Goal: Task Accomplishment & Management: Manage account settings

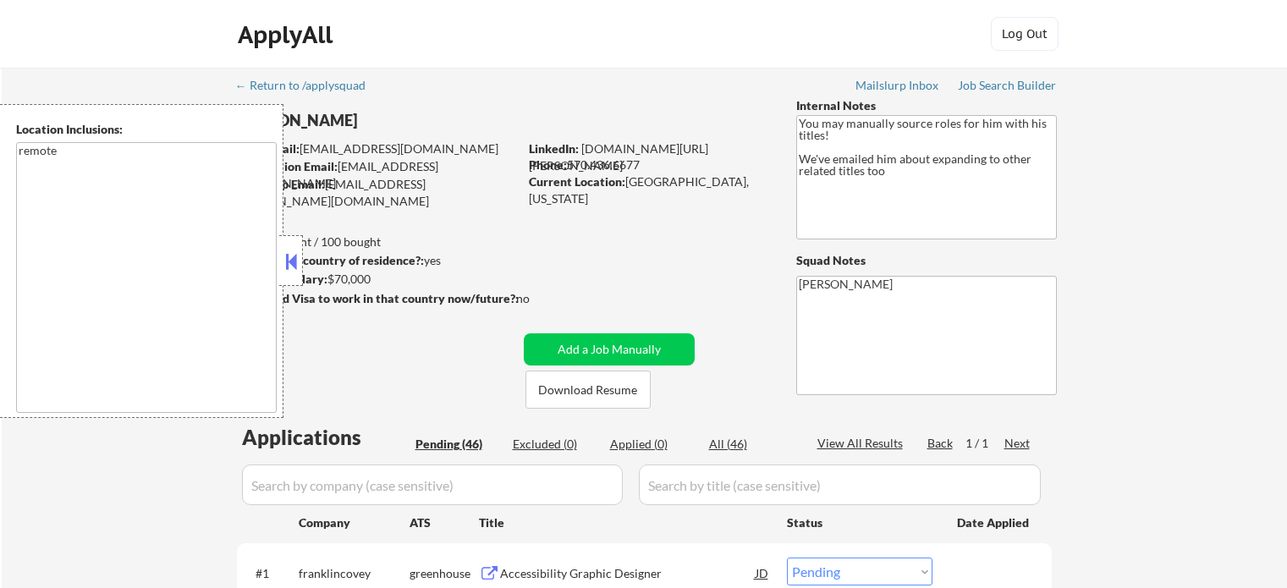
select select ""pending""
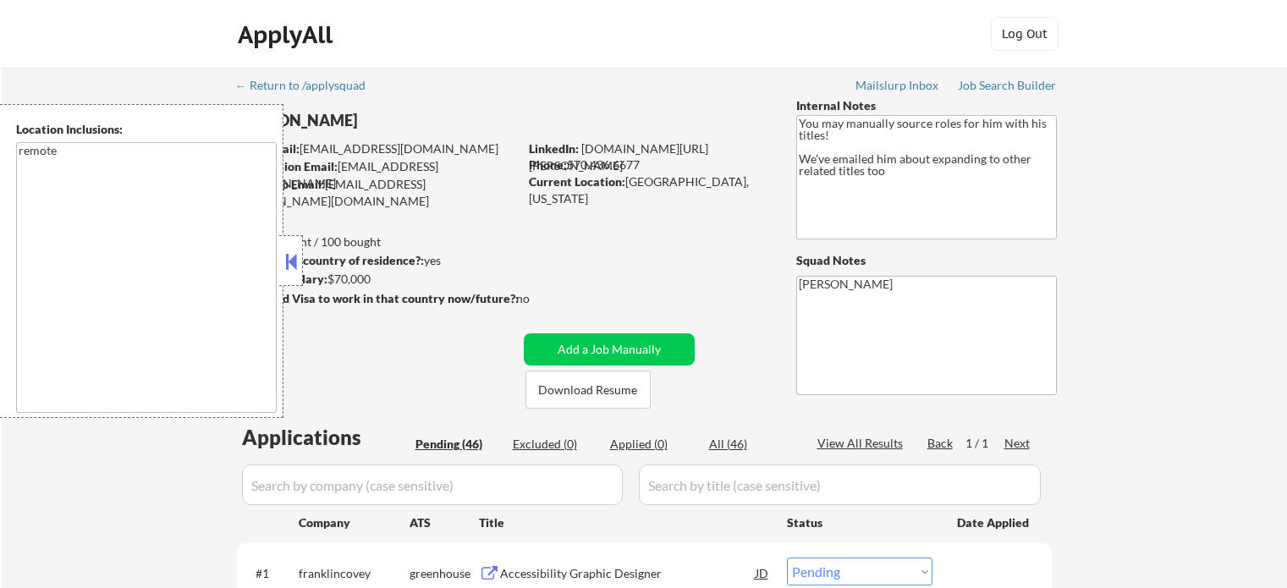
select select ""pending""
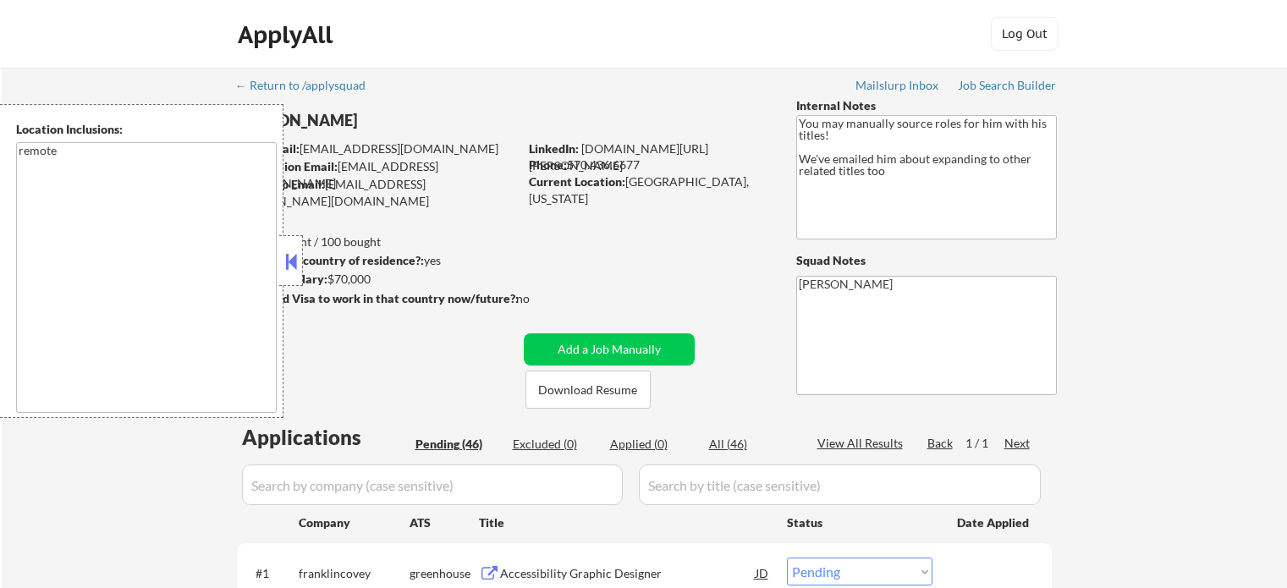
select select ""pending""
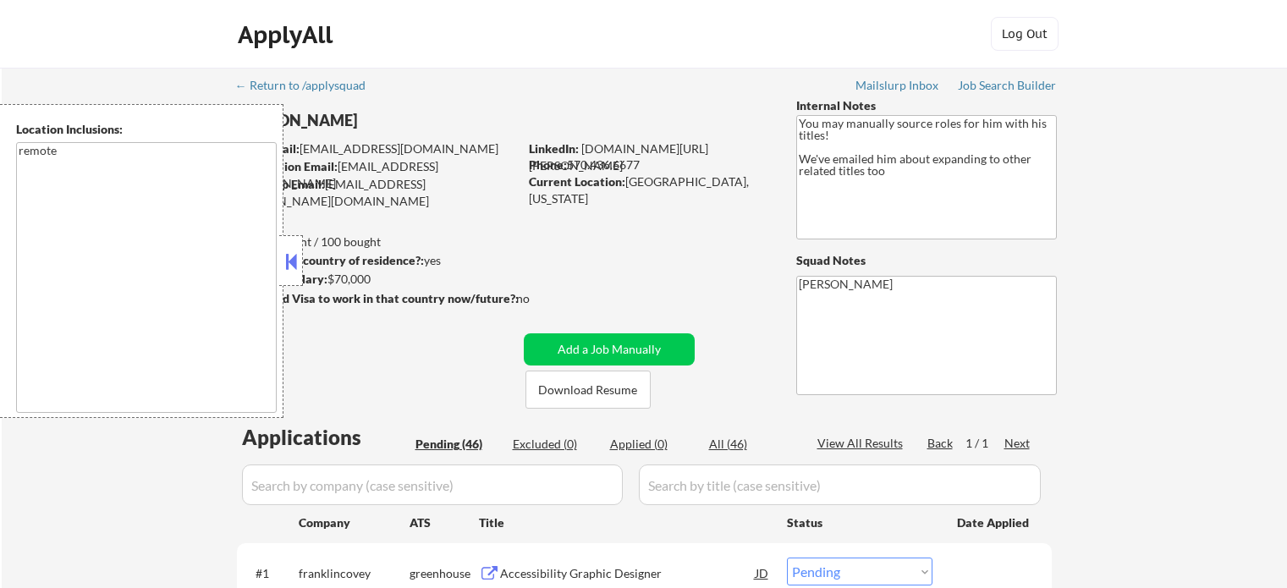
select select ""pending""
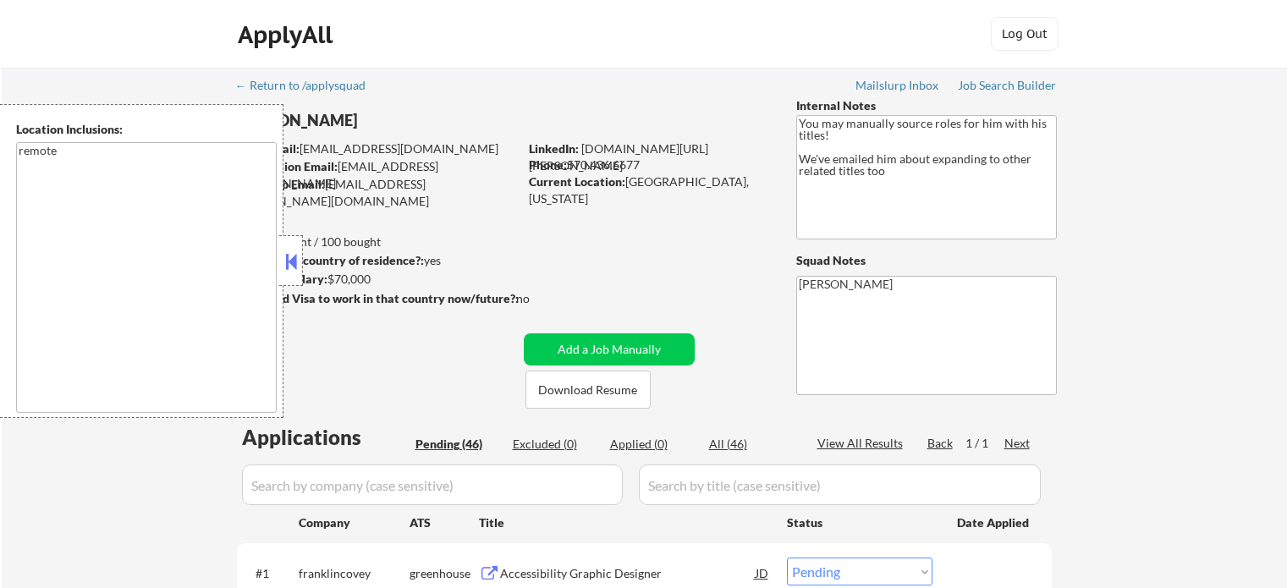
select select ""pending""
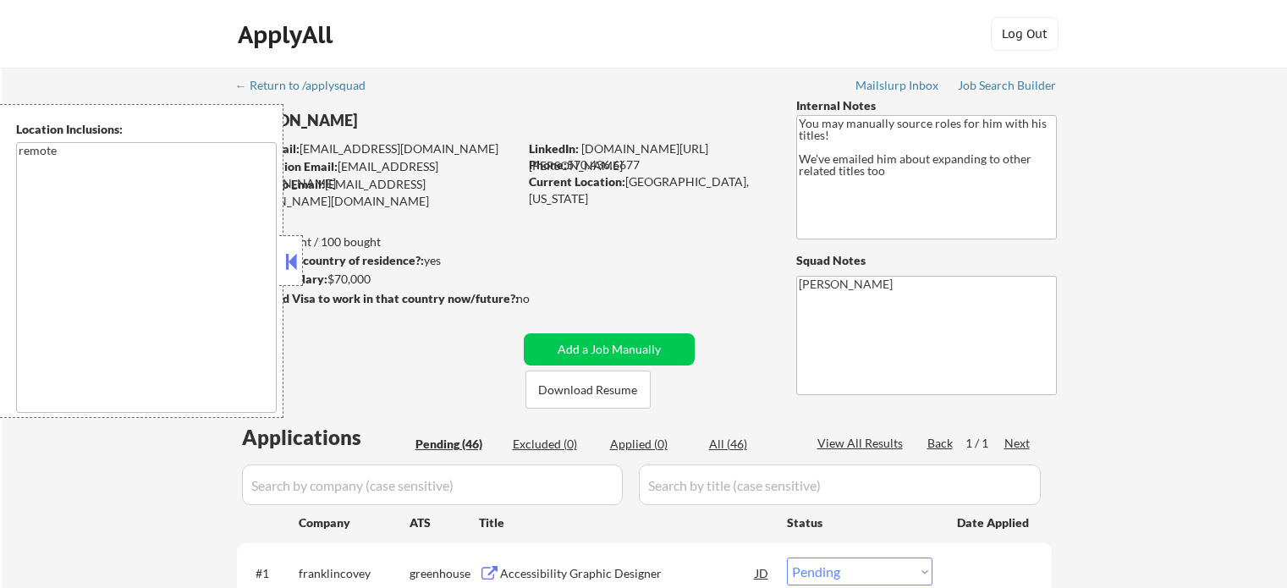
select select ""pending""
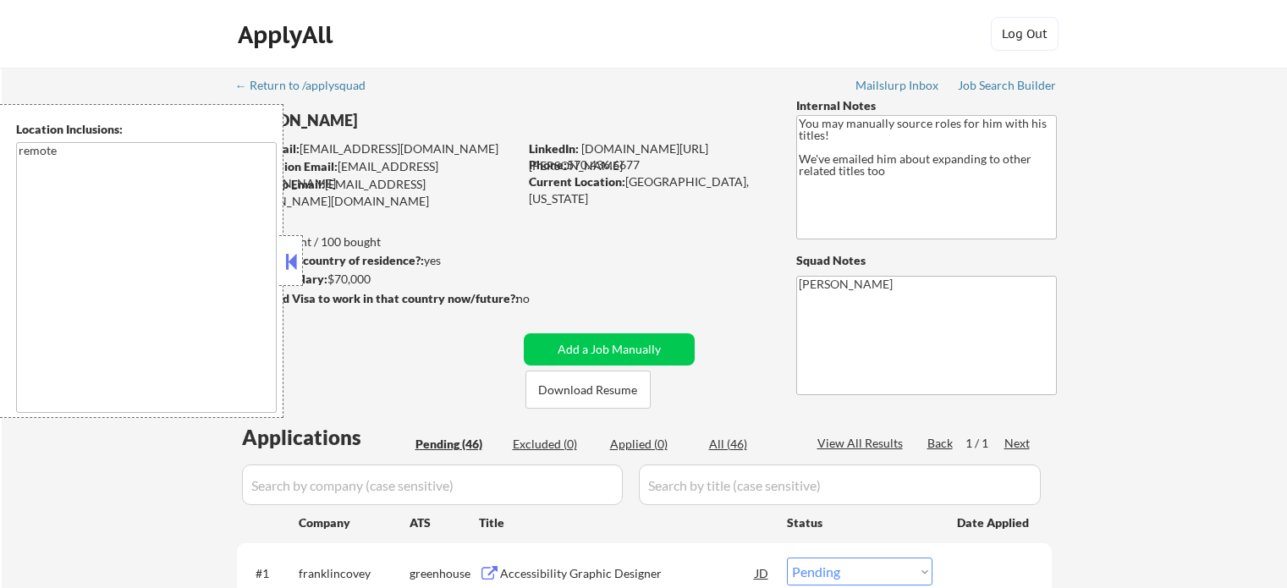
select select ""pending""
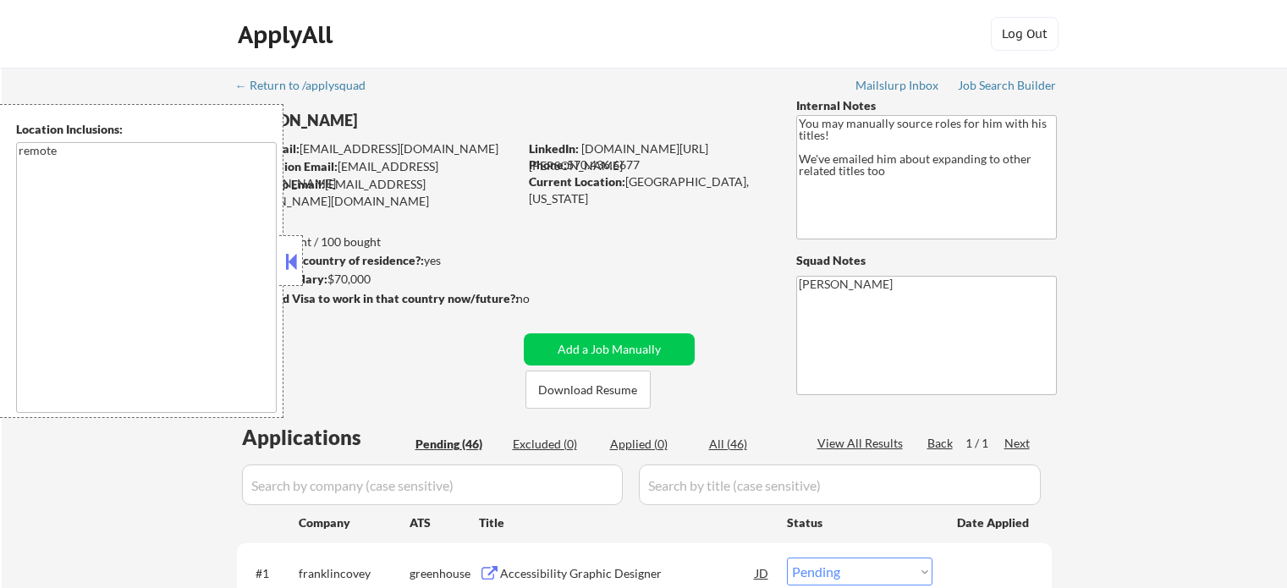
select select ""pending""
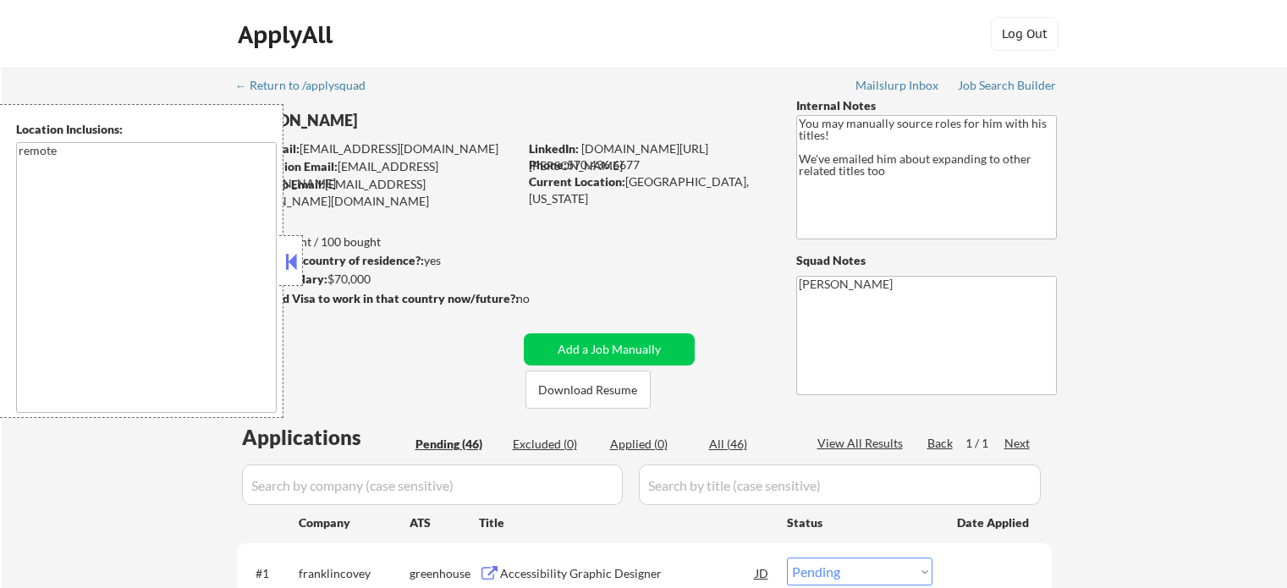
select select ""pending""
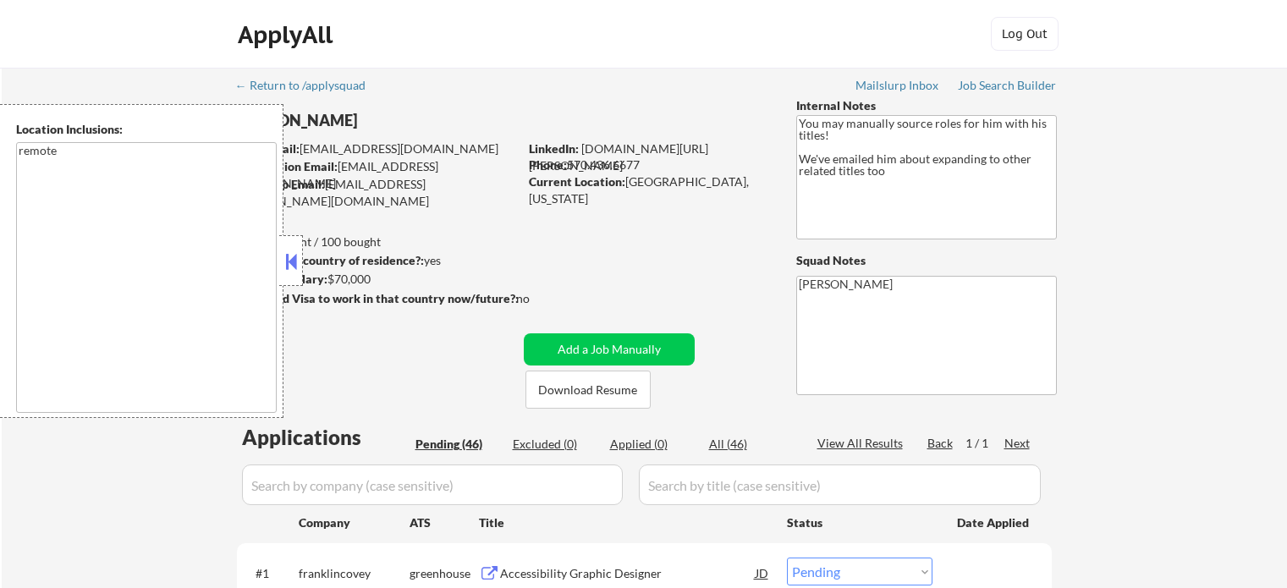
select select ""pending""
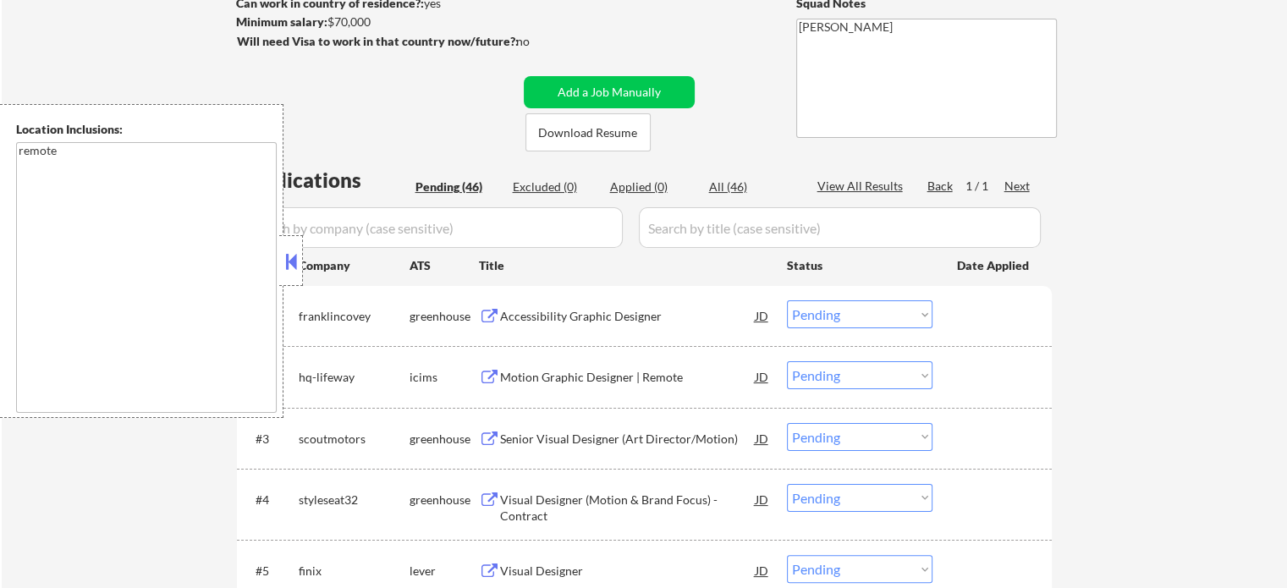
scroll to position [254, 0]
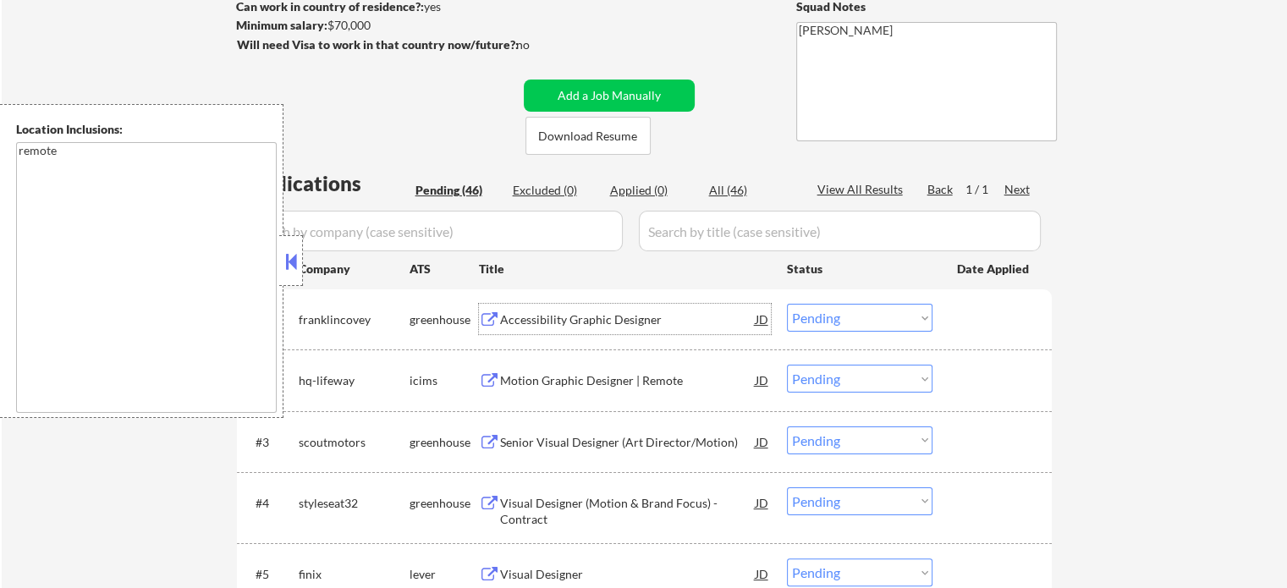
click at [562, 325] on div "Accessibility Graphic Designer" at bounding box center [628, 319] width 256 height 17
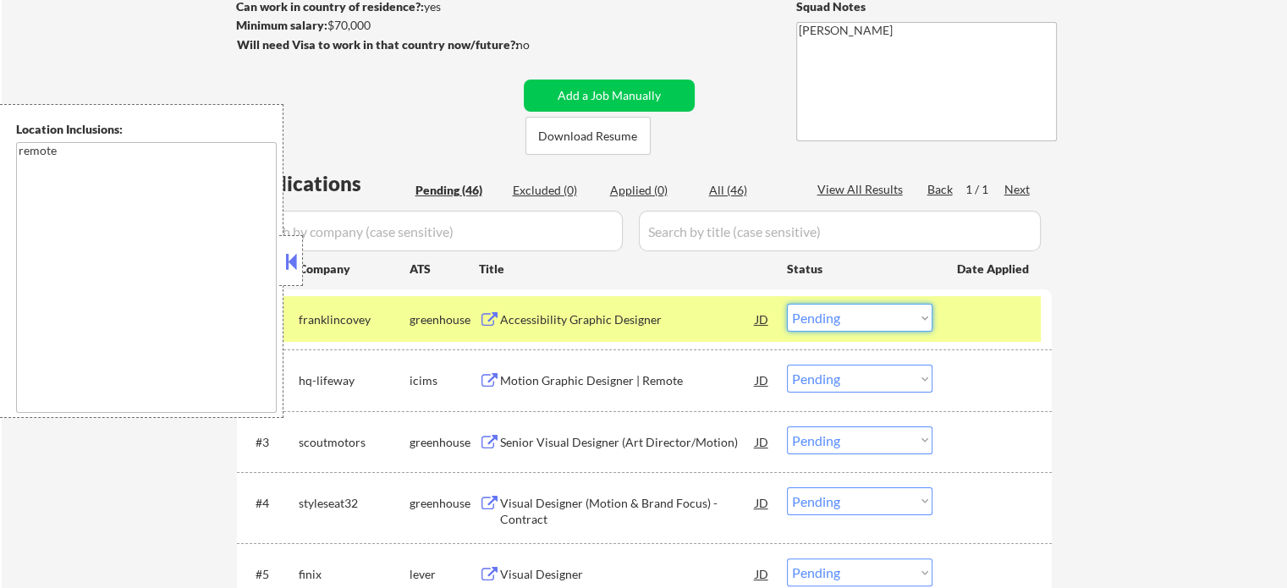
click at [836, 320] on select "Choose an option... Pending Applied Excluded (Questions) Excluded (Expired) Exc…" at bounding box center [860, 318] width 146 height 28
click at [787, 304] on select "Choose an option... Pending Applied Excluded (Questions) Excluded (Expired) Exc…" at bounding box center [860, 318] width 146 height 28
click at [977, 311] on div at bounding box center [994, 319] width 74 height 30
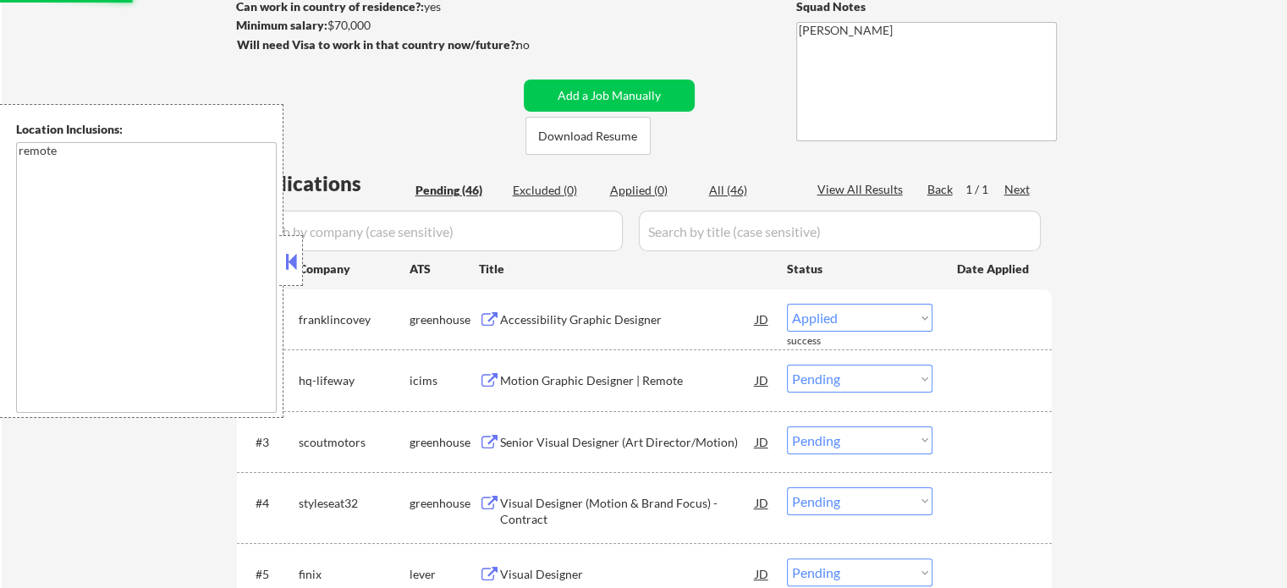
select select ""pending""
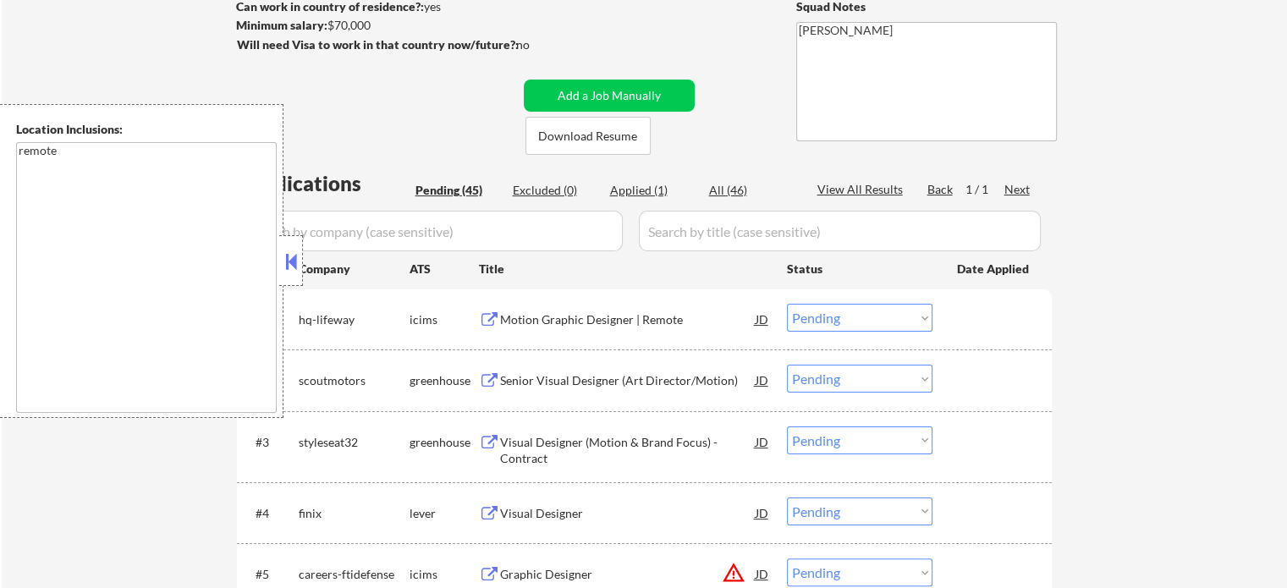
click at [608, 383] on div "Senior Visual Designer (Art Director/Motion)" at bounding box center [628, 380] width 256 height 17
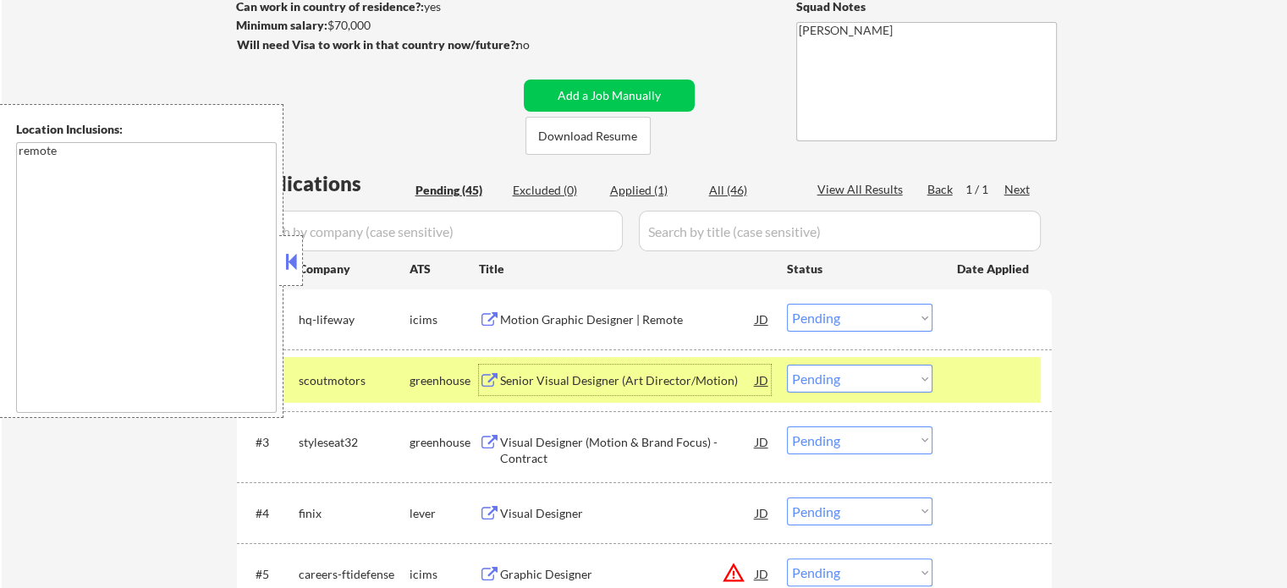
click at [995, 377] on div at bounding box center [994, 380] width 74 height 30
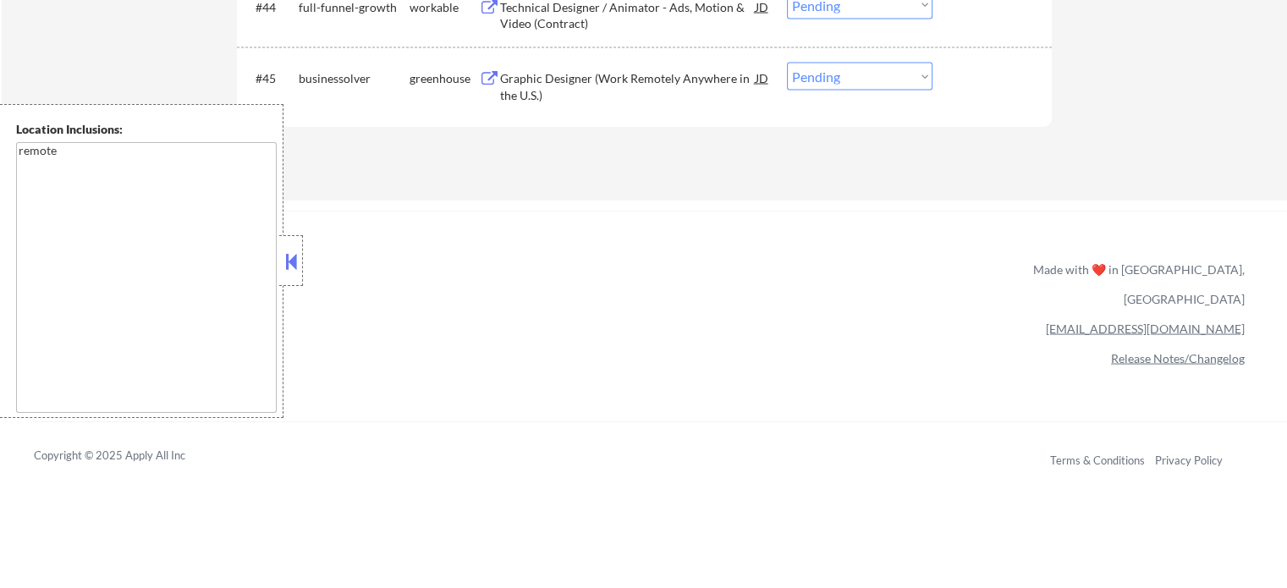
scroll to position [3163, 0]
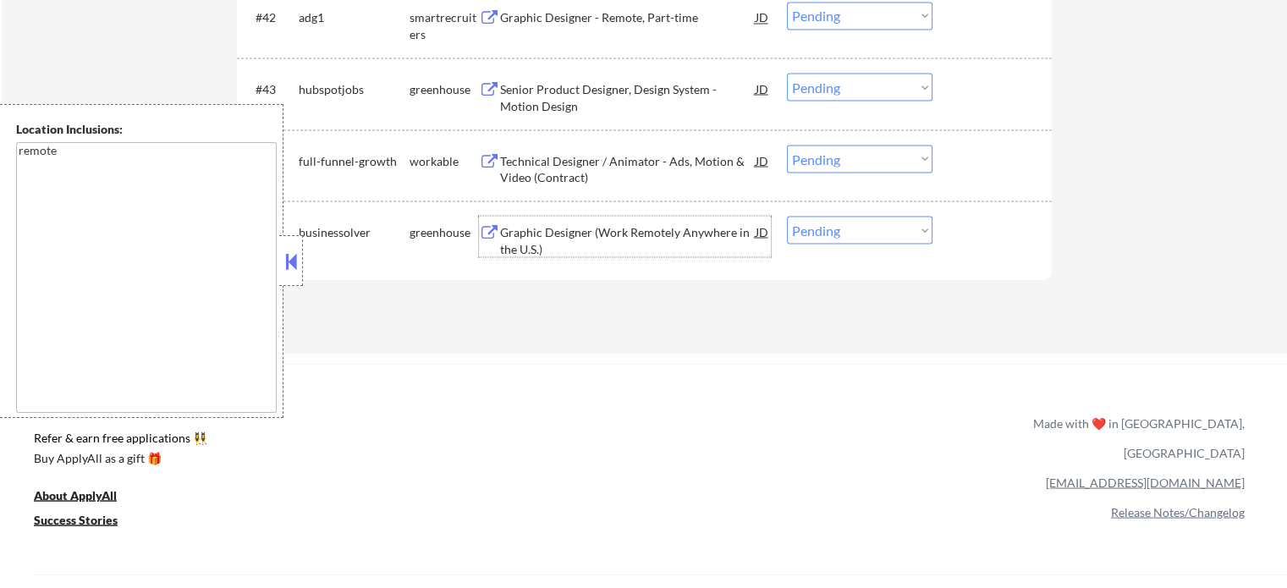
click at [565, 236] on div "Graphic Designer (Work Remotely Anywhere in the U.S.)" at bounding box center [628, 239] width 256 height 33
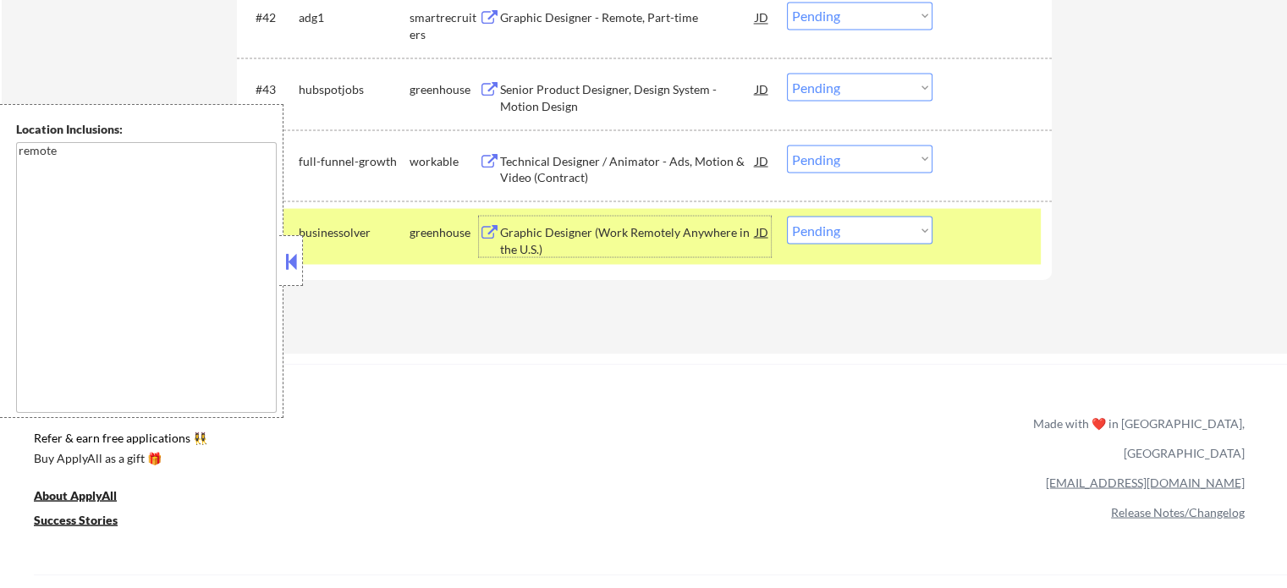
click at [988, 240] on div at bounding box center [994, 231] width 74 height 30
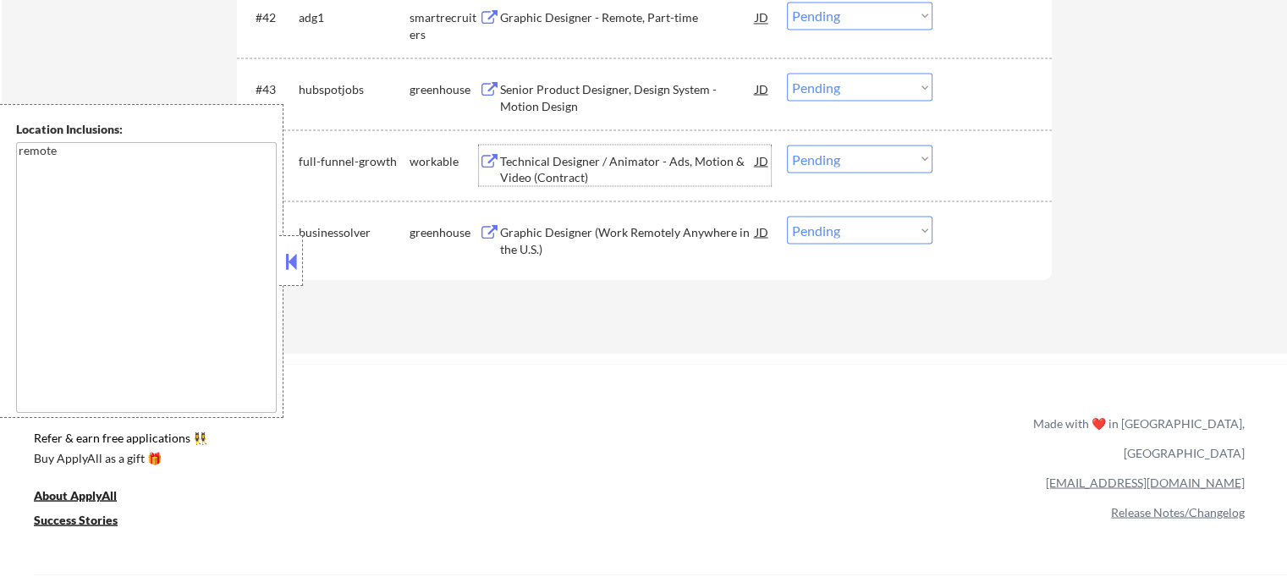
click at [639, 160] on div "Technical Designer / Animator - Ads, Motion & Video (Contract)" at bounding box center [628, 168] width 256 height 33
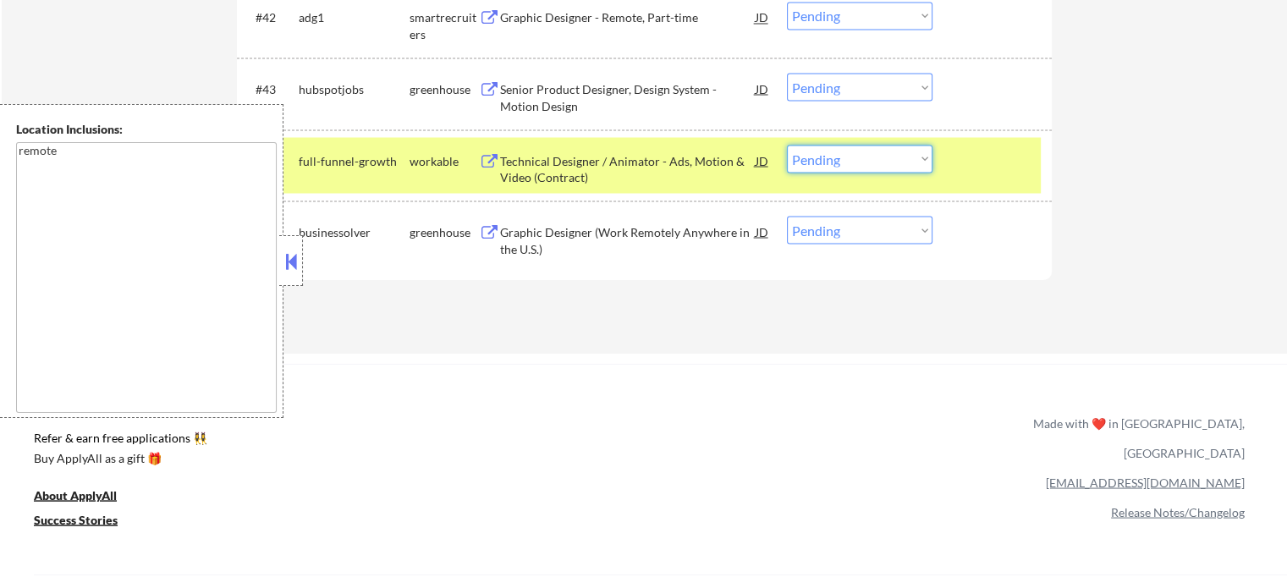
click at [865, 162] on select "Choose an option... Pending Applied Excluded (Questions) Excluded (Expired) Exc…" at bounding box center [860, 159] width 146 height 28
click at [787, 145] on select "Choose an option... Pending Applied Excluded (Questions) Excluded (Expired) Exc…" at bounding box center [860, 159] width 146 height 28
click at [978, 158] on div at bounding box center [994, 160] width 74 height 30
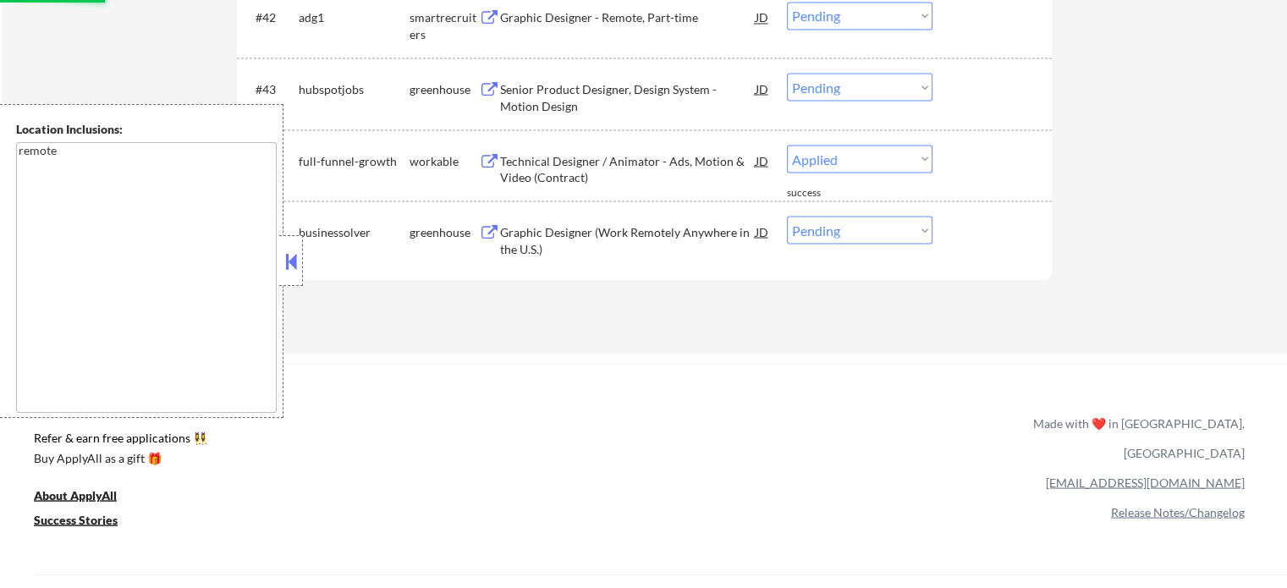
click at [563, 101] on div "Senior Product Designer, Design System - Motion Design" at bounding box center [628, 96] width 256 height 33
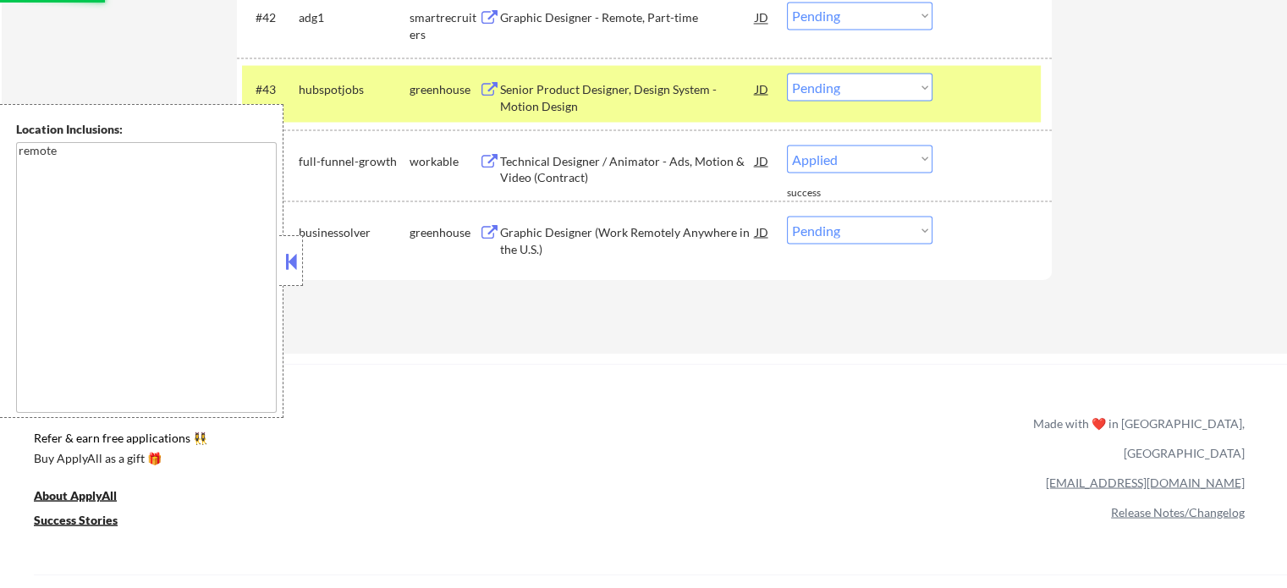
select select ""pending""
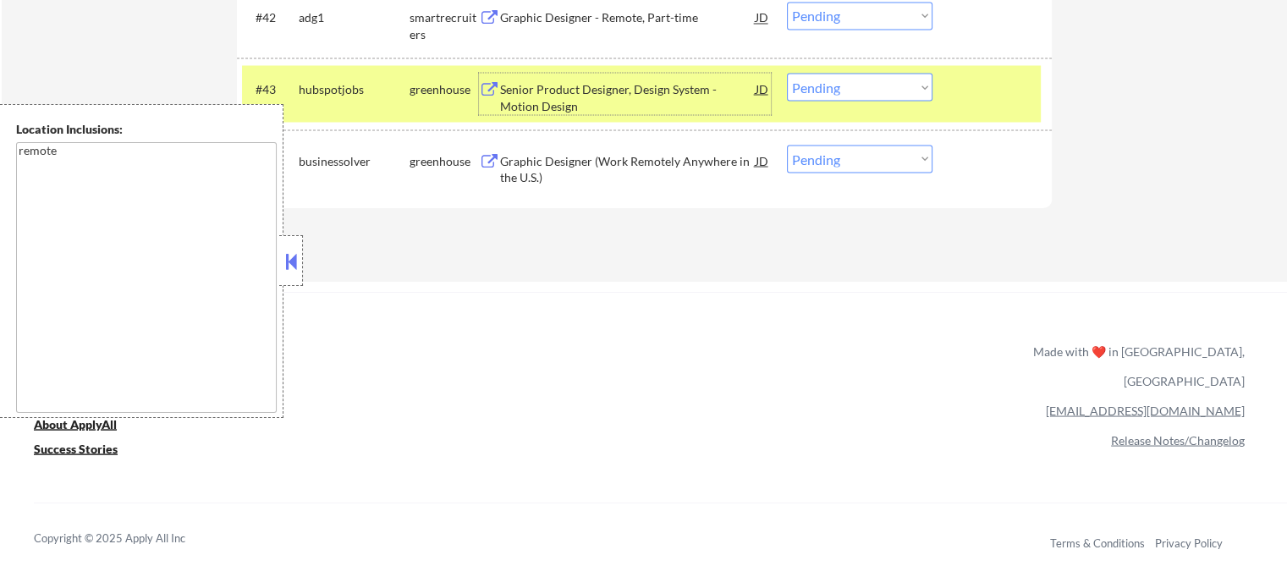
click at [958, 94] on div at bounding box center [994, 88] width 74 height 30
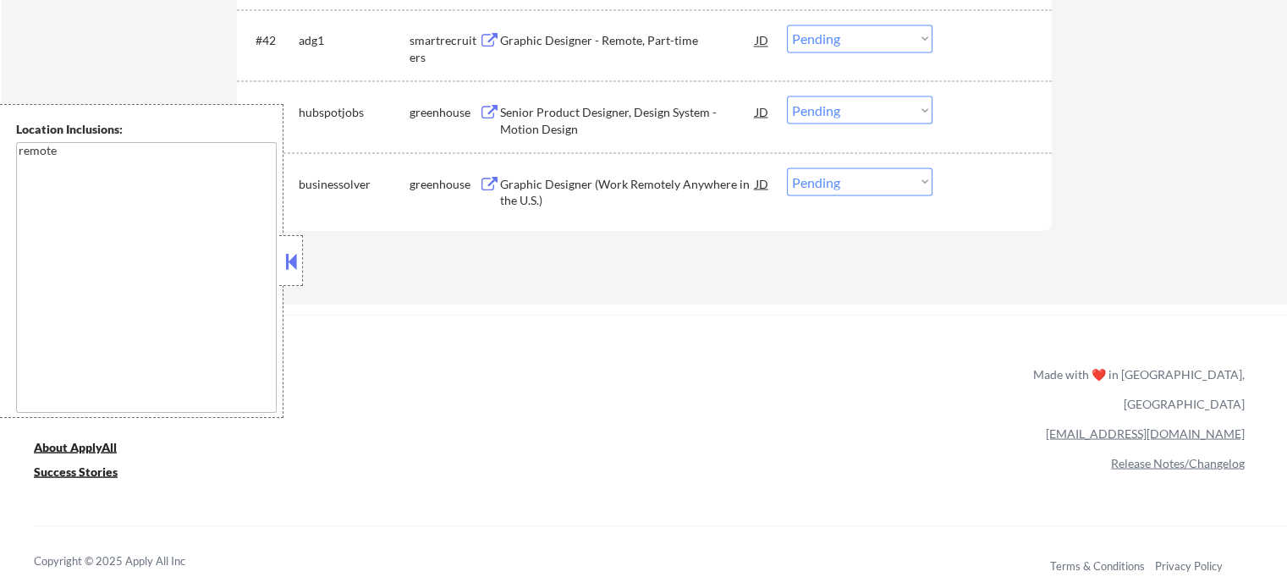
scroll to position [3079, 0]
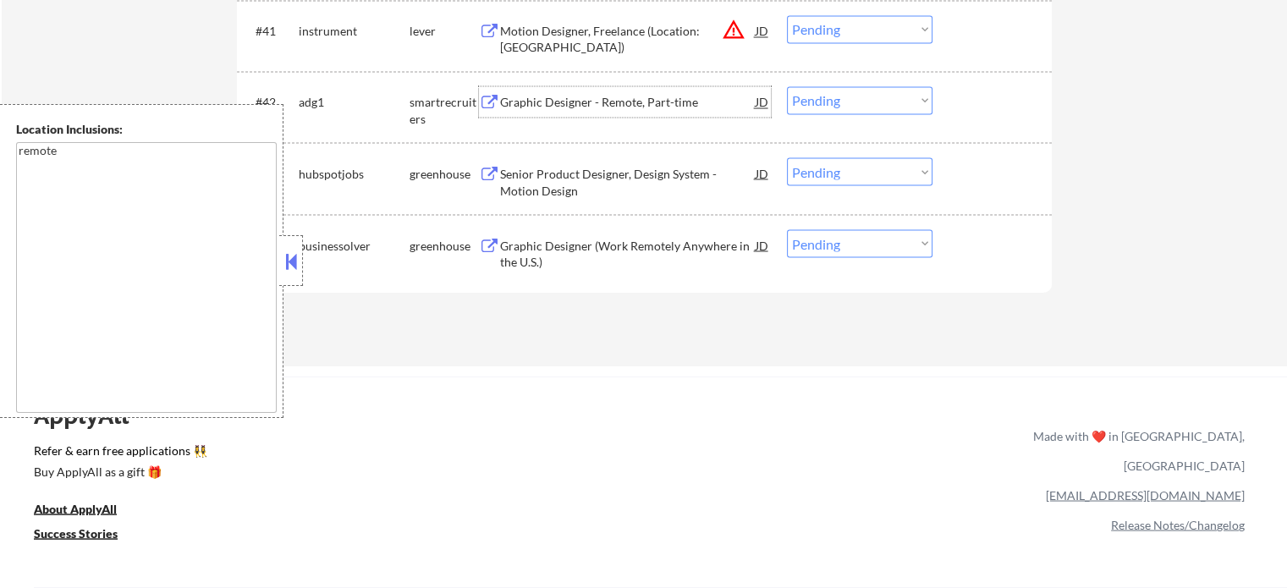
click at [547, 102] on div "Graphic Designer - Remote, Part-time" at bounding box center [628, 102] width 256 height 17
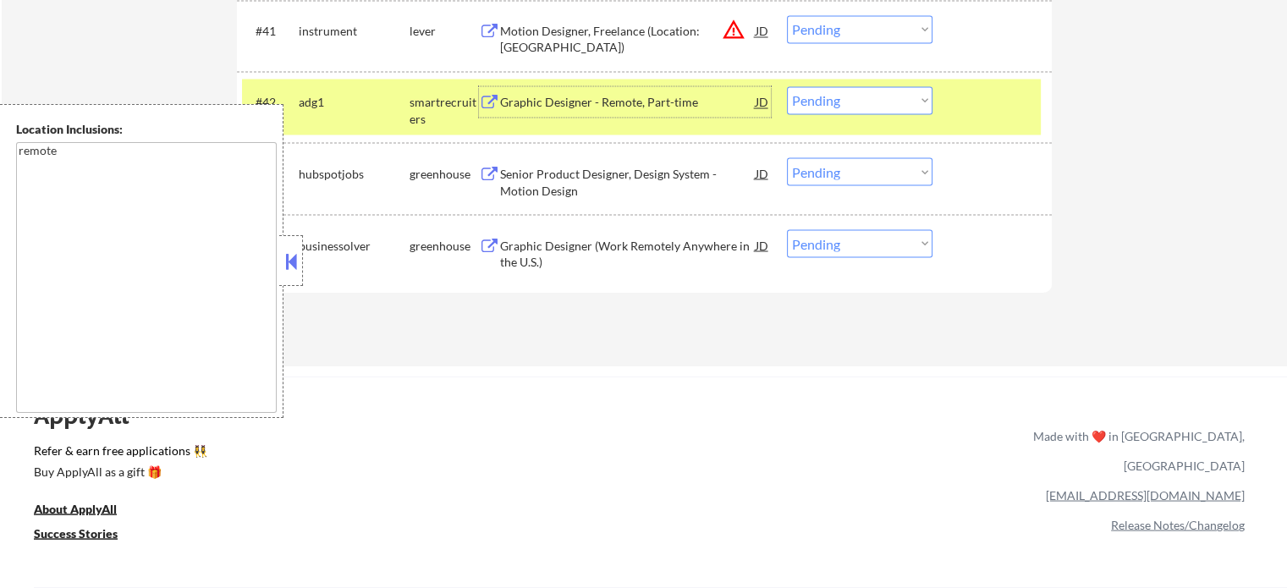
click at [838, 101] on select "Choose an option... Pending Applied Excluded (Questions) Excluded (Expired) Exc…" at bounding box center [860, 100] width 146 height 28
click at [787, 86] on select "Choose an option... Pending Applied Excluded (Questions) Excluded (Expired) Exc…" at bounding box center [860, 100] width 146 height 28
click at [952, 115] on div "#42 adg1 smartrecruiters Graphic Designer - Remote, Part-time JD warning_amber …" at bounding box center [641, 107] width 799 height 56
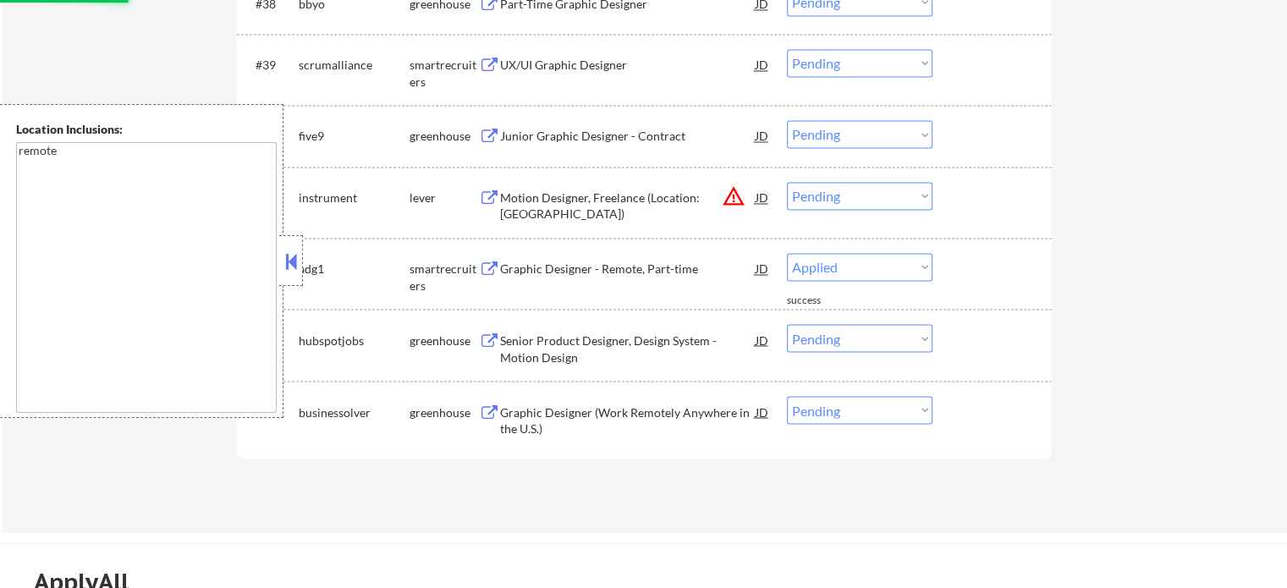
scroll to position [2910, 0]
select select ""pending""
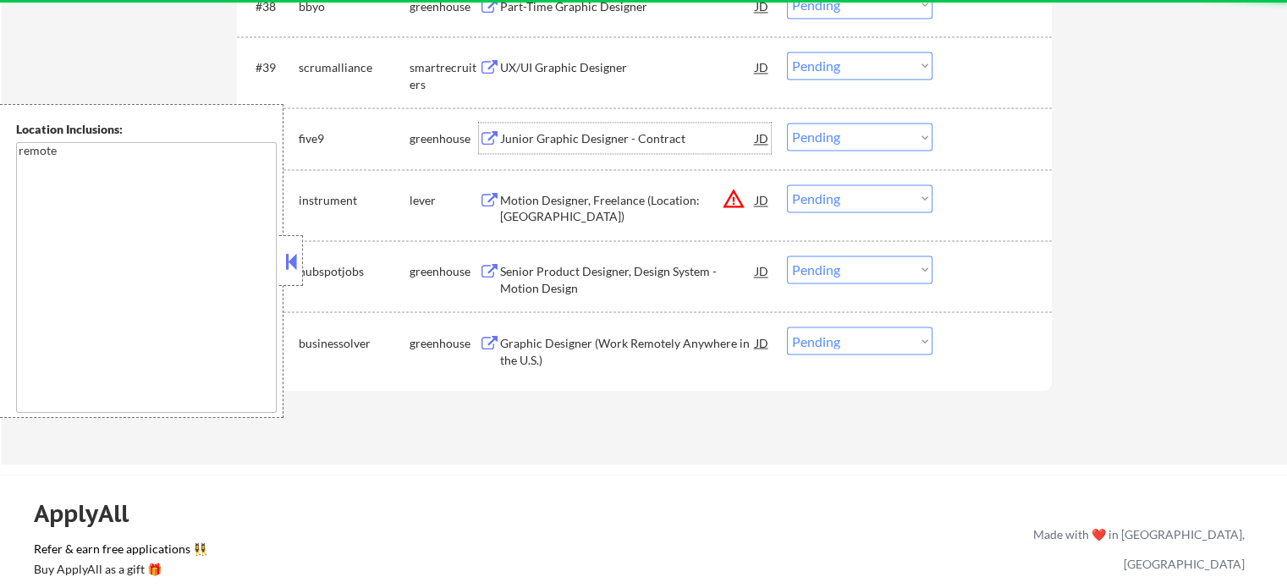
click at [531, 129] on div "Junior Graphic Designer - Contract" at bounding box center [628, 138] width 256 height 30
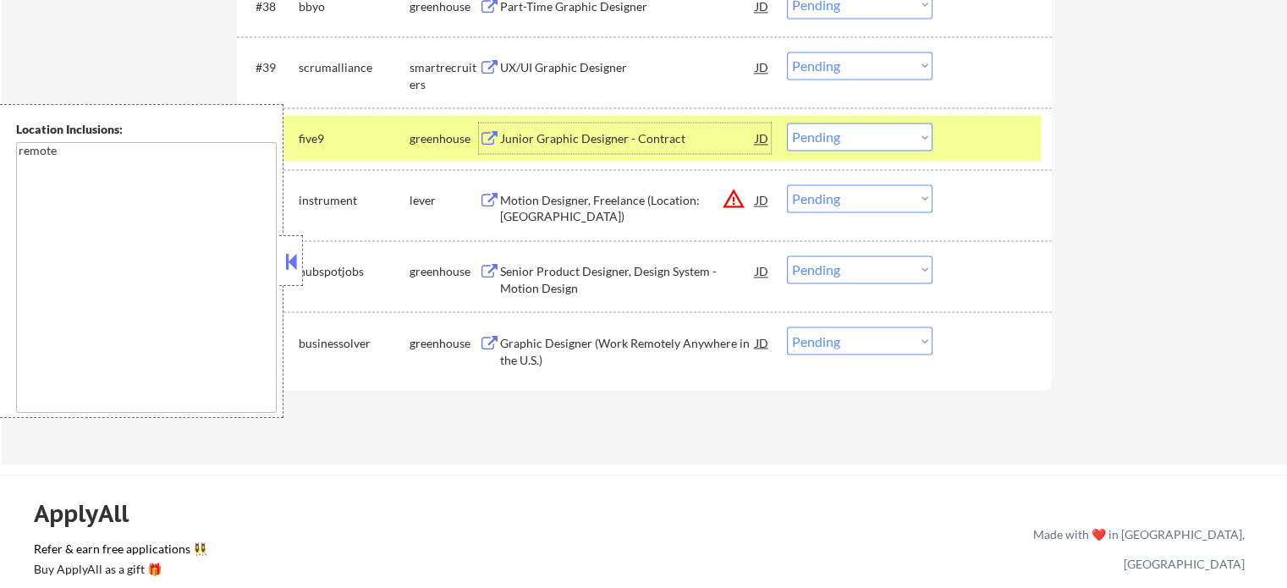
click at [833, 137] on select "Choose an option... Pending Applied Excluded (Questions) Excluded (Expired) Exc…" at bounding box center [860, 137] width 146 height 28
click at [787, 123] on select "Choose an option... Pending Applied Excluded (Questions) Excluded (Expired) Exc…" at bounding box center [860, 137] width 146 height 28
click at [983, 140] on div at bounding box center [994, 138] width 74 height 30
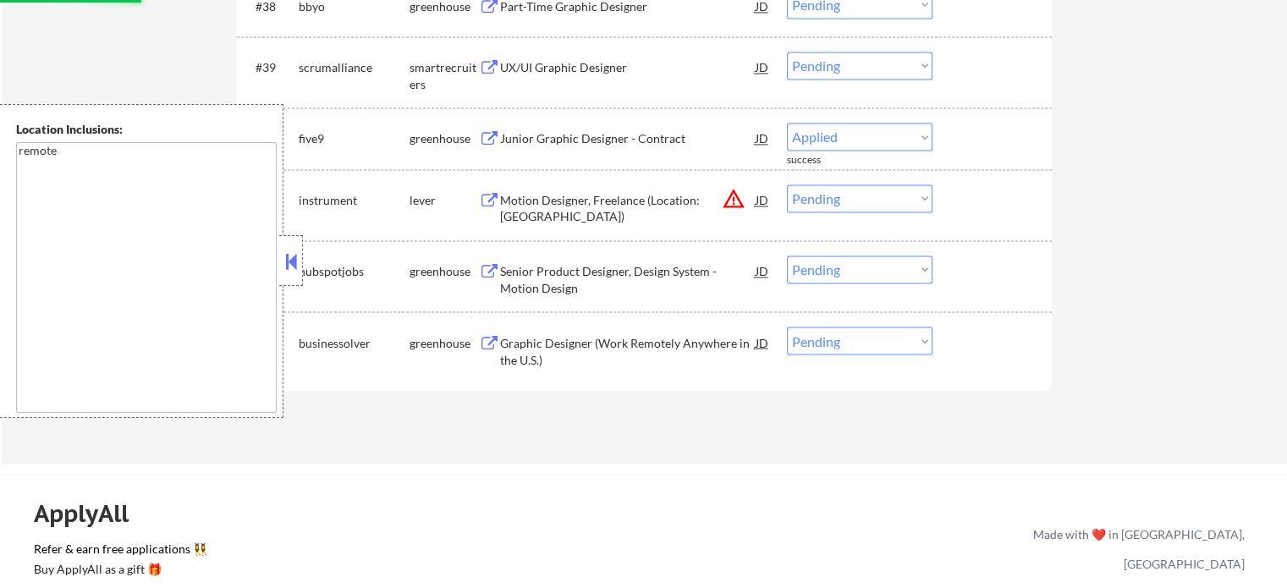
select select ""pending""
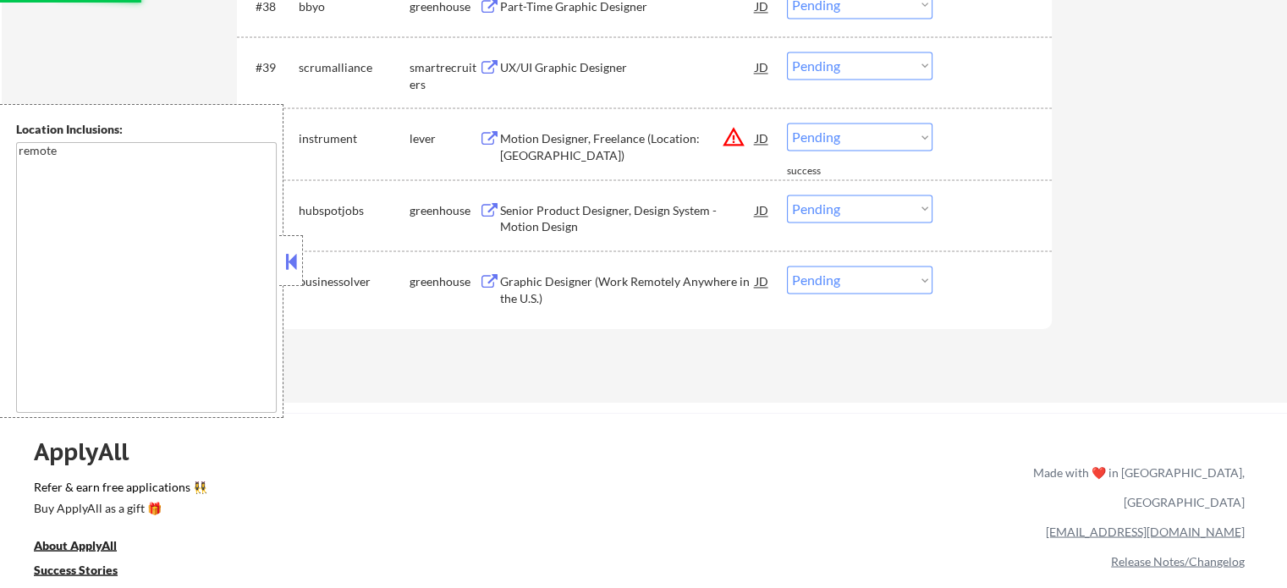
click at [589, 72] on div "UX/UI Graphic Designer" at bounding box center [628, 67] width 256 height 17
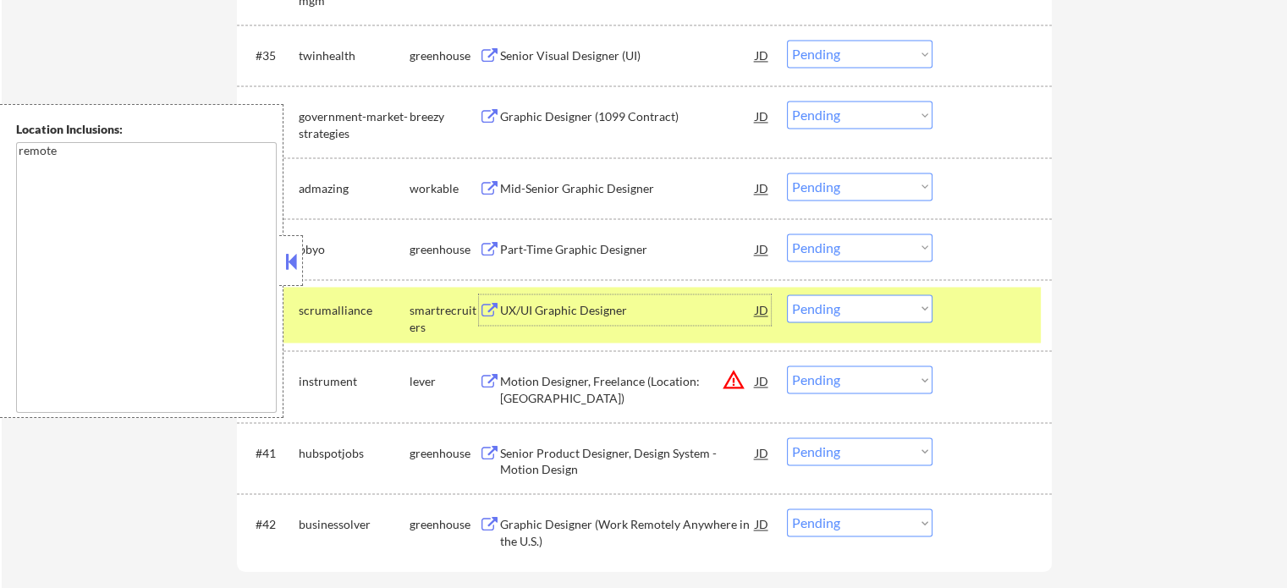
scroll to position [2656, 0]
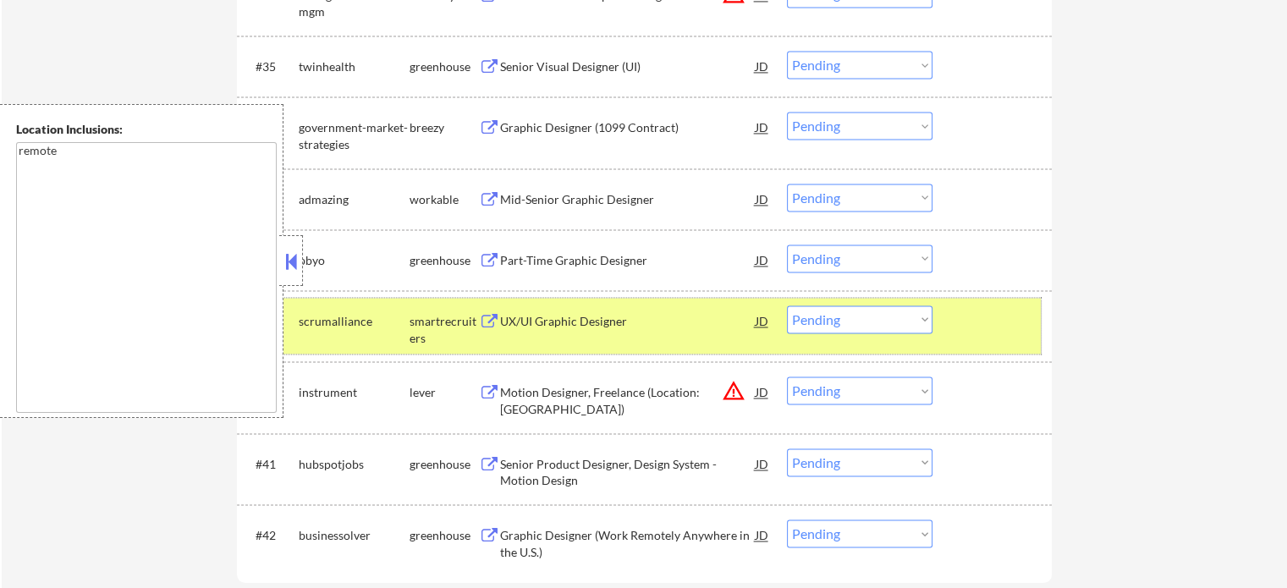
drag, startPoint x: 985, startPoint y: 332, endPoint x: 511, endPoint y: 246, distance: 481.4
click at [985, 333] on div at bounding box center [994, 320] width 74 height 30
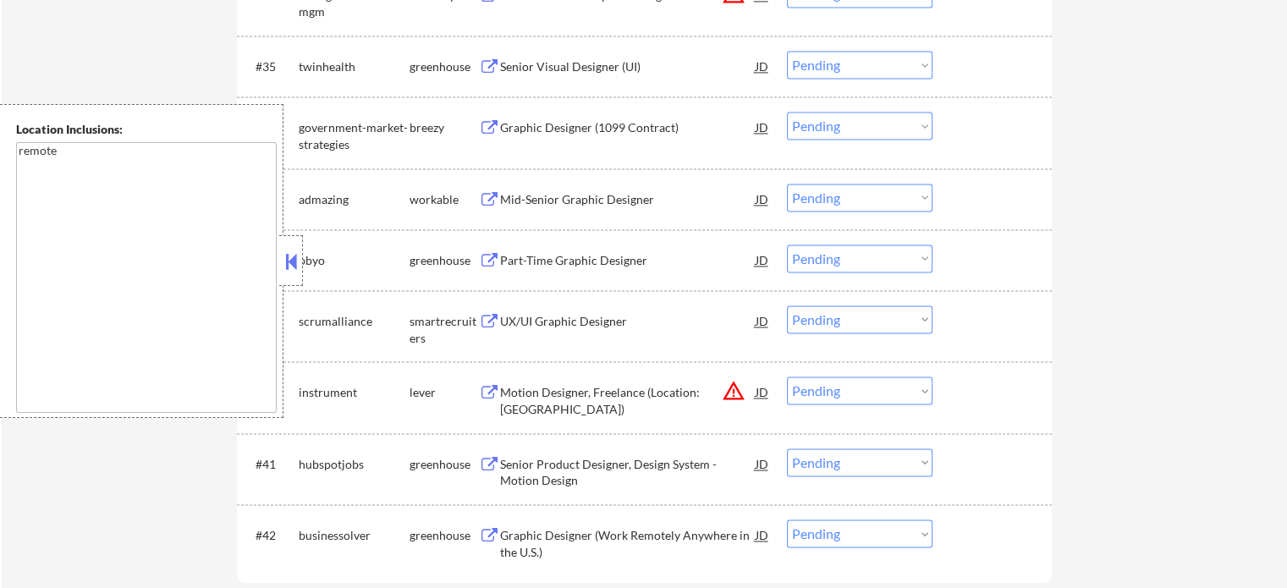
click at [532, 195] on div "Mid-Senior Graphic Designer" at bounding box center [628, 199] width 256 height 17
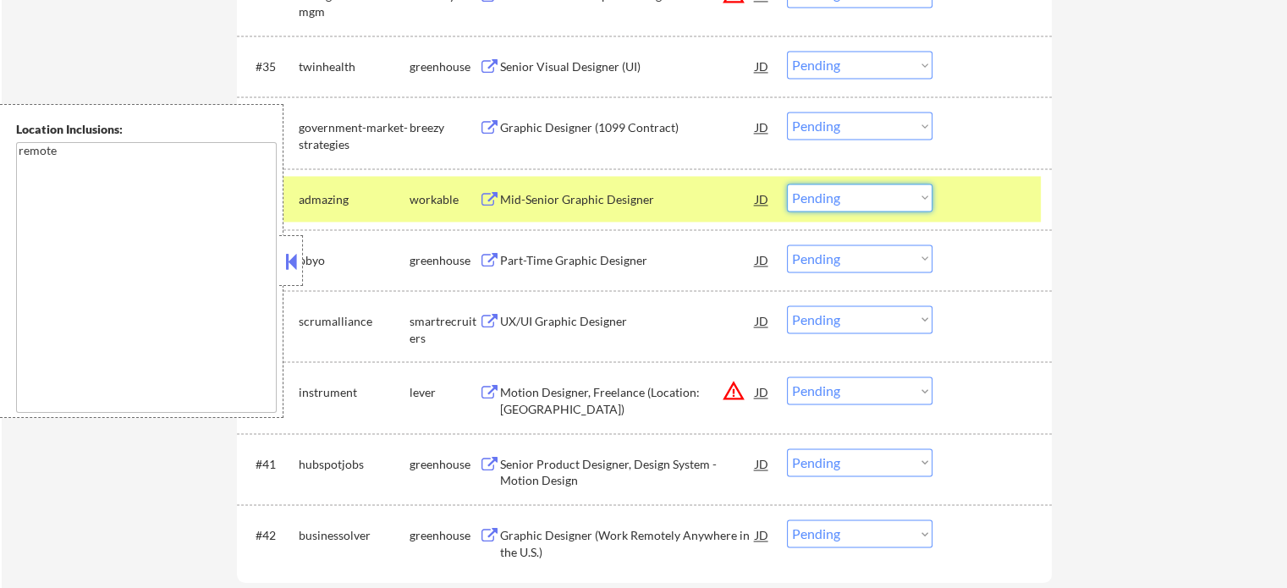
click at [838, 200] on select "Choose an option... Pending Applied Excluded (Questions) Excluded (Expired) Exc…" at bounding box center [860, 198] width 146 height 28
click at [787, 184] on select "Choose an option... Pending Applied Excluded (Questions) Excluded (Expired) Exc…" at bounding box center [860, 198] width 146 height 28
click at [1001, 201] on div at bounding box center [994, 199] width 74 height 30
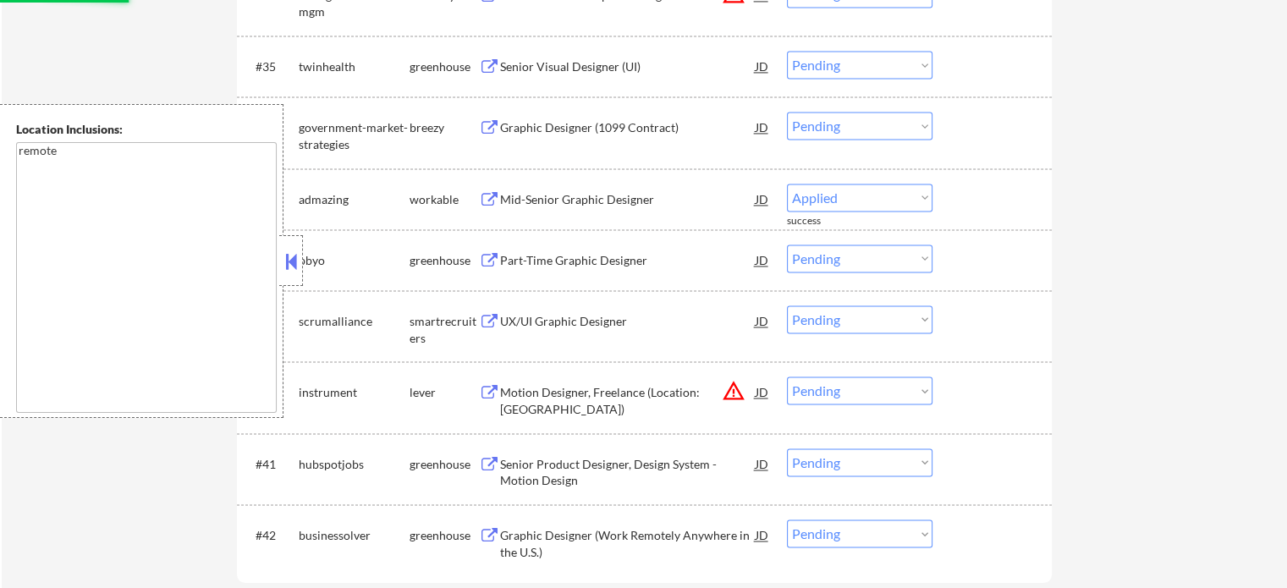
select select ""pending""
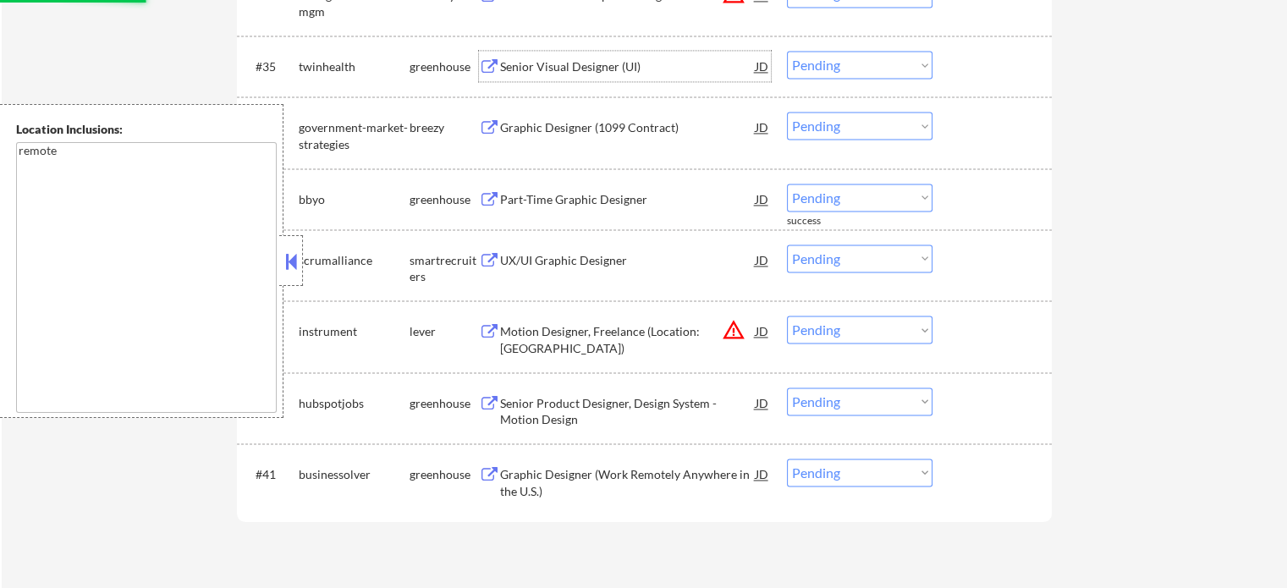
click at [592, 63] on div "Senior Visual Designer (UI)" at bounding box center [628, 66] width 256 height 17
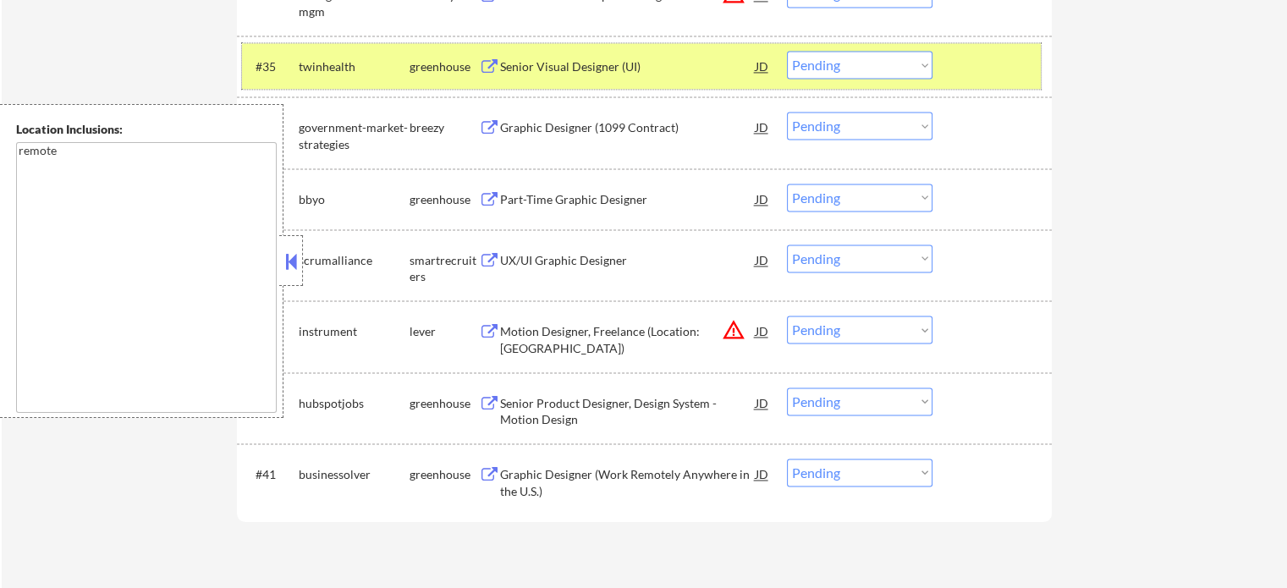
click at [993, 65] on div at bounding box center [994, 66] width 74 height 30
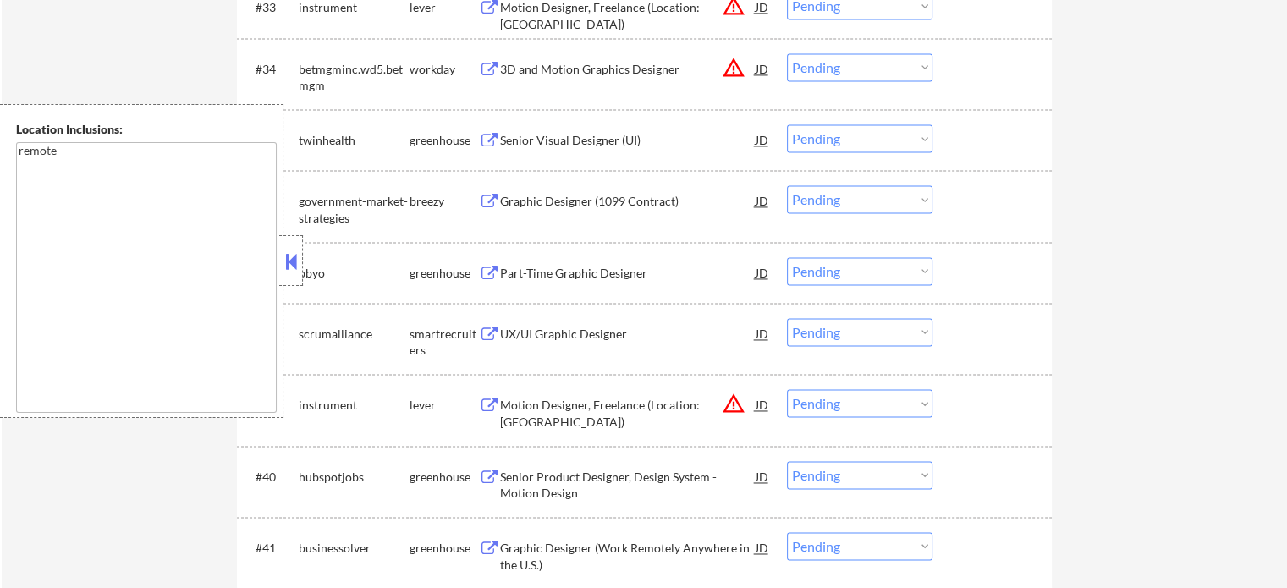
scroll to position [2487, 0]
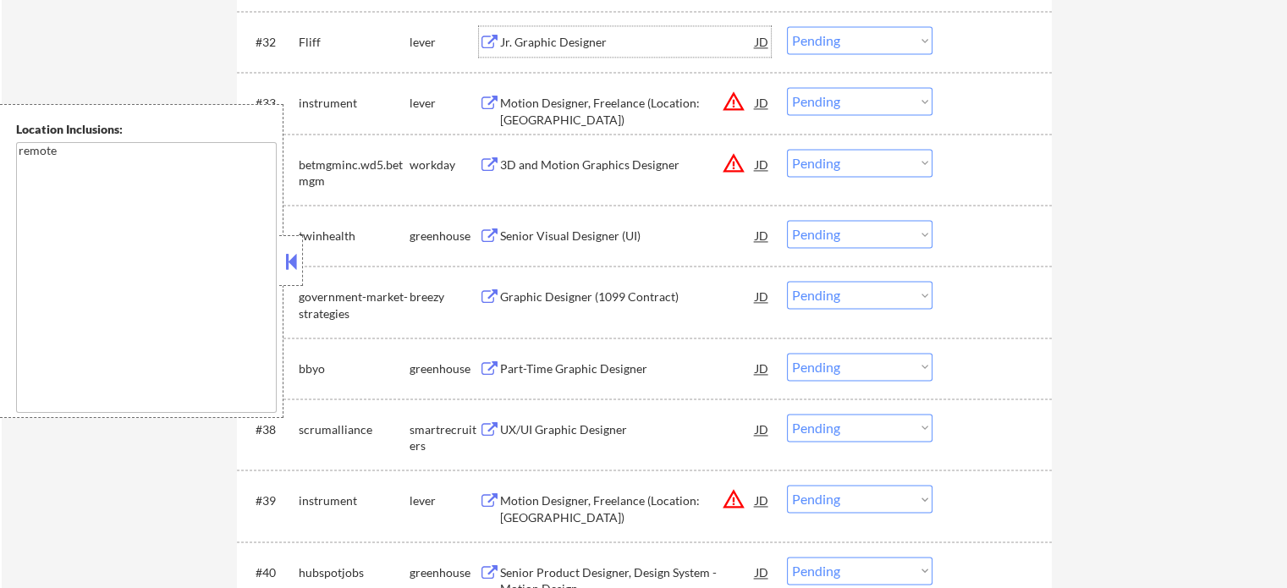
click at [535, 48] on div "Jr. Graphic Designer" at bounding box center [628, 42] width 256 height 17
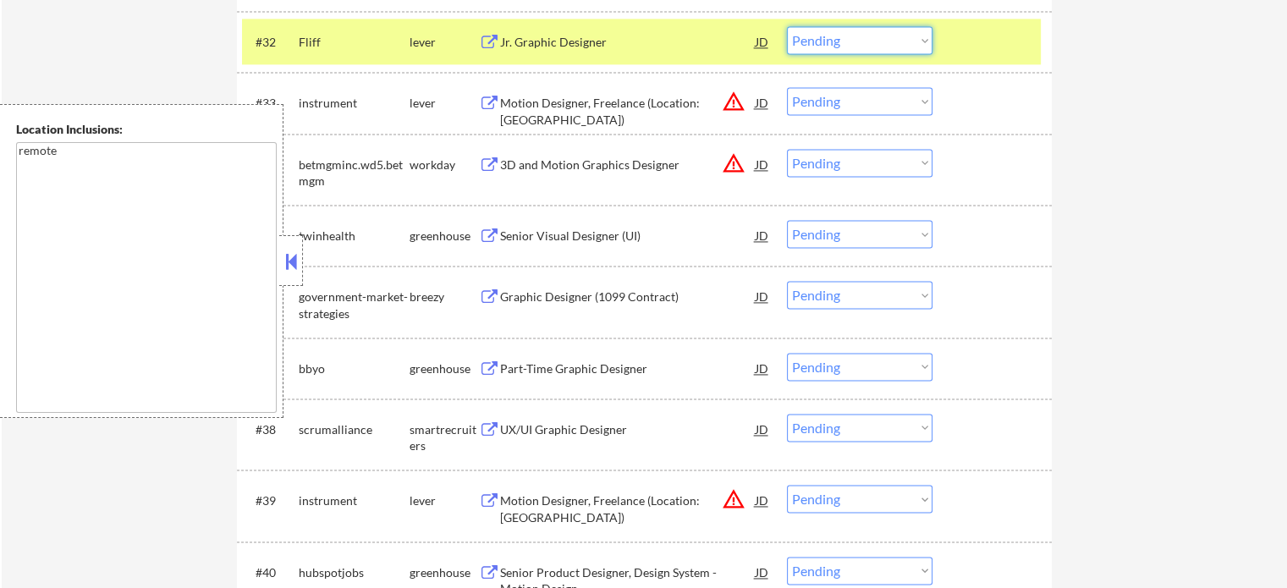
click at [846, 36] on select "Choose an option... Pending Applied Excluded (Questions) Excluded (Expired) Exc…" at bounding box center [860, 40] width 146 height 28
click at [863, 33] on select "Choose an option... Pending Applied Excluded (Questions) Excluded (Expired) Exc…" at bounding box center [860, 40] width 146 height 28
click at [787, 26] on select "Choose an option... Pending Applied Excluded (Questions) Excluded (Expired) Exc…" at bounding box center [860, 40] width 146 height 28
click at [971, 47] on div at bounding box center [994, 41] width 74 height 30
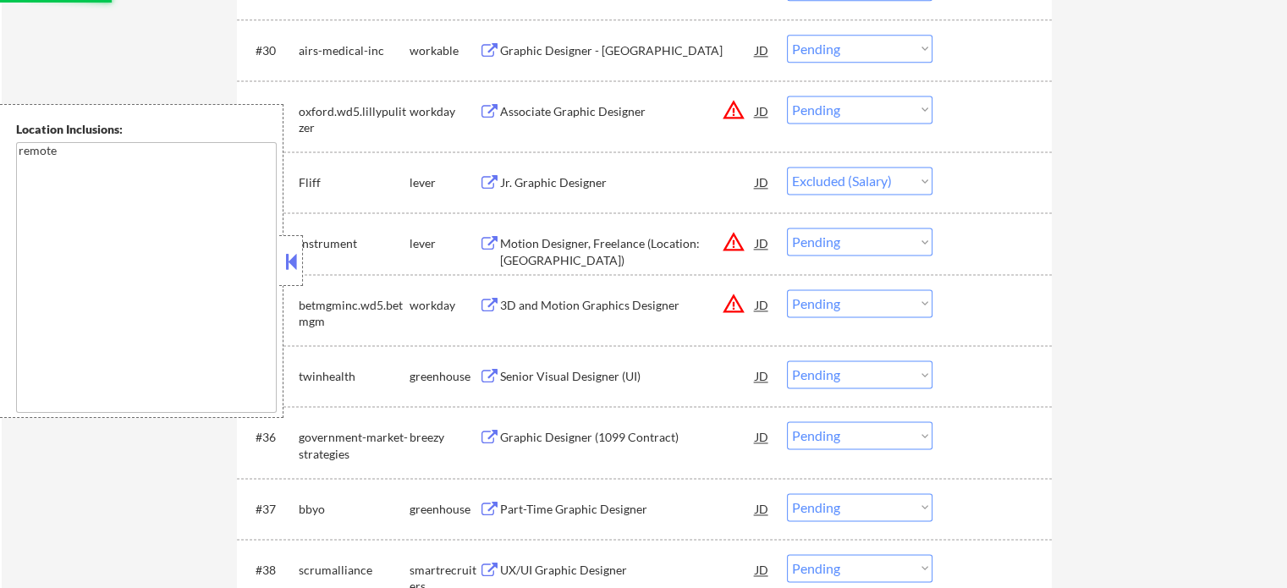
scroll to position [2317, 0]
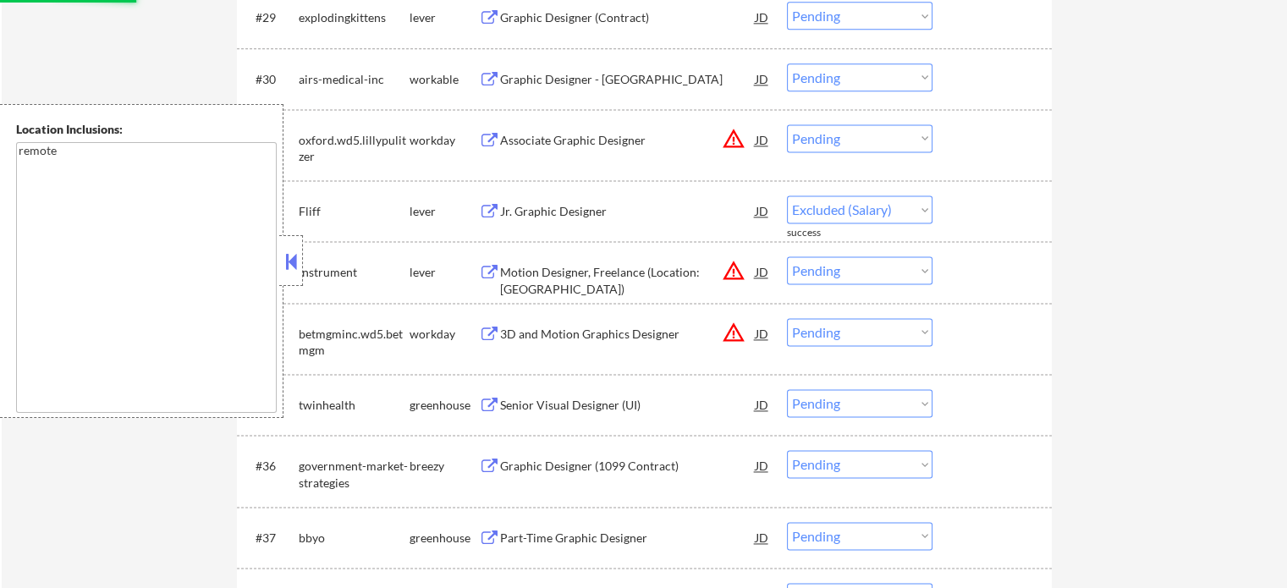
select select ""pending""
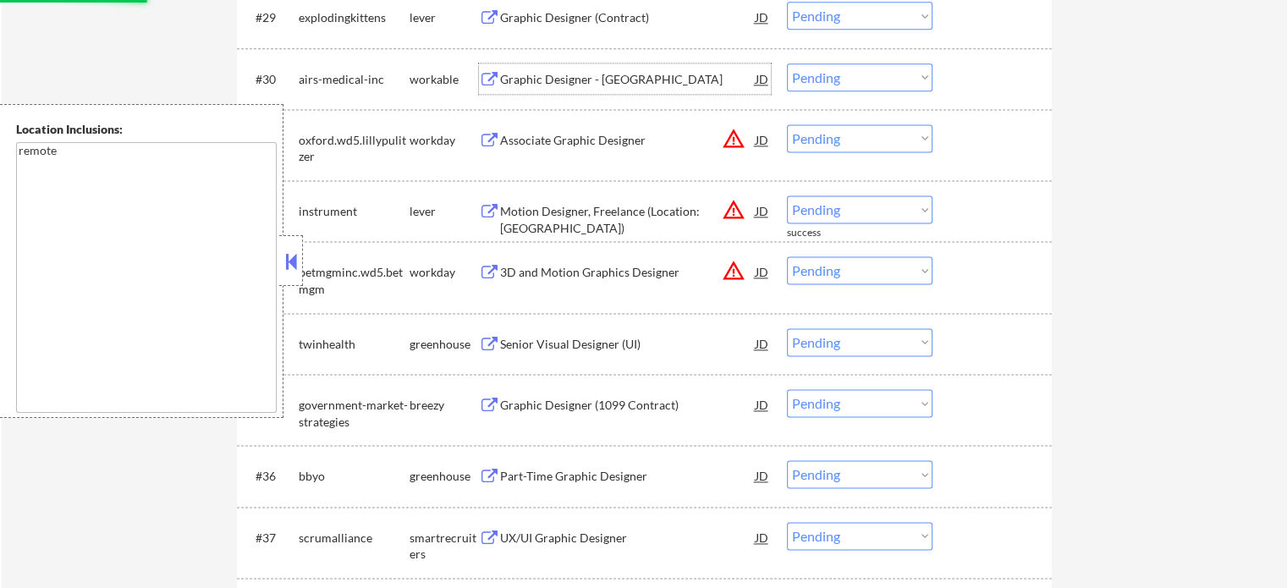
click at [562, 74] on div "Graphic Designer - USA" at bounding box center [628, 79] width 256 height 17
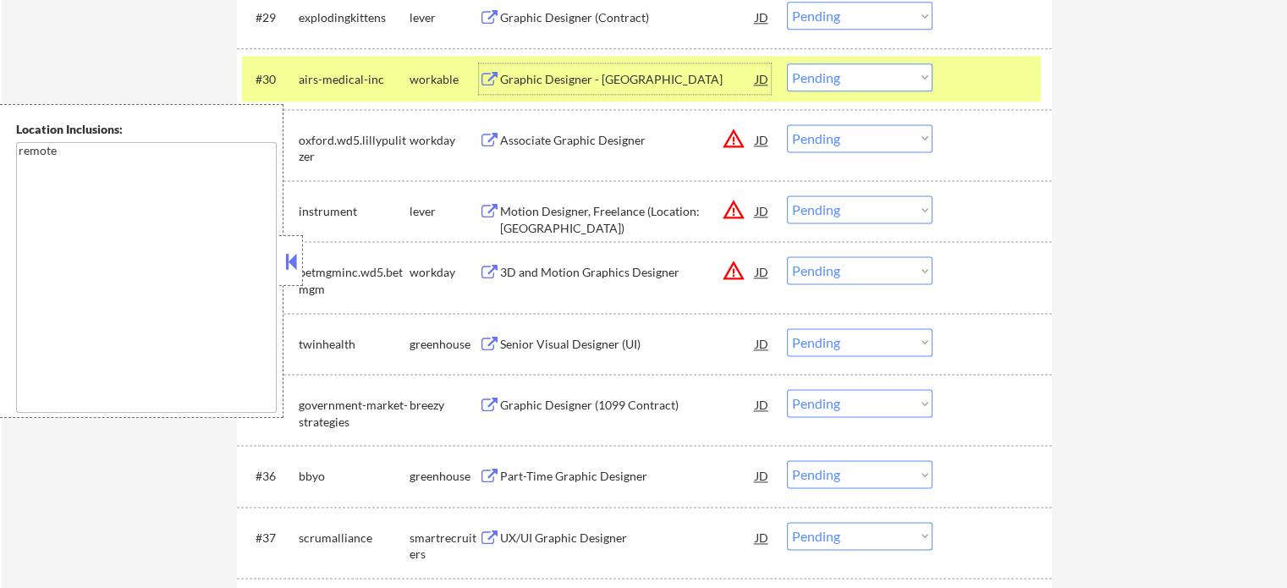
click at [859, 80] on select "Choose an option... Pending Applied Excluded (Questions) Excluded (Expired) Exc…" at bounding box center [860, 77] width 146 height 28
click at [787, 63] on select "Choose an option... Pending Applied Excluded (Questions) Excluded (Expired) Exc…" at bounding box center [860, 77] width 146 height 28
click at [972, 82] on div at bounding box center [994, 78] width 74 height 30
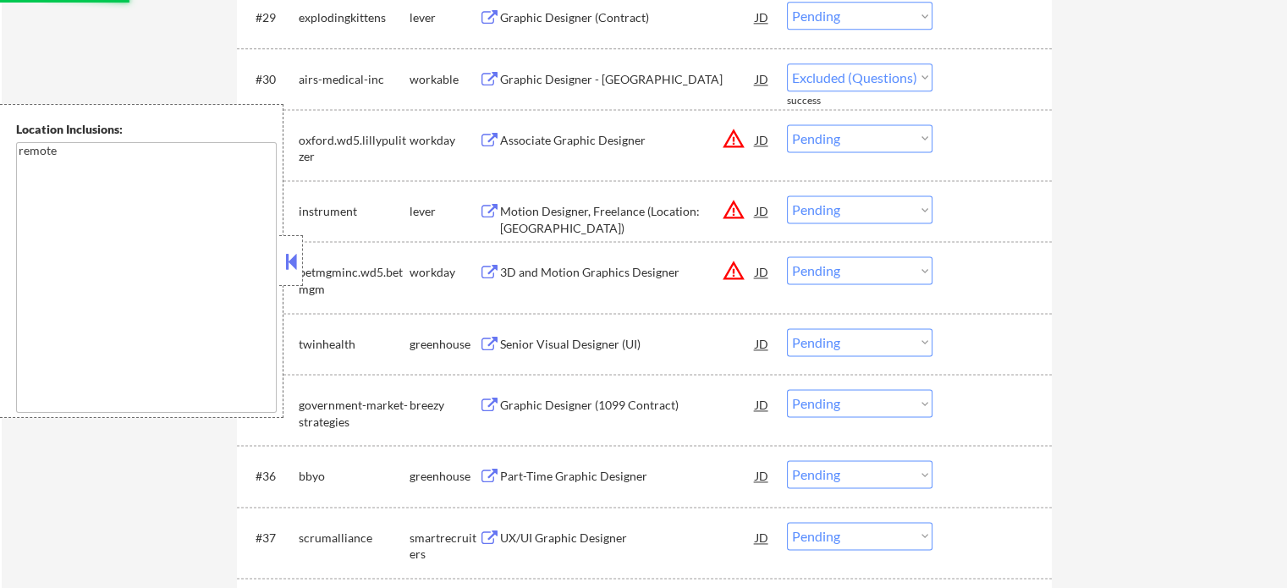
select select ""pending""
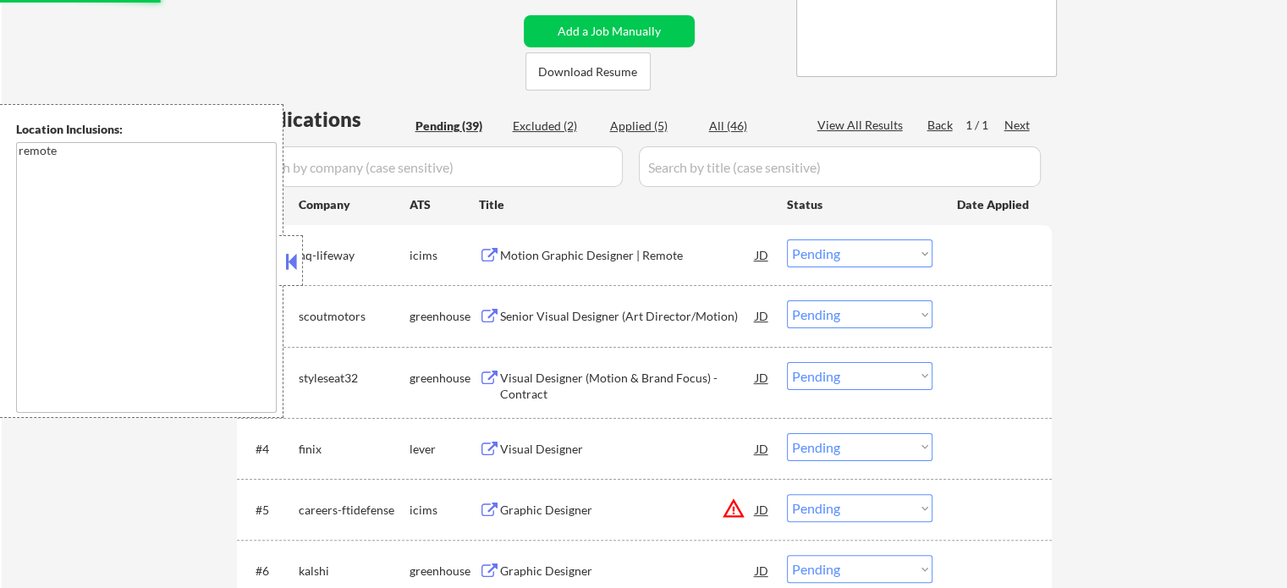
scroll to position [289, 0]
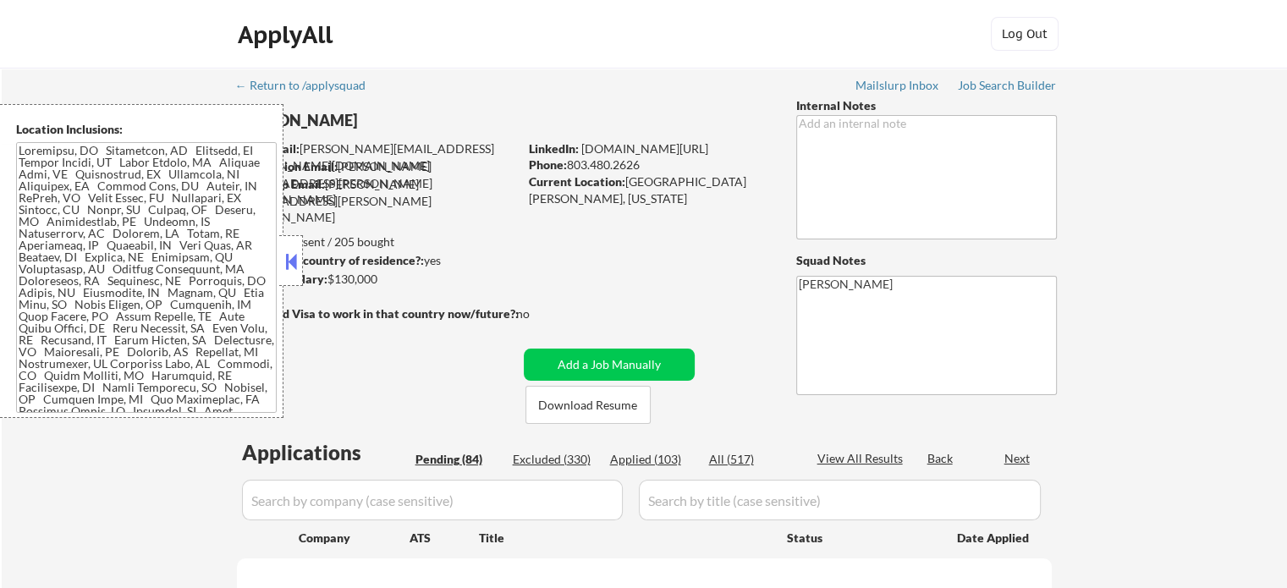
select select ""pending""
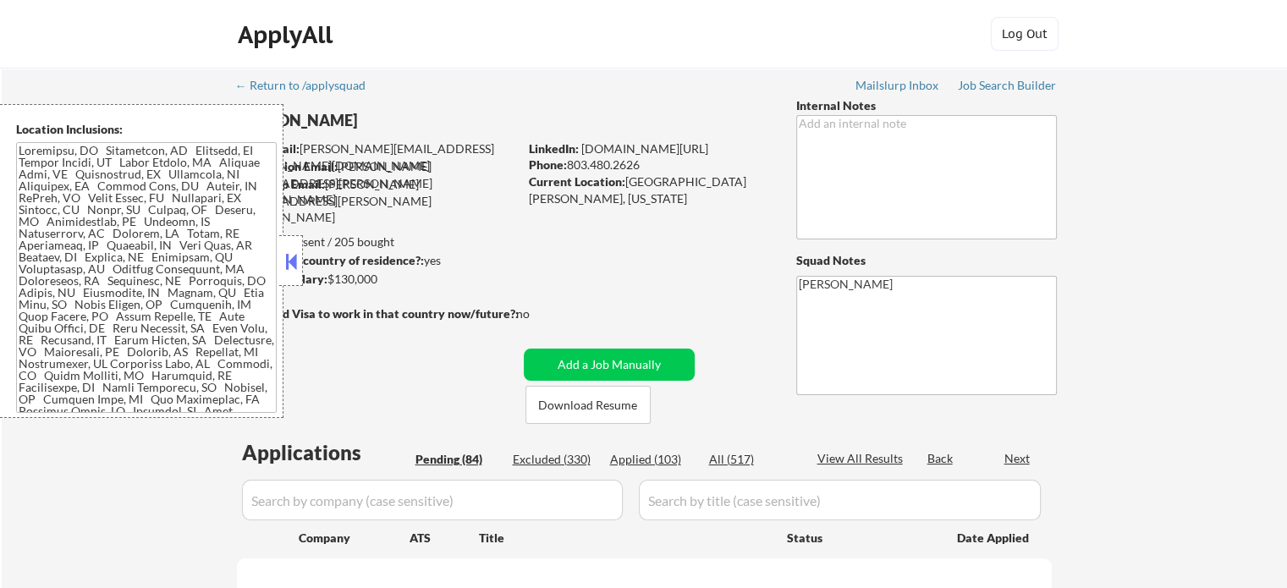
select select ""pending""
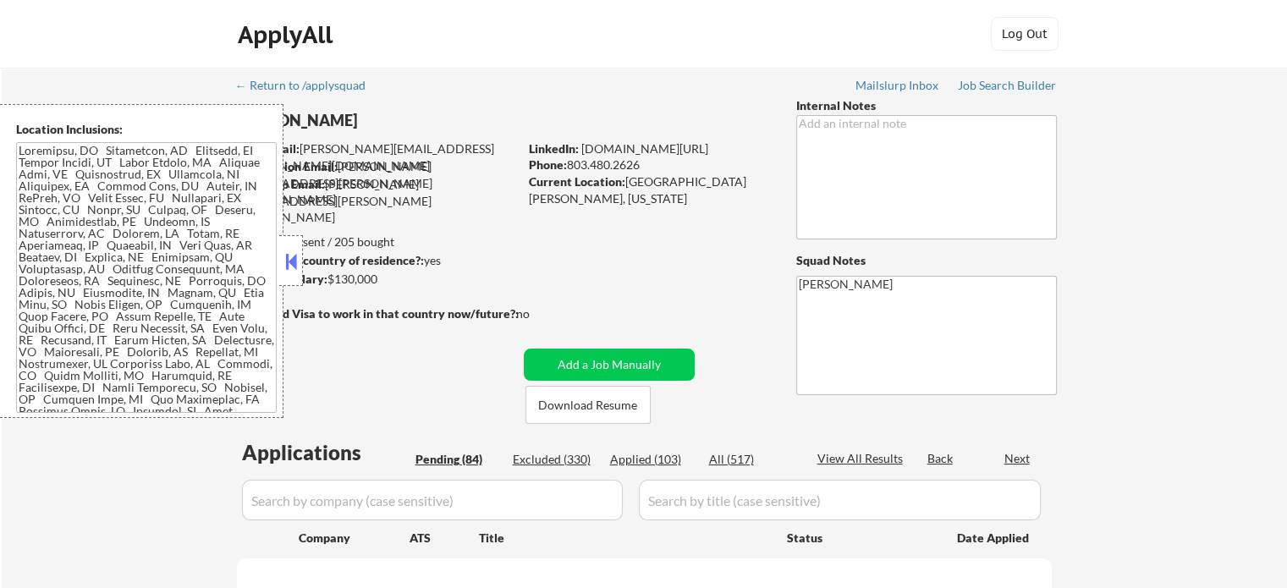
select select ""pending""
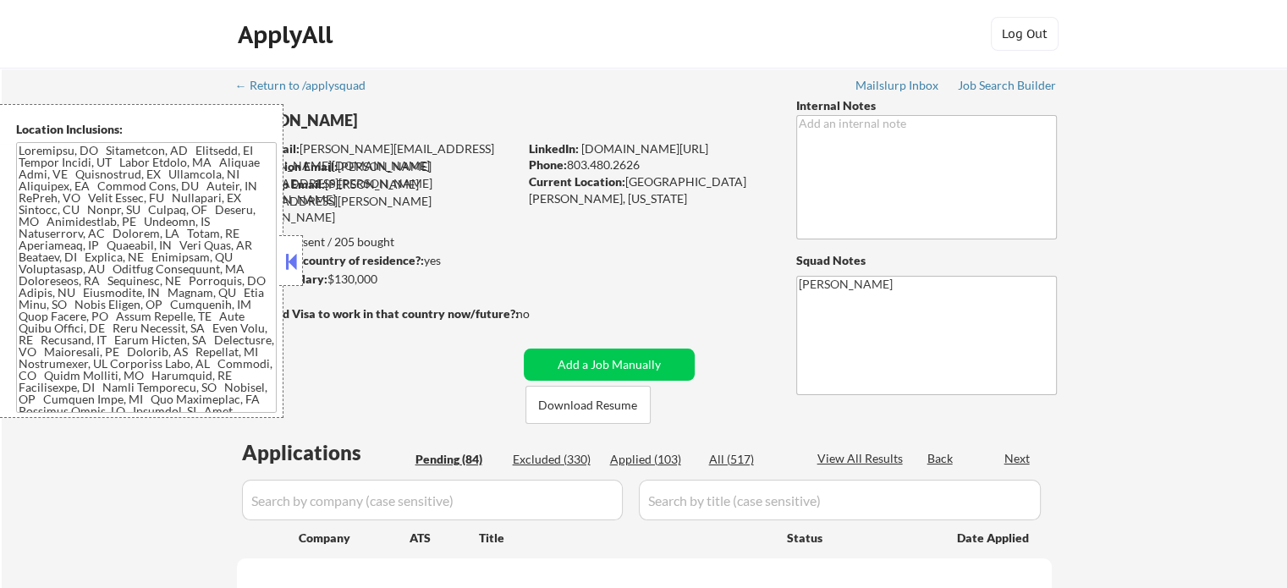
select select ""pending""
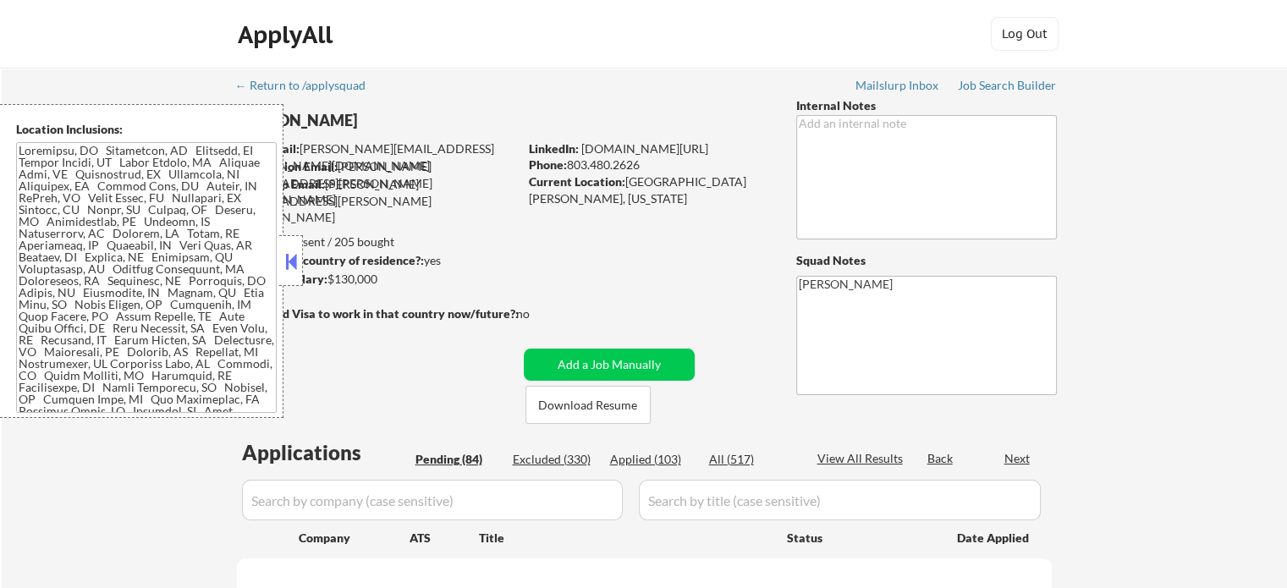
select select ""pending""
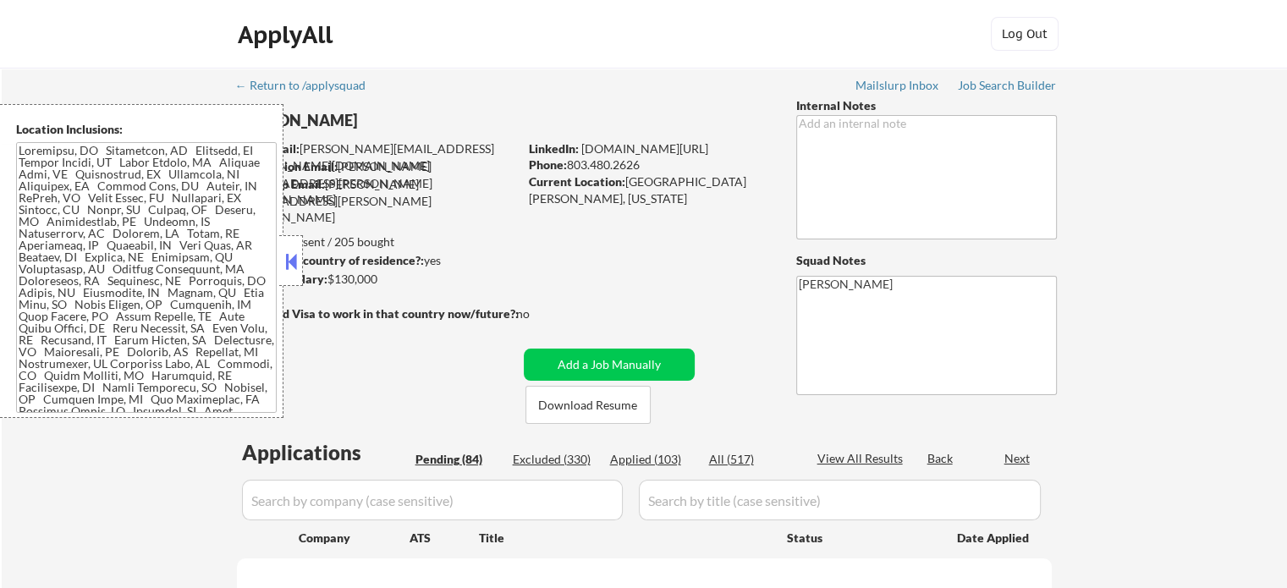
select select ""pending""
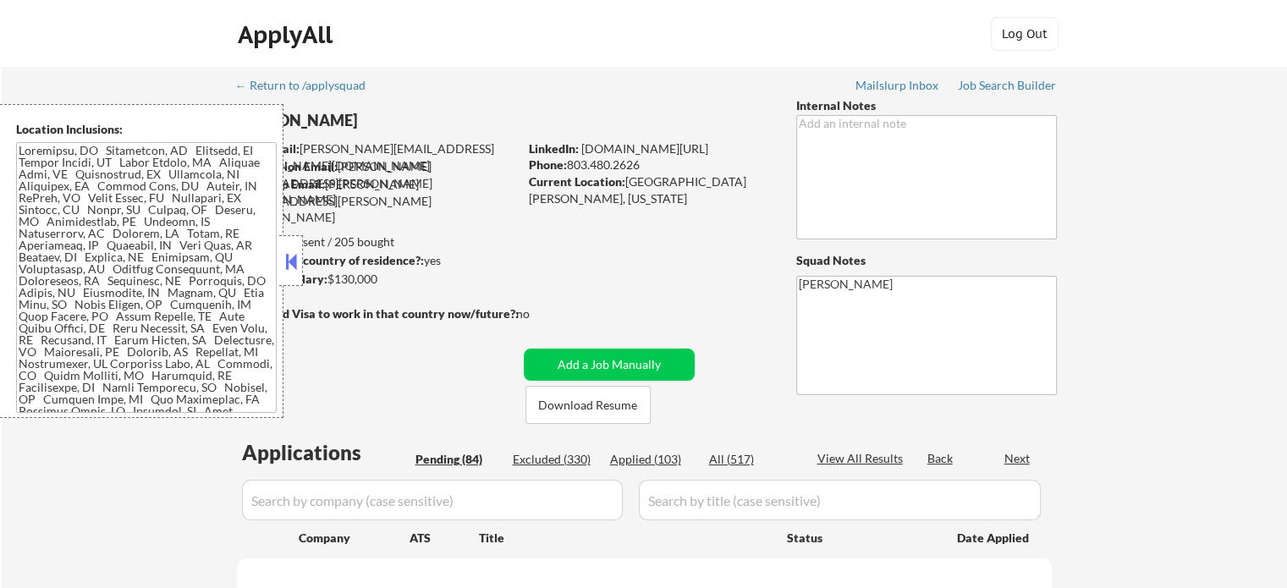
select select ""pending""
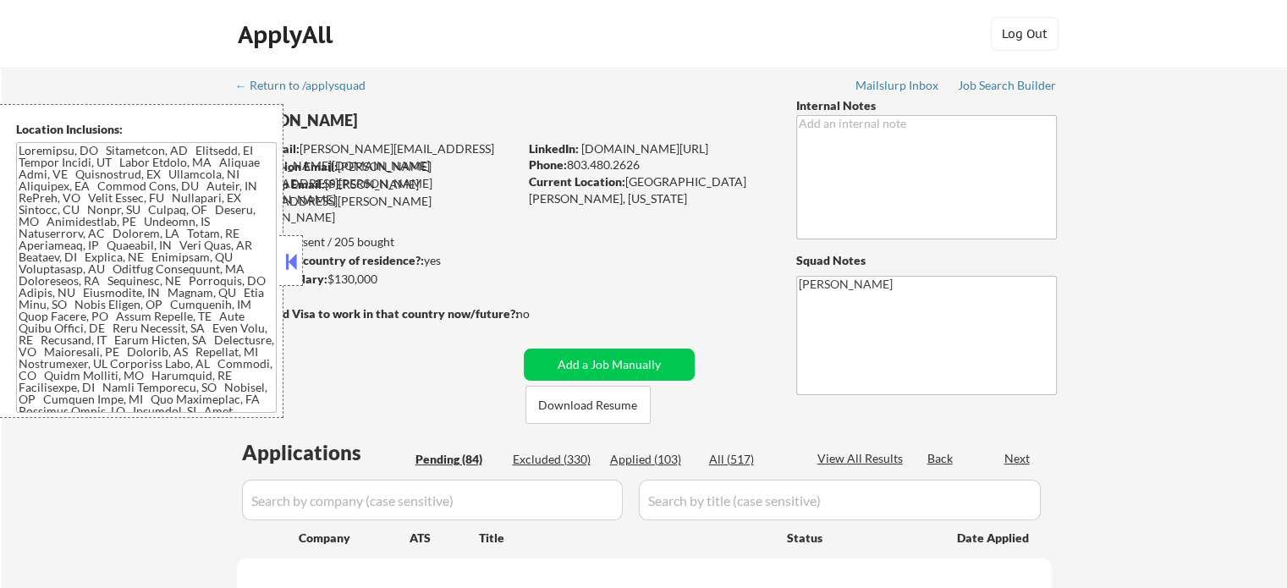
select select ""pending""
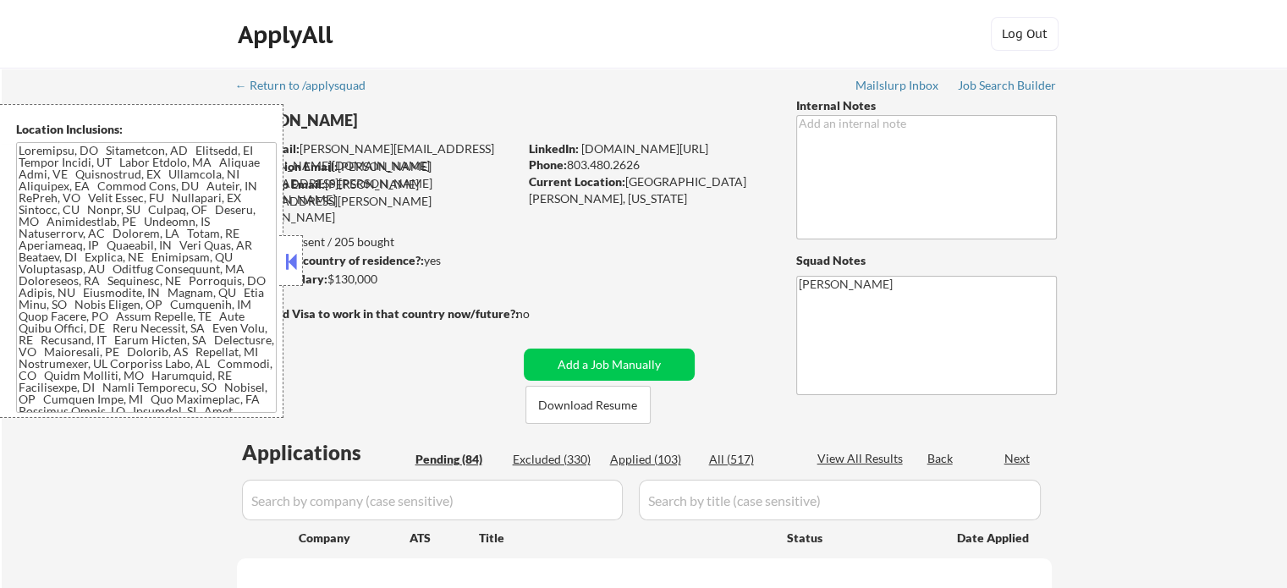
select select ""pending""
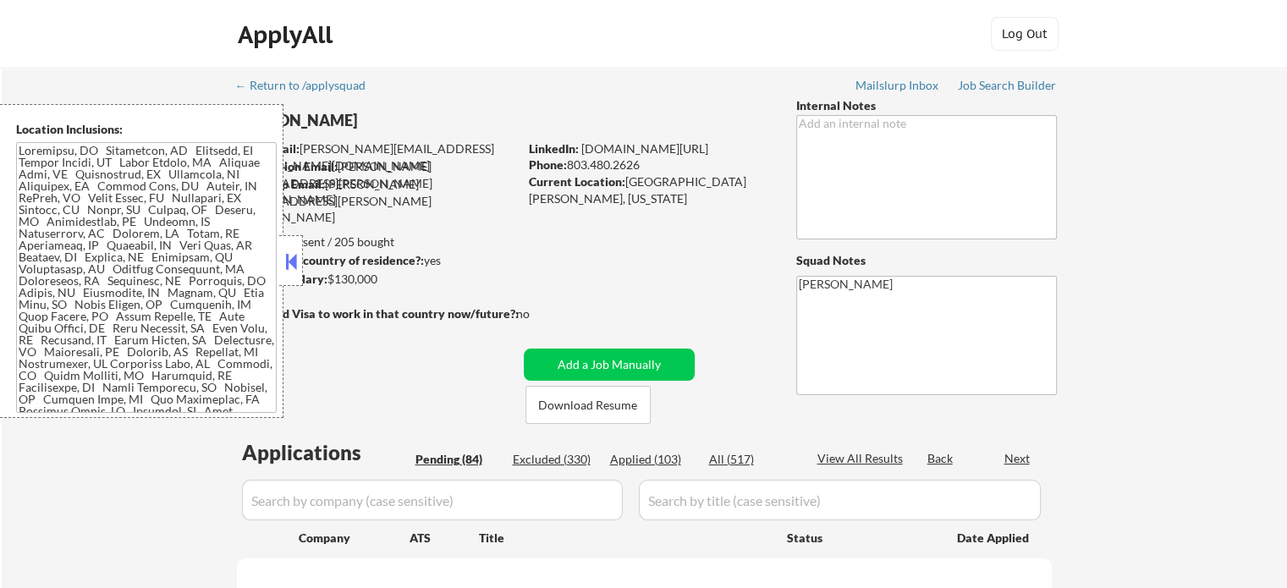
select select ""pending""
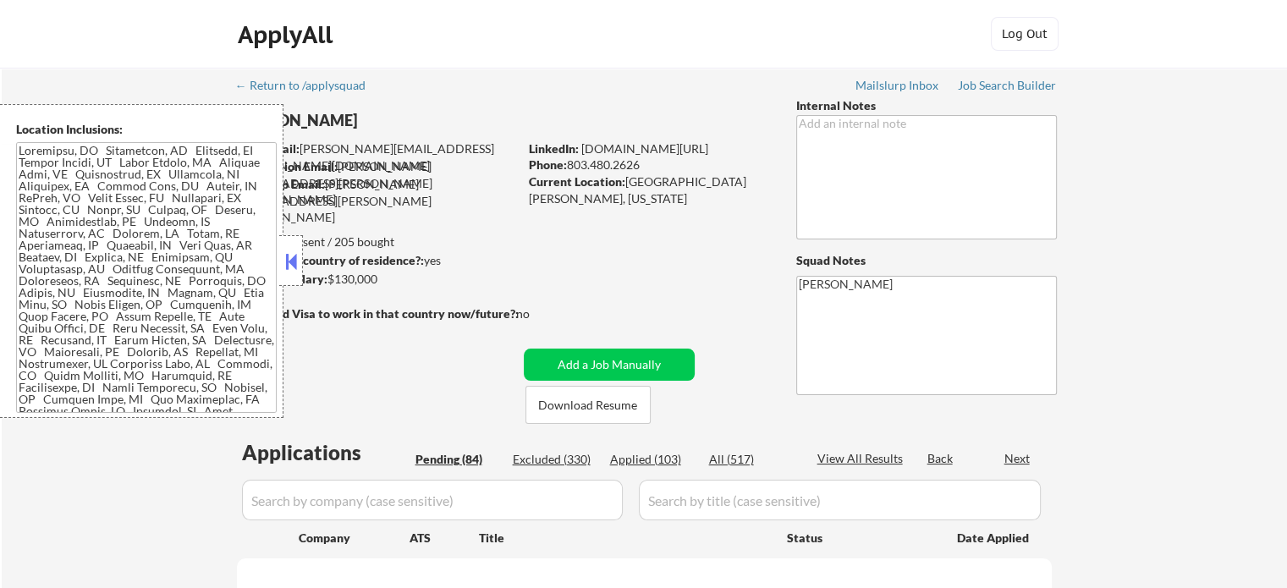
select select ""pending""
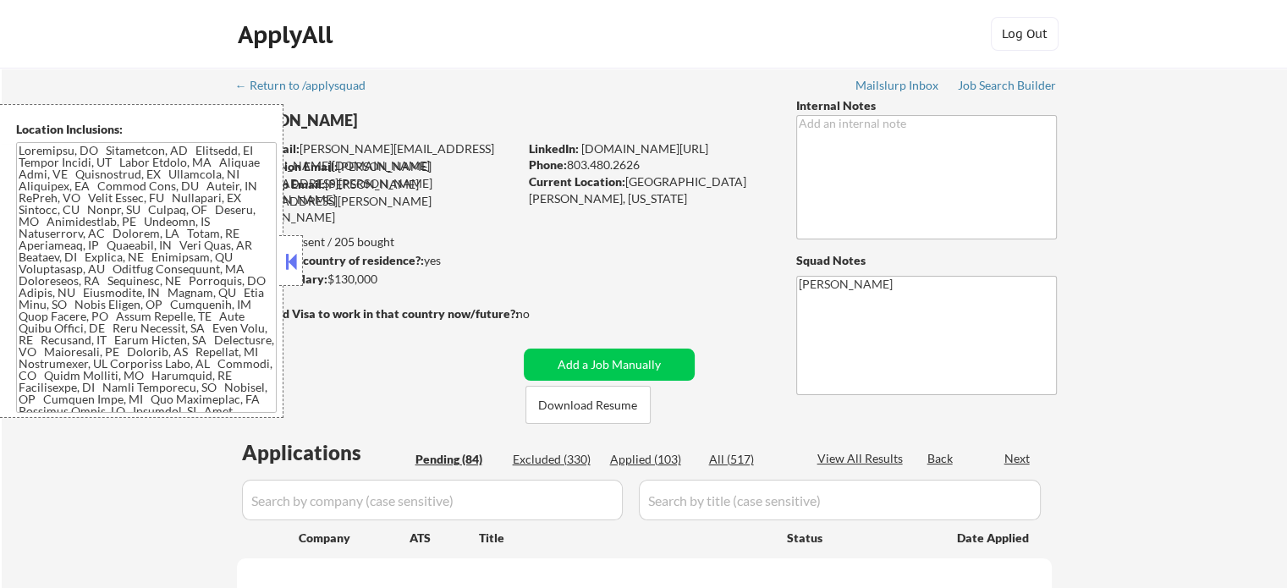
select select ""pending""
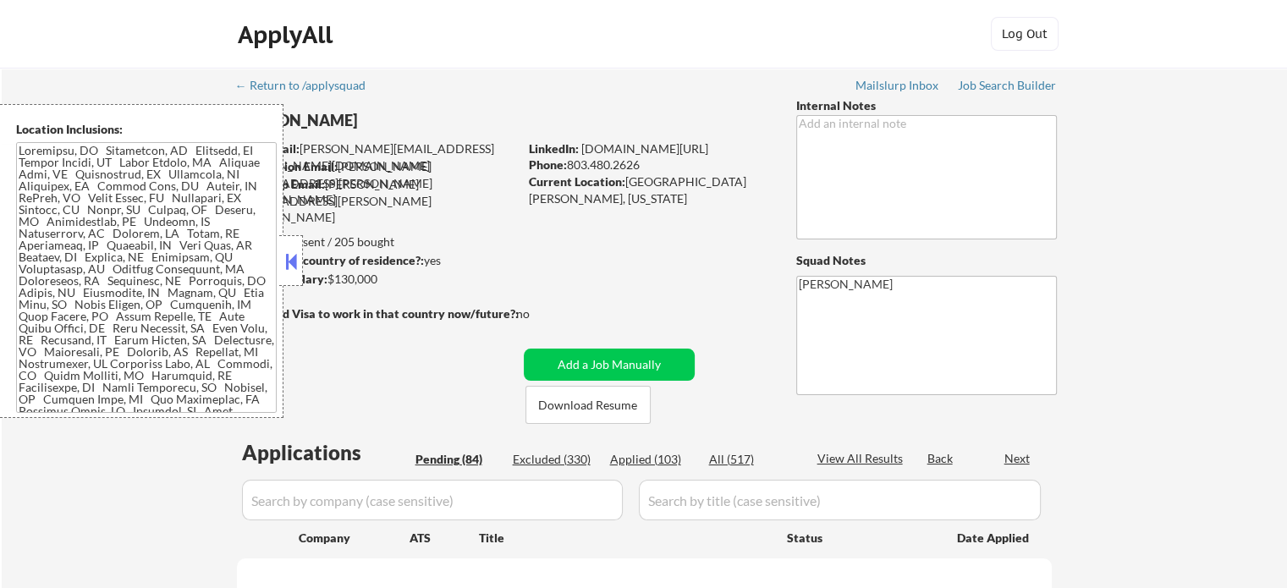
select select ""pending""
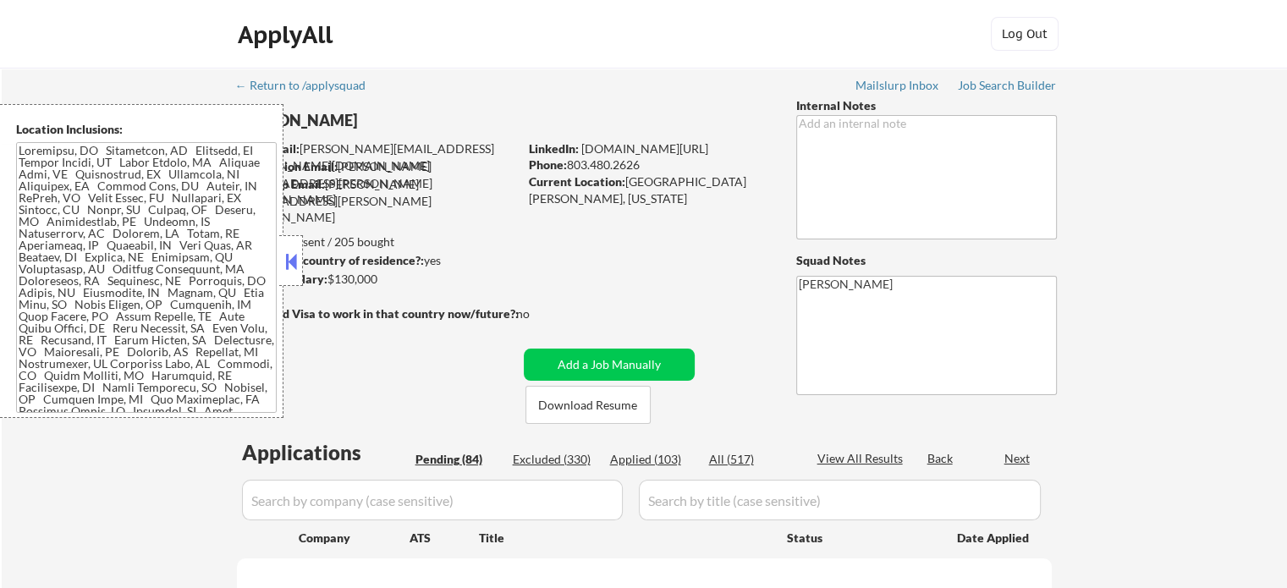
select select ""pending""
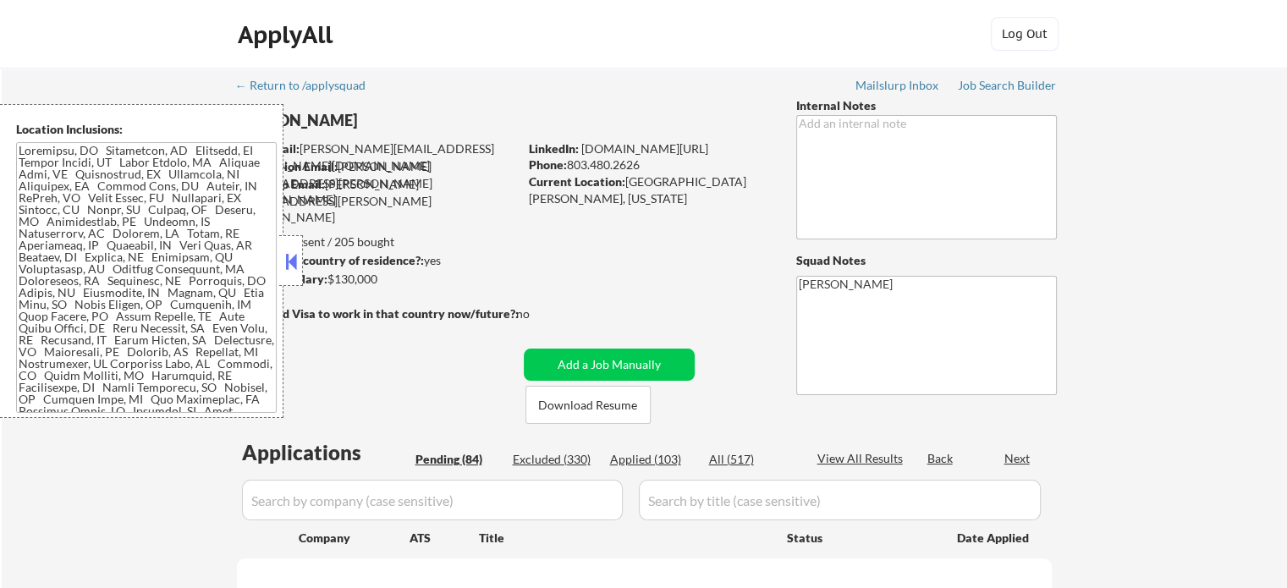
select select ""pending""
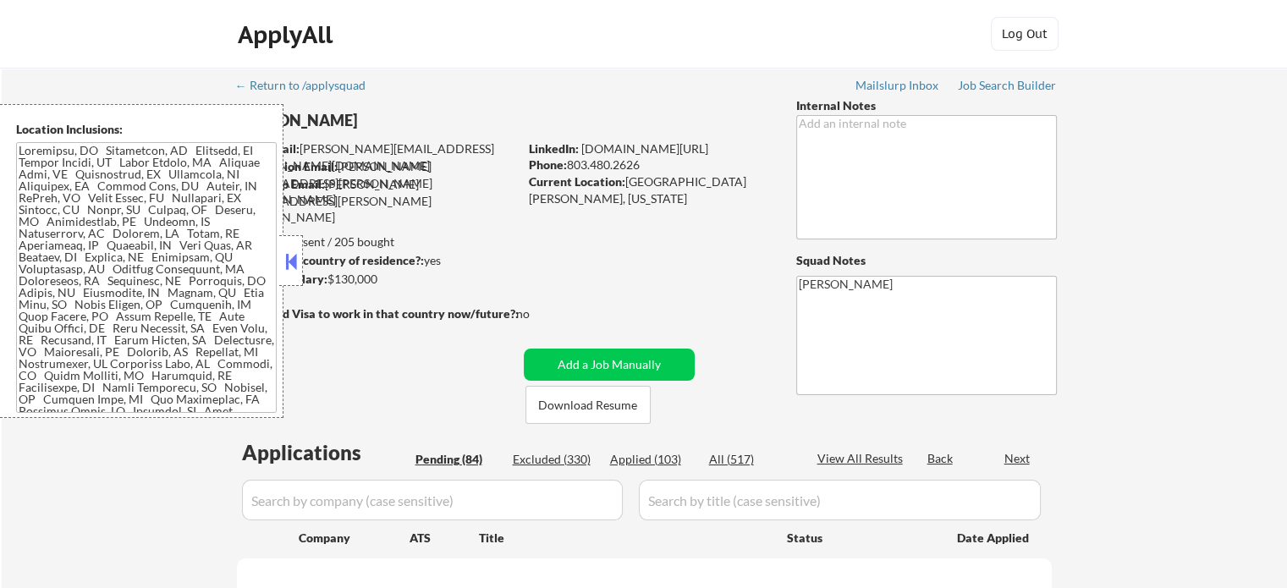
select select ""pending""
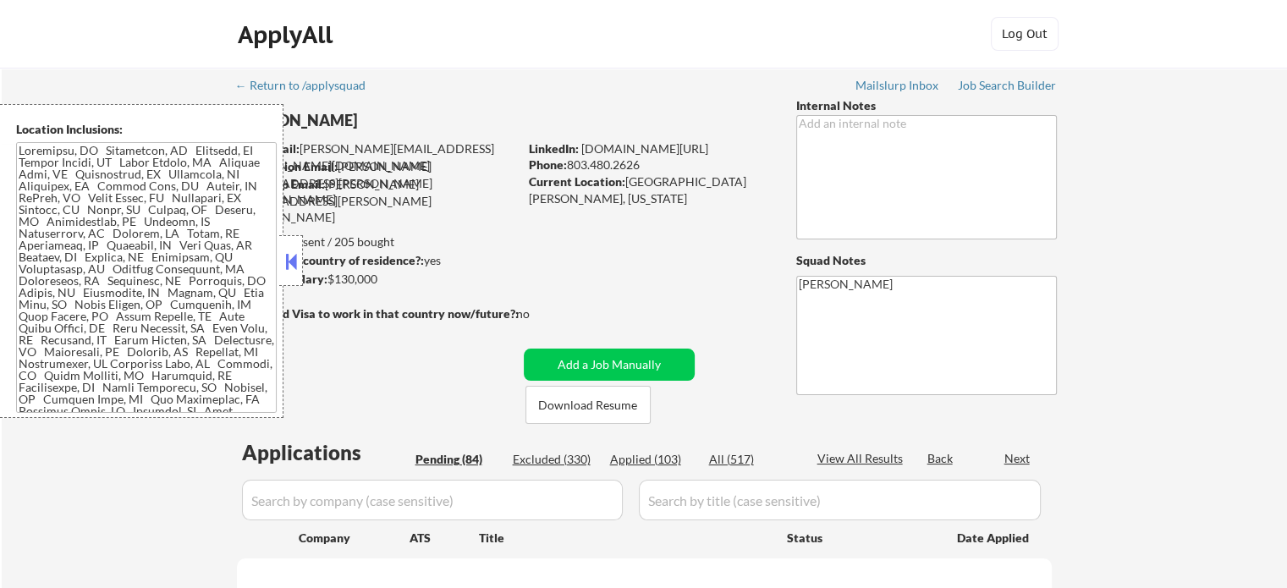
select select ""pending""
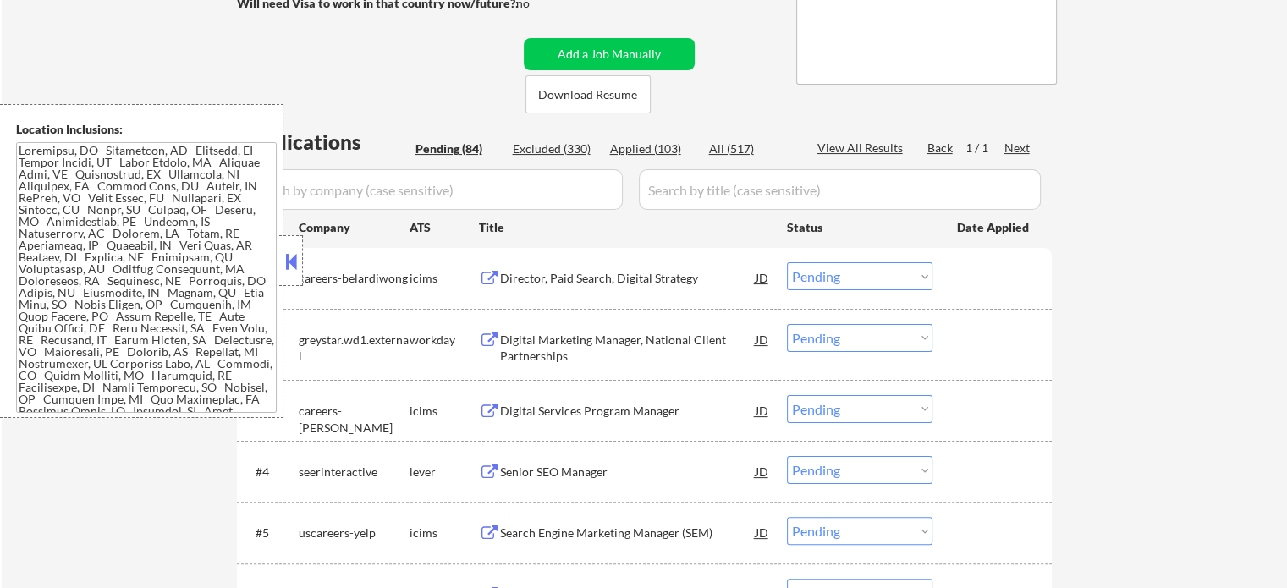
scroll to position [423, 0]
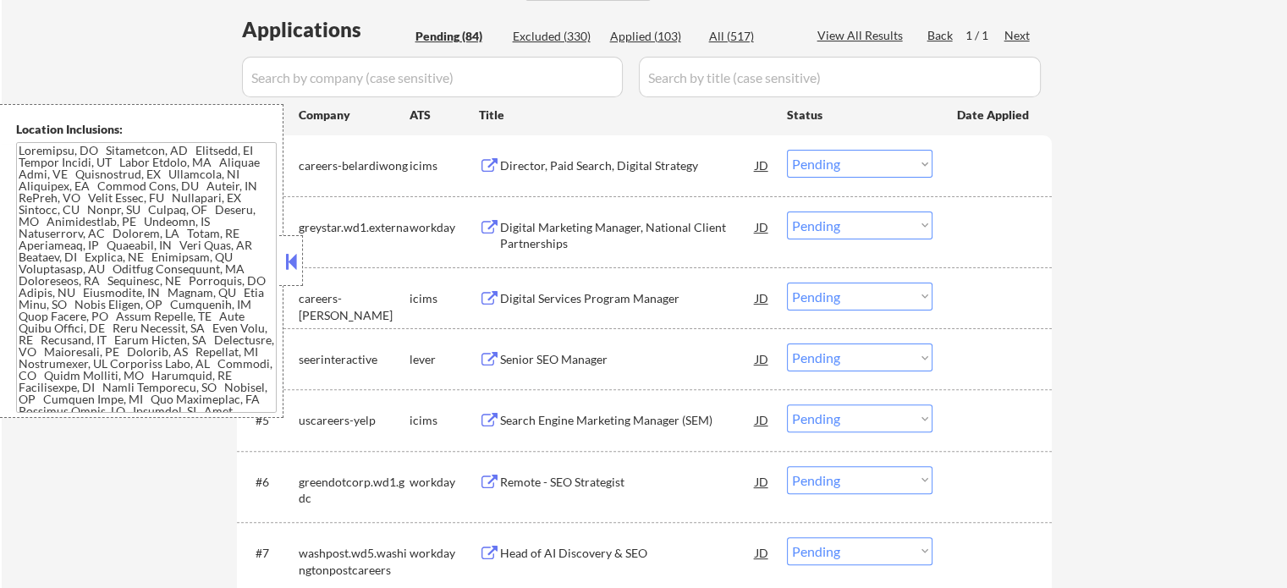
click at [523, 359] on div "Senior SEO Manager" at bounding box center [628, 359] width 256 height 17
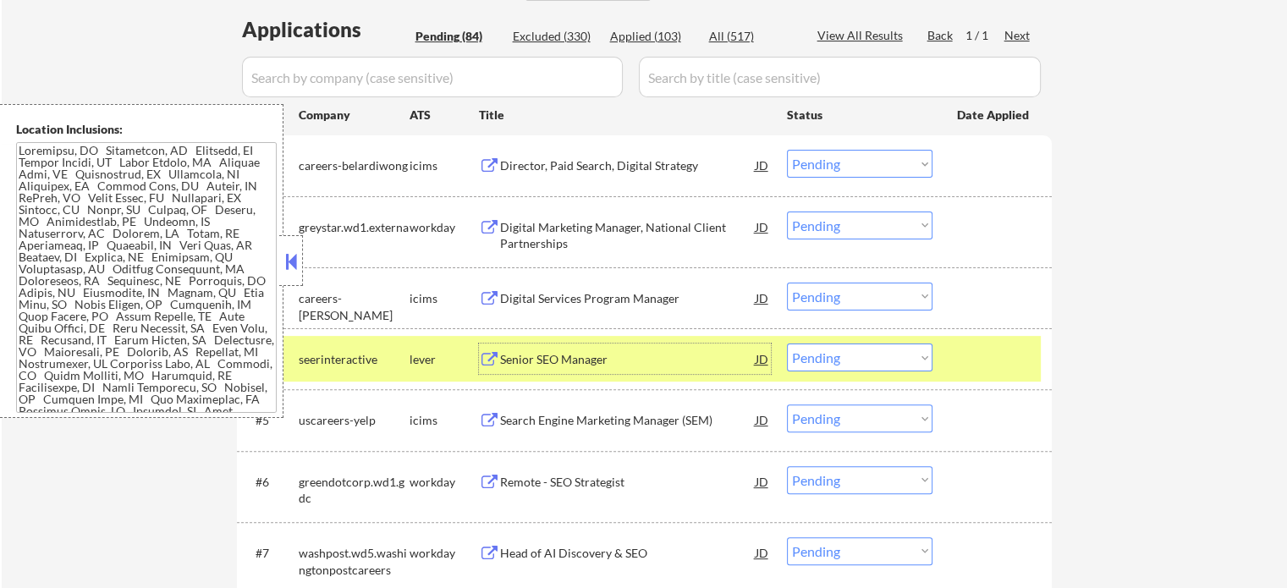
click at [847, 353] on select "Choose an option... Pending Applied Excluded (Questions) Excluded (Expired) Exc…" at bounding box center [860, 358] width 146 height 28
click at [787, 344] on select "Choose an option... Pending Applied Excluded (Questions) Excluded (Expired) Exc…" at bounding box center [860, 358] width 146 height 28
click at [968, 355] on div at bounding box center [994, 359] width 74 height 30
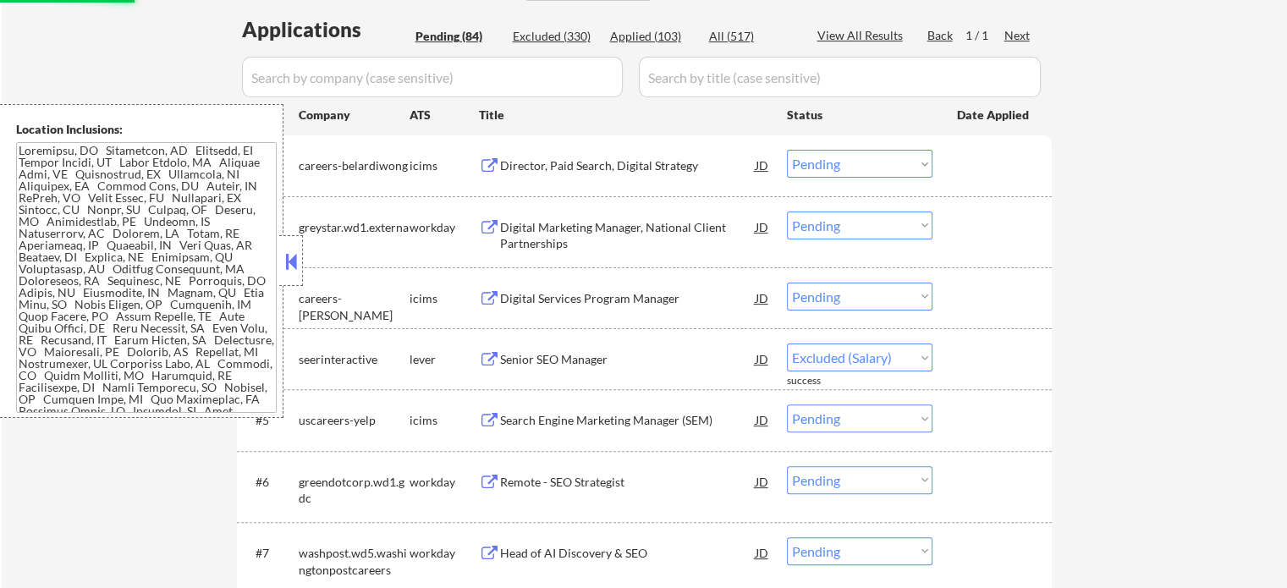
select select ""pending""
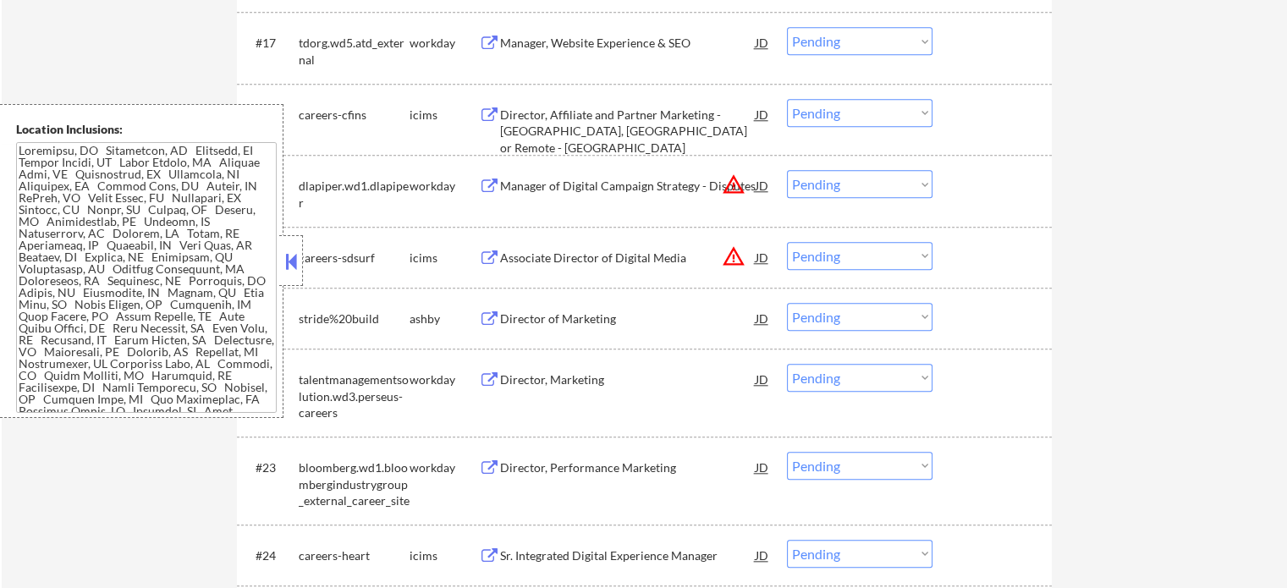
scroll to position [1692, 0]
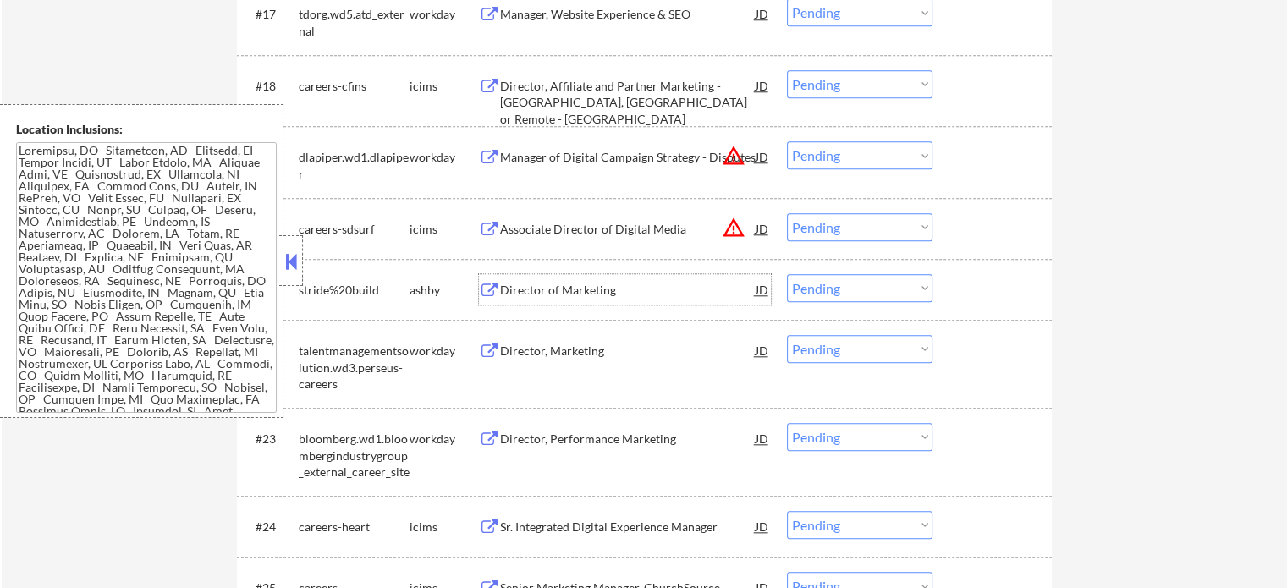
click at [563, 294] on div "Director of Marketing" at bounding box center [628, 290] width 256 height 17
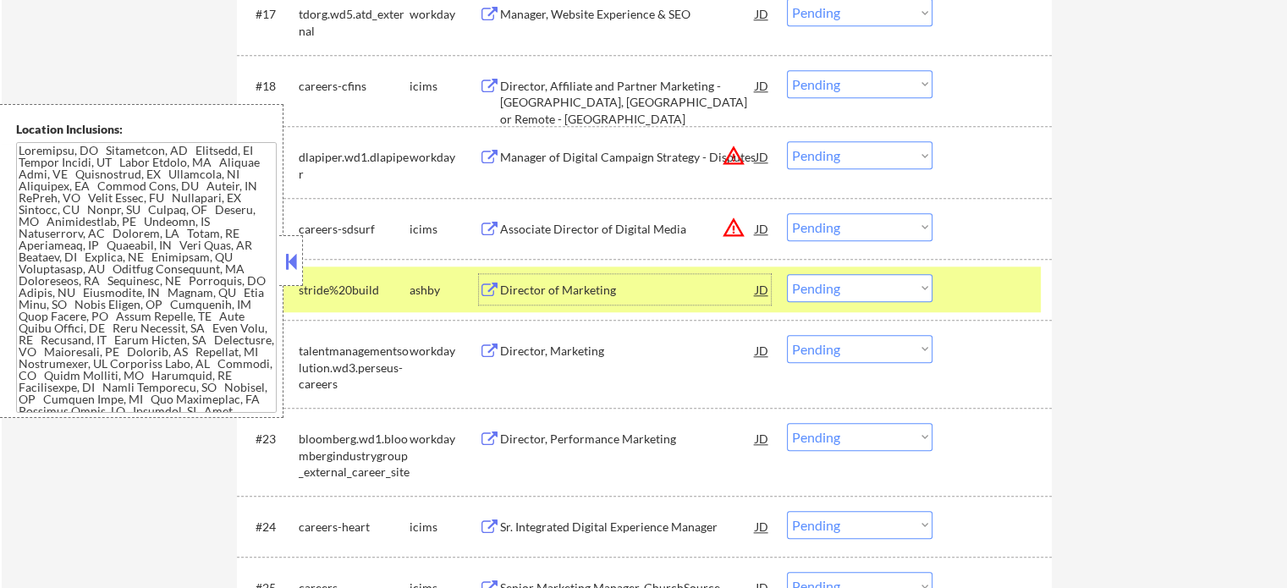
click at [981, 292] on div at bounding box center [994, 289] width 74 height 30
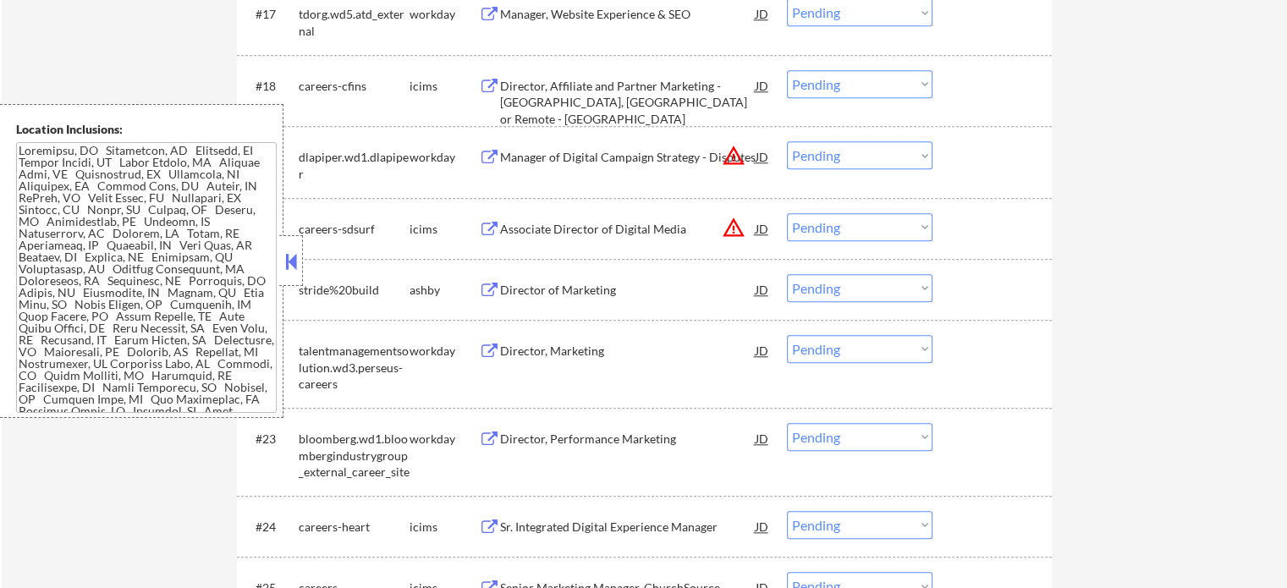
click at [607, 282] on div "Director of Marketing" at bounding box center [628, 290] width 256 height 17
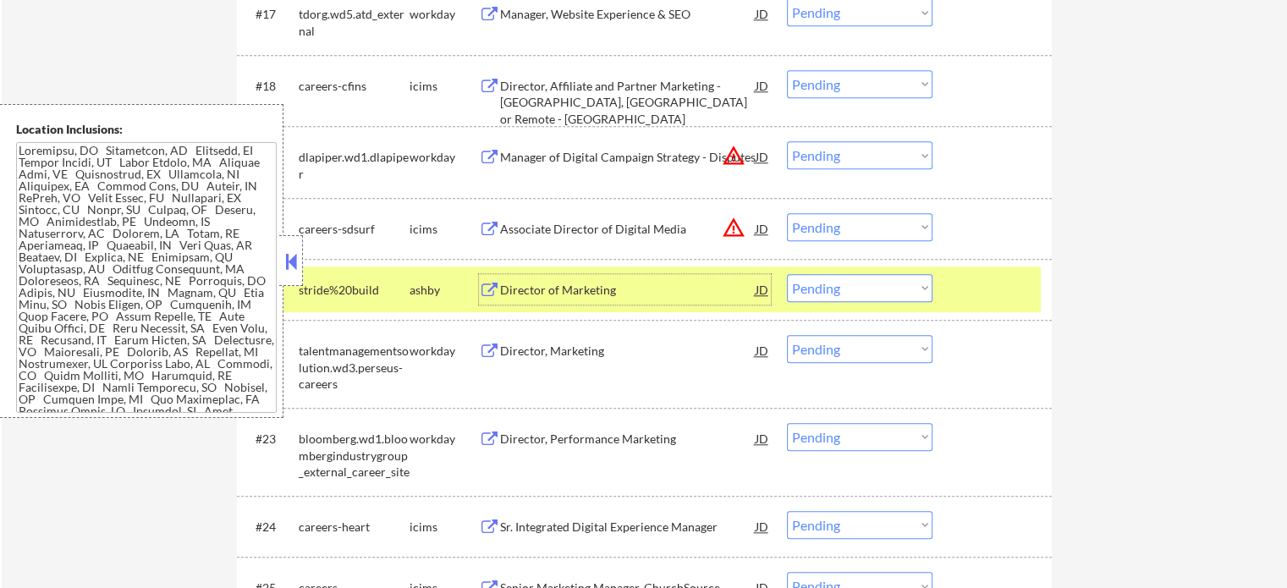
click at [847, 289] on select "Choose an option... Pending Applied Excluded (Questions) Excluded (Expired) Exc…" at bounding box center [860, 288] width 146 height 28
click at [787, 274] on select "Choose an option... Pending Applied Excluded (Questions) Excluded (Expired) Exc…" at bounding box center [860, 288] width 146 height 28
click at [1014, 286] on div at bounding box center [994, 289] width 74 height 30
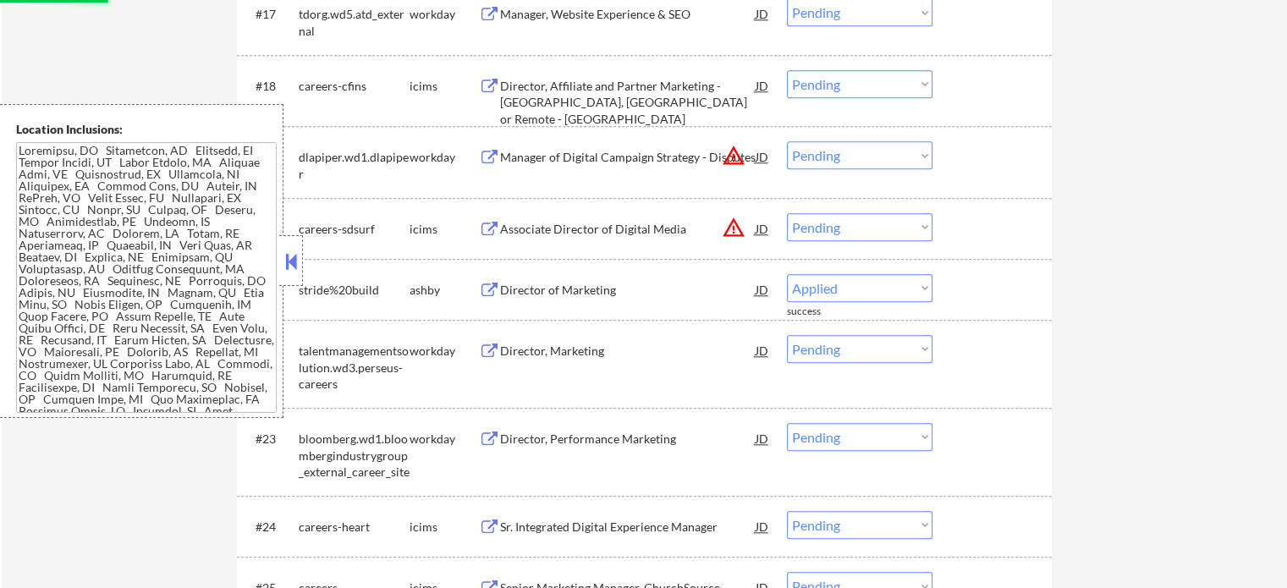
select select ""pending""
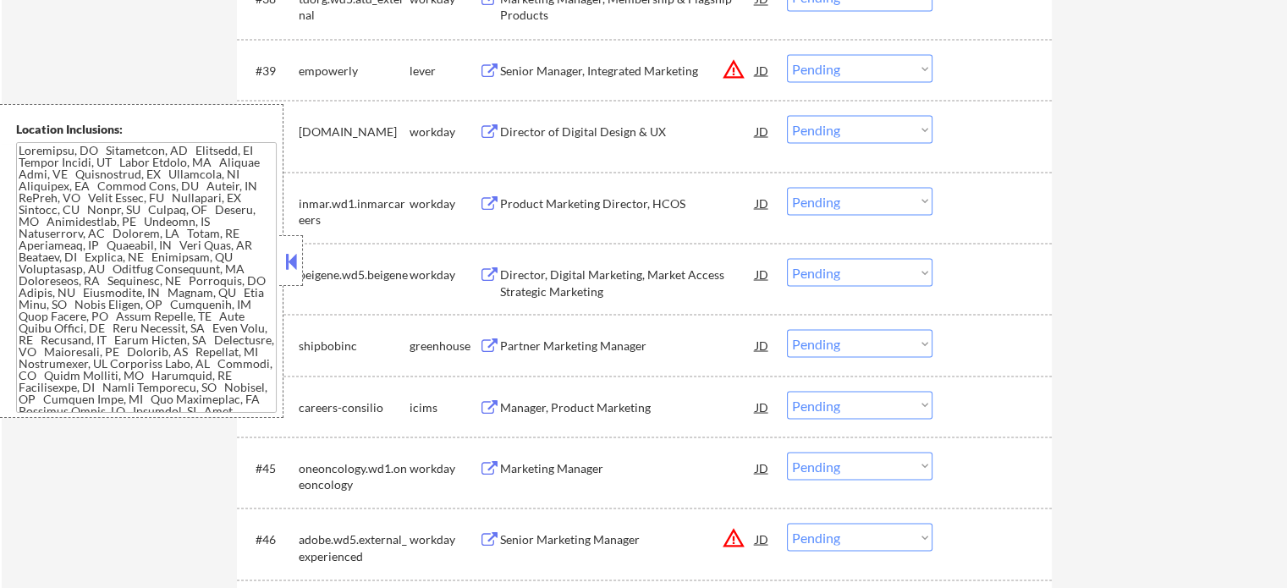
scroll to position [3215, 0]
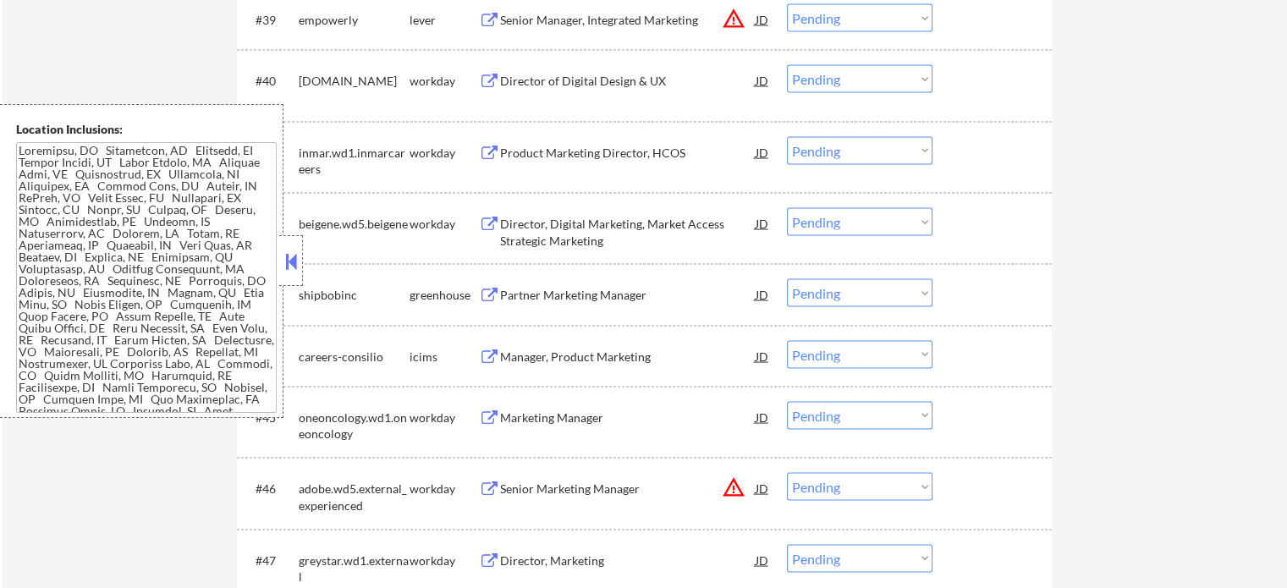
click at [537, 290] on div "Partner Marketing Manager" at bounding box center [628, 294] width 256 height 17
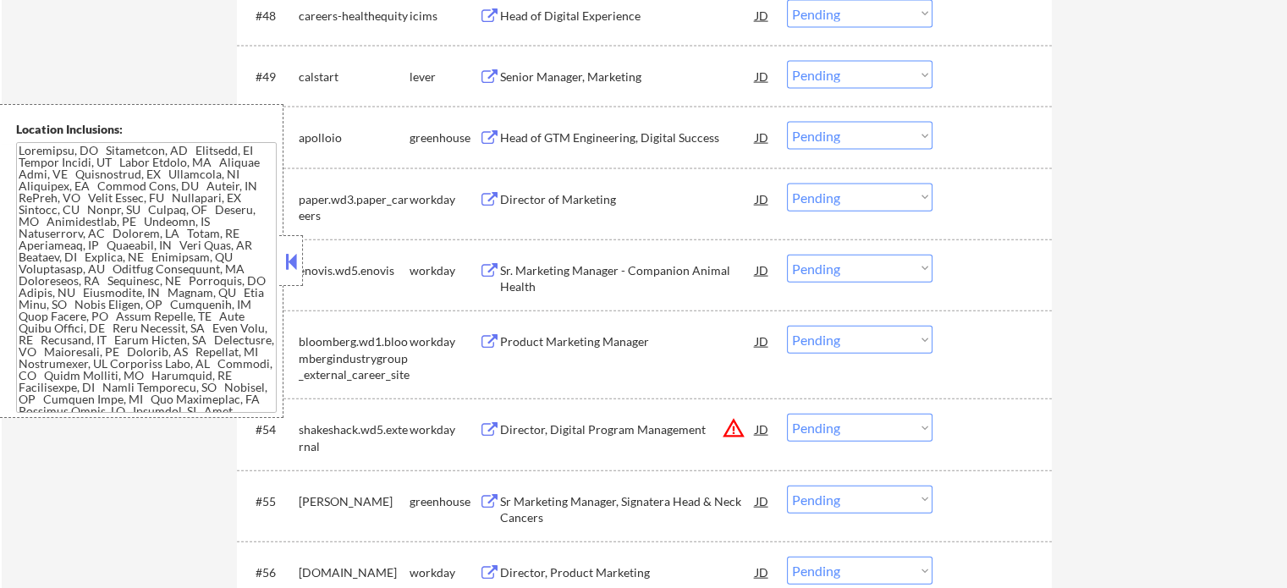
scroll to position [3704, 0]
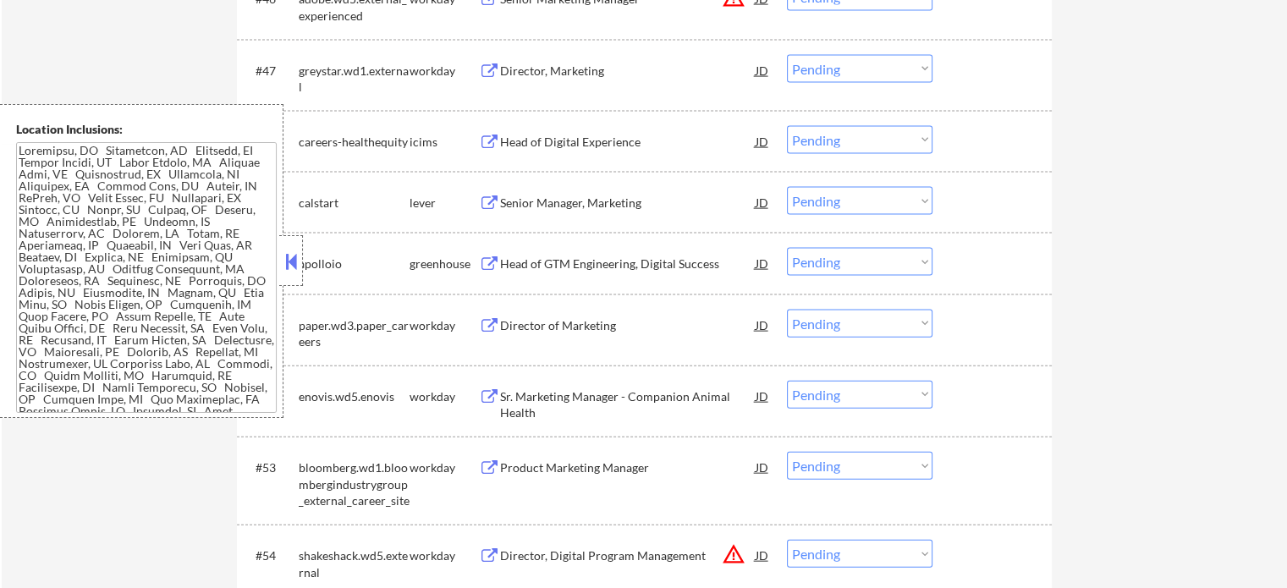
click at [520, 204] on div "Senior Manager, Marketing" at bounding box center [628, 203] width 256 height 17
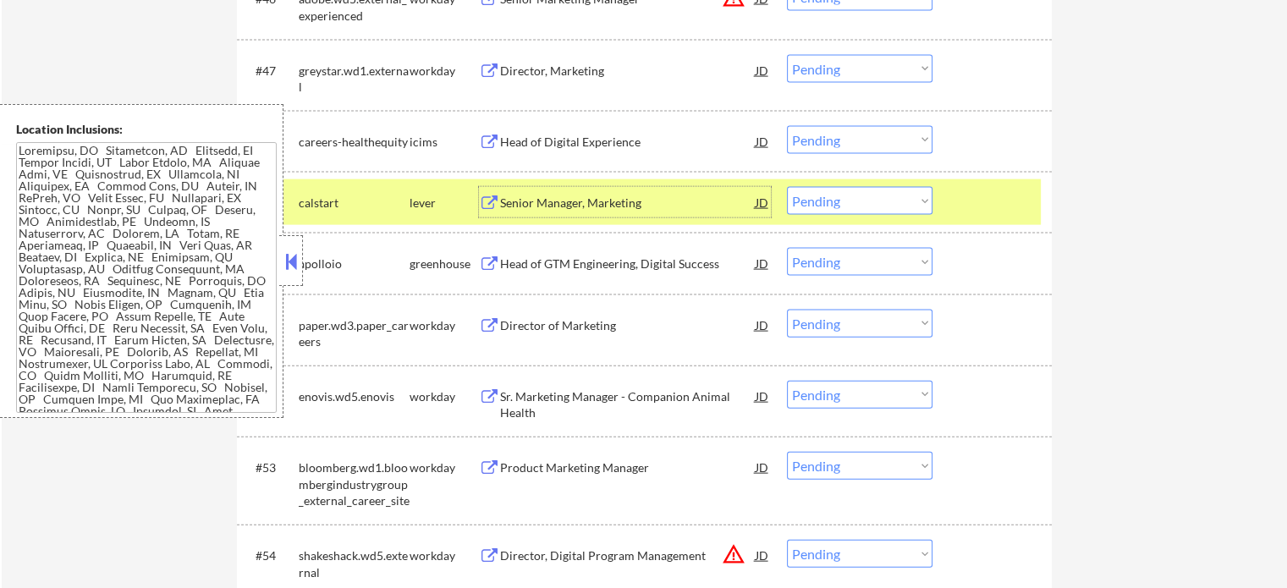
click at [883, 195] on select "Choose an option... Pending Applied Excluded (Questions) Excluded (Expired) Exc…" at bounding box center [860, 201] width 146 height 28
click at [787, 187] on select "Choose an option... Pending Applied Excluded (Questions) Excluded (Expired) Exc…" at bounding box center [860, 201] width 146 height 28
click at [1002, 202] on div at bounding box center [994, 202] width 74 height 30
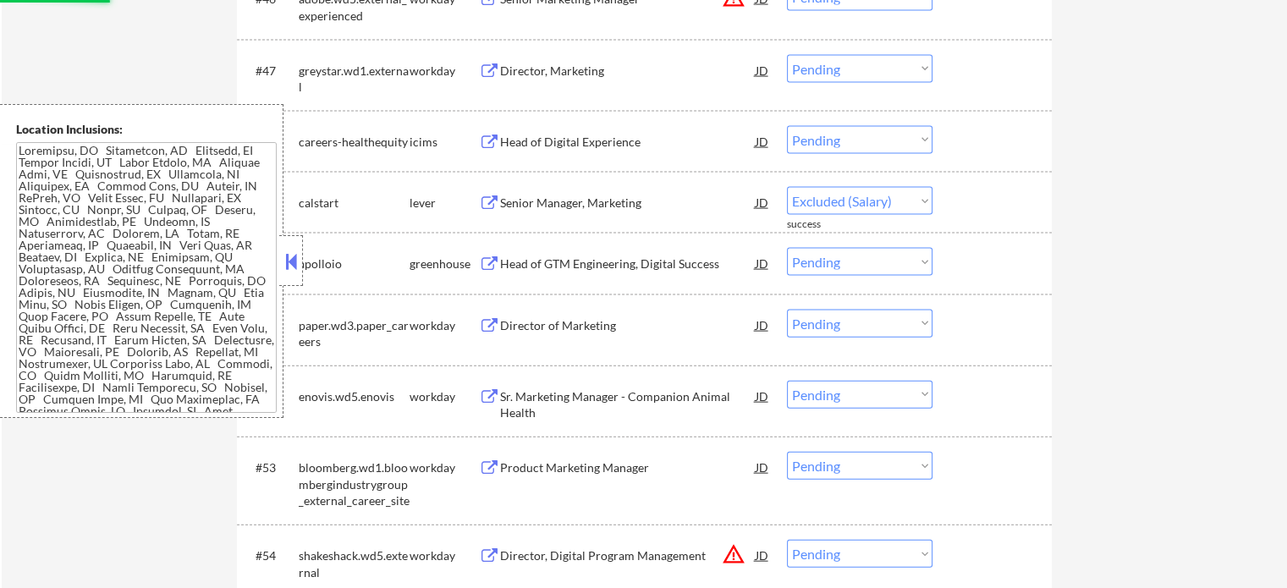
select select ""pending""
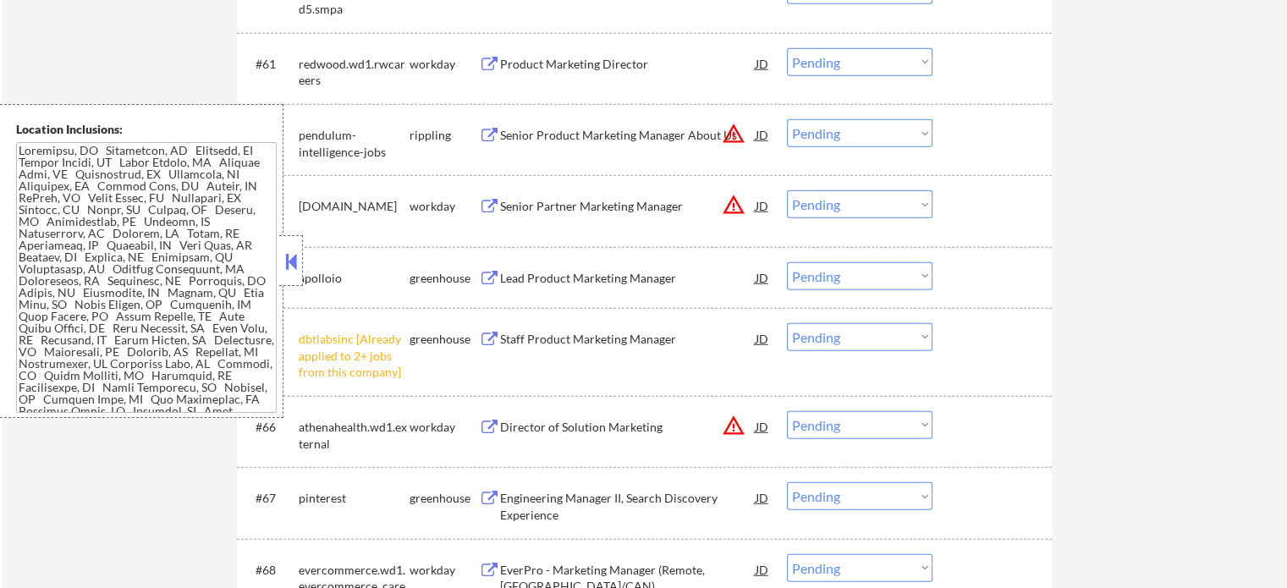
scroll to position [4719, 0]
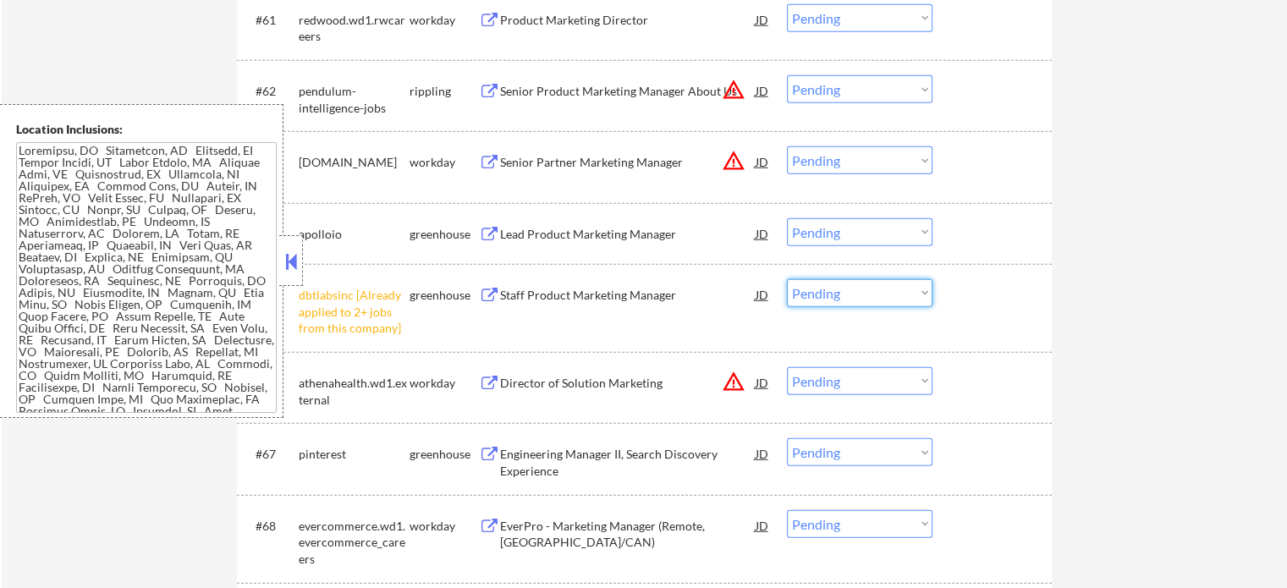
click at [805, 294] on select "Choose an option... Pending Applied Excluded (Questions) Excluded (Expired) Exc…" at bounding box center [860, 293] width 146 height 28
click at [787, 279] on select "Choose an option... Pending Applied Excluded (Questions) Excluded (Expired) Exc…" at bounding box center [860, 293] width 146 height 28
click at [996, 294] on div at bounding box center [994, 294] width 74 height 30
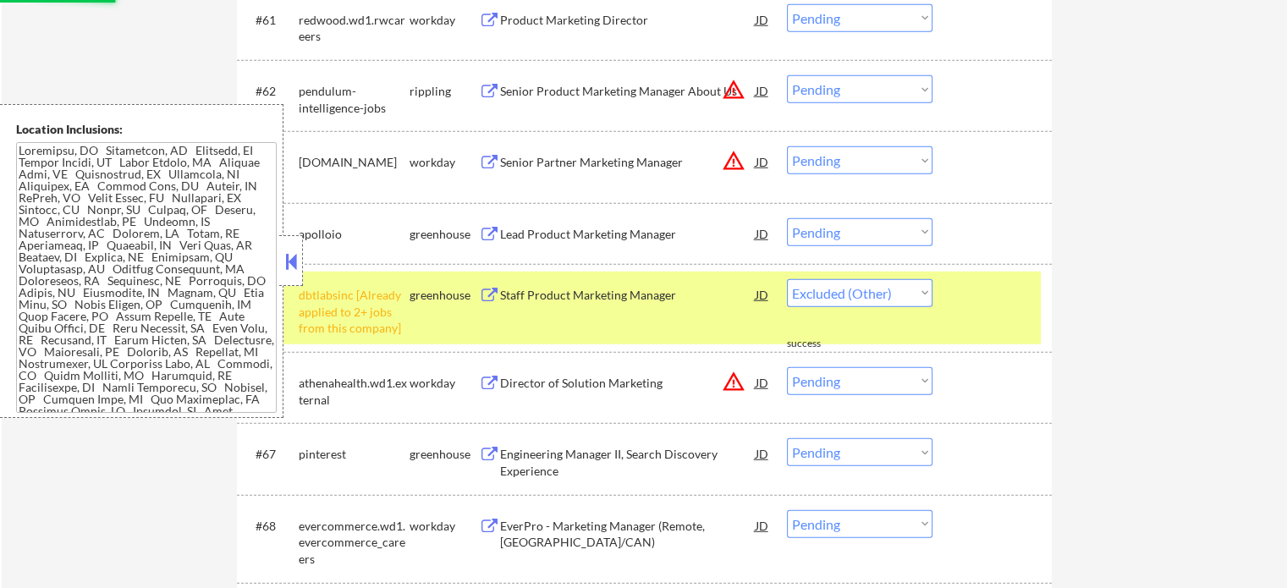
click at [996, 294] on div at bounding box center [994, 294] width 74 height 30
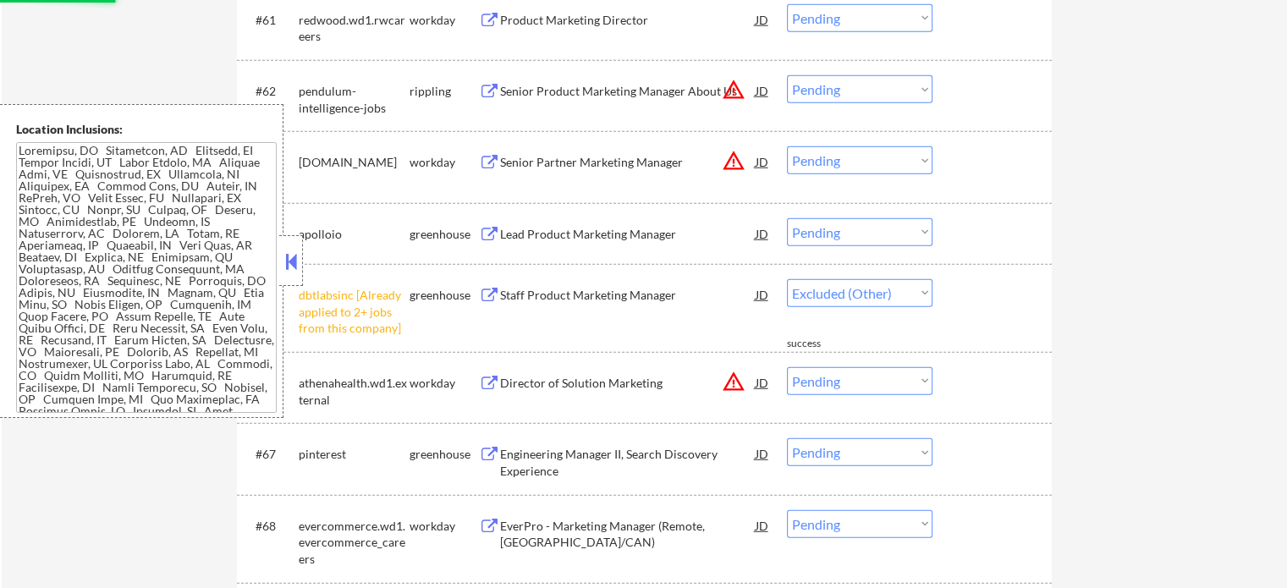
select select ""pending""
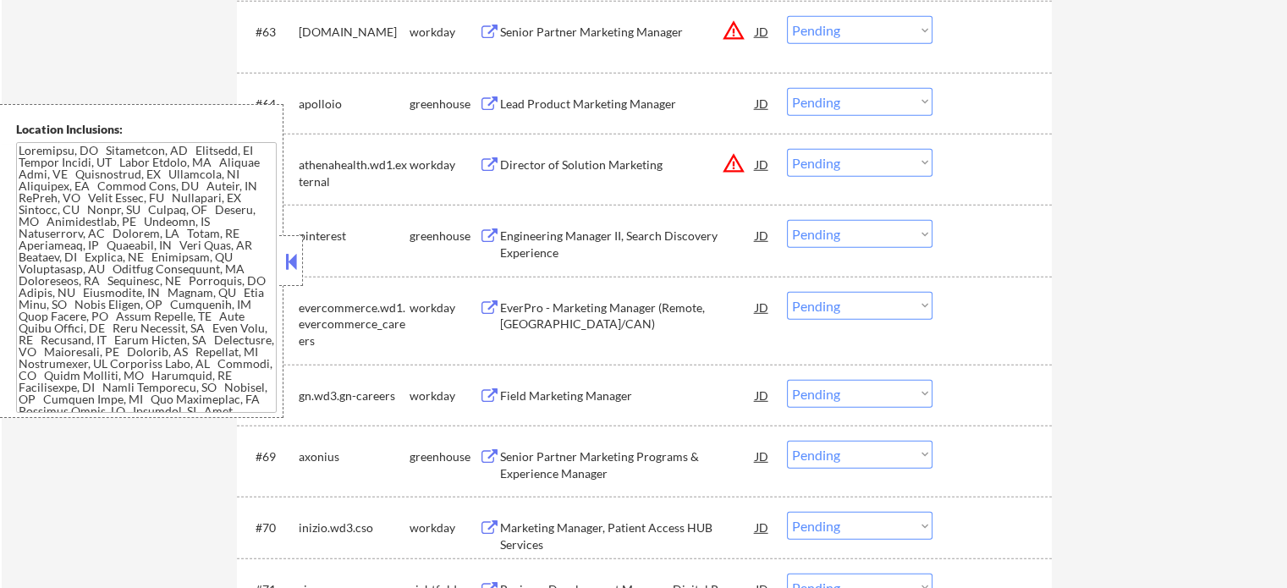
scroll to position [4889, 0]
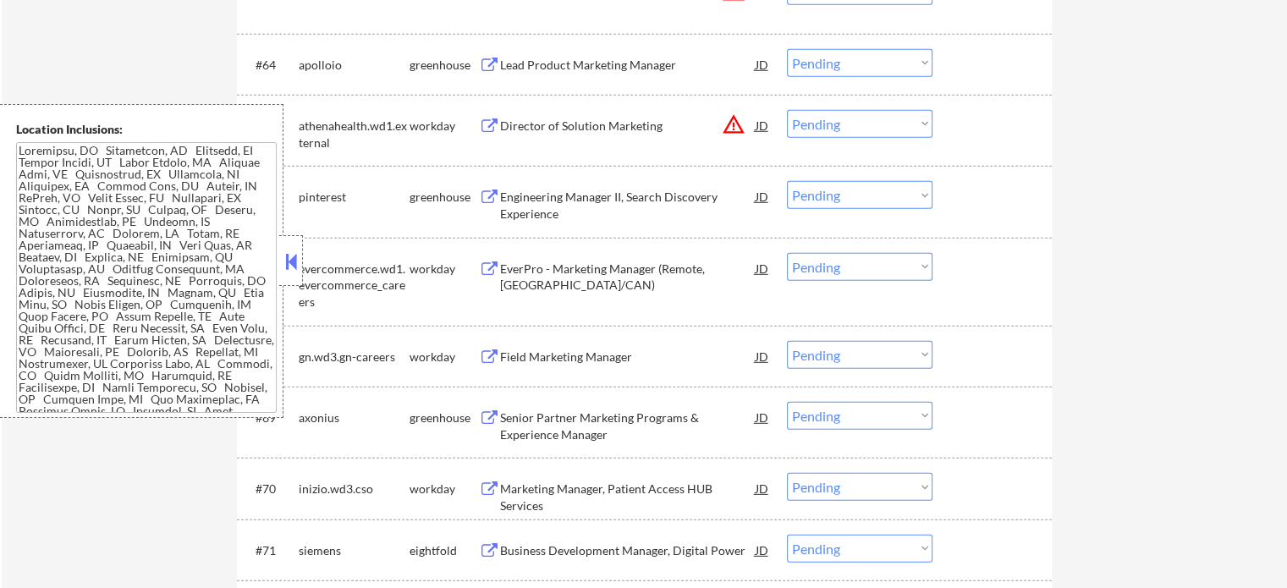
click at [555, 413] on div "Senior Partner Marketing Programs & Experience Manager" at bounding box center [628, 426] width 256 height 33
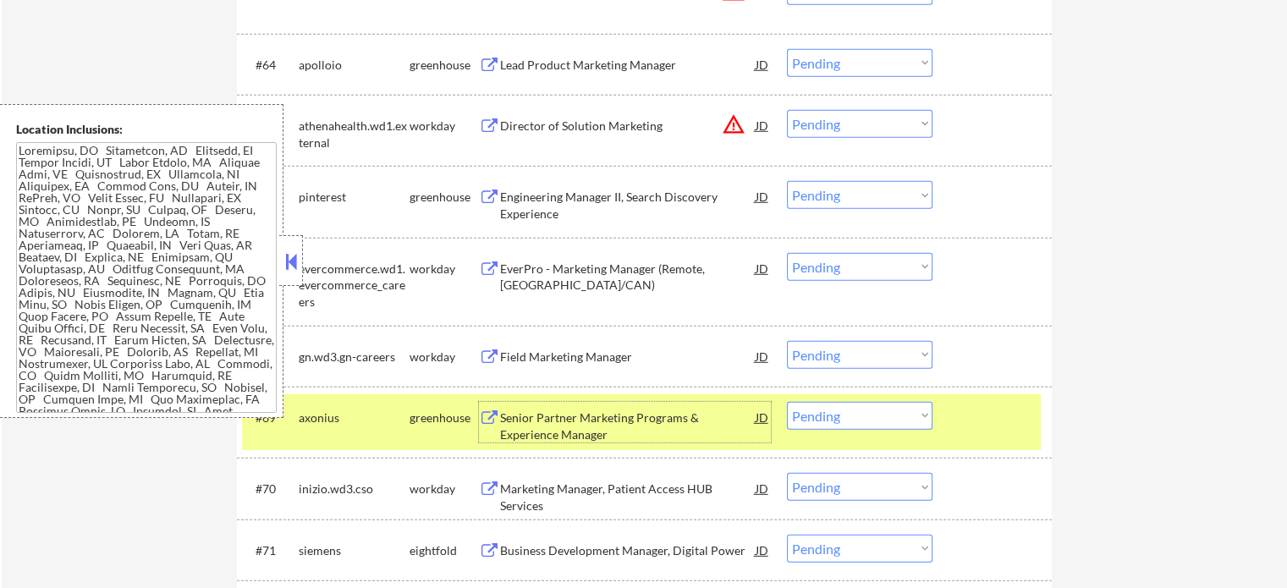
click at [844, 414] on select "Choose an option... Pending Applied Excluded (Questions) Excluded (Expired) Exc…" at bounding box center [860, 416] width 146 height 28
click at [787, 402] on select "Choose an option... Pending Applied Excluded (Questions) Excluded (Expired) Exc…" at bounding box center [860, 416] width 146 height 28
click at [963, 415] on div at bounding box center [994, 417] width 74 height 30
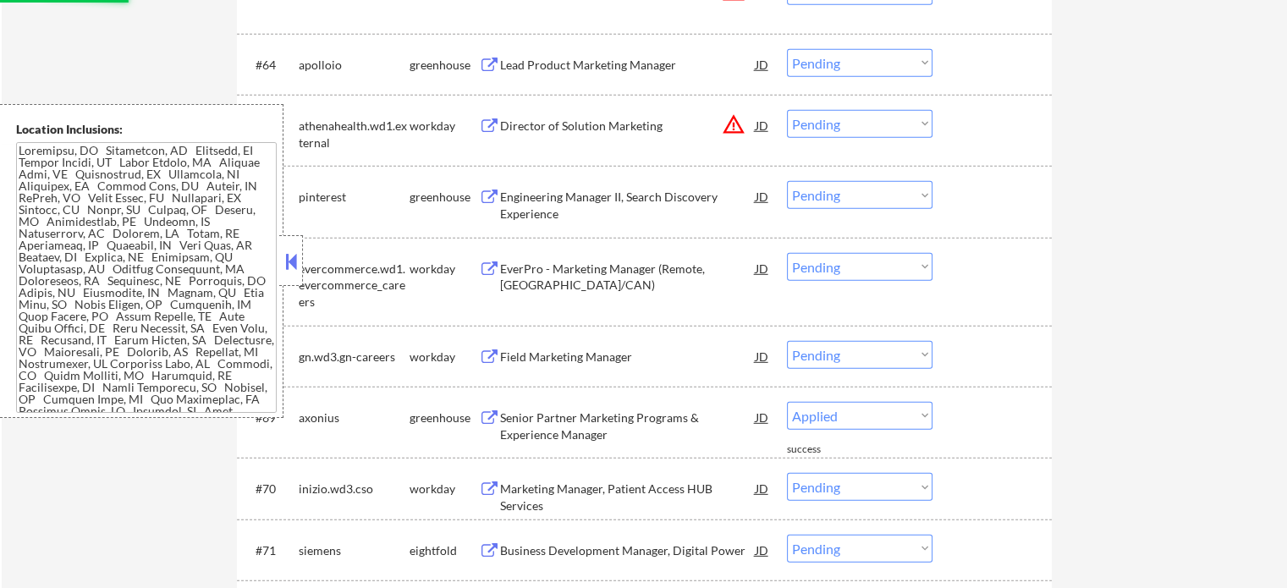
select select ""pending""
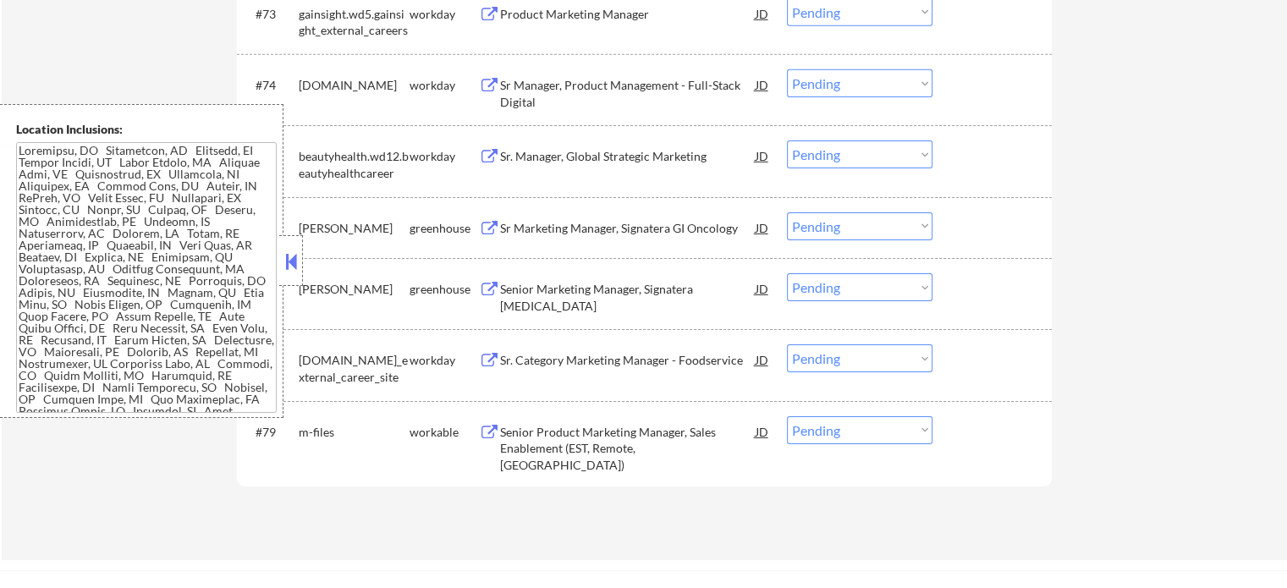
scroll to position [5566, 0]
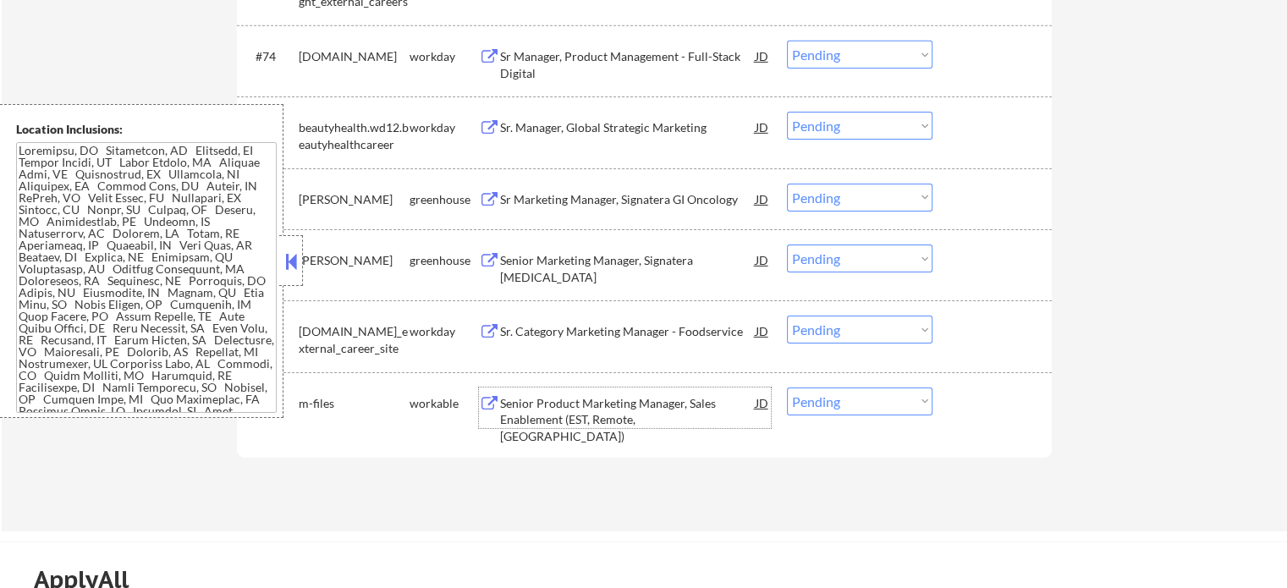
click at [569, 414] on div "Senior Product Marketing Manager, Sales Enablement (EST, Remote, United States)" at bounding box center [628, 420] width 256 height 50
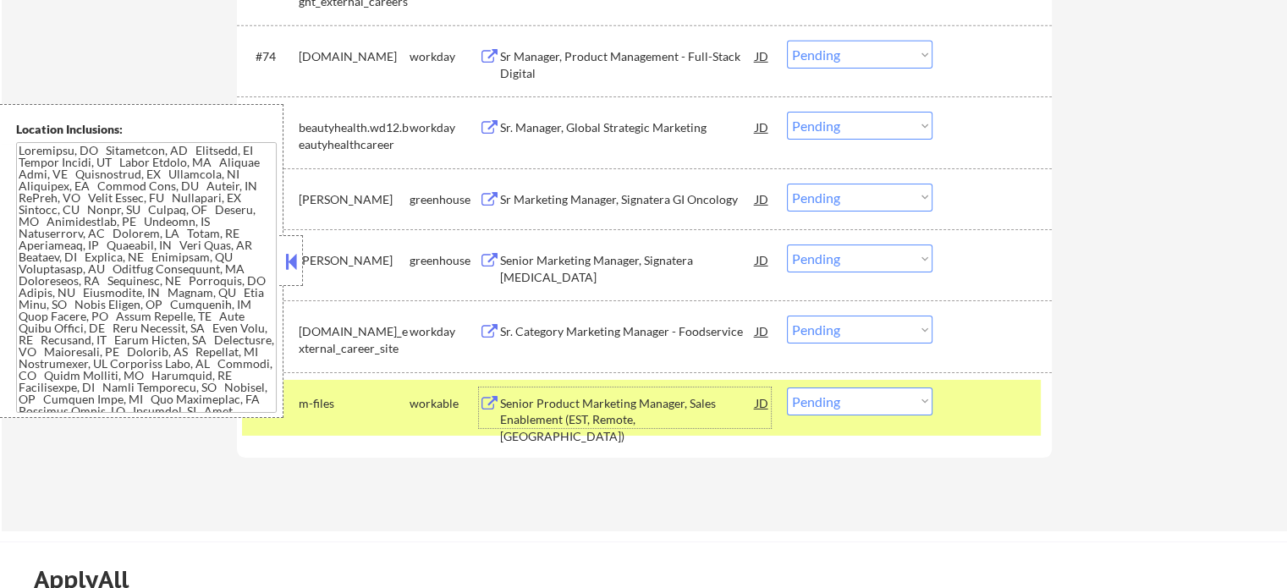
click at [870, 406] on select "Choose an option... Pending Applied Excluded (Questions) Excluded (Expired) Exc…" at bounding box center [860, 402] width 146 height 28
select select ""excluded""
click at [787, 388] on select "Choose an option... Pending Applied Excluded (Questions) Excluded (Expired) Exc…" at bounding box center [860, 402] width 146 height 28
click at [964, 395] on div at bounding box center [994, 403] width 74 height 30
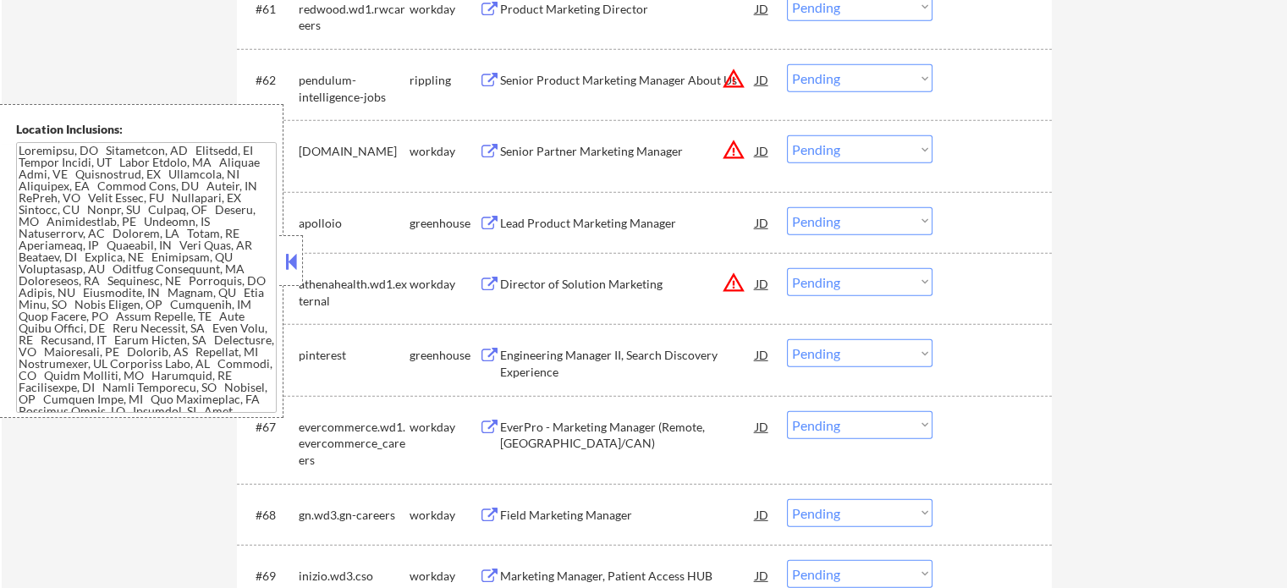
scroll to position [4804, 0]
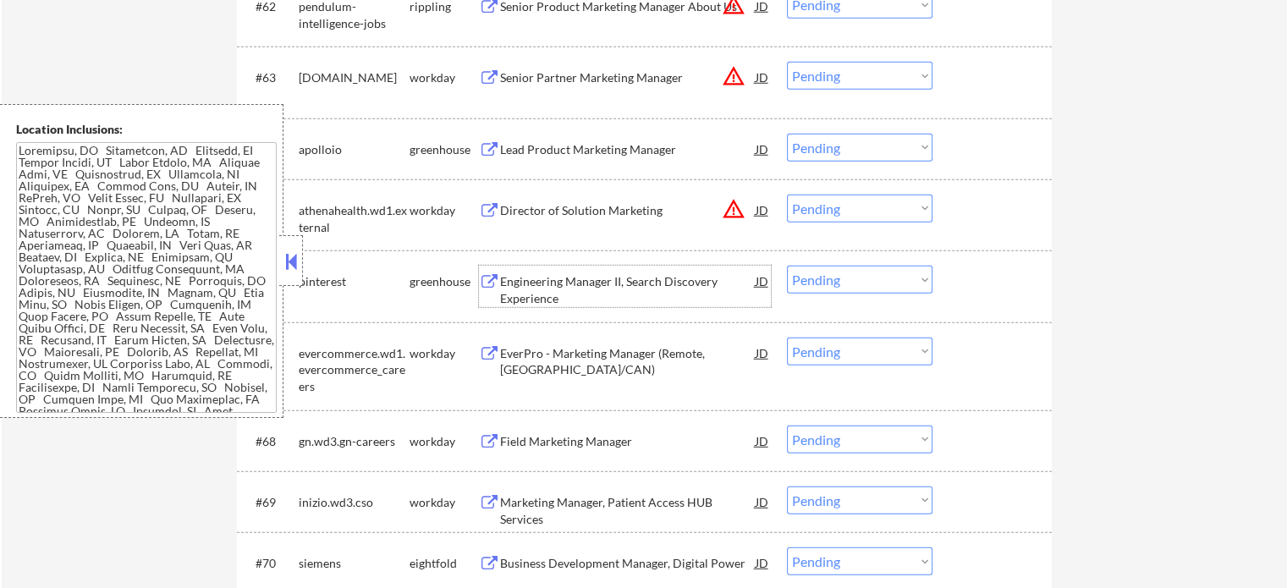
click at [546, 294] on div "Engineering Manager II, Search Discovery Experience" at bounding box center [628, 289] width 256 height 33
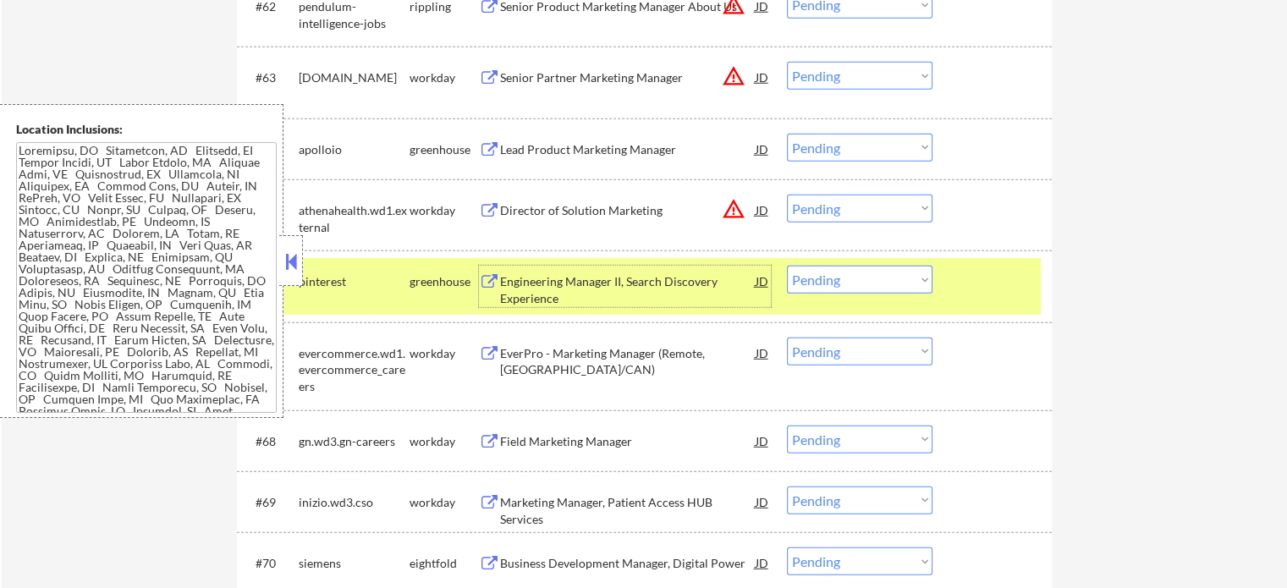
click at [849, 292] on select "Choose an option... Pending Applied Excluded (Questions) Excluded (Expired) Exc…" at bounding box center [860, 280] width 146 height 28
click at [787, 266] on select "Choose an option... Pending Applied Excluded (Questions) Excluded (Expired) Exc…" at bounding box center [860, 280] width 146 height 28
click at [998, 288] on div at bounding box center [994, 281] width 74 height 30
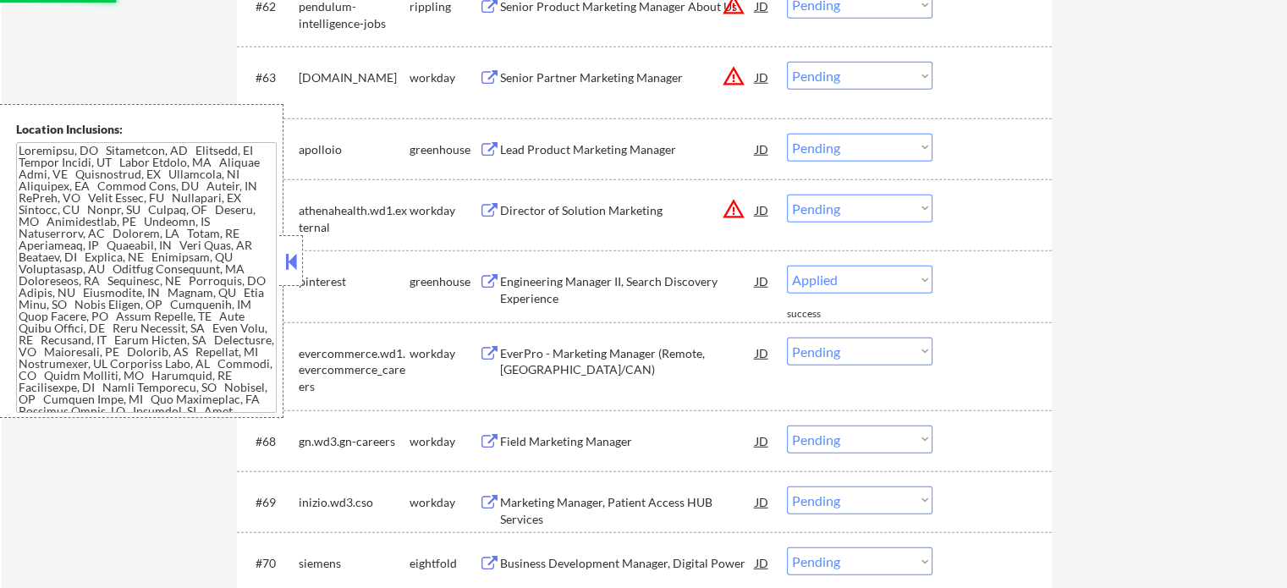
select select ""pending""
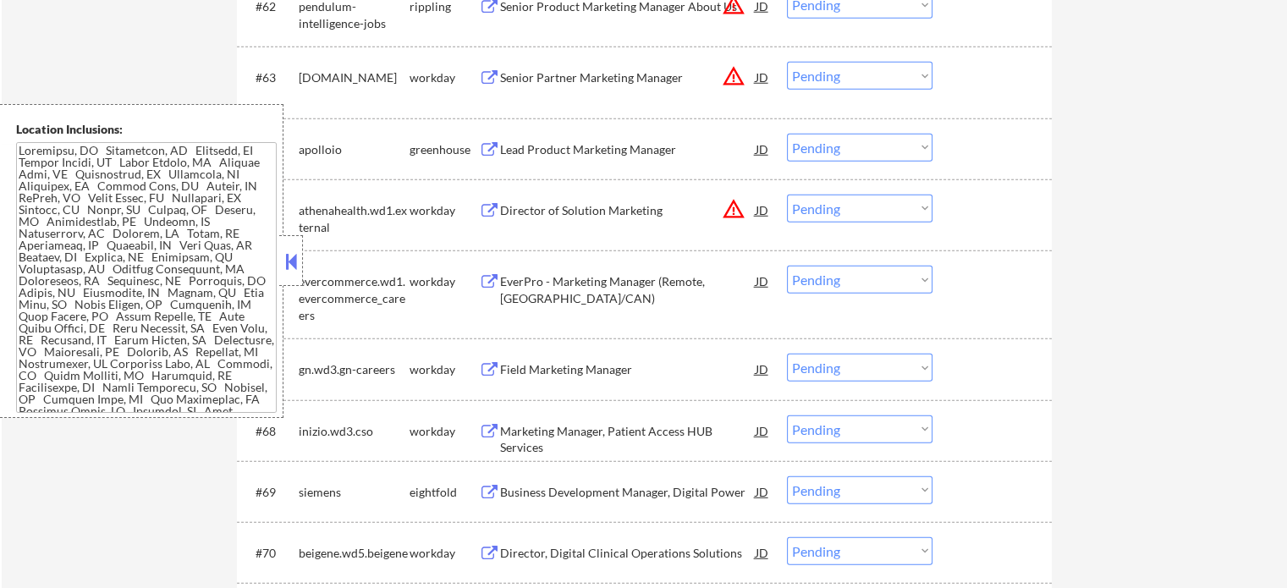
click at [563, 154] on div "Lead Product Marketing Manager" at bounding box center [628, 149] width 256 height 17
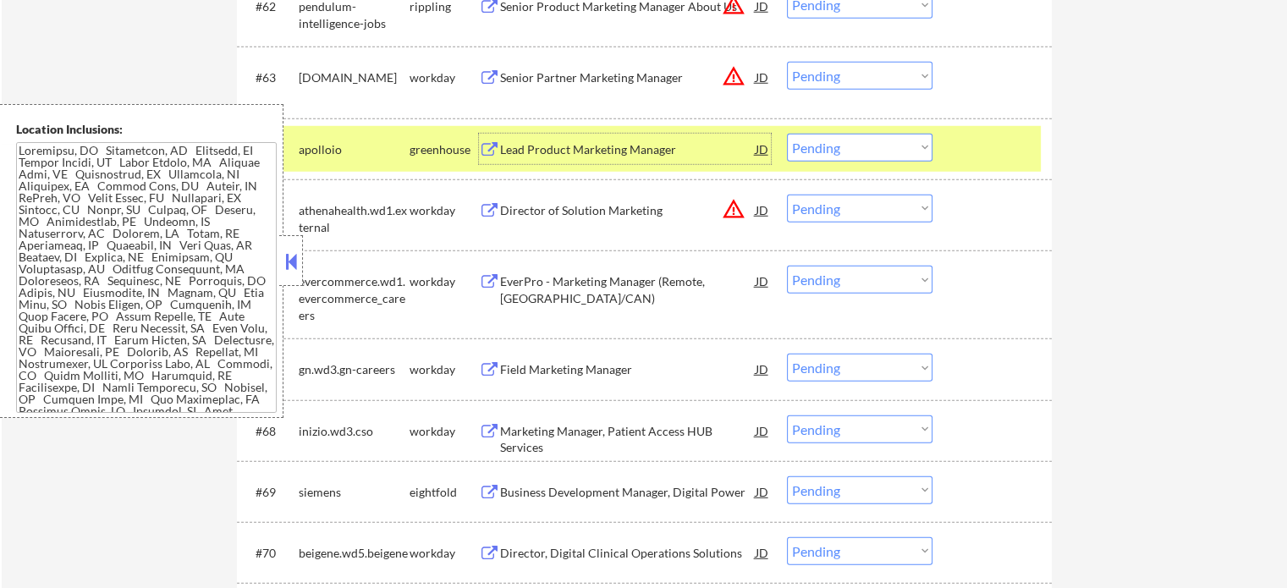
click at [799, 151] on select "Choose an option... Pending Applied Excluded (Questions) Excluded (Expired) Exc…" at bounding box center [860, 148] width 146 height 28
click at [787, 134] on select "Choose an option... Pending Applied Excluded (Questions) Excluded (Expired) Exc…" at bounding box center [860, 148] width 146 height 28
click at [954, 148] on div "#64 apolloio greenhouse Lead Product Marketing Manager JD warning_amber Choose …" at bounding box center [641, 149] width 799 height 46
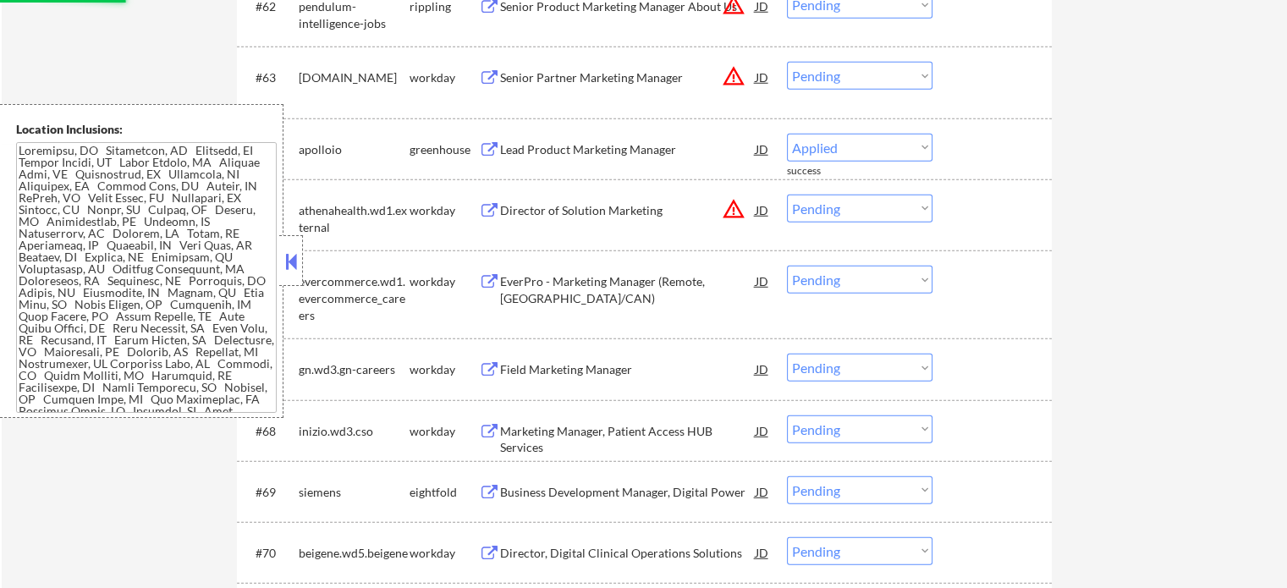
select select ""pending""
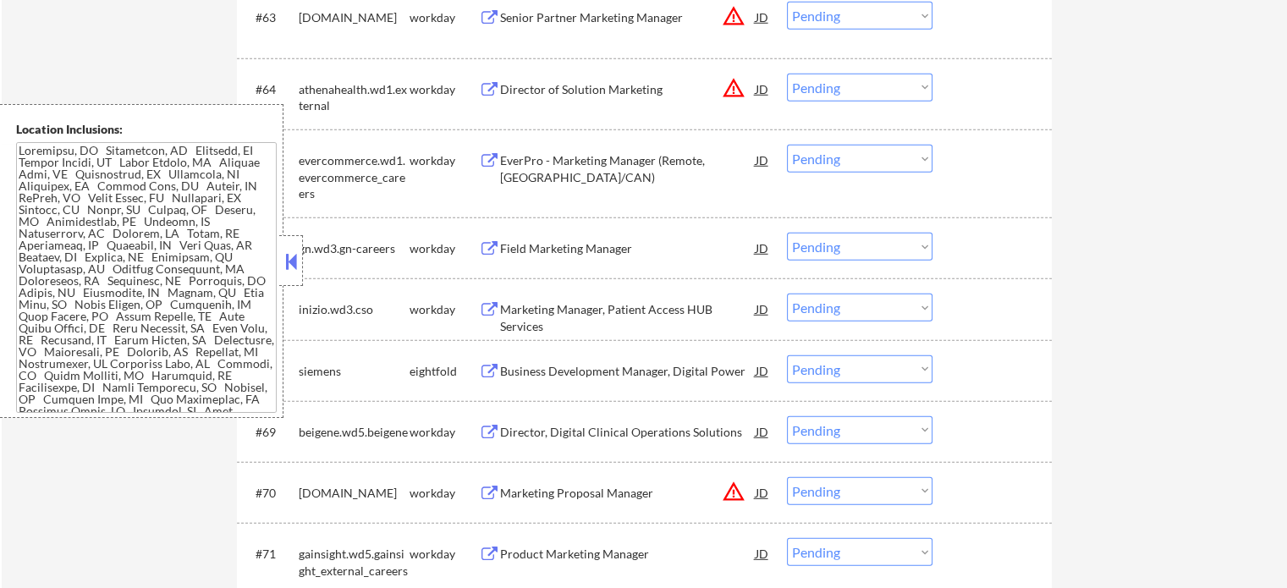
scroll to position [5227, 0]
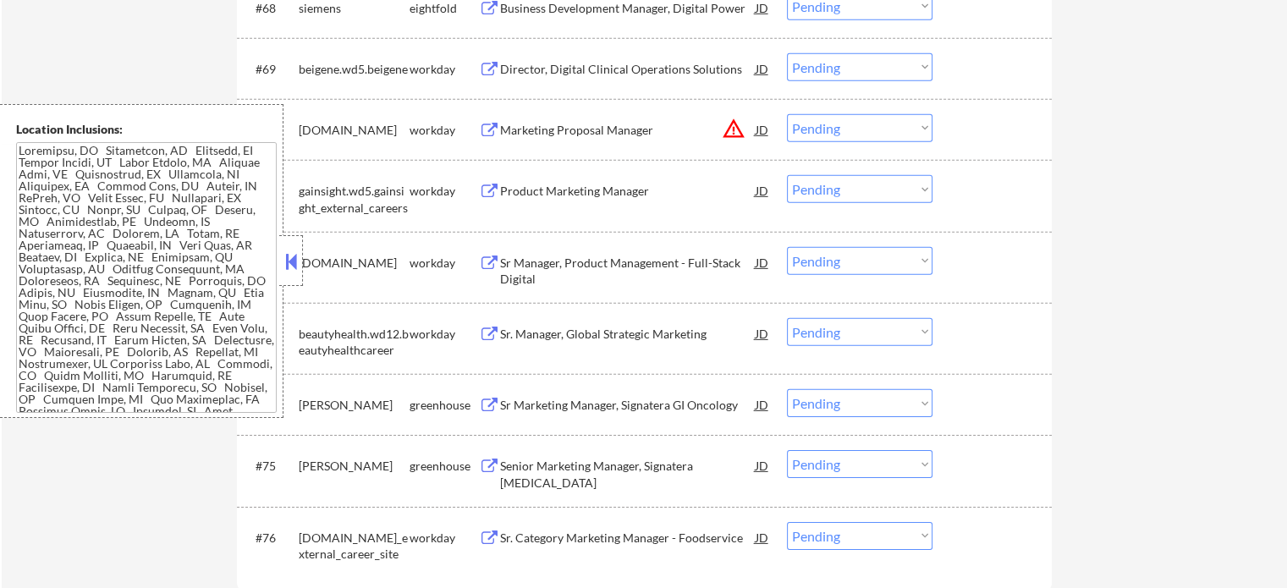
click at [534, 480] on div "Senior Marketing Manager, Signatera Breast Cancer" at bounding box center [628, 474] width 256 height 33
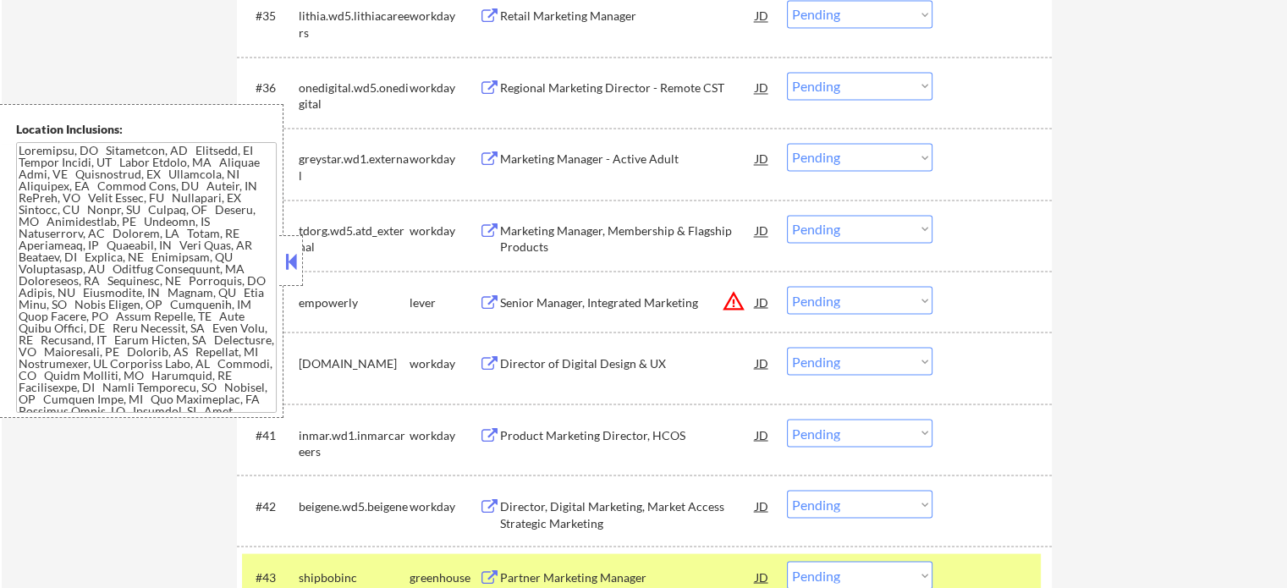
scroll to position [3102, 0]
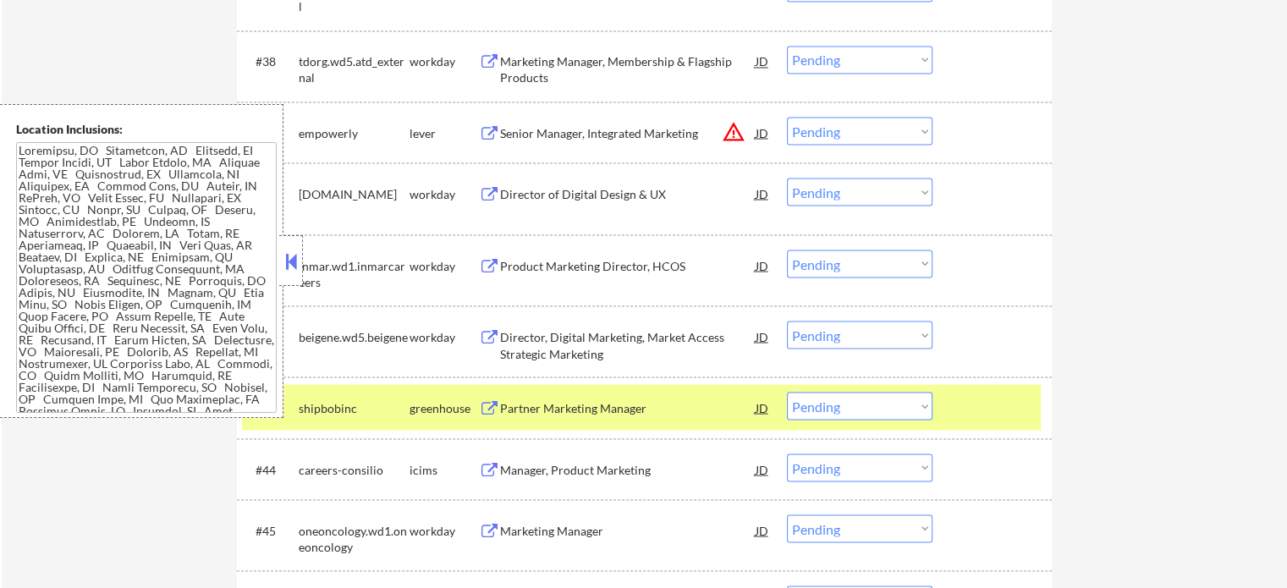
click at [972, 415] on div at bounding box center [994, 407] width 74 height 30
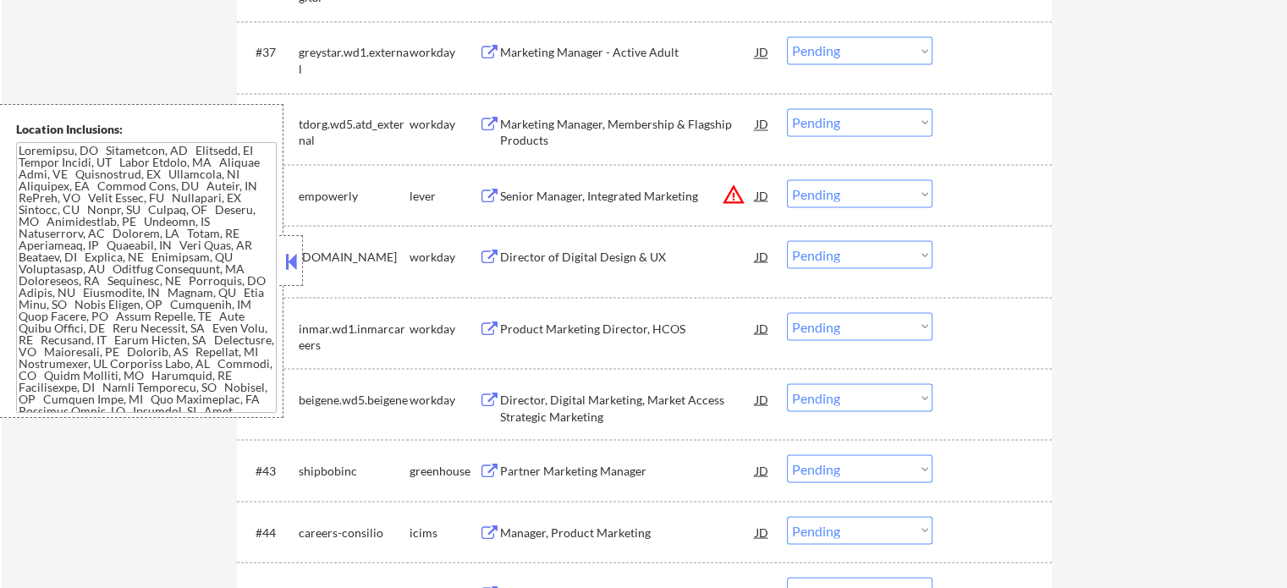
scroll to position [3017, 0]
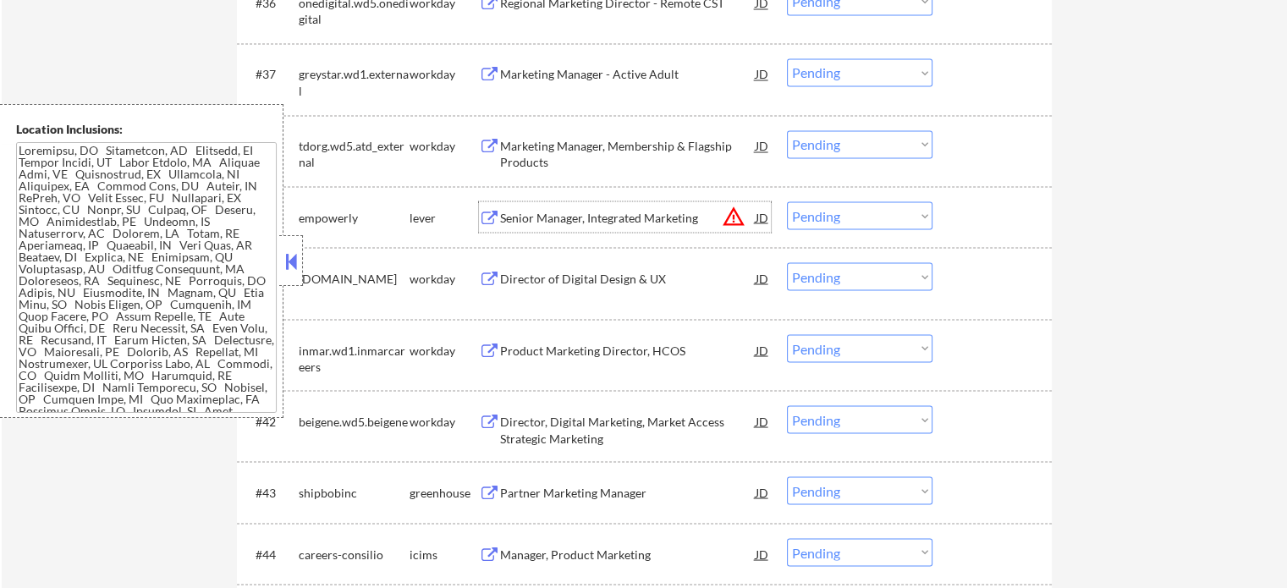
click at [602, 209] on div "Senior Manager, Integrated Marketing" at bounding box center [628, 217] width 256 height 17
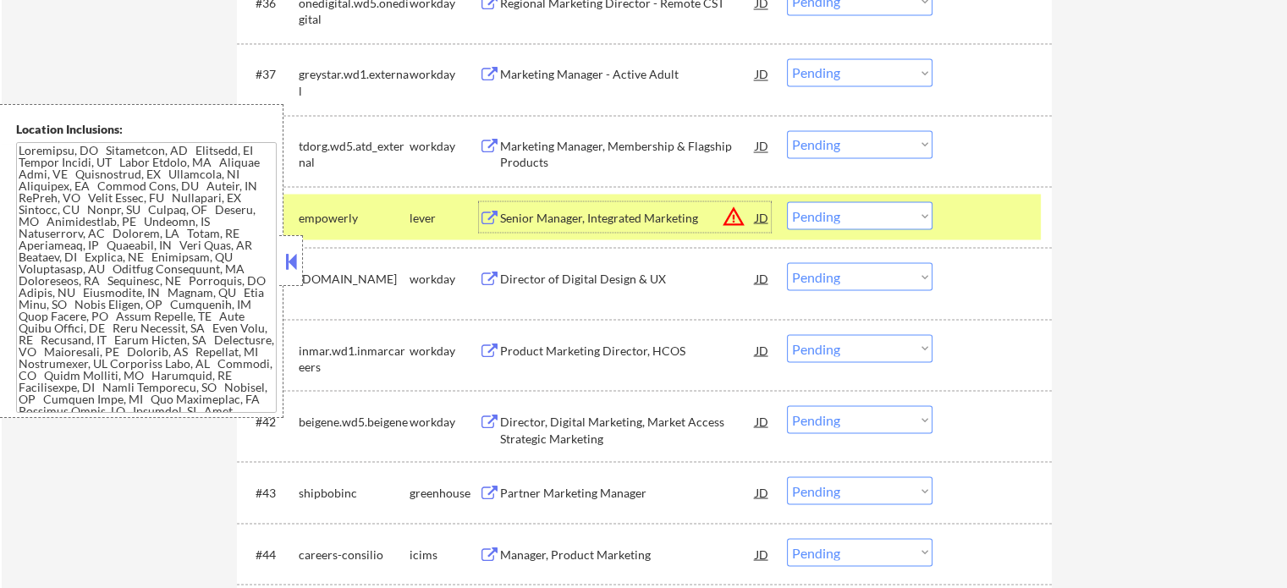
click at [828, 216] on select "Choose an option... Pending Applied Excluded (Questions) Excluded (Expired) Exc…" at bounding box center [860, 215] width 146 height 28
click at [787, 201] on select "Choose an option... Pending Applied Excluded (Questions) Excluded (Expired) Exc…" at bounding box center [860, 215] width 146 height 28
click at [981, 213] on div at bounding box center [994, 216] width 74 height 30
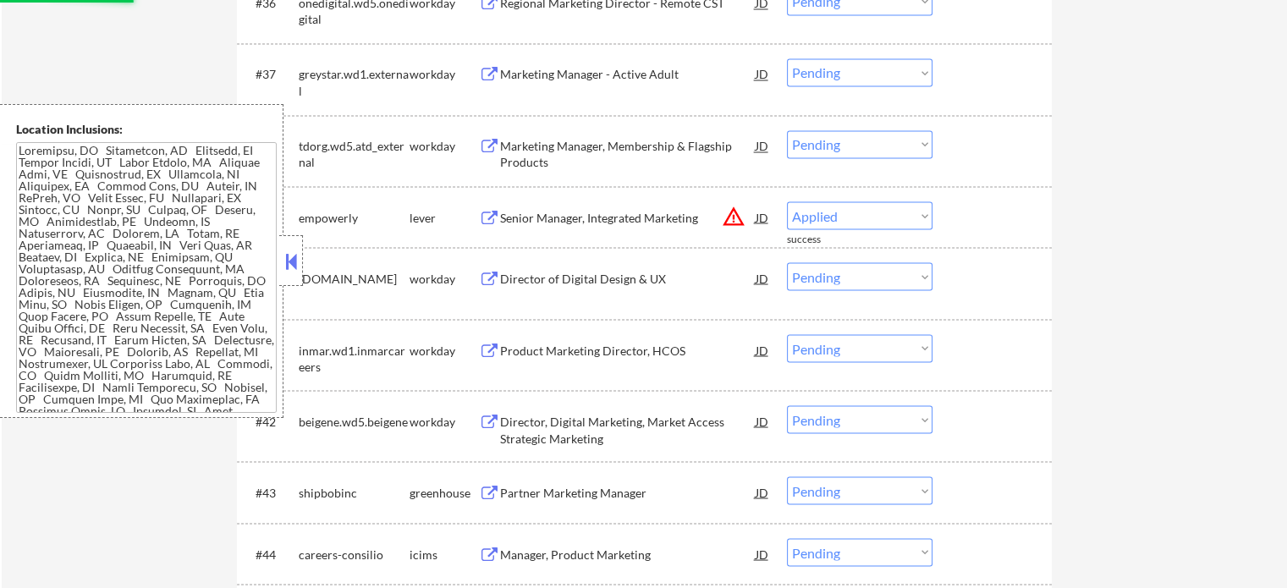
select select ""pending""
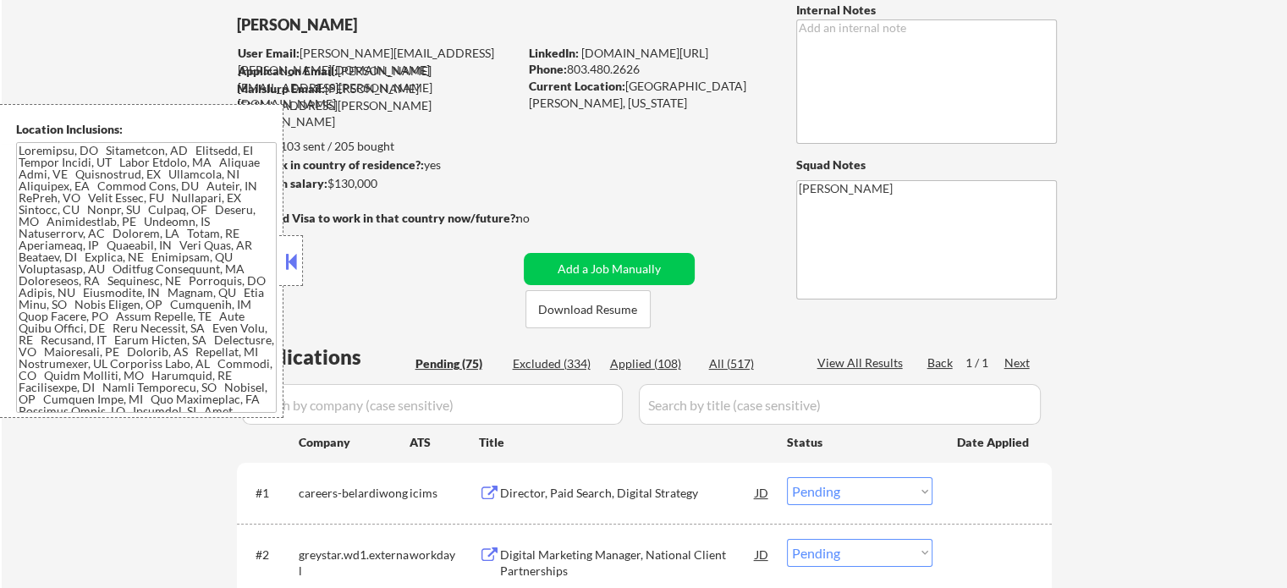
scroll to position [169, 0]
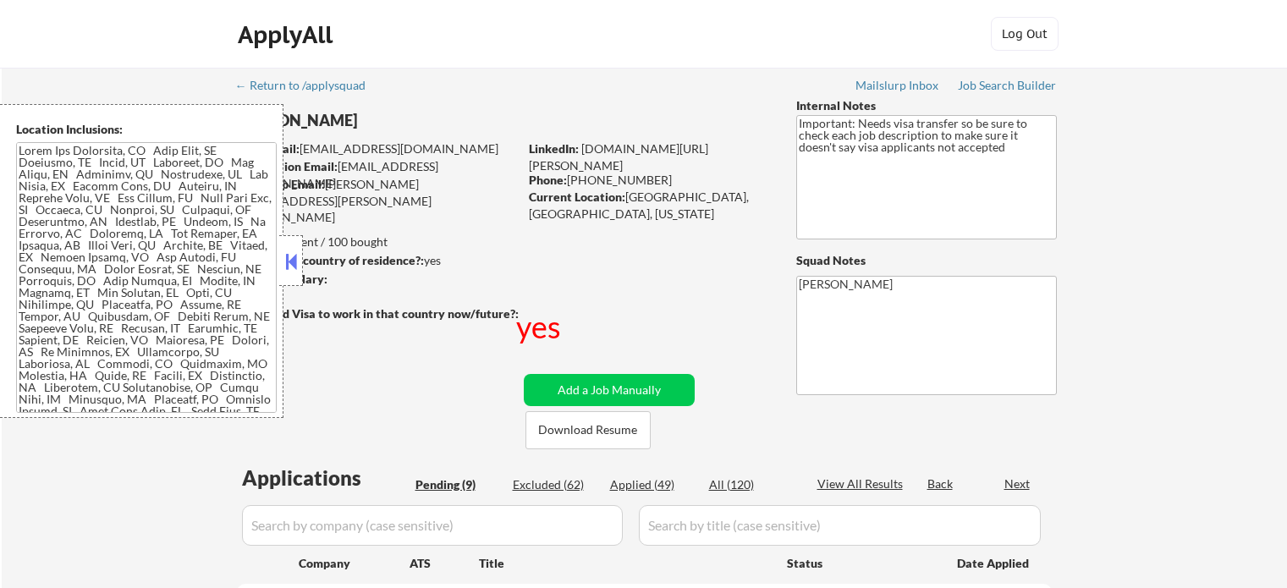
select select ""pending""
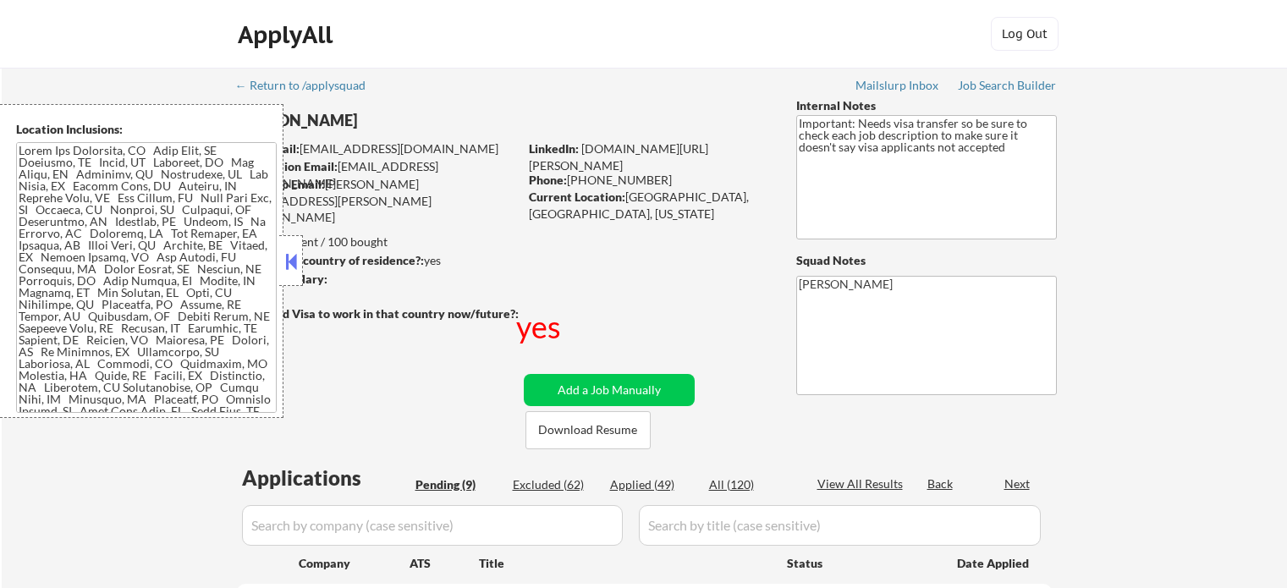
select select ""pending""
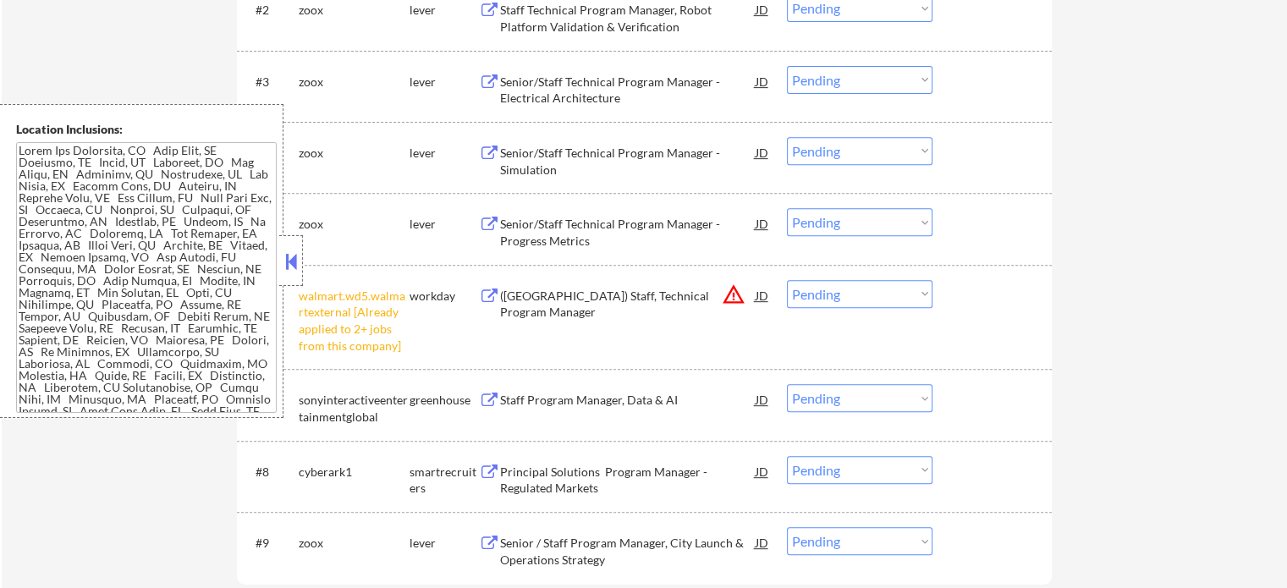
scroll to position [677, 0]
click at [853, 294] on select "Choose an option... Pending Applied Excluded (Questions) Excluded (Expired) Exc…" at bounding box center [860, 292] width 146 height 28
click at [787, 278] on select "Choose an option... Pending Applied Excluded (Questions) Excluded (Expired) Exc…" at bounding box center [860, 292] width 146 height 28
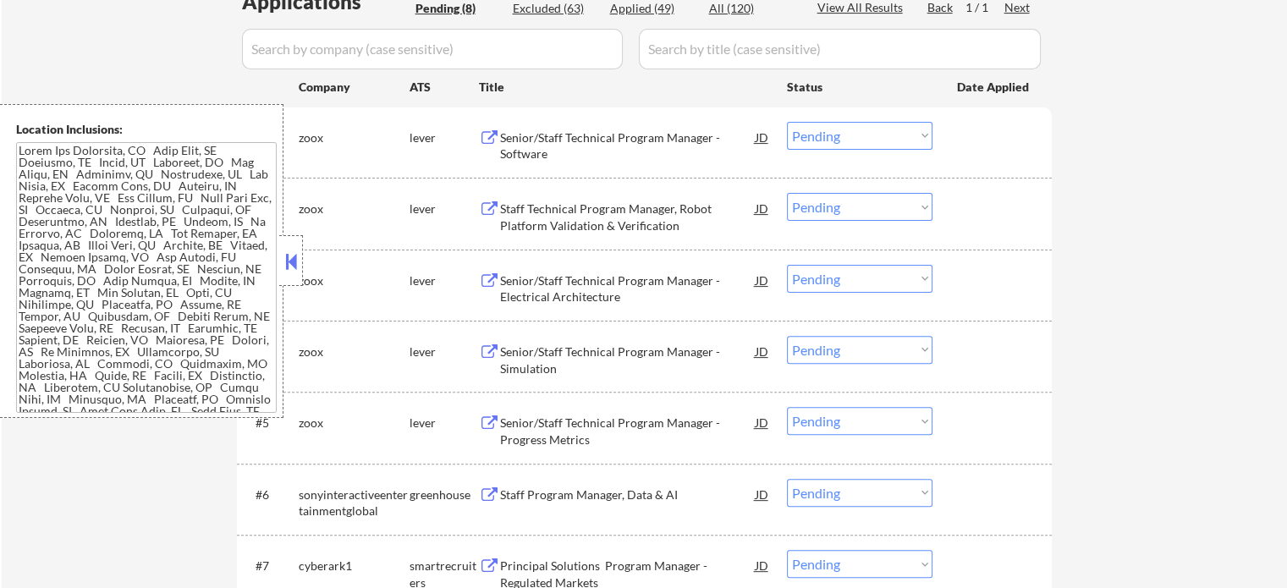
scroll to position [508, 0]
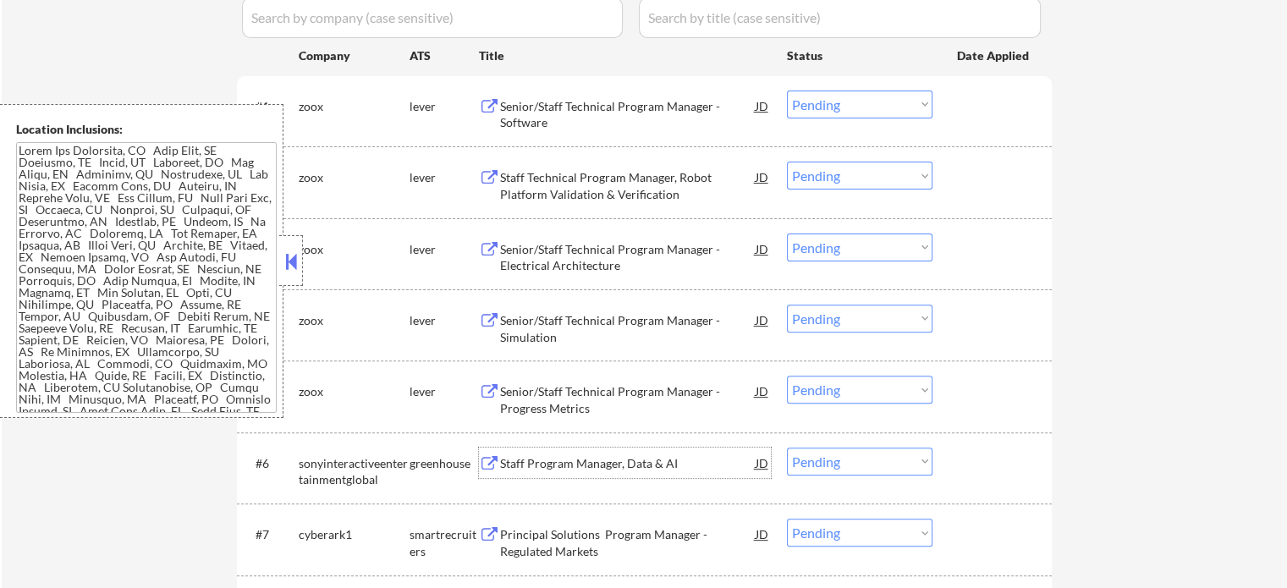
click at [593, 464] on div "Staff Program Manager, Data & AI" at bounding box center [628, 463] width 256 height 17
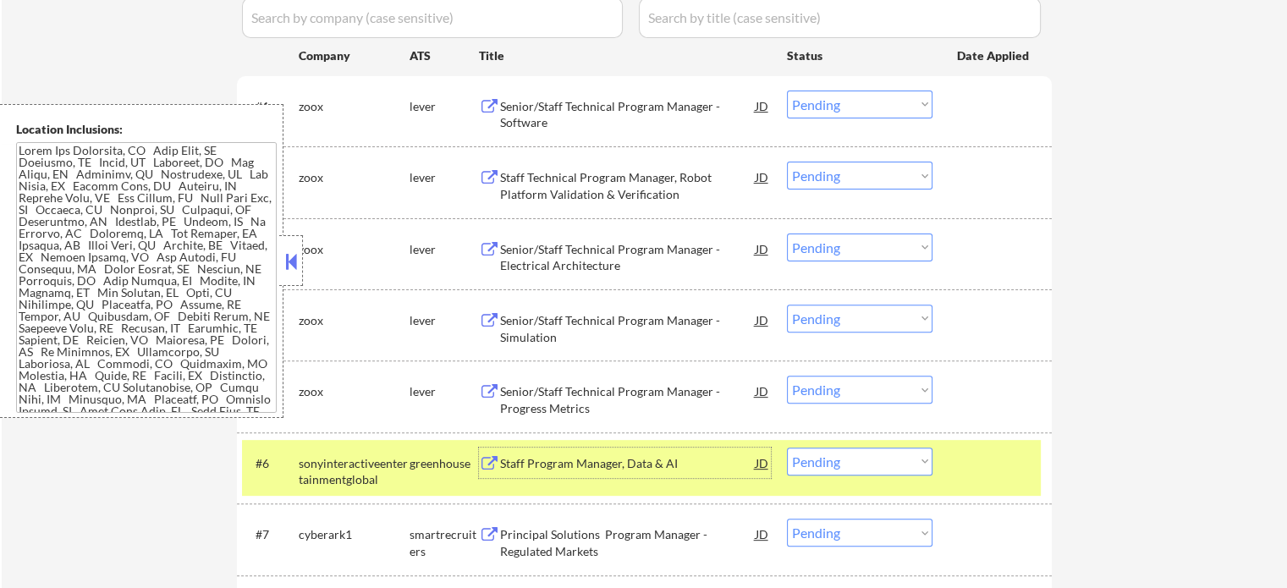
click at [866, 461] on select "Choose an option... Pending Applied Excluded (Questions) Excluded (Expired) Exc…" at bounding box center [860, 462] width 146 height 28
click at [879, 463] on select "Choose an option... Pending Applied Excluded (Questions) Excluded (Expired) Exc…" at bounding box center [860, 462] width 146 height 28
click at [787, 448] on select "Choose an option... Pending Applied Excluded (Questions) Excluded (Expired) Exc…" at bounding box center [860, 462] width 146 height 28
click at [976, 465] on div at bounding box center [994, 463] width 74 height 30
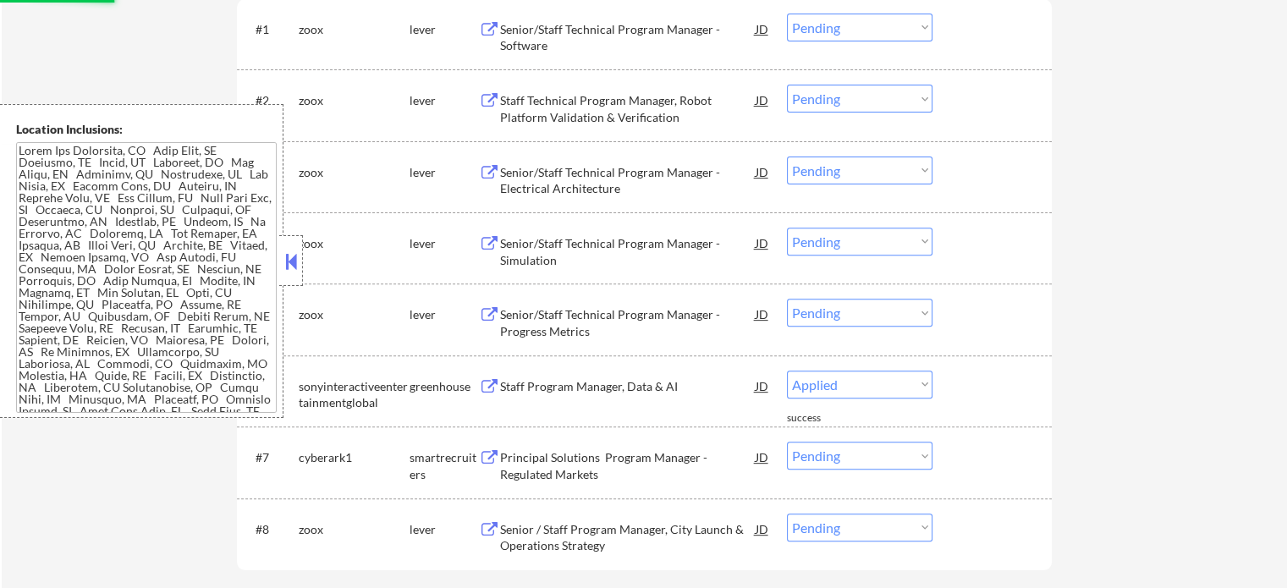
scroll to position [677, 0]
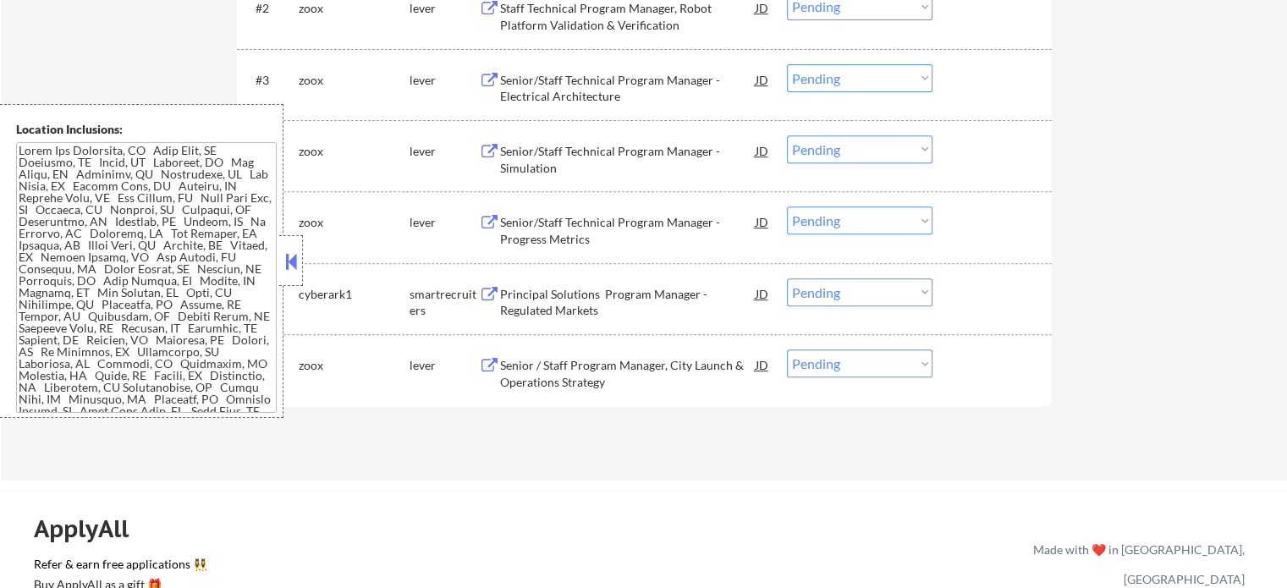
click at [573, 295] on div "Principal Solutions Program Manager - Regulated Markets" at bounding box center [628, 302] width 256 height 33
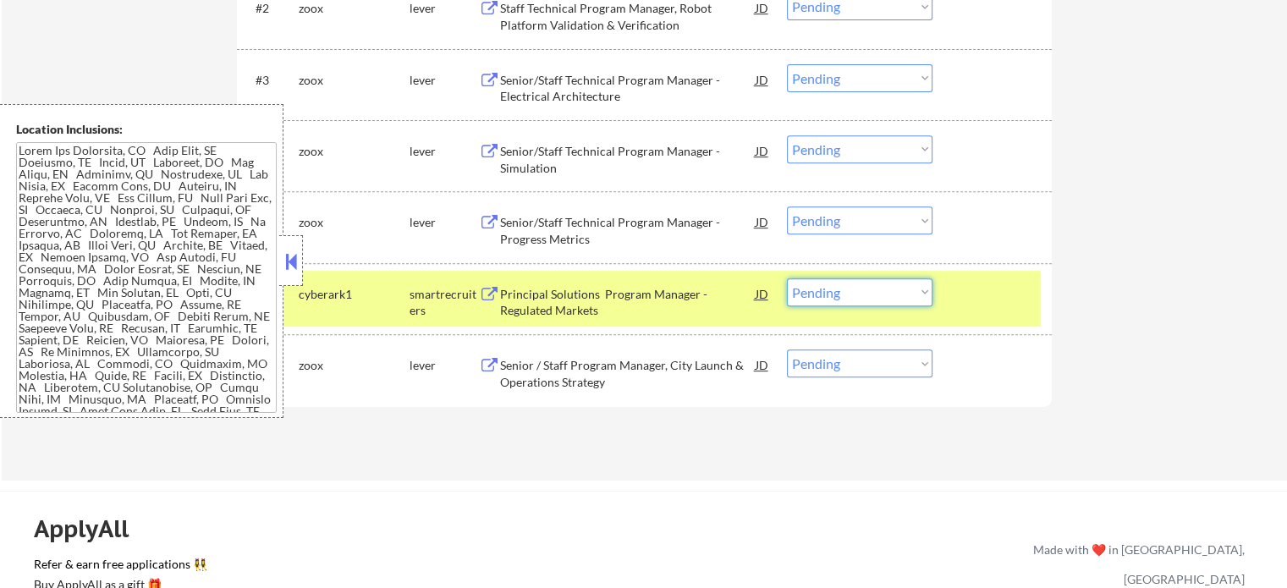
click at [850, 300] on select "Choose an option... Pending Applied Excluded (Questions) Excluded (Expired) Exc…" at bounding box center [860, 292] width 146 height 28
click at [787, 278] on select "Choose an option... Pending Applied Excluded (Questions) Excluded (Expired) Exc…" at bounding box center [860, 292] width 146 height 28
click at [998, 297] on div at bounding box center [994, 293] width 74 height 30
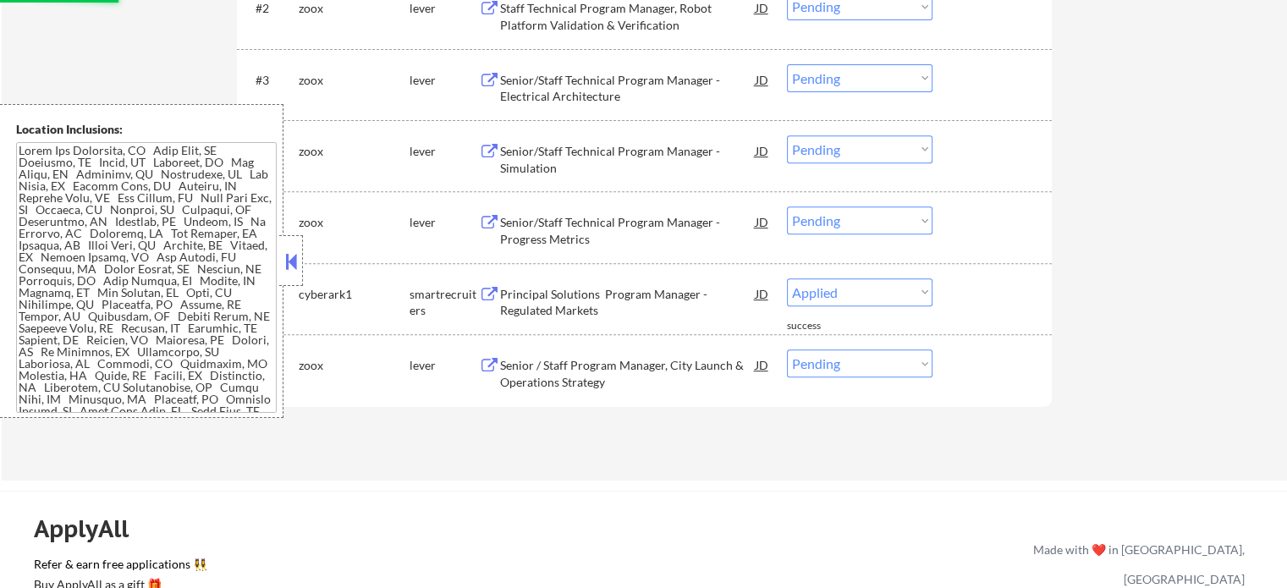
select select ""pending""
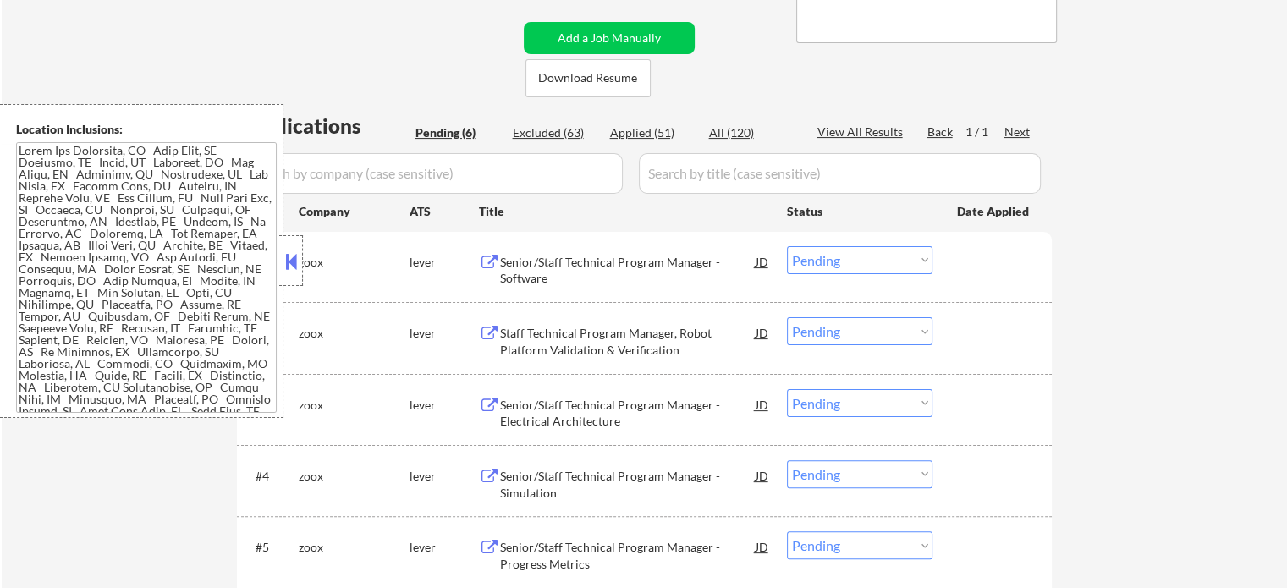
scroll to position [254, 0]
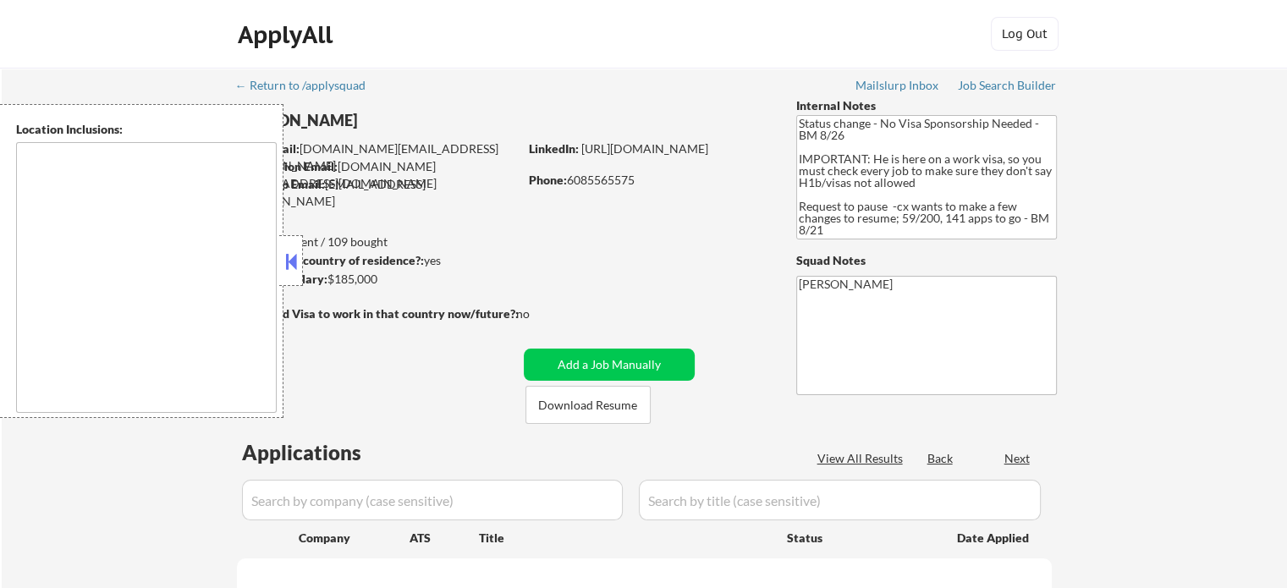
type textarea "[GEOGRAPHIC_DATA], [GEOGRAPHIC_DATA] [GEOGRAPHIC_DATA], [GEOGRAPHIC_DATA] [GEOG…"
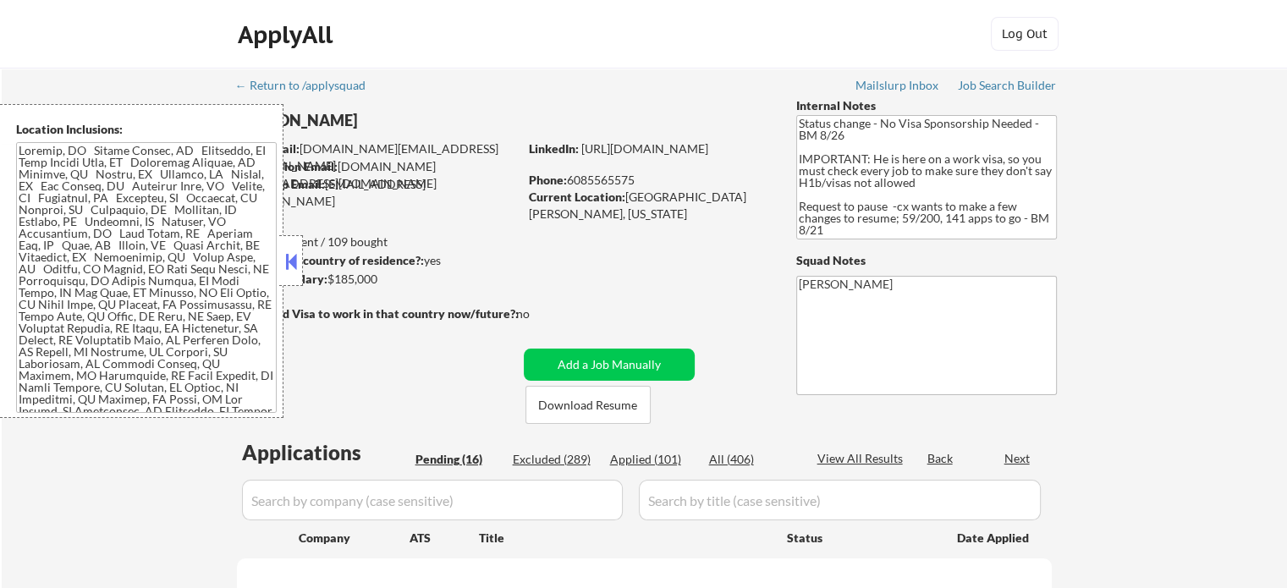
select select ""pending""
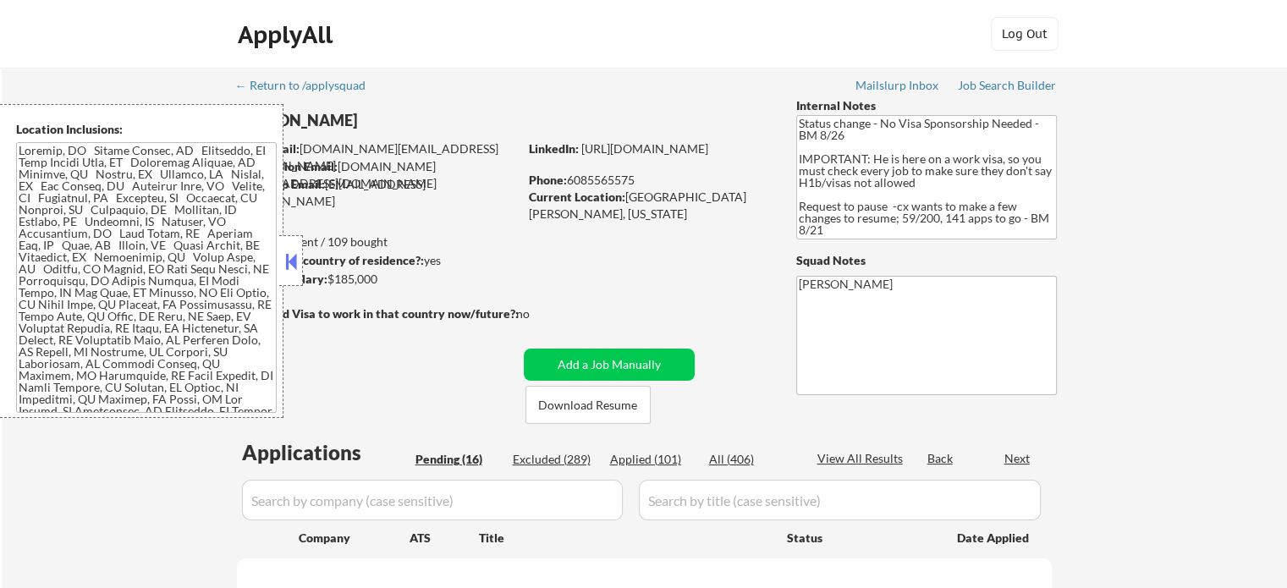
select select ""pending""
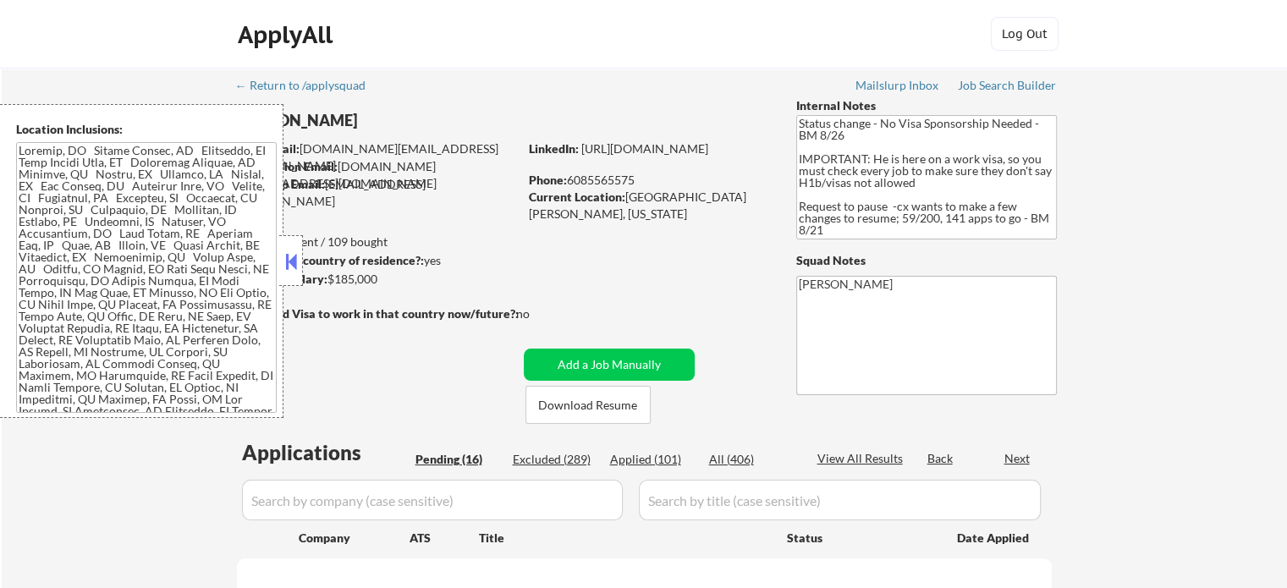
select select ""pending""
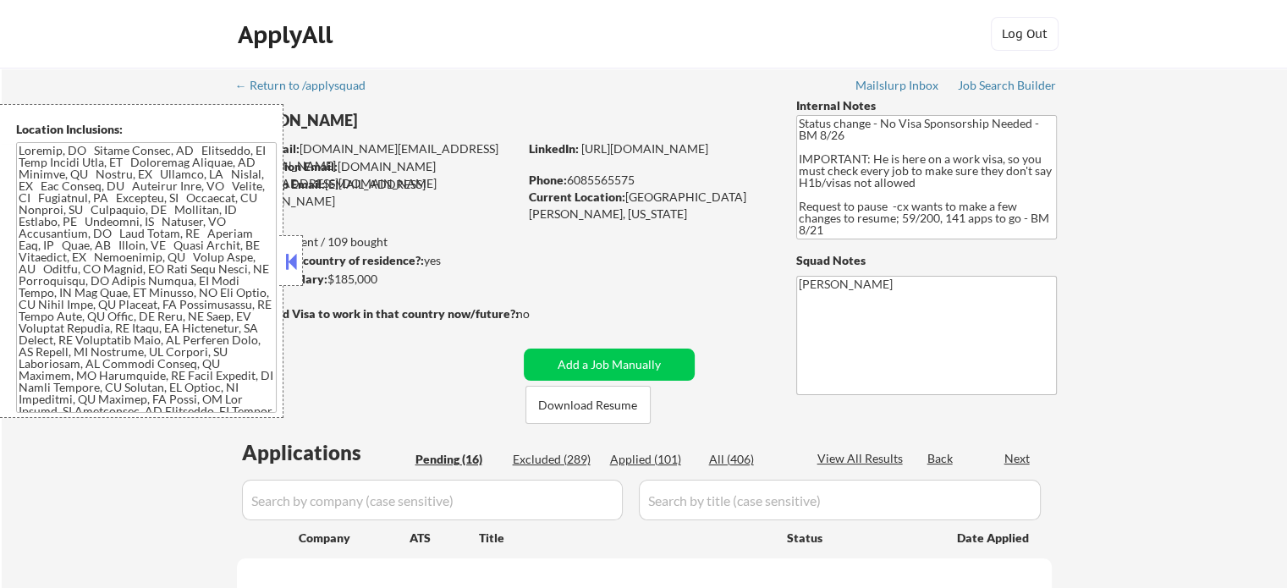
select select ""pending""
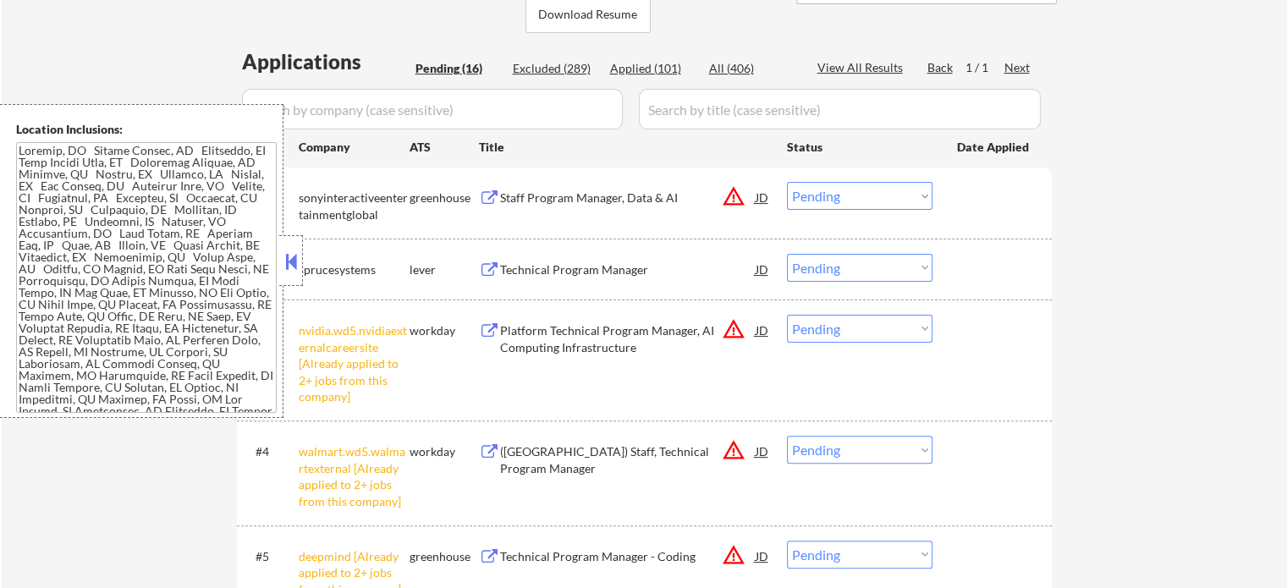
scroll to position [423, 0]
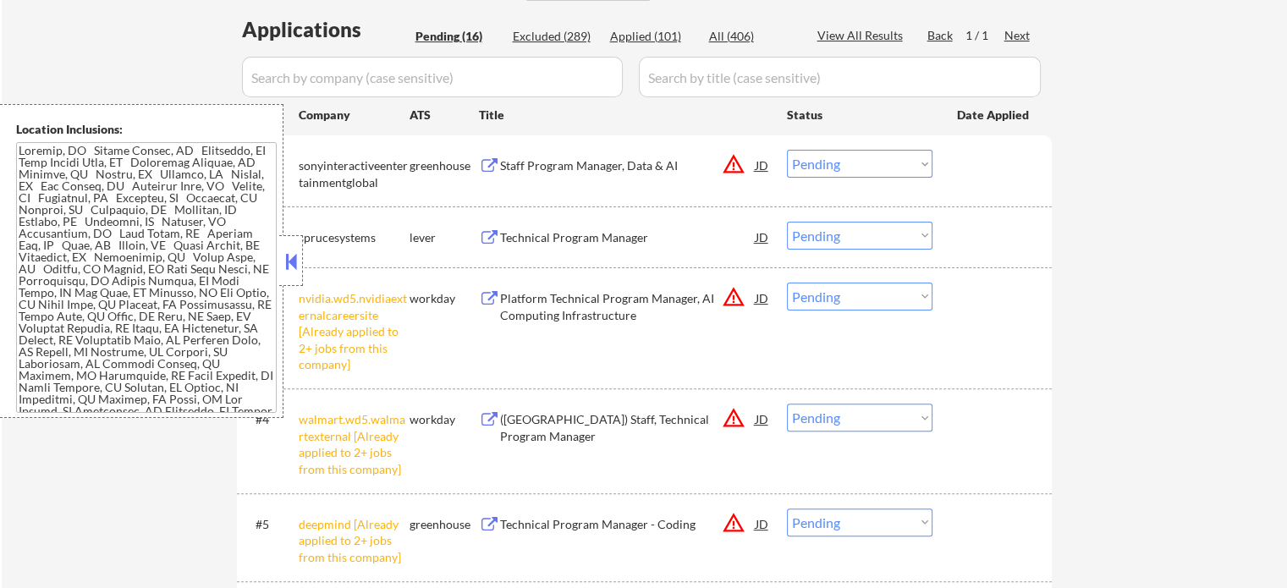
click at [891, 287] on select "Choose an option... Pending Applied Excluded (Questions) Excluded (Expired) Exc…" at bounding box center [860, 297] width 146 height 28
click at [787, 283] on select "Choose an option... Pending Applied Excluded (Questions) Excluded (Expired) Exc…" at bounding box center [860, 297] width 146 height 28
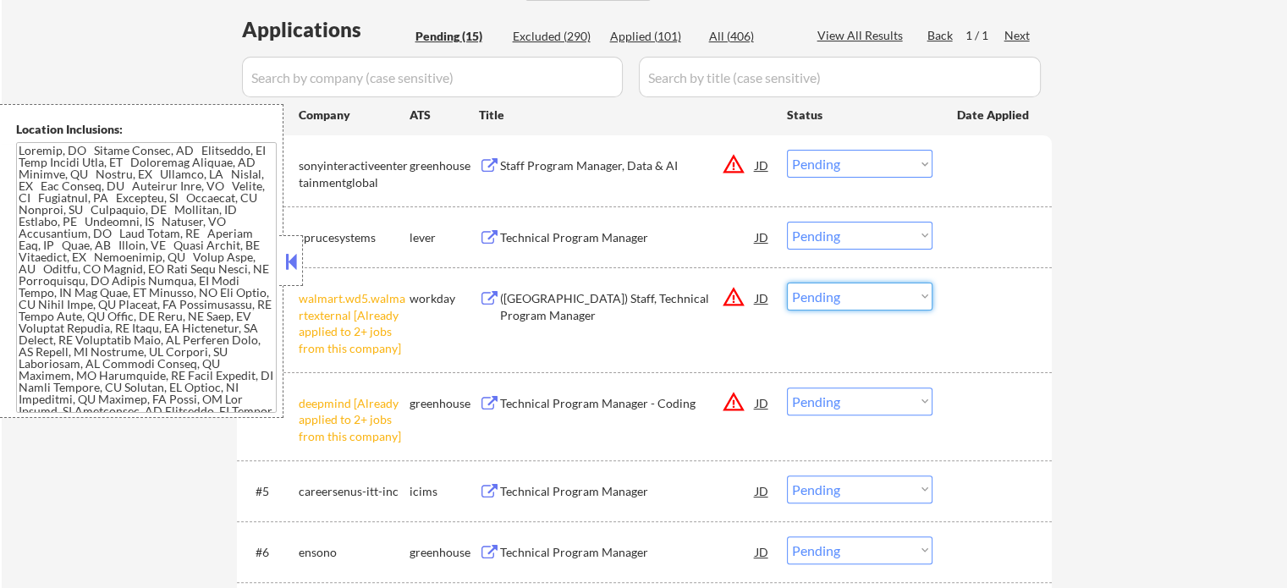
click at [841, 299] on select "Choose an option... Pending Applied Excluded (Questions) Excluded (Expired) Exc…" at bounding box center [860, 297] width 146 height 28
click at [787, 283] on select "Choose an option... Pending Applied Excluded (Questions) Excluded (Expired) Exc…" at bounding box center [860, 297] width 146 height 28
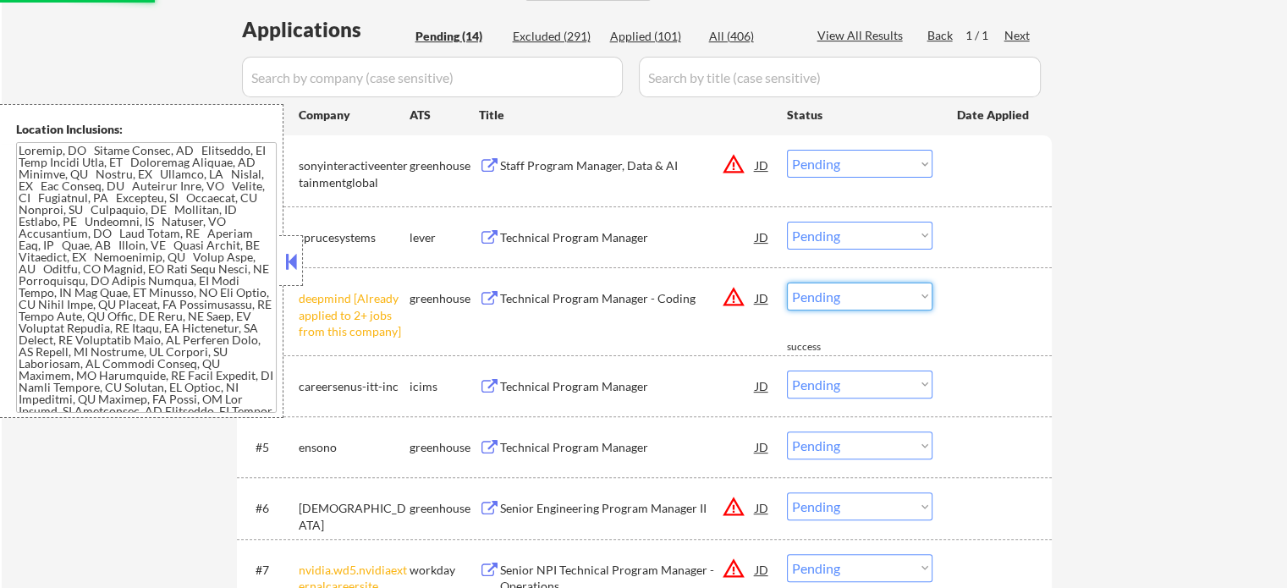
click at [826, 299] on select "Choose an option... Pending Applied Excluded (Questions) Excluded (Expired) Exc…" at bounding box center [860, 297] width 146 height 28
click at [787, 283] on select "Choose an option... Pending Applied Excluded (Questions) Excluded (Expired) Exc…" at bounding box center [860, 297] width 146 height 28
select select ""pending""
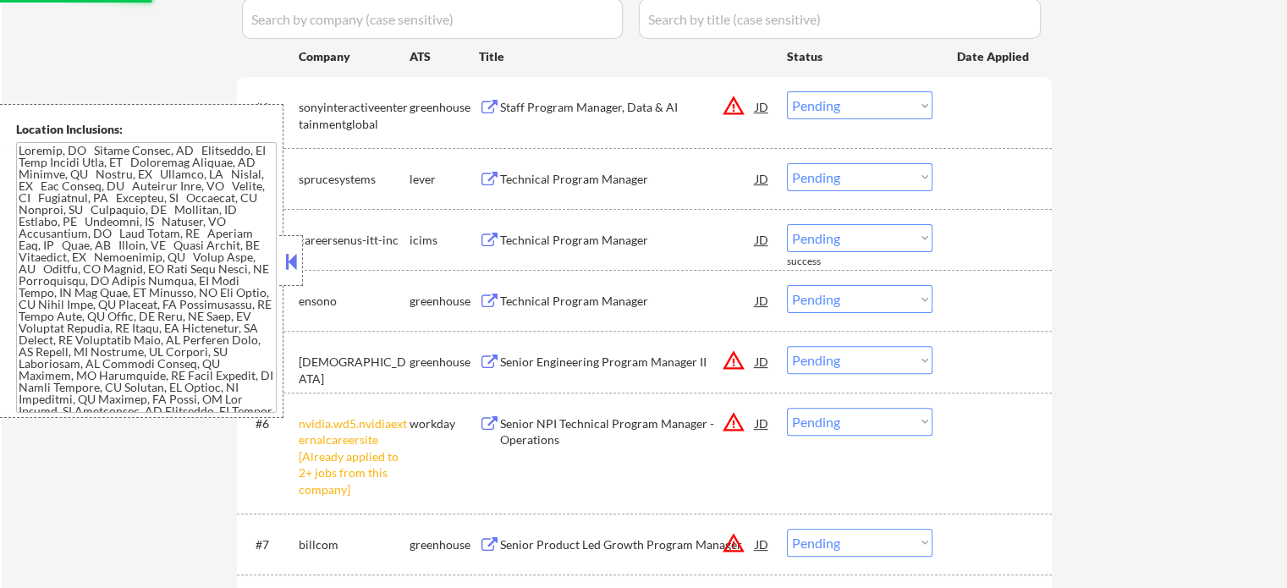
scroll to position [592, 0]
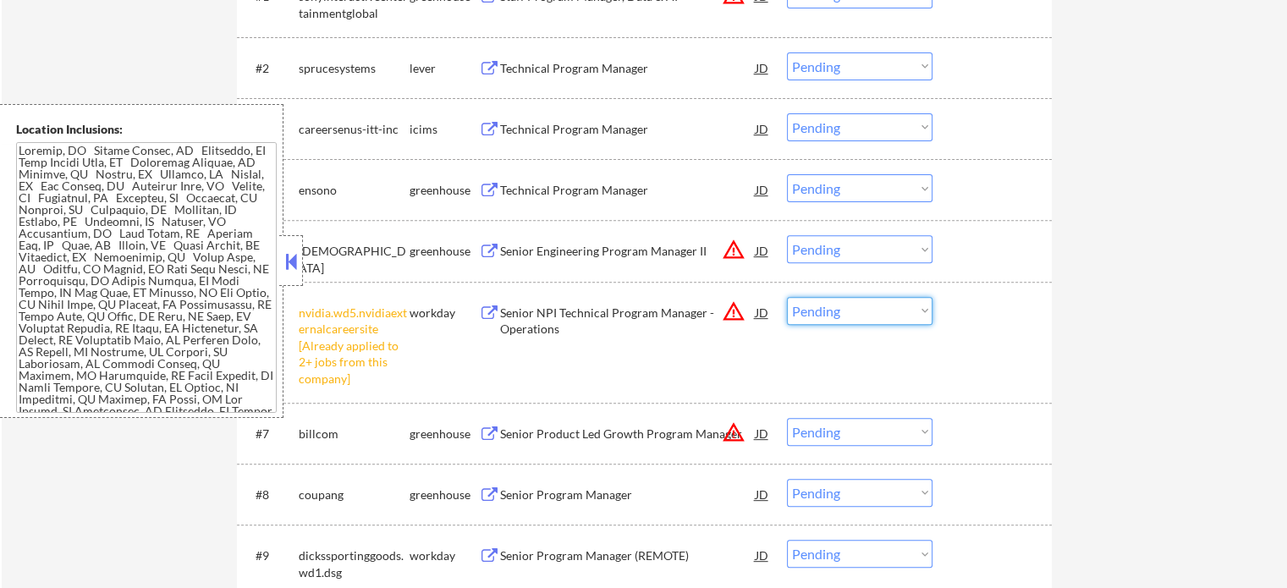
click at [849, 311] on select "Choose an option... Pending Applied Excluded (Questions) Excluded (Expired) Exc…" at bounding box center [860, 311] width 146 height 28
click at [787, 297] on select "Choose an option... Pending Applied Excluded (Questions) Excluded (Expired) Exc…" at bounding box center [860, 311] width 146 height 28
select select ""pending""
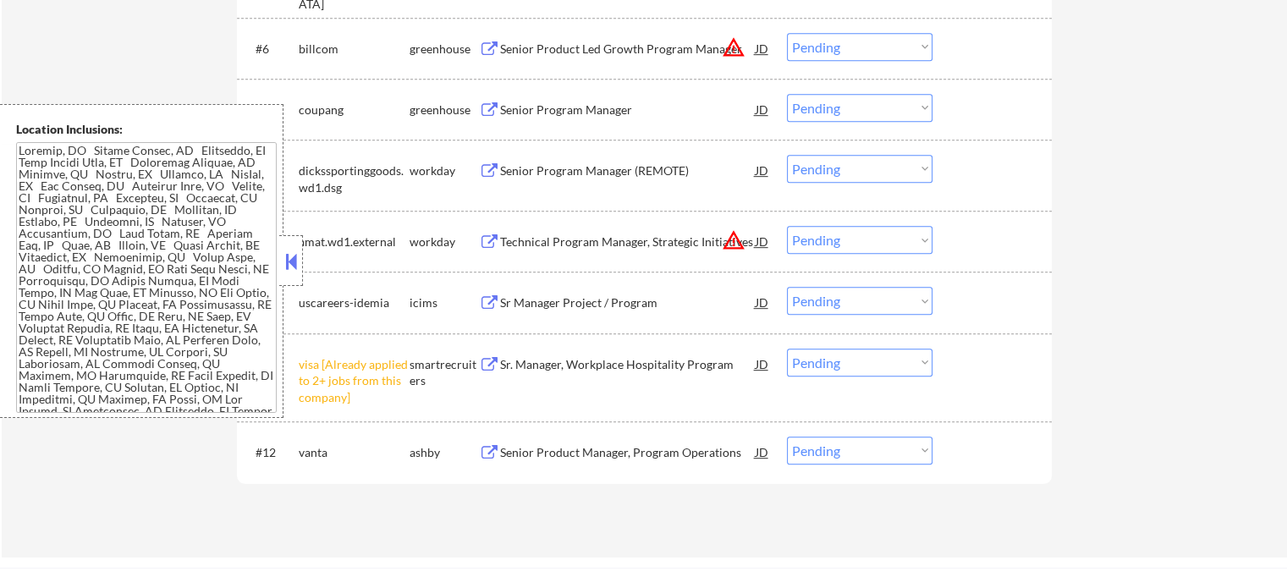
scroll to position [931, 0]
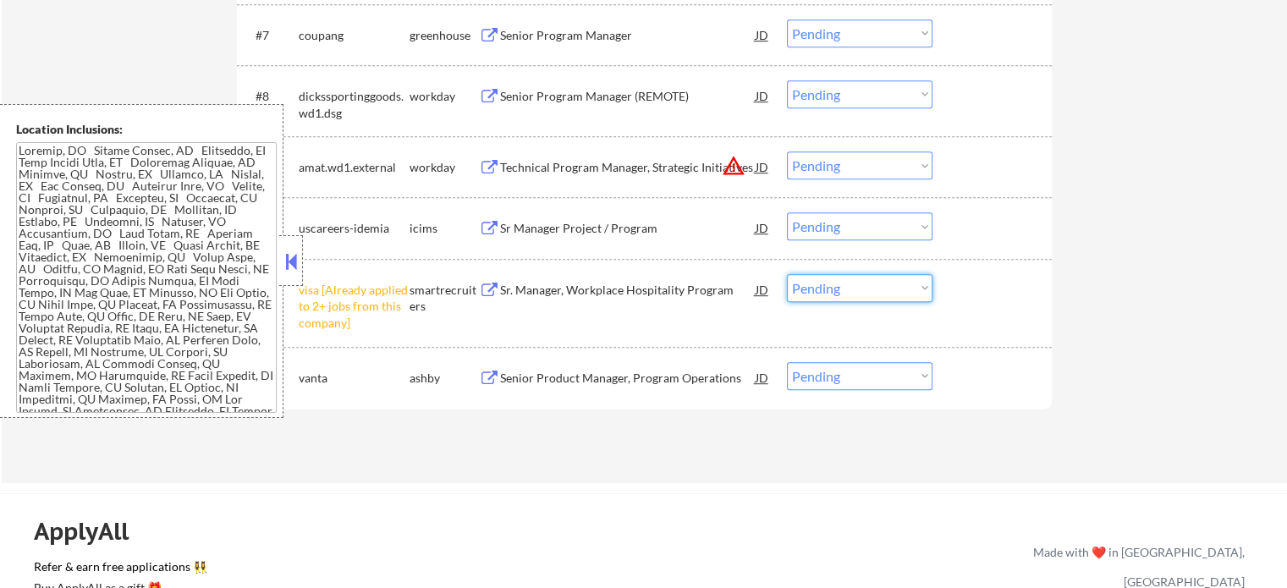
click at [794, 295] on select "Choose an option... Pending Applied Excluded (Questions) Excluded (Expired) Exc…" at bounding box center [860, 288] width 146 height 28
click at [787, 274] on select "Choose an option... Pending Applied Excluded (Questions) Excluded (Expired) Exc…" at bounding box center [860, 288] width 146 height 28
select select ""pending""
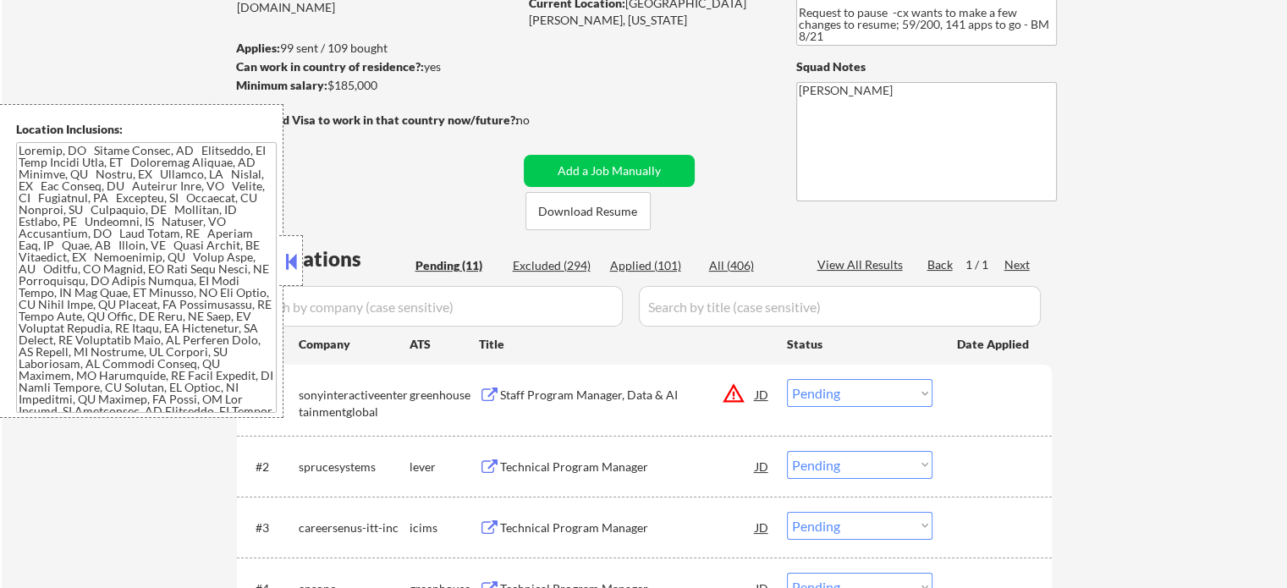
scroll to position [169, 0]
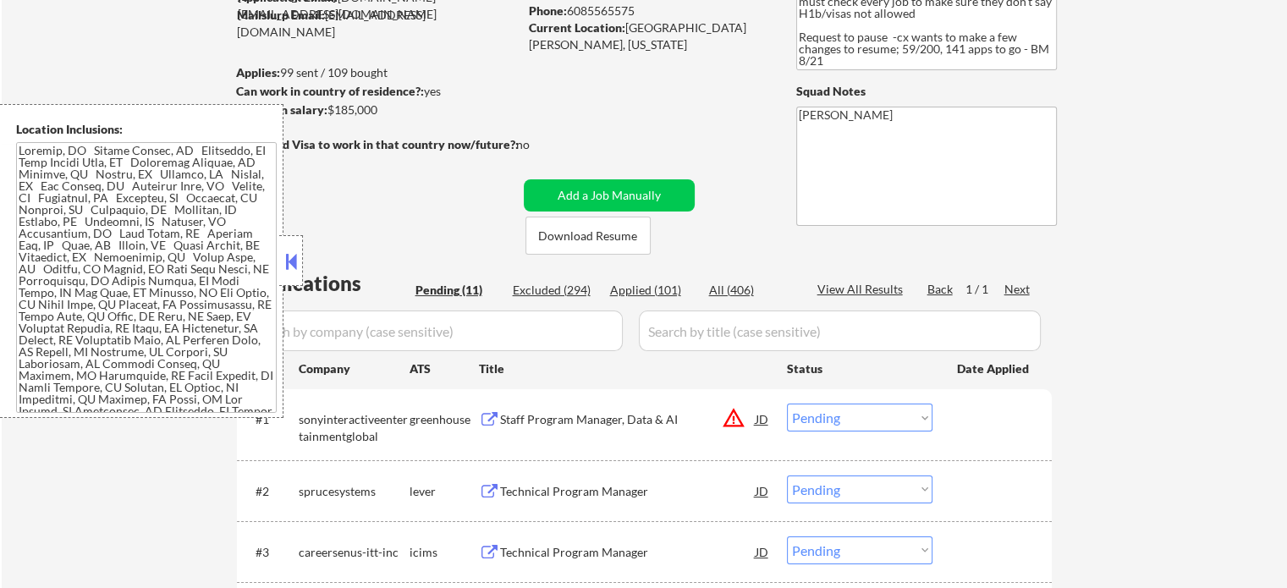
click at [602, 417] on div "Staff Program Manager, Data & AI" at bounding box center [628, 419] width 256 height 17
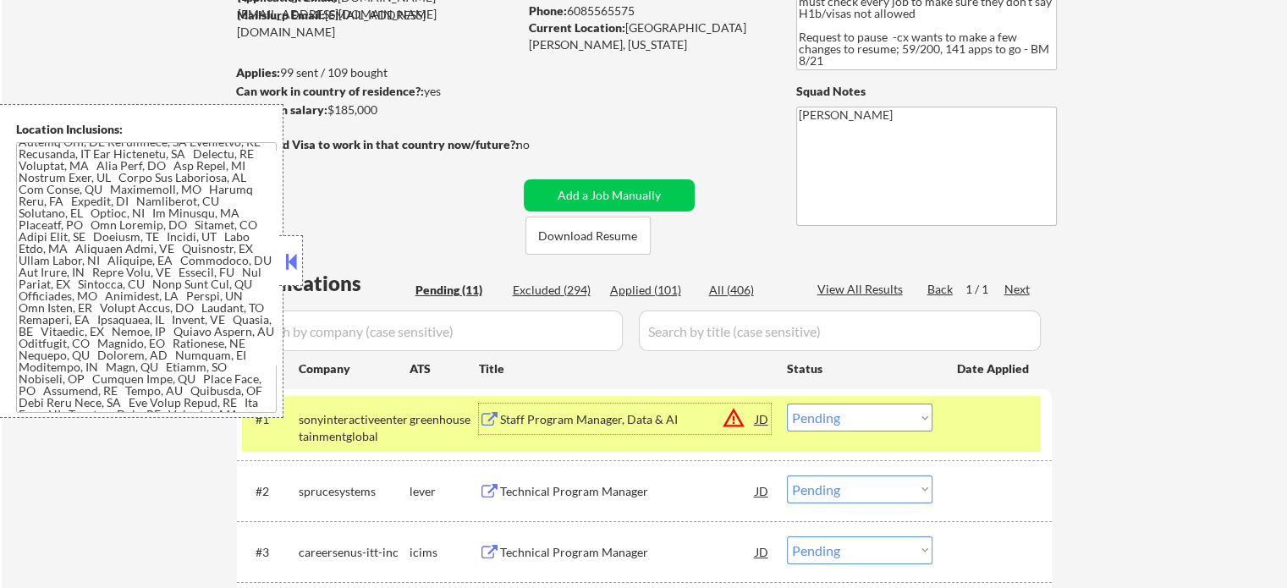
scroll to position [338, 0]
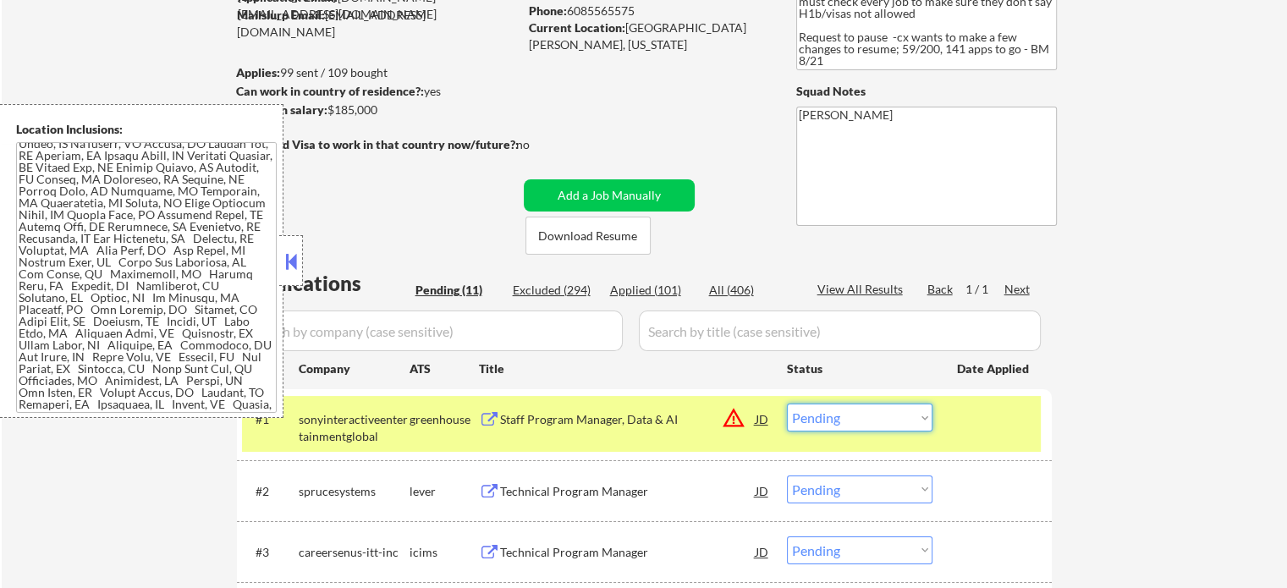
click at [849, 416] on select "Choose an option... Pending Applied Excluded (Questions) Excluded (Expired) Exc…" at bounding box center [860, 418] width 146 height 28
click at [787, 404] on select "Choose an option... Pending Applied Excluded (Questions) Excluded (Expired) Exc…" at bounding box center [860, 418] width 146 height 28
click at [973, 415] on div at bounding box center [994, 419] width 74 height 30
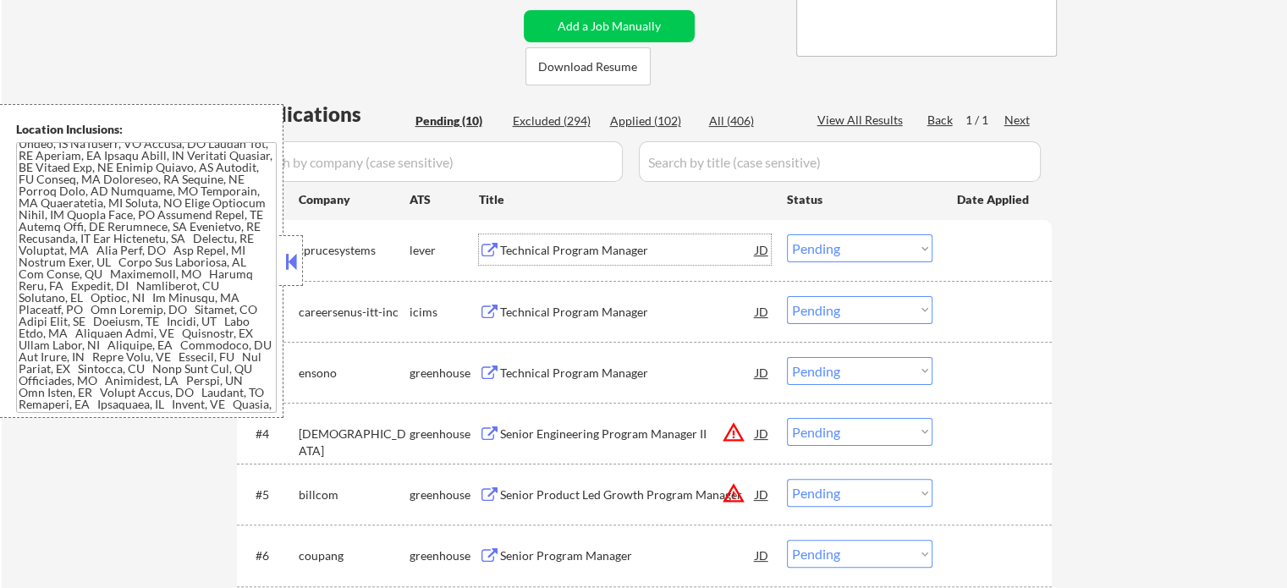
click at [584, 257] on div "Technical Program Manager" at bounding box center [628, 250] width 256 height 17
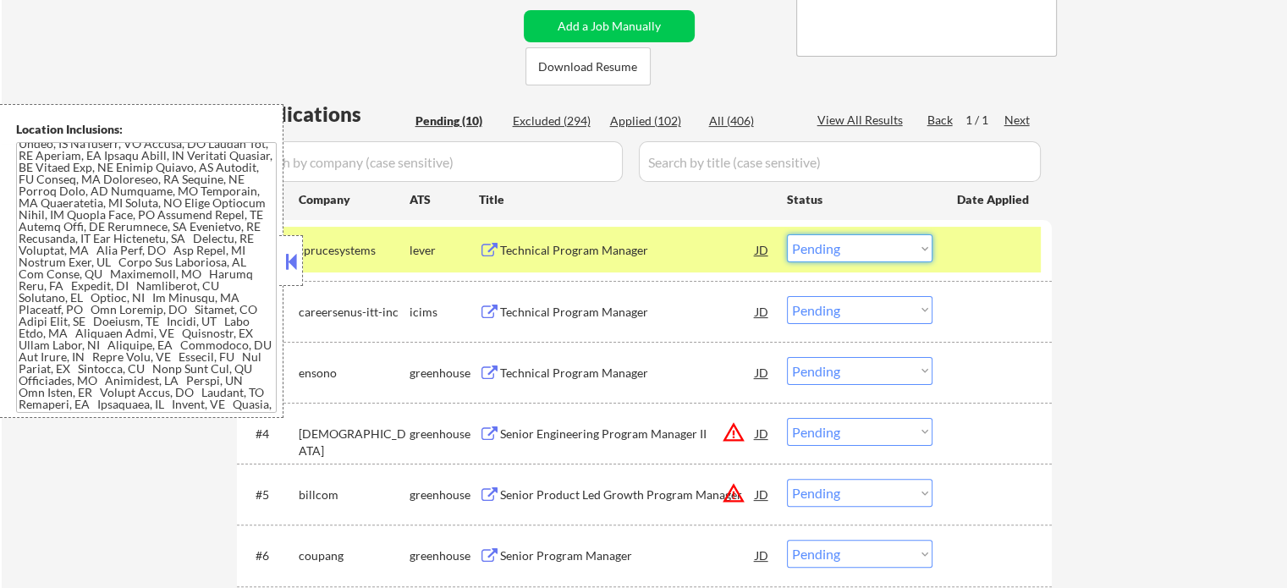
click at [824, 250] on select "Choose an option... Pending Applied Excluded (Questions) Excluded (Expired) Exc…" at bounding box center [860, 248] width 146 height 28
click at [787, 234] on select "Choose an option... Pending Applied Excluded (Questions) Excluded (Expired) Exc…" at bounding box center [860, 248] width 146 height 28
click at [970, 249] on div at bounding box center [994, 249] width 74 height 30
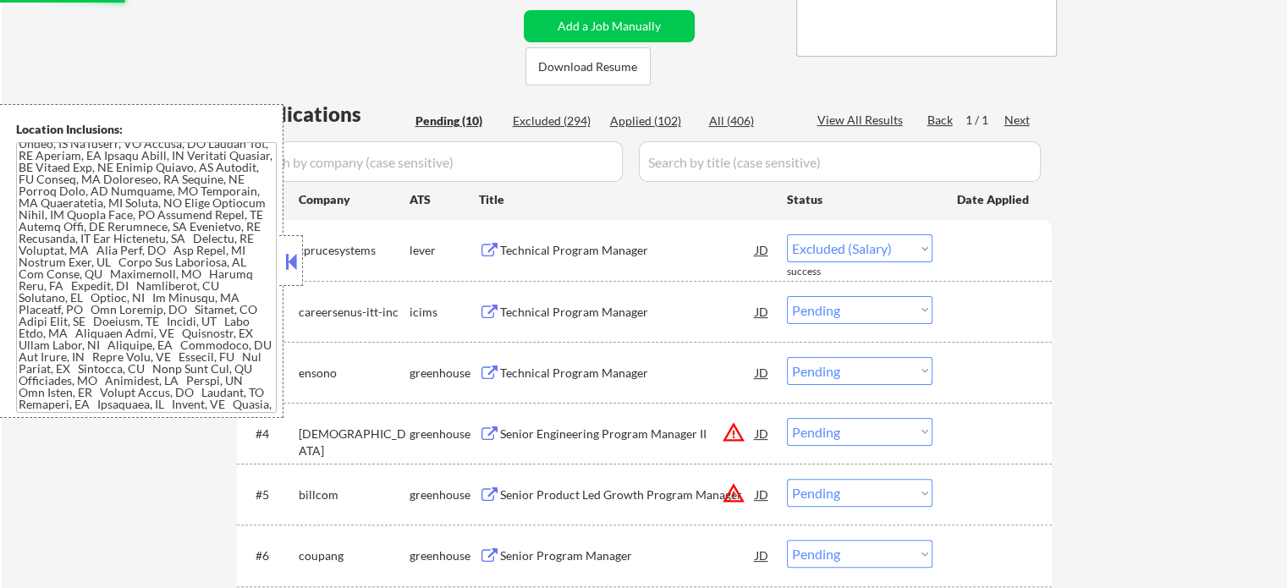
select select ""pending""
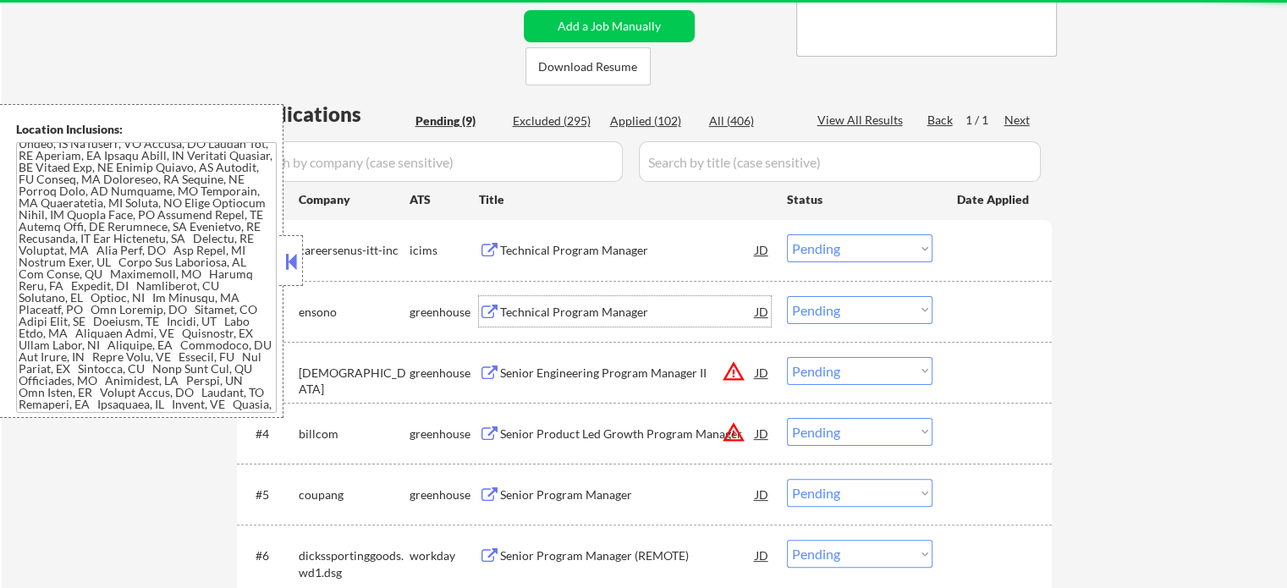
click at [551, 310] on div "Technical Program Manager" at bounding box center [628, 312] width 256 height 17
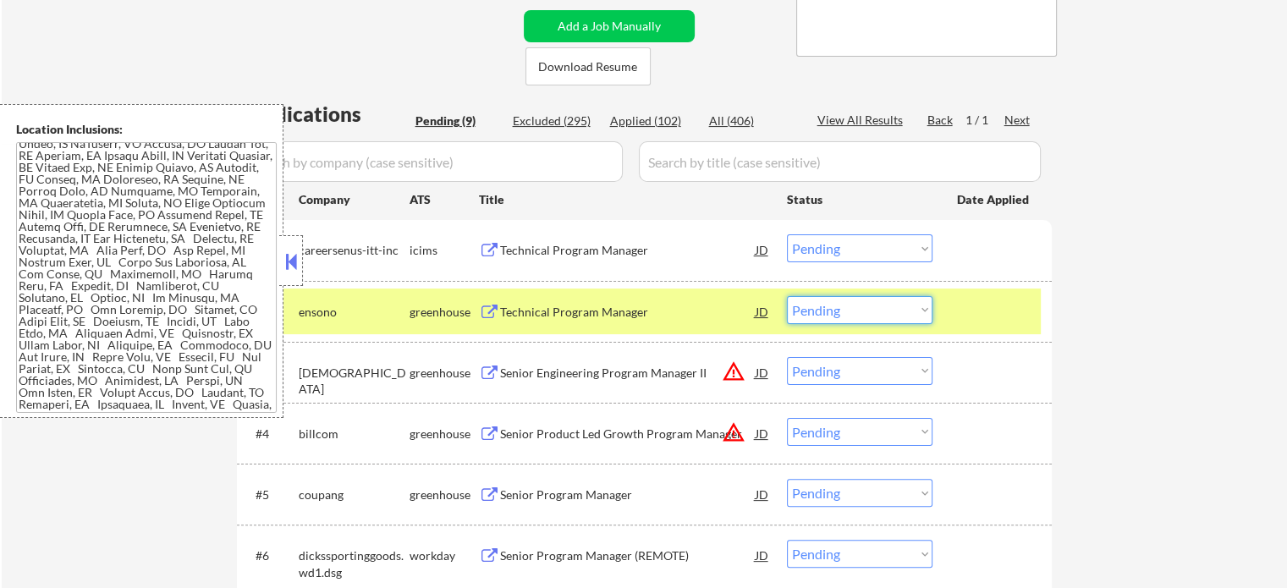
click at [797, 307] on select "Choose an option... Pending Applied Excluded (Questions) Excluded (Expired) Exc…" at bounding box center [860, 310] width 146 height 28
click at [787, 296] on select "Choose an option... Pending Applied Excluded (Questions) Excluded (Expired) Exc…" at bounding box center [860, 310] width 146 height 28
click at [985, 304] on div at bounding box center [994, 311] width 74 height 30
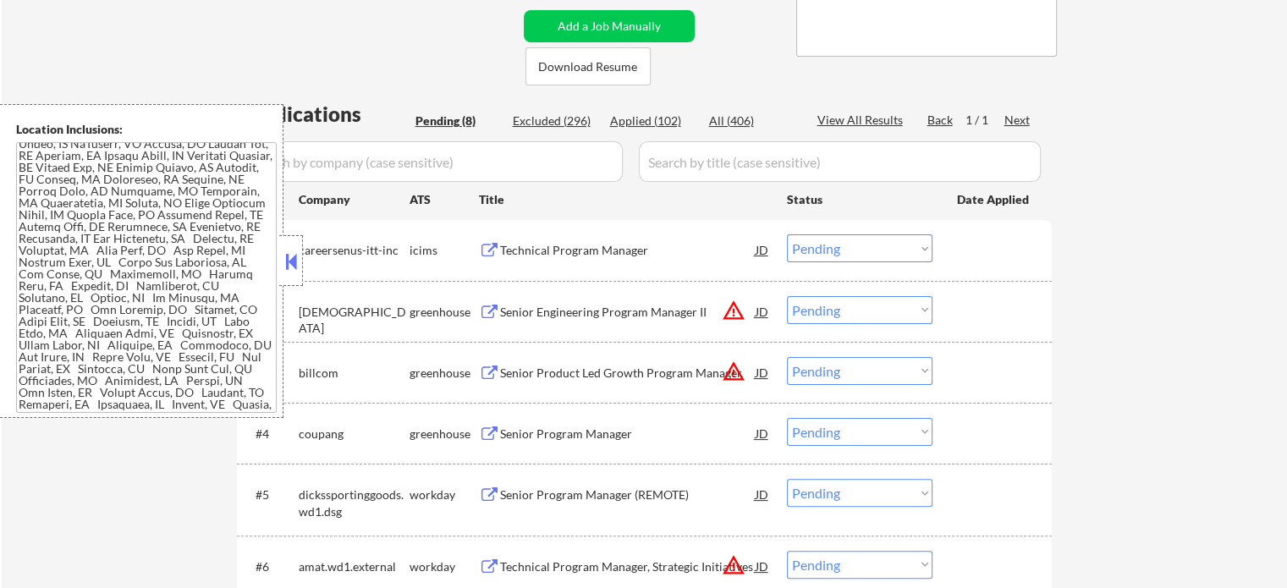
click at [610, 307] on div "Senior Engineering Program Manager II" at bounding box center [628, 312] width 256 height 17
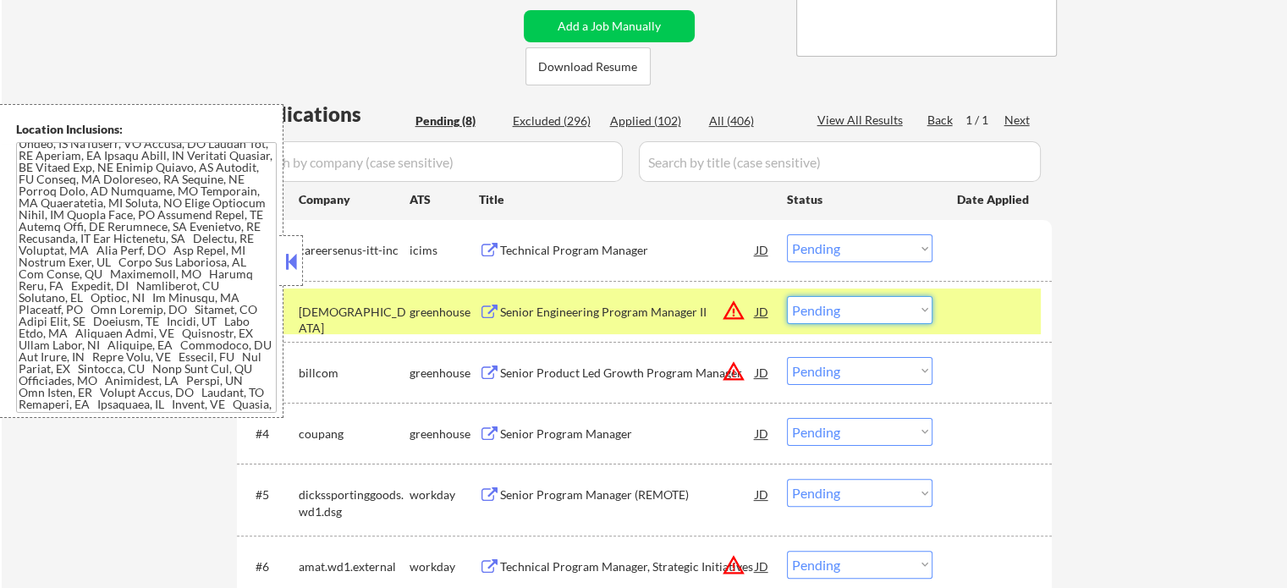
click at [859, 306] on select "Choose an option... Pending Applied Excluded (Questions) Excluded (Expired) Exc…" at bounding box center [860, 310] width 146 height 28
click at [787, 296] on select "Choose an option... Pending Applied Excluded (Questions) Excluded (Expired) Exc…" at bounding box center [860, 310] width 146 height 28
click at [985, 317] on div at bounding box center [994, 311] width 74 height 30
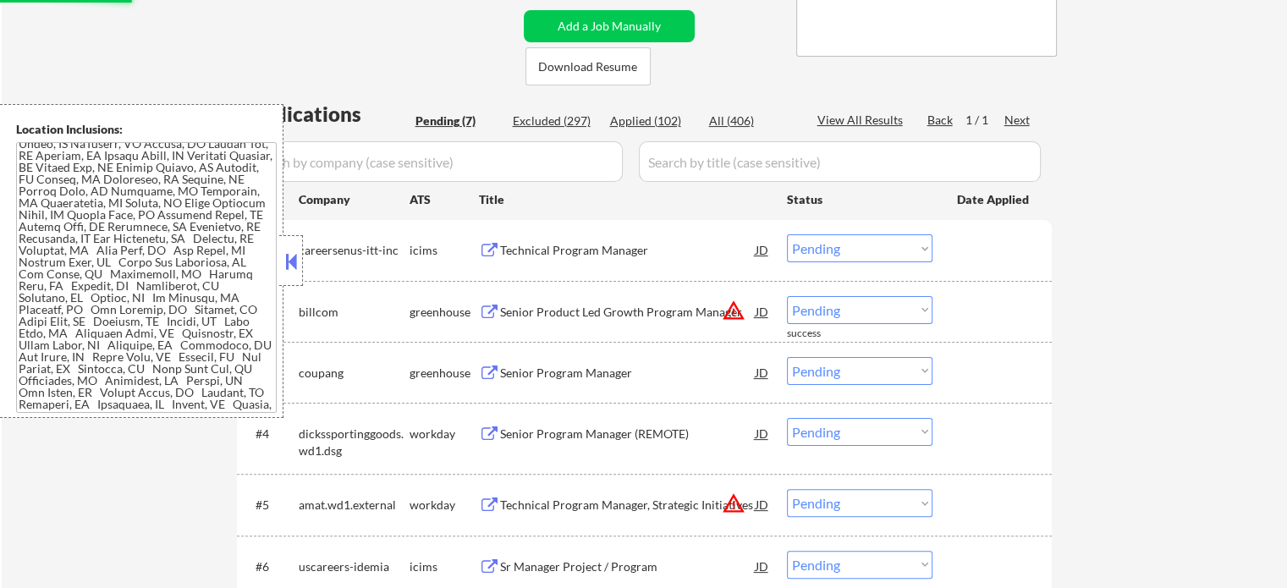
click at [626, 307] on div "Senior Product Led Growth Program Manager" at bounding box center [628, 312] width 256 height 17
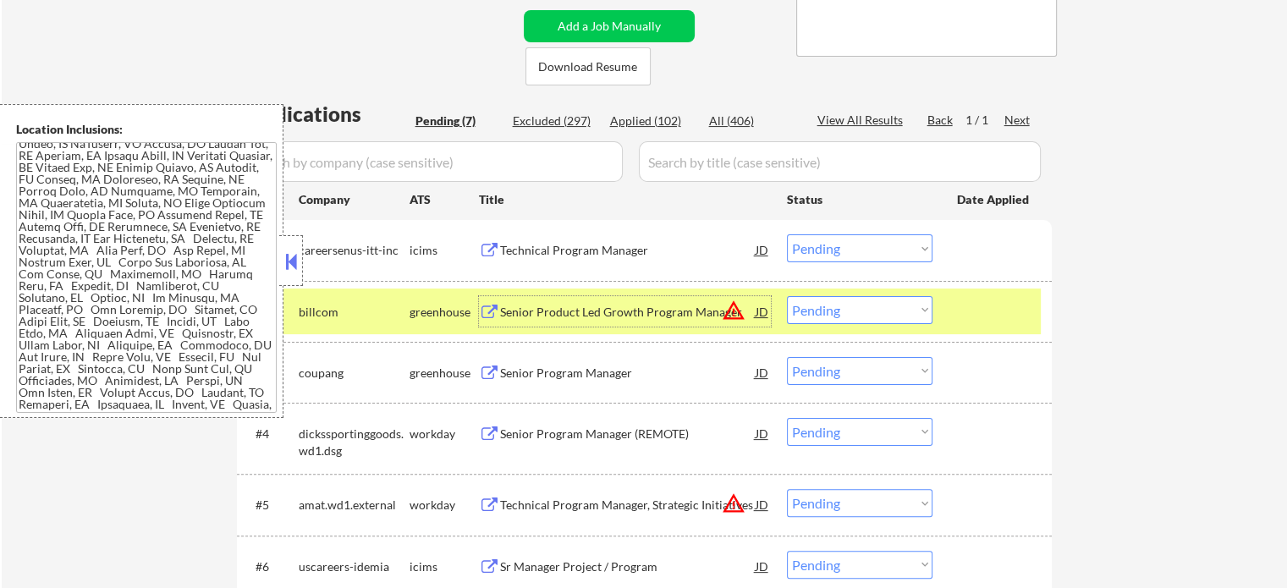
click at [843, 301] on select "Choose an option... Pending Applied Excluded (Questions) Excluded (Expired) Exc…" at bounding box center [860, 310] width 146 height 28
click at [787, 296] on select "Choose an option... Pending Applied Excluded (Questions) Excluded (Expired) Exc…" at bounding box center [860, 310] width 146 height 28
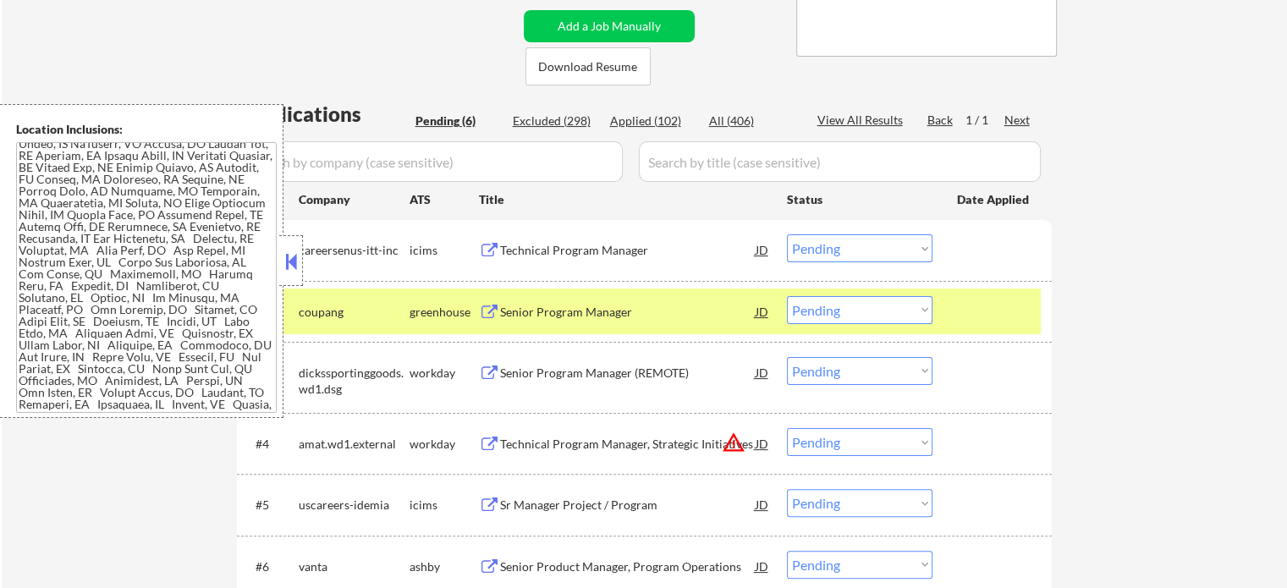
click at [1016, 308] on div at bounding box center [994, 311] width 74 height 30
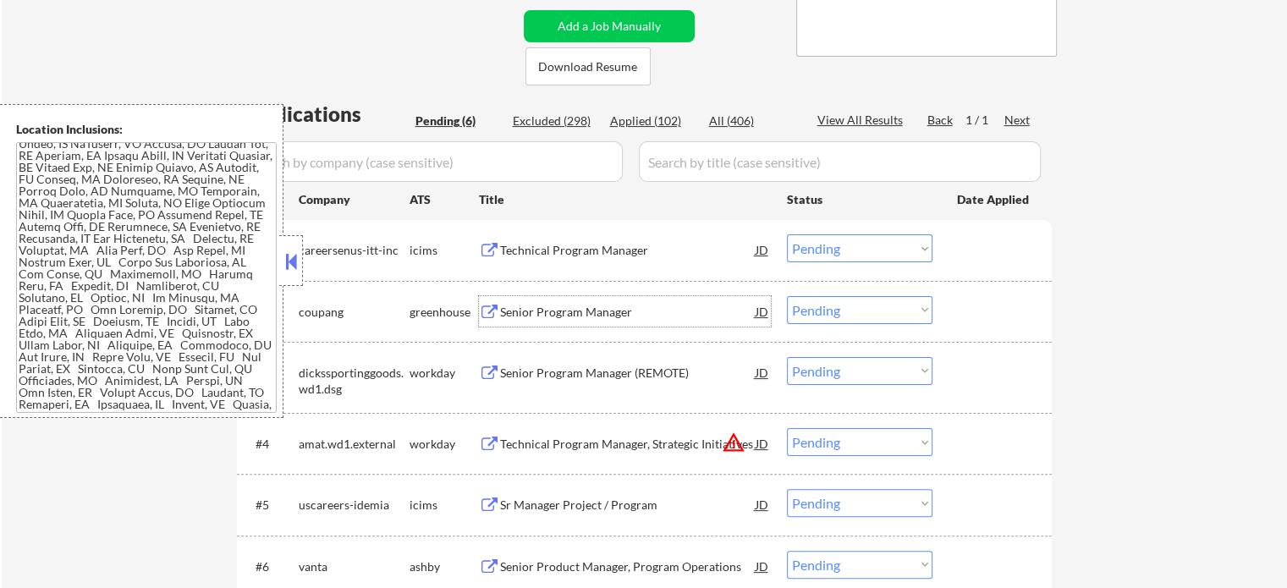
click at [558, 313] on div "Senior Program Manager" at bounding box center [628, 312] width 256 height 17
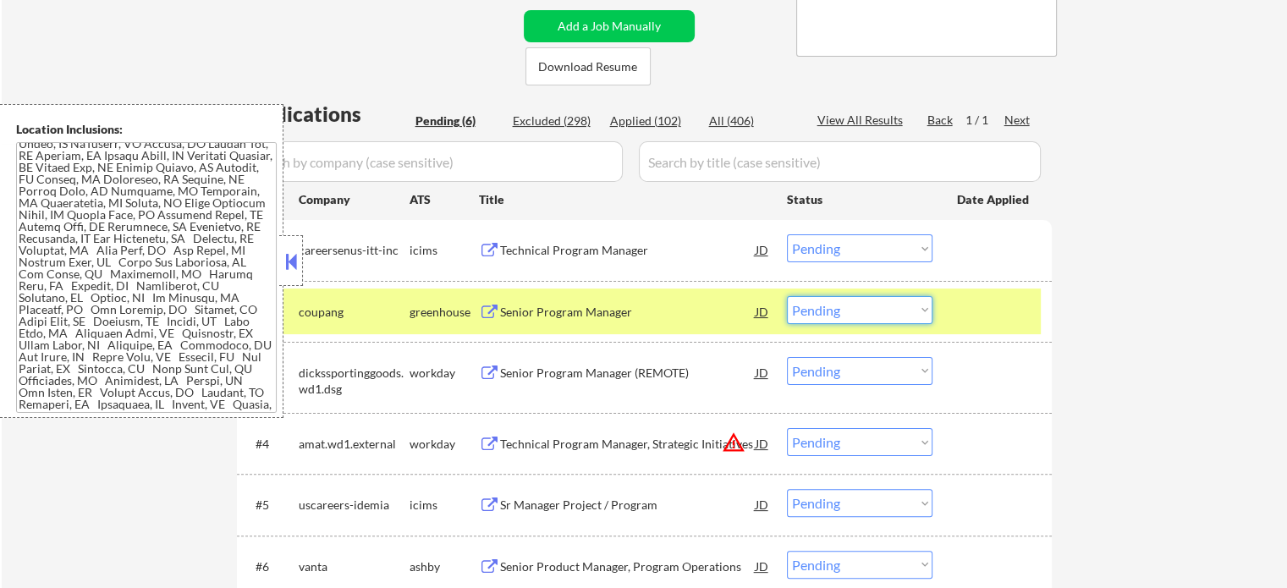
click at [844, 303] on select "Choose an option... Pending Applied Excluded (Questions) Excluded (Expired) Exc…" at bounding box center [860, 310] width 146 height 28
click at [787, 296] on select "Choose an option... Pending Applied Excluded (Questions) Excluded (Expired) Exc…" at bounding box center [860, 310] width 146 height 28
click at [964, 304] on div at bounding box center [994, 311] width 74 height 30
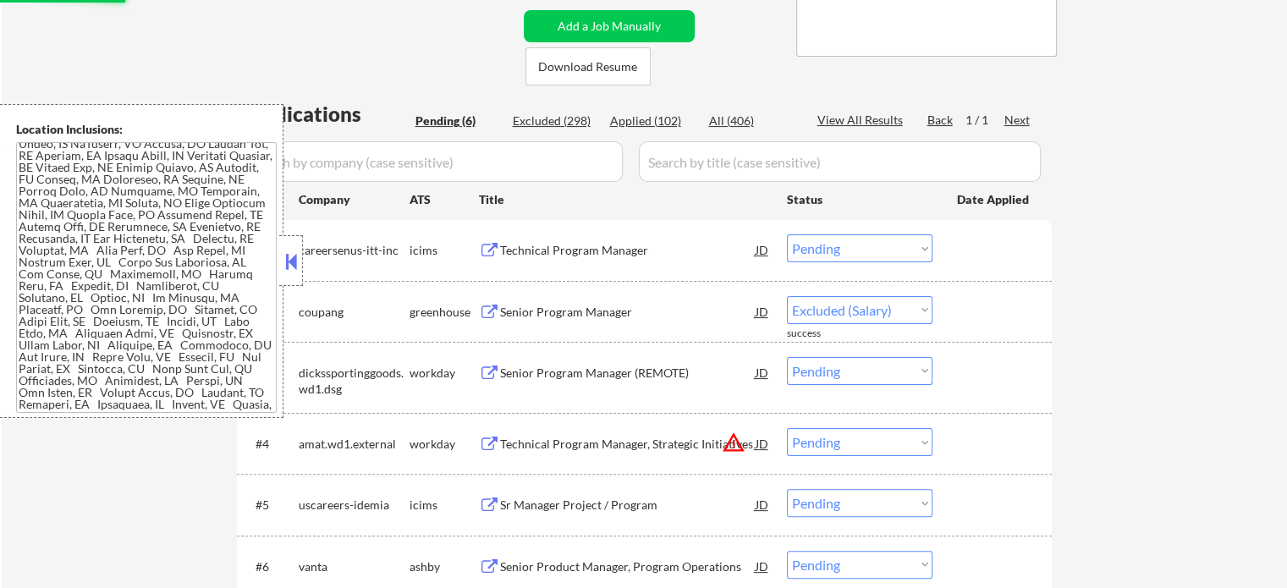
select select ""pending""
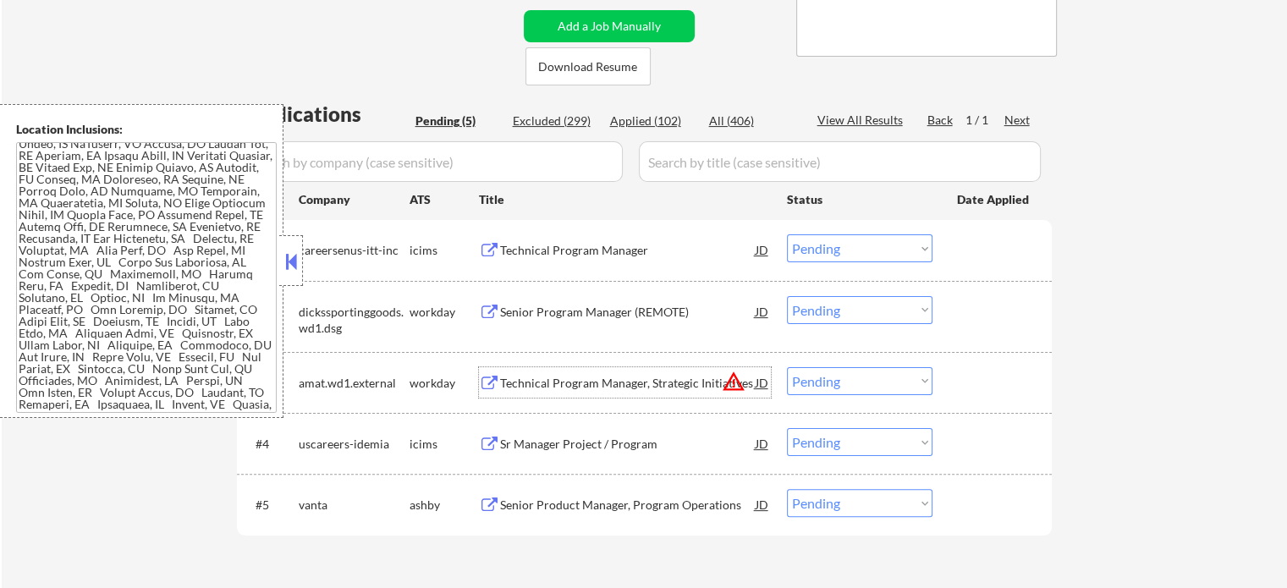
click at [598, 382] on div "Technical Program Manager, Strategic Initiatives" at bounding box center [628, 383] width 256 height 17
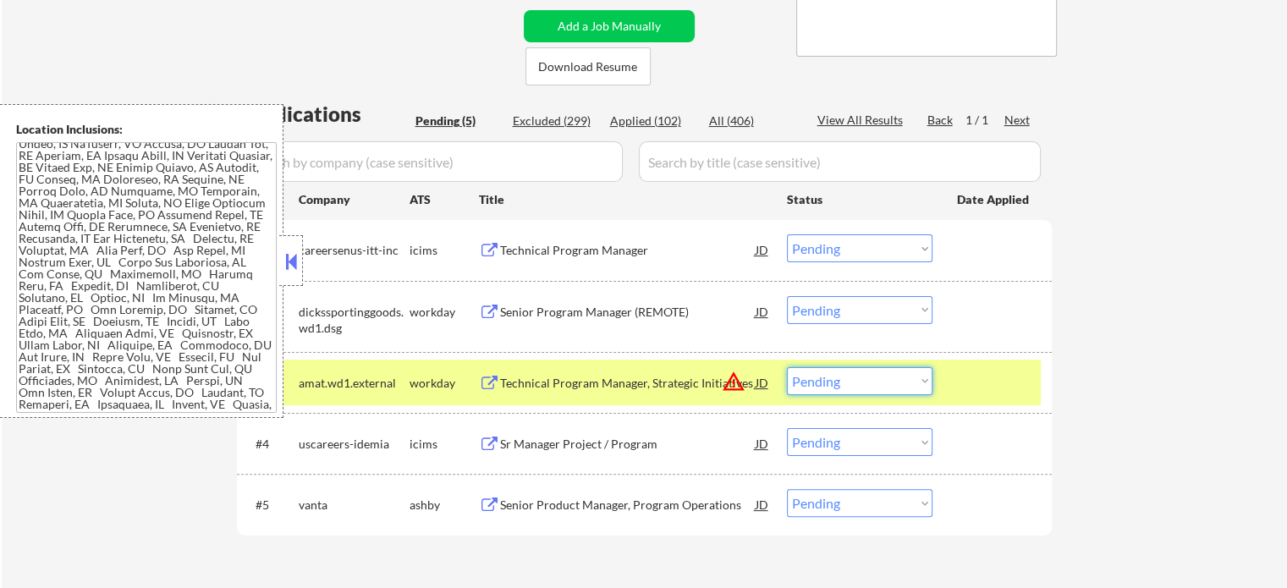
click at [836, 377] on select "Choose an option... Pending Applied Excluded (Questions) Excluded (Expired) Exc…" at bounding box center [860, 381] width 146 height 28
click at [787, 367] on select "Choose an option... Pending Applied Excluded (Questions) Excluded (Expired) Exc…" at bounding box center [860, 381] width 146 height 28
click at [1002, 374] on div at bounding box center [994, 382] width 74 height 30
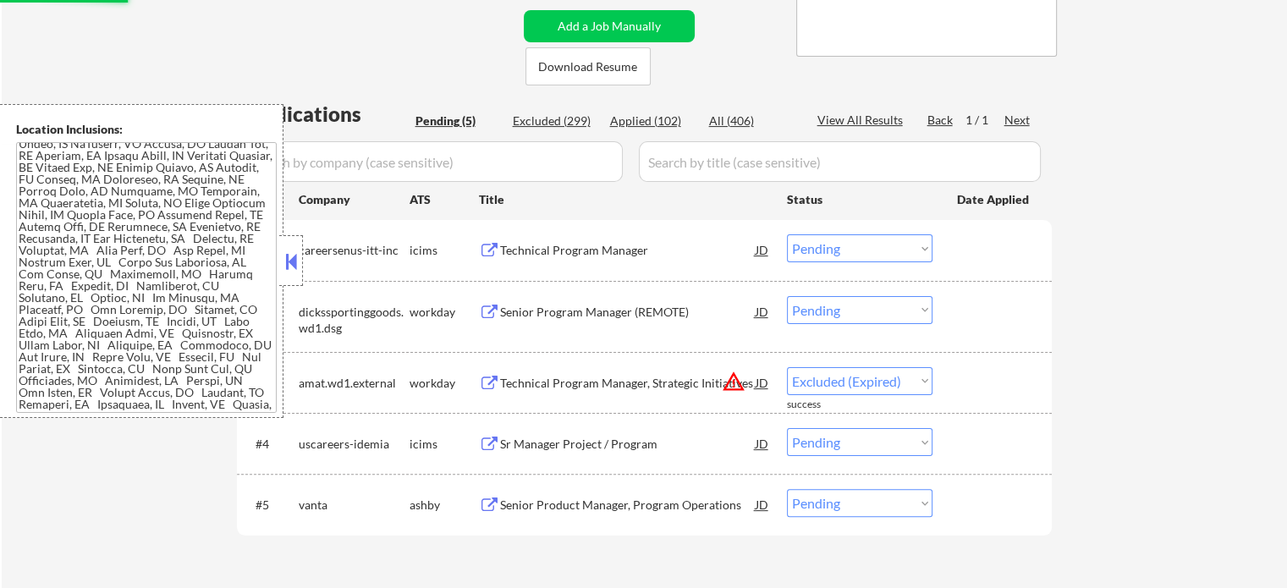
select select ""pending""
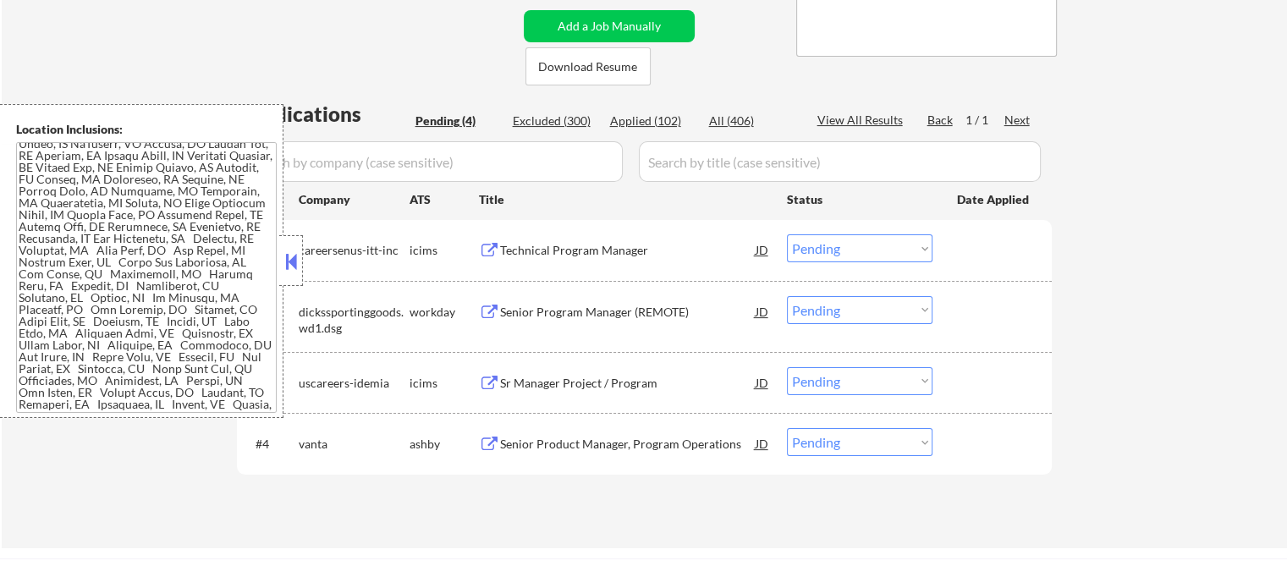
click at [673, 436] on div "Senior Product Manager, Program Operations" at bounding box center [628, 444] width 256 height 17
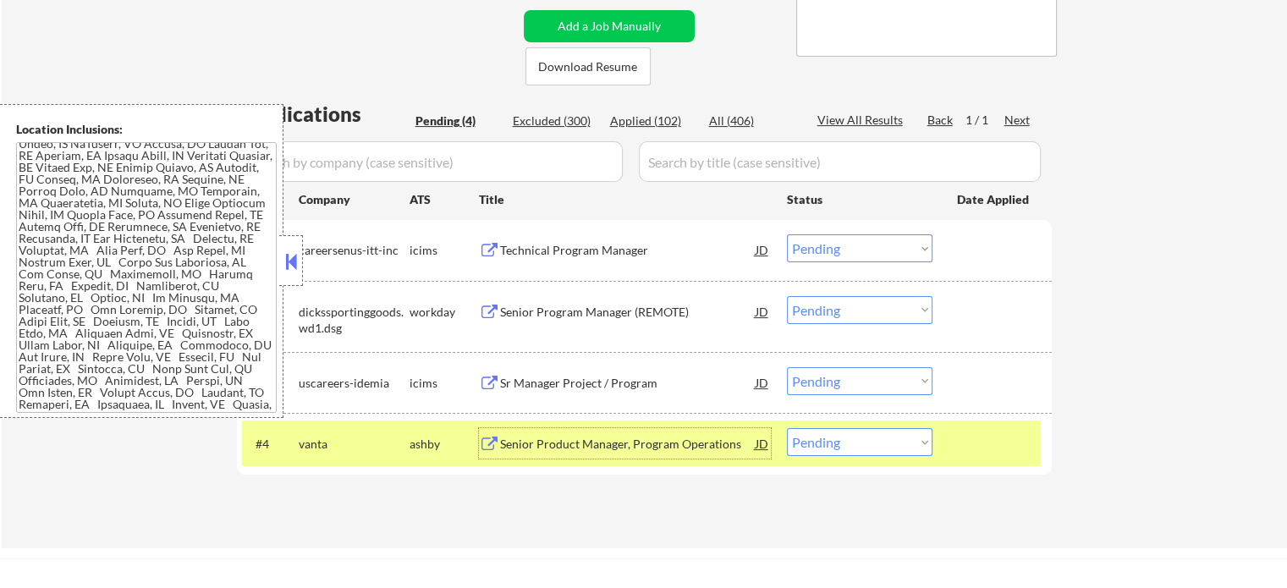
click at [833, 448] on select "Choose an option... Pending Applied Excluded (Questions) Excluded (Expired) Exc…" at bounding box center [860, 442] width 146 height 28
select select ""excluded__bad_match_""
click at [787, 428] on select "Choose an option... Pending Applied Excluded (Questions) Excluded (Expired) Exc…" at bounding box center [860, 442] width 146 height 28
click at [1002, 437] on div at bounding box center [994, 443] width 74 height 30
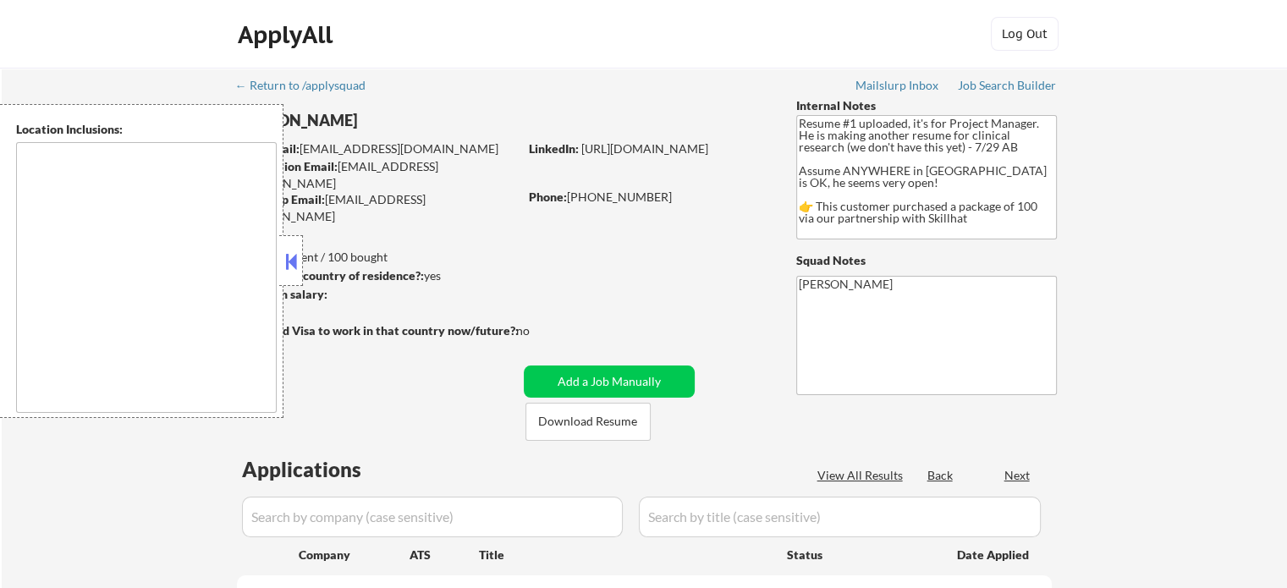
type textarea "country:[GEOGRAPHIC_DATA]"
select select ""pending""
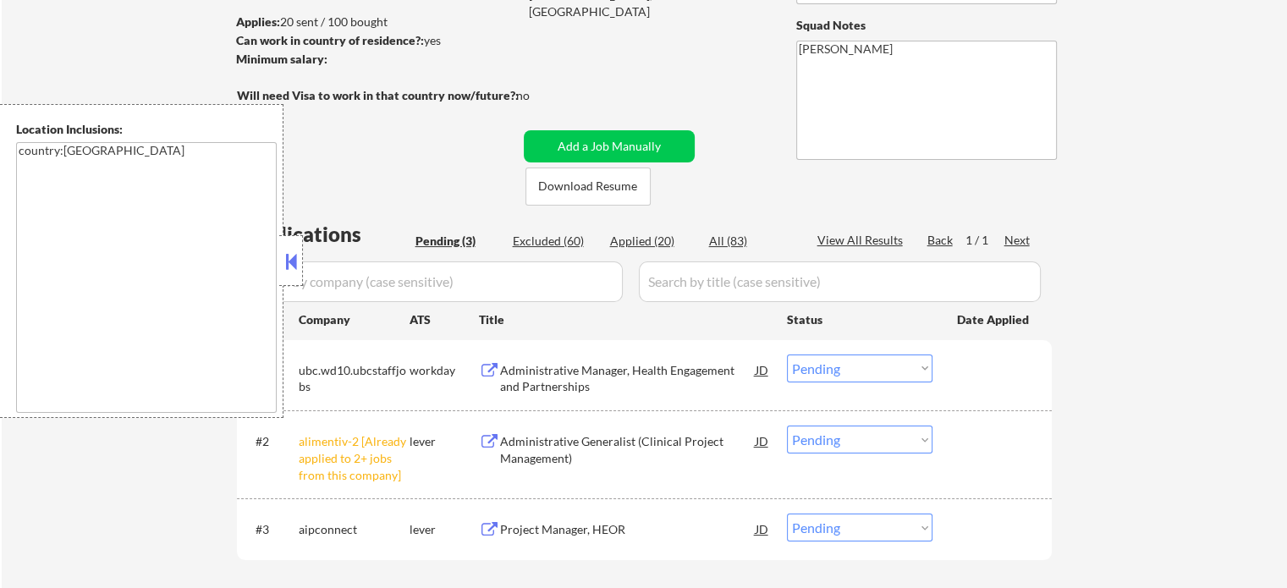
scroll to position [338, 0]
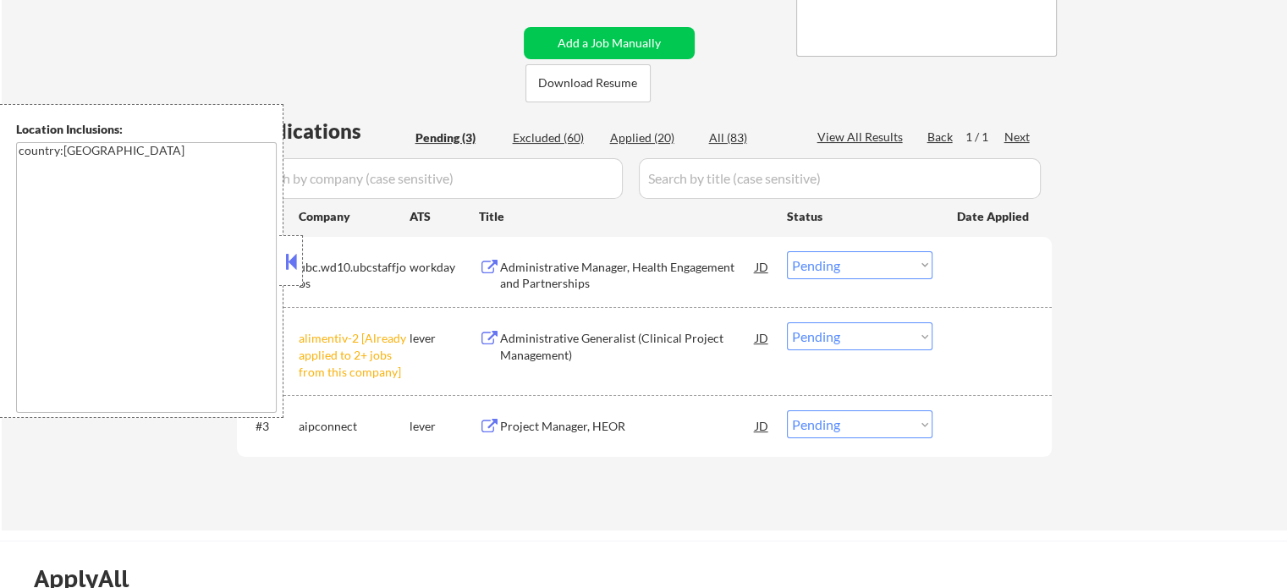
click at [805, 332] on select "Choose an option... Pending Applied Excluded (Questions) Excluded (Expired) Exc…" at bounding box center [860, 336] width 146 height 28
click at [787, 322] on select "Choose an option... Pending Applied Excluded (Questions) Excluded (Expired) Exc…" at bounding box center [860, 336] width 146 height 28
click at [965, 336] on div at bounding box center [994, 337] width 74 height 30
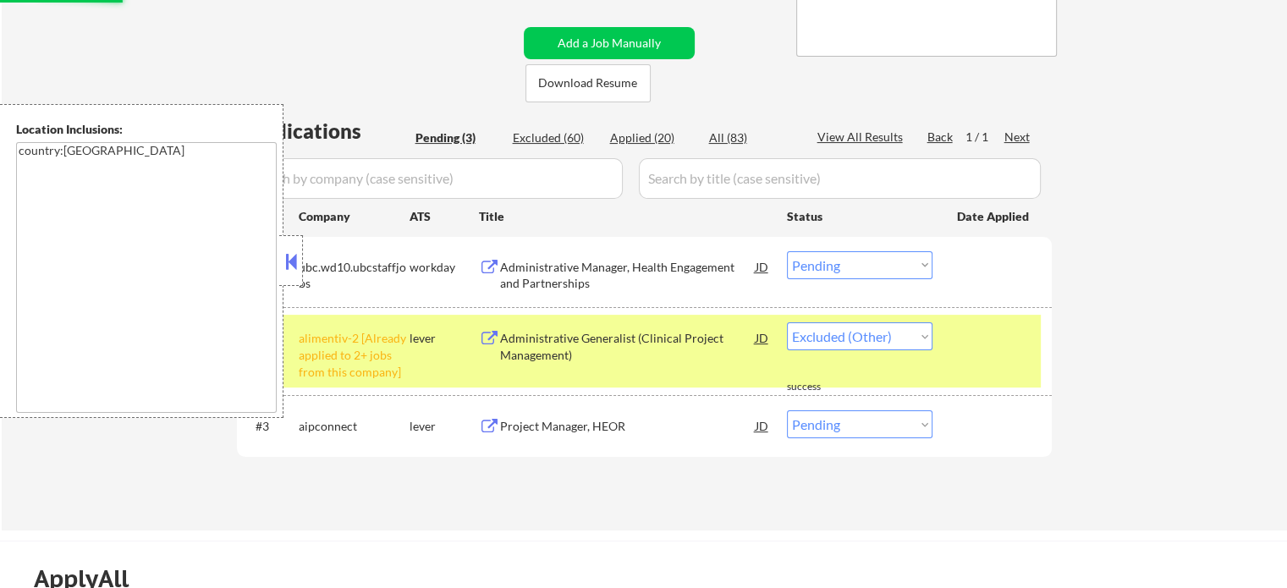
click at [965, 336] on div at bounding box center [994, 337] width 74 height 30
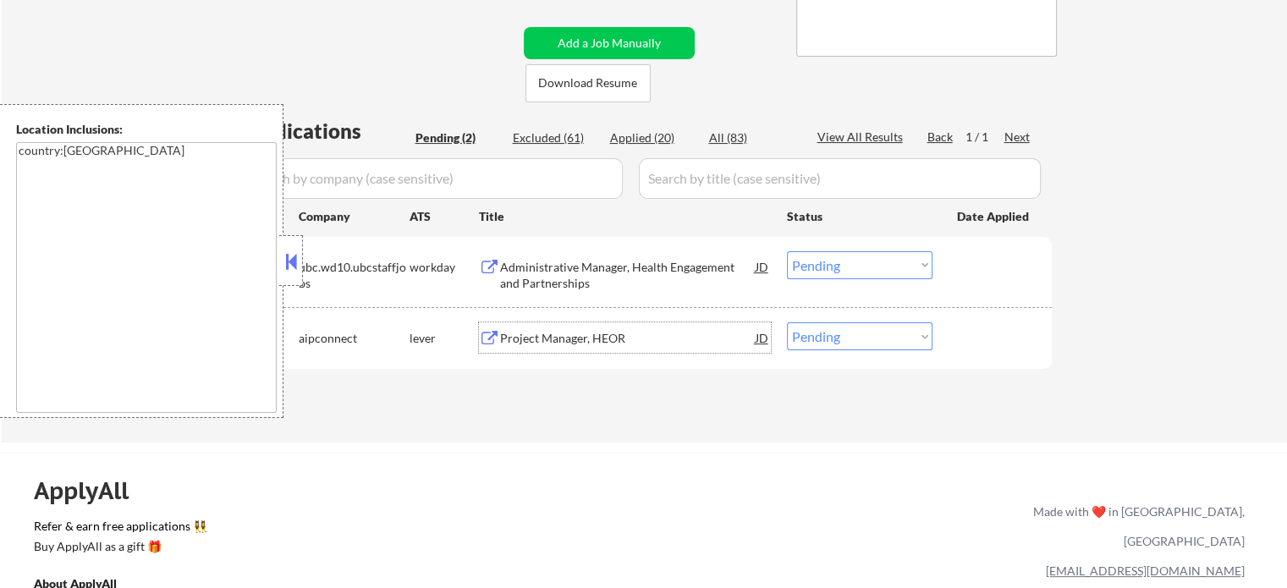
click at [589, 338] on div "Project Manager, HEOR" at bounding box center [628, 338] width 256 height 17
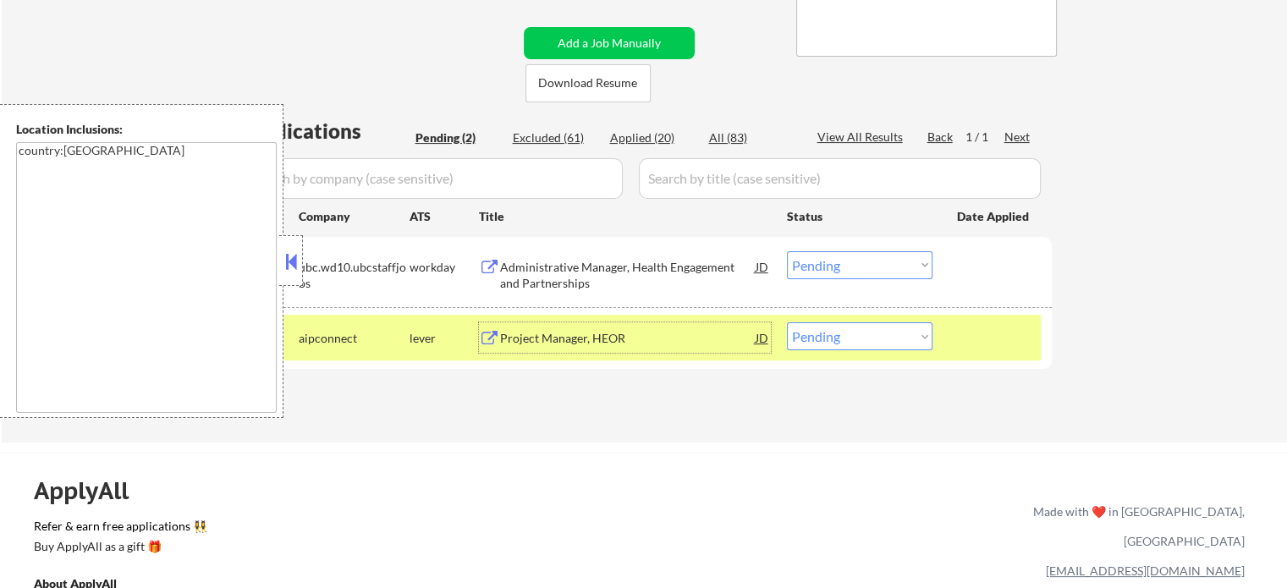
click at [864, 331] on select "Choose an option... Pending Applied Excluded (Questions) Excluded (Expired) Exc…" at bounding box center [860, 336] width 146 height 28
click at [880, 344] on select "Choose an option... Pending Applied Excluded (Questions) Excluded (Expired) Exc…" at bounding box center [860, 336] width 146 height 28
select select ""applied""
click at [787, 322] on select "Choose an option... Pending Applied Excluded (Questions) Excluded (Expired) Exc…" at bounding box center [860, 336] width 146 height 28
click at [985, 338] on div at bounding box center [994, 337] width 74 height 30
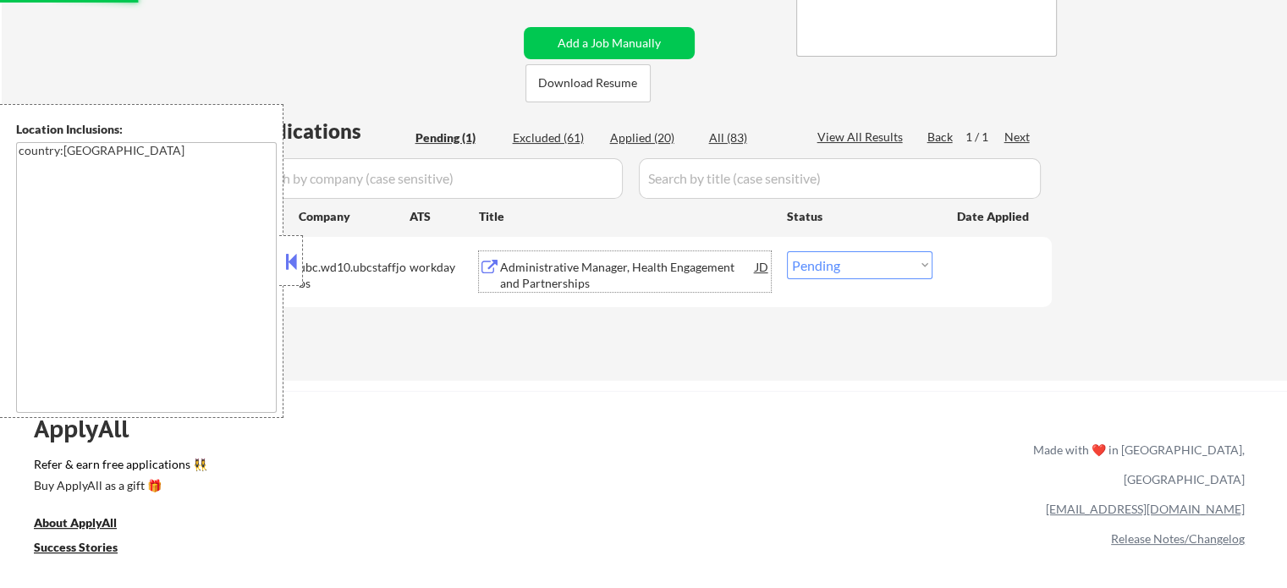
click at [575, 278] on div "Administrative Manager, Health Engagement and Partnerships" at bounding box center [628, 275] width 256 height 33
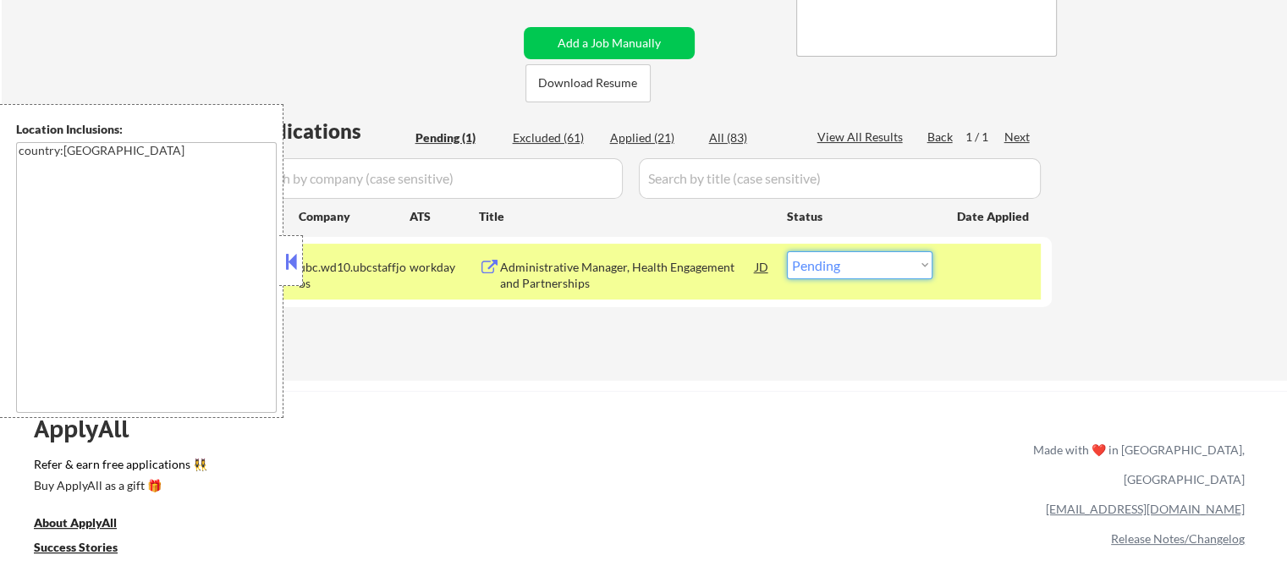
click at [879, 264] on select "Choose an option... Pending Applied Excluded (Questions) Excluded (Expired) Exc…" at bounding box center [860, 265] width 146 height 28
select select ""excluded__bad_match_""
click at [787, 251] on select "Choose an option... Pending Applied Excluded (Questions) Excluded (Expired) Exc…" at bounding box center [860, 265] width 146 height 28
click at [978, 276] on div at bounding box center [994, 266] width 74 height 30
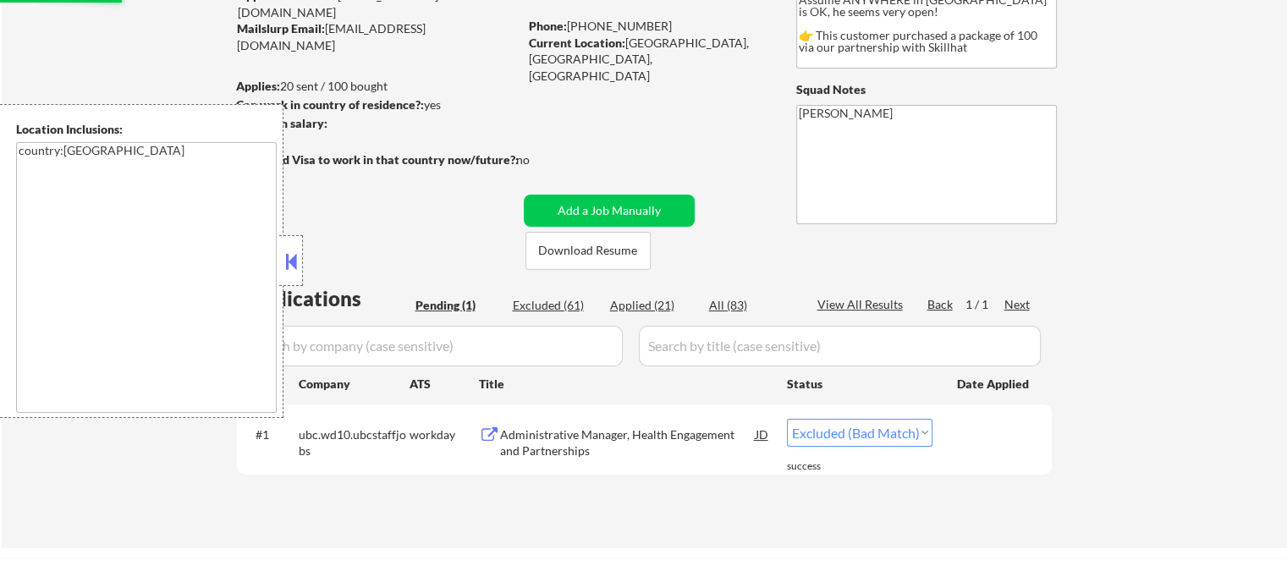
scroll to position [169, 0]
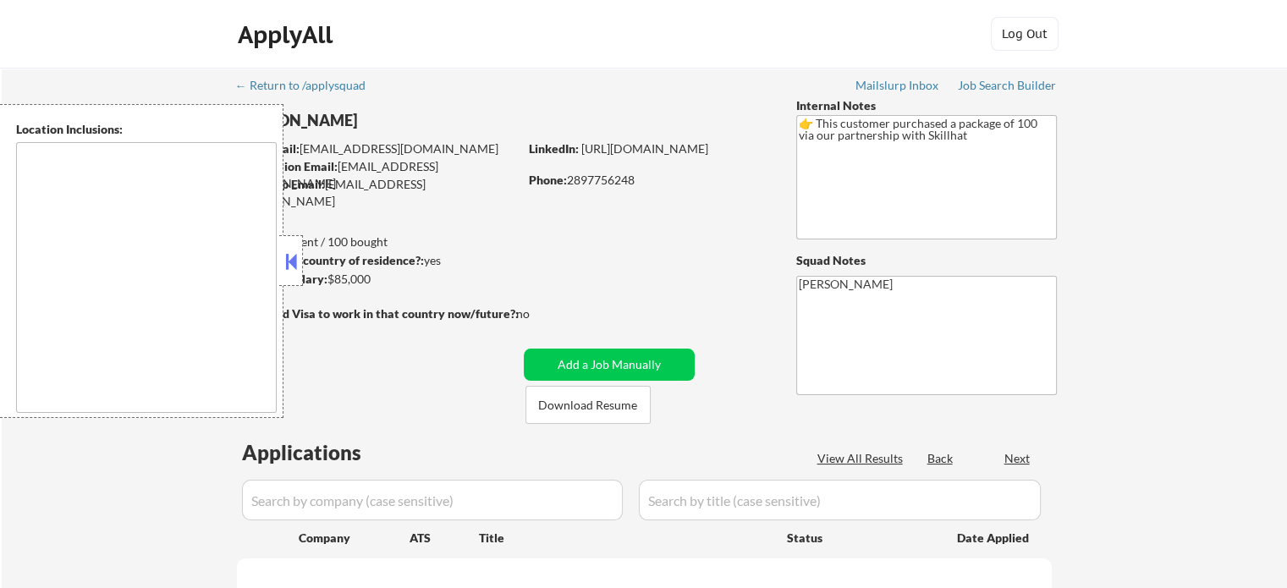
type textarea "[GEOGRAPHIC_DATA], ON [GEOGRAPHIC_DATA], ON [GEOGRAPHIC_DATA], ON [GEOGRAPHIC_D…"
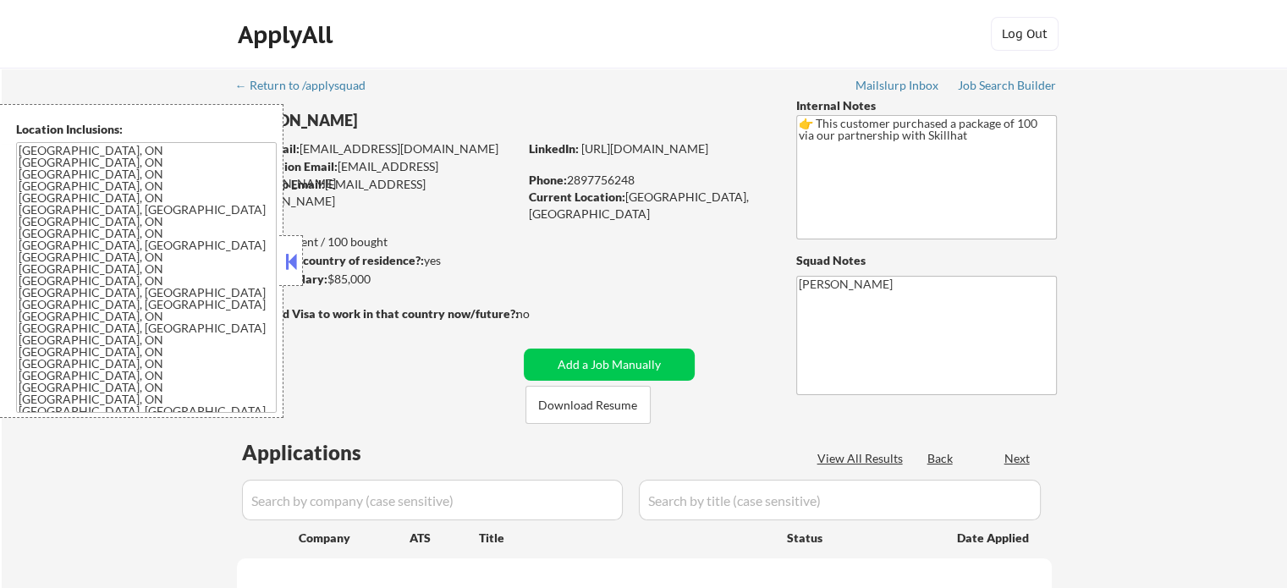
select select ""pending""
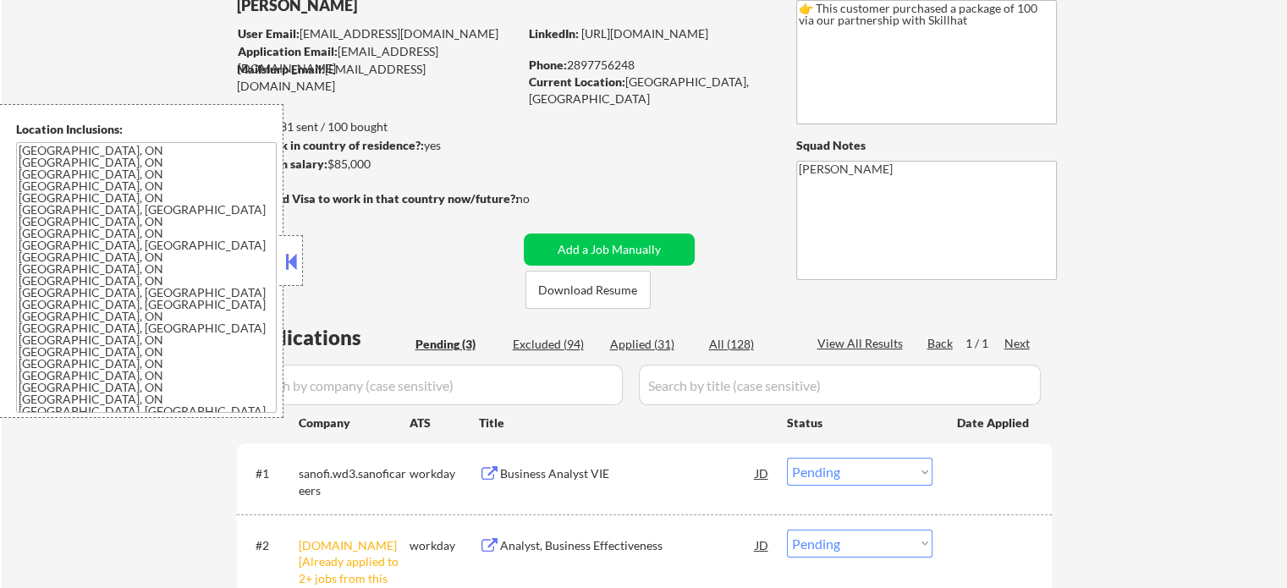
scroll to position [338, 0]
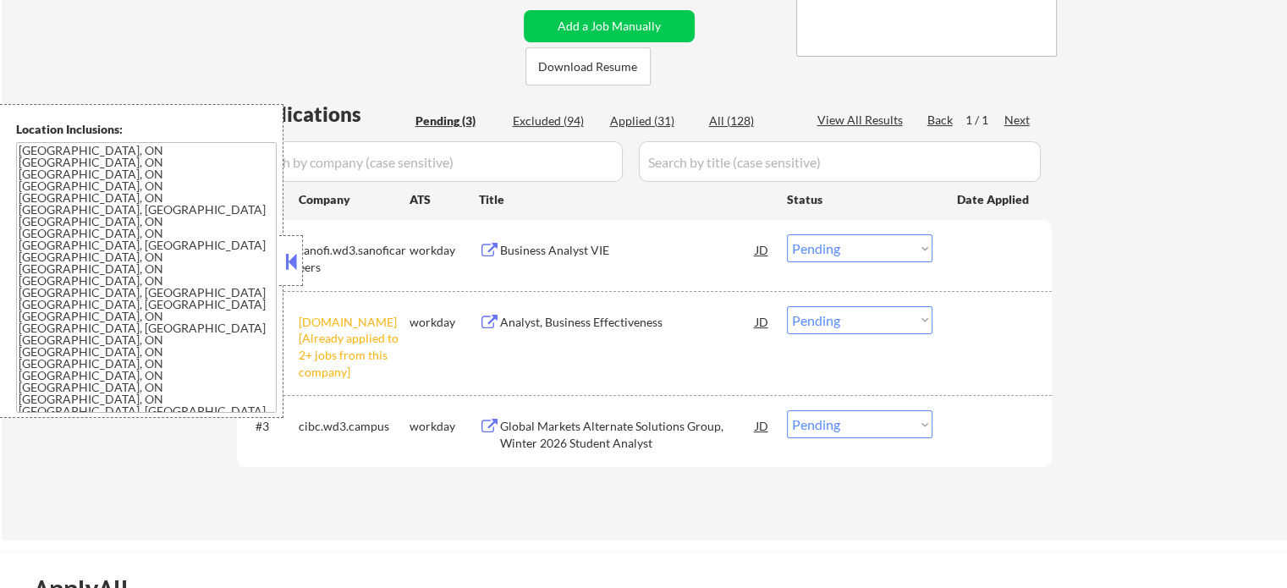
click at [883, 320] on select "Choose an option... Pending Applied Excluded (Questions) Excluded (Expired) Exc…" at bounding box center [860, 320] width 146 height 28
click at [787, 306] on select "Choose an option... Pending Applied Excluded (Questions) Excluded (Expired) Exc…" at bounding box center [860, 320] width 146 height 28
click at [1002, 338] on div "#2 [DOMAIN_NAME] [Already applied to 2+ jobs from this company] workday Analyst…" at bounding box center [641, 343] width 799 height 89
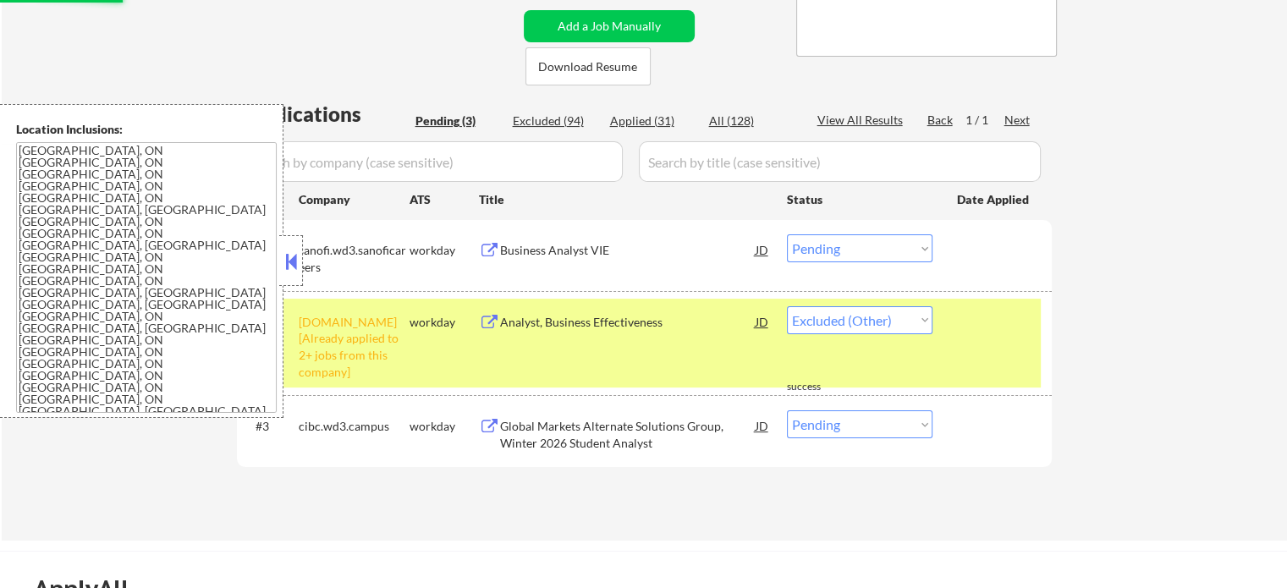
click at [971, 334] on div at bounding box center [994, 321] width 74 height 30
select select ""pending""
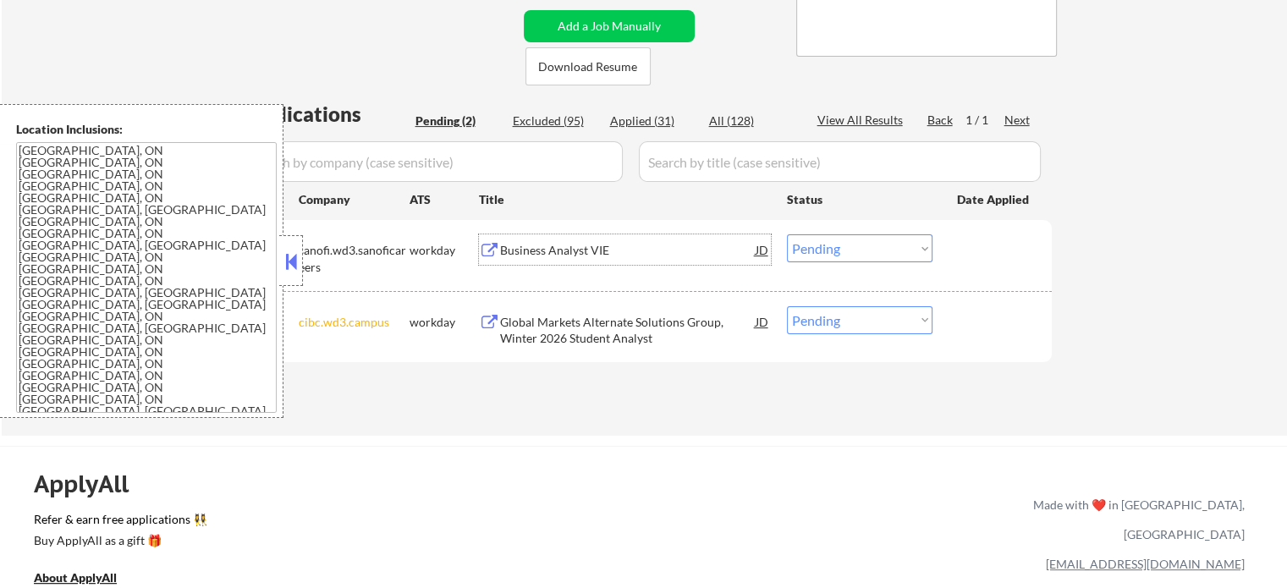
click at [552, 247] on div "Business Analyst VIE" at bounding box center [628, 250] width 256 height 17
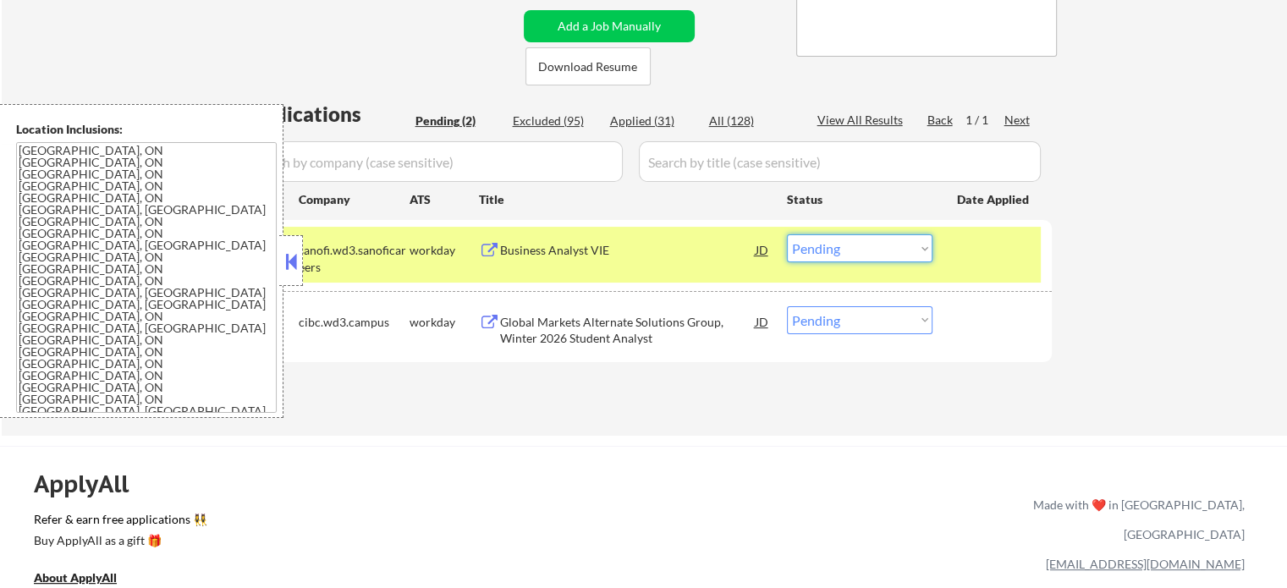
click at [853, 246] on select "Choose an option... Pending Applied Excluded (Questions) Excluded (Expired) Exc…" at bounding box center [860, 248] width 146 height 28
click at [787, 234] on select "Choose an option... Pending Applied Excluded (Questions) Excluded (Expired) Exc…" at bounding box center [860, 248] width 146 height 28
click at [977, 268] on div "#1 sanofi.wd3.sanoficareers workday Business Analyst VIE JD Choose an option...…" at bounding box center [641, 255] width 799 height 56
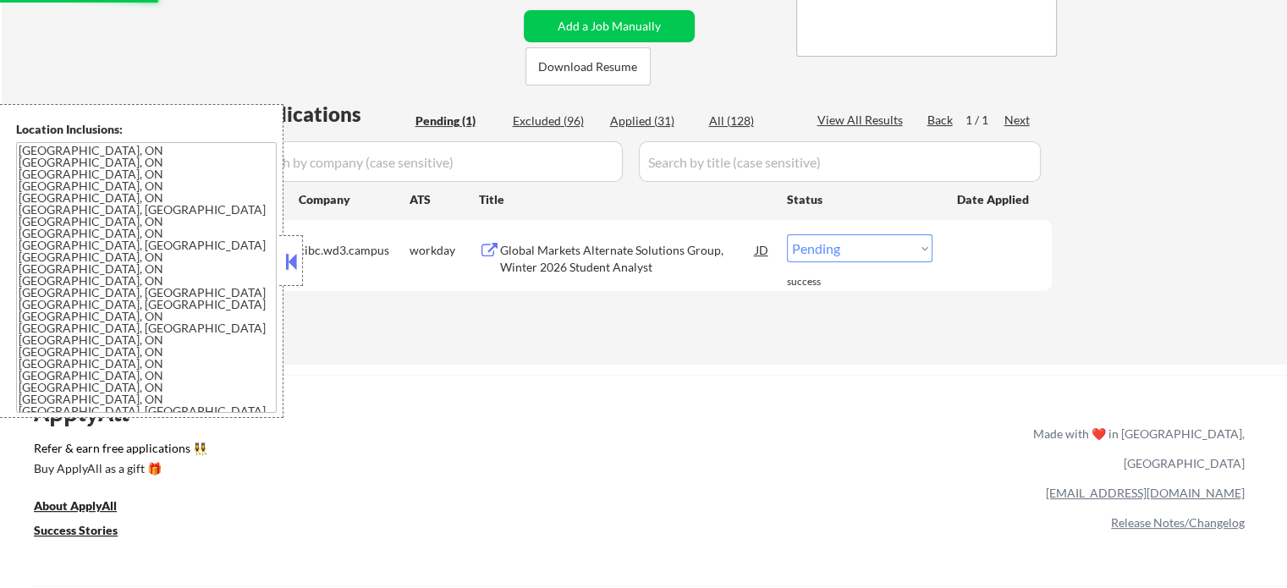
click at [546, 253] on div "Global Markets Alternate Solutions Group, Winter 2026 Student Analyst" at bounding box center [628, 258] width 256 height 33
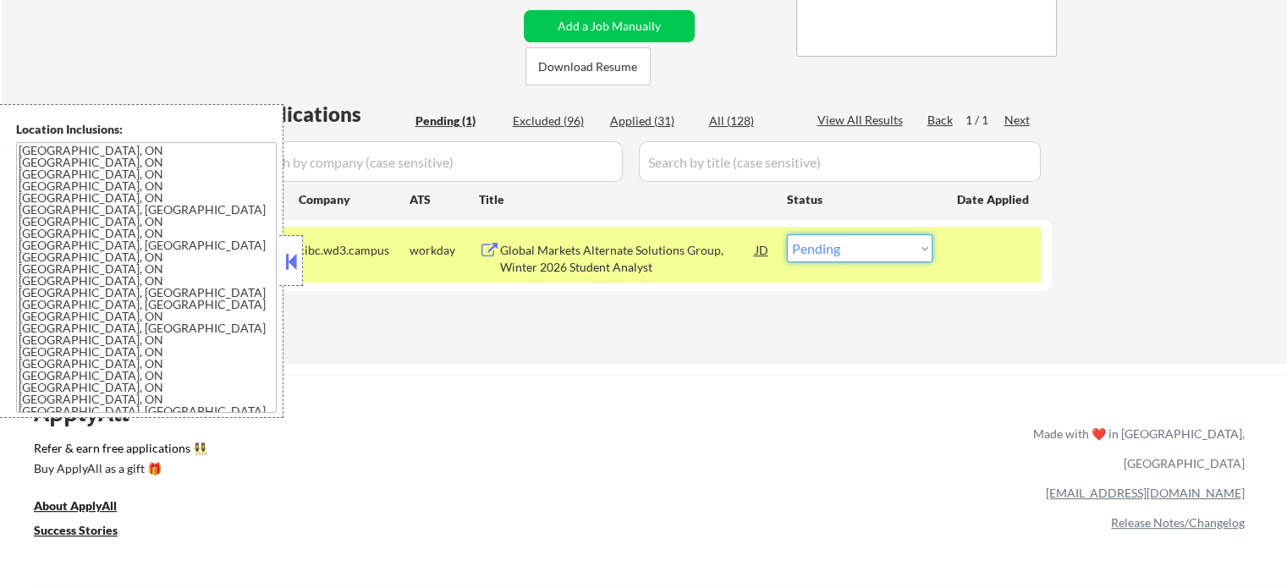
click at [888, 250] on select "Choose an option... Pending Applied Excluded (Questions) Excluded (Expired) Exc…" at bounding box center [860, 248] width 146 height 28
select select ""excluded__expired_""
click at [787, 234] on select "Choose an option... Pending Applied Excluded (Questions) Excluded (Expired) Exc…" at bounding box center [860, 248] width 146 height 28
click at [947, 253] on div "#1 cibc.wd3.campus workday Global Markets Alternate Solutions Group, Winter 202…" at bounding box center [641, 255] width 799 height 56
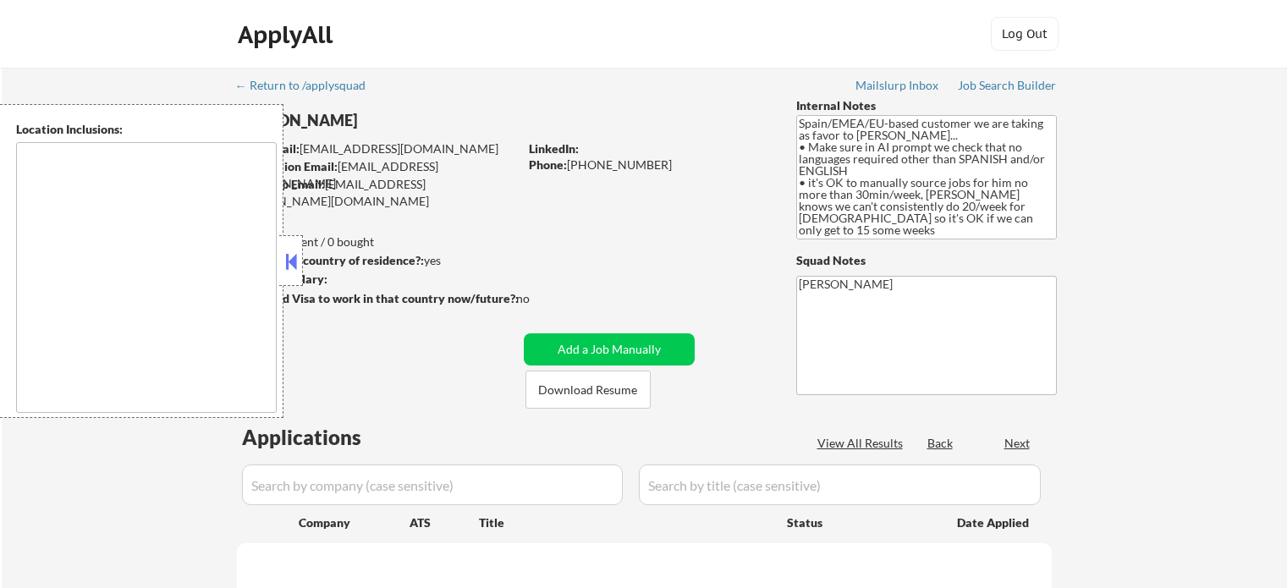
type textarea "It seems there is a misunderstanding in the input. "EMEA" is not a specific geo…"
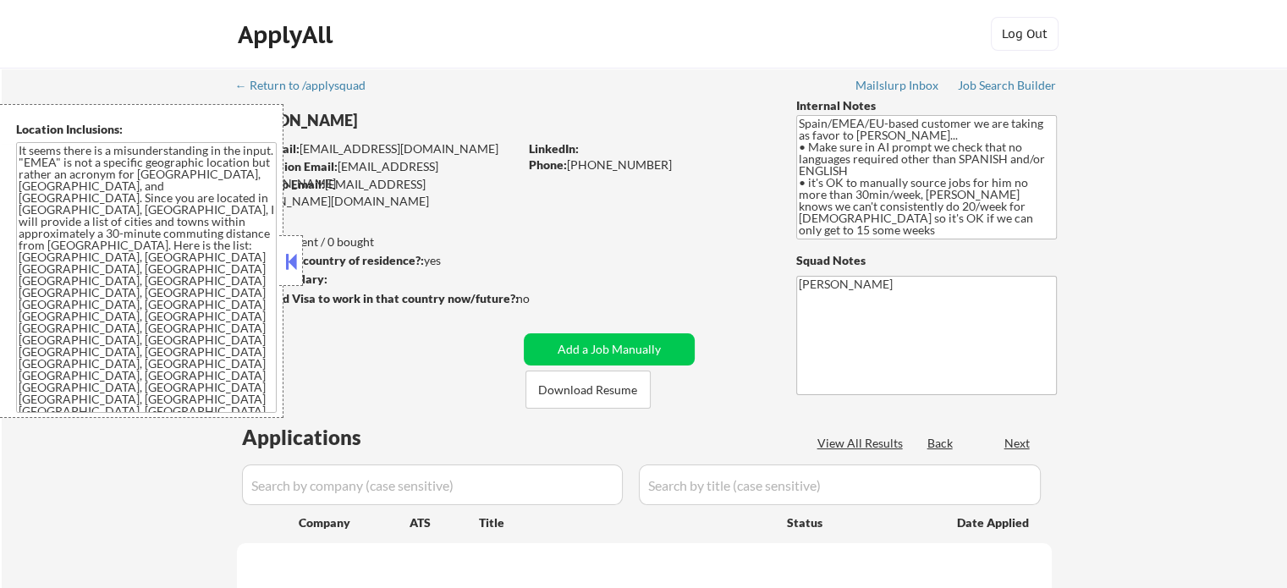
select select ""pending""
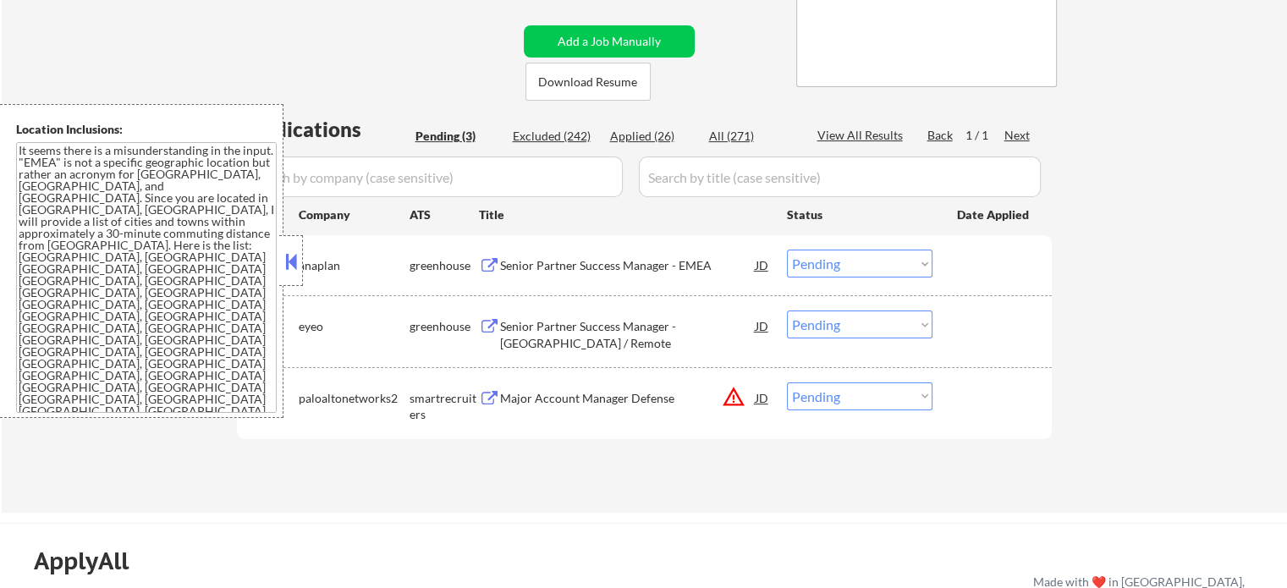
scroll to position [338, 0]
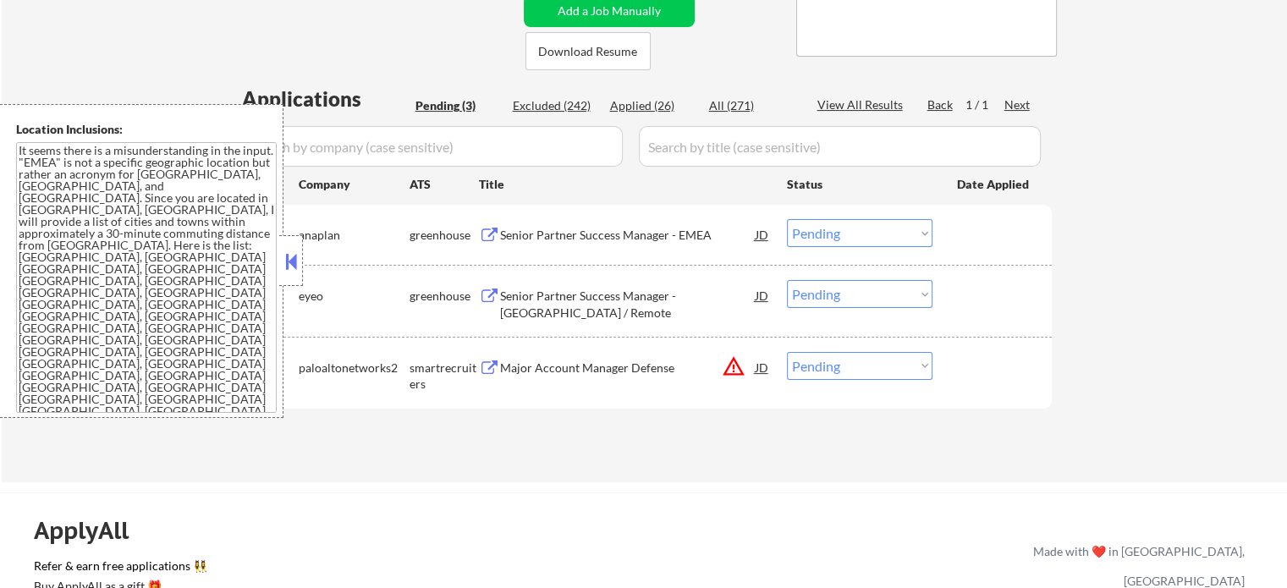
click at [629, 371] on div "Major Account Manager Defense" at bounding box center [628, 368] width 256 height 17
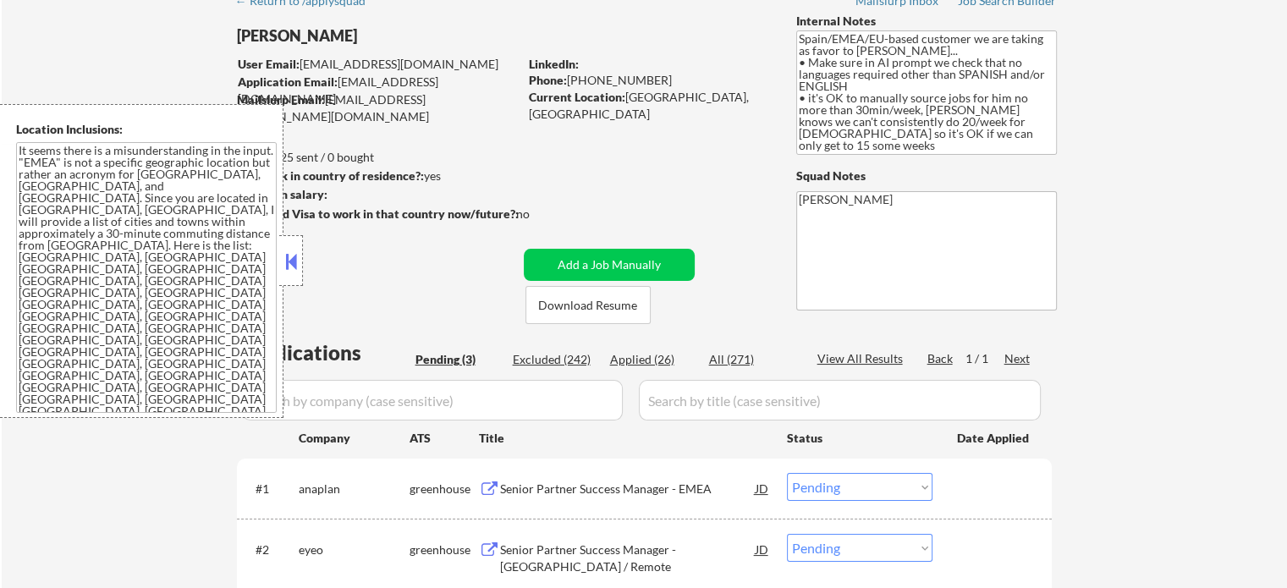
scroll to position [169, 0]
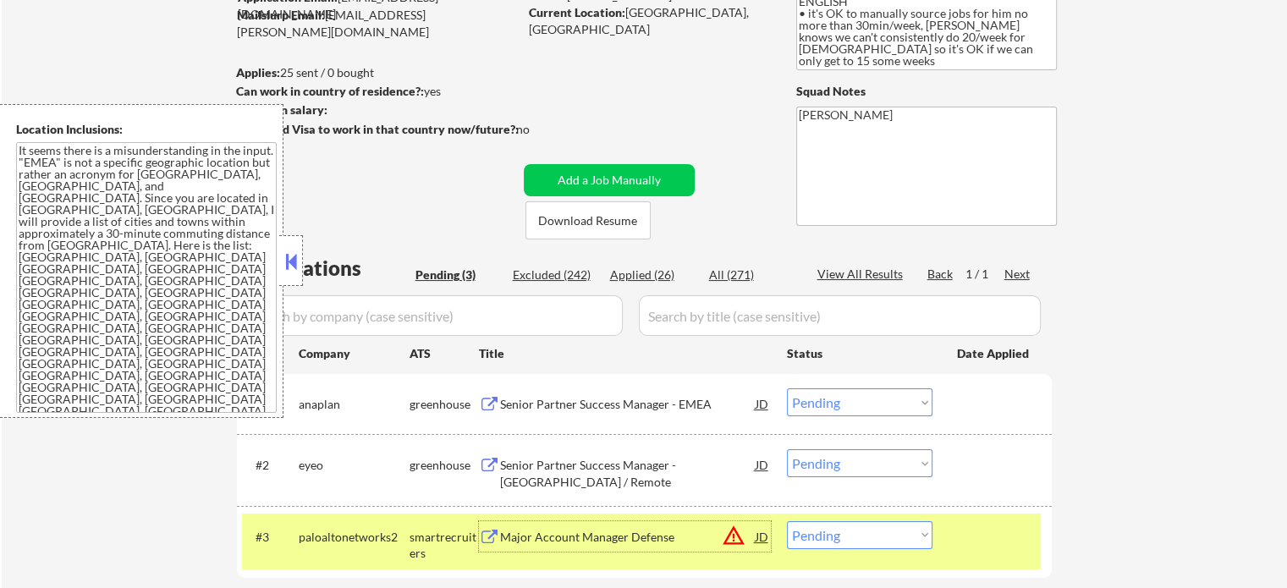
click at [855, 537] on select "Choose an option... Pending Applied Excluded (Questions) Excluded (Expired) Exc…" at bounding box center [860, 535] width 146 height 28
select select ""excluded__location_""
click at [787, 521] on select "Choose an option... Pending Applied Excluded (Questions) Excluded (Expired) Exc…" at bounding box center [860, 535] width 146 height 28
click at [972, 533] on div at bounding box center [994, 536] width 74 height 30
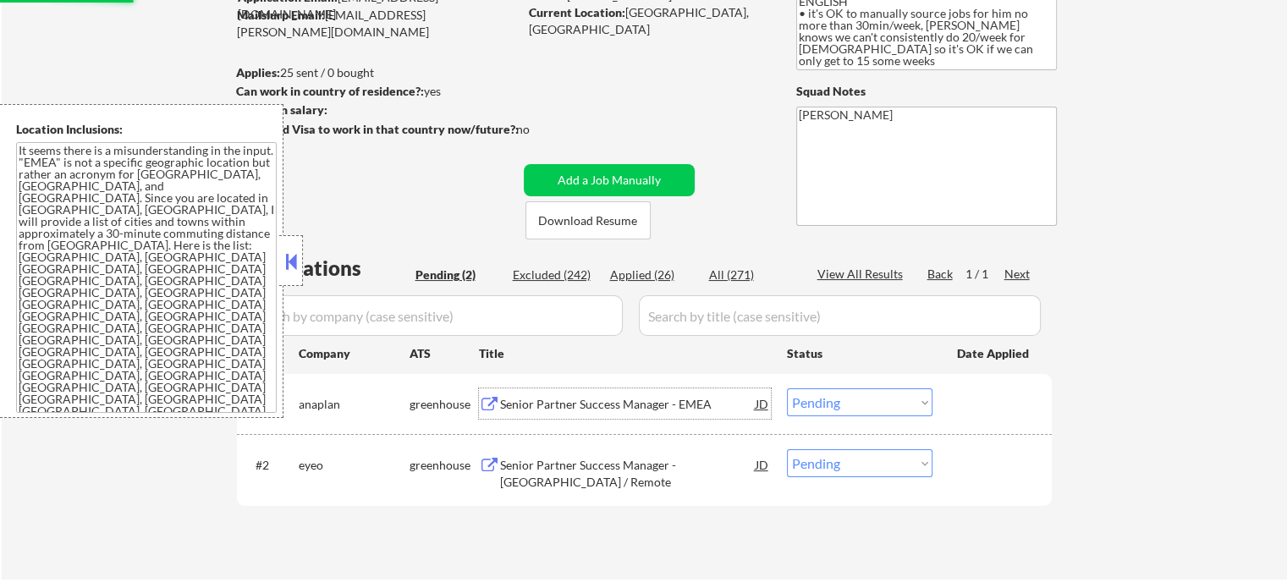
click at [646, 410] on div "Senior Partner Success Manager - EMEA" at bounding box center [628, 404] width 256 height 17
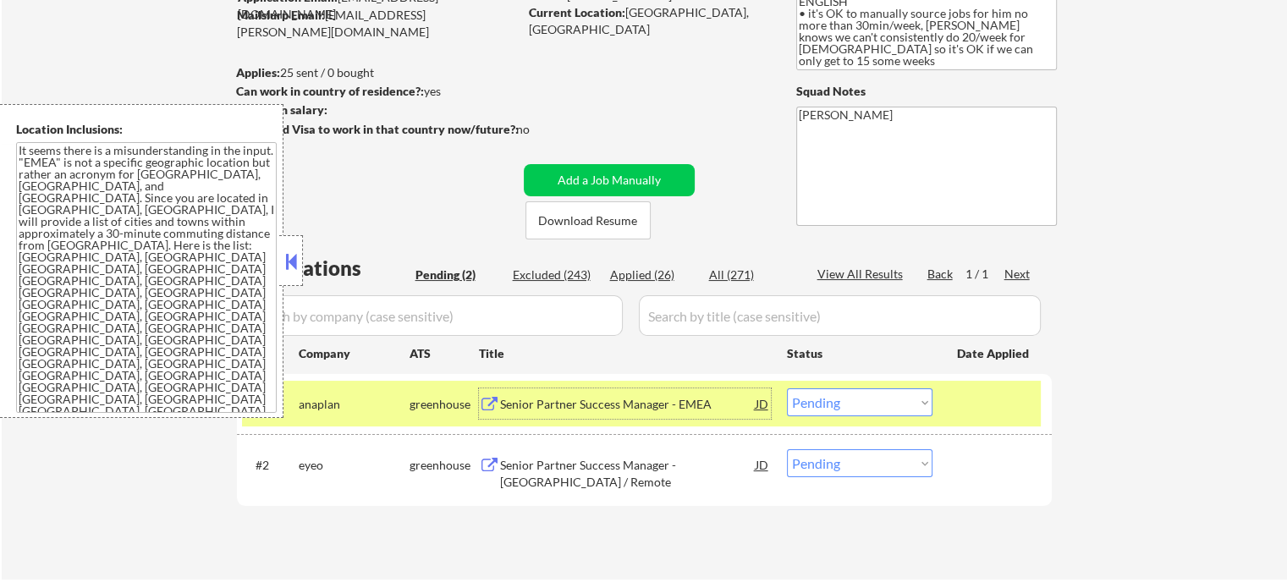
click at [837, 402] on select "Choose an option... Pending Applied Excluded (Questions) Excluded (Expired) Exc…" at bounding box center [860, 402] width 146 height 28
click at [787, 388] on select "Choose an option... Pending Applied Excluded (Questions) Excluded (Expired) Exc…" at bounding box center [860, 402] width 146 height 28
select select ""pending""
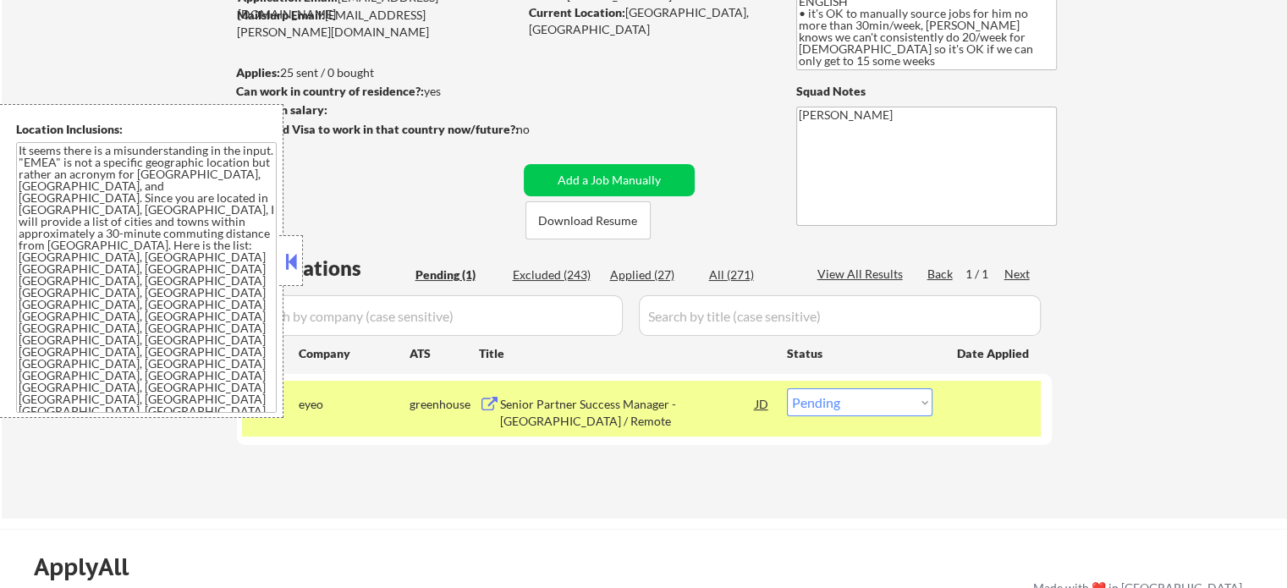
click at [976, 404] on div at bounding box center [994, 403] width 74 height 30
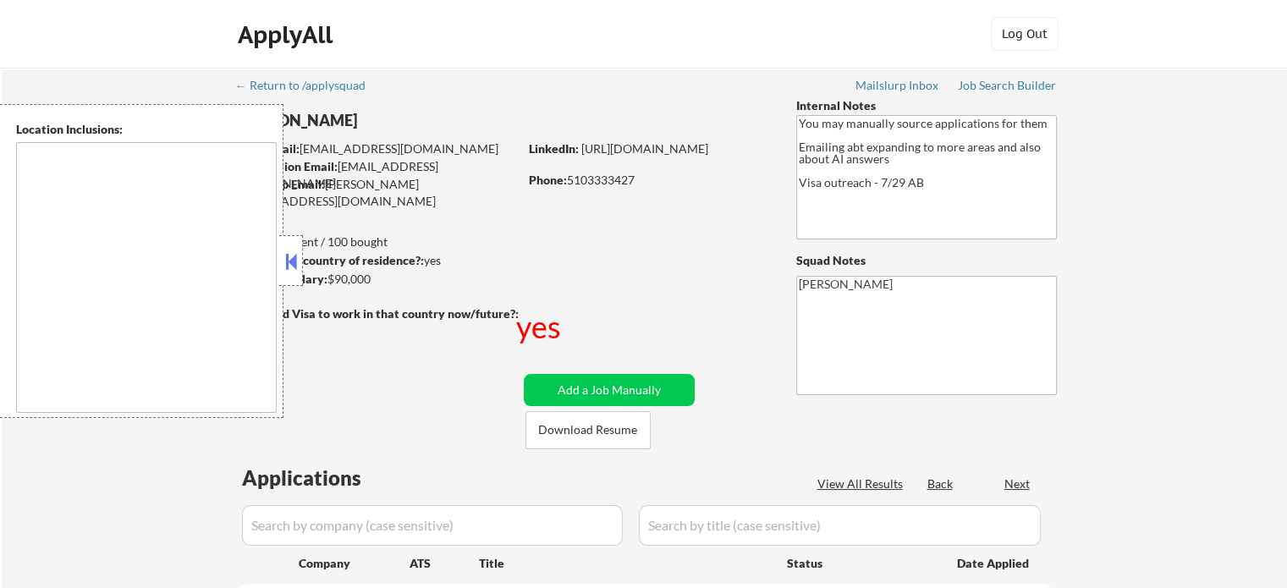
type textarea "country:[GEOGRAPHIC_DATA]"
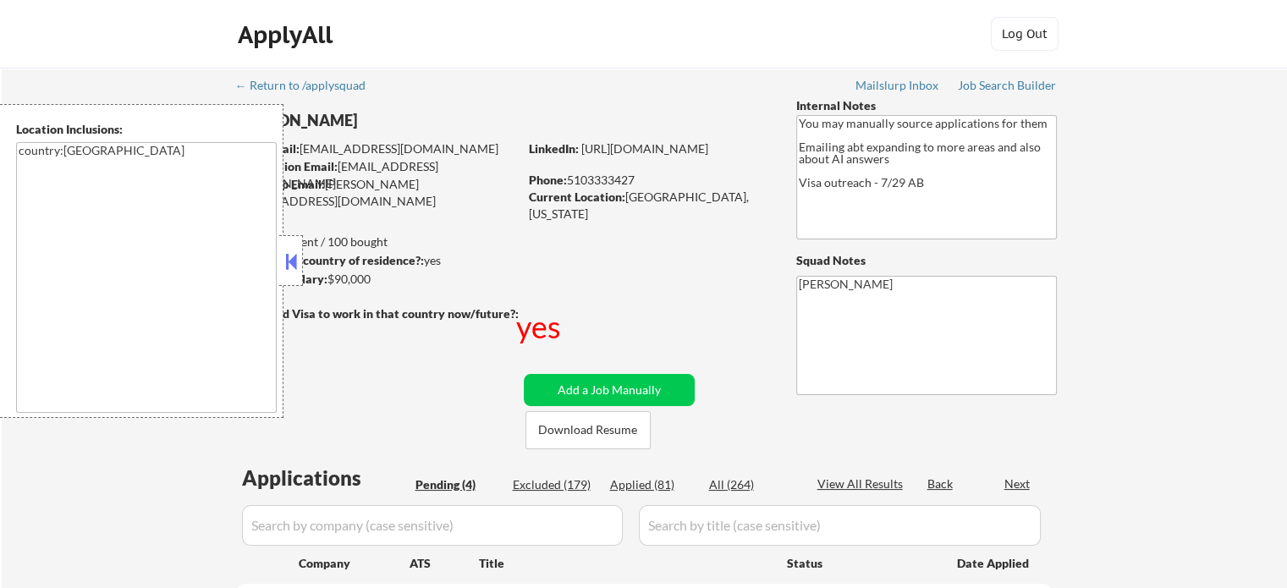
select select ""pending""
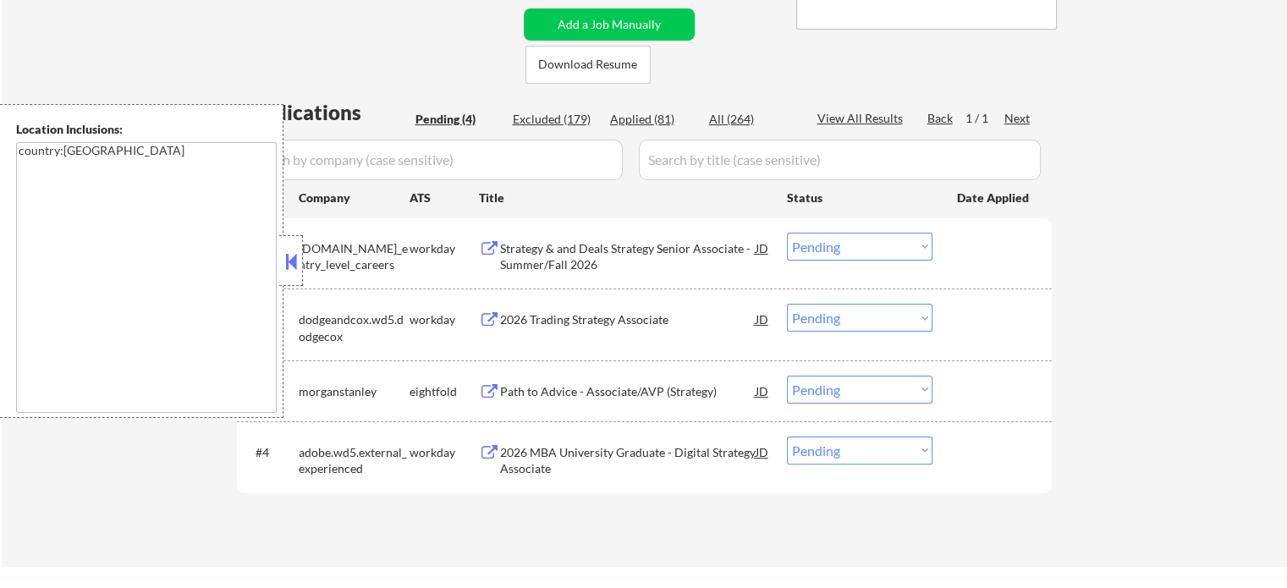
scroll to position [423, 0]
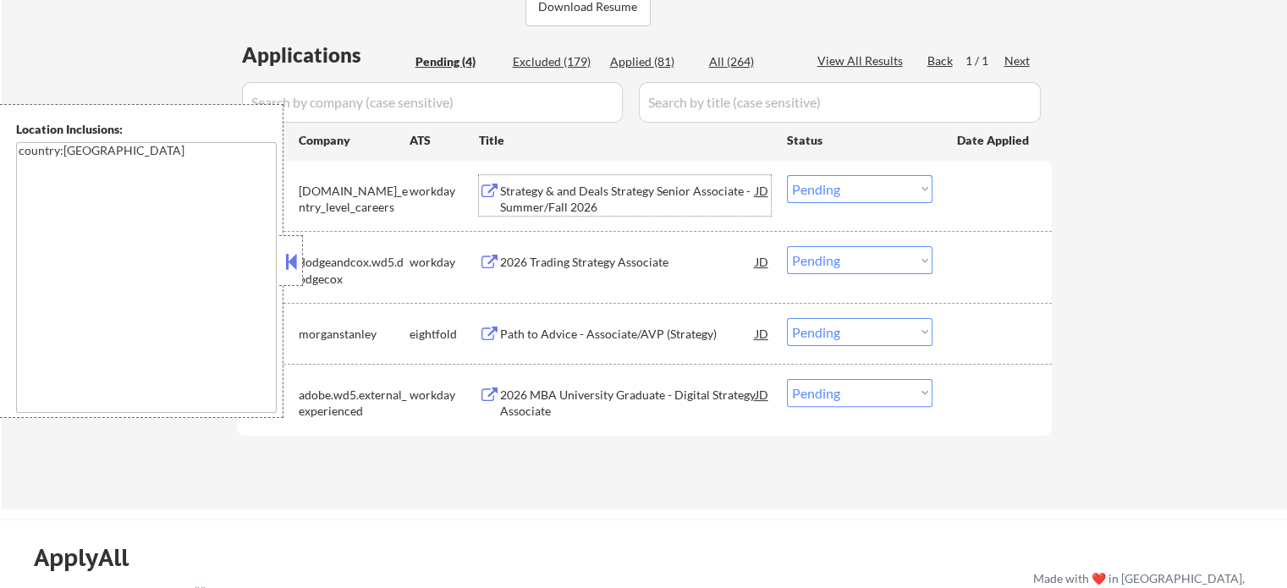
click at [596, 199] on div "Strategy & and Deals Strategy Senior Associate - Summer/Fall 2026" at bounding box center [628, 199] width 256 height 33
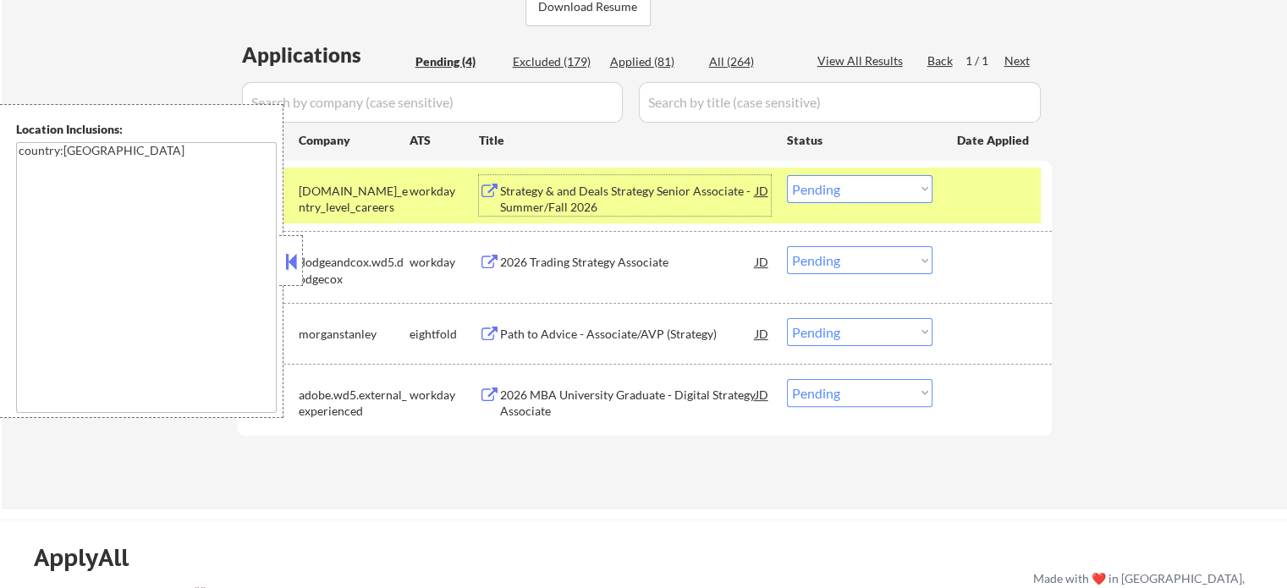
click at [863, 193] on select "Choose an option... Pending Applied Excluded (Questions) Excluded (Expired) Exc…" at bounding box center [860, 189] width 146 height 28
click at [787, 175] on select "Choose an option... Pending Applied Excluded (Questions) Excluded (Expired) Exc…" at bounding box center [860, 189] width 146 height 28
click at [965, 195] on div at bounding box center [994, 190] width 74 height 30
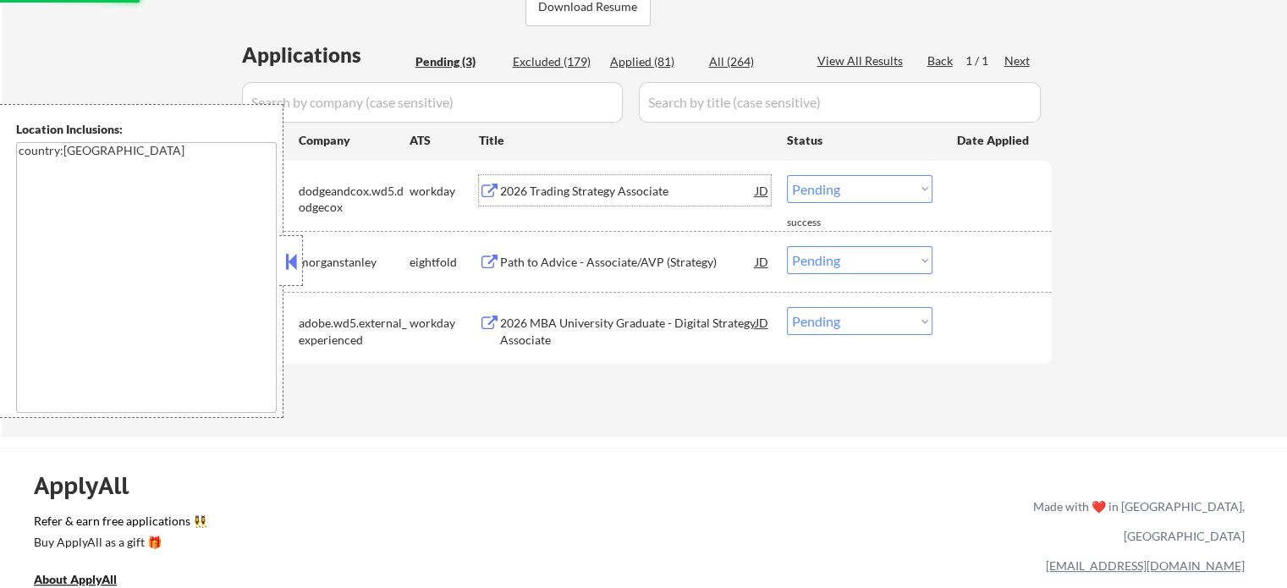
click at [605, 192] on div "2026 Trading Strategy Associate" at bounding box center [628, 191] width 256 height 17
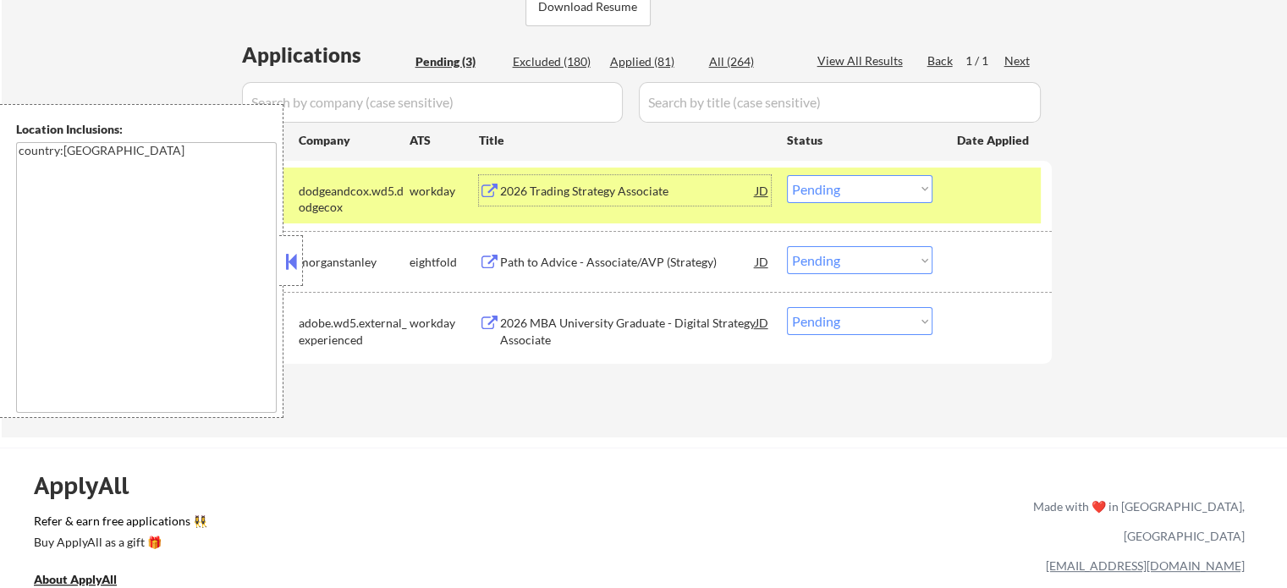
click at [845, 189] on select "Choose an option... Pending Applied Excluded (Questions) Excluded (Expired) Exc…" at bounding box center [860, 189] width 146 height 28
click at [787, 175] on select "Choose an option... Pending Applied Excluded (Questions) Excluded (Expired) Exc…" at bounding box center [860, 189] width 146 height 28
click at [981, 175] on div at bounding box center [994, 190] width 74 height 30
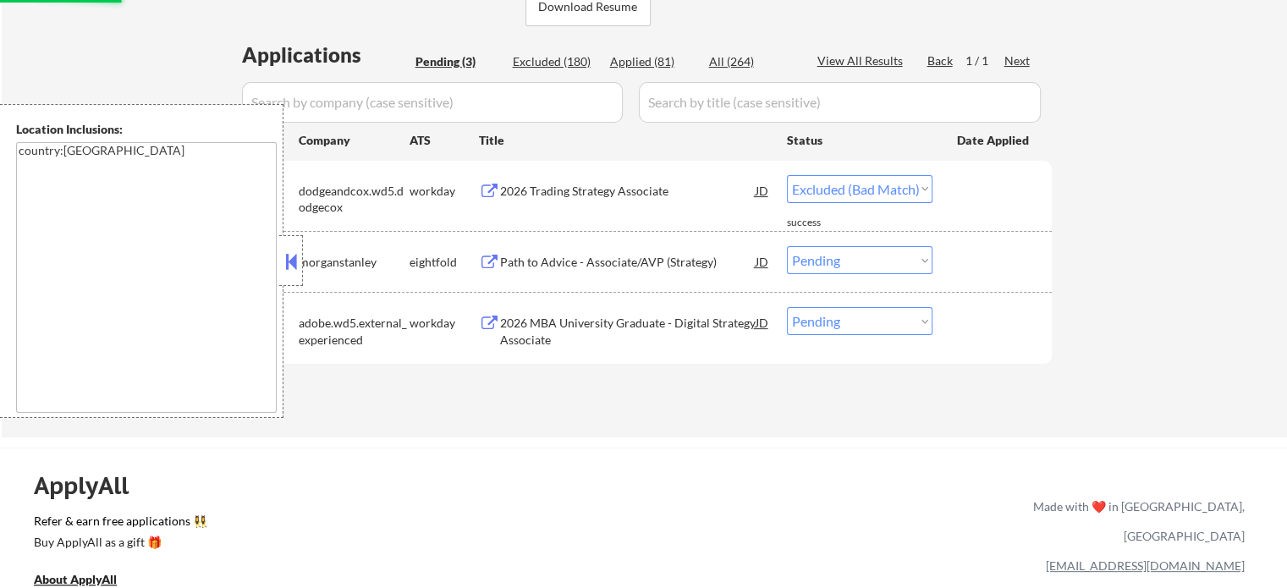
select select ""pending""
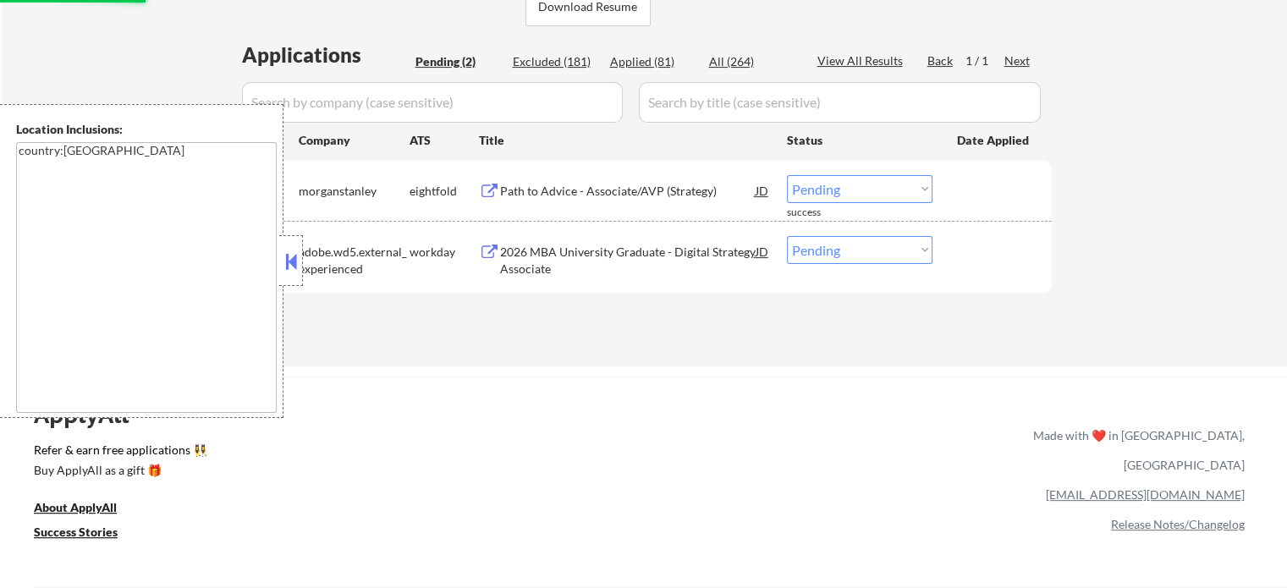
click at [650, 260] on div "2026 MBA University Graduate - Digital Strategy Associate" at bounding box center [628, 260] width 256 height 33
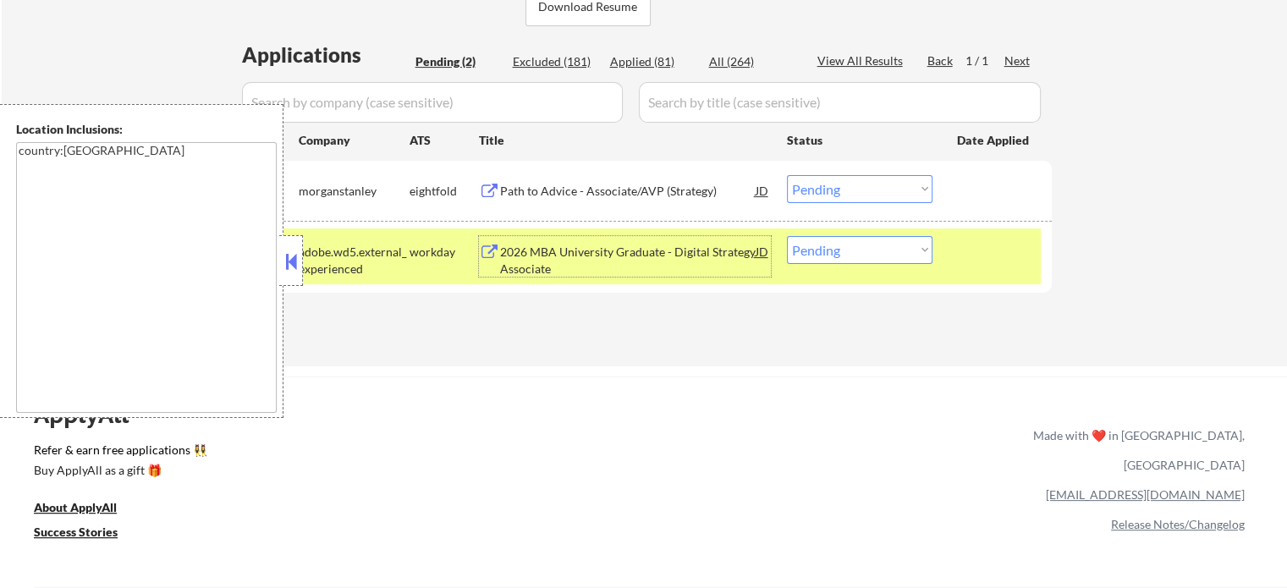
click at [805, 258] on select "Choose an option... Pending Applied Excluded (Questions) Excluded (Expired) Exc…" at bounding box center [860, 250] width 146 height 28
select select ""applied""
click at [787, 236] on select "Choose an option... Pending Applied Excluded (Questions) Excluded (Expired) Exc…" at bounding box center [860, 250] width 146 height 28
click at [984, 253] on div at bounding box center [994, 251] width 74 height 30
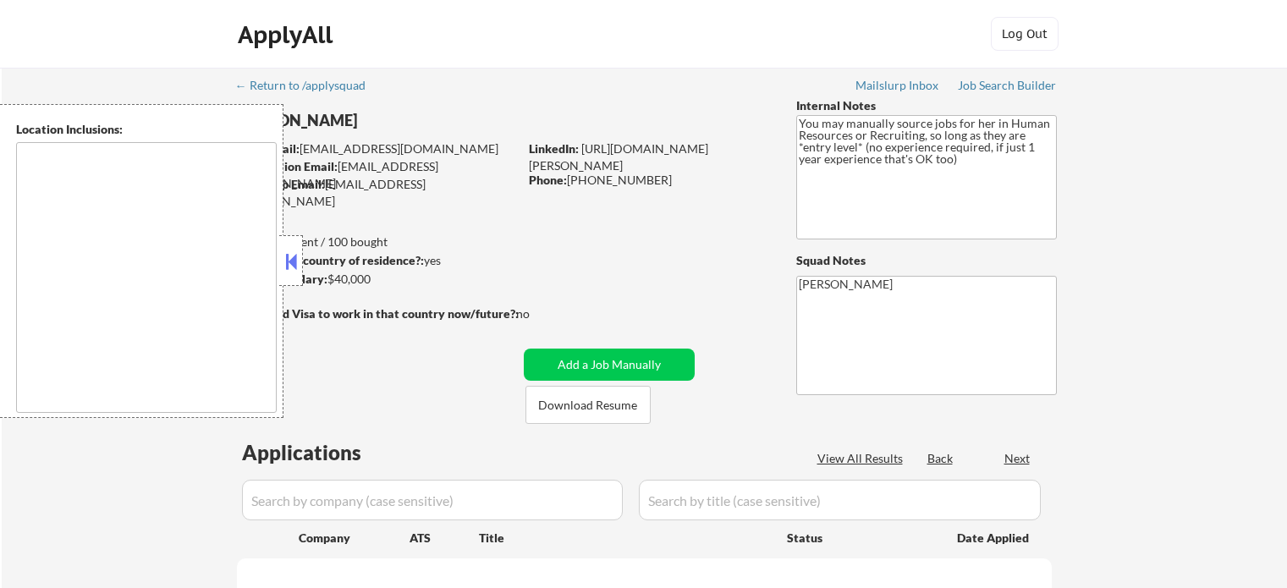
scroll to position [254, 0]
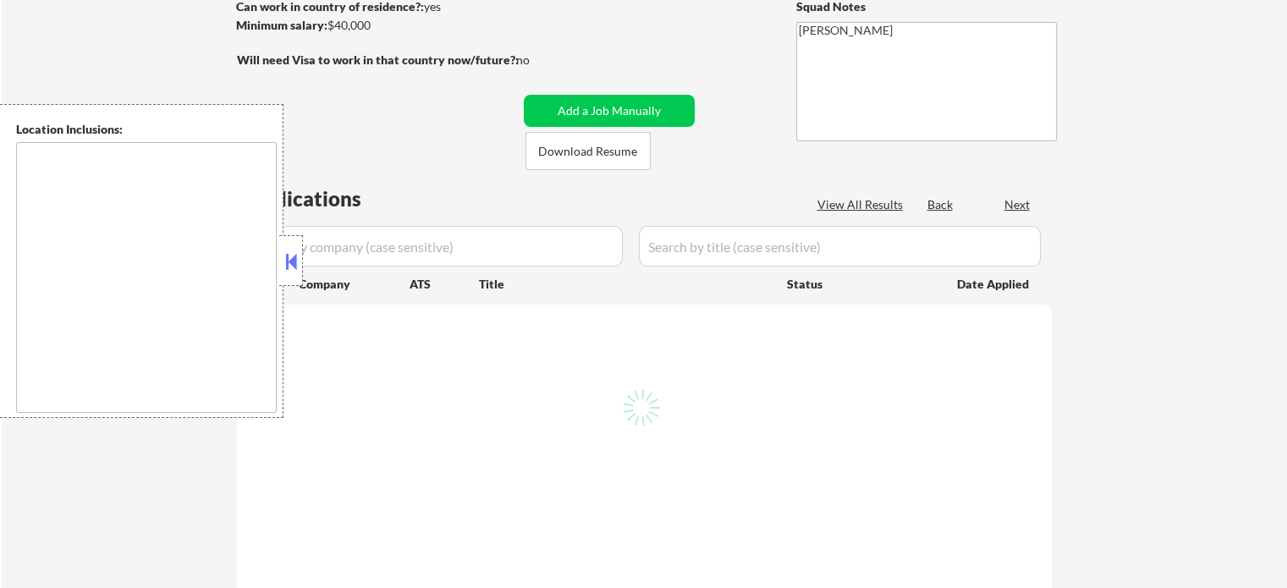
type textarea "It seems there is a misunderstanding in the location specified as "Remote." "Re…"
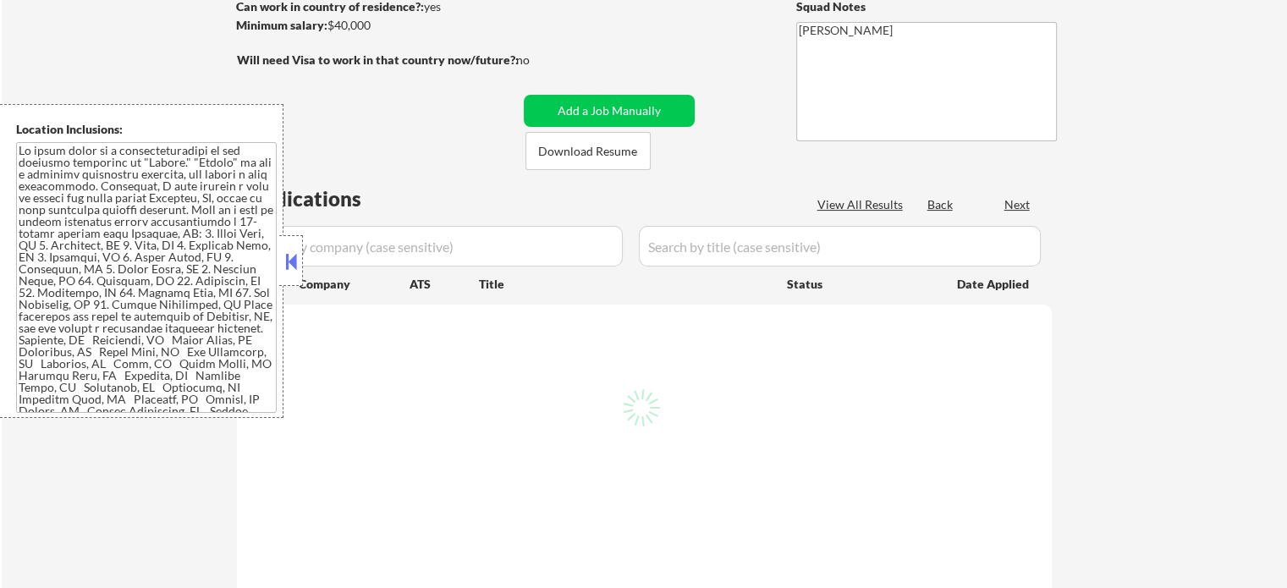
select select ""pending""
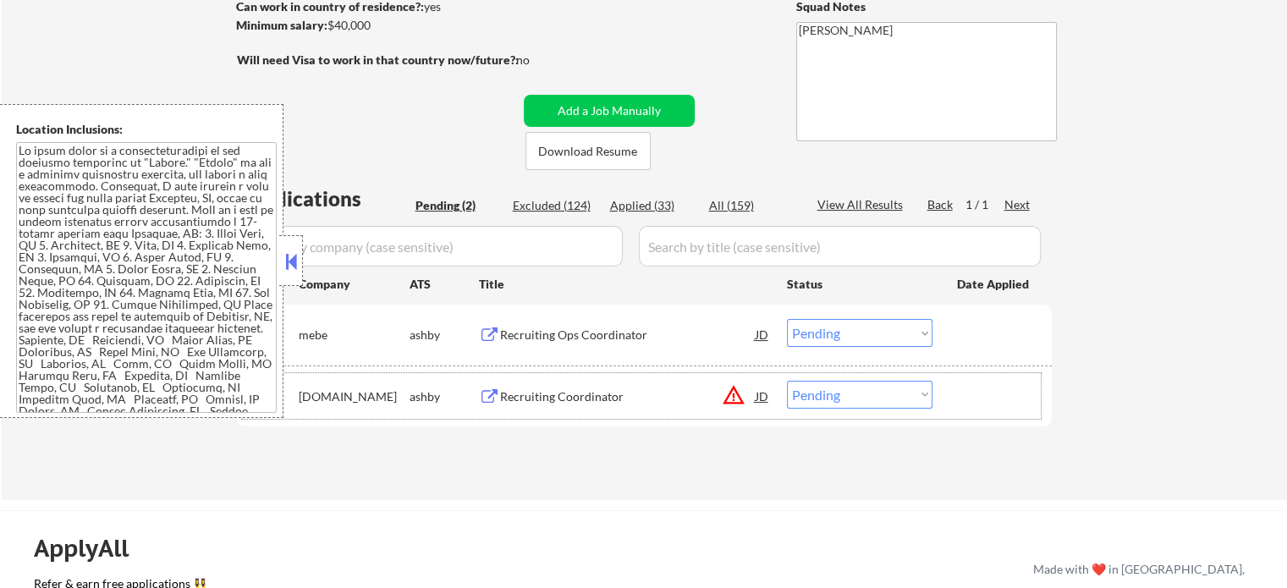
click at [588, 379] on div "#2 [DOMAIN_NAME] [PERSON_NAME] Recruiting Coordinator JD warning_amber Choose a…" at bounding box center [641, 396] width 799 height 46
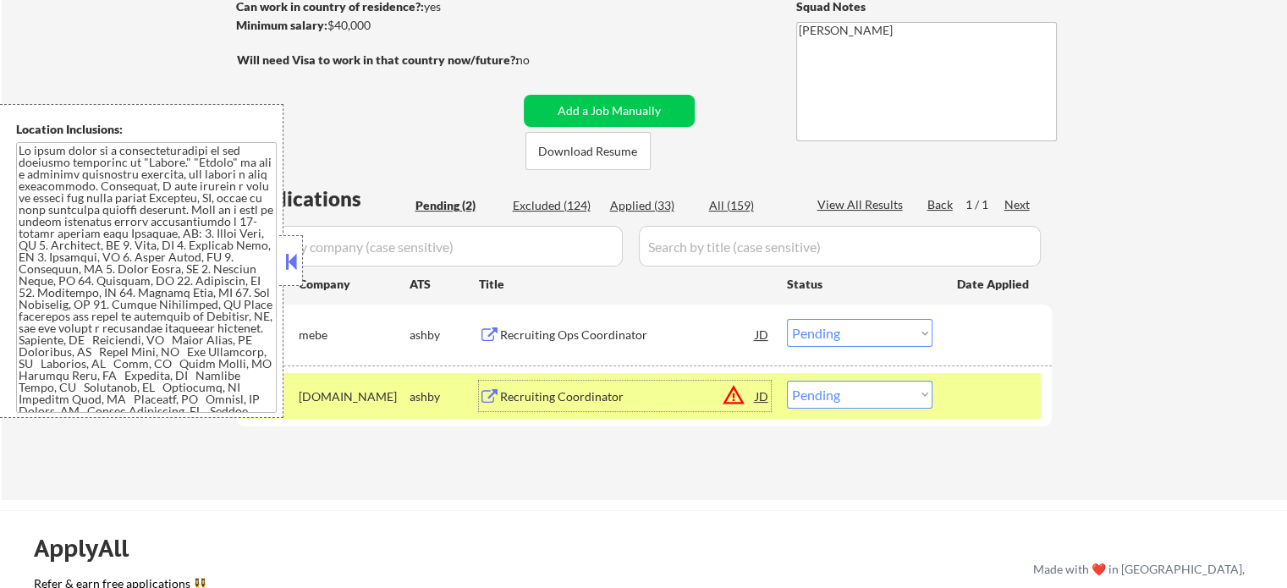
click at [580, 392] on div "Recruiting Coordinator" at bounding box center [628, 396] width 256 height 17
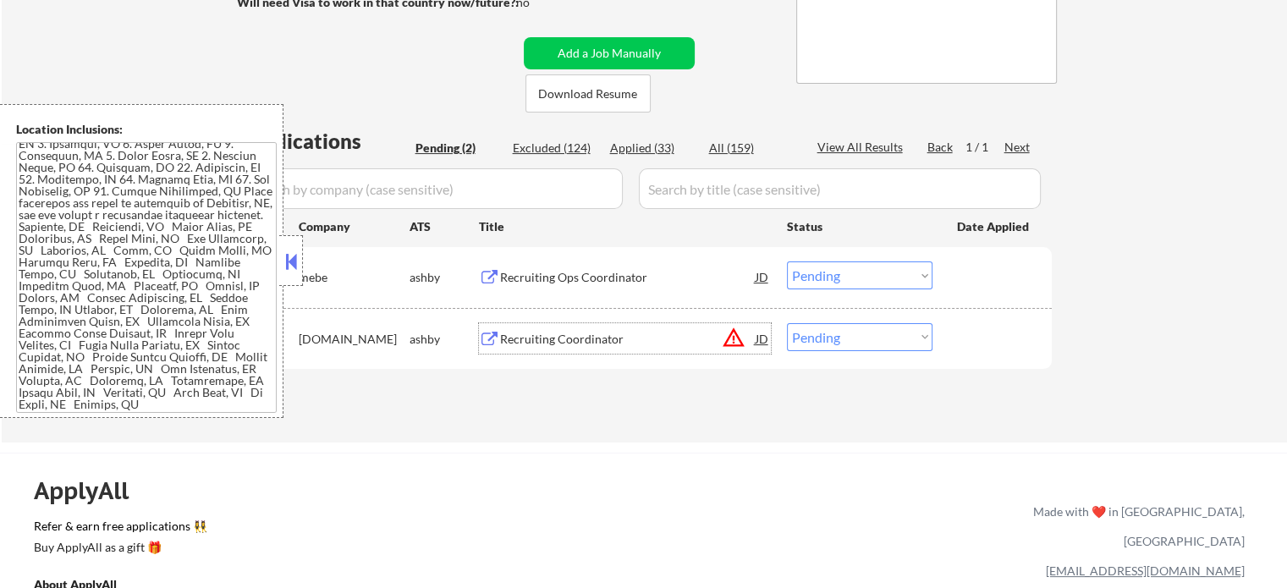
scroll to position [338, 0]
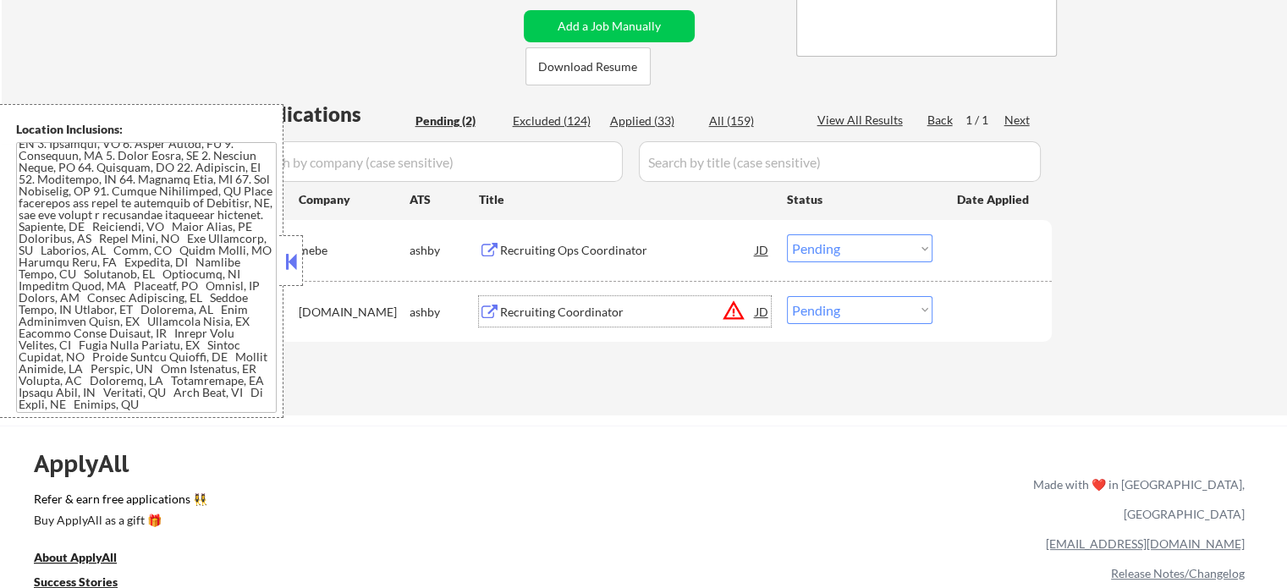
click at [836, 250] on select "Choose an option... Pending Applied Excluded (Questions) Excluded (Expired) Exc…" at bounding box center [860, 248] width 146 height 28
click at [787, 234] on select "Choose an option... Pending Applied Excluded (Questions) Excluded (Expired) Exc…" at bounding box center [860, 248] width 146 height 28
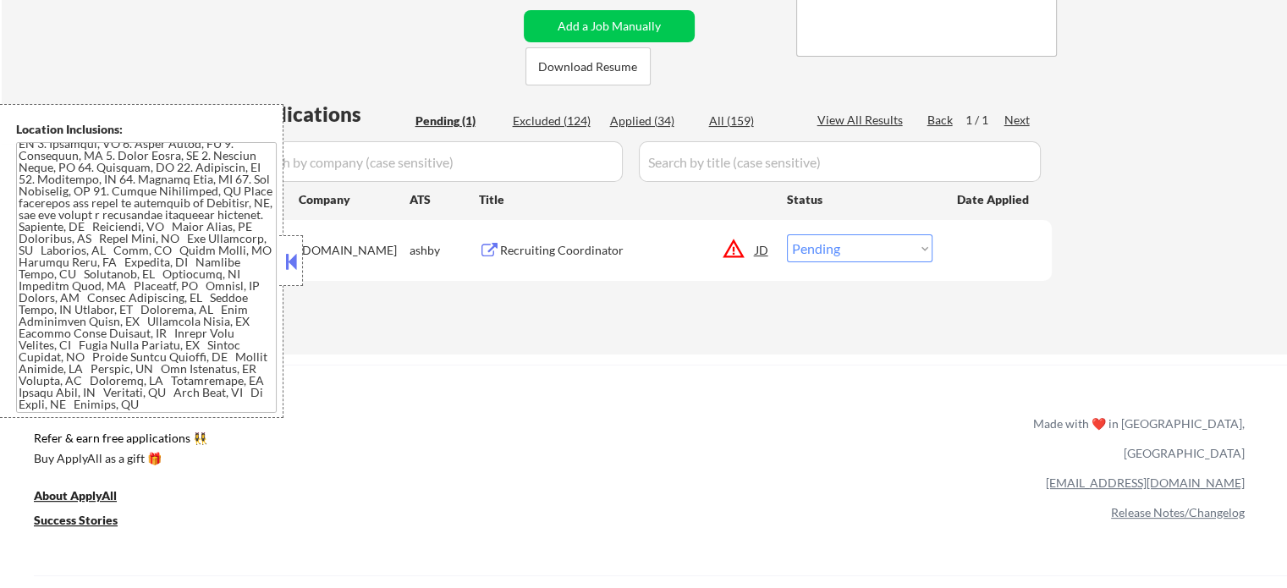
click at [816, 251] on select "Choose an option... Pending Applied Excluded (Questions) Excluded (Expired) Exc…" at bounding box center [860, 248] width 146 height 28
select select ""applied""
click at [787, 234] on select "Choose an option... Pending Applied Excluded (Questions) Excluded (Expired) Exc…" at bounding box center [860, 248] width 146 height 28
click at [734, 119] on div "All (159)" at bounding box center [751, 121] width 85 height 17
select select ""applied""
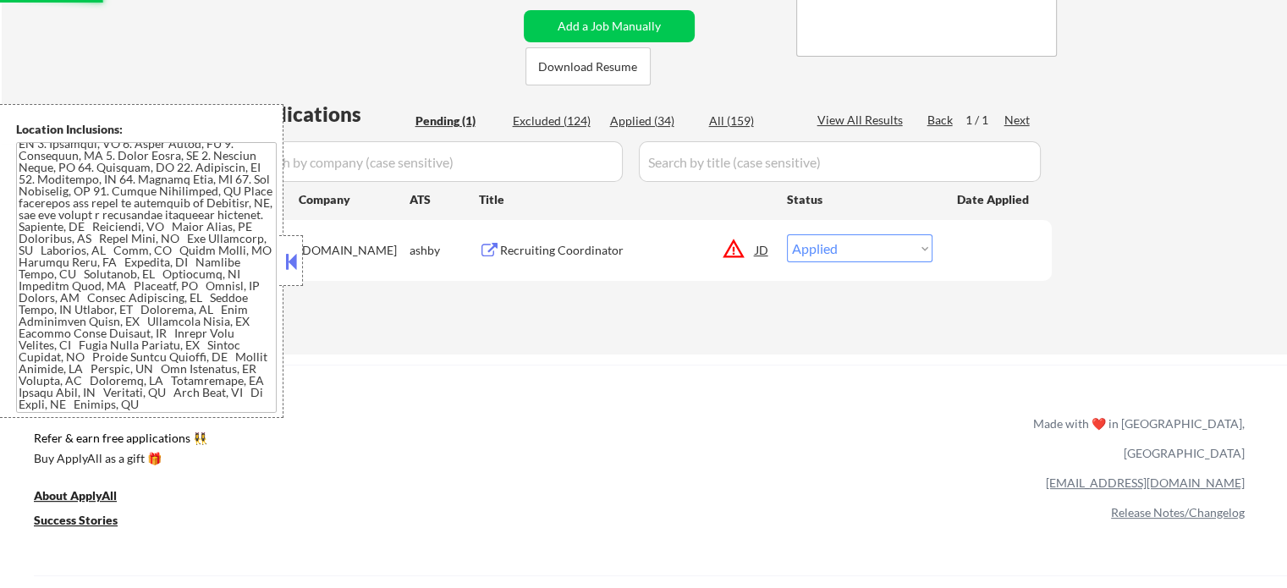
select select ""applied""
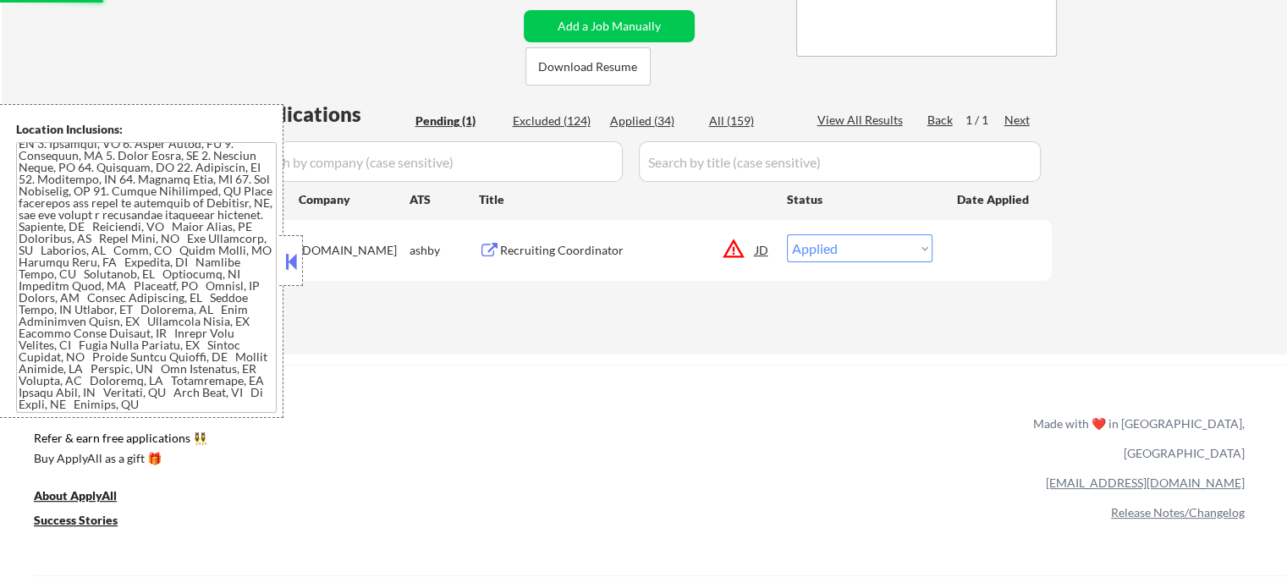
select select ""applied""
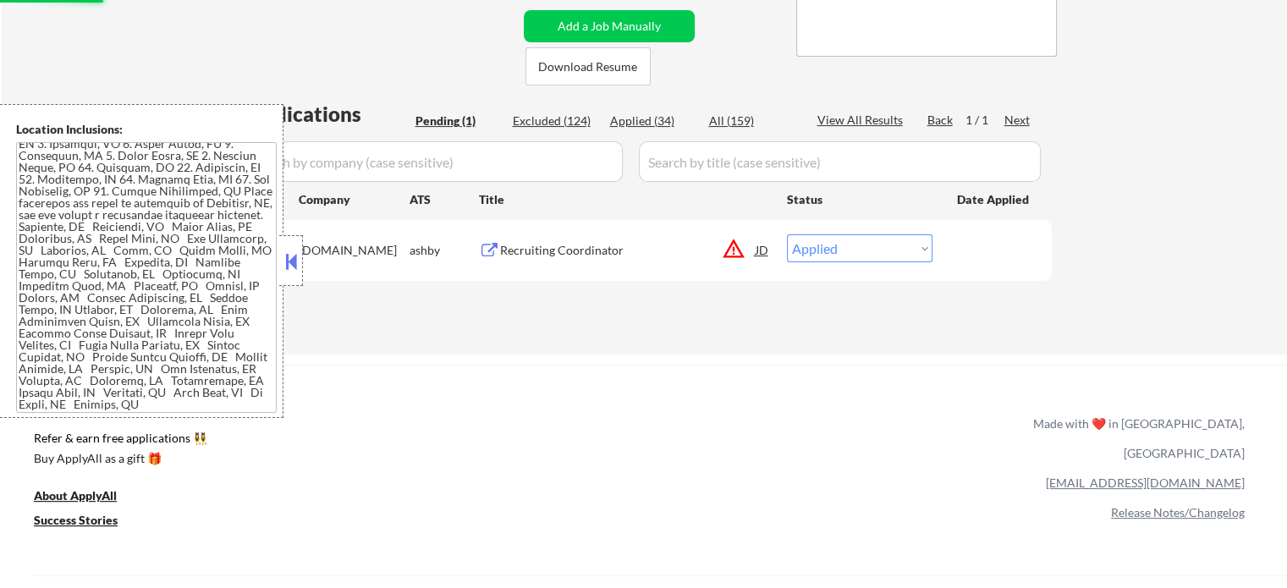
select select ""applied""
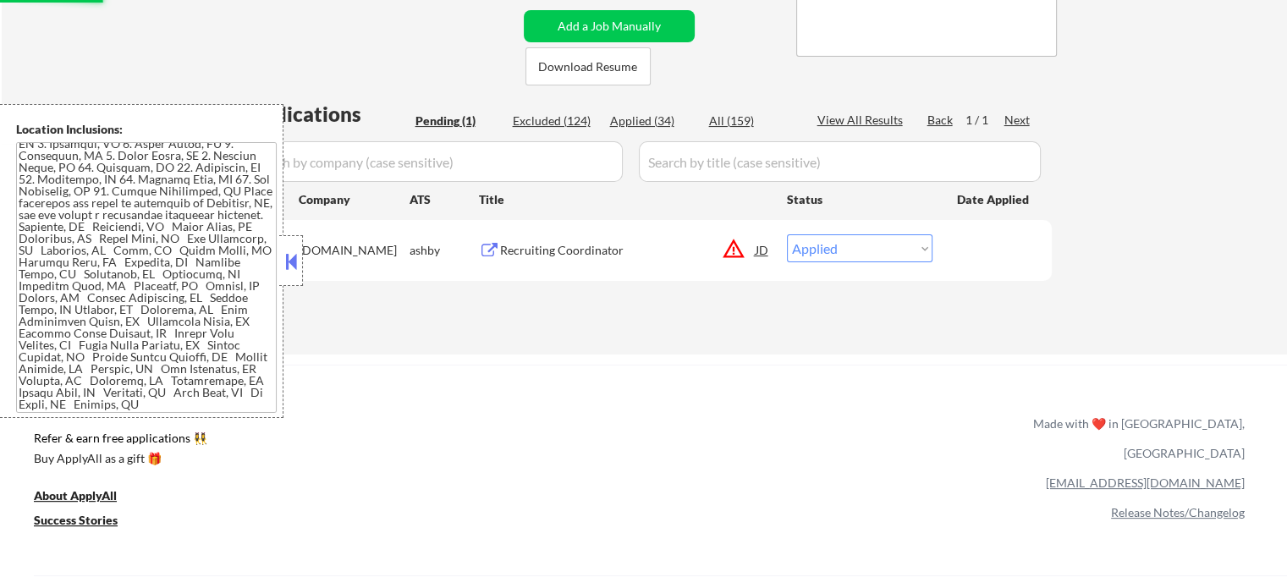
select select ""applied""
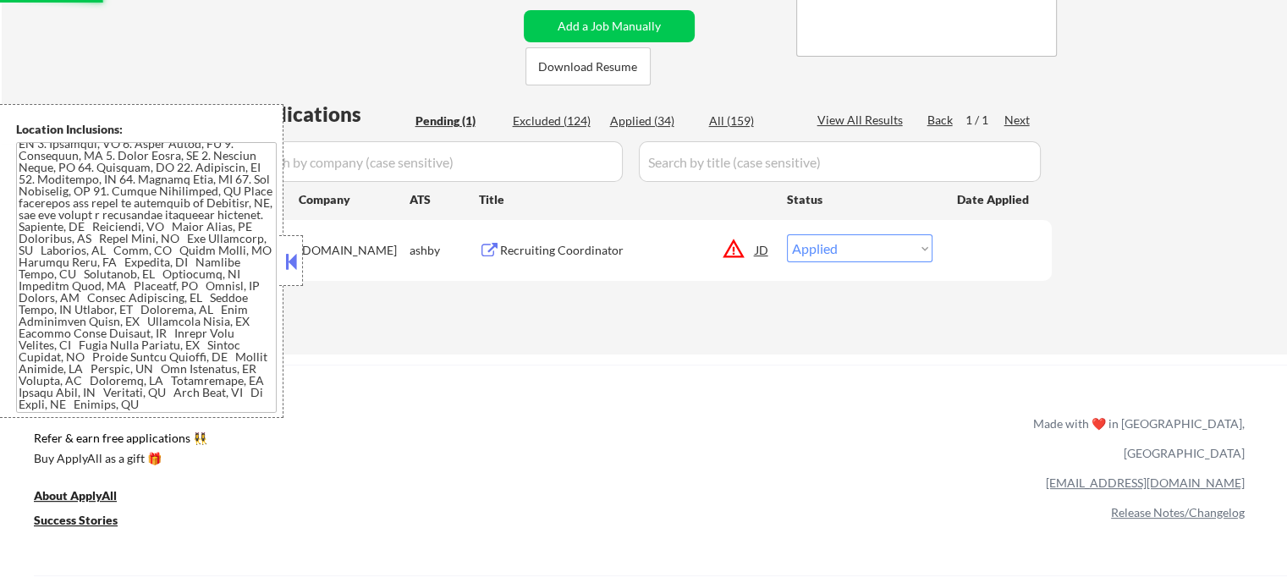
select select ""applied""
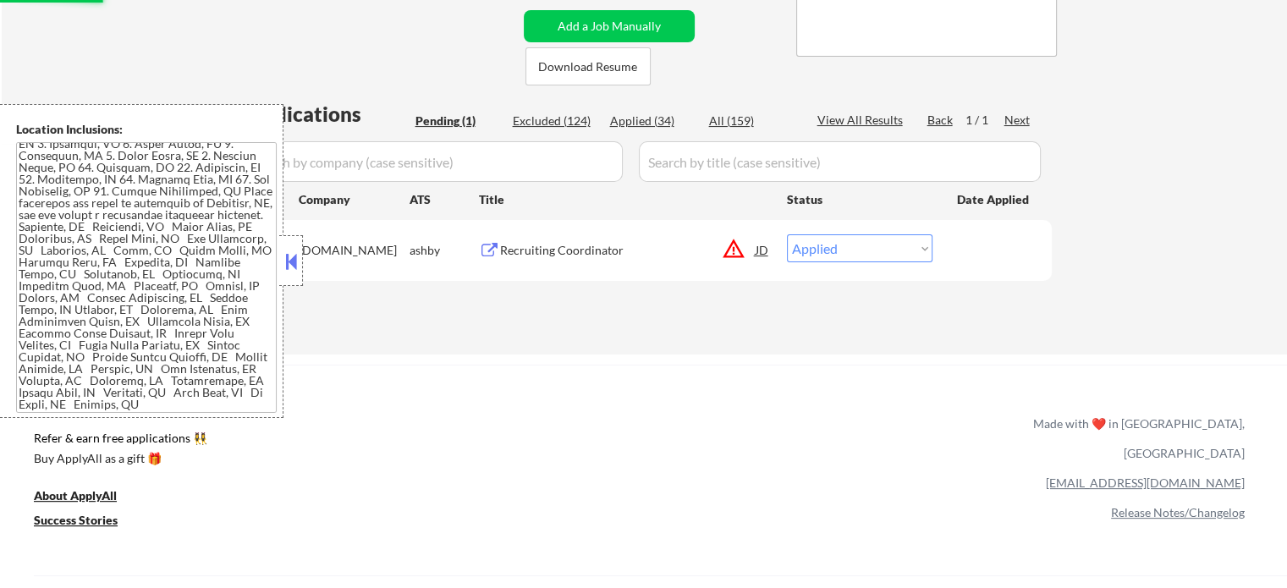
select select ""applied""
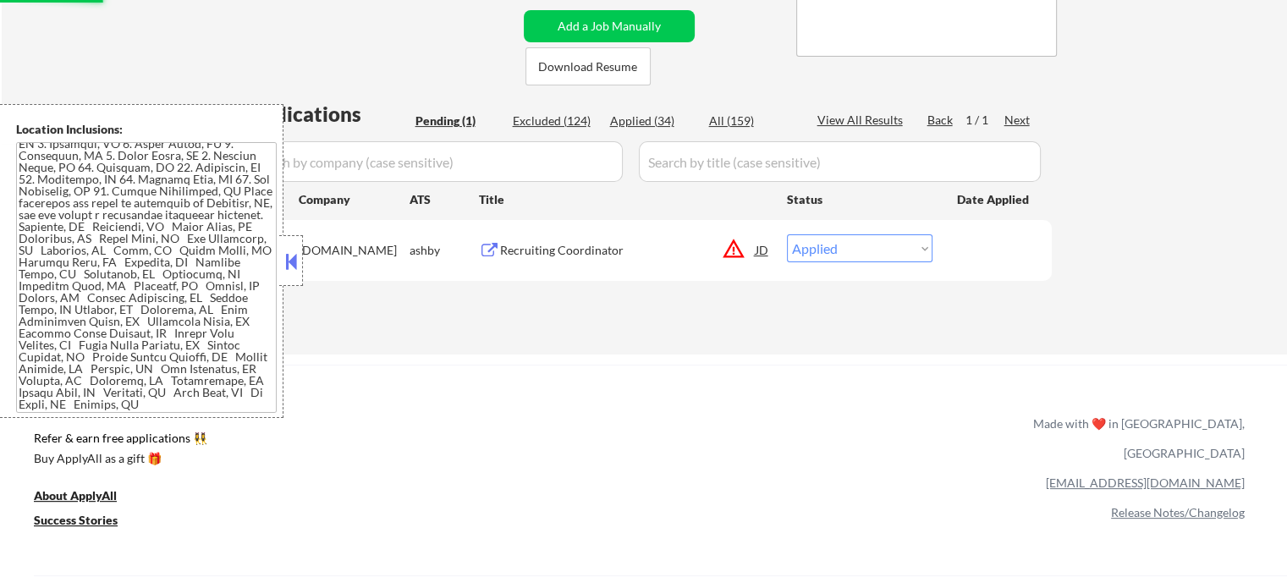
select select ""applied""
select select ""excluded__expired_""
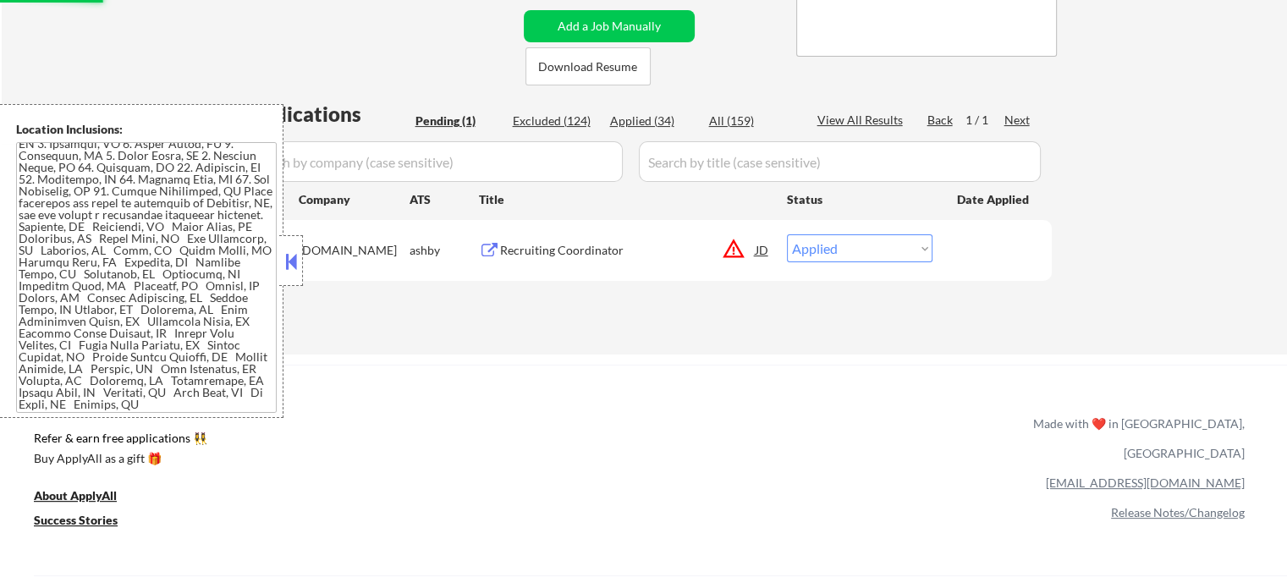
select select ""excluded__expired_""
select select ""excluded__bad_match_""
select select ""excluded__expired_""
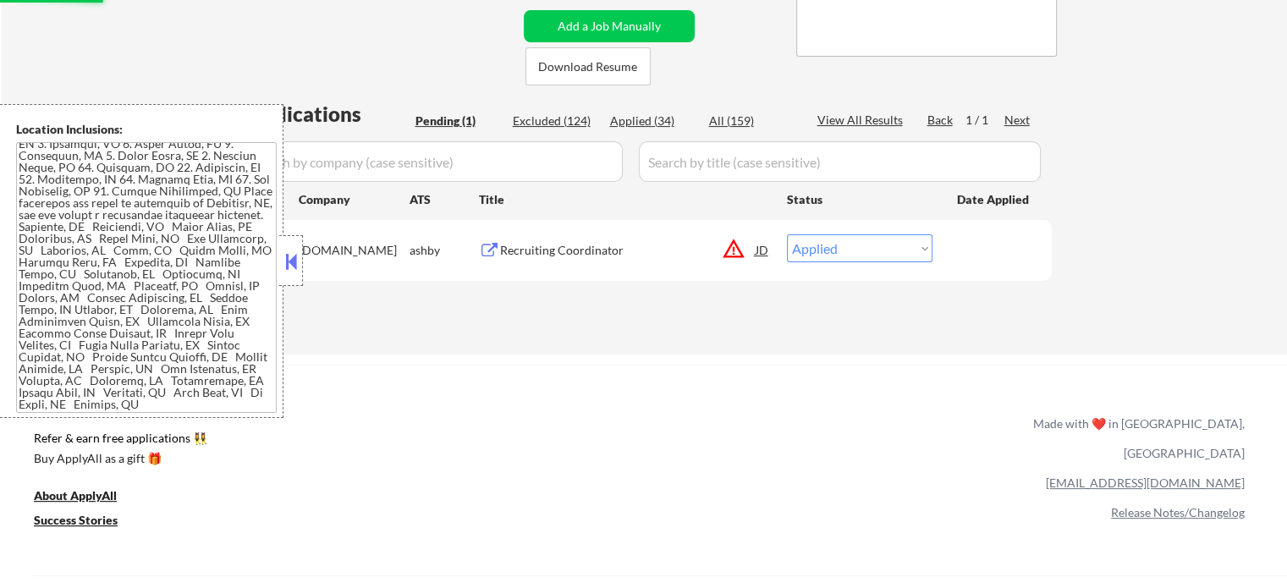
select select ""excluded__expired_""
select select ""excluded""
select select ""excluded__expired_""
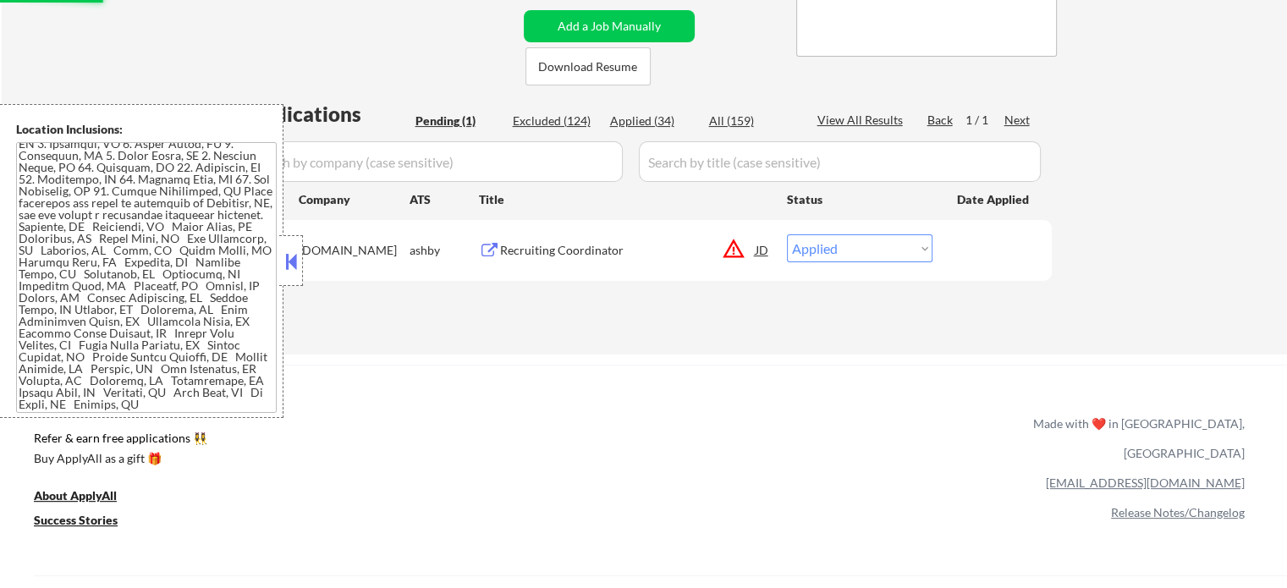
select select ""excluded__expired_""
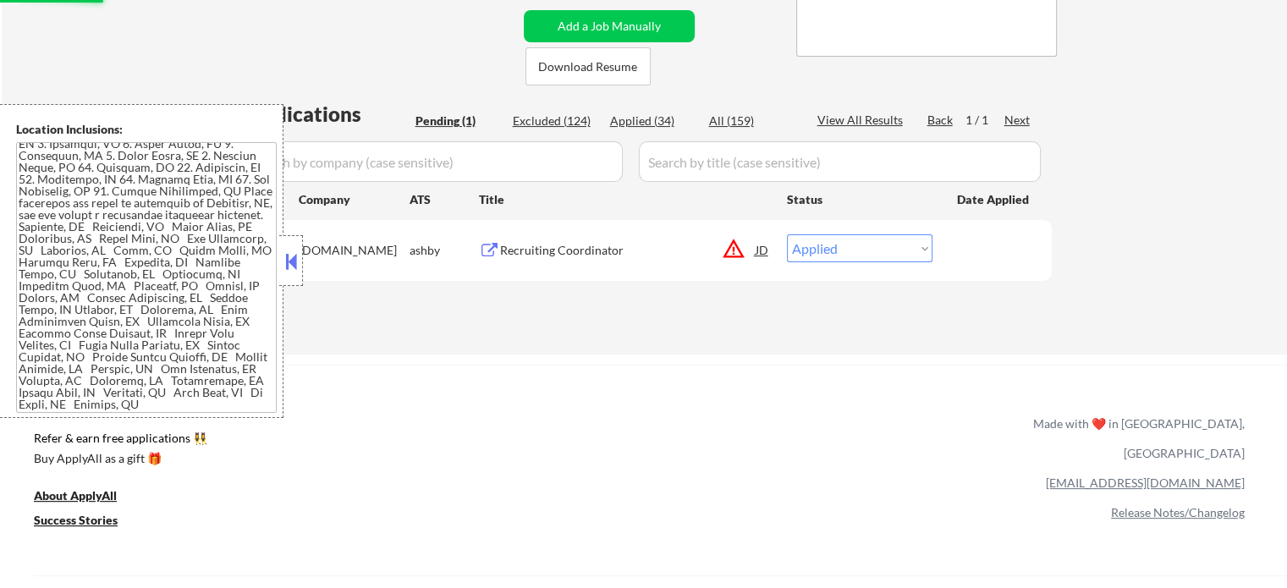
select select ""excluded""
select select ""excluded__bad_match_""
select select ""excluded__expired_""
select select ""excluded__bad_match_""
select select ""excluded__expired_""
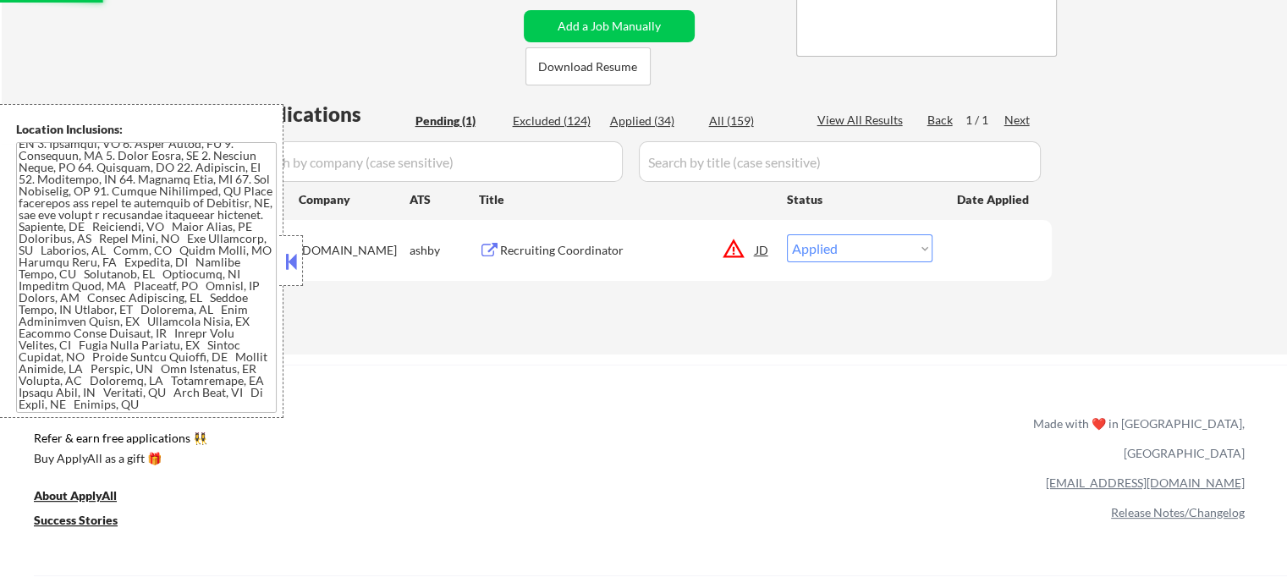
select select ""excluded__bad_match_""
select select ""excluded__expired_""
select select ""excluded""
select select ""excluded__bad_match_""
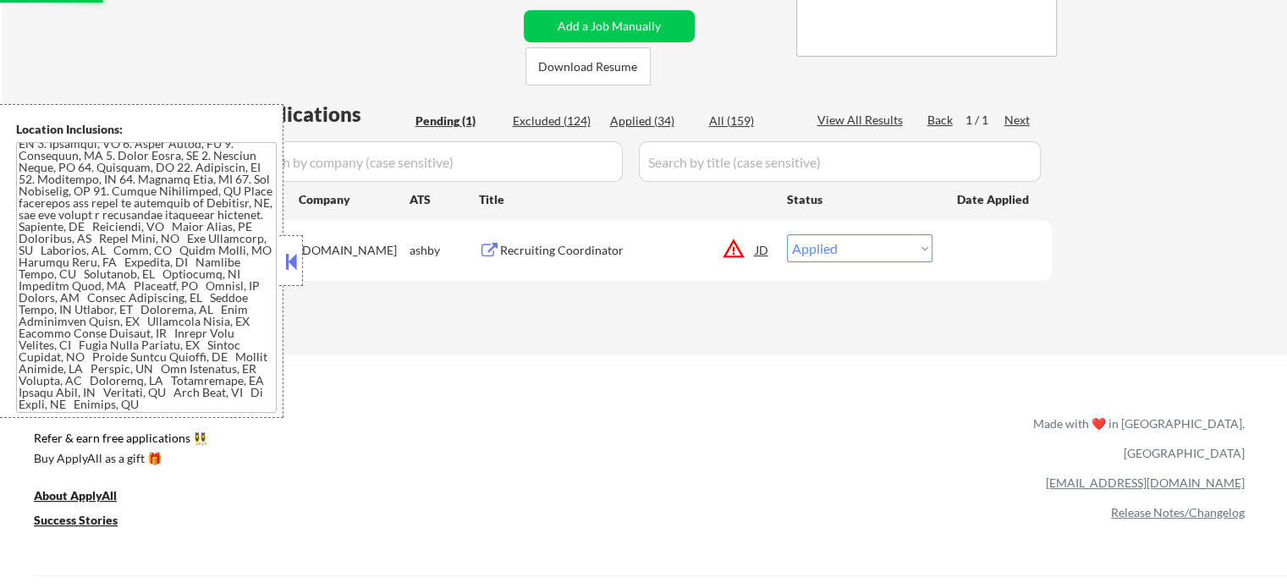
select select ""excluded__location_""
select select ""excluded__bad_match_""
select select ""excluded""
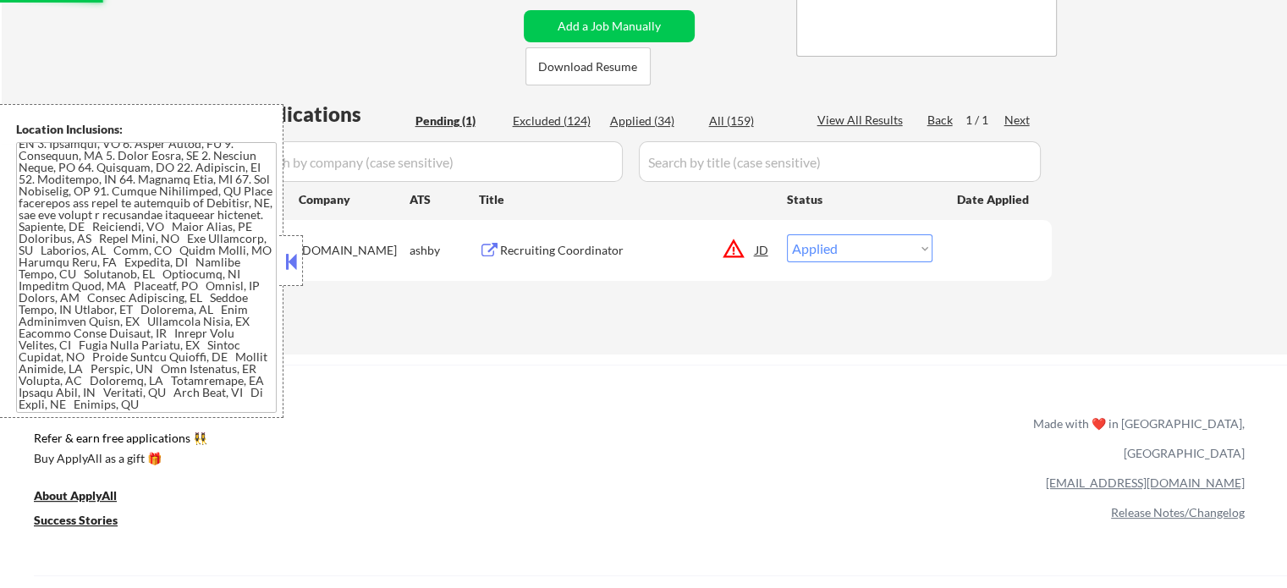
select select ""excluded__bad_match_""
select select ""excluded__expired_""
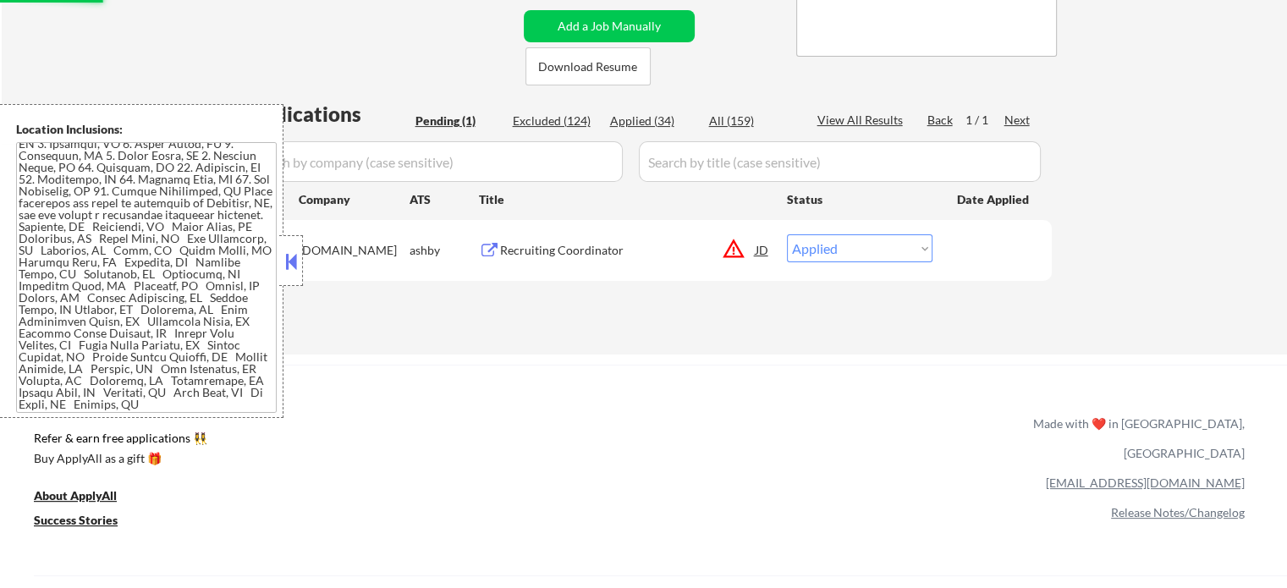
select select ""excluded__expired_""
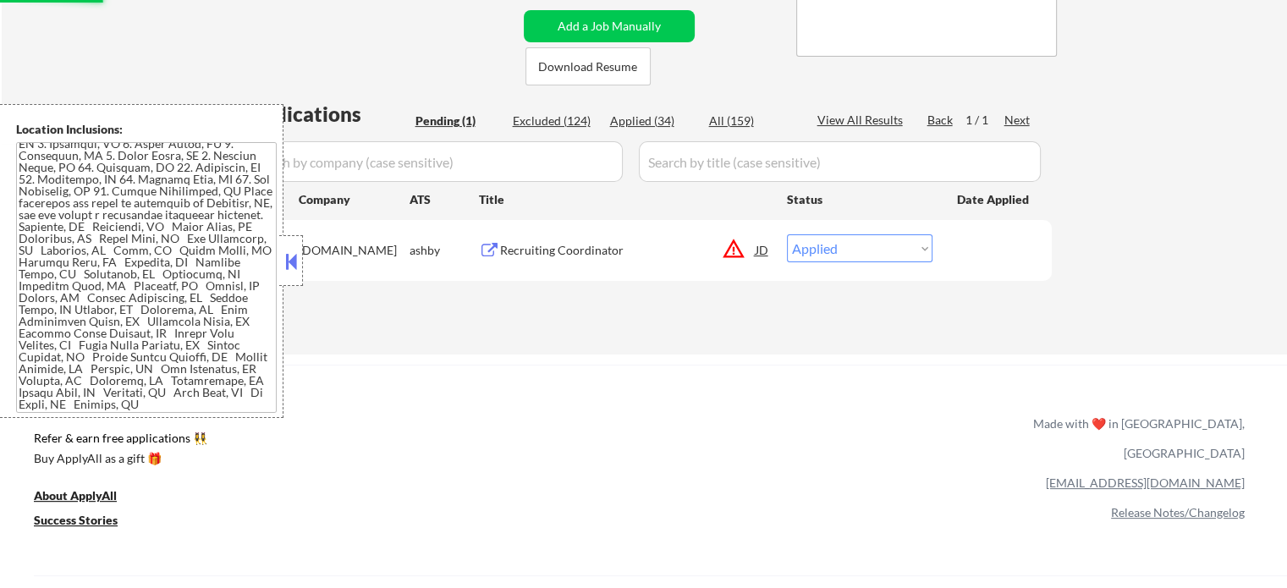
select select ""excluded__bad_match_""
select select ""excluded__expired_""
select select ""excluded__location_""
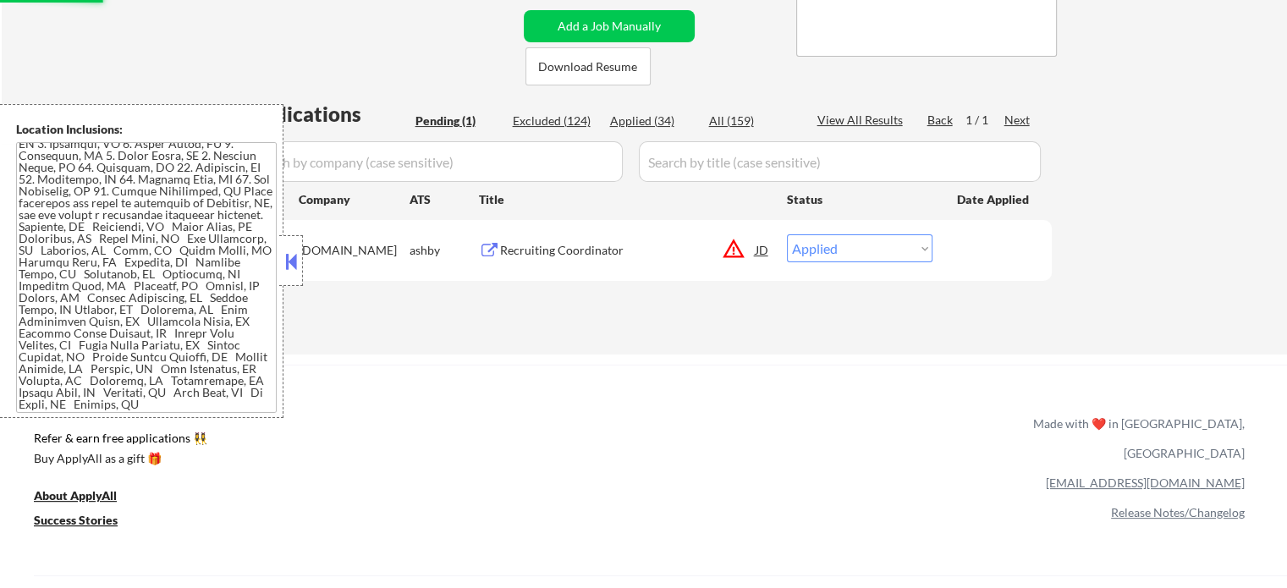
select select ""excluded""
select select ""excluded__location_""
select select ""excluded__expired_""
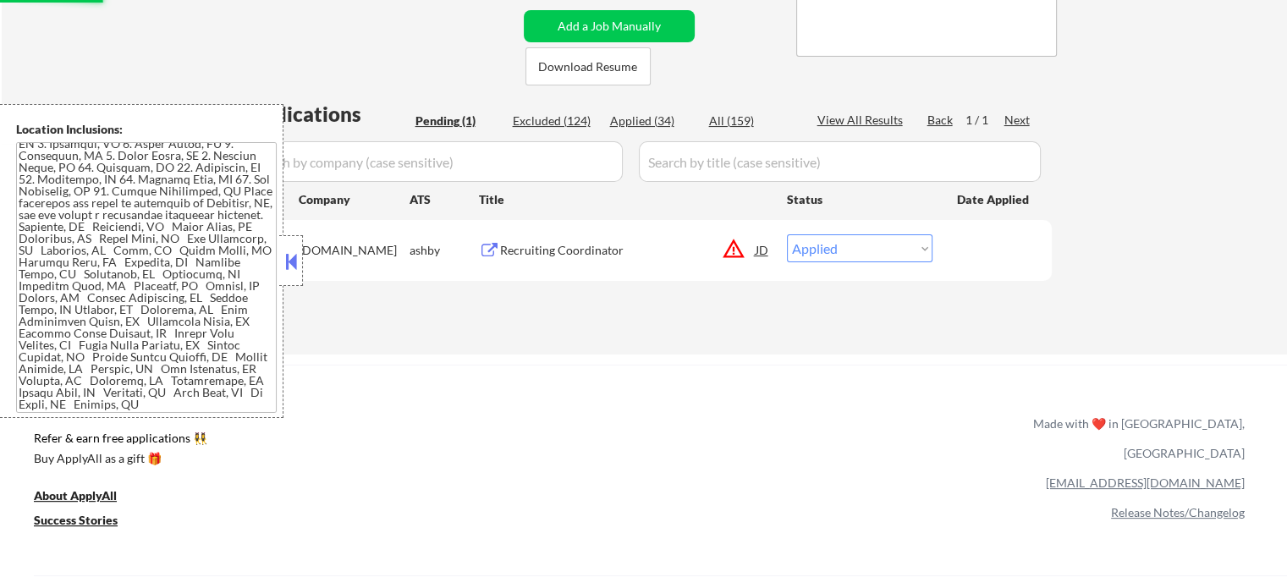
select select ""excluded__expired_""
select select ""excluded__location_""
select select ""excluded__expired_""
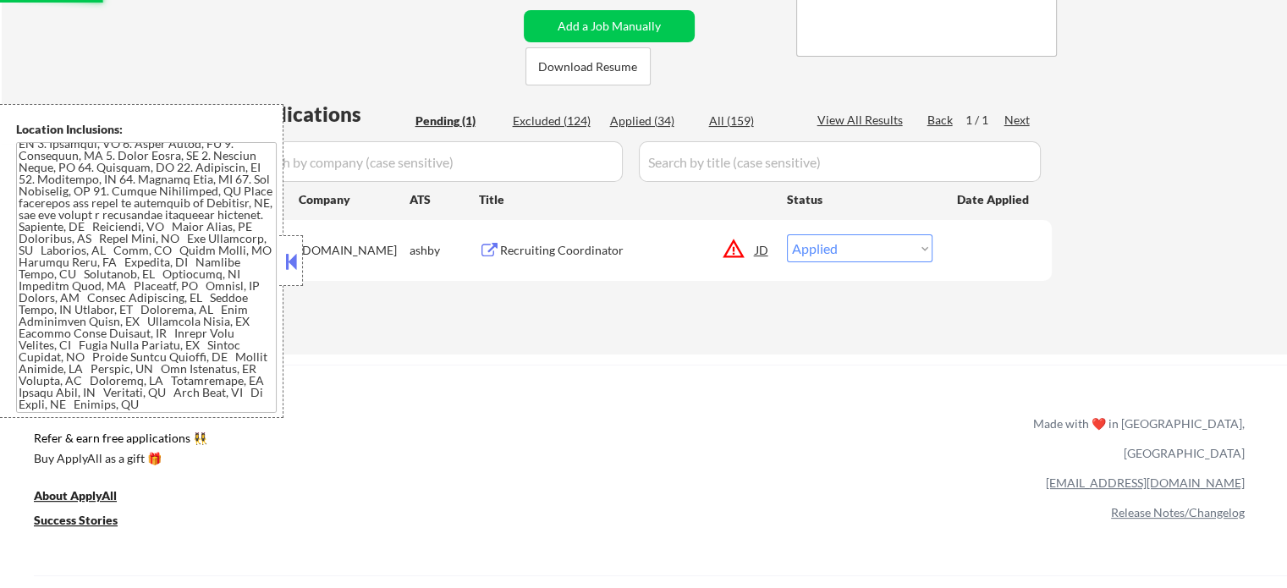
select select ""excluded__expired_""
select select ""excluded__bad_match_""
select select ""excluded__expired_""
select select ""pending""
select select ""excluded__expired_""
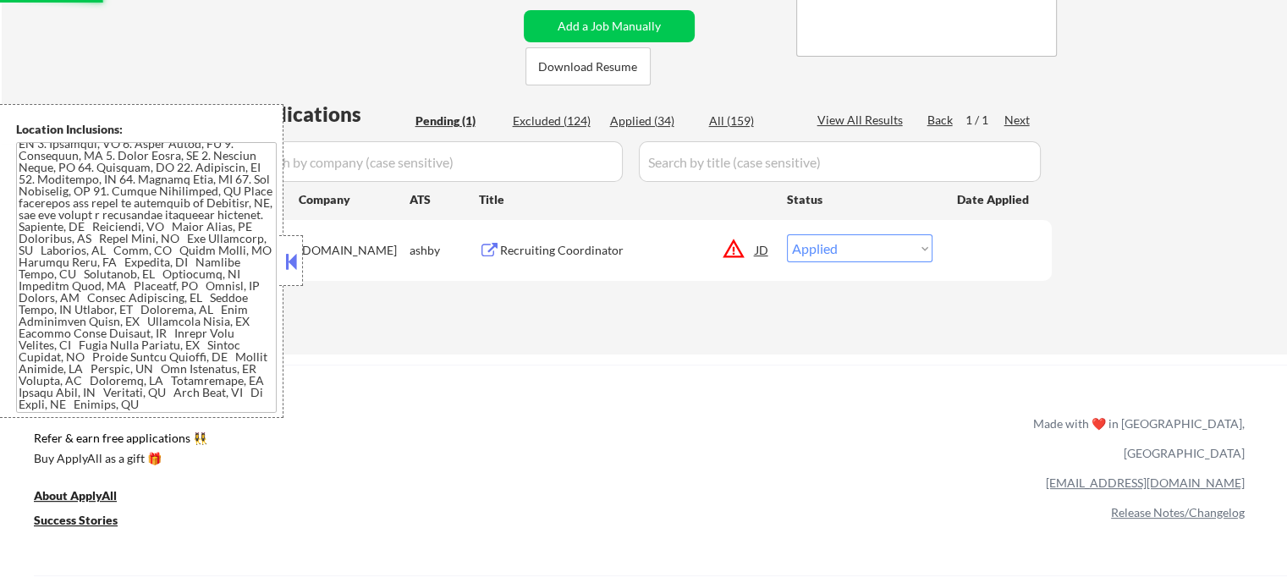
select select ""excluded__expired_""
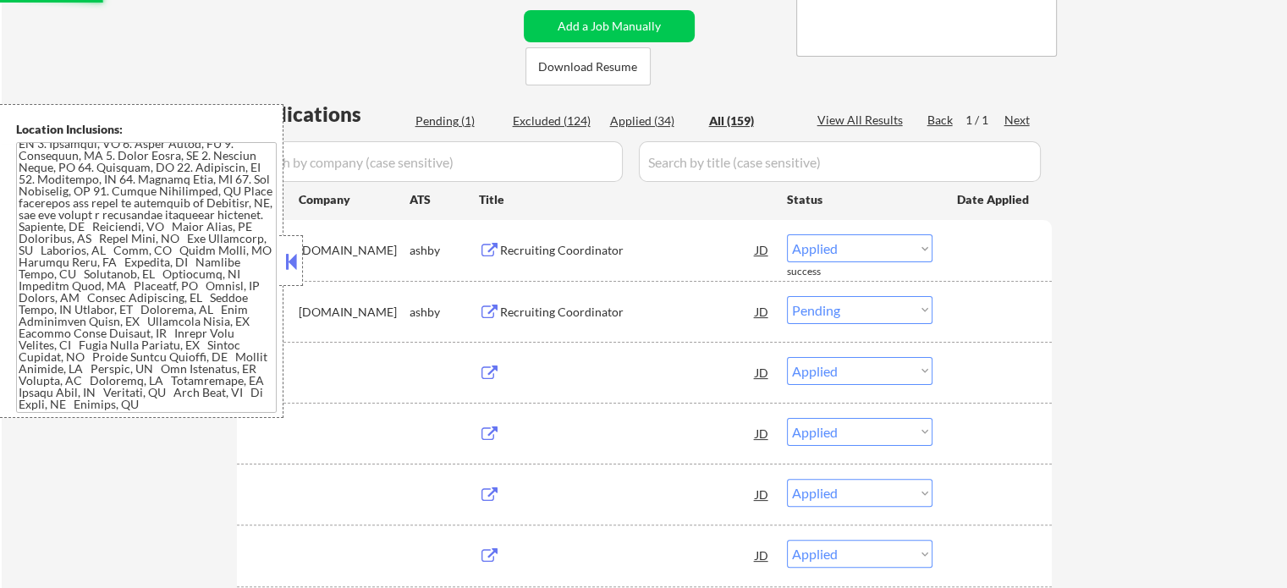
select select ""applied""
select select ""excluded__expired_""
select select ""excluded__bad_match_""
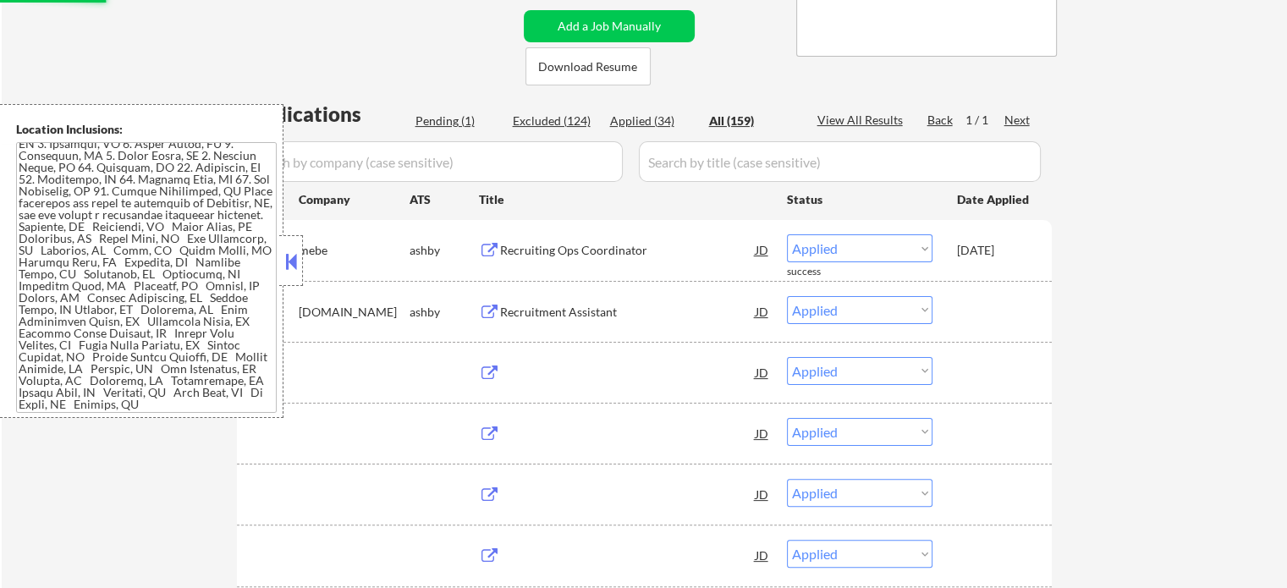
select select ""excluded__expired_""
select select ""excluded""
select select ""excluded__expired_""
select select ""excluded""
select select ""excluded__bad_match_""
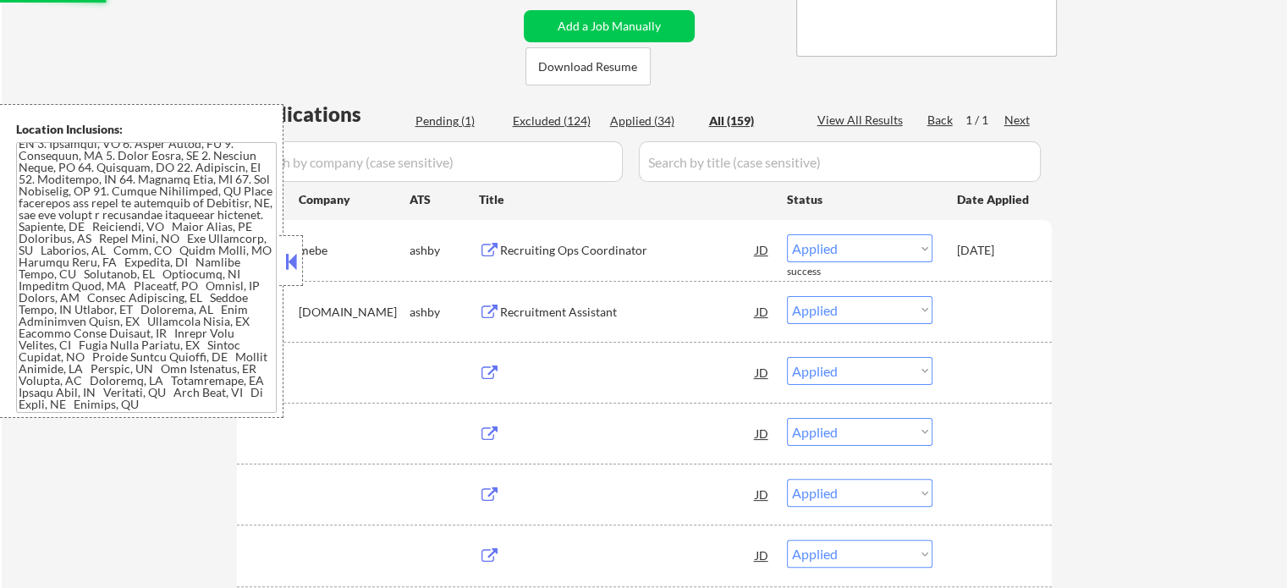
select select ""excluded__expired_""
select select ""excluded__bad_match_""
select select ""excluded__expired_""
select select ""excluded__bad_match_""
select select ""excluded__expired_""
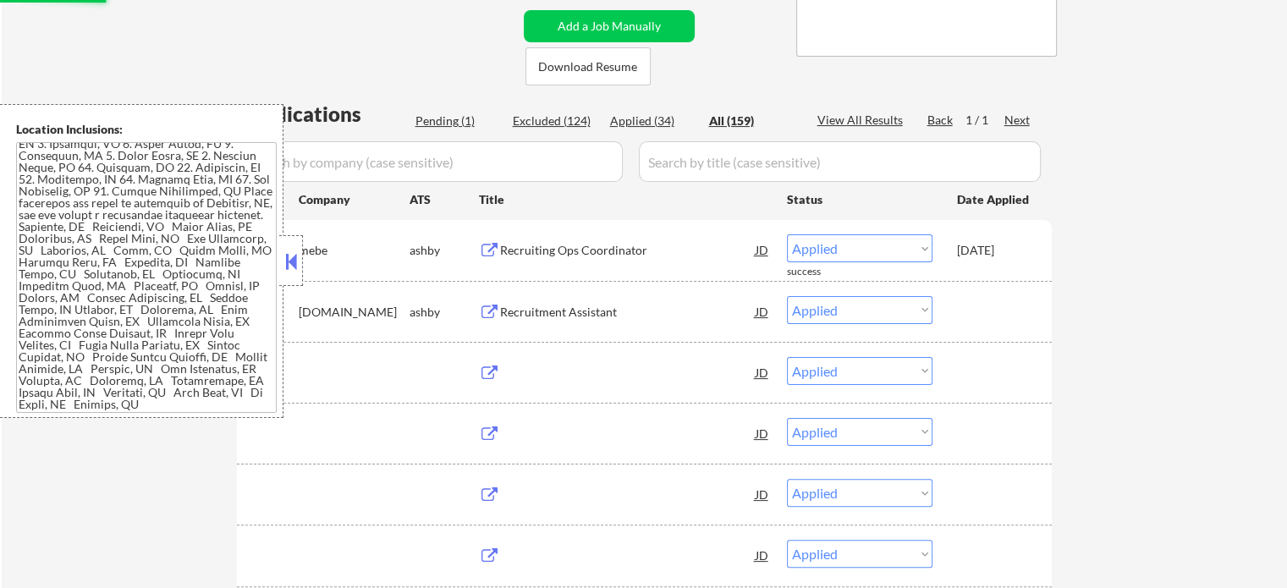
select select ""excluded""
select select ""excluded__bad_match_""
select select ""excluded__location_""
select select ""excluded__bad_match_""
select select ""excluded""
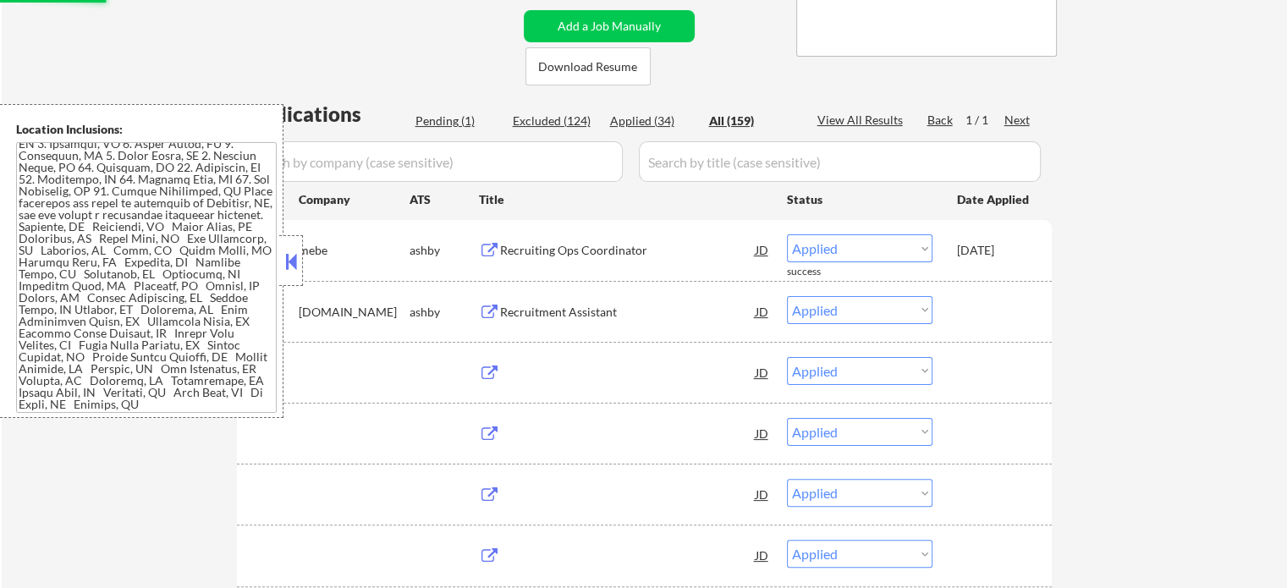
select select ""excluded__bad_match_""
select select ""excluded__expired_""
select select ""excluded__bad_match_""
select select ""excluded__expired_""
select select ""excluded__location_""
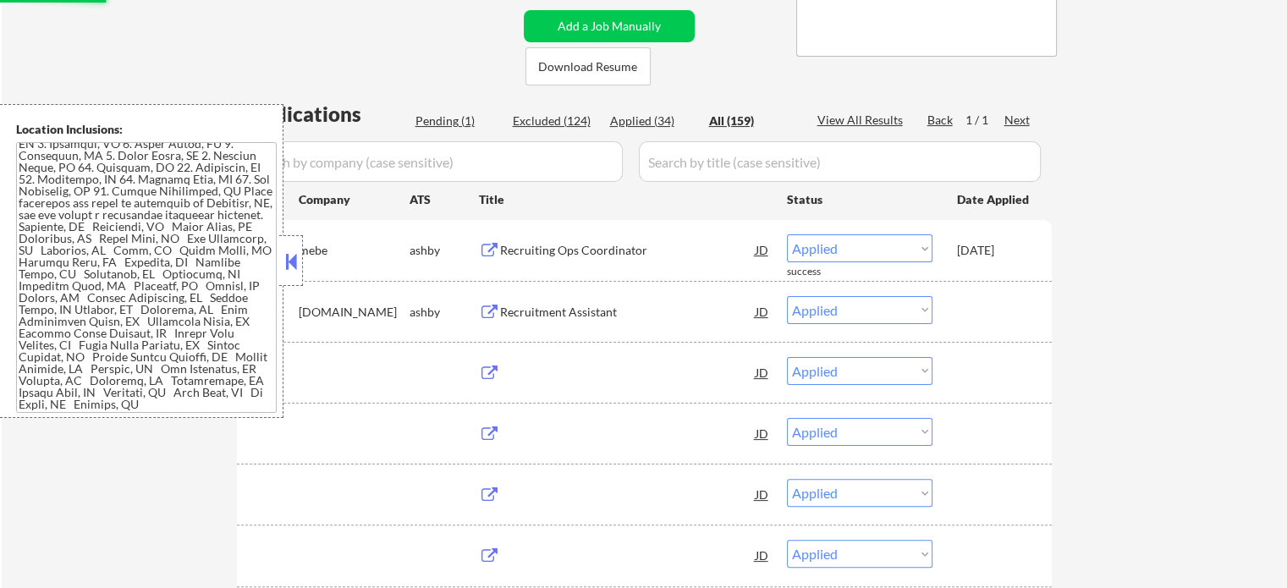
select select ""excluded""
select select ""excluded__location_""
select select ""excluded__expired_""
select select ""excluded__location_""
select select ""excluded__expired_""
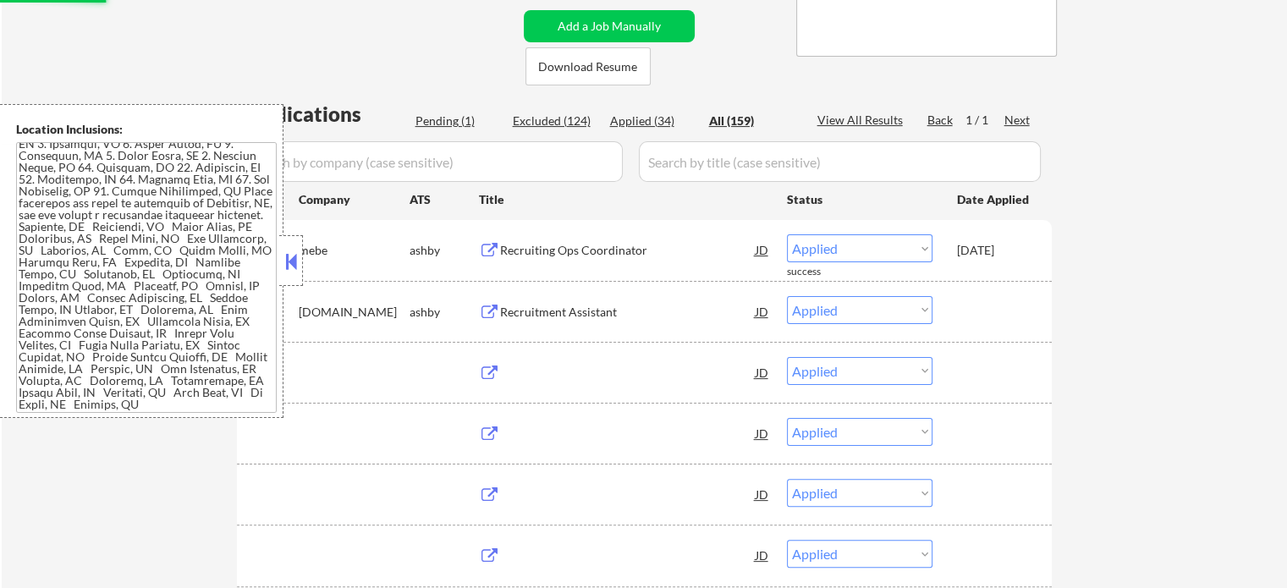
select select ""excluded__bad_match_""
select select ""excluded__expired_""
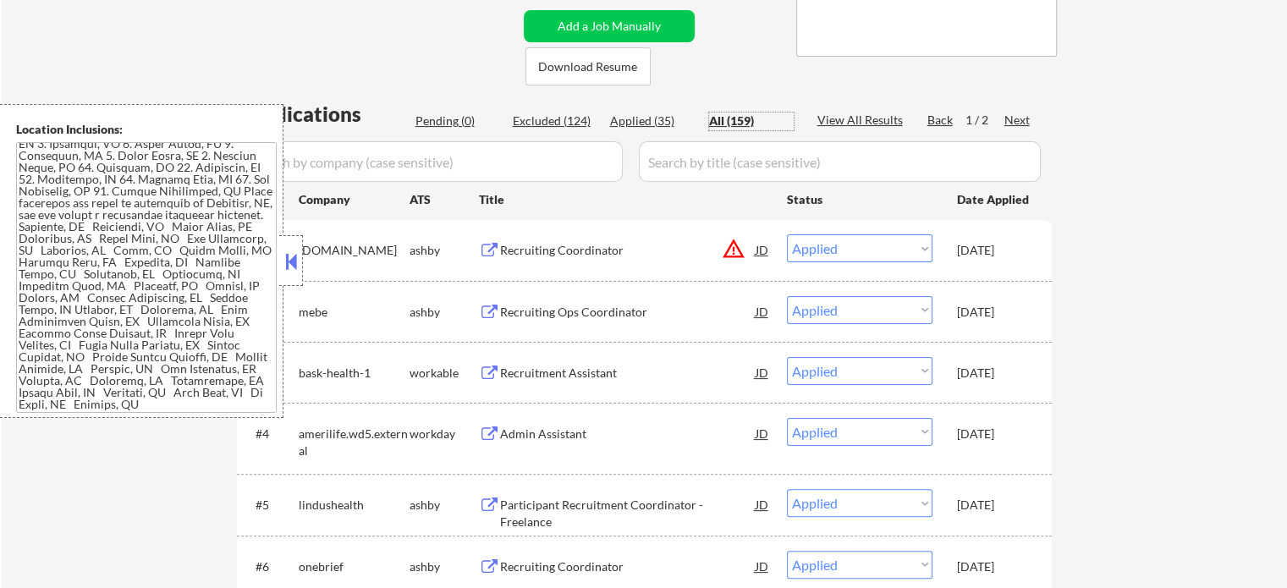
click at [613, 311] on div "Recruiting Ops Coordinator" at bounding box center [628, 312] width 256 height 17
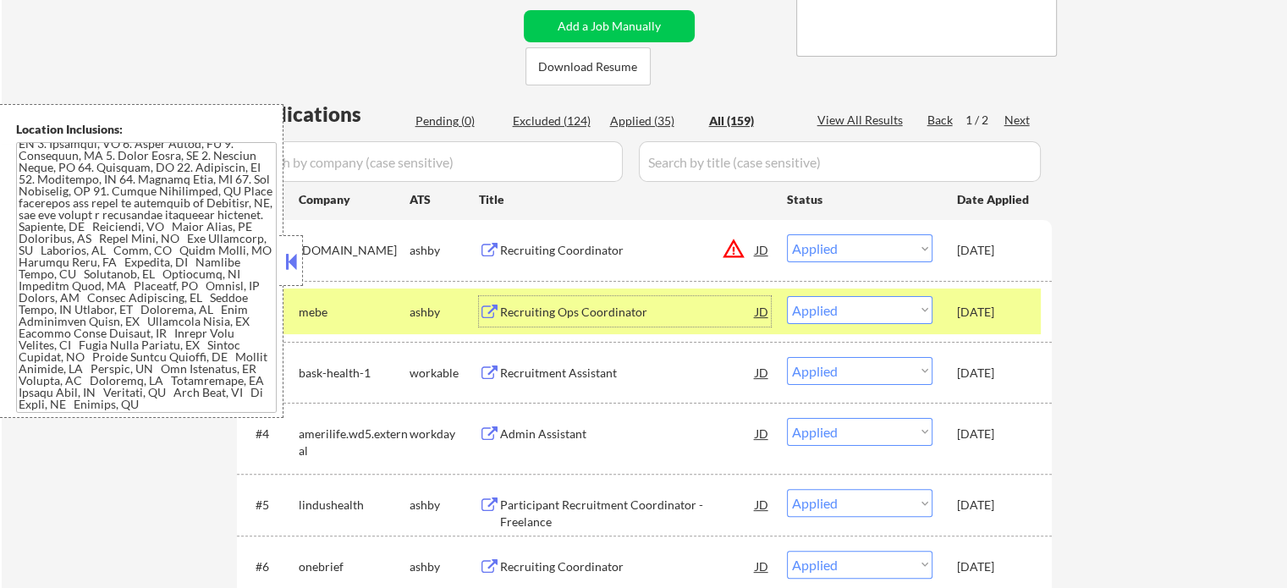
click at [458, 114] on div "Pending (0)" at bounding box center [457, 121] width 85 height 17
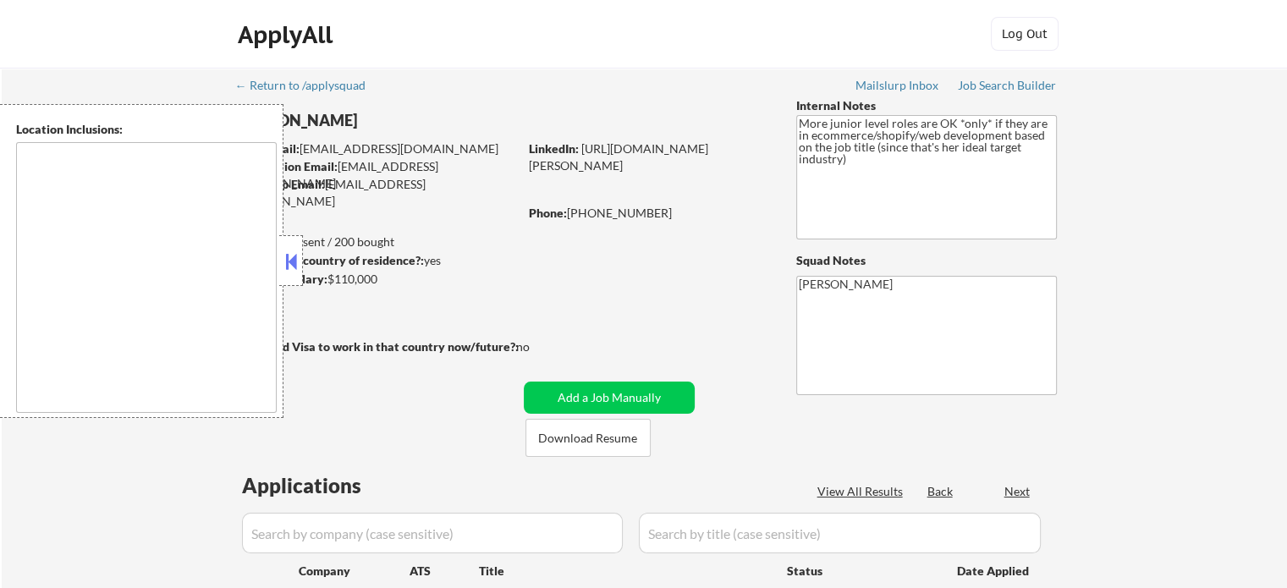
type textarea "remote"
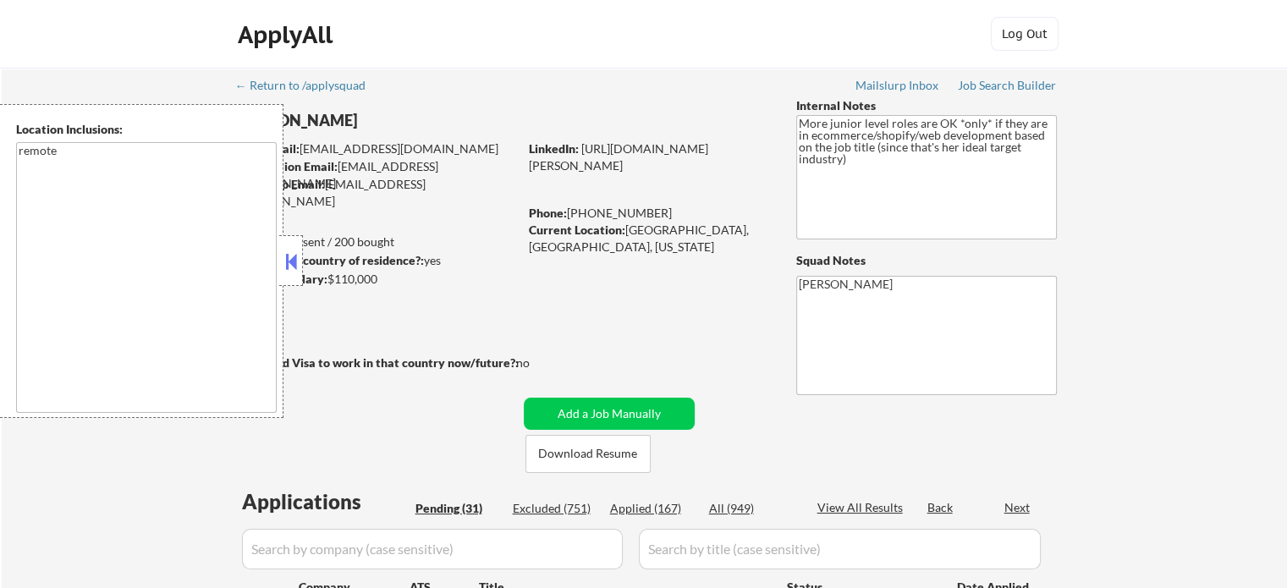
select select ""pending""
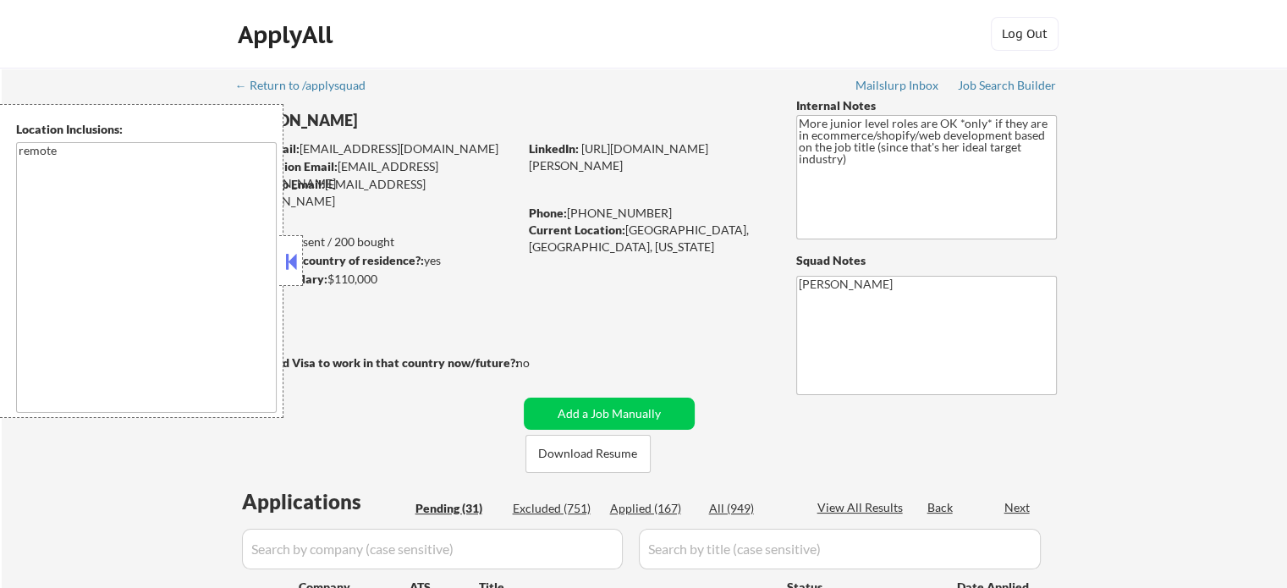
select select ""pending""
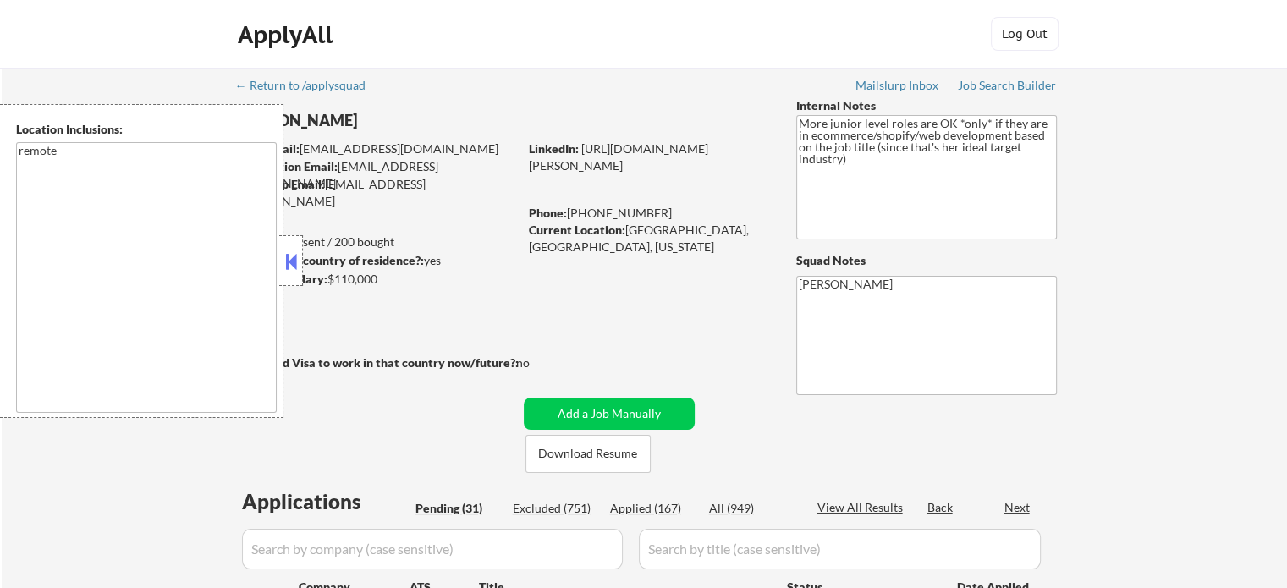
select select ""pending""
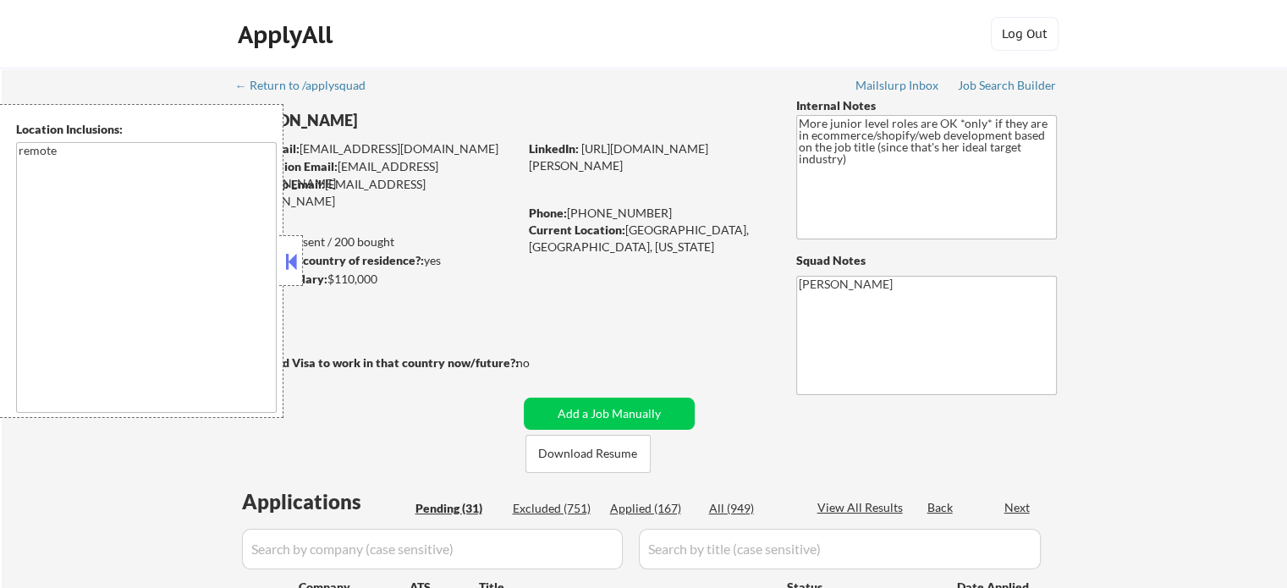
select select ""pending""
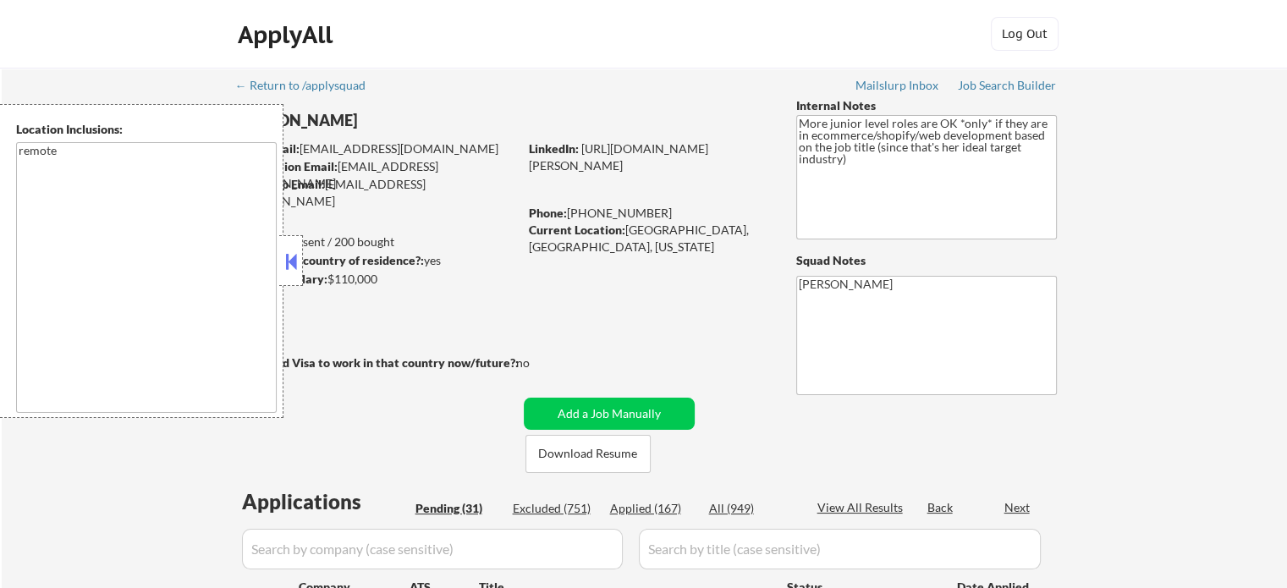
select select ""pending""
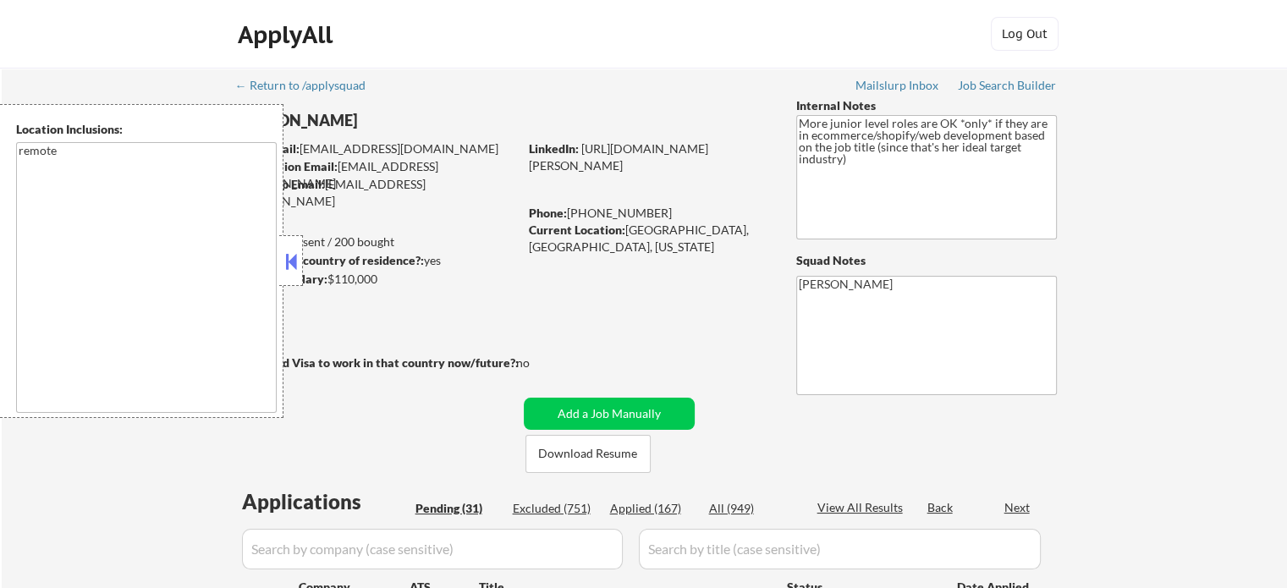
select select ""pending""
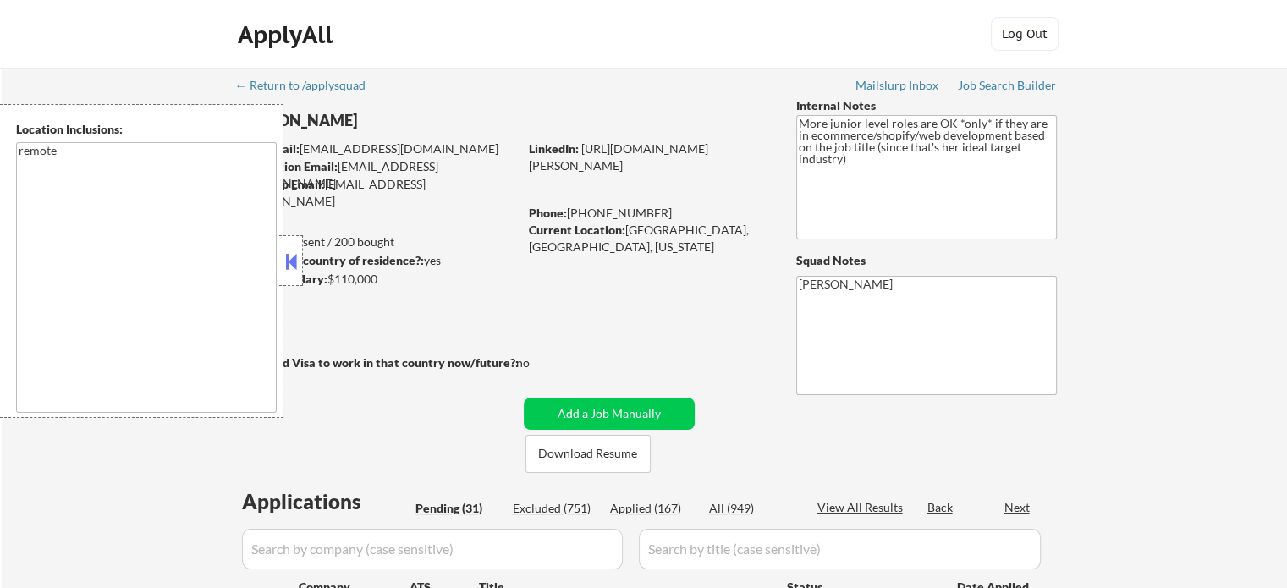
select select ""pending""
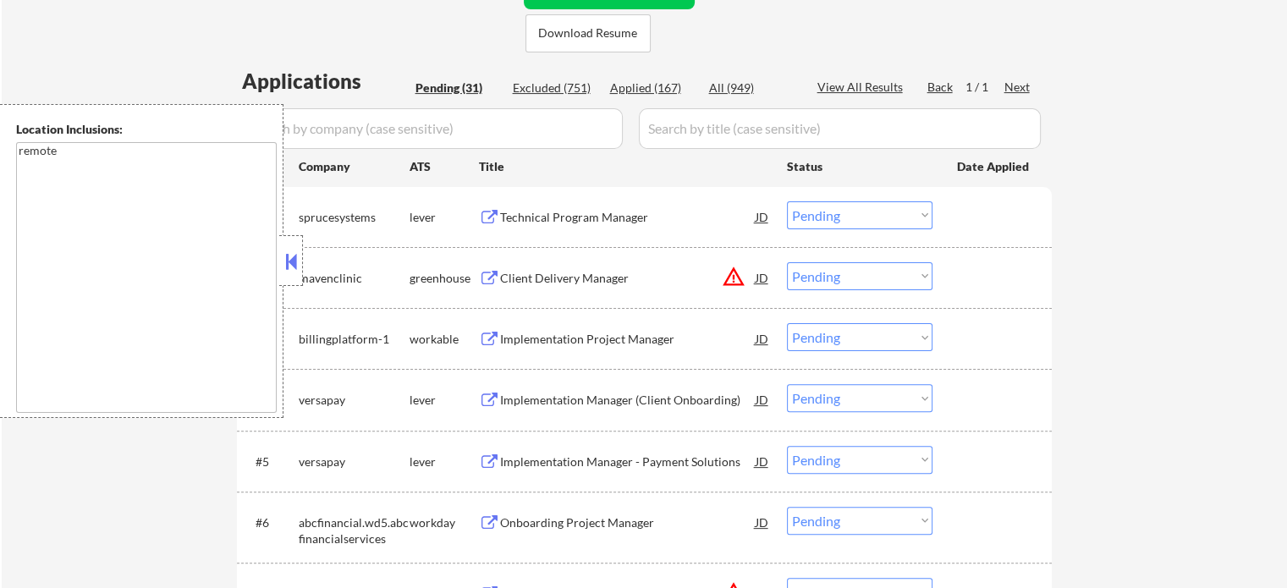
scroll to position [338, 0]
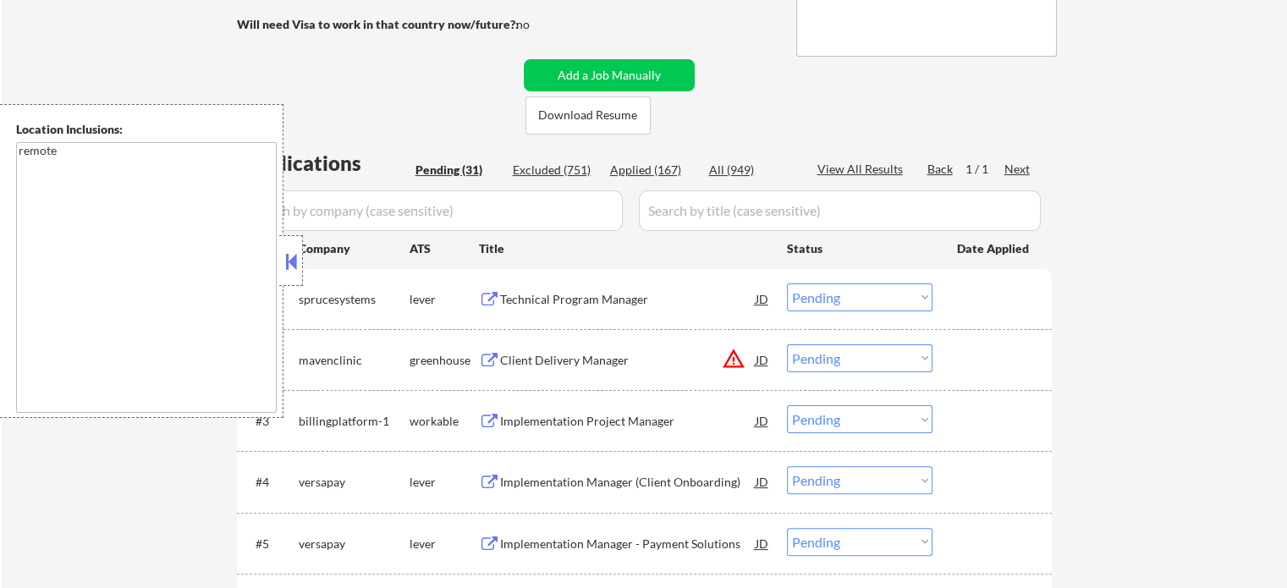
click at [586, 297] on div "Technical Program Manager" at bounding box center [628, 299] width 256 height 17
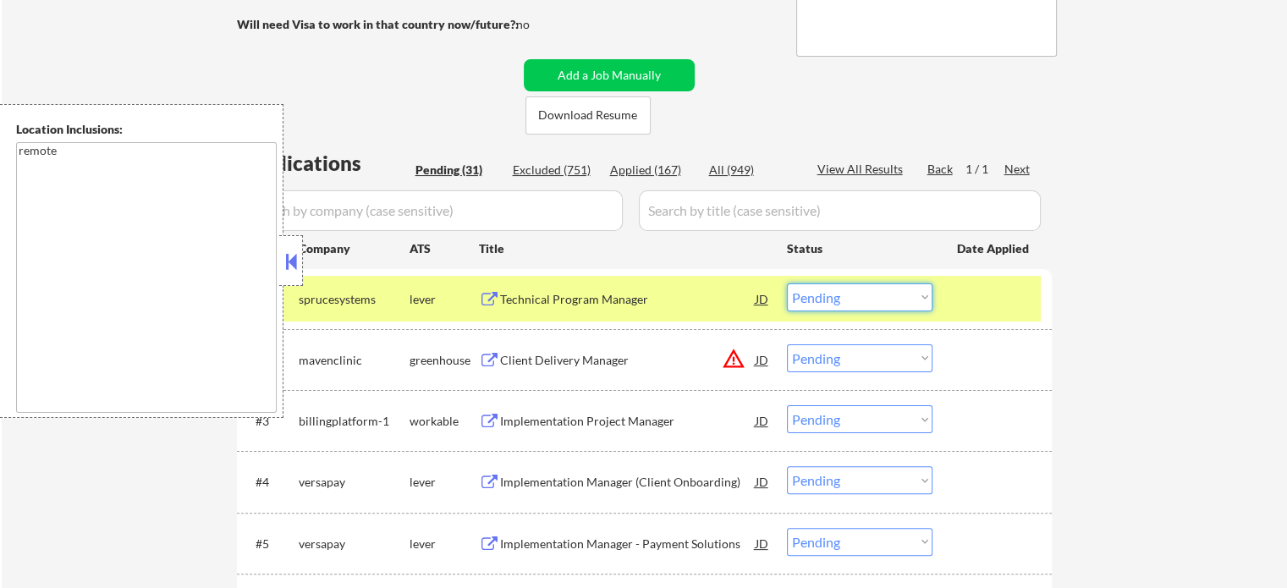
click at [839, 294] on select "Choose an option... Pending Applied Excluded (Questions) Excluded (Expired) Exc…" at bounding box center [860, 297] width 146 height 28
click at [787, 283] on select "Choose an option... Pending Applied Excluded (Questions) Excluded (Expired) Exc…" at bounding box center [860, 297] width 146 height 28
click at [985, 299] on div at bounding box center [994, 298] width 74 height 30
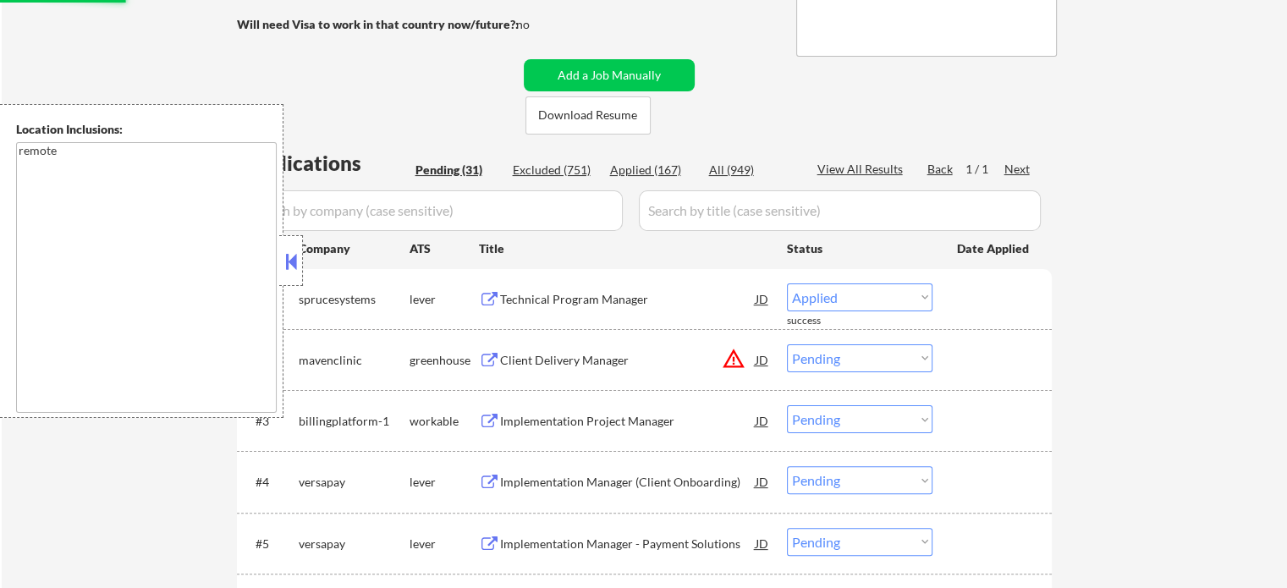
select select ""pending""
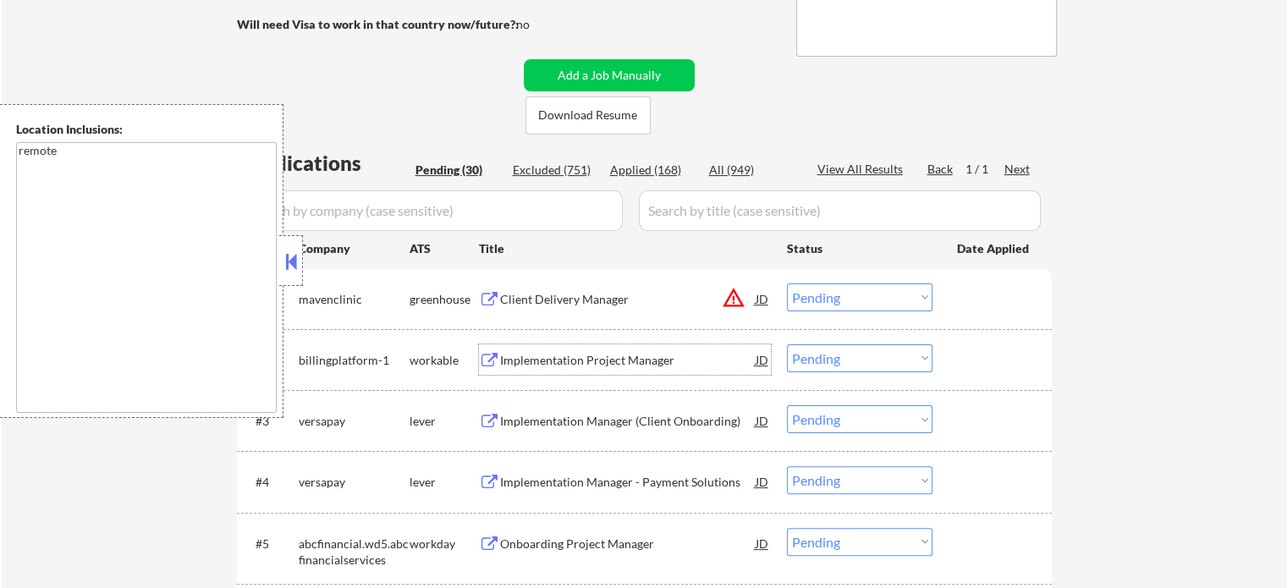
click at [618, 355] on div "Implementation Project Manager" at bounding box center [628, 360] width 256 height 17
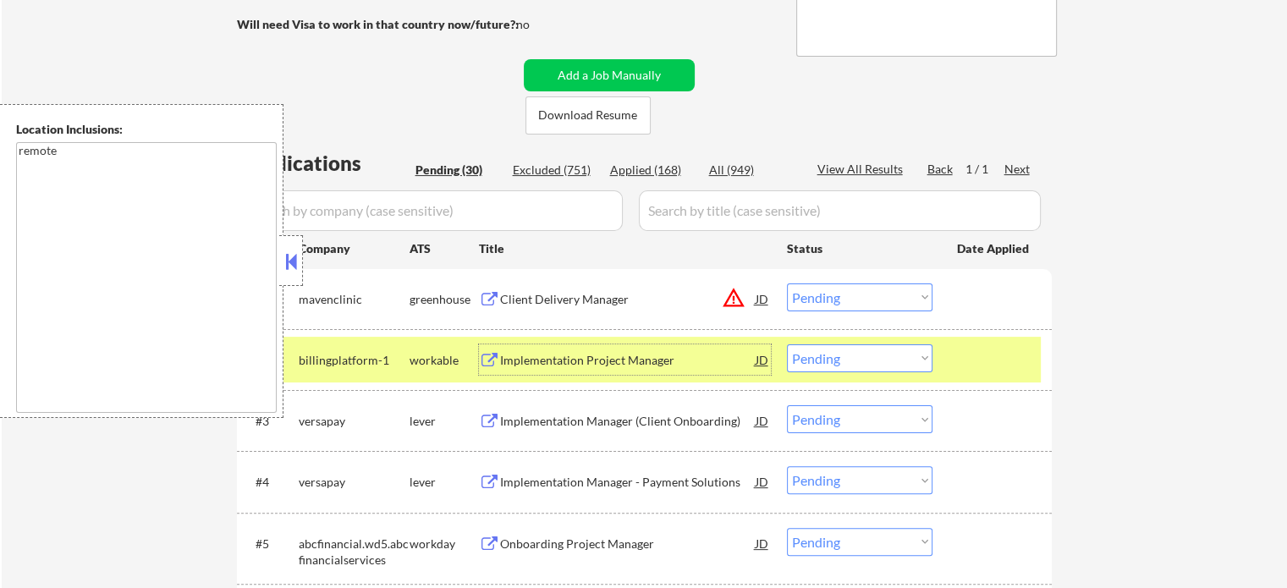
click at [834, 361] on select "Choose an option... Pending Applied Excluded (Questions) Excluded (Expired) Exc…" at bounding box center [860, 358] width 146 height 28
click at [787, 344] on select "Choose an option... Pending Applied Excluded (Questions) Excluded (Expired) Exc…" at bounding box center [860, 358] width 146 height 28
click at [977, 350] on div at bounding box center [994, 359] width 74 height 30
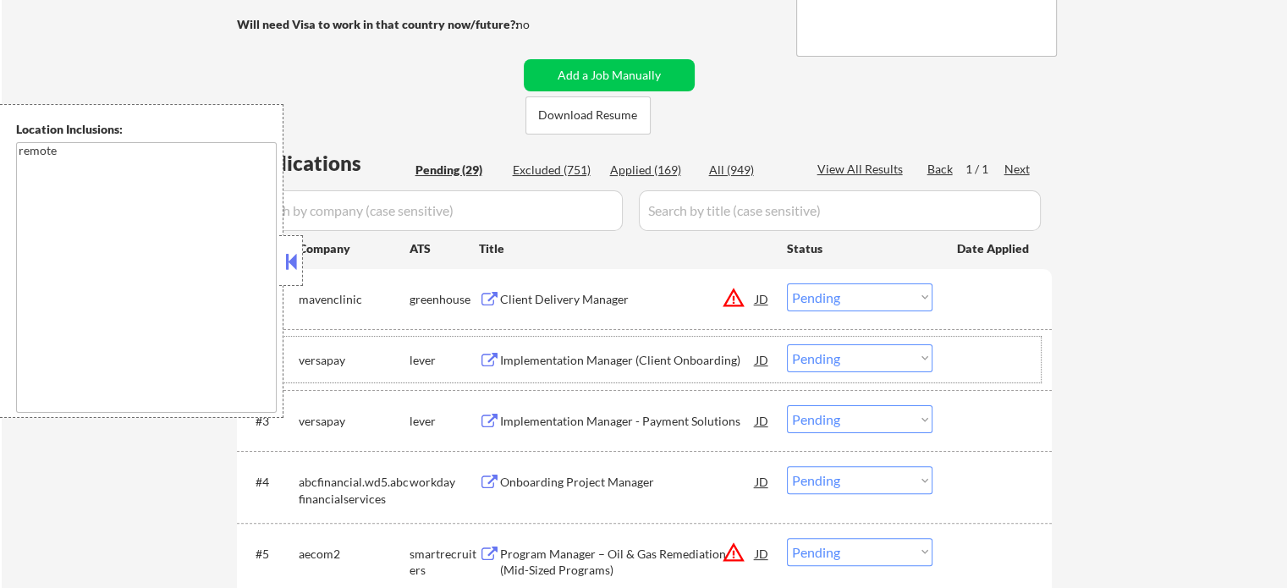
click at [552, 365] on div "Implementation Manager (Client Onboarding)" at bounding box center [628, 360] width 256 height 17
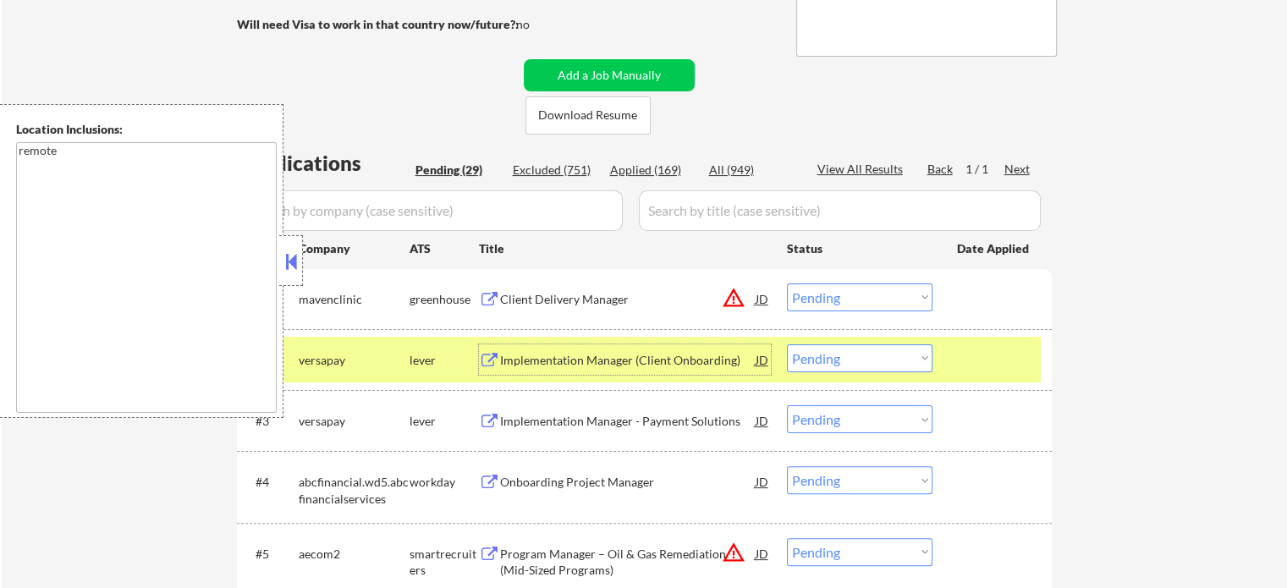
click at [853, 358] on select "Choose an option... Pending Applied Excluded (Questions) Excluded (Expired) Exc…" at bounding box center [860, 358] width 146 height 28
click at [787, 344] on select "Choose an option... Pending Applied Excluded (Questions) Excluded (Expired) Exc…" at bounding box center [860, 358] width 146 height 28
click at [1014, 369] on div at bounding box center [994, 359] width 74 height 30
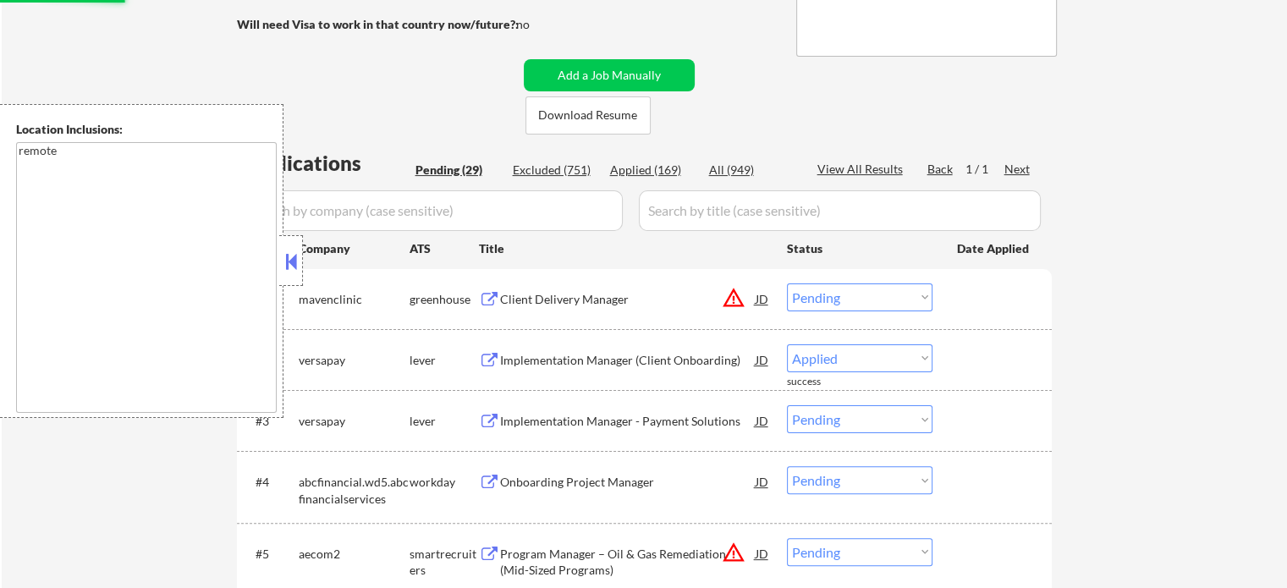
select select ""pending""
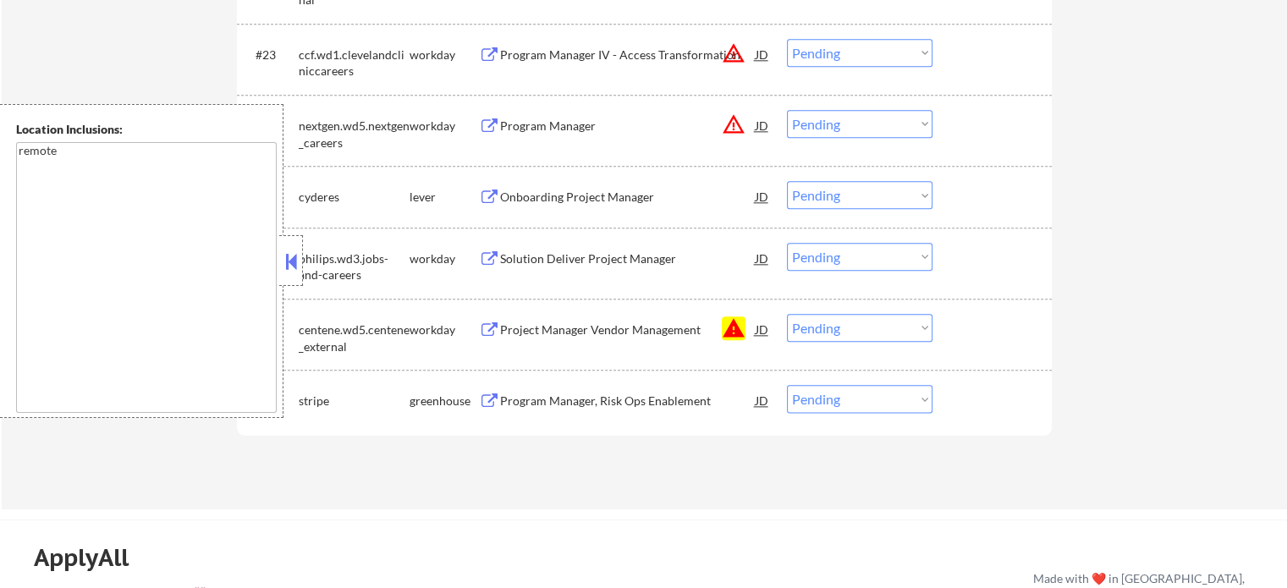
scroll to position [2031, 0]
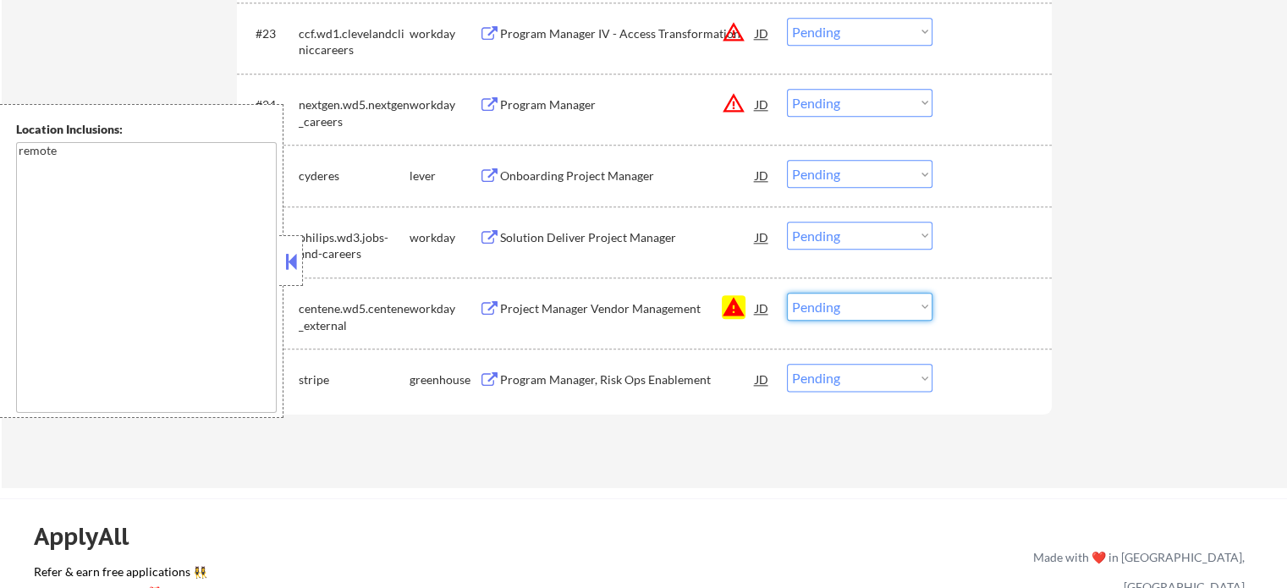
click at [820, 307] on select "Choose an option... Pending Applied Excluded (Questions) Excluded (Expired) Exc…" at bounding box center [860, 307] width 146 height 28
click at [787, 293] on select "Choose an option... Pending Applied Excluded (Questions) Excluded (Expired) Exc…" at bounding box center [860, 307] width 146 height 28
click at [957, 316] on div at bounding box center [994, 308] width 74 height 30
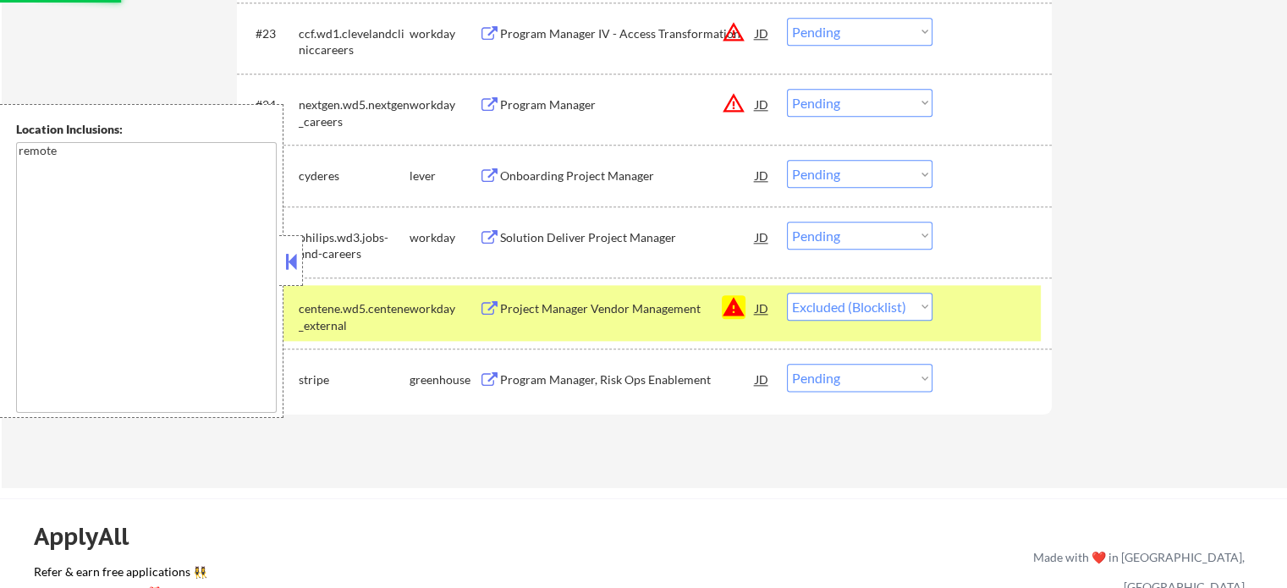
click at [957, 316] on div at bounding box center [994, 308] width 74 height 30
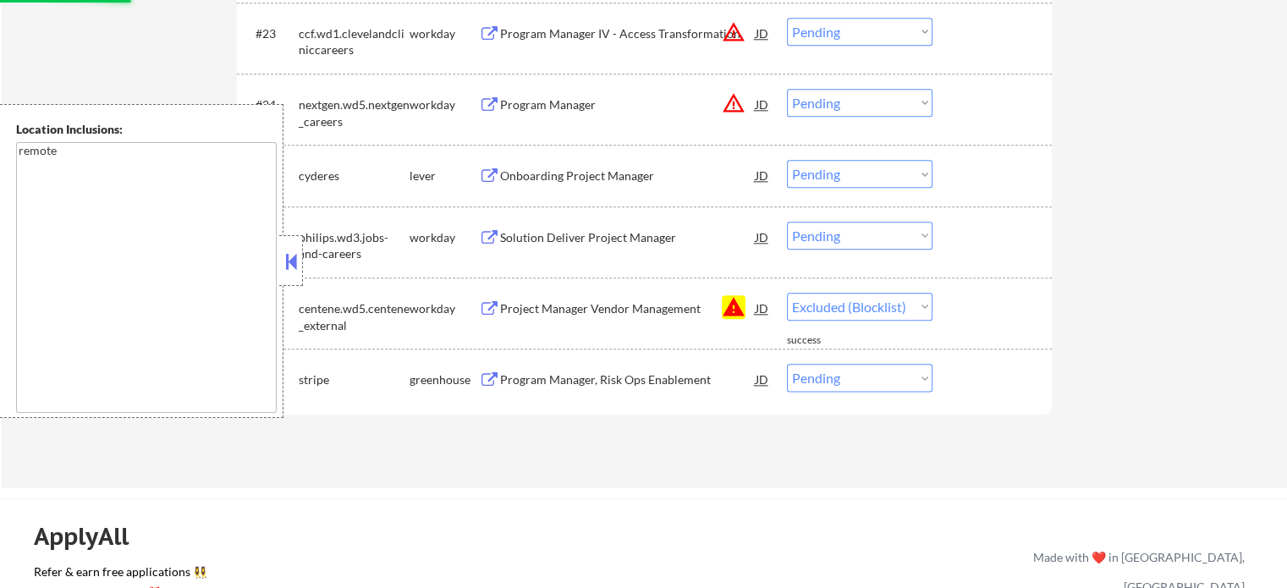
select select ""pending""
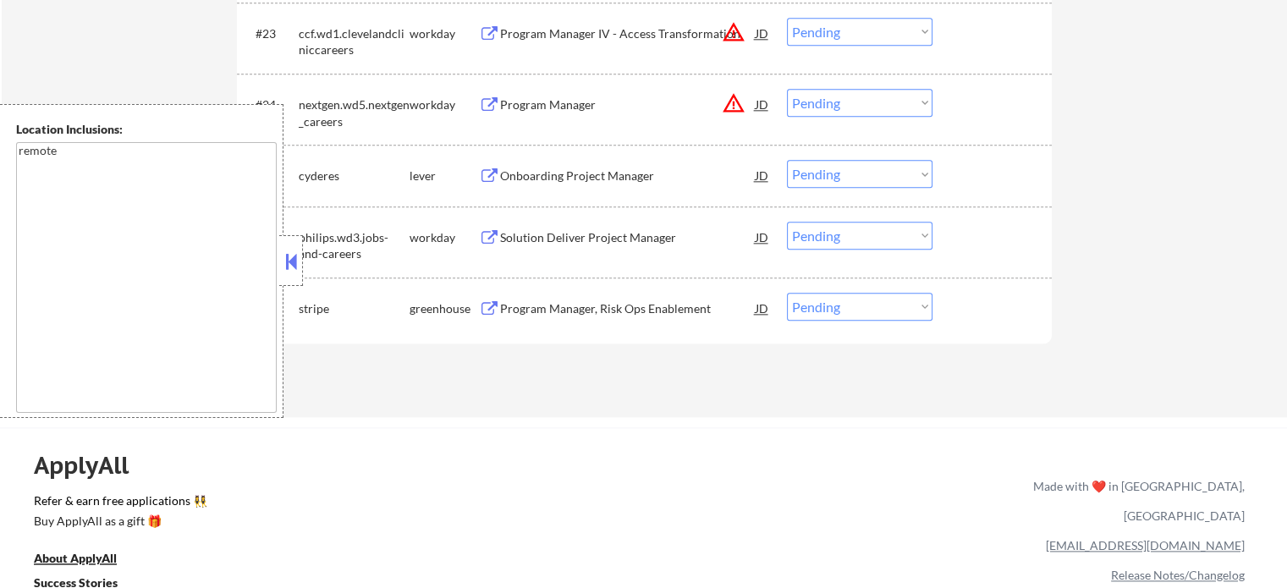
click at [514, 176] on div "Onboarding Project Manager" at bounding box center [628, 176] width 256 height 17
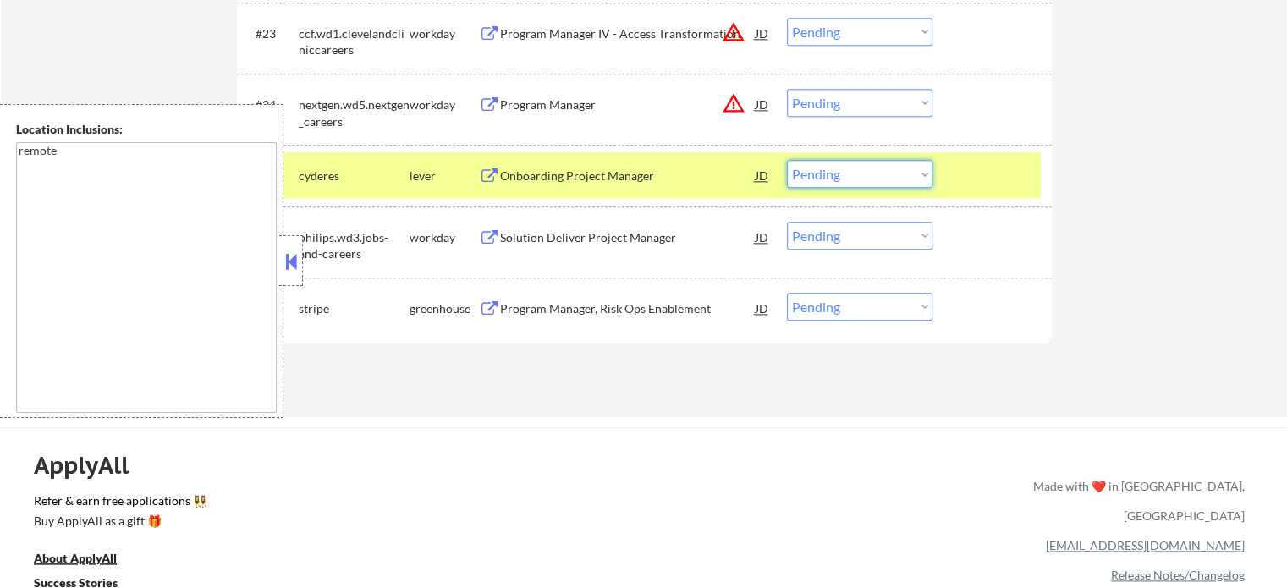
click at [819, 173] on select "Choose an option... Pending Applied Excluded (Questions) Excluded (Expired) Exc…" at bounding box center [860, 174] width 146 height 28
click at [787, 160] on select "Choose an option... Pending Applied Excluded (Questions) Excluded (Expired) Exc…" at bounding box center [860, 174] width 146 height 28
select select ""pending""
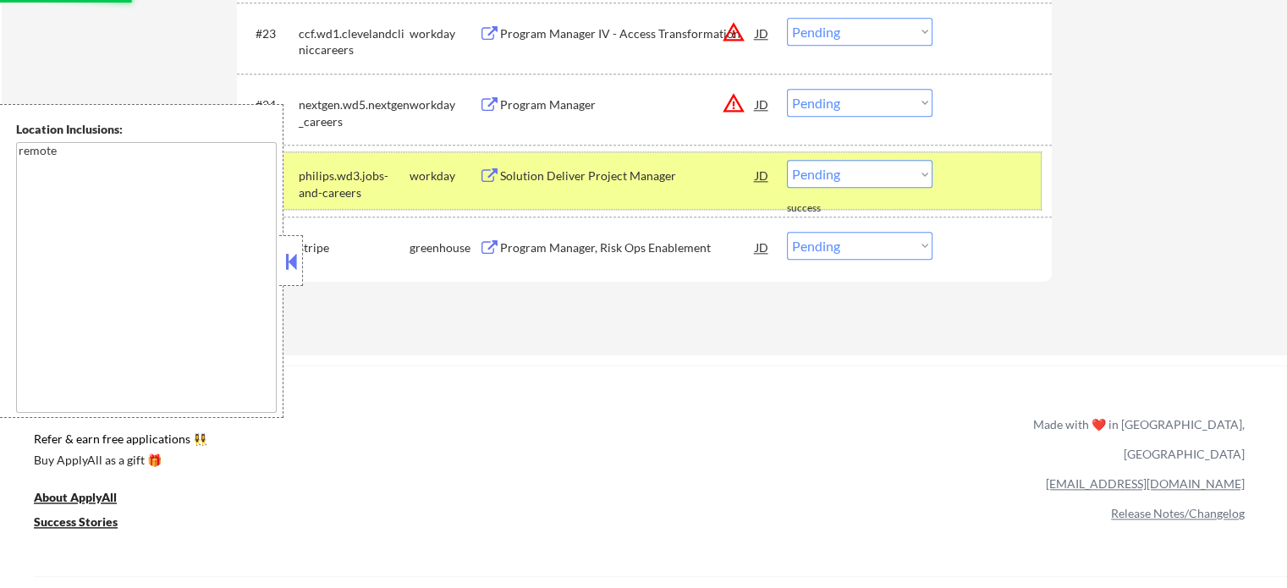
click at [977, 178] on div at bounding box center [994, 175] width 74 height 30
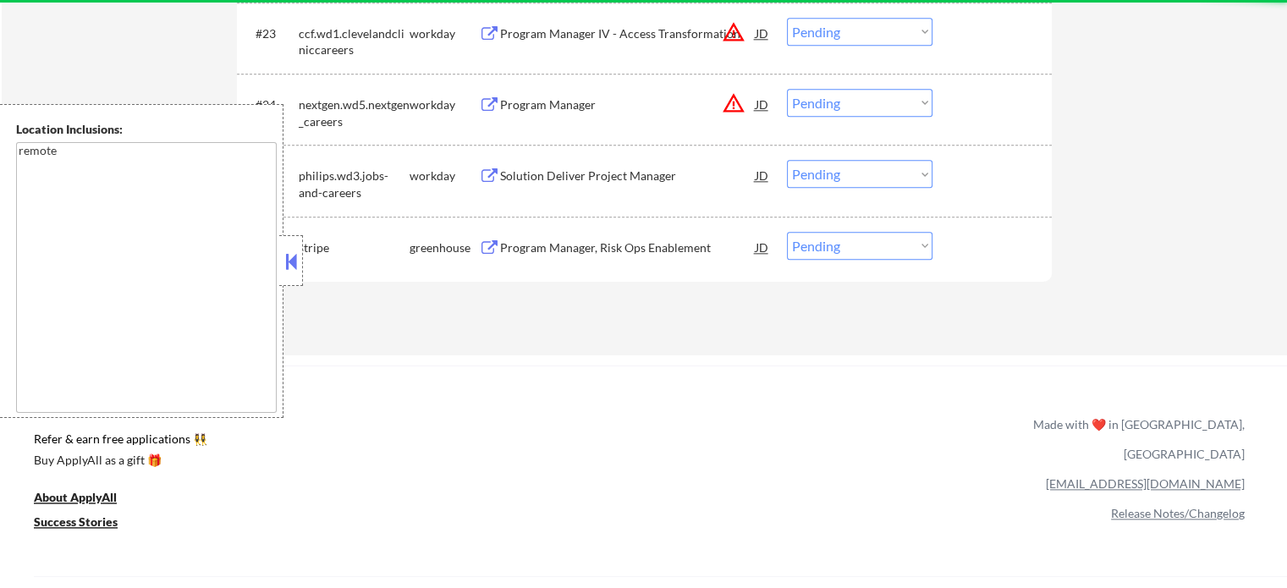
click at [604, 243] on div "Program Manager, Risk Ops Enablement" at bounding box center [628, 247] width 256 height 17
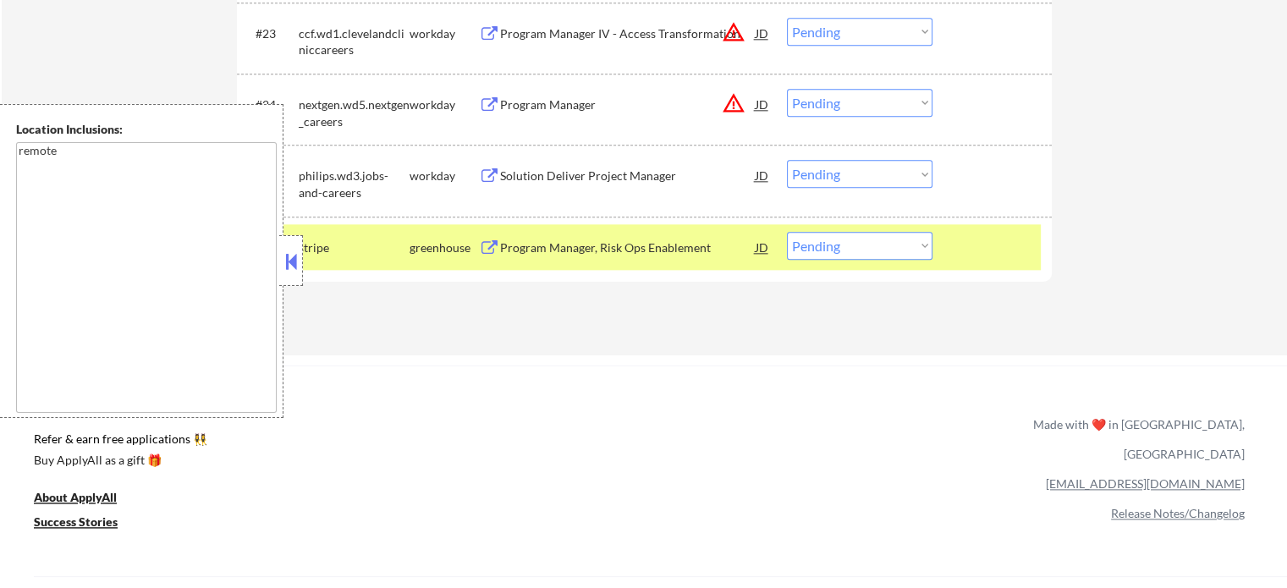
select select ""pending""
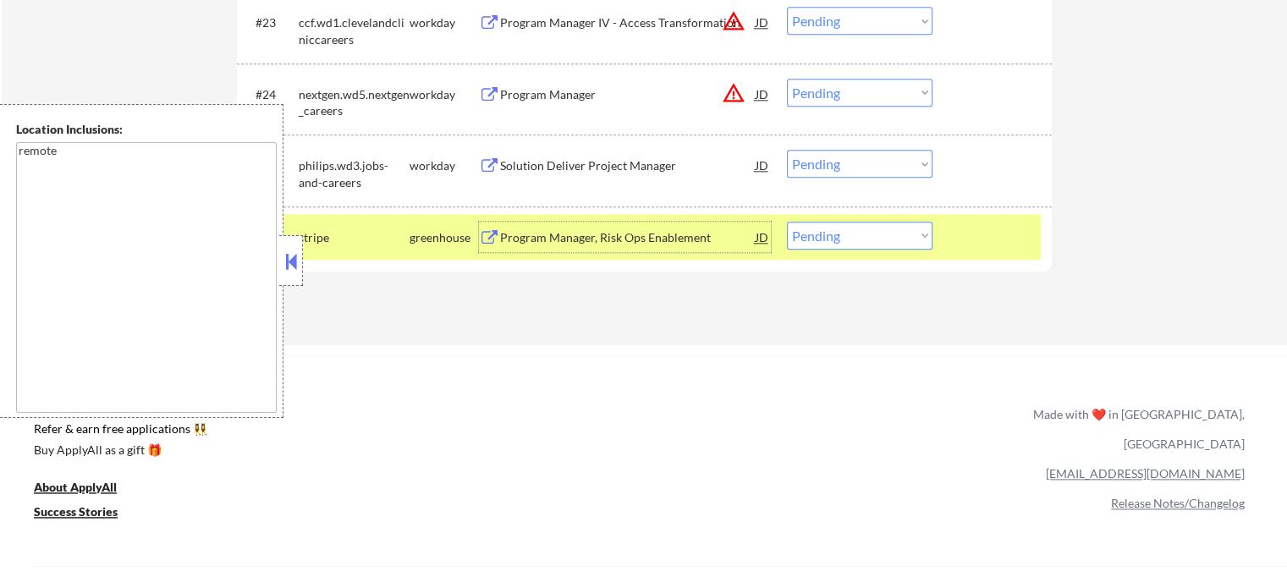
click at [815, 244] on select "Choose an option... Pending Applied Excluded (Questions) Excluded (Expired) Exc…" at bounding box center [860, 236] width 146 height 28
select select ""applied""
click at [787, 222] on select "Choose an option... Pending Applied Excluded (Questions) Excluded (Expired) Exc…" at bounding box center [860, 236] width 146 height 28
click at [995, 234] on div at bounding box center [994, 237] width 74 height 30
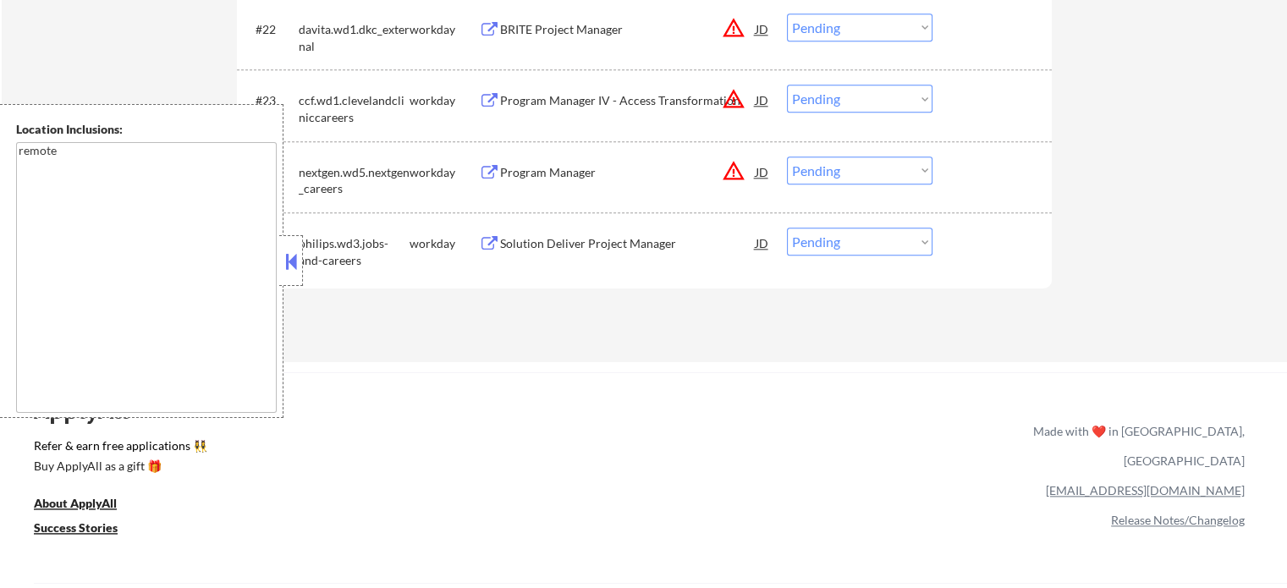
scroll to position [1861, 0]
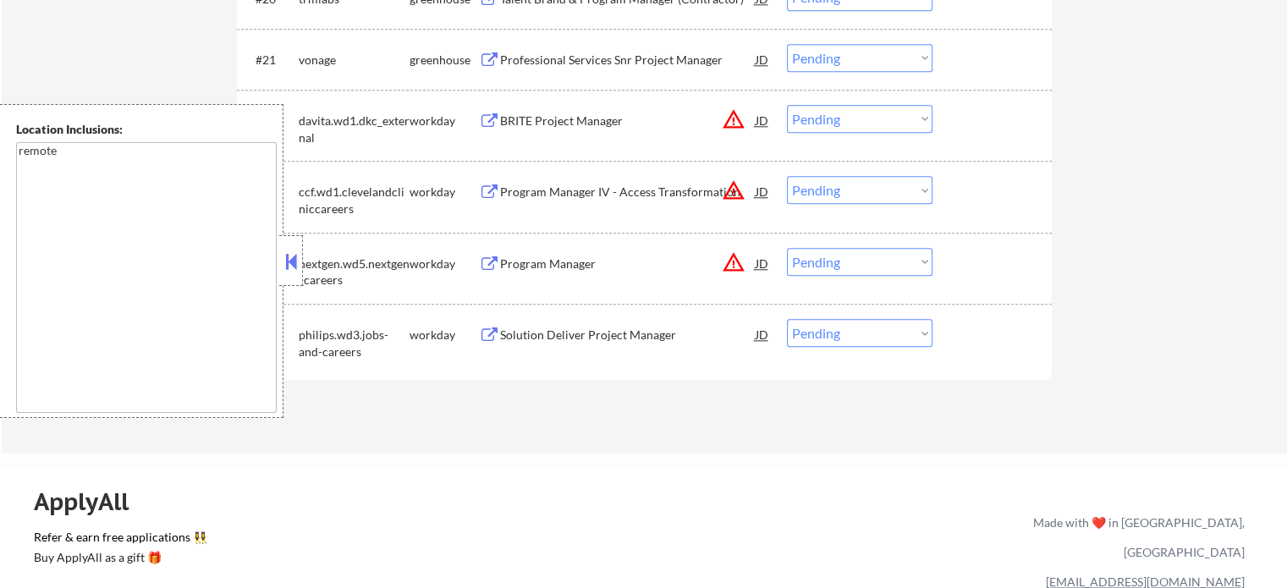
click at [570, 69] on div "Professional Services Snr Project Manager" at bounding box center [628, 59] width 256 height 30
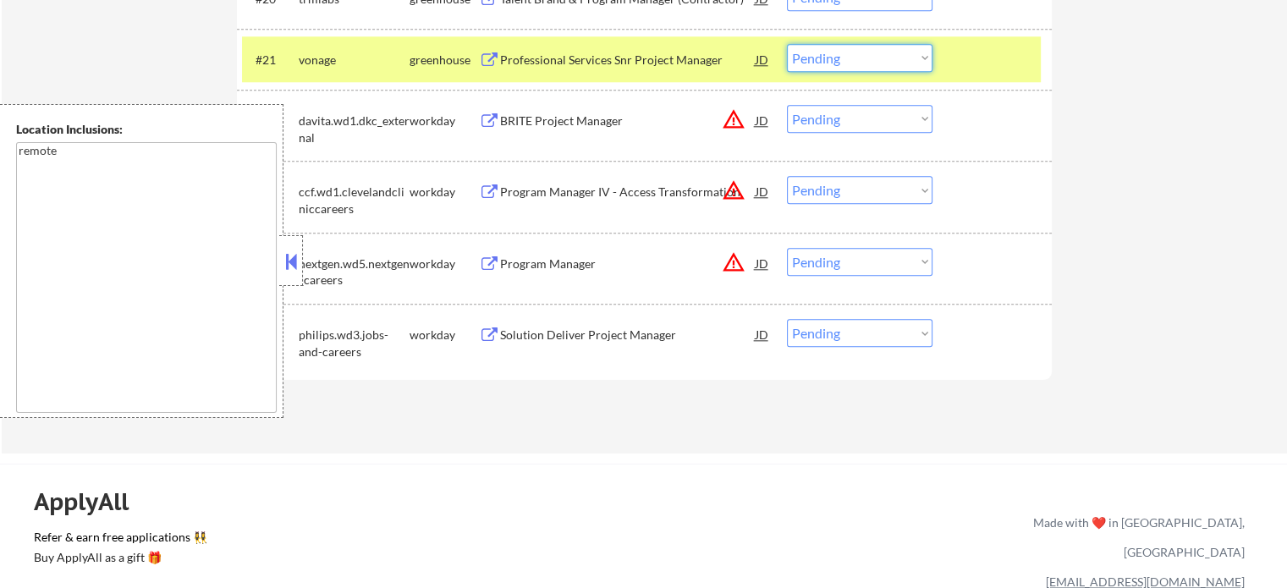
click at [839, 58] on select "Choose an option... Pending Applied Excluded (Questions) Excluded (Expired) Exc…" at bounding box center [860, 58] width 146 height 28
click at [787, 44] on select "Choose an option... Pending Applied Excluded (Questions) Excluded (Expired) Exc…" at bounding box center [860, 58] width 146 height 28
click at [984, 69] on div at bounding box center [994, 59] width 74 height 30
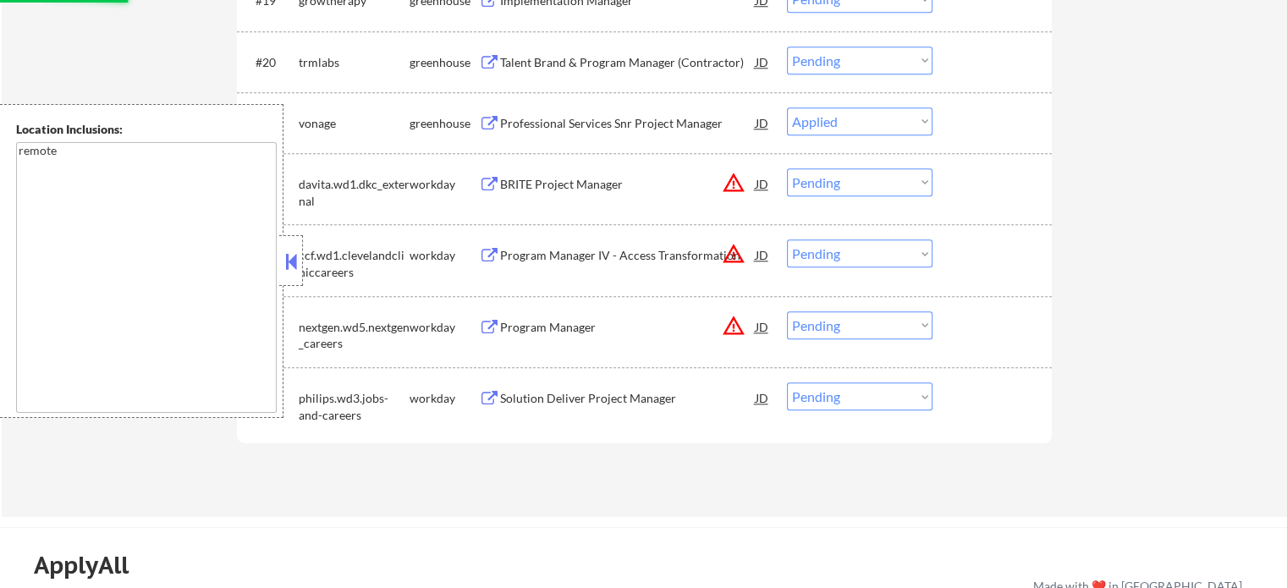
scroll to position [1777, 0]
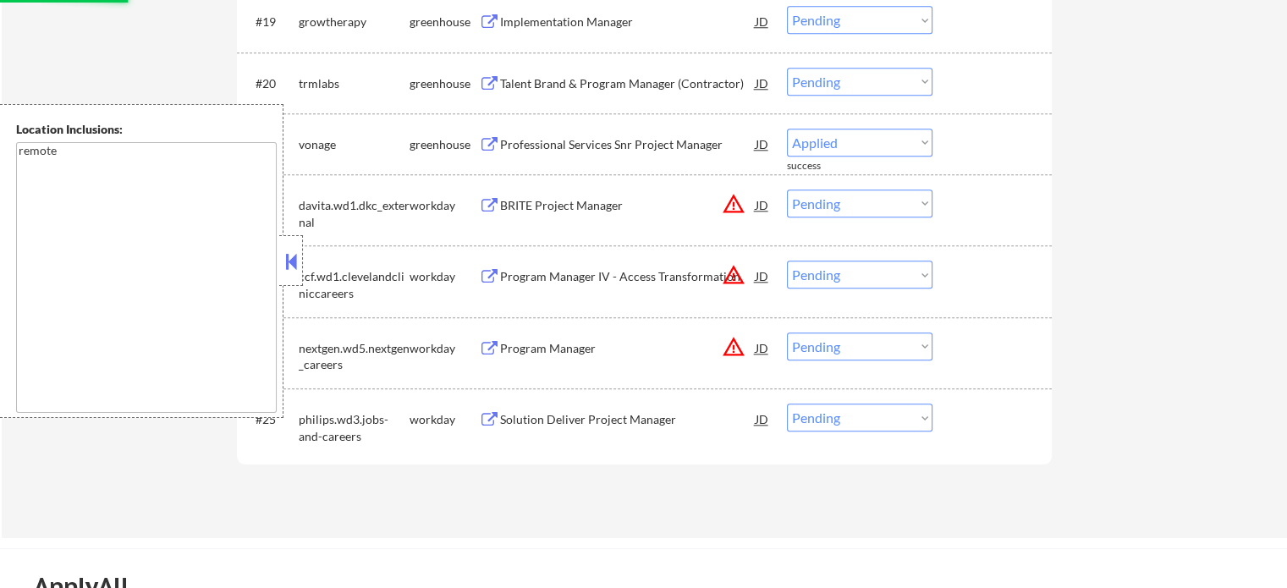
select select ""pending""
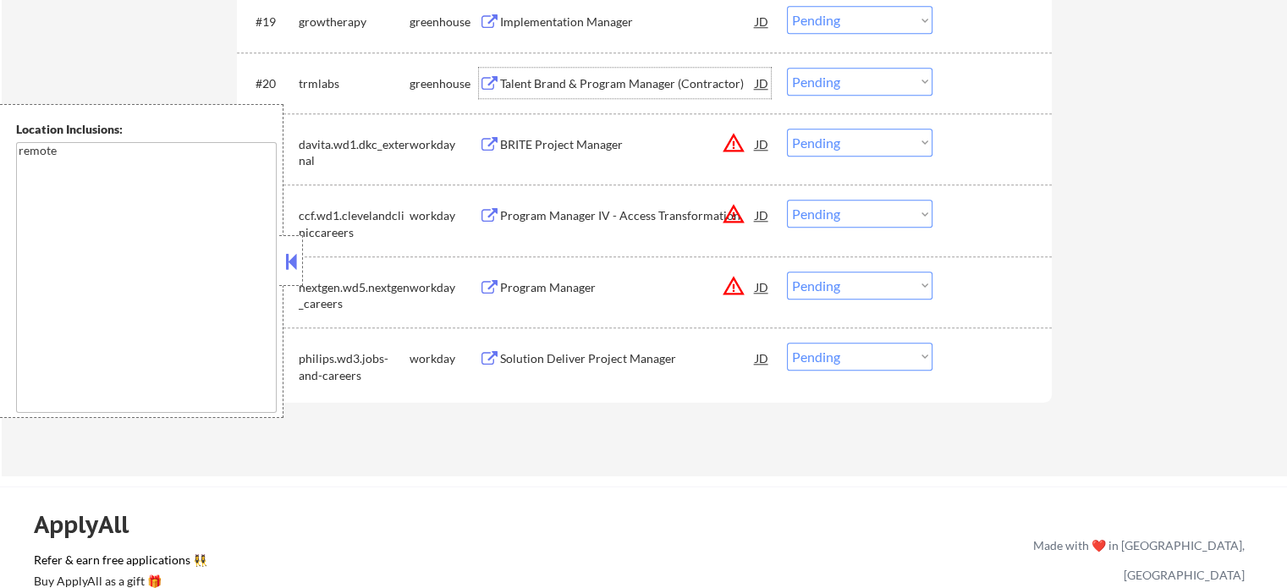
click at [548, 88] on div "Talent Brand & Program Manager (Contractor)" at bounding box center [628, 83] width 256 height 17
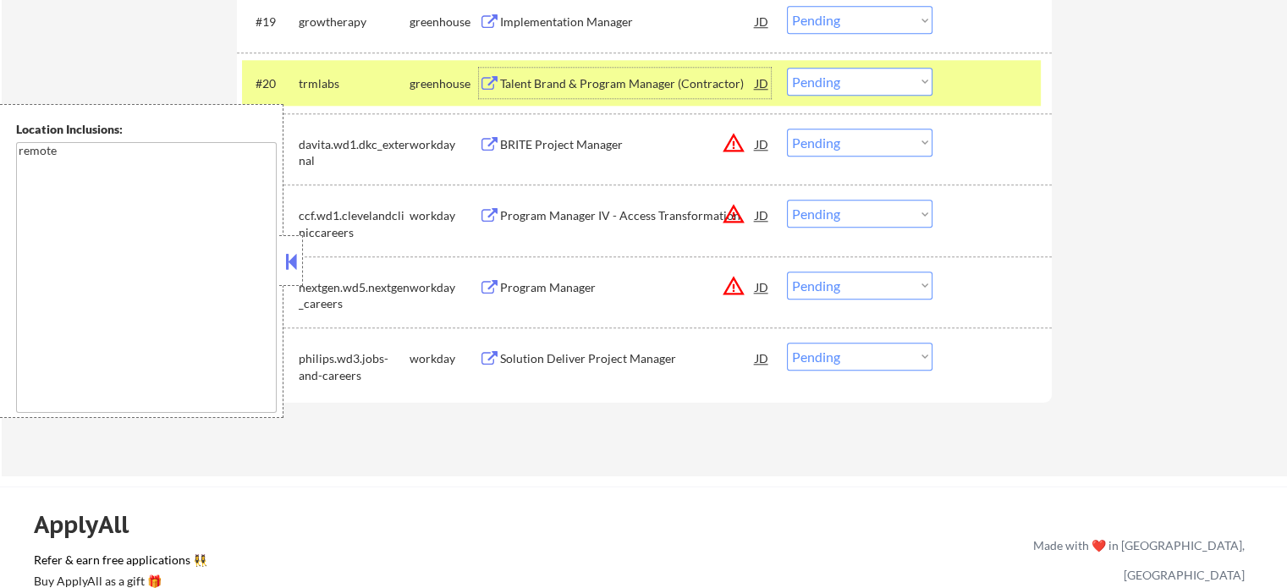
click at [860, 91] on select "Choose an option... Pending Applied Excluded (Questions) Excluded (Expired) Exc…" at bounding box center [860, 82] width 146 height 28
click at [787, 68] on select "Choose an option... Pending Applied Excluded (Questions) Excluded (Expired) Exc…" at bounding box center [860, 82] width 146 height 28
click at [970, 80] on div at bounding box center [994, 83] width 74 height 30
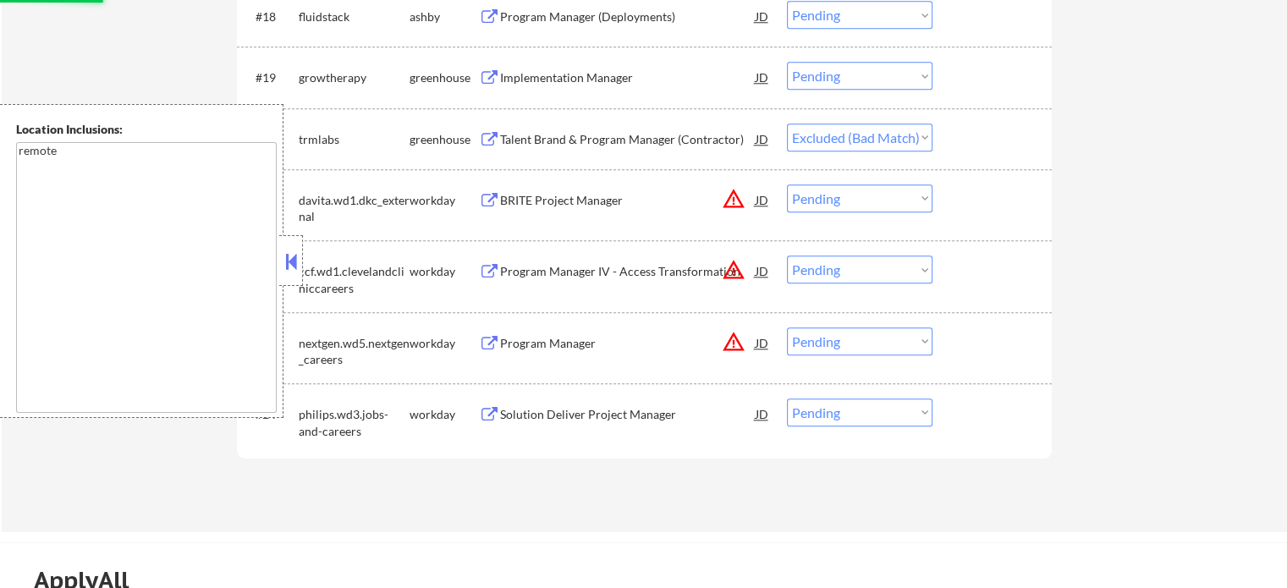
scroll to position [1692, 0]
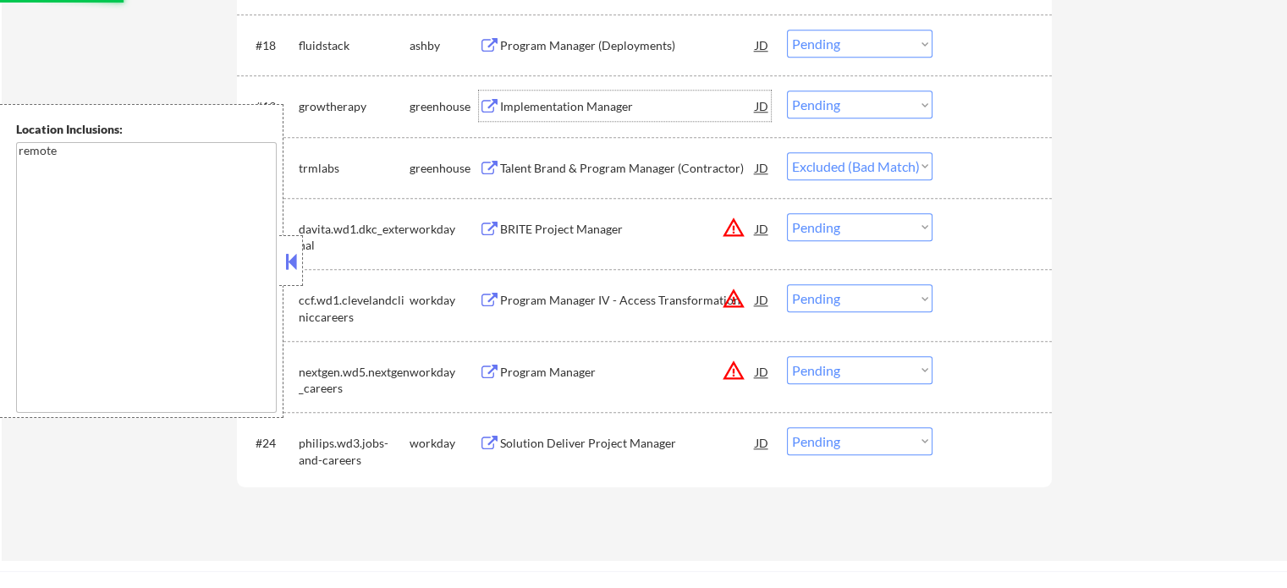
click at [588, 106] on div "Implementation Manager" at bounding box center [628, 106] width 256 height 17
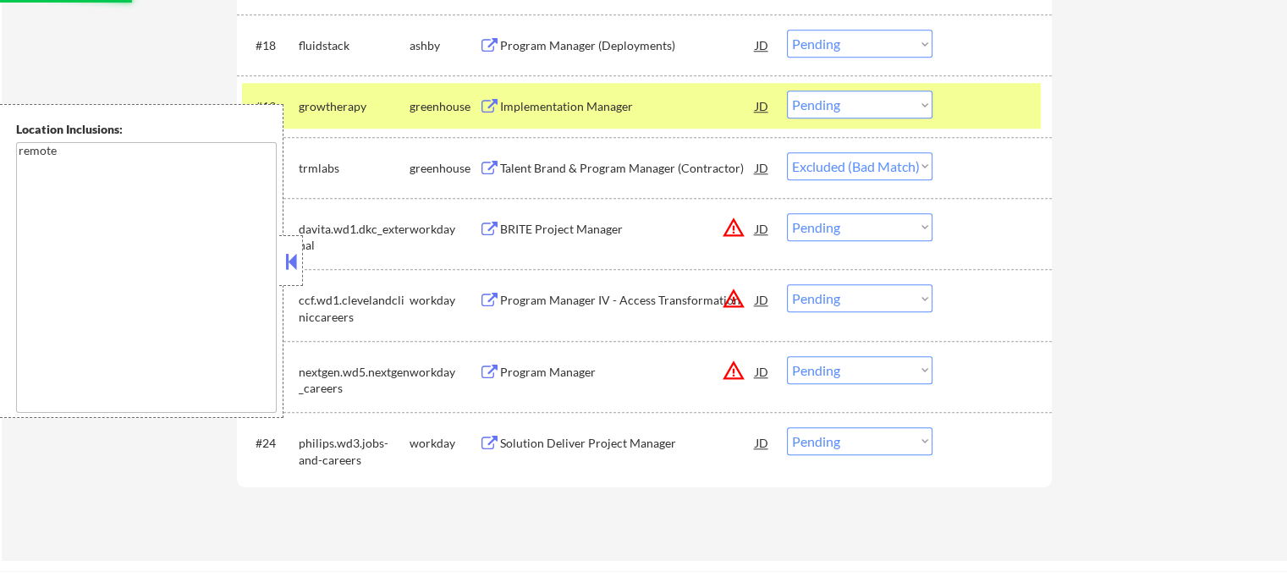
select select ""pending""
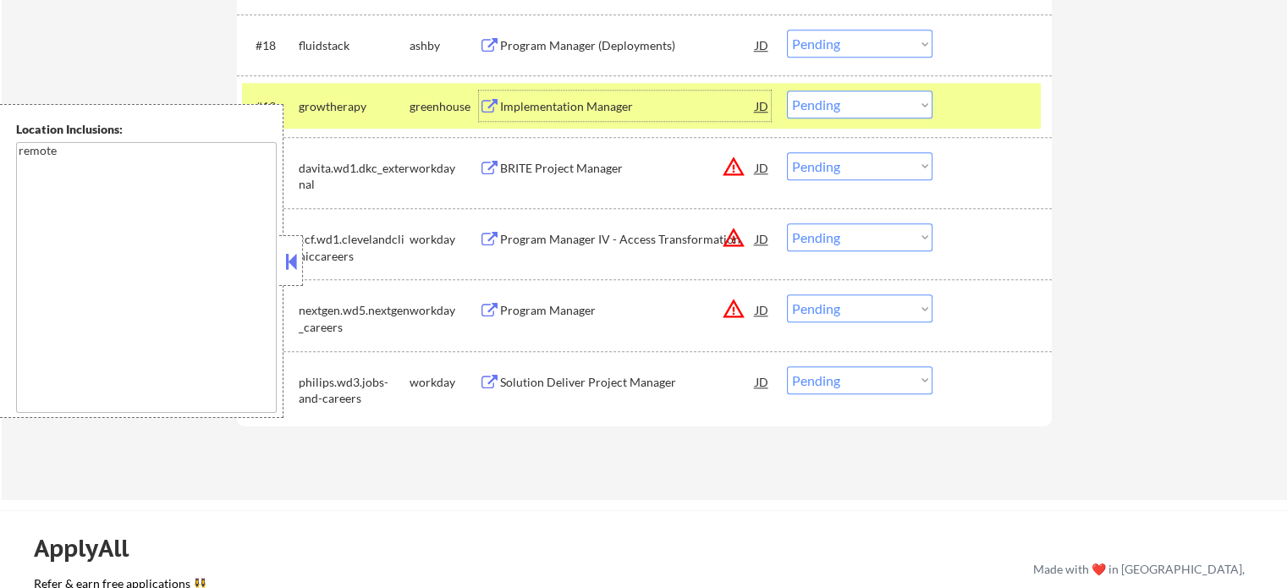
click at [877, 102] on select "Choose an option... Pending Applied Excluded (Questions) Excluded (Expired) Exc…" at bounding box center [860, 105] width 146 height 28
click at [787, 91] on select "Choose an option... Pending Applied Excluded (Questions) Excluded (Expired) Exc…" at bounding box center [860, 105] width 146 height 28
click at [968, 102] on div at bounding box center [994, 106] width 74 height 30
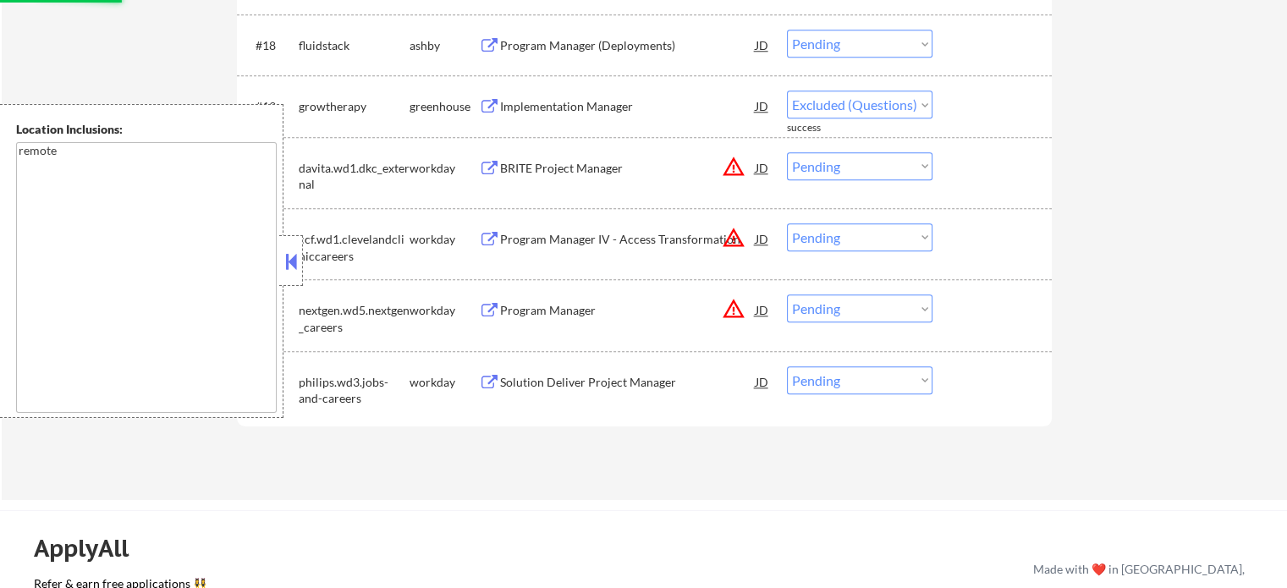
select select ""pending""
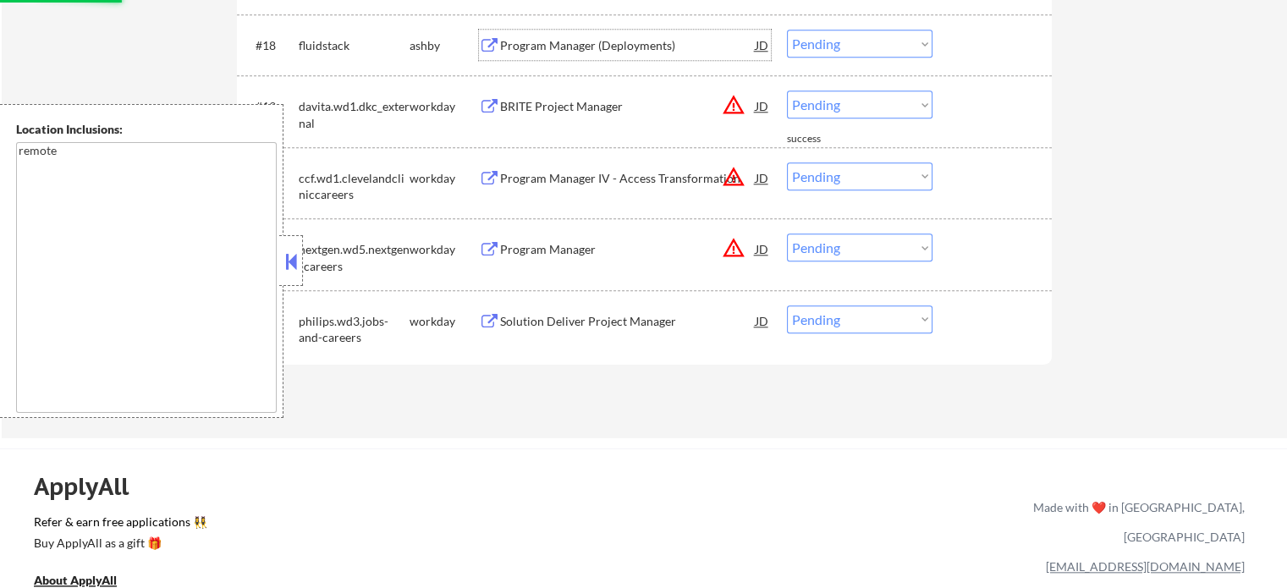
click at [585, 38] on div "Program Manager (Deployments)" at bounding box center [628, 45] width 256 height 17
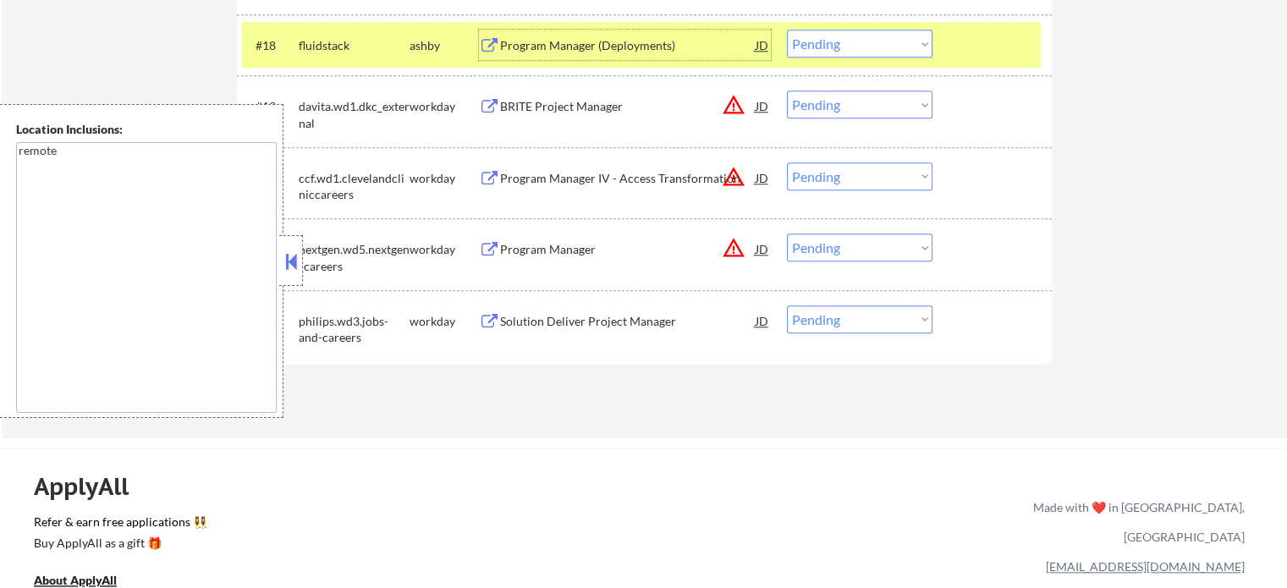
click at [836, 53] on select "Choose an option... Pending Applied Excluded (Questions) Excluded (Expired) Exc…" at bounding box center [860, 44] width 146 height 28
click at [787, 30] on select "Choose an option... Pending Applied Excluded (Questions) Excluded (Expired) Exc…" at bounding box center [860, 44] width 146 height 28
click at [967, 44] on div at bounding box center [994, 45] width 74 height 30
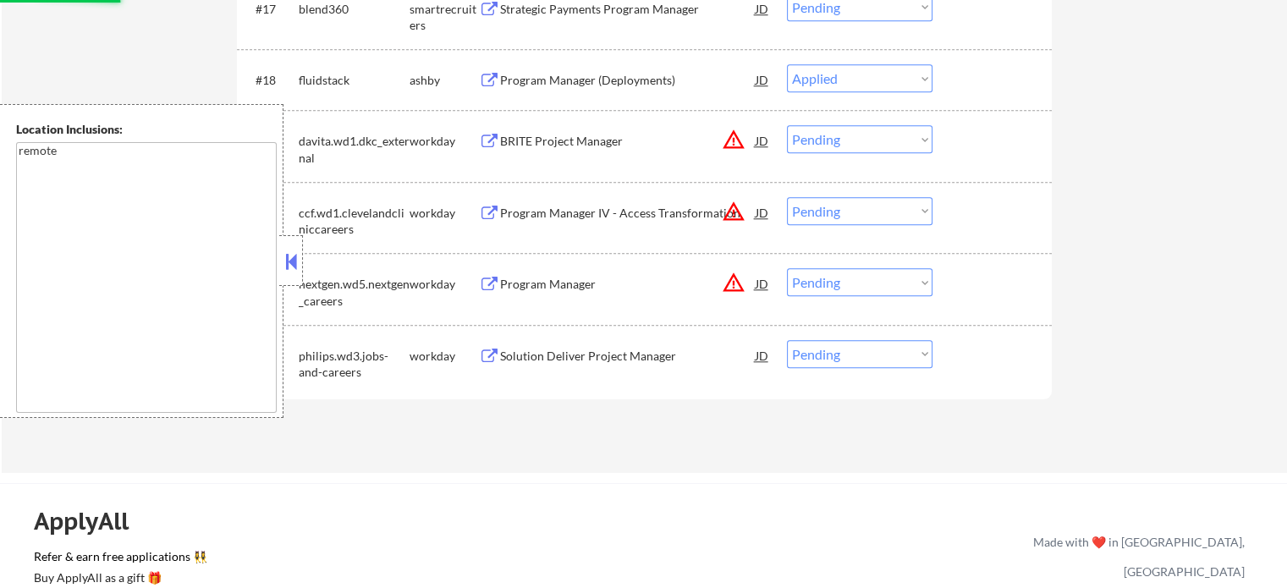
scroll to position [1608, 0]
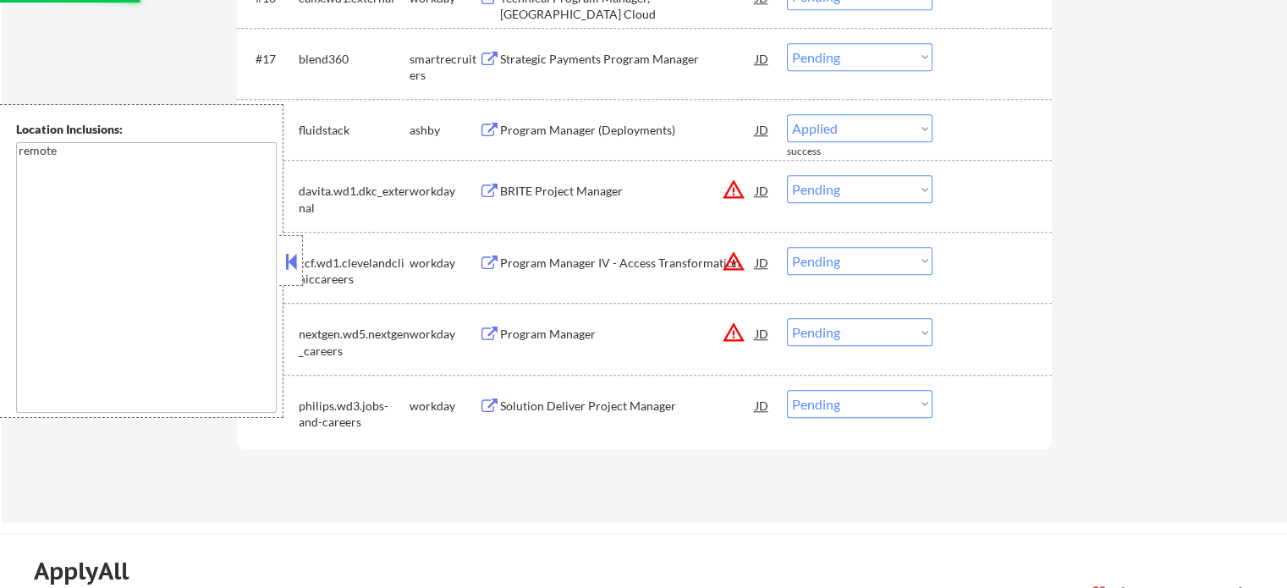
select select ""pending""
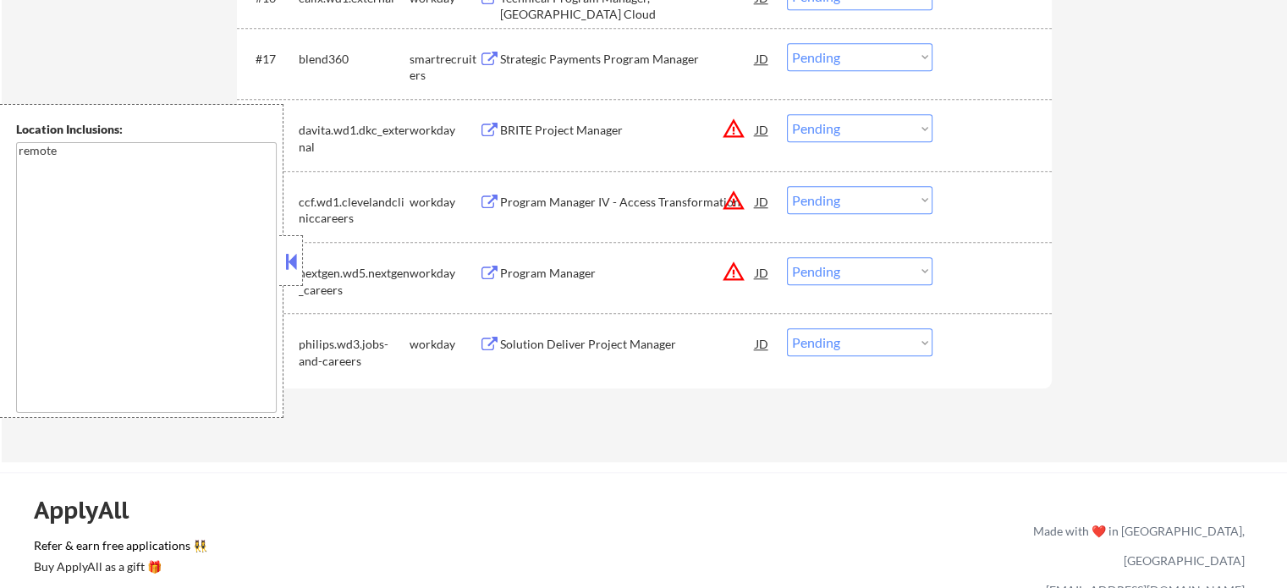
click at [508, 63] on div "Strategic Payments Program Manager" at bounding box center [628, 59] width 256 height 17
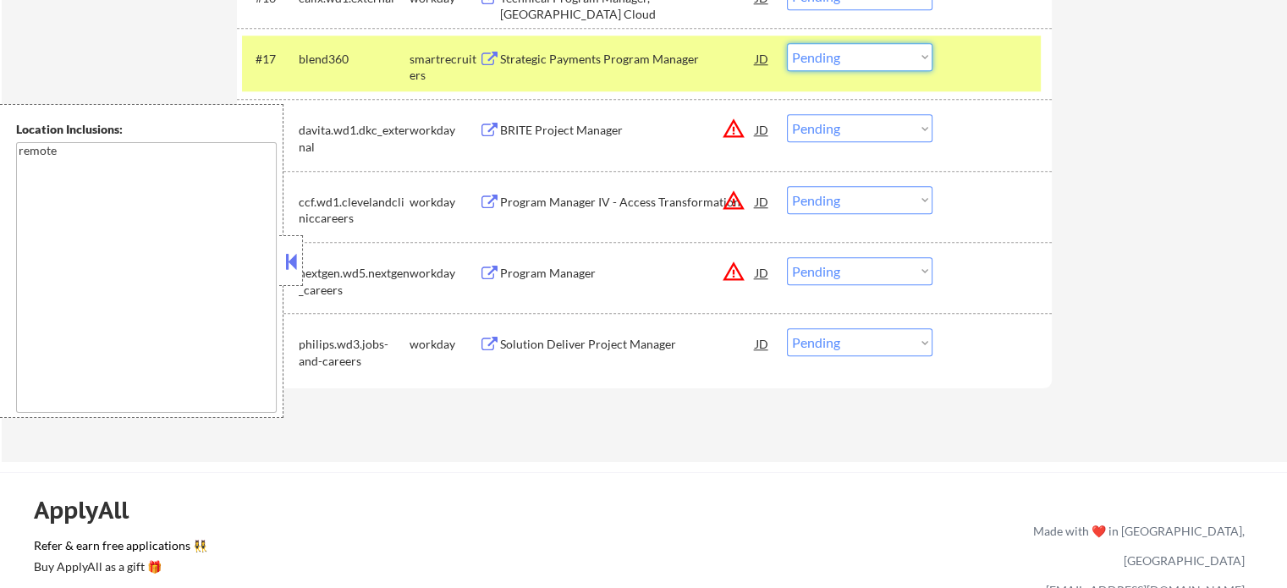
click at [812, 64] on select "Choose an option... Pending Applied Excluded (Questions) Excluded (Expired) Exc…" at bounding box center [860, 57] width 146 height 28
click at [787, 43] on select "Choose an option... Pending Applied Excluded (Questions) Excluded (Expired) Exc…" at bounding box center [860, 57] width 146 height 28
click at [978, 65] on div at bounding box center [994, 58] width 74 height 30
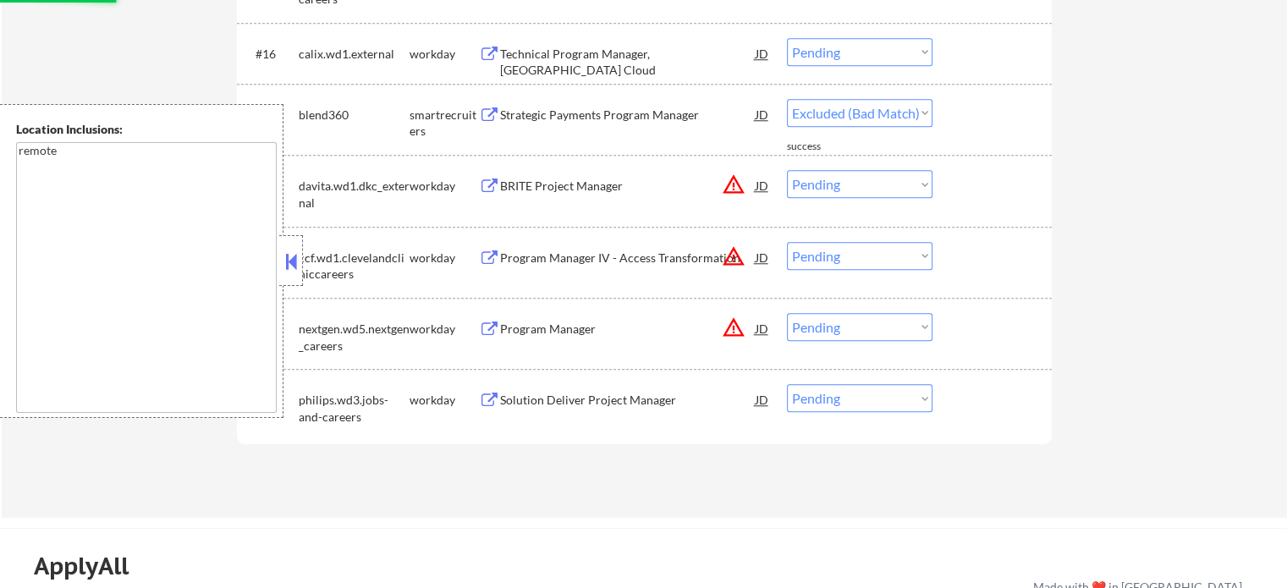
scroll to position [1523, 0]
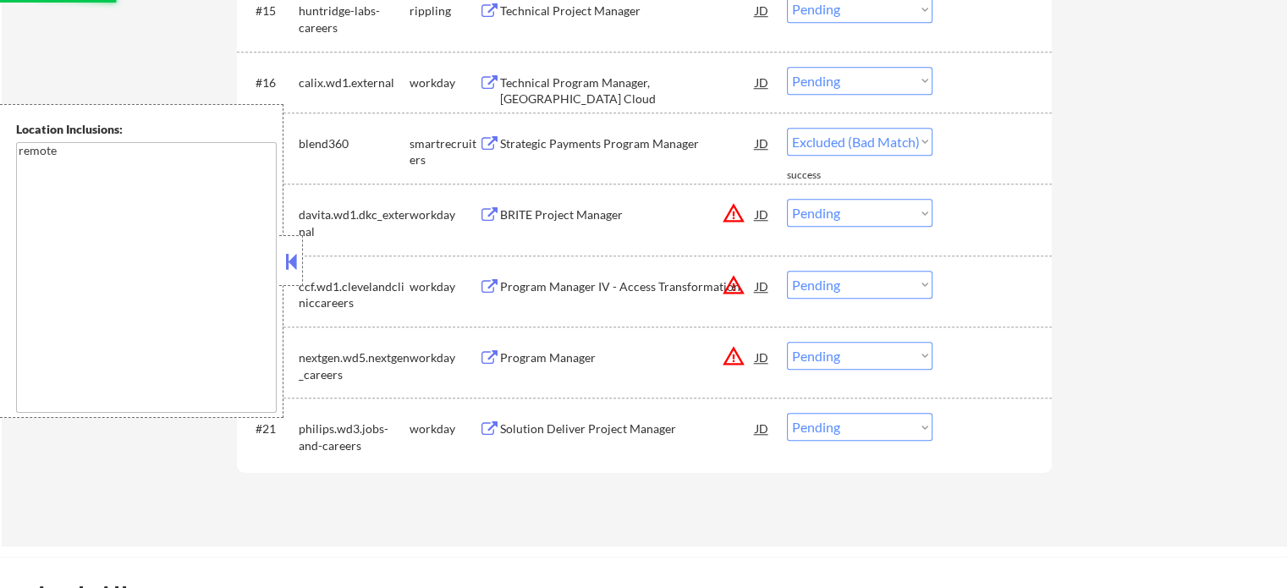
select select ""pending""
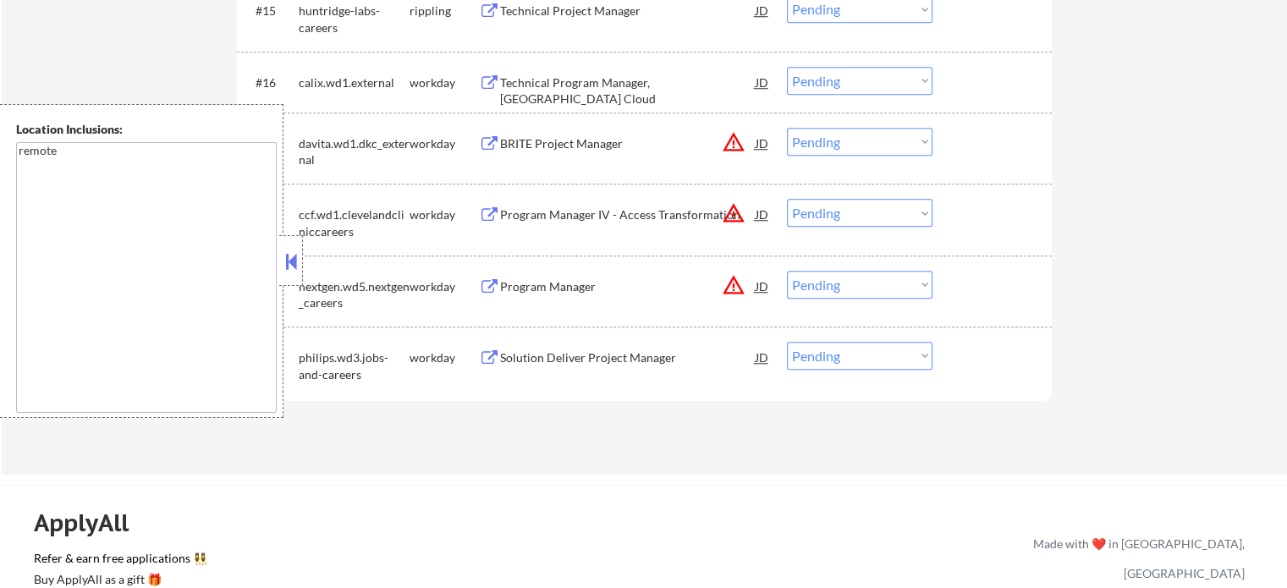
click at [569, 13] on div "Technical Project Manager" at bounding box center [628, 11] width 256 height 17
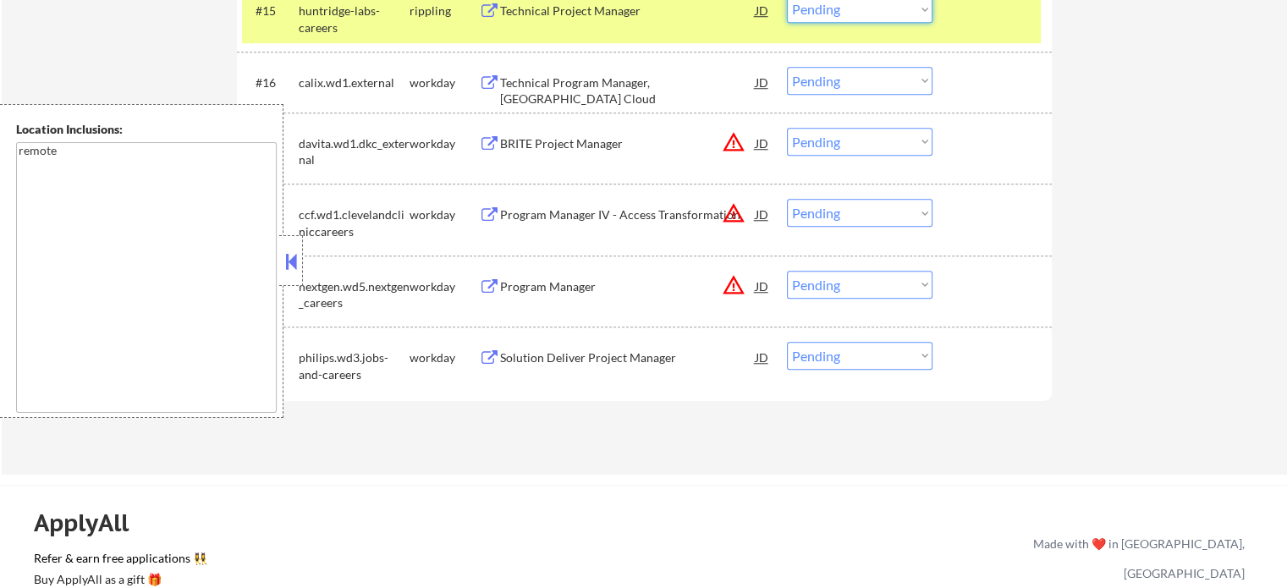
scroll to position [1518, 0]
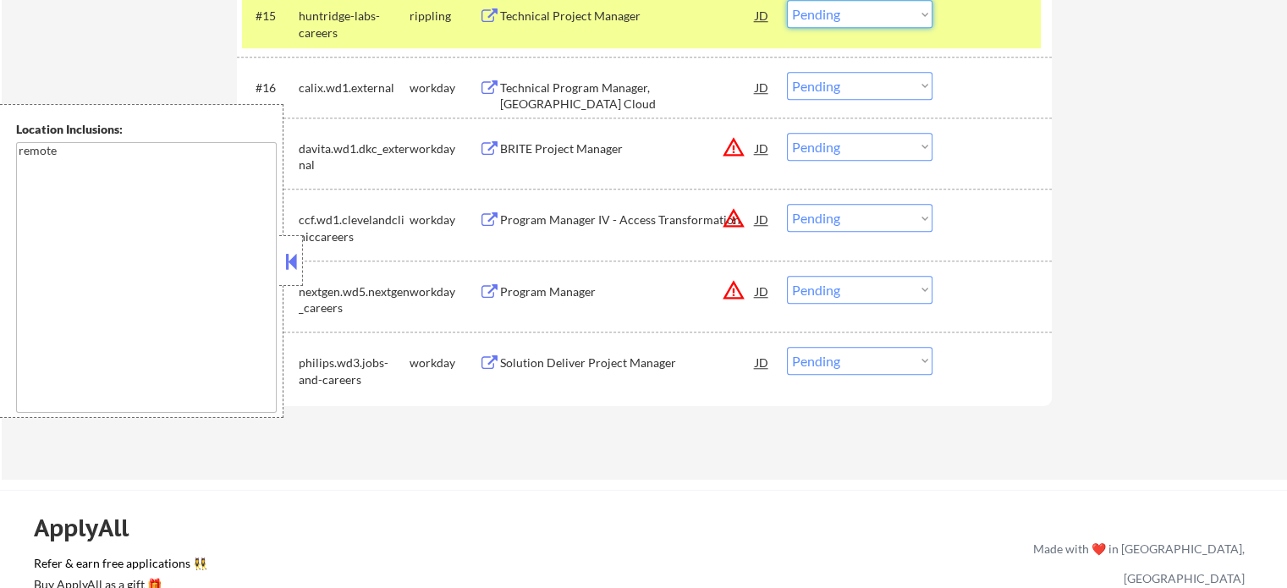
click at [806, 19] on select "Choose an option... Pending Applied Excluded (Questions) Excluded (Expired) Exc…" at bounding box center [860, 14] width 146 height 28
click at [787, 0] on select "Choose an option... Pending Applied Excluded (Questions) Excluded (Expired) Exc…" at bounding box center [860, 14] width 146 height 28
click at [972, 32] on div "#15 huntridge-labs-careers rippling Technical Project Manager JD warning_amber …" at bounding box center [641, 20] width 799 height 56
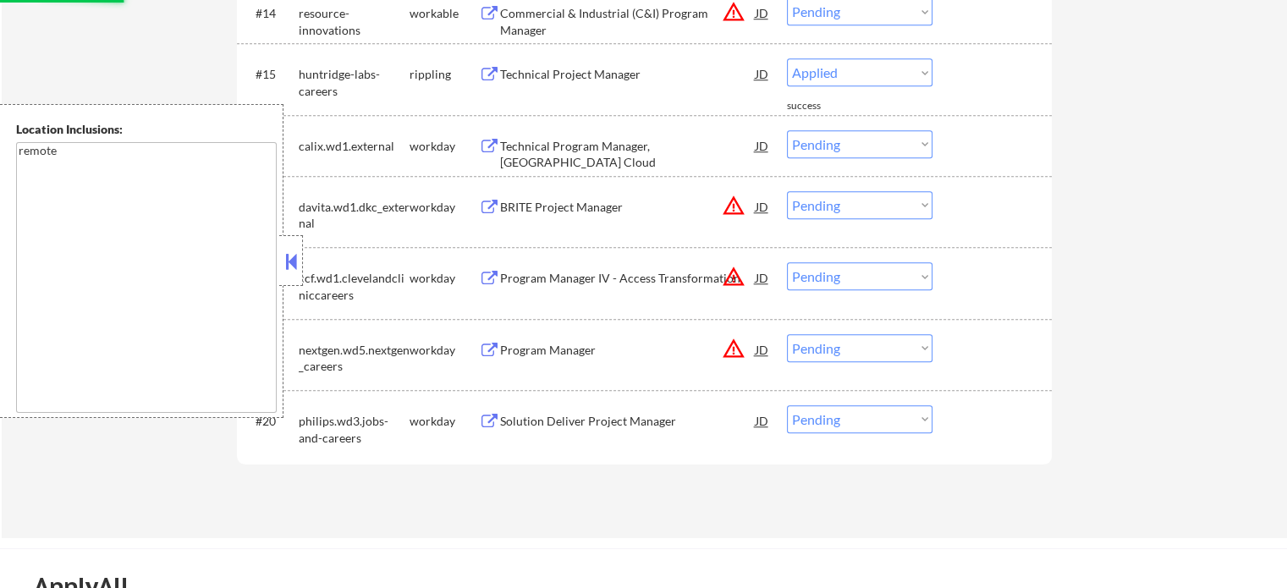
scroll to position [1433, 0]
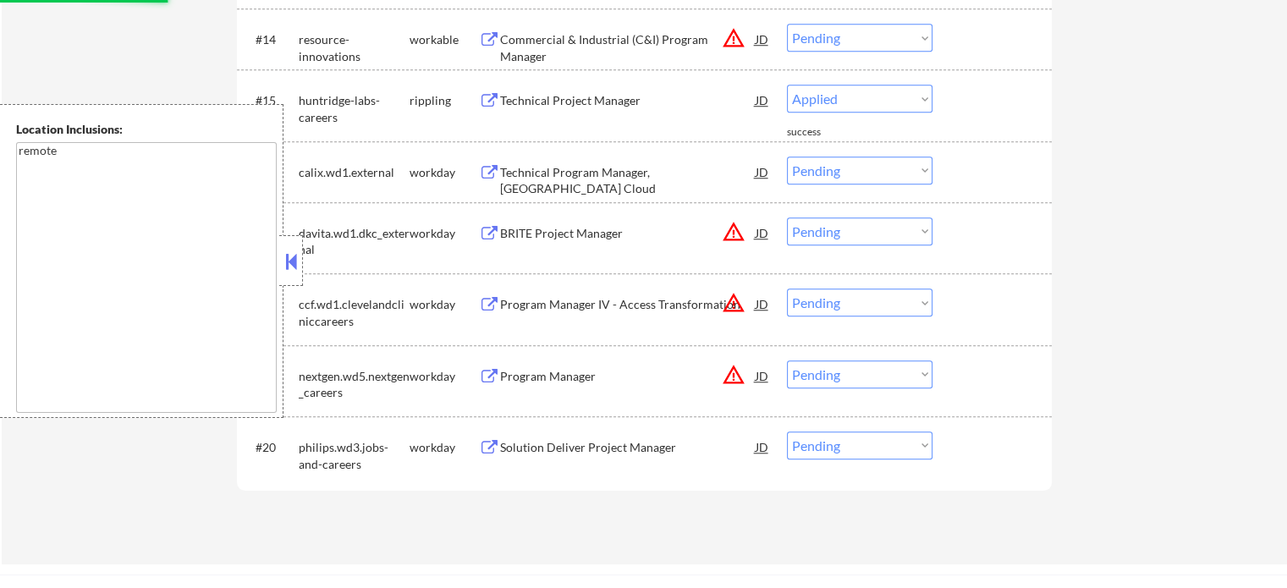
select select ""pending""
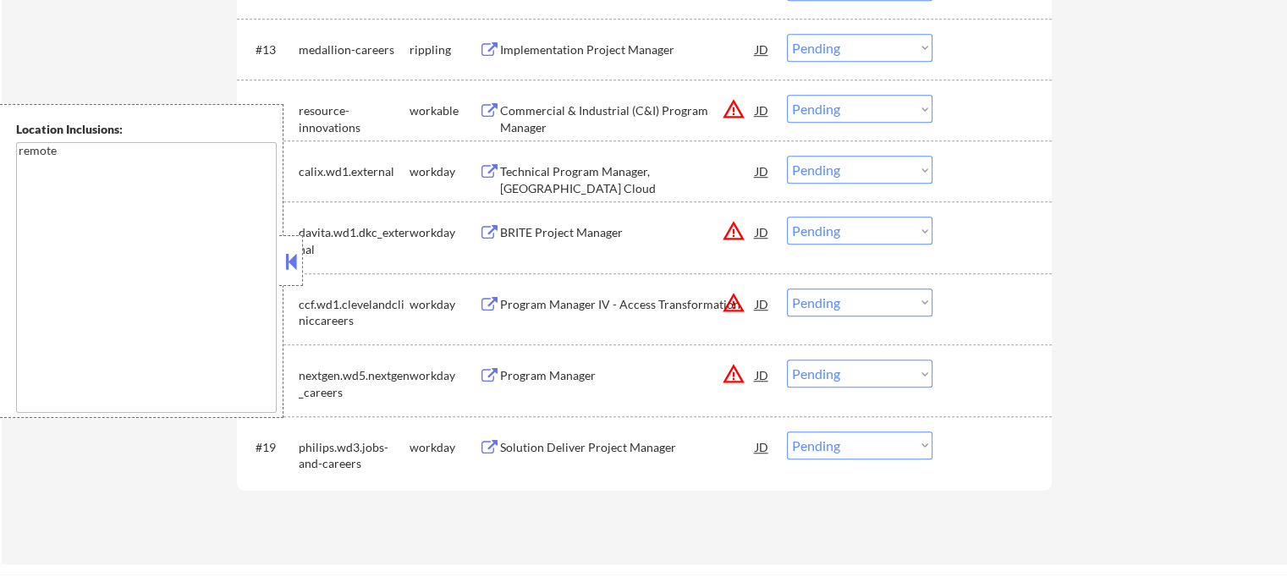
scroll to position [1264, 0]
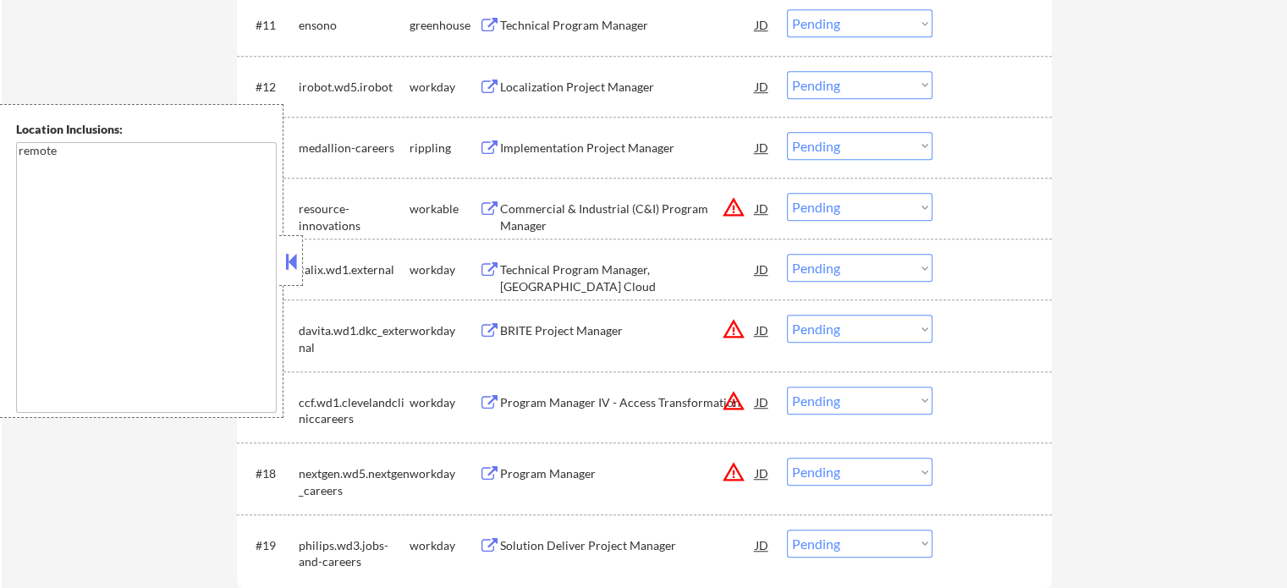
click at [581, 144] on div "Implementation Project Manager" at bounding box center [628, 148] width 256 height 17
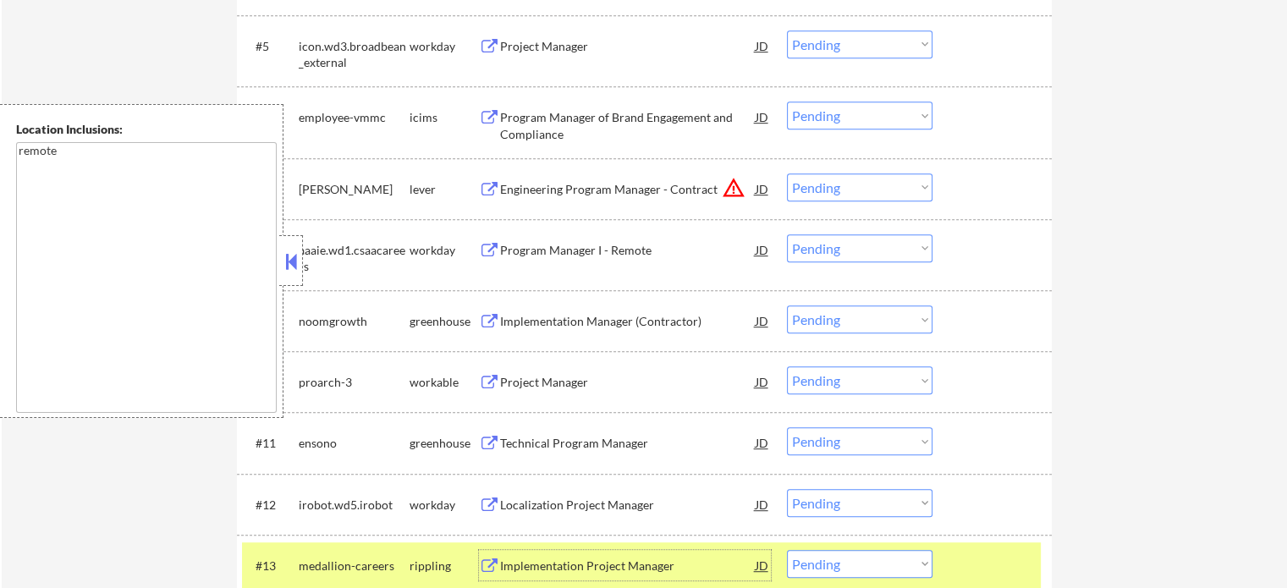
scroll to position [1100, 0]
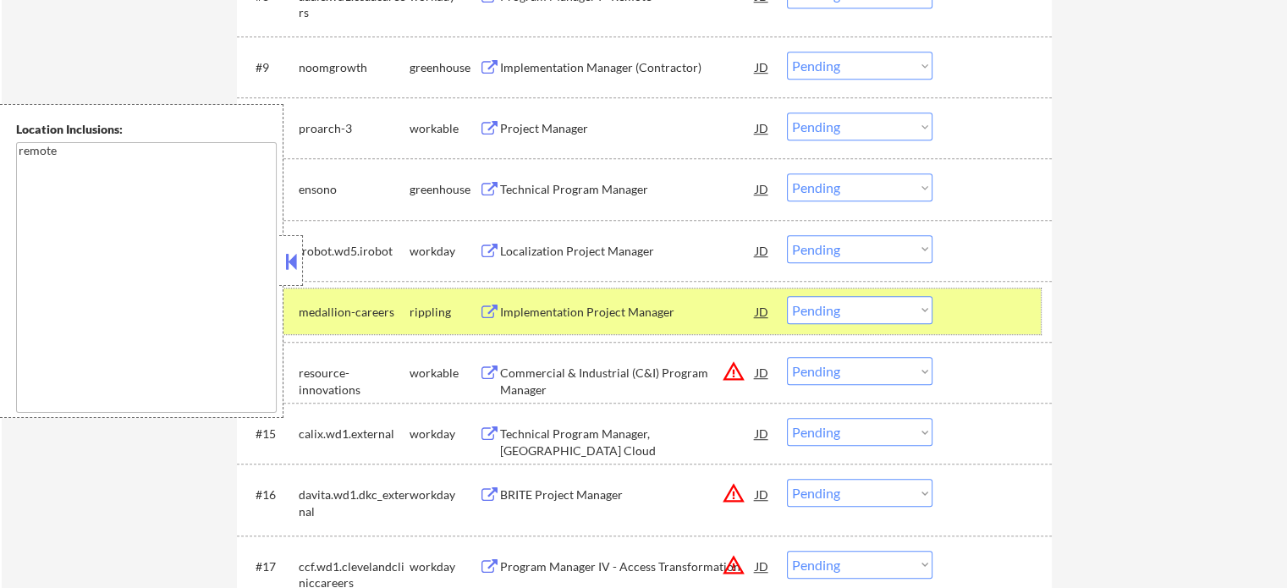
click at [965, 311] on div at bounding box center [994, 311] width 74 height 30
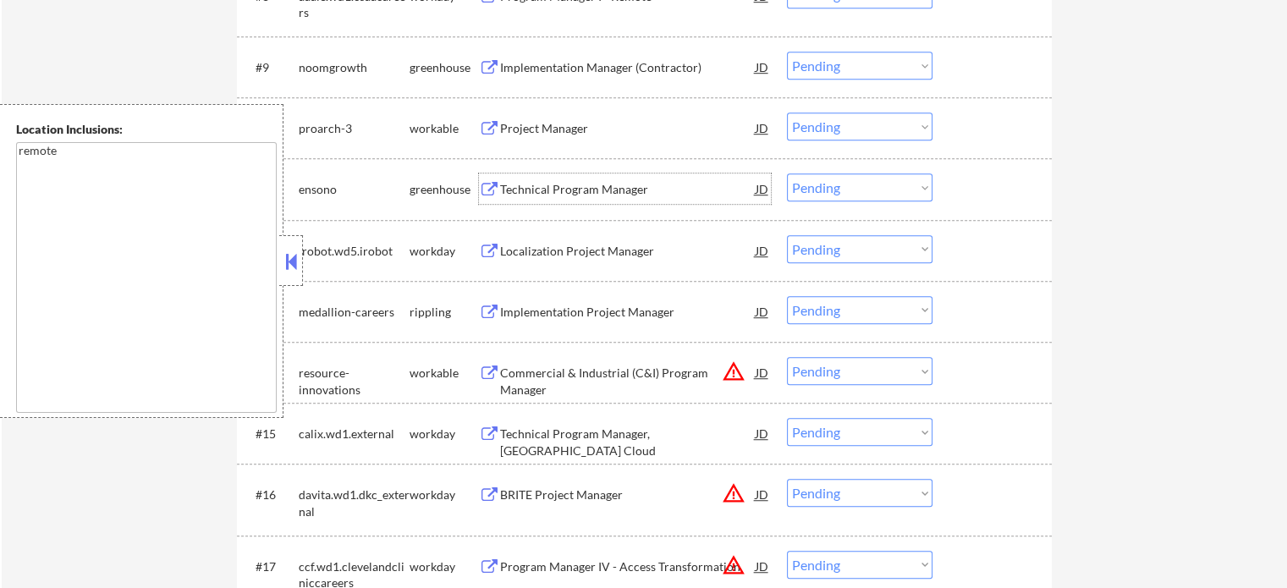
click at [531, 189] on div "Technical Program Manager" at bounding box center [628, 189] width 256 height 17
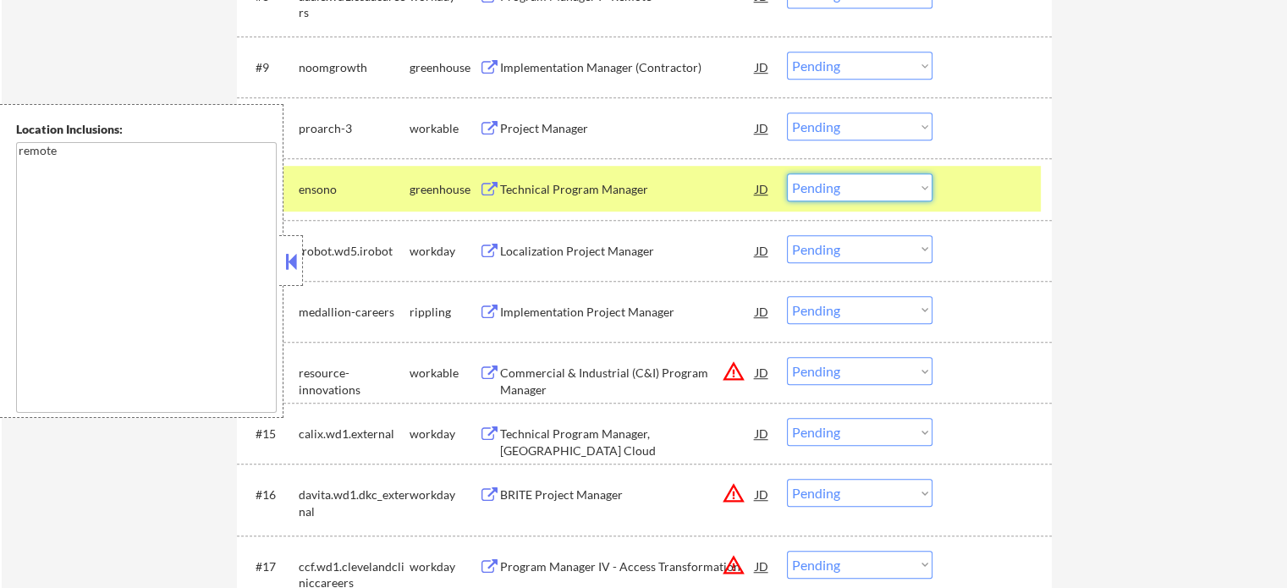
click at [830, 189] on select "Choose an option... Pending Applied Excluded (Questions) Excluded (Expired) Exc…" at bounding box center [860, 187] width 146 height 28
click at [787, 173] on select "Choose an option... Pending Applied Excluded (Questions) Excluded (Expired) Exc…" at bounding box center [860, 187] width 146 height 28
click at [1017, 196] on div at bounding box center [994, 188] width 74 height 30
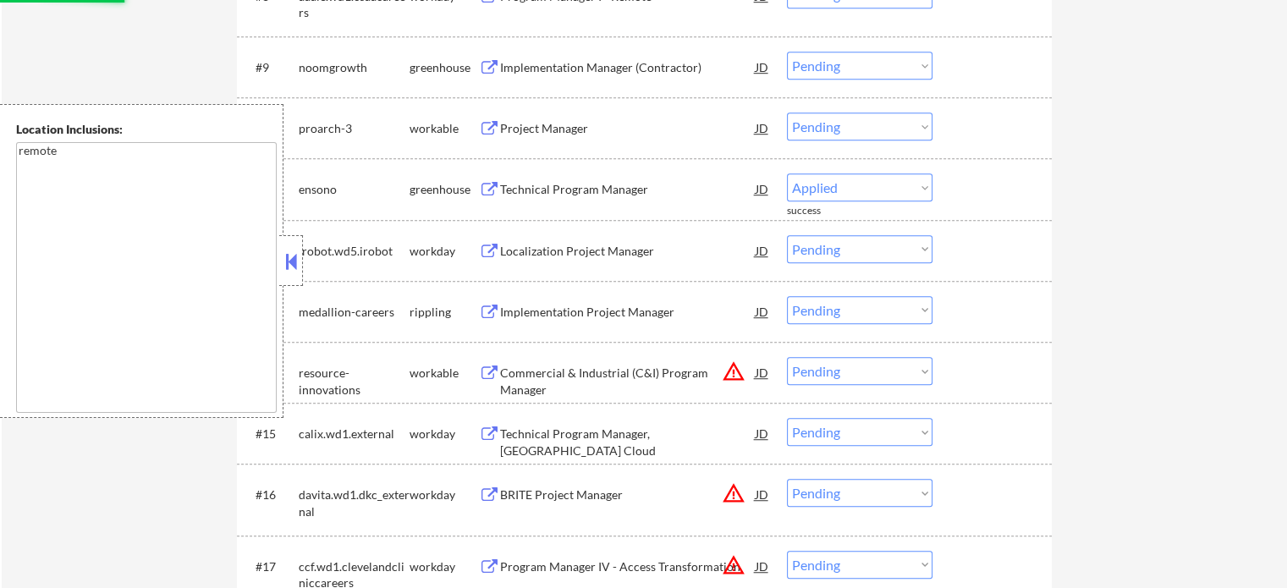
select select ""pending""
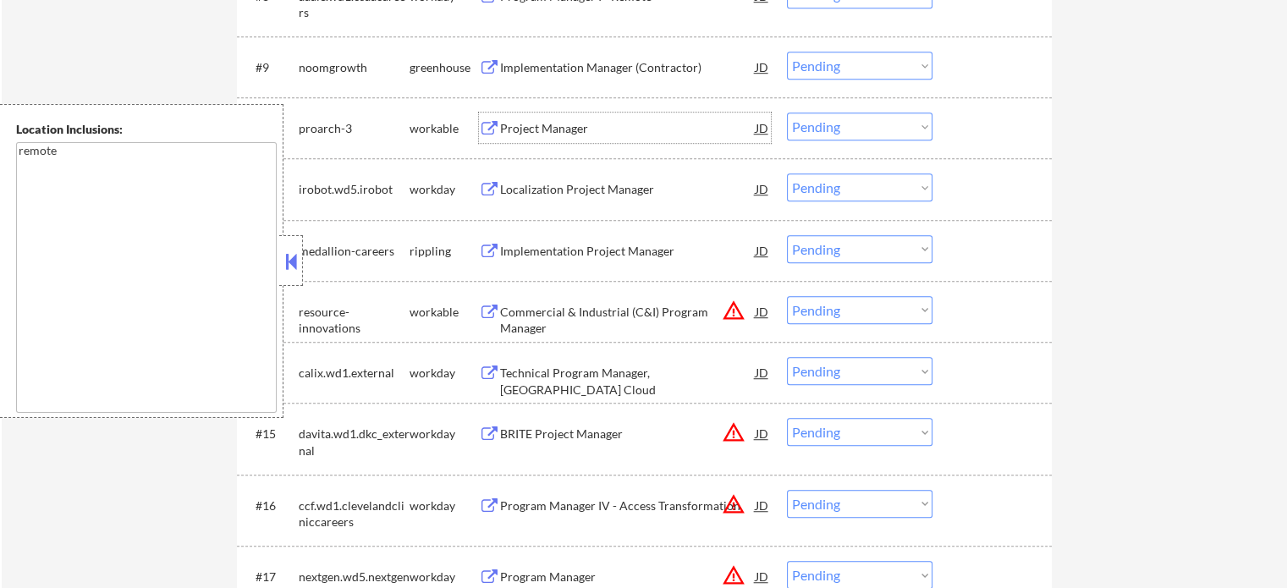
click at [555, 132] on div "Project Manager" at bounding box center [628, 128] width 256 height 17
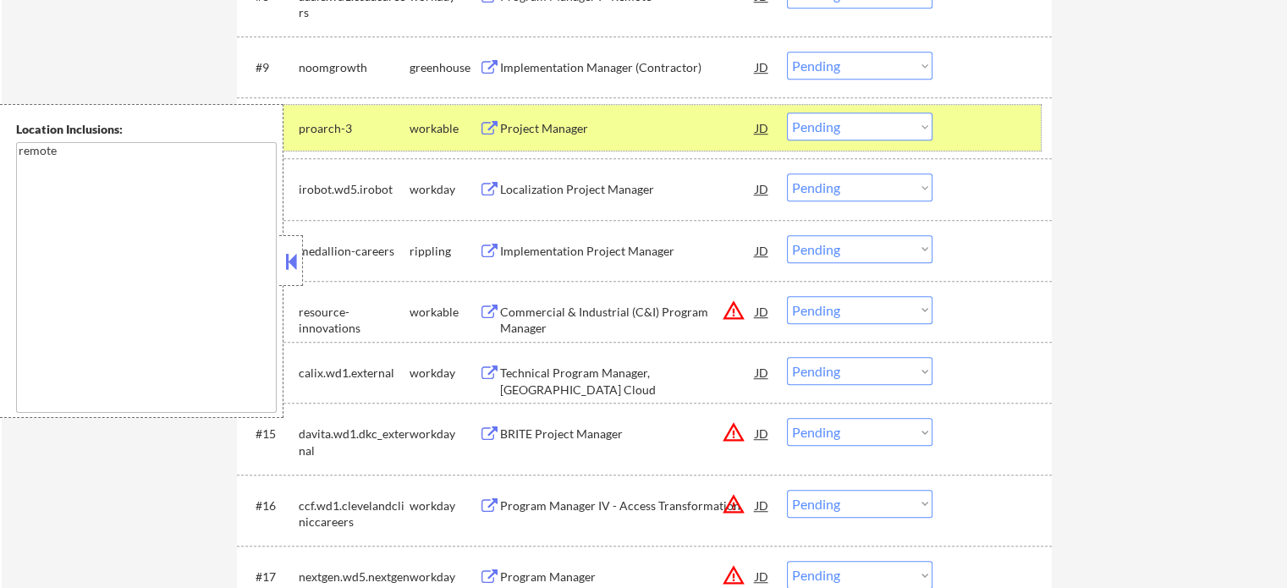
click at [984, 125] on div at bounding box center [994, 128] width 74 height 30
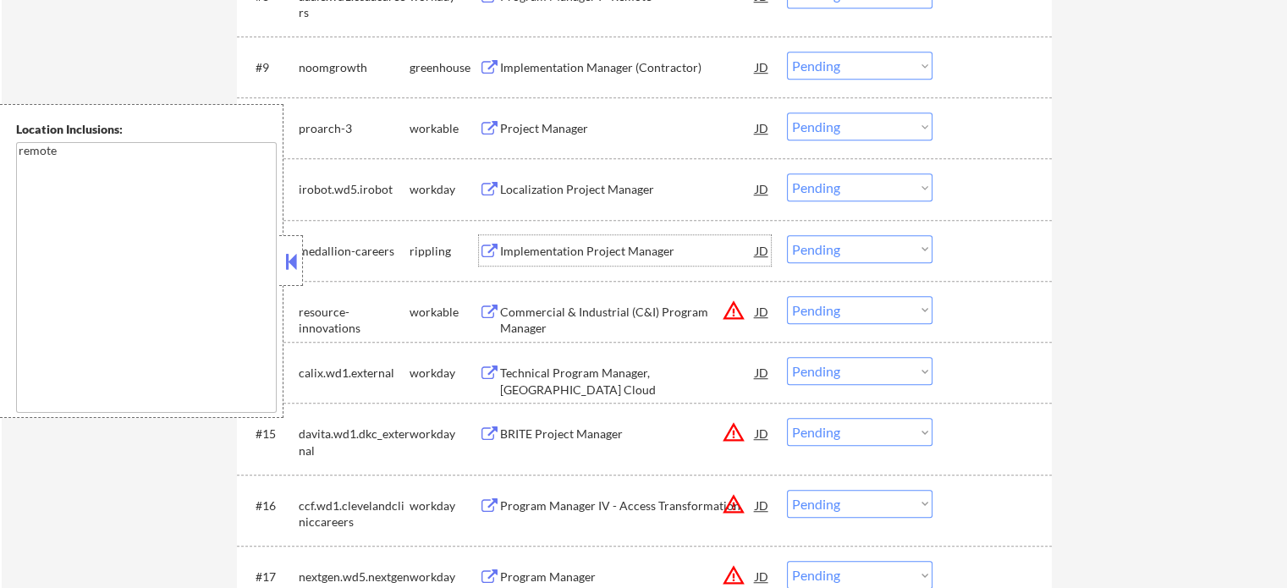
click at [585, 246] on div "Implementation Project Manager" at bounding box center [628, 251] width 256 height 17
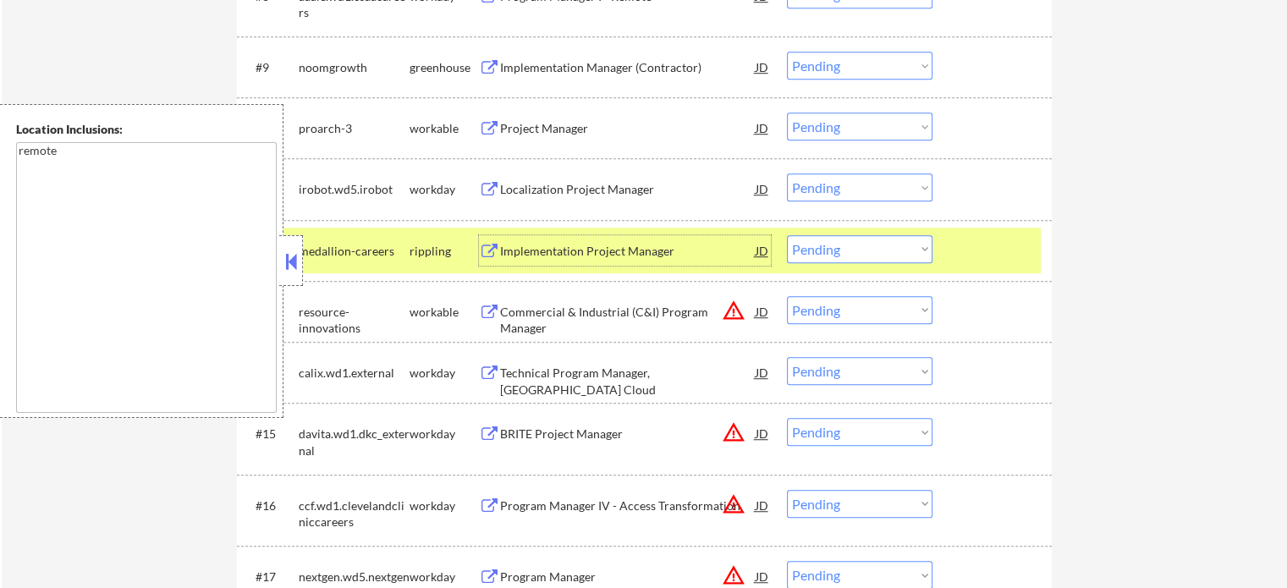
click at [881, 254] on select "Choose an option... Pending Applied Excluded (Questions) Excluded (Expired) Exc…" at bounding box center [860, 249] width 146 height 28
click at [787, 235] on select "Choose an option... Pending Applied Excluded (Questions) Excluded (Expired) Exc…" at bounding box center [860, 249] width 146 height 28
click at [976, 260] on div at bounding box center [994, 250] width 74 height 30
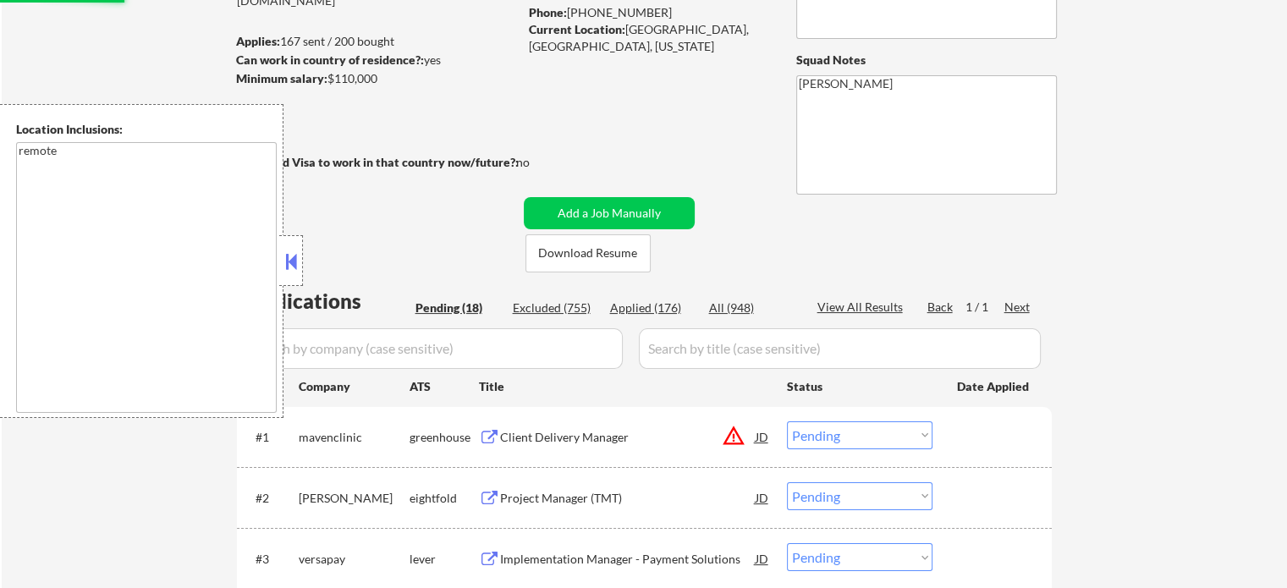
scroll to position [0, 0]
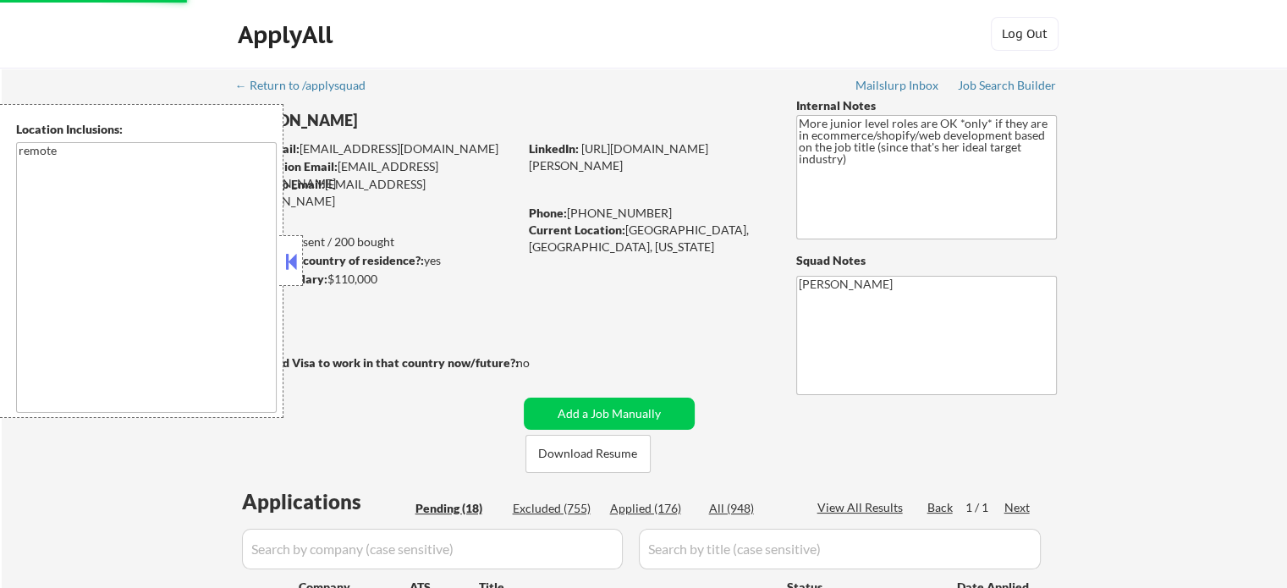
select select ""pending""
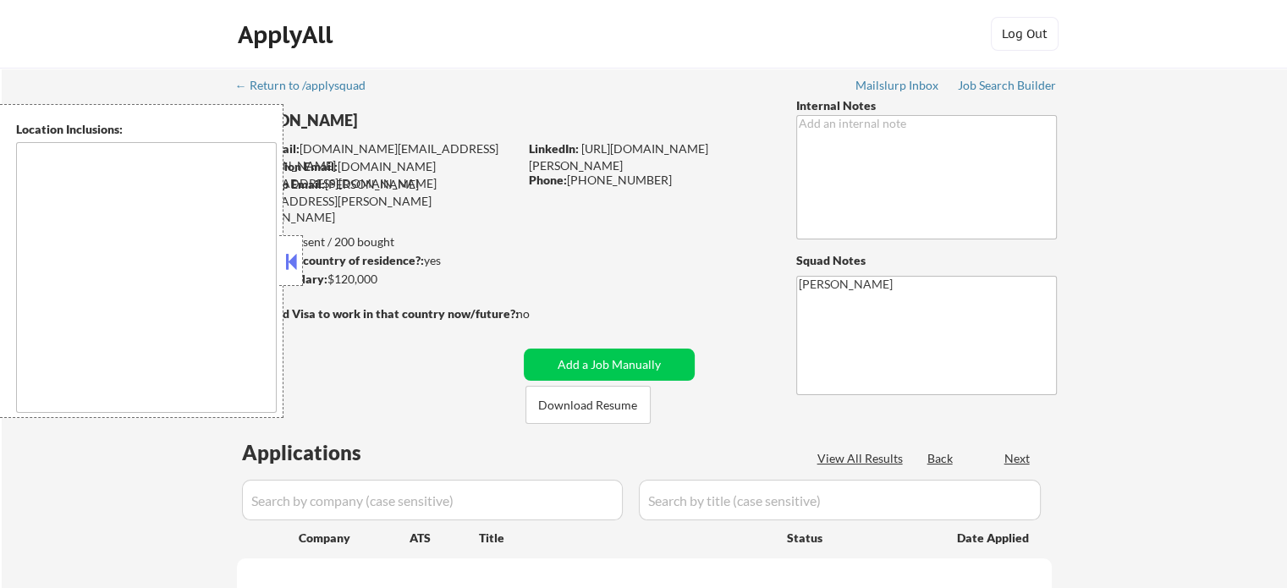
type textarea "[GEOGRAPHIC_DATA], [GEOGRAPHIC_DATA], [GEOGRAPHIC_DATA] [GEOGRAPHIC_DATA], [GEO…"
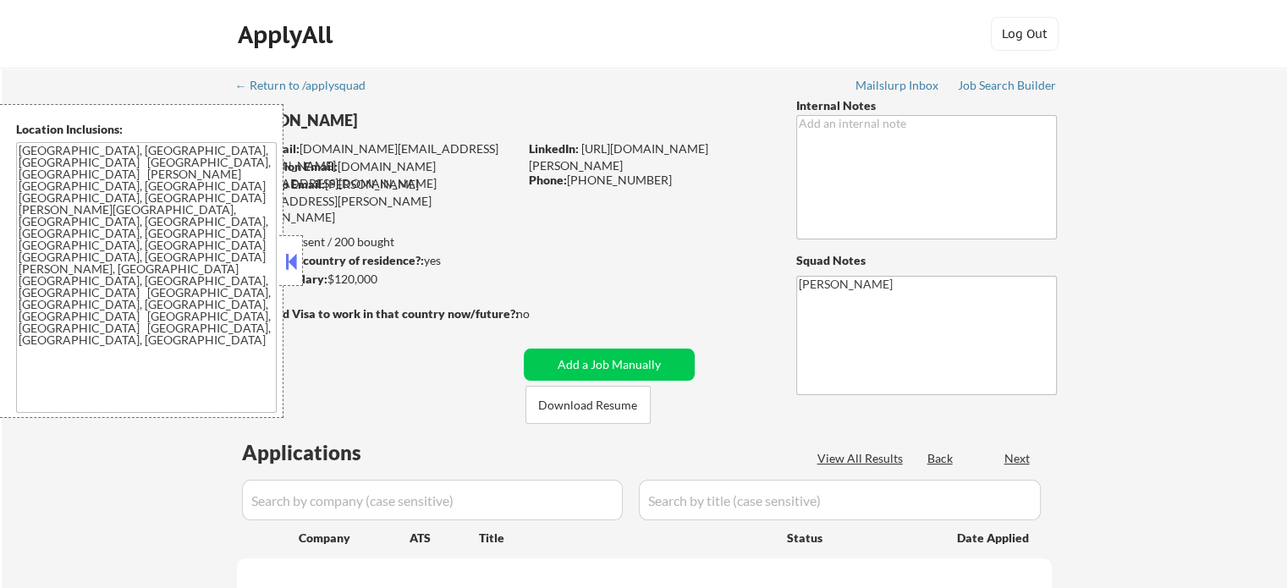
select select ""pending""
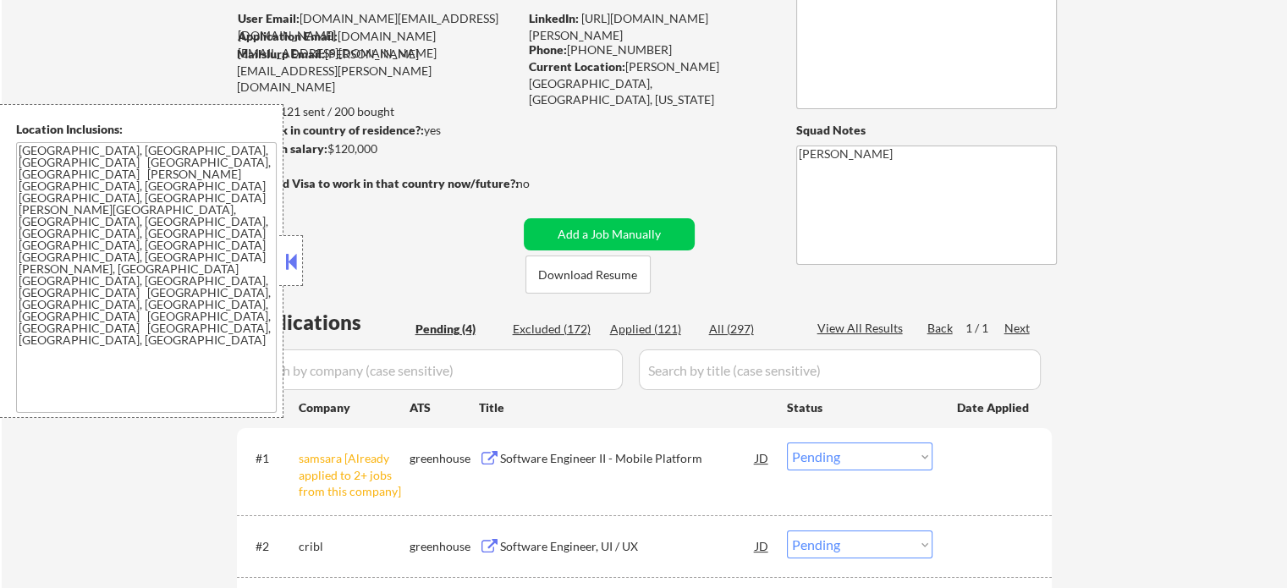
scroll to position [338, 0]
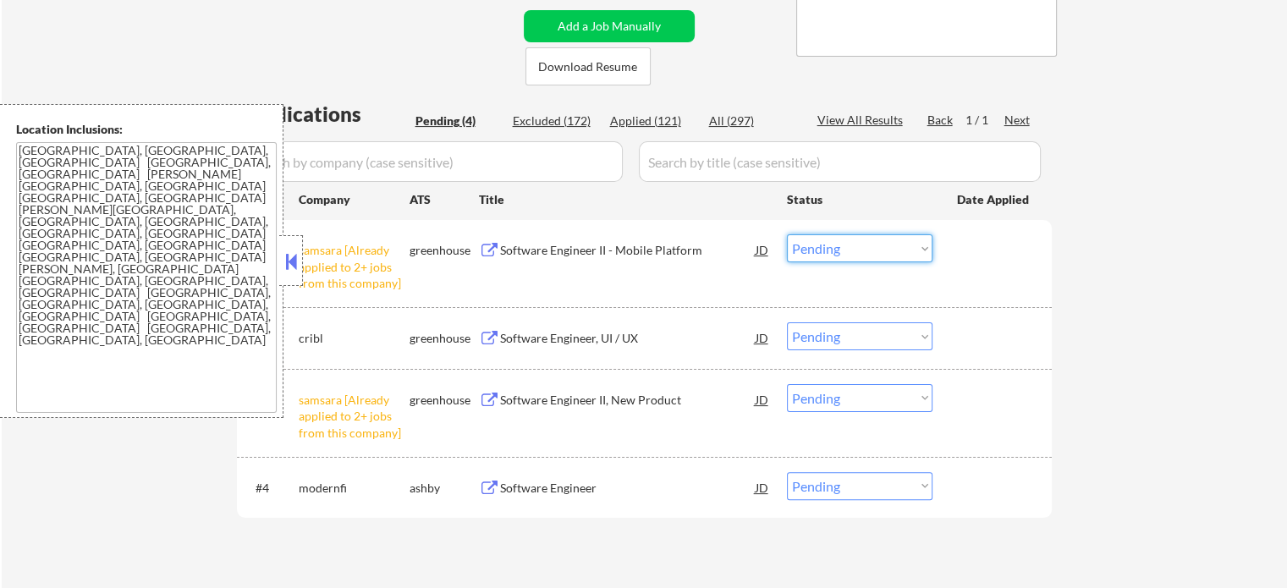
click at [853, 251] on select "Choose an option... Pending Applied Excluded (Questions) Excluded (Expired) Exc…" at bounding box center [860, 248] width 146 height 28
click at [787, 234] on select "Choose an option... Pending Applied Excluded (Questions) Excluded (Expired) Exc…" at bounding box center [860, 248] width 146 height 28
select select ""pending""
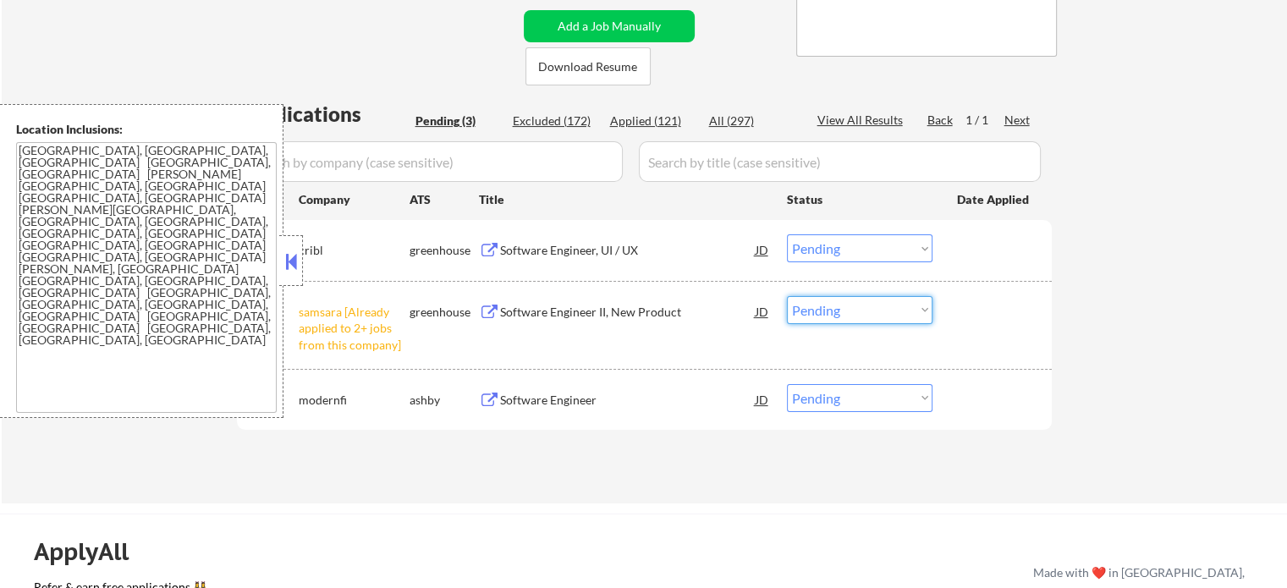
click at [850, 310] on select "Choose an option... Pending Applied Excluded (Questions) Excluded (Expired) Exc…" at bounding box center [860, 310] width 146 height 28
click at [787, 296] on select "Choose an option... Pending Applied Excluded (Questions) Excluded (Expired) Exc…" at bounding box center [860, 310] width 146 height 28
select select ""pending""
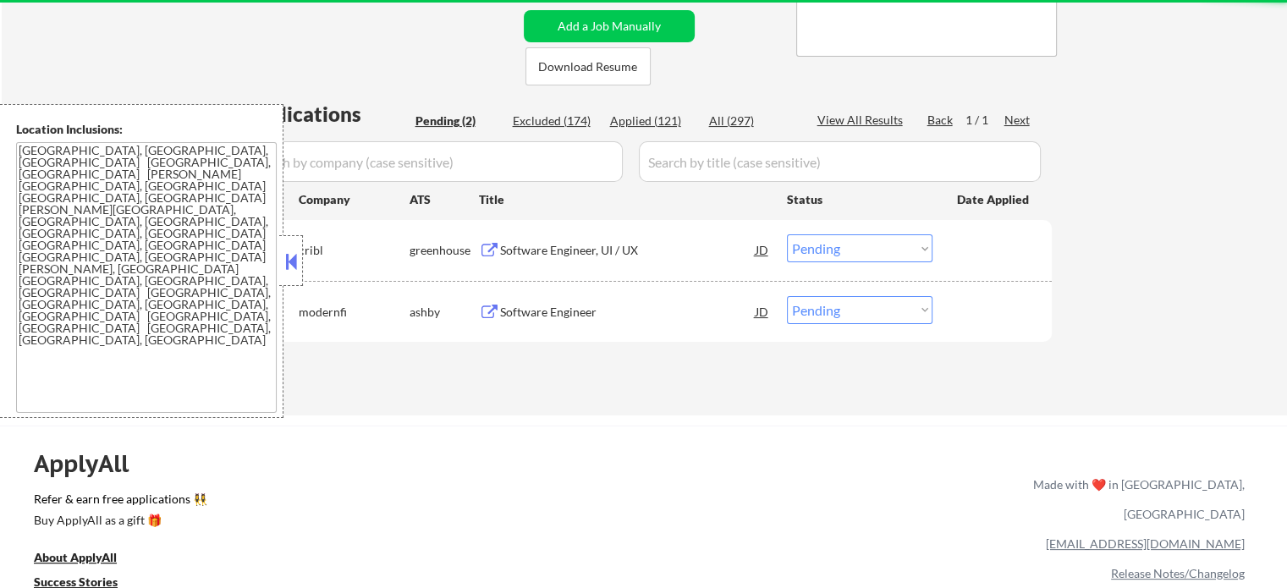
click at [673, 392] on div "← Return to /applysquad Mailslurp Inbox Job Search Builder [PERSON_NAME] User E…" at bounding box center [645, 65] width 844 height 673
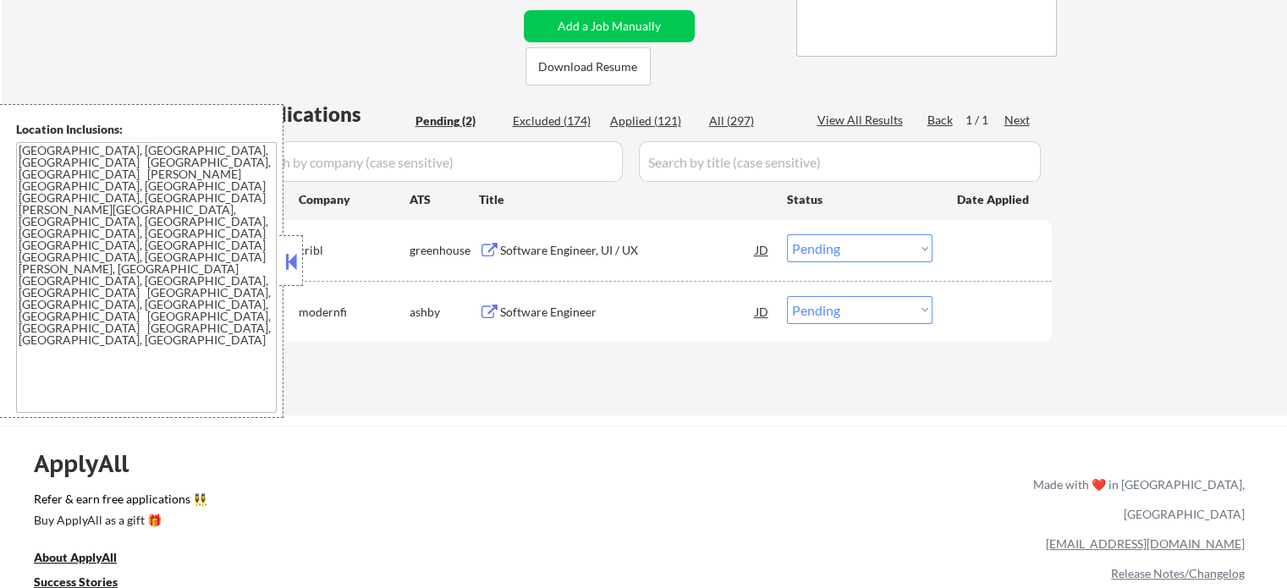
click at [583, 250] on div "Software Engineer, UI / UX" at bounding box center [628, 250] width 256 height 17
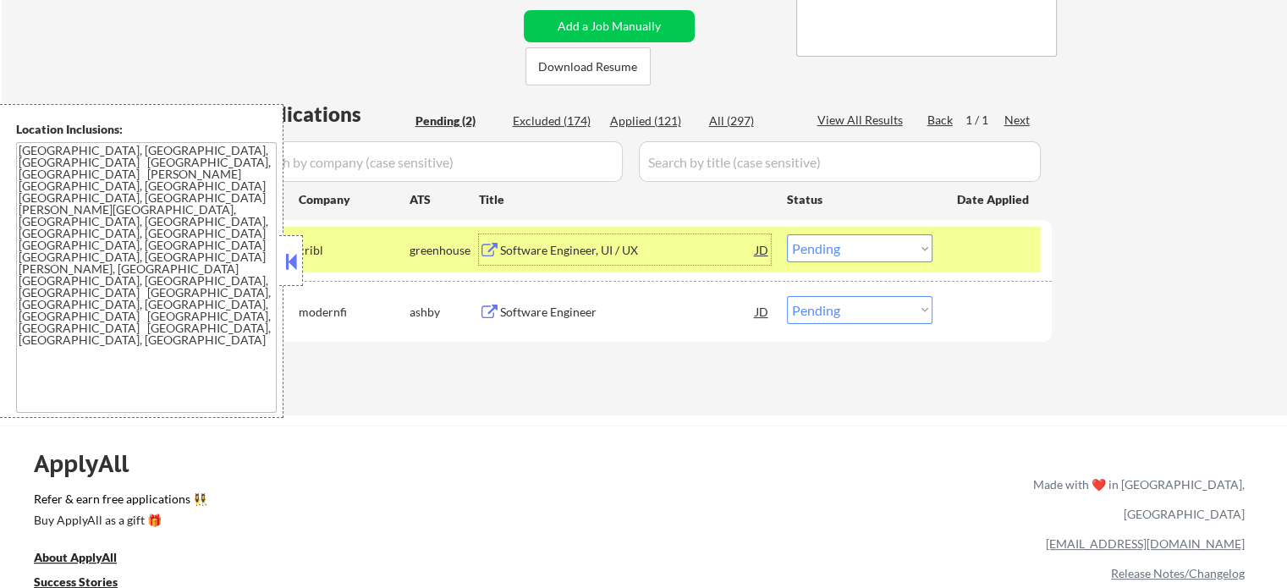
click at [818, 241] on select "Choose an option... Pending Applied Excluded (Questions) Excluded (Expired) Exc…" at bounding box center [860, 248] width 146 height 28
click at [787, 234] on select "Choose an option... Pending Applied Excluded (Questions) Excluded (Expired) Exc…" at bounding box center [860, 248] width 146 height 28
click at [981, 256] on div at bounding box center [994, 249] width 74 height 30
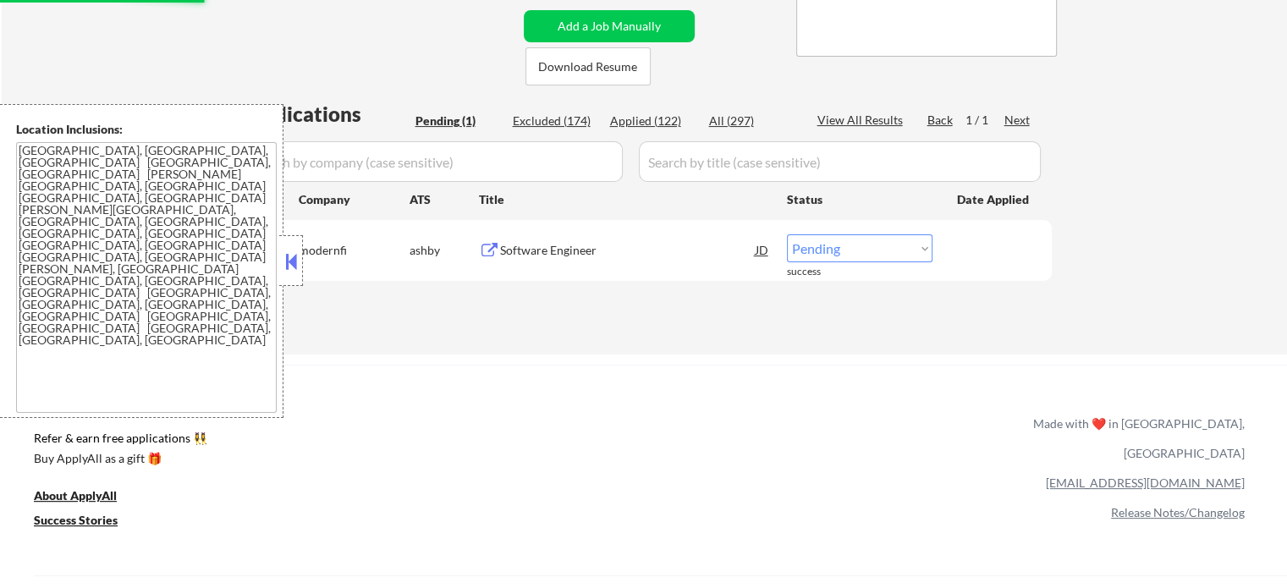
click at [572, 250] on div "Software Engineer" at bounding box center [628, 250] width 256 height 17
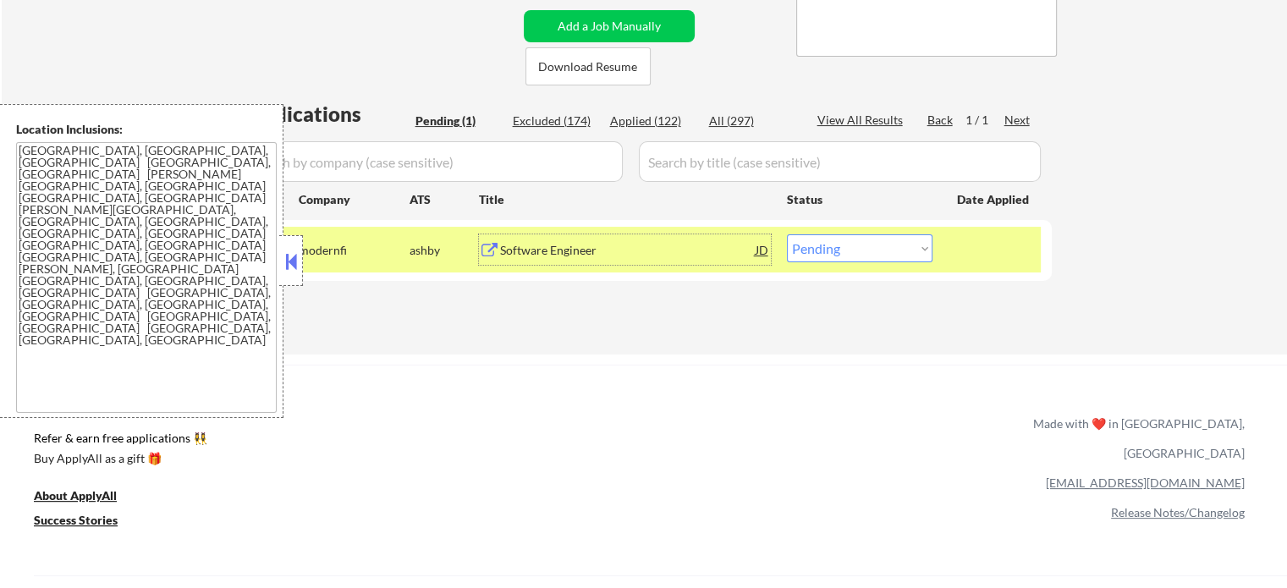
click at [864, 248] on select "Choose an option... Pending Applied Excluded (Questions) Excluded (Expired) Exc…" at bounding box center [860, 248] width 146 height 28
select select ""excluded""
click at [787, 234] on select "Choose an option... Pending Applied Excluded (Questions) Excluded (Expired) Exc…" at bounding box center [860, 248] width 146 height 28
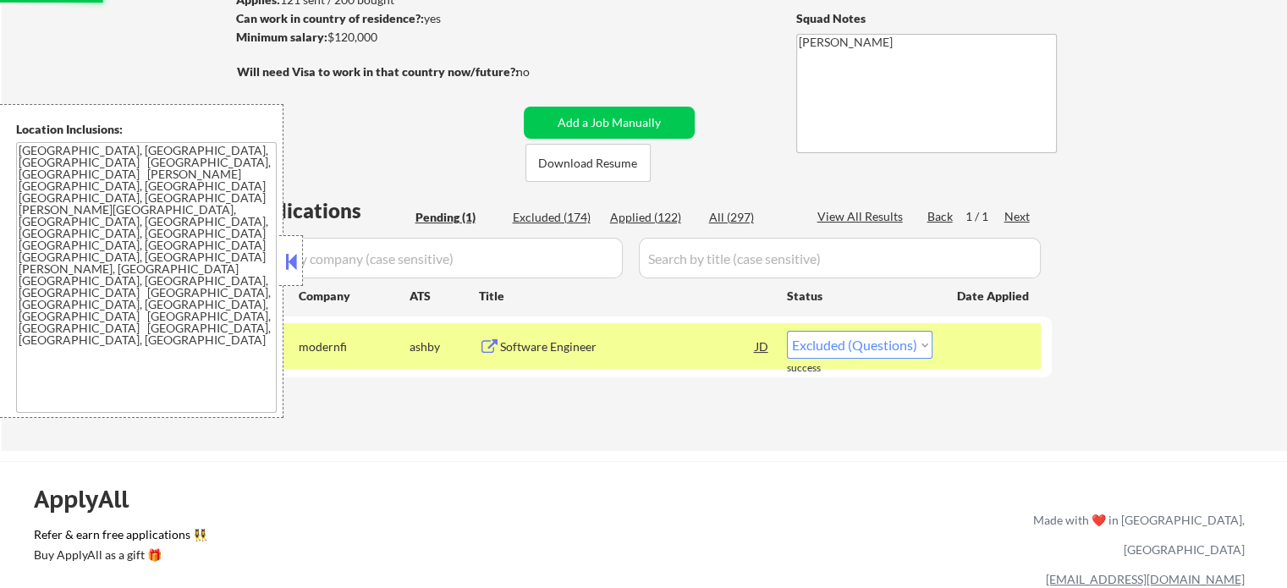
scroll to position [169, 0]
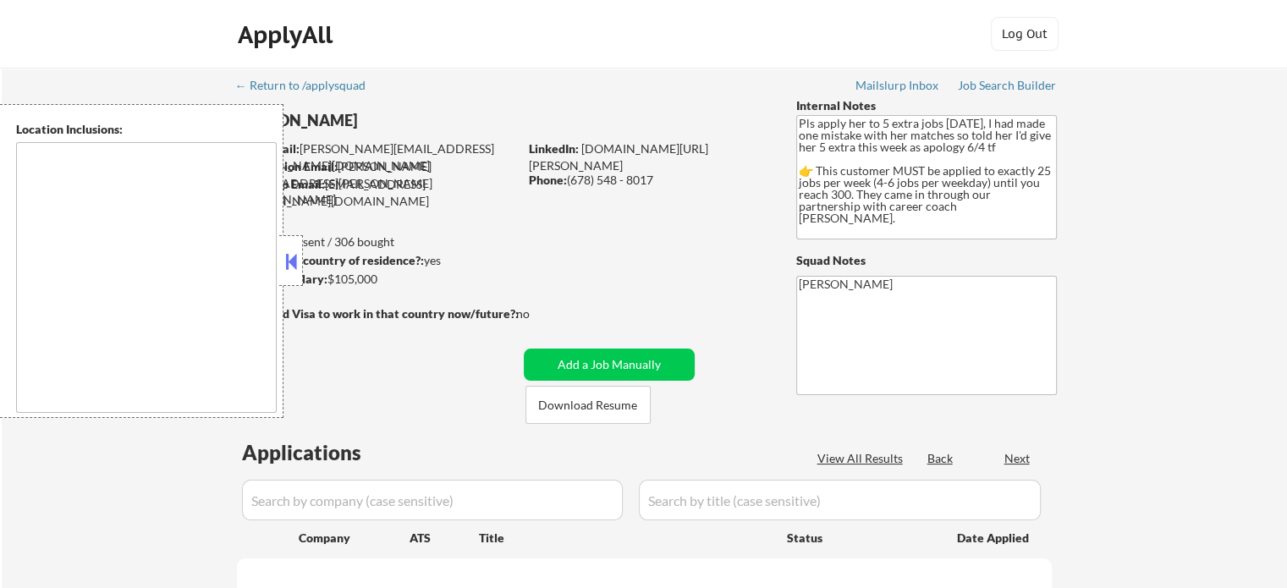
type textarea "Atlanta, GA Decatur, GA East Point, GA Brookhaven, GA Sandy Springs, GA Dunwood…"
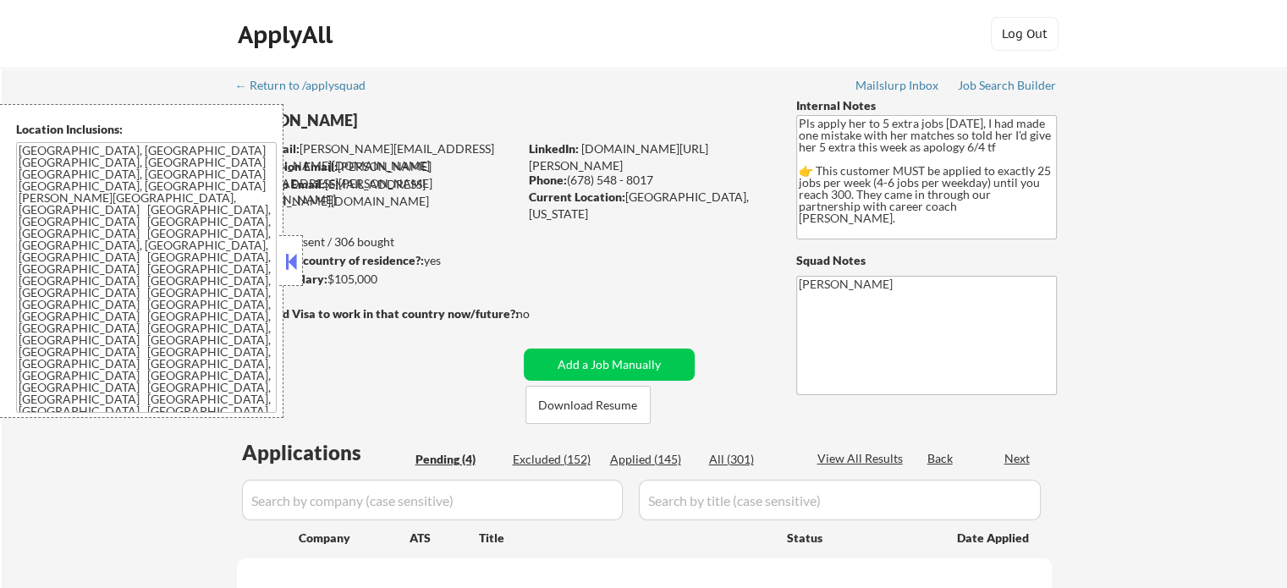
select select ""pending""
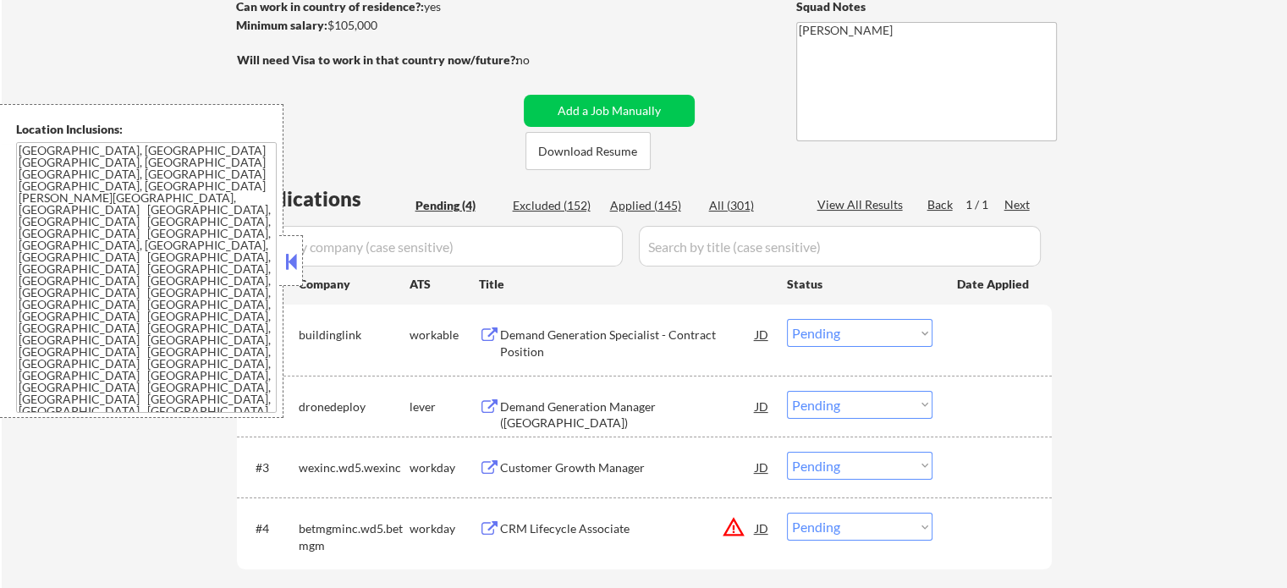
scroll to position [338, 0]
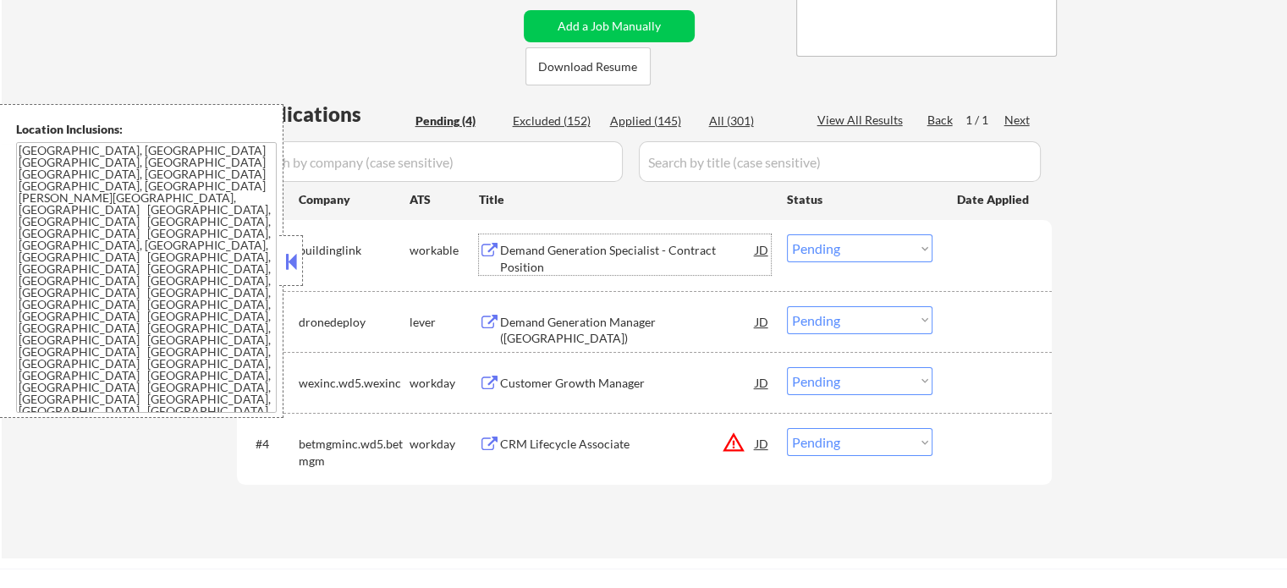
click at [536, 247] on div "Demand Generation Specialist - Contract Position" at bounding box center [628, 258] width 256 height 33
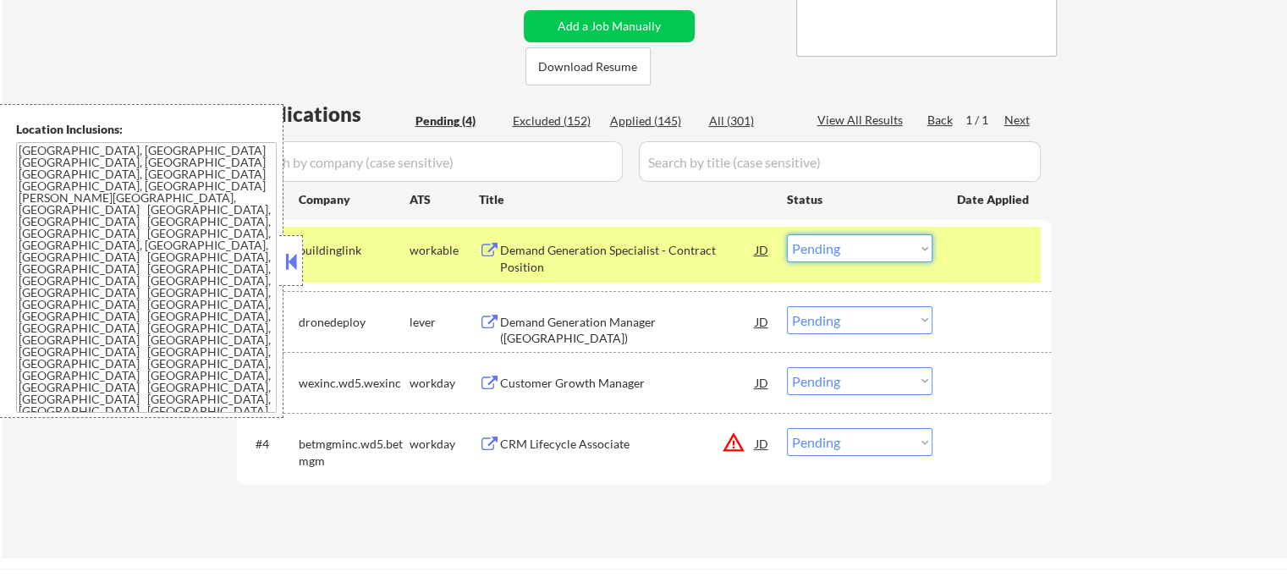
click at [837, 250] on select "Choose an option... Pending Applied Excluded (Questions) Excluded (Expired) Exc…" at bounding box center [860, 248] width 146 height 28
click at [787, 234] on select "Choose an option... Pending Applied Excluded (Questions) Excluded (Expired) Exc…" at bounding box center [860, 248] width 146 height 28
click at [979, 253] on div at bounding box center [994, 249] width 74 height 30
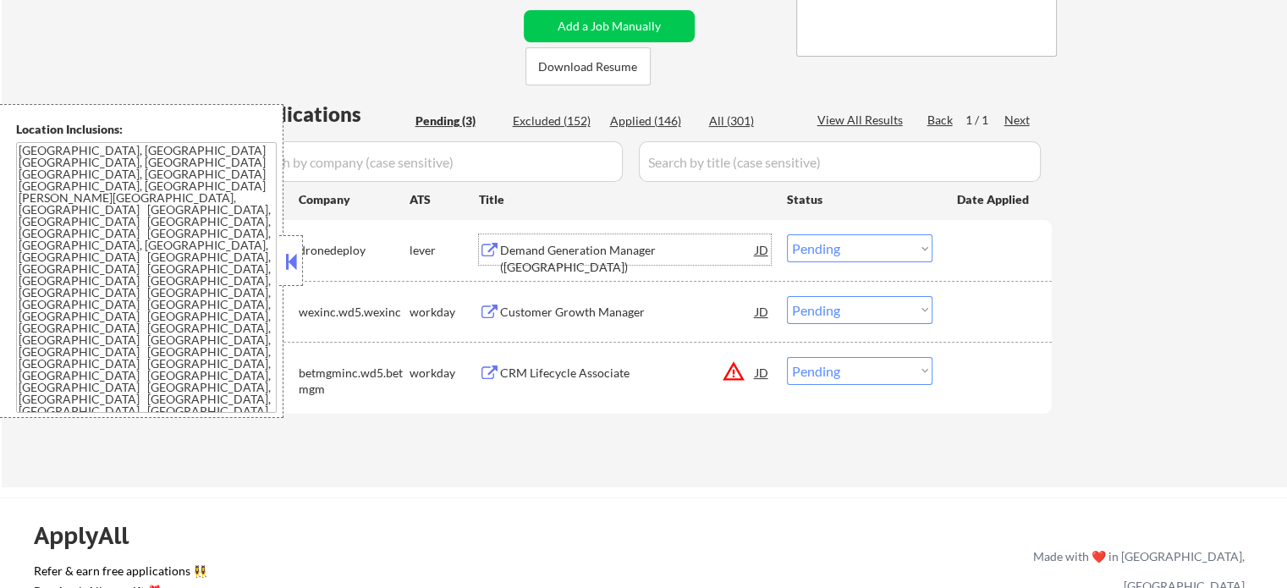
click at [646, 249] on div "Demand Generation Manager (USA)" at bounding box center [628, 258] width 256 height 33
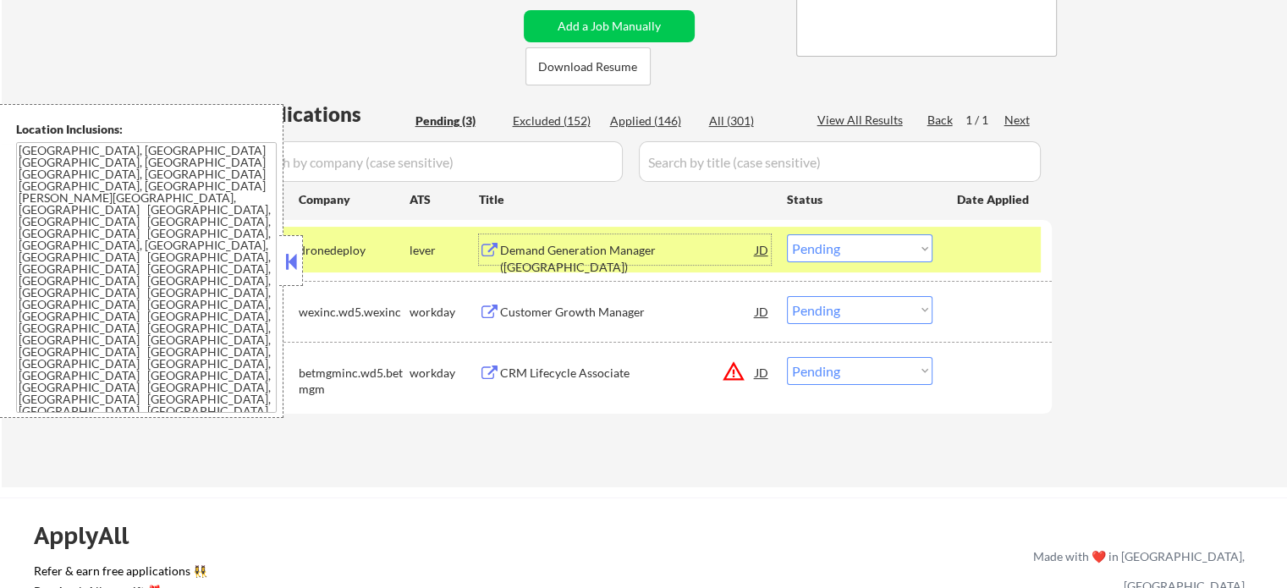
click at [877, 248] on select "Choose an option... Pending Applied Excluded (Questions) Excluded (Expired) Exc…" at bounding box center [860, 248] width 146 height 28
click at [787, 234] on select "Choose an option... Pending Applied Excluded (Questions) Excluded (Expired) Exc…" at bounding box center [860, 248] width 146 height 28
click at [964, 258] on div at bounding box center [994, 249] width 74 height 30
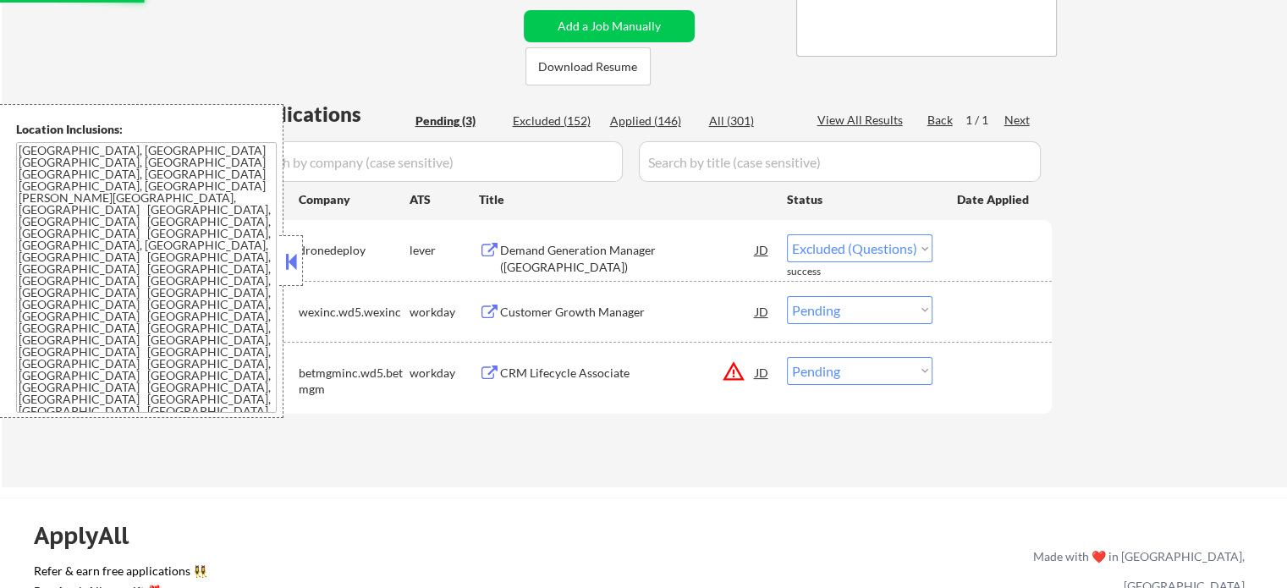
select select ""pending""
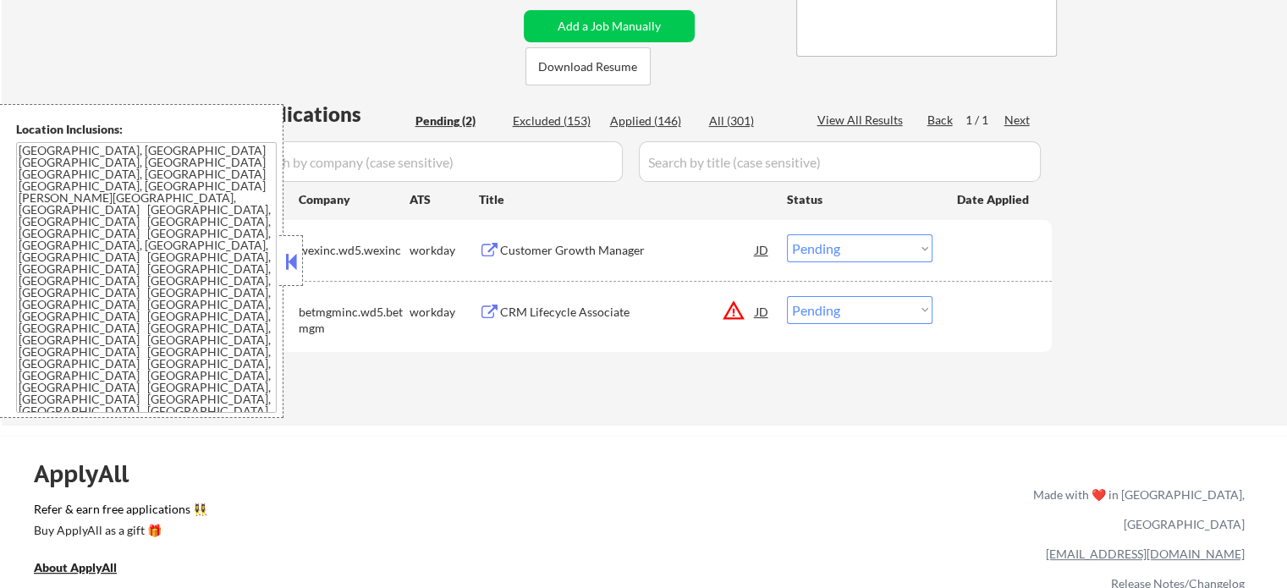
click at [569, 311] on div "CRM Lifecycle Associate" at bounding box center [628, 312] width 256 height 17
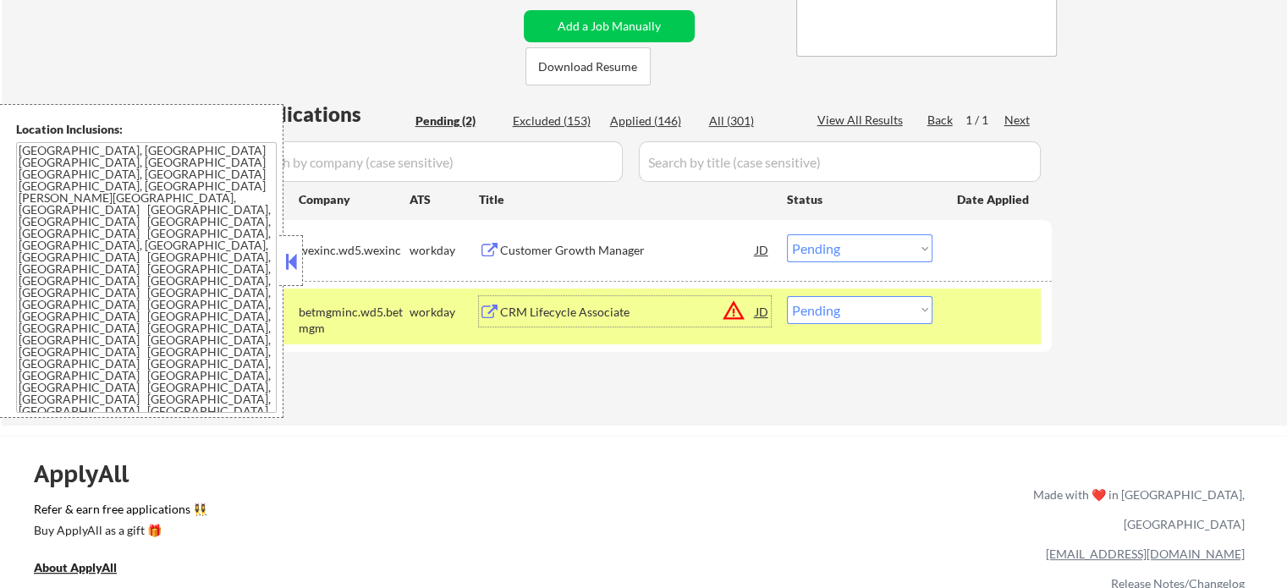
click at [860, 300] on select "Choose an option... Pending Applied Excluded (Questions) Excluded (Expired) Exc…" at bounding box center [860, 310] width 146 height 28
select select ""excluded__location_""
click at [787, 296] on select "Choose an option... Pending Applied Excluded (Questions) Excluded (Expired) Exc…" at bounding box center [860, 310] width 146 height 28
click at [979, 323] on div at bounding box center [994, 311] width 74 height 30
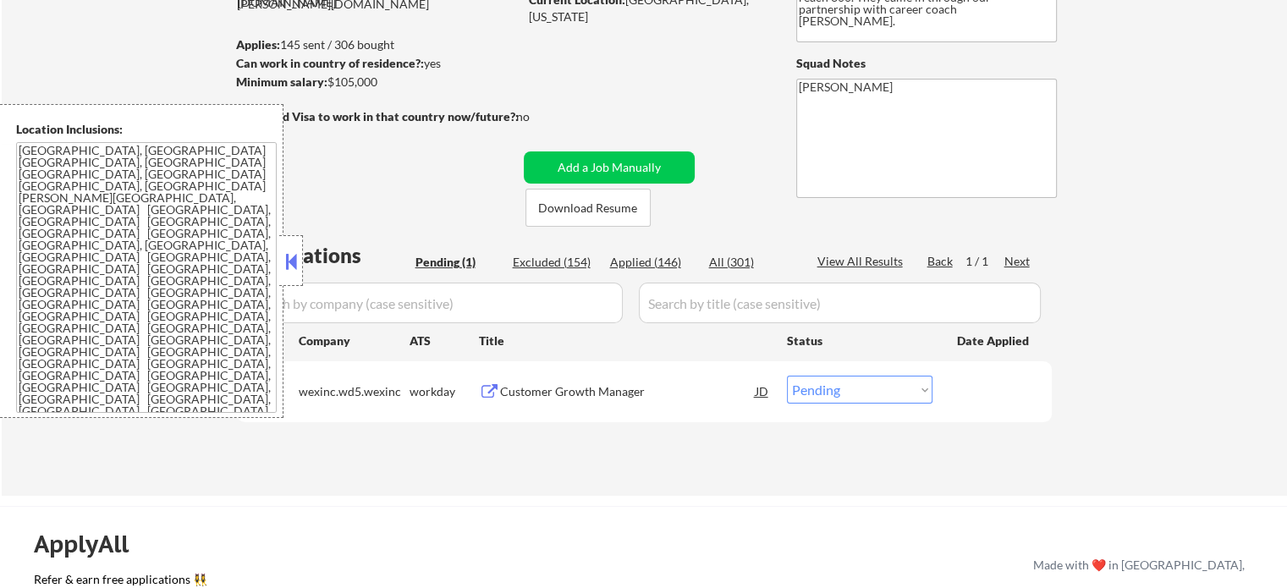
scroll to position [254, 0]
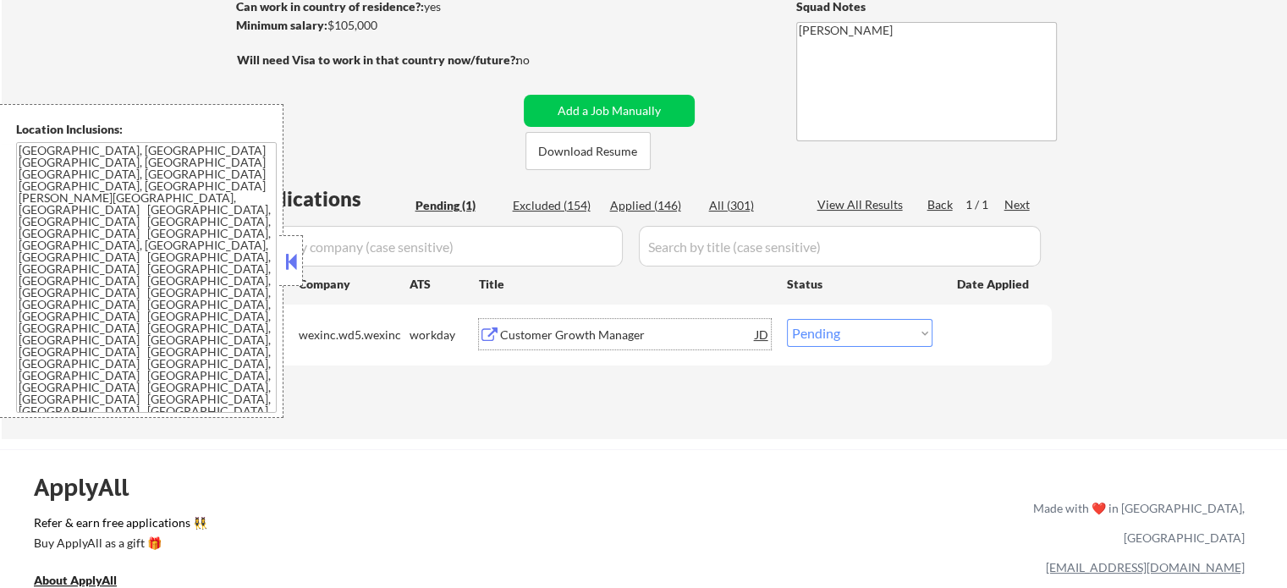
click at [547, 327] on div "Customer Growth Manager" at bounding box center [628, 335] width 256 height 17
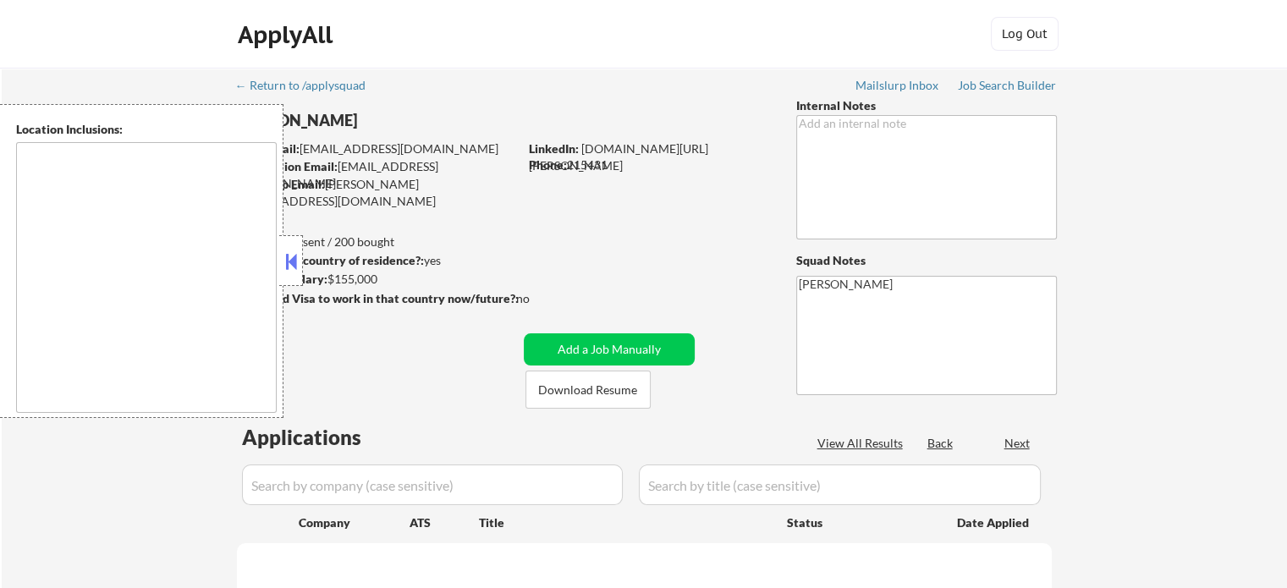
type textarea "remote"
select select ""pending""
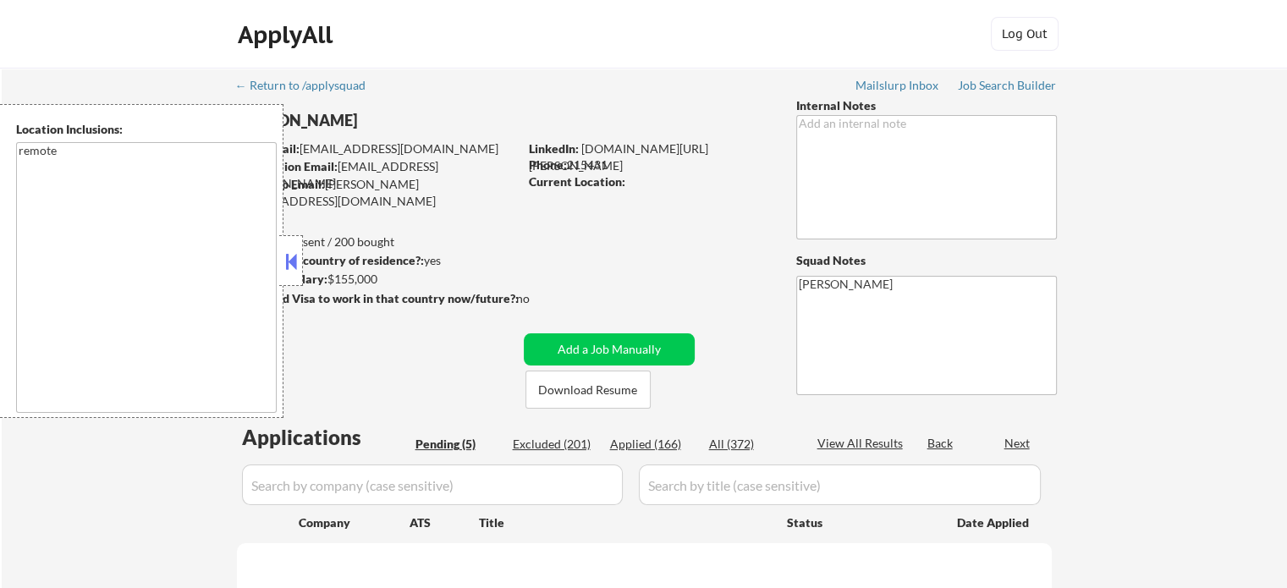
select select ""pending""
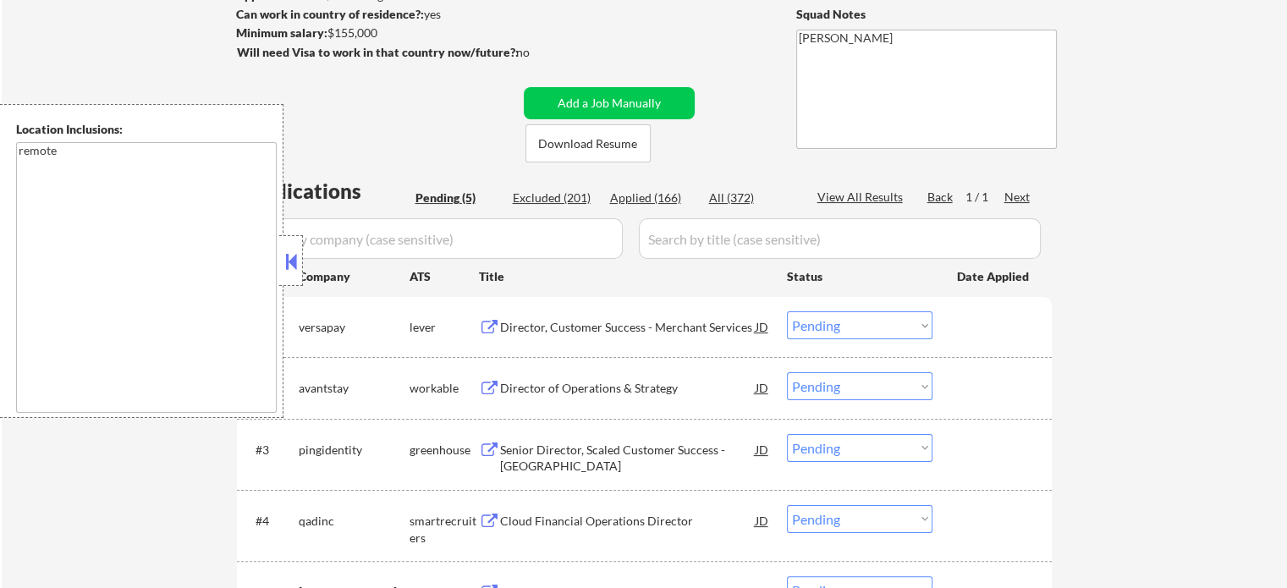
scroll to position [254, 0]
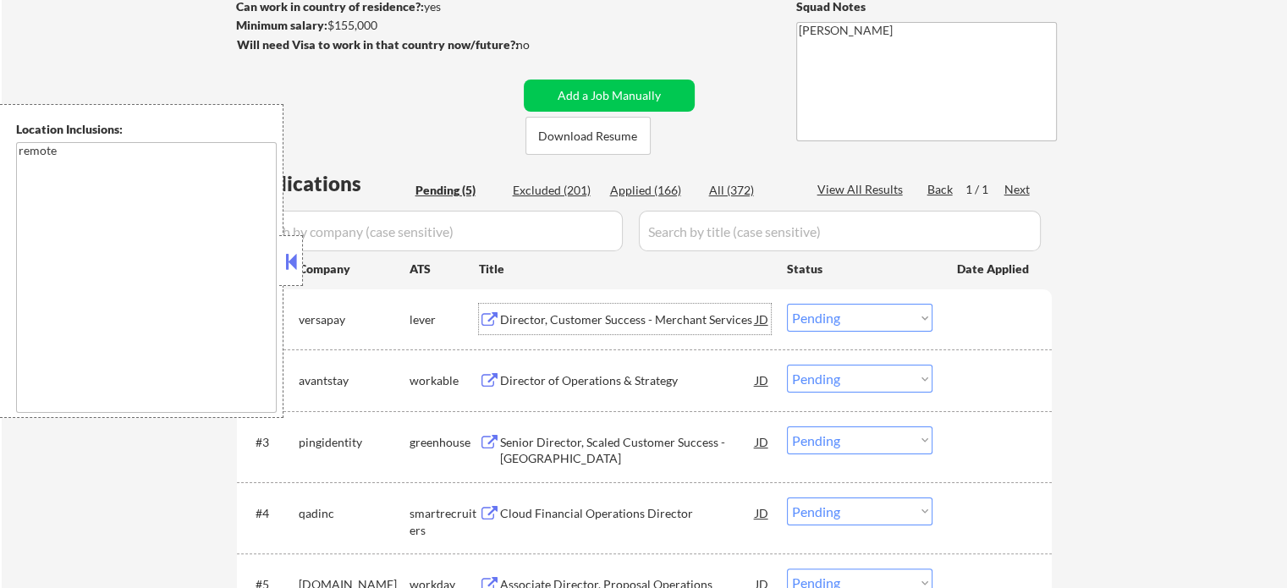
click at [580, 327] on div "Director, Customer Success - Merchant Services" at bounding box center [628, 319] width 256 height 30
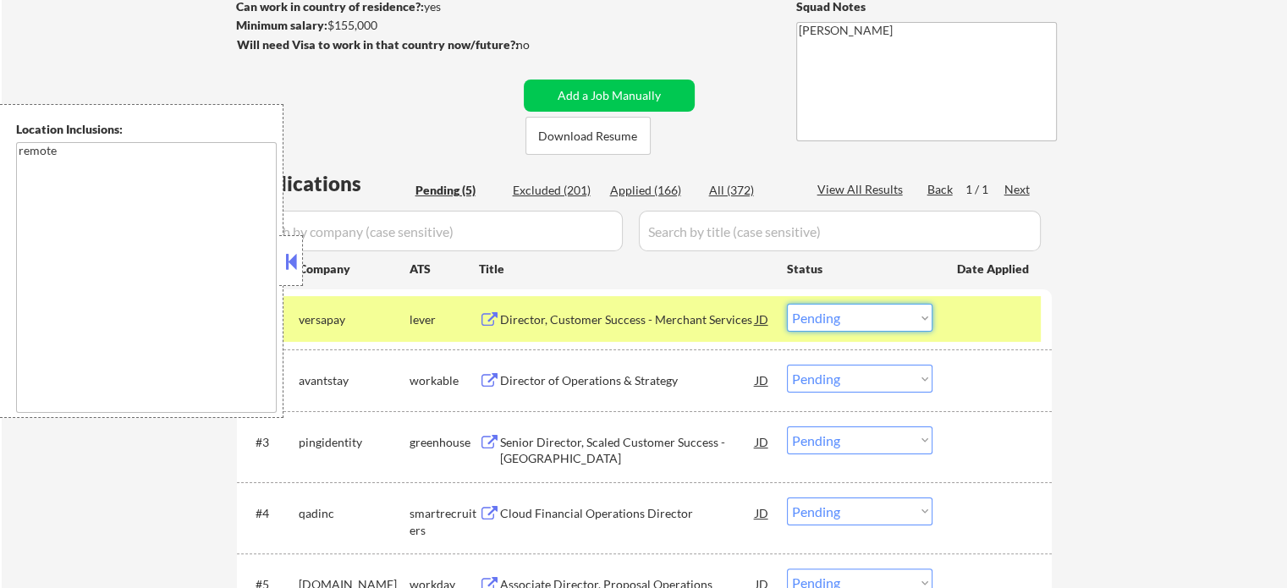
click at [853, 315] on select "Choose an option... Pending Applied Excluded (Questions) Excluded (Expired) Exc…" at bounding box center [860, 318] width 146 height 28
click at [787, 304] on select "Choose an option... Pending Applied Excluded (Questions) Excluded (Expired) Exc…" at bounding box center [860, 318] width 146 height 28
click at [1005, 321] on div at bounding box center [994, 319] width 74 height 30
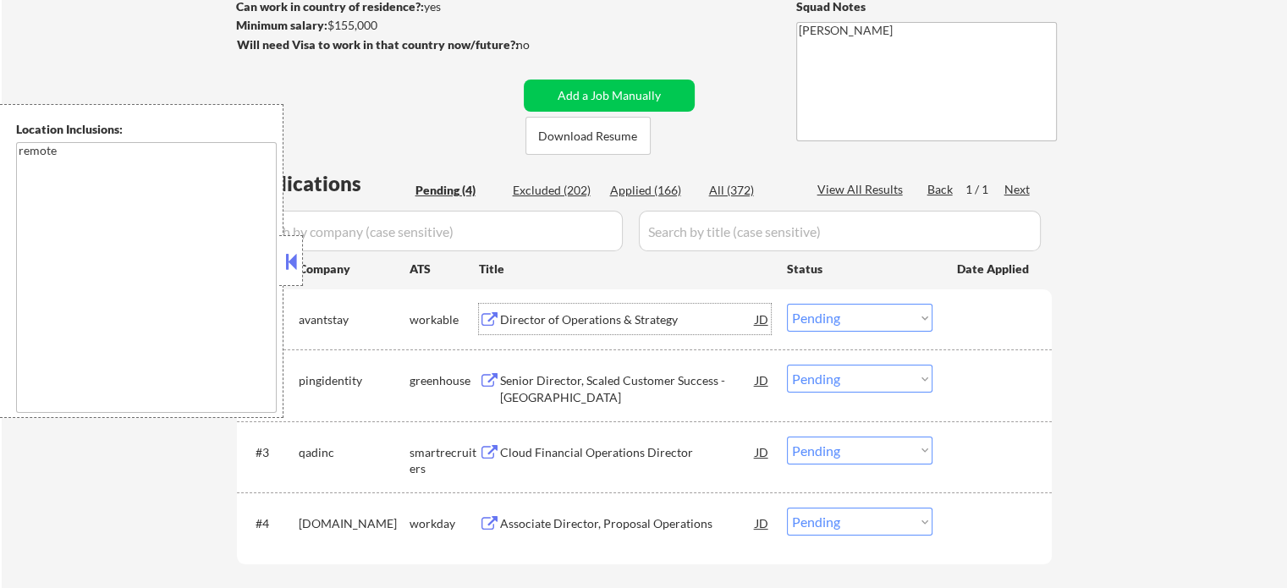
click at [555, 324] on div "Director of Operations & Strategy" at bounding box center [628, 319] width 256 height 17
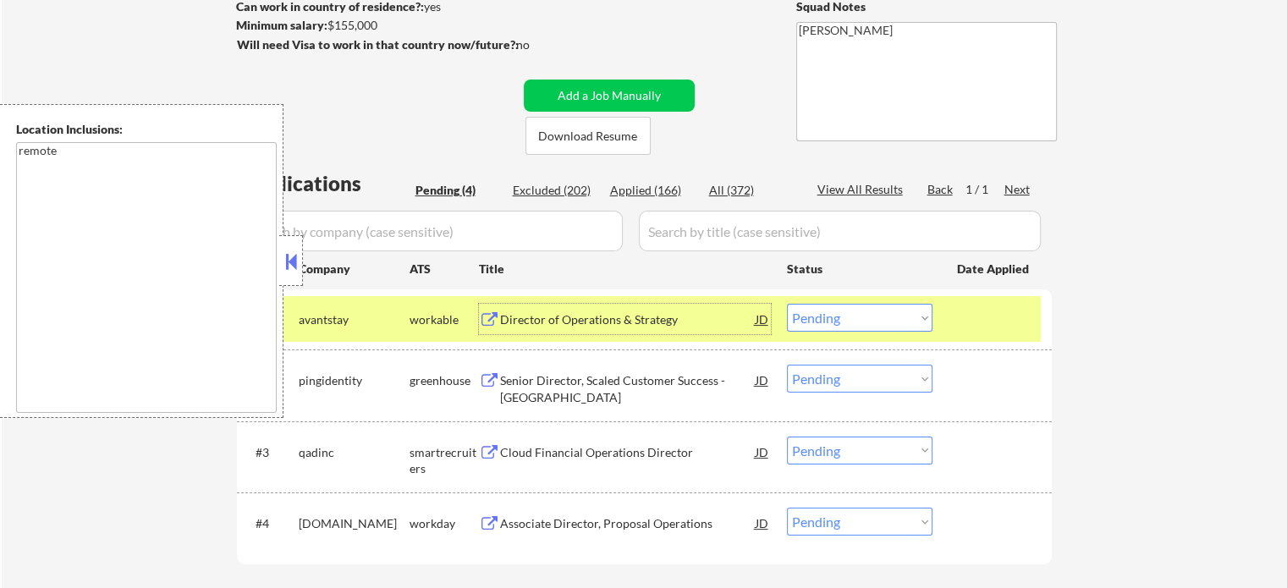
click at [877, 322] on select "Choose an option... Pending Applied Excluded (Questions) Excluded (Expired) Exc…" at bounding box center [860, 318] width 146 height 28
click at [787, 304] on select "Choose an option... Pending Applied Excluded (Questions) Excluded (Expired) Exc…" at bounding box center [860, 318] width 146 height 28
click at [998, 311] on div at bounding box center [994, 319] width 74 height 30
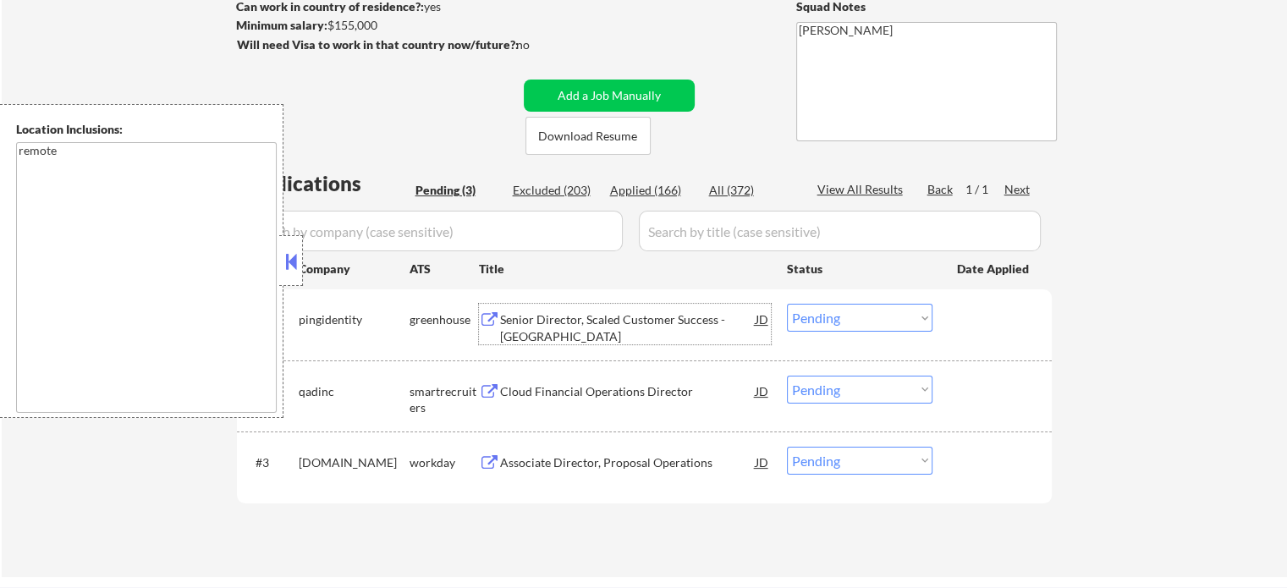
click at [535, 340] on div "Senior Director, Scaled Customer Success - [GEOGRAPHIC_DATA]" at bounding box center [628, 327] width 256 height 33
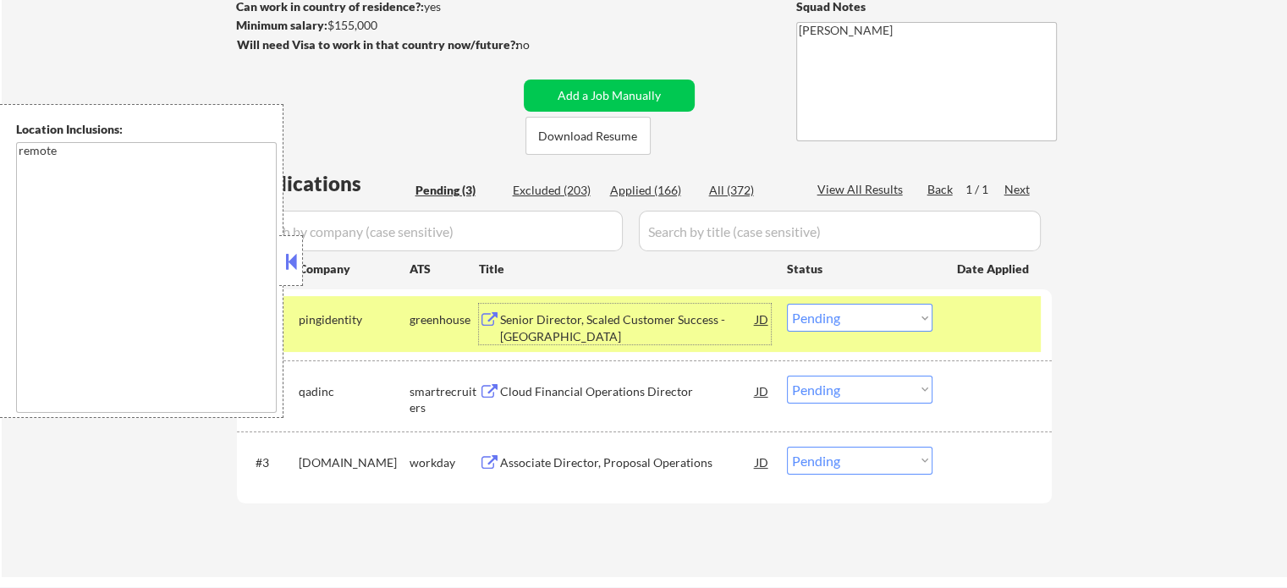
click at [827, 318] on select "Choose an option... Pending Applied Excluded (Questions) Excluded (Expired) Exc…" at bounding box center [860, 318] width 146 height 28
click at [787, 304] on select "Choose an option... Pending Applied Excluded (Questions) Excluded (Expired) Exc…" at bounding box center [860, 318] width 146 height 28
click at [971, 325] on div at bounding box center [994, 319] width 74 height 30
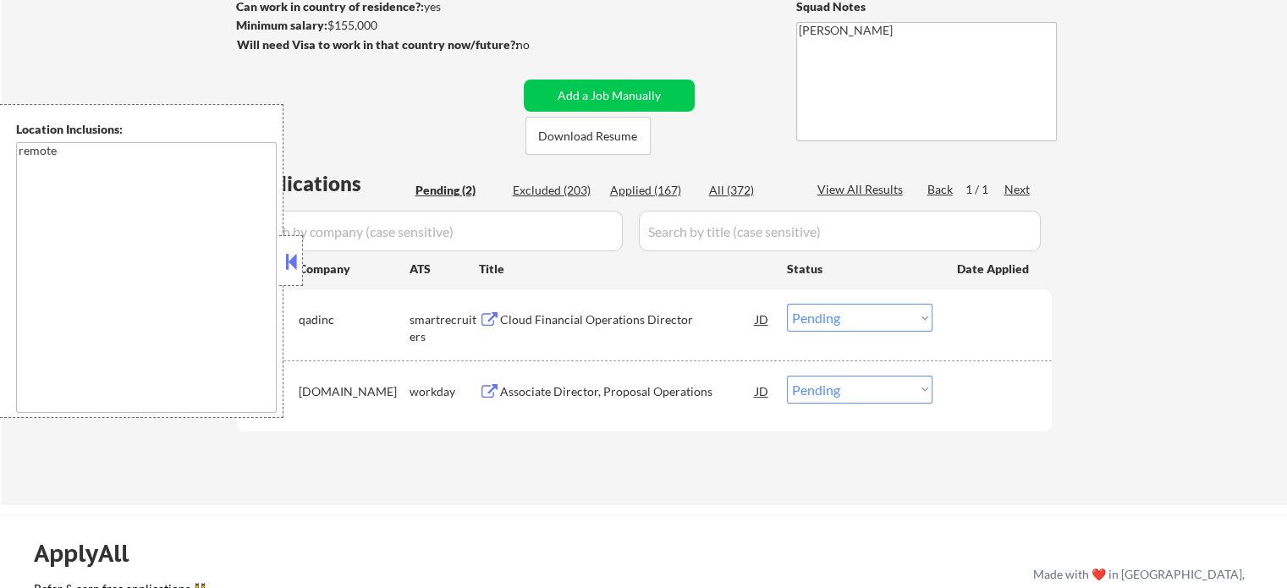
click at [477, 320] on div "smartrecruiters" at bounding box center [444, 327] width 69 height 33
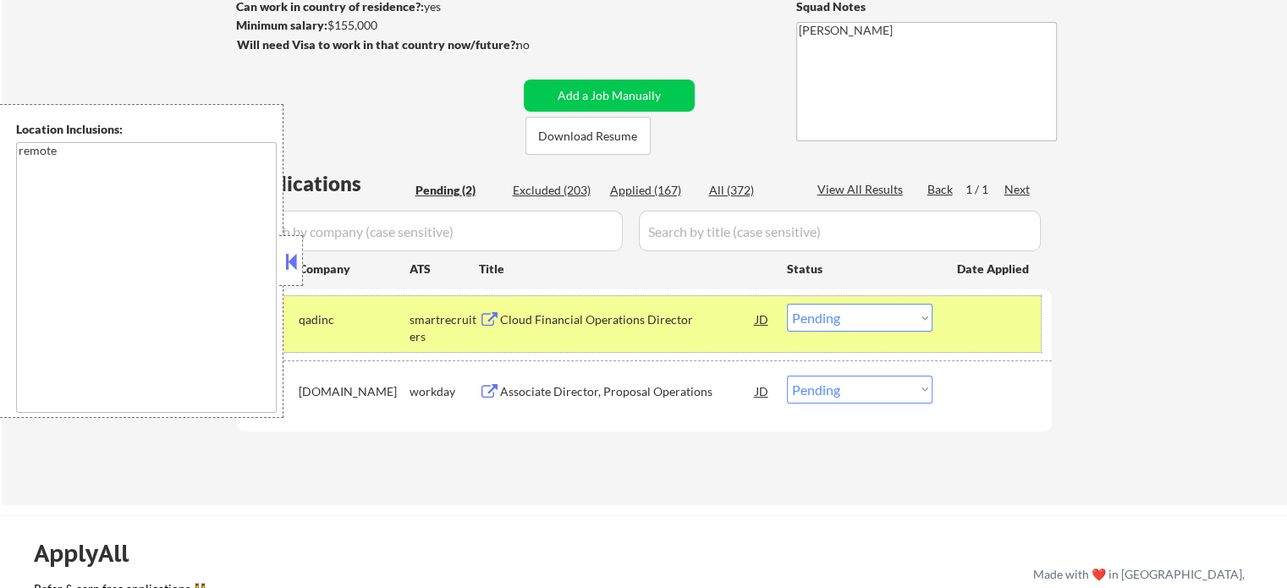
click at [997, 329] on div at bounding box center [994, 319] width 74 height 30
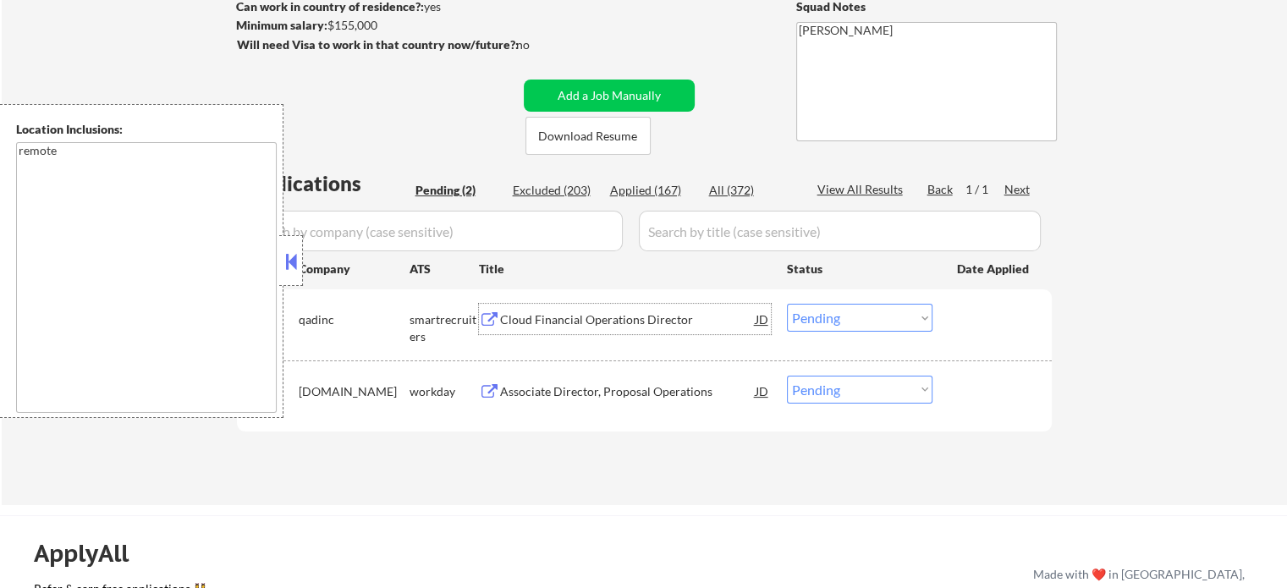
click at [592, 324] on div "Cloud Financial Operations Director" at bounding box center [628, 319] width 256 height 17
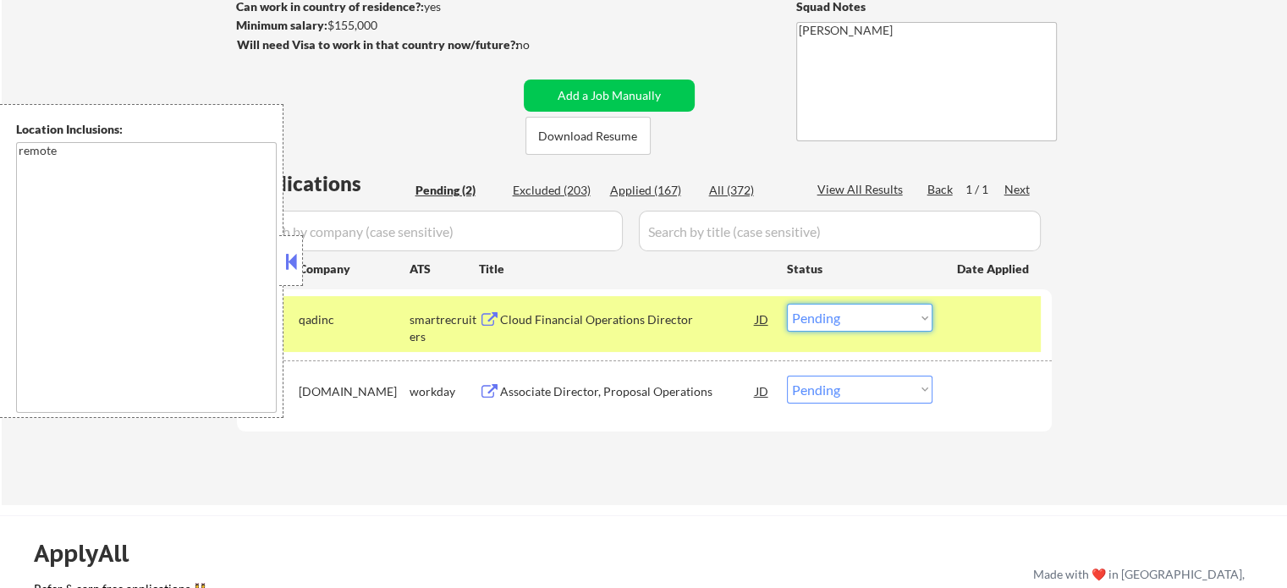
click at [826, 314] on select "Choose an option... Pending Applied Excluded (Questions) Excluded (Expired) Exc…" at bounding box center [860, 318] width 146 height 28
click at [787, 304] on select "Choose an option... Pending Applied Excluded (Questions) Excluded (Expired) Exc…" at bounding box center [860, 318] width 146 height 28
click at [988, 336] on div "#1 qadinc smartrecruiters Cloud Financial Operations Director [PERSON_NAME] an …" at bounding box center [641, 324] width 799 height 56
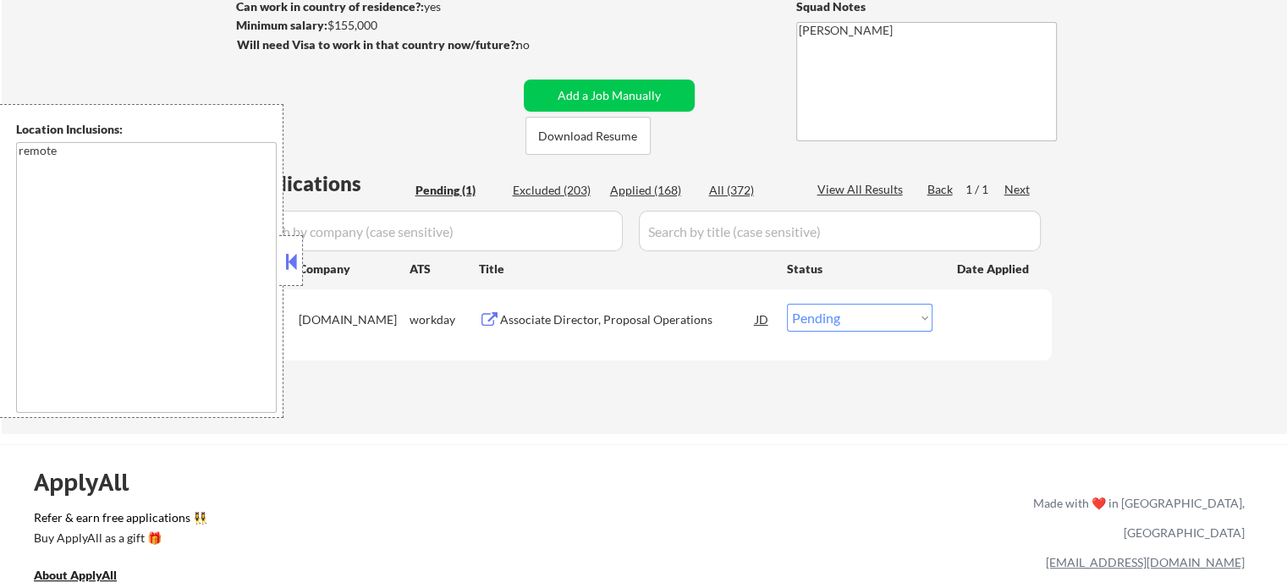
click at [582, 324] on div "Associate Director, Proposal Operations" at bounding box center [628, 319] width 256 height 17
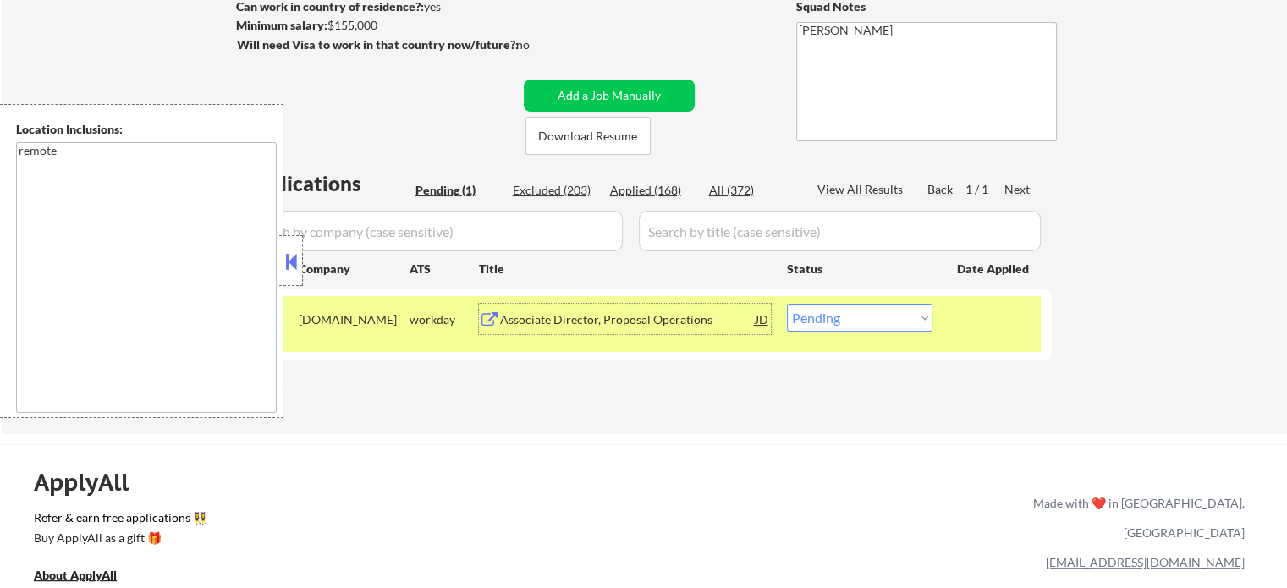
click at [843, 314] on select "Choose an option... Pending Applied Excluded (Questions) Excluded (Expired) Exc…" at bounding box center [860, 318] width 146 height 28
select select ""excluded__salary_""
click at [787, 304] on select "Choose an option... Pending Applied Excluded (Questions) Excluded (Expired) Exc…" at bounding box center [860, 318] width 146 height 28
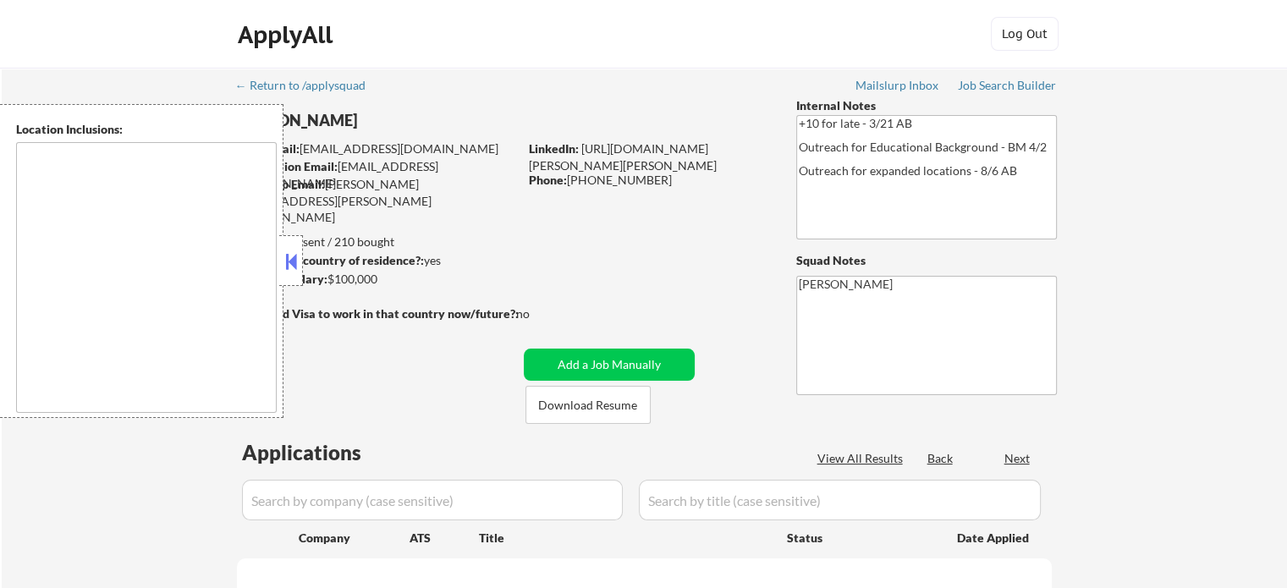
type textarea "[GEOGRAPHIC_DATA], [GEOGRAPHIC_DATA] [GEOGRAPHIC_DATA][PERSON_NAME], [GEOGRAPHI…"
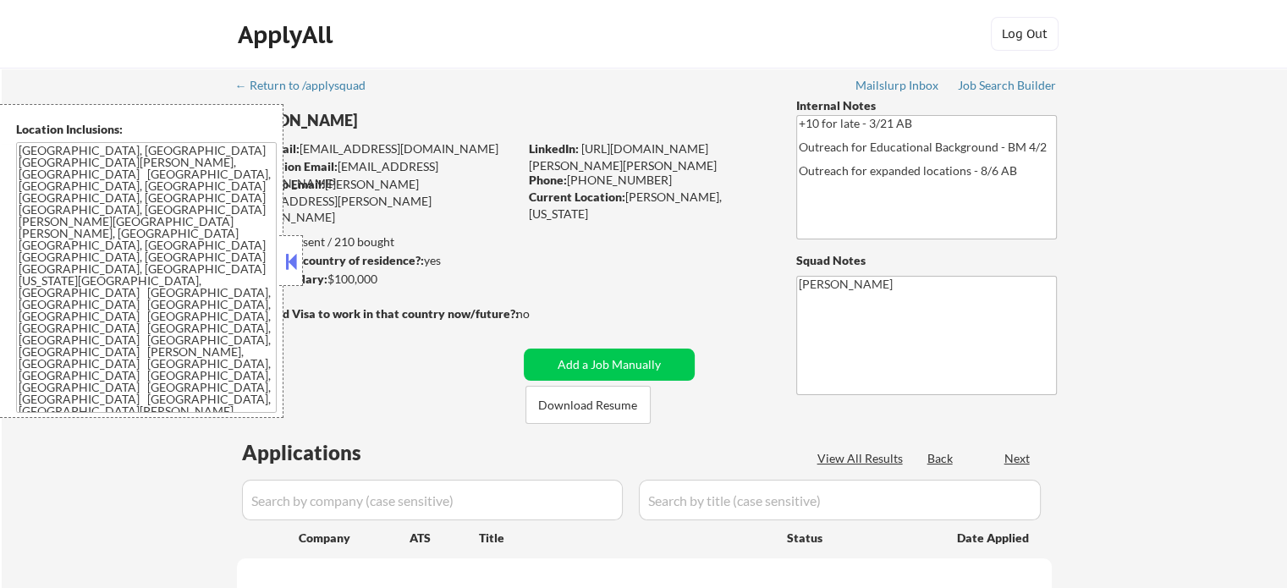
select select ""pending""
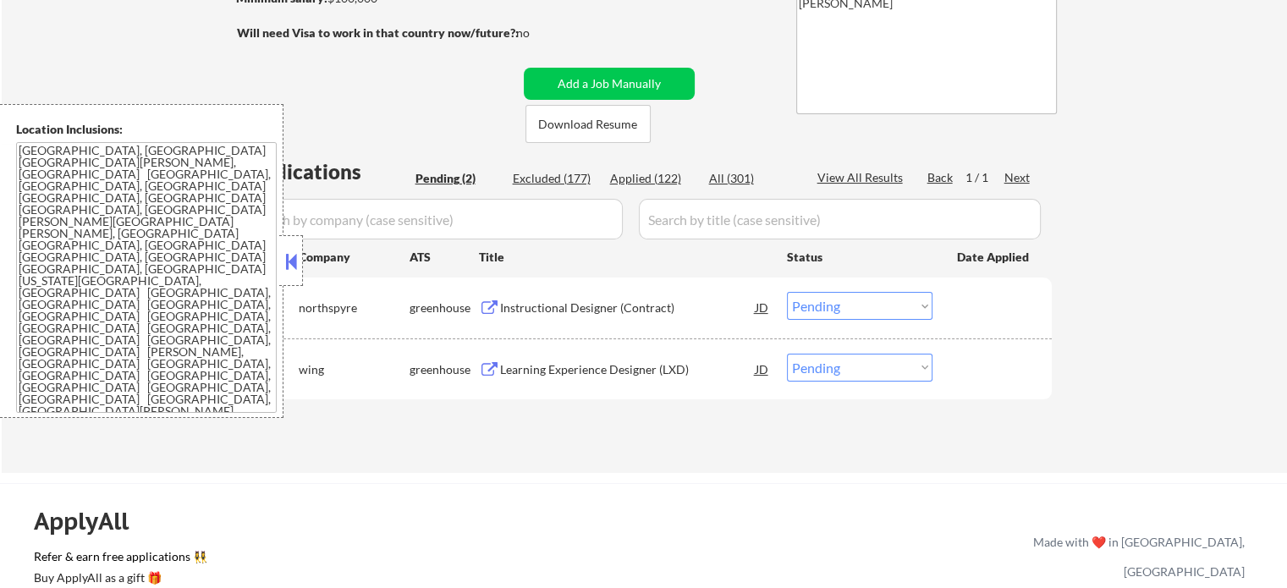
scroll to position [254, 0]
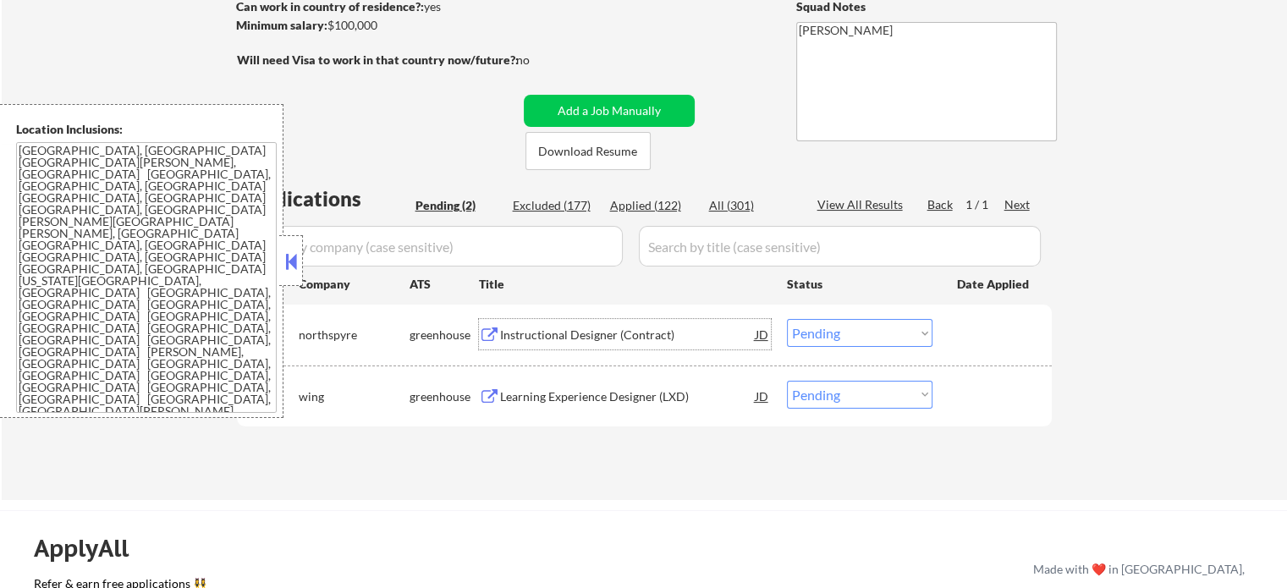
click at [613, 335] on div "Instructional Designer (Contract)" at bounding box center [628, 335] width 256 height 17
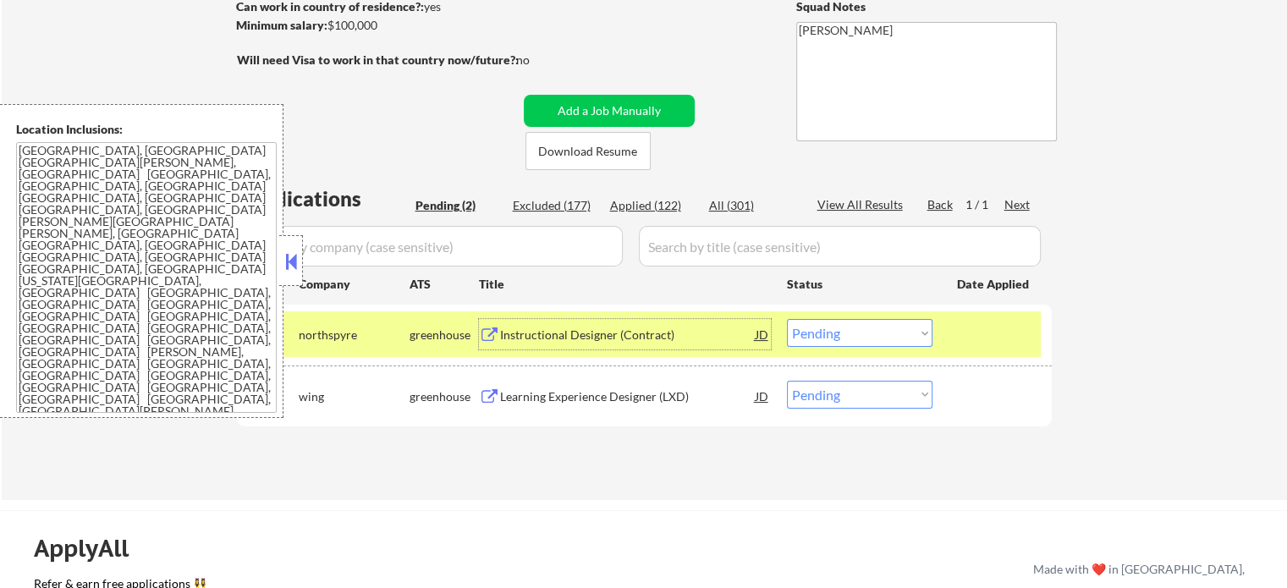
click at [629, 395] on div "Learning Experience Designer (LXD)" at bounding box center [628, 396] width 256 height 17
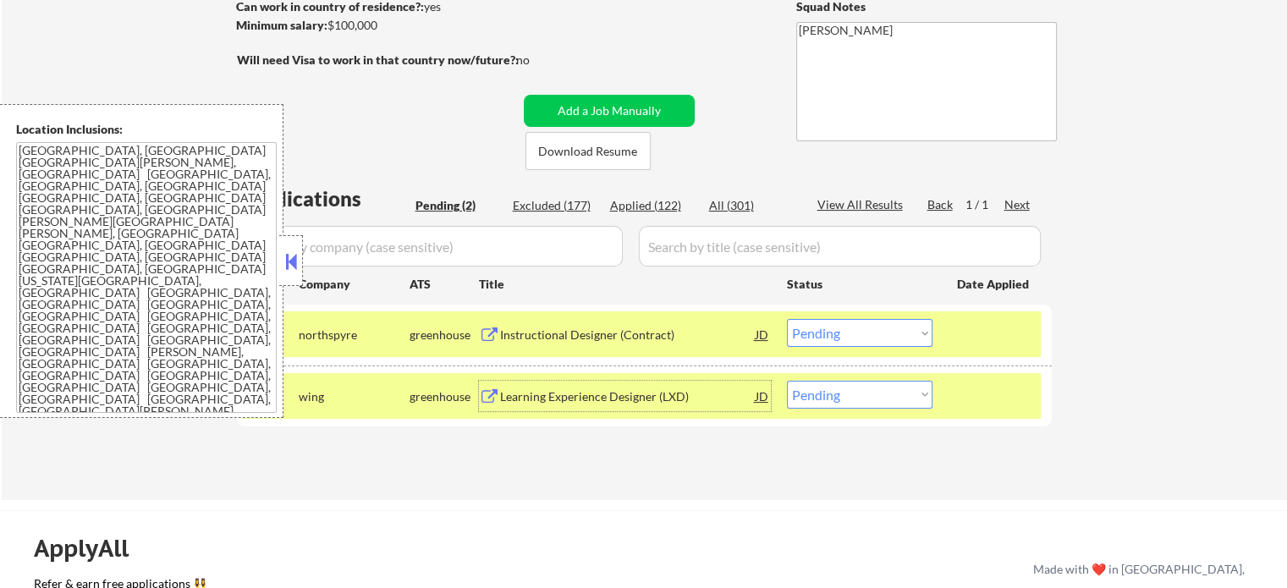
click at [853, 393] on select "Choose an option... Pending Applied Excluded (Questions) Excluded (Expired) Exc…" at bounding box center [860, 395] width 146 height 28
select select ""excluded__expired_""
click at [787, 381] on select "Choose an option... Pending Applied Excluded (Questions) Excluded (Expired) Exc…" at bounding box center [860, 395] width 146 height 28
click at [983, 385] on div at bounding box center [994, 396] width 74 height 30
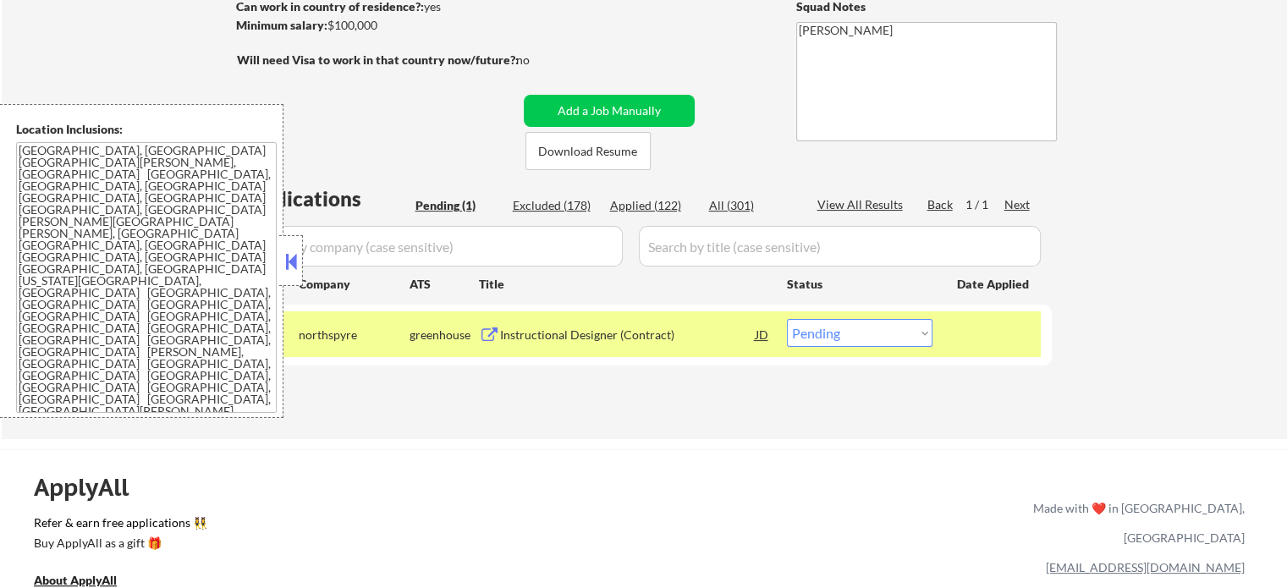
click at [980, 331] on div at bounding box center [994, 334] width 74 height 30
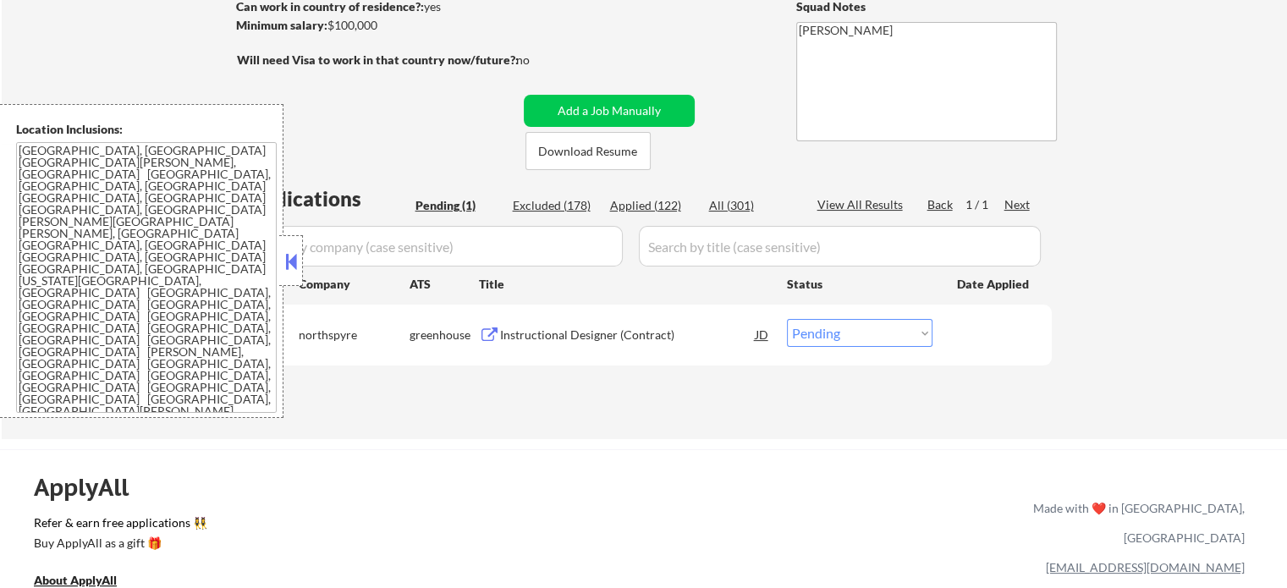
click at [579, 333] on div "Instructional Designer (Contract)" at bounding box center [628, 335] width 256 height 17
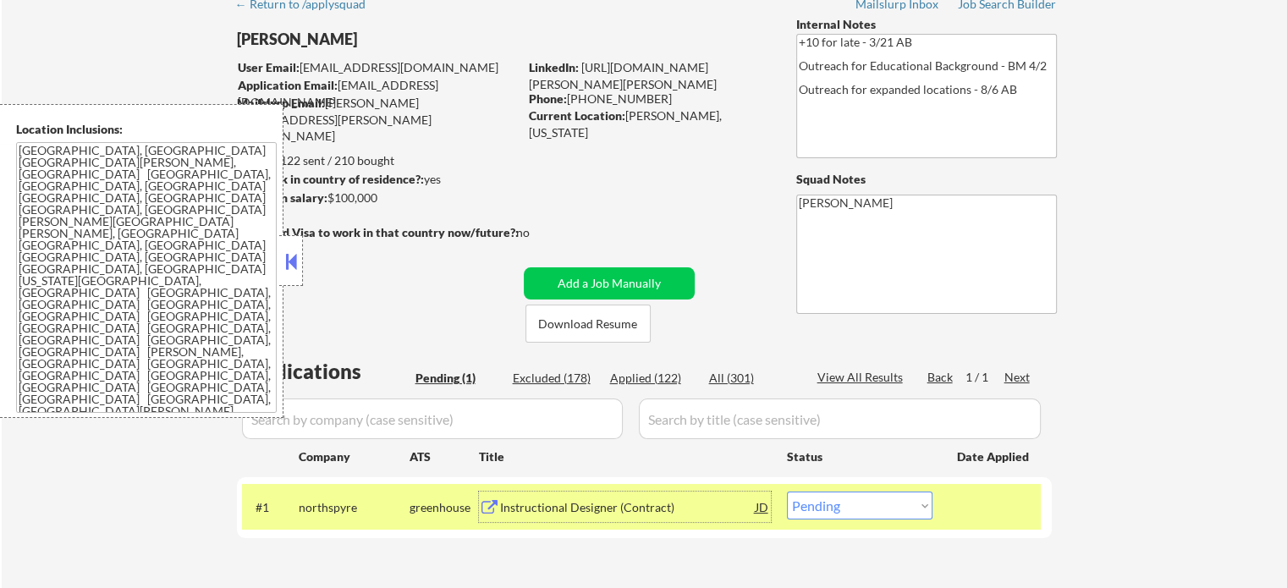
scroll to position [169, 0]
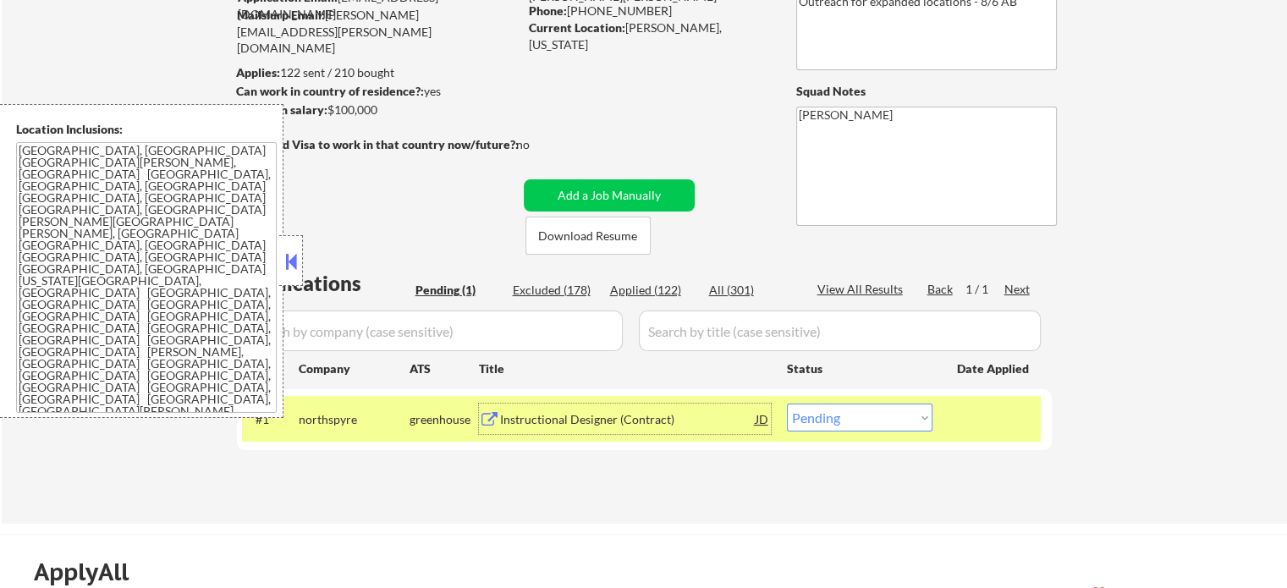
click at [984, 414] on div at bounding box center [994, 419] width 74 height 30
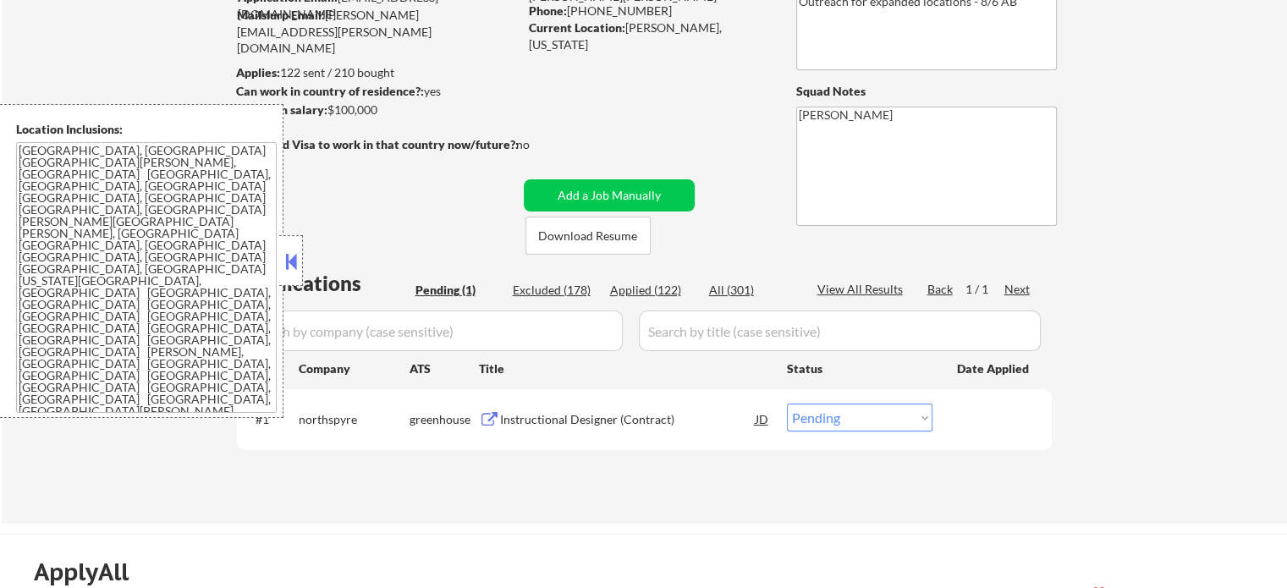
click at [545, 426] on div "Instructional Designer (Contract)" at bounding box center [628, 419] width 256 height 17
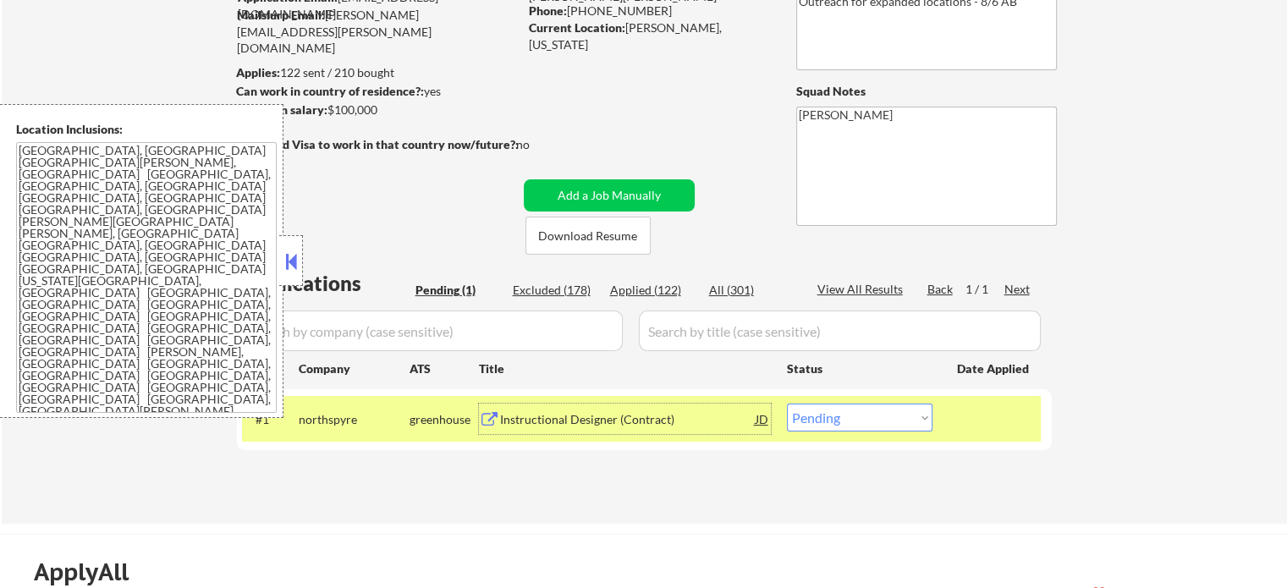
click at [870, 423] on select "Choose an option... Pending Applied Excluded (Questions) Excluded (Expired) Exc…" at bounding box center [860, 418] width 146 height 28
select select ""applied""
click at [787, 404] on select "Choose an option... Pending Applied Excluded (Questions) Excluded (Expired) Exc…" at bounding box center [860, 418] width 146 height 28
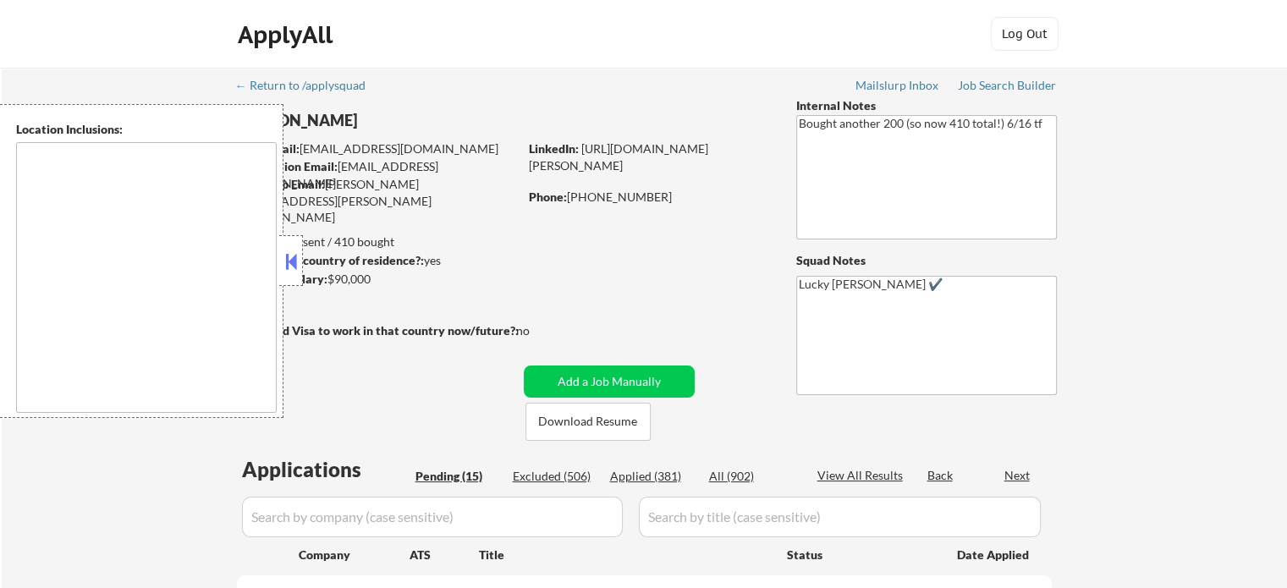
select select ""pending""
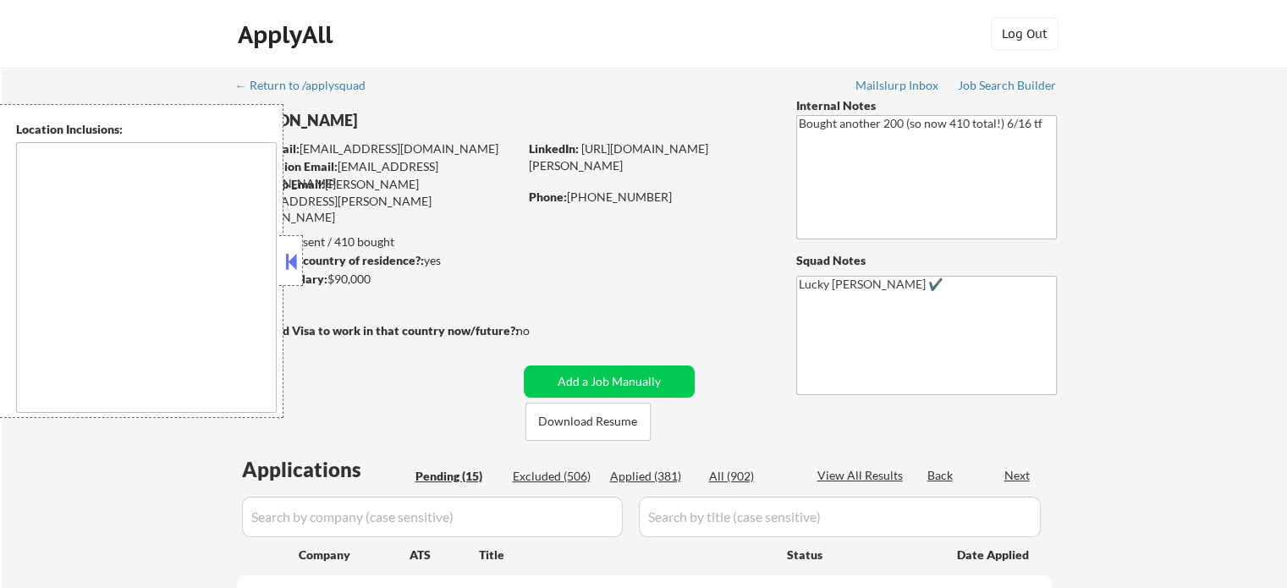
select select ""pending""
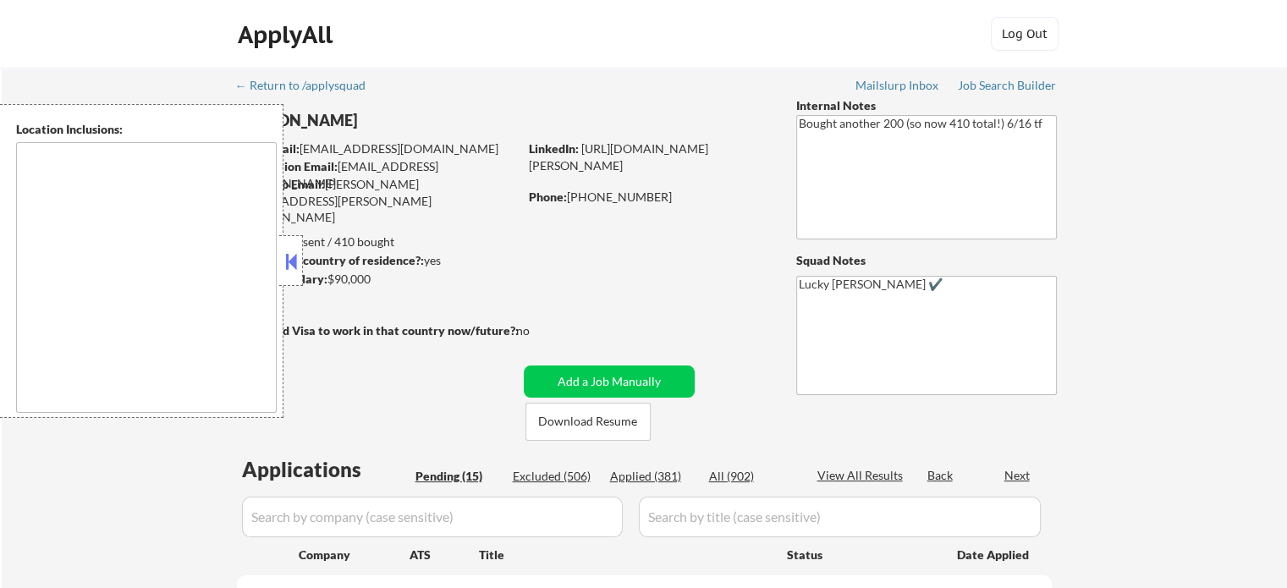
select select ""pending""
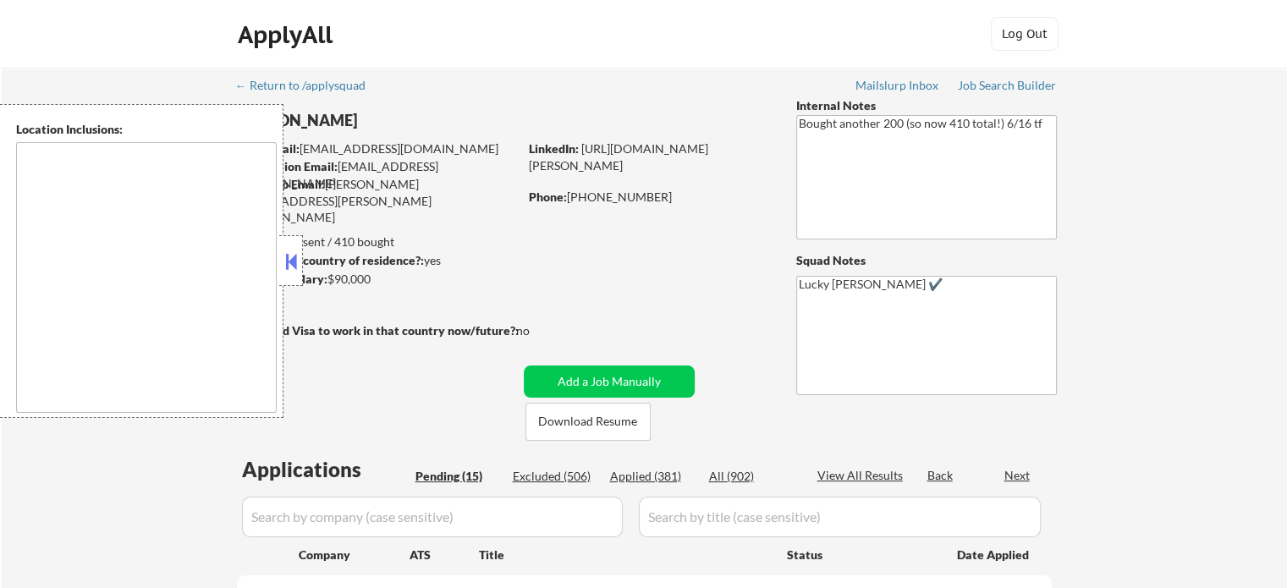
type textarea "remote"
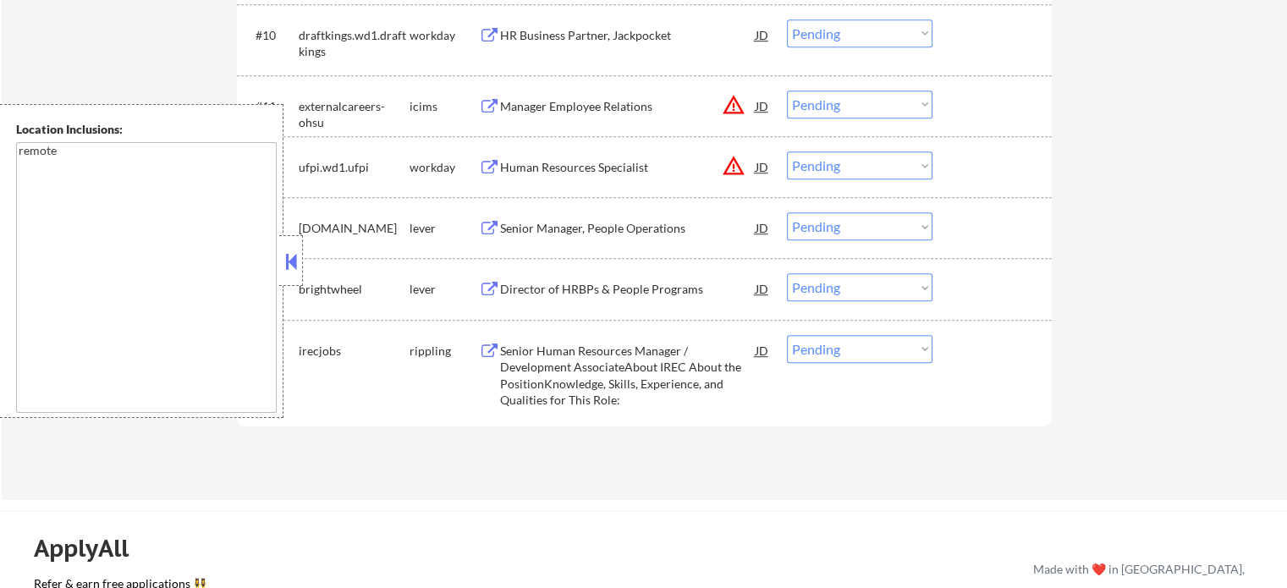
scroll to position [1269, 0]
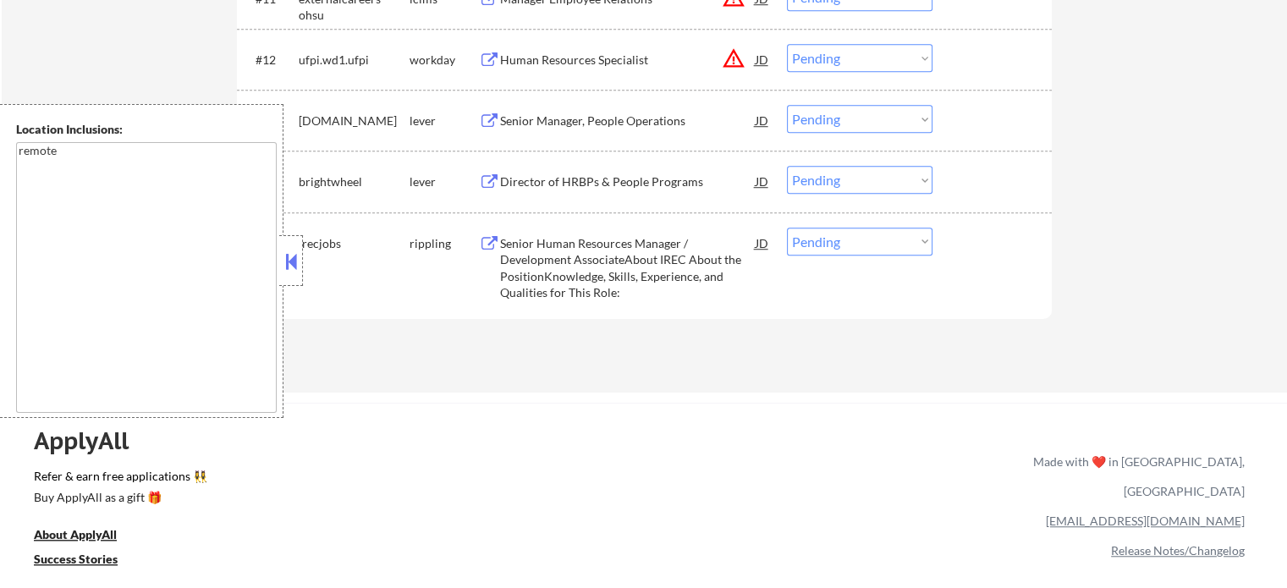
click at [588, 271] on div "Senior Human Resources Manager / Development AssociateAbout IREC About the Posi…" at bounding box center [628, 268] width 256 height 66
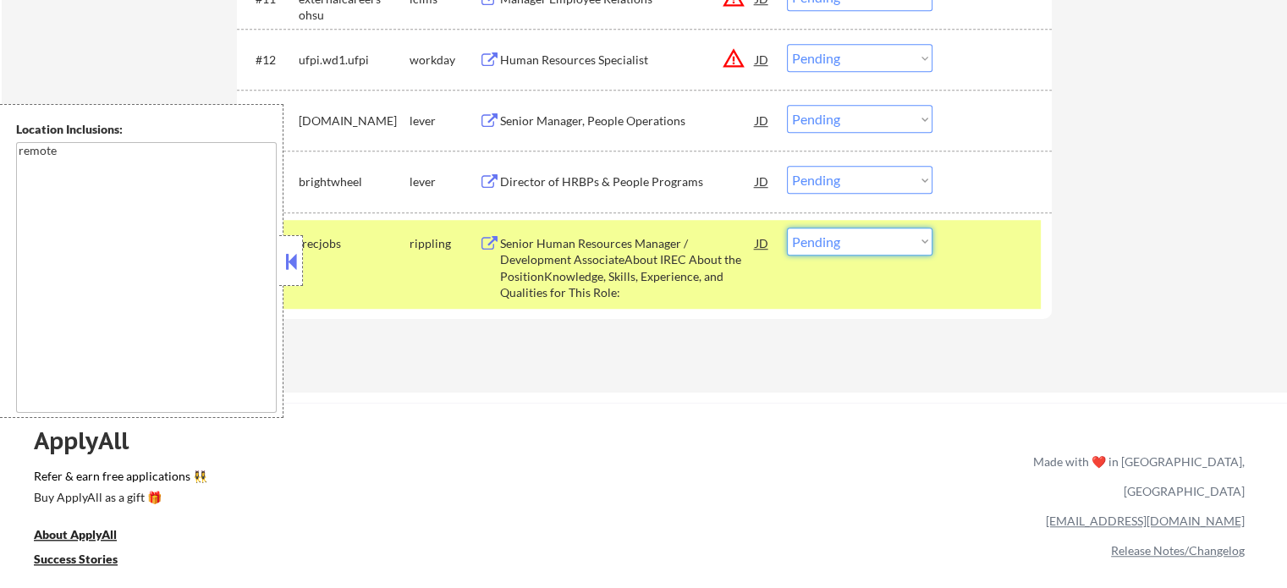
click at [825, 246] on select "Choose an option... Pending Applied Excluded (Questions) Excluded (Expired) Exc…" at bounding box center [860, 242] width 146 height 28
select select ""excluded__salary_""
click at [787, 228] on select "Choose an option... Pending Applied Excluded (Questions) Excluded (Expired) Exc…" at bounding box center [860, 242] width 146 height 28
click at [1003, 267] on div "#15 irecjobs rippling Senior Human Resources Manager / Development AssociateAbo…" at bounding box center [641, 264] width 799 height 89
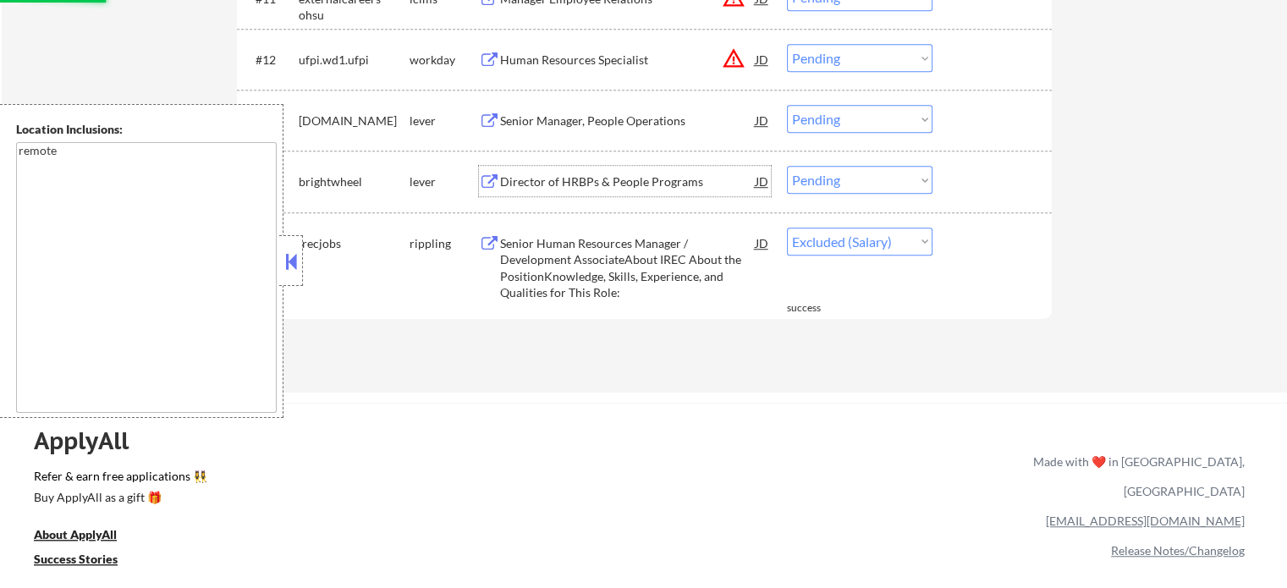
click at [648, 179] on div "Director of HRBPs & People Programs" at bounding box center [628, 181] width 256 height 17
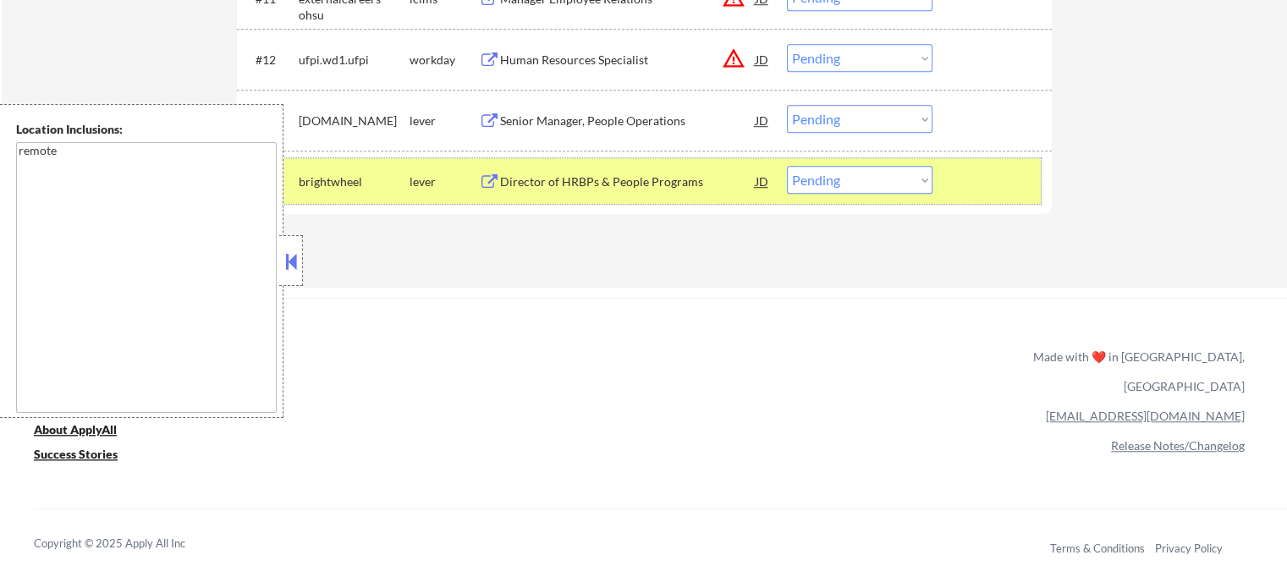
click at [968, 188] on div at bounding box center [994, 181] width 74 height 30
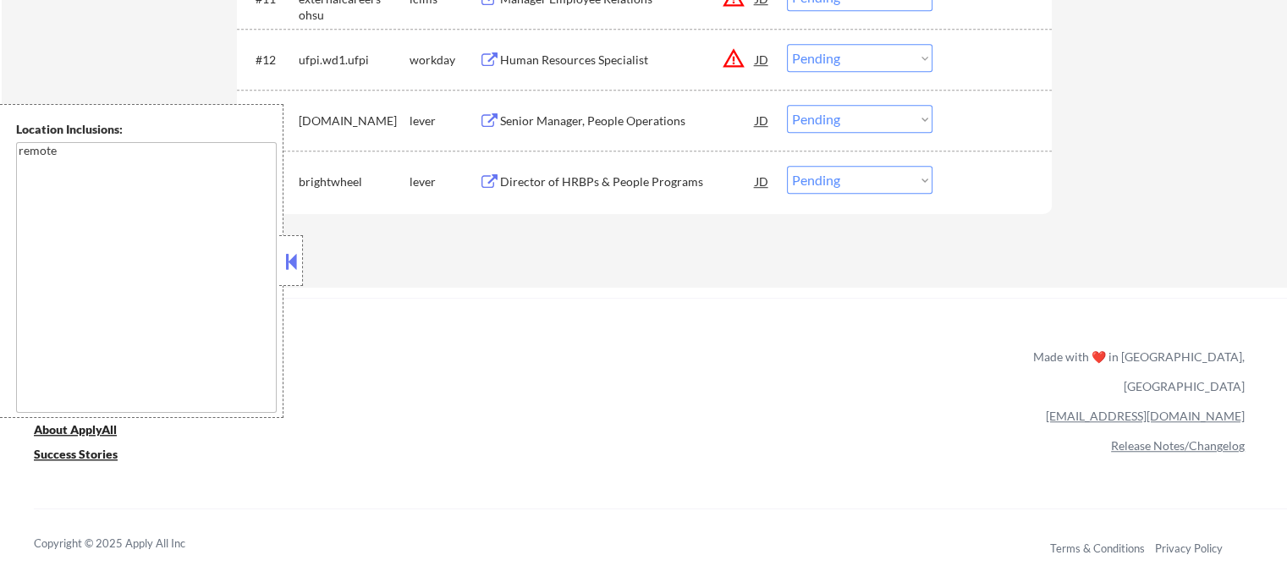
click at [560, 115] on div "Senior Manager, People Operations" at bounding box center [628, 121] width 256 height 17
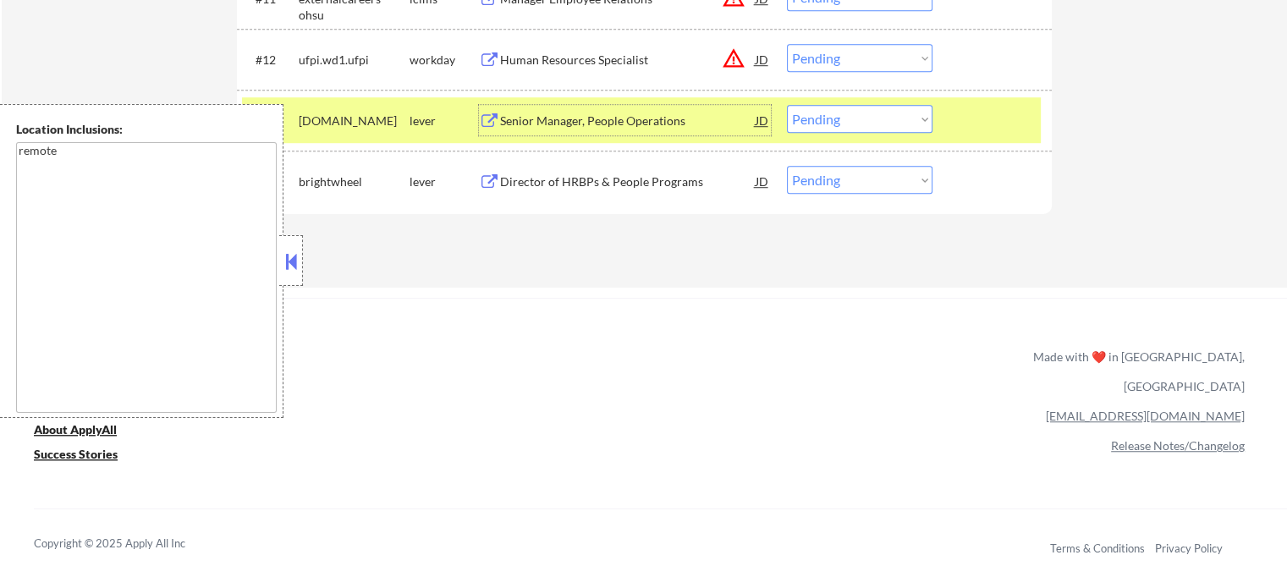
click at [848, 124] on select "Choose an option... Pending Applied Excluded (Questions) Excluded (Expired) Exc…" at bounding box center [860, 119] width 146 height 28
click at [787, 105] on select "Choose an option... Pending Applied Excluded (Questions) Excluded (Expired) Exc…" at bounding box center [860, 119] width 146 height 28
click at [985, 132] on div at bounding box center [994, 120] width 74 height 30
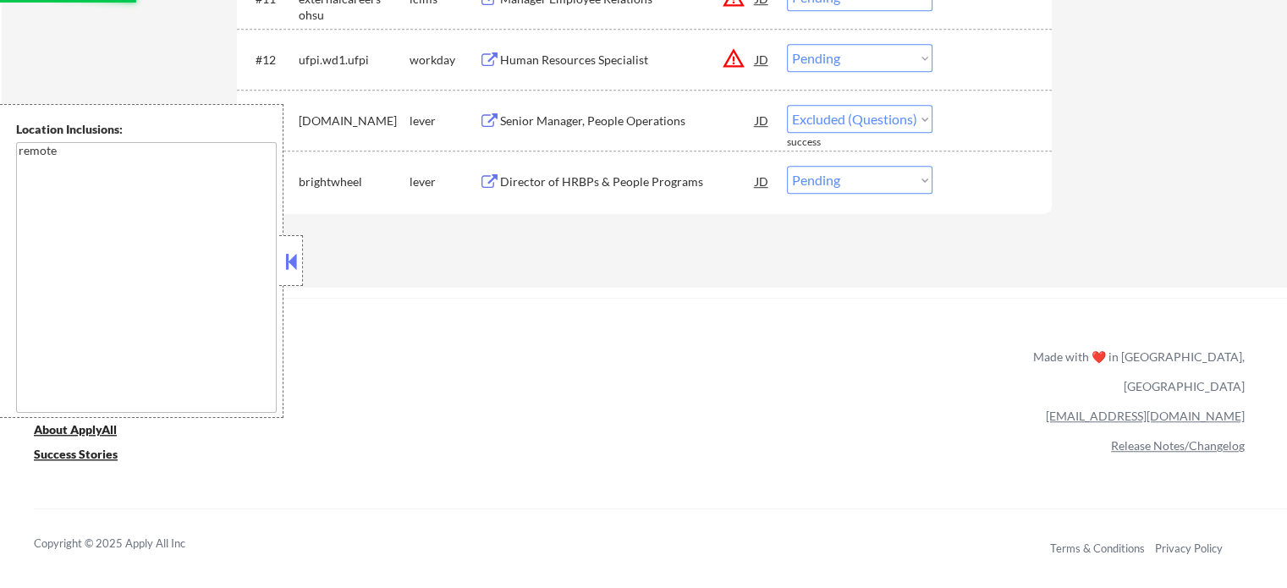
select select ""pending""
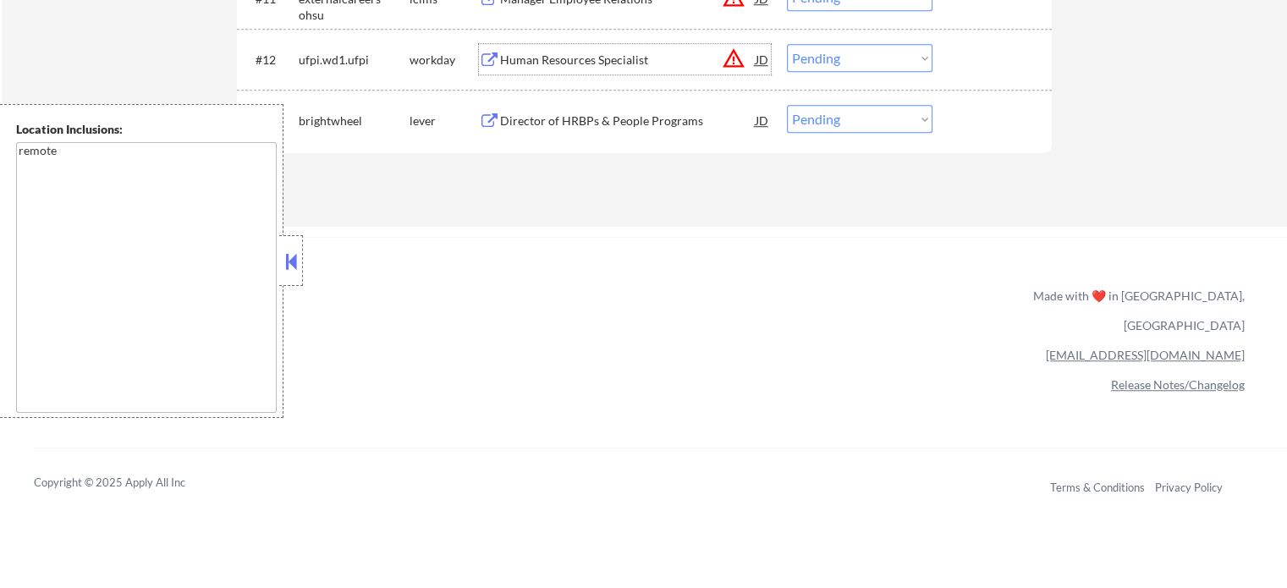
click at [624, 59] on div "Human Resources Specialist" at bounding box center [628, 60] width 256 height 17
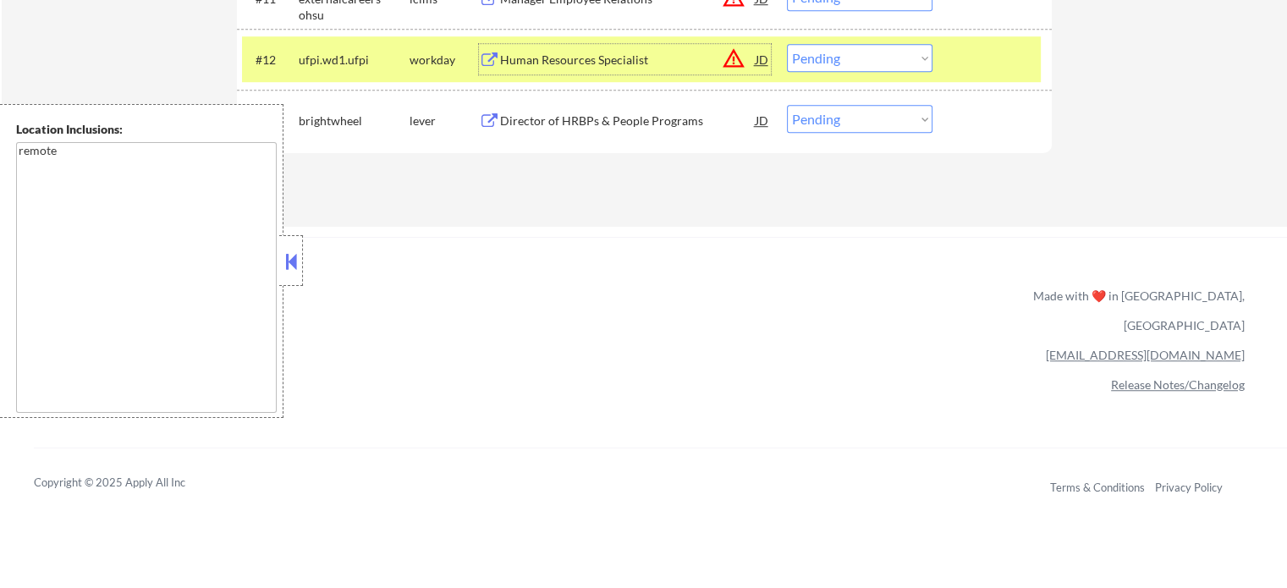
click at [809, 58] on select "Choose an option... Pending Applied Excluded (Questions) Excluded (Expired) Exc…" at bounding box center [860, 58] width 146 height 28
click at [787, 44] on select "Choose an option... Pending Applied Excluded (Questions) Excluded (Expired) Exc…" at bounding box center [860, 58] width 146 height 28
click at [963, 67] on div at bounding box center [994, 59] width 74 height 30
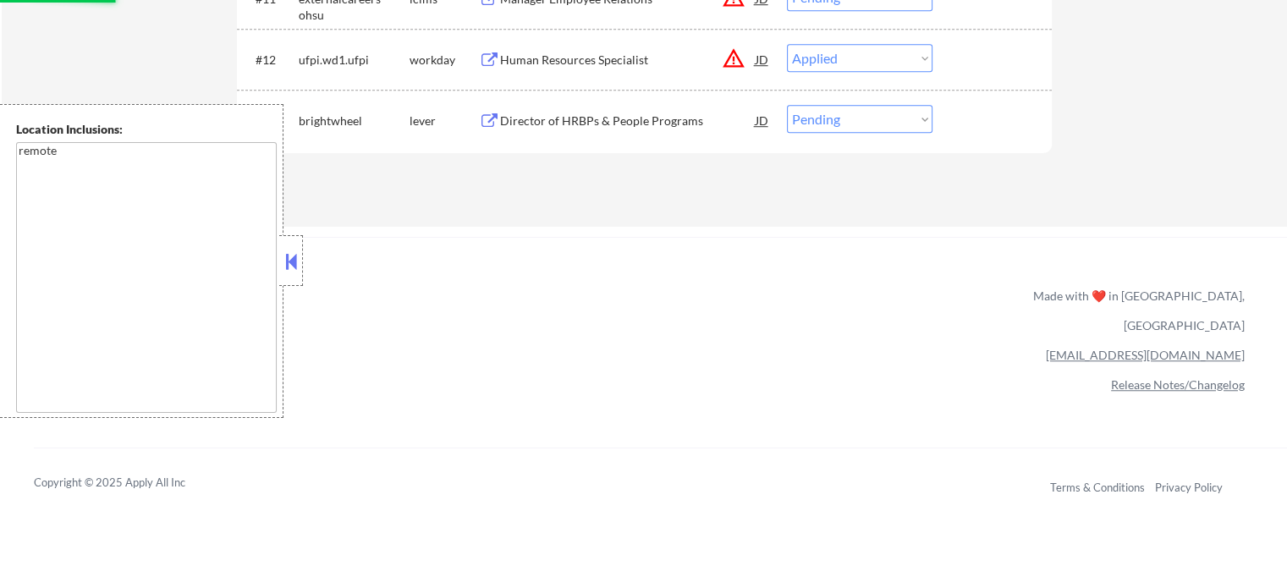
scroll to position [1185, 0]
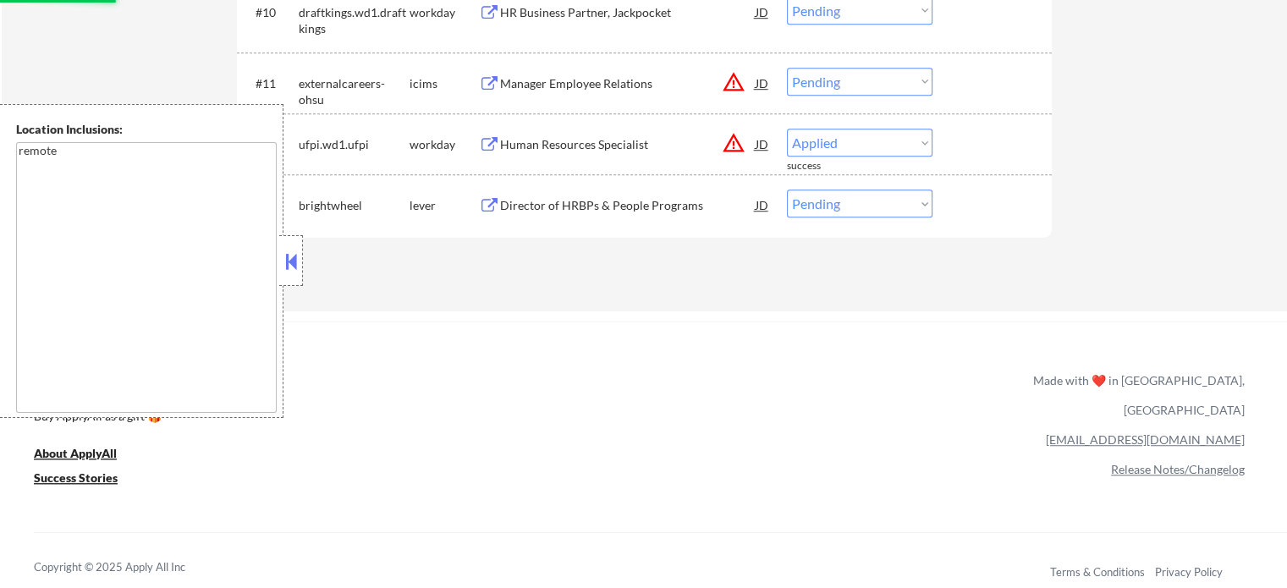
select select ""pending""
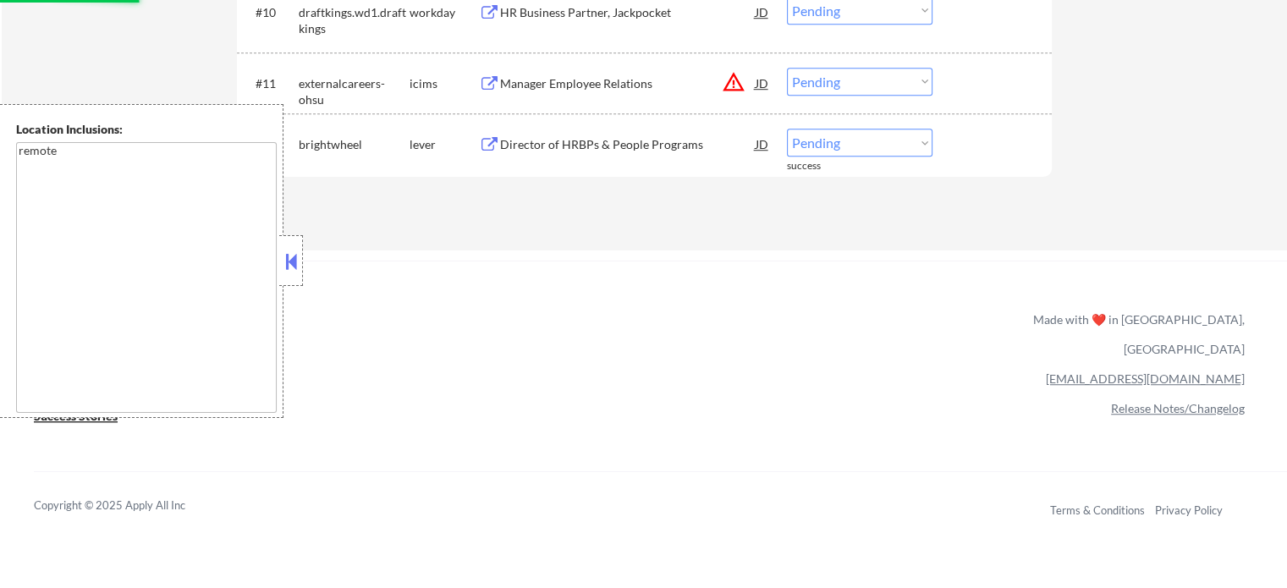
scroll to position [1100, 0]
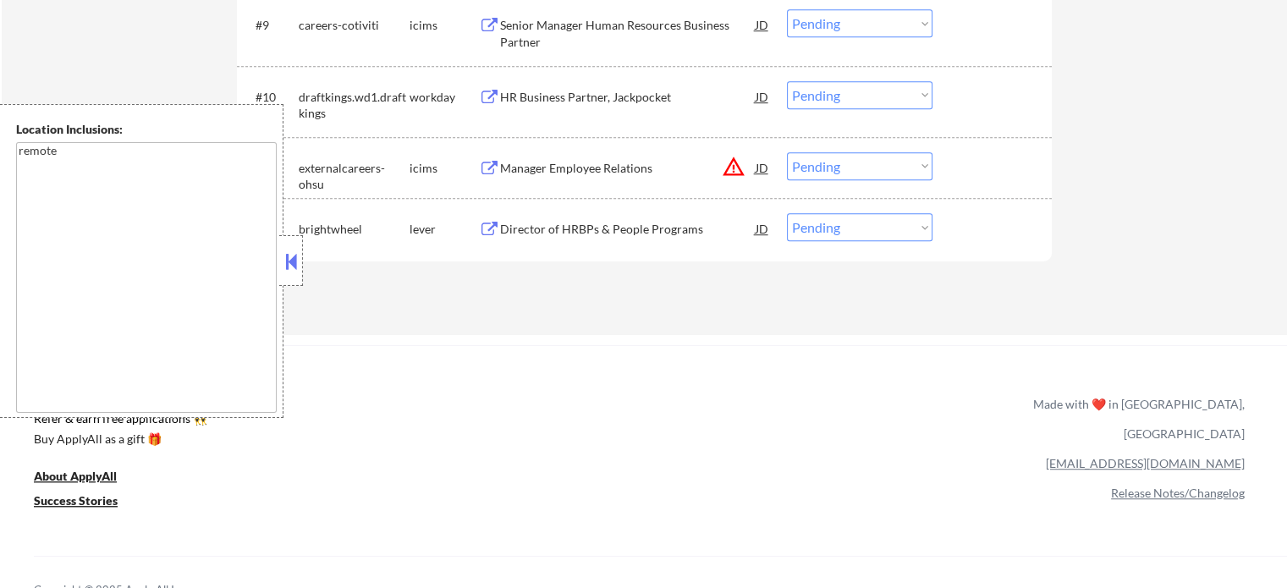
click at [578, 102] on div "HR Business Partner, Jackpocket" at bounding box center [628, 97] width 256 height 17
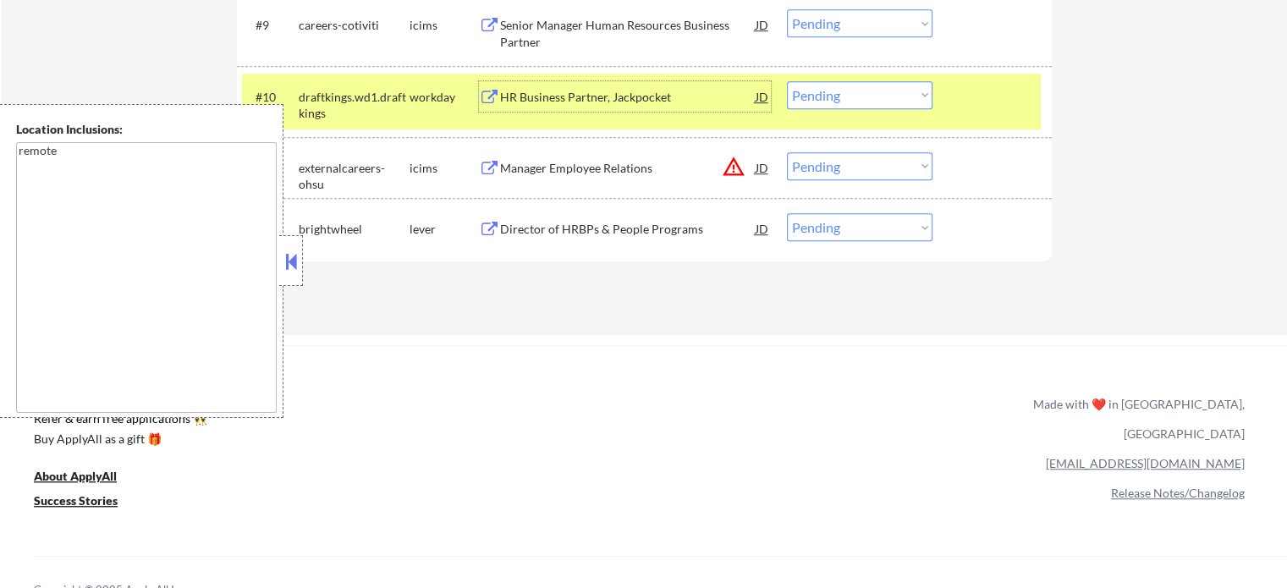
click at [822, 94] on select "Choose an option... Pending Applied Excluded (Questions) Excluded (Expired) Exc…" at bounding box center [860, 95] width 146 height 28
click at [787, 81] on select "Choose an option... Pending Applied Excluded (Questions) Excluded (Expired) Exc…" at bounding box center [860, 95] width 146 height 28
click at [981, 95] on div at bounding box center [994, 96] width 74 height 30
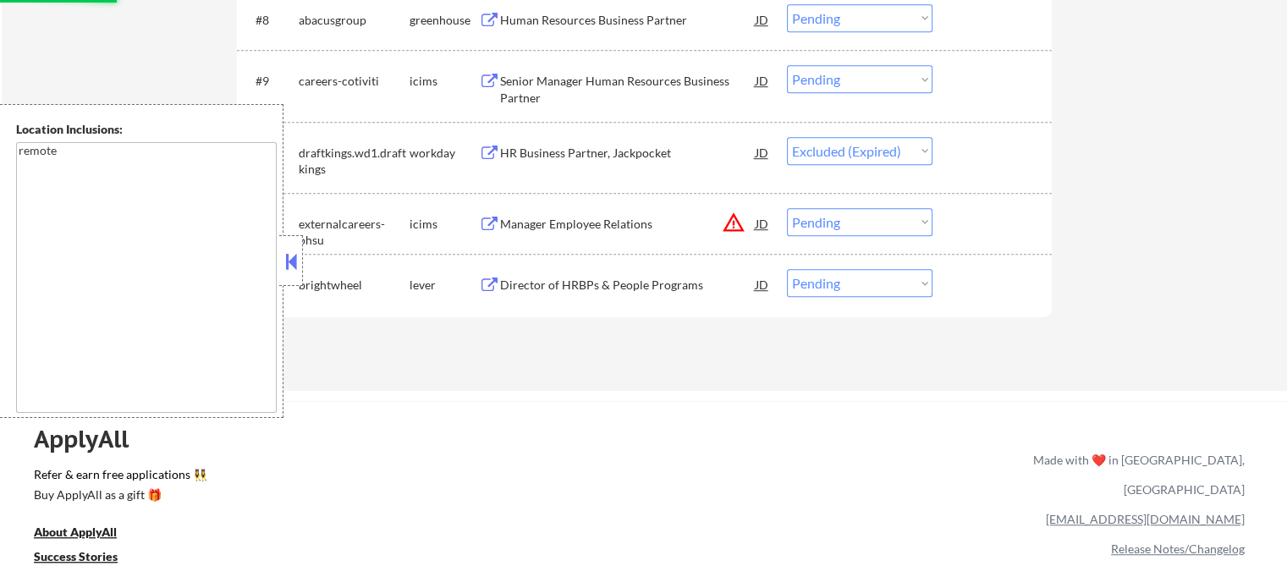
scroll to position [1015, 0]
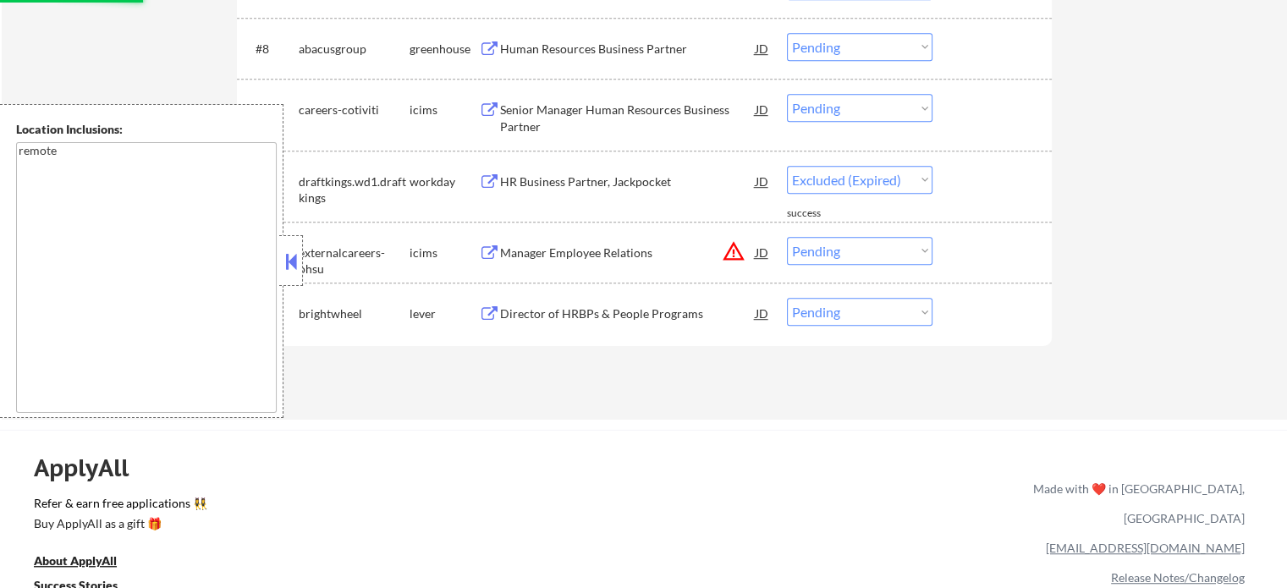
select select ""pending""
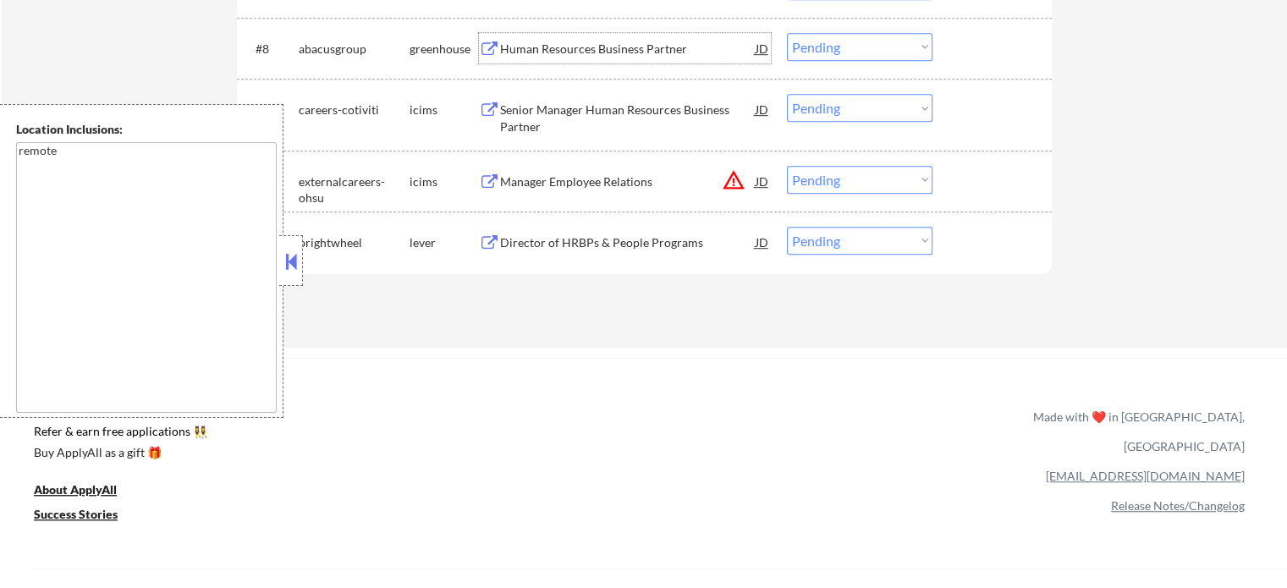
click at [602, 53] on div "Human Resources Business Partner" at bounding box center [628, 49] width 256 height 17
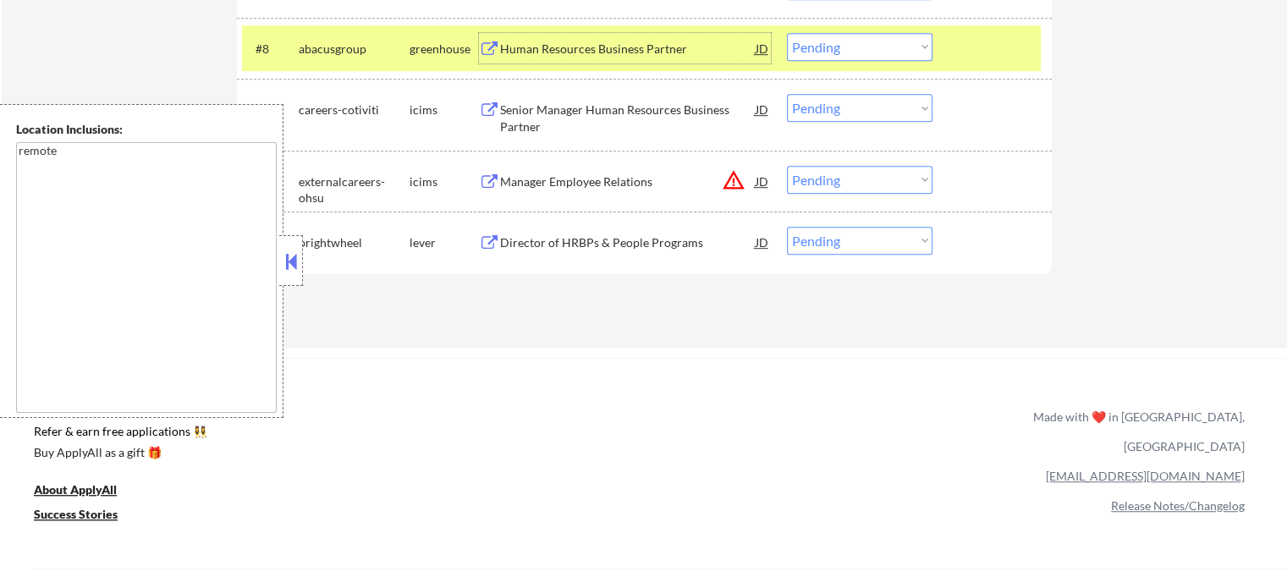
click at [814, 47] on select "Choose an option... Pending Applied Excluded (Questions) Excluded (Expired) Exc…" at bounding box center [860, 47] width 146 height 28
click at [787, 33] on select "Choose an option... Pending Applied Excluded (Questions) Excluded (Expired) Exc…" at bounding box center [860, 47] width 146 height 28
click at [1002, 55] on div at bounding box center [994, 48] width 74 height 30
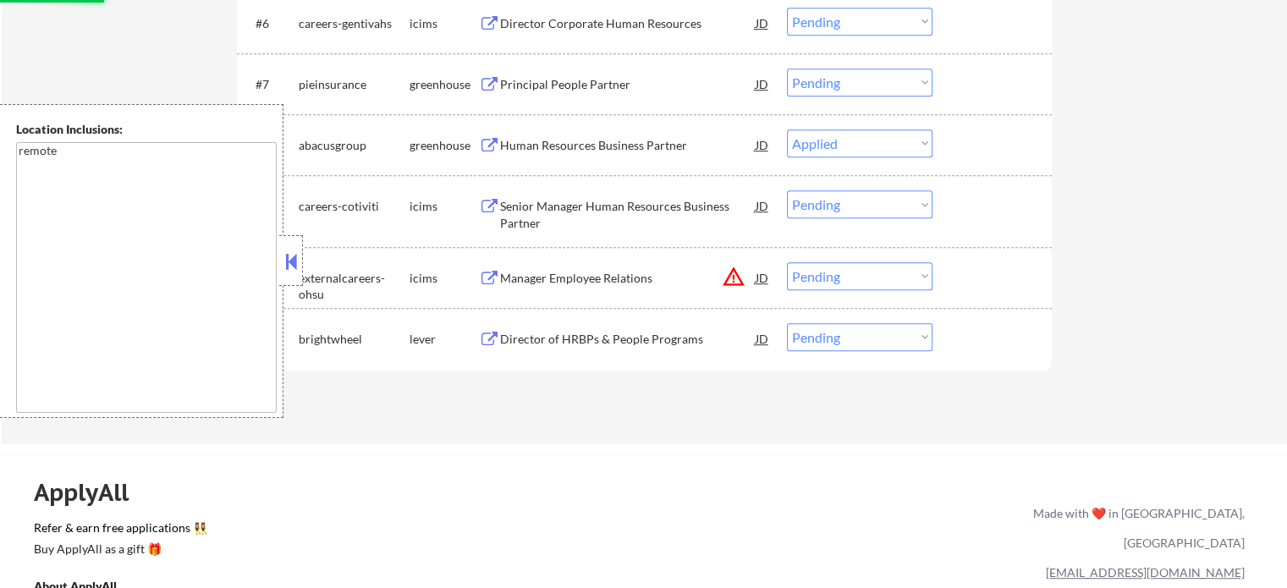
scroll to position [846, 0]
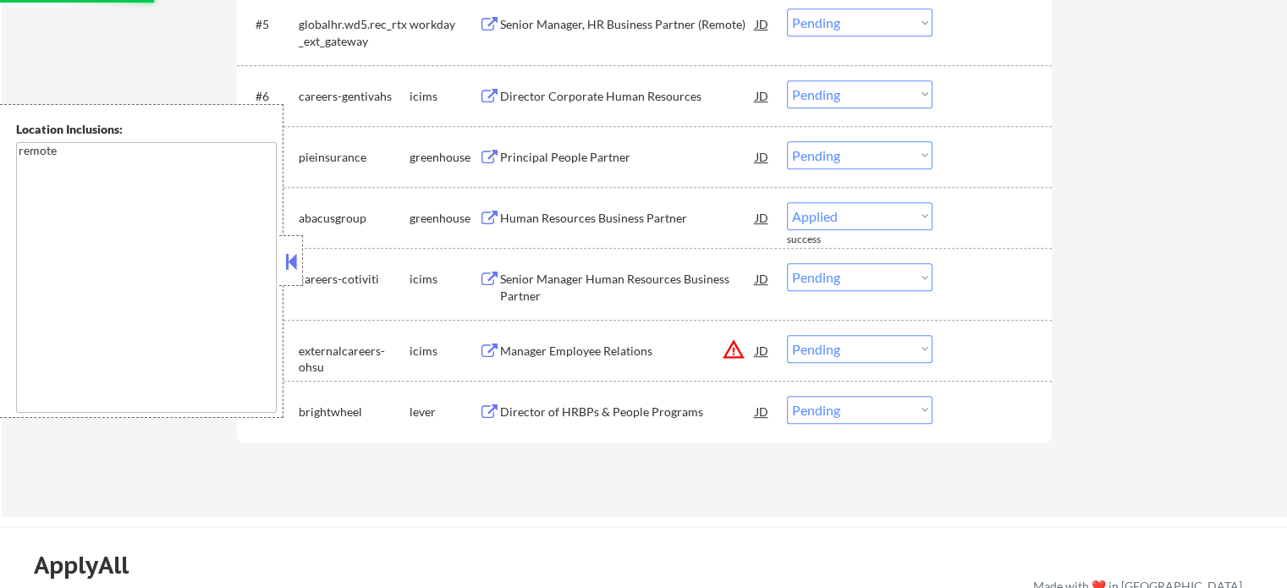
select select ""pending""
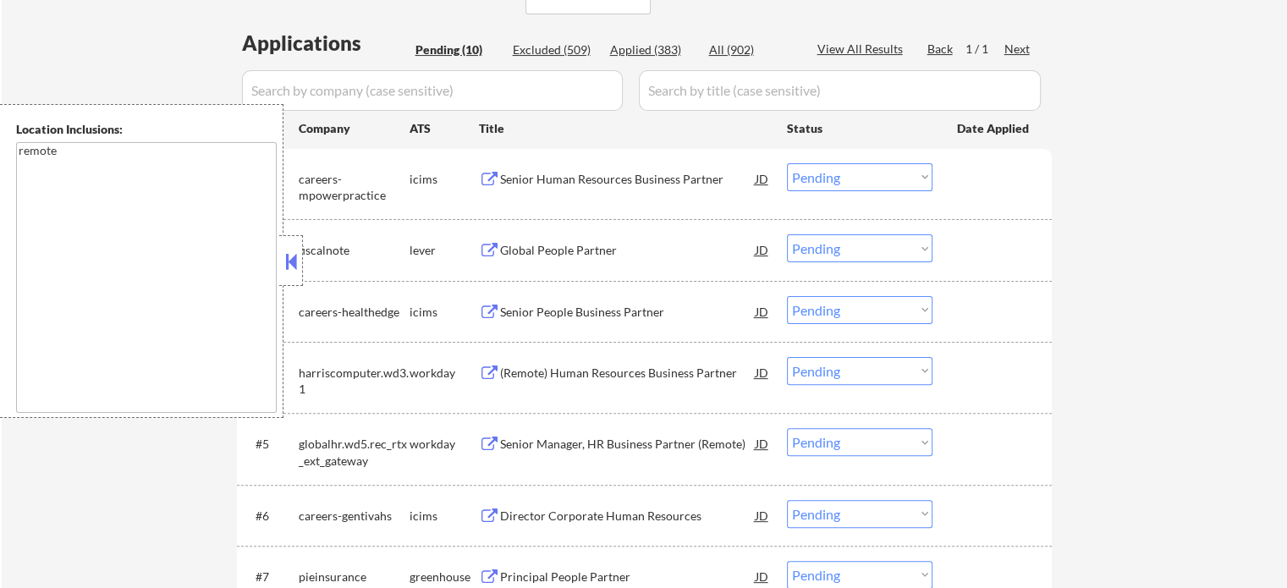
scroll to position [423, 0]
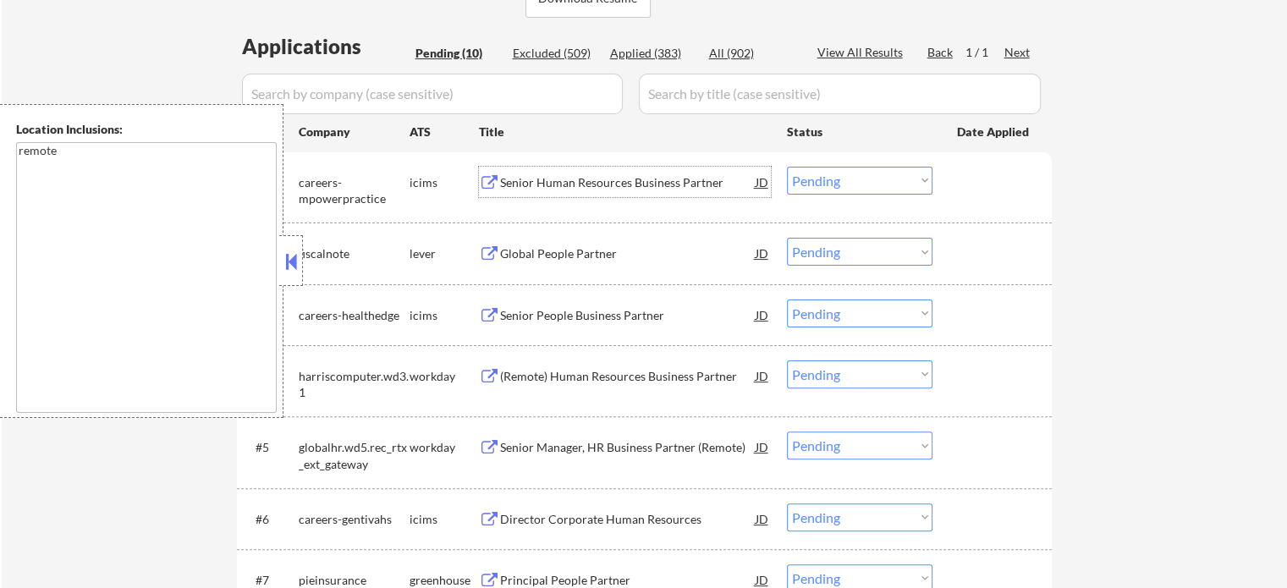
click at [539, 178] on div "Senior Human Resources Business Partner" at bounding box center [628, 182] width 256 height 17
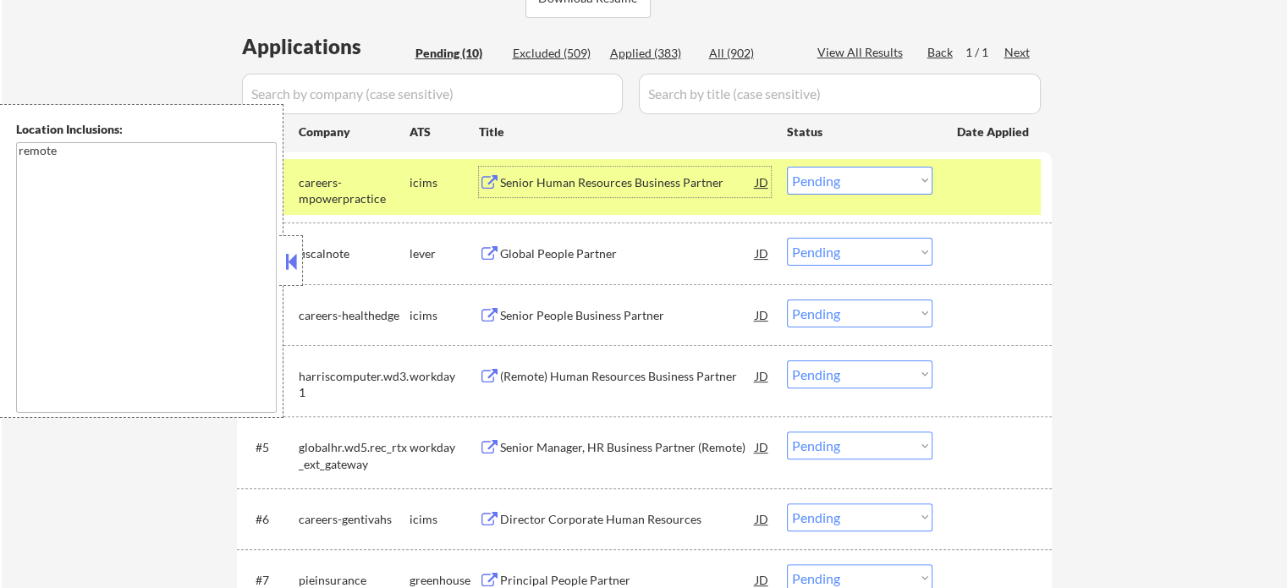
click at [981, 209] on div "#1 careers-mpowerpractice icims Senior Human Resources Business Partner JD Choo…" at bounding box center [641, 187] width 799 height 56
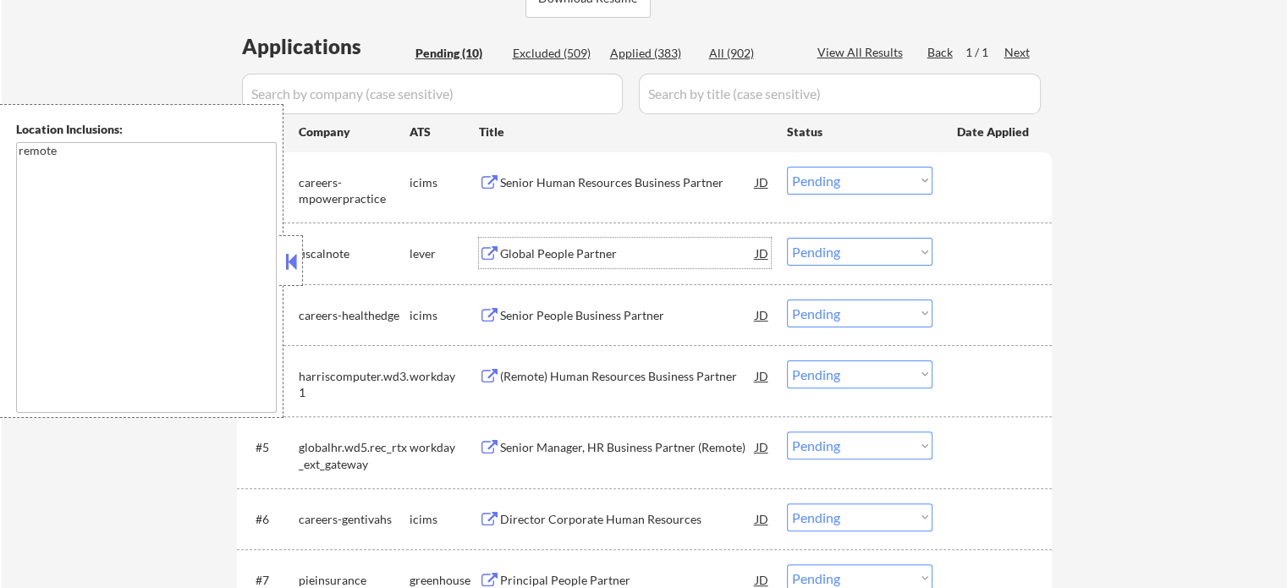
click at [598, 256] on div "Global People Partner" at bounding box center [628, 253] width 256 height 17
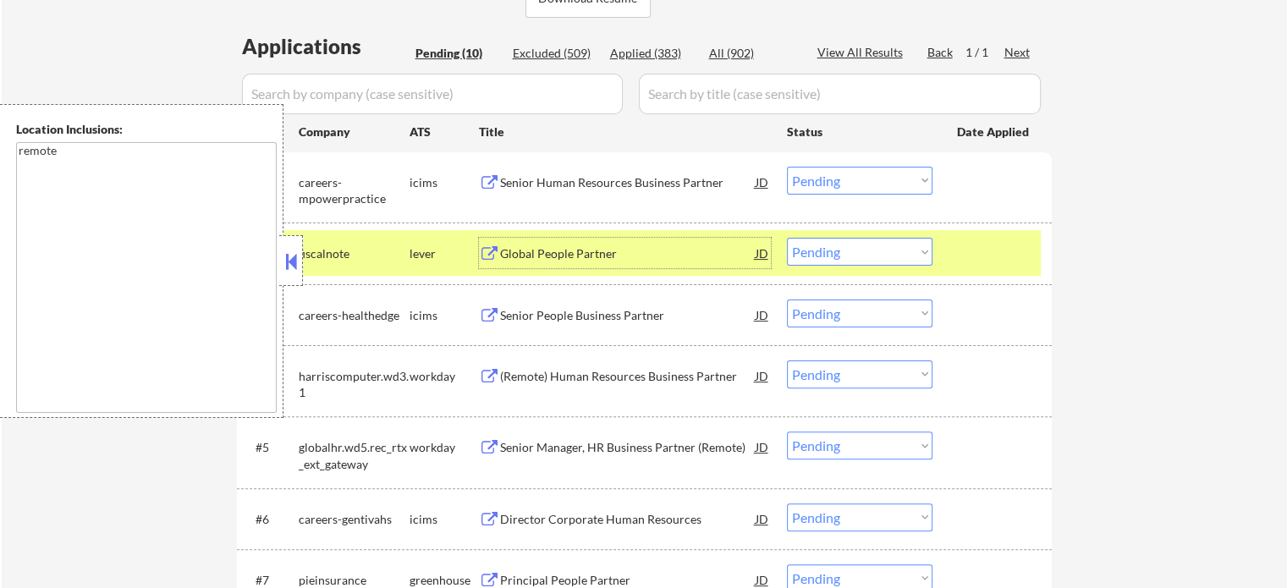
click at [970, 259] on div at bounding box center [994, 253] width 74 height 30
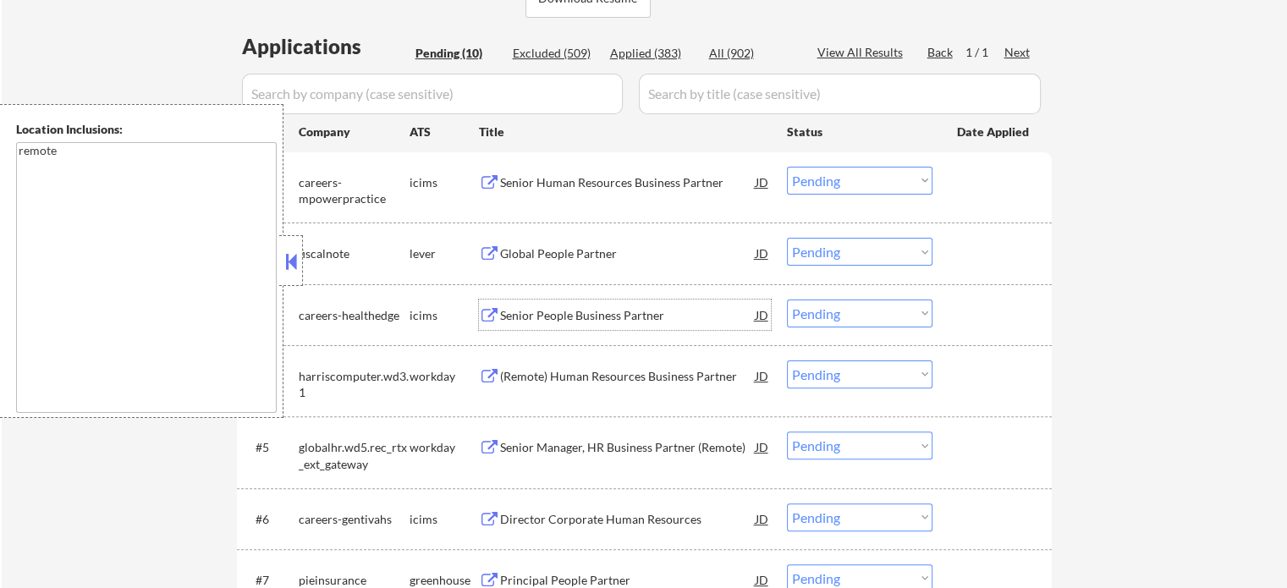
click at [639, 313] on div "Senior People Business Partner" at bounding box center [628, 315] width 256 height 17
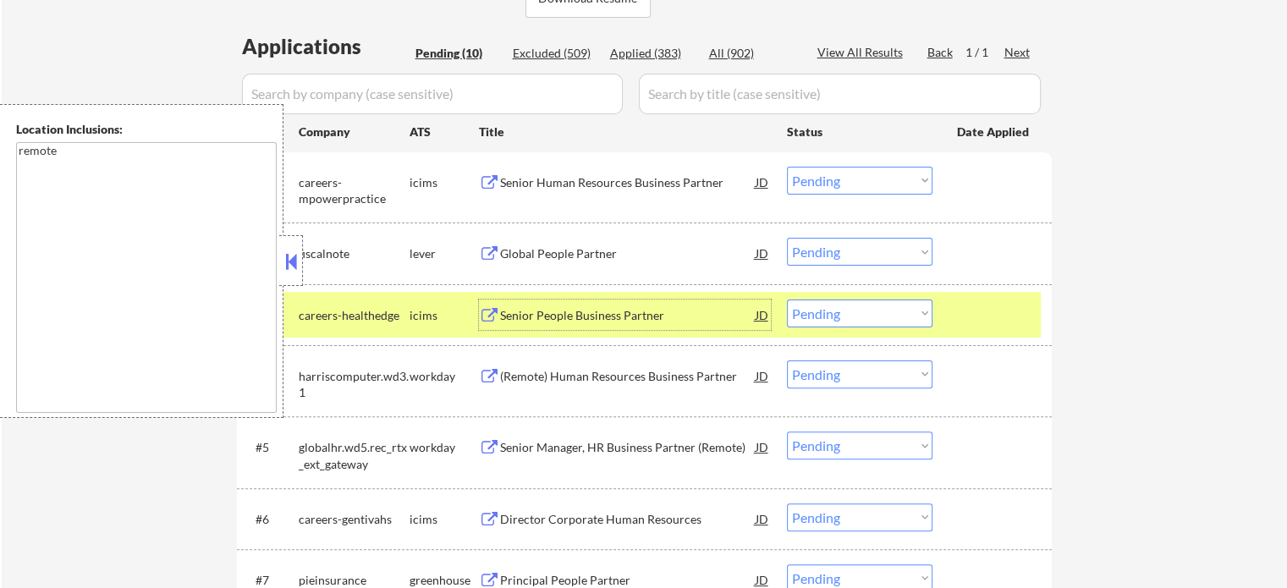
click at [958, 337] on div "#3 careers-healthedge icims Senior People Business Partner JD Choose an option.…" at bounding box center [641, 315] width 799 height 46
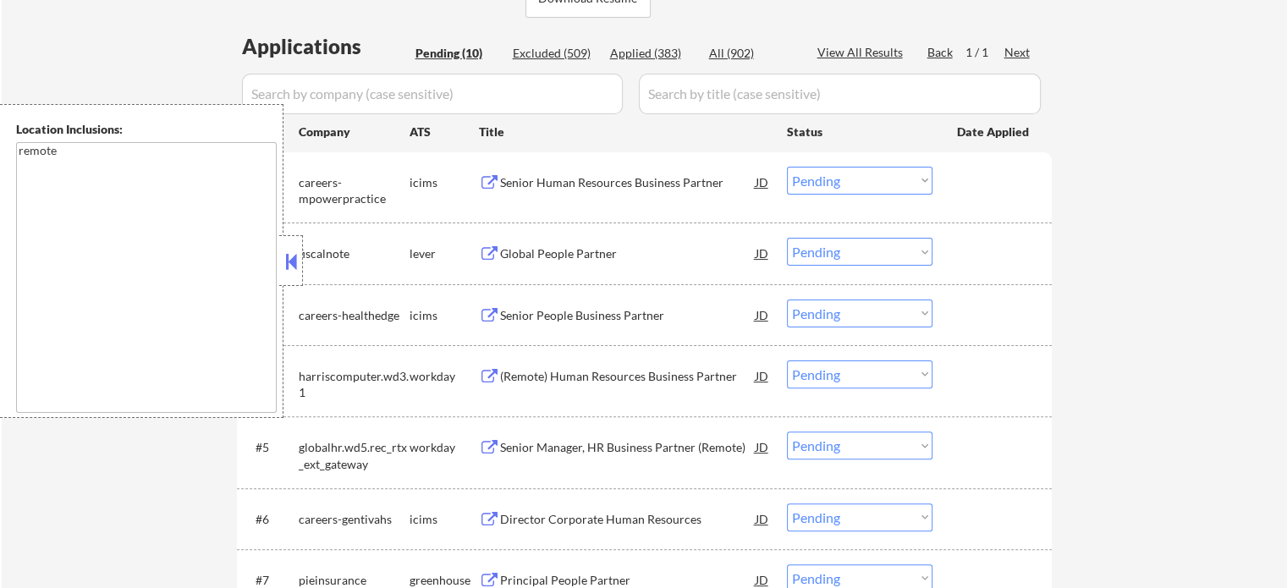
click at [697, 365] on div "(Remote) Human Resources Business Partner" at bounding box center [628, 375] width 256 height 30
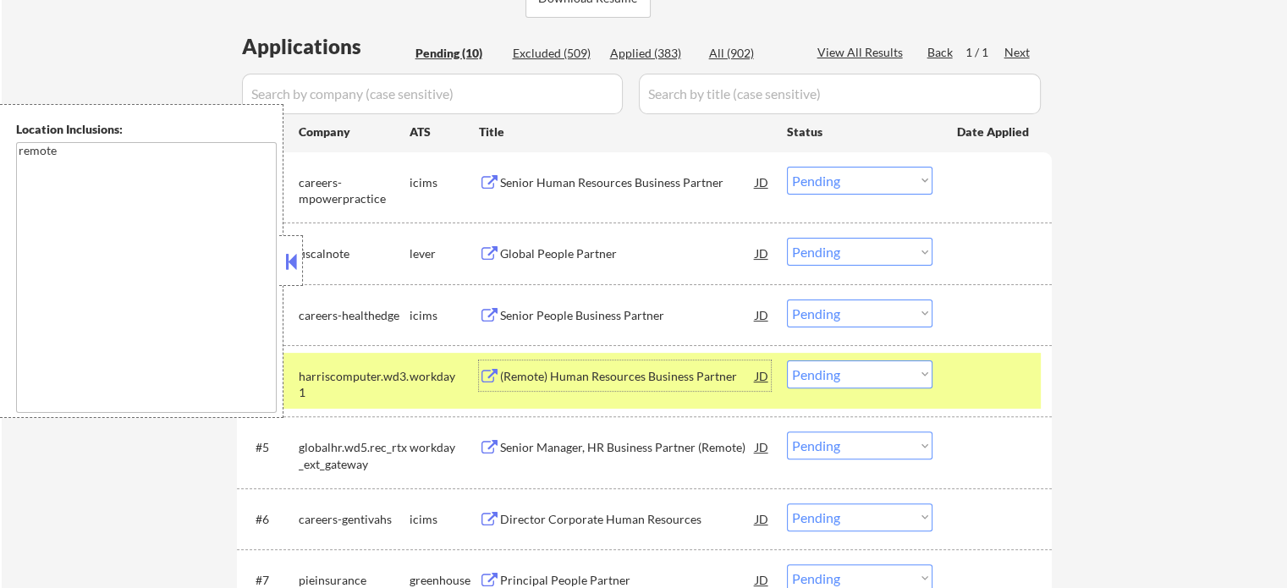
drag, startPoint x: 988, startPoint y: 388, endPoint x: 744, endPoint y: 396, distance: 244.6
click at [983, 388] on div at bounding box center [994, 375] width 74 height 30
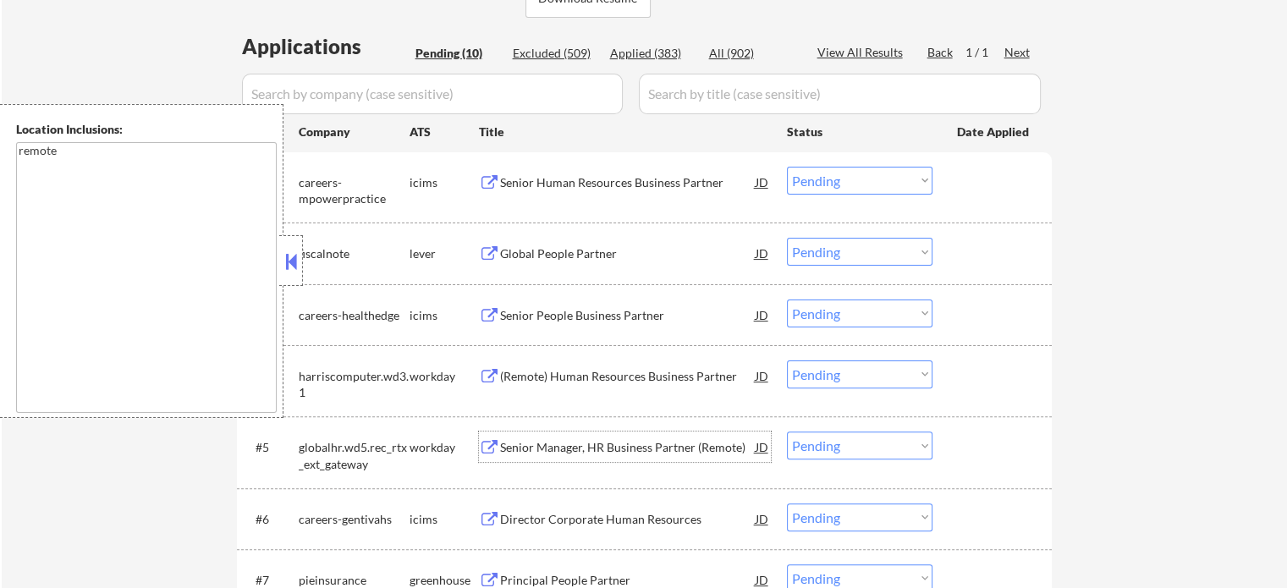
click at [637, 439] on div "Senior Manager, HR Business Partner (Remote)" at bounding box center [628, 447] width 256 height 17
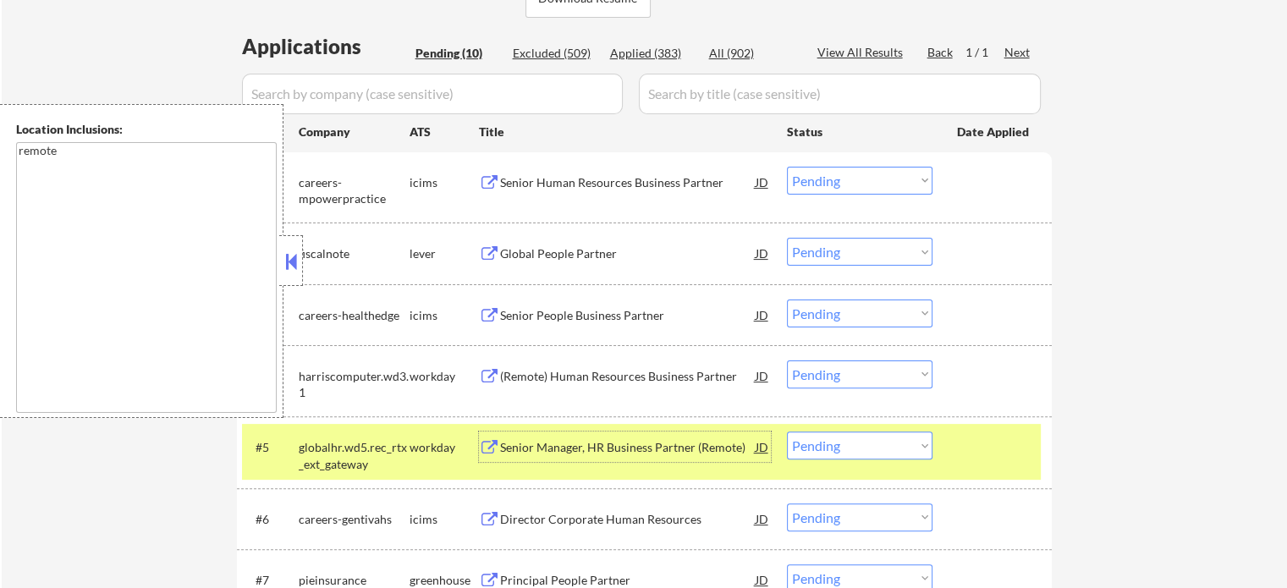
click at [981, 457] on div at bounding box center [994, 446] width 74 height 30
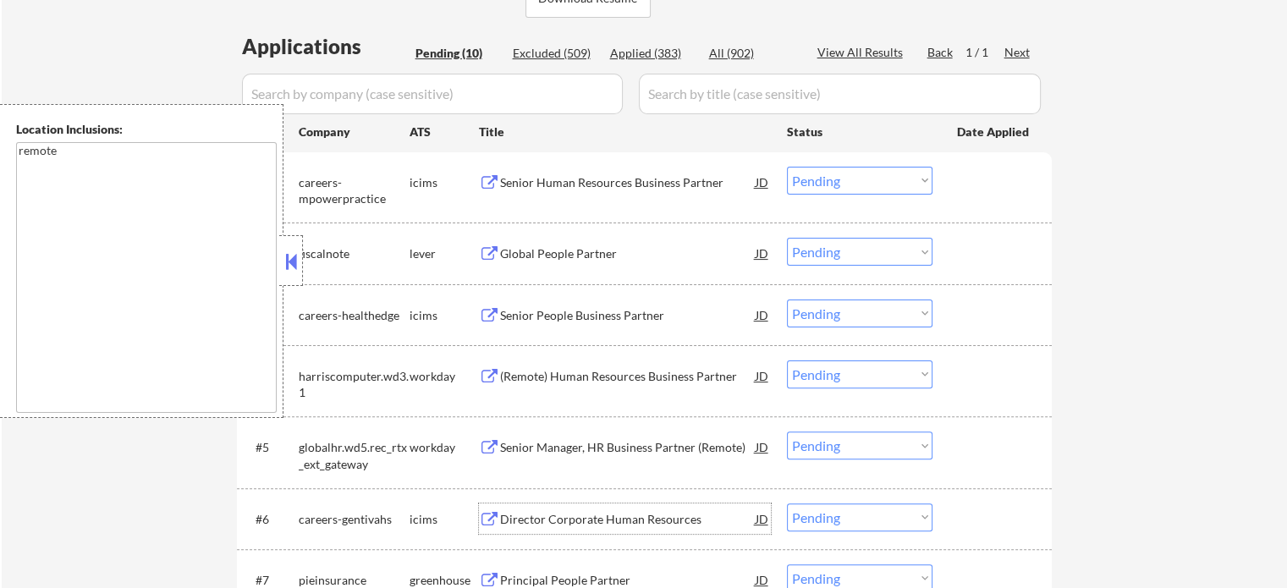
click at [692, 517] on div "Director Corporate Human Resources" at bounding box center [628, 519] width 256 height 17
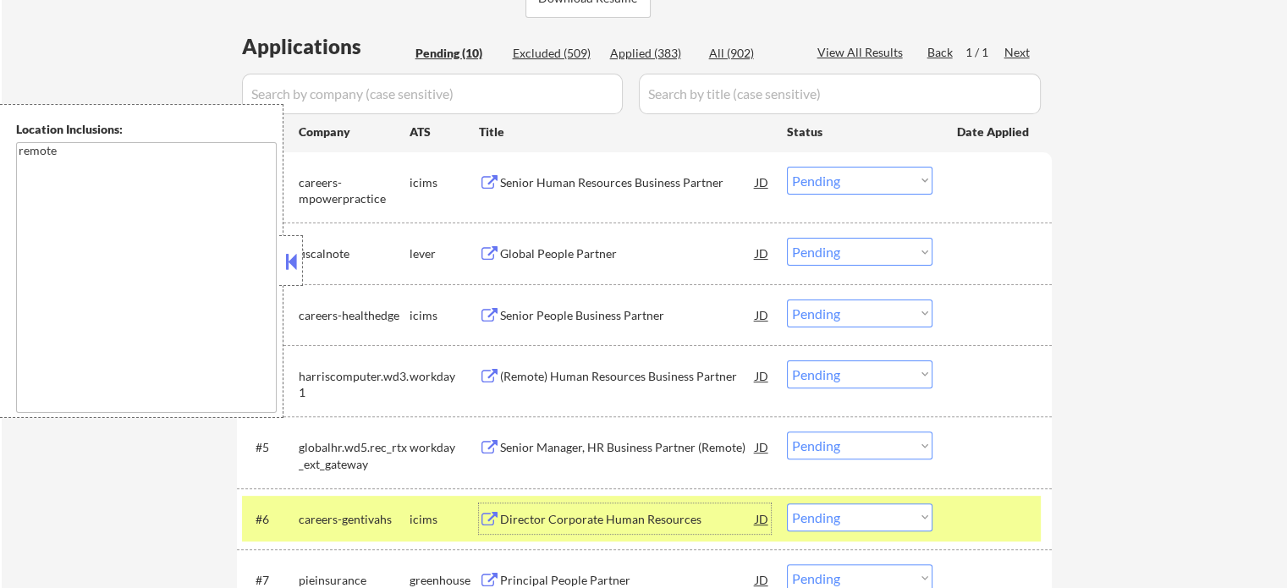
click at [979, 519] on div at bounding box center [994, 518] width 74 height 30
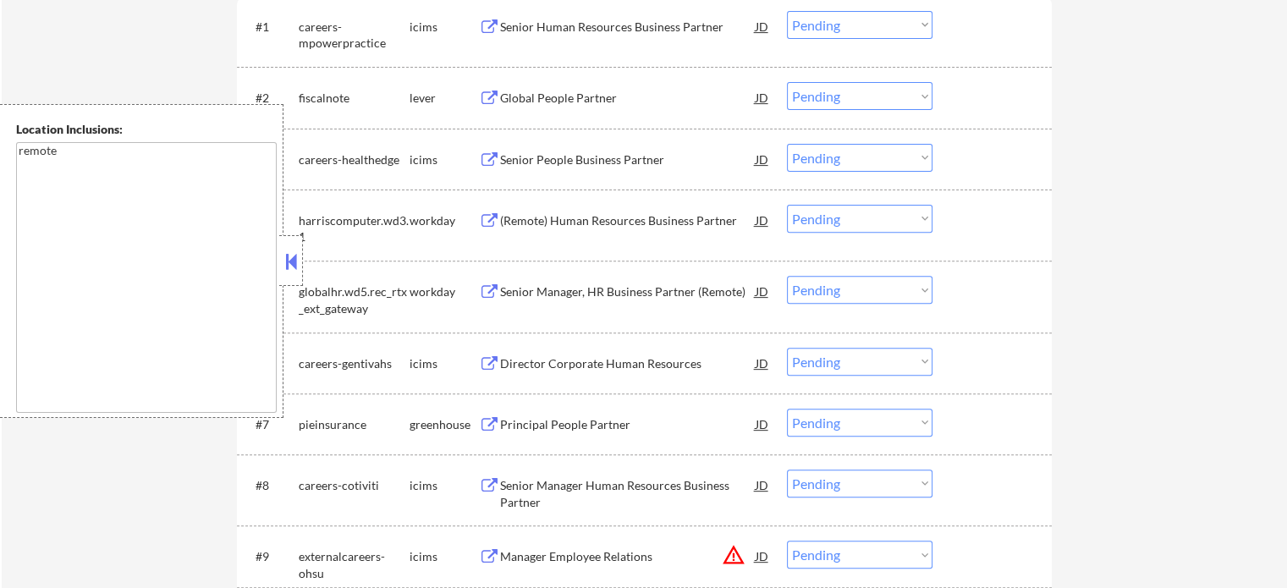
scroll to position [677, 0]
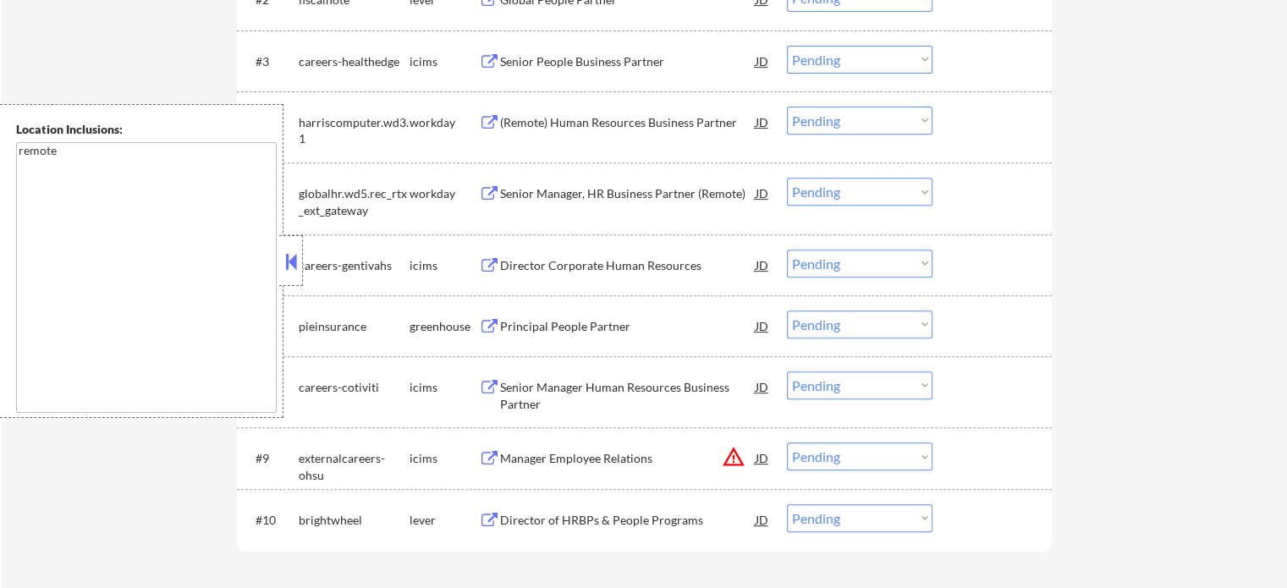
click at [546, 260] on div "Director Corporate Human Resources" at bounding box center [628, 265] width 256 height 17
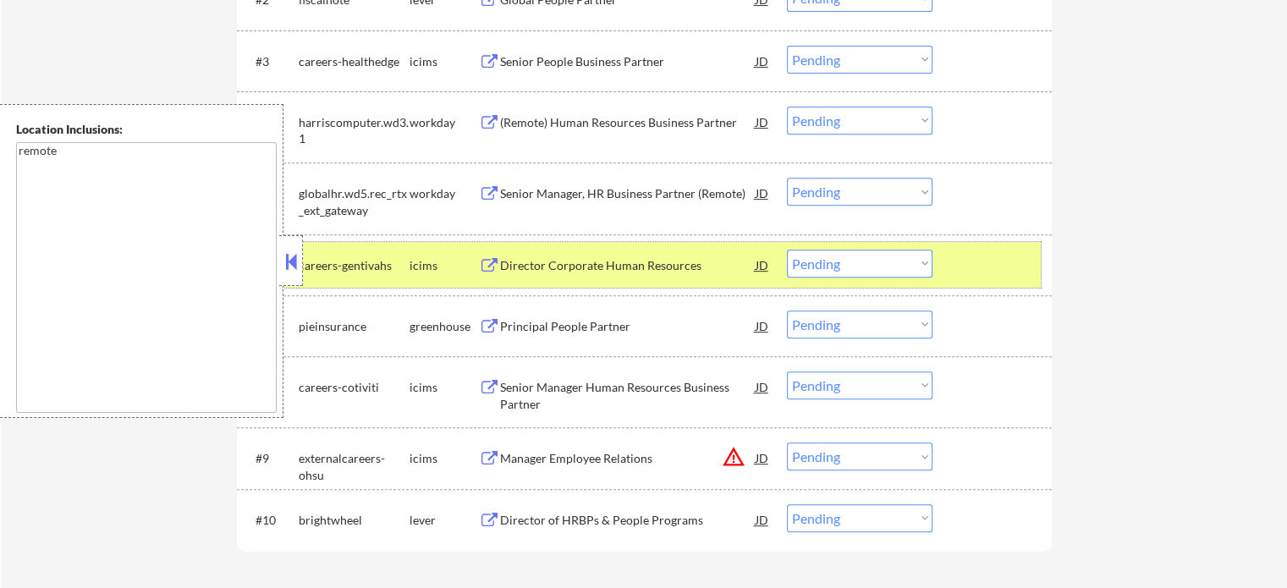
click at [964, 273] on div at bounding box center [994, 265] width 74 height 30
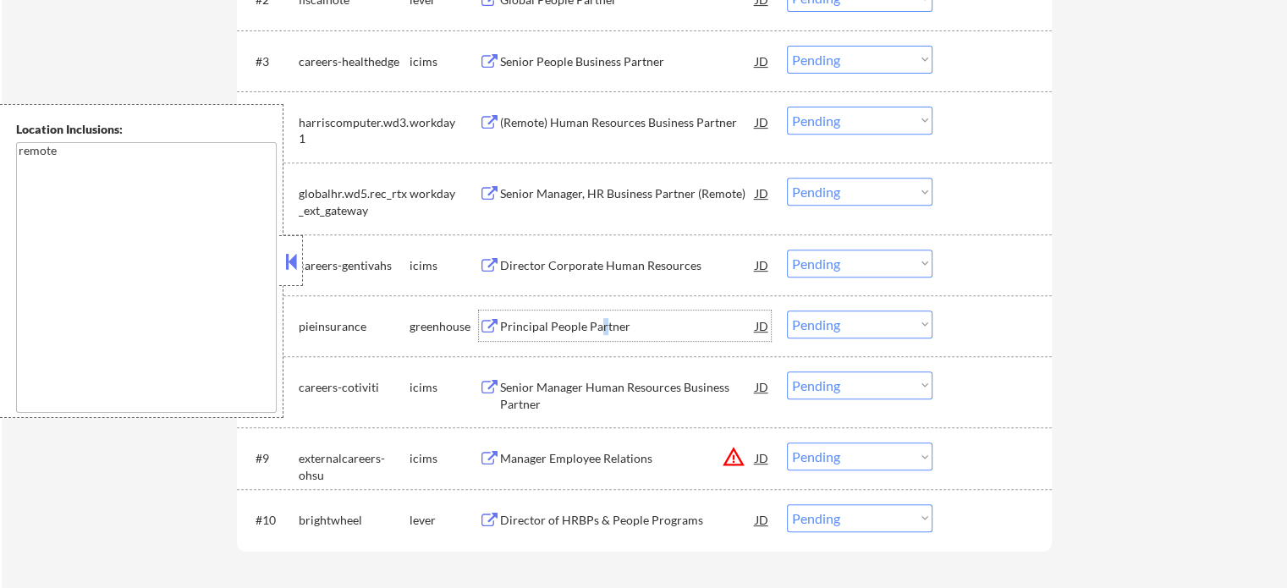
click at [599, 333] on div "Principal People Partner" at bounding box center [628, 326] width 256 height 17
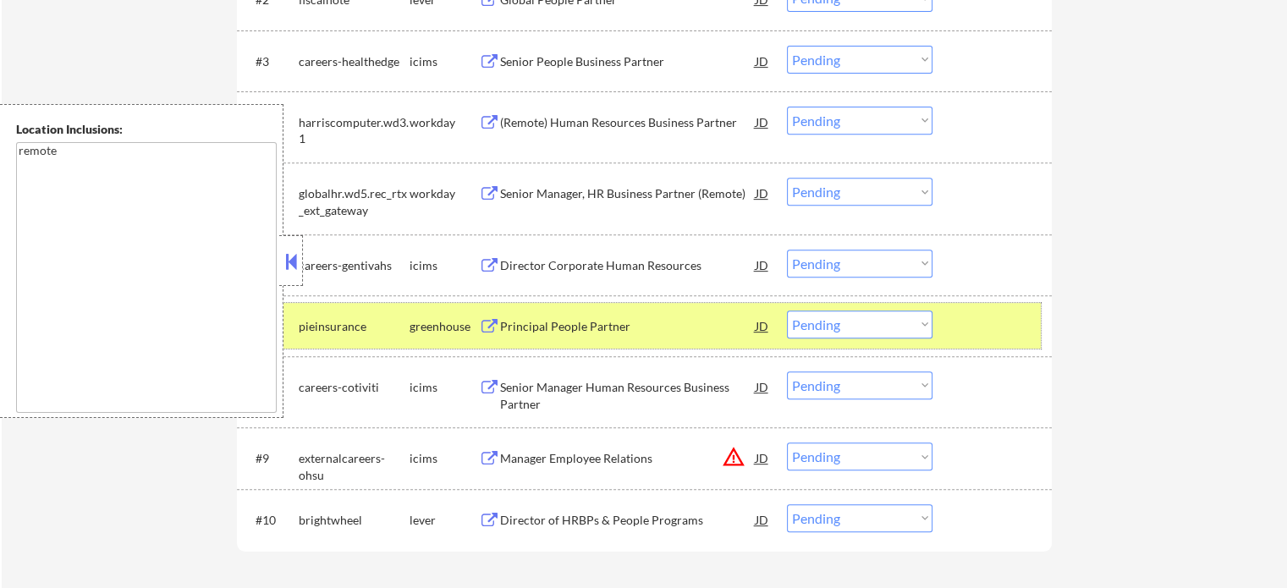
click at [974, 322] on div at bounding box center [994, 326] width 74 height 30
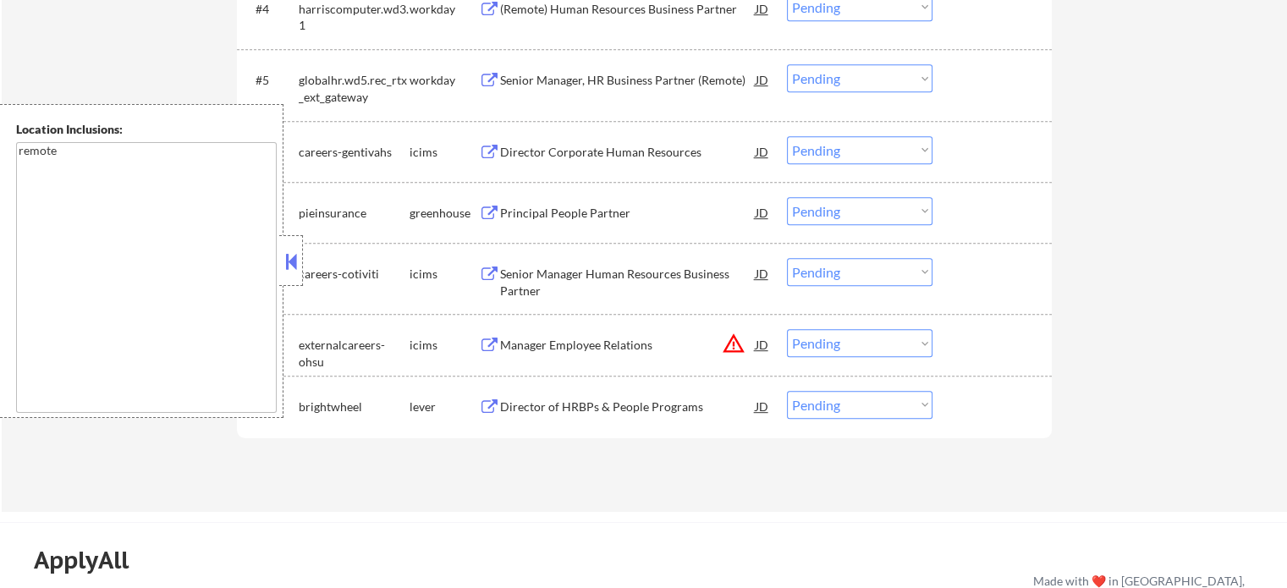
scroll to position [761, 0]
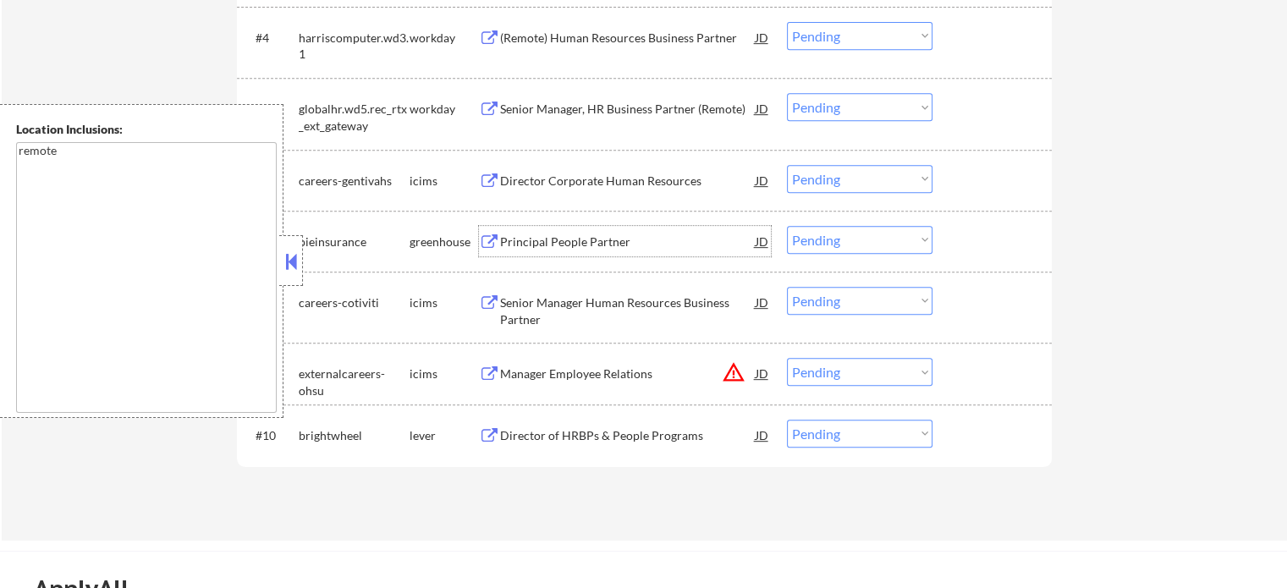
click at [544, 234] on div "Principal People Partner" at bounding box center [628, 242] width 256 height 17
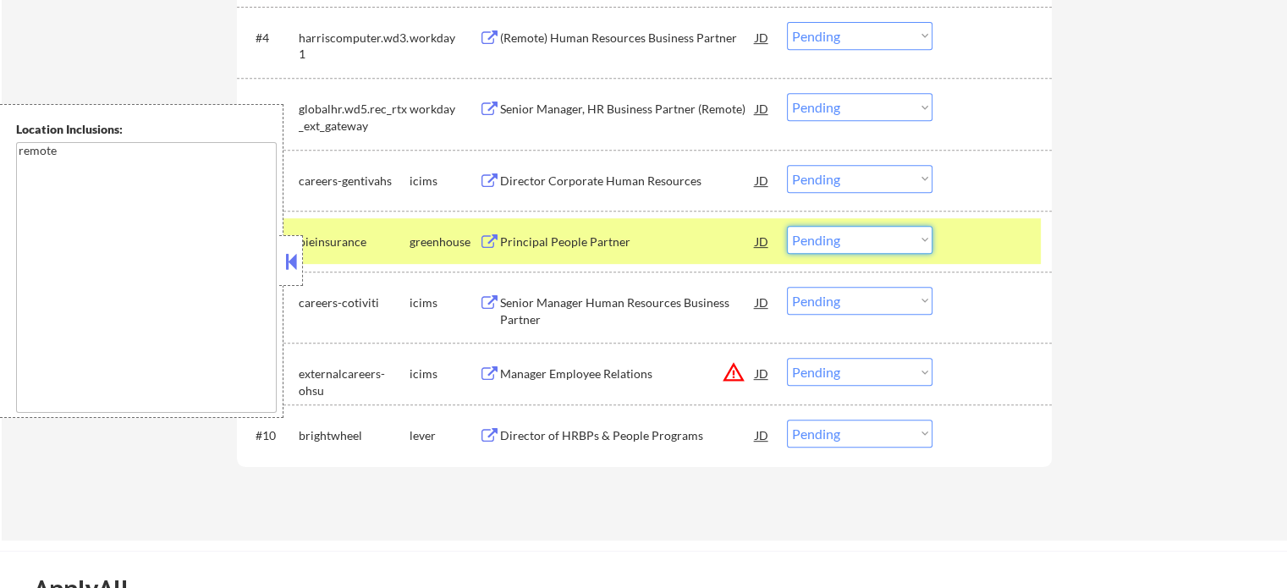
click at [831, 243] on select "Choose an option... Pending Applied Excluded (Questions) Excluded (Expired) Exc…" at bounding box center [860, 240] width 146 height 28
click at [787, 226] on select "Choose an option... Pending Applied Excluded (Questions) Excluded (Expired) Exc…" at bounding box center [860, 240] width 146 height 28
click at [998, 245] on div at bounding box center [994, 241] width 74 height 30
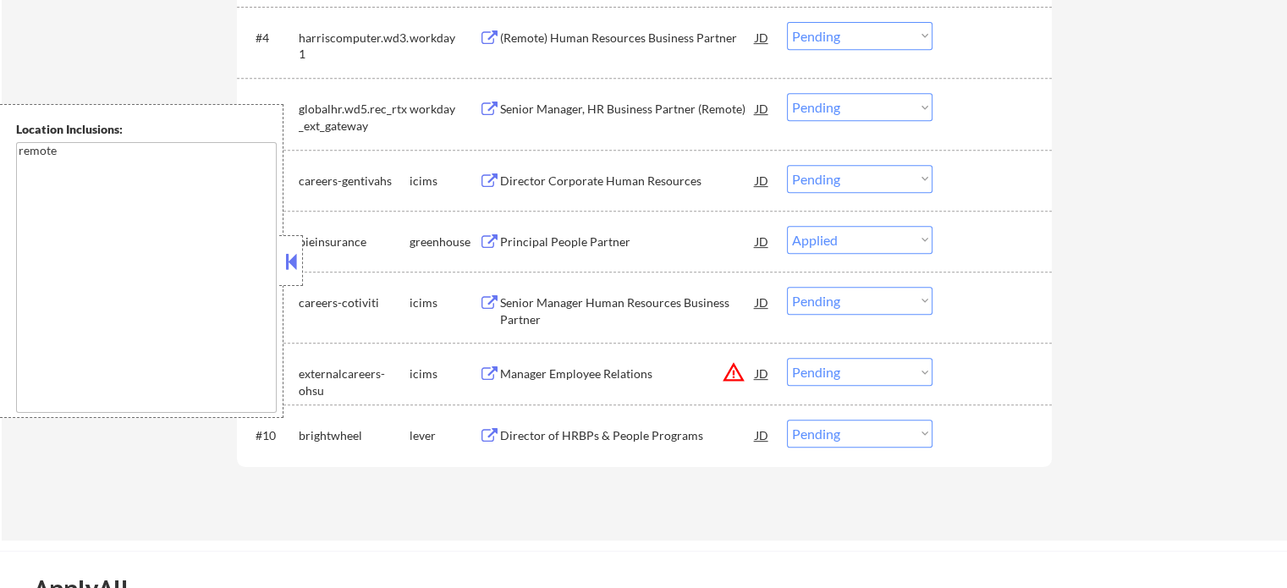
select select ""pending""
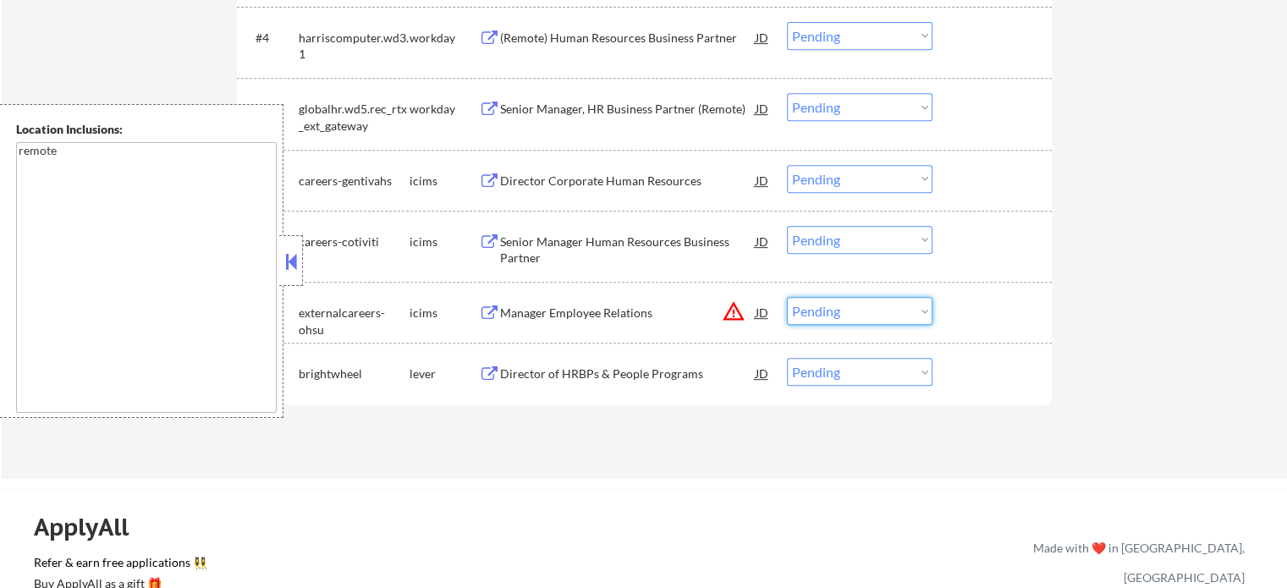
click at [828, 312] on select "Choose an option... Pending Applied Excluded (Questions) Excluded (Expired) Exc…" at bounding box center [860, 311] width 146 height 28
click at [787, 297] on select "Choose an option... Pending Applied Excluded (Questions) Excluded (Expired) Exc…" at bounding box center [860, 311] width 146 height 28
click at [968, 305] on div at bounding box center [994, 312] width 74 height 30
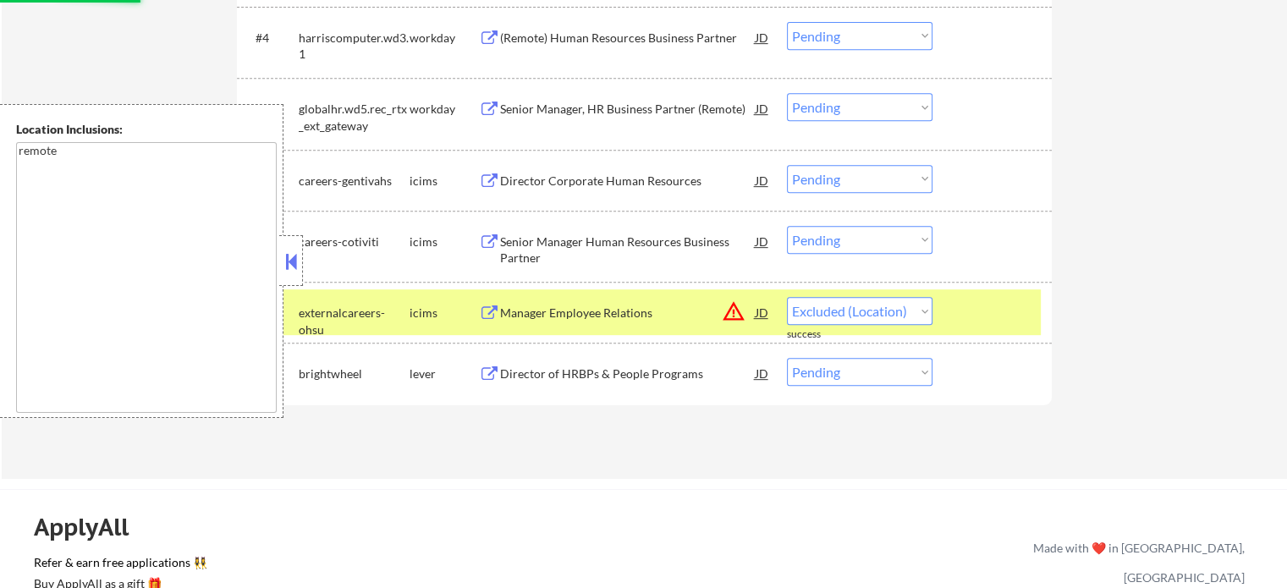
select select ""pending""
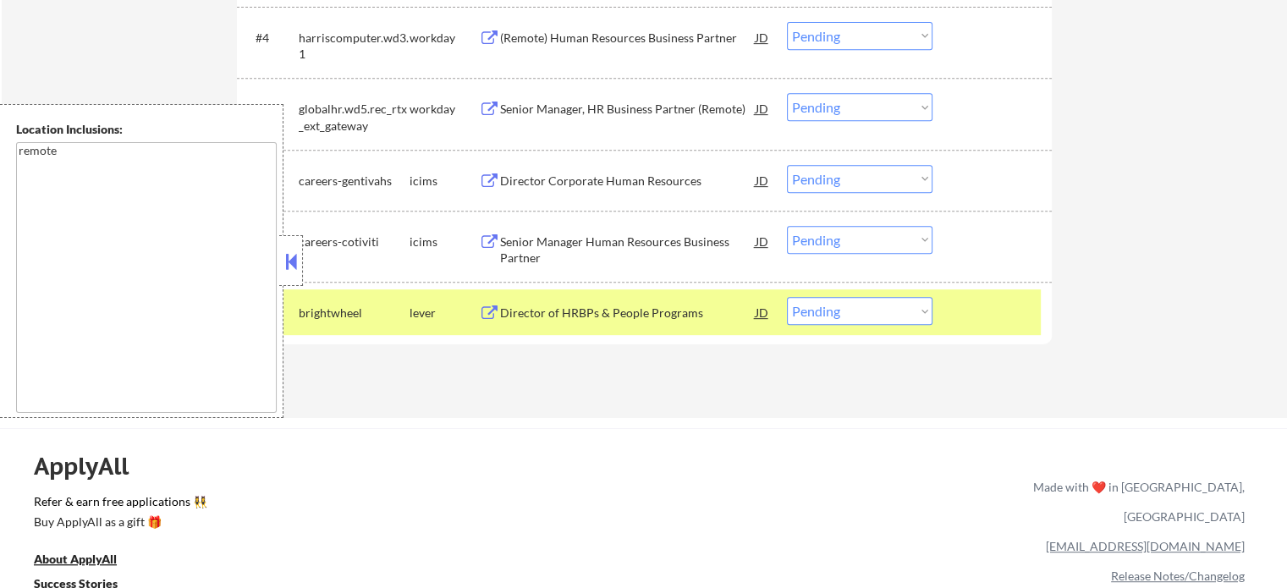
click at [962, 313] on div at bounding box center [994, 312] width 74 height 30
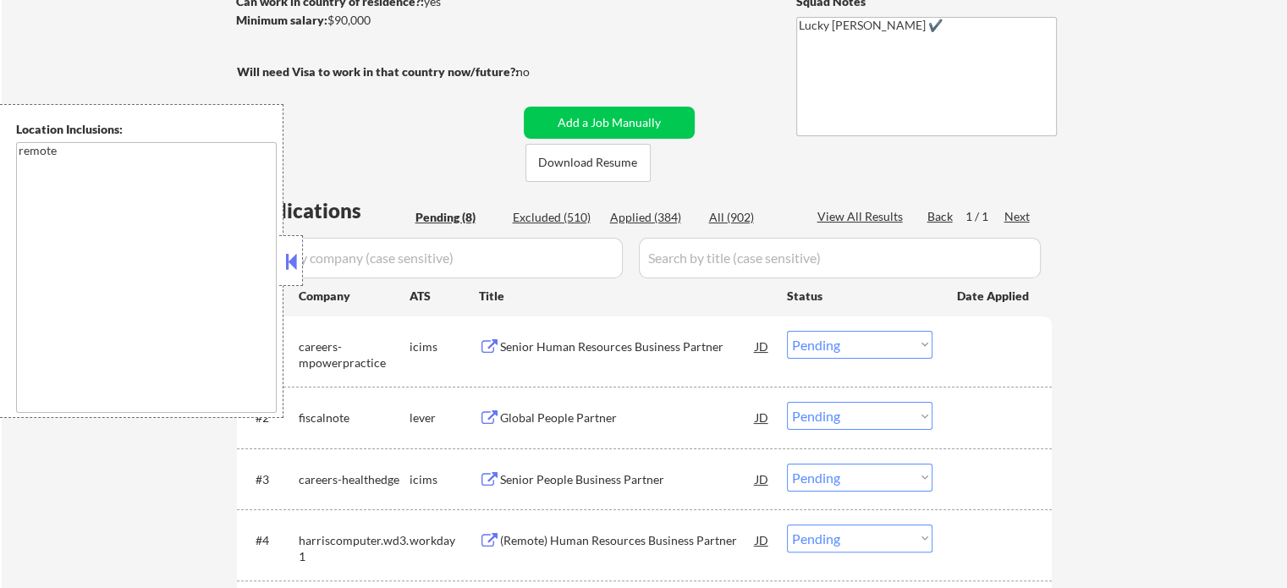
scroll to position [254, 0]
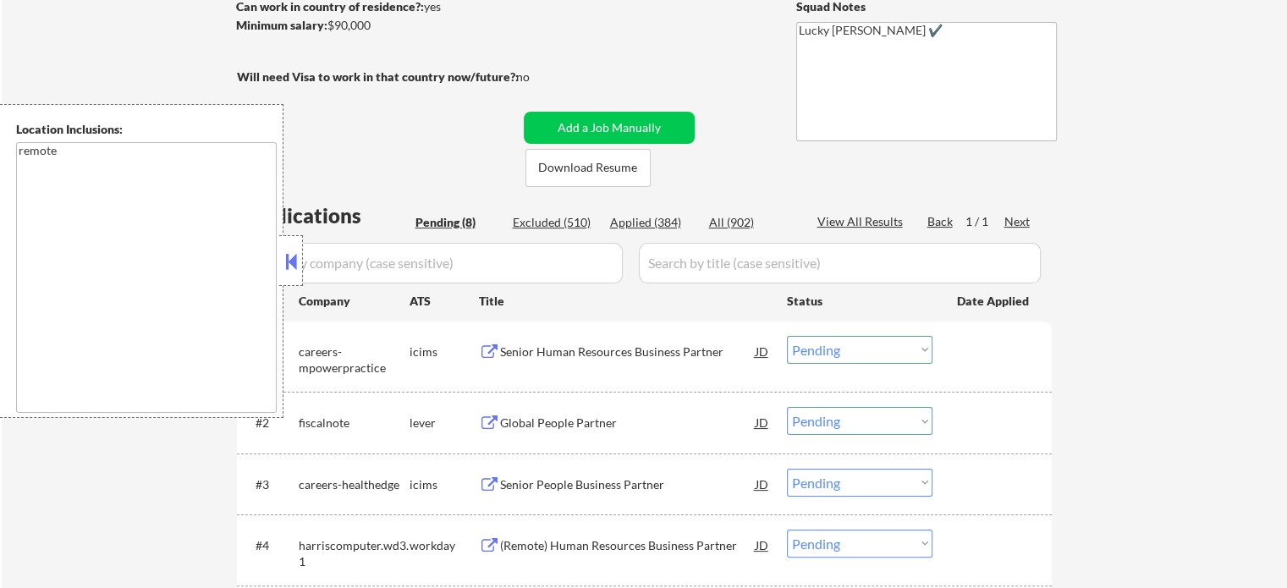
click at [604, 355] on div "Senior Human Resources Business Partner" at bounding box center [628, 352] width 256 height 17
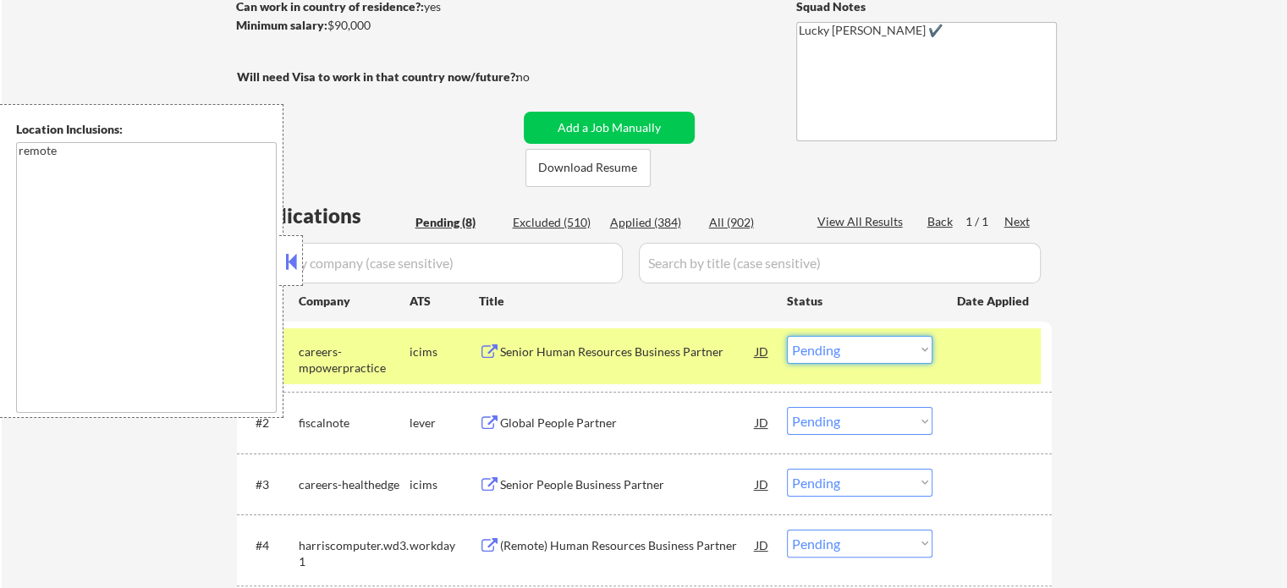
click at [835, 349] on select "Choose an option... Pending Applied Excluded (Questions) Excluded (Expired) Exc…" at bounding box center [860, 350] width 146 height 28
click at [787, 336] on select "Choose an option... Pending Applied Excluded (Questions) Excluded (Expired) Exc…" at bounding box center [860, 350] width 146 height 28
click at [986, 358] on div at bounding box center [994, 351] width 74 height 30
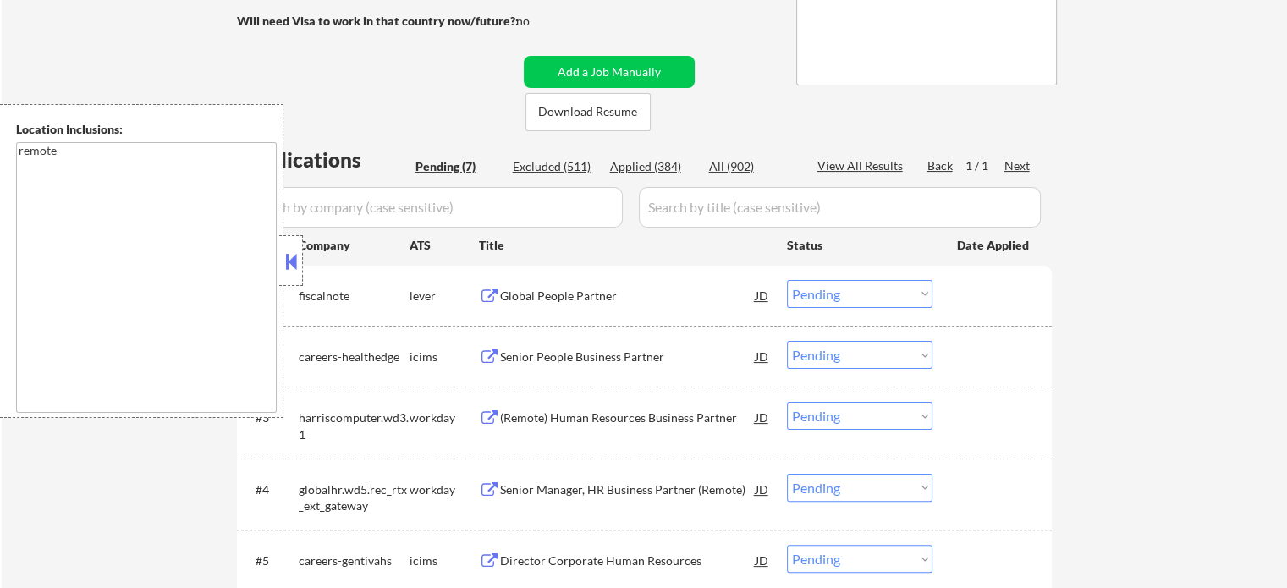
scroll to position [338, 0]
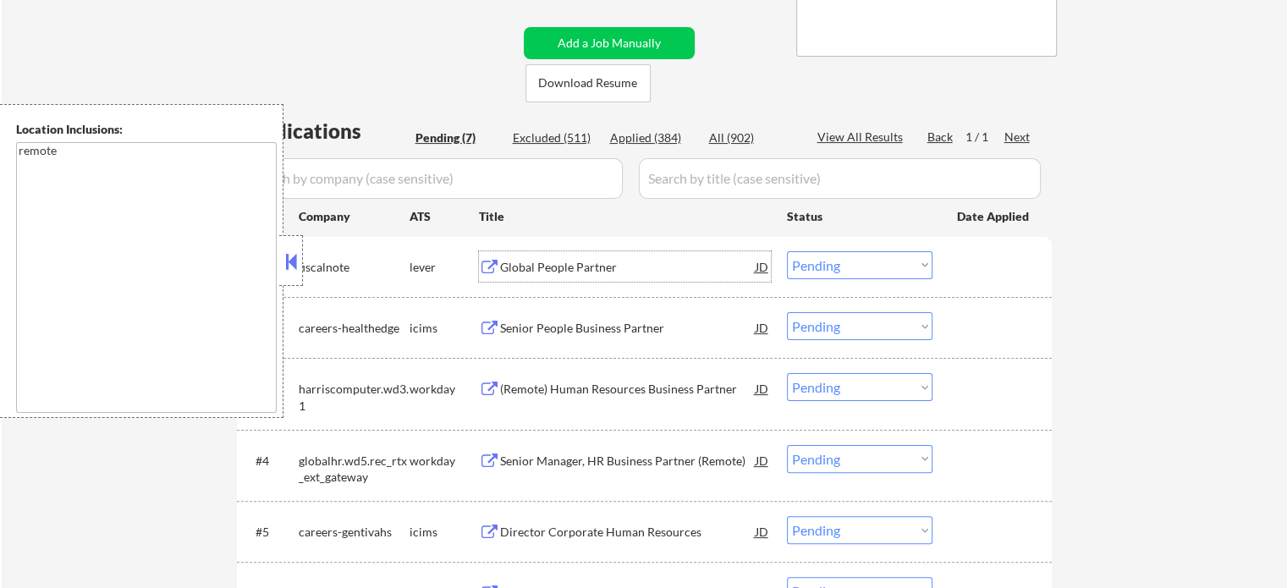
click at [529, 259] on div "Global People Partner" at bounding box center [628, 267] width 256 height 17
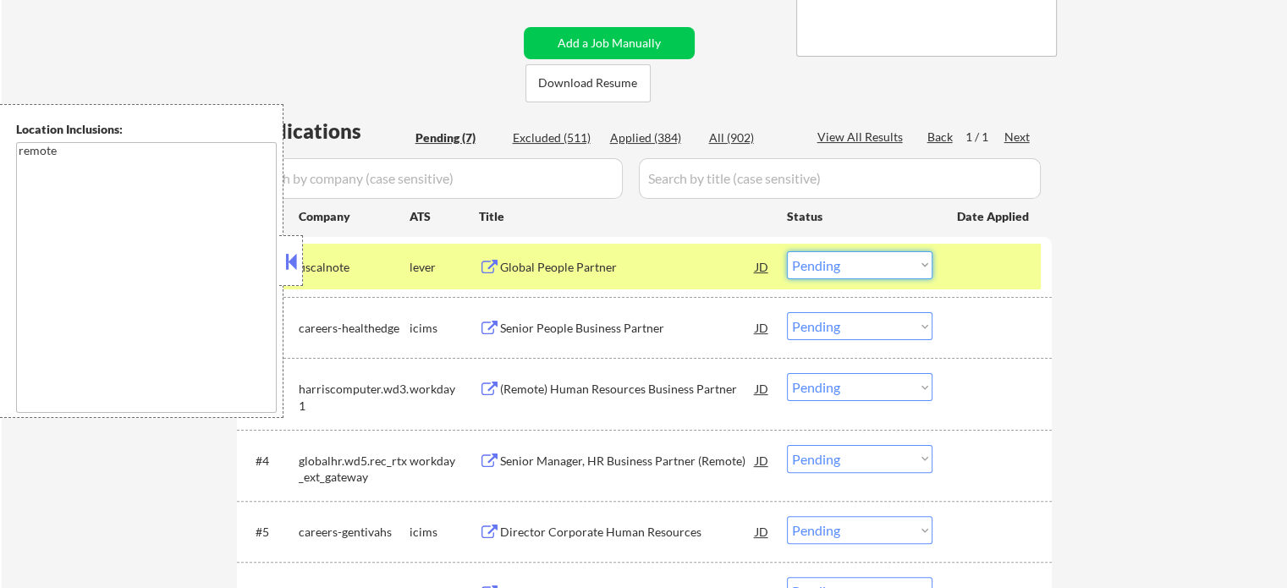
click at [838, 264] on select "Choose an option... Pending Applied Excluded (Questions) Excluded (Expired) Exc…" at bounding box center [860, 265] width 146 height 28
click at [787, 251] on select "Choose an option... Pending Applied Excluded (Questions) Excluded (Expired) Exc…" at bounding box center [860, 265] width 146 height 28
click at [980, 264] on div at bounding box center [994, 266] width 74 height 30
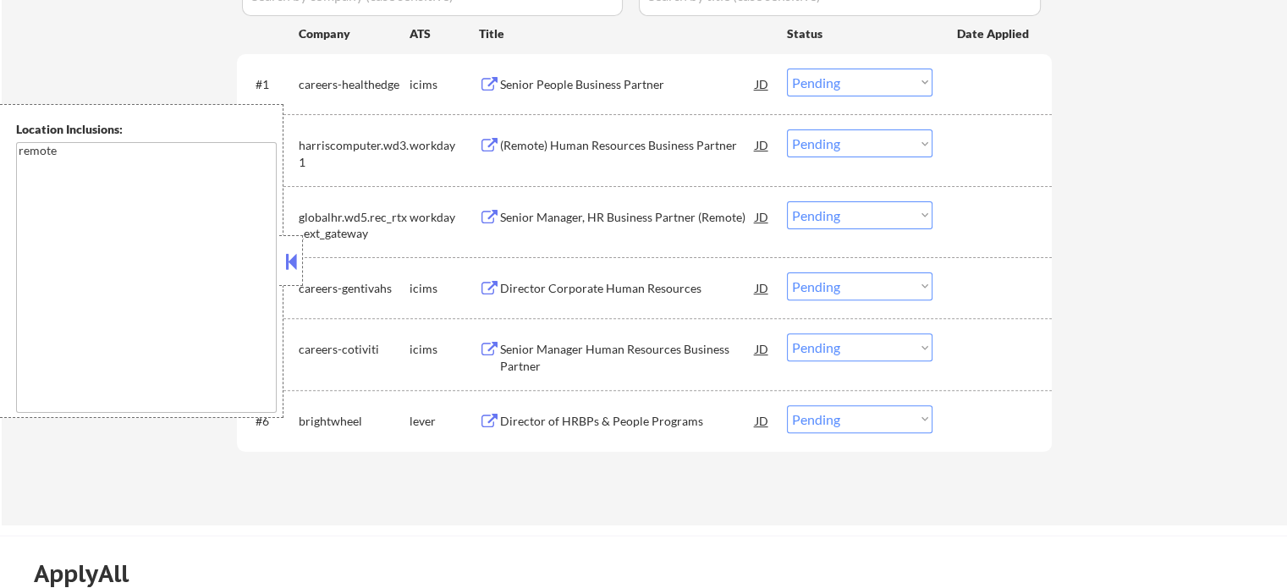
scroll to position [423, 0]
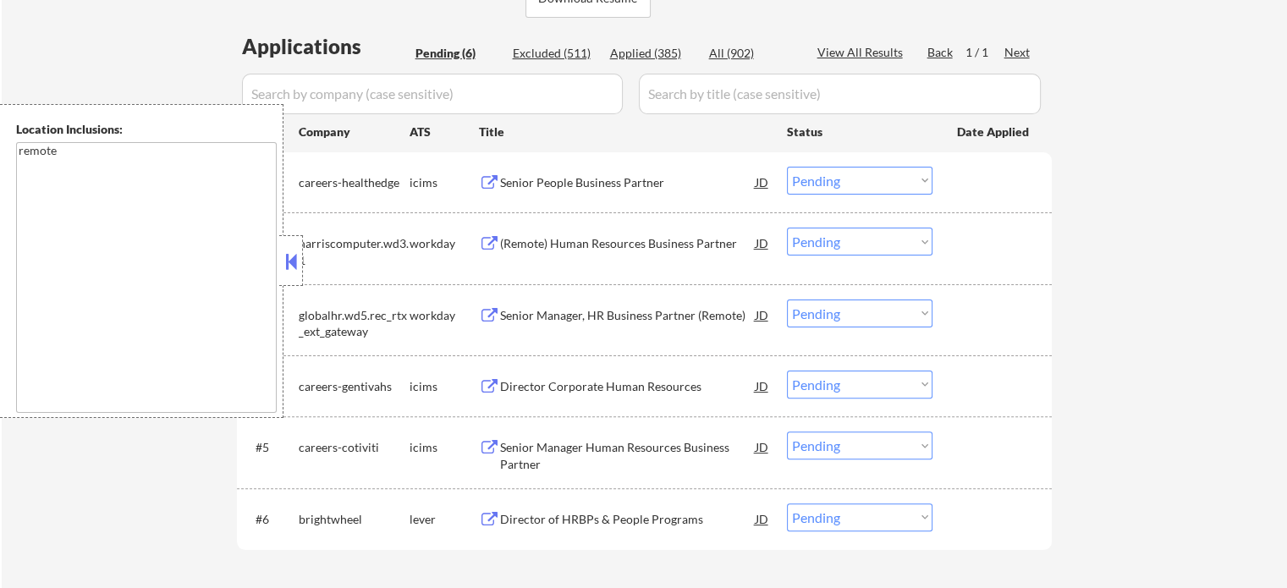
click at [564, 184] on div "Senior People Business Partner" at bounding box center [628, 182] width 256 height 17
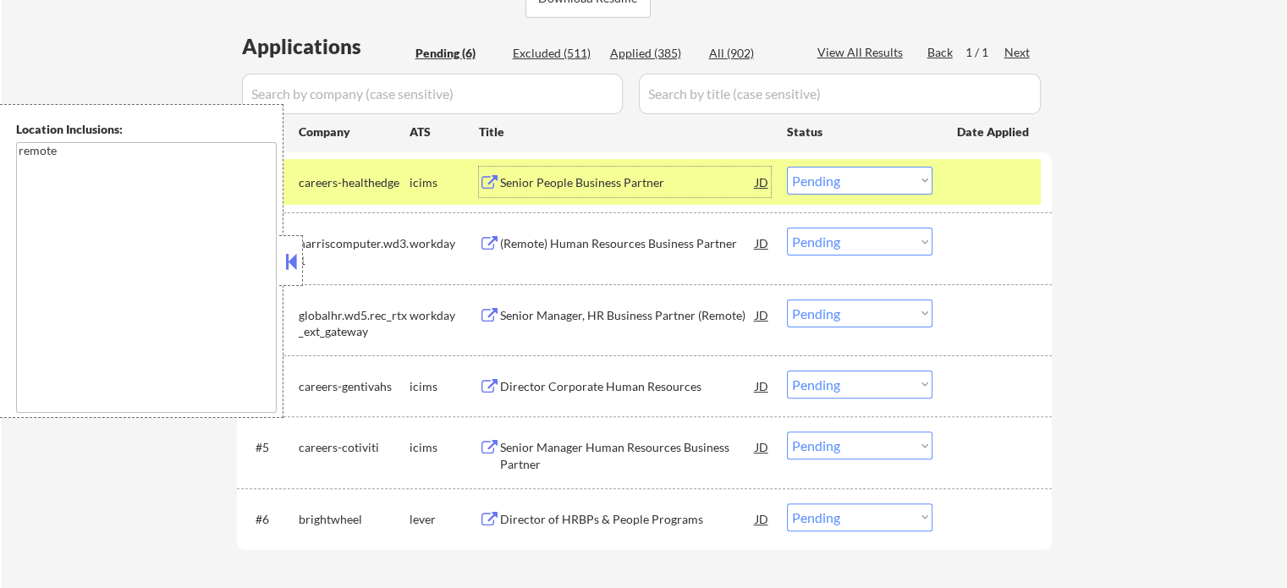
click at [827, 184] on select "Choose an option... Pending Applied Excluded (Questions) Excluded (Expired) Exc…" at bounding box center [860, 181] width 146 height 28
click at [787, 167] on select "Choose an option... Pending Applied Excluded (Questions) Excluded (Expired) Exc…" at bounding box center [860, 181] width 146 height 28
click at [987, 184] on div at bounding box center [994, 182] width 74 height 30
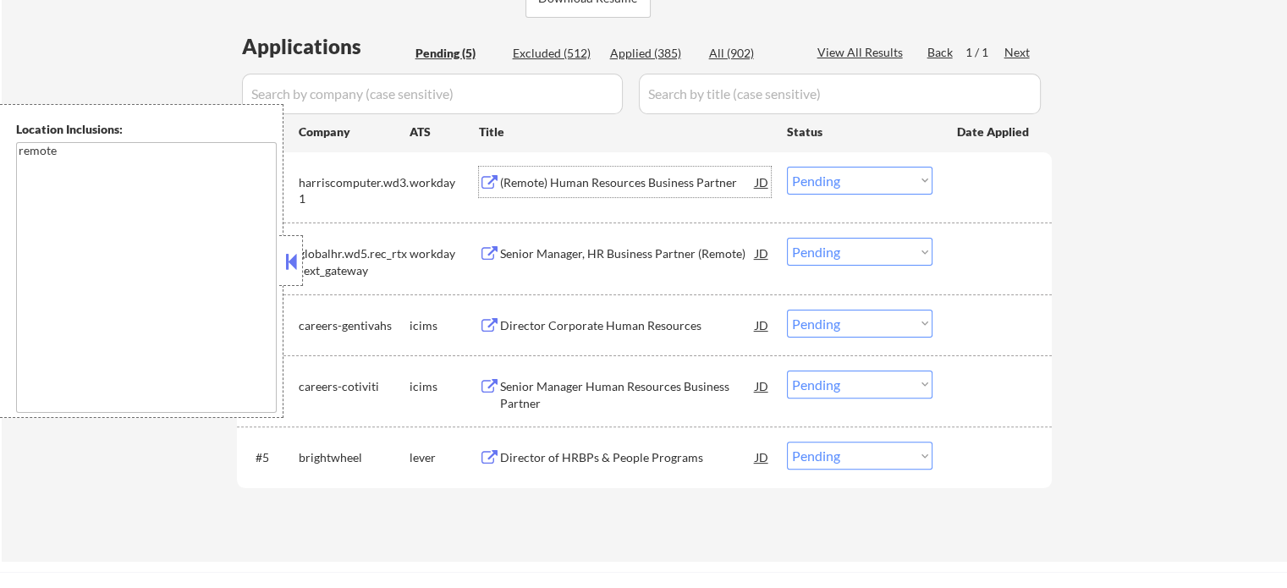
click at [696, 179] on div "(Remote) Human Resources Business Partner" at bounding box center [628, 182] width 256 height 17
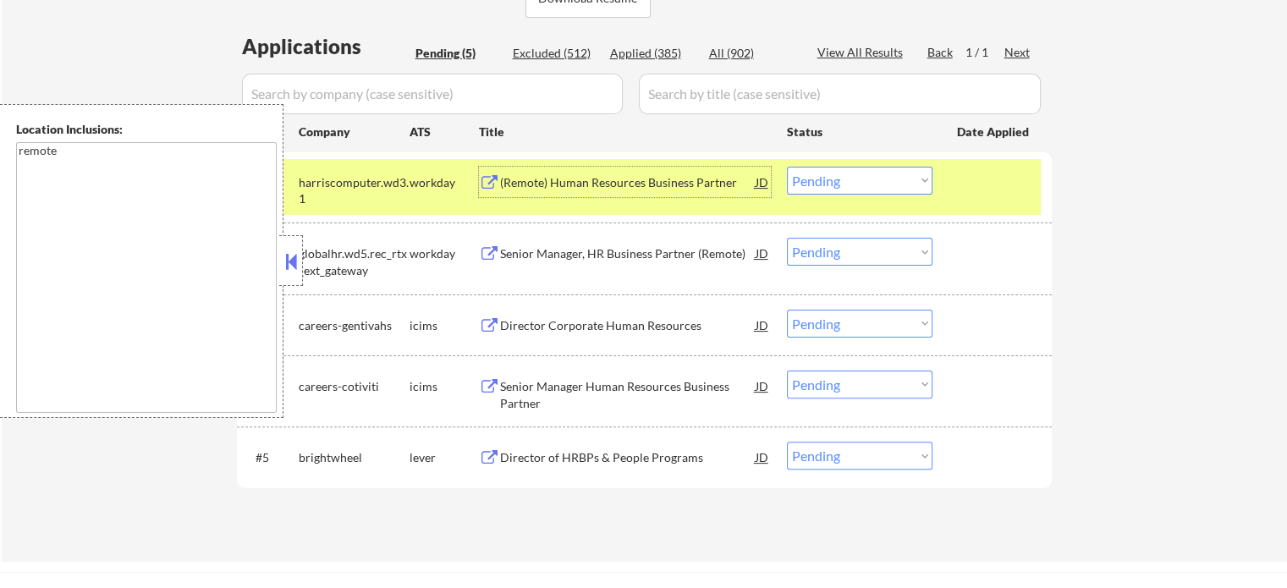
click at [834, 172] on select "Choose an option... Pending Applied Excluded (Questions) Excluded (Expired) Exc…" at bounding box center [860, 181] width 146 height 28
click at [787, 167] on select "Choose an option... Pending Applied Excluded (Questions) Excluded (Expired) Exc…" at bounding box center [860, 181] width 146 height 28
click at [977, 180] on div at bounding box center [994, 182] width 74 height 30
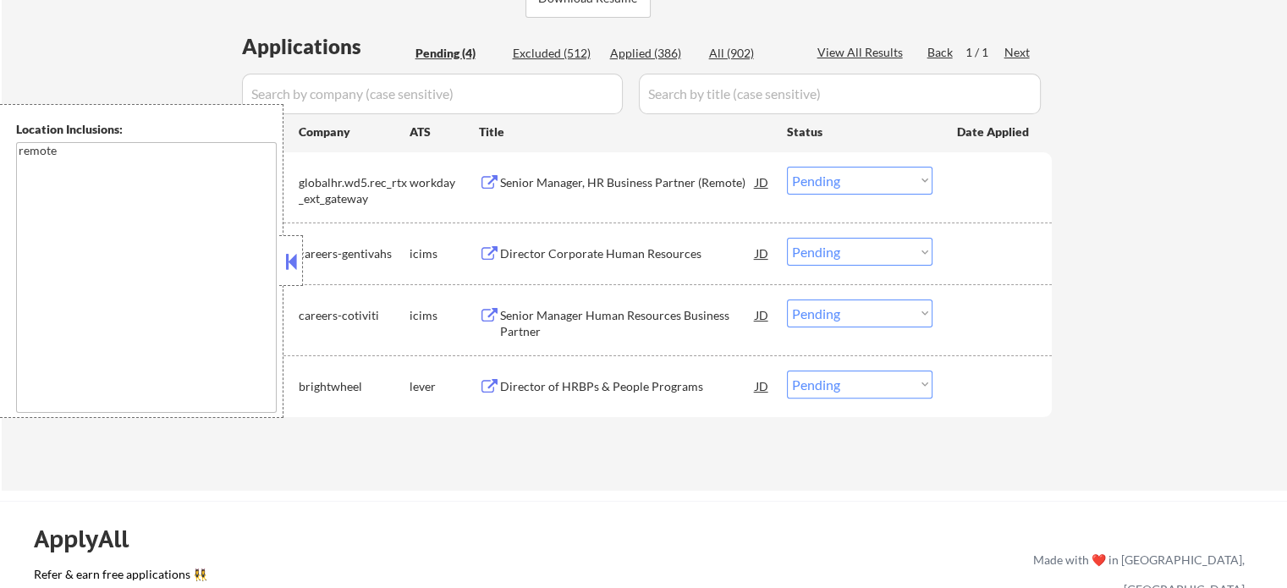
click at [643, 182] on div "Senior Manager, HR Business Partner (Remote)" at bounding box center [628, 182] width 256 height 17
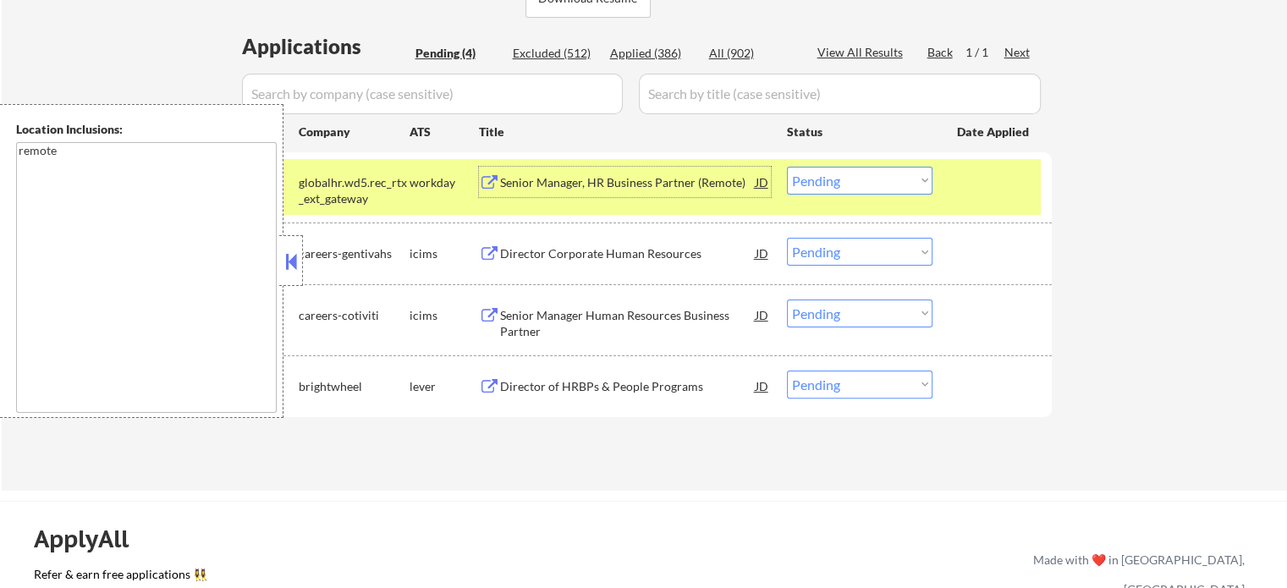
click at [861, 182] on select "Choose an option... Pending Applied Excluded (Questions) Excluded (Expired) Exc…" at bounding box center [860, 181] width 146 height 28
click at [787, 167] on select "Choose an option... Pending Applied Excluded (Questions) Excluded (Expired) Exc…" at bounding box center [860, 181] width 146 height 28
click at [952, 196] on div "#1 globalhr.wd5.rec_rtx_ext_gateway workday Senior Manager, HR Business Partner…" at bounding box center [641, 187] width 799 height 56
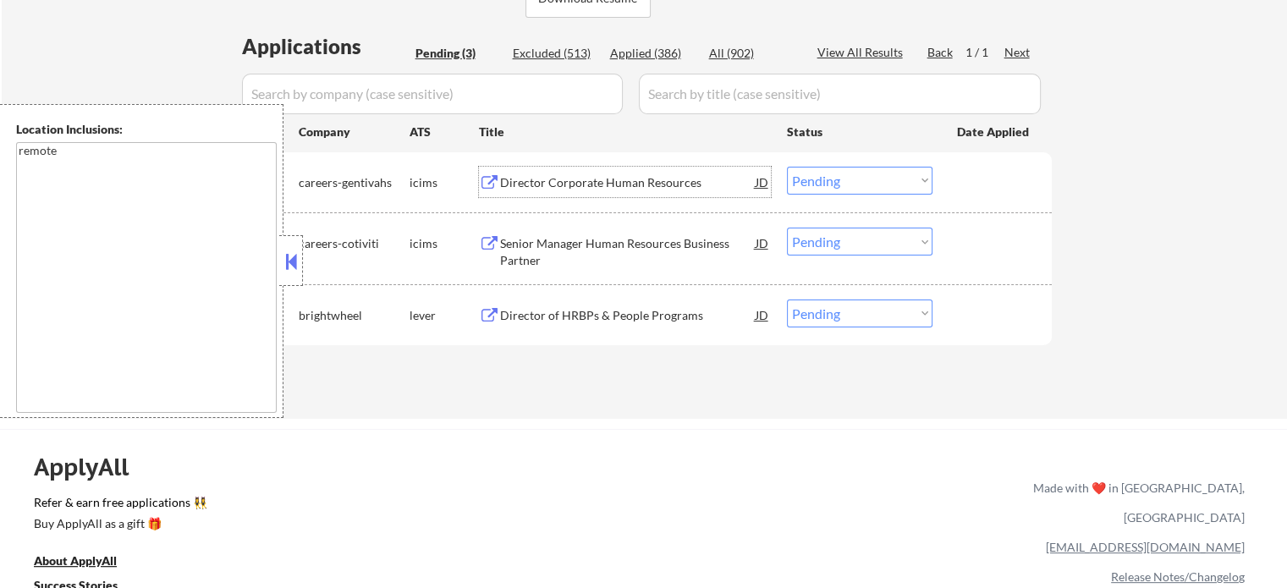
click at [604, 189] on div "Director Corporate Human Resources" at bounding box center [628, 182] width 256 height 17
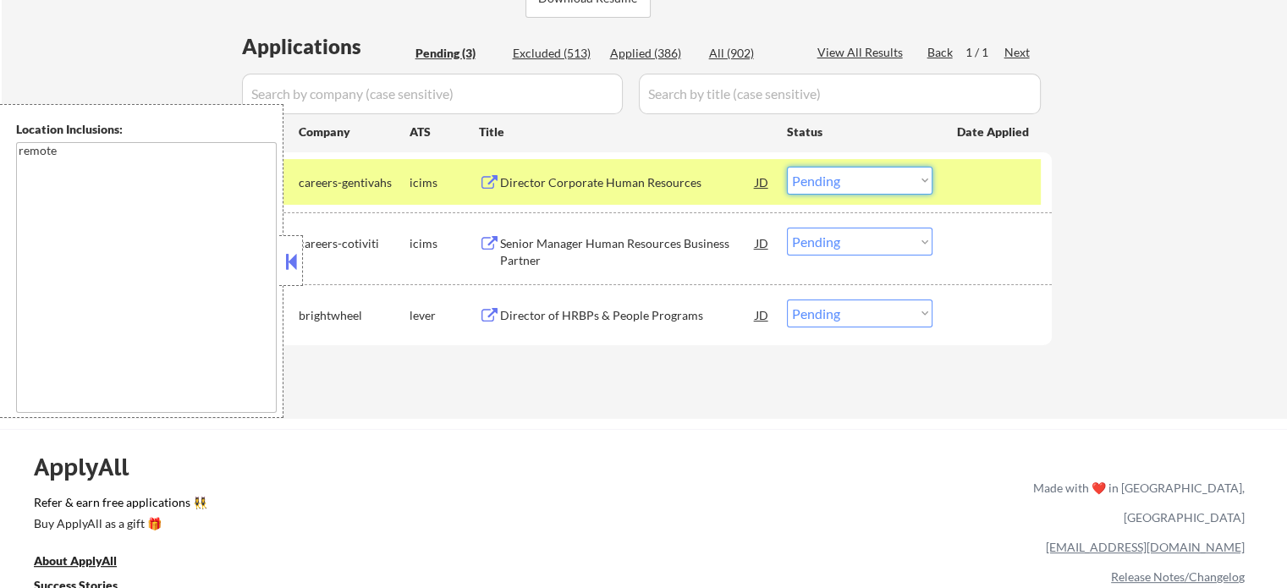
click at [838, 179] on select "Choose an option... Pending Applied Excluded (Questions) Excluded (Expired) Exc…" at bounding box center [860, 181] width 146 height 28
click at [787, 167] on select "Choose an option... Pending Applied Excluded (Questions) Excluded (Expired) Exc…" at bounding box center [860, 181] width 146 height 28
click at [992, 185] on div at bounding box center [994, 182] width 74 height 30
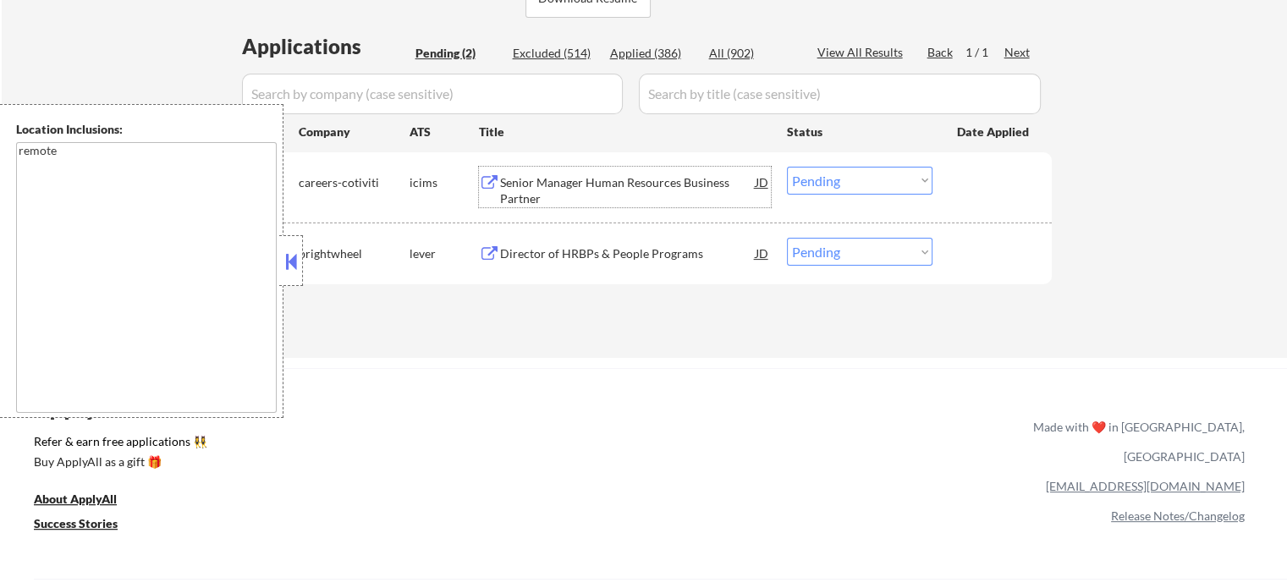
click at [601, 184] on div "Senior Manager Human Resources Business Partner" at bounding box center [628, 190] width 256 height 33
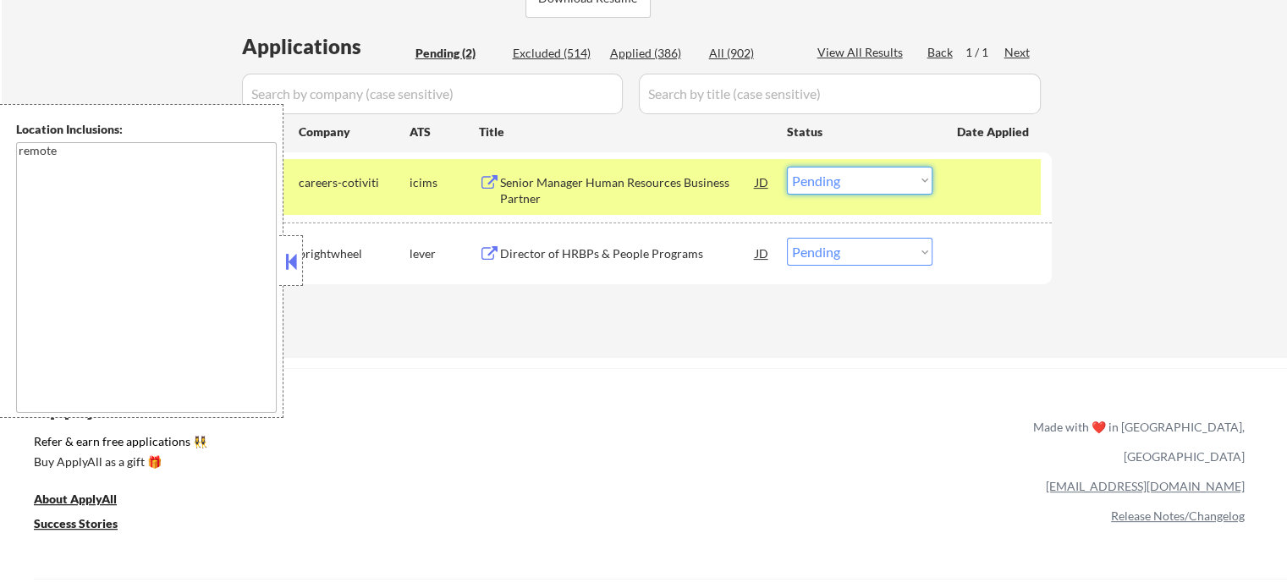
drag, startPoint x: 813, startPoint y: 169, endPoint x: 800, endPoint y: 162, distance: 14.8
click at [813, 169] on select "Choose an option... Pending Applied Excluded (Questions) Excluded (Expired) Exc…" at bounding box center [860, 181] width 146 height 28
click at [787, 167] on select "Choose an option... Pending Applied Excluded (Questions) Excluded (Expired) Exc…" at bounding box center [860, 181] width 146 height 28
click at [993, 182] on div at bounding box center [994, 182] width 74 height 30
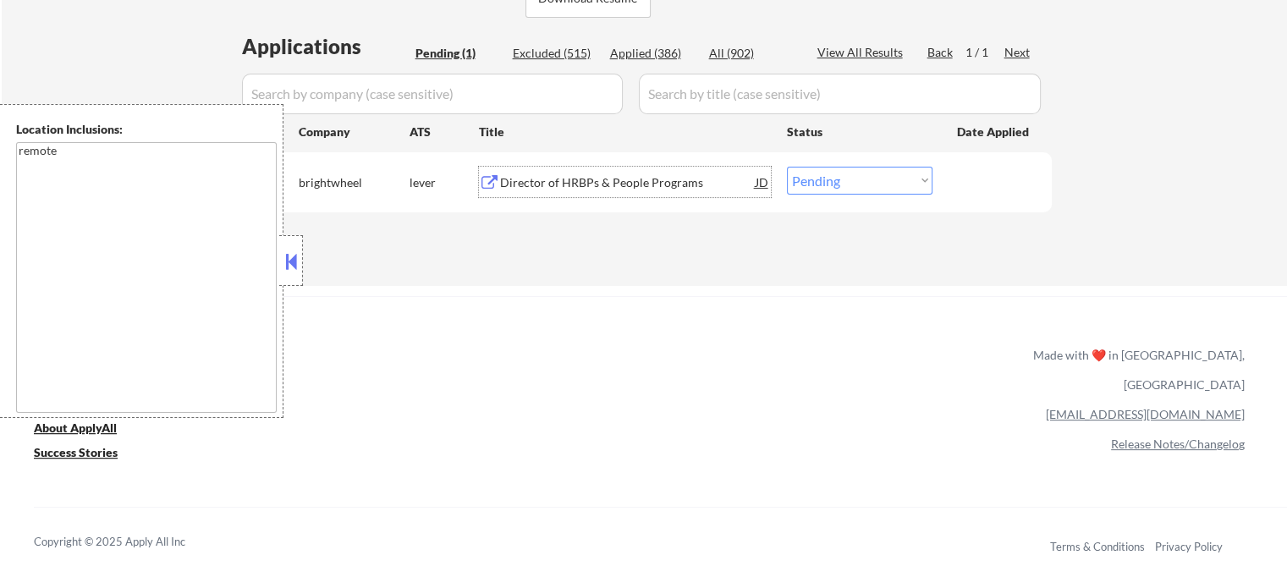
click at [627, 186] on div "Director of HRBPs & People Programs" at bounding box center [628, 182] width 256 height 17
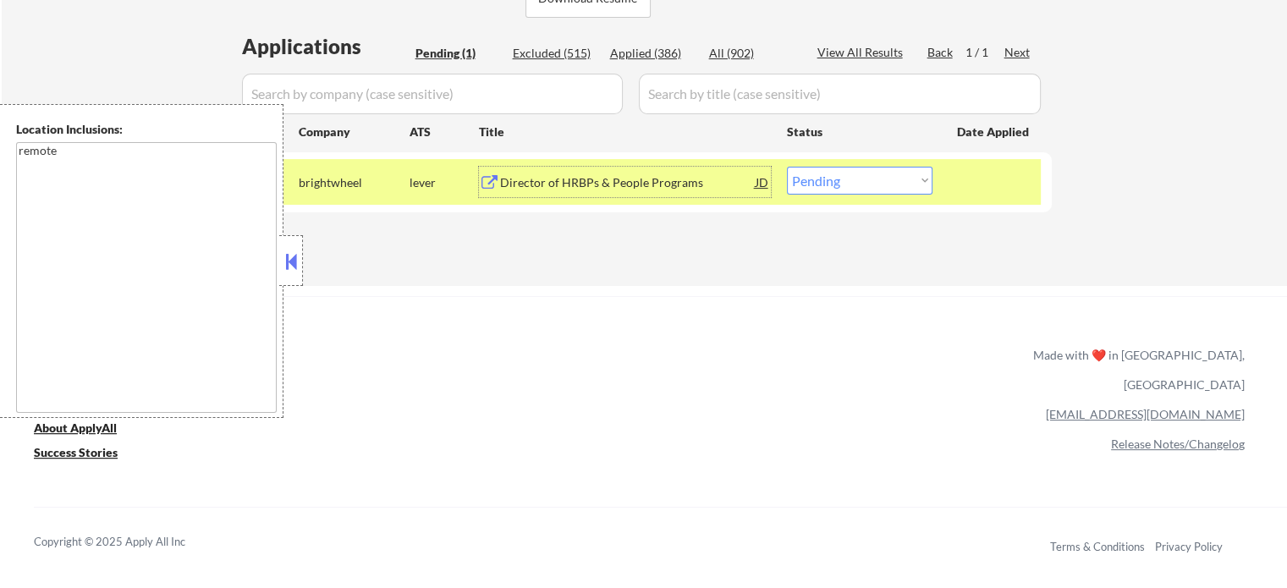
click at [811, 187] on select "Choose an option... Pending Applied Excluded (Questions) Excluded (Expired) Exc…" at bounding box center [860, 181] width 146 height 28
select select ""applied""
click at [787, 167] on select "Choose an option... Pending Applied Excluded (Questions) Excluded (Expired) Exc…" at bounding box center [860, 181] width 146 height 28
click at [972, 186] on div at bounding box center [994, 182] width 74 height 30
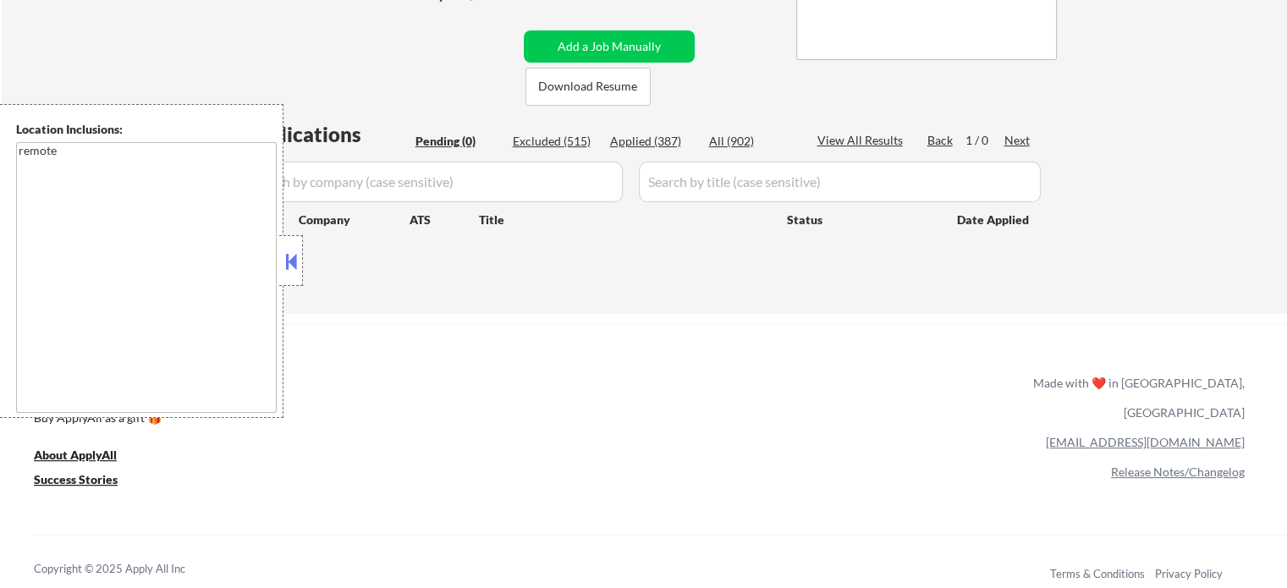
scroll to position [254, 0]
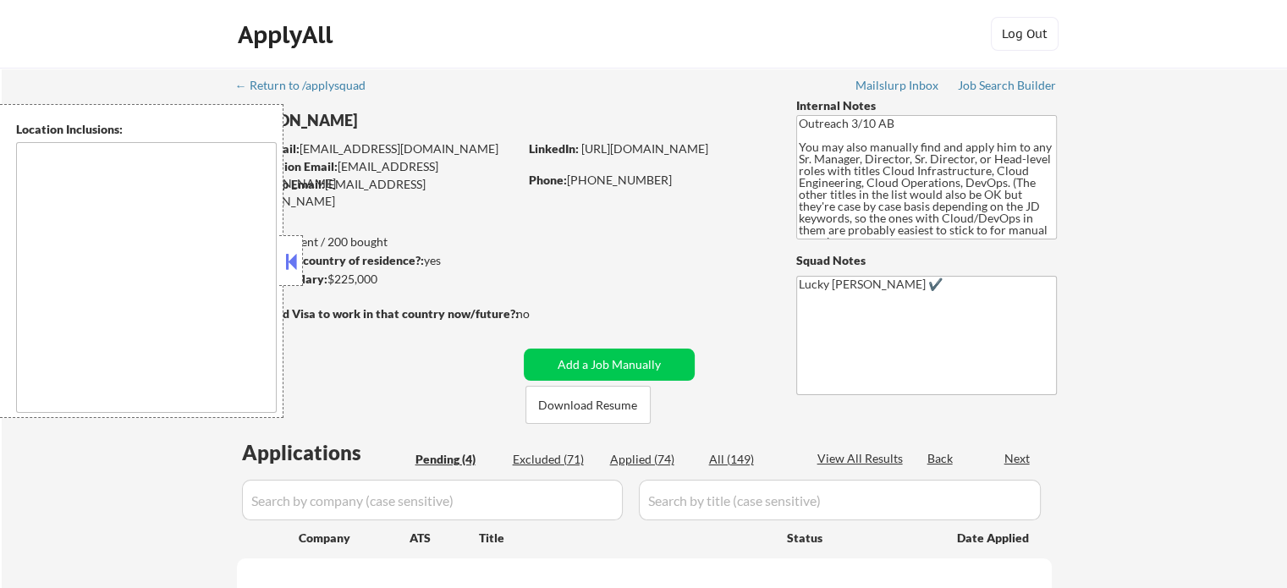
select select ""pending""
type textarea "[GEOGRAPHIC_DATA], [GEOGRAPHIC_DATA] [GEOGRAPHIC_DATA], [GEOGRAPHIC_DATA] [GEOG…"
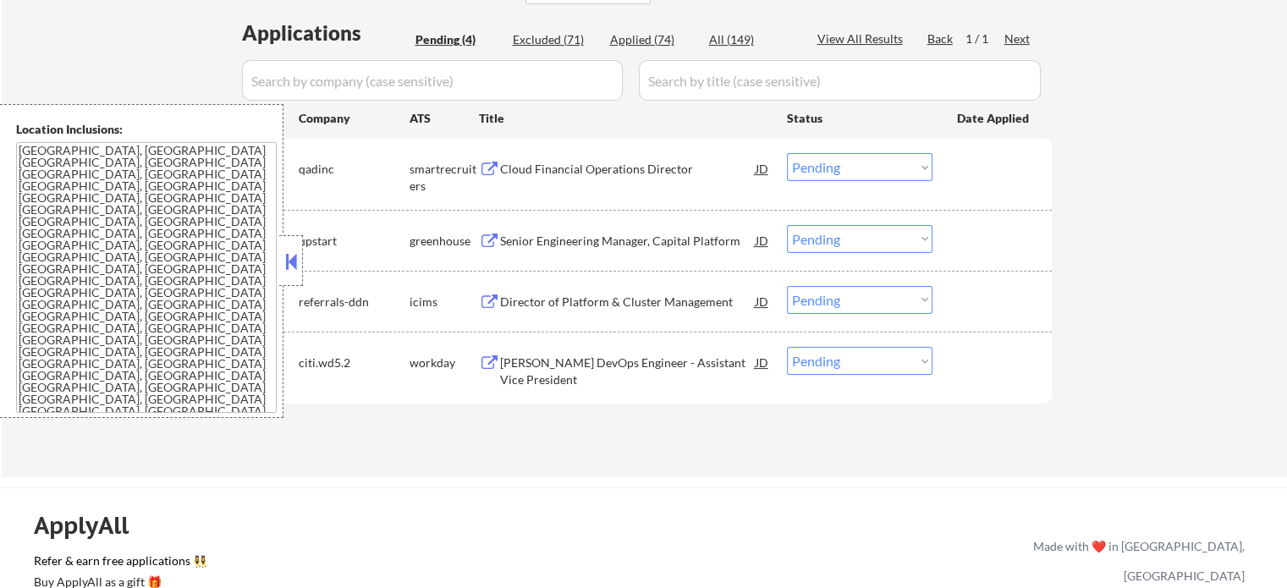
scroll to position [423, 0]
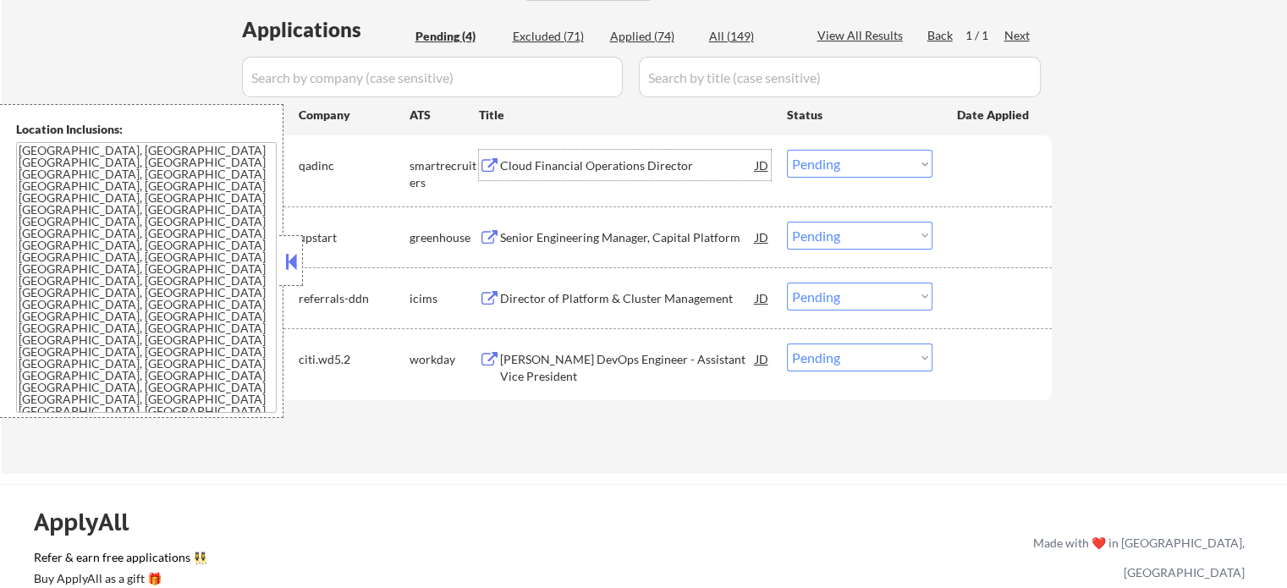
click at [591, 165] on div "Cloud Financial Operations Director" at bounding box center [628, 165] width 256 height 17
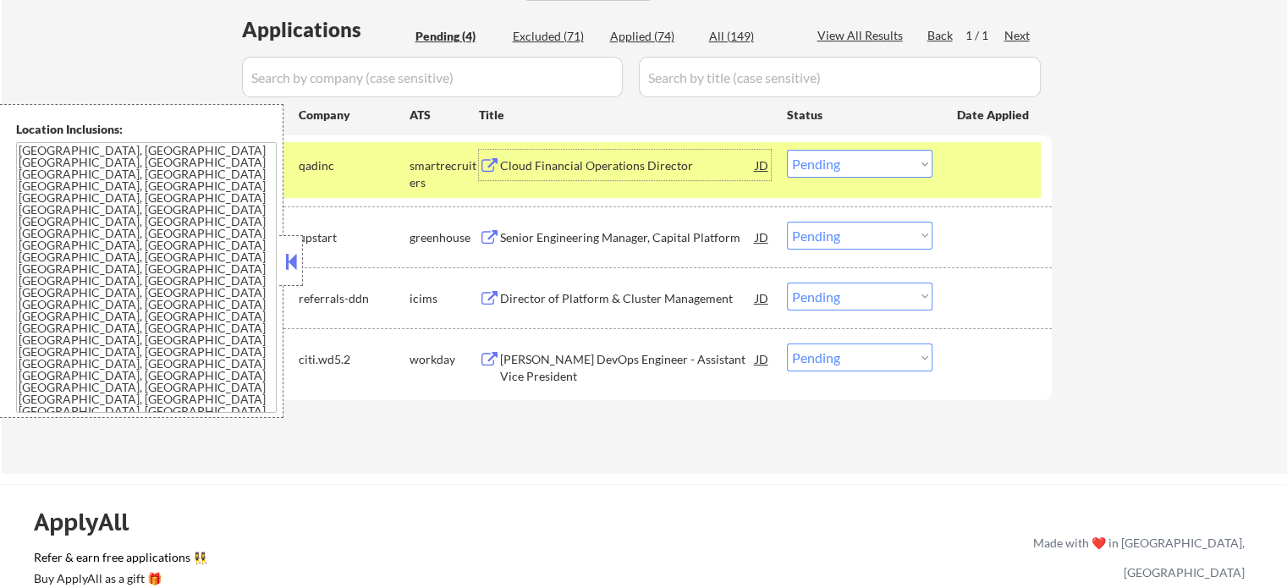
click at [886, 172] on select "Choose an option... Pending Applied Excluded (Questions) Excluded (Expired) Exc…" at bounding box center [860, 164] width 146 height 28
click at [787, 150] on select "Choose an option... Pending Applied Excluded (Questions) Excluded (Expired) Exc…" at bounding box center [860, 164] width 146 height 28
click at [979, 178] on div at bounding box center [994, 165] width 74 height 30
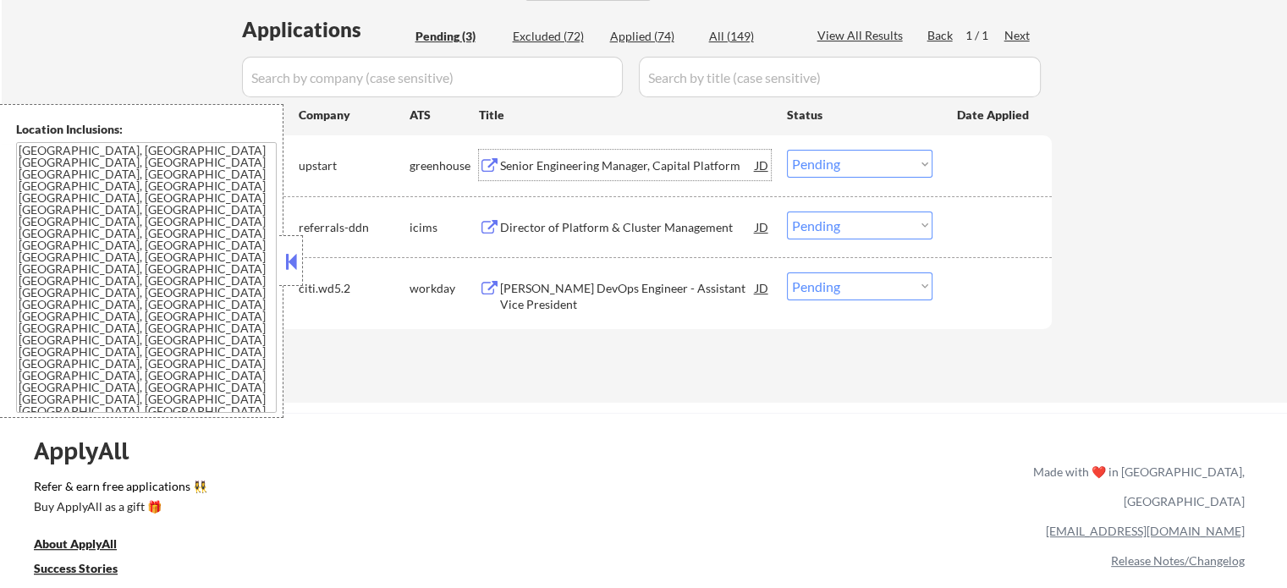
click at [588, 177] on div "Senior Engineering Manager, Capital Platform" at bounding box center [628, 165] width 256 height 30
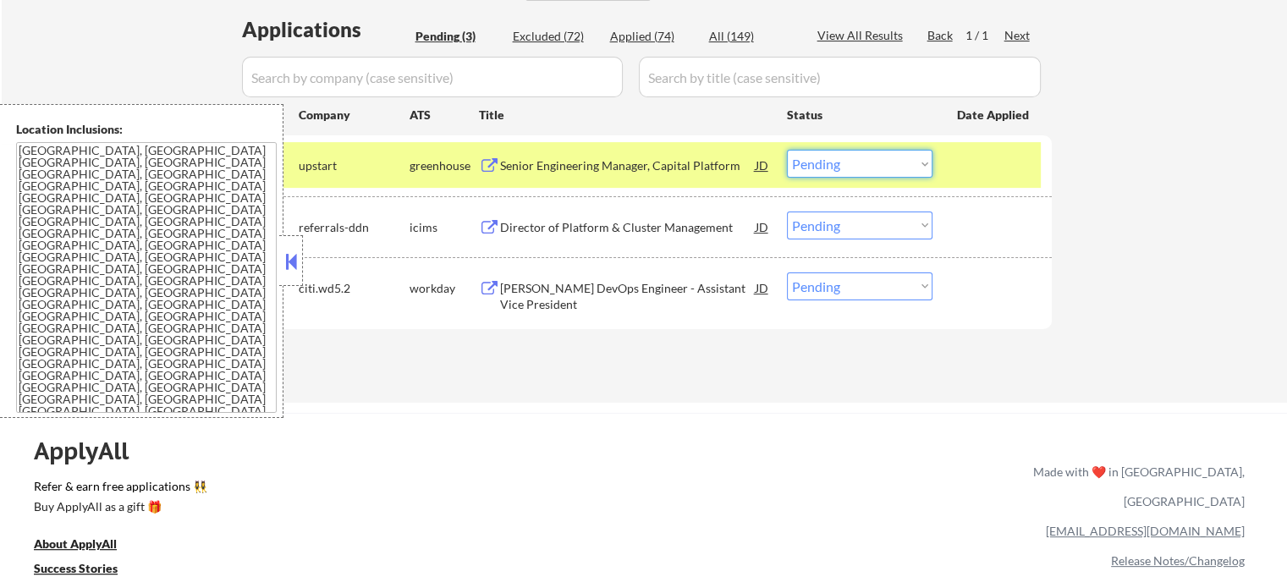
click at [829, 171] on select "Choose an option... Pending Applied Excluded (Questions) Excluded (Expired) Exc…" at bounding box center [860, 164] width 146 height 28
click at [787, 150] on select "Choose an option... Pending Applied Excluded (Questions) Excluded (Expired) Exc…" at bounding box center [860, 164] width 146 height 28
click at [967, 176] on div at bounding box center [994, 165] width 74 height 30
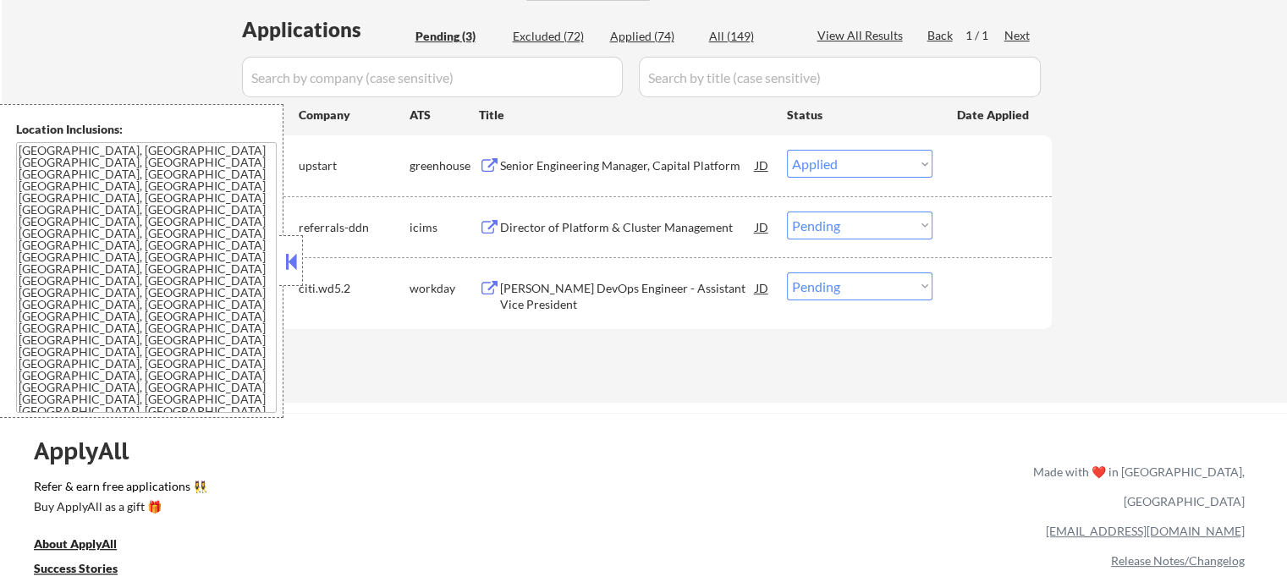
select select ""pending""
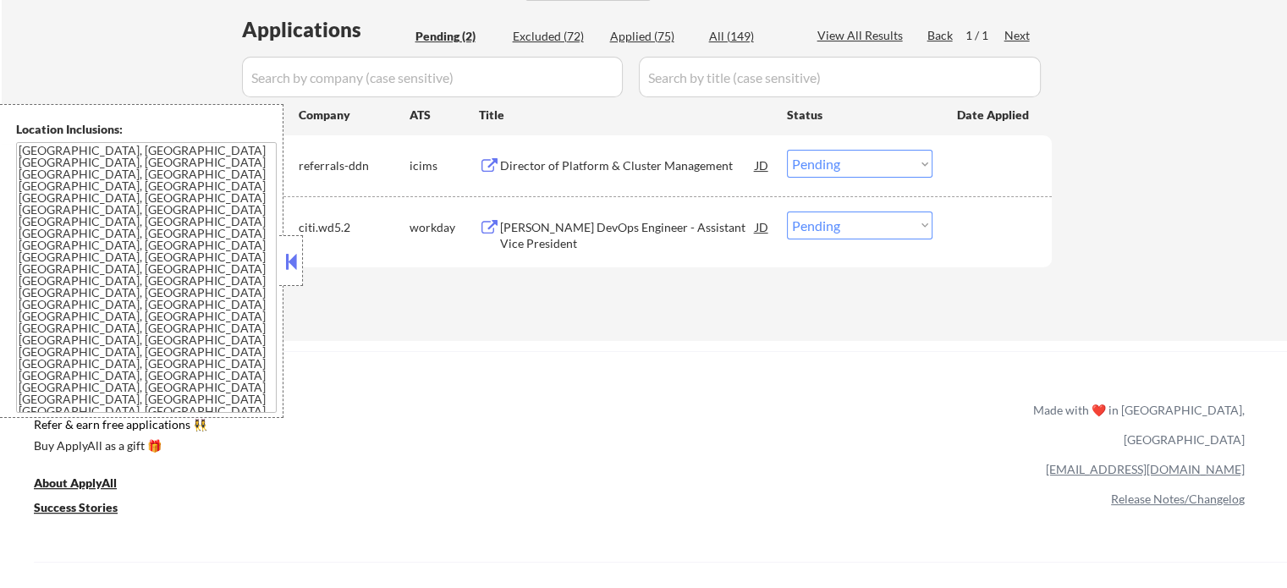
click at [596, 229] on div "[PERSON_NAME] DevOps Engineer - Assistant Vice President" at bounding box center [628, 235] width 256 height 33
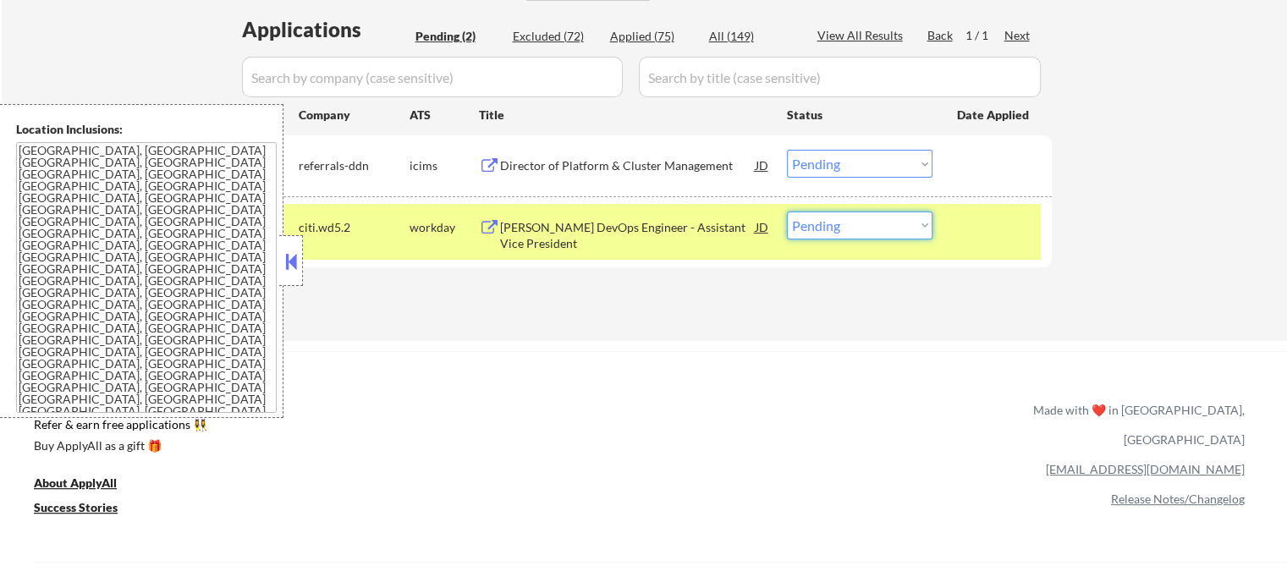
click at [819, 217] on select "Choose an option... Pending Applied Excluded (Questions) Excluded (Expired) Exc…" at bounding box center [860, 226] width 146 height 28
select select ""excluded__salary_""
click at [787, 212] on select "Choose an option... Pending Applied Excluded (Questions) Excluded (Expired) Exc…" at bounding box center [860, 226] width 146 height 28
click at [957, 239] on div at bounding box center [994, 227] width 74 height 30
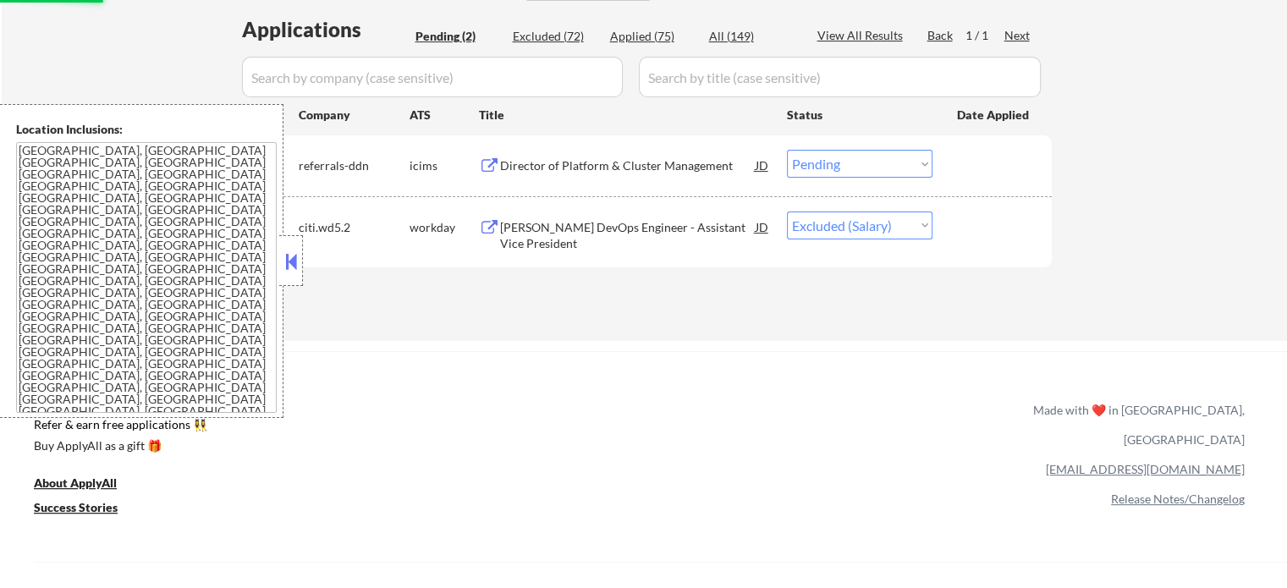
click at [610, 162] on div "Director of Platform & Cluster Management" at bounding box center [628, 165] width 256 height 17
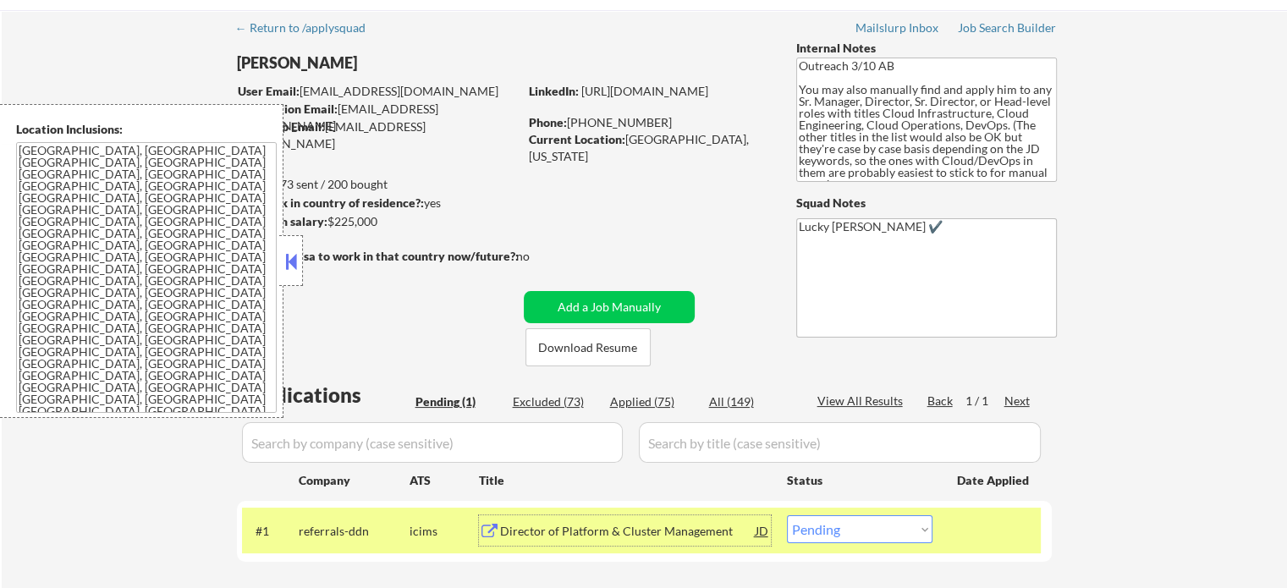
scroll to position [169, 0]
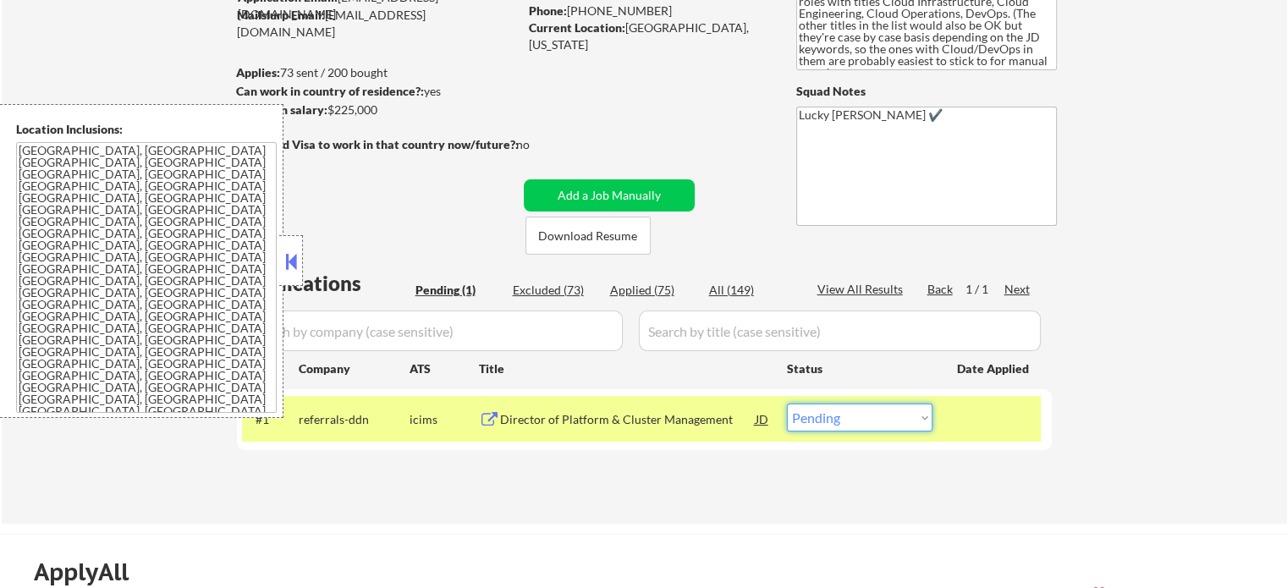
click at [873, 422] on select "Choose an option... Pending Applied Excluded (Questions) Excluded (Expired) Exc…" at bounding box center [860, 418] width 146 height 28
select select ""applied""
click at [787, 404] on select "Choose an option... Pending Applied Excluded (Questions) Excluded (Expired) Exc…" at bounding box center [860, 418] width 146 height 28
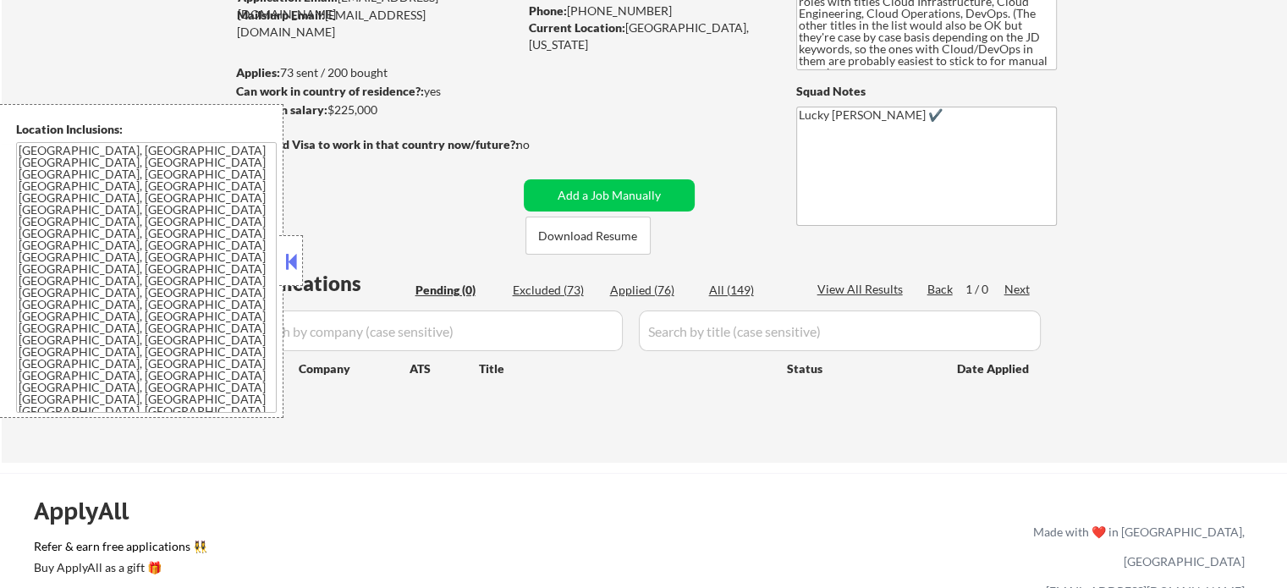
scroll to position [0, 0]
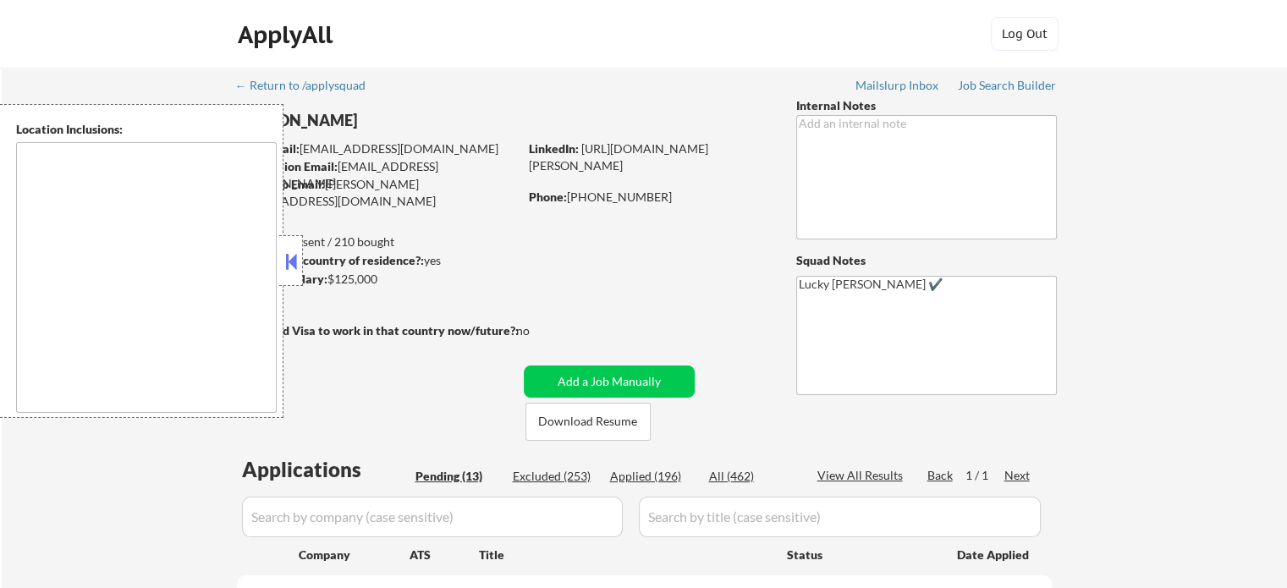
type textarea "[GEOGRAPHIC_DATA], SC Mauldin, SC [GEOGRAPHIC_DATA], [GEOGRAPHIC_DATA] [PERSON_…"
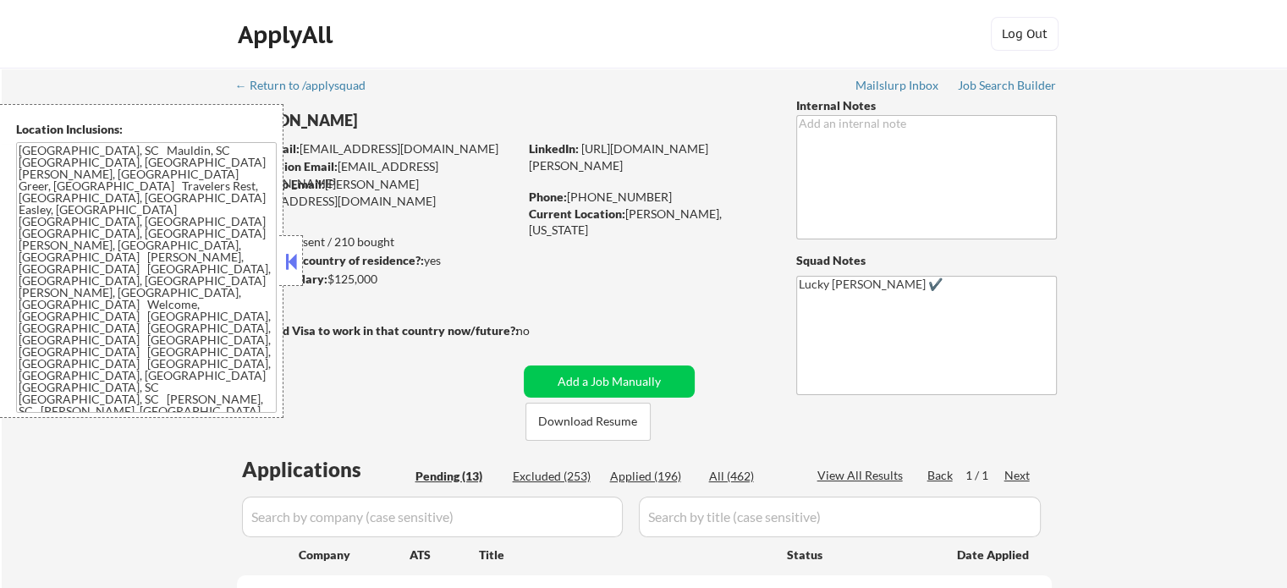
select select ""pending""
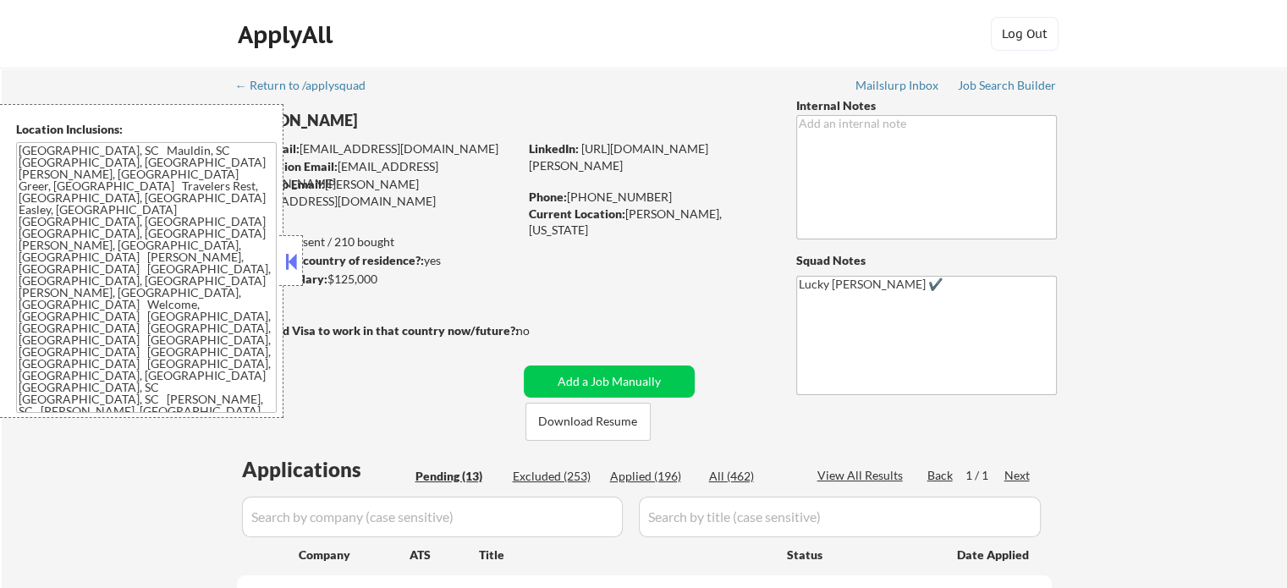
select select ""pending""
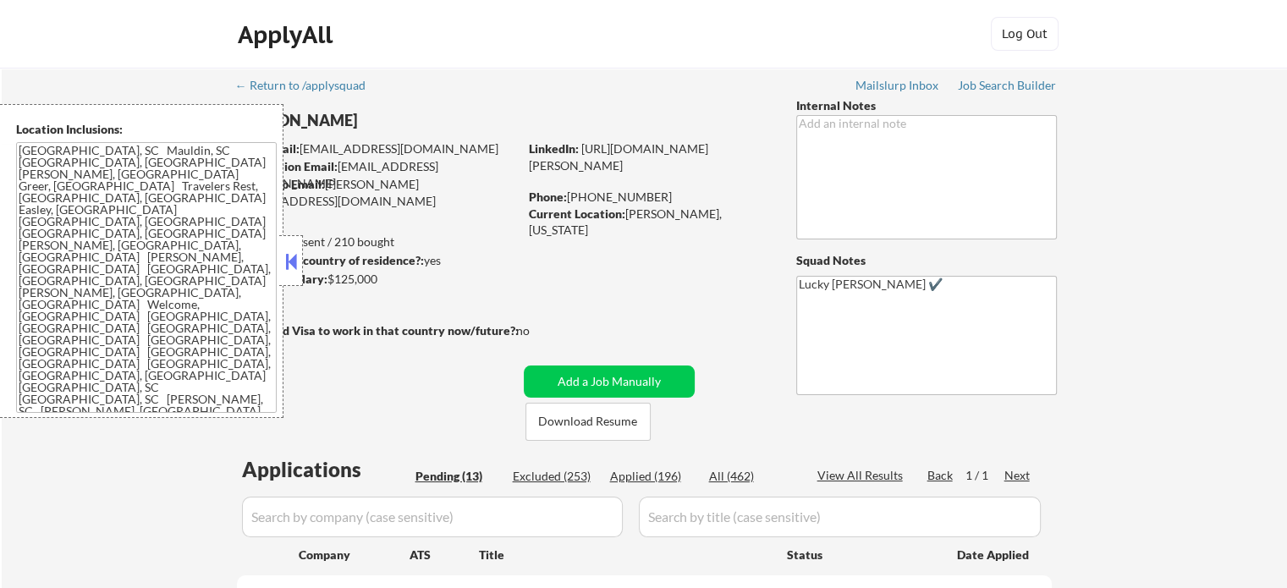
select select ""pending""
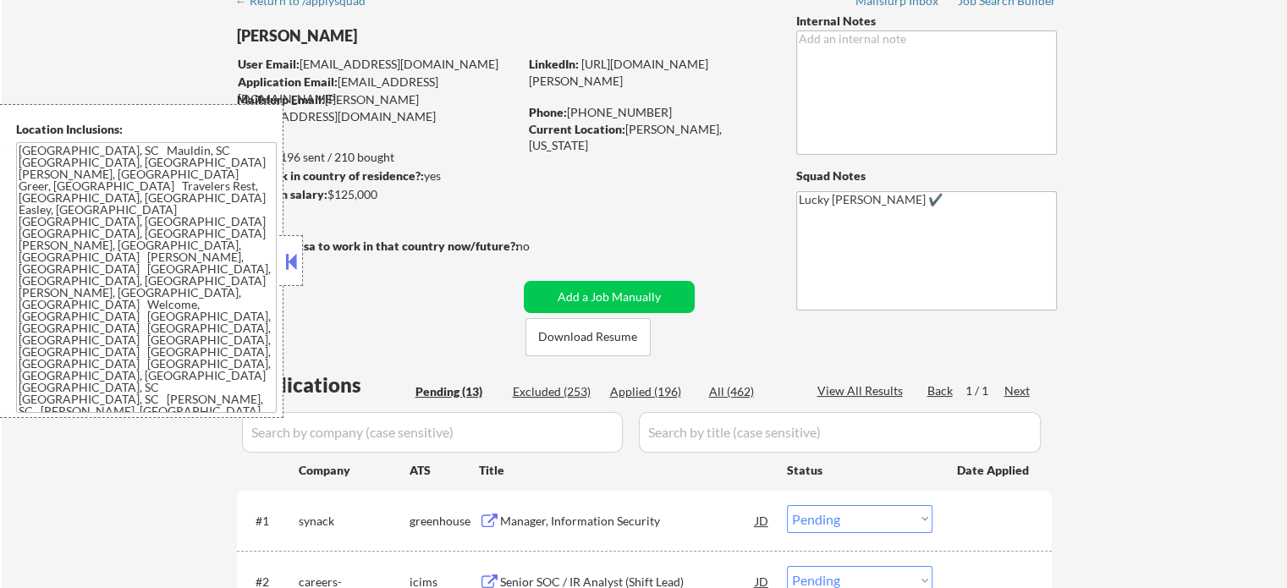
scroll to position [338, 0]
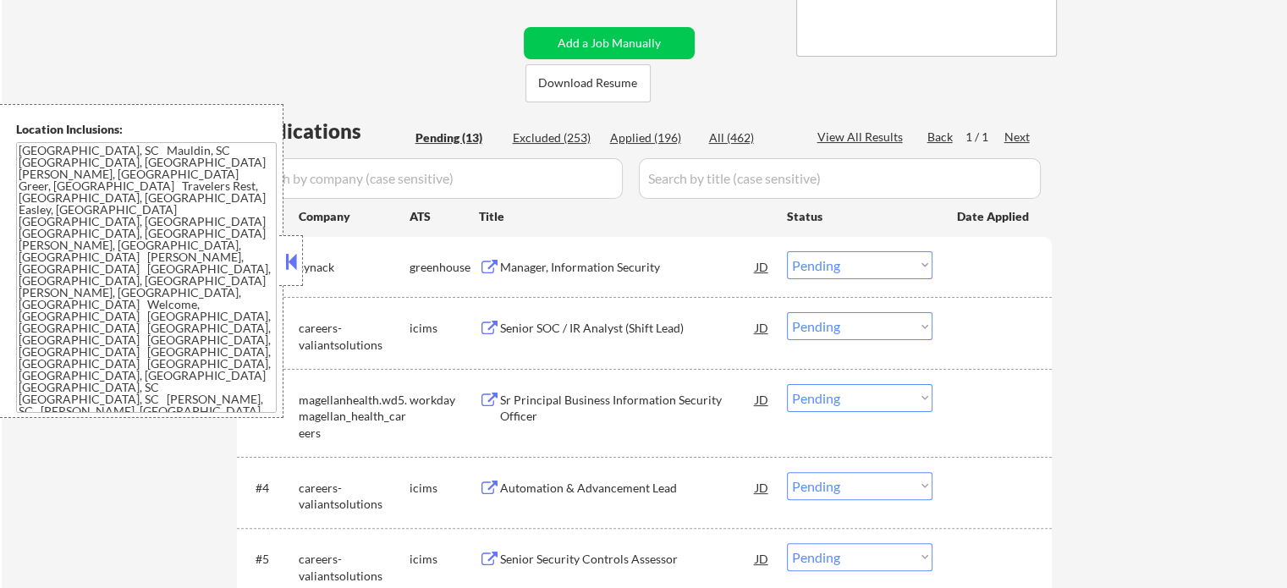
click at [562, 271] on div "Manager, Information Security" at bounding box center [628, 267] width 256 height 17
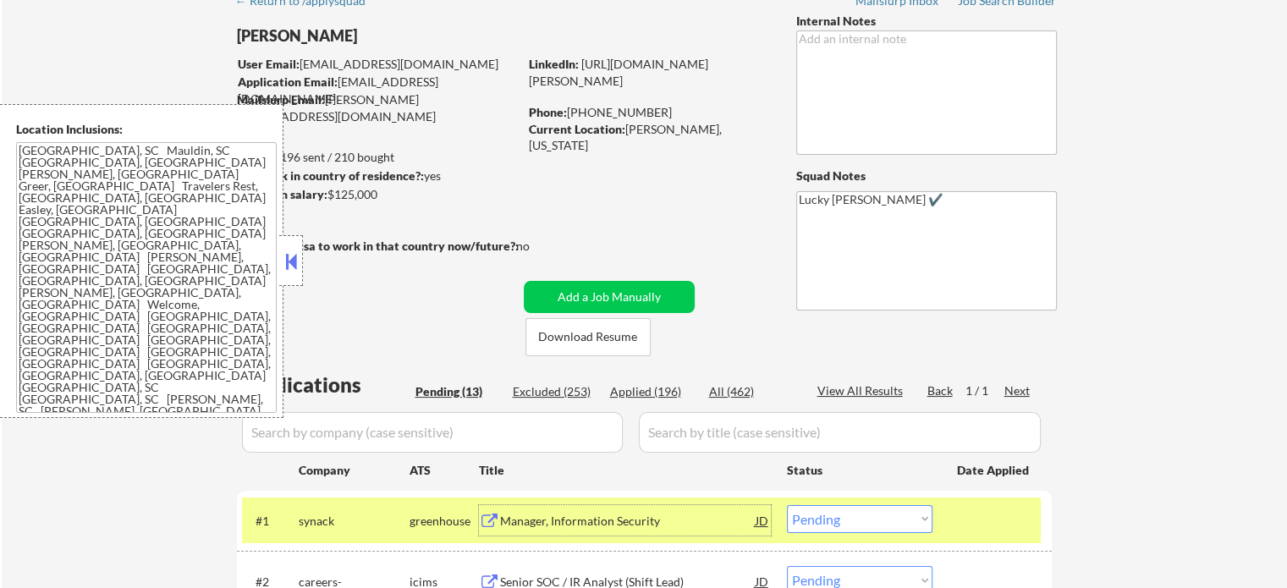
scroll to position [254, 0]
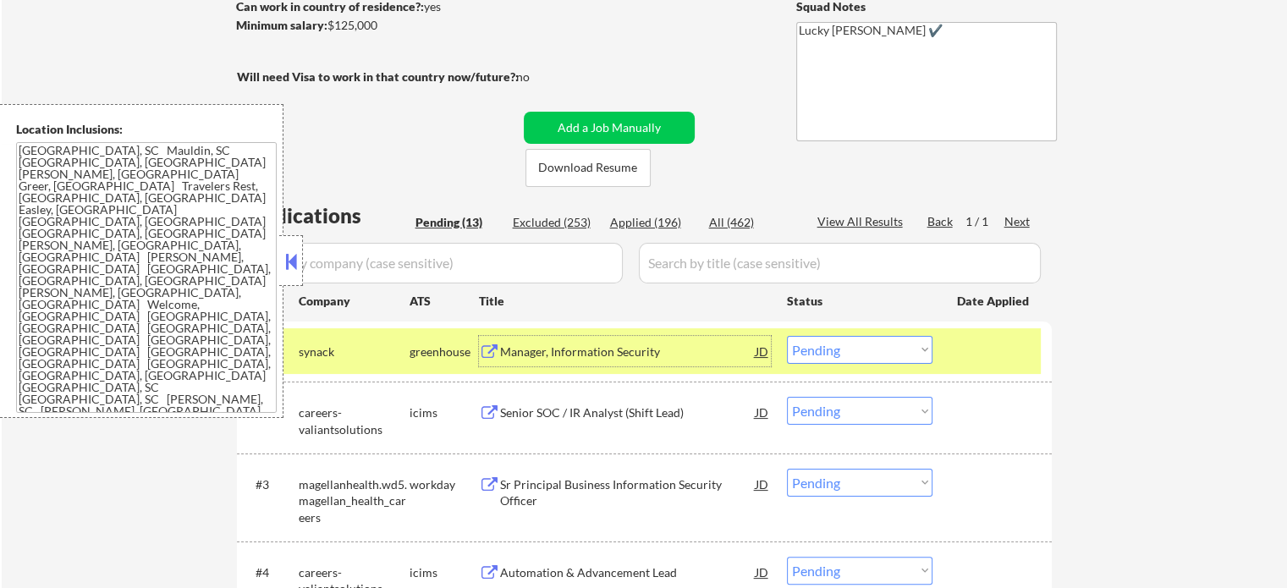
click at [823, 346] on select "Choose an option... Pending Applied Excluded (Questions) Excluded (Expired) Exc…" at bounding box center [860, 350] width 146 height 28
click at [787, 336] on select "Choose an option... Pending Applied Excluded (Questions) Excluded (Expired) Exc…" at bounding box center [860, 350] width 146 height 28
click at [965, 355] on div at bounding box center [994, 351] width 74 height 30
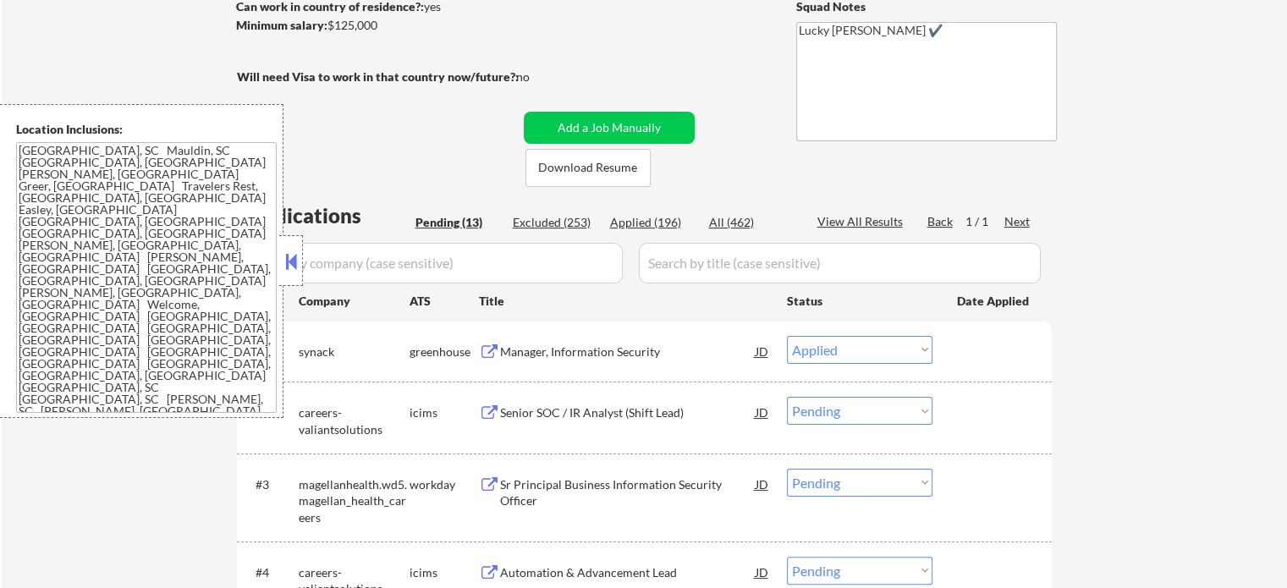
select select ""pending""
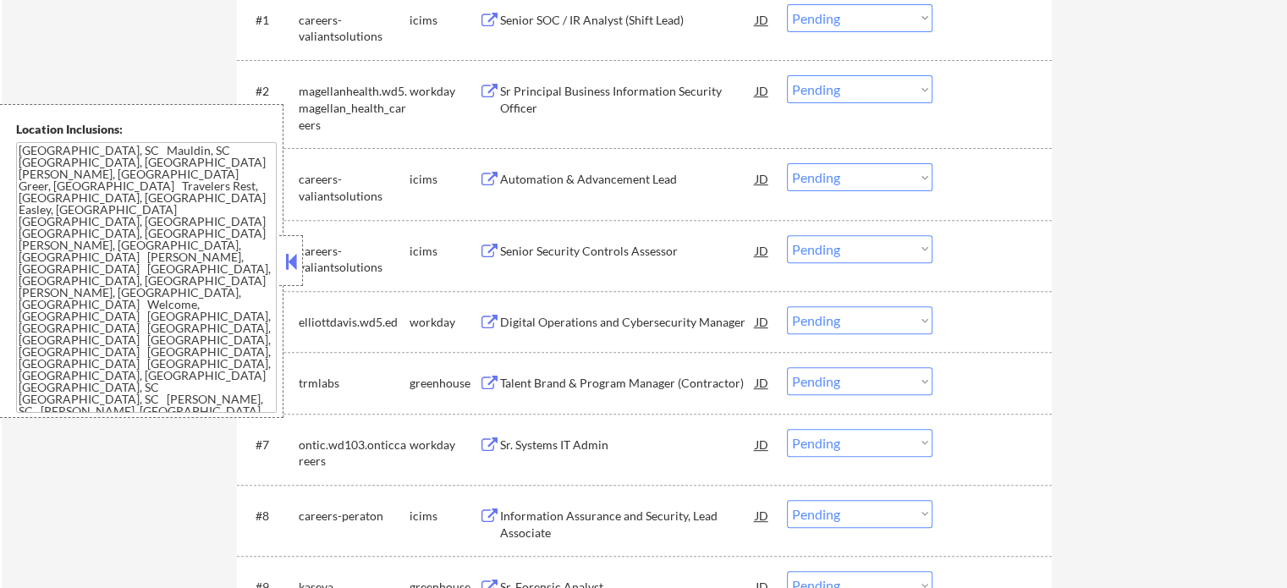
scroll to position [677, 0]
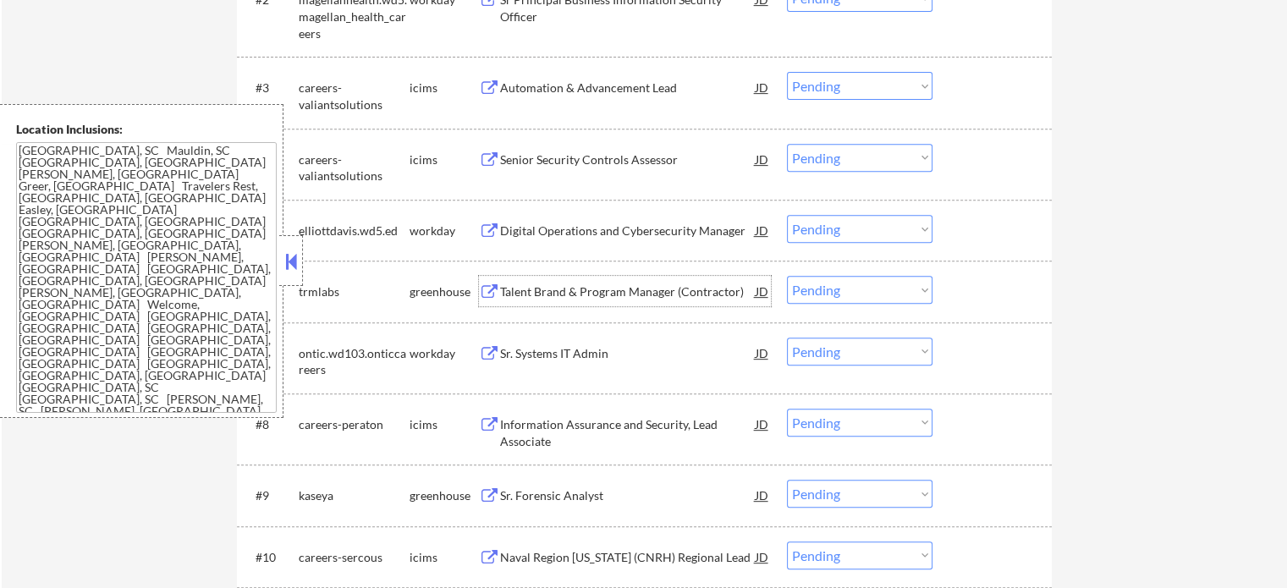
click at [595, 288] on div "Talent Brand & Program Manager (Contractor)" at bounding box center [628, 291] width 256 height 17
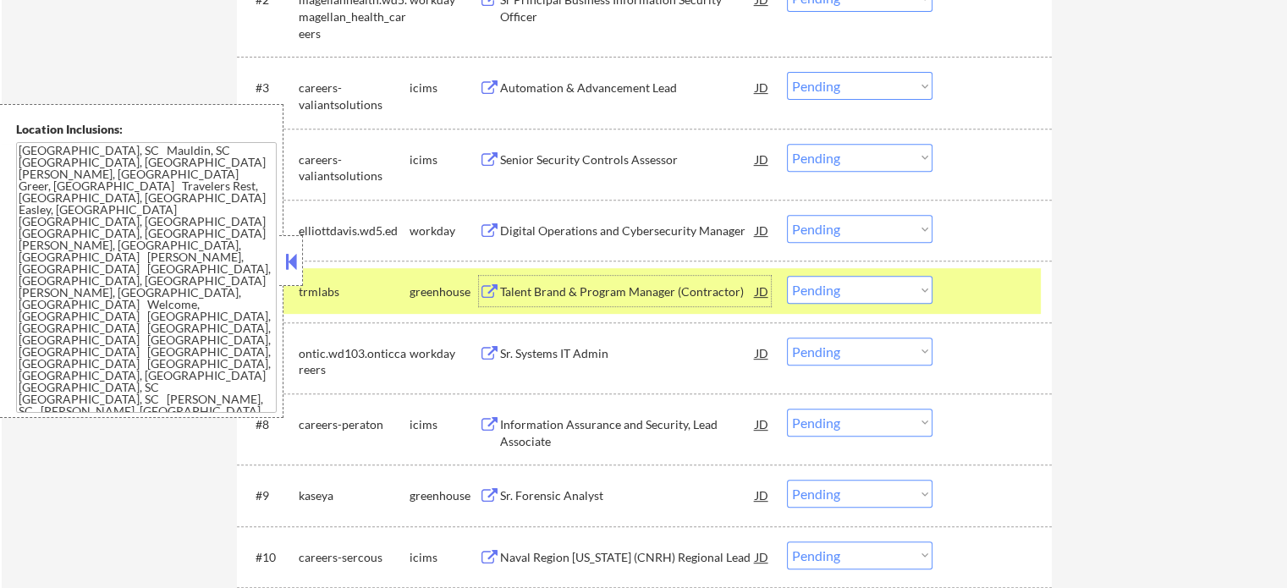
click at [870, 287] on select "Choose an option... Pending Applied Excluded (Questions) Excluded (Expired) Exc…" at bounding box center [860, 290] width 146 height 28
click at [787, 276] on select "Choose an option... Pending Applied Excluded (Questions) Excluded (Expired) Exc…" at bounding box center [860, 290] width 146 height 28
click at [1013, 296] on div at bounding box center [994, 291] width 74 height 30
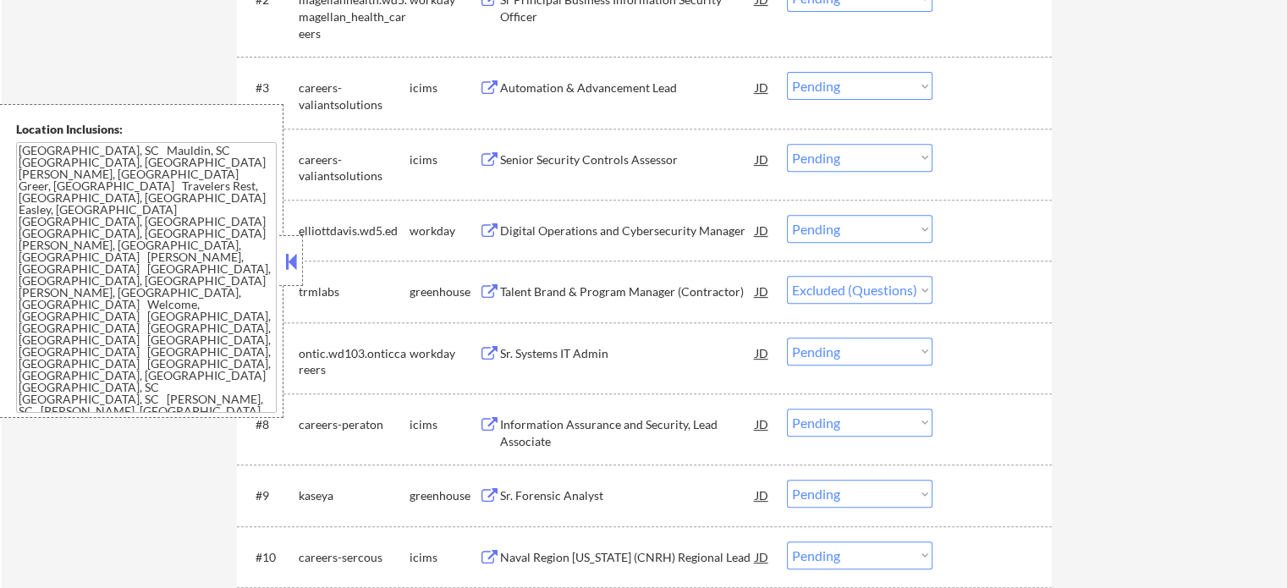
select select ""pending""
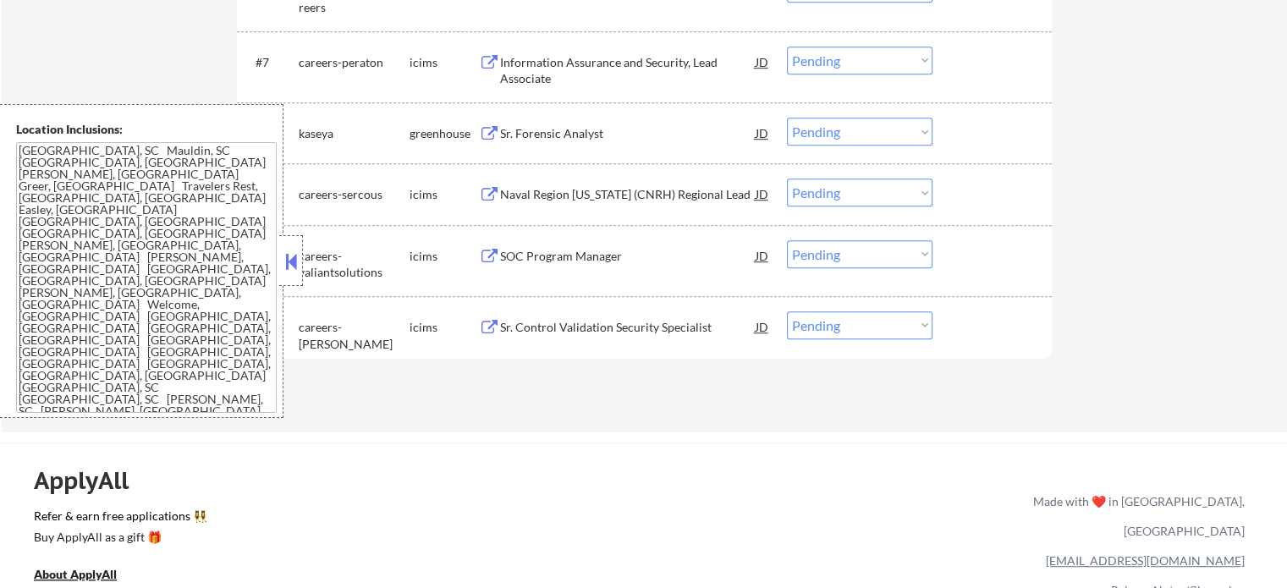
scroll to position [846, 0]
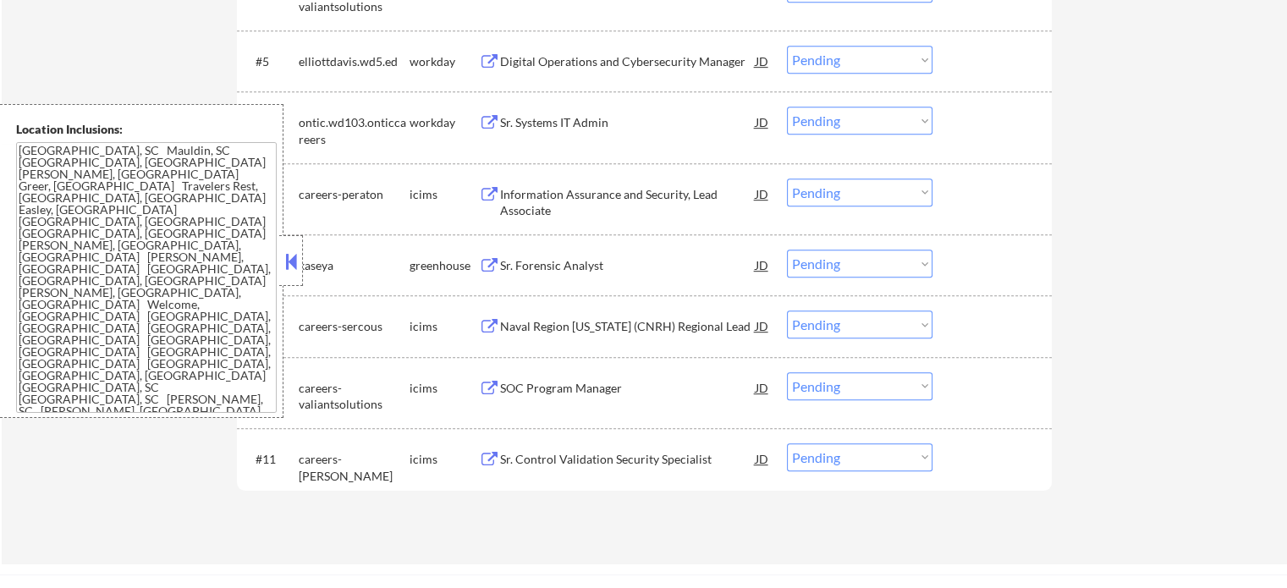
click at [589, 267] on div "Sr. Forensic Analyst" at bounding box center [628, 265] width 256 height 17
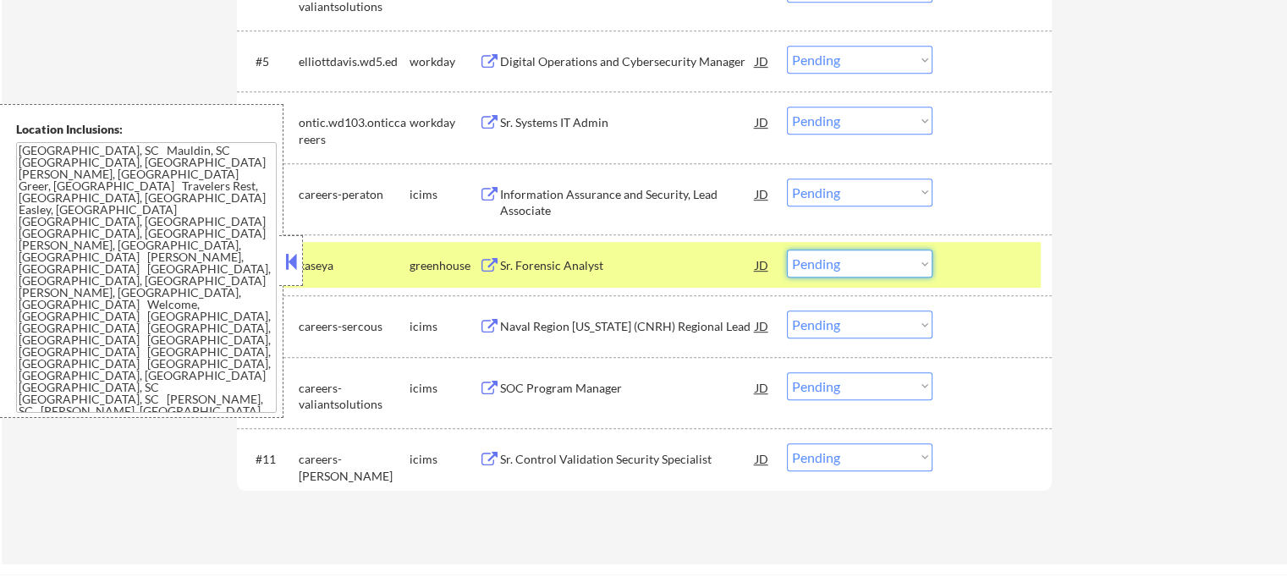
click at [812, 263] on select "Choose an option... Pending Applied Excluded (Questions) Excluded (Expired) Exc…" at bounding box center [860, 264] width 146 height 28
click at [787, 250] on select "Choose an option... Pending Applied Excluded (Questions) Excluded (Expired) Exc…" at bounding box center [860, 264] width 146 height 28
click at [1003, 253] on div at bounding box center [994, 265] width 74 height 30
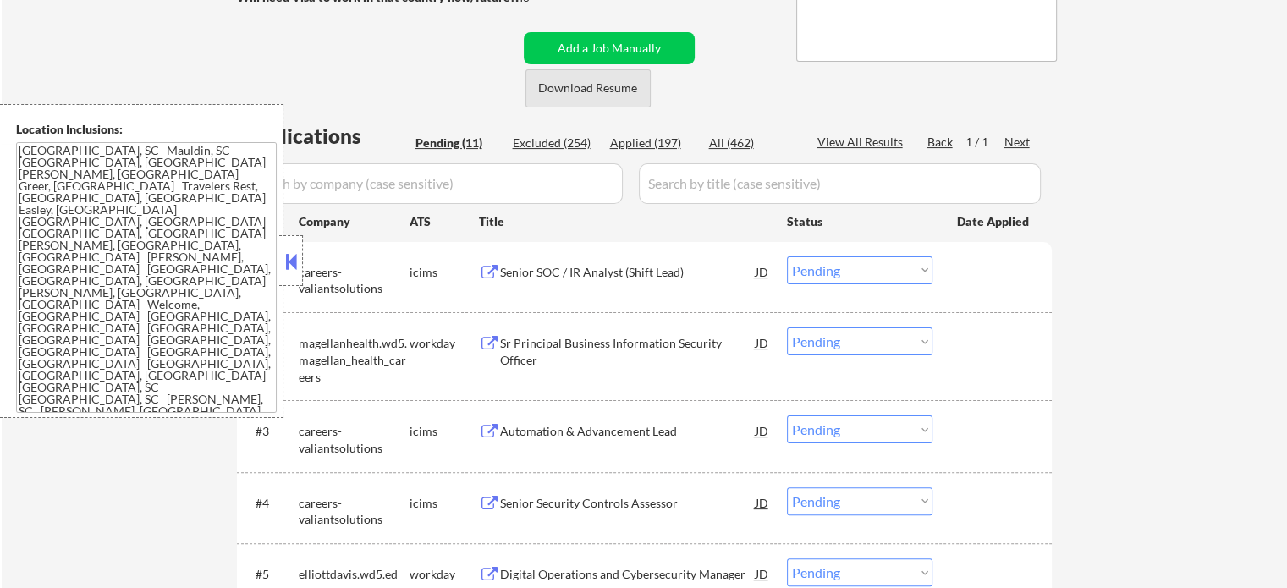
scroll to position [338, 0]
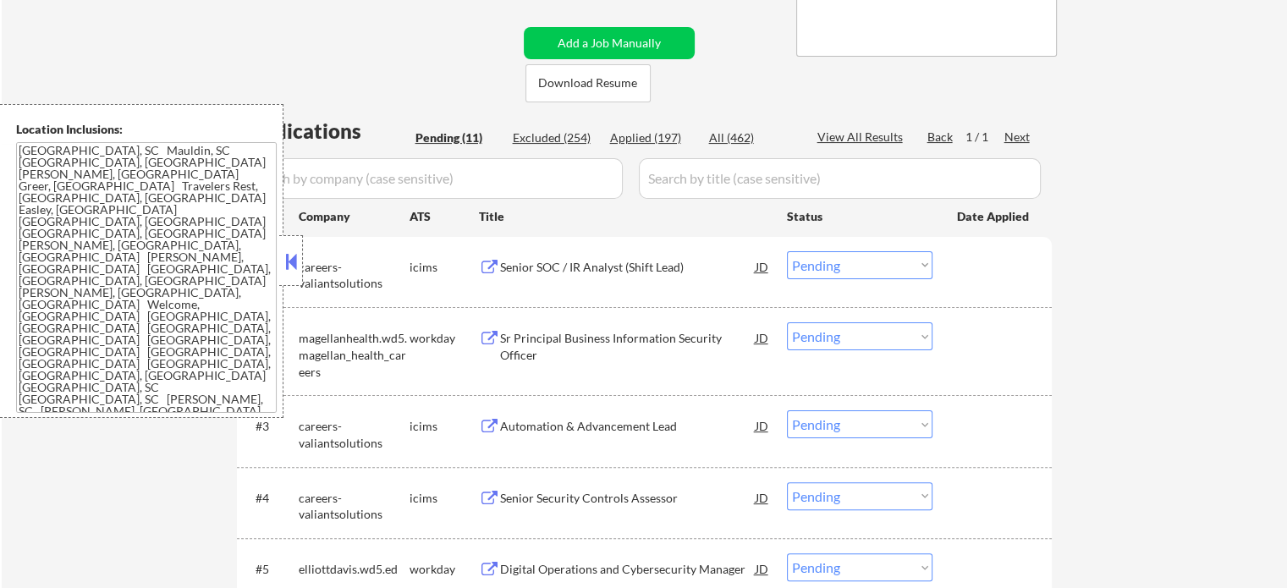
click at [610, 343] on div "Sr Principal Business Information Security Officer" at bounding box center [628, 346] width 256 height 33
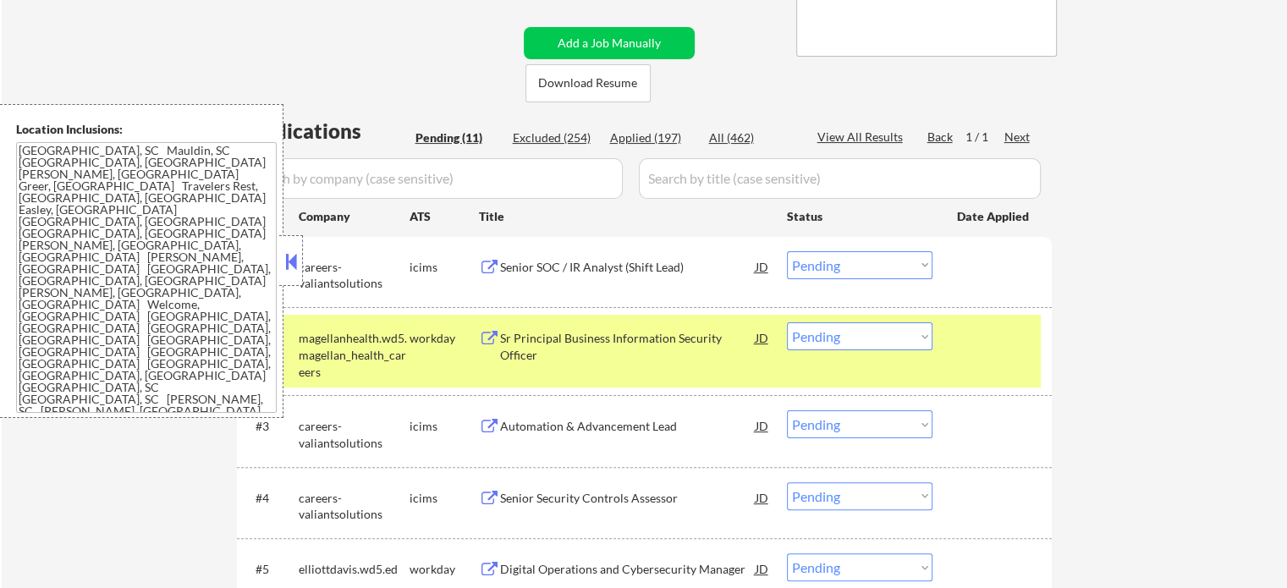
select select ""pending""
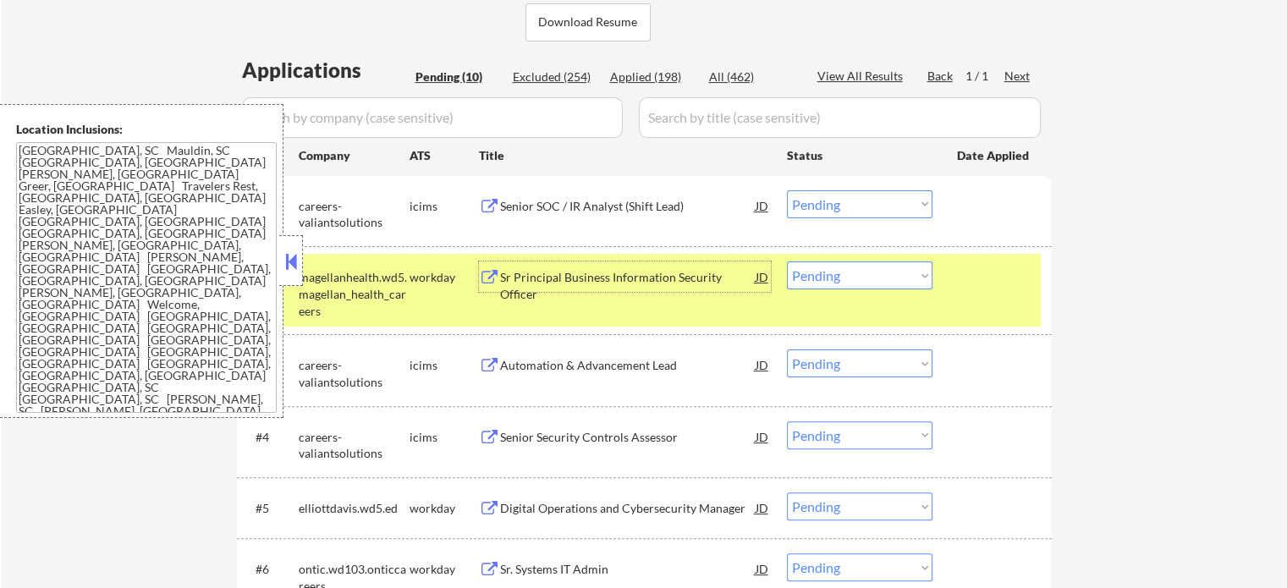
scroll to position [423, 0]
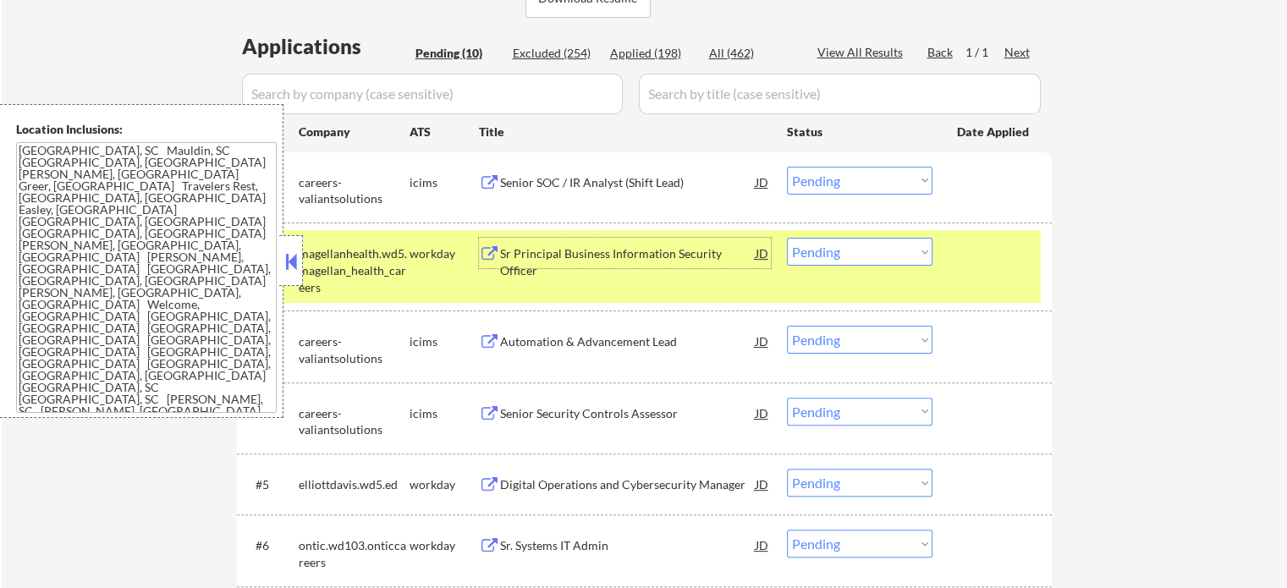
click at [829, 261] on select "Choose an option... Pending Applied Excluded (Questions) Excluded (Expired) Exc…" at bounding box center [860, 252] width 146 height 28
click at [787, 238] on select "Choose an option... Pending Applied Excluded (Questions) Excluded (Expired) Exc…" at bounding box center [860, 252] width 146 height 28
click at [963, 247] on div at bounding box center [994, 253] width 74 height 30
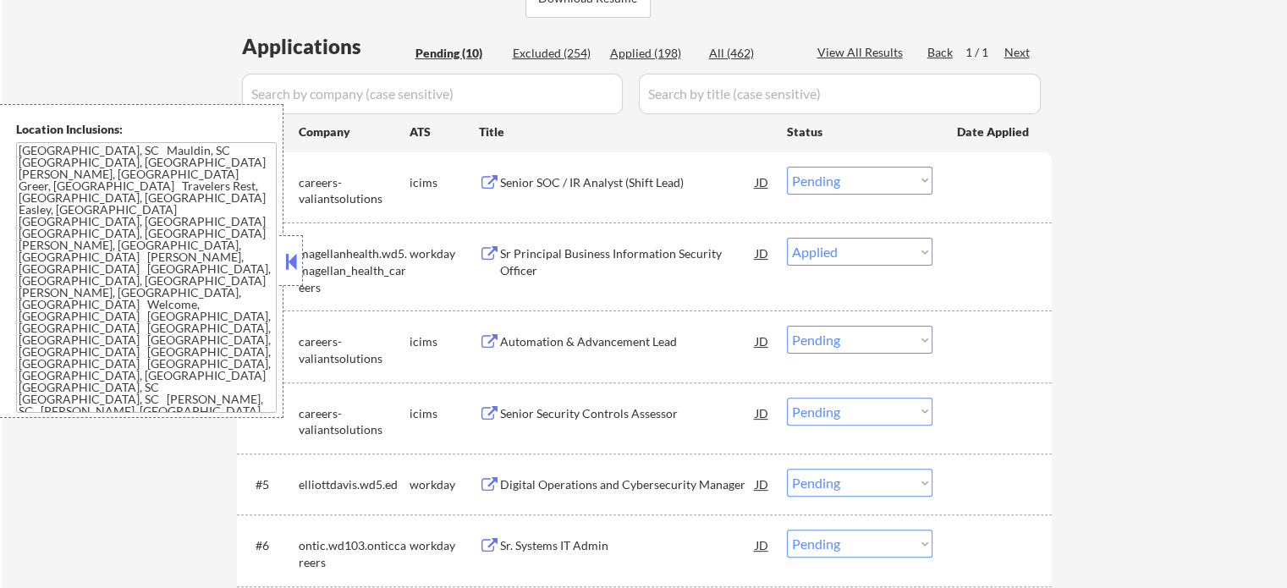
select select ""pending""
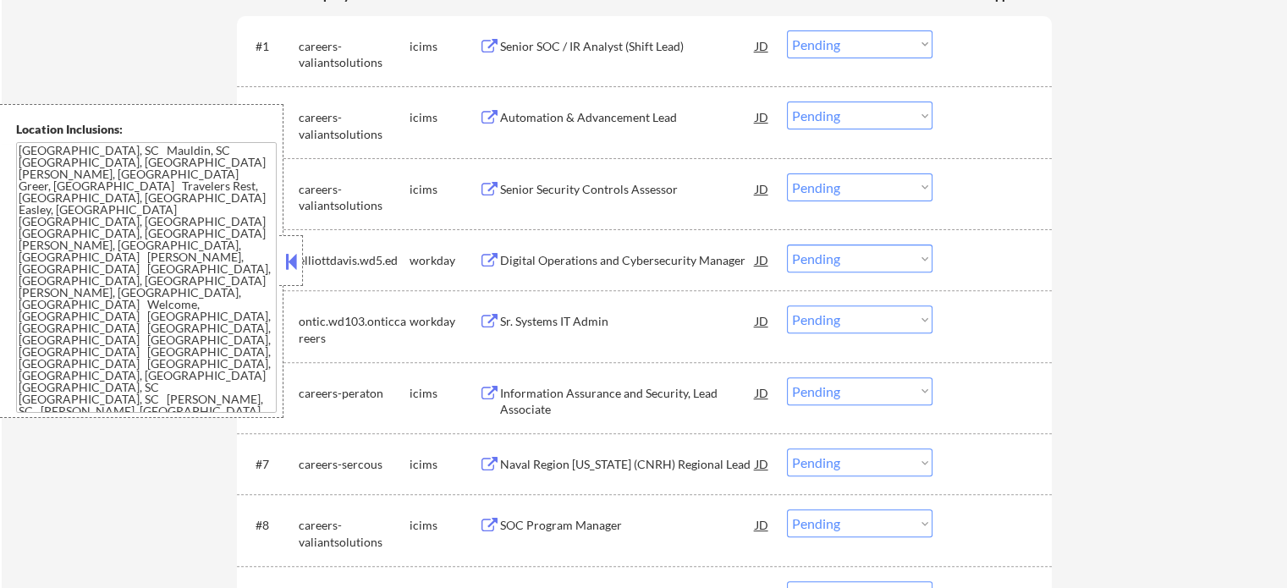
scroll to position [592, 0]
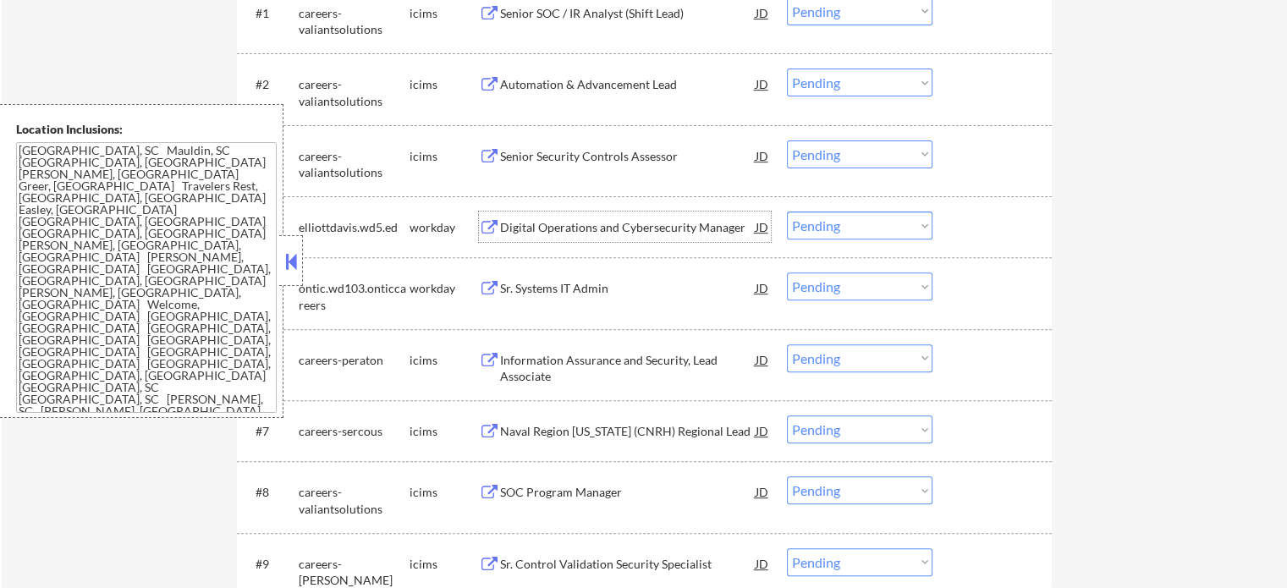
click at [633, 225] on div "Digital Operations and Cybersecurity Manager" at bounding box center [628, 227] width 256 height 17
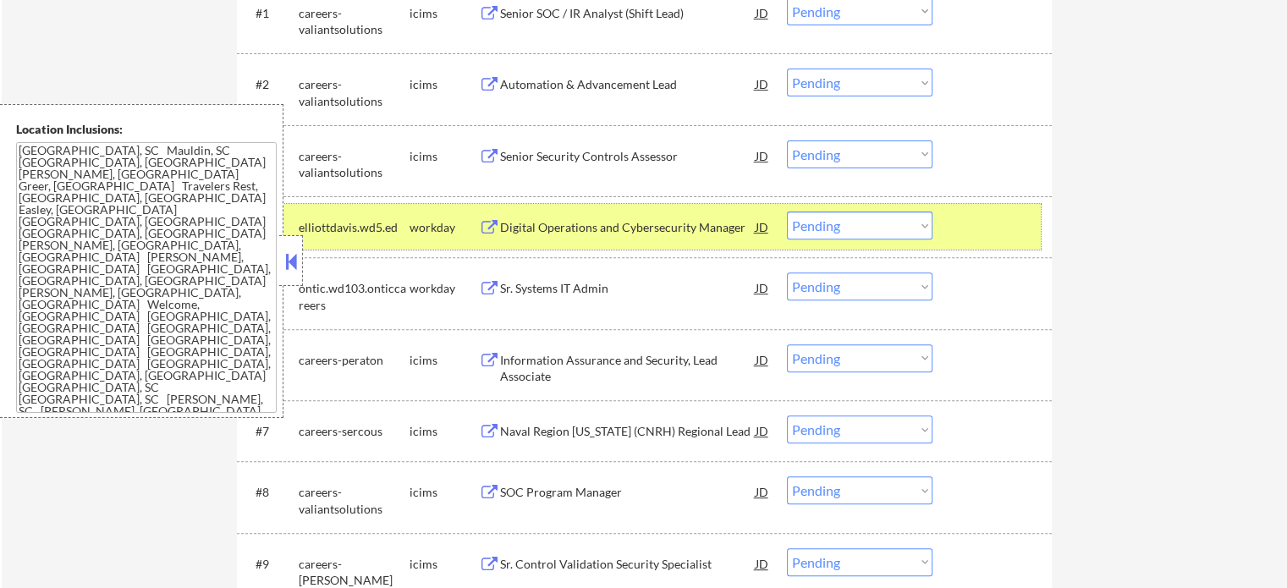
click at [971, 231] on div at bounding box center [994, 227] width 74 height 30
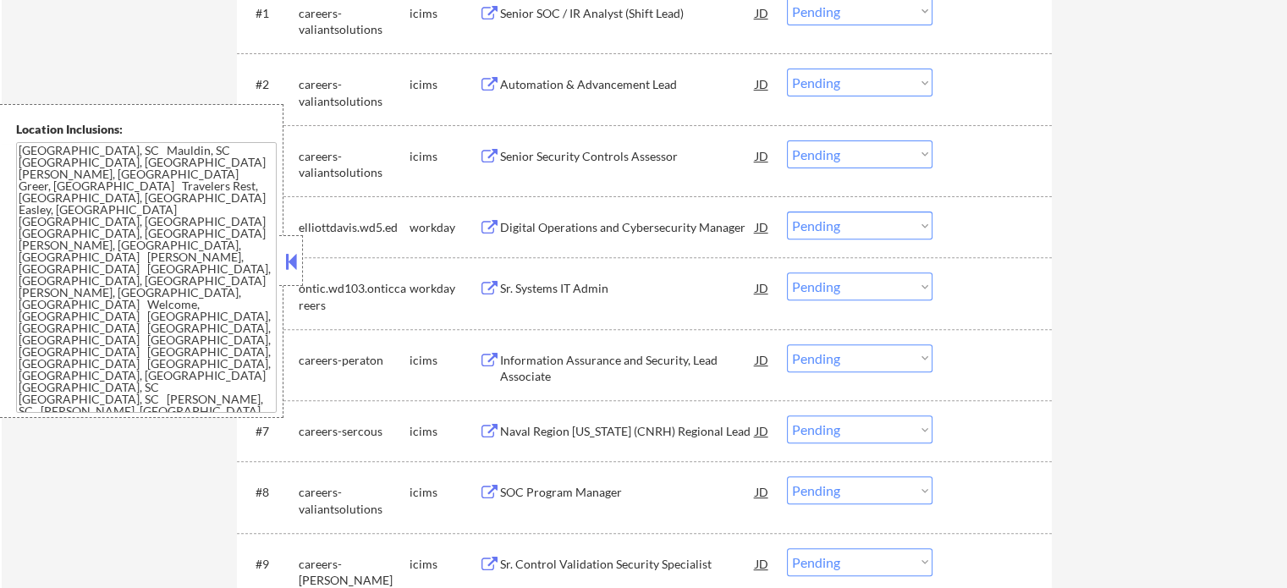
click at [565, 236] on div "Digital Operations and Cybersecurity Manager" at bounding box center [628, 227] width 256 height 30
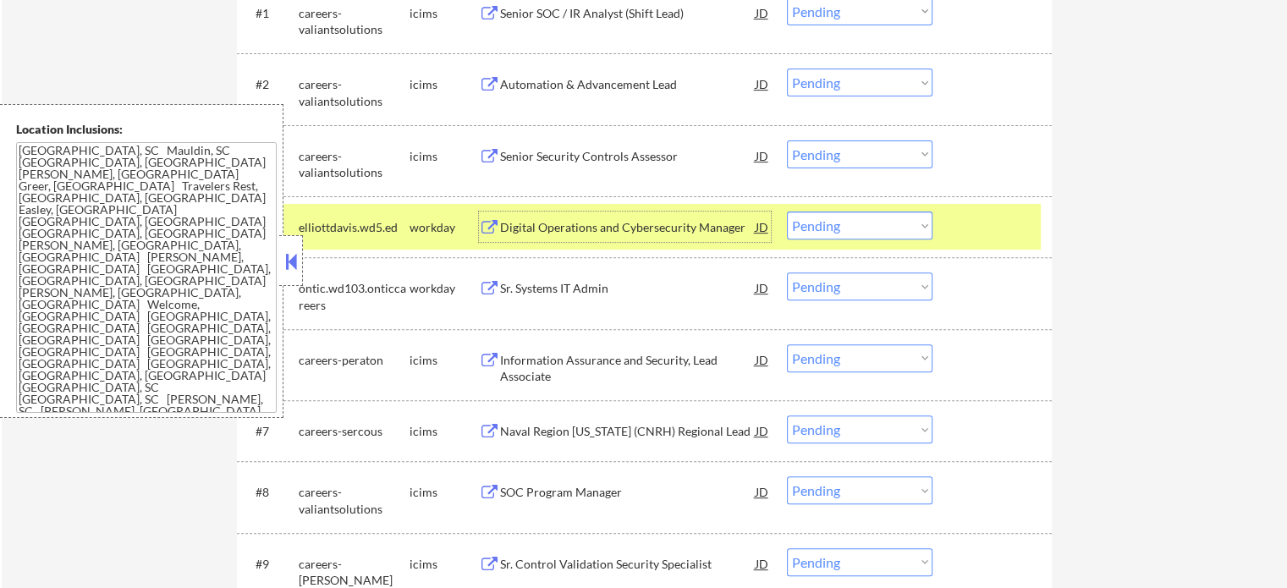
click at [944, 225] on div "#4 elliottdavis.wd5.ed workday Digital Operations and Cybersecurity Manager JD …" at bounding box center [641, 227] width 799 height 46
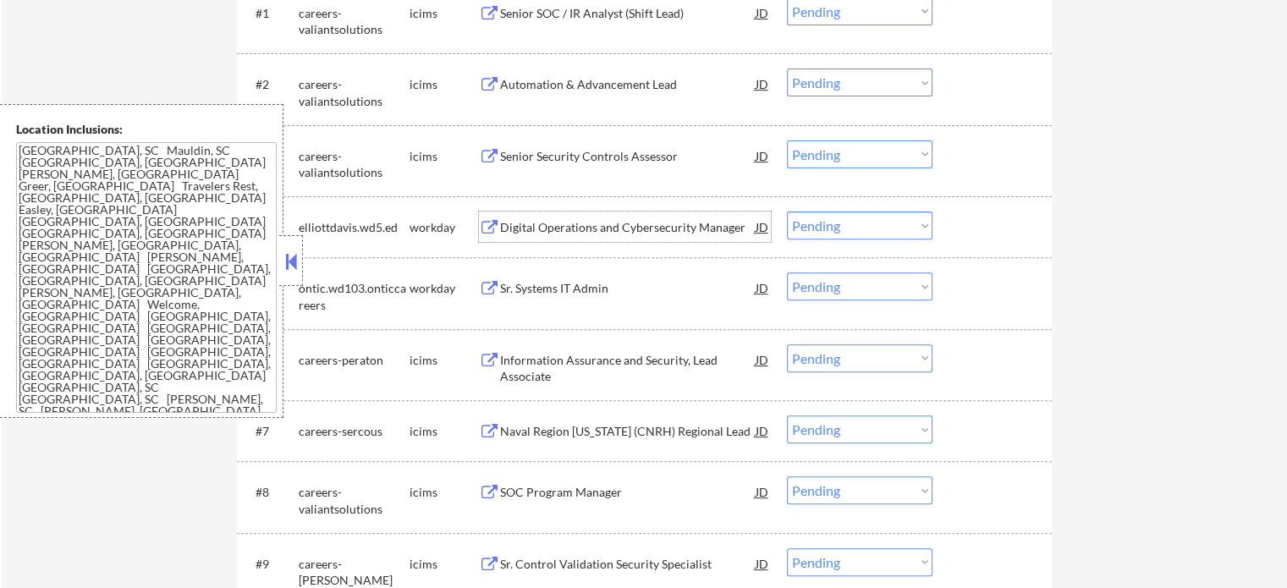
click at [567, 223] on div "Digital Operations and Cybersecurity Manager" at bounding box center [628, 227] width 256 height 17
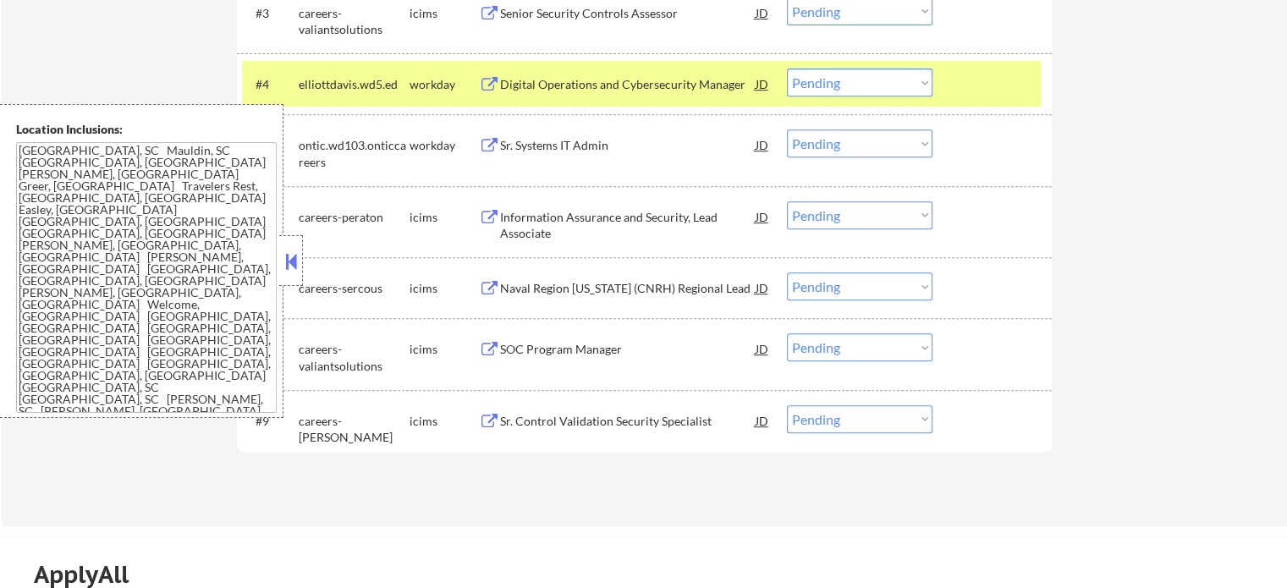
scroll to position [587, 0]
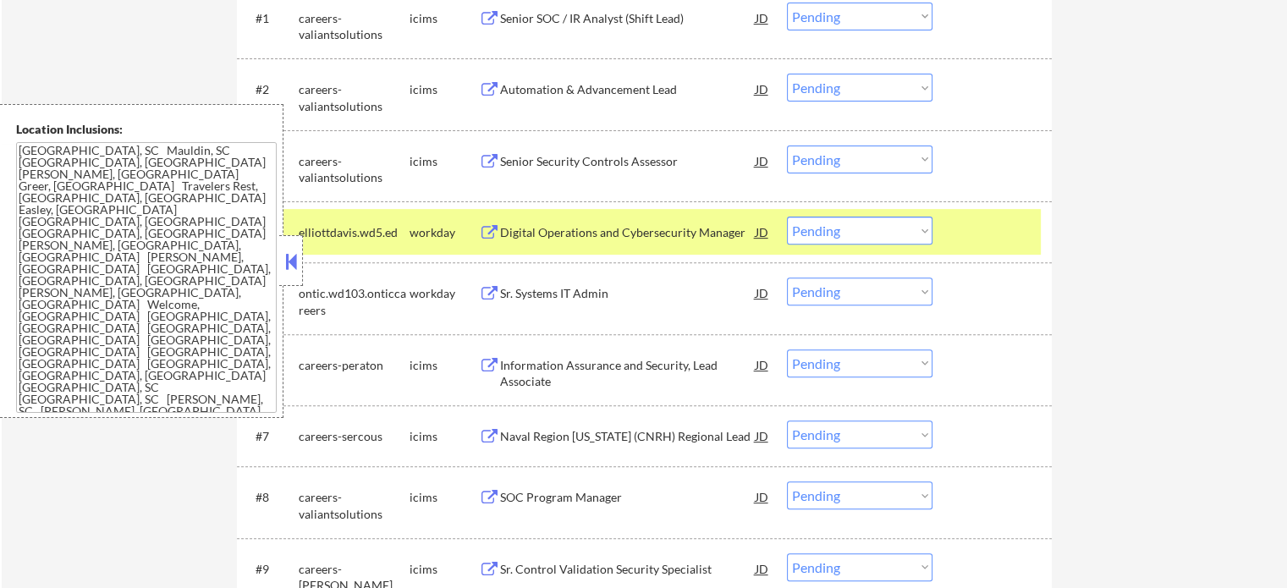
click at [829, 227] on select "Choose an option... Pending Applied Excluded (Questions) Excluded (Expired) Exc…" at bounding box center [860, 231] width 146 height 28
click at [787, 217] on select "Choose an option... Pending Applied Excluded (Questions) Excluded (Expired) Exc…" at bounding box center [860, 231] width 146 height 28
click at [998, 226] on div at bounding box center [994, 232] width 74 height 30
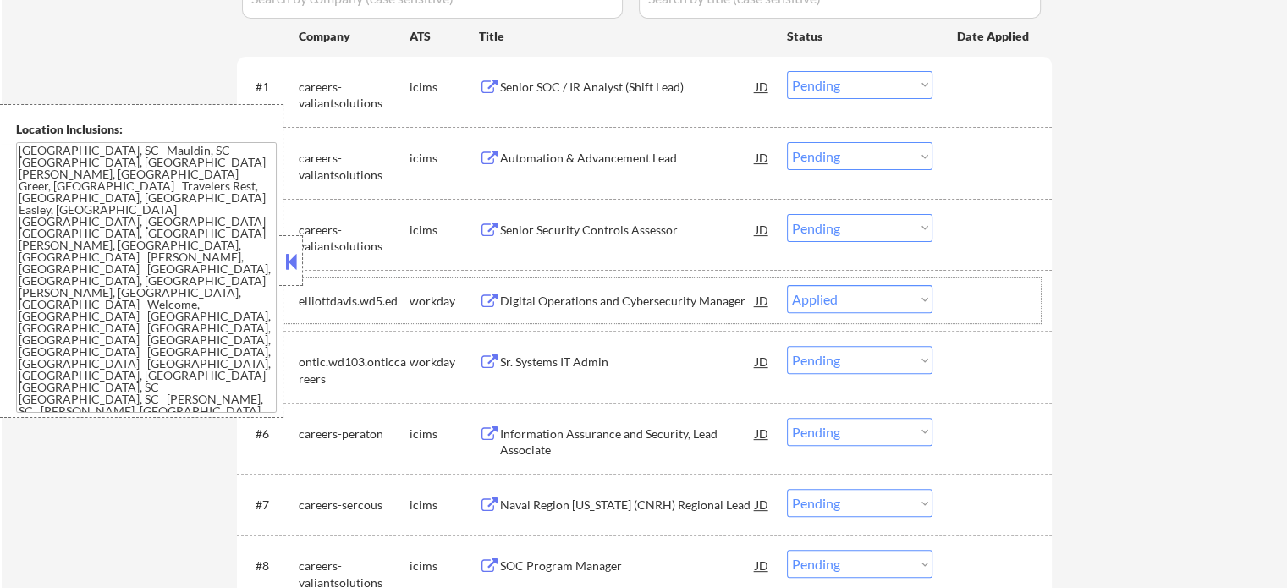
scroll to position [772, 0]
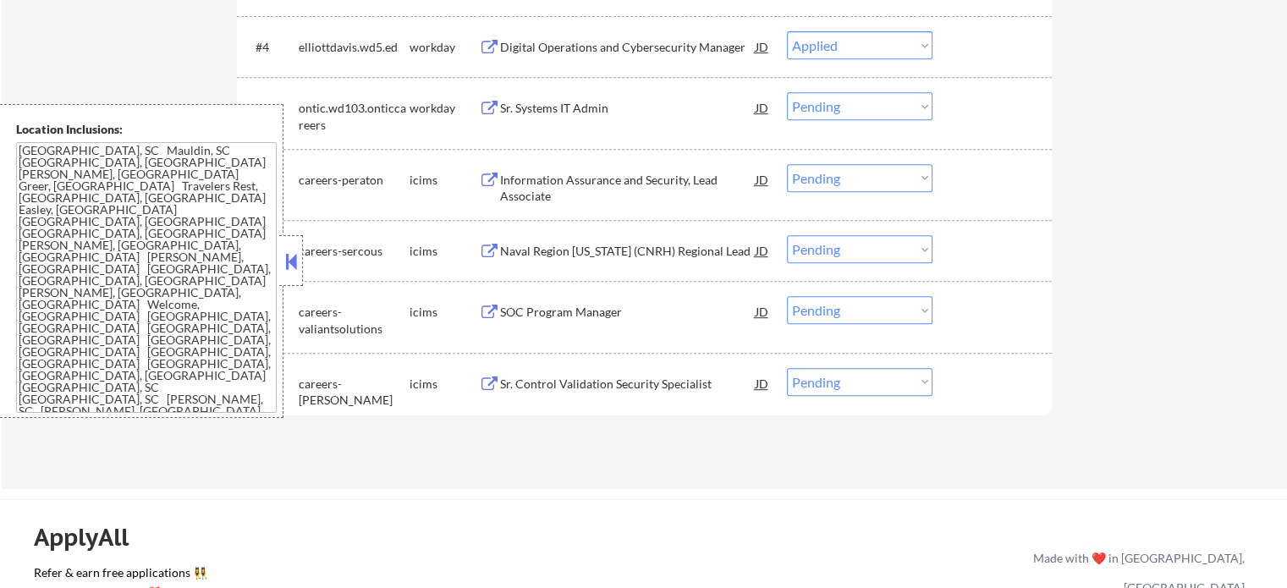
select select ""pending""
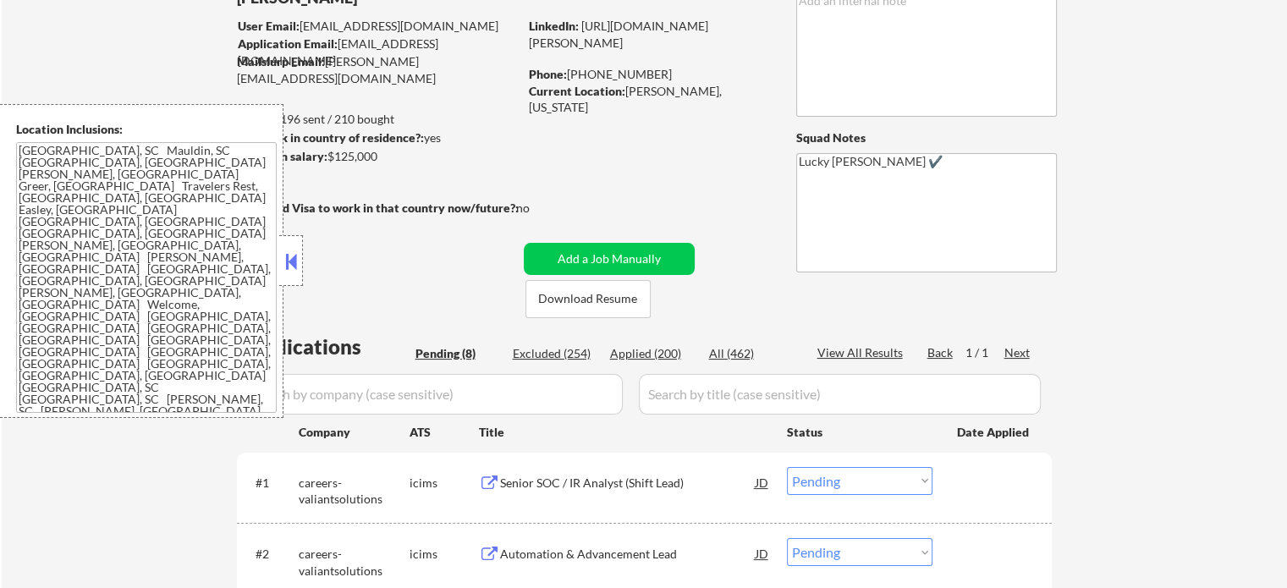
scroll to position [265, 0]
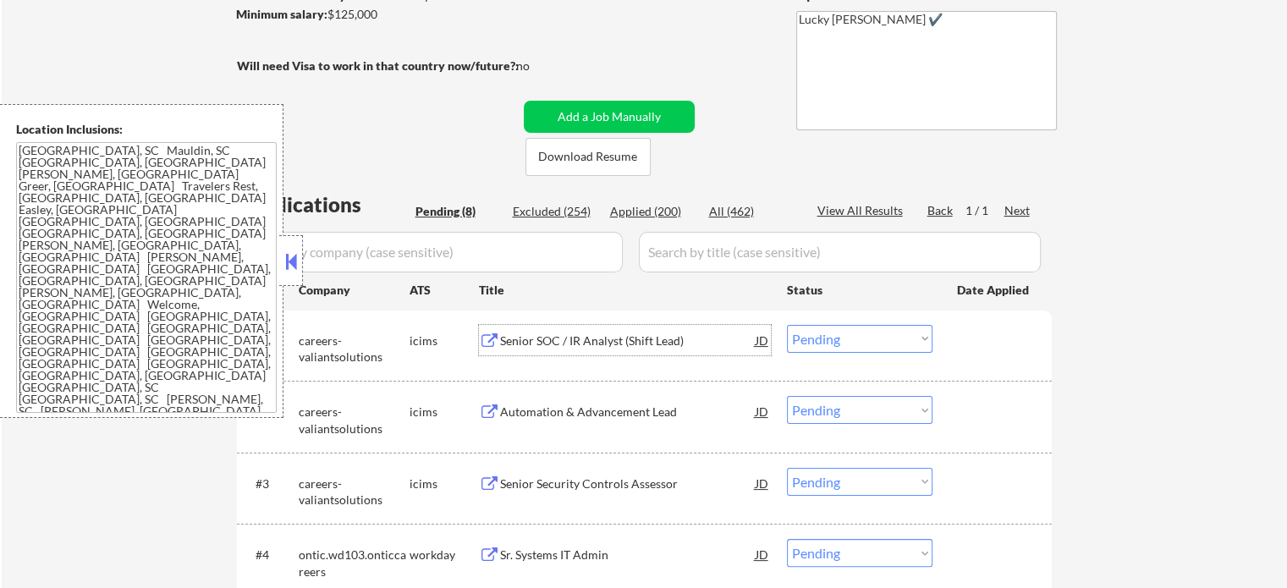
click at [591, 335] on div "Senior SOC / IR Analyst (Shift Lead)" at bounding box center [628, 341] width 256 height 17
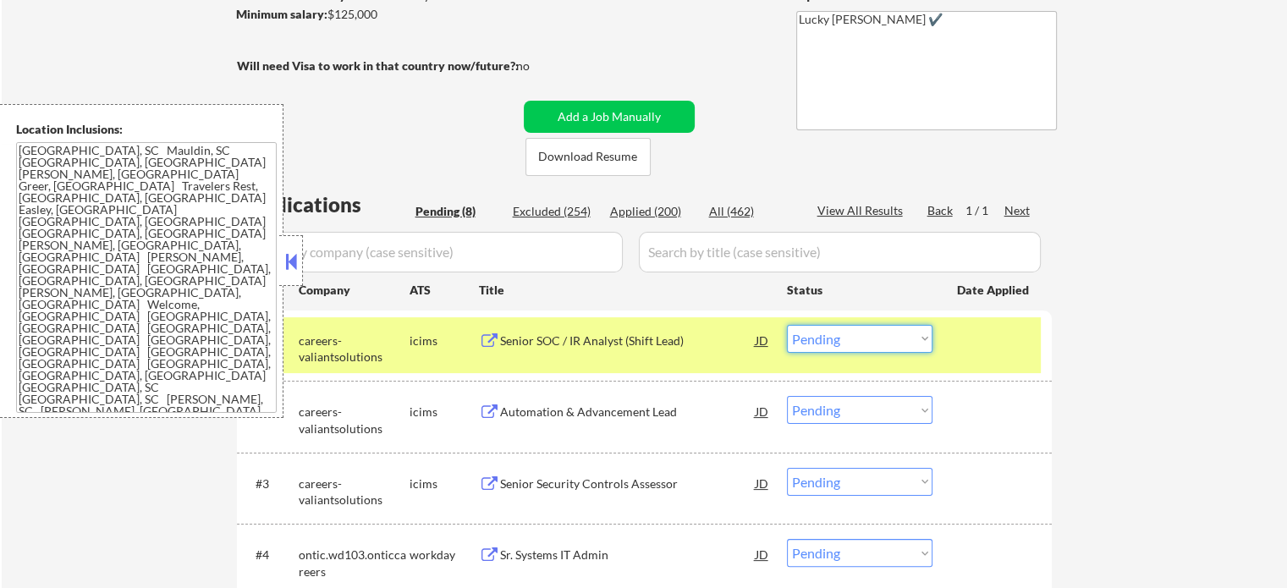
click at [830, 344] on select "Choose an option... Pending Applied Excluded (Questions) Excluded (Expired) Exc…" at bounding box center [860, 339] width 146 height 28
click at [787, 325] on select "Choose an option... Pending Applied Excluded (Questions) Excluded (Expired) Exc…" at bounding box center [860, 339] width 146 height 28
click at [978, 333] on div at bounding box center [994, 340] width 74 height 30
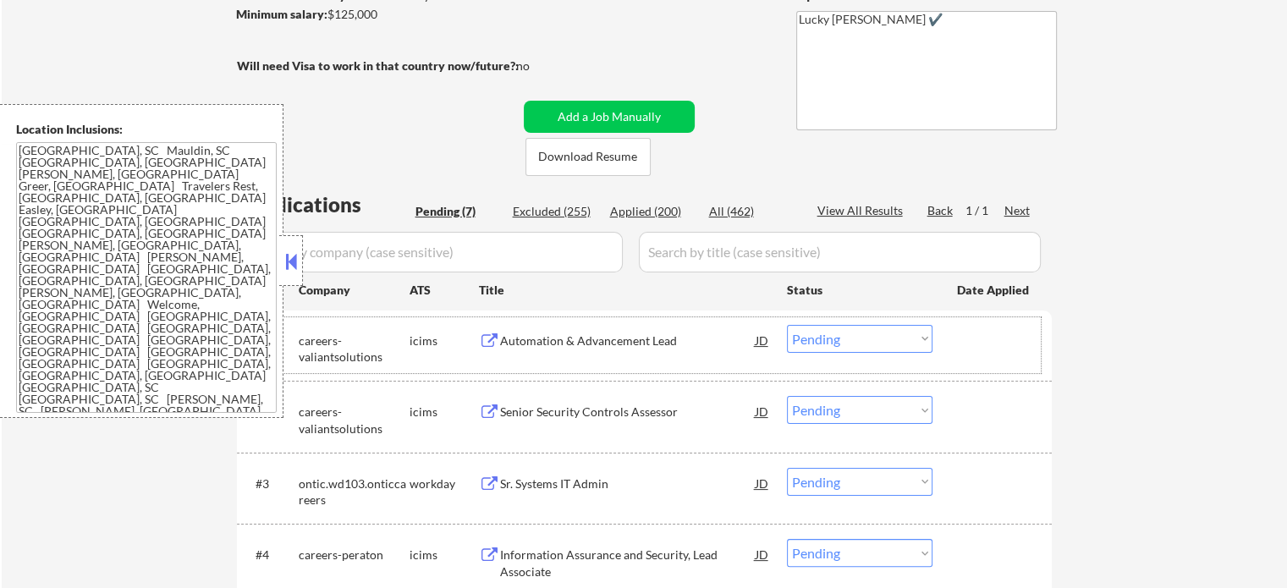
click at [1006, 326] on div at bounding box center [994, 340] width 74 height 30
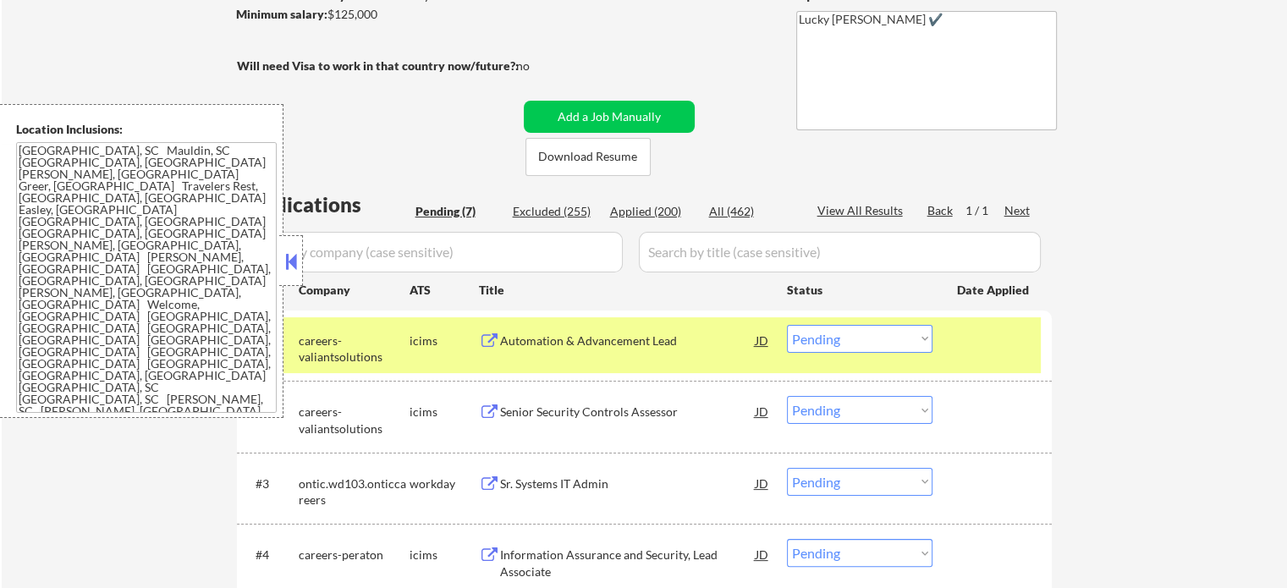
click at [1006, 326] on div at bounding box center [994, 340] width 74 height 30
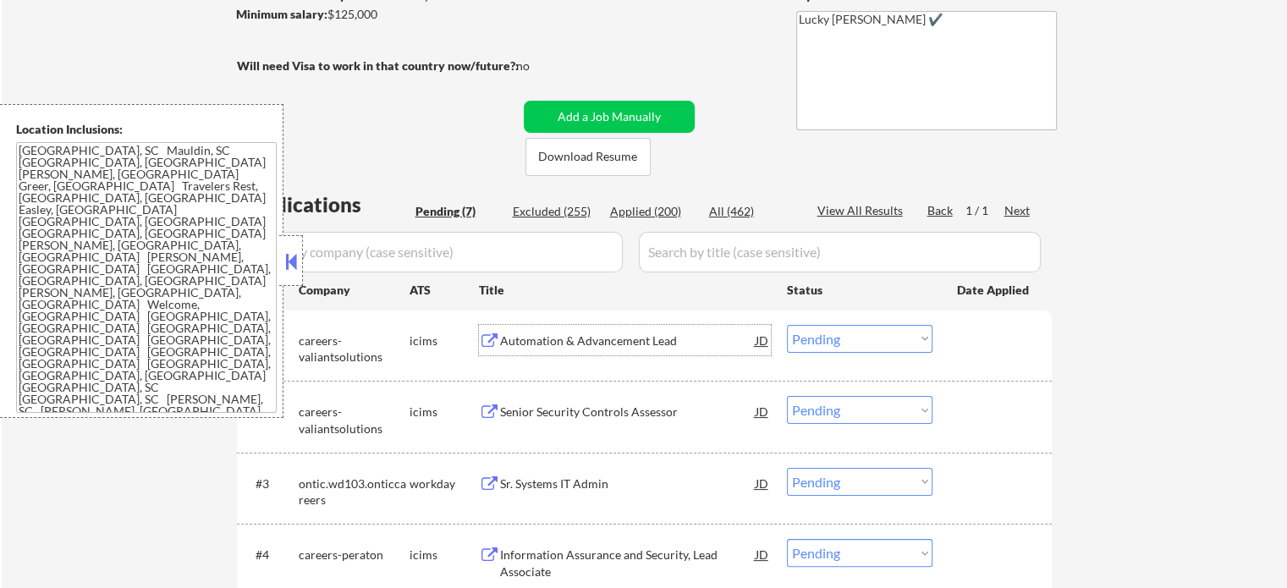
click at [628, 334] on div "Automation & Advancement Lead" at bounding box center [628, 341] width 256 height 17
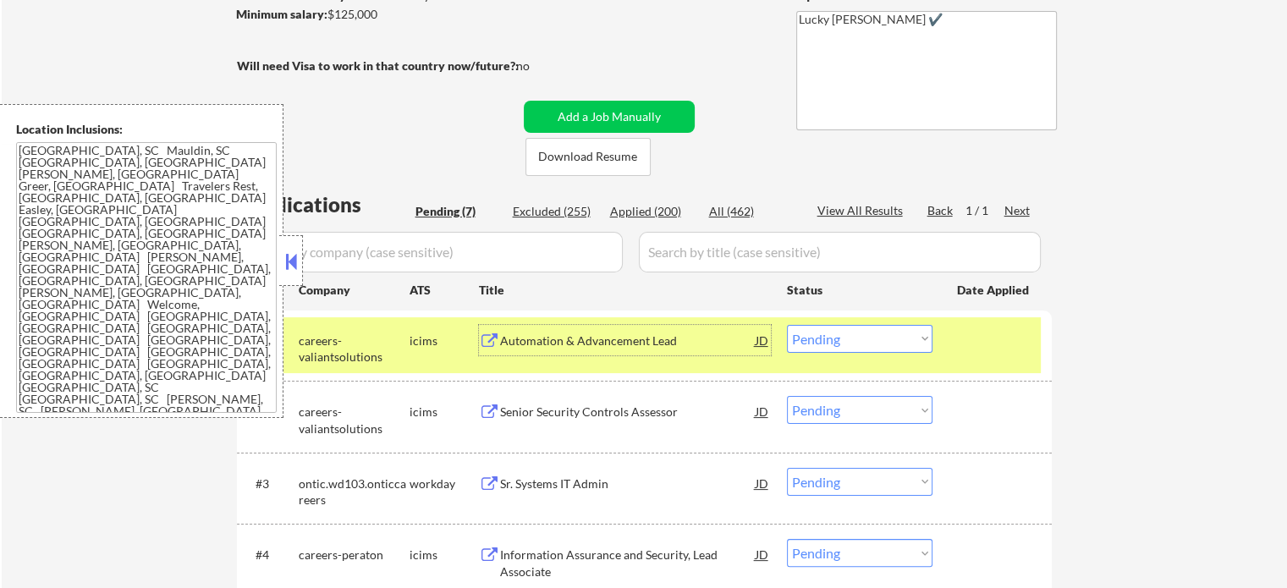
click at [836, 341] on select "Choose an option... Pending Applied Excluded (Questions) Excluded (Expired) Exc…" at bounding box center [860, 339] width 146 height 28
click at [787, 325] on select "Choose an option... Pending Applied Excluded (Questions) Excluded (Expired) Exc…" at bounding box center [860, 339] width 146 height 28
click at [997, 355] on div at bounding box center [994, 340] width 74 height 30
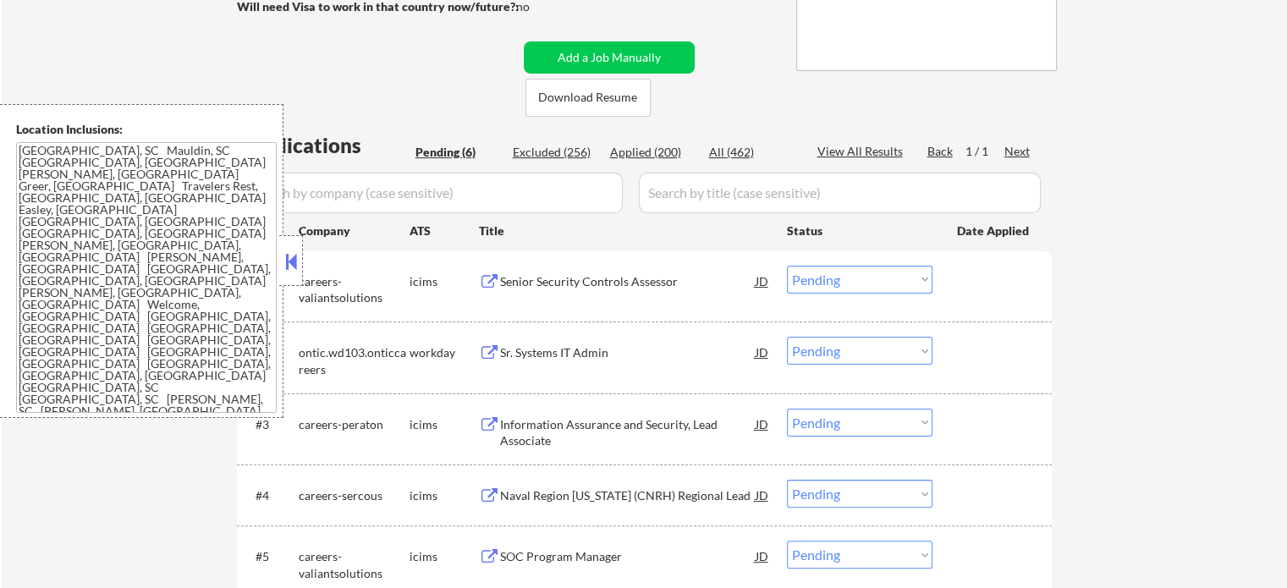
scroll to position [349, 0]
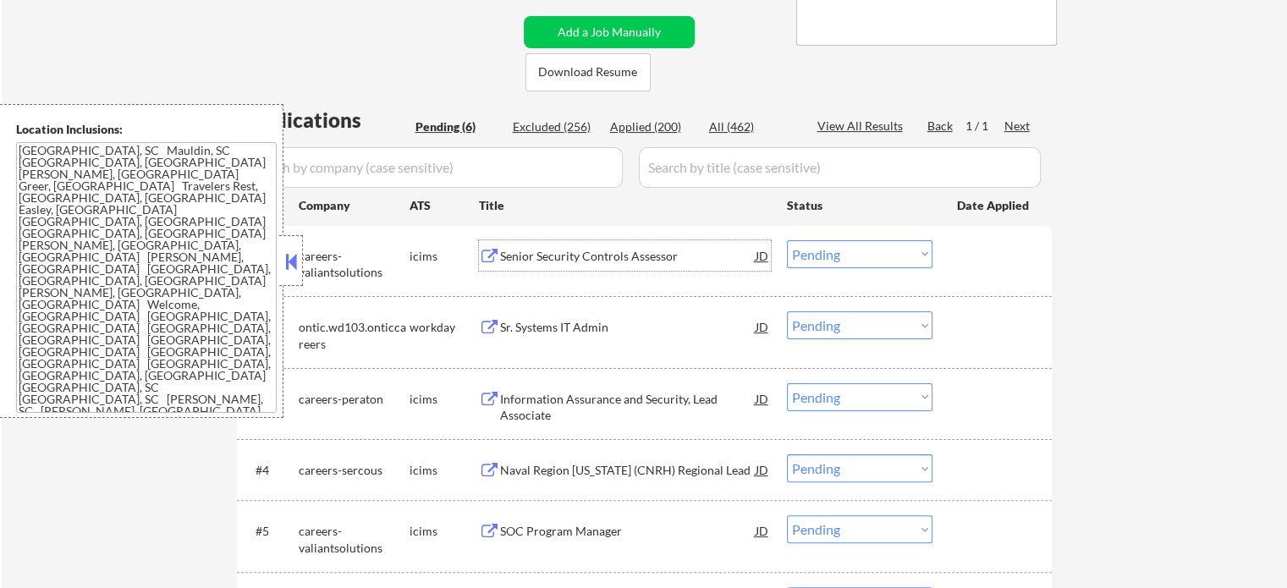
click at [578, 256] on div "Senior Security Controls Assessor" at bounding box center [628, 256] width 256 height 17
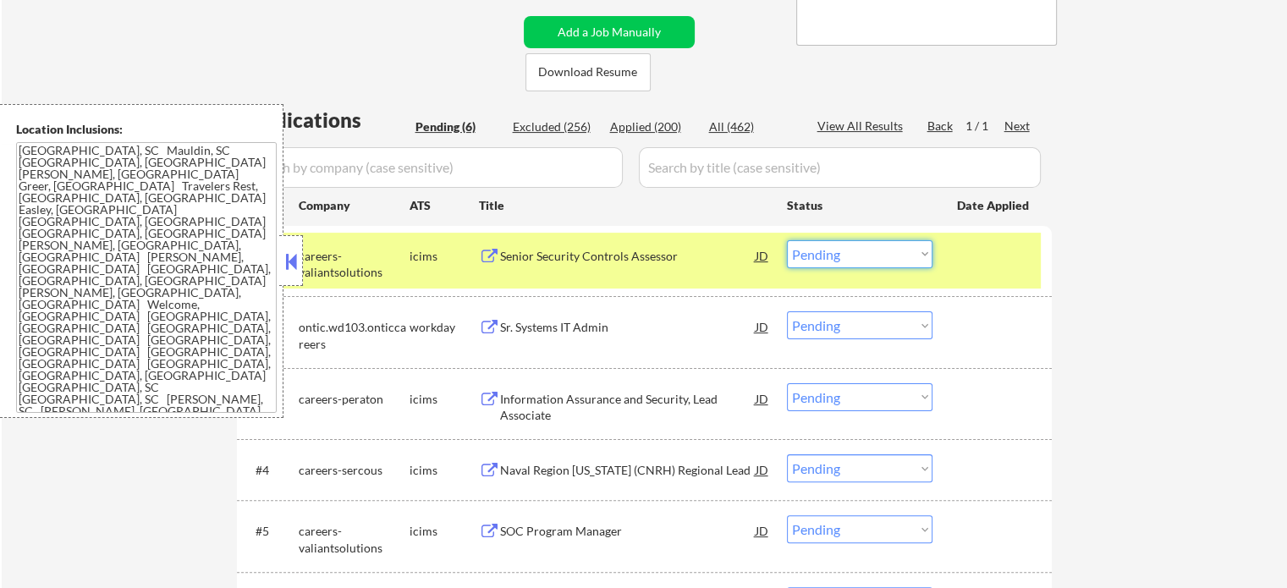
click at [860, 242] on select "Choose an option... Pending Applied Excluded (Questions) Excluded (Expired) Exc…" at bounding box center [860, 254] width 146 height 28
click at [787, 240] on select "Choose an option... Pending Applied Excluded (Questions) Excluded (Expired) Exc…" at bounding box center [860, 254] width 146 height 28
click at [992, 272] on div "#1 careers-valiantsolutions icims Senior Security Controls Assessor JD Choose a…" at bounding box center [641, 261] width 799 height 56
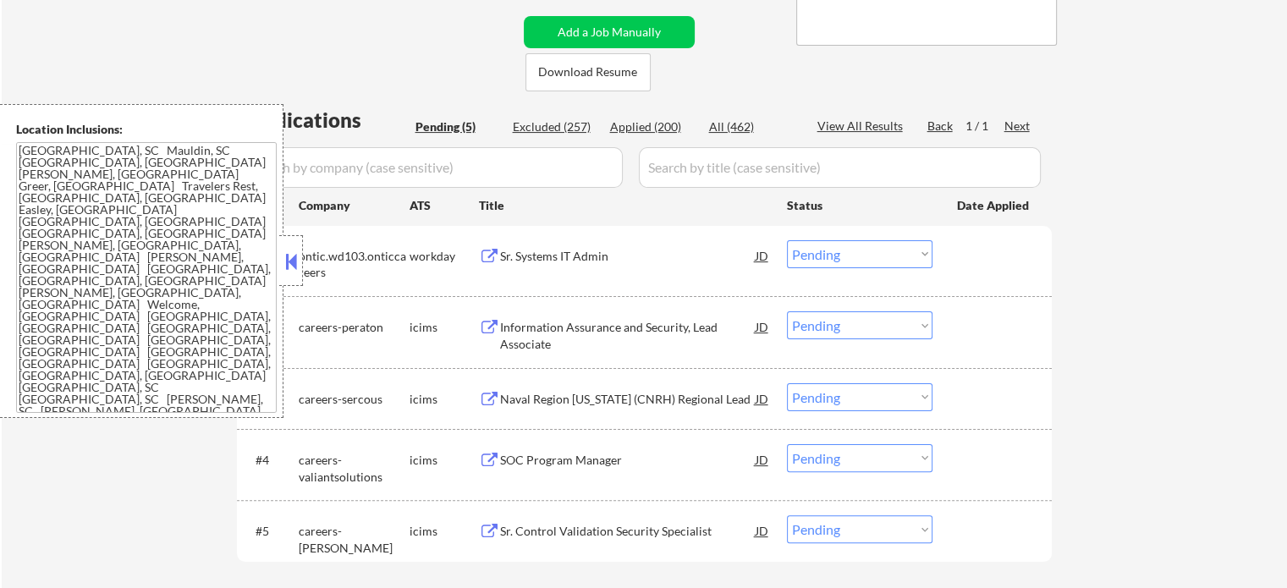
click at [528, 262] on div "Sr. Systems IT Admin" at bounding box center [628, 256] width 256 height 17
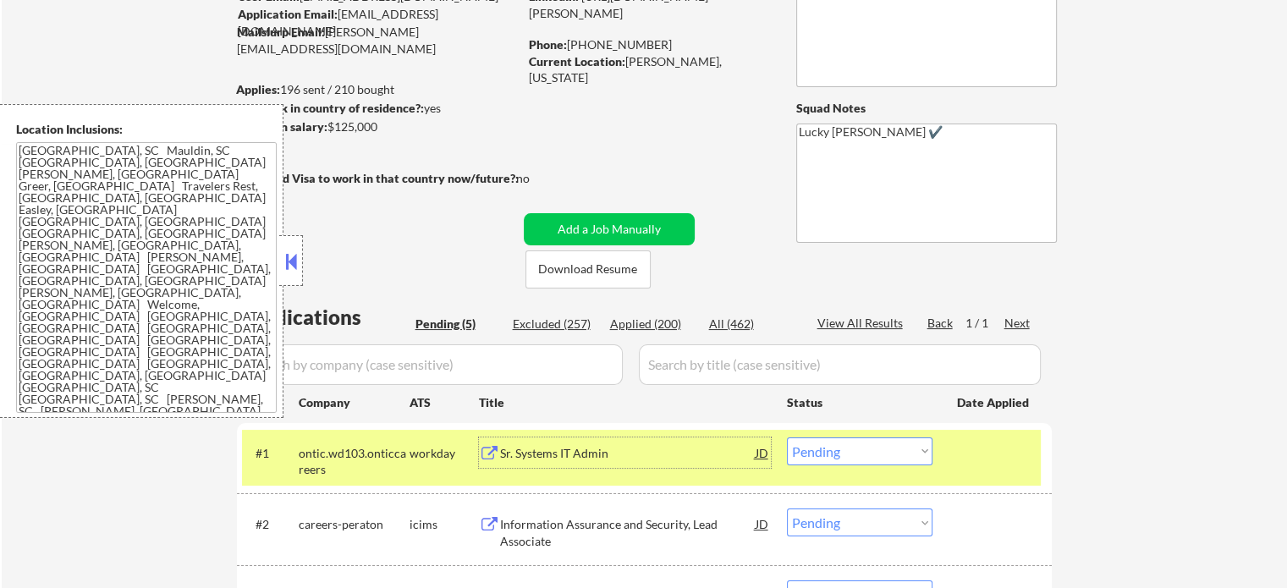
scroll to position [180, 0]
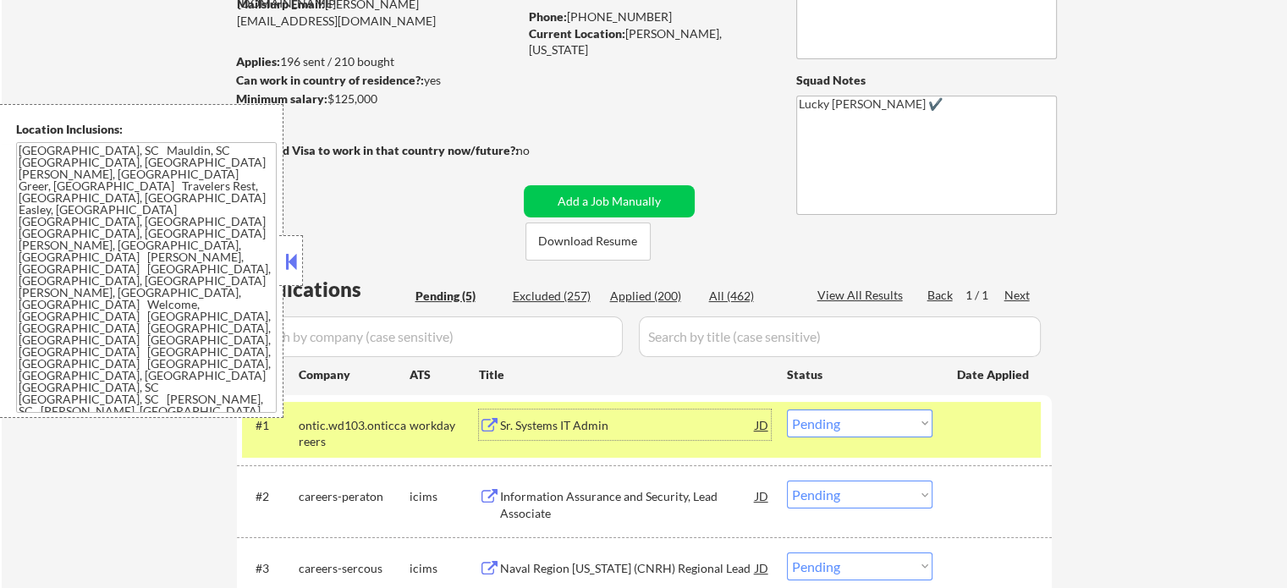
click at [802, 430] on select "Choose an option... Pending Applied Excluded (Questions) Excluded (Expired) Exc…" at bounding box center [860, 424] width 146 height 28
click at [787, 410] on select "Choose an option... Pending Applied Excluded (Questions) Excluded (Expired) Exc…" at bounding box center [860, 424] width 146 height 28
click at [975, 440] on div "#1 ontic.wd103.onticcareers workday Sr. Systems IT Admin JD Choose an option...…" at bounding box center [641, 430] width 799 height 56
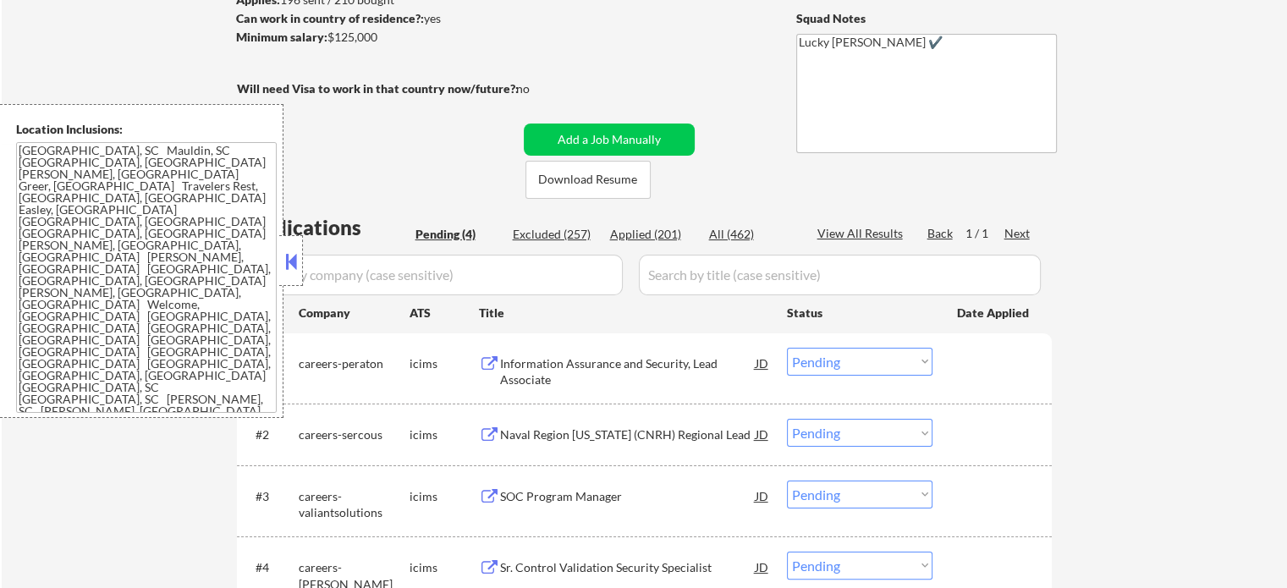
scroll to position [254, 0]
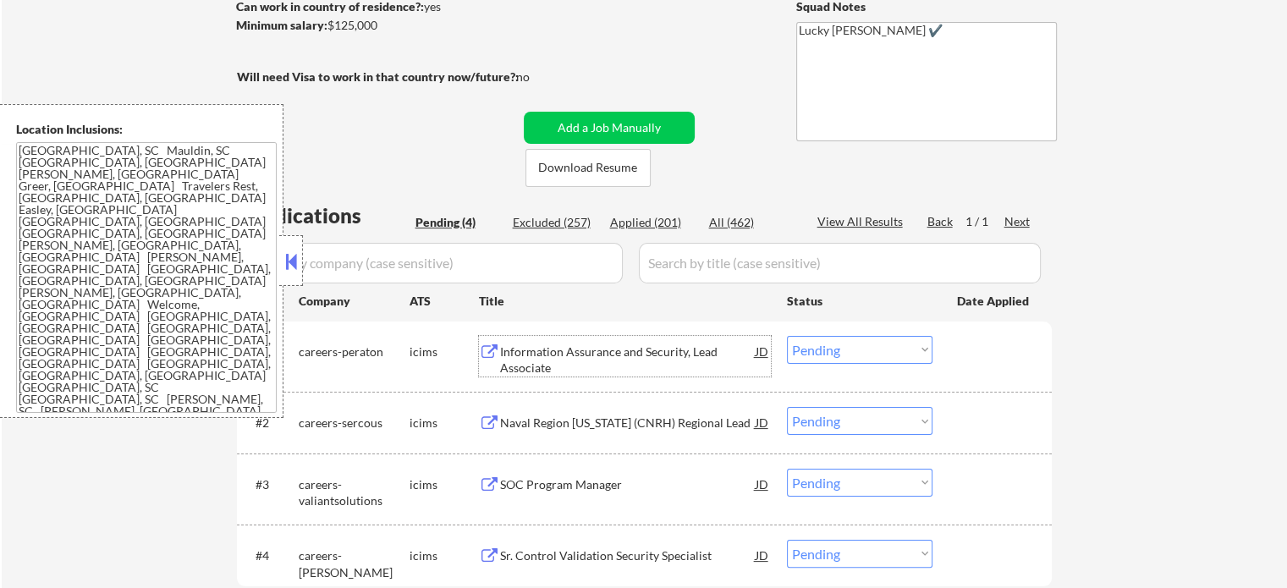
click at [523, 348] on div "Information Assurance and Security, Lead Associate" at bounding box center [628, 360] width 256 height 33
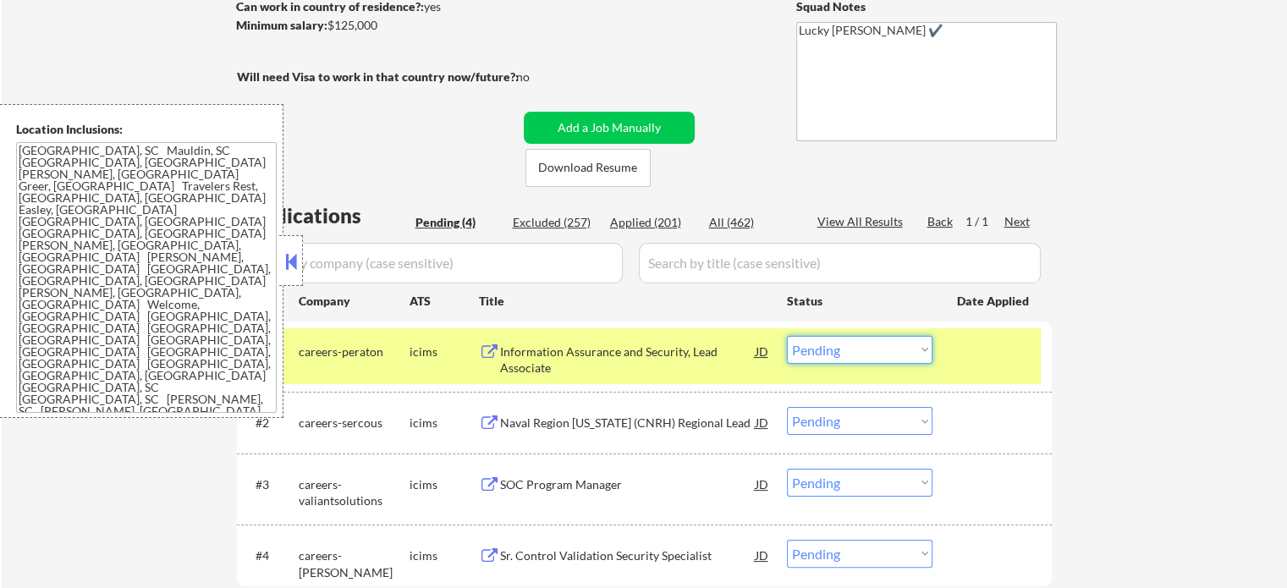
click at [814, 355] on select "Choose an option... Pending Applied Excluded (Questions) Excluded (Expired) Exc…" at bounding box center [860, 350] width 146 height 28
click at [787, 336] on select "Choose an option... Pending Applied Excluded (Questions) Excluded (Expired) Exc…" at bounding box center [860, 350] width 146 height 28
click at [961, 359] on div at bounding box center [994, 351] width 74 height 30
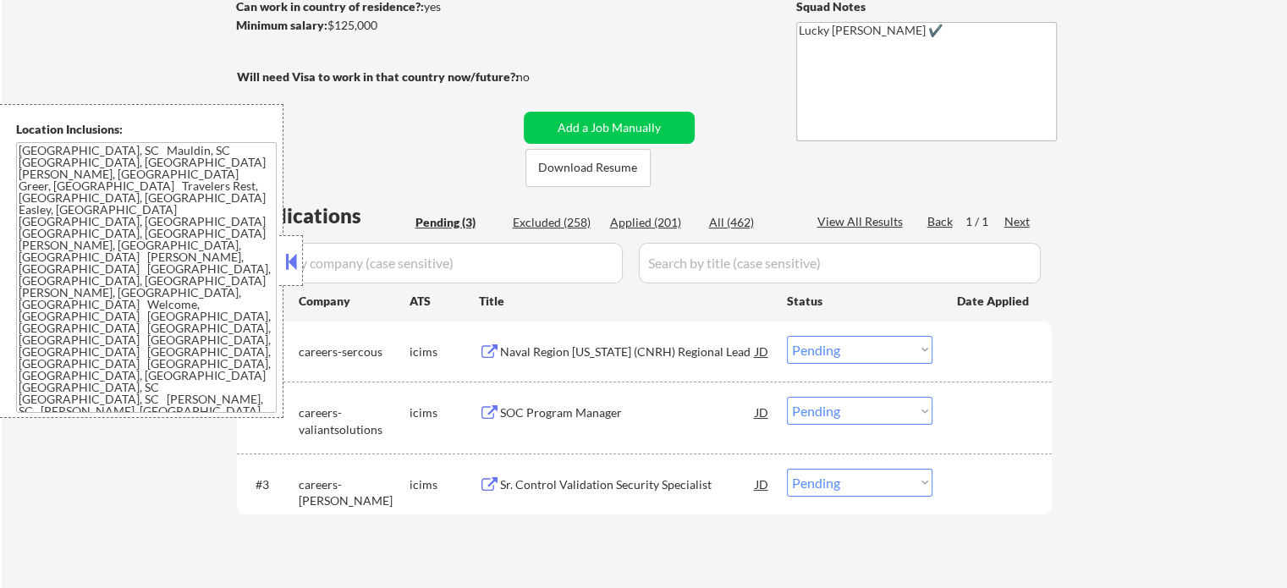
click at [542, 362] on div "Naval Region Hawaii (CNRH) Regional Lead" at bounding box center [628, 351] width 256 height 30
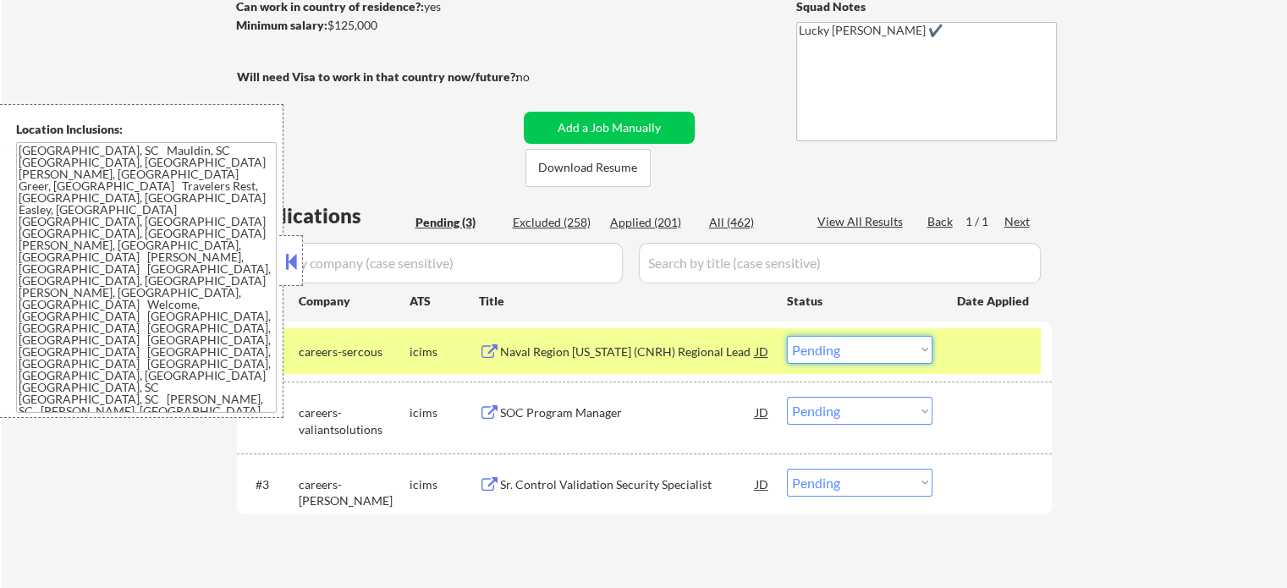
click at [851, 344] on select "Choose an option... Pending Applied Excluded (Questions) Excluded (Expired) Exc…" at bounding box center [860, 350] width 146 height 28
click at [787, 336] on select "Choose an option... Pending Applied Excluded (Questions) Excluded (Expired) Exc…" at bounding box center [860, 350] width 146 height 28
click at [970, 366] on div "#1 careers-sercous icims Naval Region Hawaii (CNRH) Regional Lead JD Choose an …" at bounding box center [641, 351] width 799 height 46
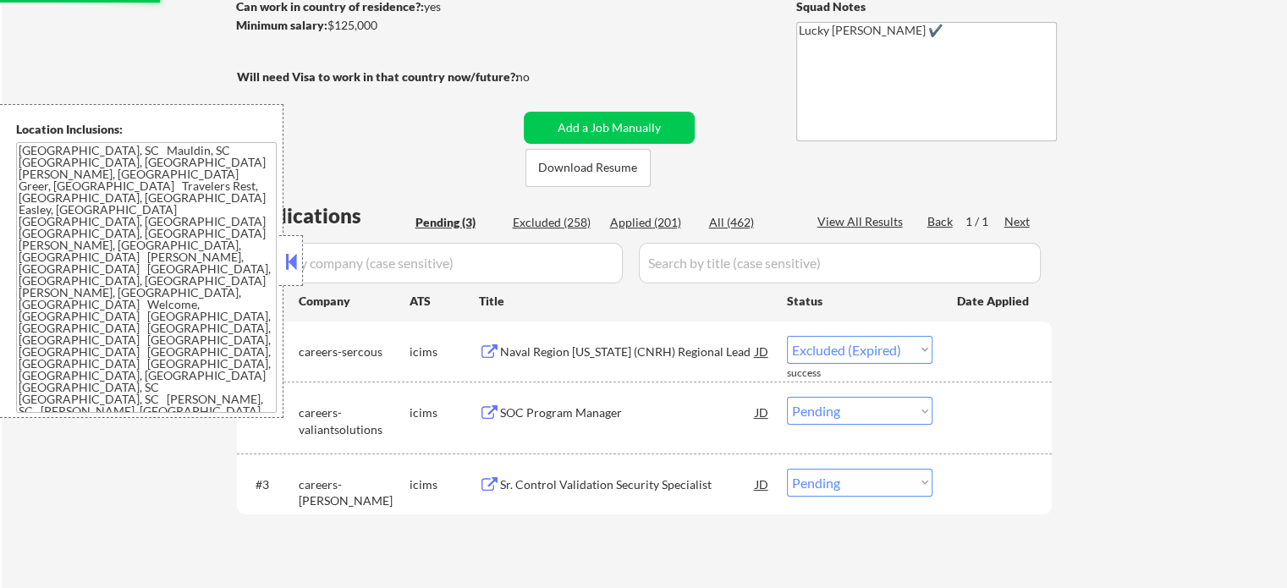
select select ""pending""
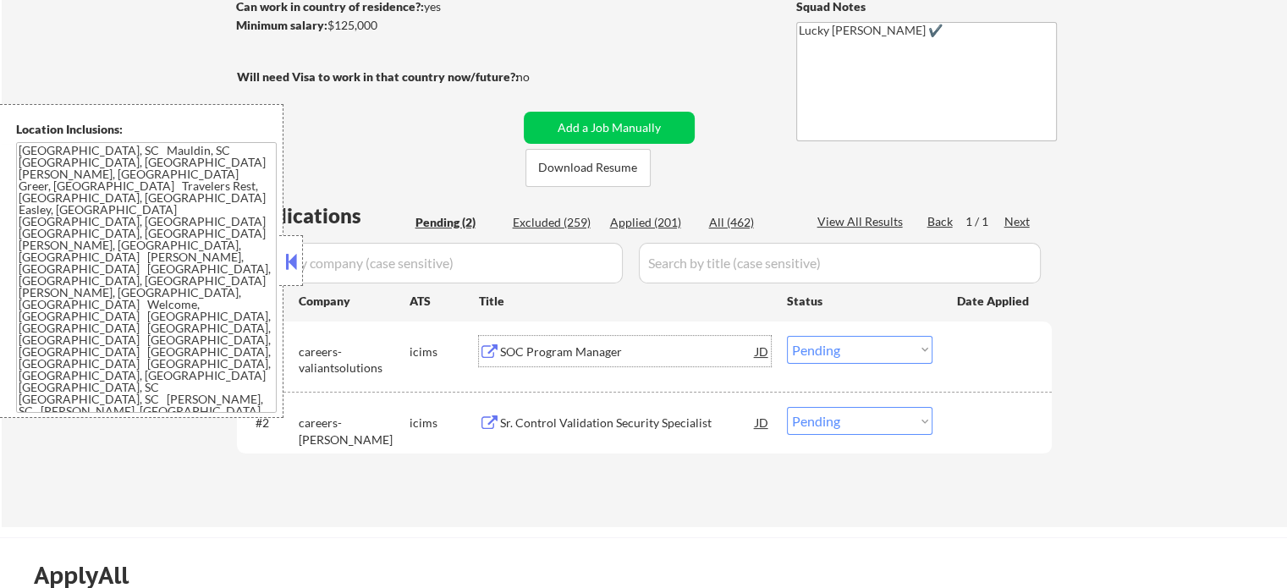
click at [506, 354] on div "SOC Program Manager" at bounding box center [628, 352] width 256 height 17
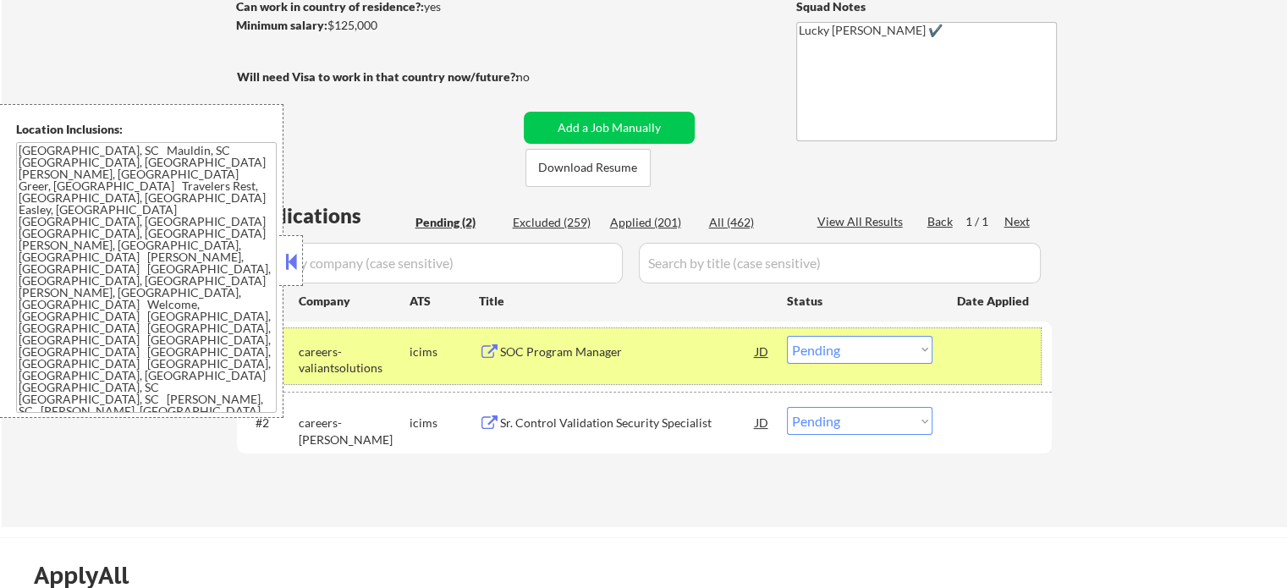
click at [1013, 348] on div at bounding box center [994, 351] width 74 height 30
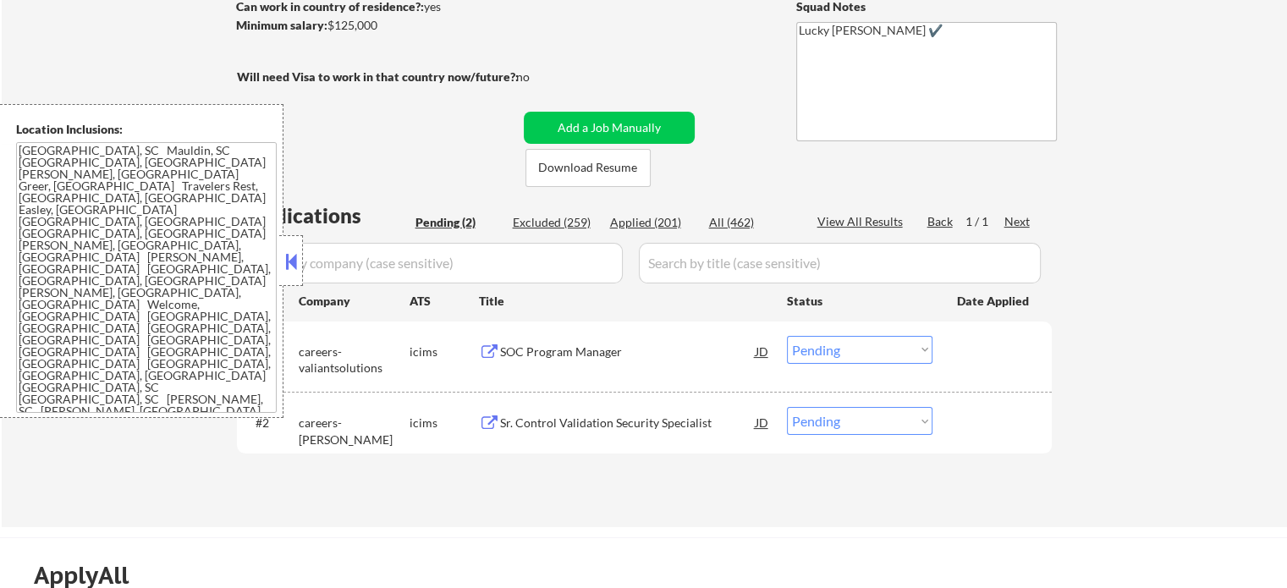
click at [616, 424] on div "Sr. Control Validation Security Specialist" at bounding box center [628, 423] width 256 height 17
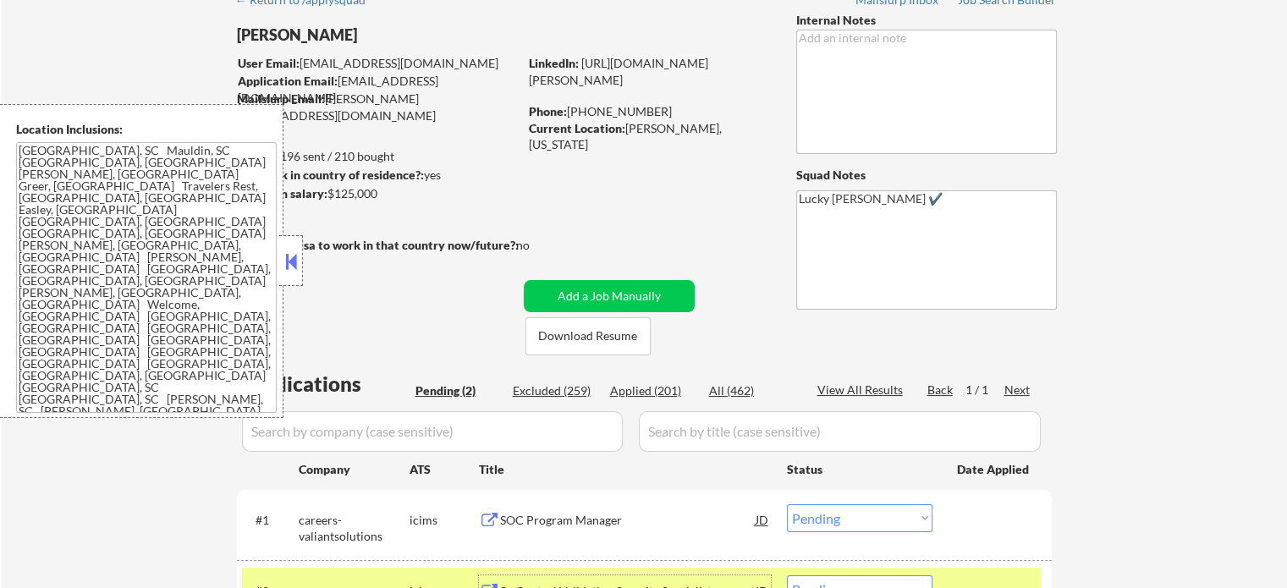
scroll to position [85, 0]
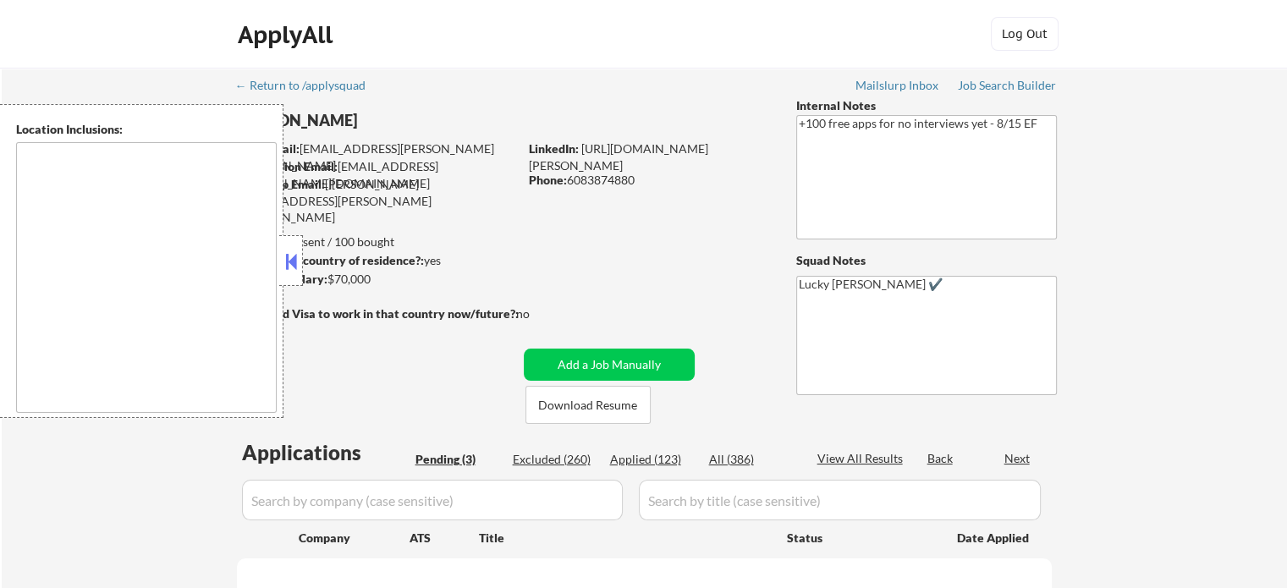
select select ""pending""
type textarea "remote"
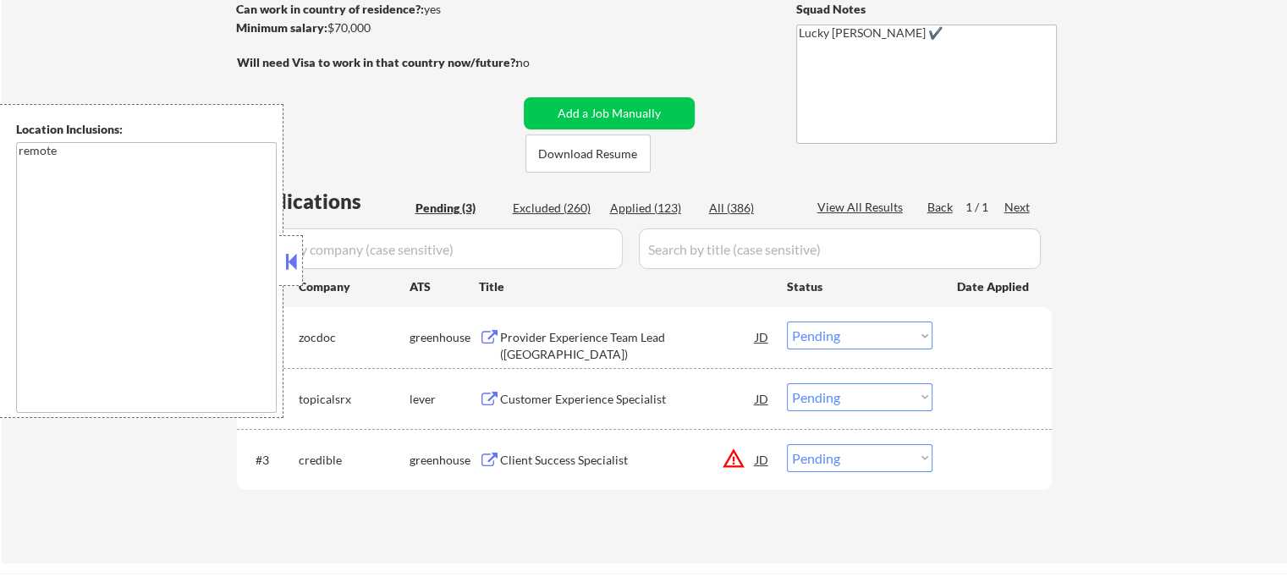
scroll to position [254, 0]
click at [562, 452] on div "Client Success Specialist" at bounding box center [628, 457] width 256 height 17
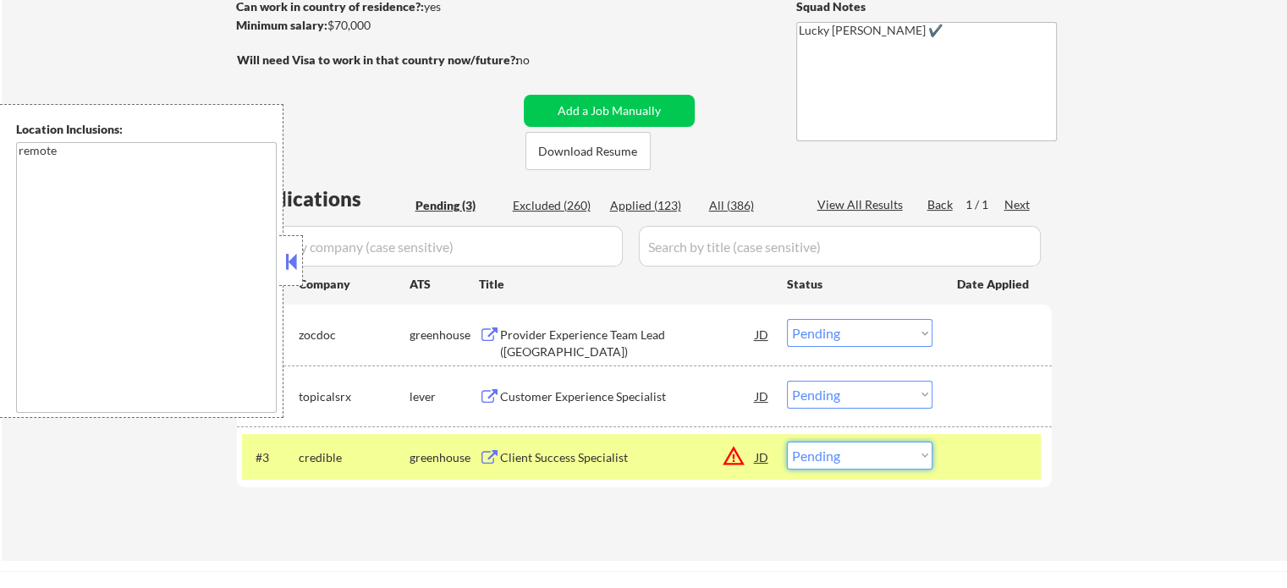
click at [843, 459] on select "Choose an option... Pending Applied Excluded (Questions) Excluded (Expired) Exc…" at bounding box center [860, 456] width 146 height 28
select select ""applied""
click at [787, 442] on select "Choose an option... Pending Applied Excluded (Questions) Excluded (Expired) Exc…" at bounding box center [860, 456] width 146 height 28
click at [965, 457] on div at bounding box center [994, 457] width 74 height 30
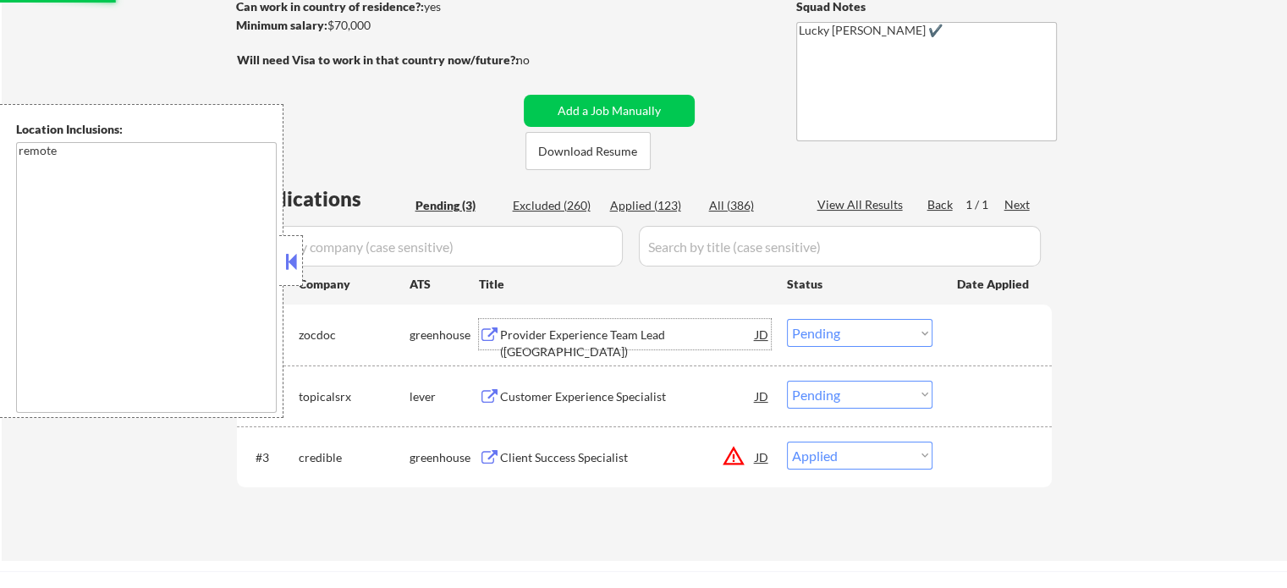
click at [590, 347] on div "Provider Experience Team Lead ([GEOGRAPHIC_DATA])" at bounding box center [628, 334] width 256 height 30
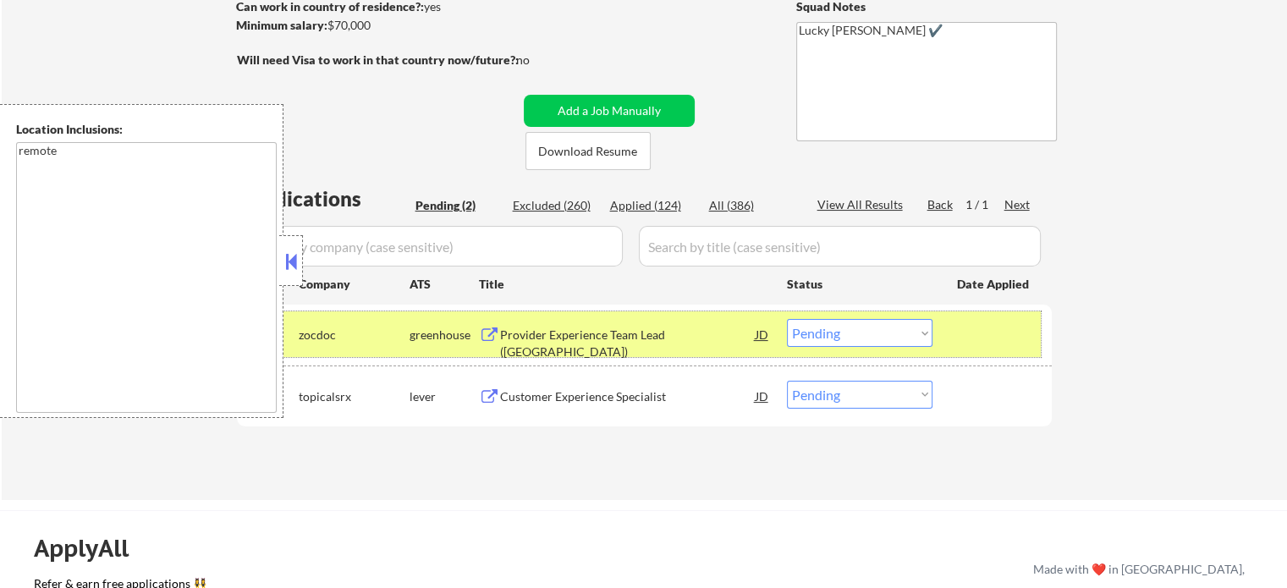
click at [988, 325] on div at bounding box center [994, 334] width 74 height 30
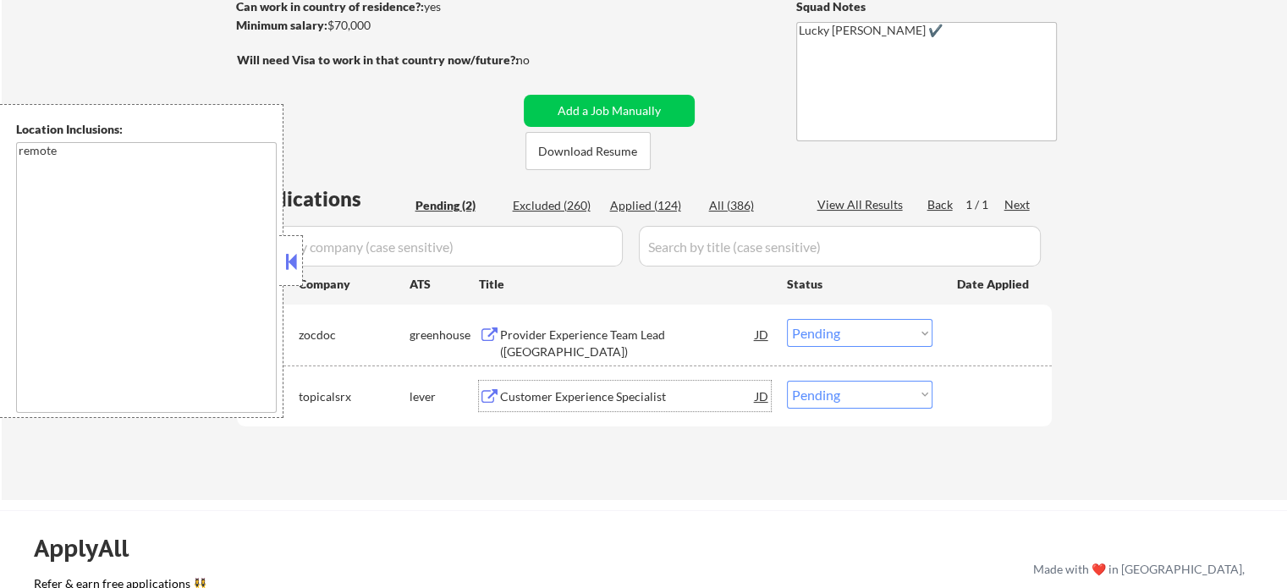
click at [611, 403] on div "Customer Experience Specialist" at bounding box center [628, 396] width 256 height 17
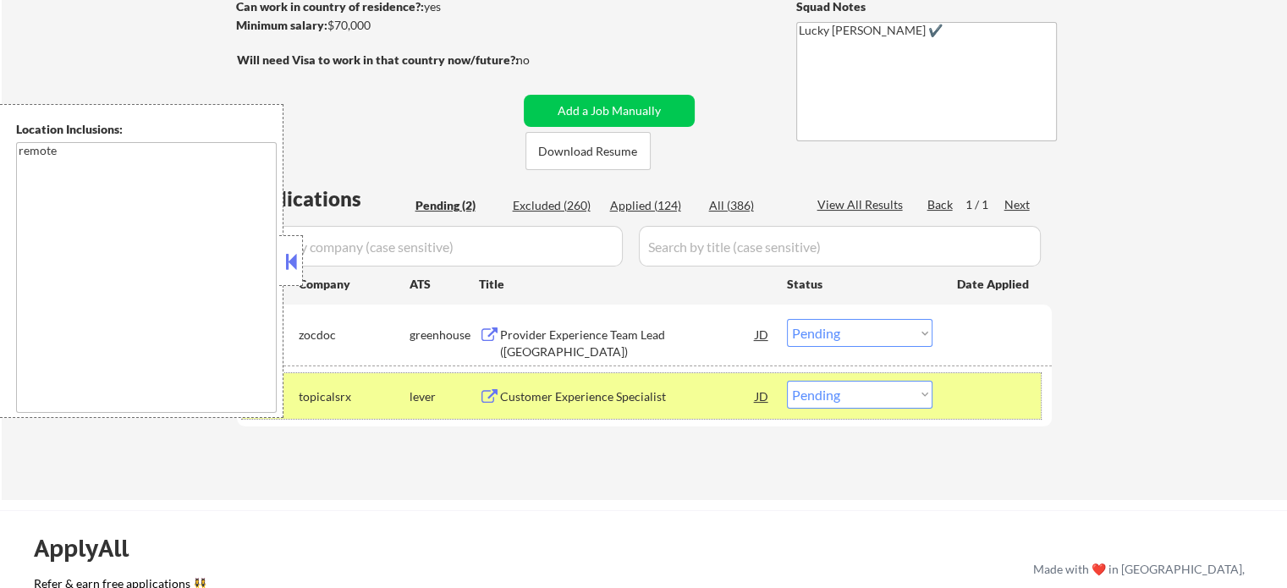
click at [849, 412] on div "#2 topicalsrx lever Customer Experience Specialist JD Choose an option... Pendi…" at bounding box center [641, 396] width 799 height 46
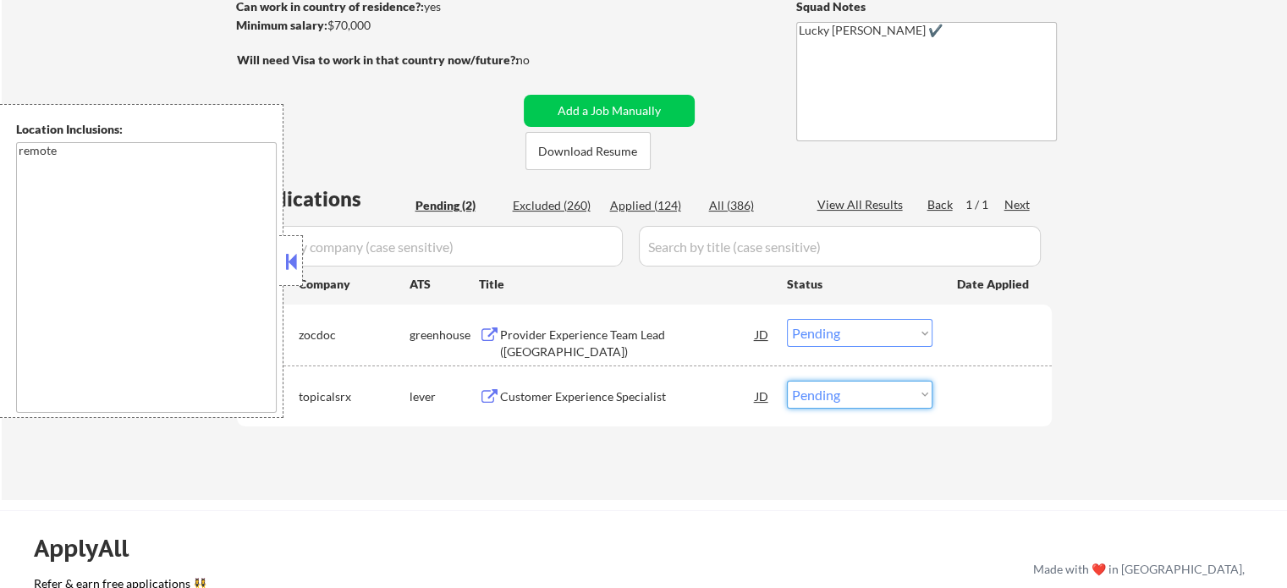
click at [846, 399] on select "Choose an option... Pending Applied Excluded (Questions) Excluded (Expired) Exc…" at bounding box center [860, 395] width 146 height 28
select select ""applied""
click at [787, 381] on select "Choose an option... Pending Applied Excluded (Questions) Excluded (Expired) Exc…" at bounding box center [860, 395] width 146 height 28
click at [1012, 397] on div at bounding box center [994, 396] width 74 height 30
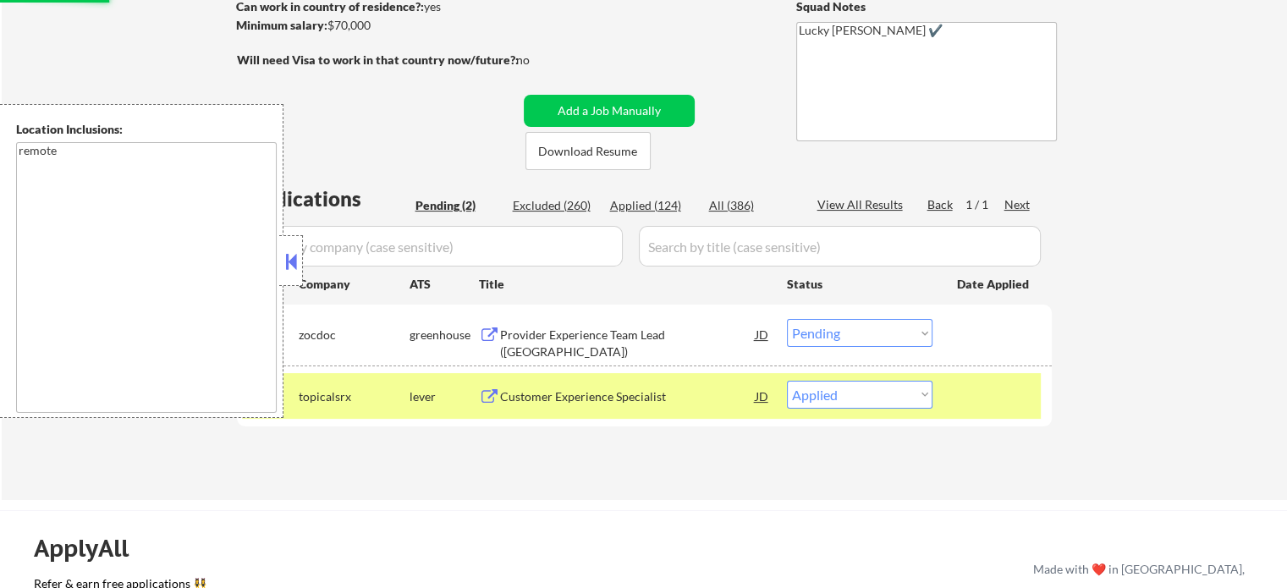
click at [953, 402] on div "#2 topicalsrx lever Customer Experience Specialist JD Choose an option... Pendi…" at bounding box center [641, 396] width 799 height 46
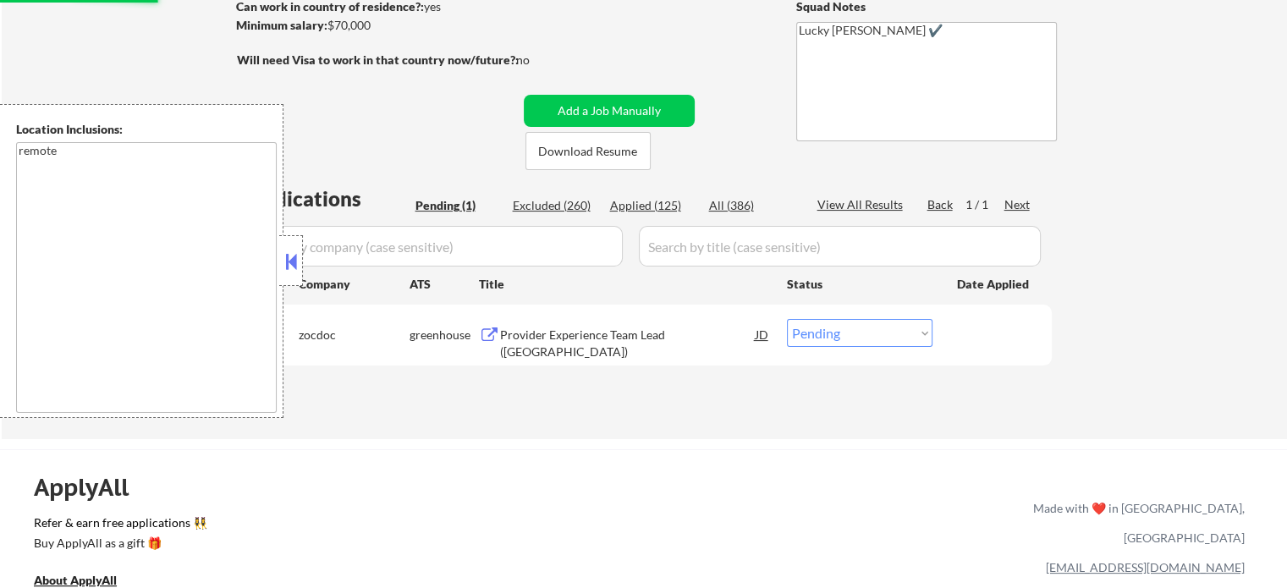
click at [596, 338] on div "Provider Experience Team Lead ([GEOGRAPHIC_DATA])" at bounding box center [628, 343] width 256 height 33
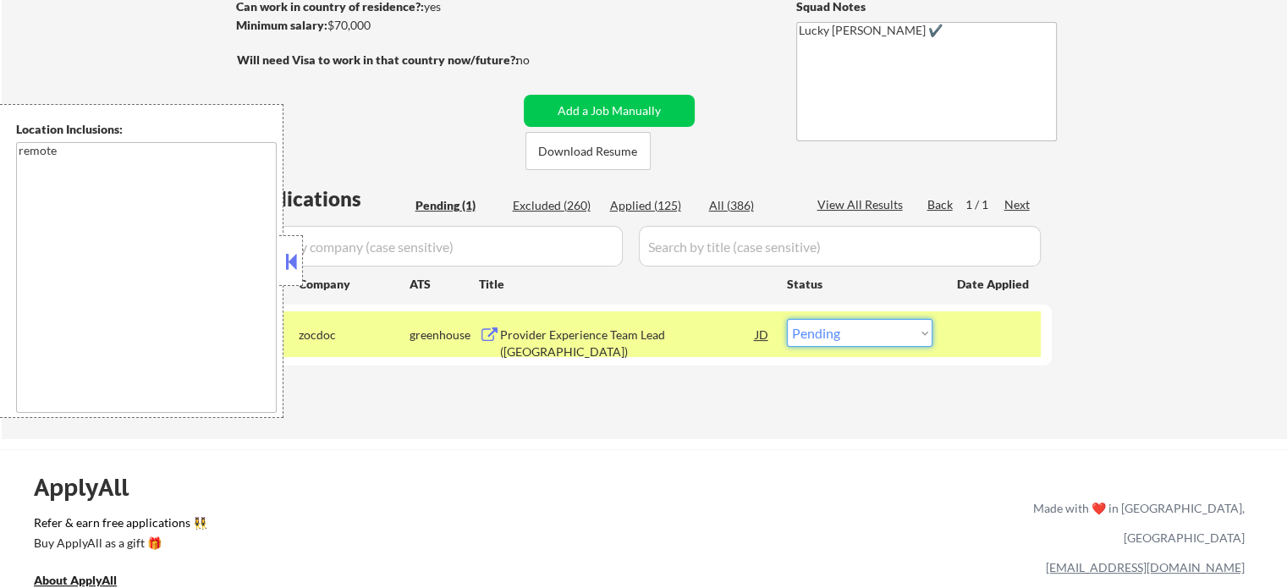
click at [838, 336] on select "Choose an option... Pending Applied Excluded (Questions) Excluded (Expired) Exc…" at bounding box center [860, 333] width 146 height 28
select select ""excluded""
click at [787, 319] on select "Choose an option... Pending Applied Excluded (Questions) Excluded (Expired) Exc…" at bounding box center [860, 333] width 146 height 28
click at [965, 341] on div at bounding box center [994, 334] width 74 height 30
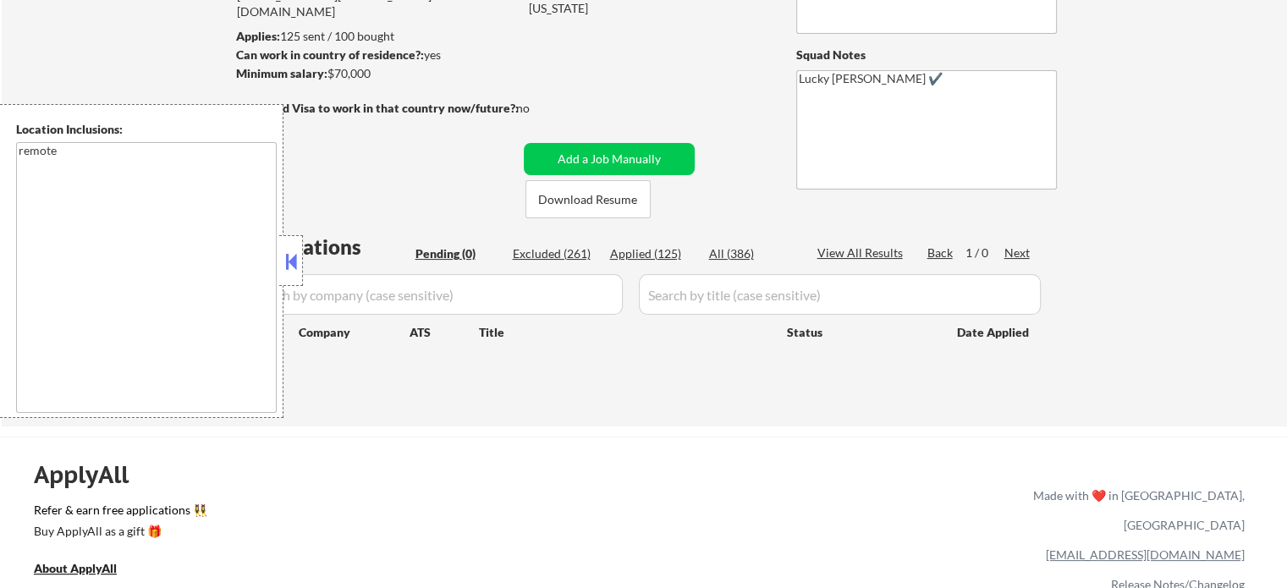
scroll to position [169, 0]
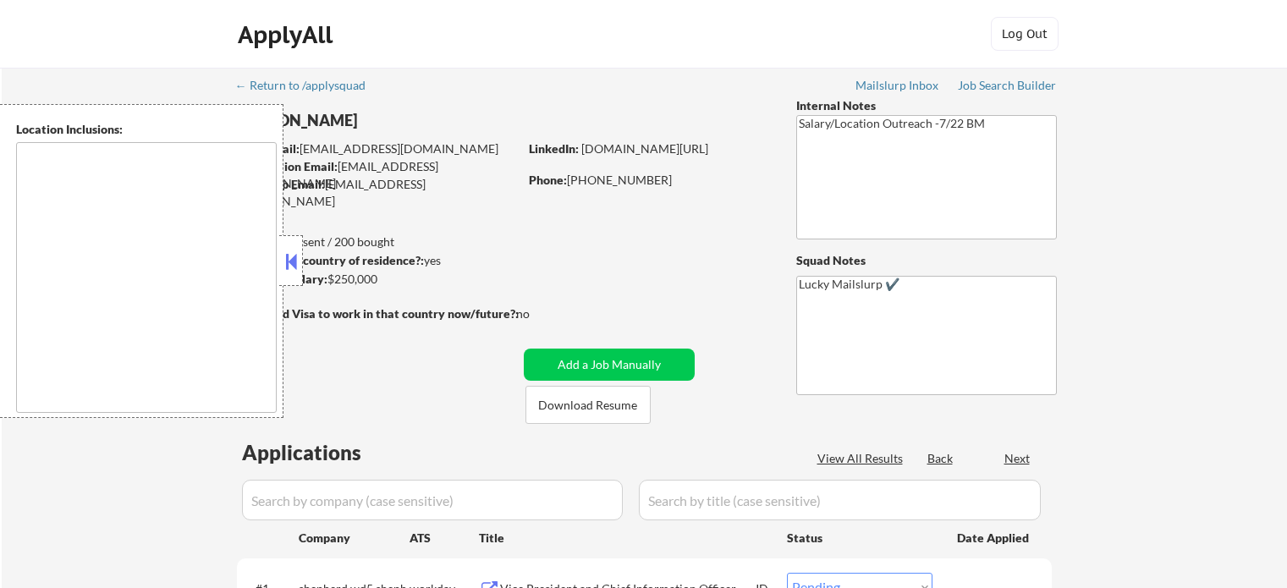
select select ""pending""
type textarea "[GEOGRAPHIC_DATA], [GEOGRAPHIC_DATA] [GEOGRAPHIC_DATA], [GEOGRAPHIC_DATA] [GEOG…"
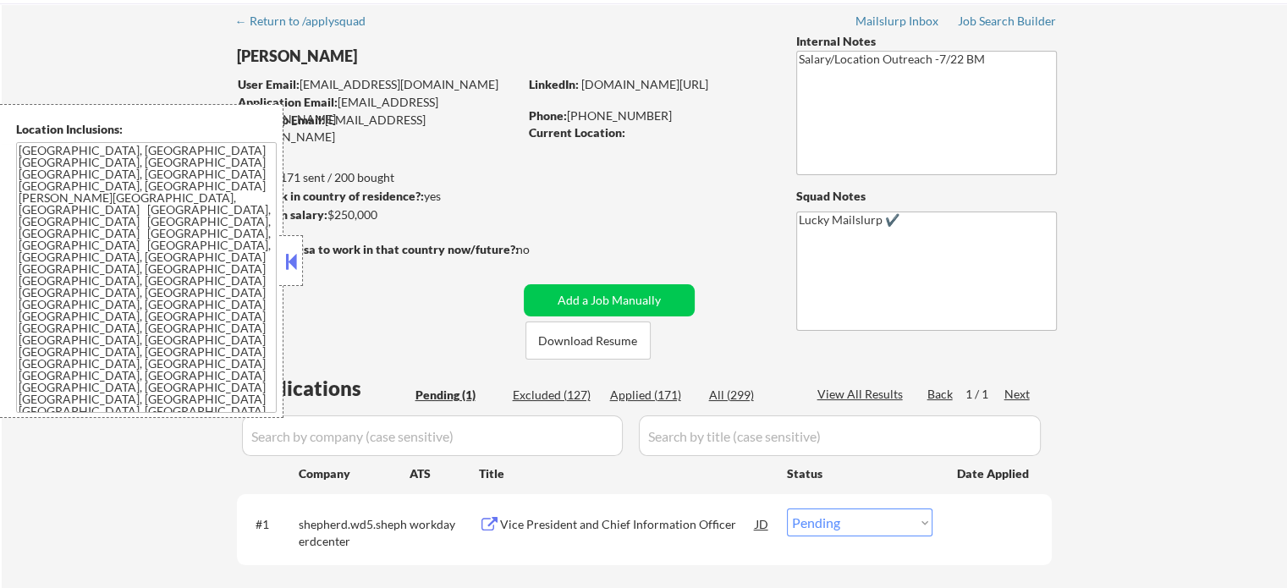
scroll to position [169, 0]
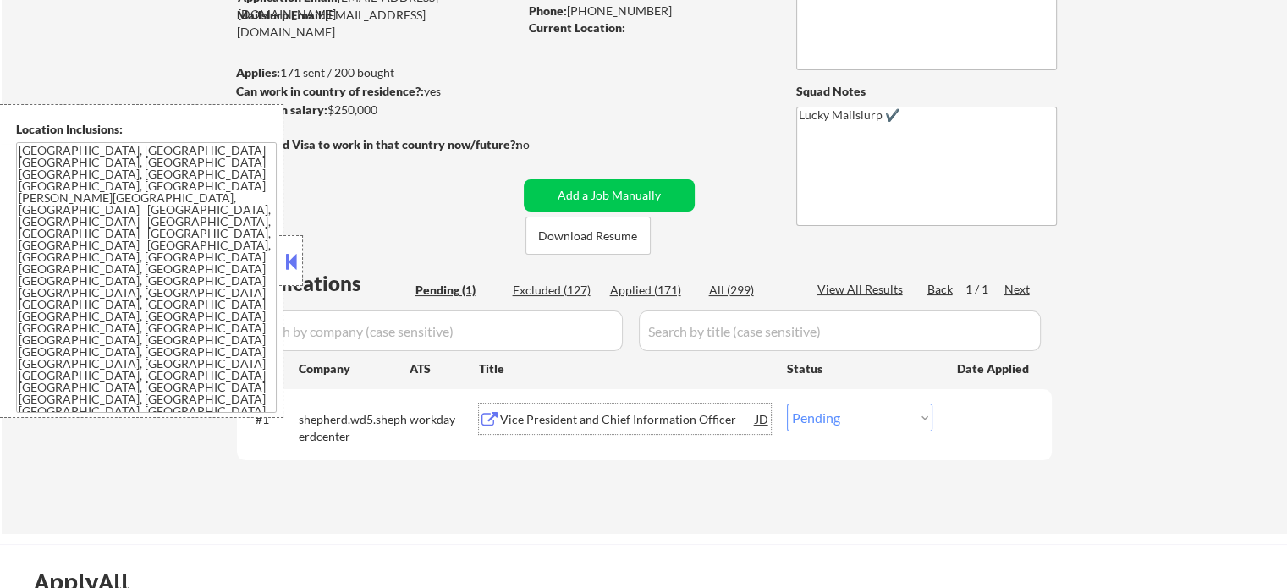
click at [644, 416] on div "Vice President and Chief Information Officer" at bounding box center [628, 419] width 256 height 17
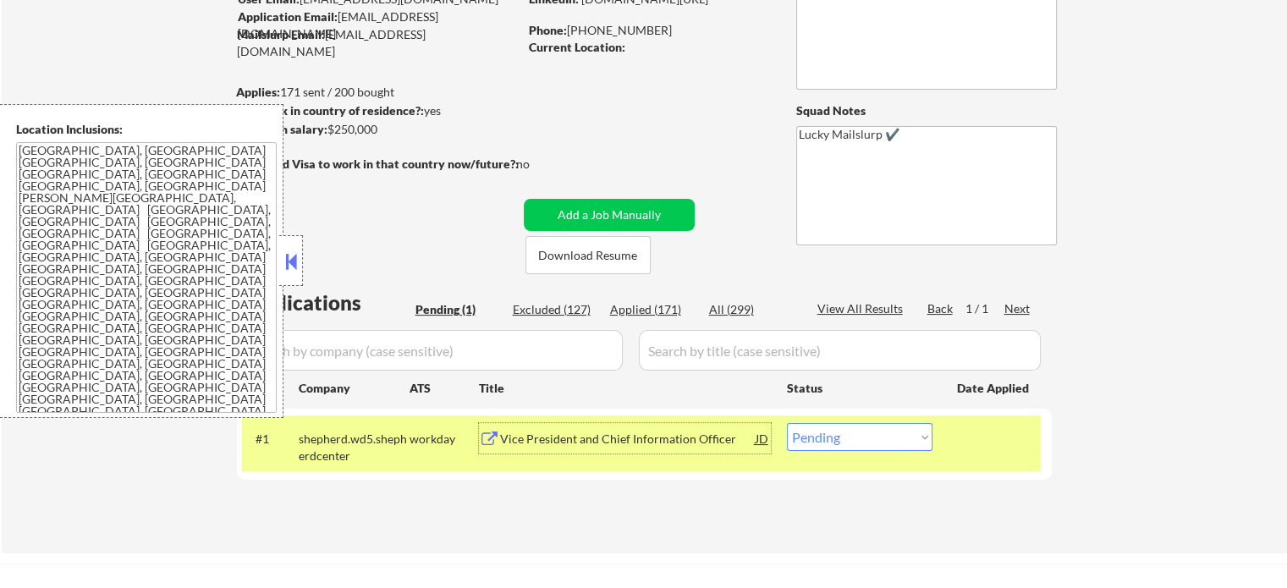
scroll to position [254, 0]
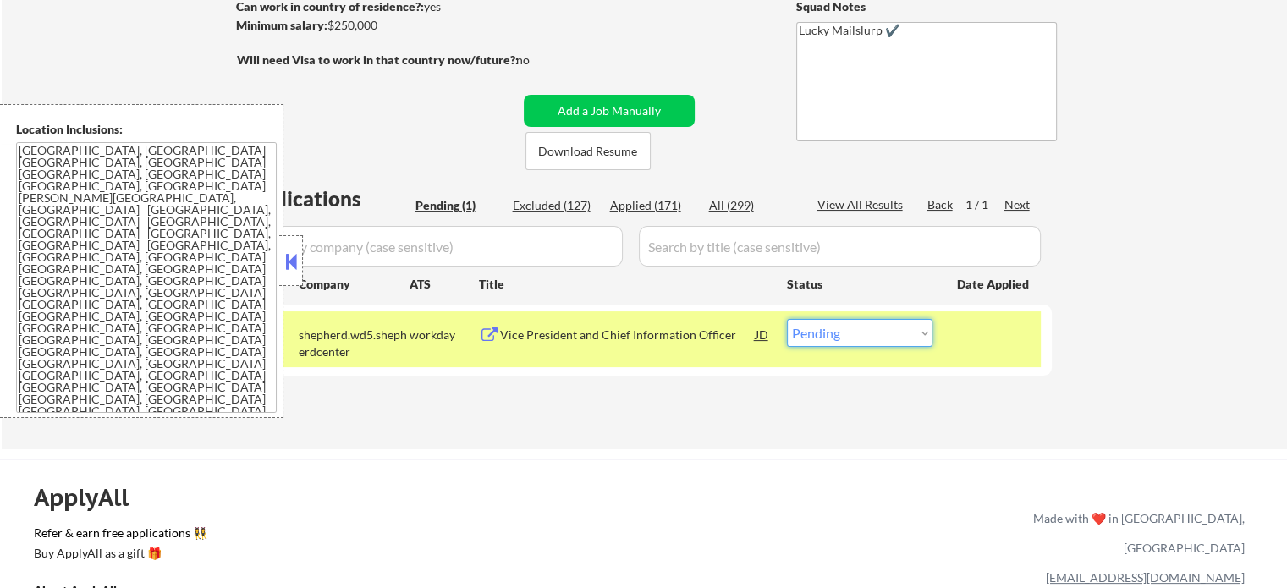
click at [864, 341] on select "Choose an option... Pending Applied Excluded (Questions) Excluded (Expired) Exc…" at bounding box center [860, 333] width 146 height 28
select select ""applied""
click at [787, 319] on select "Choose an option... Pending Applied Excluded (Questions) Excluded (Expired) Exc…" at bounding box center [860, 333] width 146 height 28
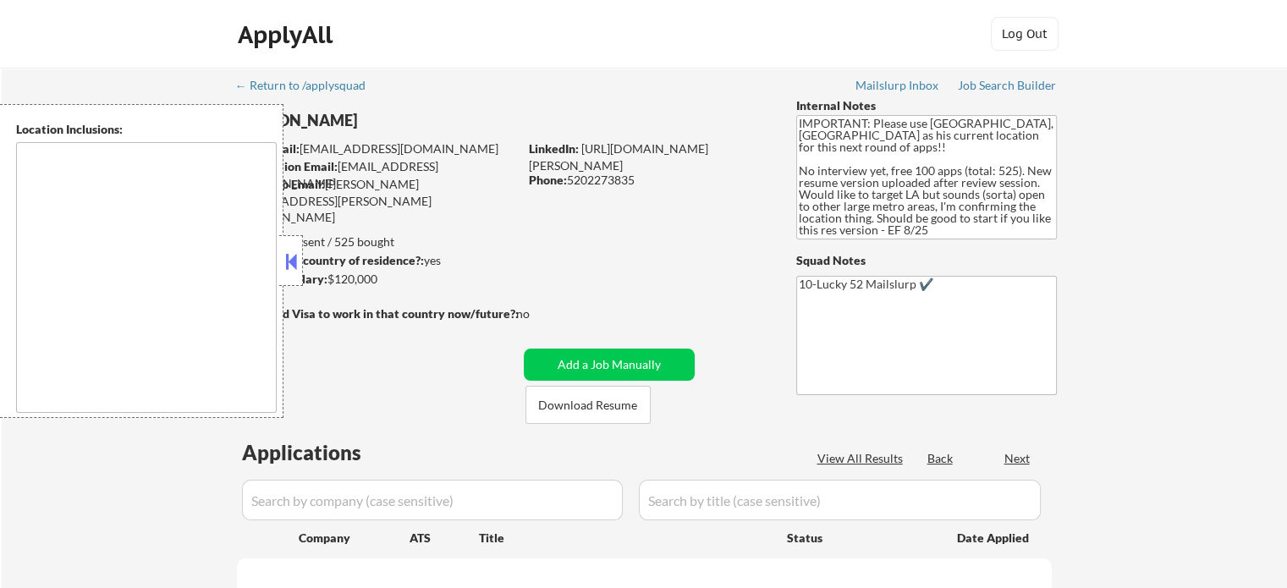
type textarea "[GEOGRAPHIC_DATA], [GEOGRAPHIC_DATA] [GEOGRAPHIC_DATA], [GEOGRAPHIC_DATA] [GEOG…"
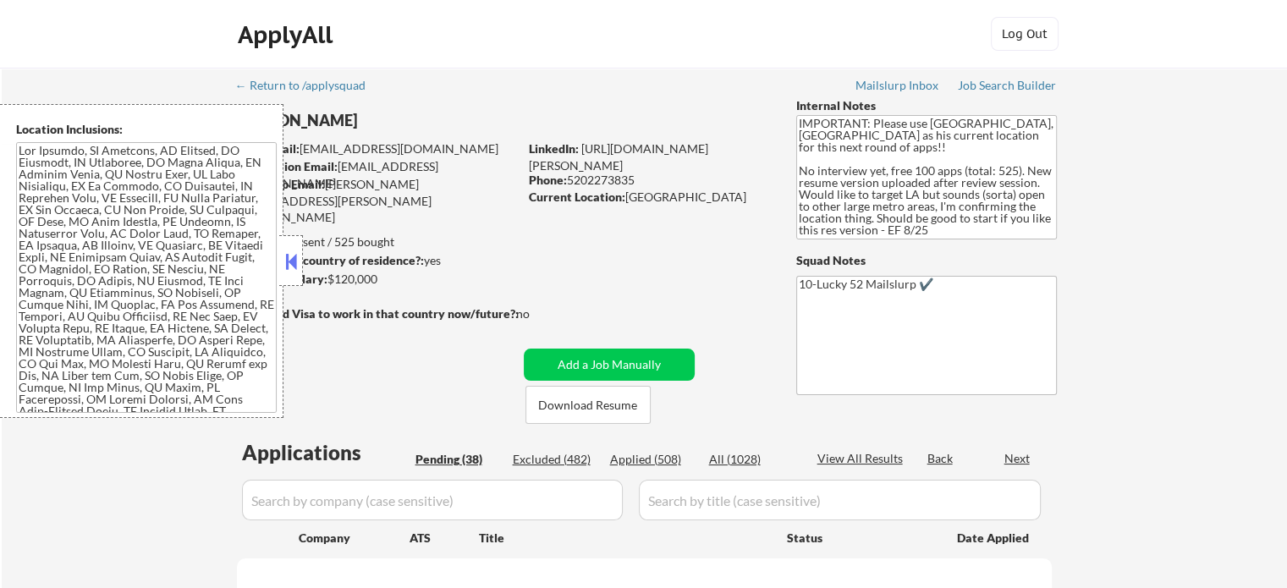
select select ""pending""
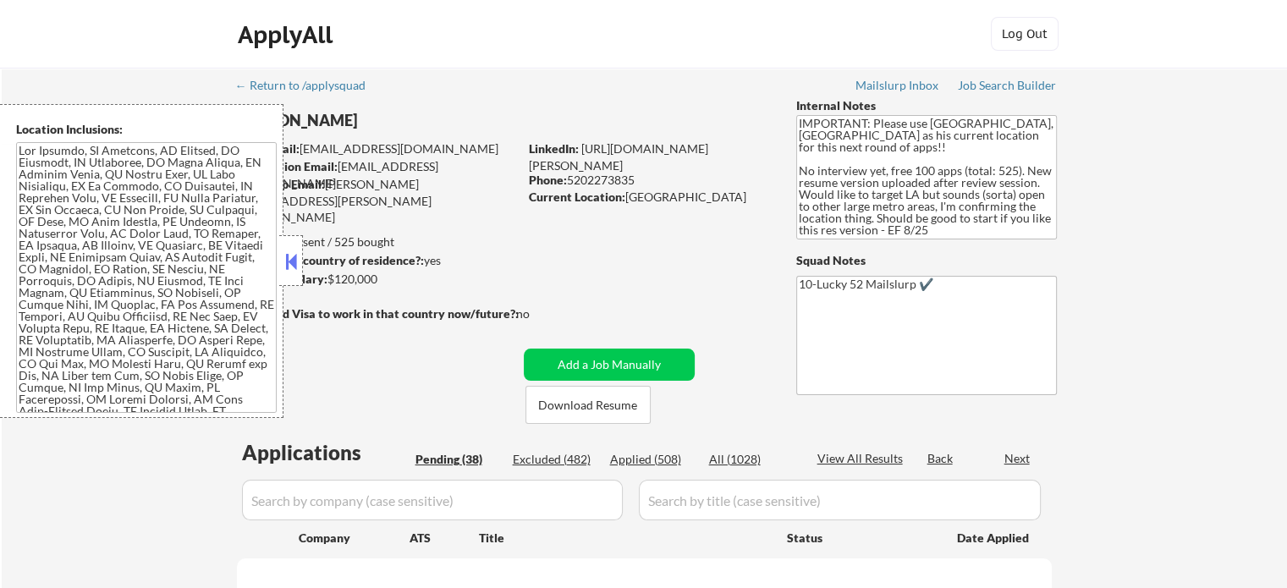
select select ""pending""
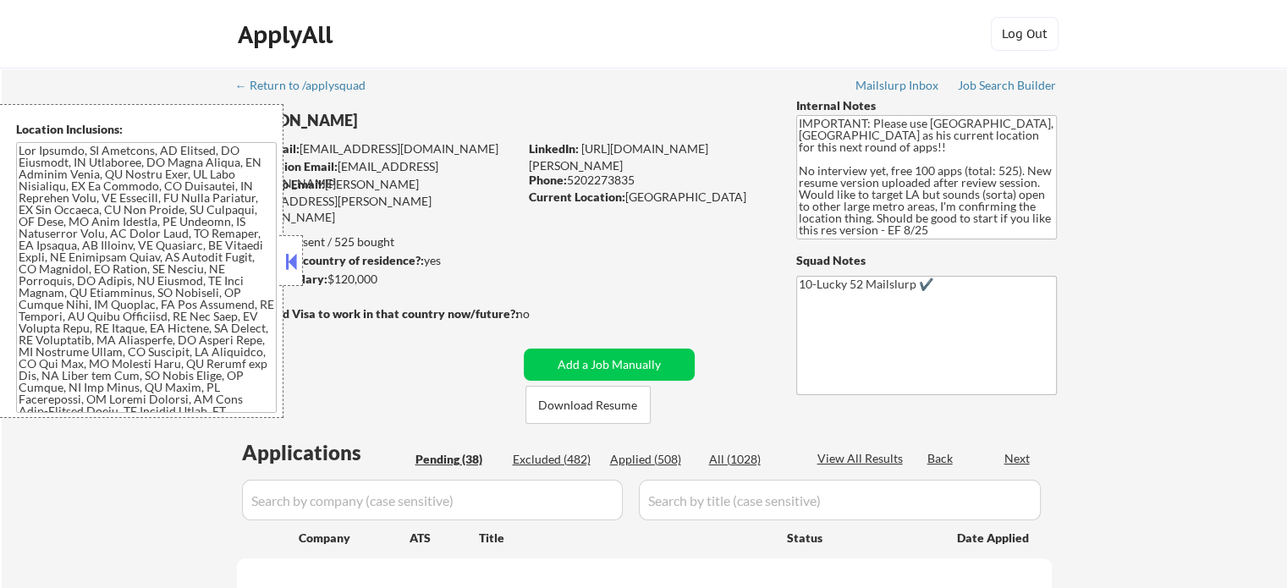
select select ""pending""
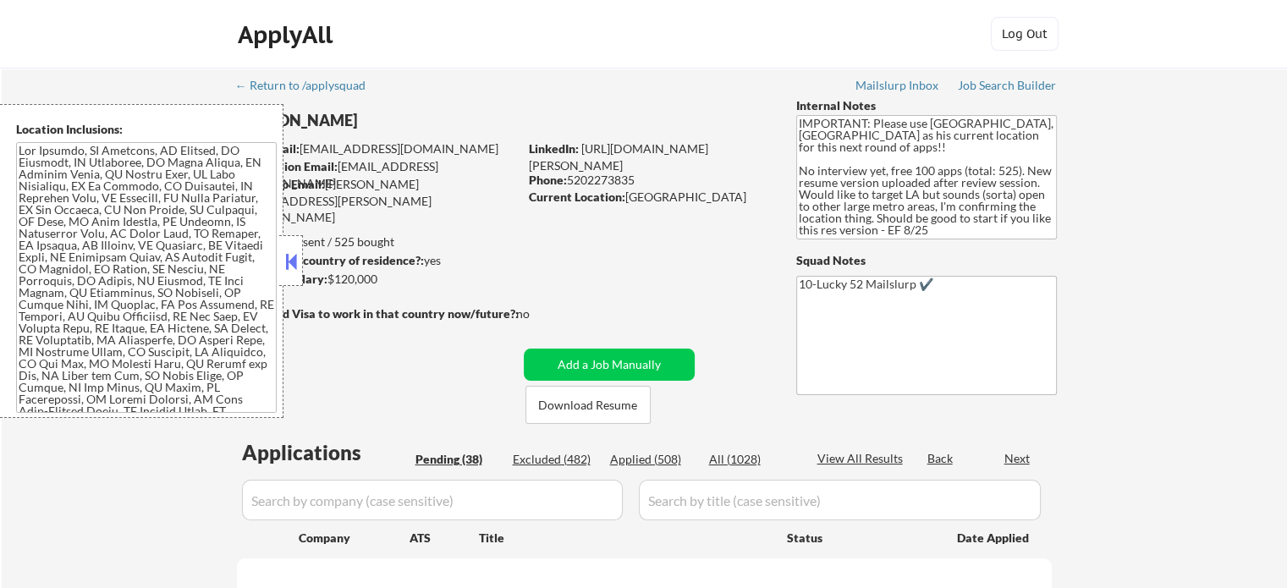
select select ""pending""
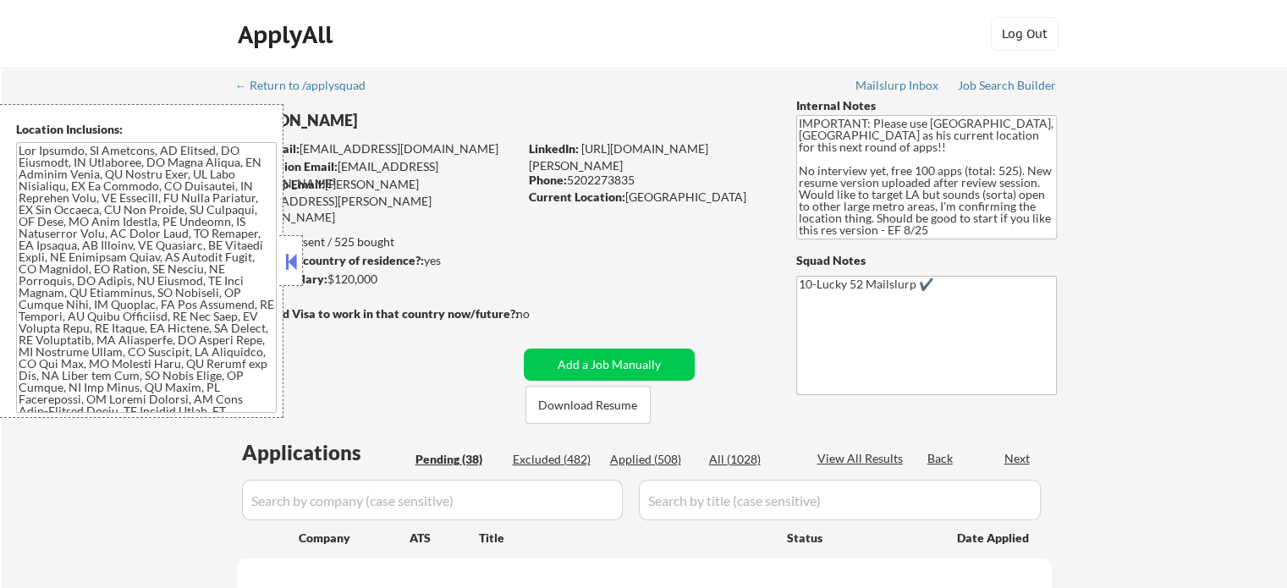
select select ""pending""
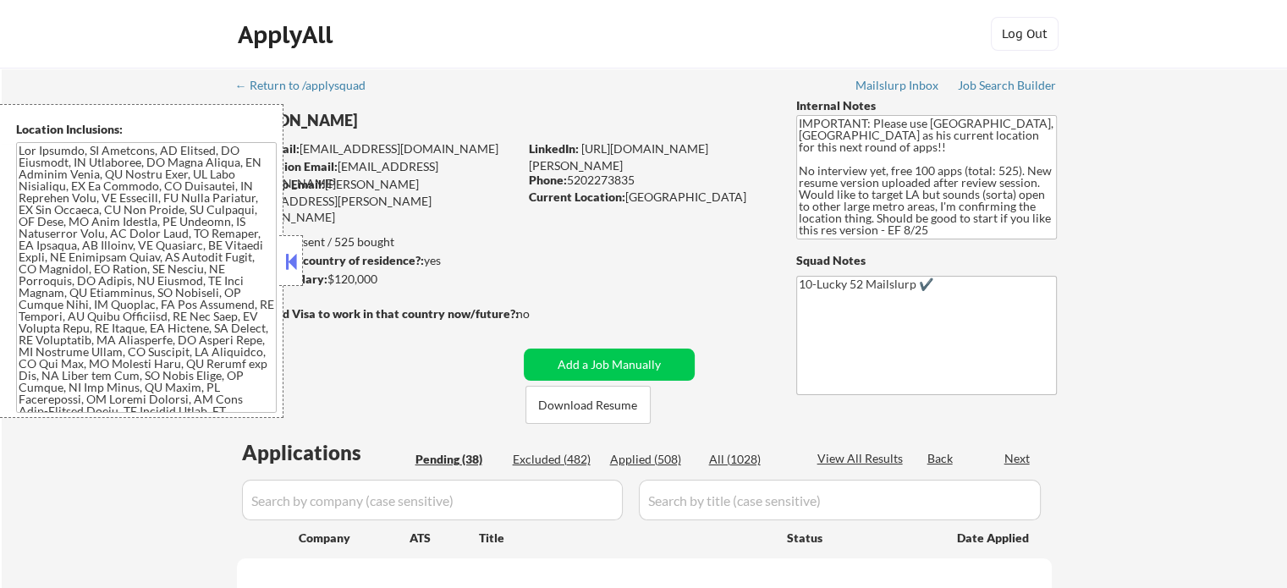
select select ""pending""
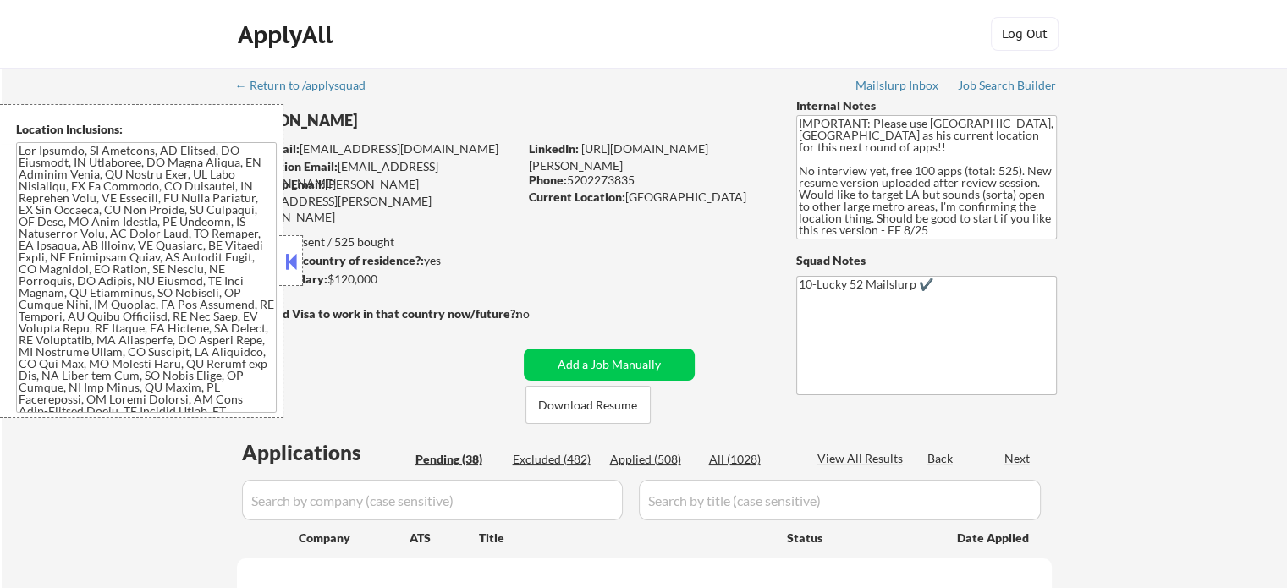
select select ""pending""
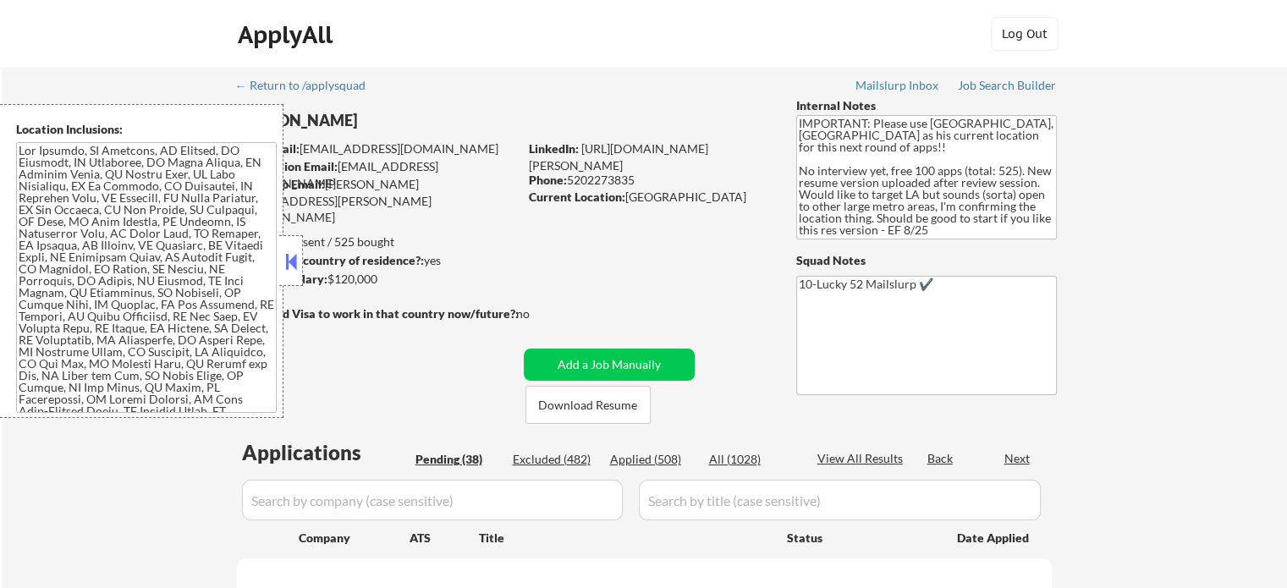
select select ""pending""
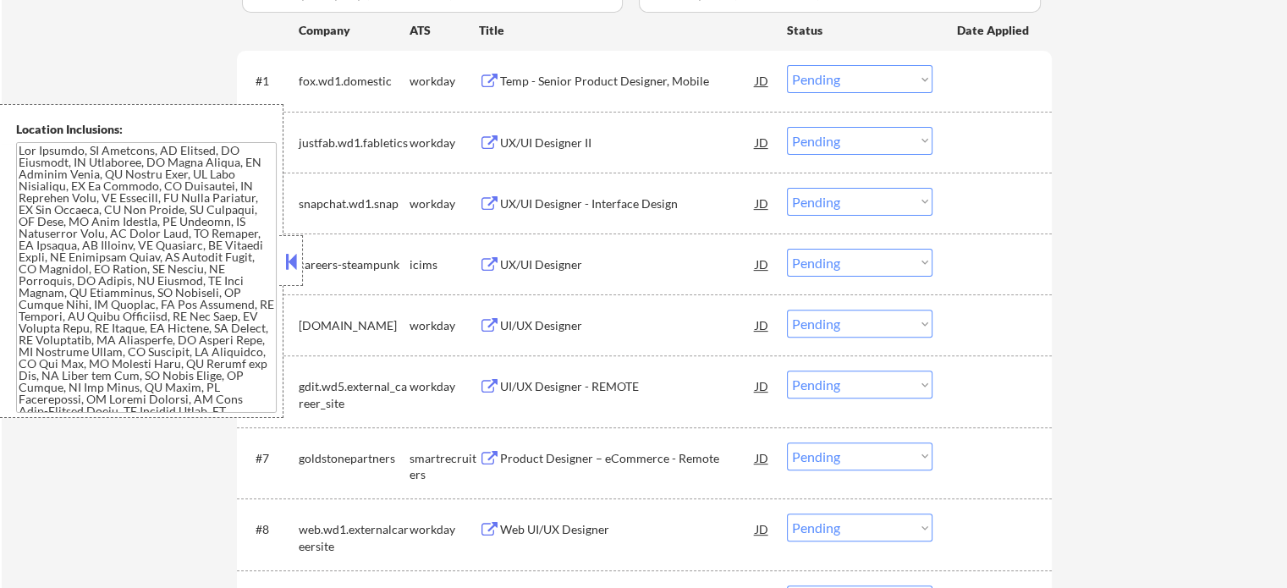
scroll to position [761, 0]
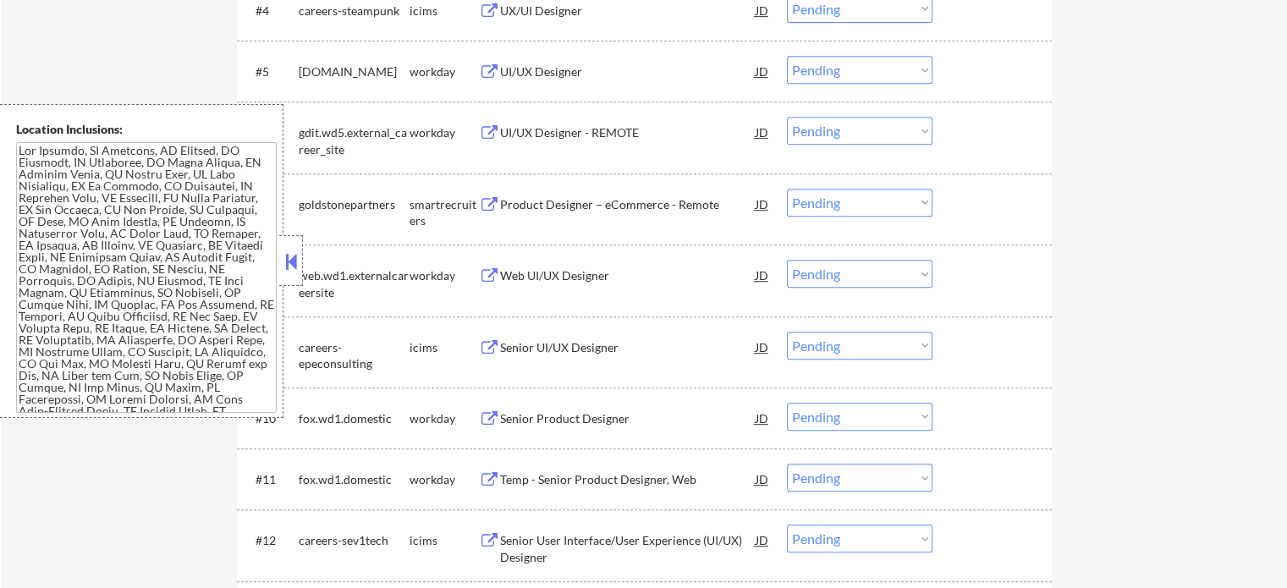
click at [547, 206] on div "Product Designer – eCommerce - Remote" at bounding box center [628, 204] width 256 height 17
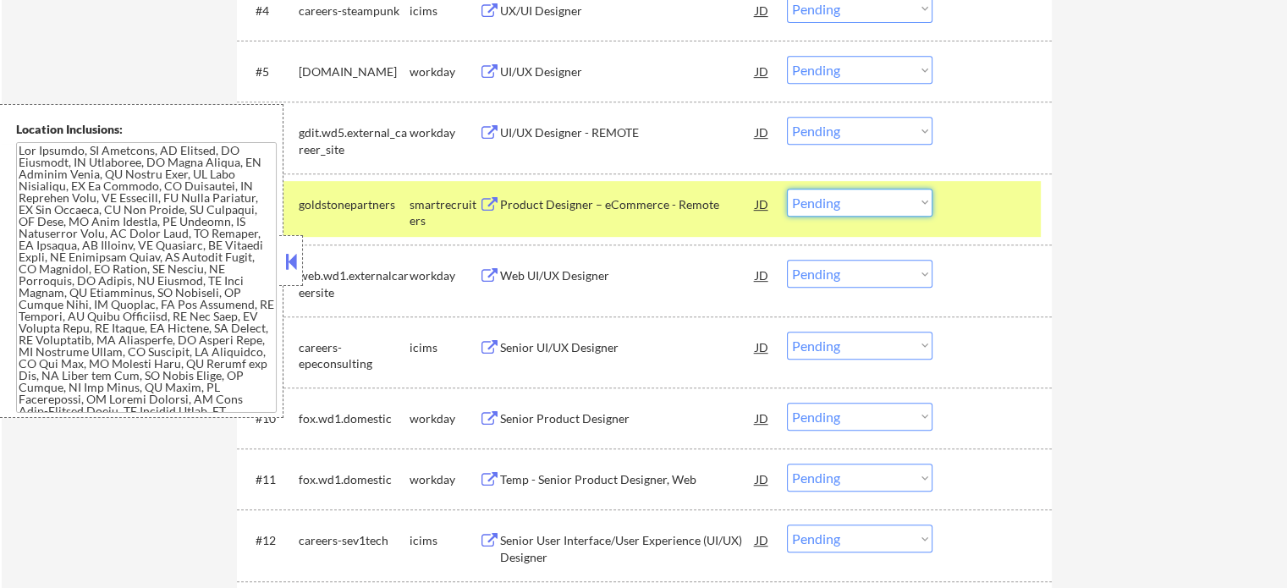
click at [822, 212] on select "Choose an option... Pending Applied Excluded (Questions) Excluded (Expired) Exc…" at bounding box center [860, 203] width 146 height 28
click at [787, 189] on select "Choose an option... Pending Applied Excluded (Questions) Excluded (Expired) Exc…" at bounding box center [860, 203] width 146 height 28
click at [992, 202] on div at bounding box center [994, 204] width 74 height 30
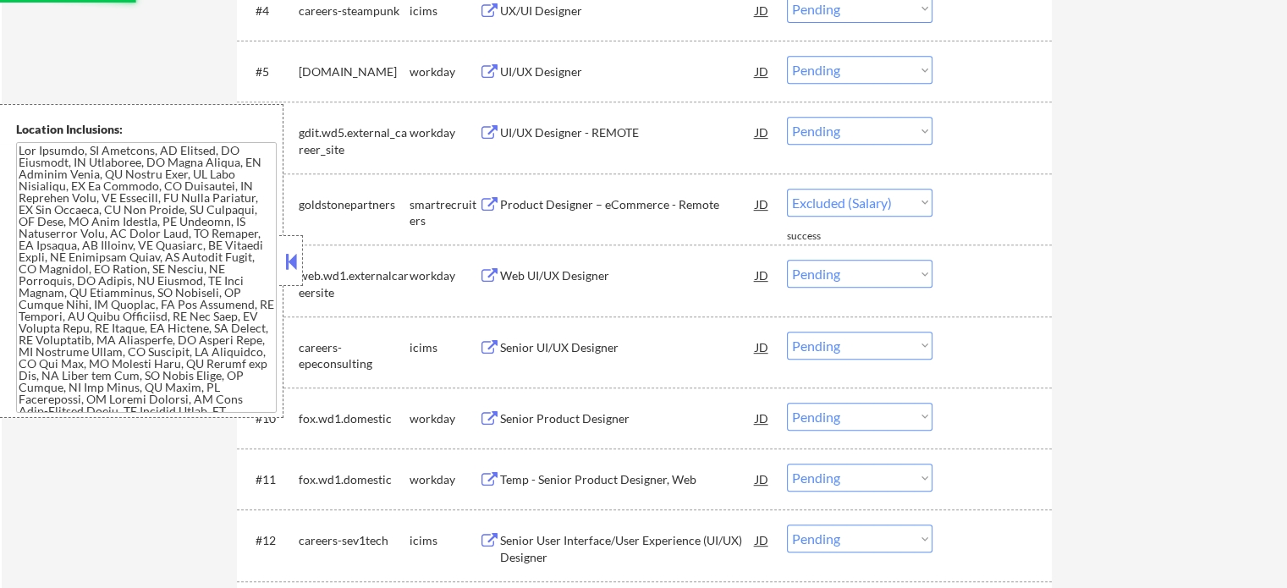
select select ""pending""
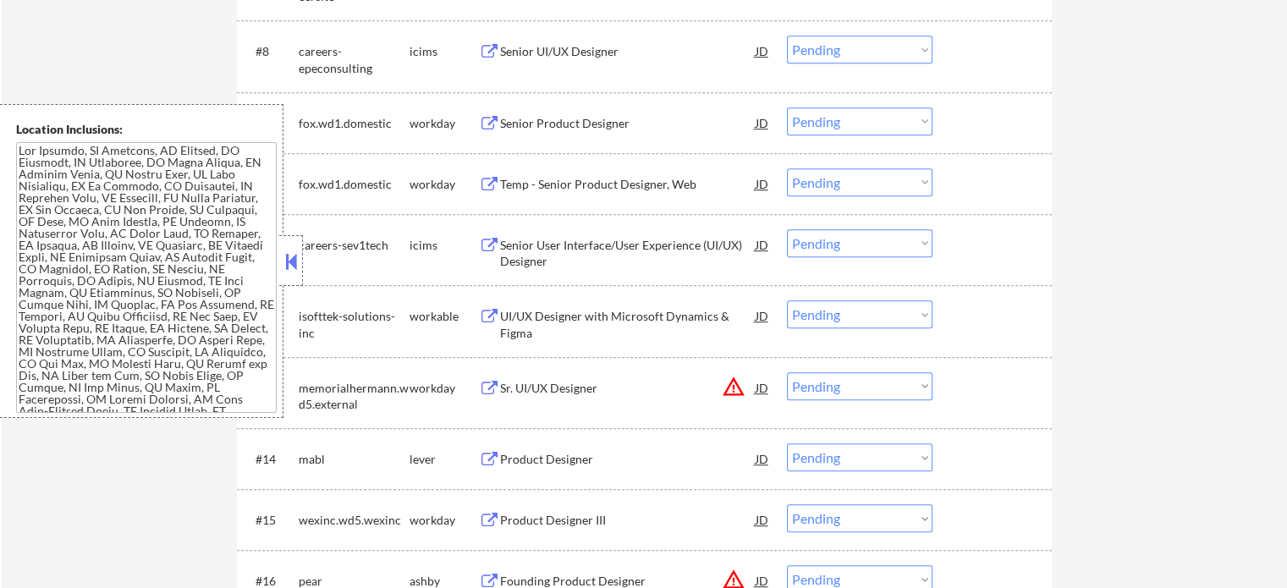
scroll to position [1015, 0]
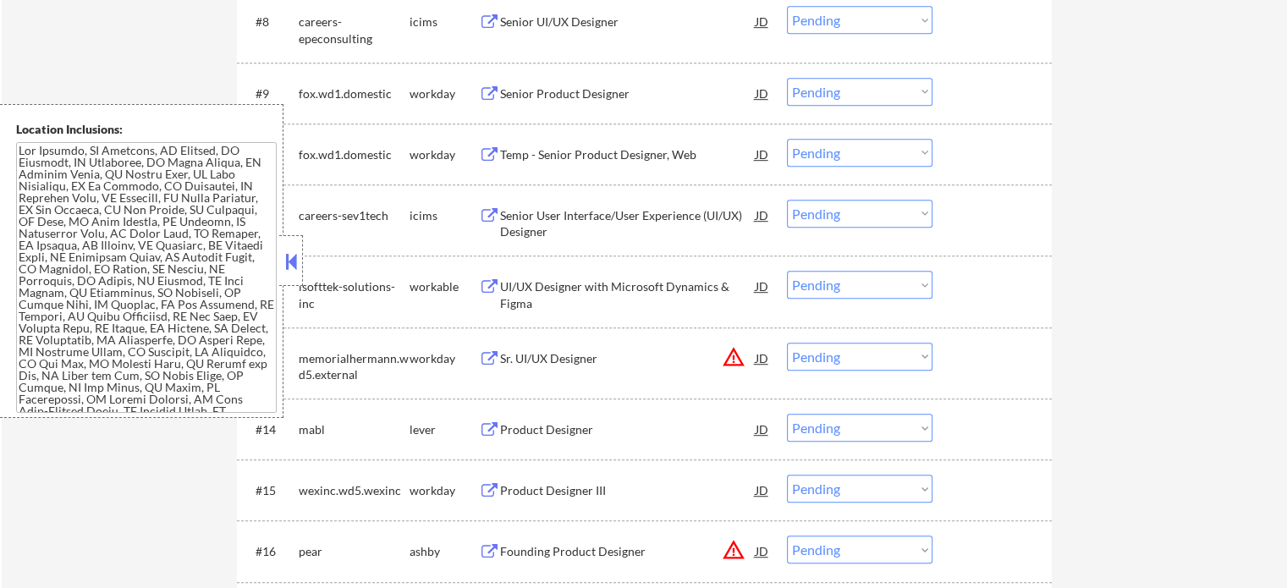
click at [529, 301] on div "UI/UX Designer with Microsoft Dynamics & Figma" at bounding box center [628, 294] width 256 height 33
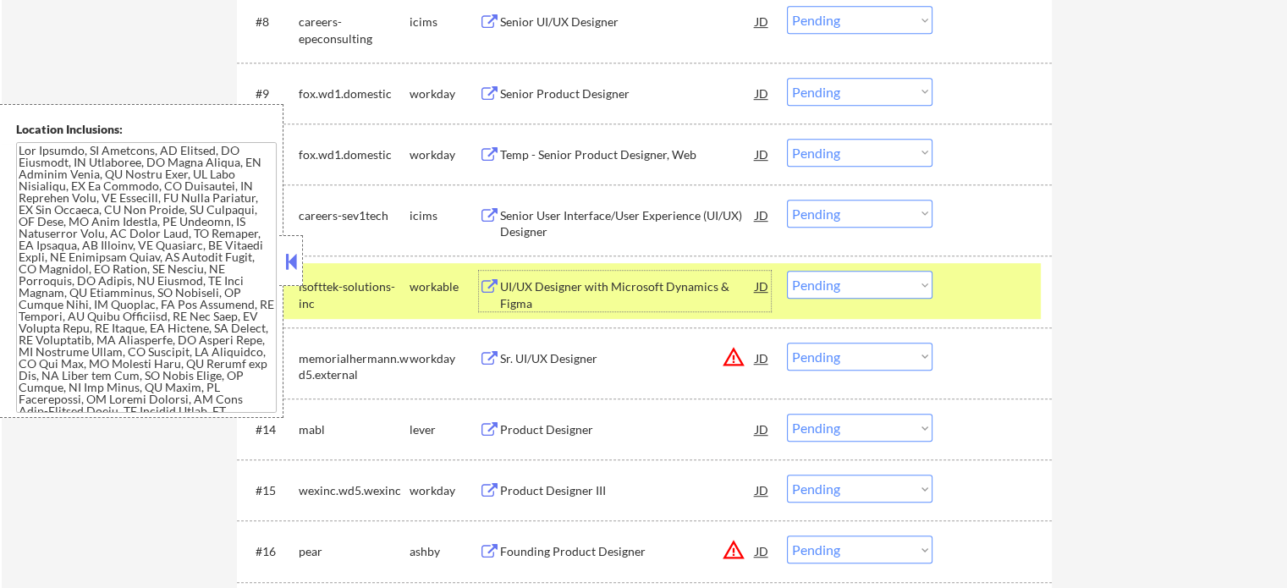
click at [839, 289] on select "Choose an option... Pending Applied Excluded (Questions) Excluded (Expired) Exc…" at bounding box center [860, 285] width 146 height 28
click at [787, 271] on select "Choose an option... Pending Applied Excluded (Questions) Excluded (Expired) Exc…" at bounding box center [860, 285] width 146 height 28
click at [952, 304] on div "#12 isofttek-solutions-inc workable UI/UX Designer with Microsoft Dynamics & Fi…" at bounding box center [641, 291] width 799 height 56
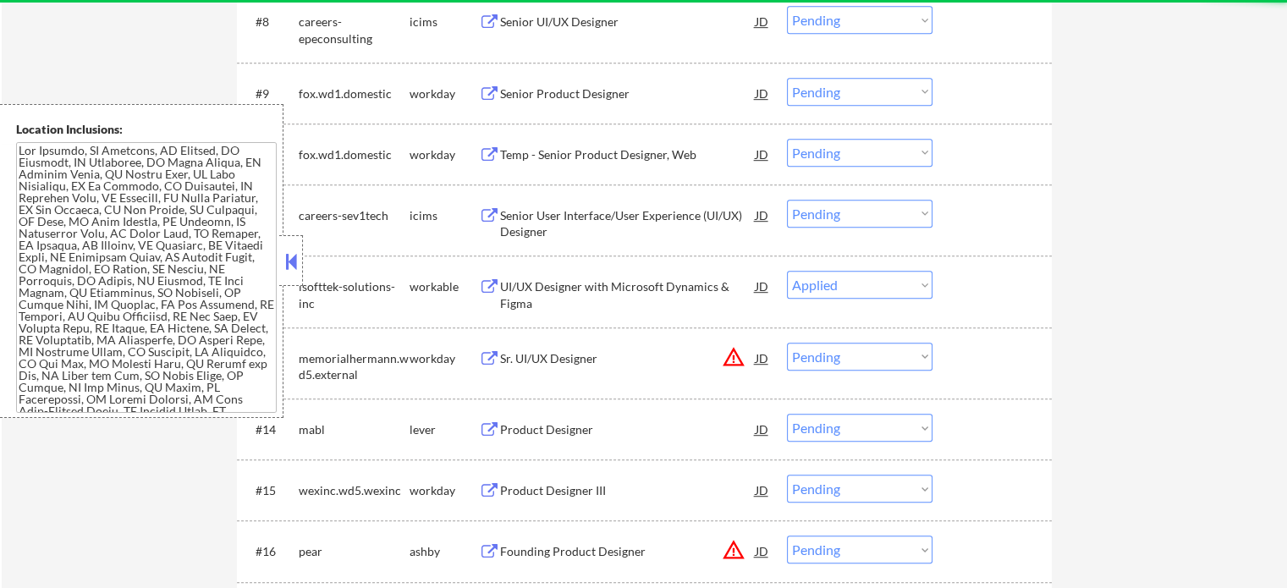
select select ""pending""
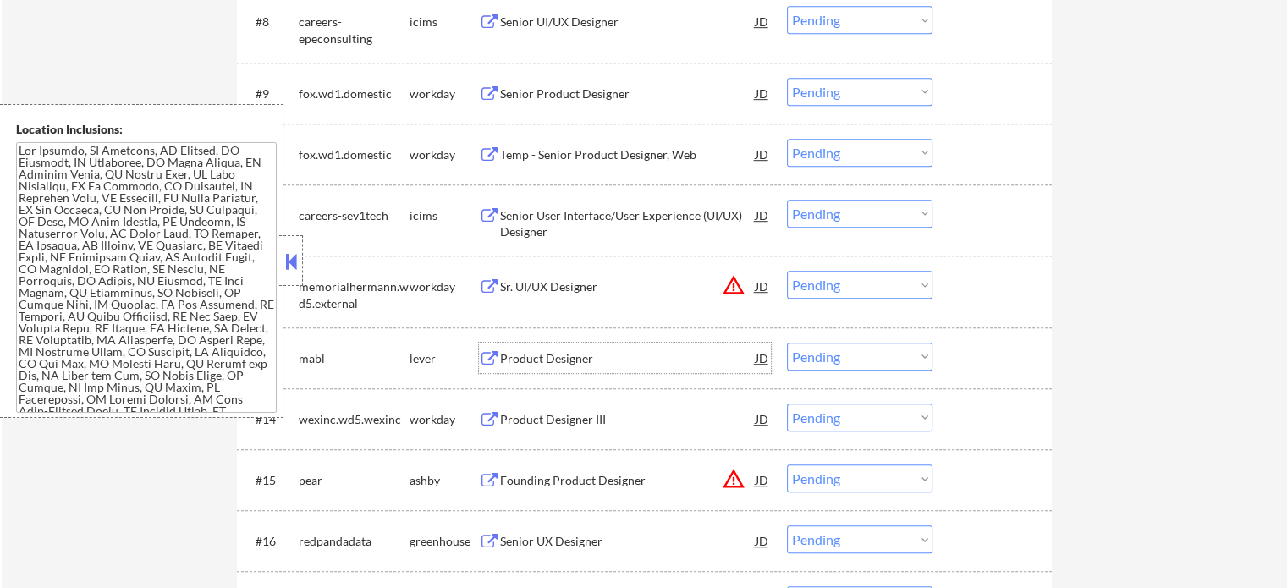
click at [562, 355] on div "Product Designer" at bounding box center [628, 358] width 256 height 17
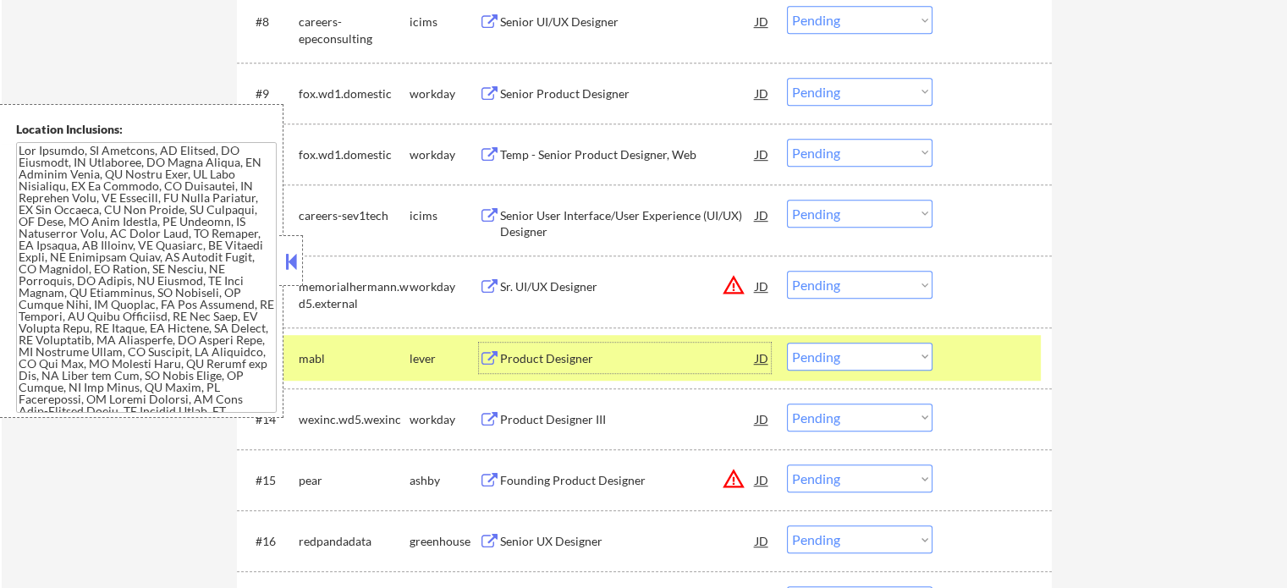
click at [839, 357] on select "Choose an option... Pending Applied Excluded (Questions) Excluded (Expired) Exc…" at bounding box center [860, 357] width 146 height 28
click at [787, 343] on select "Choose an option... Pending Applied Excluded (Questions) Excluded (Expired) Exc…" at bounding box center [860, 357] width 146 height 28
click at [983, 358] on div at bounding box center [994, 358] width 74 height 30
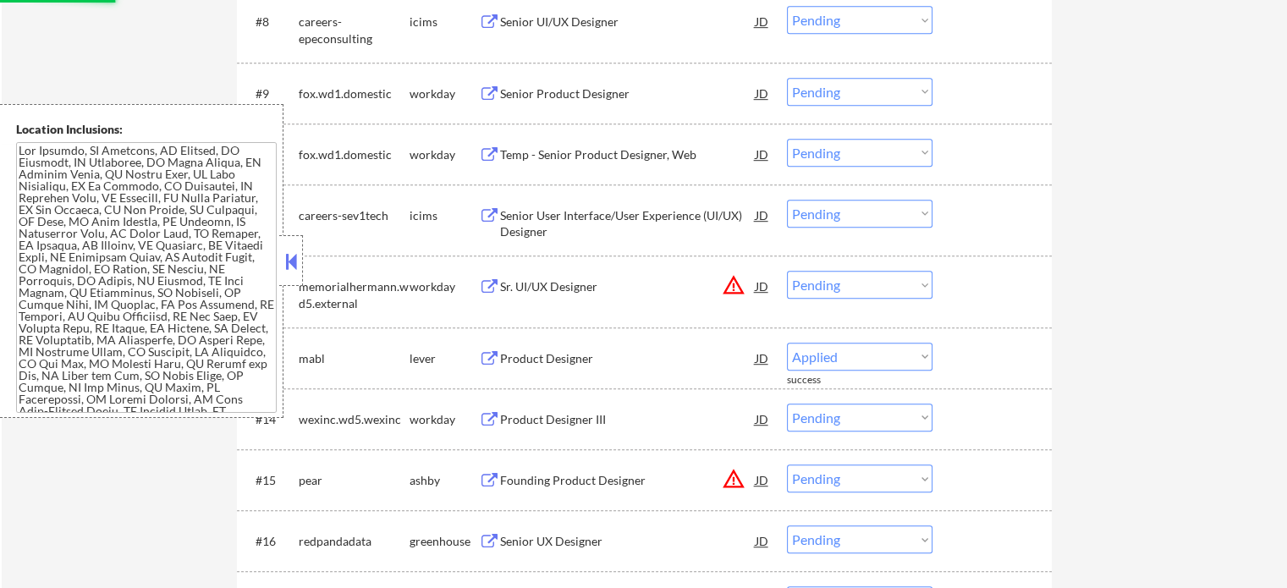
select select ""pending""
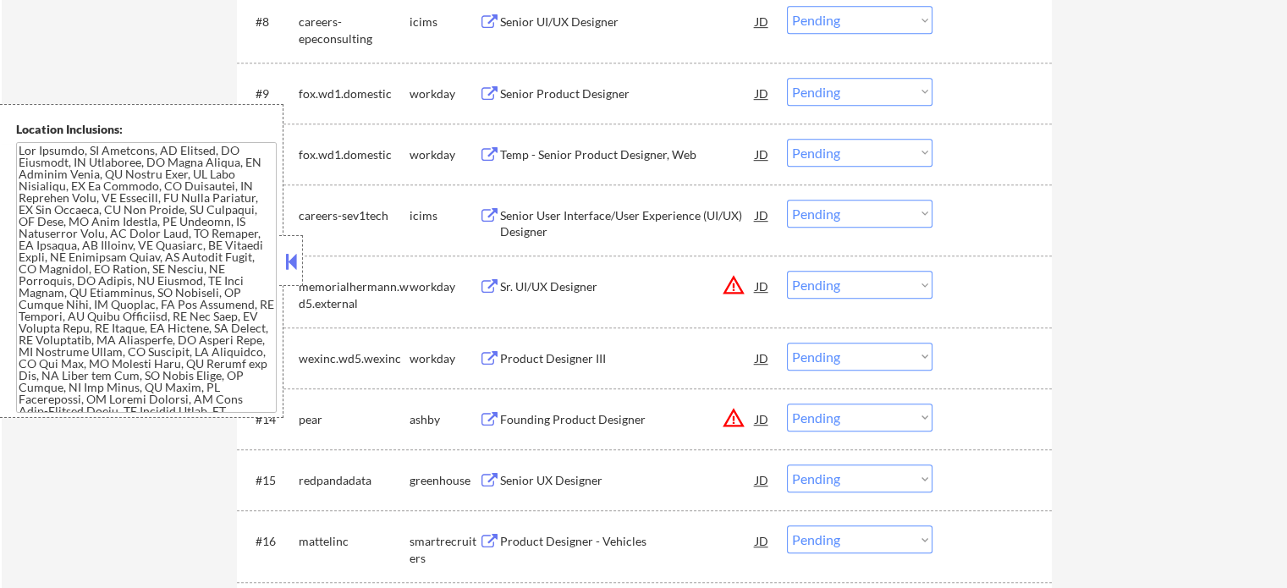
click at [1111, 324] on div "← Return to /applysquad Mailslurp Inbox Job Search Builder [PERSON_NAME] User E…" at bounding box center [644, 488] width 1285 height 2872
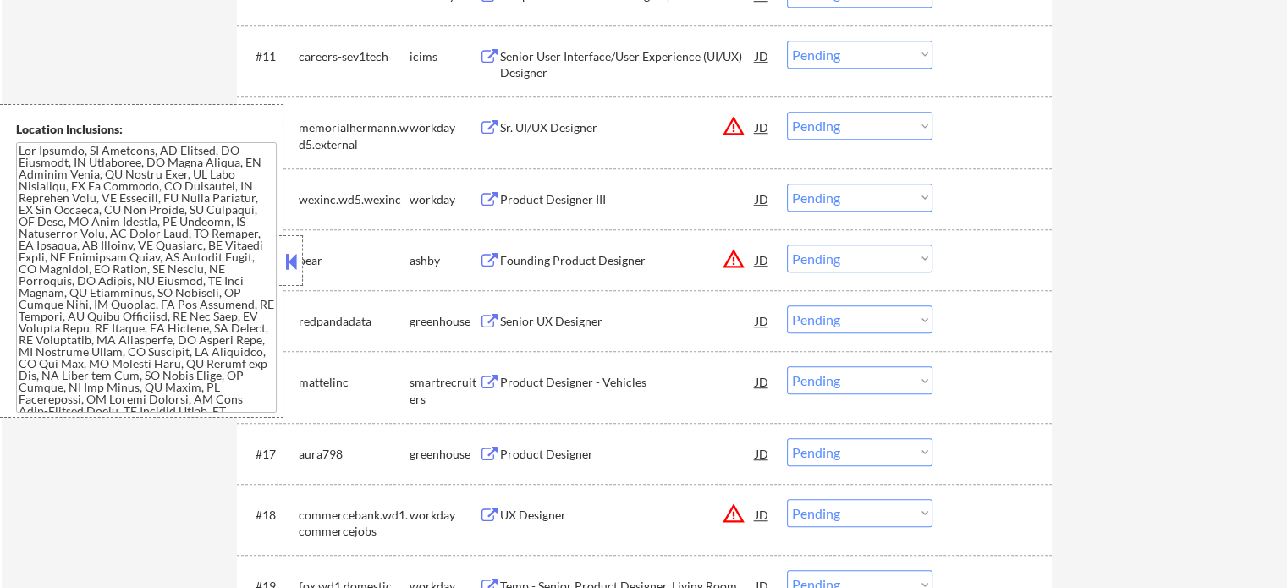
scroll to position [1185, 0]
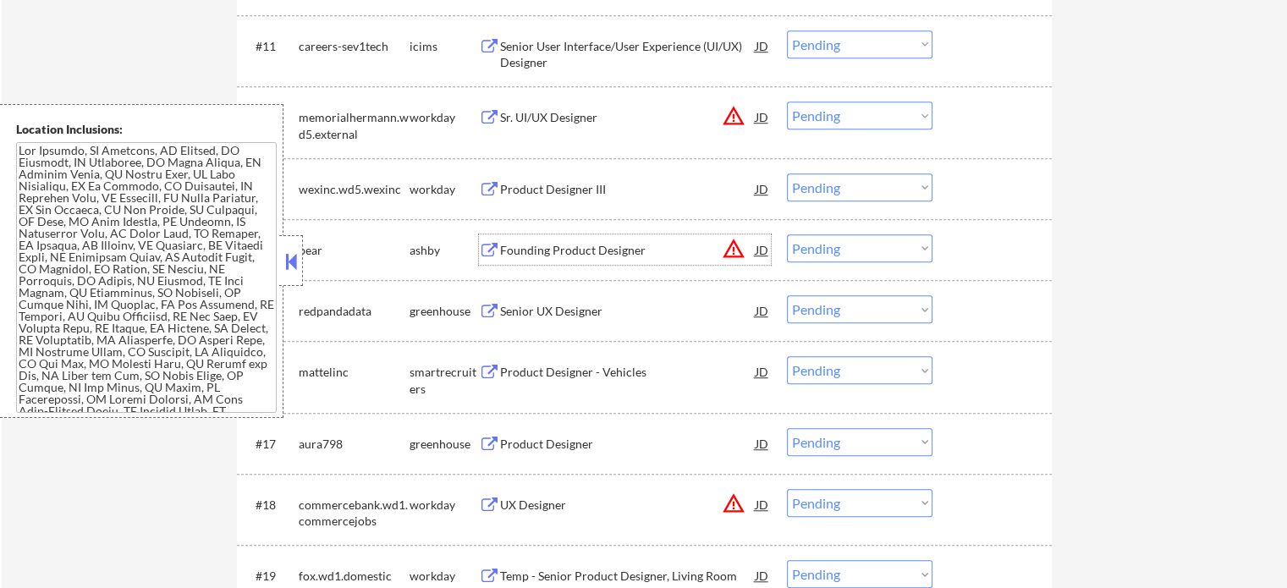
click at [526, 253] on div "Founding Product Designer" at bounding box center [628, 250] width 256 height 17
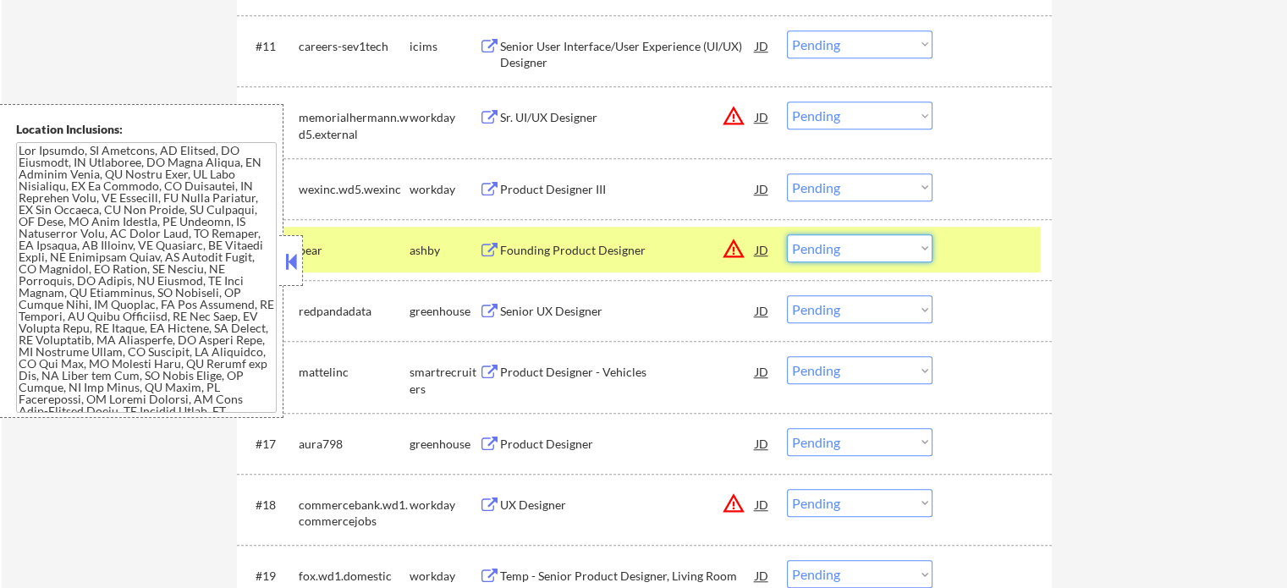
click at [846, 250] on select "Choose an option... Pending Applied Excluded (Questions) Excluded (Expired) Exc…" at bounding box center [860, 248] width 146 height 28
click at [998, 248] on div at bounding box center [994, 249] width 74 height 30
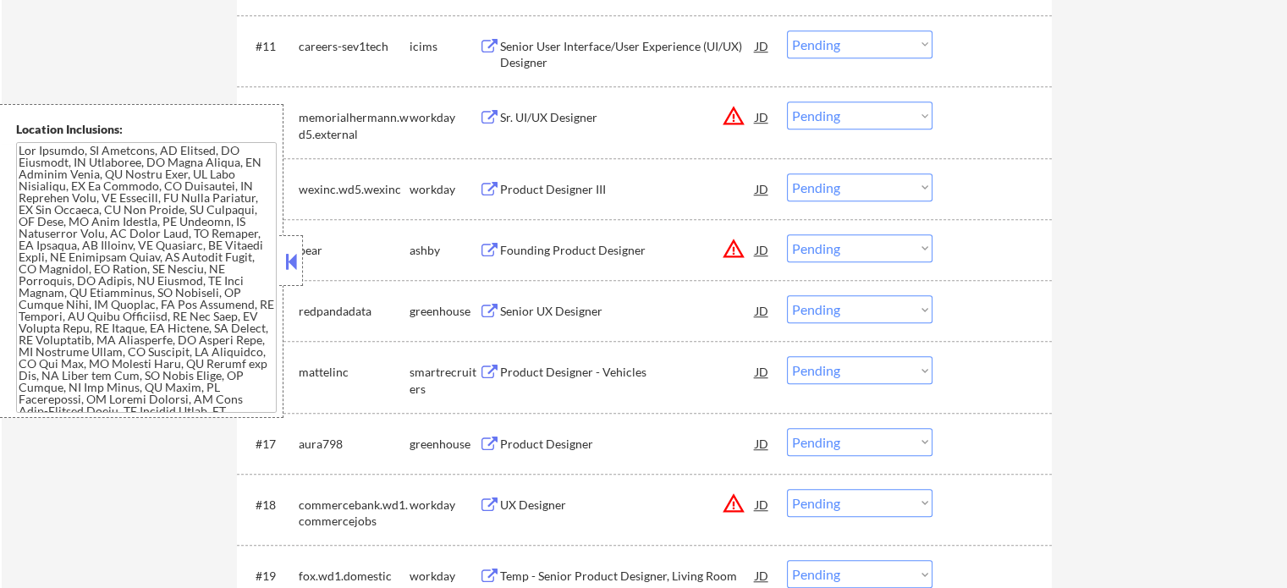
click at [596, 247] on div "Founding Product Designer" at bounding box center [628, 250] width 256 height 17
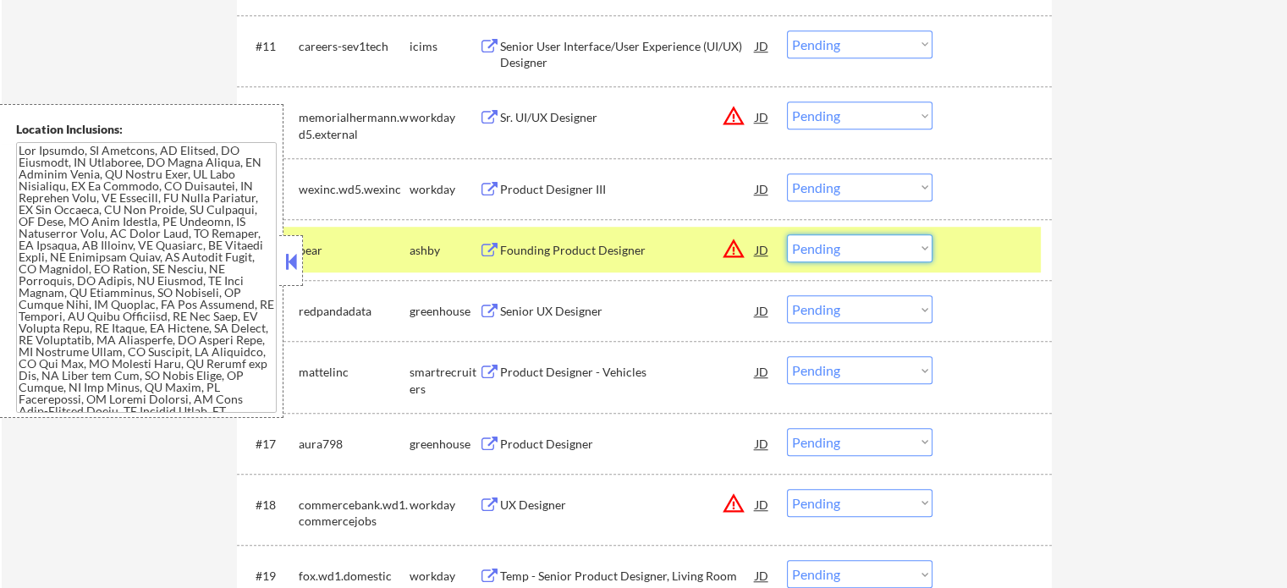
click at [795, 246] on select "Choose an option... Pending Applied Excluded (Questions) Excluded (Expired) Exc…" at bounding box center [860, 248] width 146 height 28
click at [787, 234] on select "Choose an option... Pending Applied Excluded (Questions) Excluded (Expired) Exc…" at bounding box center [860, 248] width 146 height 28
click at [989, 260] on div at bounding box center [994, 249] width 74 height 30
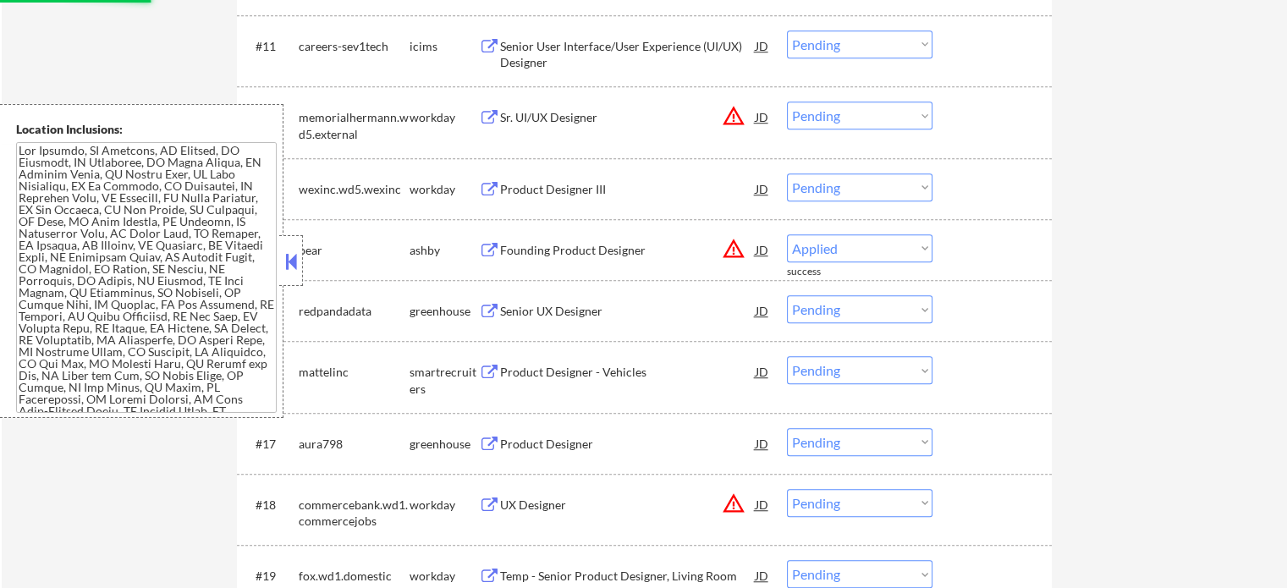
select select ""pending""
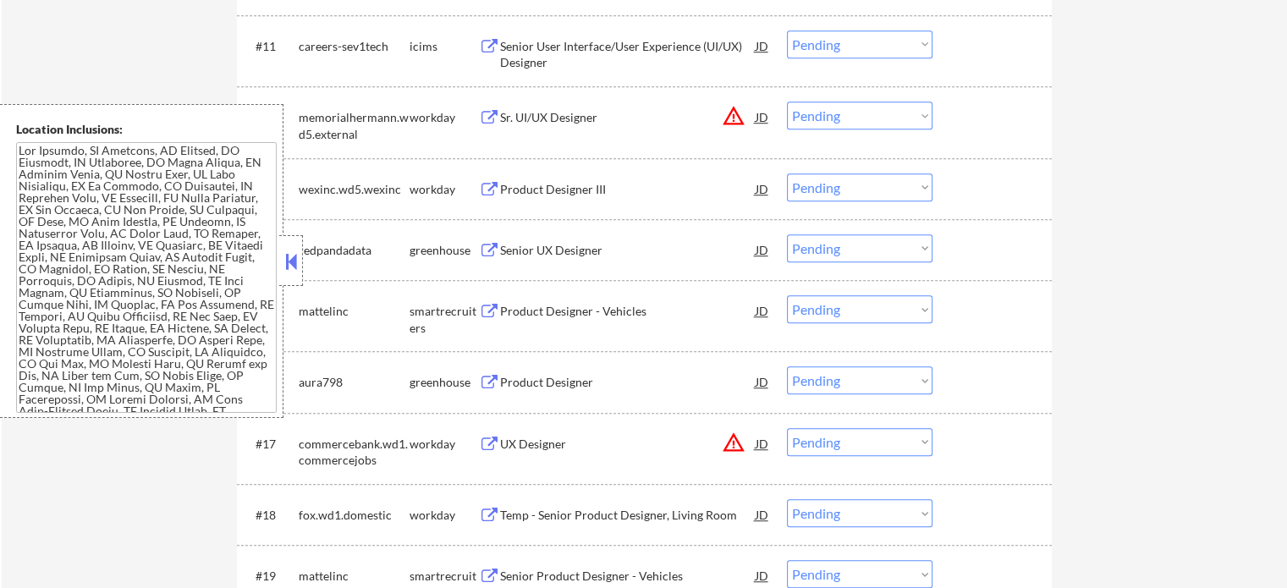
click at [550, 256] on div "Senior UX Designer" at bounding box center [628, 250] width 256 height 17
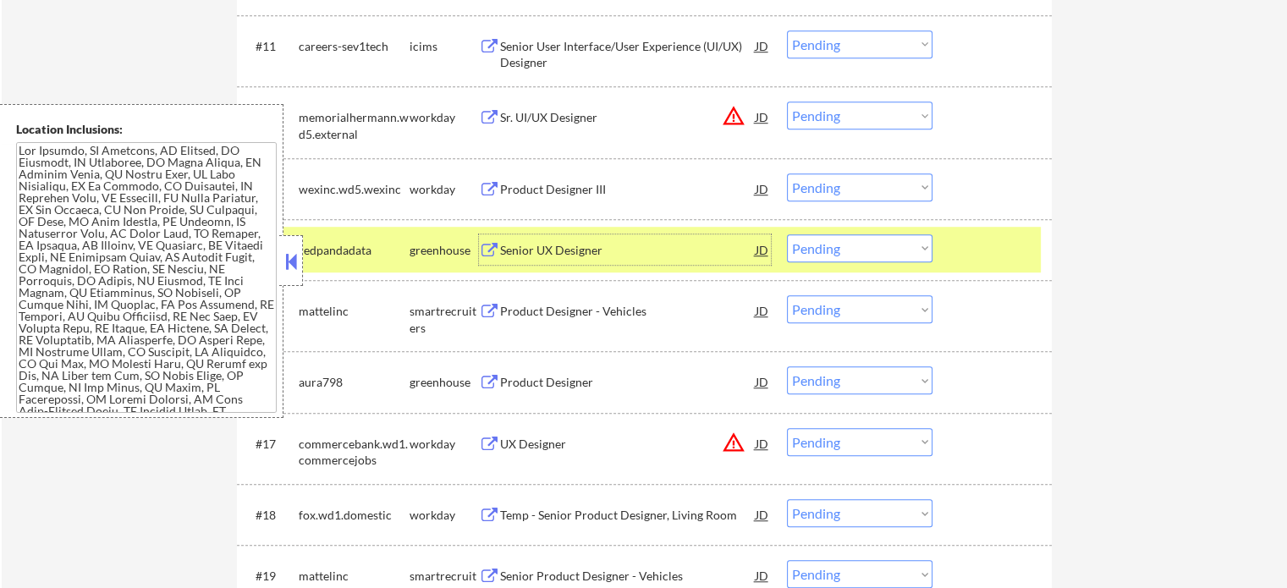
click at [961, 247] on div at bounding box center [994, 249] width 74 height 30
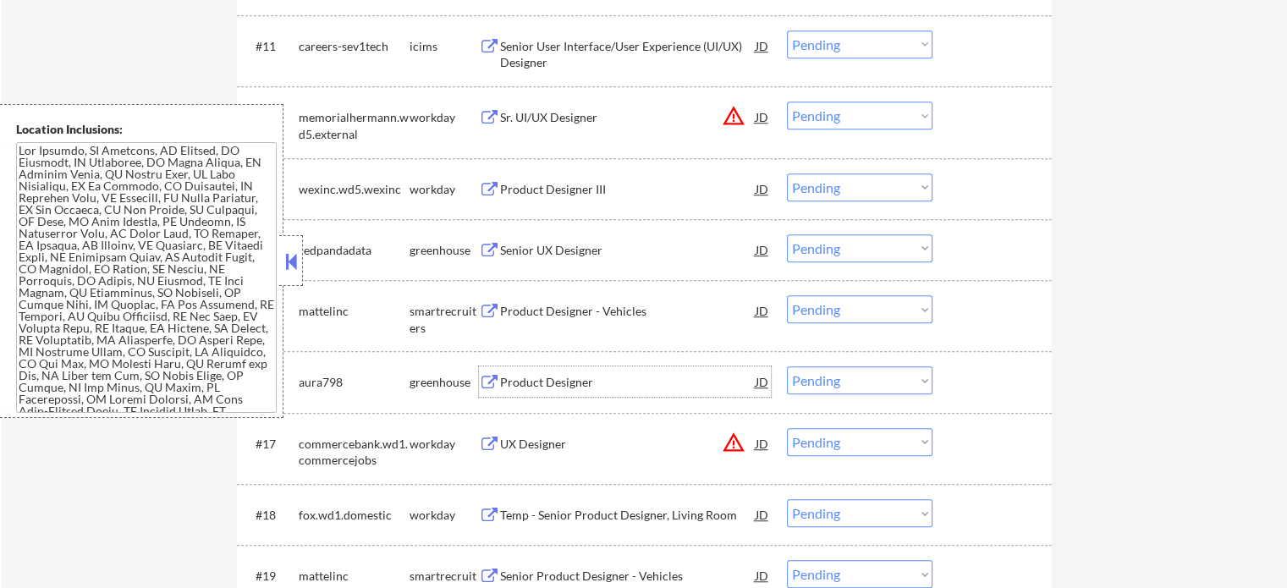
click at [552, 372] on div "Product Designer" at bounding box center [628, 381] width 256 height 30
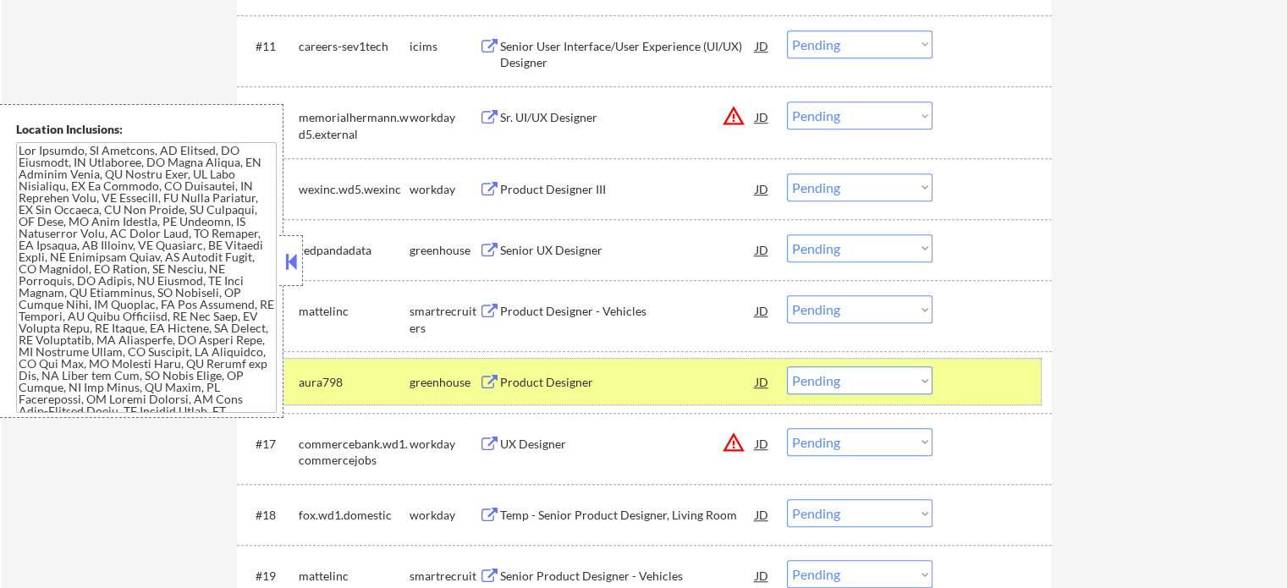
click at [984, 382] on div at bounding box center [994, 381] width 74 height 30
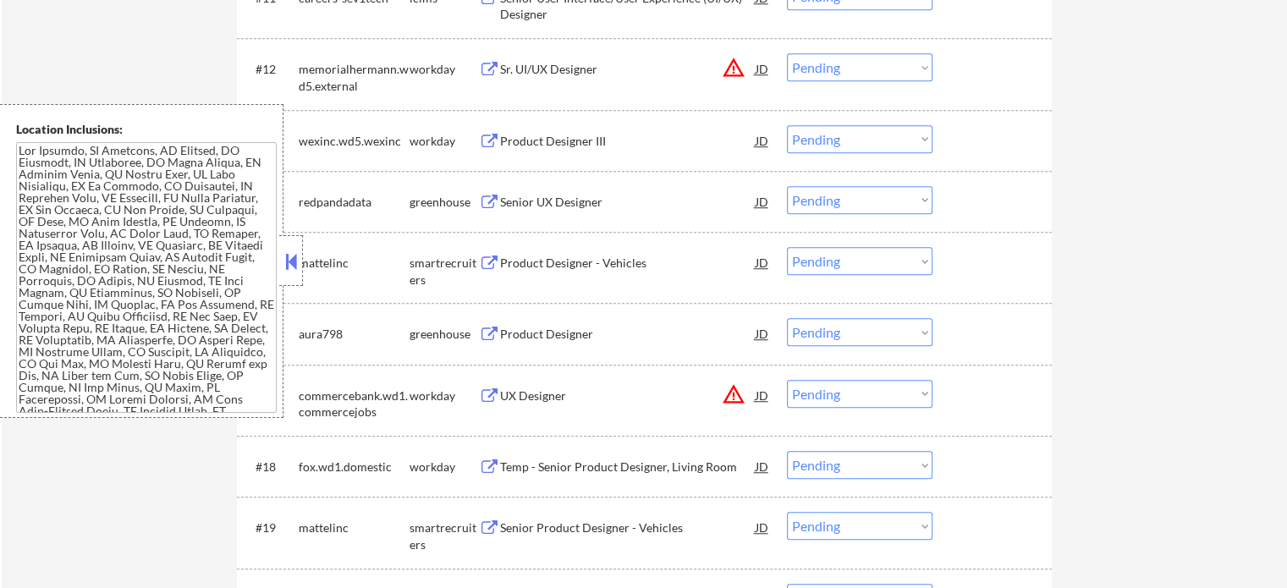
scroll to position [1438, 0]
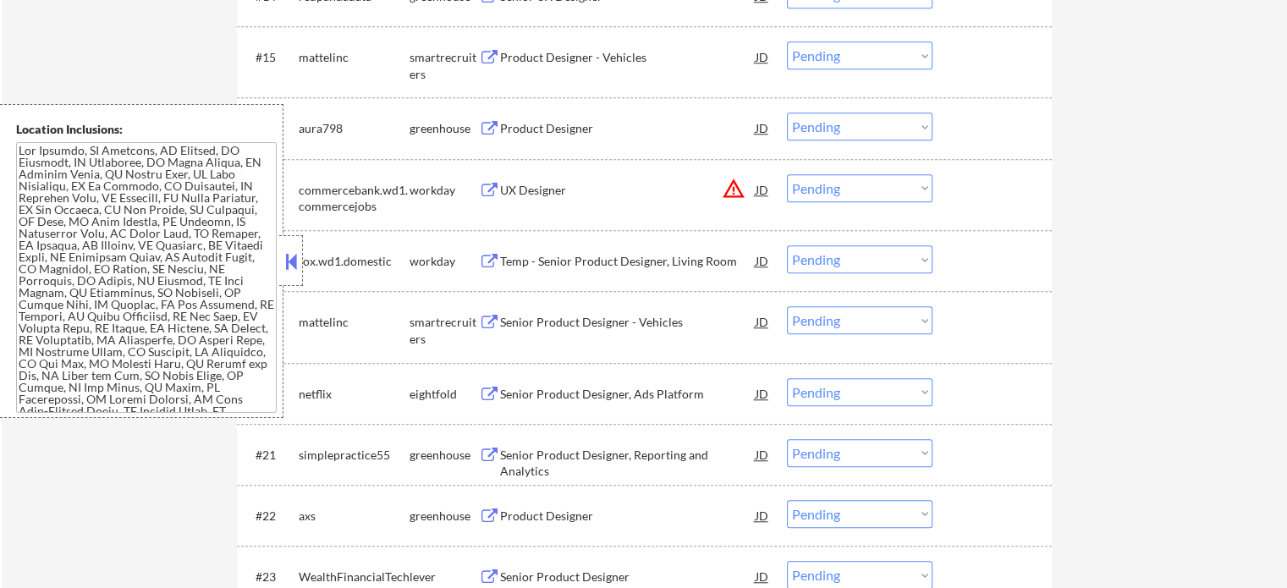
click at [556, 321] on div "Senior Product Designer - Vehicles" at bounding box center [628, 322] width 256 height 17
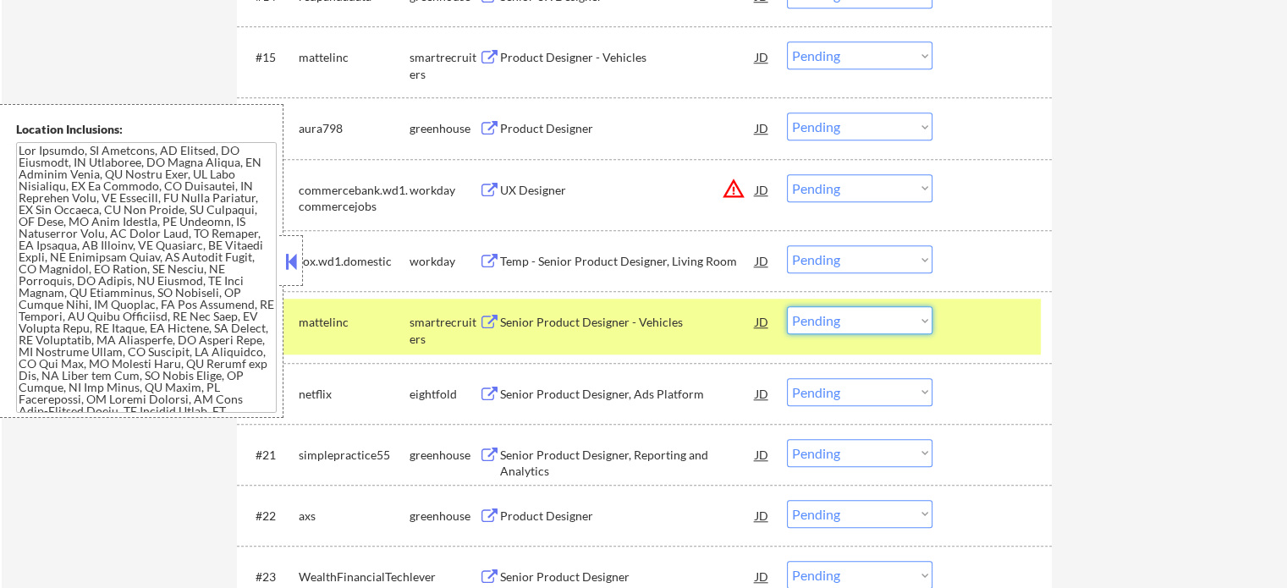
click at [833, 320] on select "Choose an option... Pending Applied Excluded (Questions) Excluded (Expired) Exc…" at bounding box center [860, 320] width 146 height 28
click at [787, 306] on select "Choose an option... Pending Applied Excluded (Questions) Excluded (Expired) Exc…" at bounding box center [860, 320] width 146 height 28
click at [970, 331] on div at bounding box center [994, 321] width 74 height 30
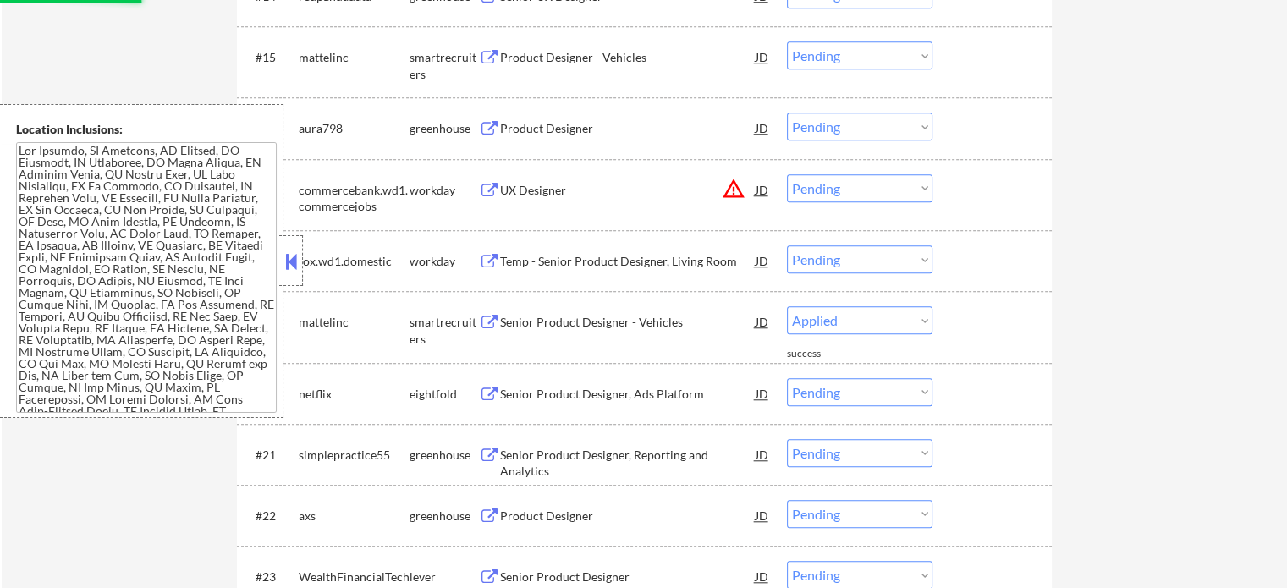
select select ""pending""
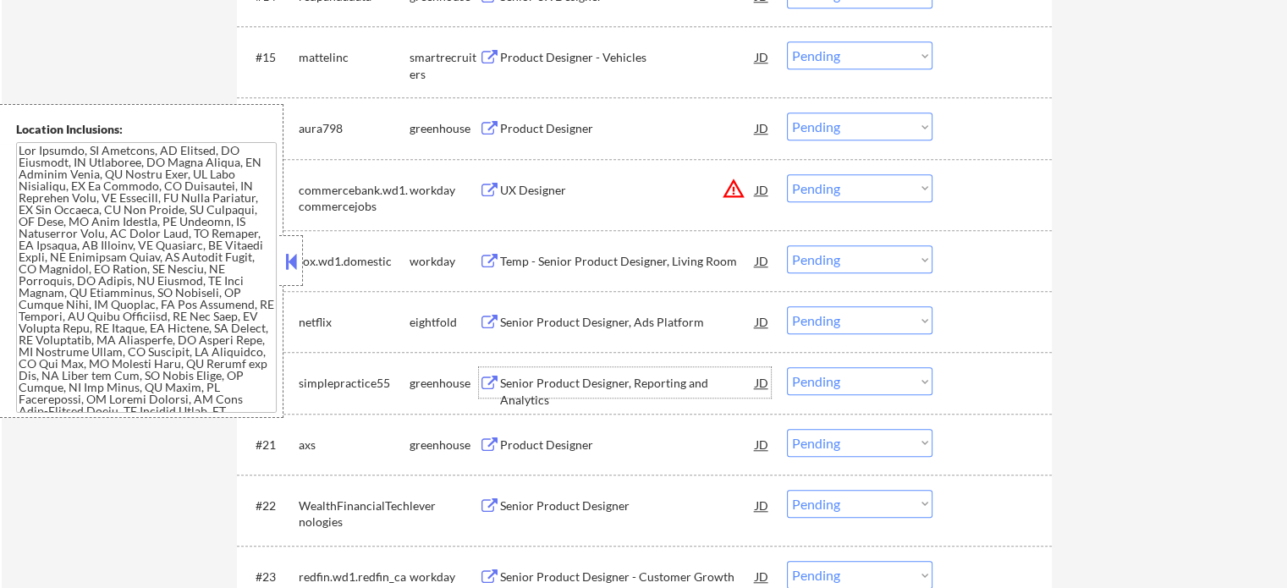
click at [630, 383] on div "Senior Product Designer, Reporting and Analytics" at bounding box center [628, 391] width 256 height 33
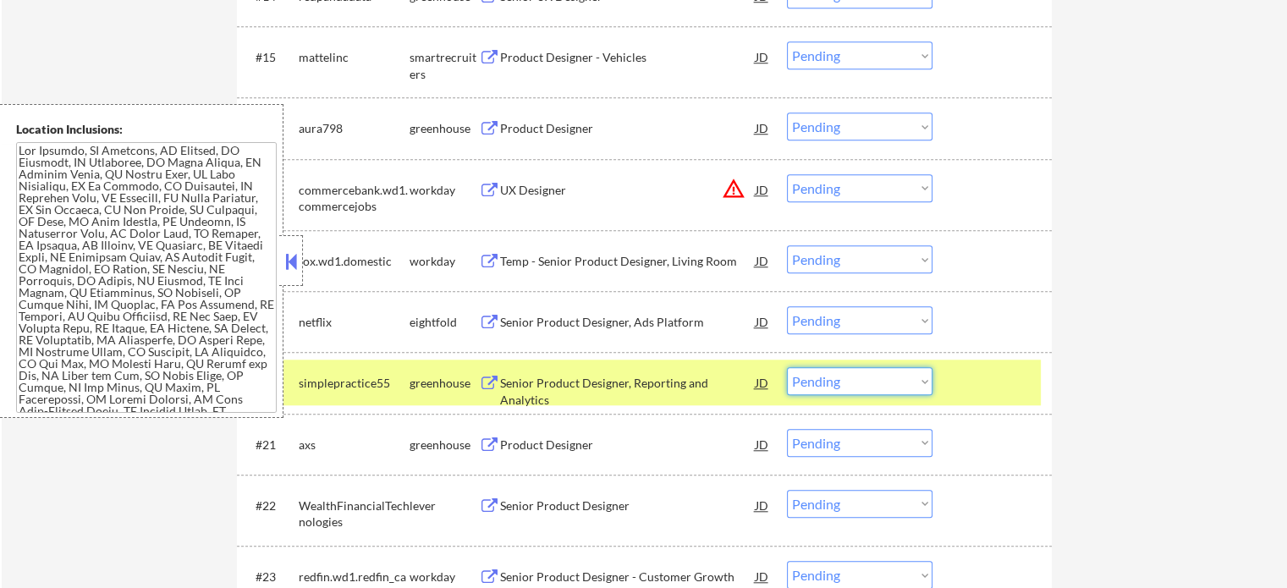
click at [870, 378] on select "Choose an option... Pending Applied Excluded (Questions) Excluded (Expired) Exc…" at bounding box center [860, 381] width 146 height 28
click at [787, 367] on select "Choose an option... Pending Applied Excluded (Questions) Excluded (Expired) Exc…" at bounding box center [860, 381] width 146 height 28
click at [987, 385] on div at bounding box center [994, 382] width 74 height 30
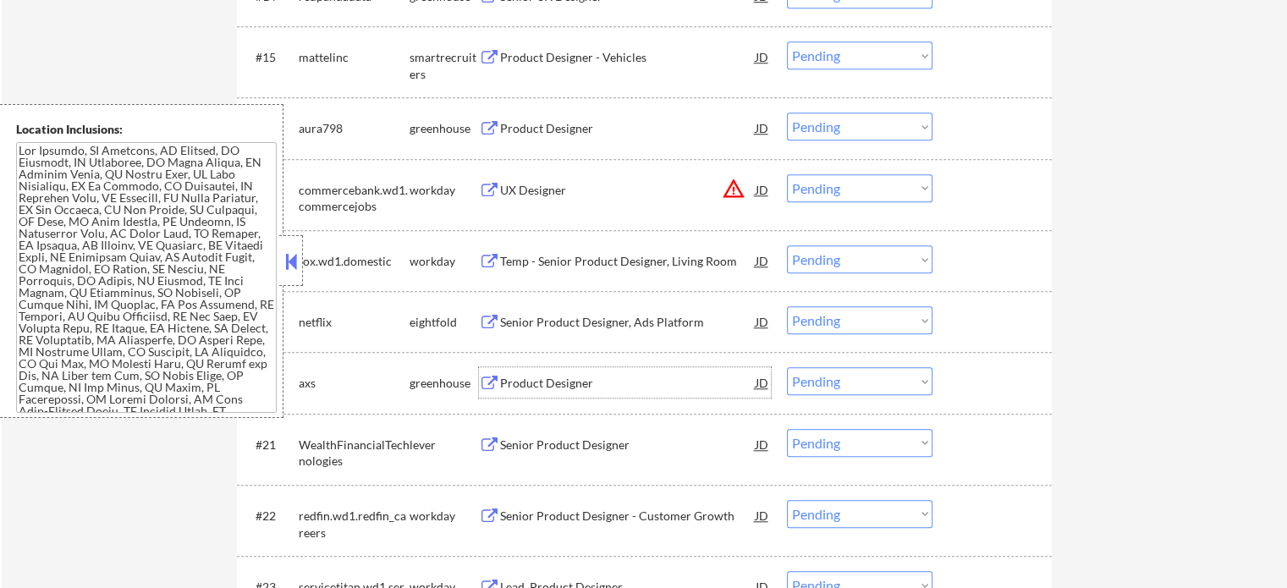
click at [544, 385] on div "Product Designer" at bounding box center [628, 383] width 256 height 17
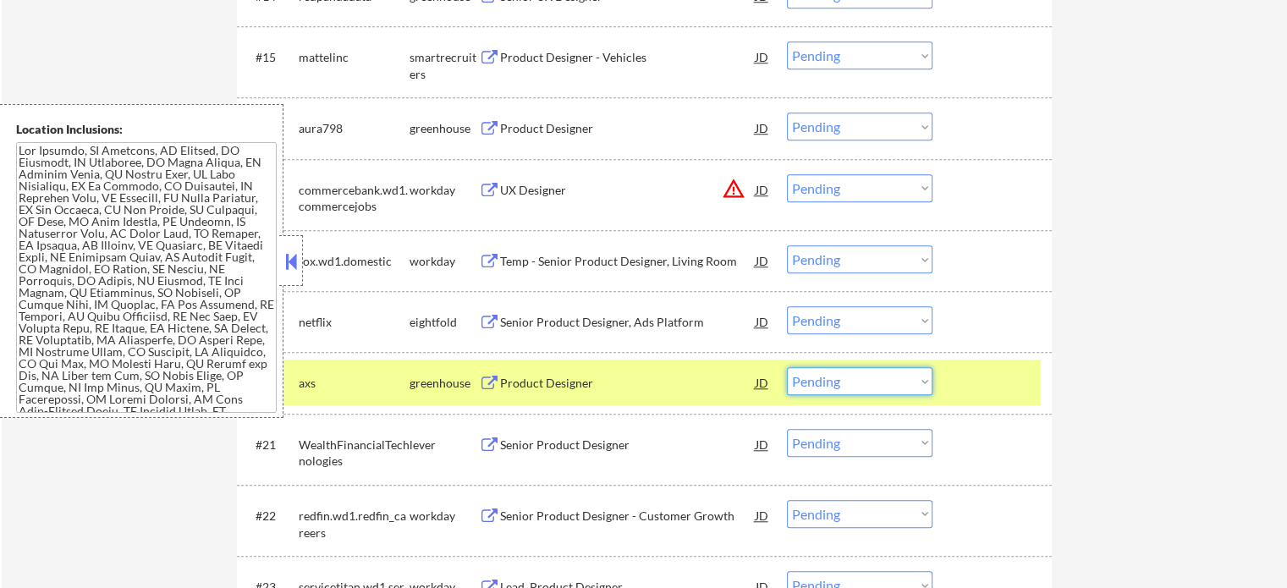
click at [883, 376] on select "Choose an option... Pending Applied Excluded (Questions) Excluded (Expired) Exc…" at bounding box center [860, 381] width 146 height 28
click at [787, 367] on select "Choose an option... Pending Applied Excluded (Questions) Excluded (Expired) Exc…" at bounding box center [860, 381] width 146 height 28
click at [990, 380] on div at bounding box center [994, 382] width 74 height 30
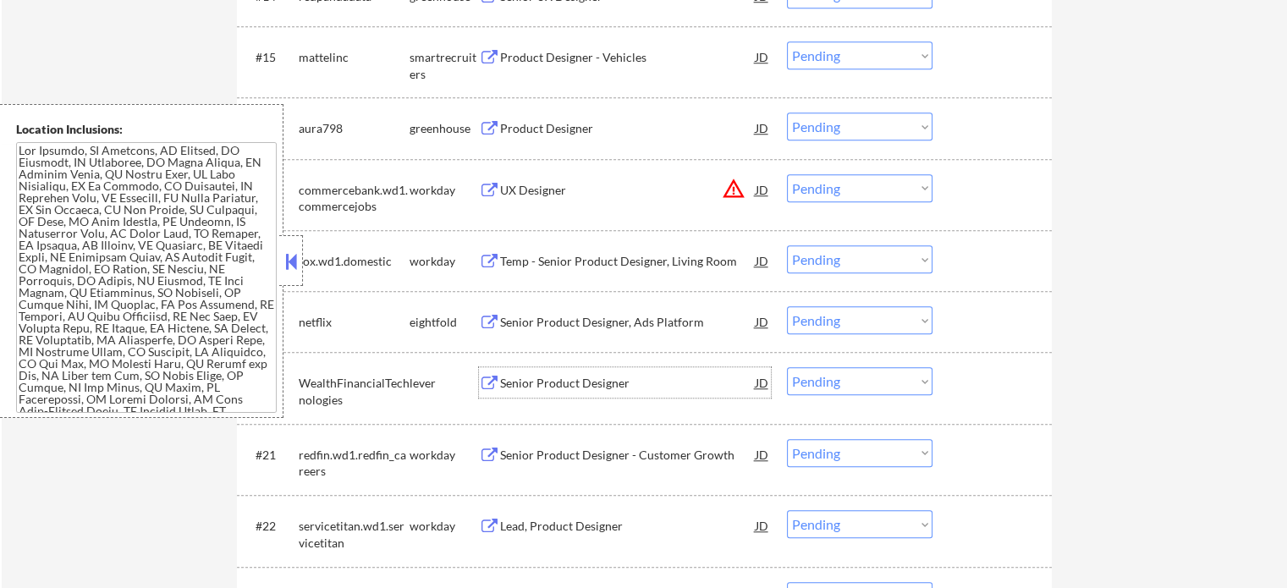
click at [580, 392] on div "Senior Product Designer" at bounding box center [628, 382] width 256 height 30
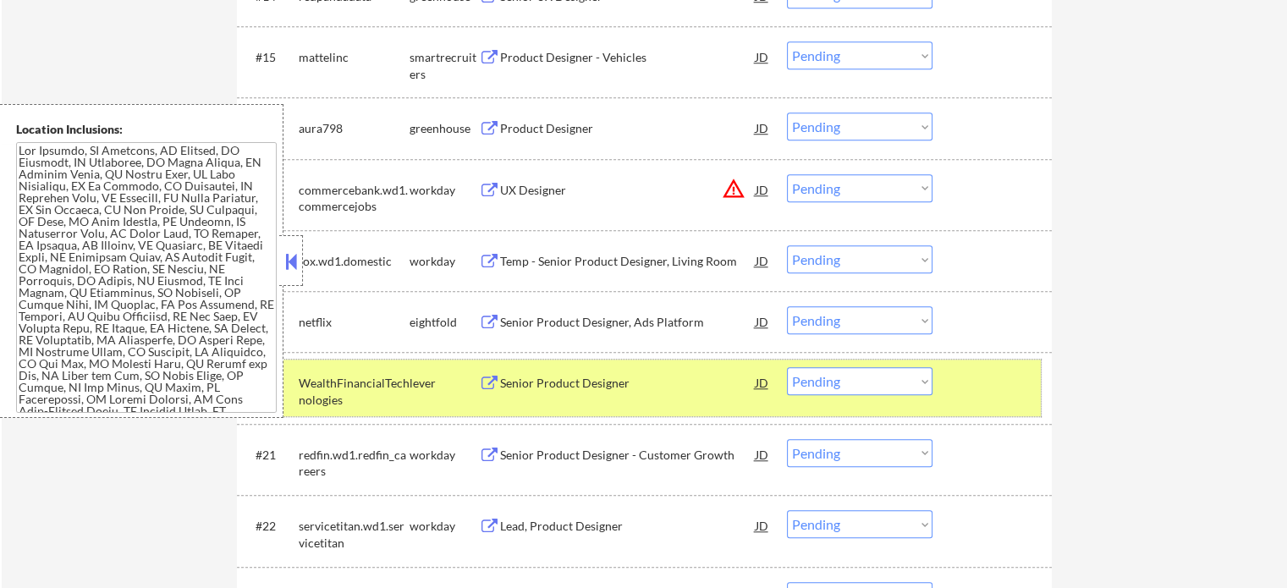
click at [991, 382] on div at bounding box center [994, 382] width 74 height 30
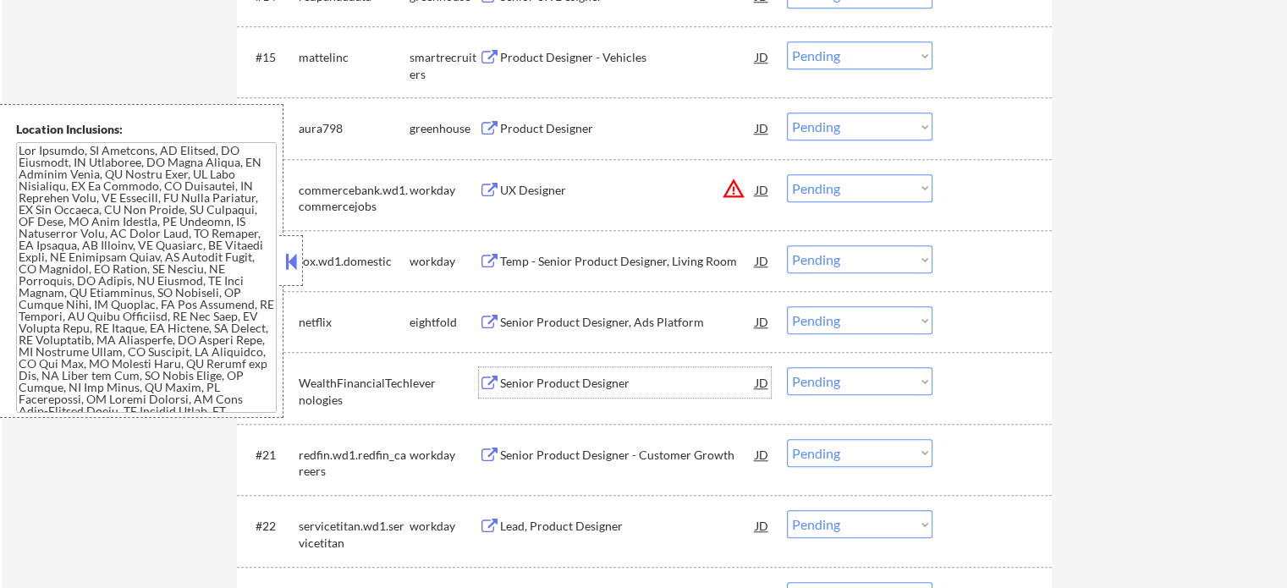
click at [528, 381] on div "Senior Product Designer" at bounding box center [628, 383] width 256 height 17
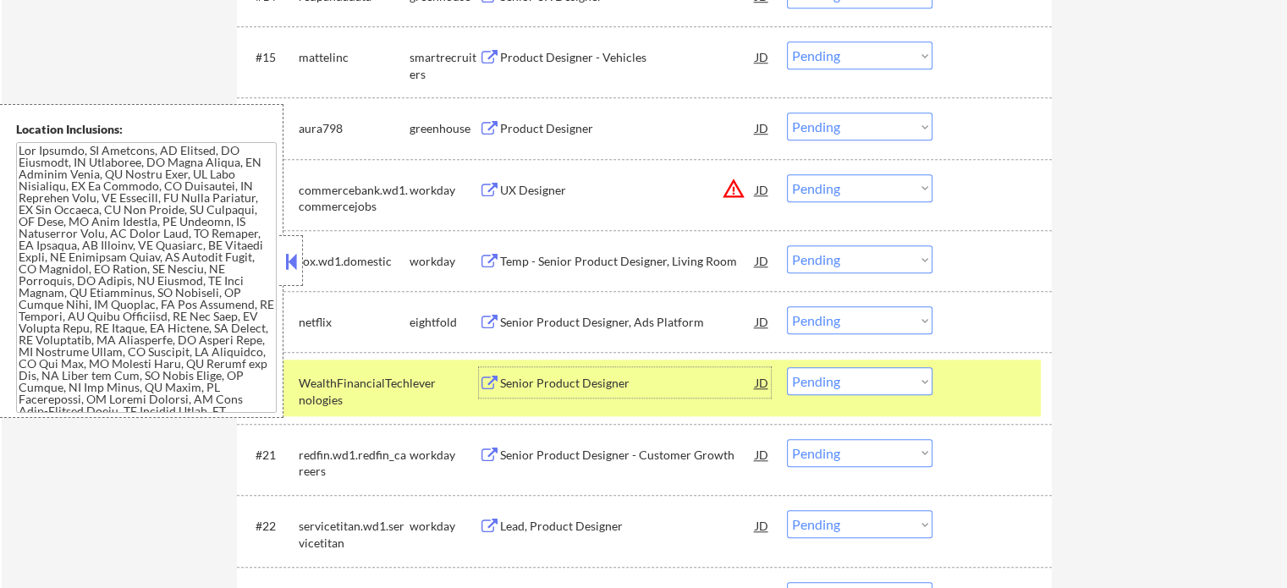
click at [866, 391] on select "Choose an option... Pending Applied Excluded (Questions) Excluded (Expired) Exc…" at bounding box center [860, 381] width 146 height 28
click at [787, 367] on select "Choose an option... Pending Applied Excluded (Questions) Excluded (Expired) Exc…" at bounding box center [860, 381] width 146 height 28
click at [1002, 391] on div at bounding box center [994, 382] width 74 height 30
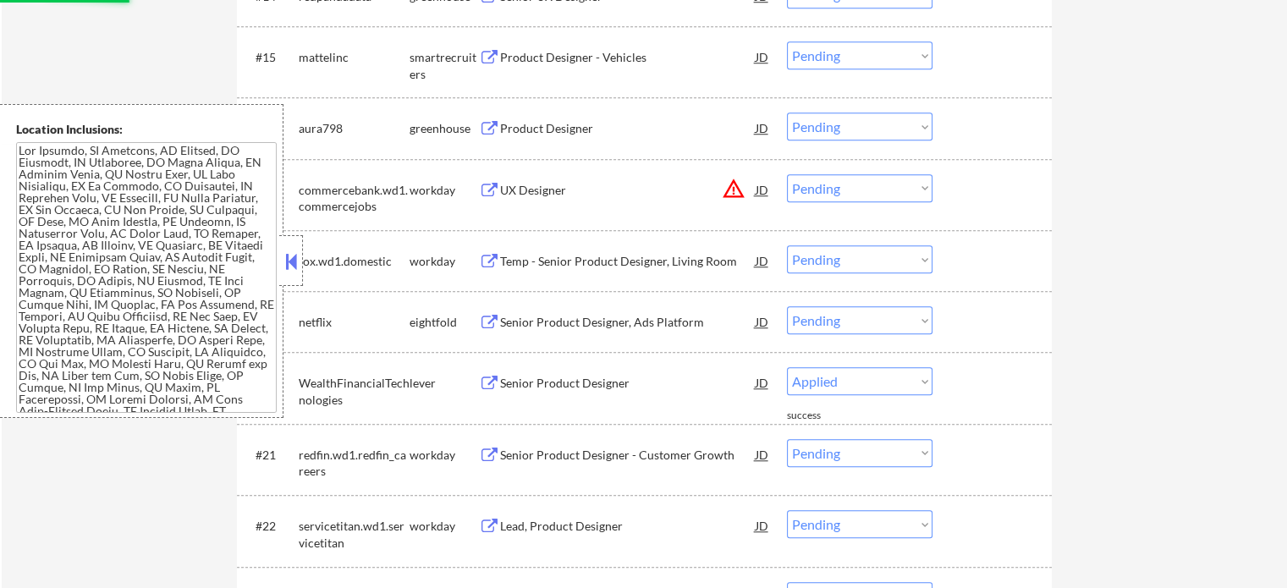
select select ""pending""
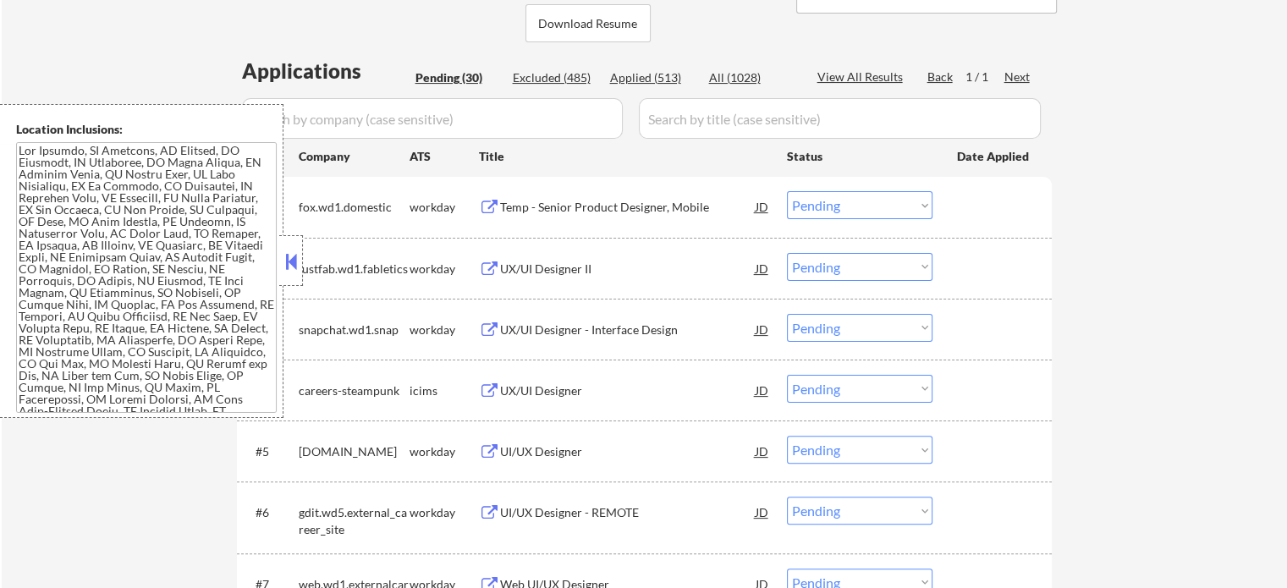
scroll to position [254, 0]
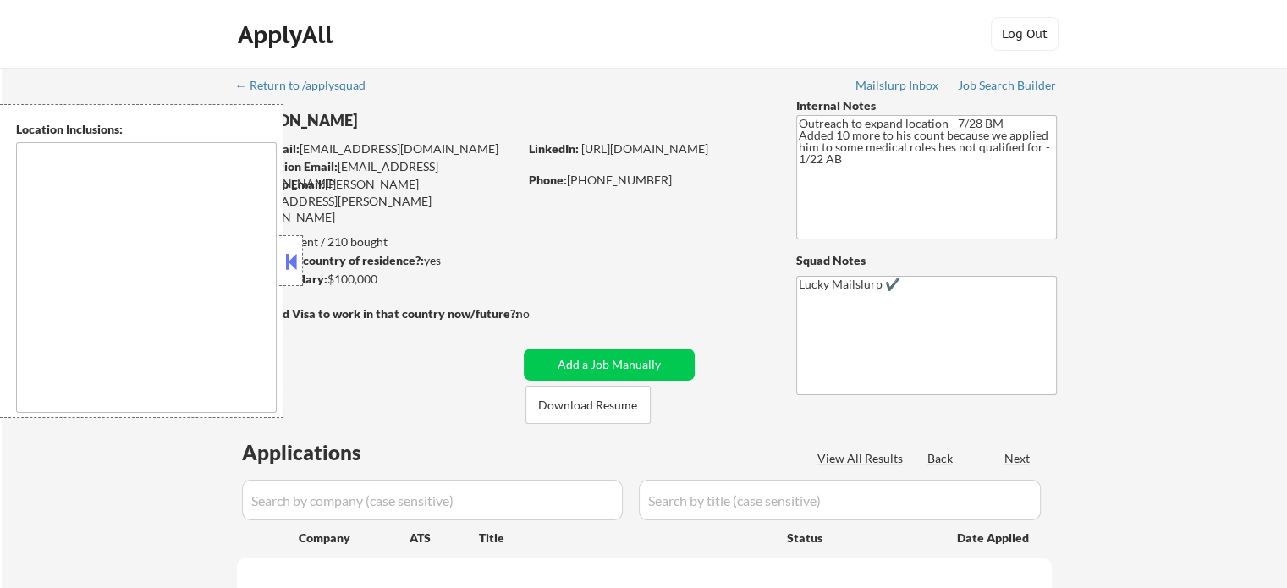
type textarea "[GEOGRAPHIC_DATA], [GEOGRAPHIC_DATA] [GEOGRAPHIC_DATA], [GEOGRAPHIC_DATA] [GEOG…"
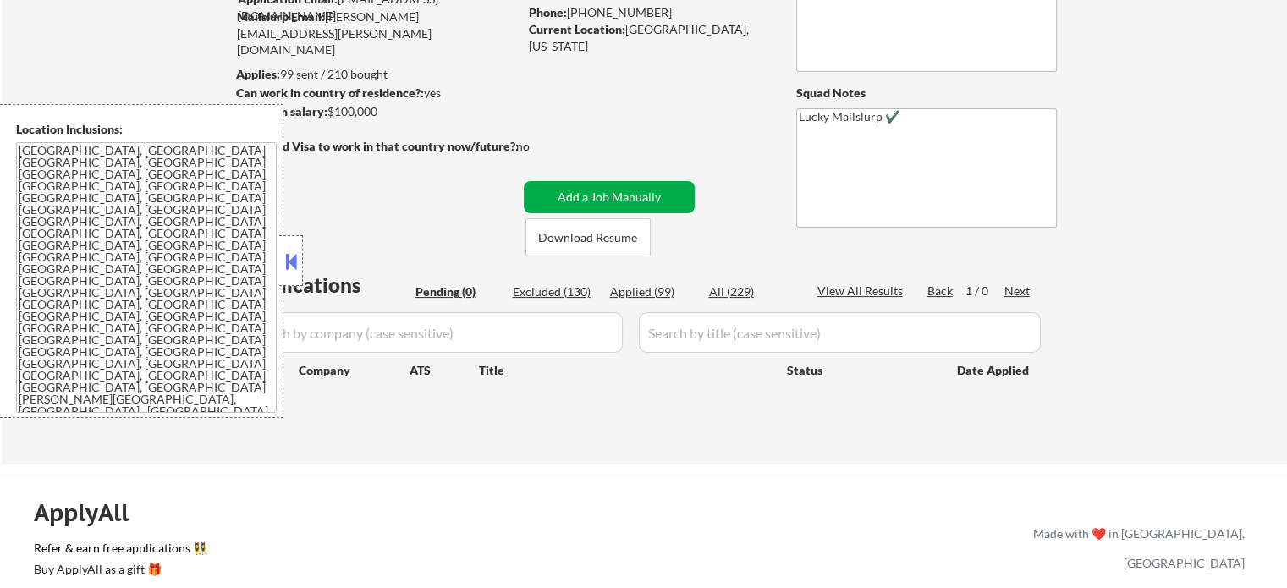
scroll to position [169, 0]
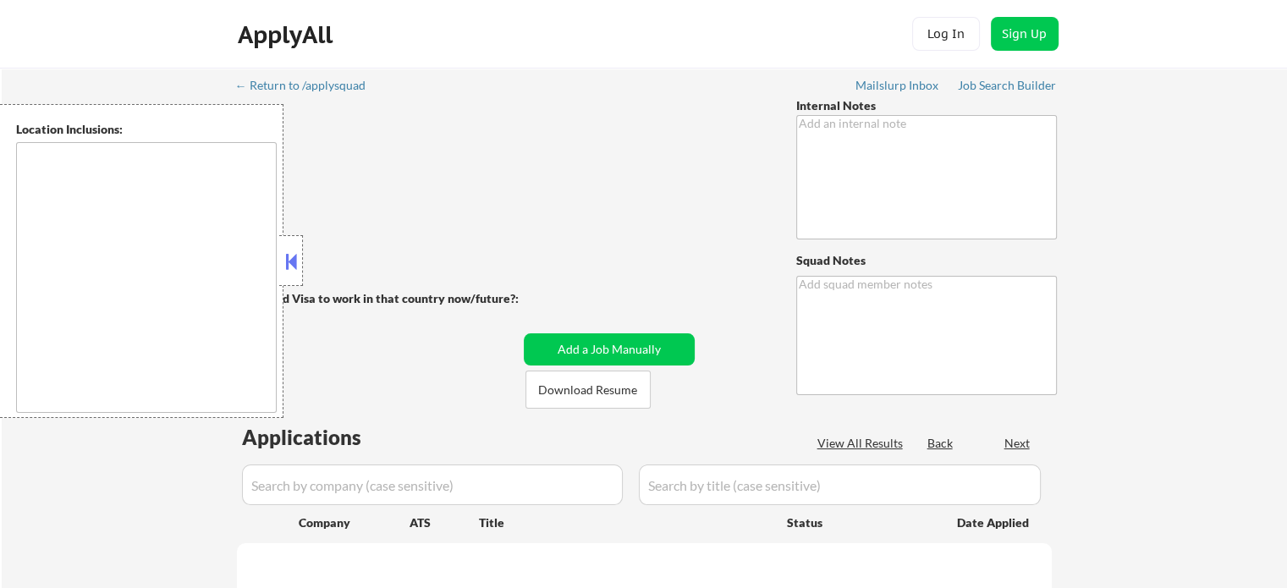
type textarea "🤖 AI answers OK He would like to use a different Current Location and resume fo…"
type textarea "Lucky Mailslurp ✔️"
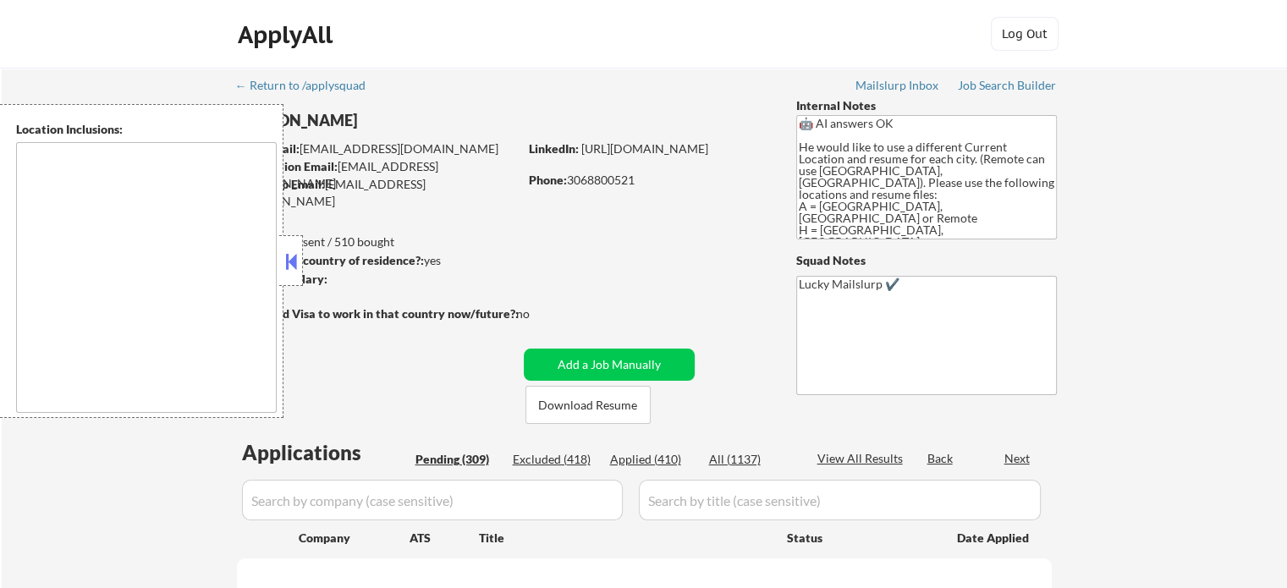
type textarea "[GEOGRAPHIC_DATA], [GEOGRAPHIC_DATA] [GEOGRAPHIC_DATA], [GEOGRAPHIC_DATA] [GEOG…"
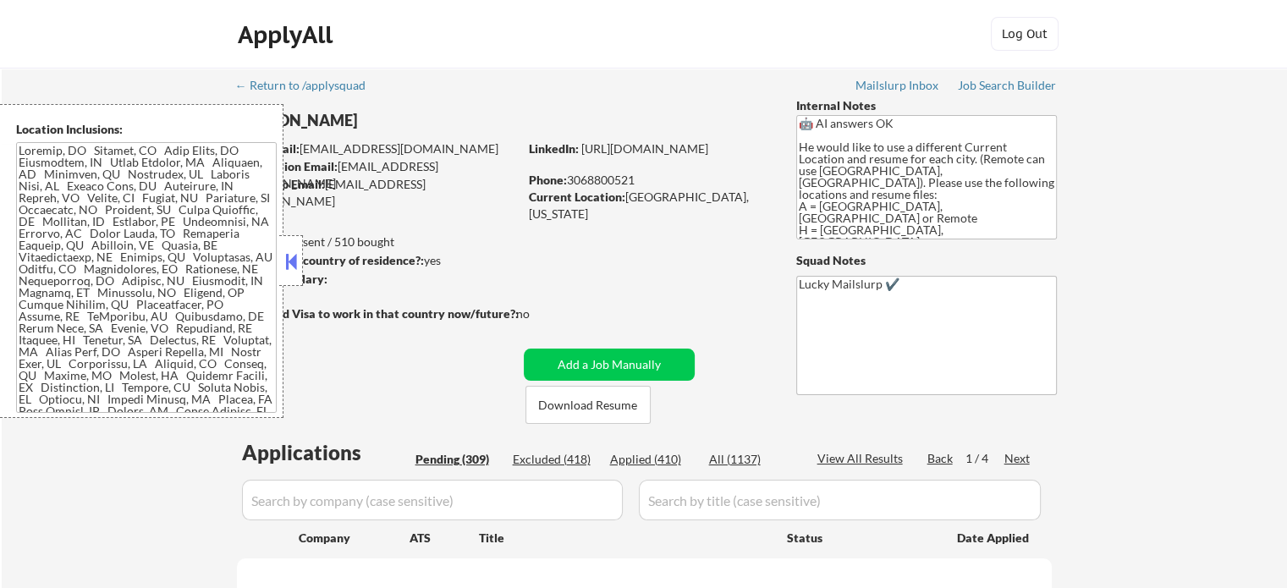
select select ""pending""
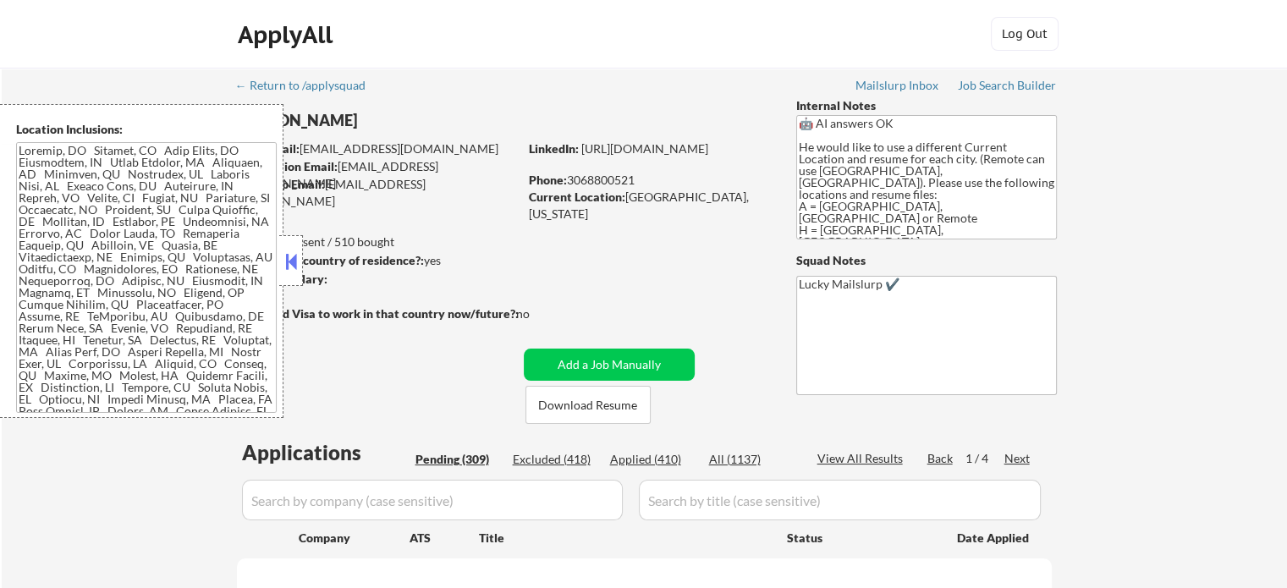
select select ""pending""
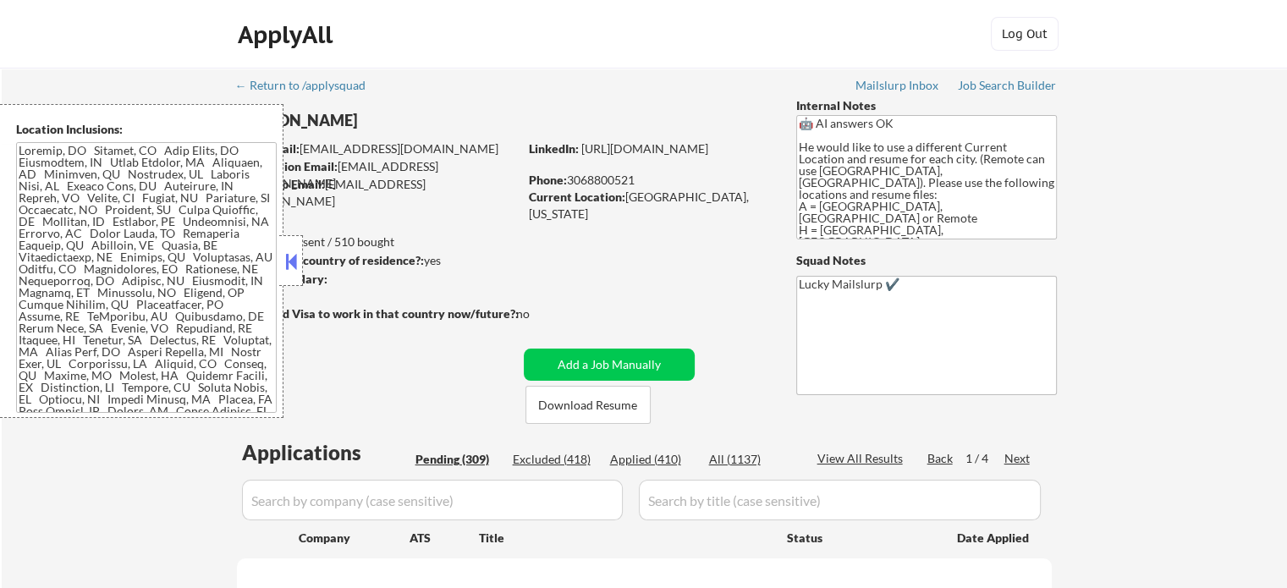
select select ""pending""
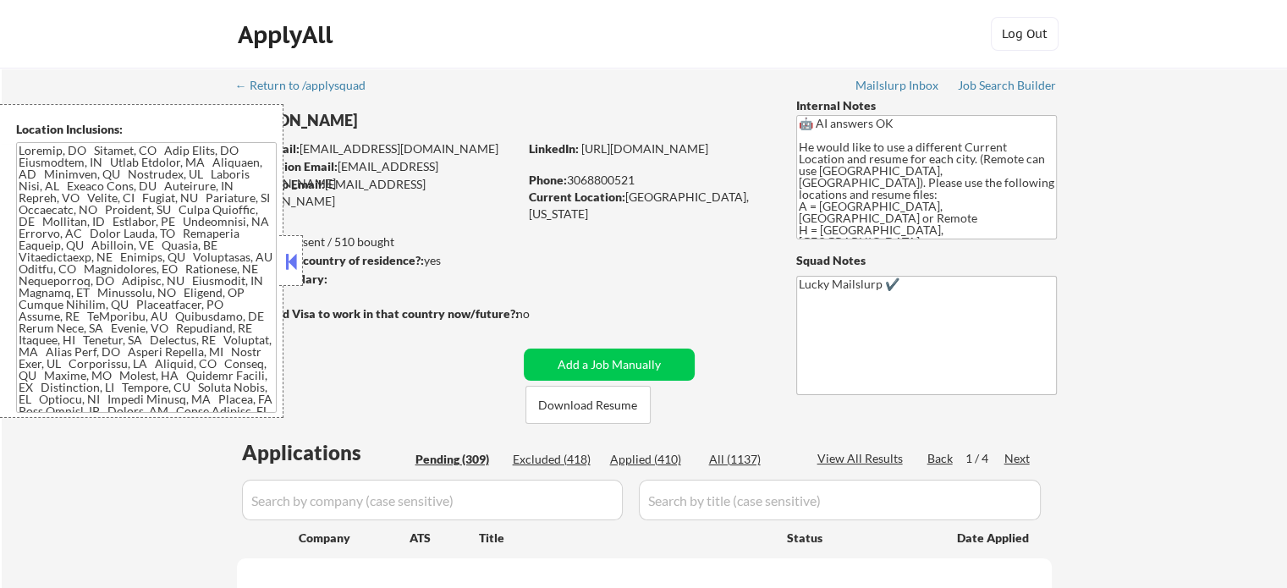
select select ""pending""
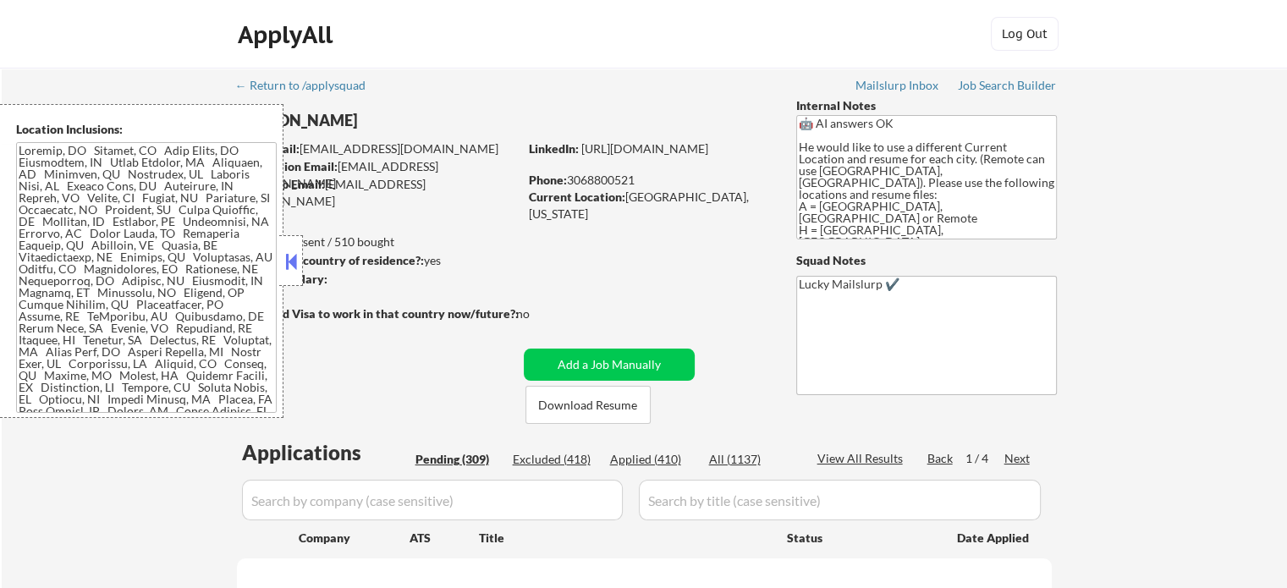
select select ""pending""
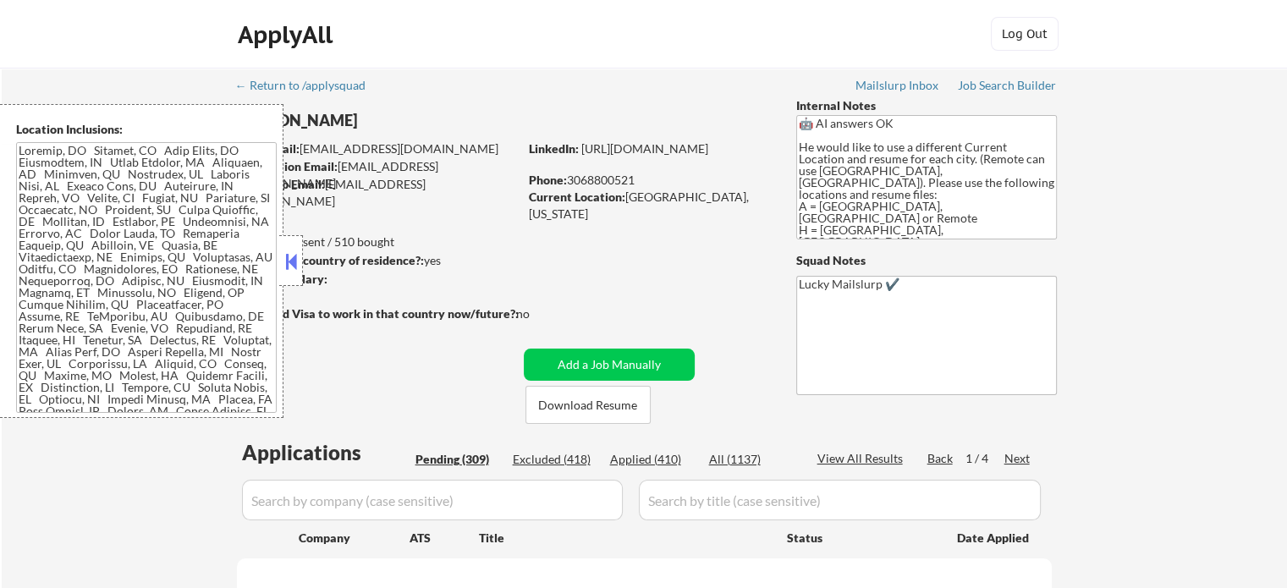
select select ""pending""
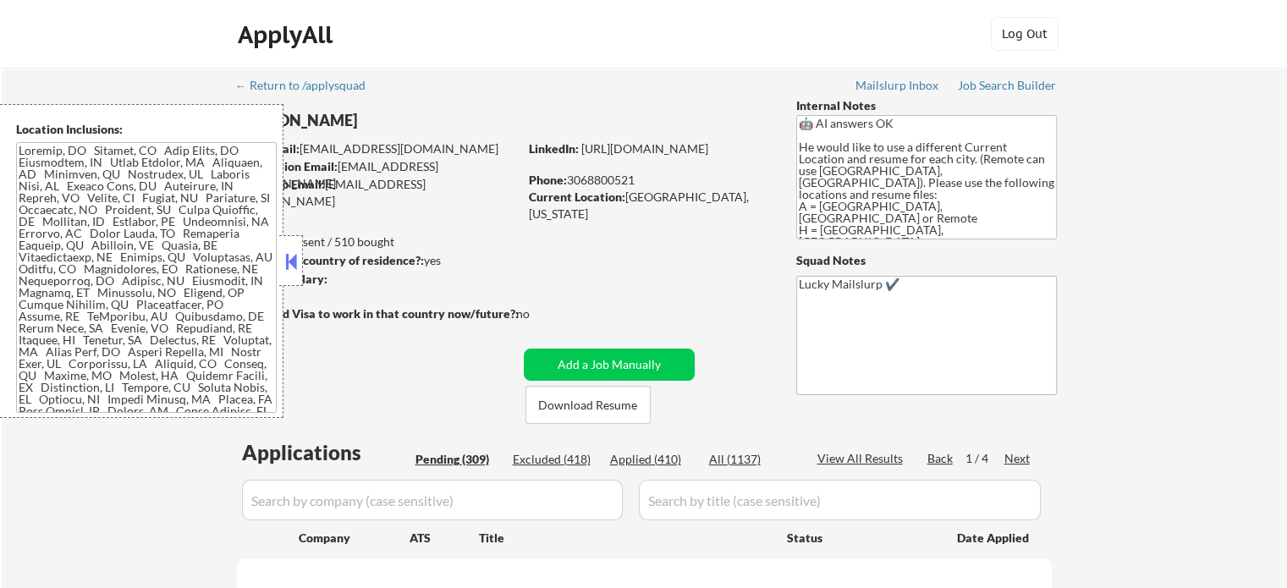
select select ""pending""
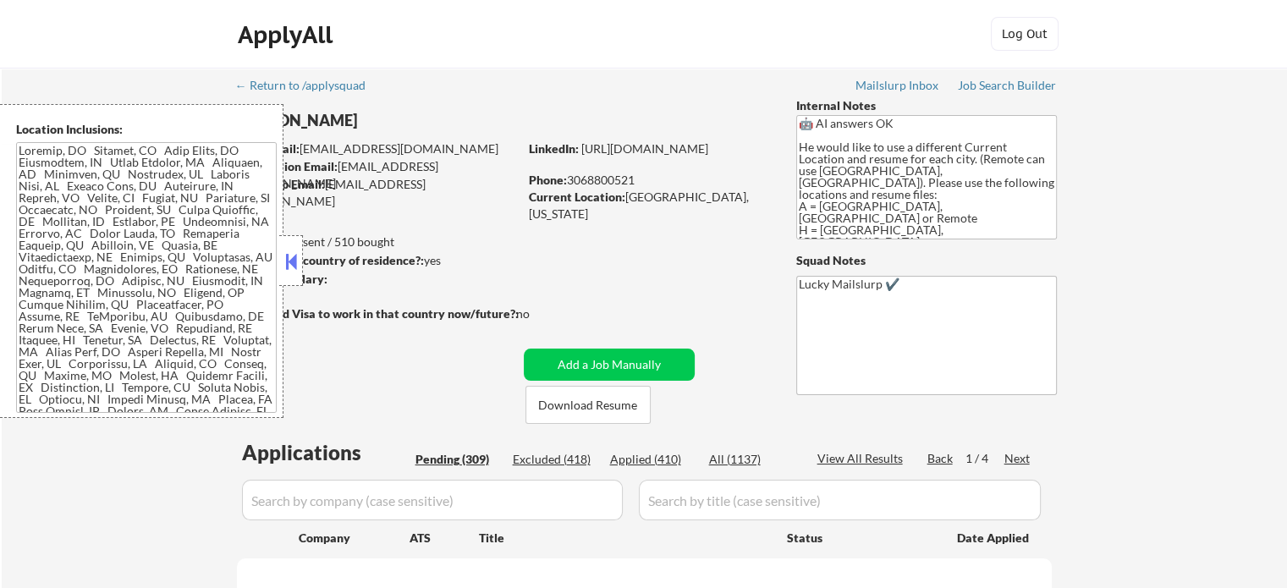
select select ""pending""
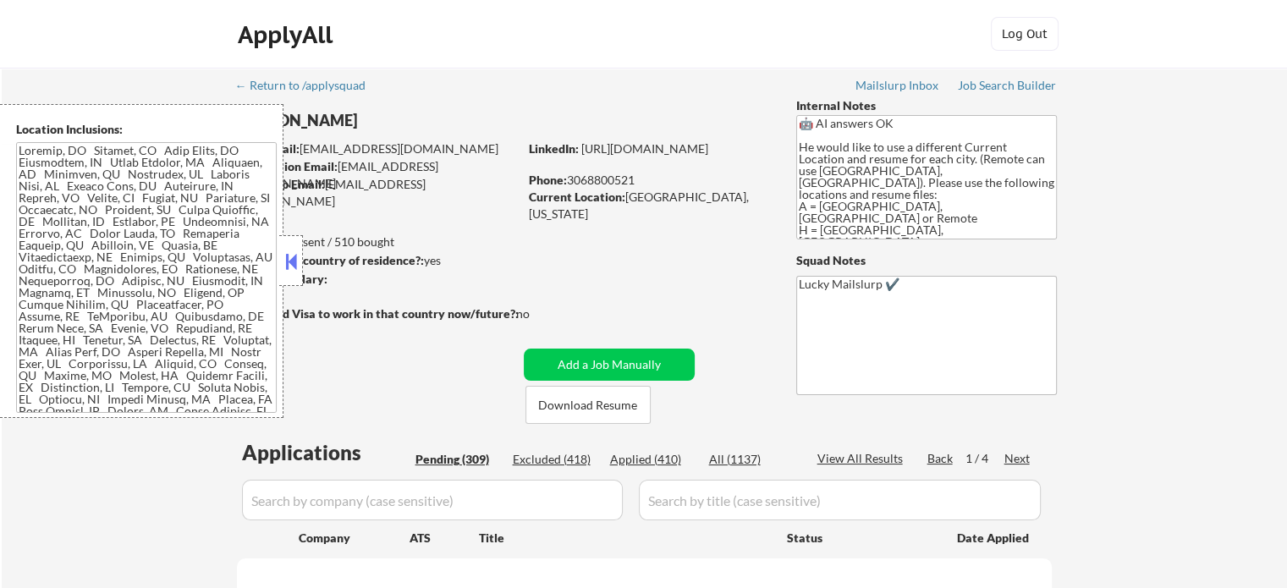
select select ""pending""
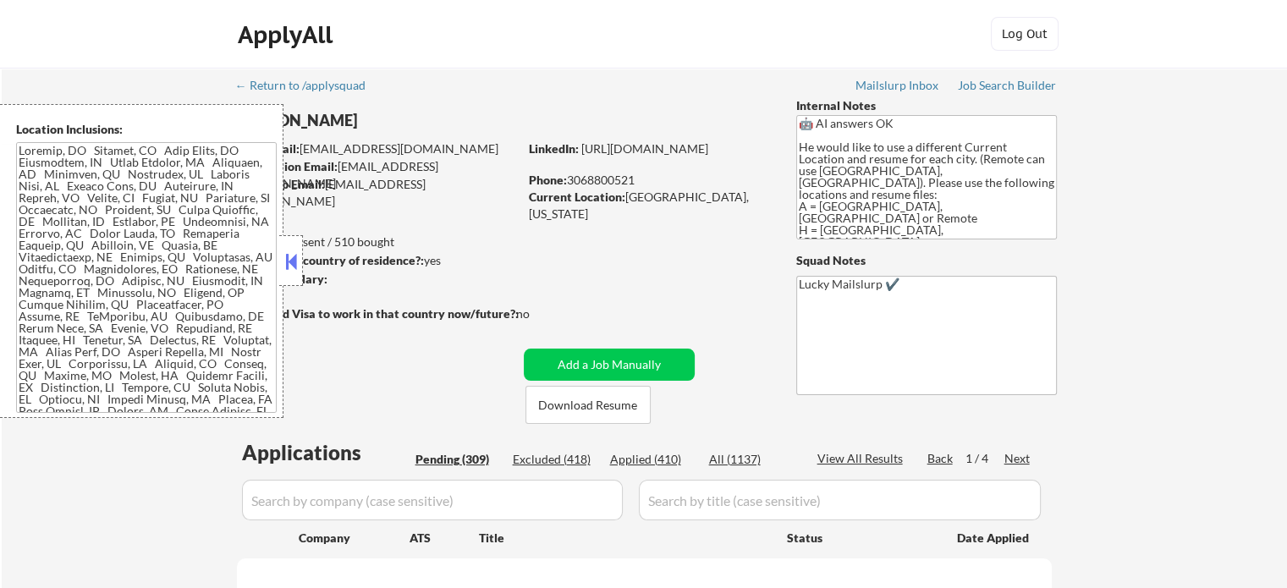
select select ""pending""
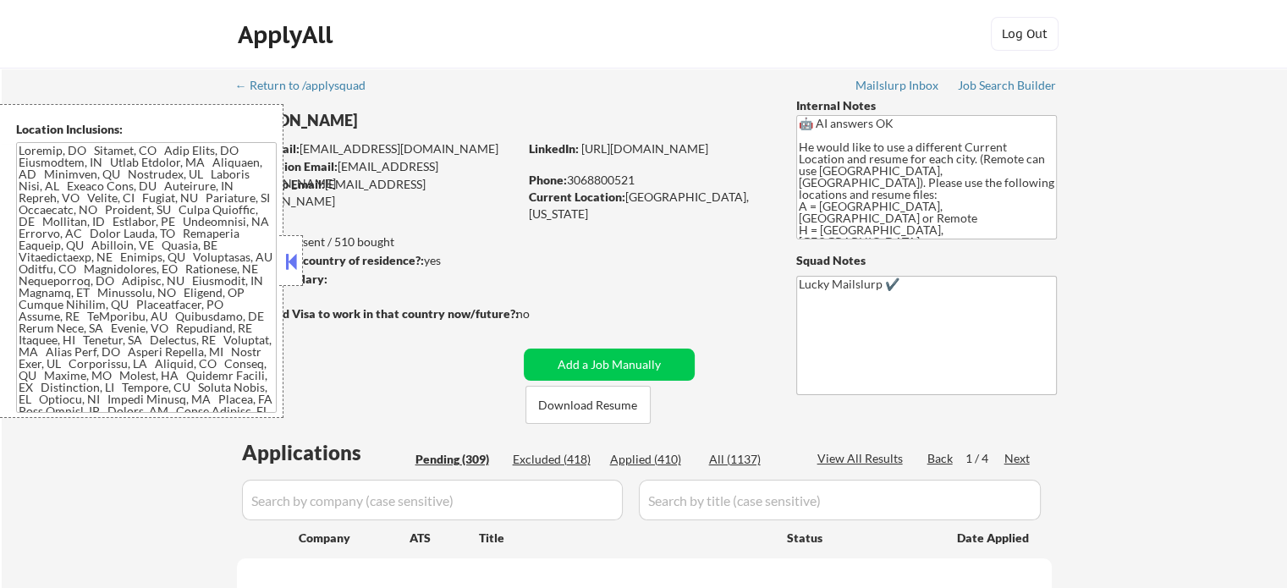
select select ""pending""
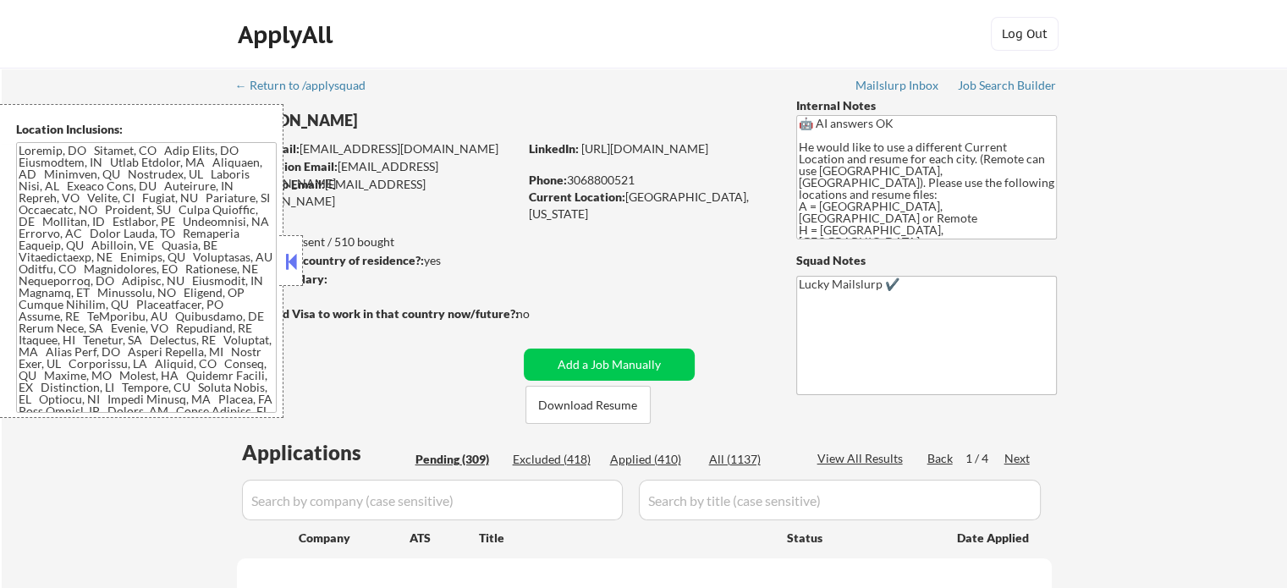
select select ""pending""
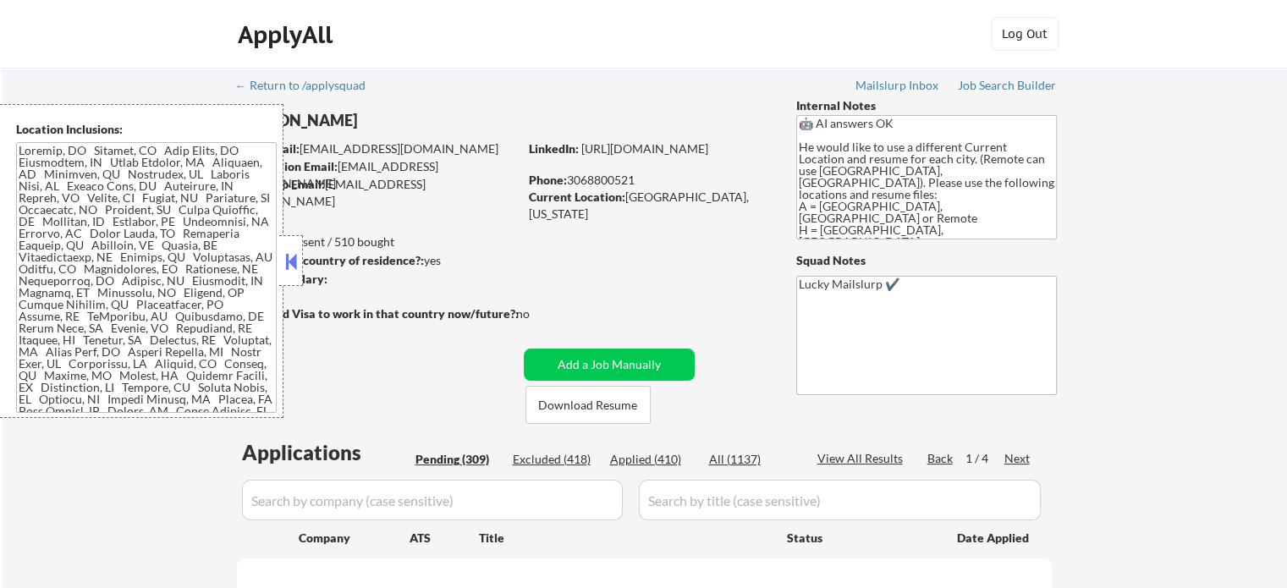
select select ""pending""
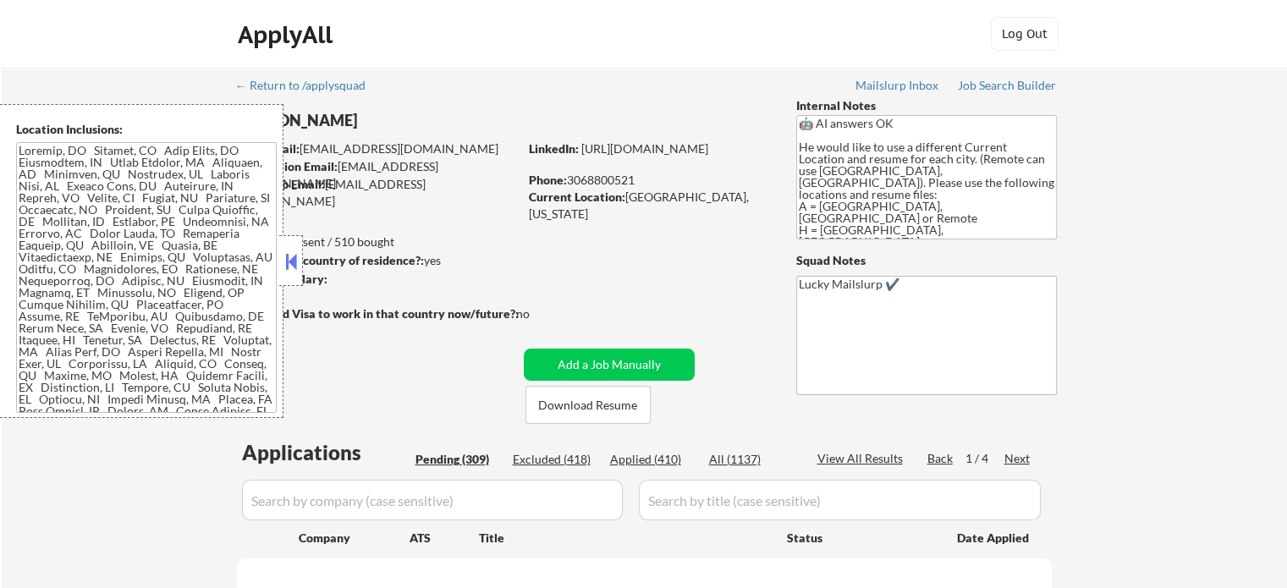
select select ""pending""
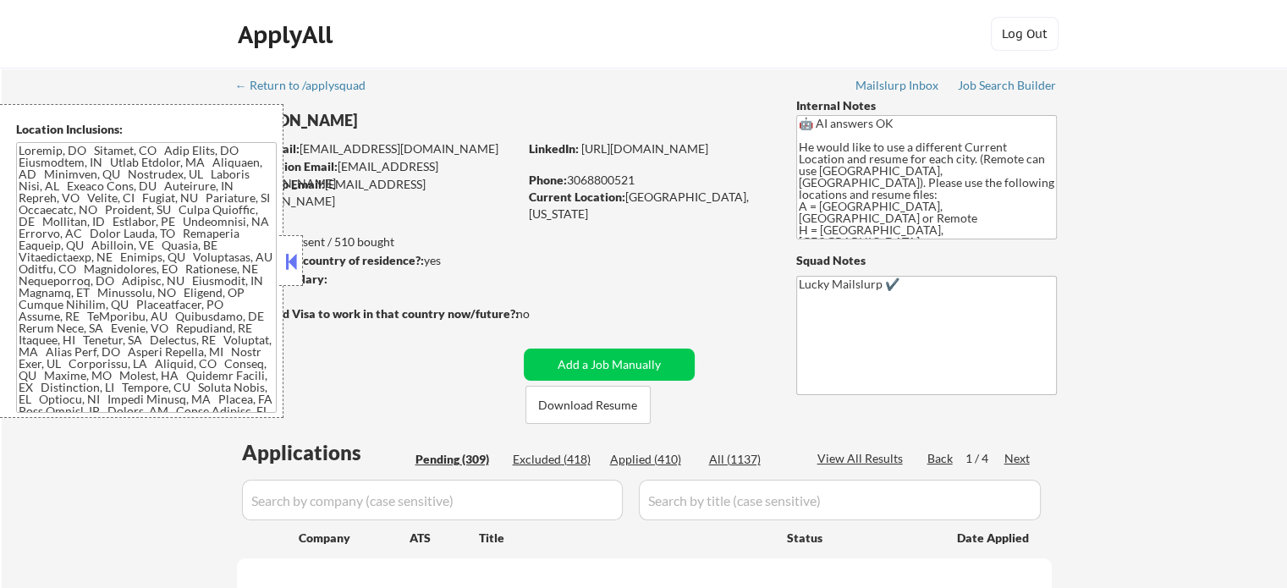
select select ""pending""
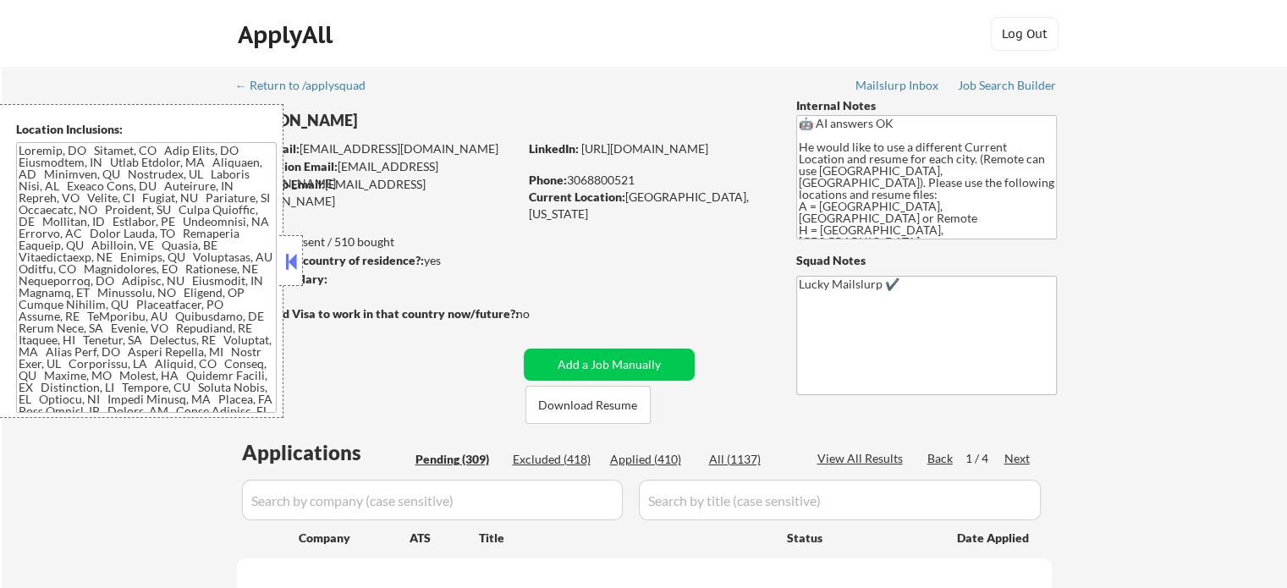
select select ""pending""
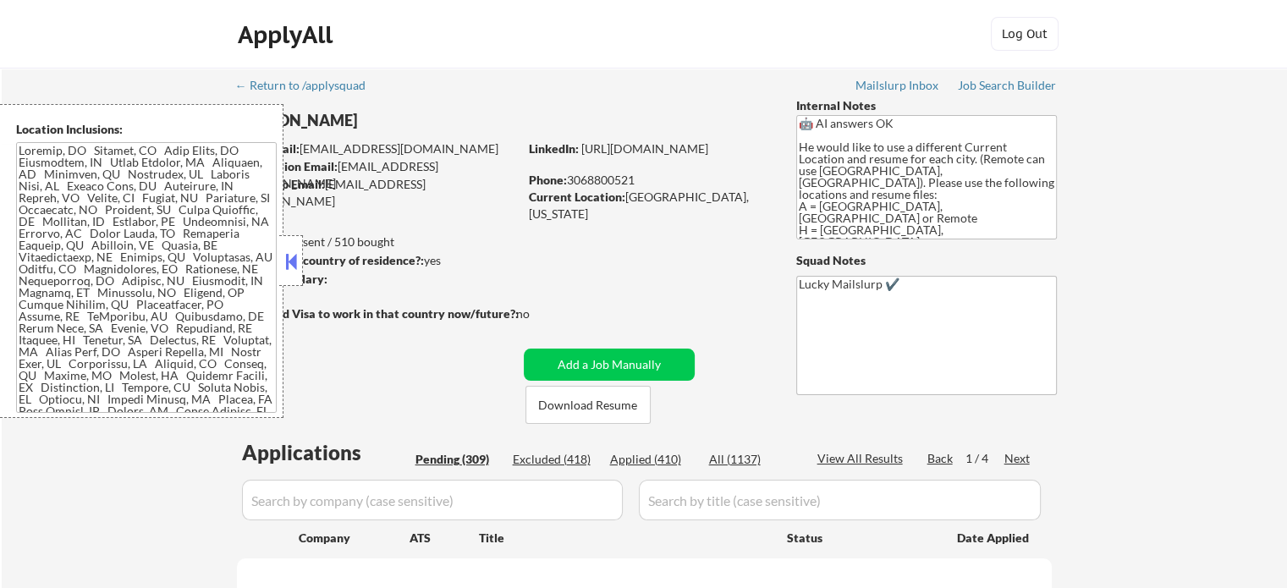
select select ""pending""
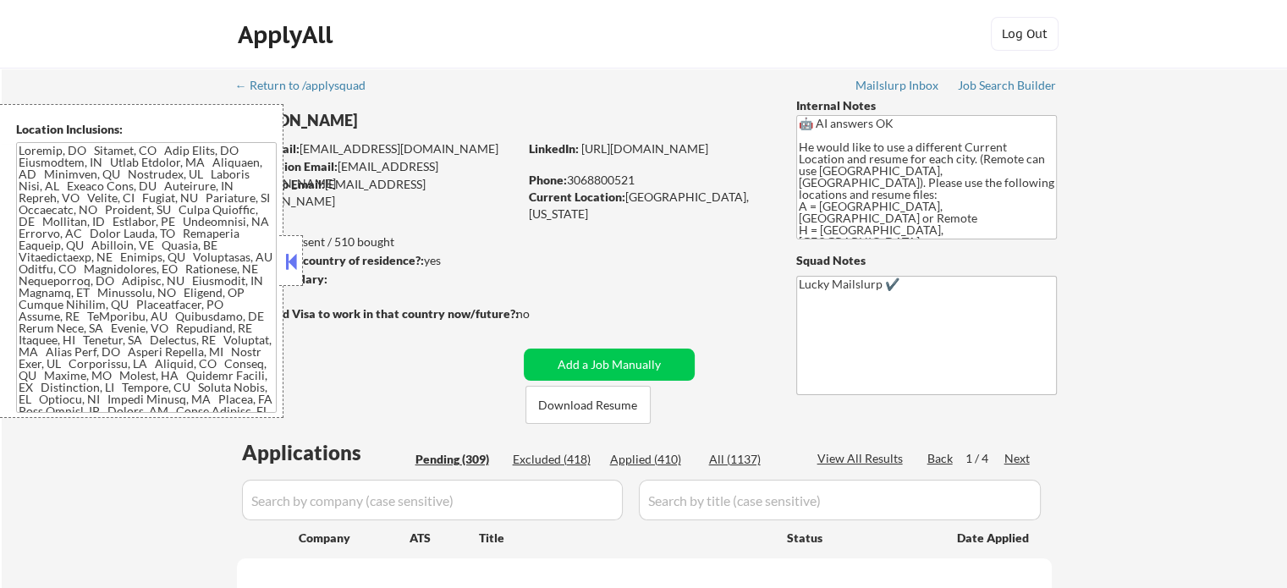
select select ""pending""
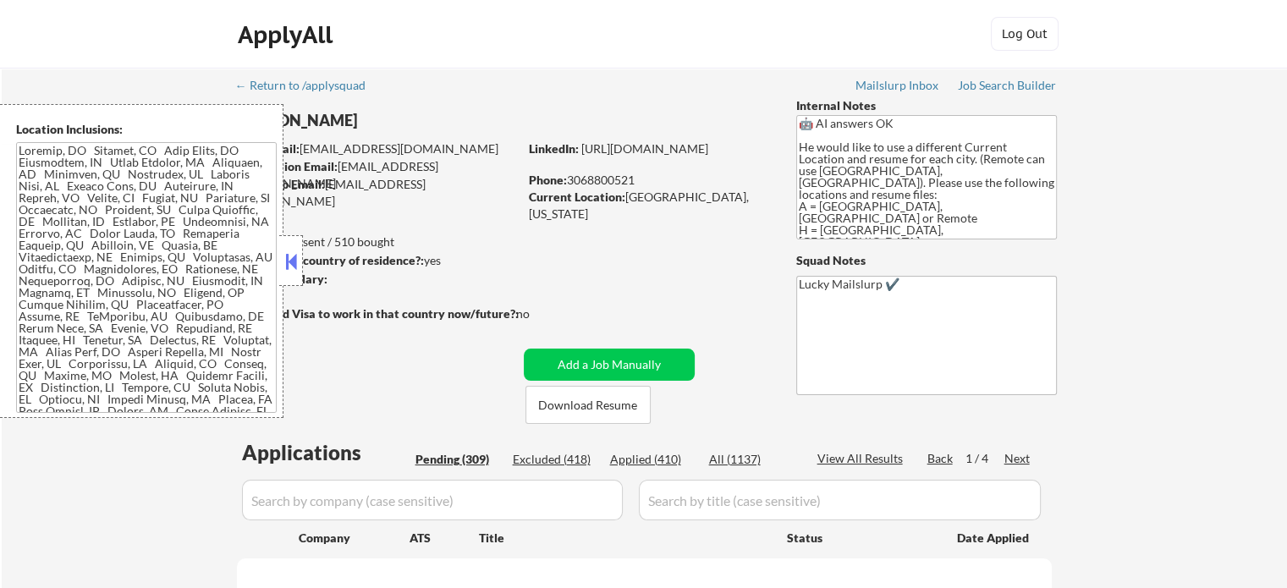
select select ""pending""
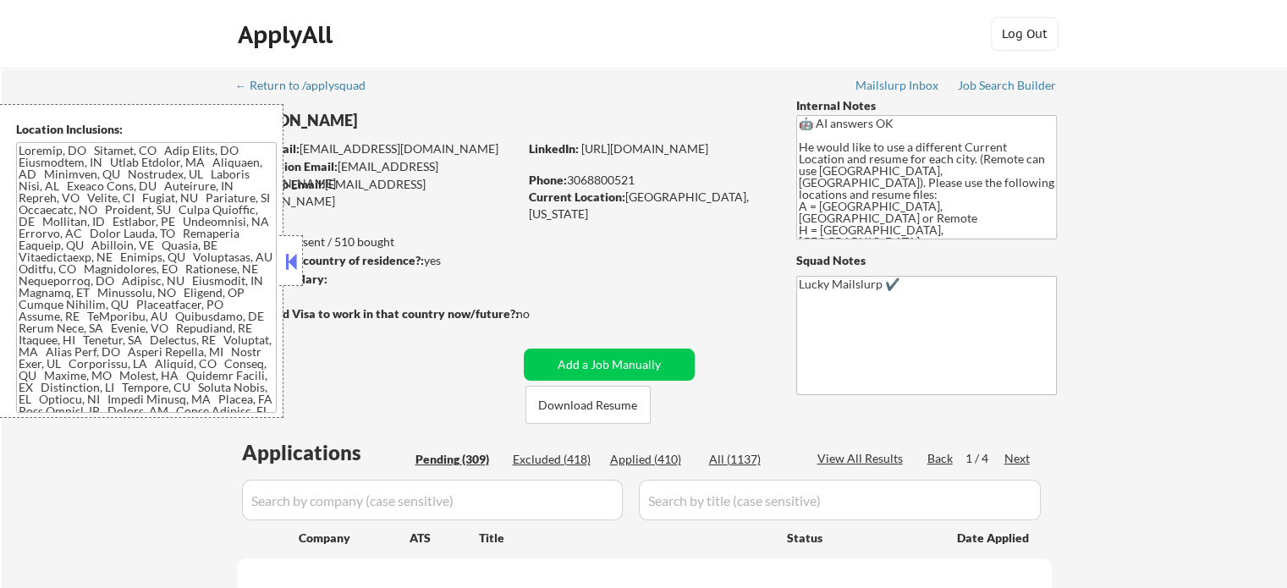
select select ""pending""
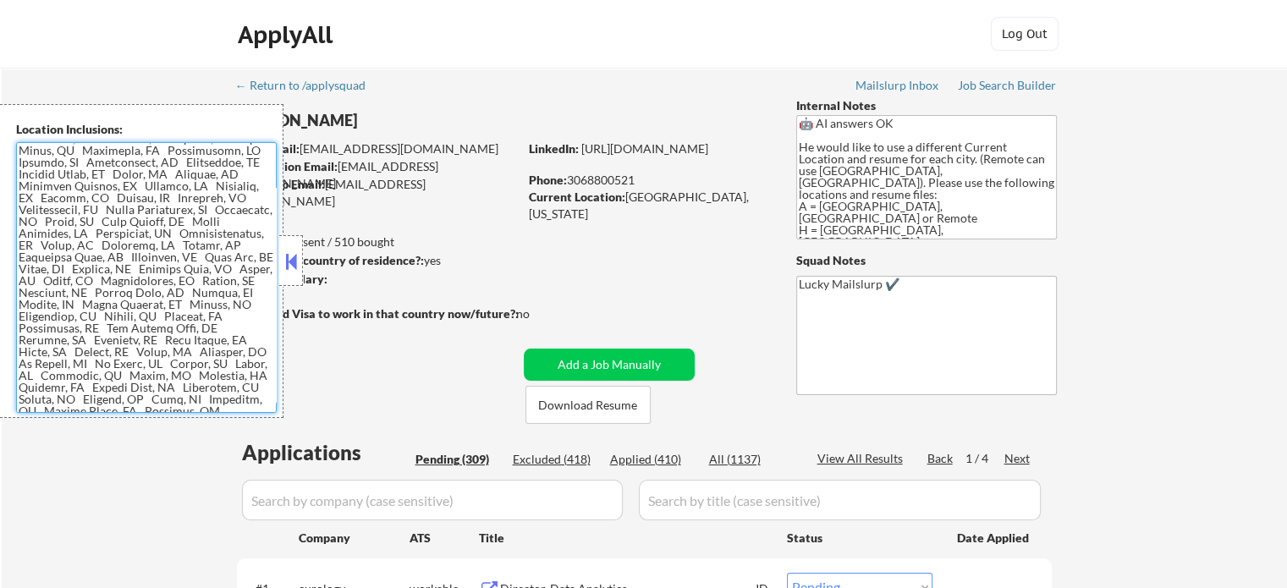
scroll to position [1273, 0]
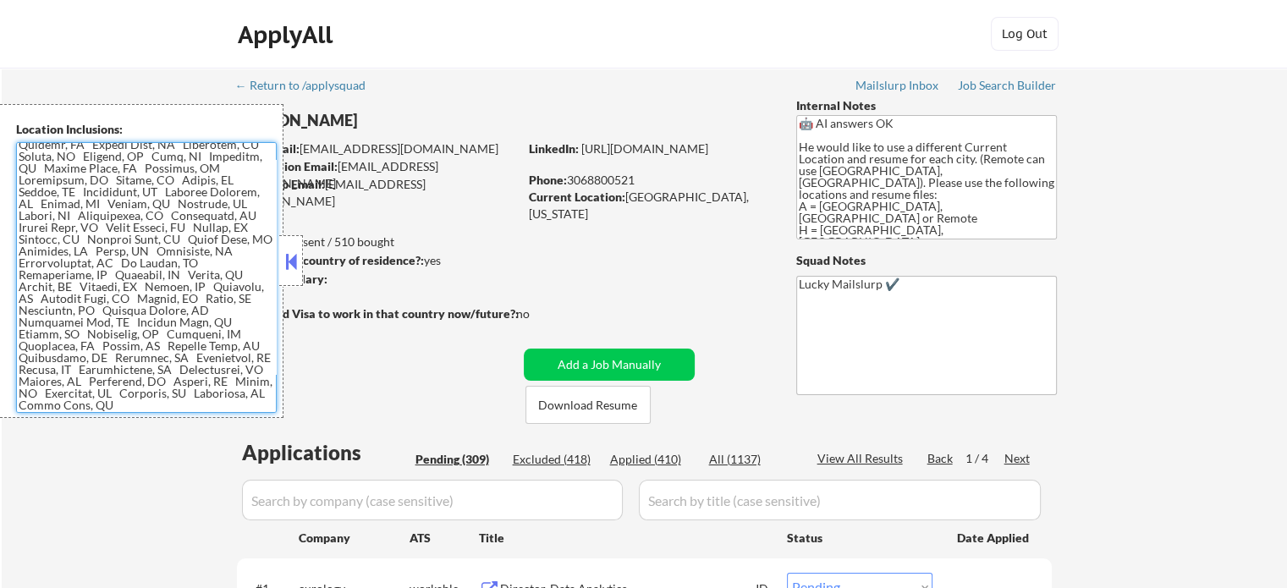
drag, startPoint x: 20, startPoint y: 151, endPoint x: 244, endPoint y: 437, distance: 362.2
click at [244, 437] on body "← Return to /applysquad Mailslurp Inbox Job Search Builder Kwankah Taka User Em…" at bounding box center [643, 294] width 1287 height 588
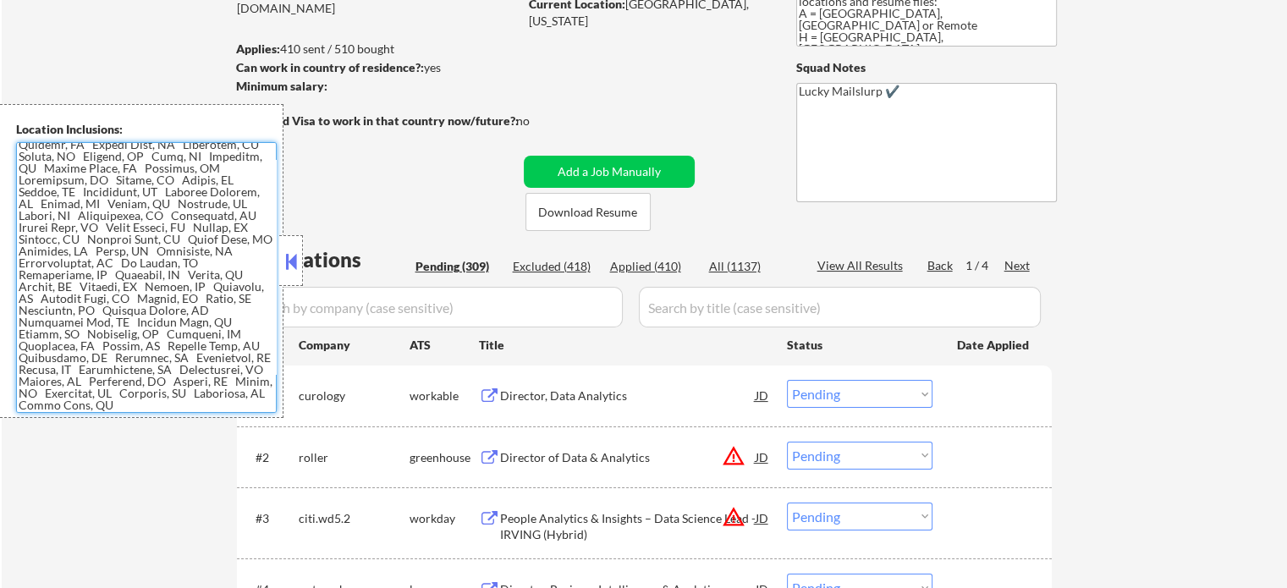
scroll to position [254, 0]
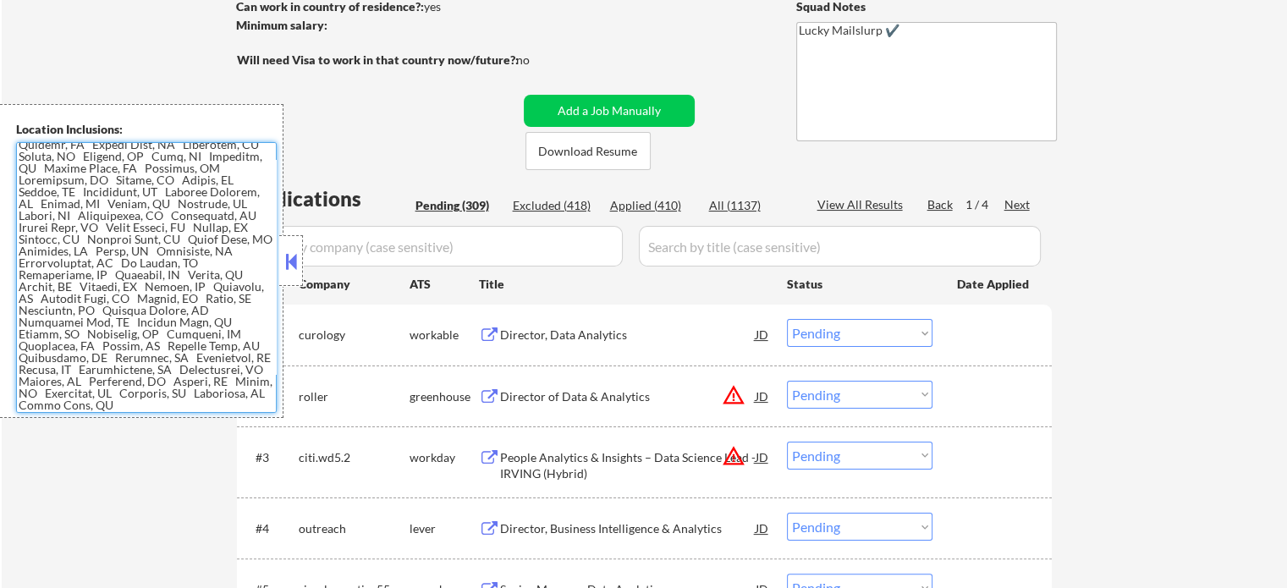
click at [524, 325] on div "Director, Data Analytics" at bounding box center [628, 334] width 256 height 30
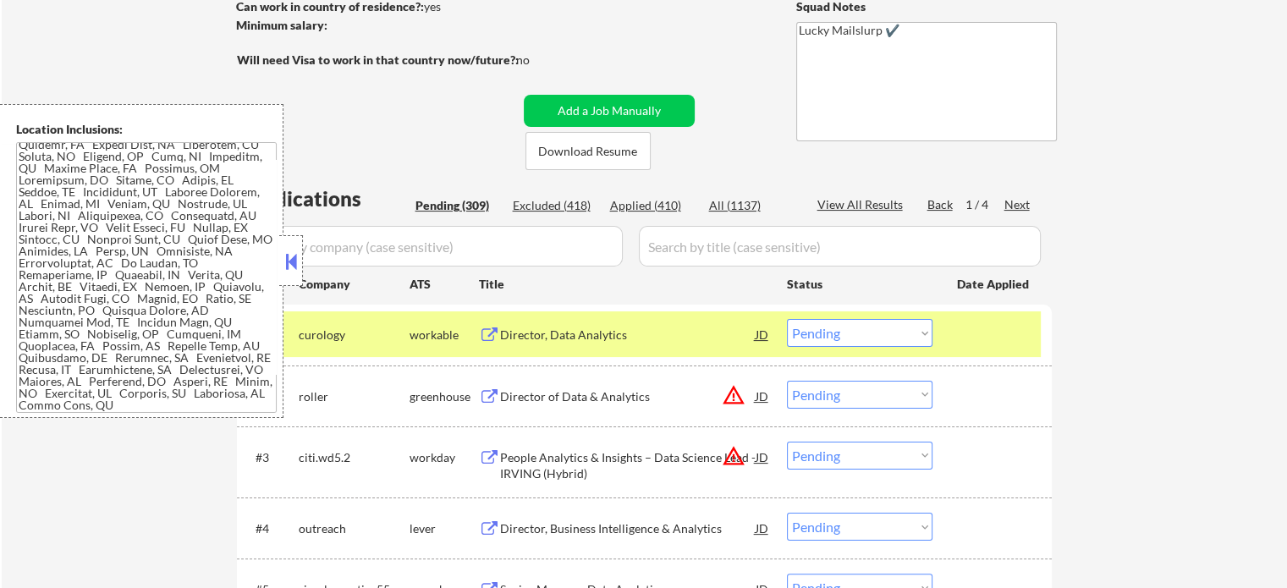
click at [844, 341] on select "Choose an option... Pending Applied Excluded (Questions) Excluded (Expired) Exc…" at bounding box center [860, 333] width 146 height 28
click at [787, 319] on select "Choose an option... Pending Applied Excluded (Questions) Excluded (Expired) Exc…" at bounding box center [860, 333] width 146 height 28
click at [985, 322] on div at bounding box center [994, 334] width 74 height 30
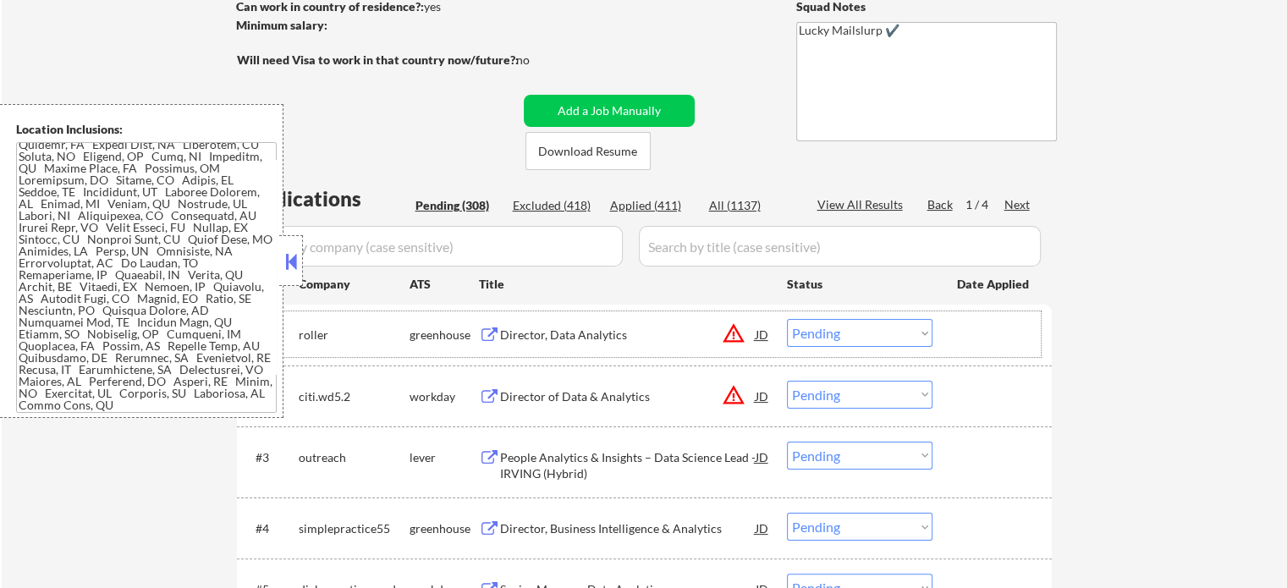
click at [582, 336] on div "Director, Data Analytics" at bounding box center [628, 335] width 256 height 17
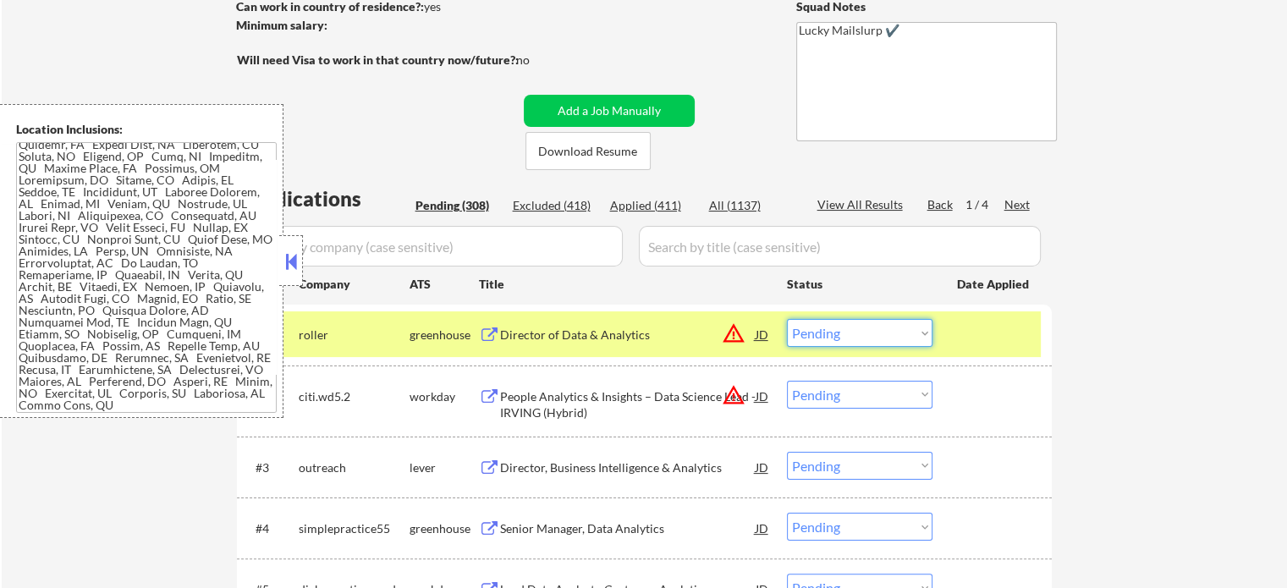
click at [829, 343] on select "Choose an option... Pending Applied Excluded (Questions) Excluded (Expired) Exc…" at bounding box center [860, 333] width 146 height 28
click at [787, 319] on select "Choose an option... Pending Applied Excluded (Questions) Excluded (Expired) Exc…" at bounding box center [860, 333] width 146 height 28
click at [966, 334] on div at bounding box center [994, 334] width 74 height 30
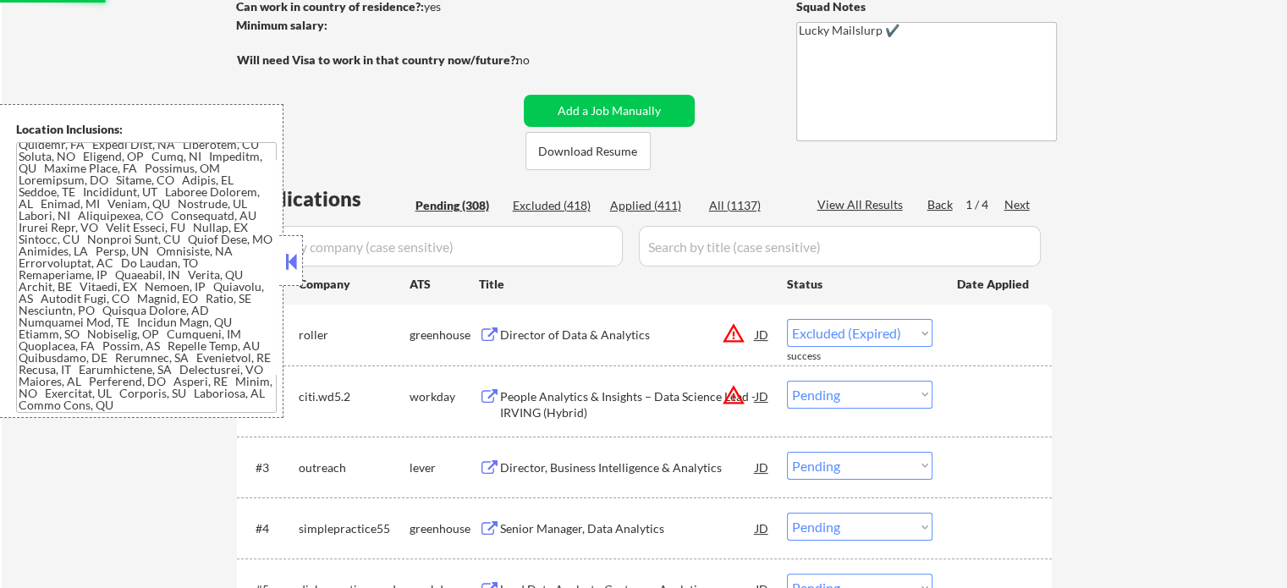
select select ""pending""
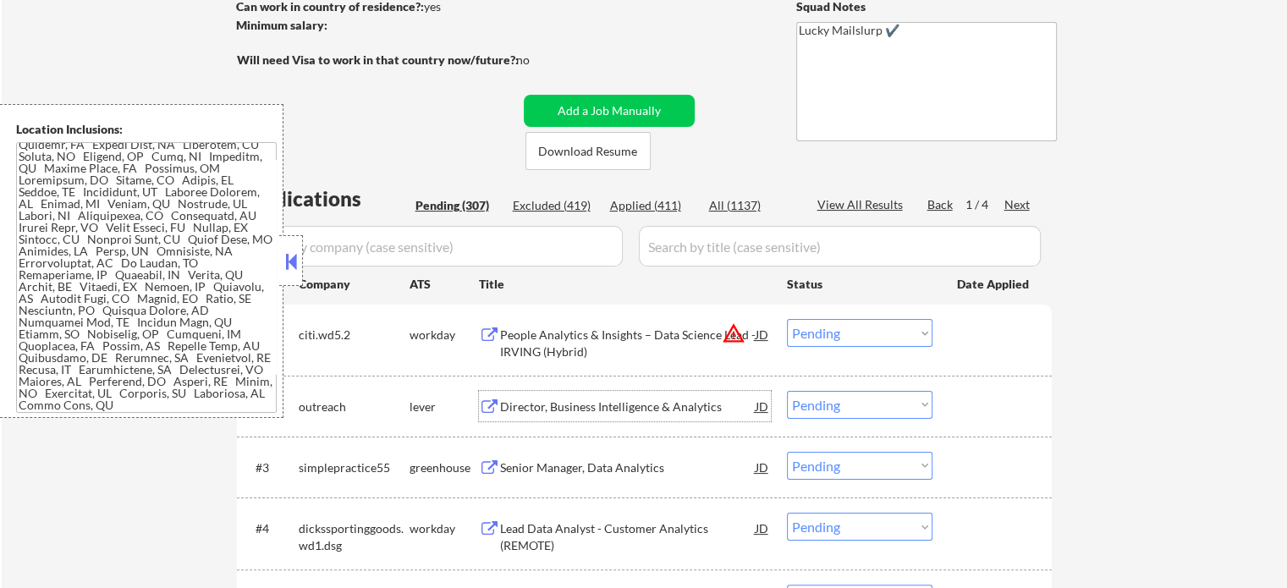
click at [539, 409] on div "Director, Business Intelligence & Analytics" at bounding box center [628, 407] width 256 height 17
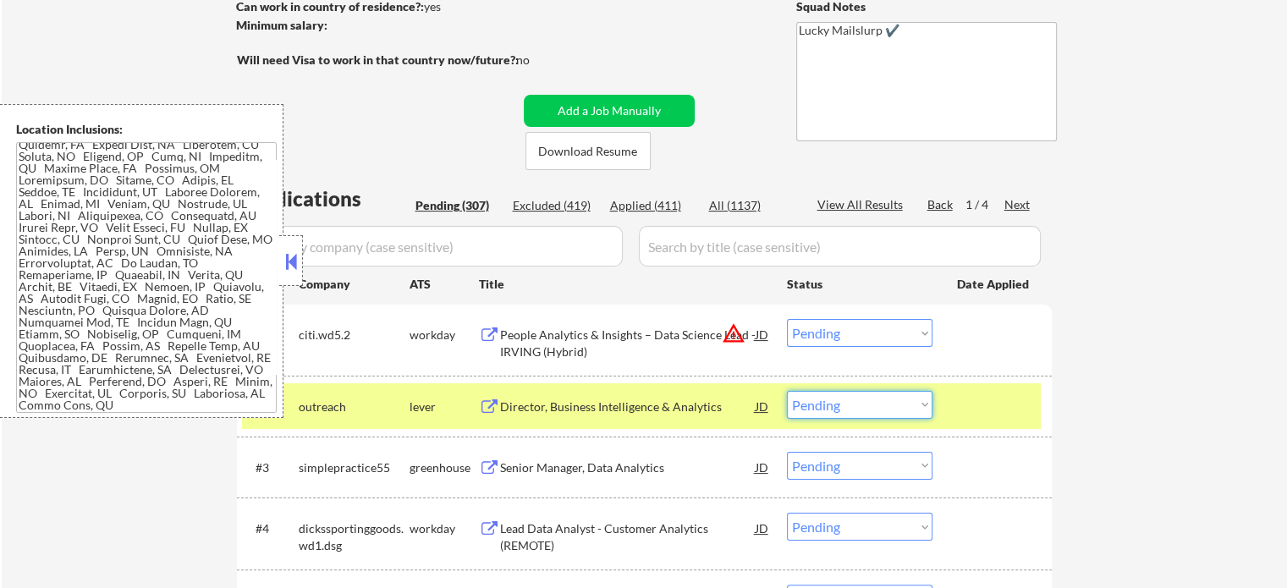
click at [809, 405] on select "Choose an option... Pending Applied Excluded (Questions) Excluded (Expired) Exc…" at bounding box center [860, 405] width 146 height 28
click at [787, 391] on select "Choose an option... Pending Applied Excluded (Questions) Excluded (Expired) Exc…" at bounding box center [860, 405] width 146 height 28
click at [951, 414] on div "#2 outreach lever Director, Business Intelligence & Analytics JD warning_amber …" at bounding box center [641, 406] width 799 height 46
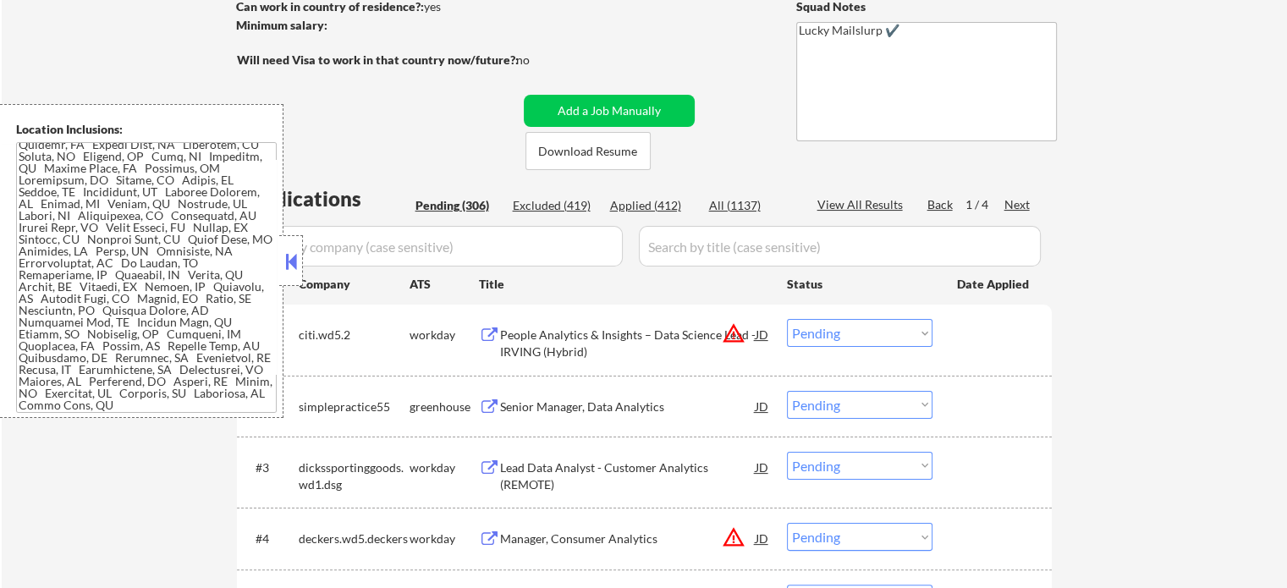
click at [607, 410] on div "Senior Manager, Data Analytics" at bounding box center [628, 407] width 256 height 17
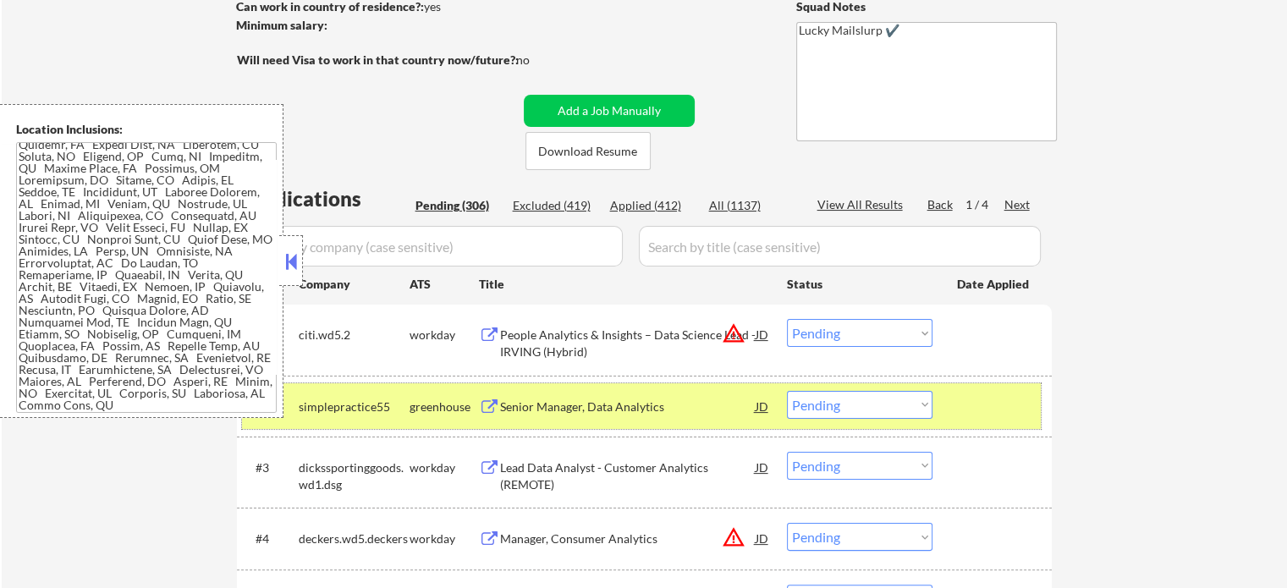
click at [826, 419] on div "#2 simplepractice55 greenhouse Senior Manager, Data Analytics JD warning_amber …" at bounding box center [641, 406] width 799 height 46
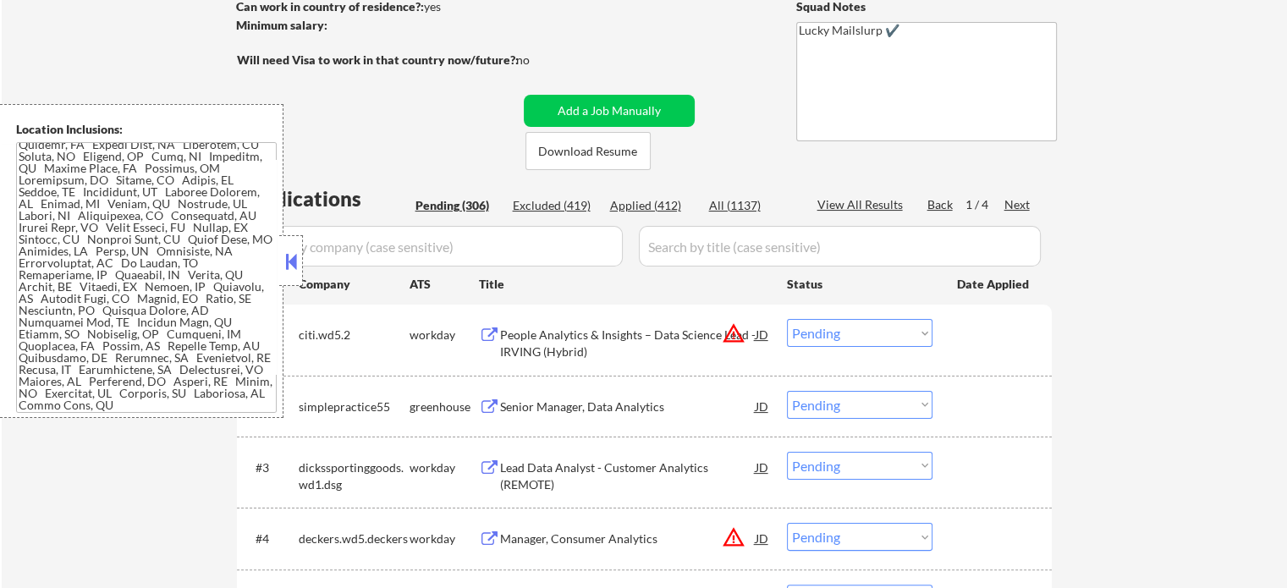
click at [826, 408] on select "Choose an option... Pending Applied Excluded (Questions) Excluded (Expired) Exc…" at bounding box center [860, 405] width 146 height 28
click at [787, 391] on select "Choose an option... Pending Applied Excluded (Questions) Excluded (Expired) Exc…" at bounding box center [860, 405] width 146 height 28
click at [974, 412] on div at bounding box center [994, 406] width 74 height 30
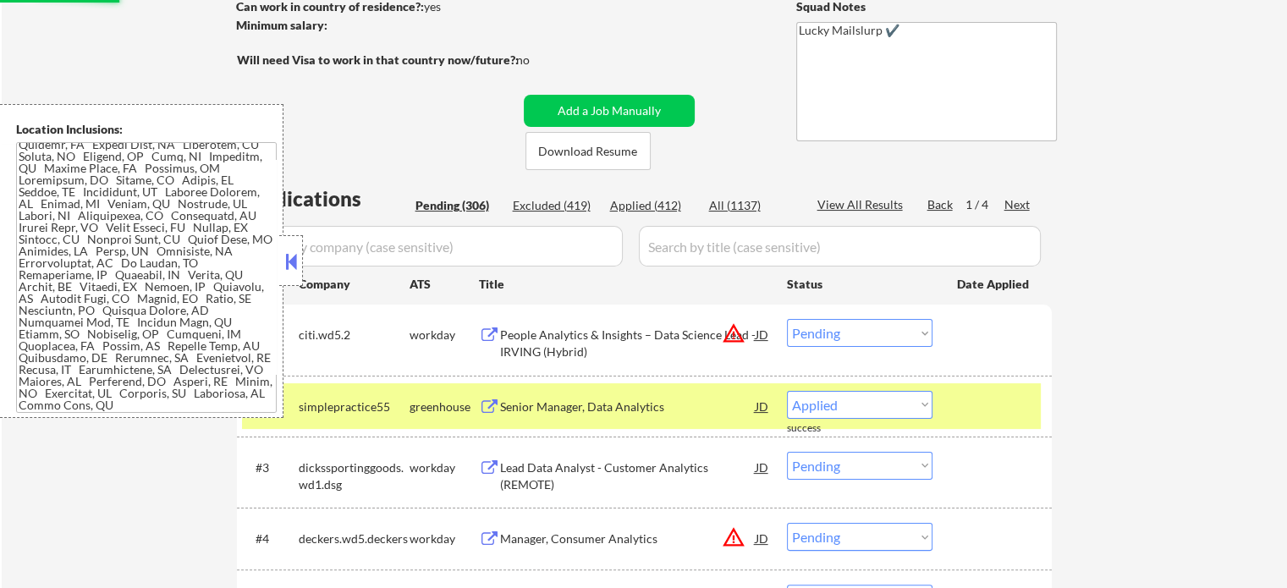
click at [974, 412] on div at bounding box center [994, 406] width 74 height 30
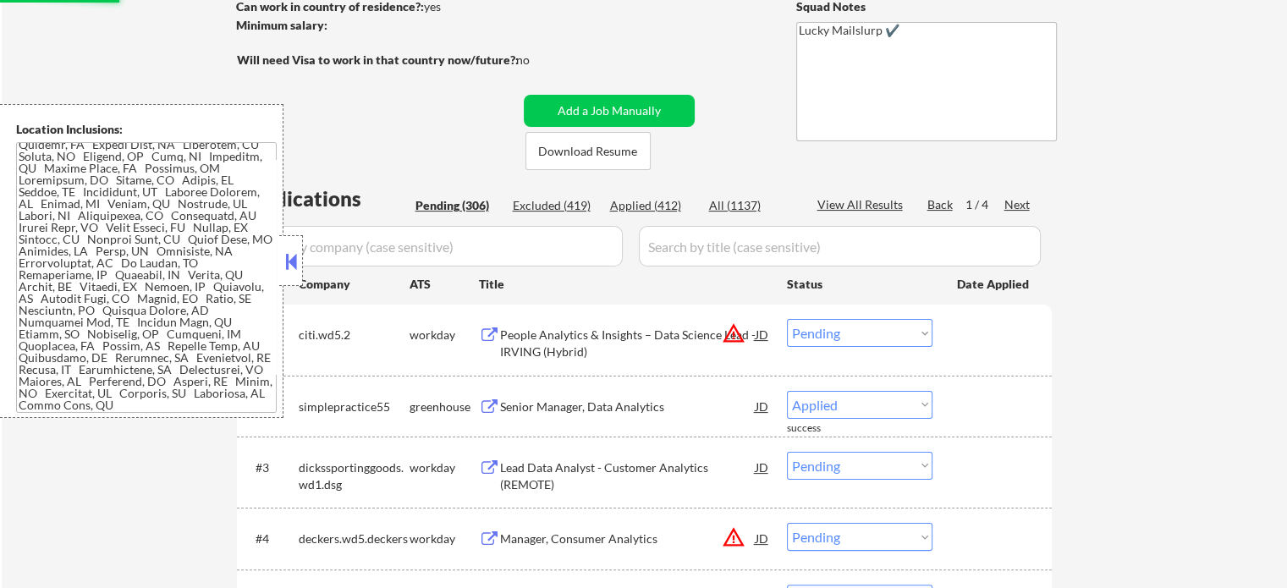
select select ""pending""
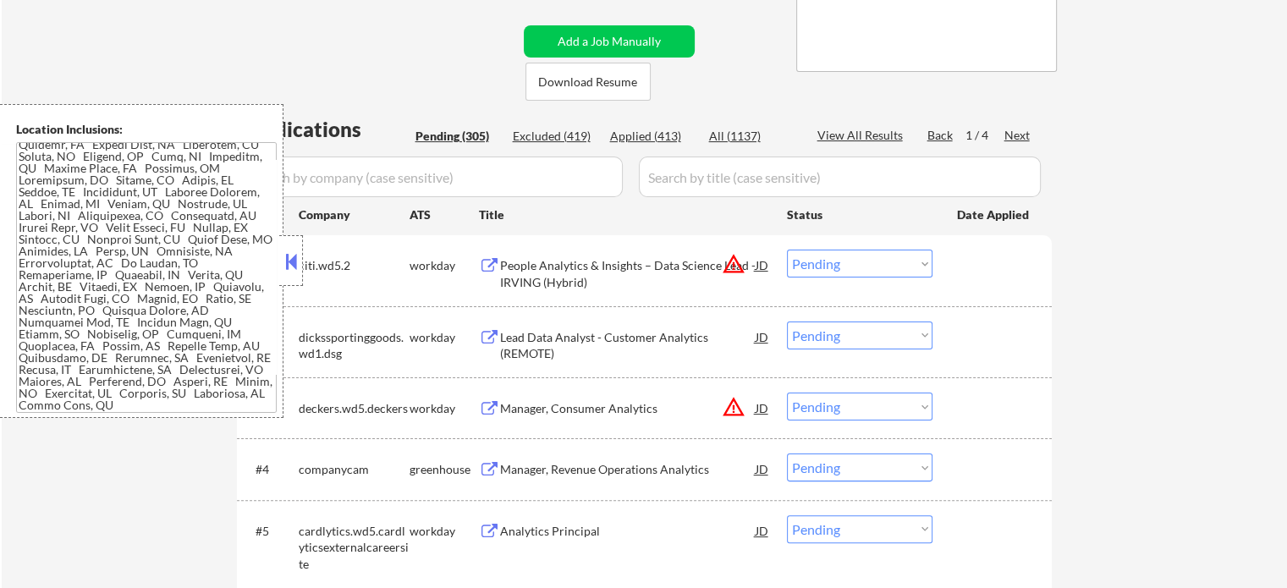
scroll to position [423, 0]
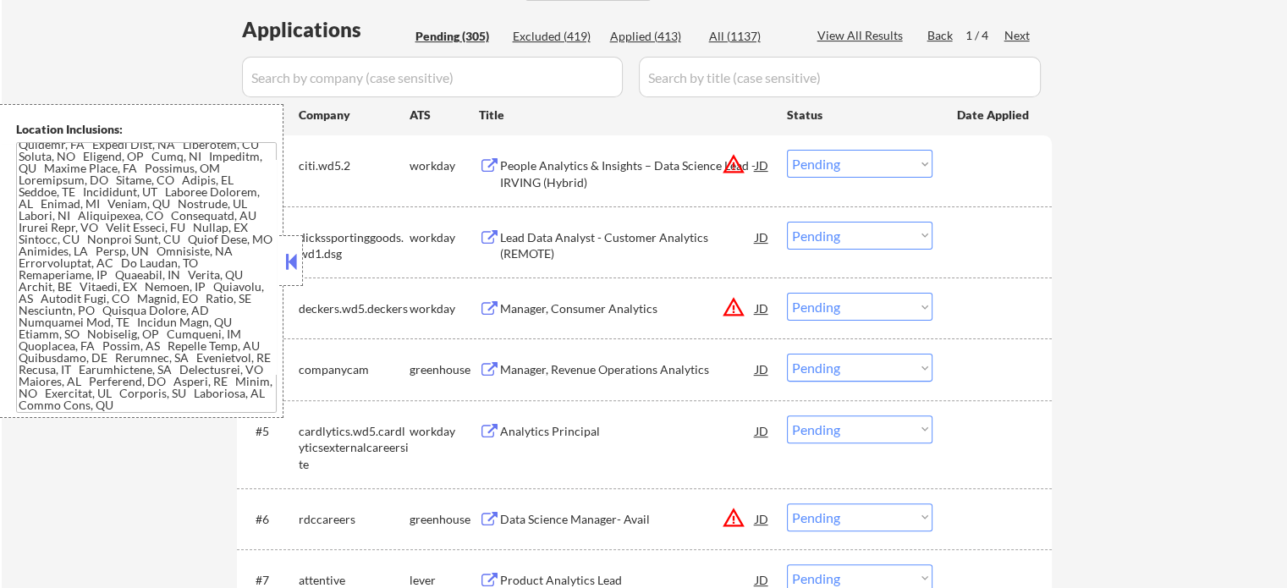
click at [570, 368] on div "Manager, Revenue Operations Analytics" at bounding box center [628, 369] width 256 height 17
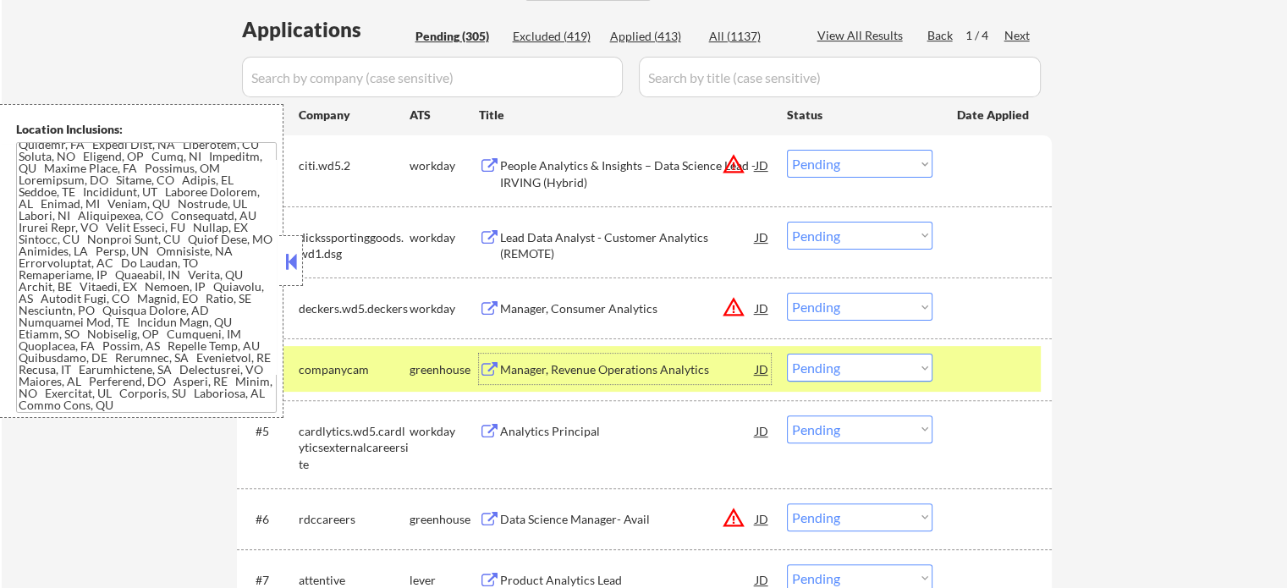
click at [845, 364] on select "Choose an option... Pending Applied Excluded (Questions) Excluded (Expired) Exc…" at bounding box center [860, 368] width 146 height 28
click at [787, 354] on select "Choose an option... Pending Applied Excluded (Questions) Excluded (Expired) Exc…" at bounding box center [860, 368] width 146 height 28
click at [981, 365] on div at bounding box center [994, 369] width 74 height 30
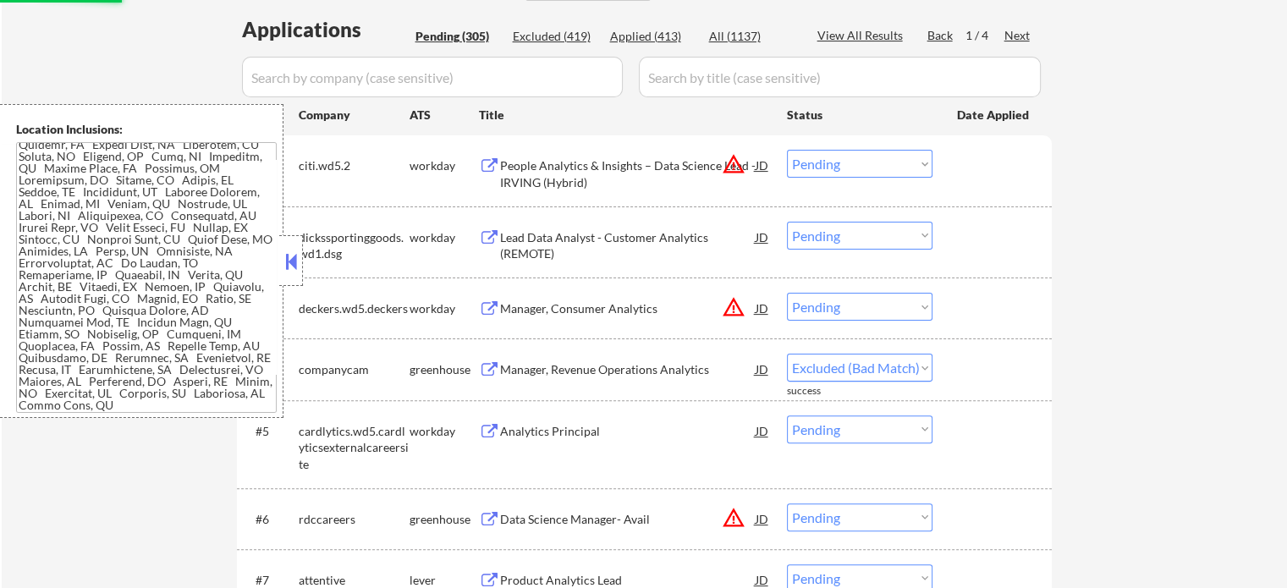
select select ""pending""
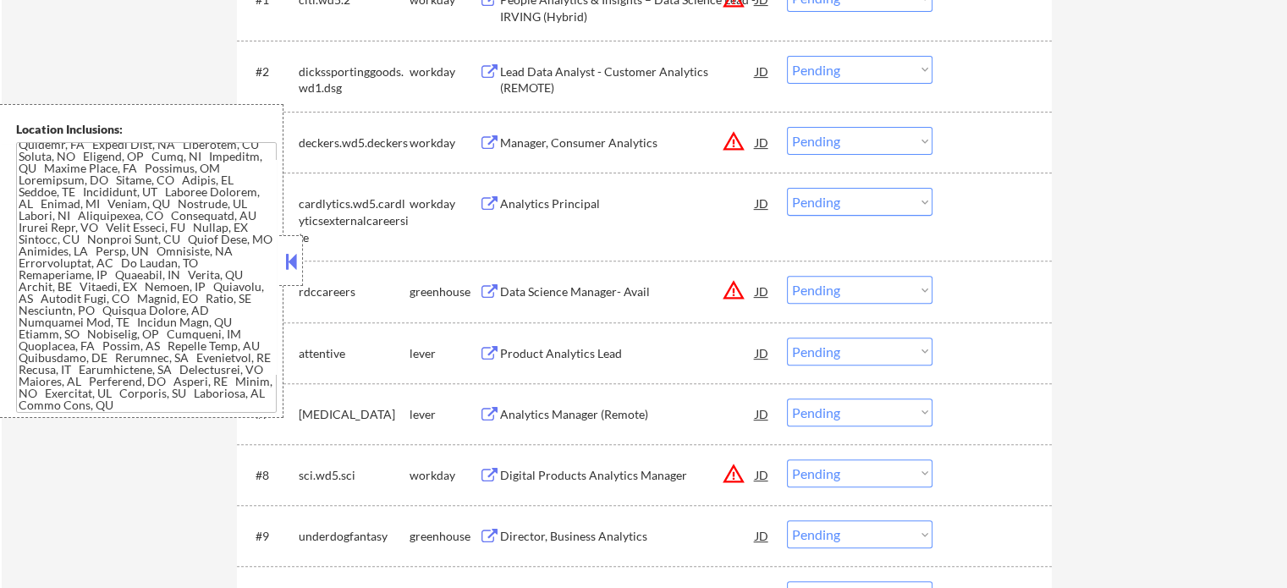
scroll to position [592, 0]
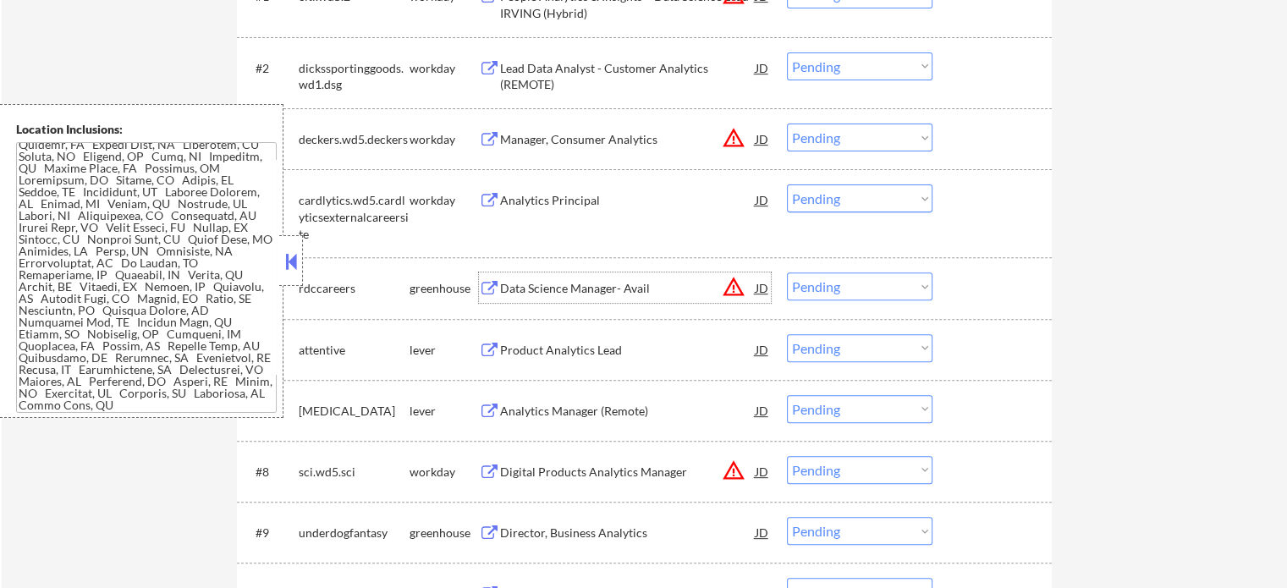
click at [582, 290] on div "Data Science Manager- Avail" at bounding box center [628, 288] width 256 height 17
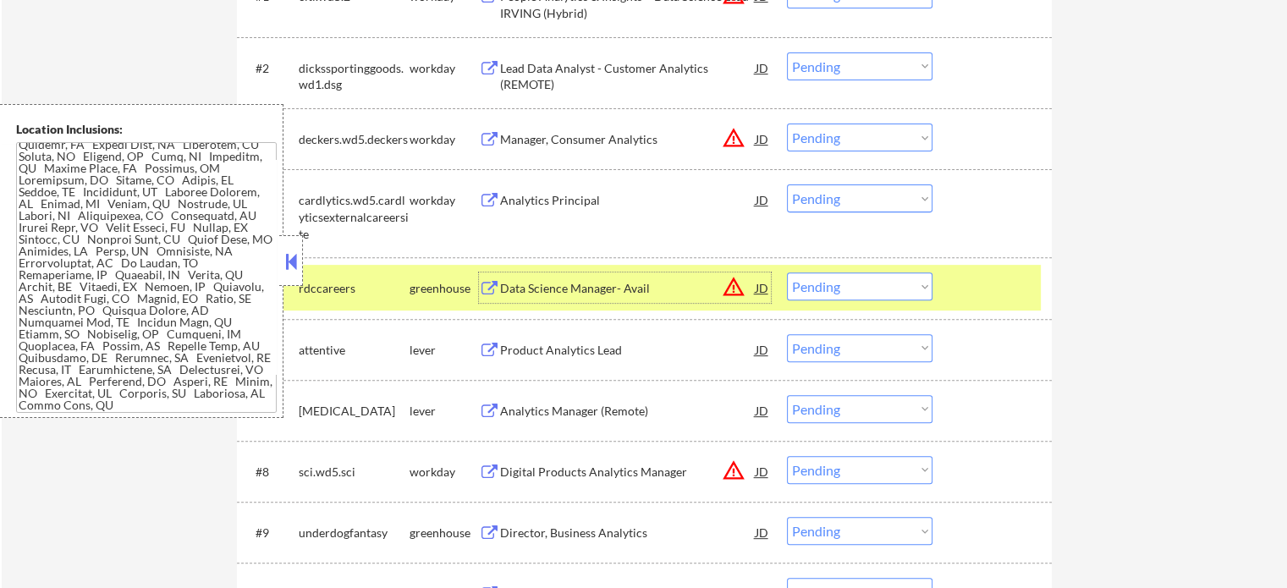
click at [829, 292] on select "Choose an option... Pending Applied Excluded (Questions) Excluded (Expired) Exc…" at bounding box center [860, 286] width 146 height 28
click at [787, 272] on select "Choose an option... Pending Applied Excluded (Questions) Excluded (Expired) Exc…" at bounding box center [860, 286] width 146 height 28
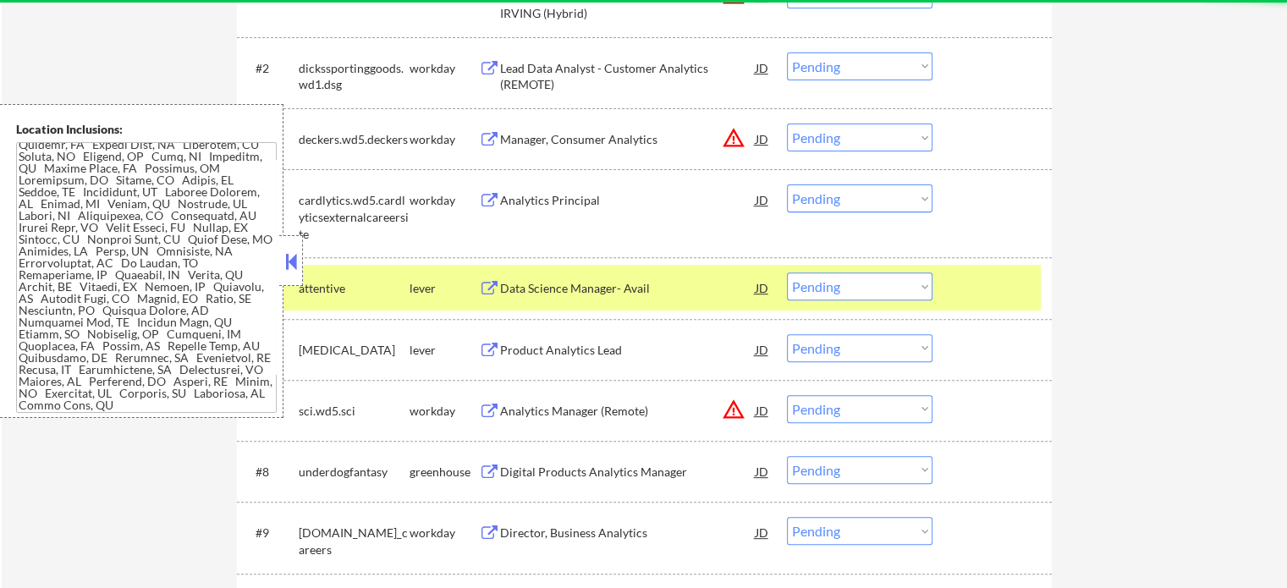
click at [990, 289] on div at bounding box center [994, 287] width 74 height 30
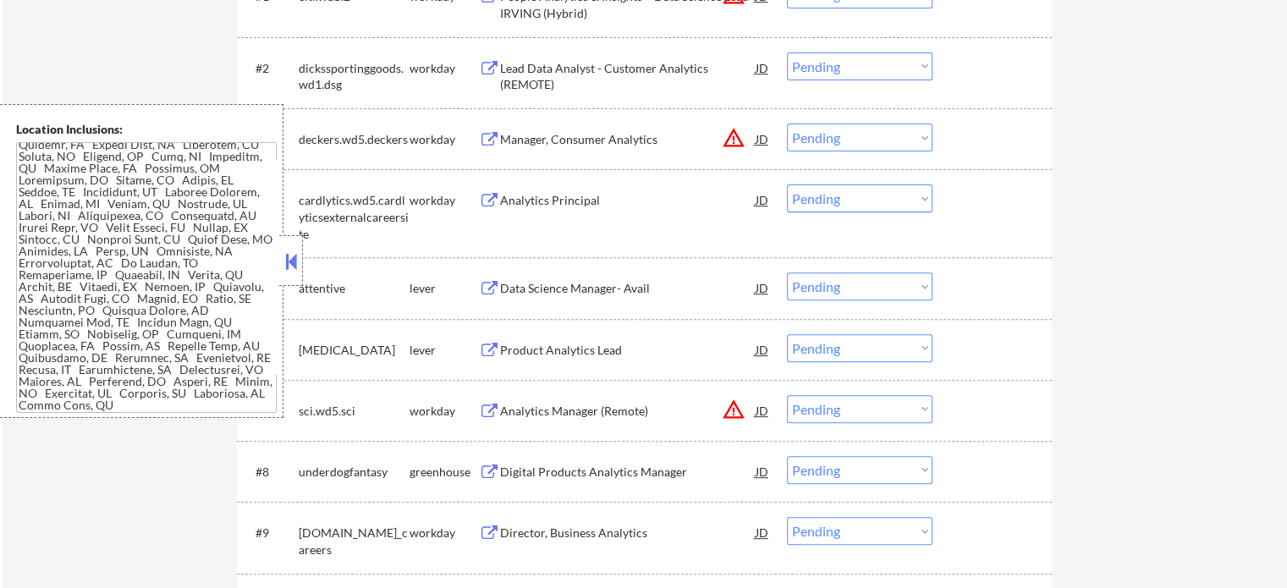
click at [604, 291] on div "Data Science Manager- Avail" at bounding box center [628, 288] width 256 height 17
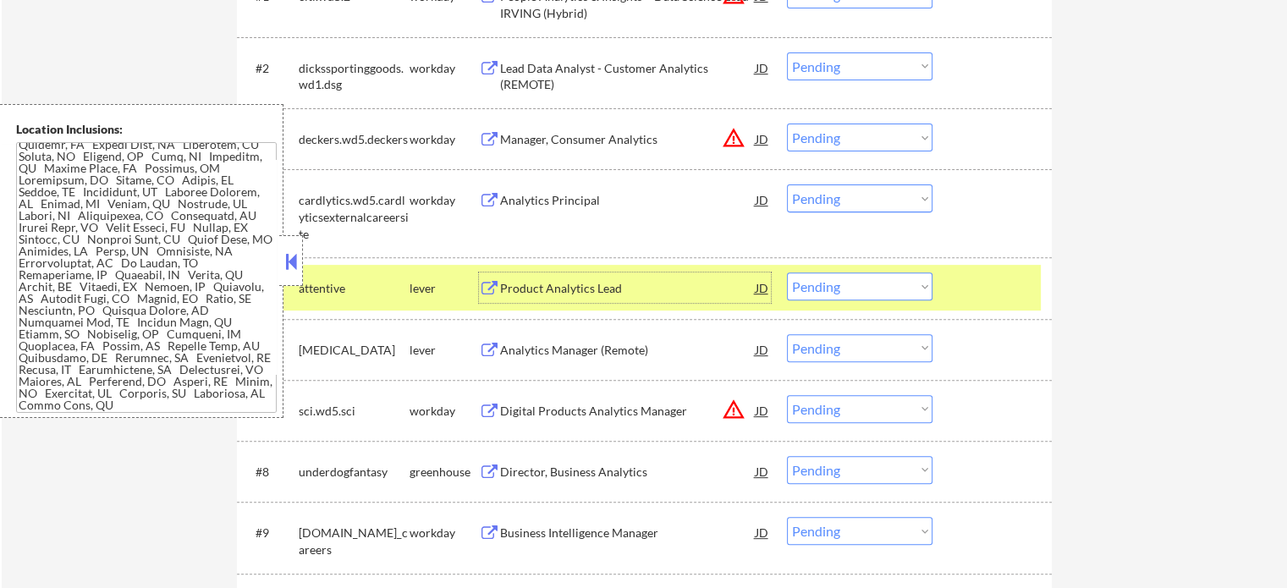
click at [851, 290] on select "Choose an option... Pending Applied Excluded (Questions) Excluded (Expired) Exc…" at bounding box center [860, 286] width 146 height 28
click at [787, 272] on select "Choose an option... Pending Applied Excluded (Questions) Excluded (Expired) Exc…" at bounding box center [860, 286] width 146 height 28
click at [963, 294] on div at bounding box center [994, 287] width 74 height 30
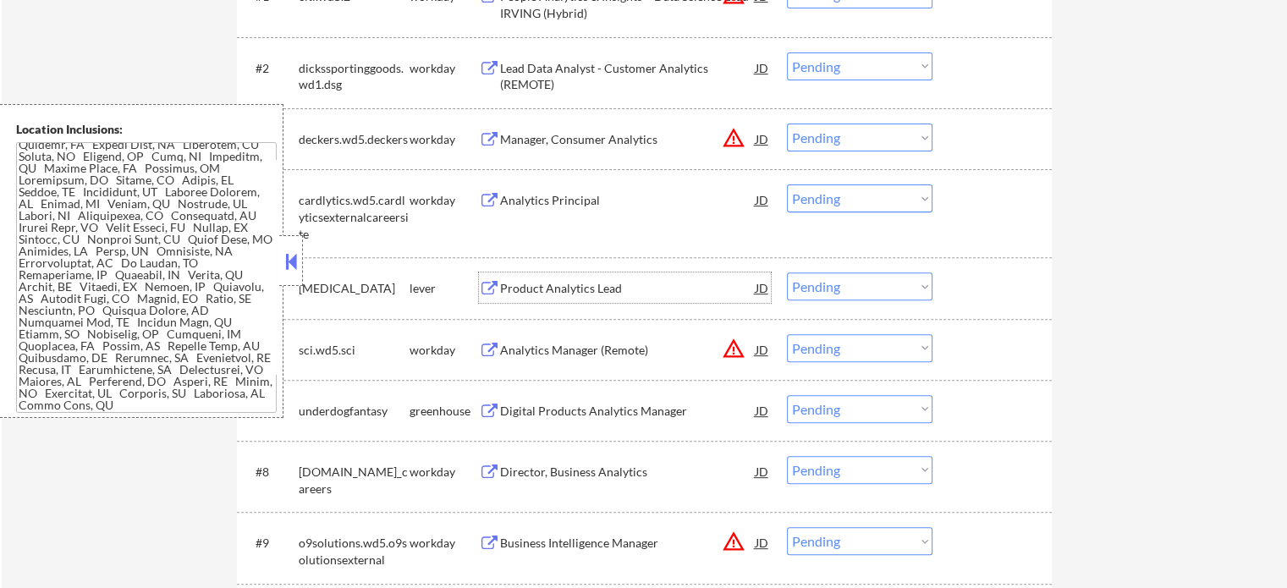
click at [552, 288] on div "Product Analytics Lead" at bounding box center [628, 288] width 256 height 17
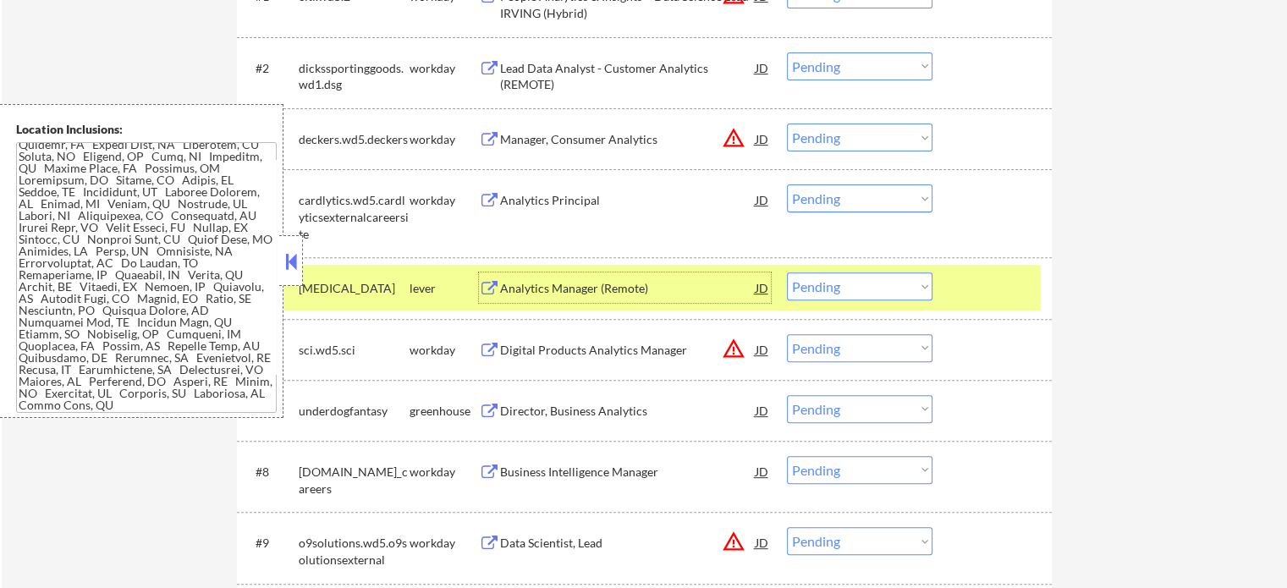
click at [836, 286] on select "Choose an option... Pending Applied Excluded (Questions) Excluded (Expired) Exc…" at bounding box center [860, 286] width 146 height 28
click at [787, 272] on select "Choose an option... Pending Applied Excluded (Questions) Excluded (Expired) Exc…" at bounding box center [860, 286] width 146 height 28
click at [973, 283] on div at bounding box center [994, 287] width 74 height 30
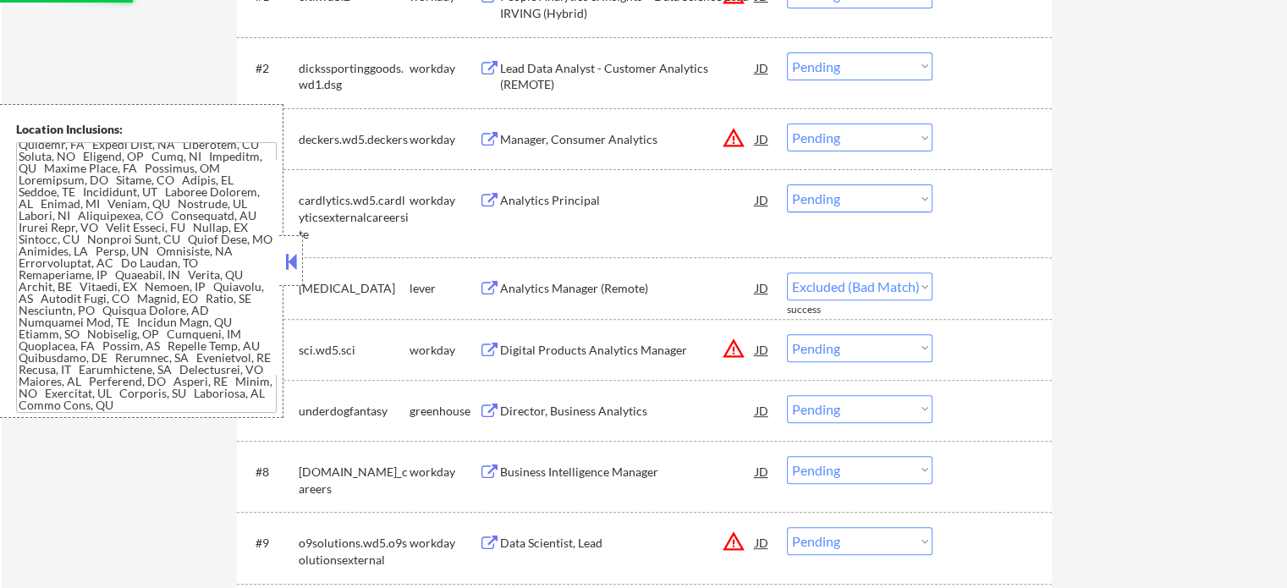
select select ""pending""
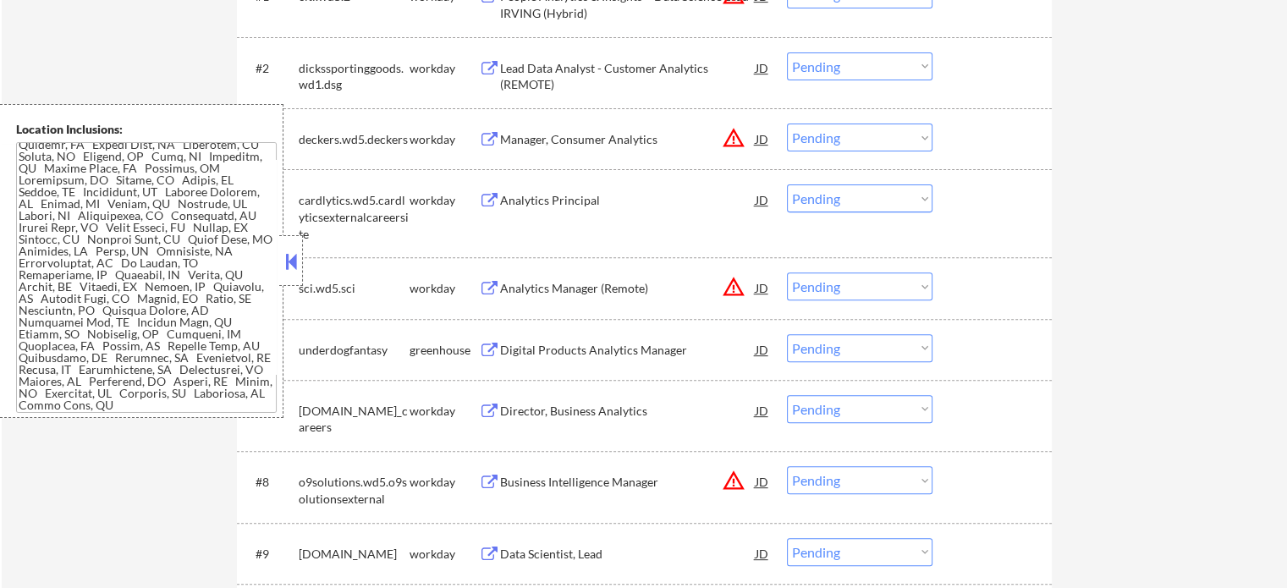
click at [566, 351] on div "Digital Products Analytics Manager" at bounding box center [628, 350] width 256 height 17
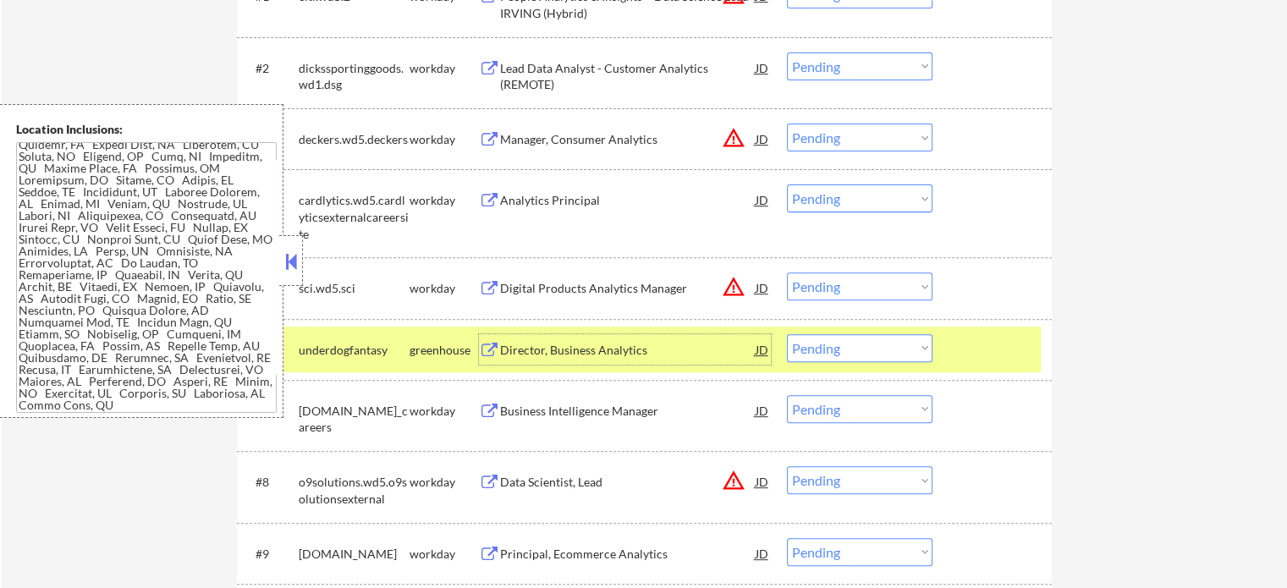
click at [838, 355] on select "Choose an option... Pending Applied Excluded (Questions) Excluded (Expired) Exc…" at bounding box center [860, 348] width 146 height 28
click at [787, 334] on select "Choose an option... Pending Applied Excluded (Questions) Excluded (Expired) Exc…" at bounding box center [860, 348] width 146 height 28
click at [976, 344] on div at bounding box center [994, 349] width 74 height 30
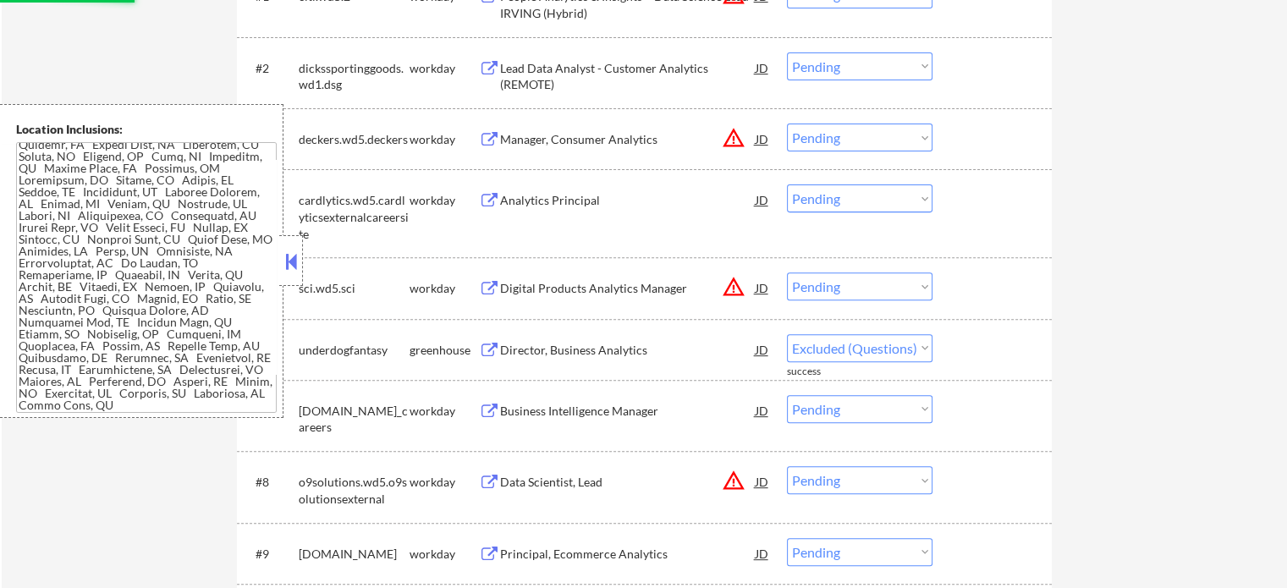
select select ""pending""
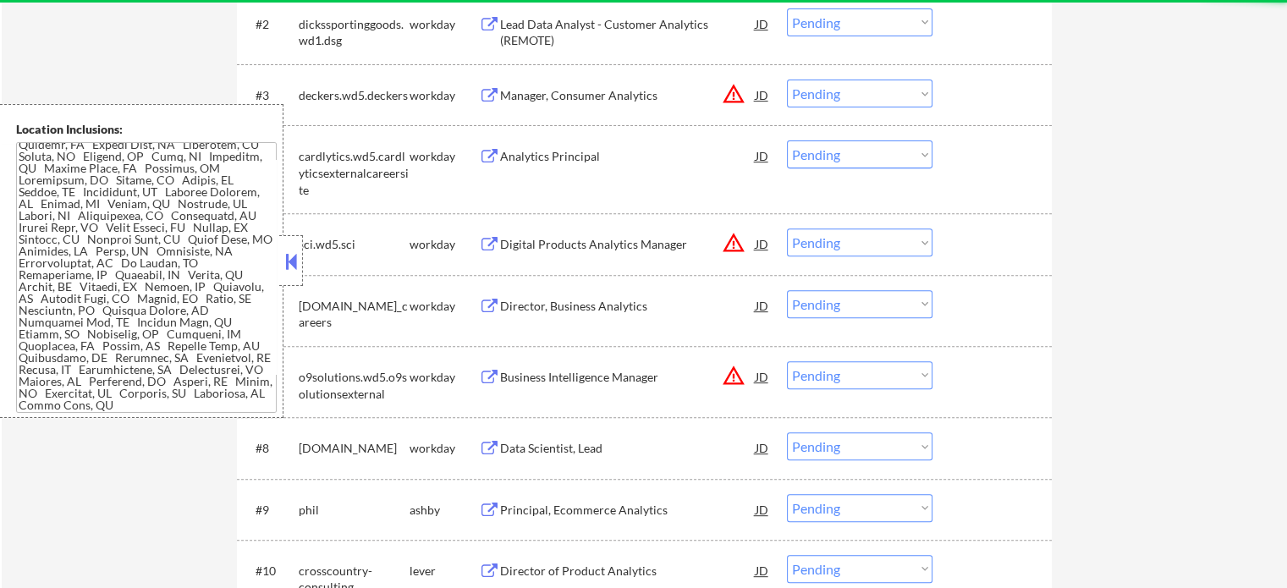
scroll to position [677, 0]
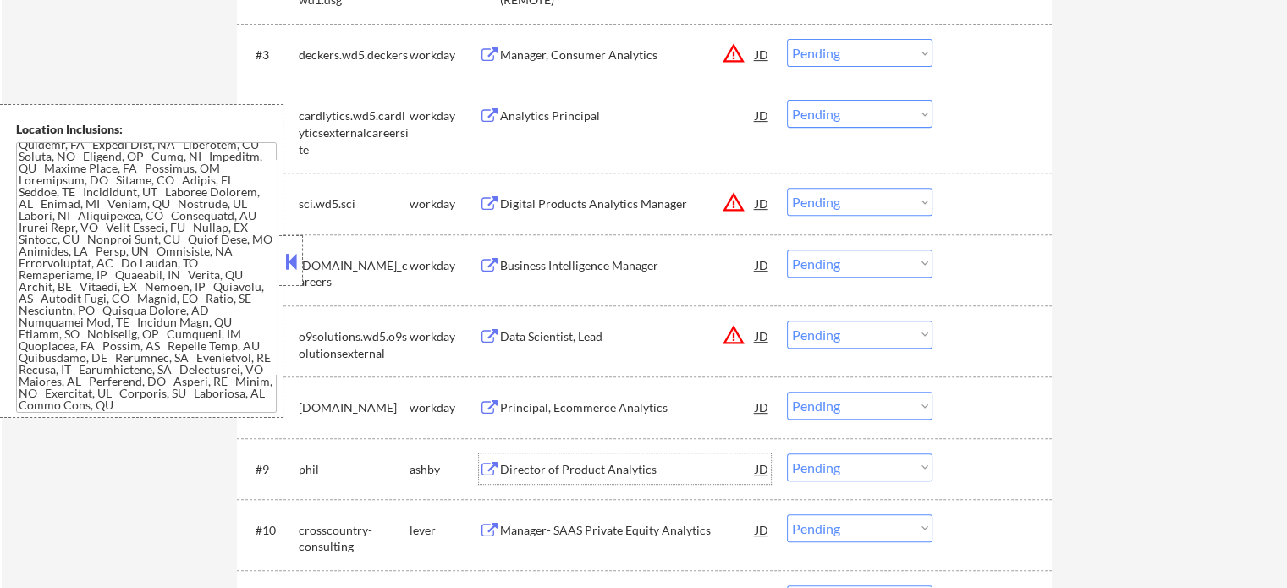
click at [576, 476] on div "Director of Product Analytics" at bounding box center [628, 469] width 256 height 17
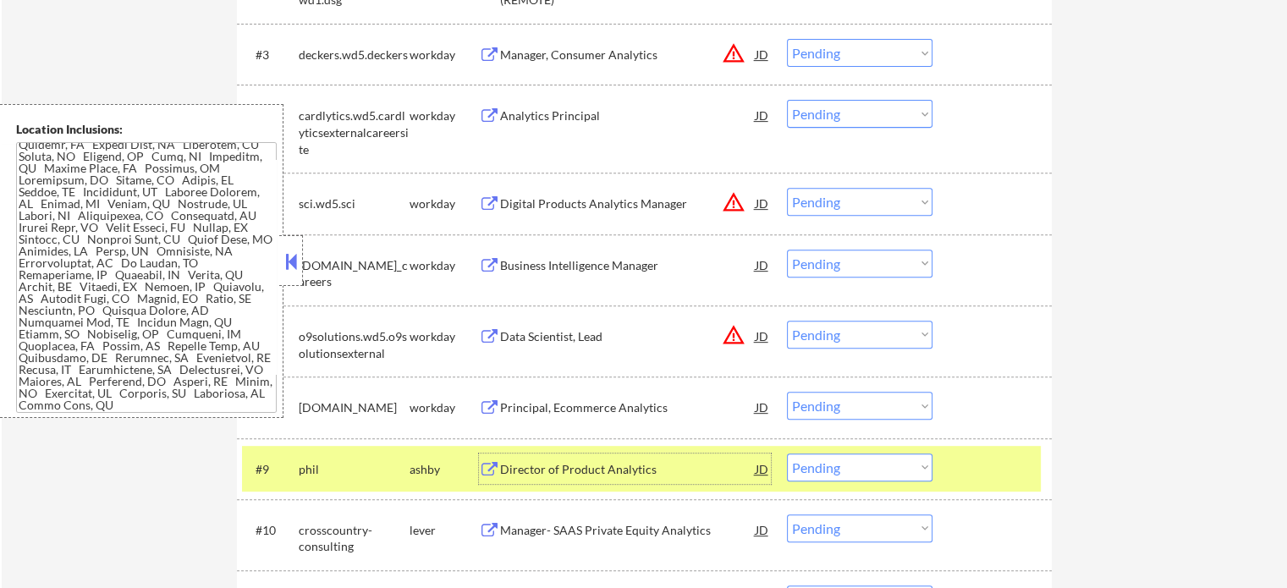
click at [882, 475] on select "Choose an option... Pending Applied Excluded (Questions) Excluded (Expired) Exc…" at bounding box center [860, 467] width 146 height 28
click at [787, 453] on select "Choose an option... Pending Applied Excluded (Questions) Excluded (Expired) Exc…" at bounding box center [860, 467] width 146 height 28
click at [965, 449] on div "#9 phil ashby Director of Product Analytics JD warning_amber Choose an option..…" at bounding box center [641, 469] width 799 height 46
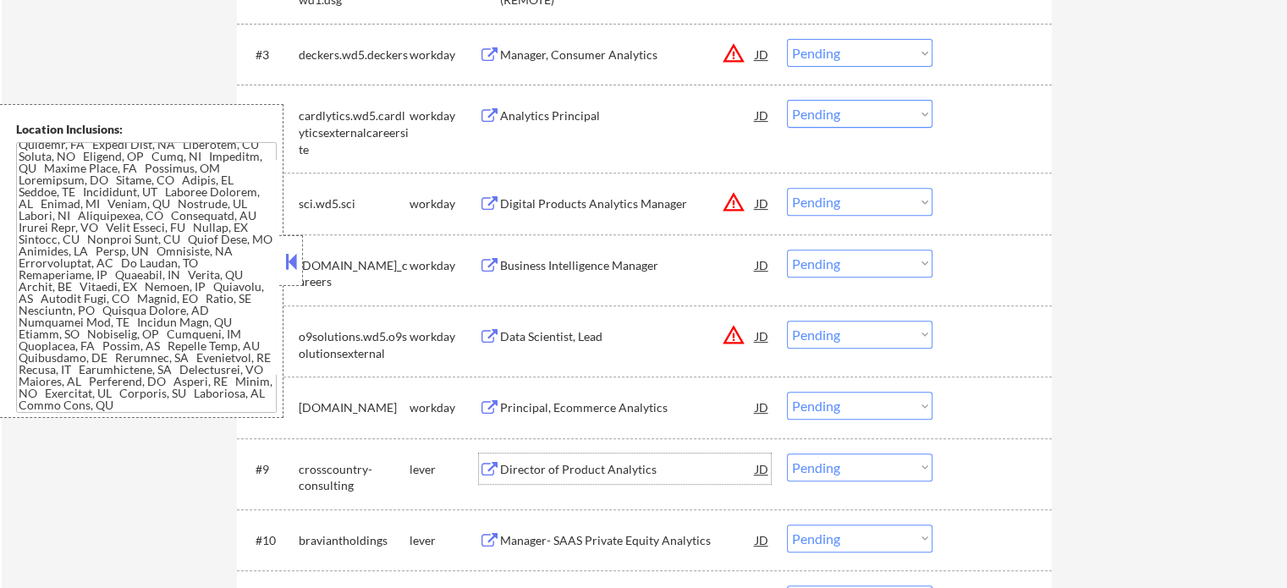
click at [558, 466] on div "Director of Product Analytics" at bounding box center [628, 469] width 256 height 17
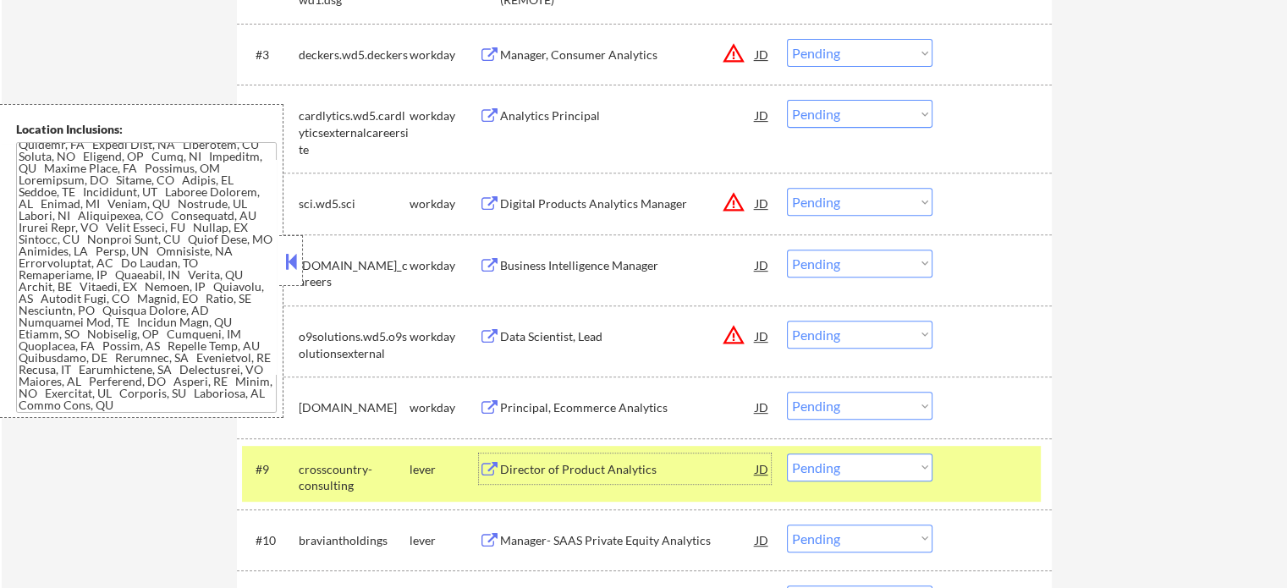
click at [887, 465] on select "Choose an option... Pending Applied Excluded (Questions) Excluded (Expired) Exc…" at bounding box center [860, 467] width 146 height 28
click at [787, 453] on select "Choose an option... Pending Applied Excluded (Questions) Excluded (Expired) Exc…" at bounding box center [860, 467] width 146 height 28
click at [1015, 474] on div at bounding box center [994, 468] width 74 height 30
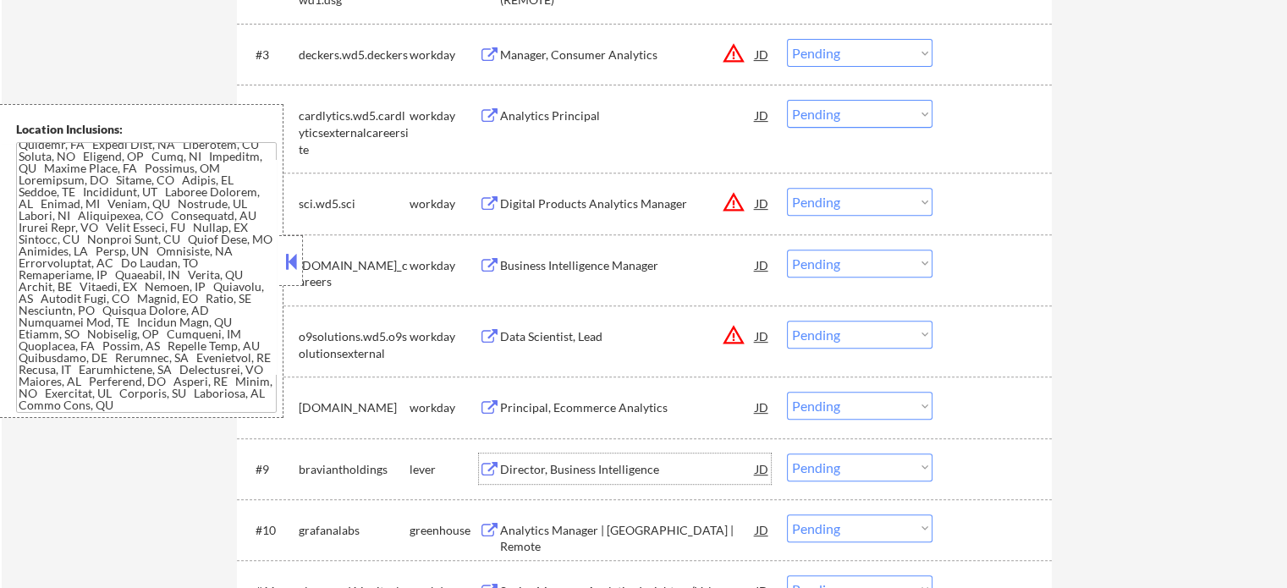
click at [545, 467] on div "Director, Business Intelligence" at bounding box center [628, 469] width 256 height 17
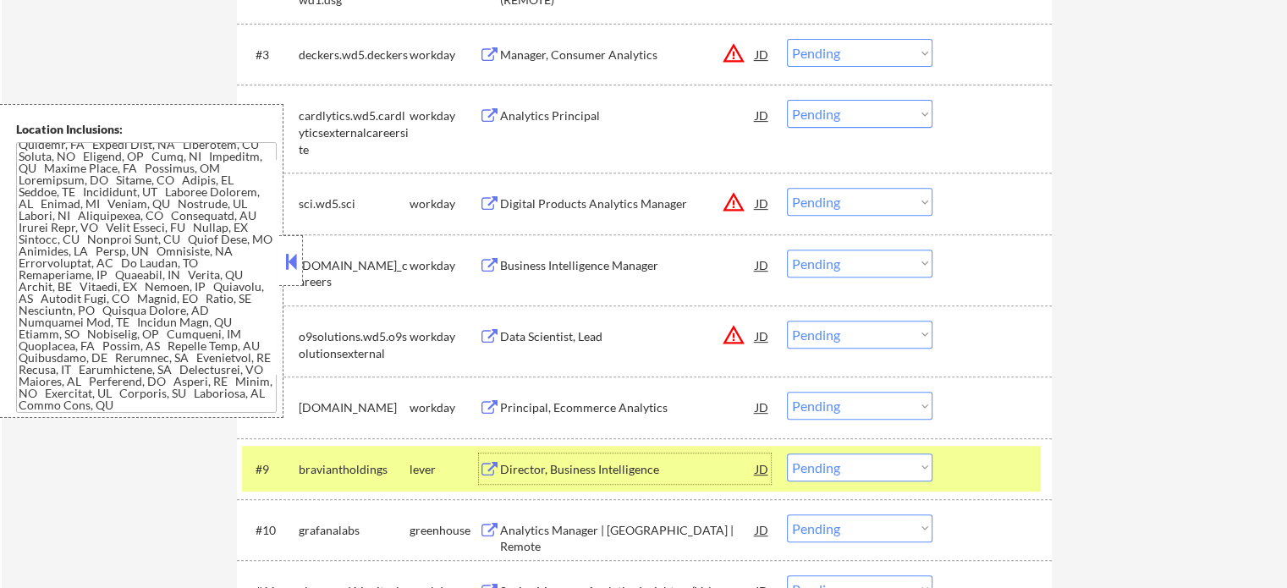
click at [841, 471] on select "Choose an option... Pending Applied Excluded (Questions) Excluded (Expired) Exc…" at bounding box center [860, 467] width 146 height 28
click at [787, 453] on select "Choose an option... Pending Applied Excluded (Questions) Excluded (Expired) Exc…" at bounding box center [860, 467] width 146 height 28
click at [971, 469] on div at bounding box center [994, 468] width 74 height 30
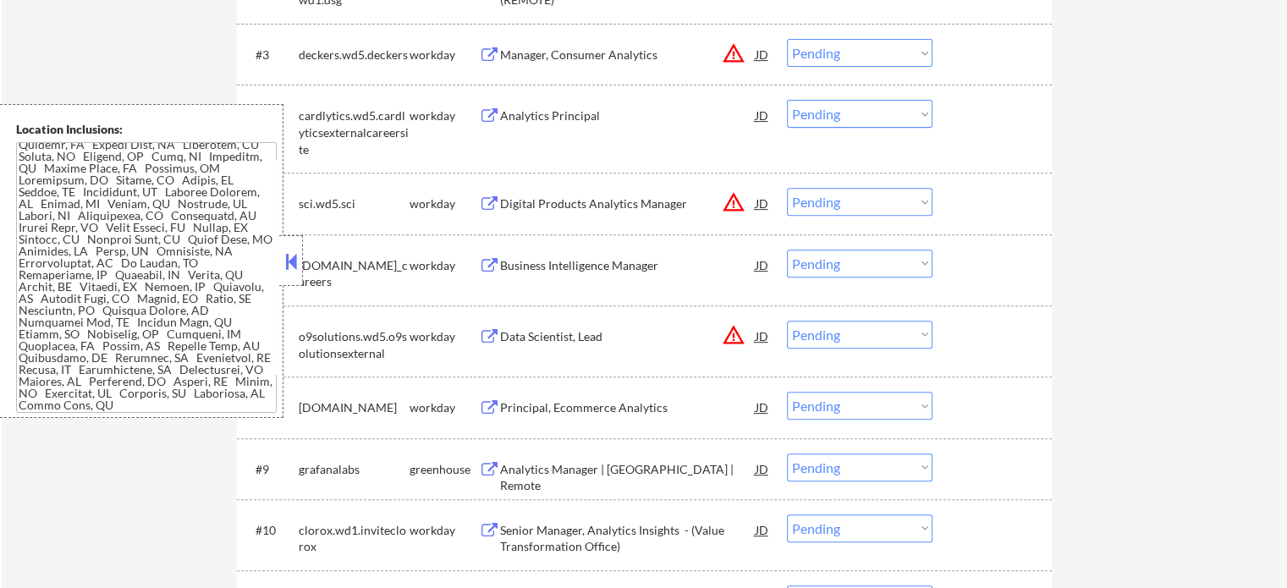
click at [585, 475] on div "Analytics Manager | United States | Remote" at bounding box center [628, 477] width 256 height 33
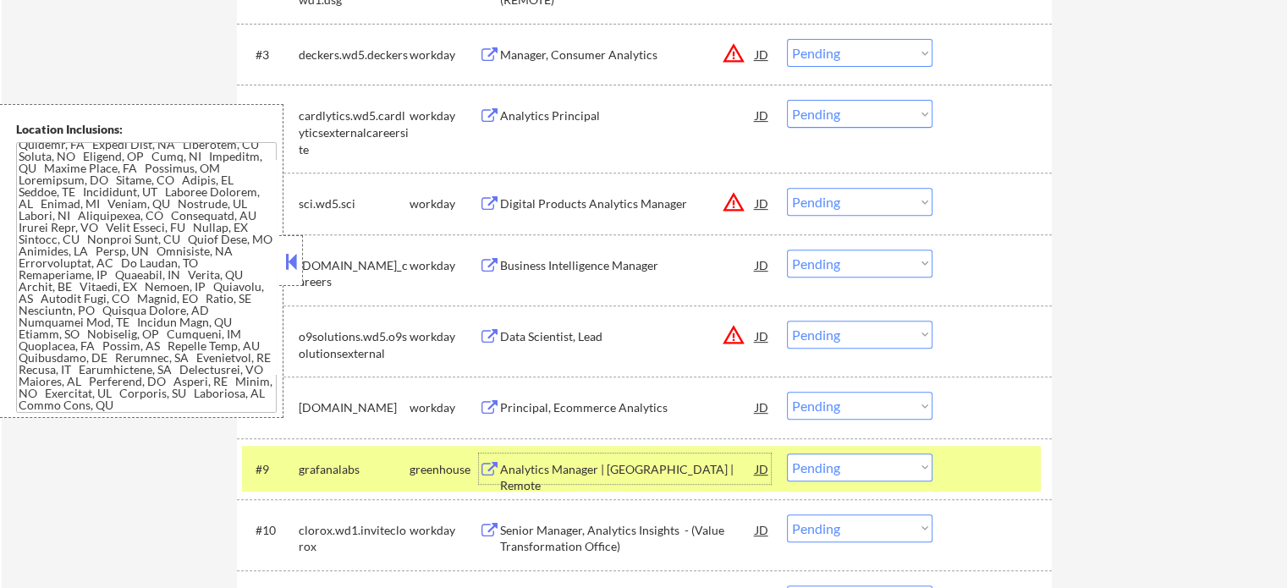
click at [830, 464] on select "Choose an option... Pending Applied Excluded (Questions) Excluded (Expired) Exc…" at bounding box center [860, 467] width 146 height 28
click at [787, 453] on select "Choose an option... Pending Applied Excluded (Questions) Excluded (Expired) Exc…" at bounding box center [860, 467] width 146 height 28
click at [952, 470] on div "#9 grafanalabs greenhouse Analytics Manager | United States | Remote JD warning…" at bounding box center [641, 469] width 799 height 46
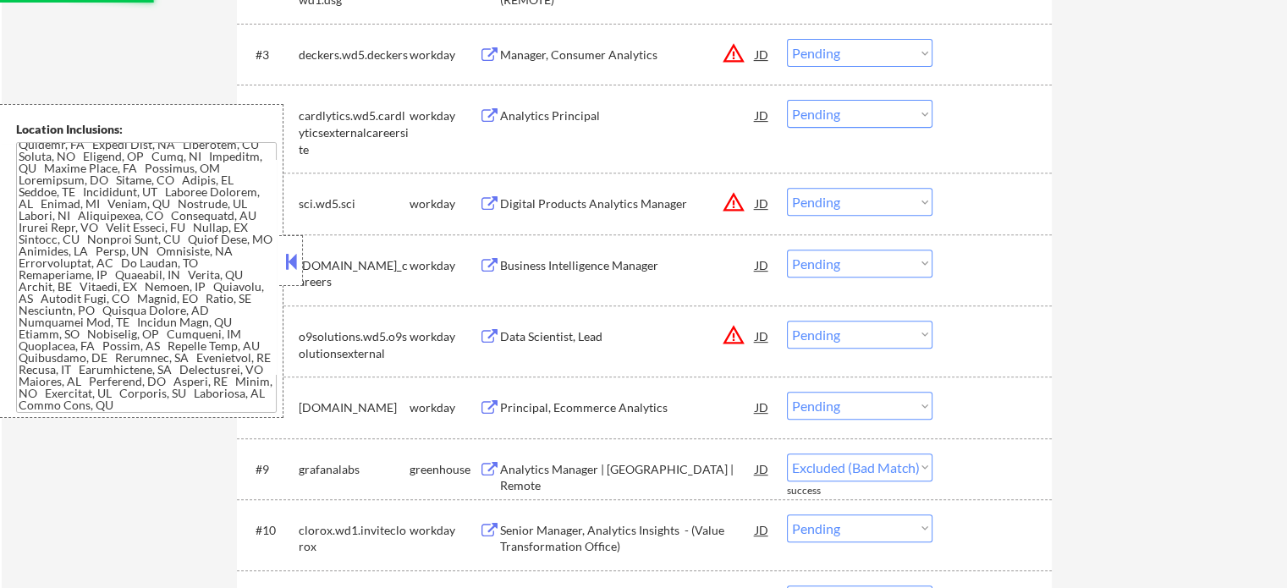
select select ""pending""
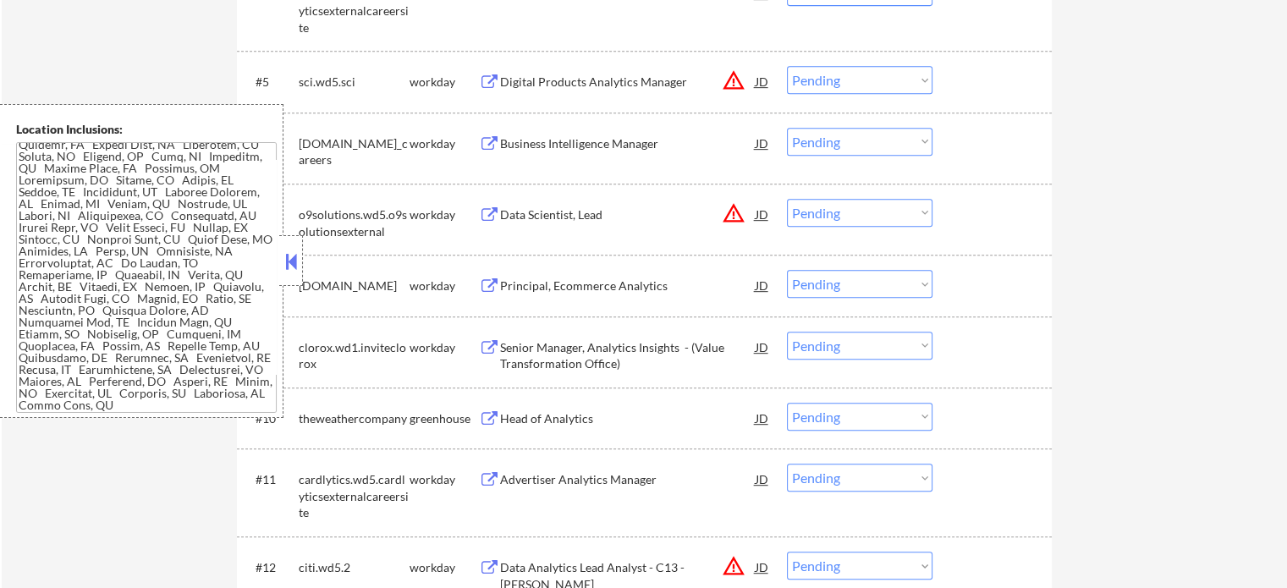
scroll to position [846, 0]
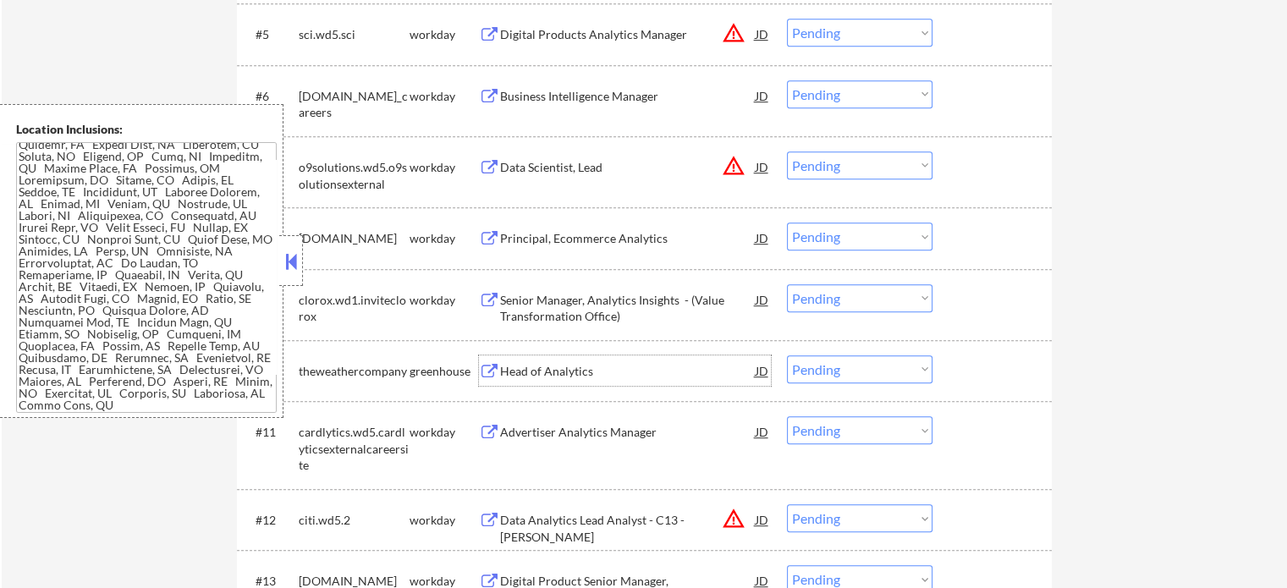
click at [578, 368] on div "Head of Analytics" at bounding box center [628, 371] width 256 height 17
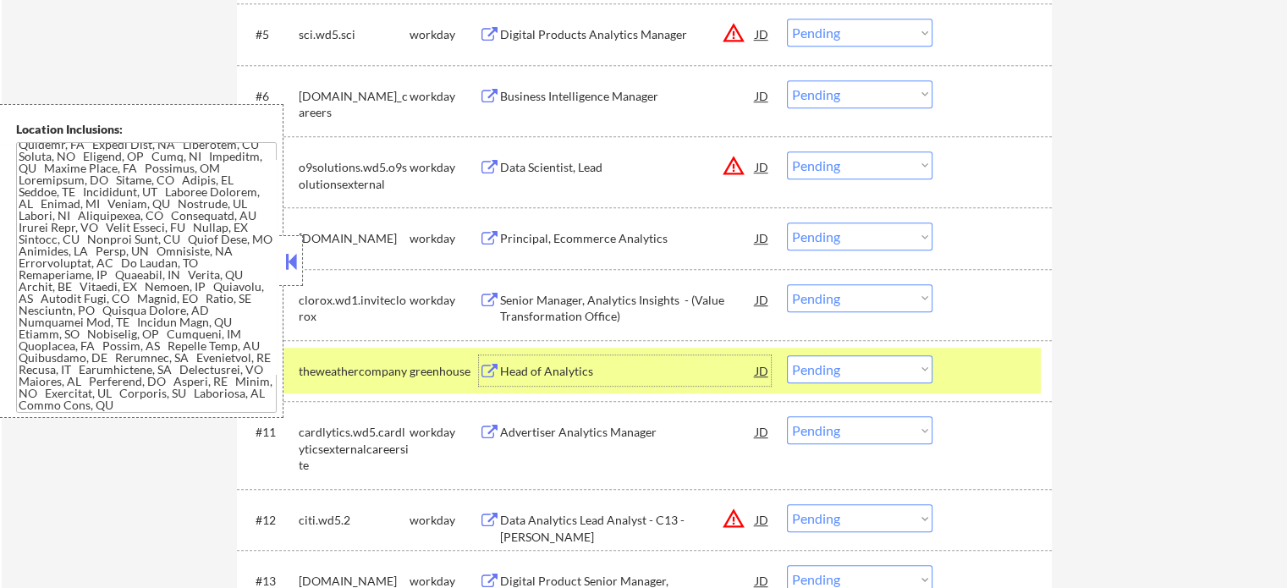
click at [811, 371] on select "Choose an option... Pending Applied Excluded (Questions) Excluded (Expired) Exc…" at bounding box center [860, 369] width 146 height 28
click at [787, 355] on select "Choose an option... Pending Applied Excluded (Questions) Excluded (Expired) Exc…" at bounding box center [860, 369] width 146 height 28
click at [970, 379] on div at bounding box center [994, 370] width 74 height 30
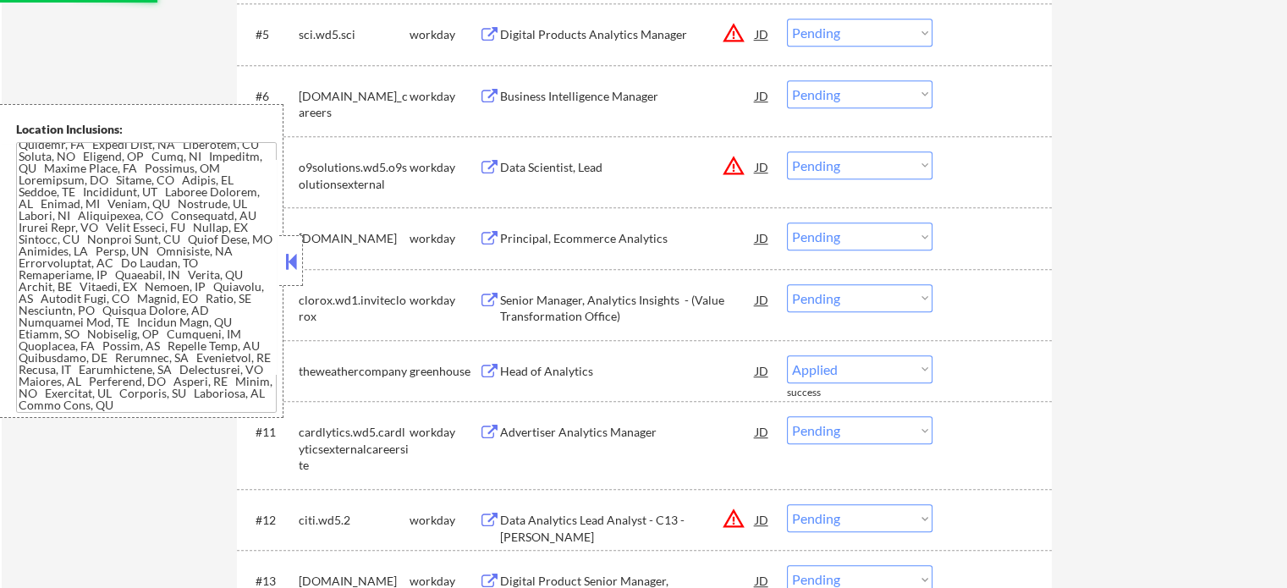
select select ""pending""
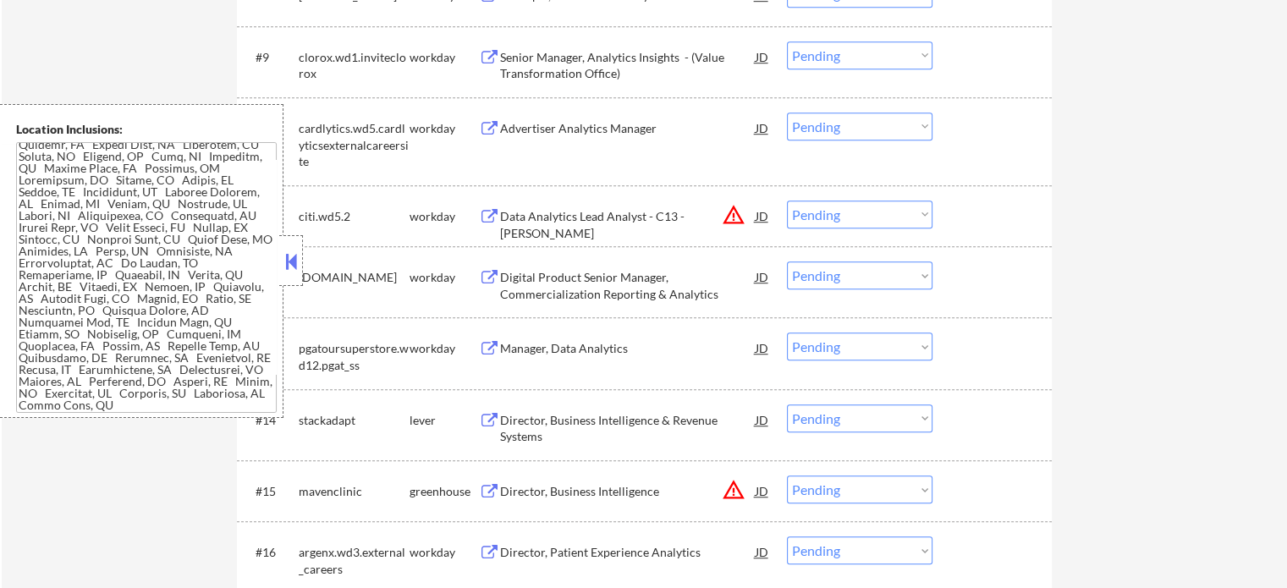
scroll to position [1256, 0]
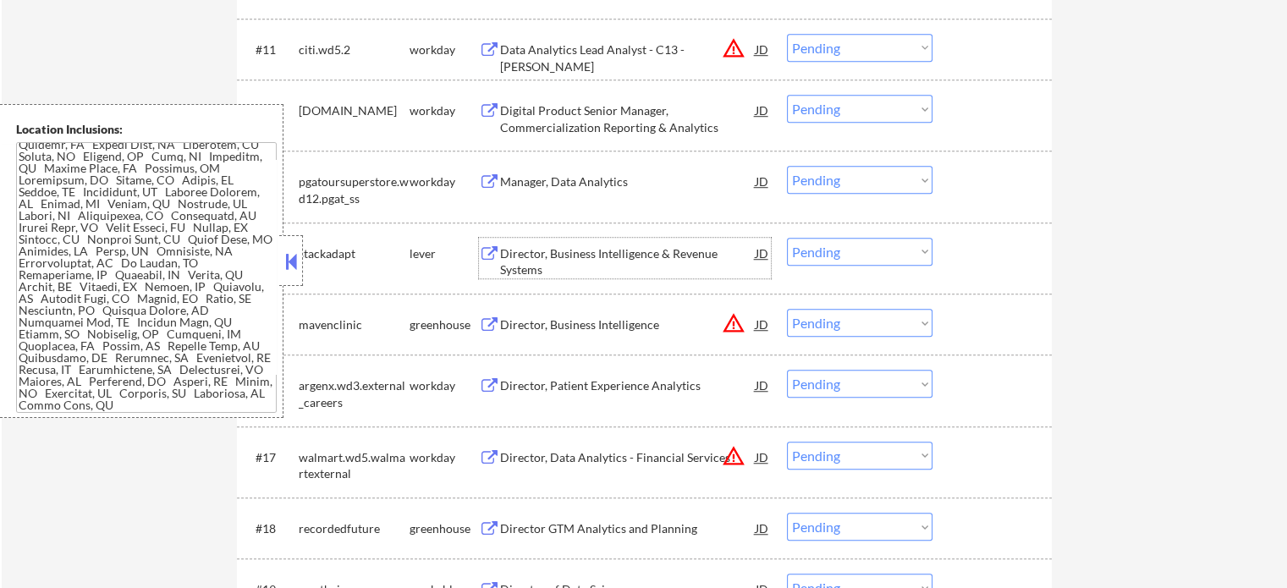
click at [571, 257] on div "Director, Business Intelligence & Revenue Systems" at bounding box center [628, 261] width 256 height 33
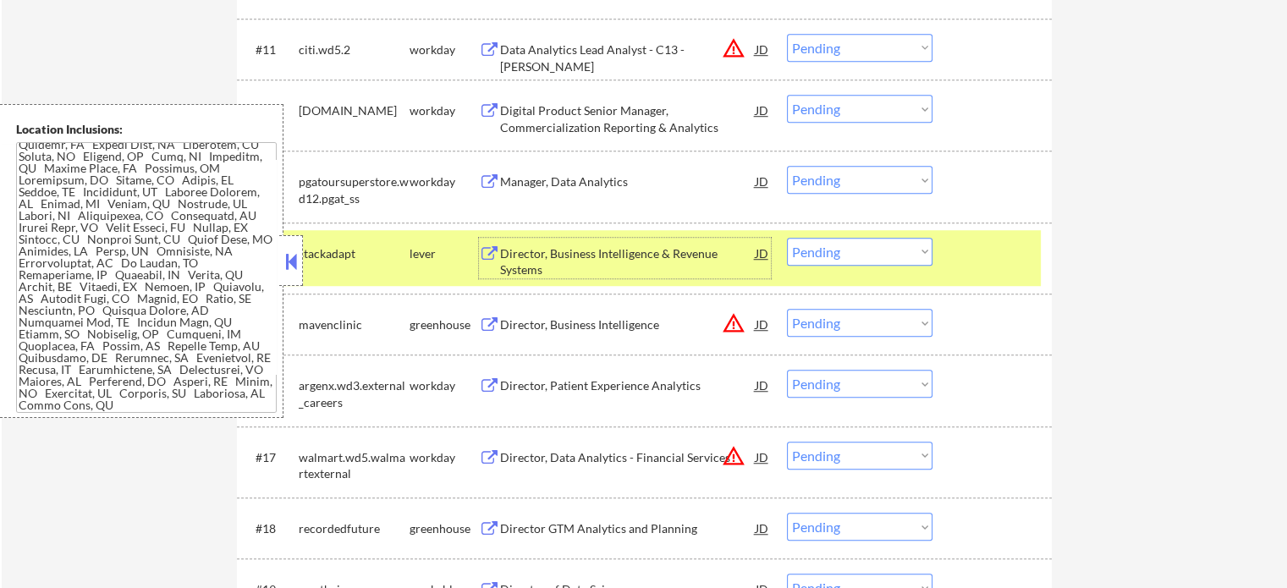
click at [844, 249] on select "Choose an option... Pending Applied Excluded (Questions) Excluded (Expired) Exc…" at bounding box center [860, 252] width 146 height 28
click at [787, 238] on select "Choose an option... Pending Applied Excluded (Questions) Excluded (Expired) Exc…" at bounding box center [860, 252] width 146 height 28
click at [997, 263] on div at bounding box center [994, 253] width 74 height 30
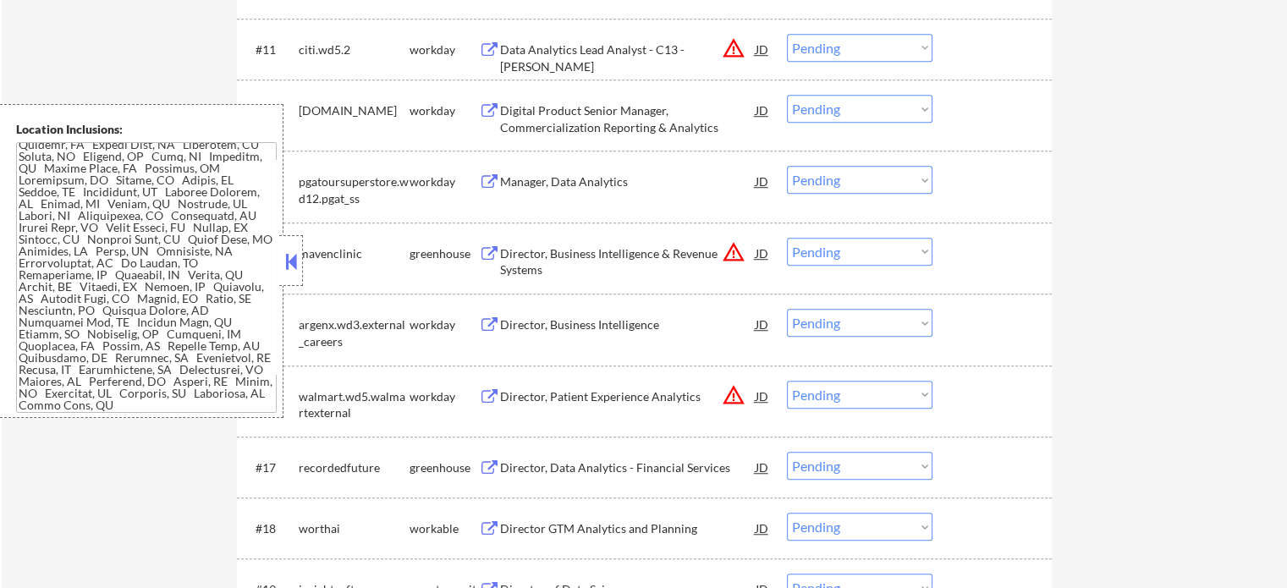
click at [624, 262] on div "Director, Business Intelligence & Revenue Systems" at bounding box center [628, 261] width 256 height 33
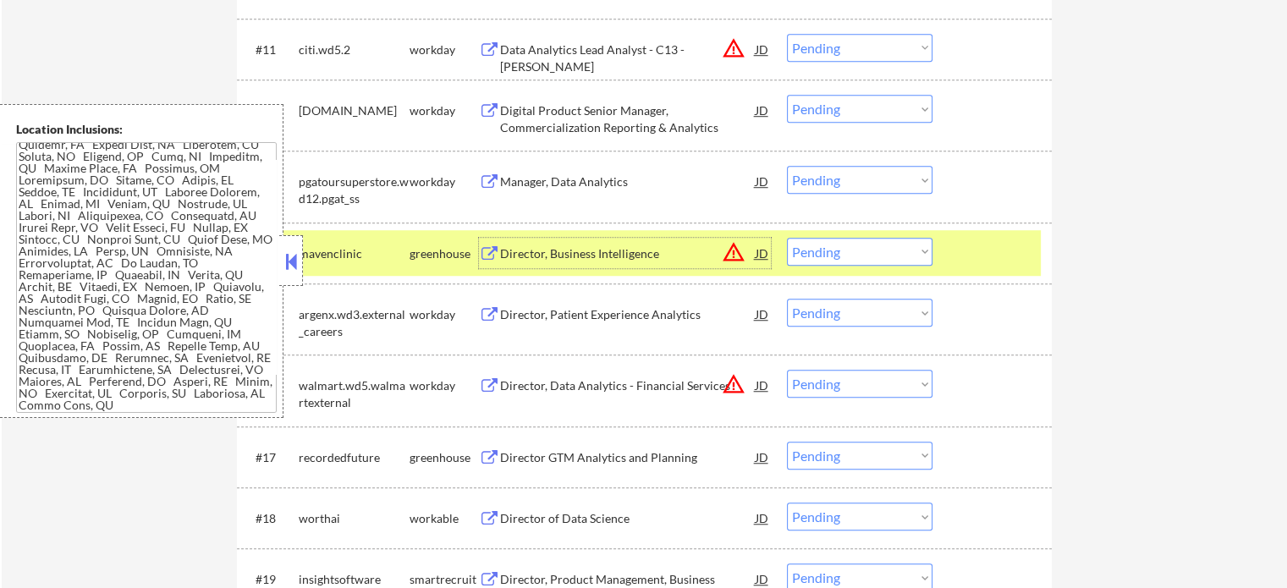
click at [880, 255] on select "Choose an option... Pending Applied Excluded (Questions) Excluded (Expired) Exc…" at bounding box center [860, 252] width 146 height 28
click at [787, 238] on select "Choose an option... Pending Applied Excluded (Questions) Excluded (Expired) Exc…" at bounding box center [860, 252] width 146 height 28
click at [1004, 256] on div at bounding box center [994, 253] width 74 height 30
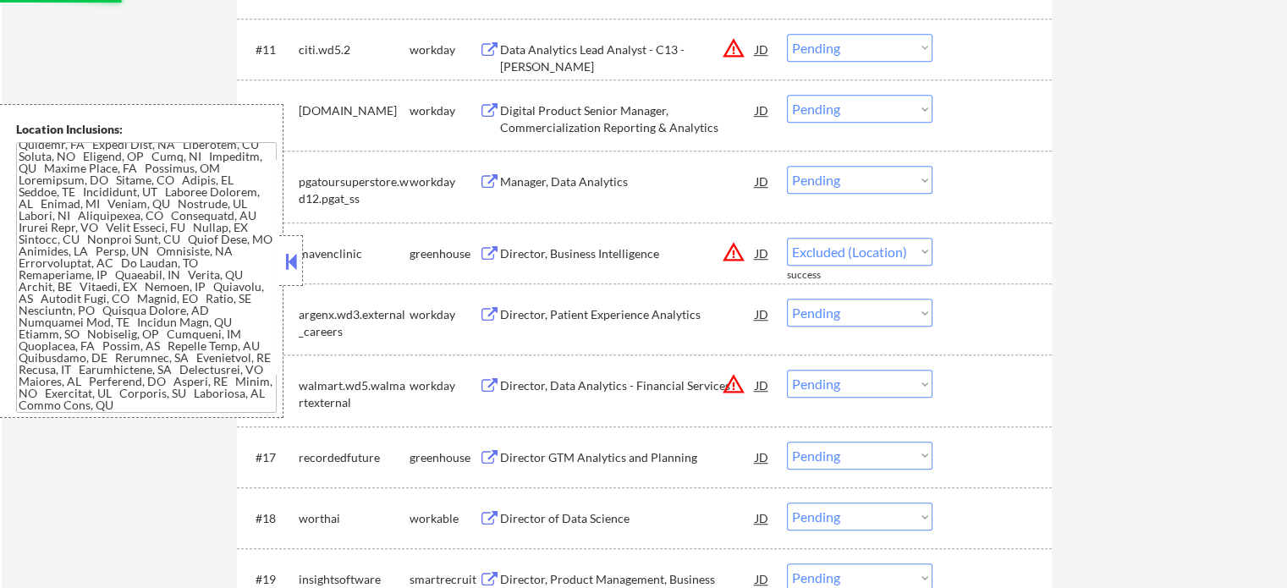
select select ""pending""
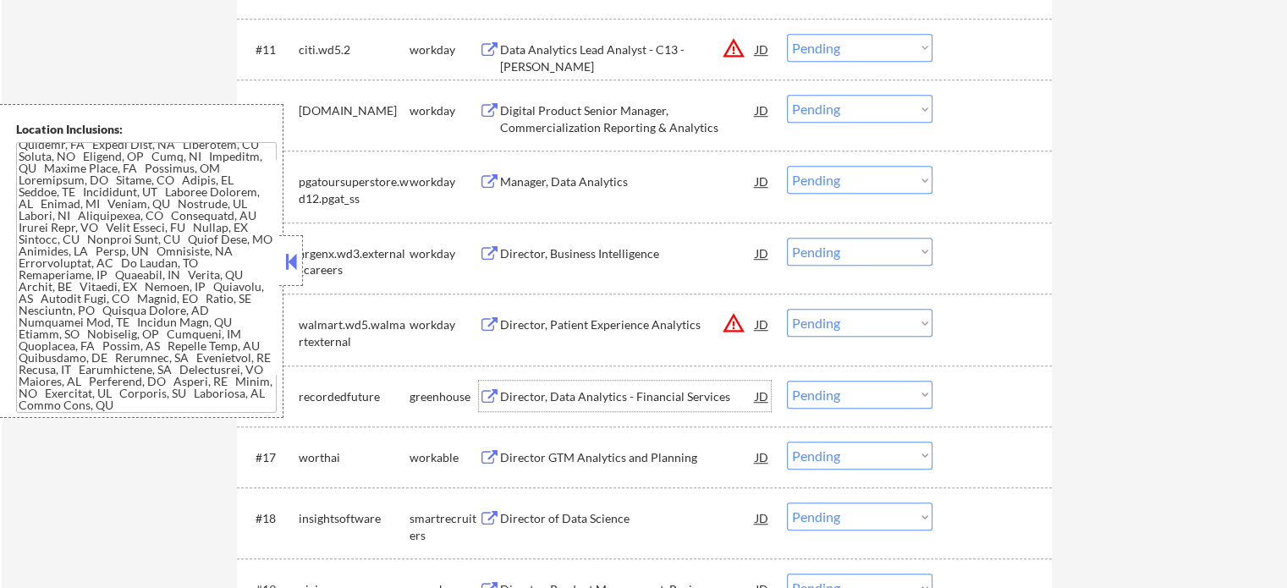
click at [596, 396] on div "Director, Data Analytics - Financial Services" at bounding box center [628, 396] width 256 height 17
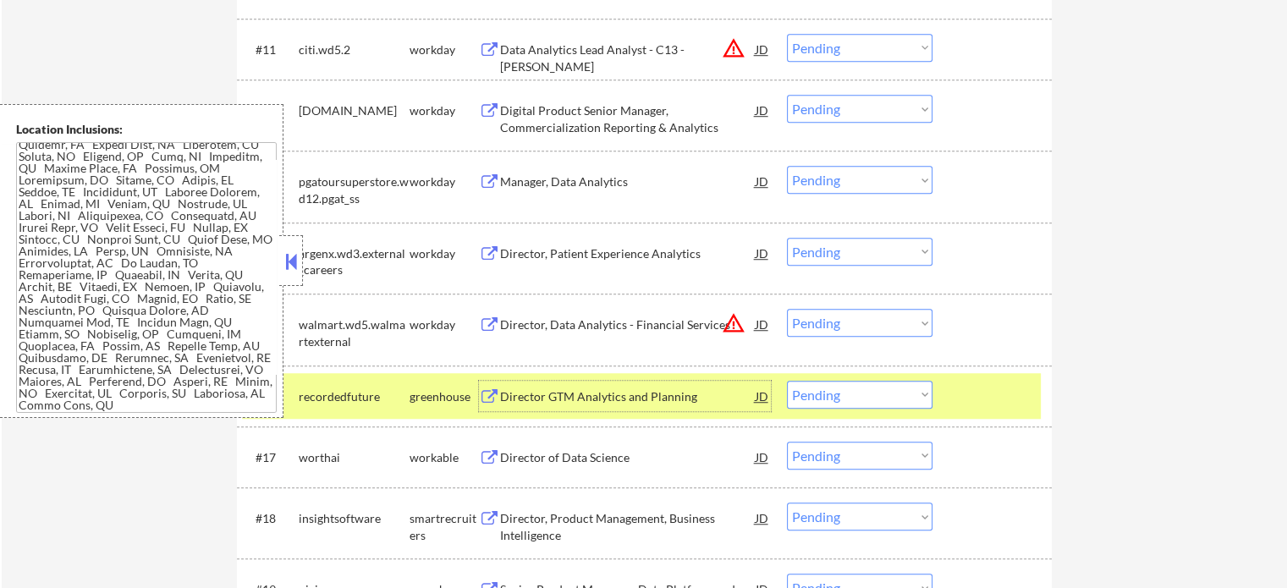
click at [876, 394] on select "Choose an option... Pending Applied Excluded (Questions) Excluded (Expired) Exc…" at bounding box center [860, 395] width 146 height 28
click at [787, 381] on select "Choose an option... Pending Applied Excluded (Questions) Excluded (Expired) Exc…" at bounding box center [860, 395] width 146 height 28
click at [973, 382] on div at bounding box center [994, 396] width 74 height 30
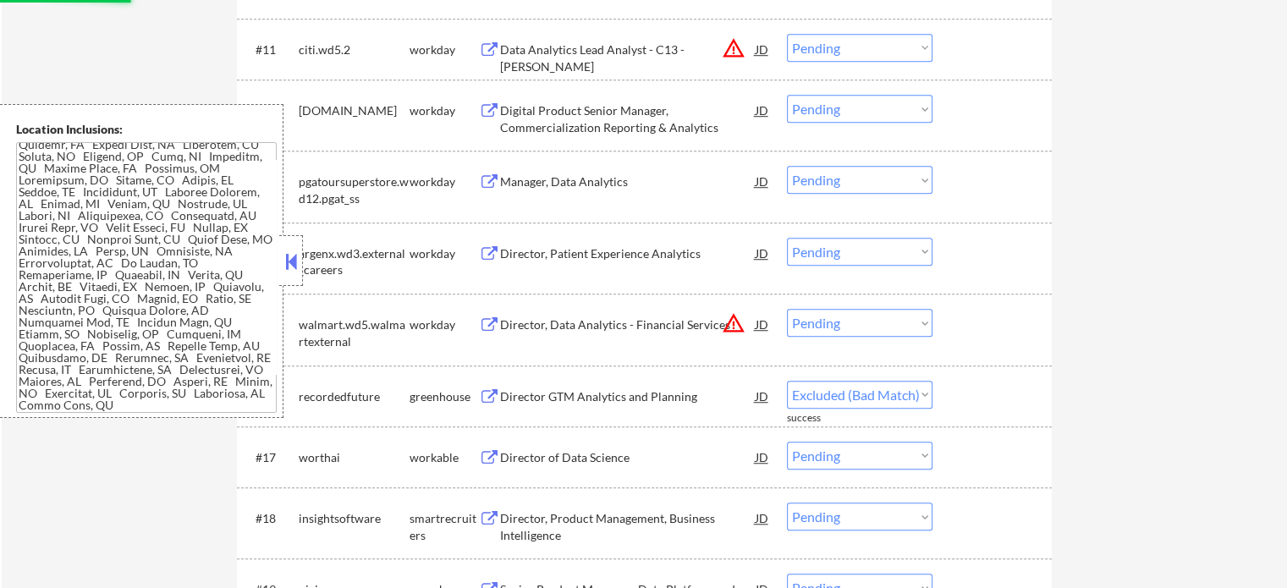
select select ""pending""
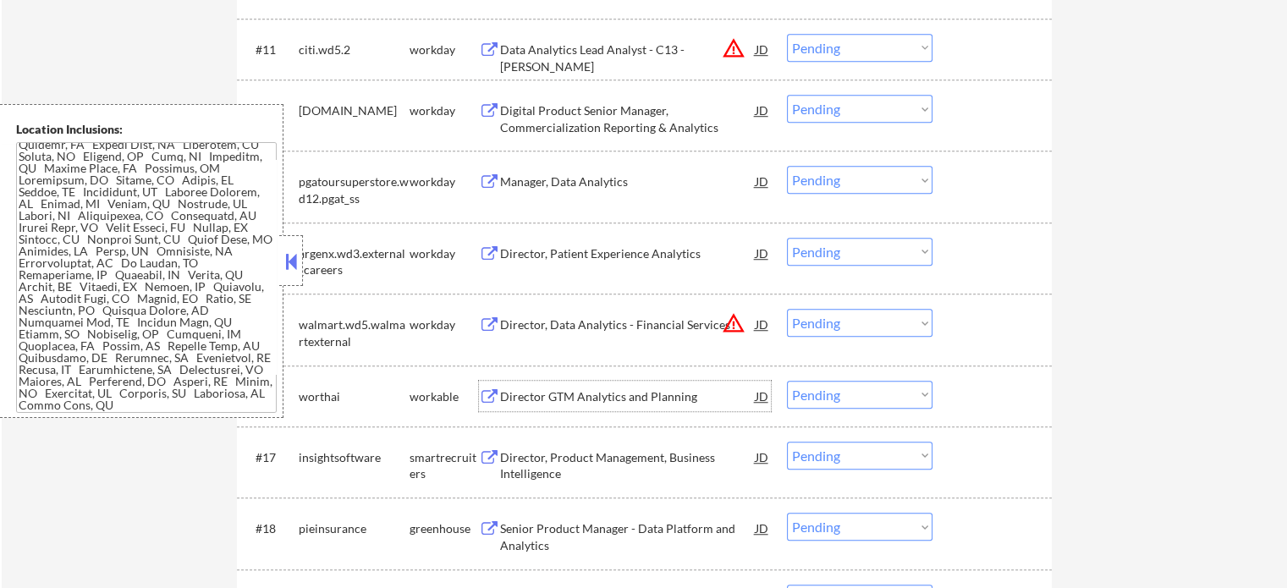
click at [594, 399] on div "Director GTM Analytics and Planning" at bounding box center [628, 396] width 256 height 17
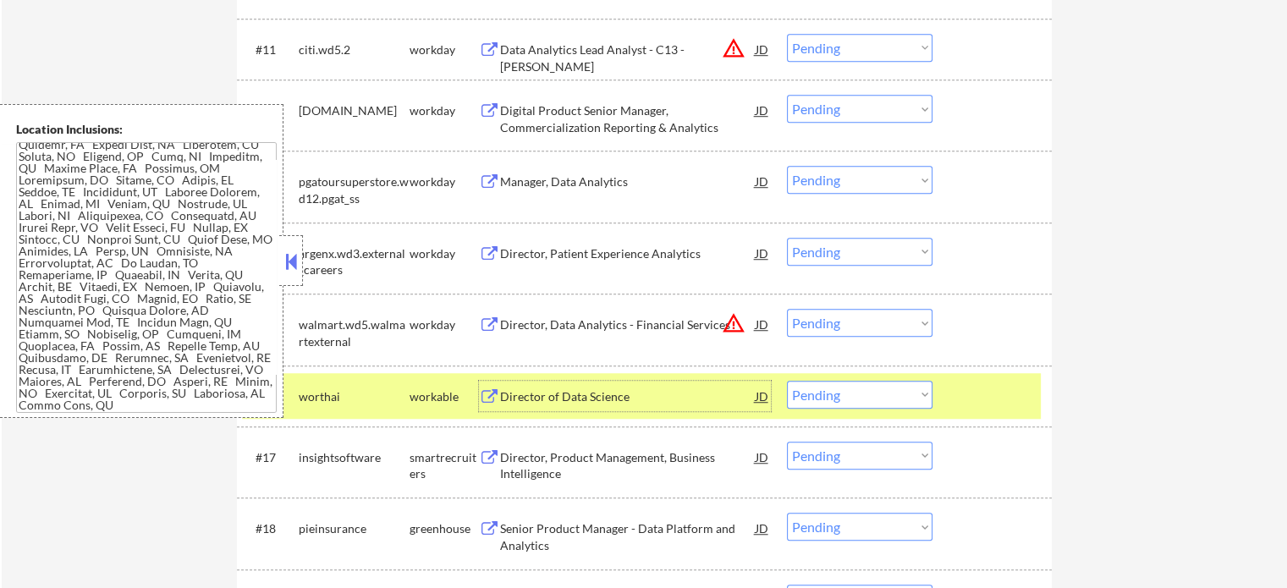
scroll to position [1509, 0]
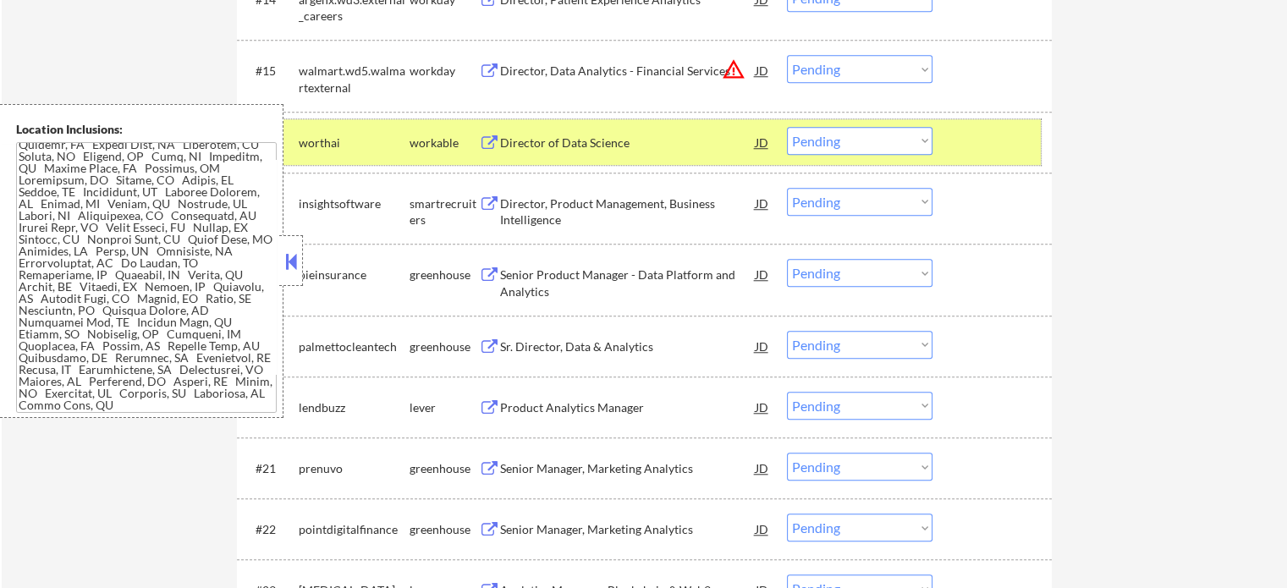
click at [965, 149] on div at bounding box center [994, 142] width 74 height 30
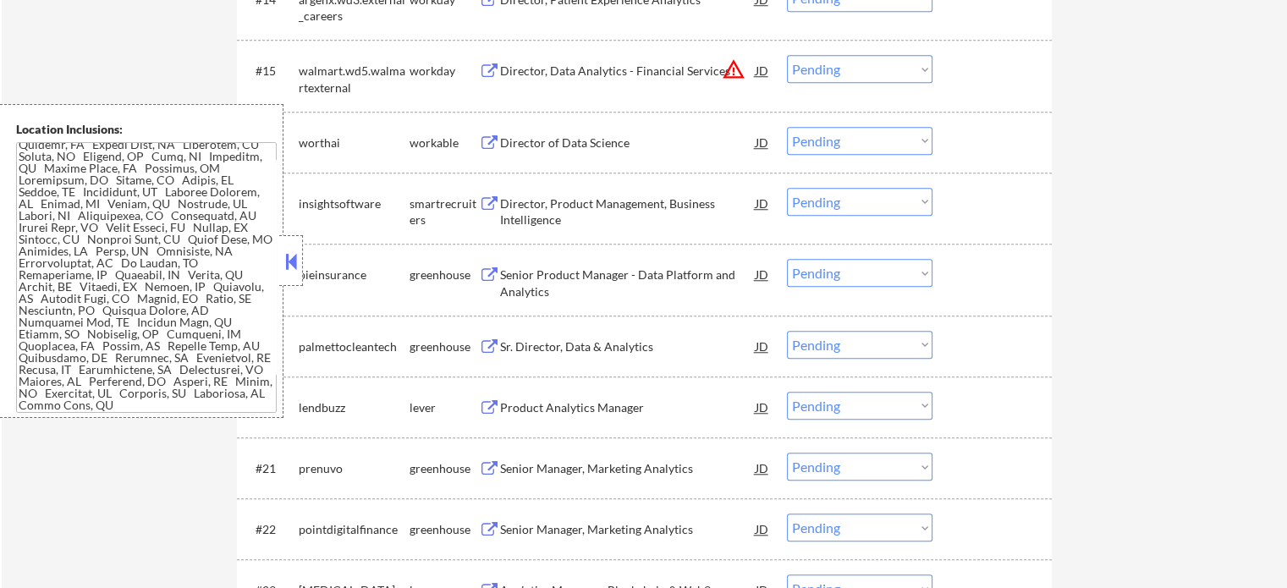
click at [582, 207] on div "Director, Product Management, Business Intelligence" at bounding box center [628, 211] width 256 height 33
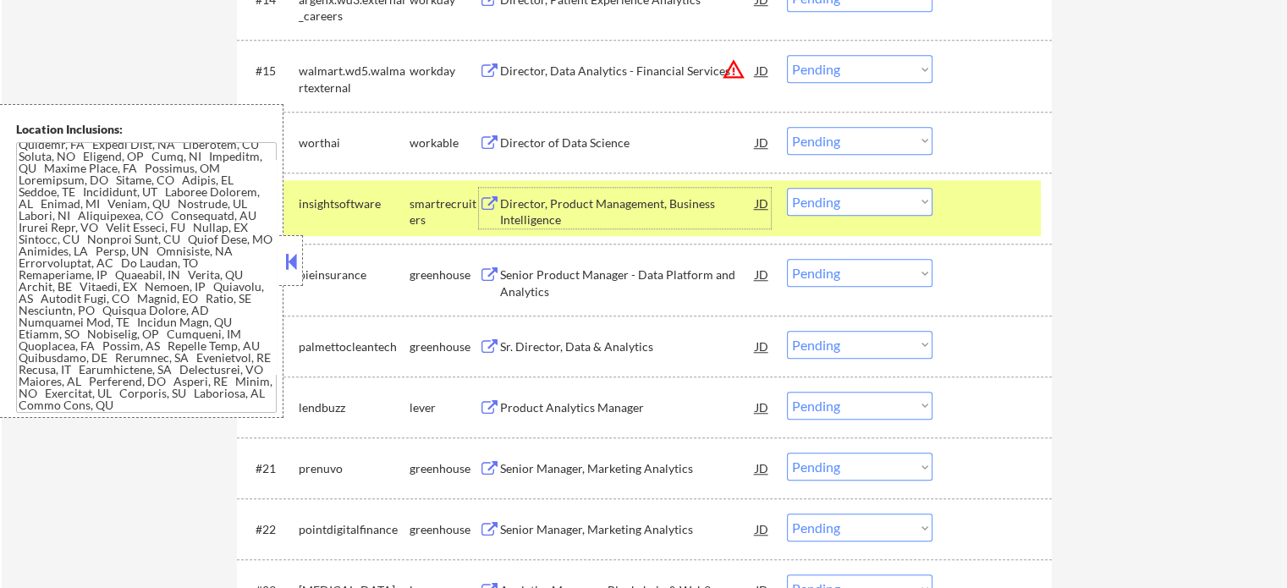
click at [849, 202] on select "Choose an option... Pending Applied Excluded (Questions) Excluded (Expired) Exc…" at bounding box center [860, 202] width 146 height 28
click at [787, 188] on select "Choose an option... Pending Applied Excluded (Questions) Excluded (Expired) Exc…" at bounding box center [860, 202] width 146 height 28
click at [998, 202] on div at bounding box center [994, 203] width 74 height 30
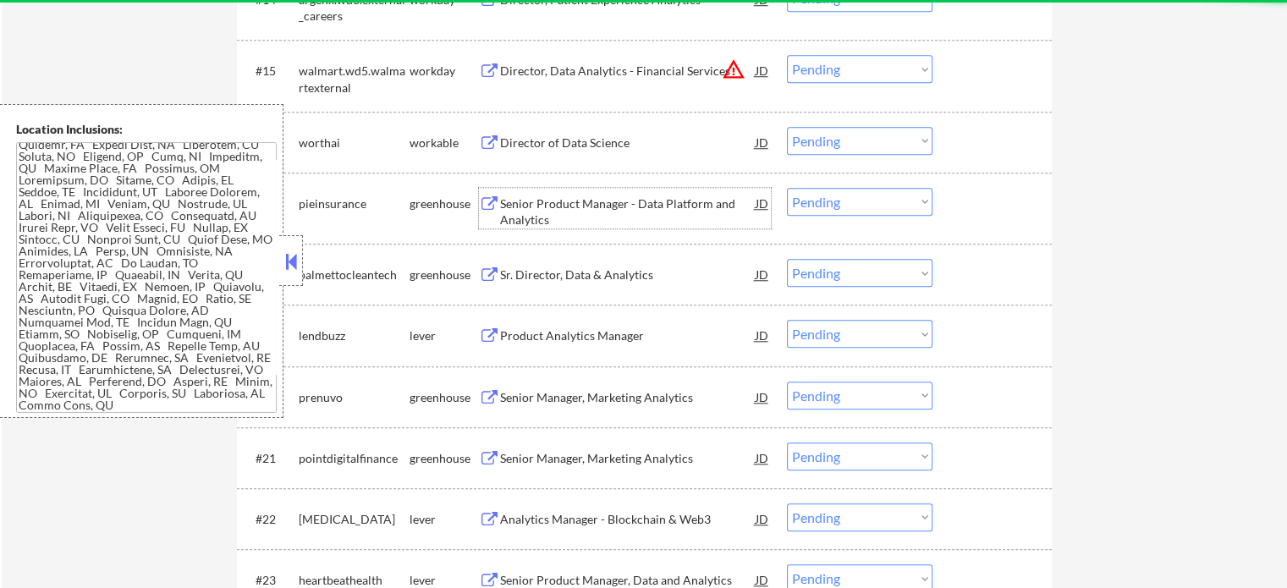
click at [580, 201] on div "Senior Product Manager - Data Platform and Analytics" at bounding box center [628, 211] width 256 height 33
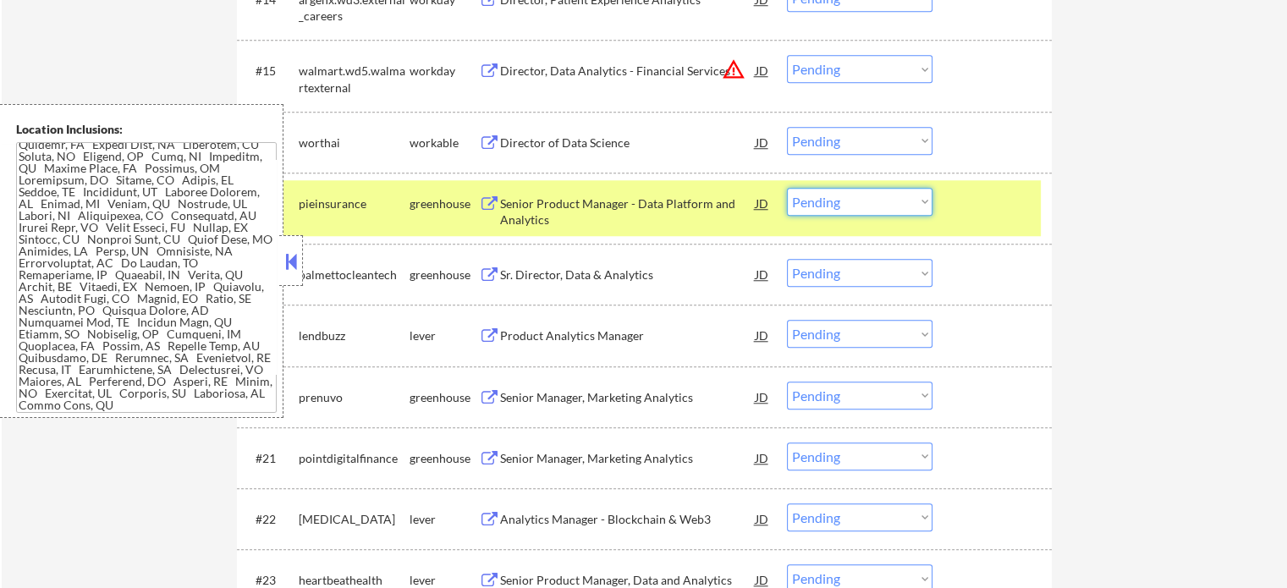
click at [877, 199] on select "Choose an option... Pending Applied Excluded (Questions) Excluded (Expired) Exc…" at bounding box center [860, 202] width 146 height 28
click at [787, 188] on select "Choose an option... Pending Applied Excluded (Questions) Excluded (Expired) Exc…" at bounding box center [860, 202] width 146 height 28
click at [1008, 209] on div at bounding box center [994, 203] width 74 height 30
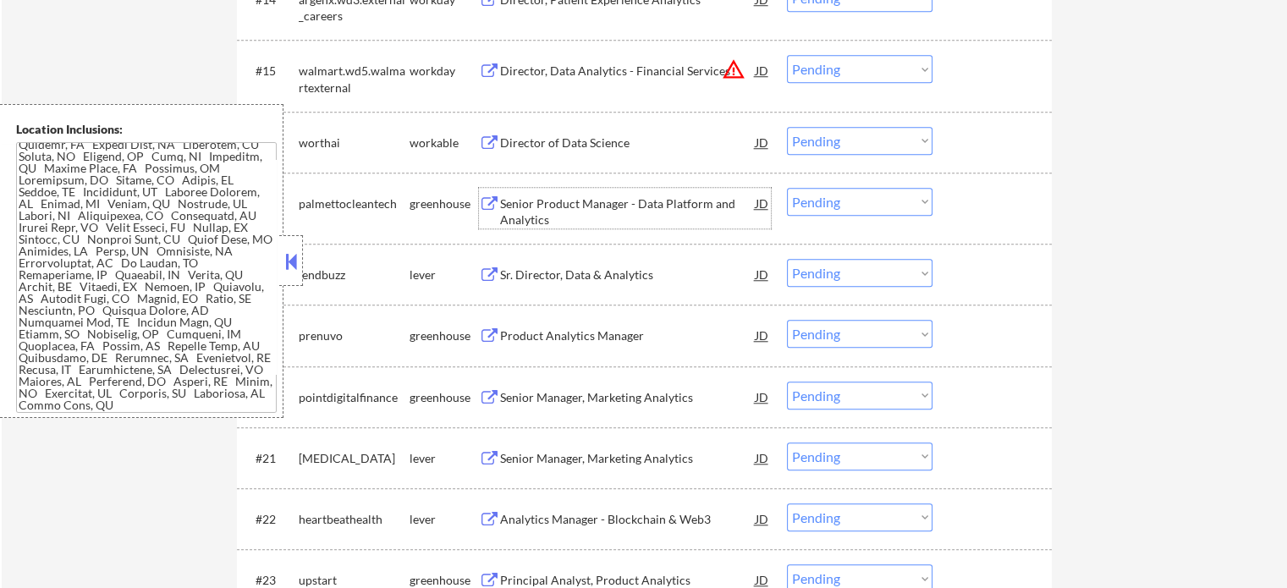
click at [571, 211] on div "Senior Product Manager - Data Platform and Analytics" at bounding box center [628, 211] width 256 height 33
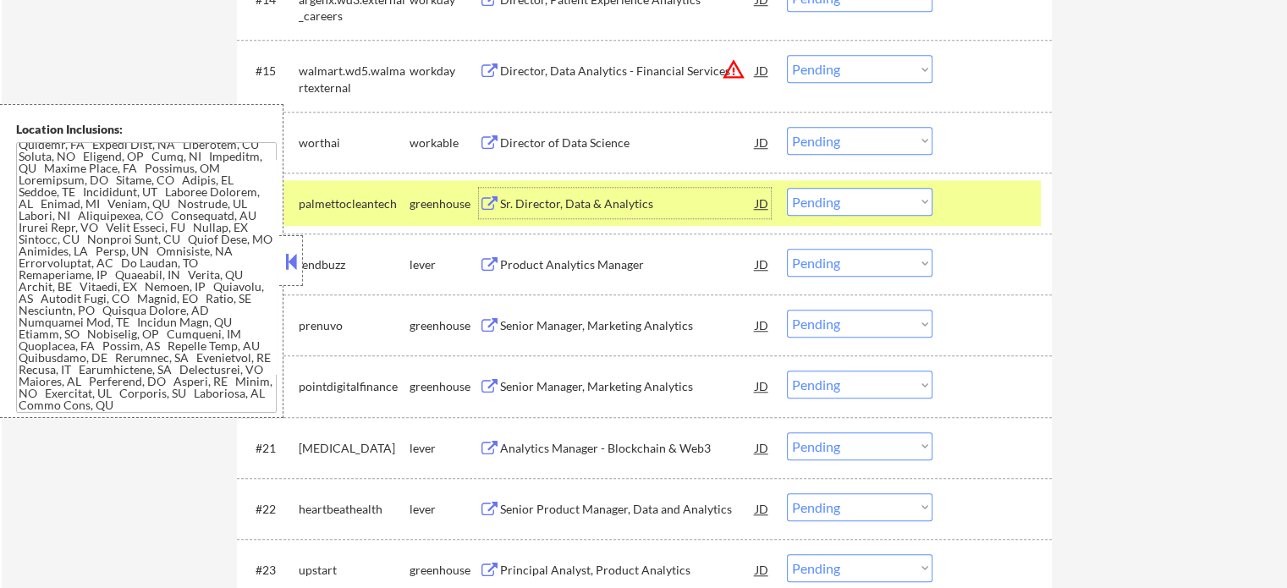
click at [840, 198] on select "Choose an option... Pending Applied Excluded (Questions) Excluded (Expired) Exc…" at bounding box center [860, 202] width 146 height 28
click at [787, 188] on select "Choose an option... Pending Applied Excluded (Questions) Excluded (Expired) Exc…" at bounding box center [860, 202] width 146 height 28
click at [978, 201] on div at bounding box center [994, 203] width 74 height 30
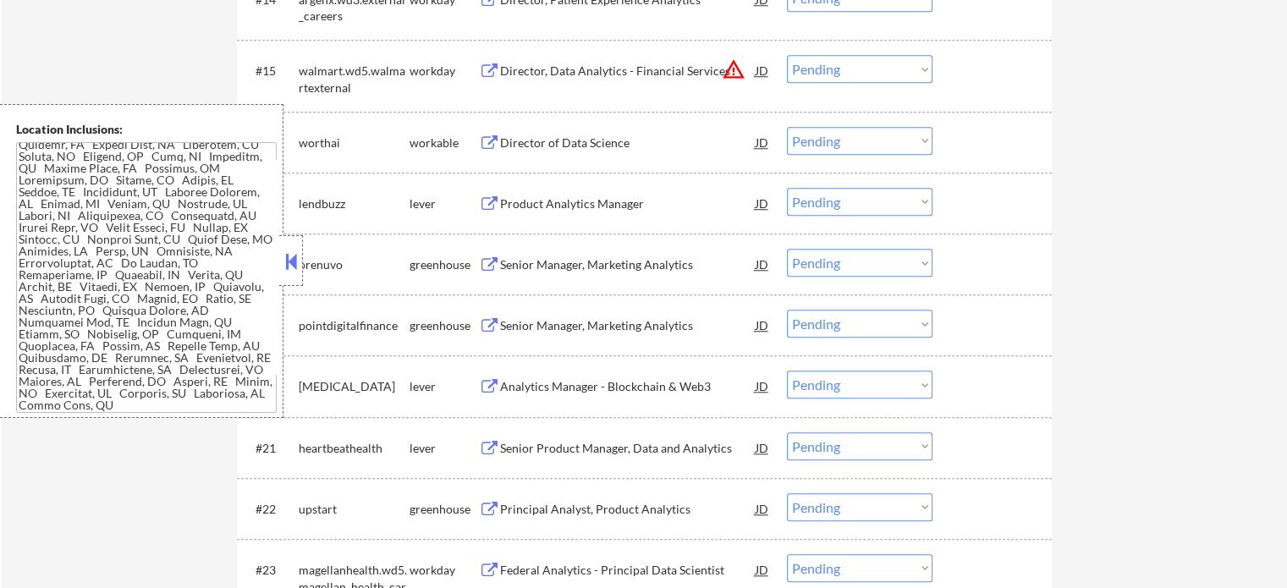
click at [568, 203] on div "Product Analytics Manager" at bounding box center [628, 203] width 256 height 17
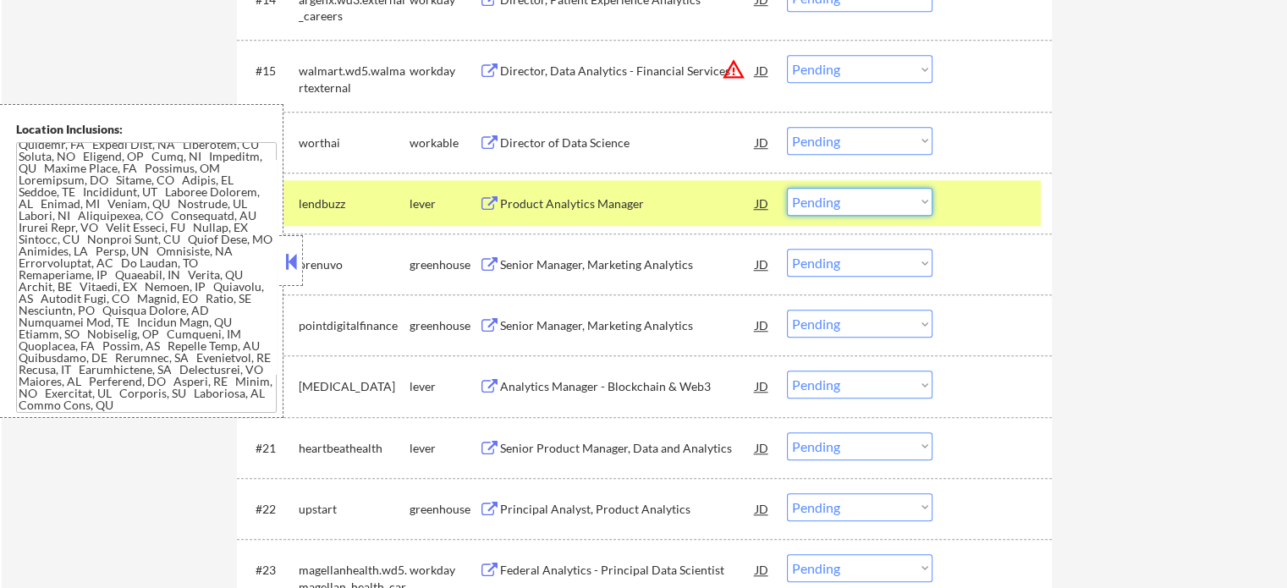
click at [836, 200] on select "Choose an option... Pending Applied Excluded (Questions) Excluded (Expired) Exc…" at bounding box center [860, 202] width 146 height 28
click at [787, 188] on select "Choose an option... Pending Applied Excluded (Questions) Excluded (Expired) Exc…" at bounding box center [860, 202] width 146 height 28
click at [1012, 207] on div at bounding box center [994, 203] width 74 height 30
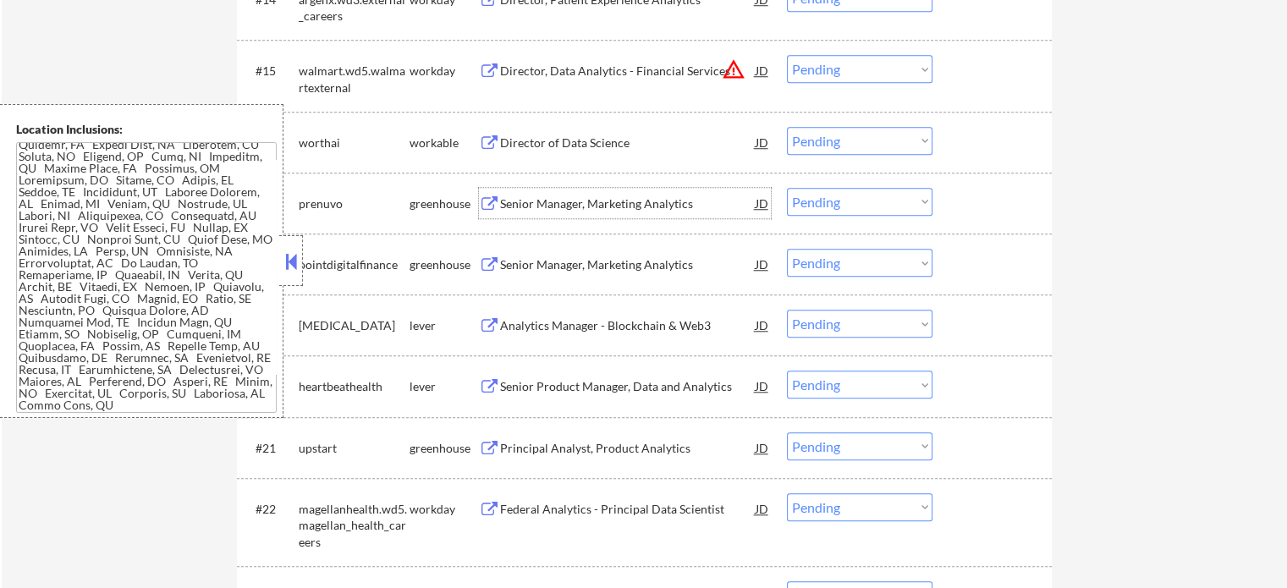
click at [545, 209] on div "Senior Manager, Marketing Analytics" at bounding box center [628, 203] width 256 height 17
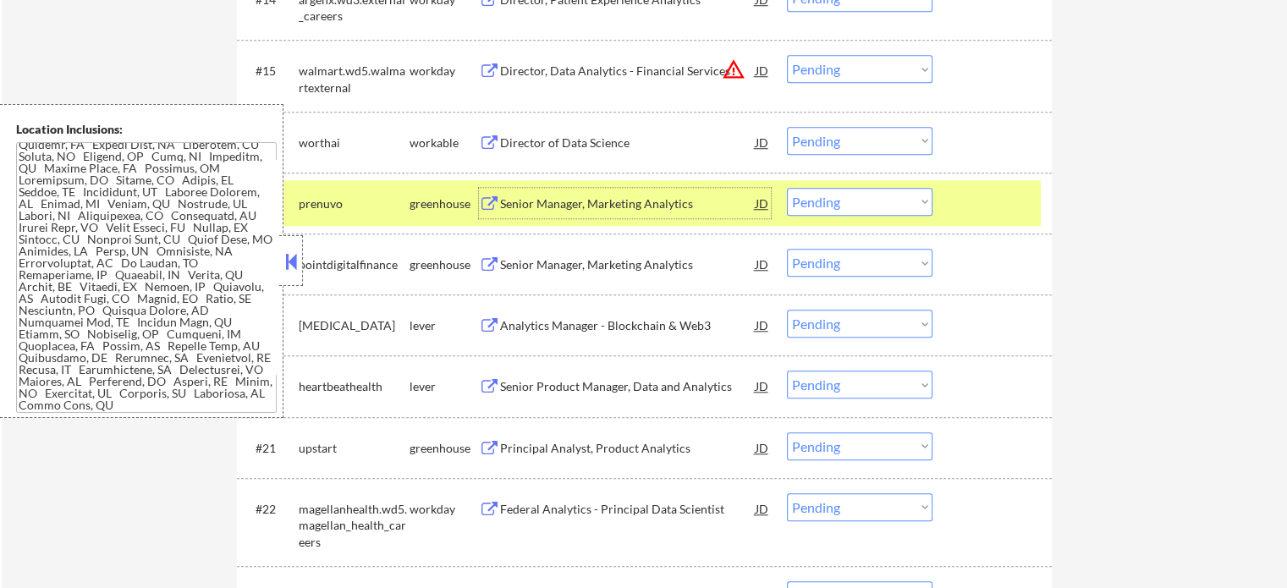
click at [855, 201] on select "Choose an option... Pending Applied Excluded (Questions) Excluded (Expired) Exc…" at bounding box center [860, 202] width 146 height 28
click at [787, 188] on select "Choose an option... Pending Applied Excluded (Questions) Excluded (Expired) Exc…" at bounding box center [860, 202] width 146 height 28
click at [988, 202] on div at bounding box center [994, 203] width 74 height 30
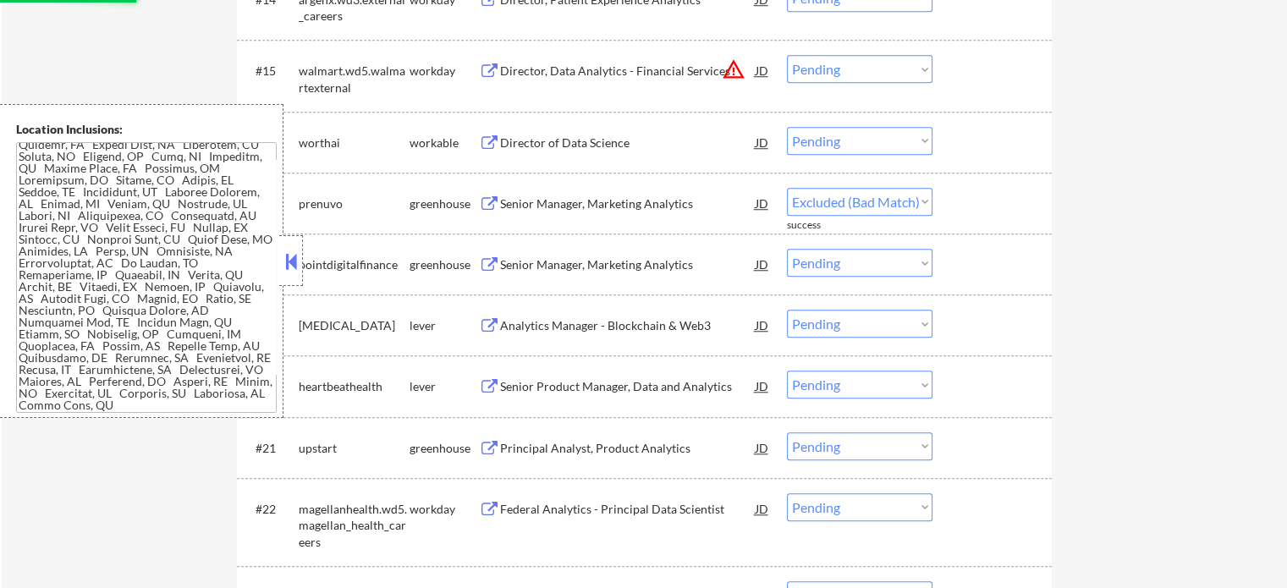
select select ""pending""
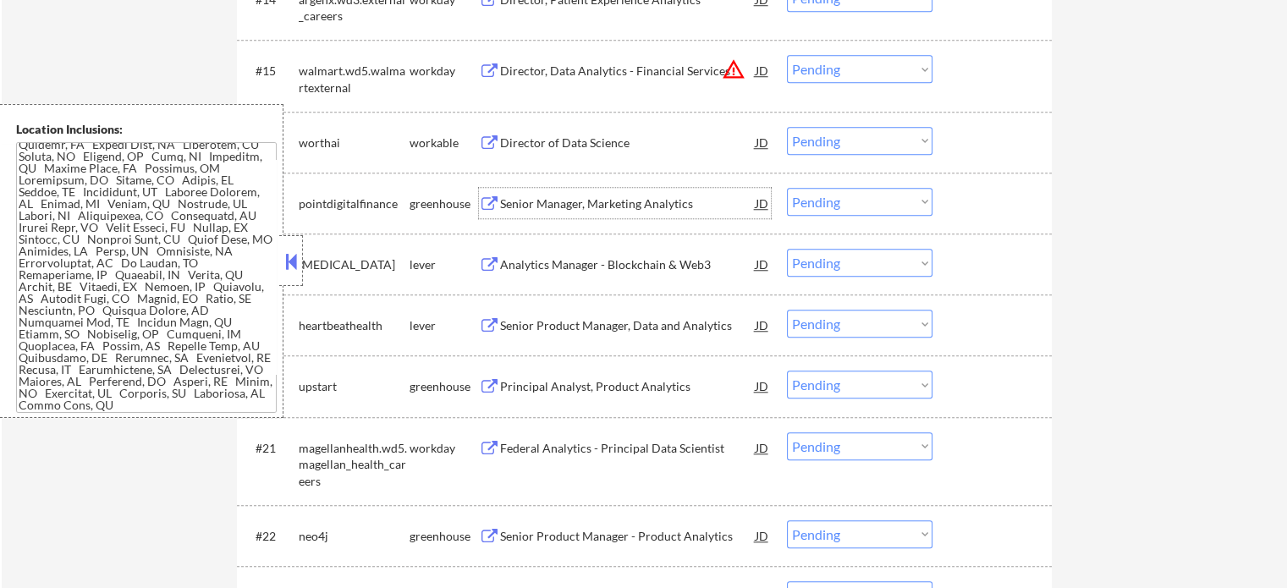
click at [572, 200] on div "Senior Manager, Marketing Analytics" at bounding box center [628, 203] width 256 height 17
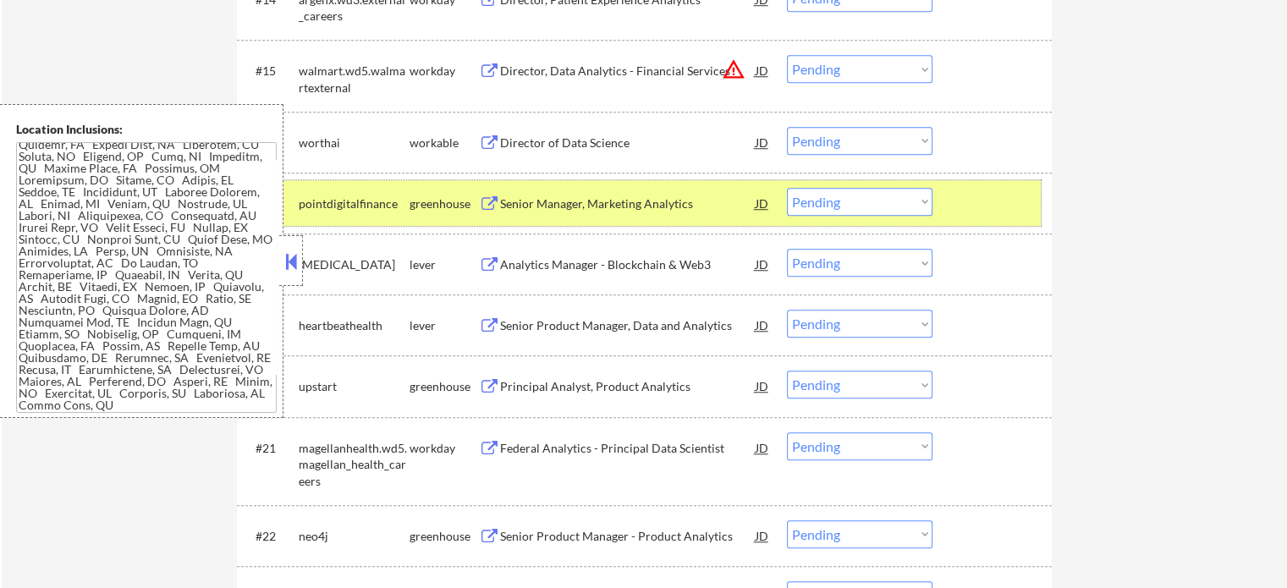
click at [984, 199] on div at bounding box center [994, 203] width 74 height 30
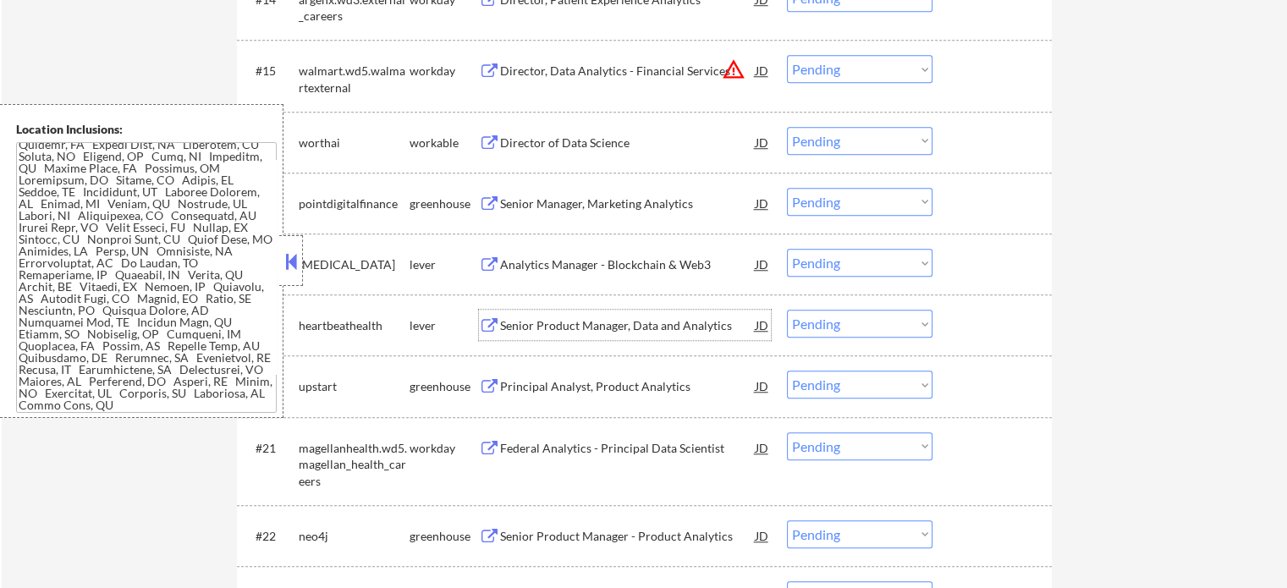
click at [552, 318] on div "Senior Product Manager, Data and Analytics" at bounding box center [628, 325] width 256 height 17
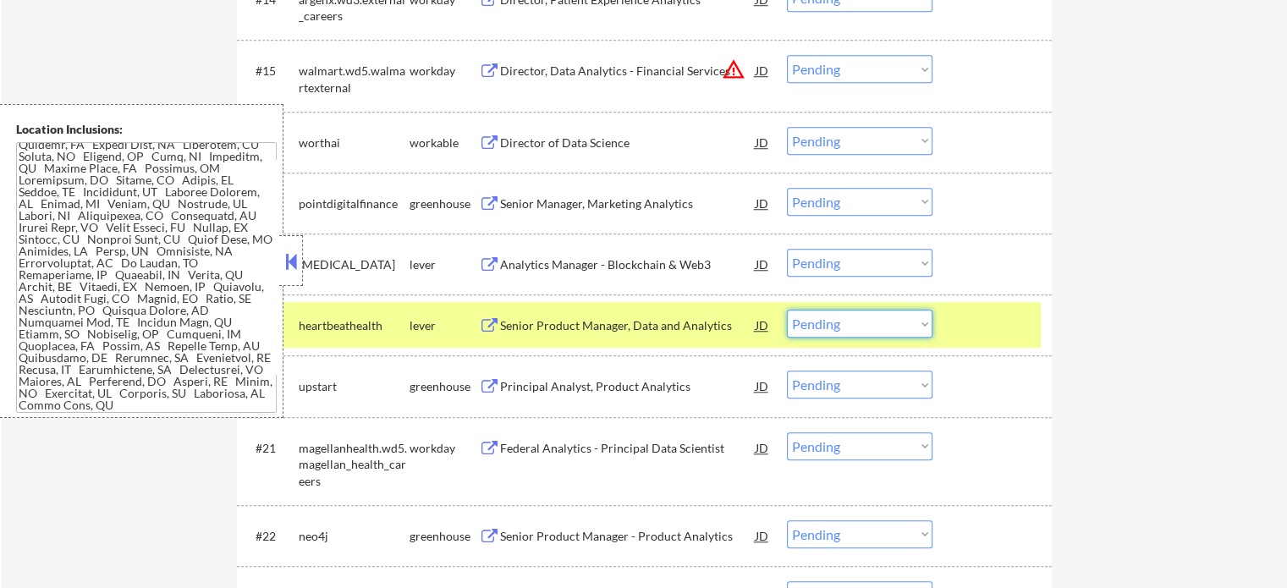
click at [861, 331] on select "Choose an option... Pending Applied Excluded (Questions) Excluded (Expired) Exc…" at bounding box center [860, 324] width 146 height 28
click at [787, 310] on select "Choose an option... Pending Applied Excluded (Questions) Excluded (Expired) Exc…" at bounding box center [860, 324] width 146 height 28
click at [959, 334] on div at bounding box center [994, 325] width 74 height 30
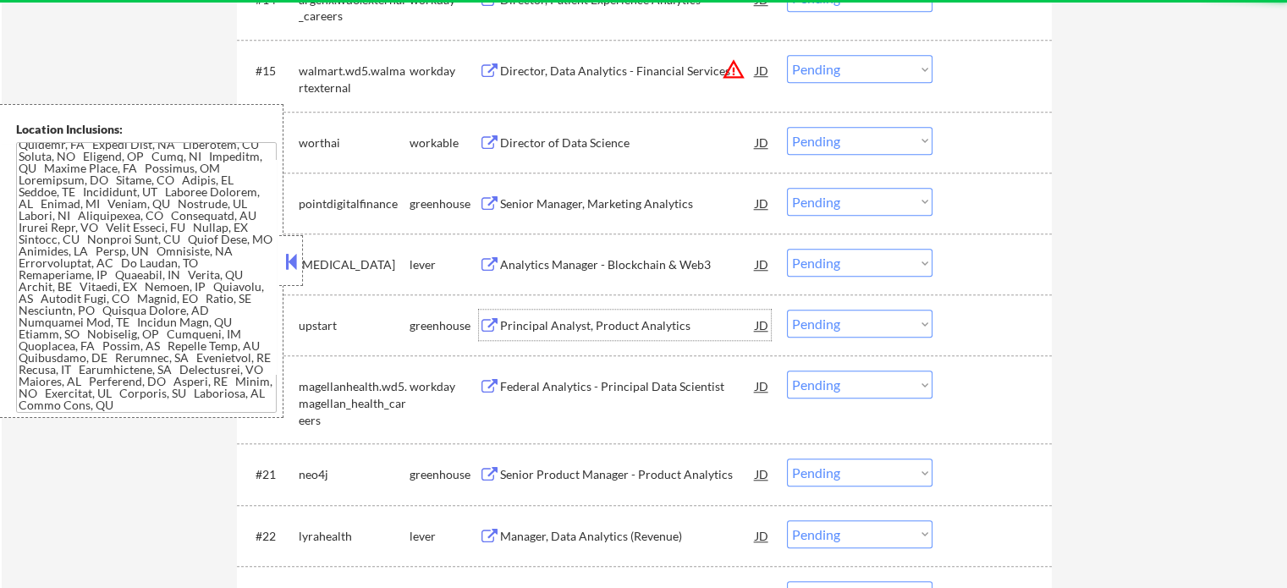
click at [575, 321] on div "Principal Analyst, Product Analytics" at bounding box center [628, 325] width 256 height 17
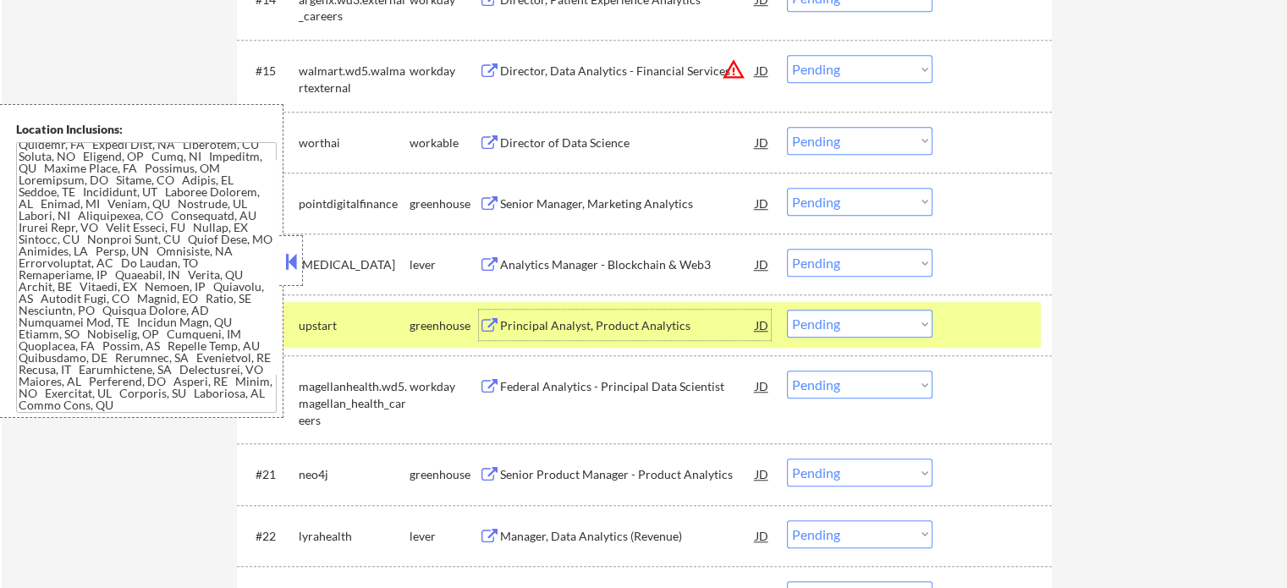
click at [816, 334] on select "Choose an option... Pending Applied Excluded (Questions) Excluded (Expired) Exc…" at bounding box center [860, 324] width 146 height 28
click at [787, 310] on select "Choose an option... Pending Applied Excluded (Questions) Excluded (Expired) Exc…" at bounding box center [860, 324] width 146 height 28
click at [958, 333] on div at bounding box center [994, 325] width 74 height 30
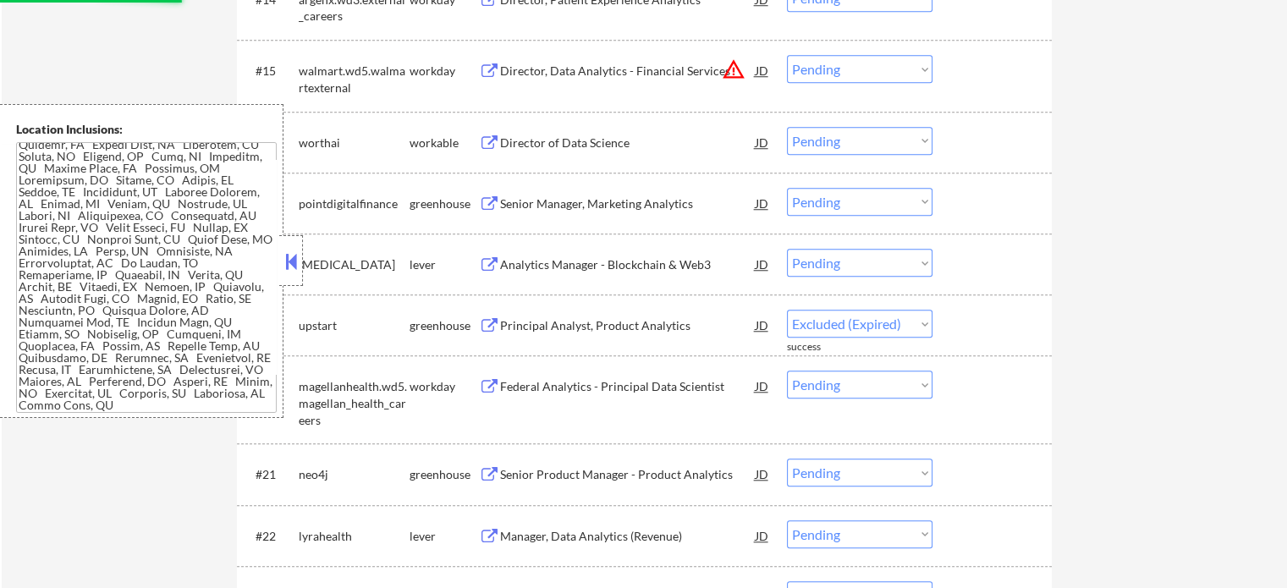
select select ""pending""
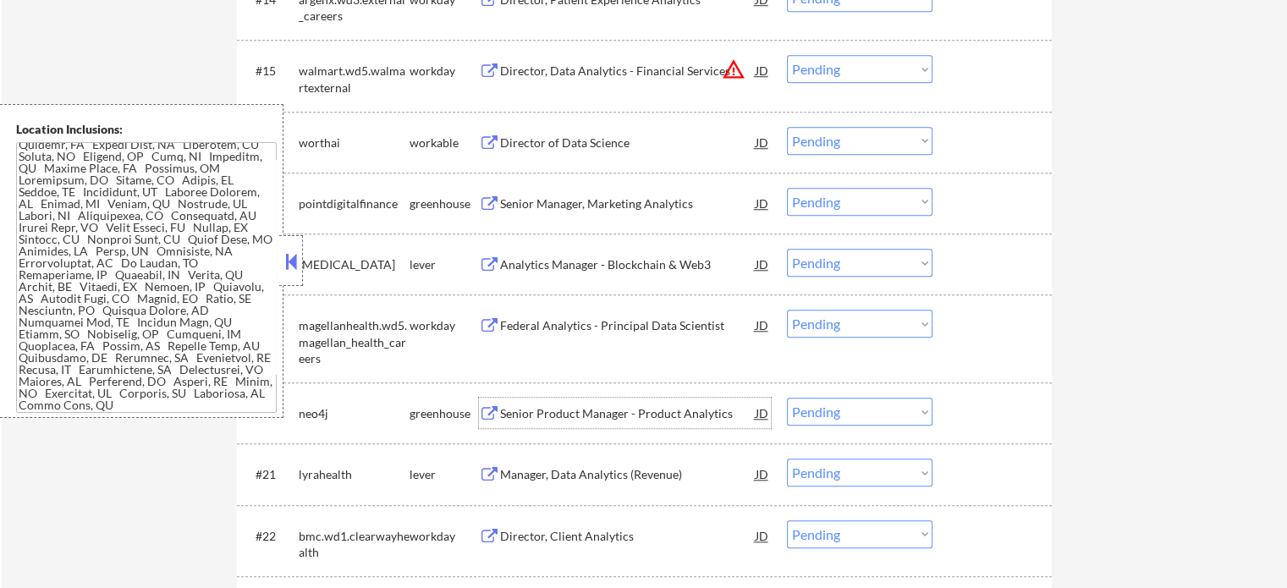
click at [582, 409] on div "Senior Product Manager - Product Analytics" at bounding box center [628, 413] width 256 height 17
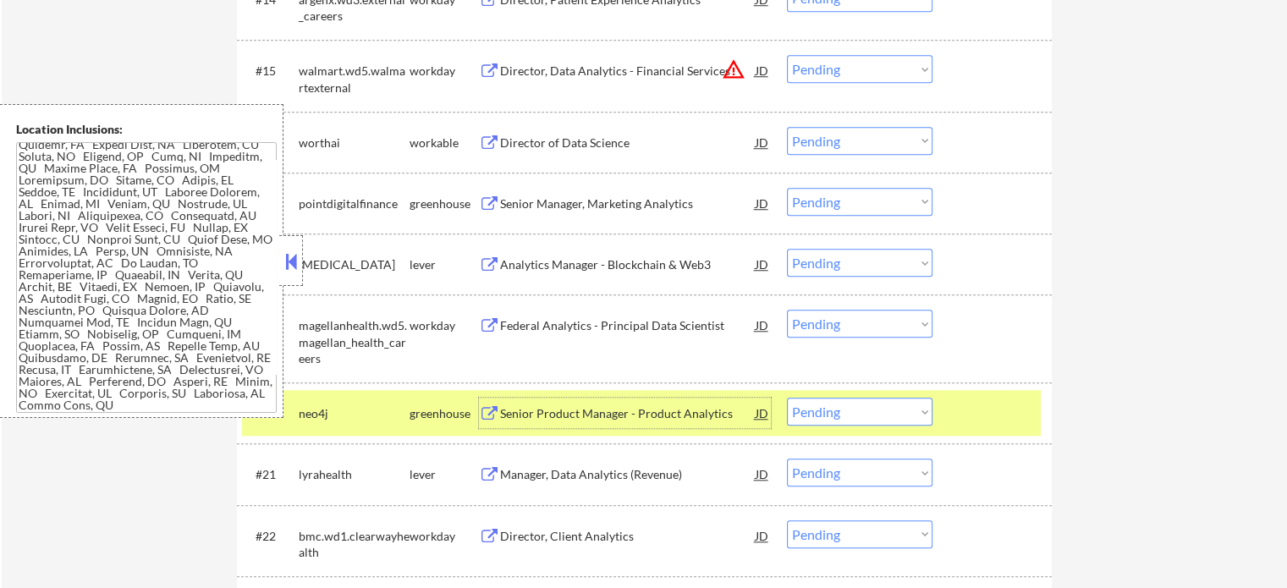
click at [843, 411] on select "Choose an option... Pending Applied Excluded (Questions) Excluded (Expired) Exc…" at bounding box center [860, 412] width 146 height 28
click at [787, 398] on select "Choose an option... Pending Applied Excluded (Questions) Excluded (Expired) Exc…" at bounding box center [860, 412] width 146 height 28
click at [987, 400] on div at bounding box center [994, 413] width 74 height 30
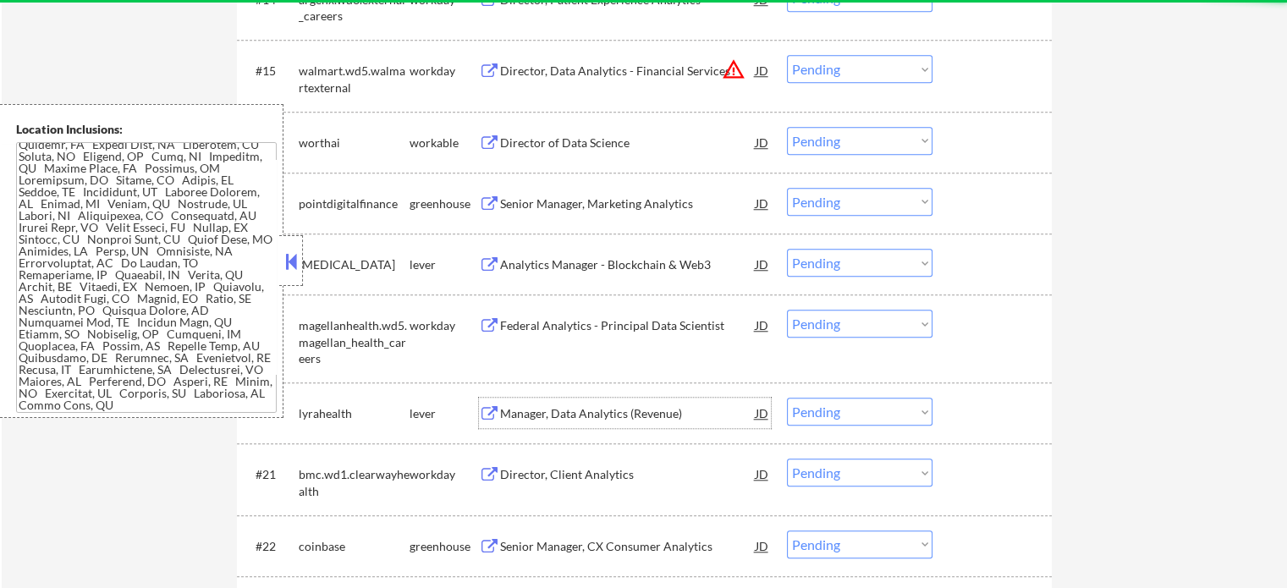
click at [523, 419] on div "Manager, Data Analytics (Revenue)" at bounding box center [628, 413] width 256 height 17
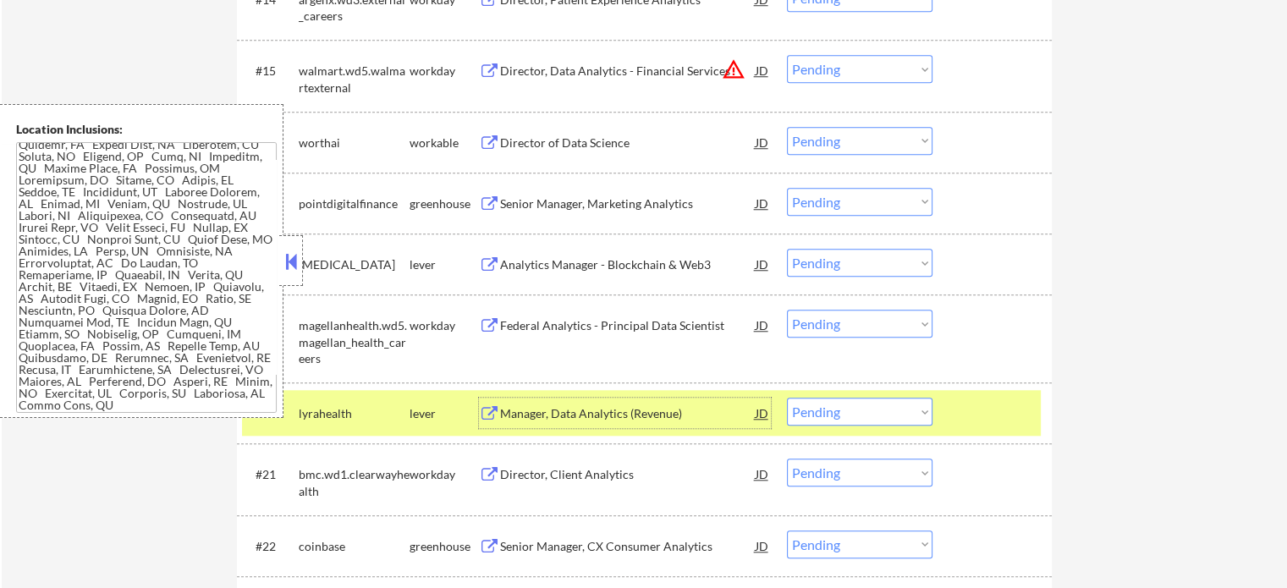
click at [815, 409] on select "Choose an option... Pending Applied Excluded (Questions) Excluded (Expired) Exc…" at bounding box center [860, 412] width 146 height 28
click at [787, 398] on select "Choose an option... Pending Applied Excluded (Questions) Excluded (Expired) Exc…" at bounding box center [860, 412] width 146 height 28
click at [971, 419] on div at bounding box center [994, 413] width 74 height 30
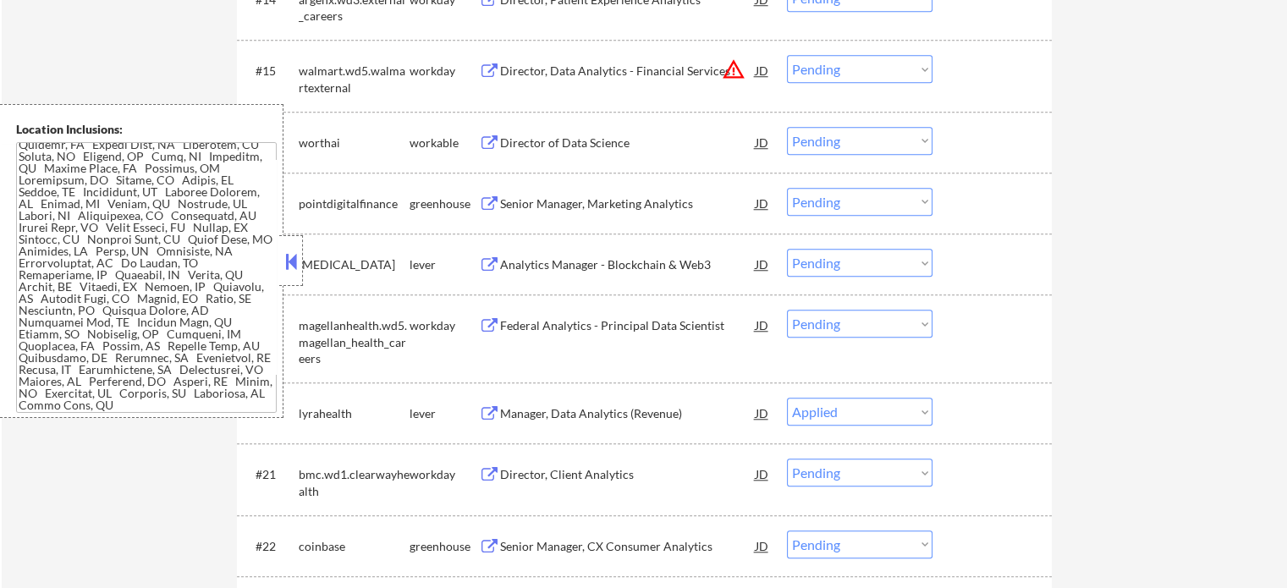
select select ""pending""
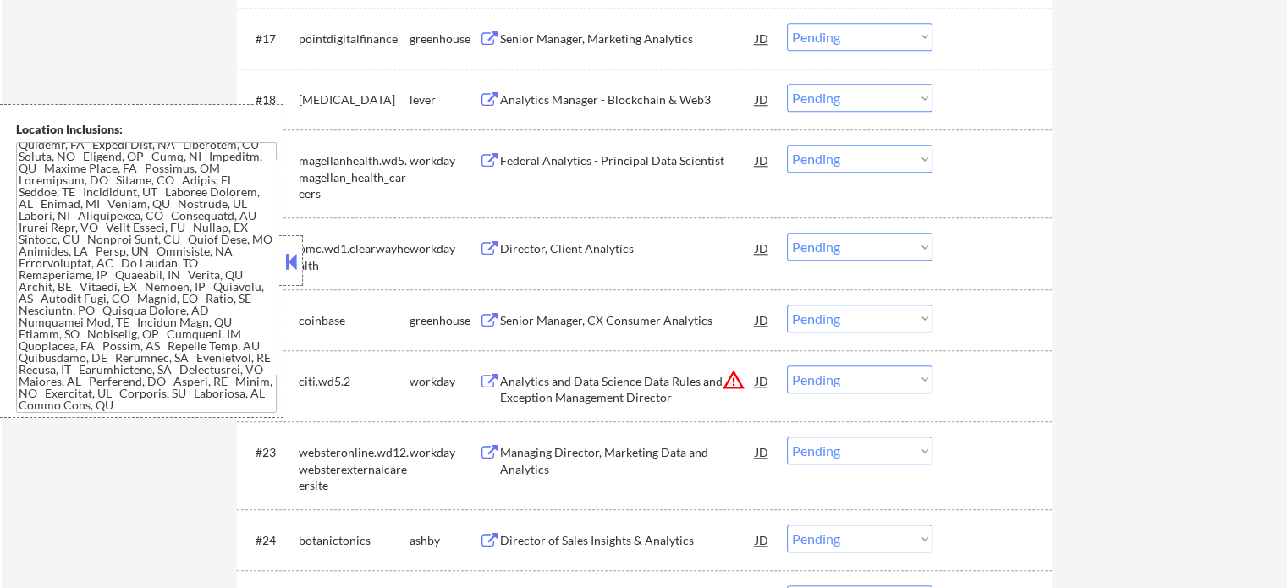
scroll to position [1679, 0]
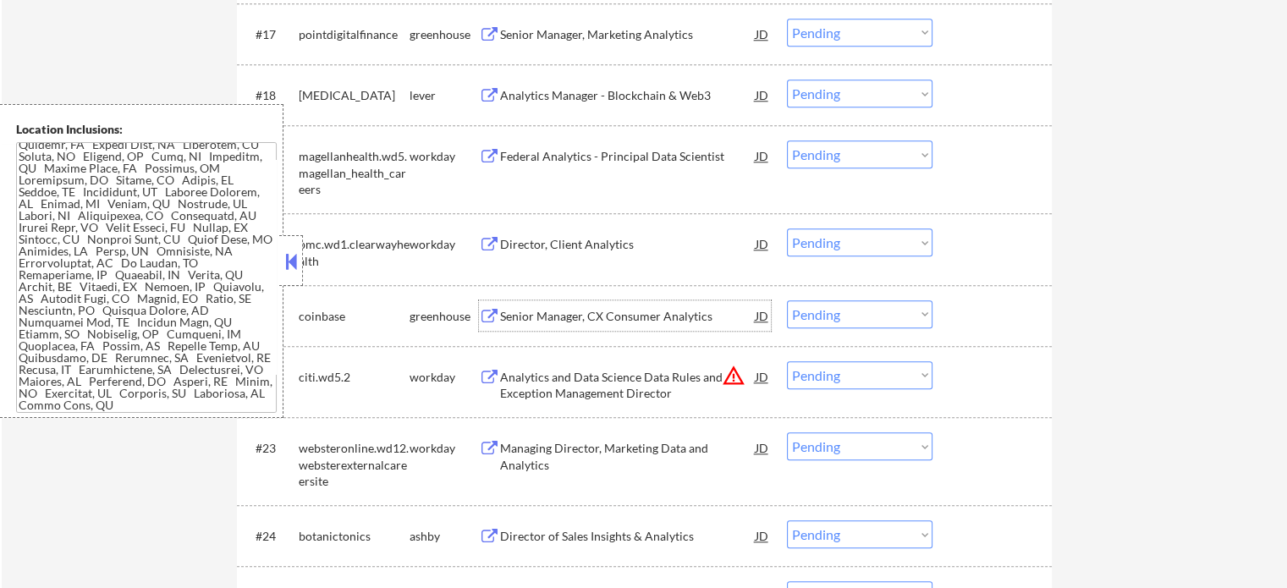
click at [567, 321] on div "Senior Manager, CX Consumer Analytics" at bounding box center [628, 316] width 256 height 17
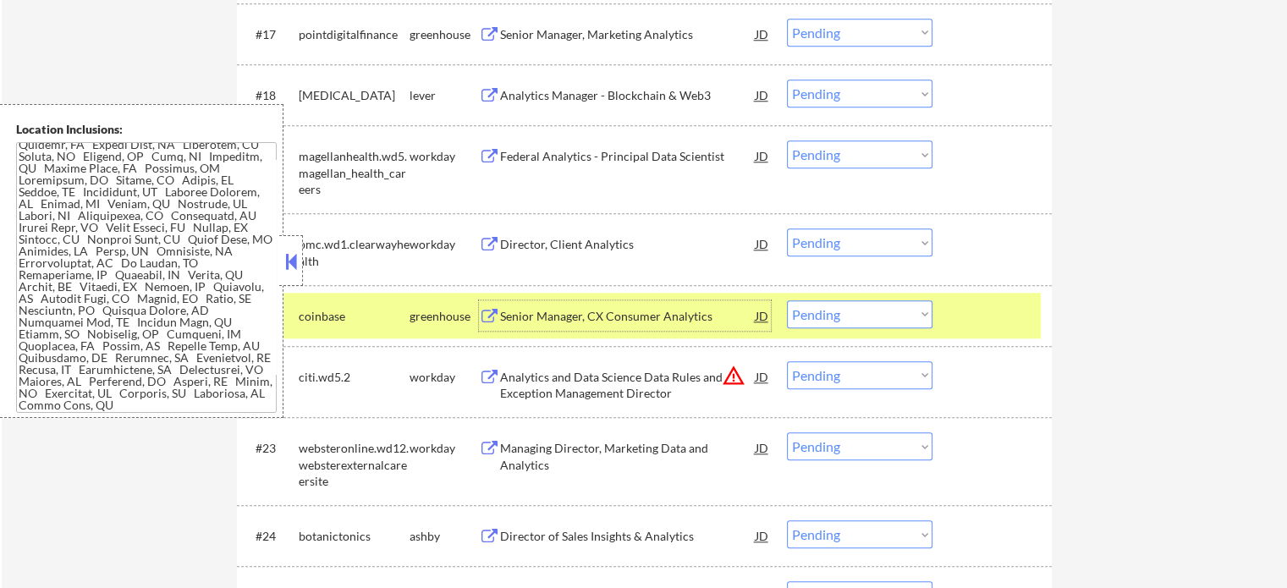
click at [988, 314] on div at bounding box center [994, 315] width 74 height 30
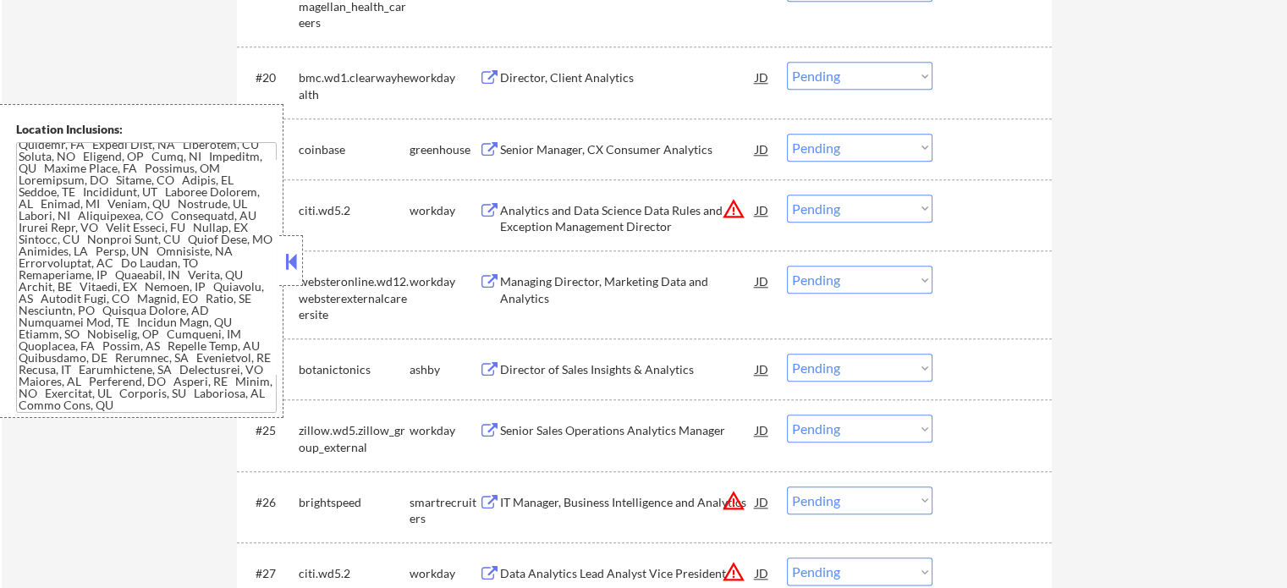
scroll to position [1848, 0]
click at [572, 361] on div "Director of Sales Insights & Analytics" at bounding box center [628, 367] width 256 height 17
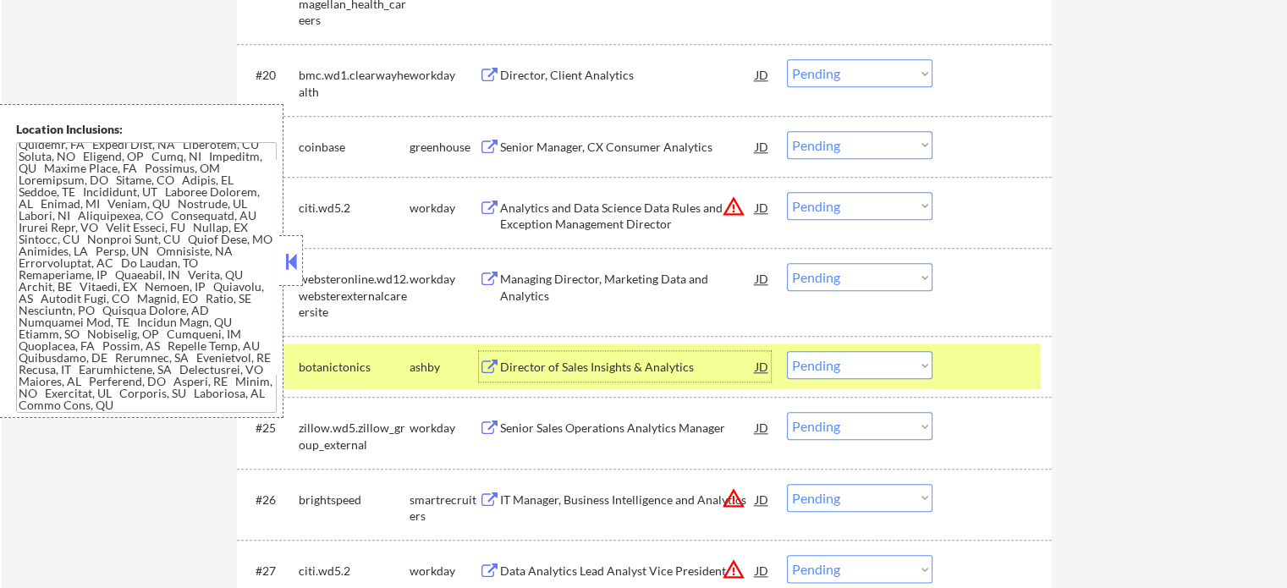
click at [866, 371] on select "Choose an option... Pending Applied Excluded (Questions) Excluded (Expired) Exc…" at bounding box center [860, 365] width 146 height 28
click at [787, 351] on select "Choose an option... Pending Applied Excluded (Questions) Excluded (Expired) Exc…" at bounding box center [860, 365] width 146 height 28
click at [985, 382] on div "#24 botanictonics ashby Director of Sales Insights & Analytics JD warning_amber…" at bounding box center [641, 367] width 799 height 46
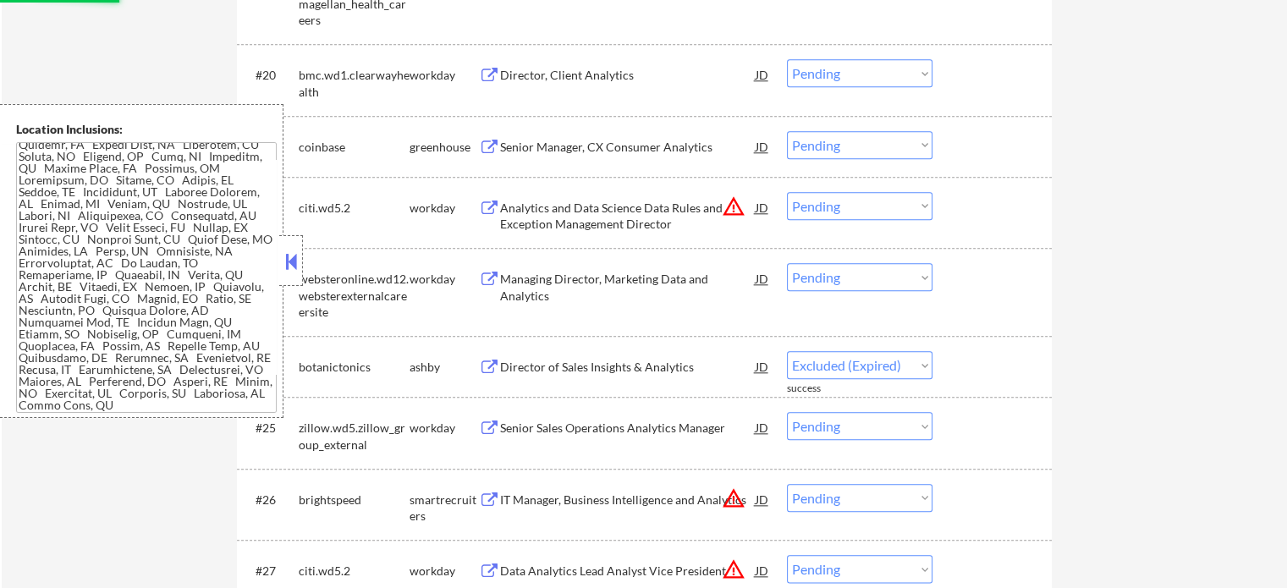
select select ""pending""
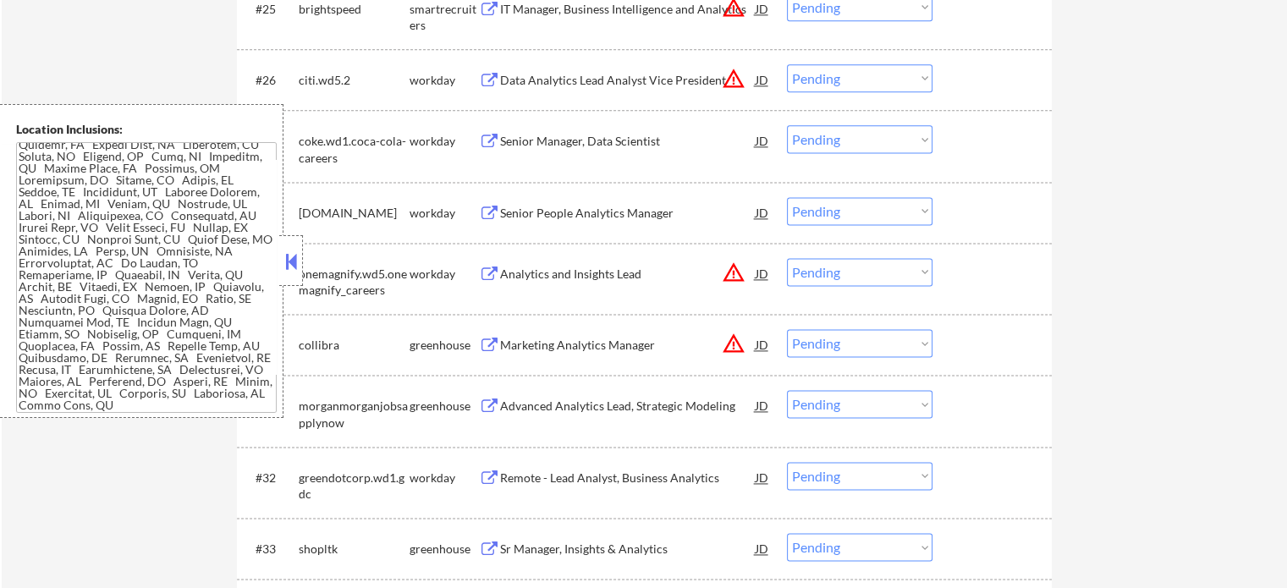
scroll to position [2355, 0]
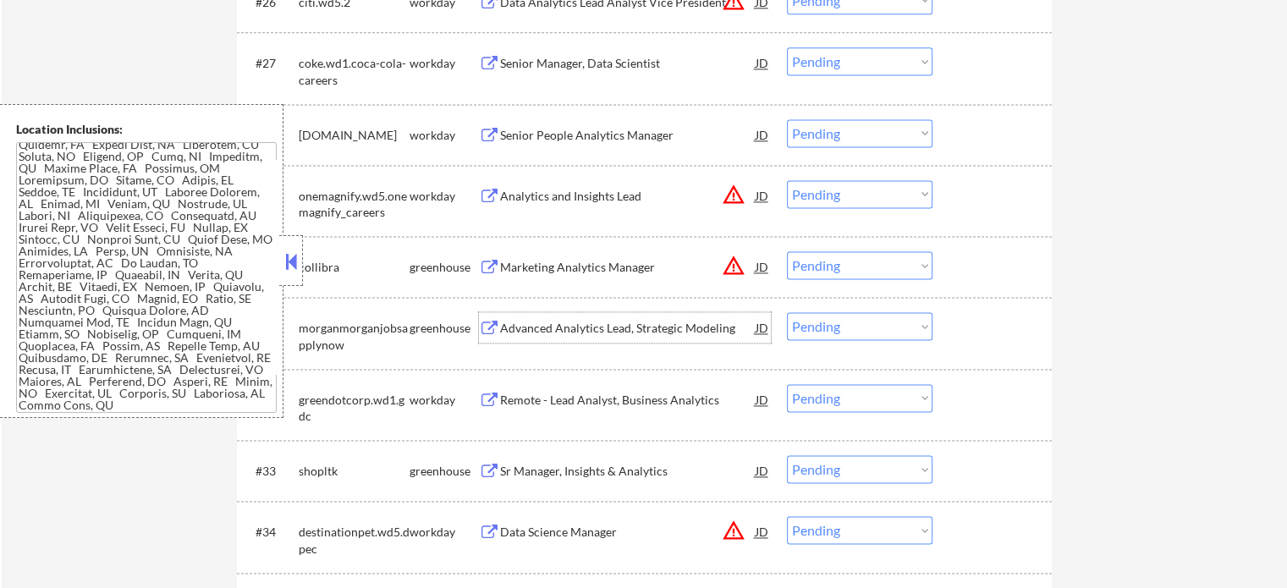
click at [569, 333] on div "Advanced Analytics Lead, Strategic Modeling" at bounding box center [628, 328] width 256 height 17
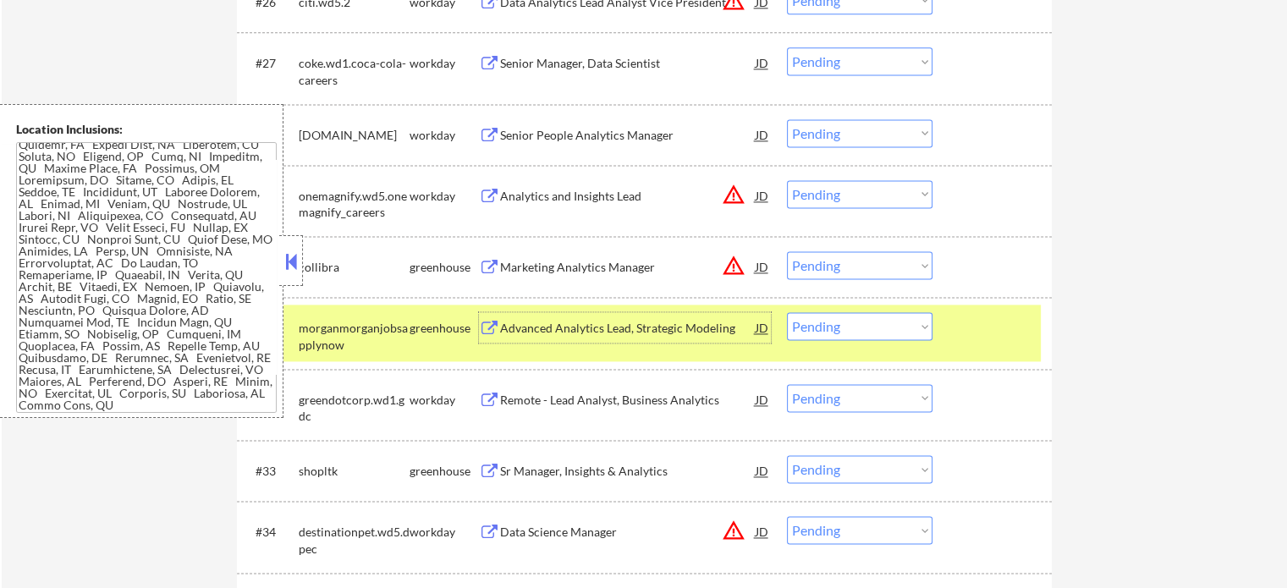
click at [811, 332] on select "Choose an option... Pending Applied Excluded (Questions) Excluded (Expired) Exc…" at bounding box center [860, 326] width 146 height 28
click at [787, 312] on select "Choose an option... Pending Applied Excluded (Questions) Excluded (Expired) Exc…" at bounding box center [860, 326] width 146 height 28
click at [948, 327] on div "#31 morganmorganjobsapplynow greenhouse Advanced Analytics Lead, Strategic Mode…" at bounding box center [641, 333] width 799 height 56
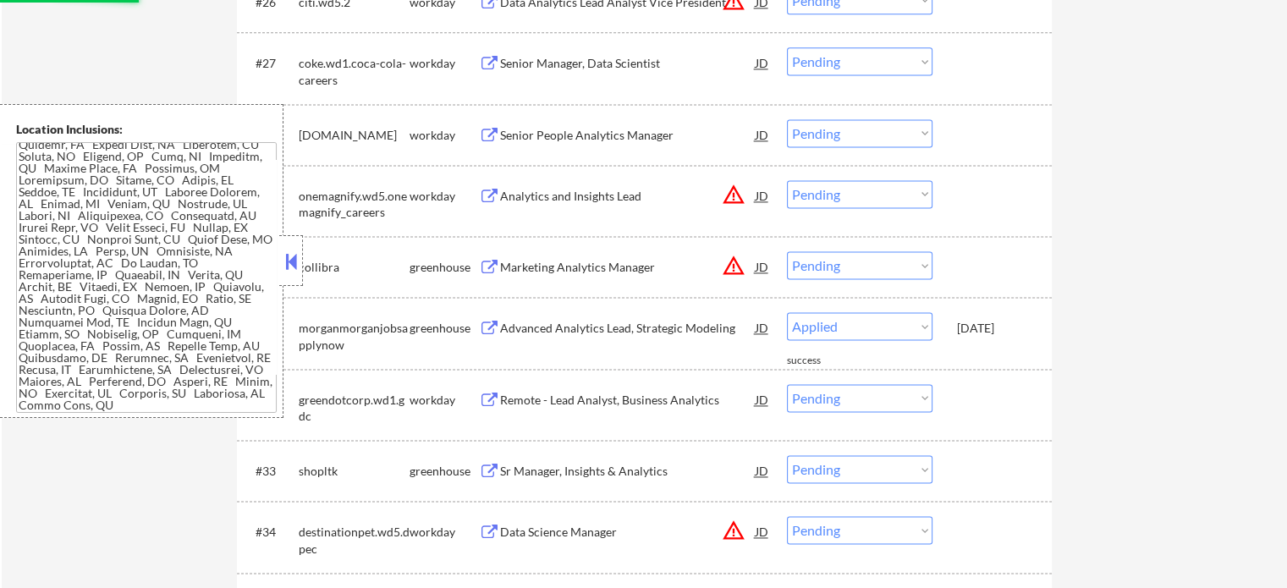
select select ""pending""
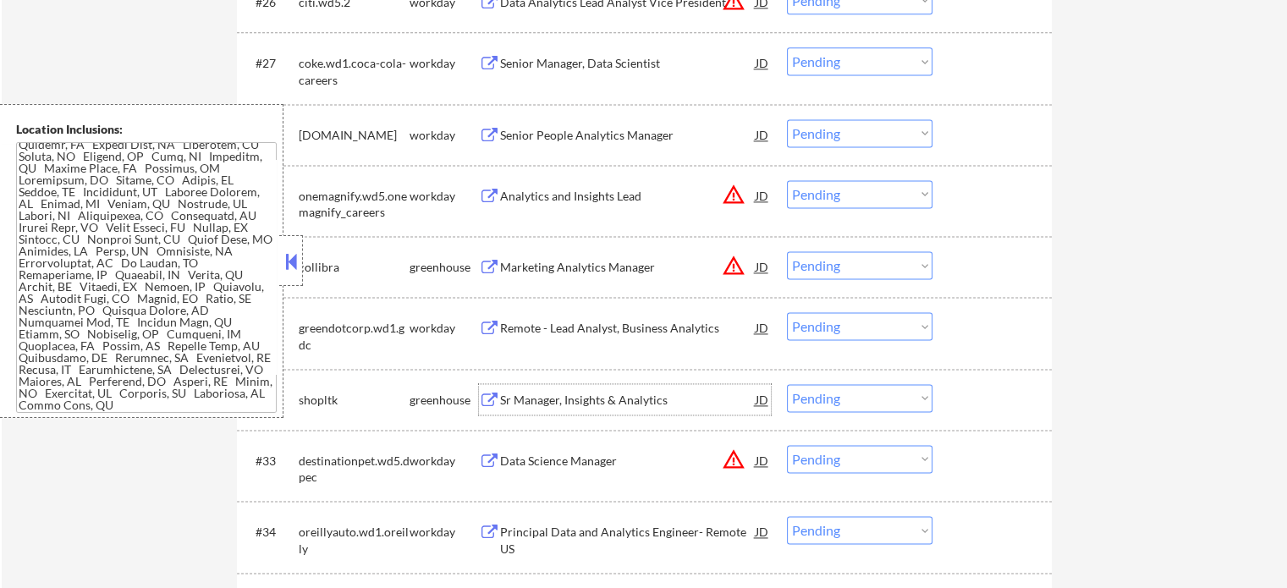
click at [606, 402] on div "Sr Manager, Insights & Analytics" at bounding box center [628, 400] width 256 height 17
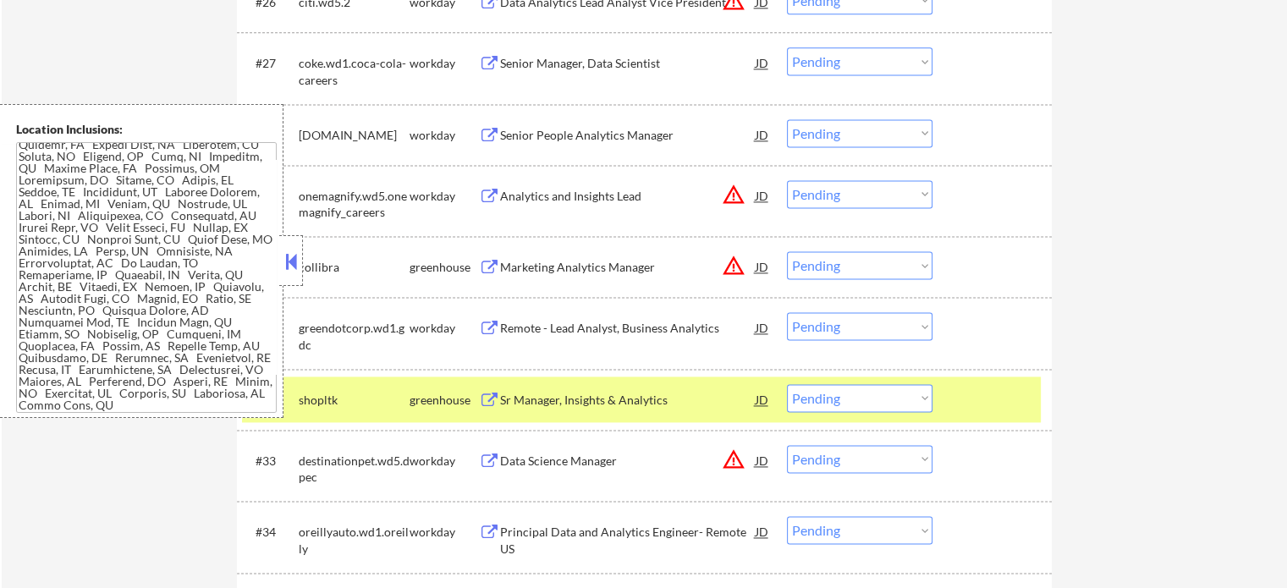
click at [974, 423] on div "#32 shopltk greenhouse Sr Manager, Insights & Analytics JD warning_amber Choose…" at bounding box center [644, 399] width 815 height 61
click at [960, 401] on div at bounding box center [994, 399] width 74 height 30
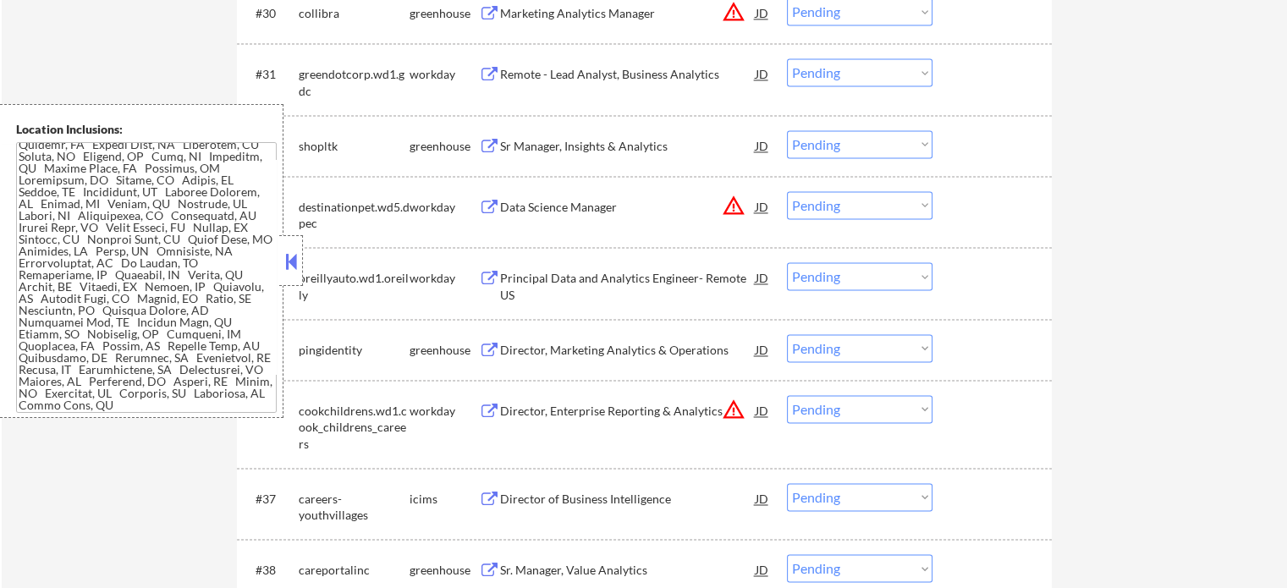
scroll to position [2694, 0]
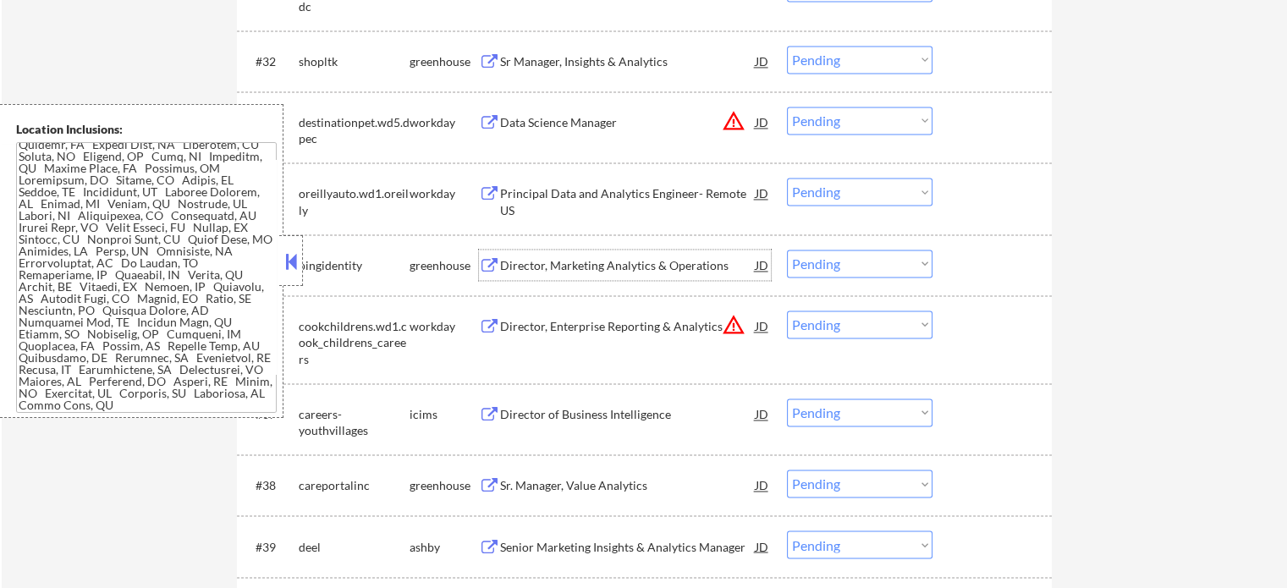
click at [563, 265] on div "Director, Marketing Analytics & Operations" at bounding box center [628, 265] width 256 height 17
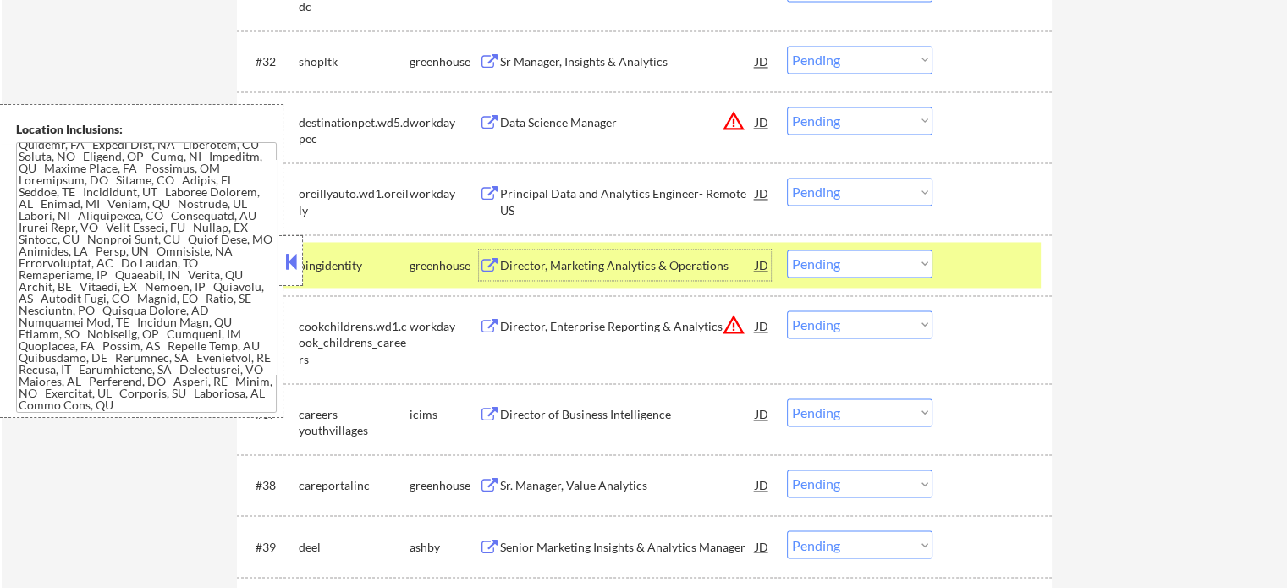
click at [895, 272] on select "Choose an option... Pending Applied Excluded (Questions) Excluded (Expired) Exc…" at bounding box center [860, 264] width 146 height 28
click at [787, 250] on select "Choose an option... Pending Applied Excluded (Questions) Excluded (Expired) Exc…" at bounding box center [860, 264] width 146 height 28
click at [989, 256] on div at bounding box center [994, 265] width 74 height 30
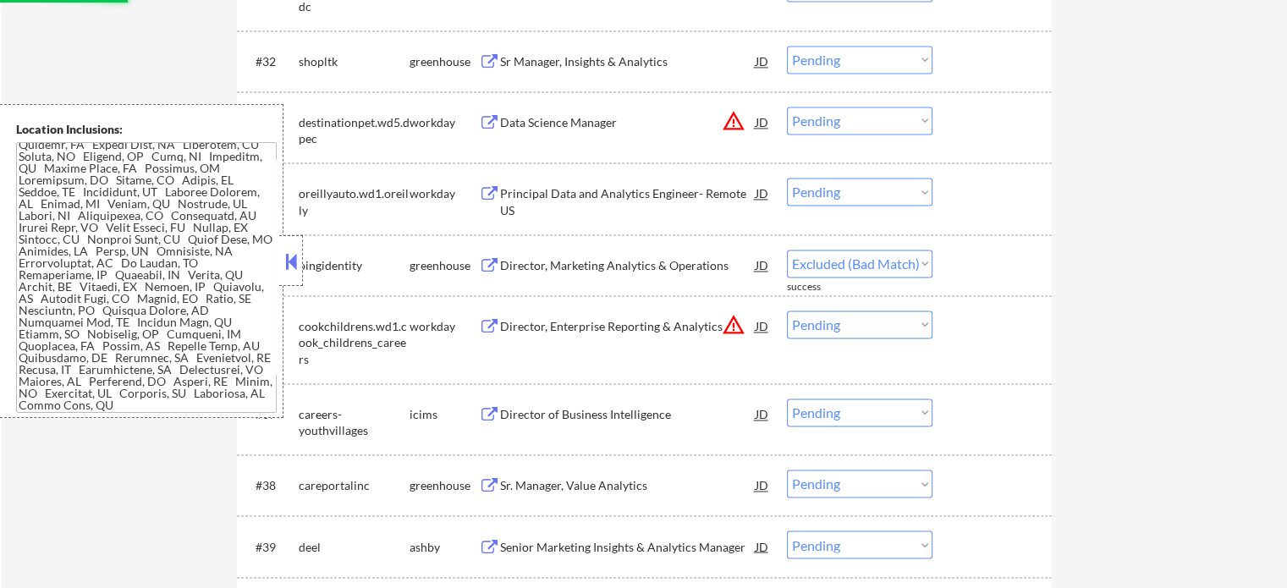
select select ""pending""
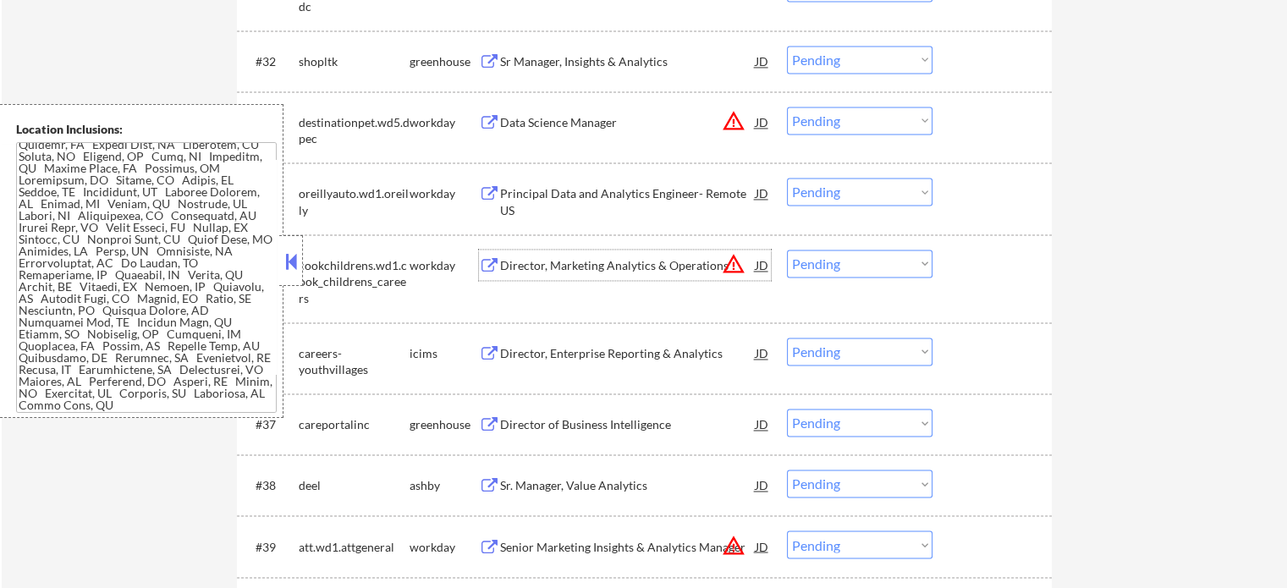
click at [547, 267] on div "Director, Marketing Analytics & Operations" at bounding box center [628, 265] width 256 height 17
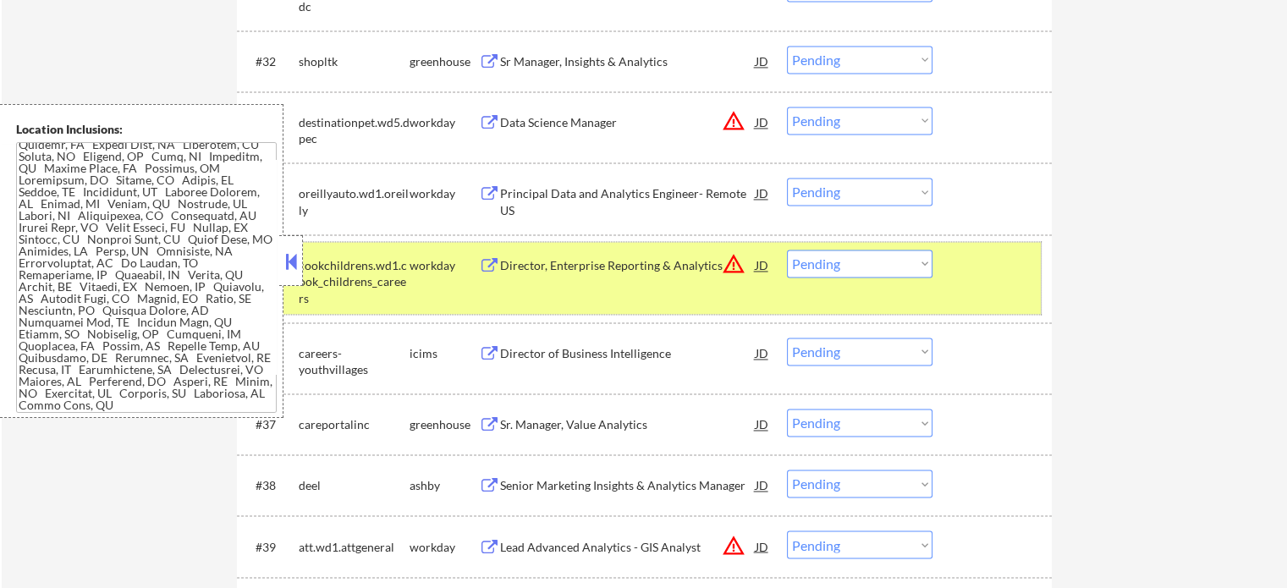
click at [1022, 262] on div at bounding box center [994, 265] width 74 height 30
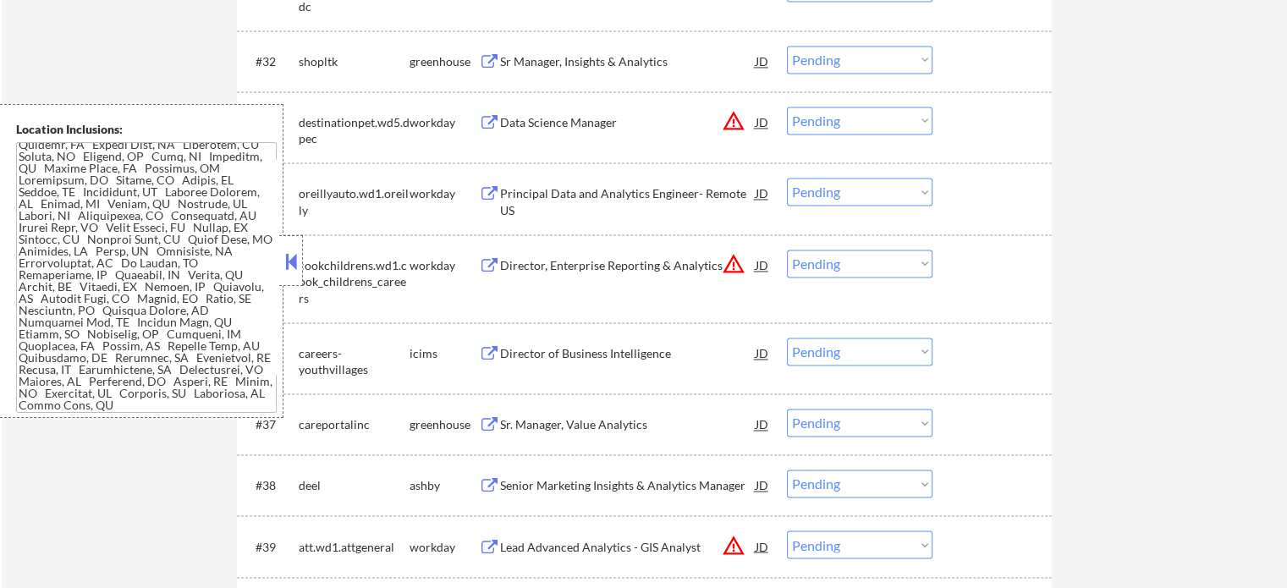
click at [568, 419] on div "Sr. Manager, Value Analytics" at bounding box center [628, 424] width 256 height 17
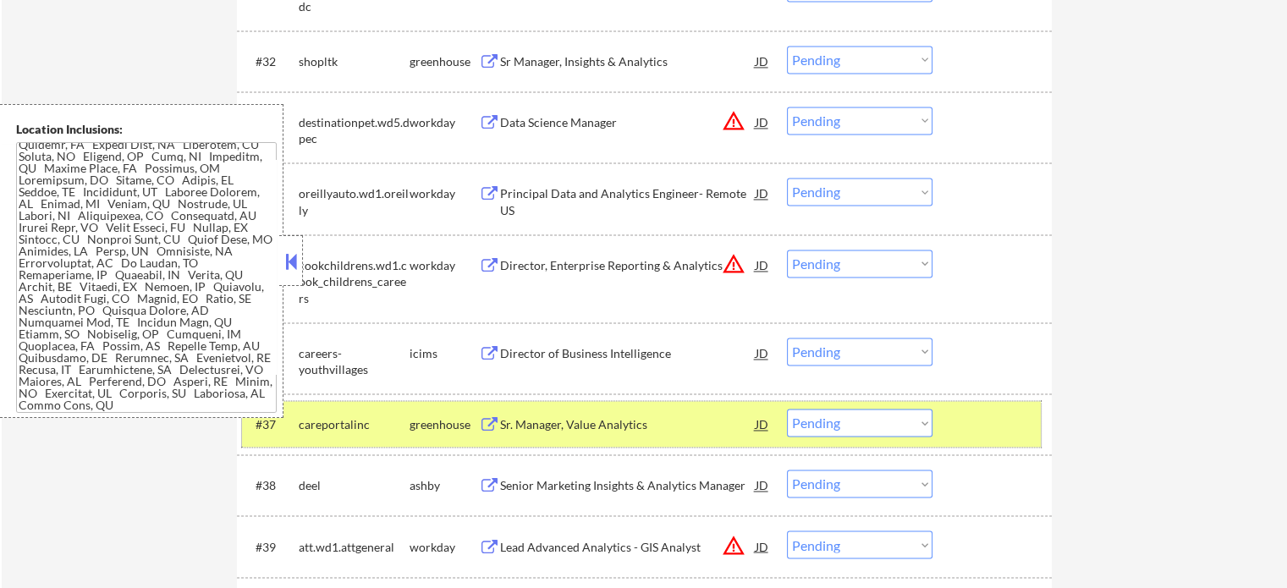
click at [979, 409] on div at bounding box center [994, 424] width 74 height 30
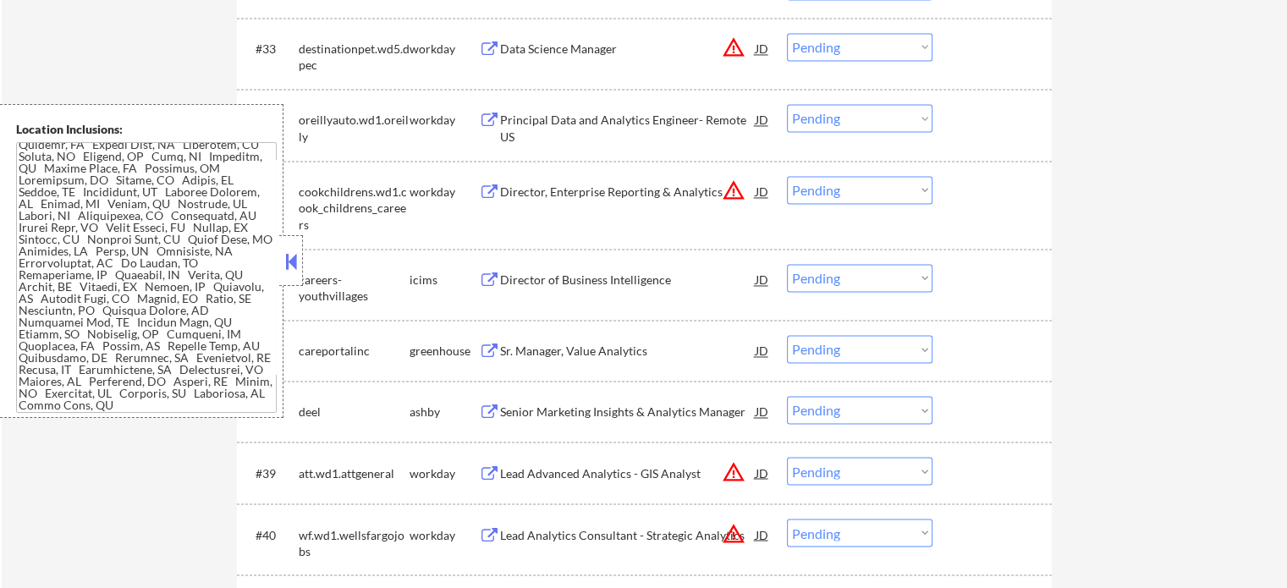
scroll to position [2863, 0]
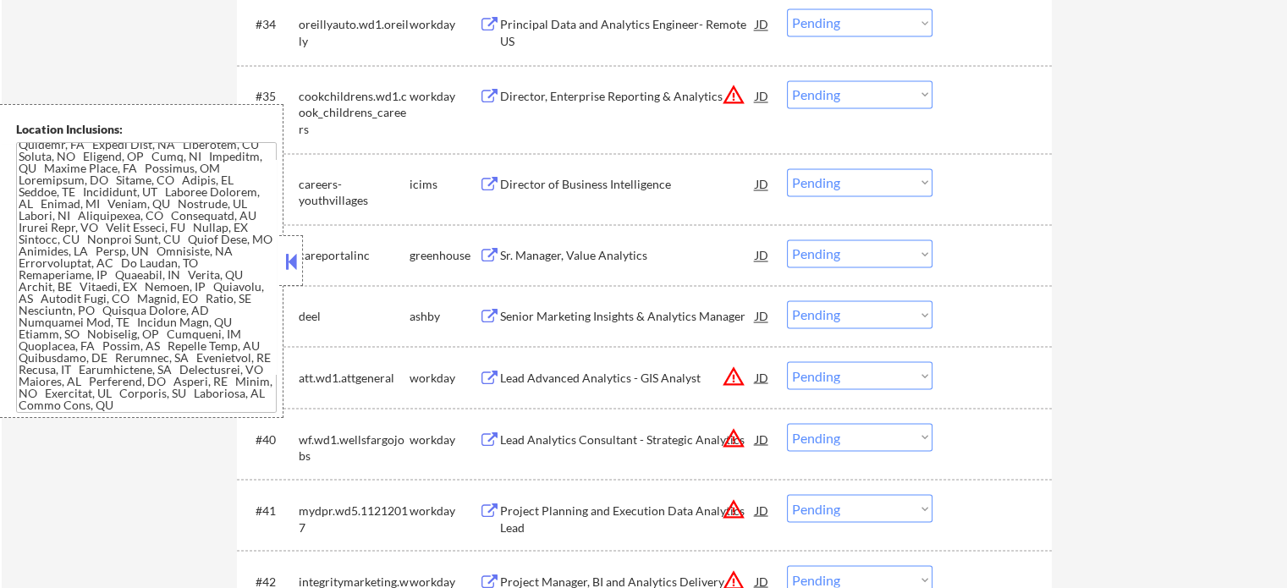
click at [596, 314] on div "Senior Marketing Insights & Analytics Manager" at bounding box center [628, 316] width 256 height 17
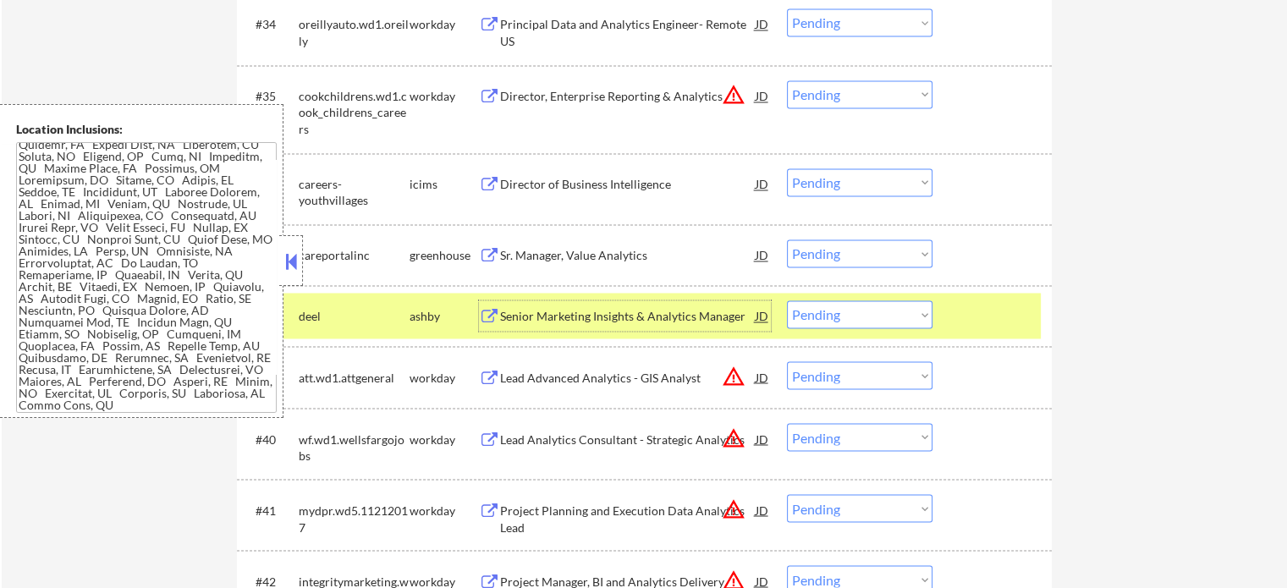
click at [826, 312] on select "Choose an option... Pending Applied Excluded (Questions) Excluded (Expired) Exc…" at bounding box center [860, 314] width 146 height 28
click at [787, 300] on select "Choose an option... Pending Applied Excluded (Questions) Excluded (Expired) Exc…" at bounding box center [860, 314] width 146 height 28
click at [992, 317] on div at bounding box center [994, 315] width 74 height 30
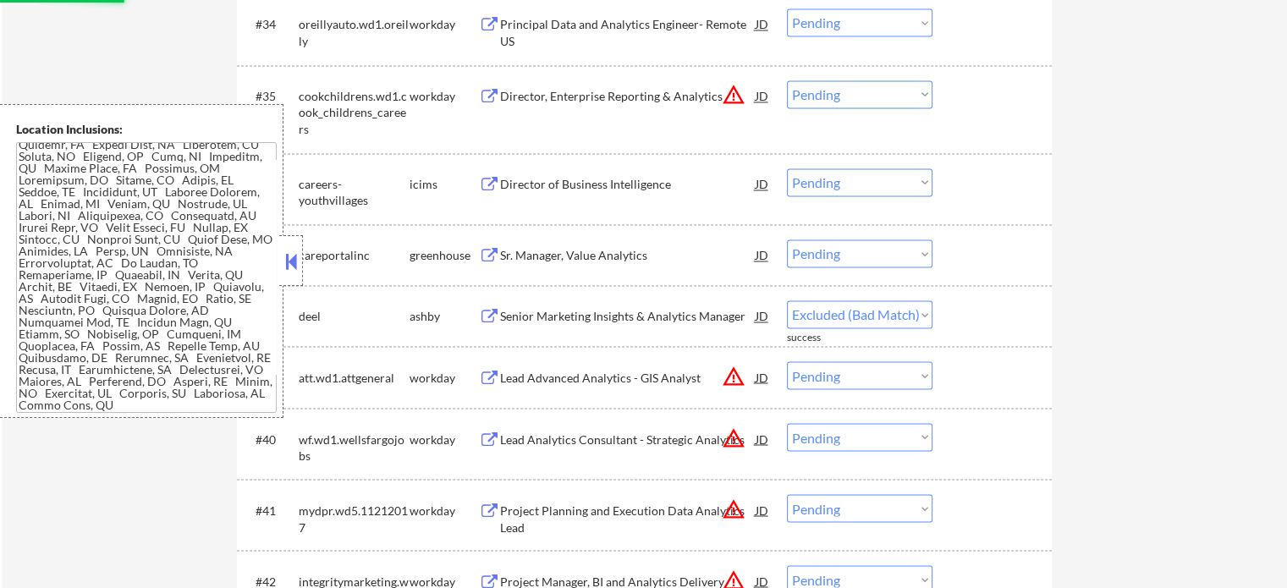
select select ""pending""
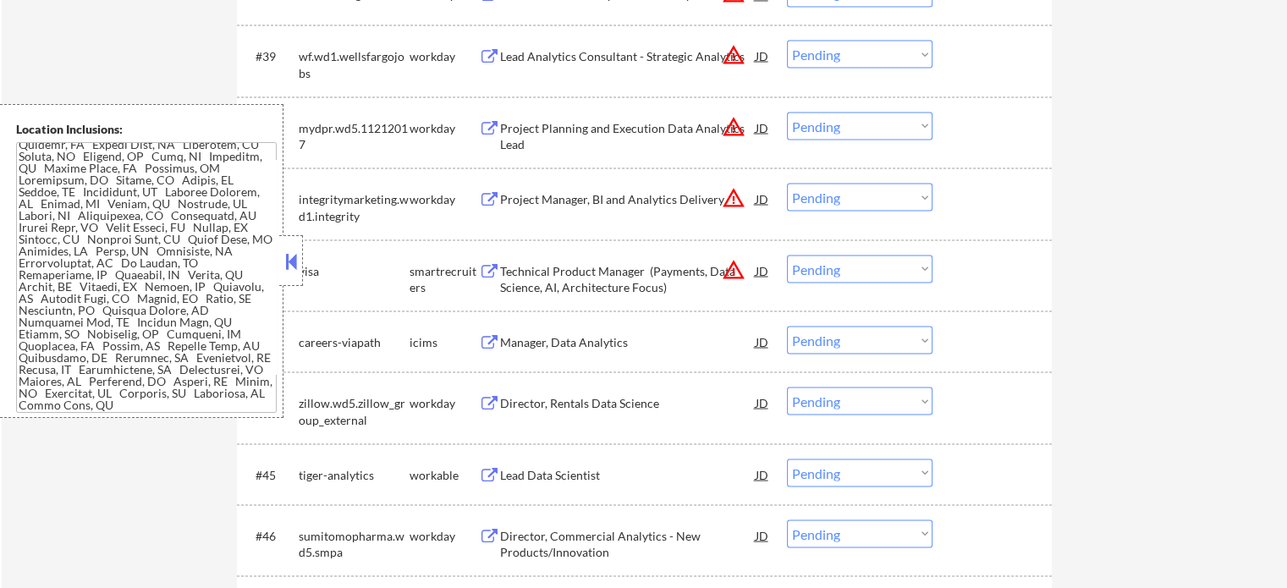
scroll to position [3202, 0]
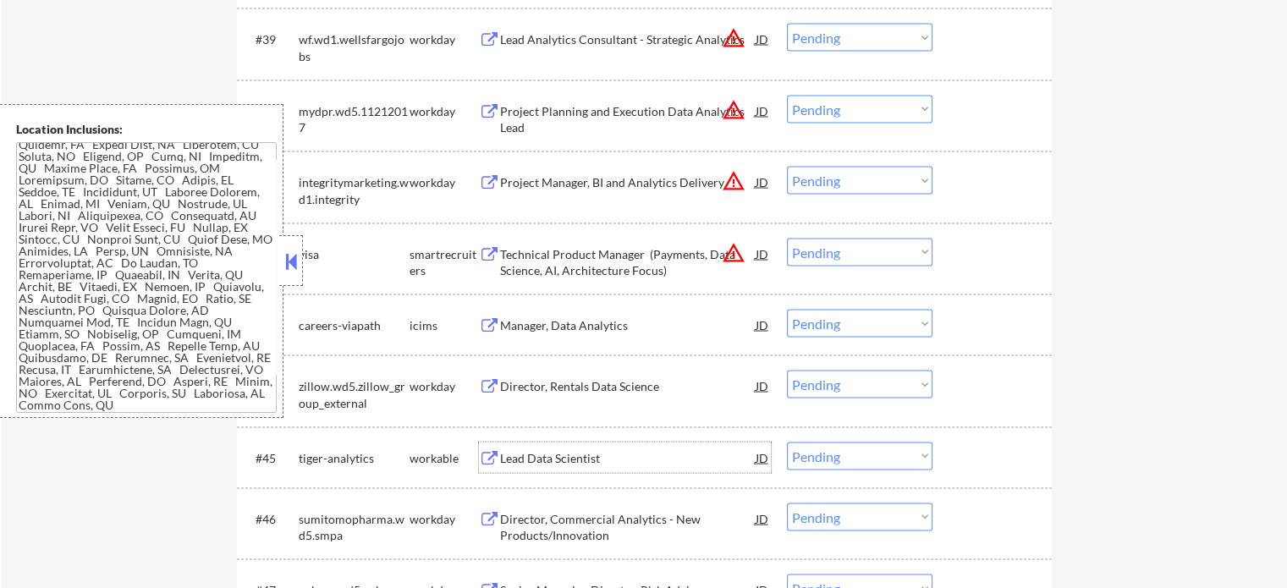
click at [595, 456] on div "Lead Data Scientist" at bounding box center [628, 457] width 256 height 17
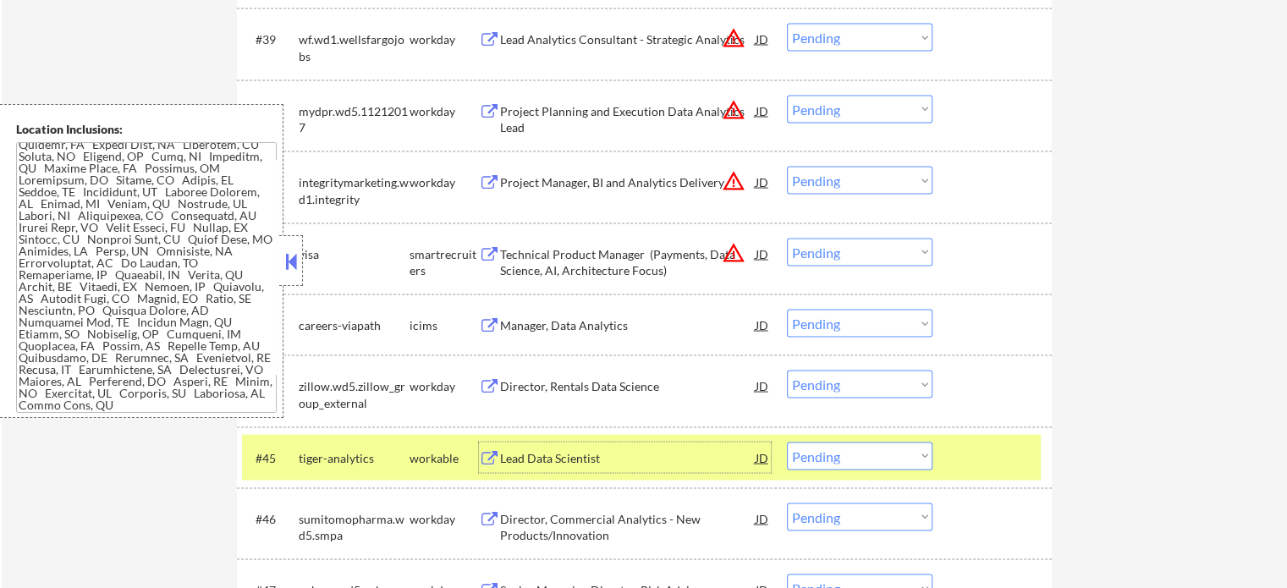
click at [848, 464] on select "Choose an option... Pending Applied Excluded (Questions) Excluded (Expired) Exc…" at bounding box center [860, 456] width 146 height 28
click at [787, 442] on select "Choose an option... Pending Applied Excluded (Questions) Excluded (Expired) Exc…" at bounding box center [860, 456] width 146 height 28
click at [965, 463] on div at bounding box center [994, 457] width 74 height 30
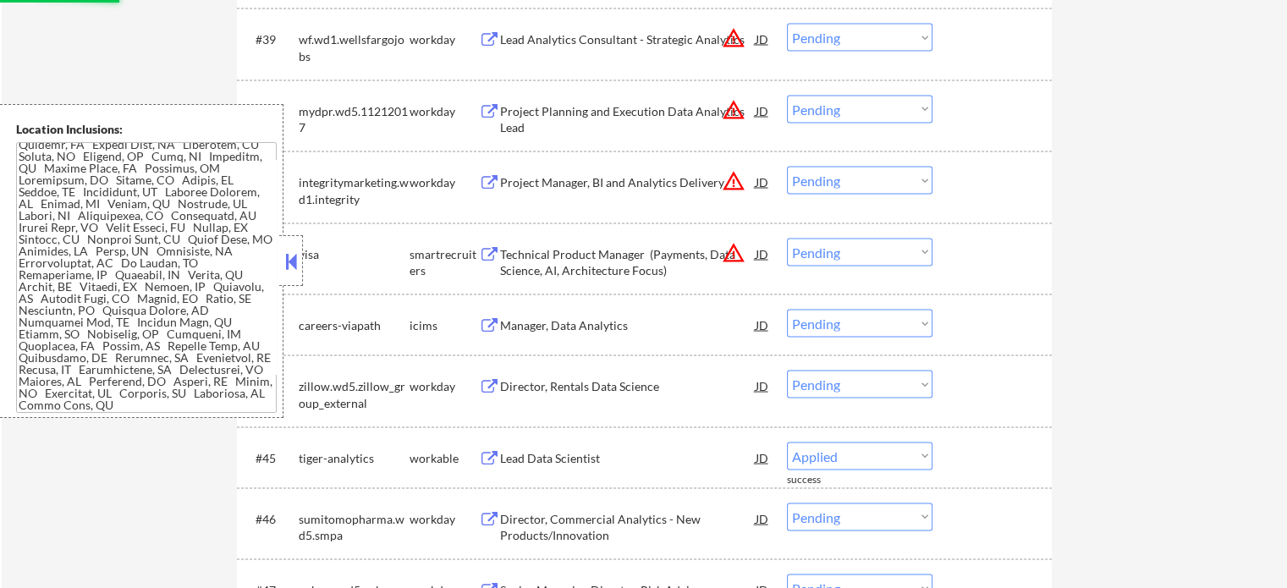
select select ""pending""
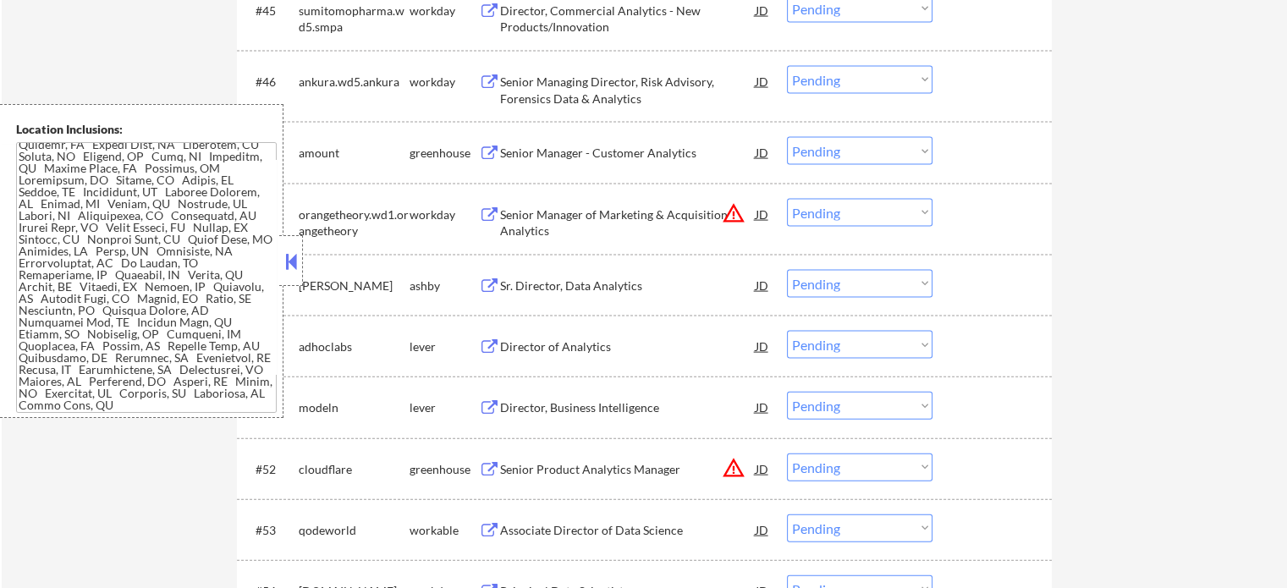
scroll to position [3709, 0]
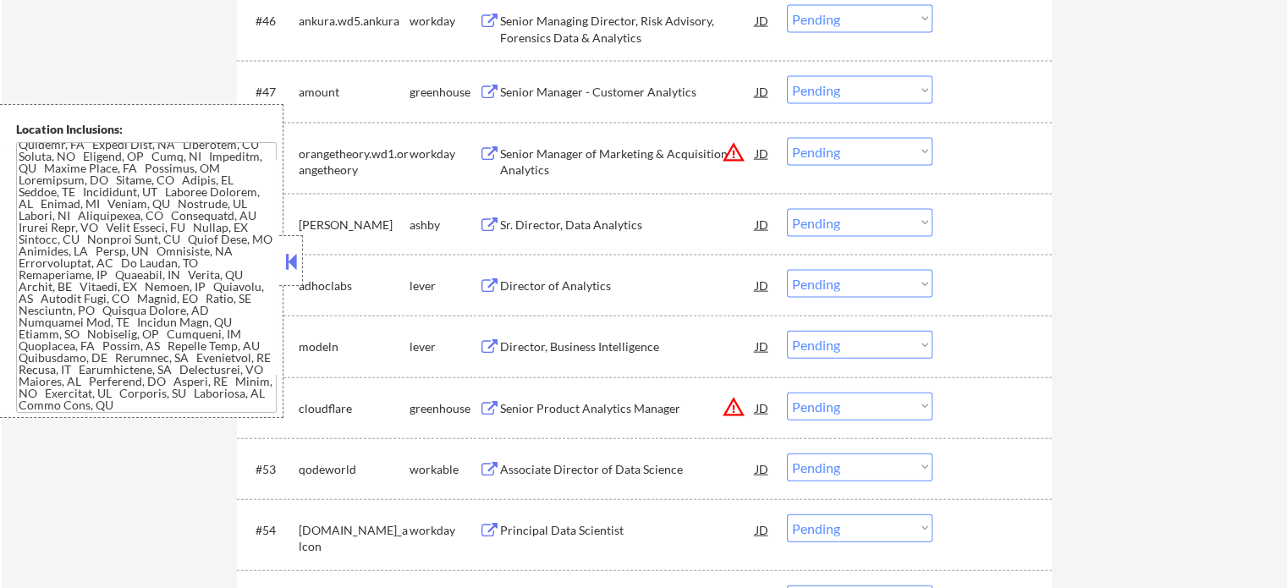
click at [555, 354] on div "Director, Business Intelligence" at bounding box center [628, 346] width 256 height 17
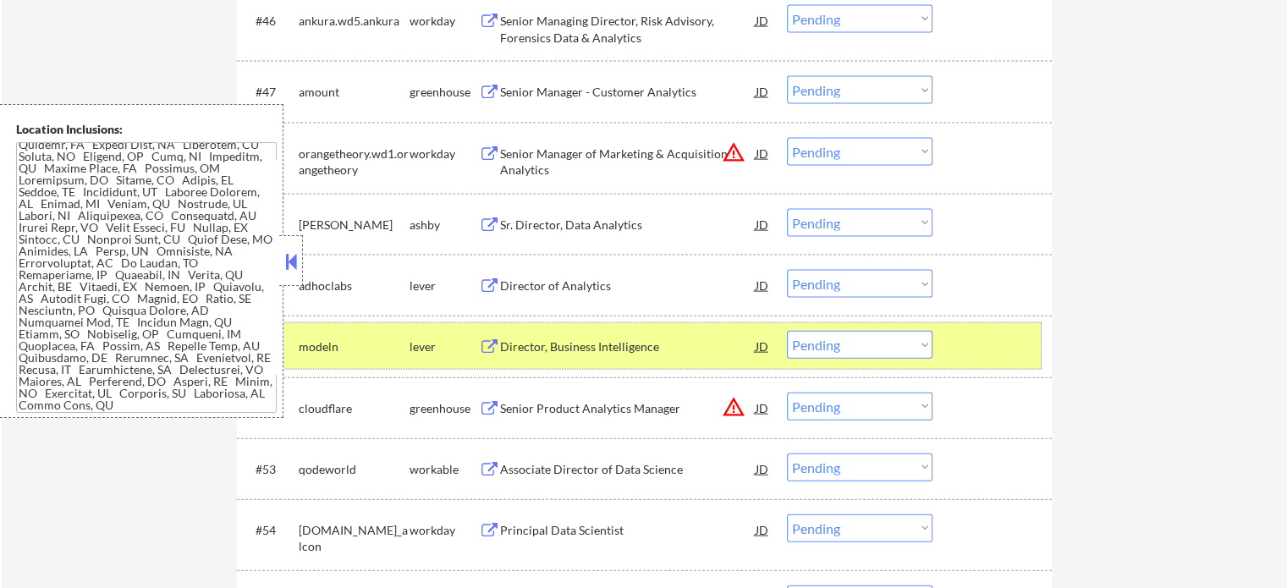
click at [992, 344] on div at bounding box center [994, 346] width 74 height 30
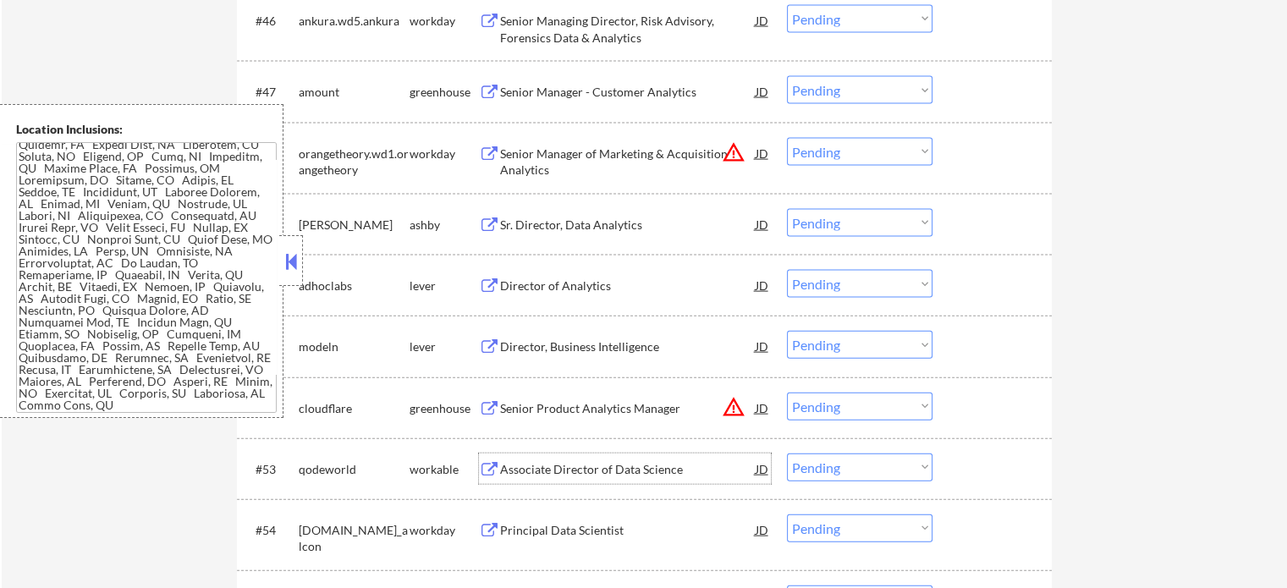
click at [536, 480] on div "Associate Director of Data Science" at bounding box center [628, 468] width 256 height 30
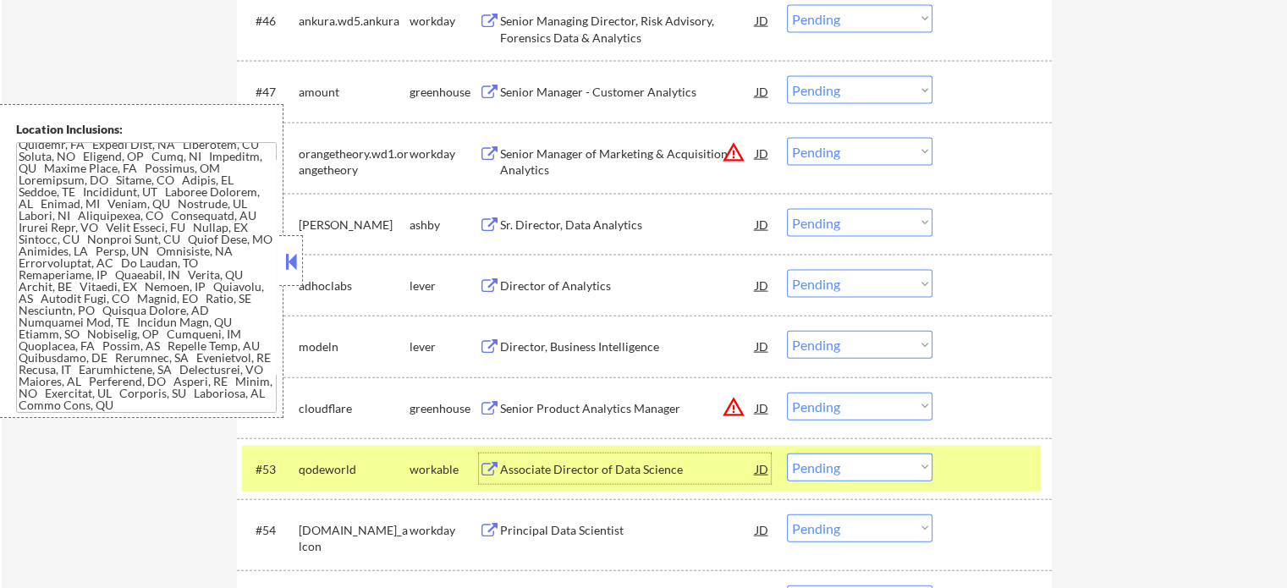
click at [852, 463] on select "Choose an option... Pending Applied Excluded (Questions) Excluded (Expired) Exc…" at bounding box center [860, 467] width 146 height 28
click at [787, 453] on select "Choose an option... Pending Applied Excluded (Questions) Excluded (Expired) Exc…" at bounding box center [860, 467] width 146 height 28
click at [953, 455] on div "#53 qodeworld workable Associate Director of Data Science JD warning_amber Choo…" at bounding box center [641, 469] width 799 height 46
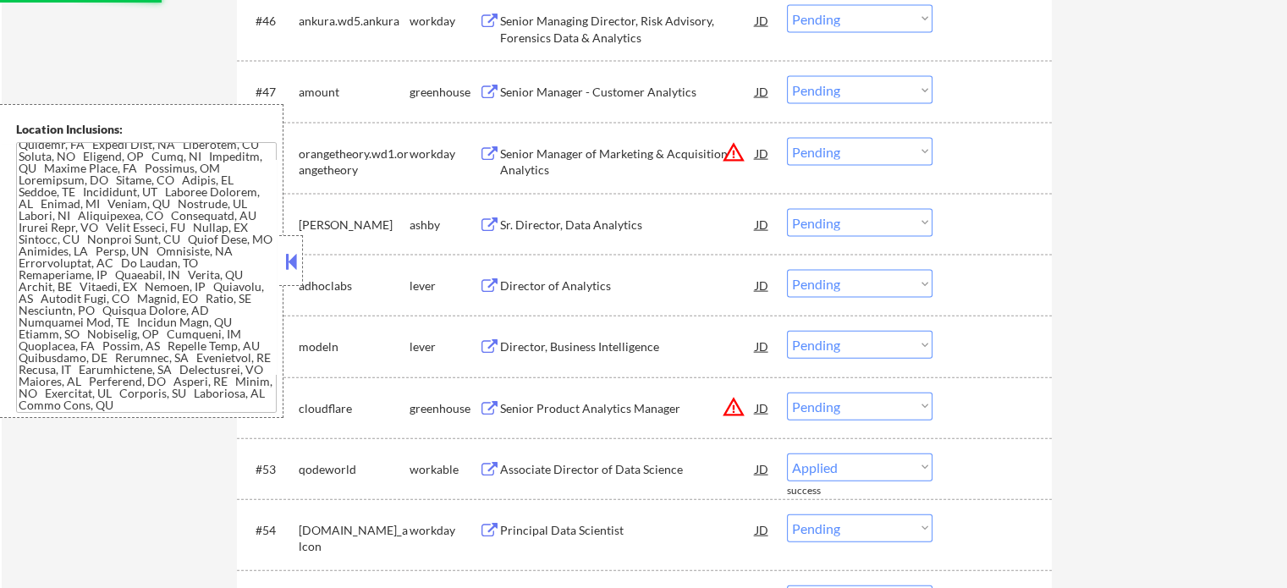
select select ""pending""
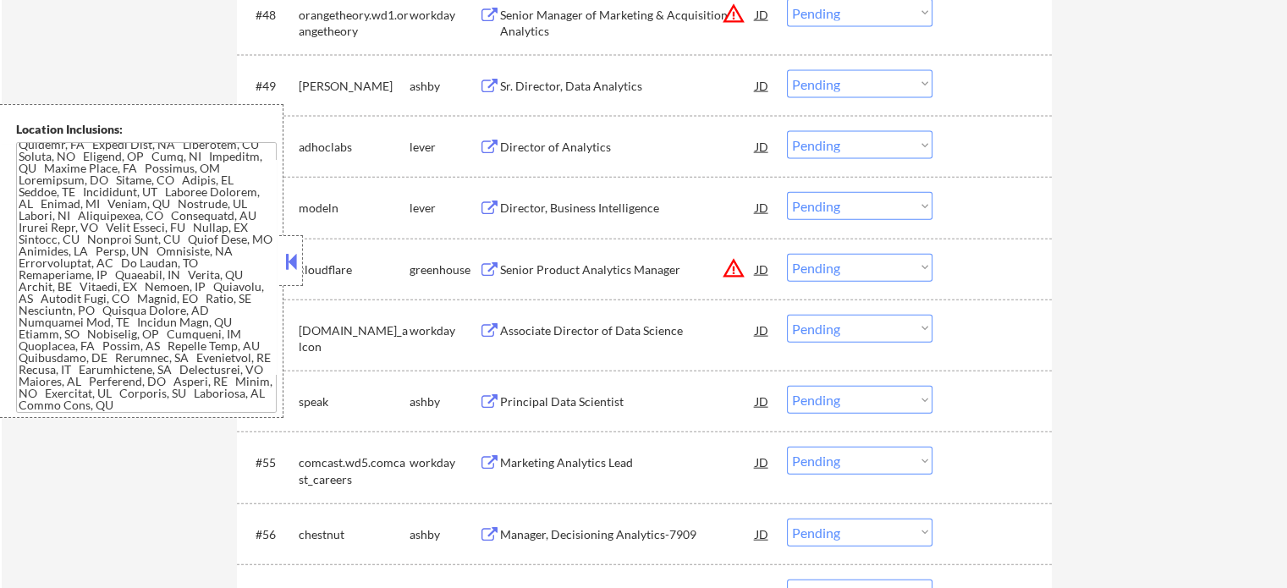
scroll to position [3963, 0]
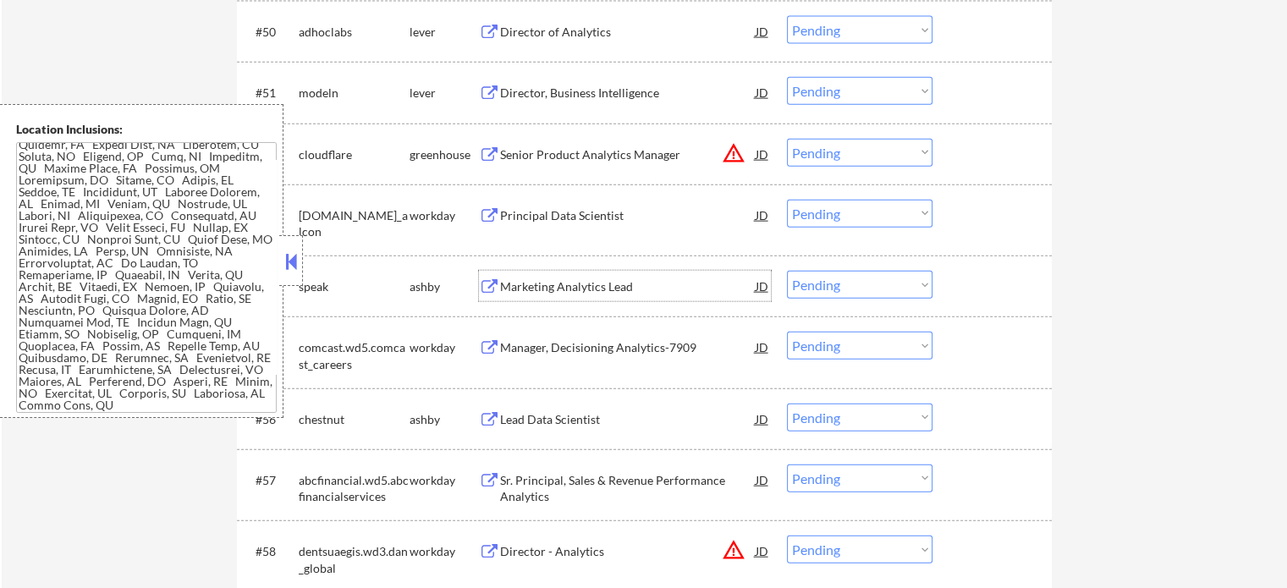
click at [538, 289] on div "Marketing Analytics Lead" at bounding box center [628, 286] width 256 height 17
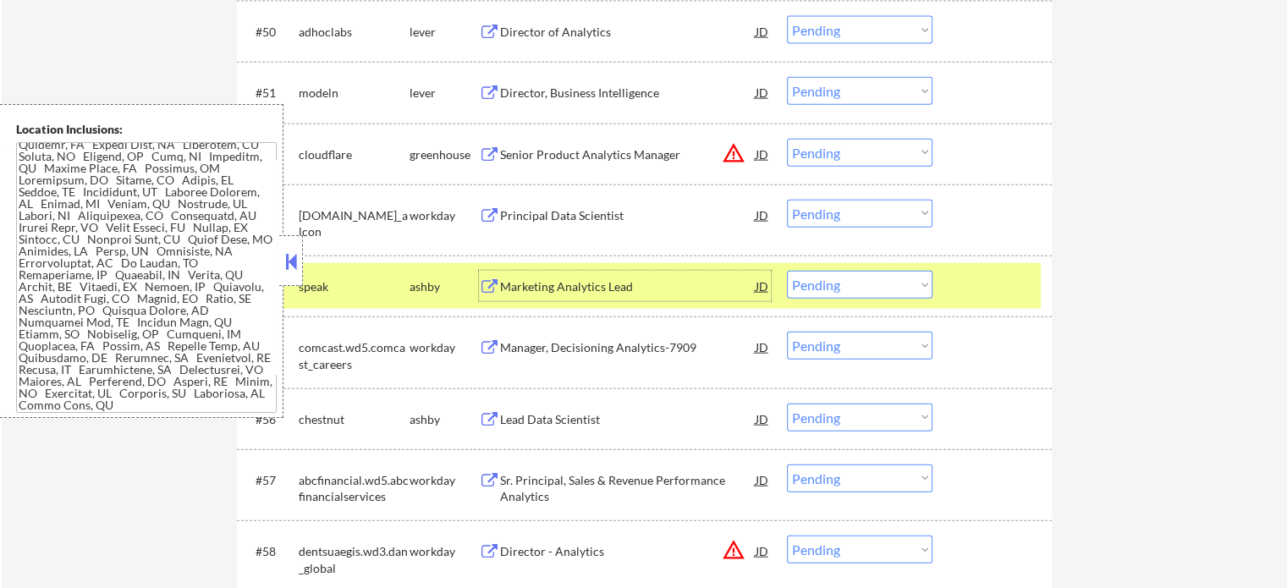
click at [847, 280] on select "Choose an option... Pending Applied Excluded (Questions) Excluded (Expired) Exc…" at bounding box center [860, 285] width 146 height 28
click at [787, 271] on select "Choose an option... Pending Applied Excluded (Questions) Excluded (Expired) Exc…" at bounding box center [860, 285] width 146 height 28
click at [967, 281] on div at bounding box center [994, 286] width 74 height 30
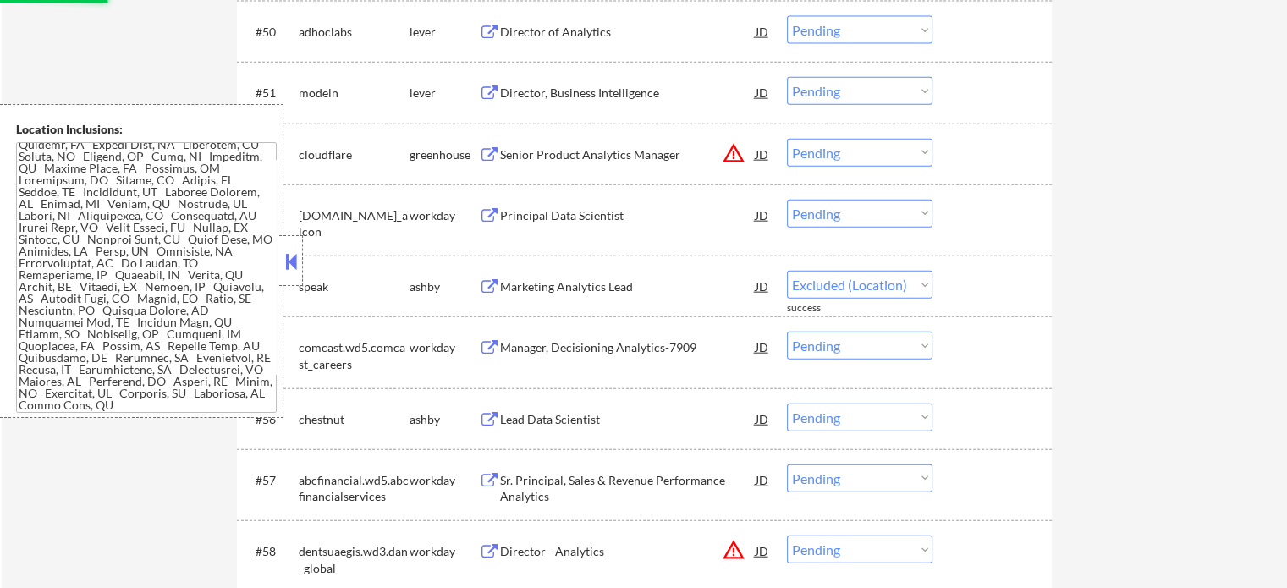
select select ""pending""
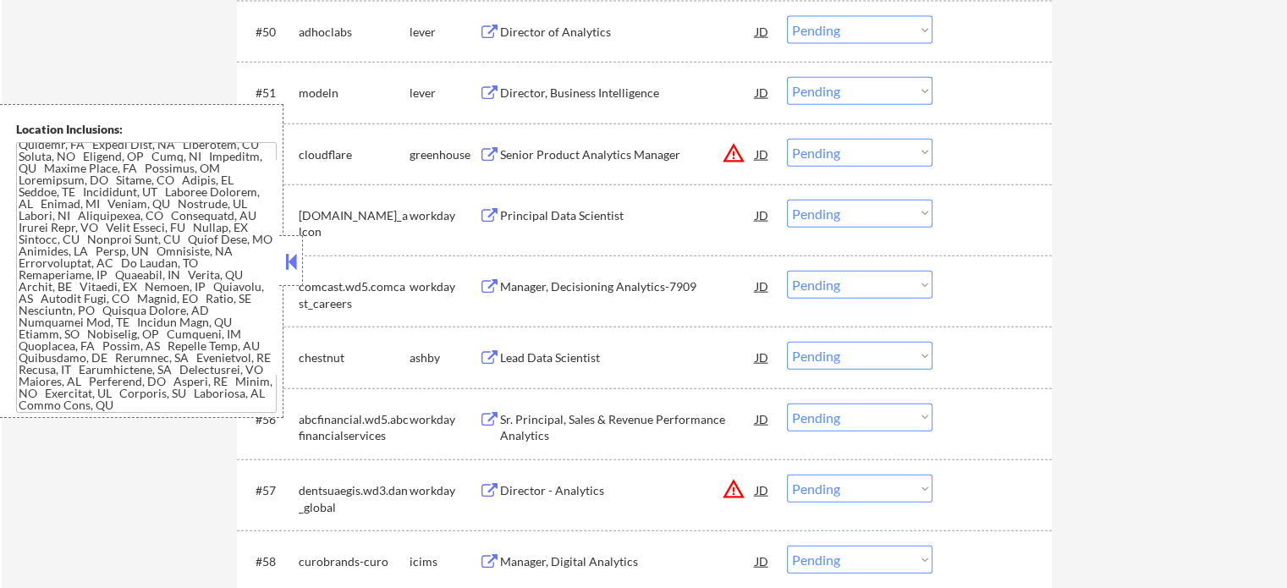
click at [521, 355] on div "Lead Data Scientist" at bounding box center [628, 357] width 256 height 17
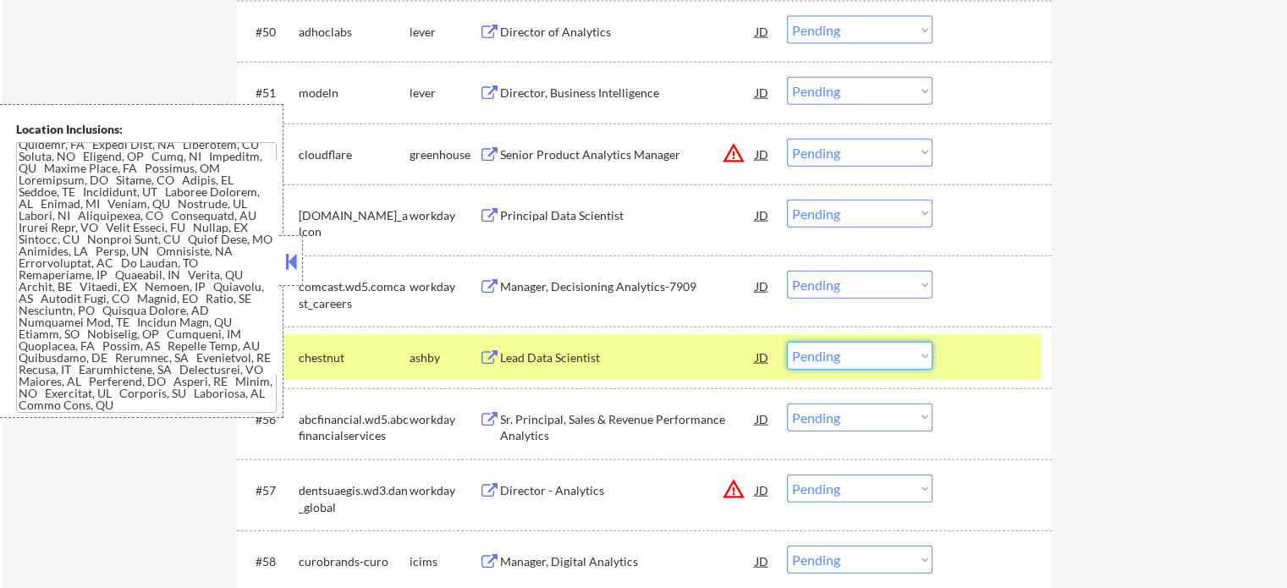
click at [828, 355] on select "Choose an option... Pending Applied Excluded (Questions) Excluded (Expired) Exc…" at bounding box center [860, 356] width 146 height 28
click at [787, 342] on select "Choose an option... Pending Applied Excluded (Questions) Excluded (Expired) Exc…" at bounding box center [860, 356] width 146 height 28
click at [985, 366] on div at bounding box center [994, 357] width 74 height 30
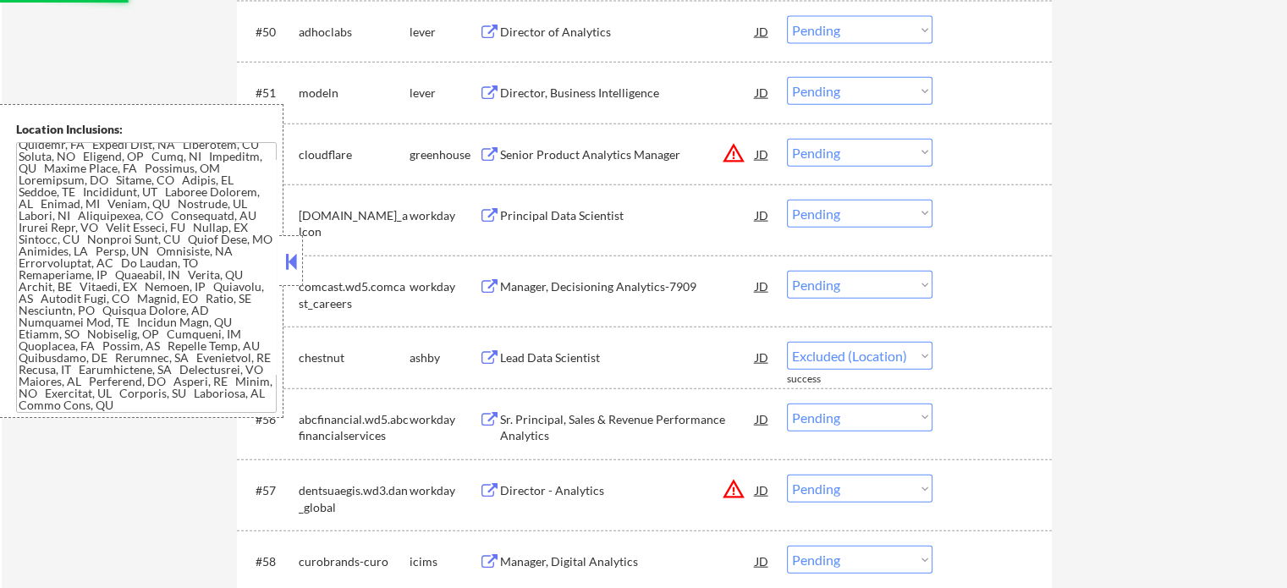
select select ""pending""
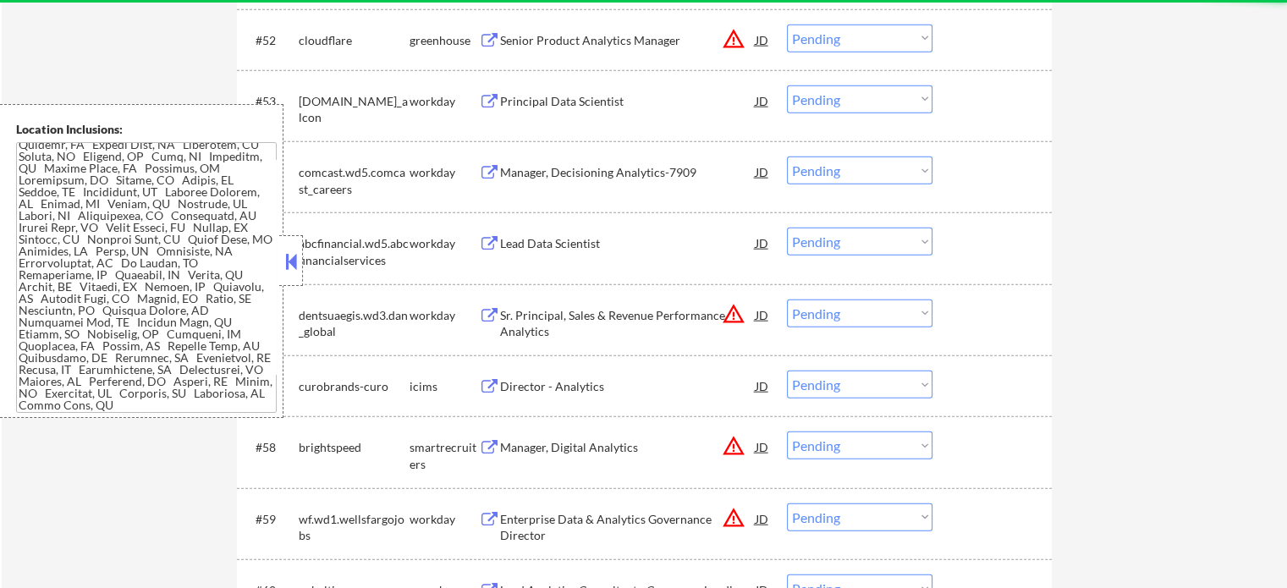
scroll to position [4132, 0]
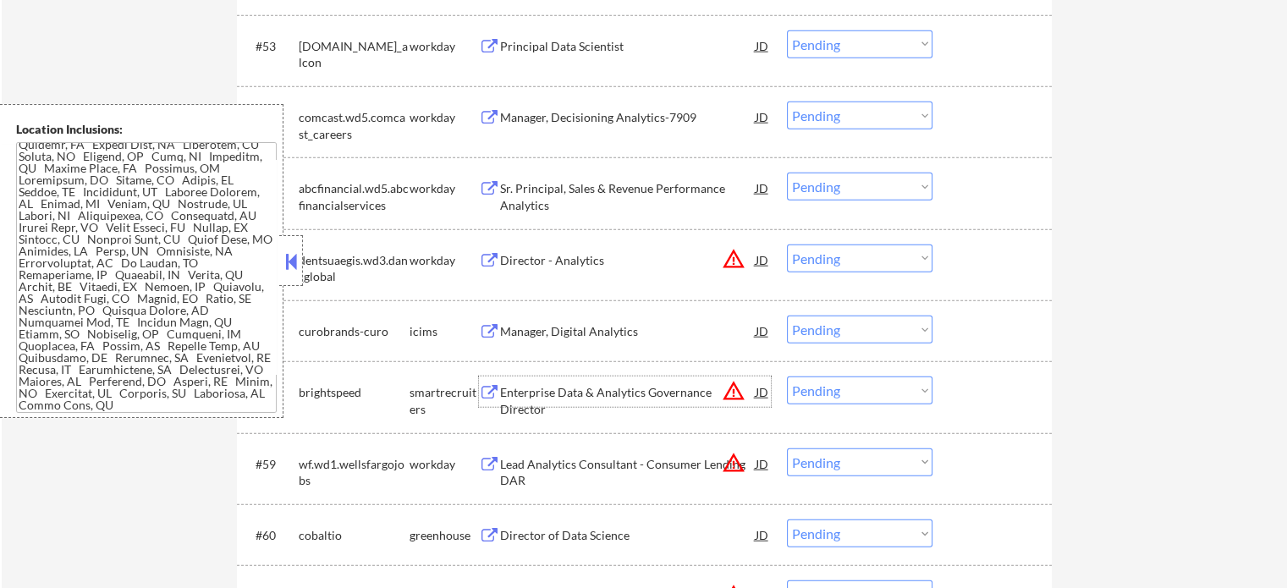
click at [546, 397] on div "Enterprise Data & Analytics Governance Director" at bounding box center [628, 400] width 256 height 33
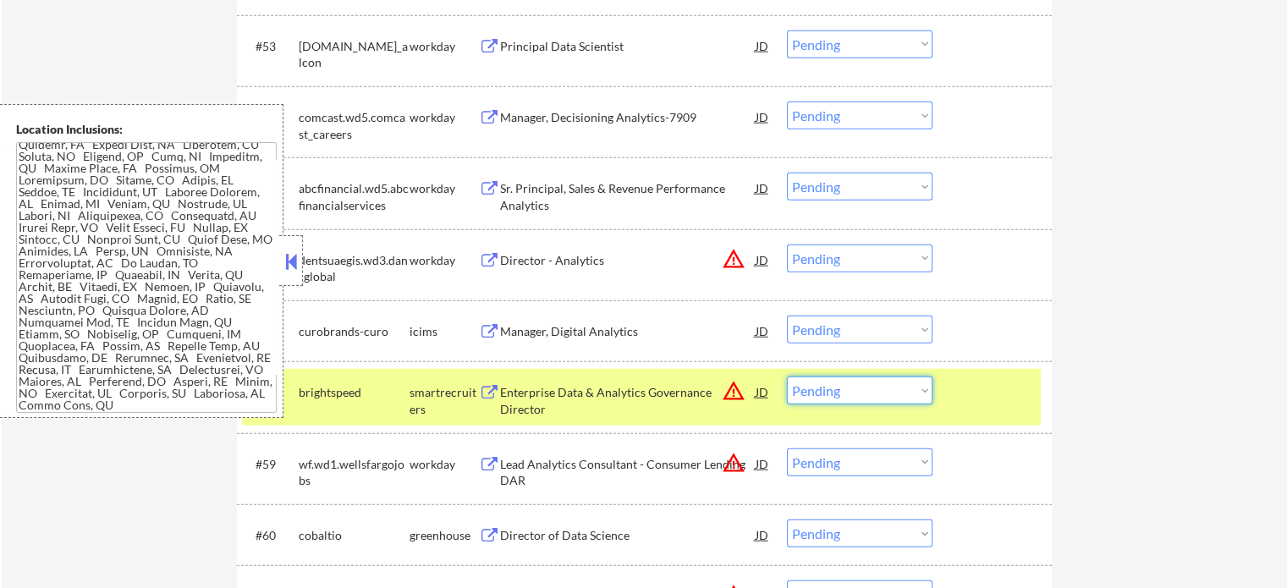
click at [844, 400] on select "Choose an option... Pending Applied Excluded (Questions) Excluded (Expired) Exc…" at bounding box center [860, 391] width 146 height 28
click at [787, 377] on select "Choose an option... Pending Applied Excluded (Questions) Excluded (Expired) Exc…" at bounding box center [860, 391] width 146 height 28
select select ""pending""
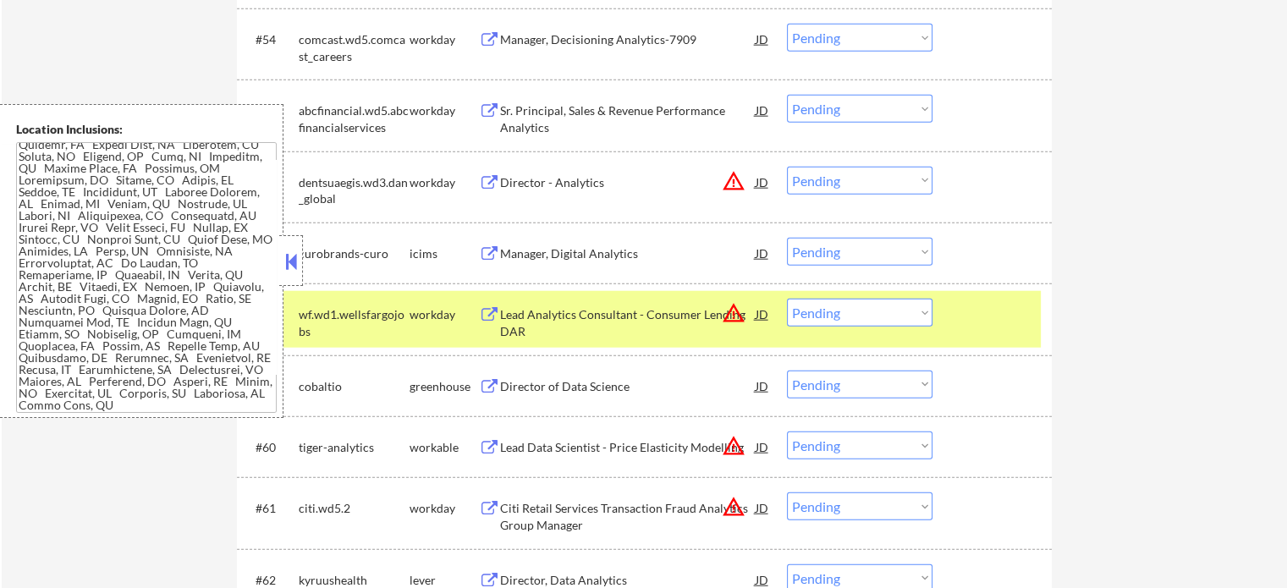
scroll to position [4217, 0]
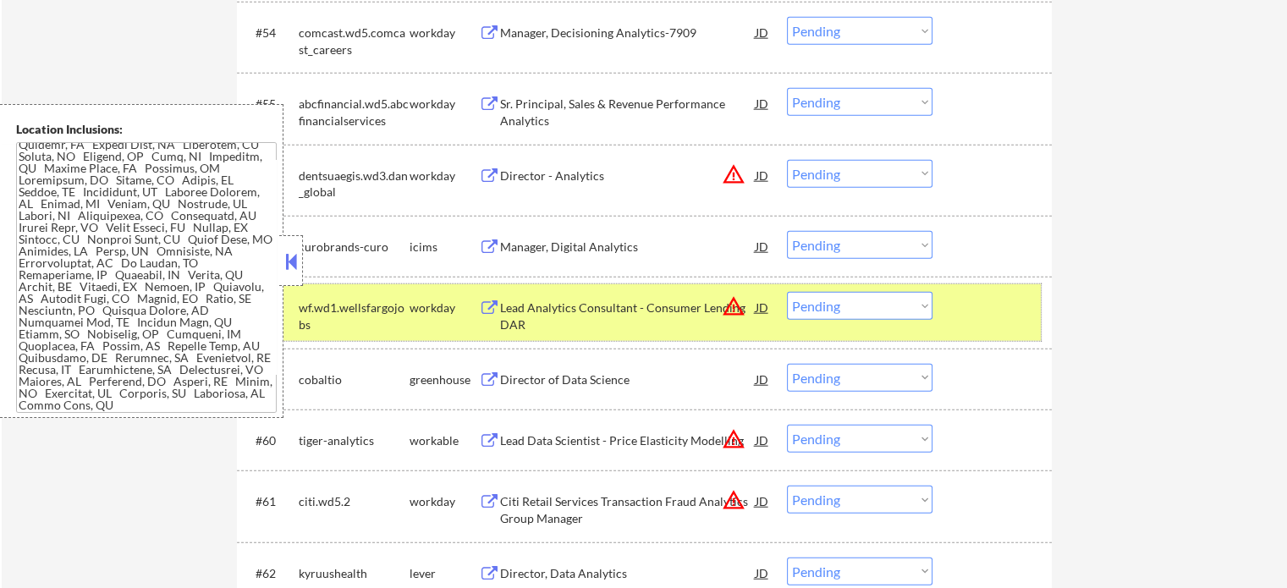
click at [1020, 320] on div at bounding box center [994, 307] width 74 height 30
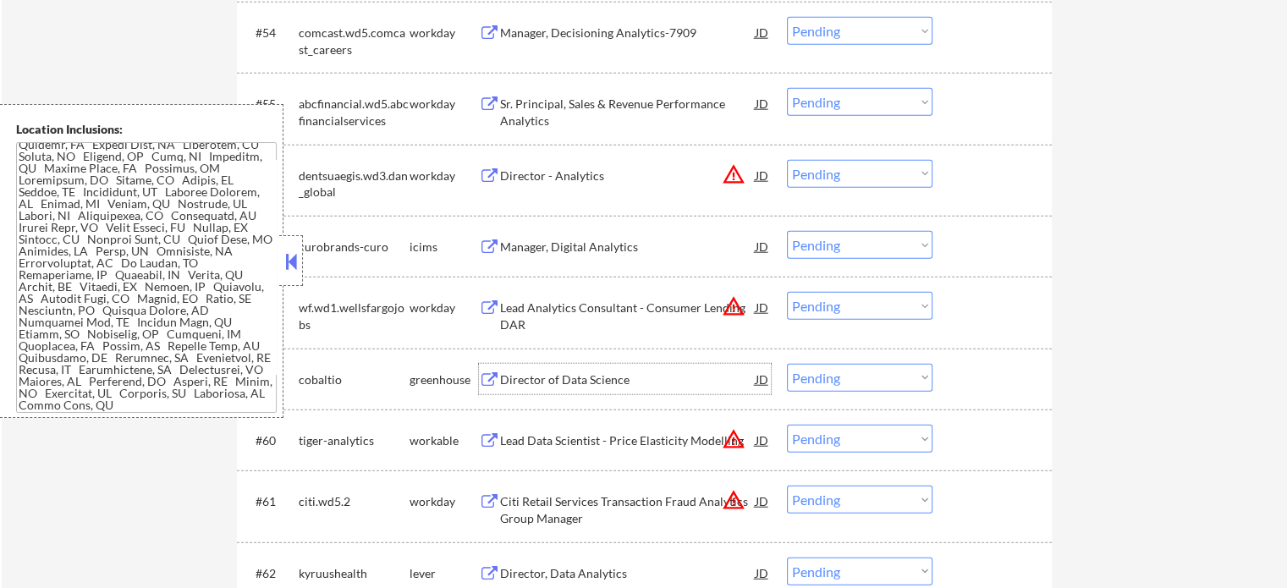
click at [569, 374] on div "Director of Data Science" at bounding box center [628, 379] width 256 height 17
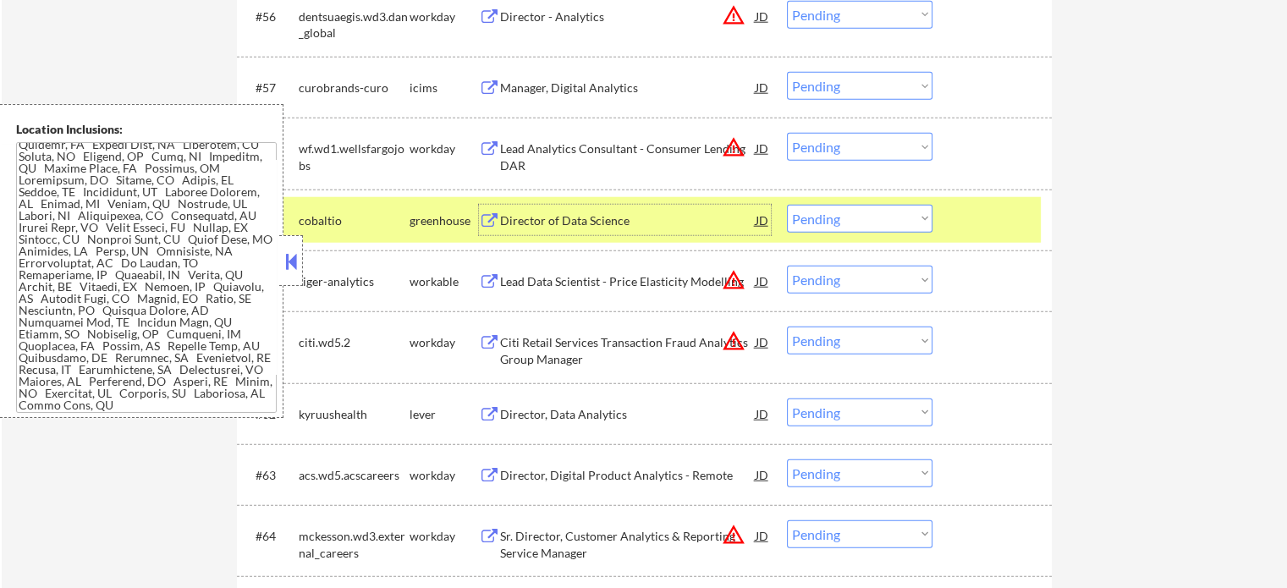
scroll to position [4386, 0]
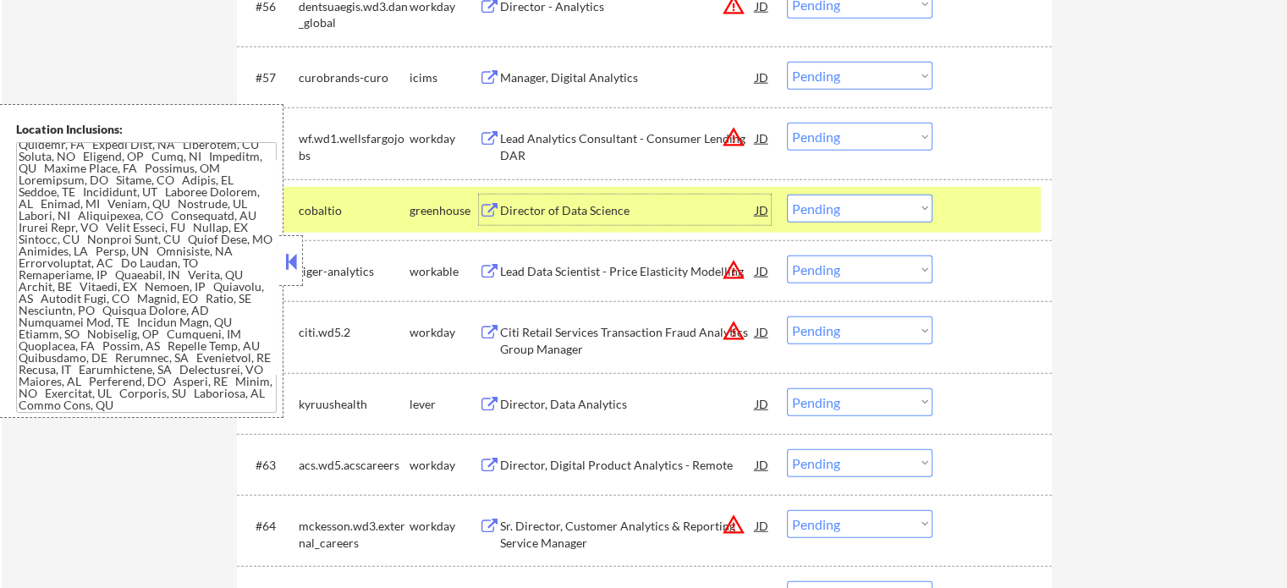
click at [967, 223] on div at bounding box center [994, 210] width 74 height 30
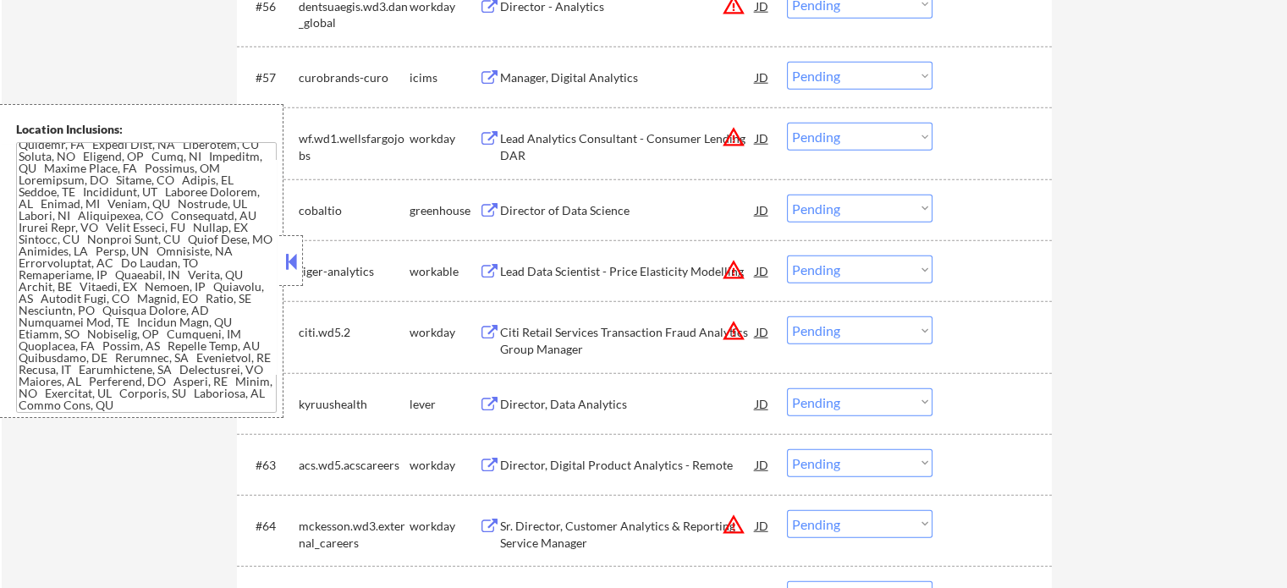
click at [521, 400] on div "Director, Data Analytics" at bounding box center [628, 404] width 256 height 17
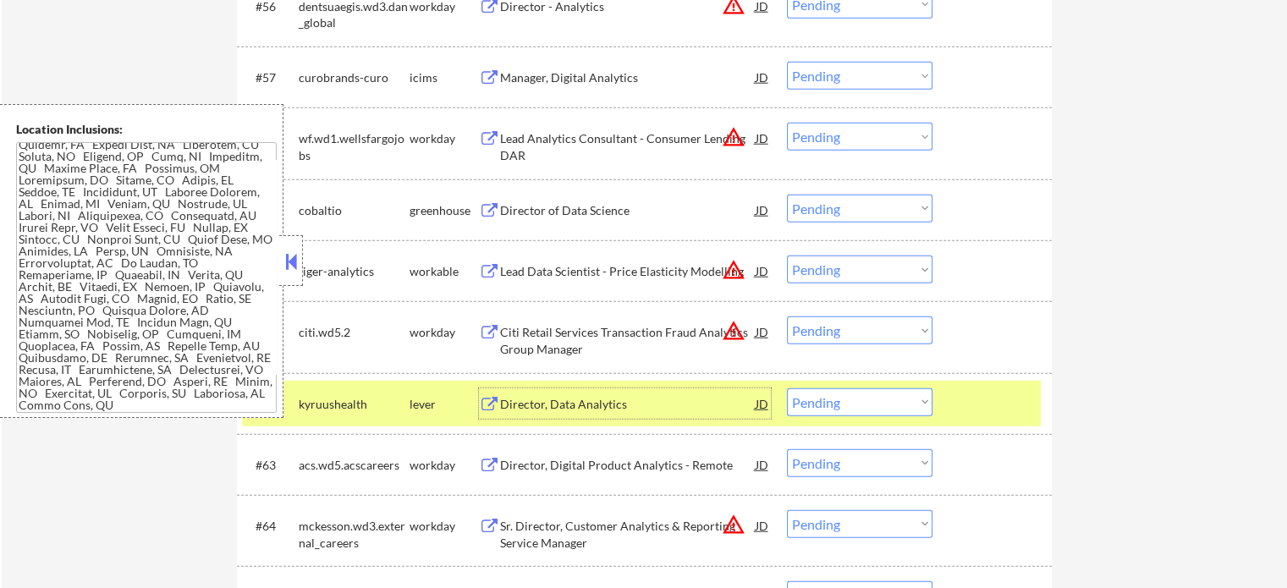
click at [822, 405] on select "Choose an option... Pending Applied Excluded (Questions) Excluded (Expired) Exc…" at bounding box center [860, 402] width 146 height 28
click at [787, 388] on select "Choose an option... Pending Applied Excluded (Questions) Excluded (Expired) Exc…" at bounding box center [860, 402] width 146 height 28
click at [957, 399] on div at bounding box center [994, 403] width 74 height 30
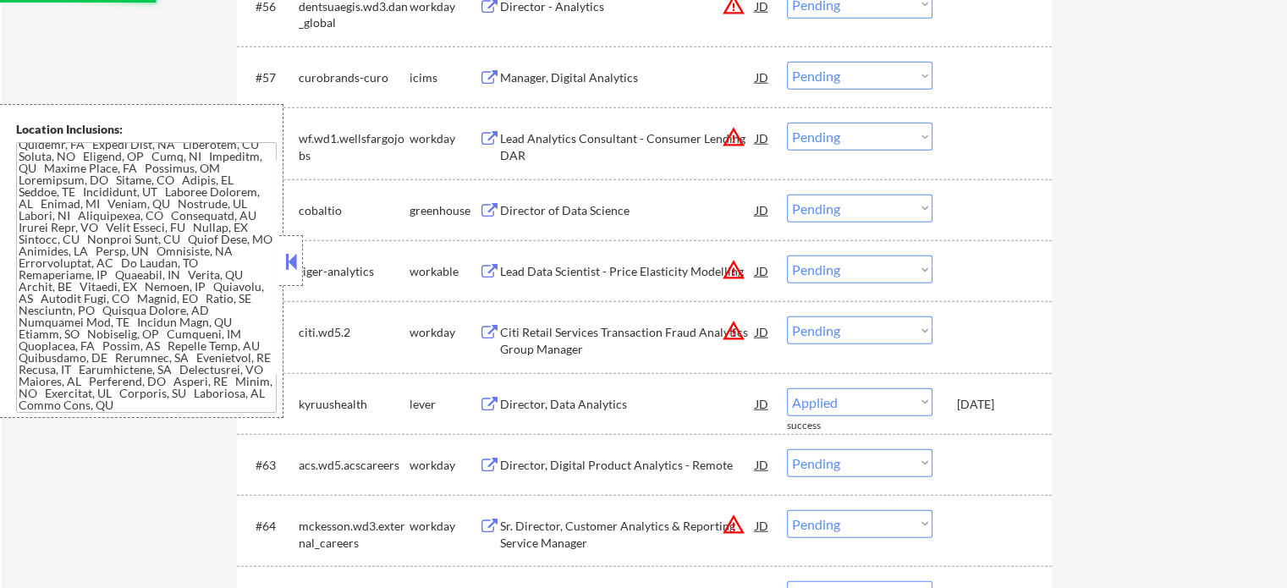
select select ""pending""
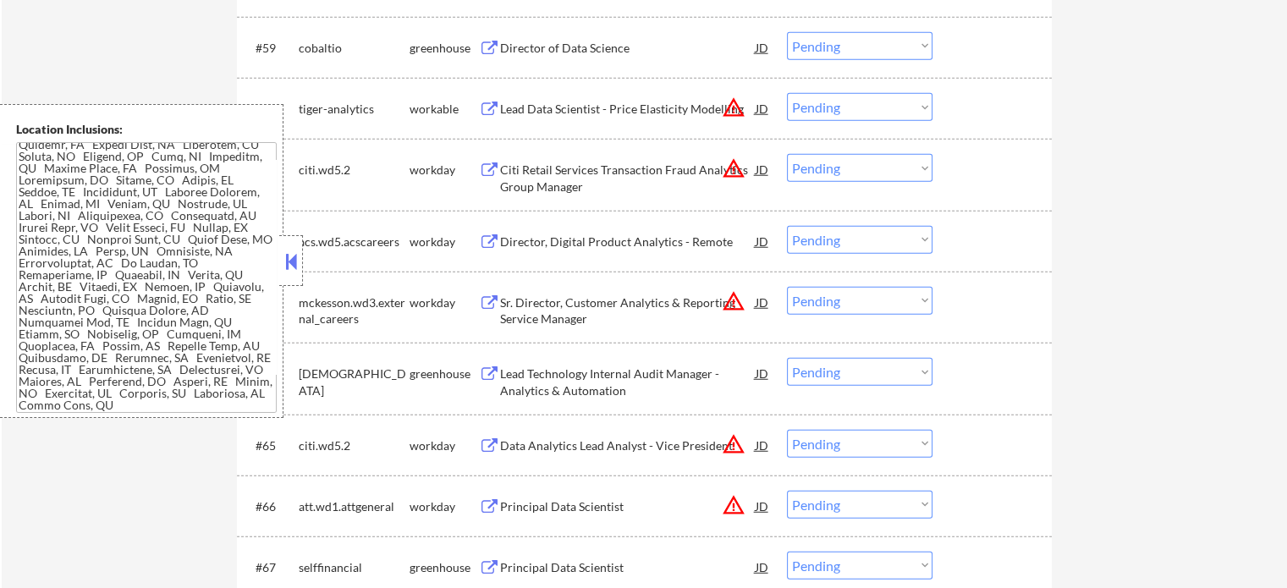
scroll to position [4555, 0]
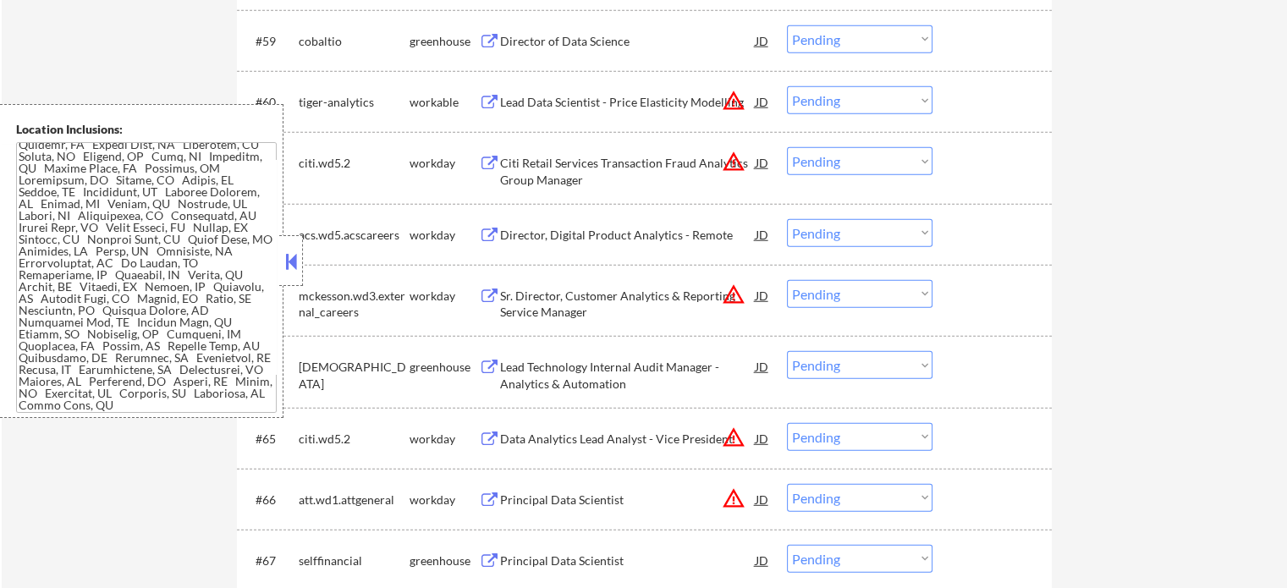
click at [567, 382] on div "Lead Technology Internal Audit Manager - Analytics & Automation" at bounding box center [628, 375] width 256 height 33
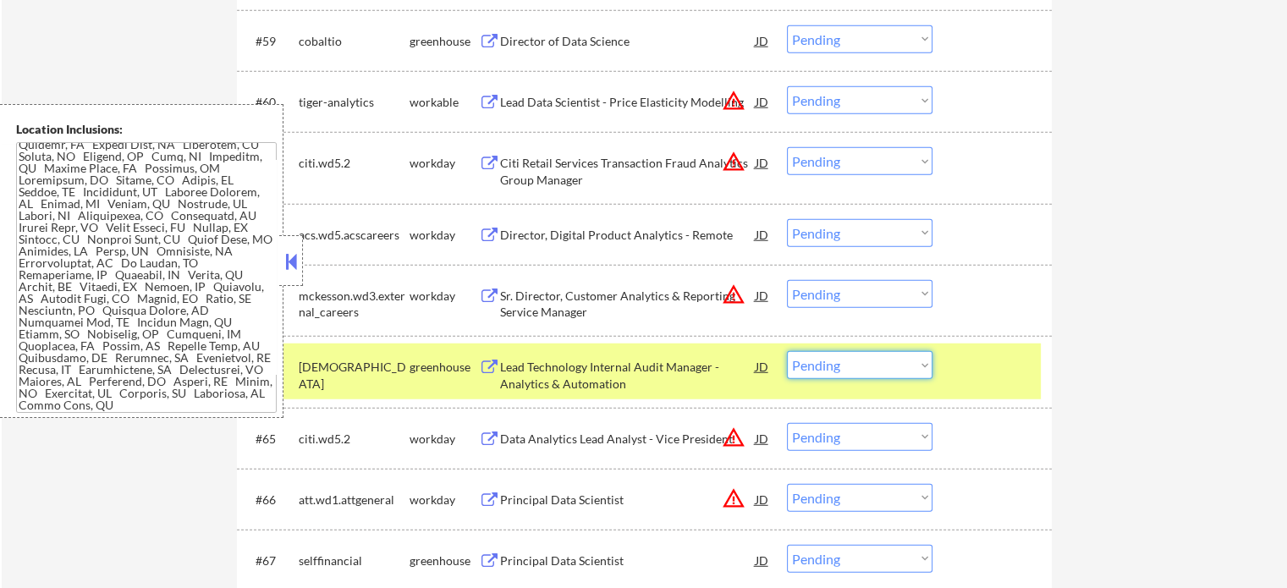
click at [840, 359] on select "Choose an option... Pending Applied Excluded (Questions) Excluded (Expired) Exc…" at bounding box center [860, 365] width 146 height 28
click at [787, 351] on select "Choose an option... Pending Applied Excluded (Questions) Excluded (Expired) Exc…" at bounding box center [860, 365] width 146 height 28
click at [976, 365] on div at bounding box center [994, 366] width 74 height 30
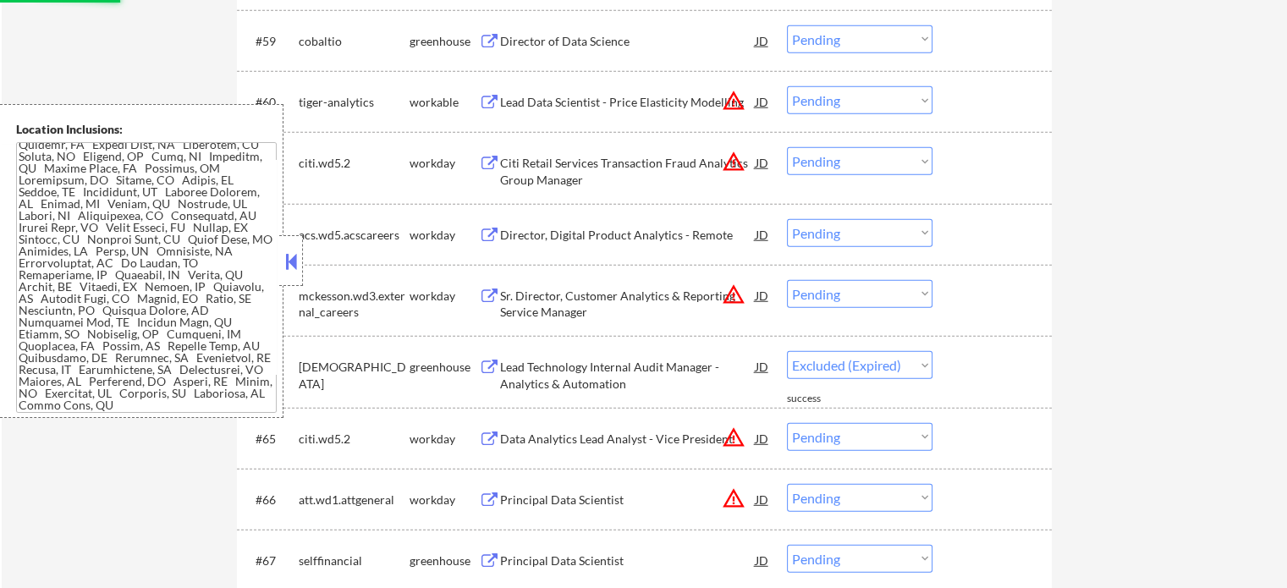
select select ""pending""
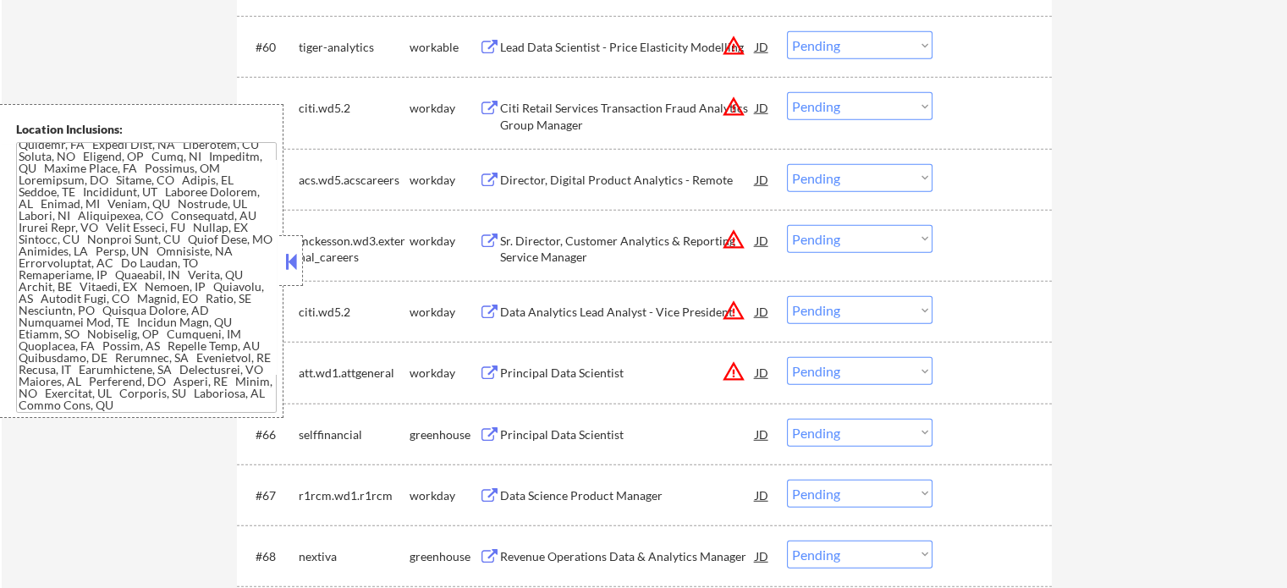
scroll to position [4640, 0]
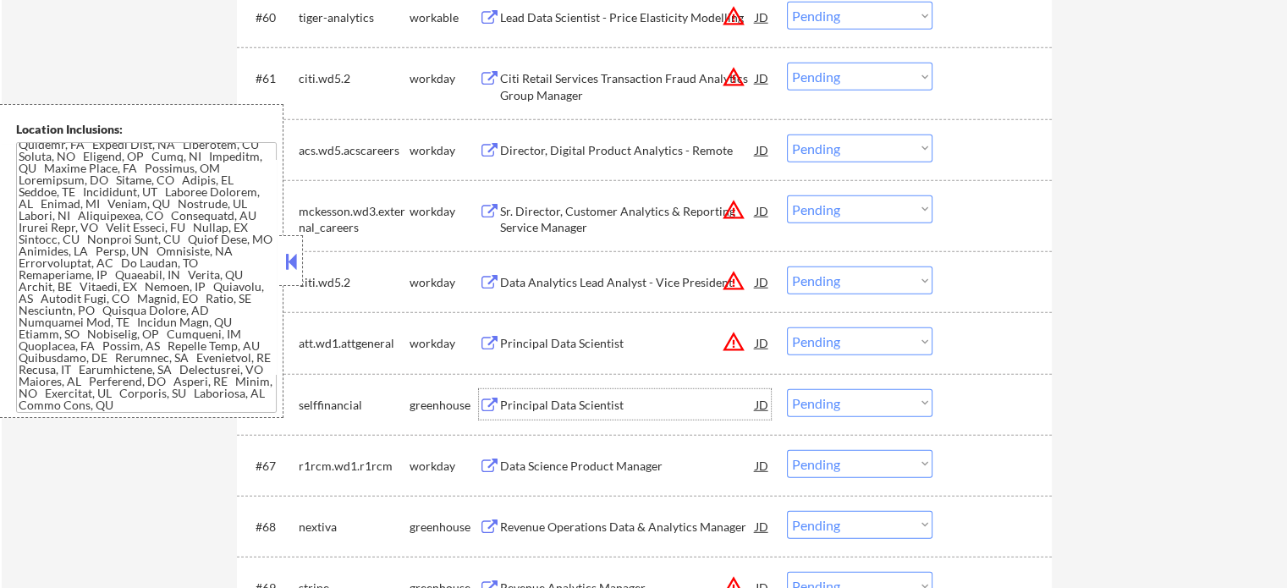
click at [580, 399] on div "Principal Data Scientist" at bounding box center [628, 405] width 256 height 17
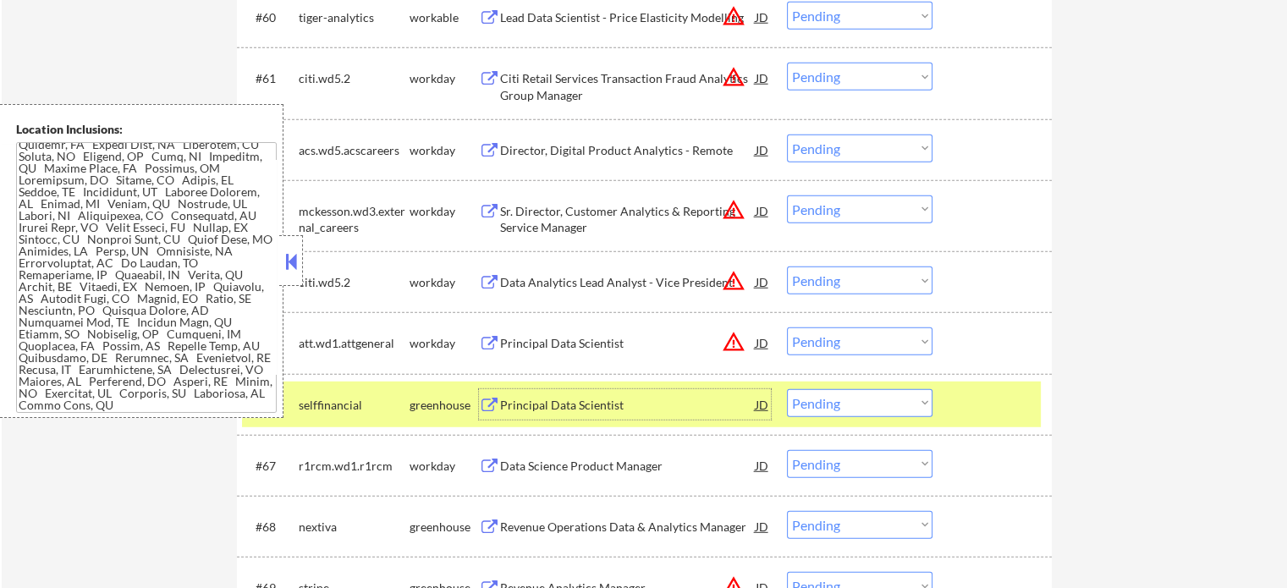
click at [805, 406] on select "Choose an option... Pending Applied Excluded (Questions) Excluded (Expired) Exc…" at bounding box center [860, 403] width 146 height 28
click at [787, 389] on select "Choose an option... Pending Applied Excluded (Questions) Excluded (Expired) Exc…" at bounding box center [860, 403] width 146 height 28
click at [965, 409] on div at bounding box center [994, 404] width 74 height 30
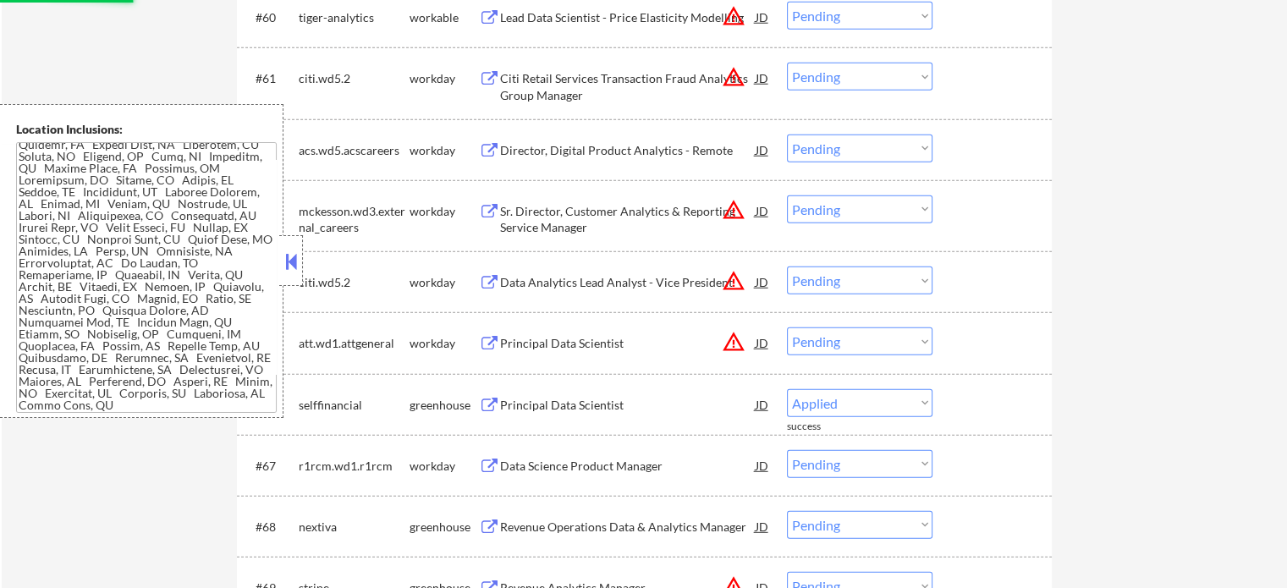
select select ""pending""
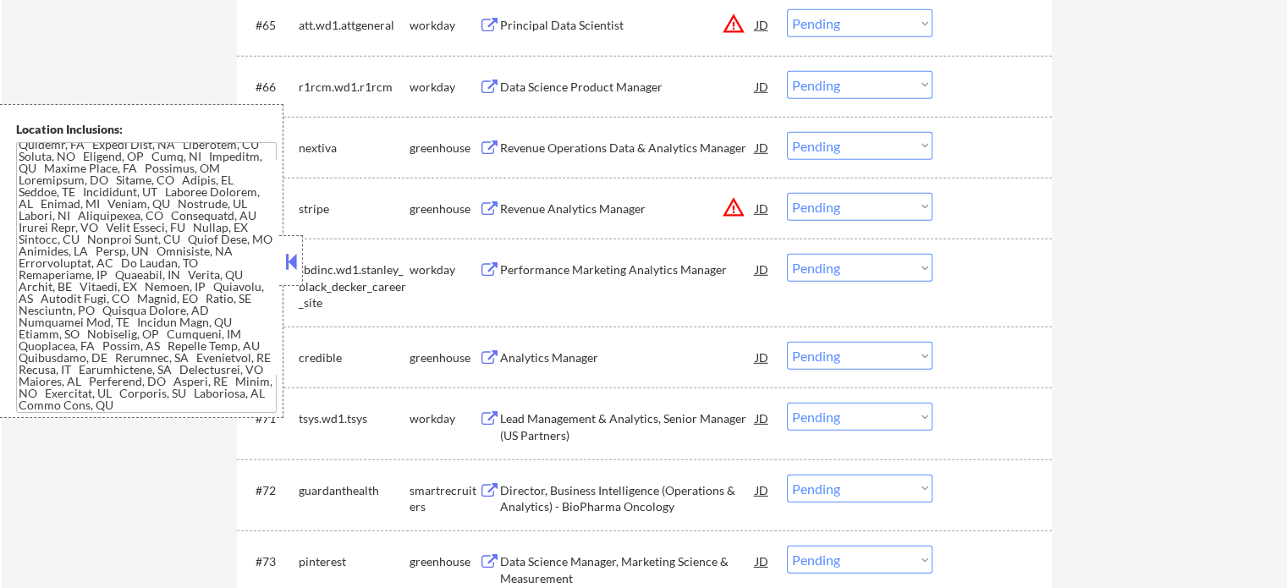
scroll to position [4978, 0]
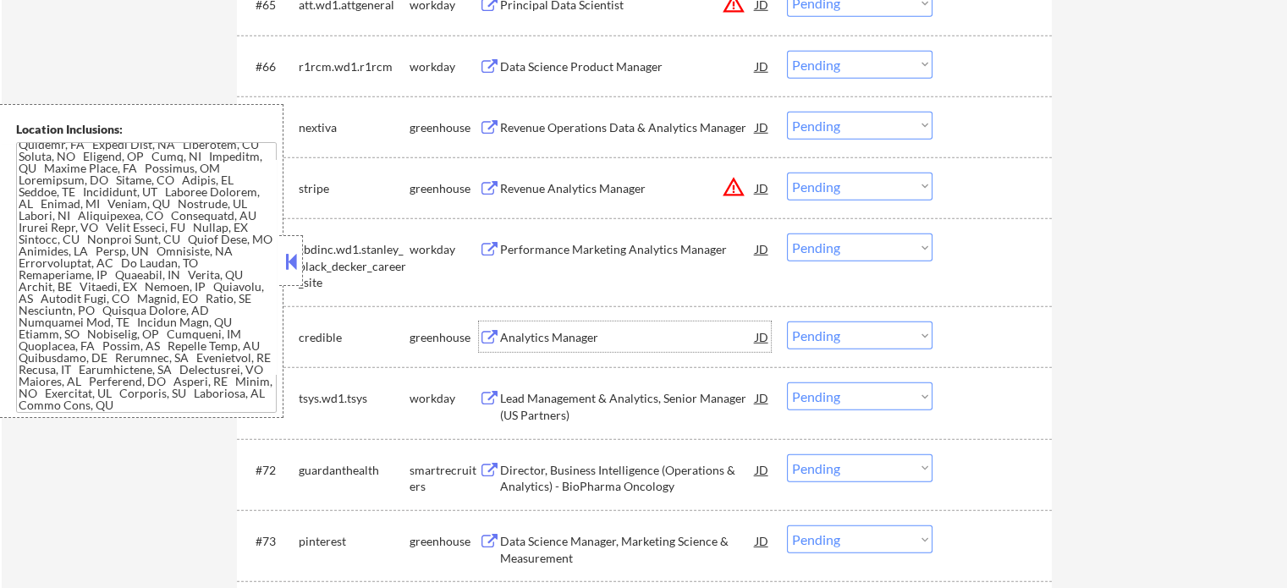
click at [544, 341] on div "Analytics Manager" at bounding box center [628, 337] width 256 height 17
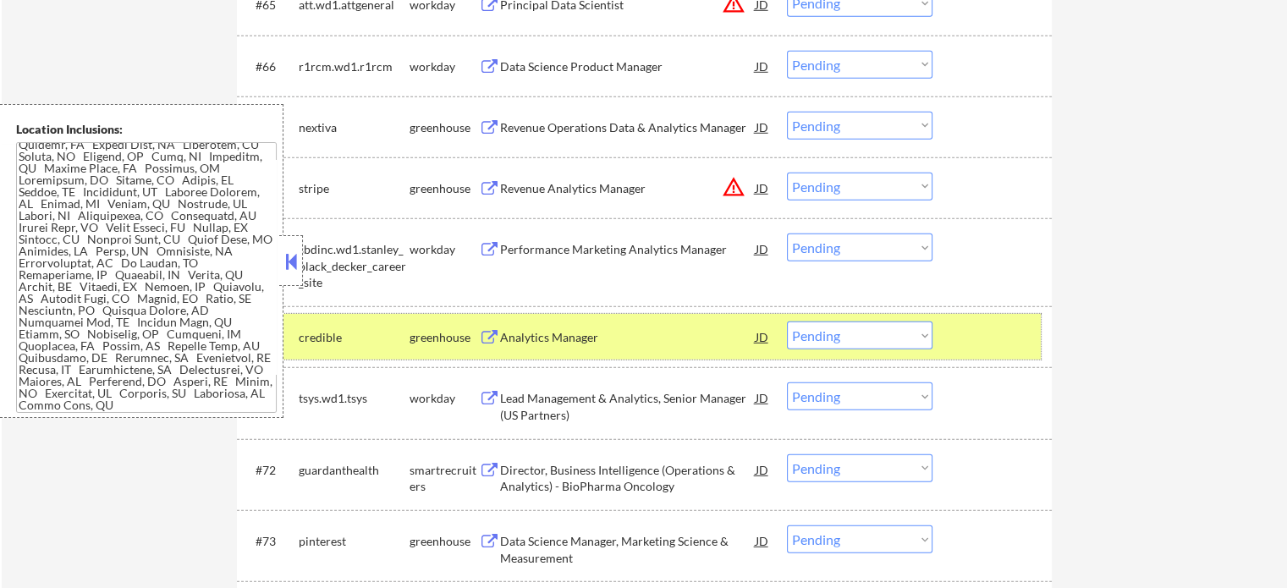
click at [1015, 342] on div at bounding box center [994, 337] width 74 height 30
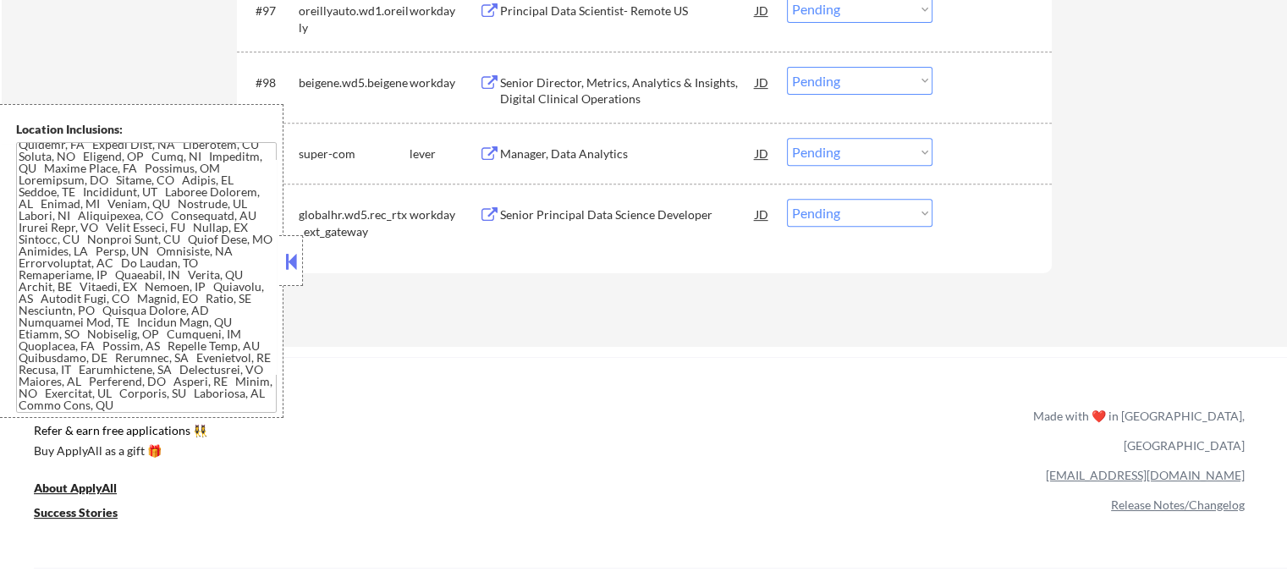
scroll to position [7117, 0]
click at [538, 162] on div "Manager, Data Analytics" at bounding box center [628, 155] width 256 height 17
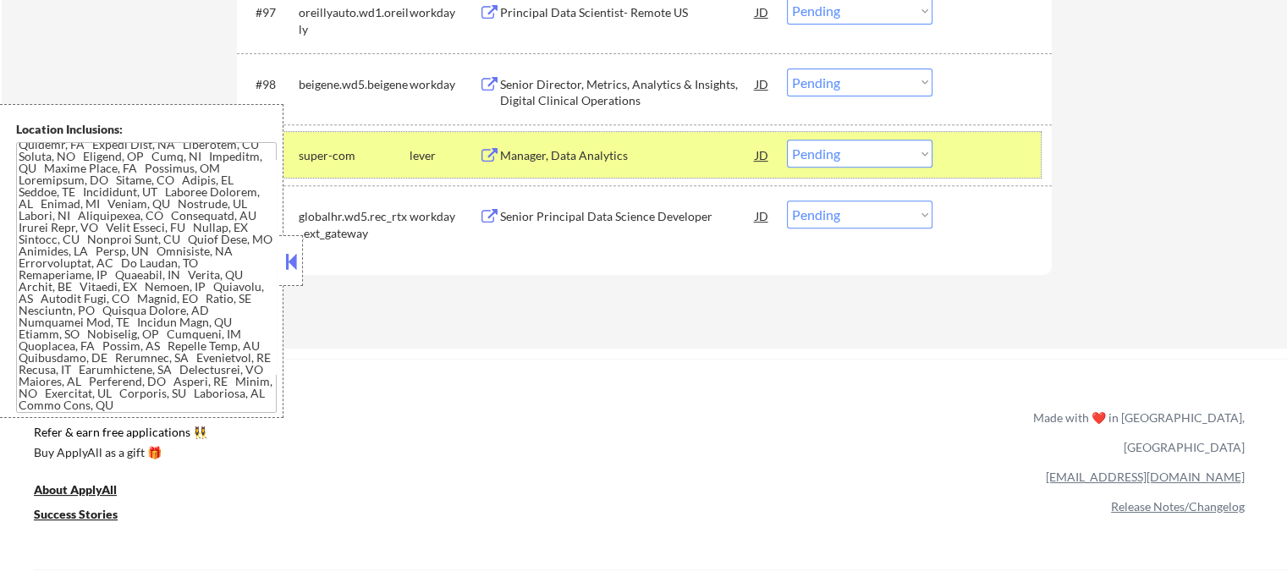
click at [977, 164] on div at bounding box center [994, 155] width 74 height 30
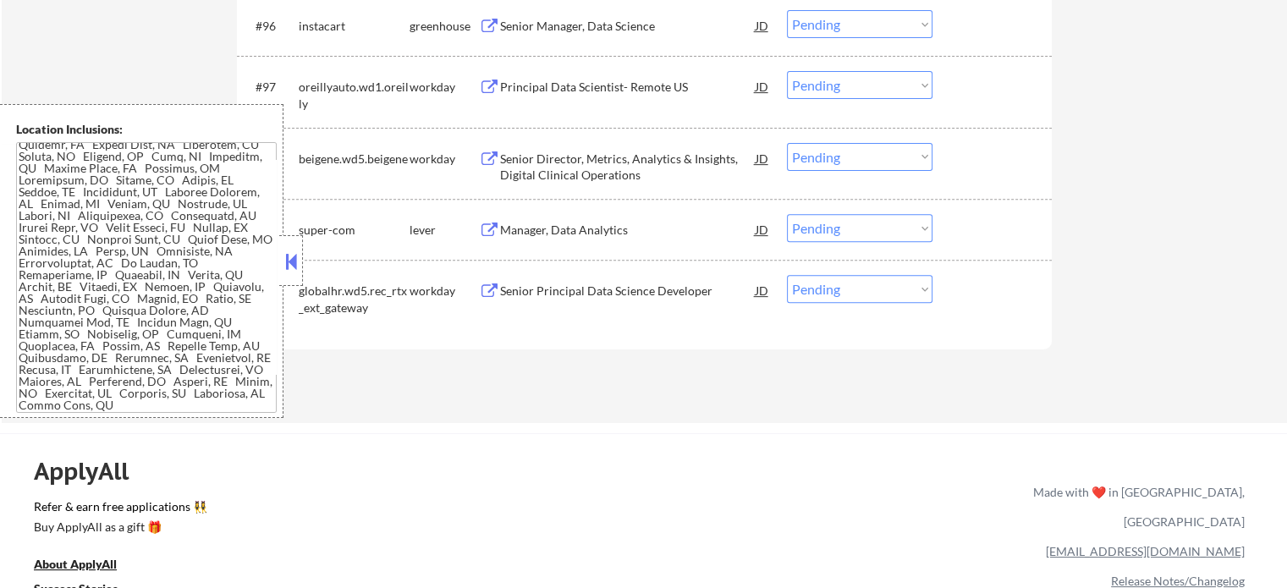
scroll to position [6948, 0]
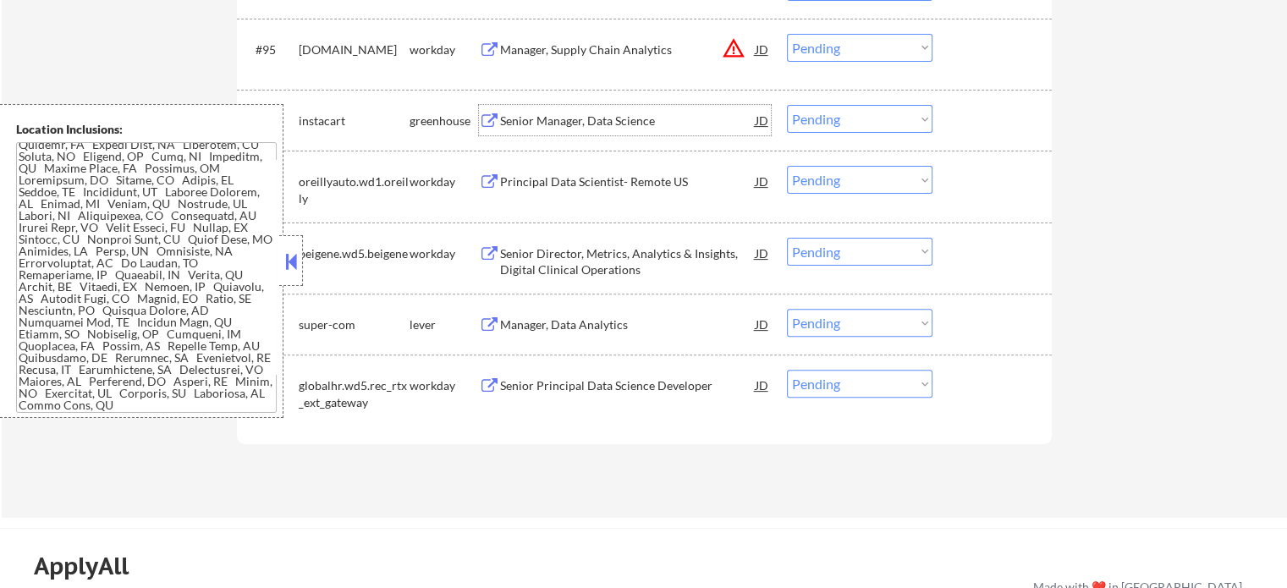
click at [552, 128] on div "Senior Manager, Data Science" at bounding box center [628, 121] width 256 height 17
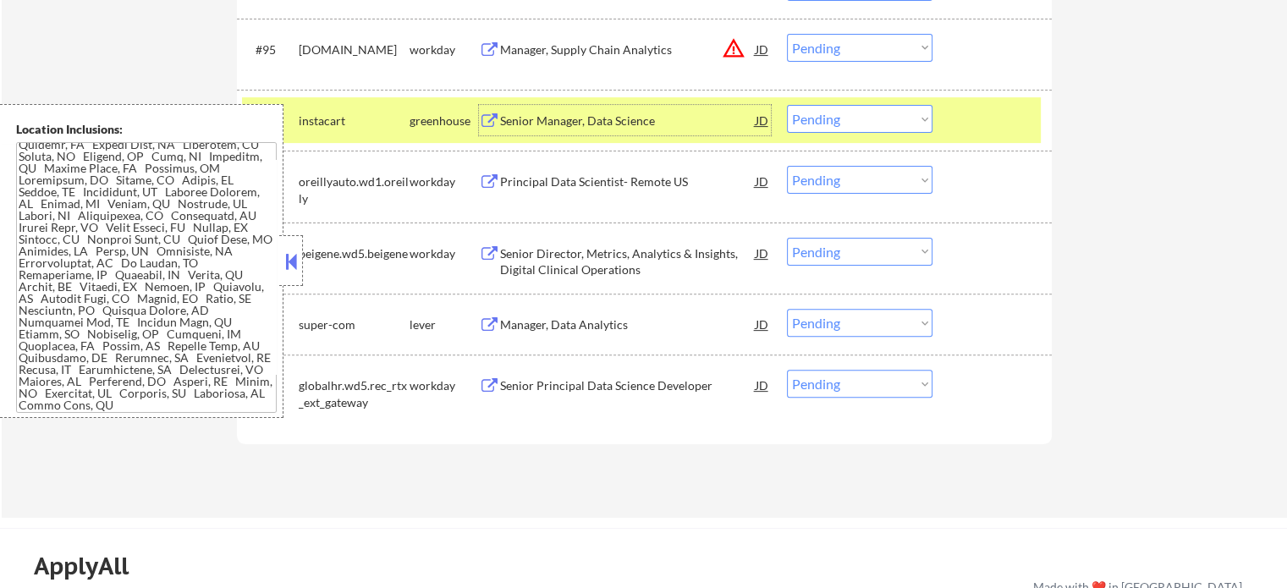
click at [970, 124] on div at bounding box center [994, 120] width 74 height 30
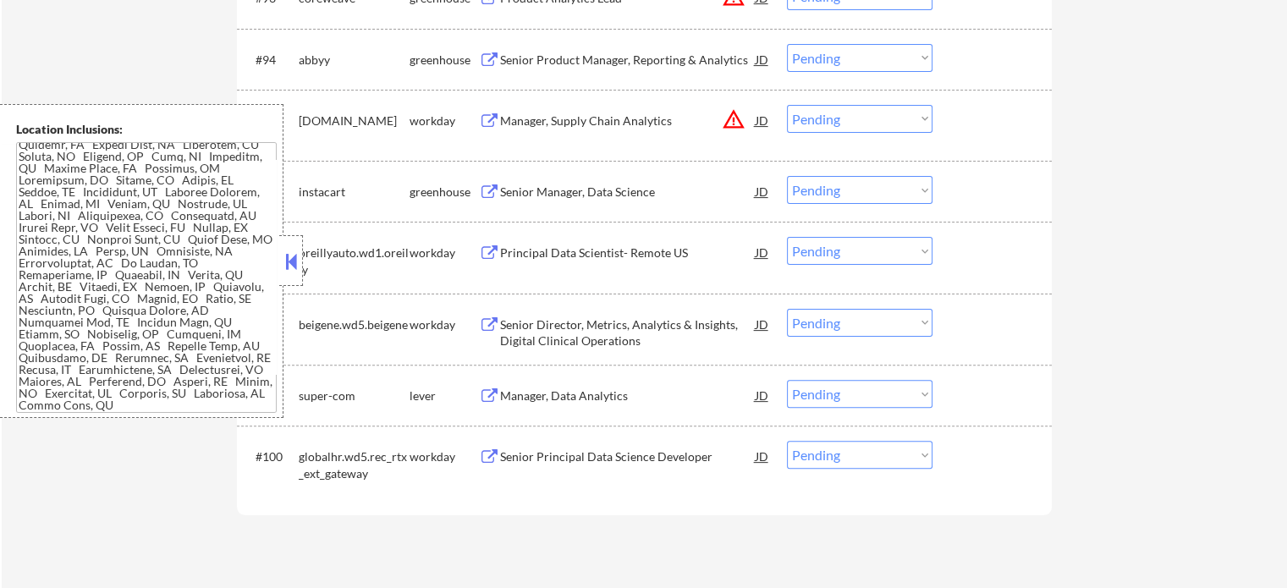
scroll to position [6779, 0]
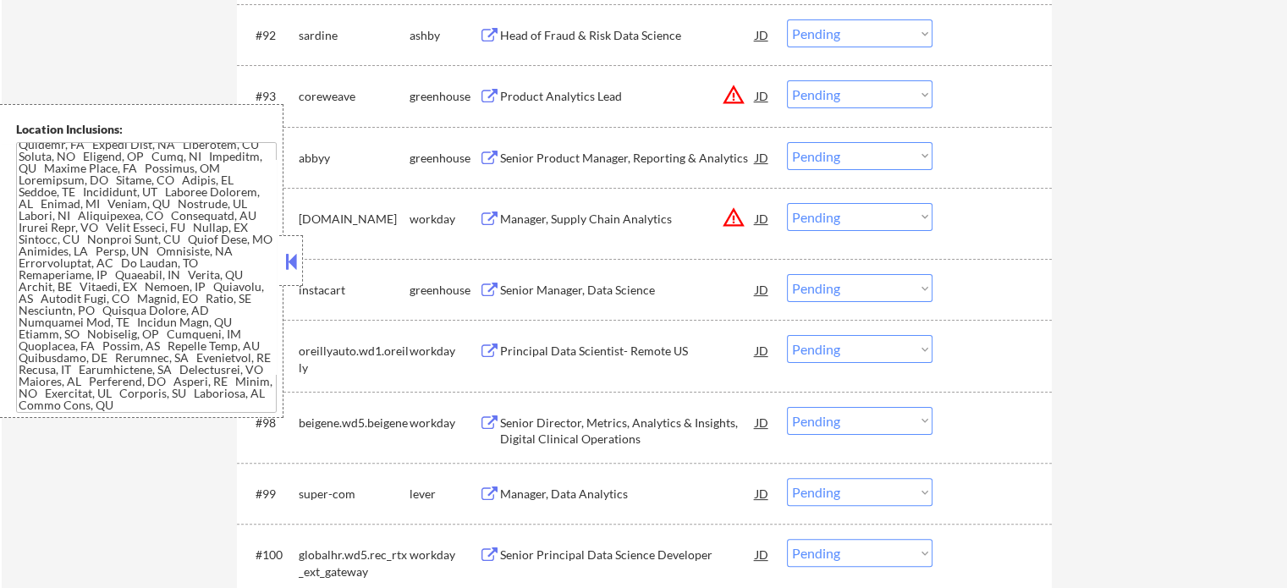
click at [539, 149] on div "Senior Product Manager, Reporting & Analytics" at bounding box center [628, 157] width 256 height 30
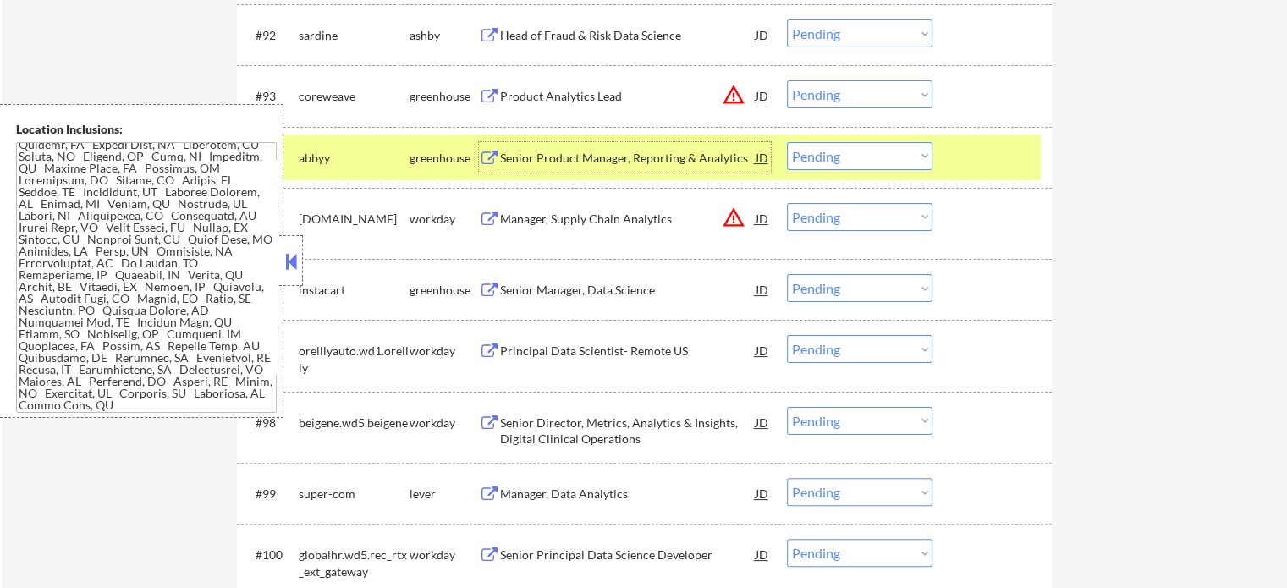
click at [946, 155] on div "#94 abbyy greenhouse Senior Product Manager, Reporting & Analytics JD warning_a…" at bounding box center [641, 158] width 799 height 46
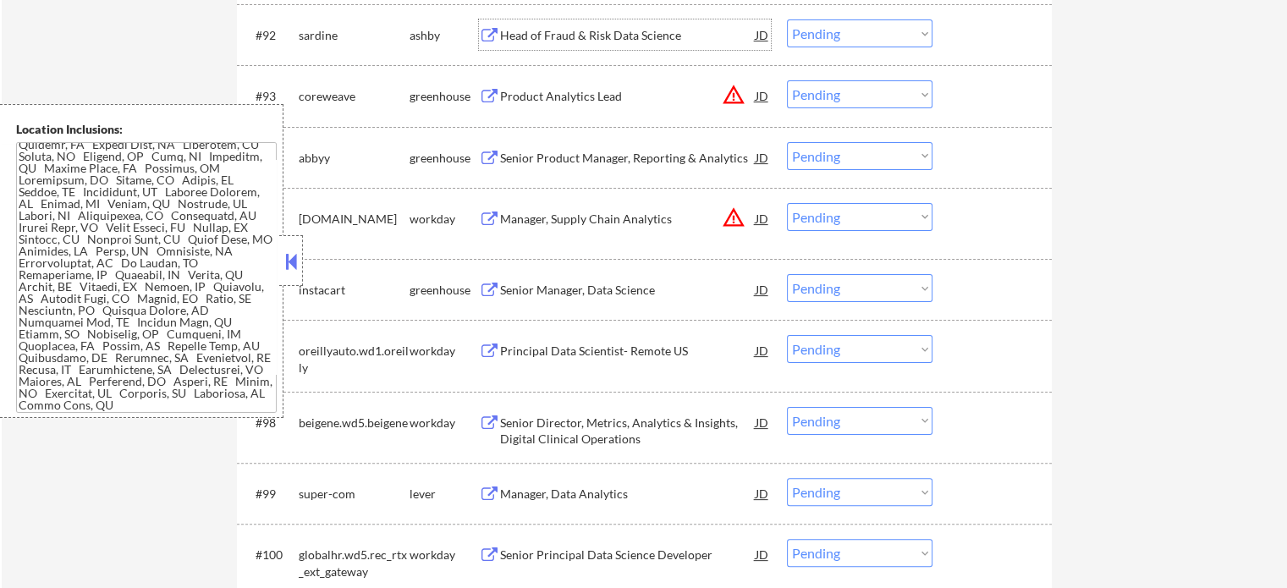
click at [525, 42] on div "Head of Fraud & Risk Data Science" at bounding box center [628, 35] width 256 height 17
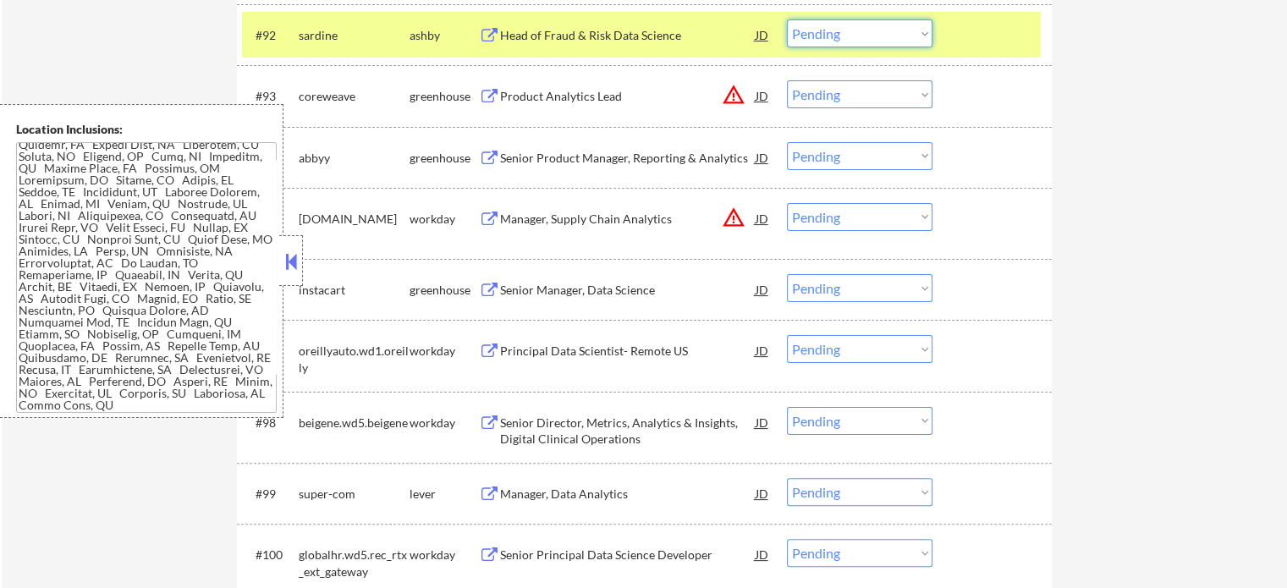
click at [835, 36] on select "Choose an option... Pending Applied Excluded (Questions) Excluded (Expired) Exc…" at bounding box center [860, 33] width 146 height 28
click at [787, 20] on select "Choose an option... Pending Applied Excluded (Questions) Excluded (Expired) Exc…" at bounding box center [860, 33] width 146 height 28
select select ""pending""
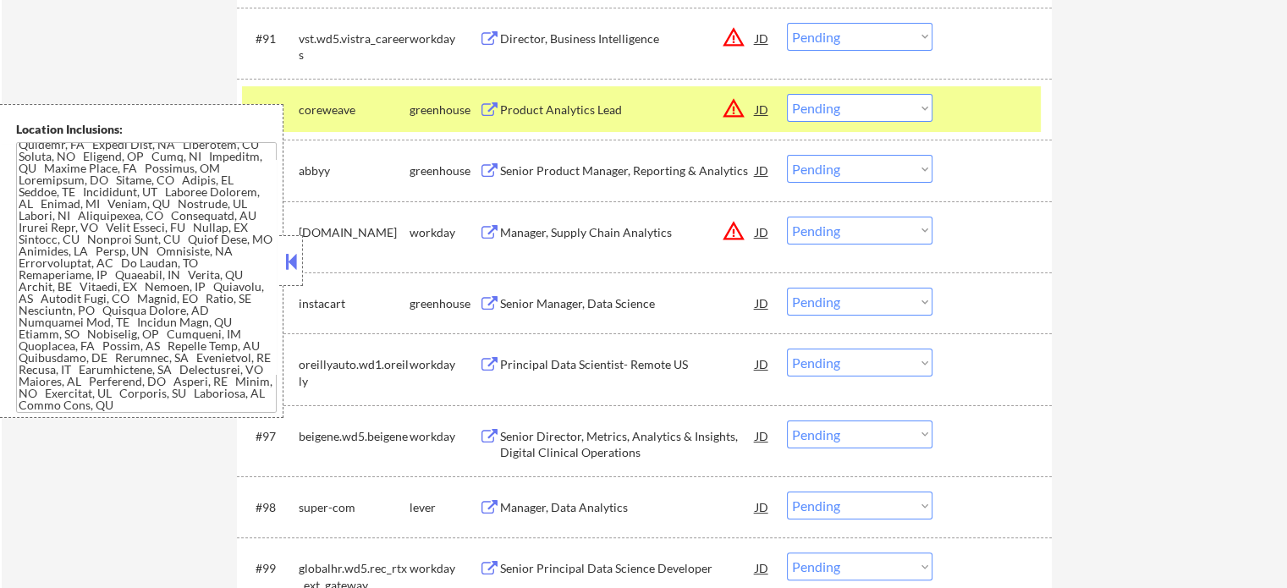
scroll to position [6610, 0]
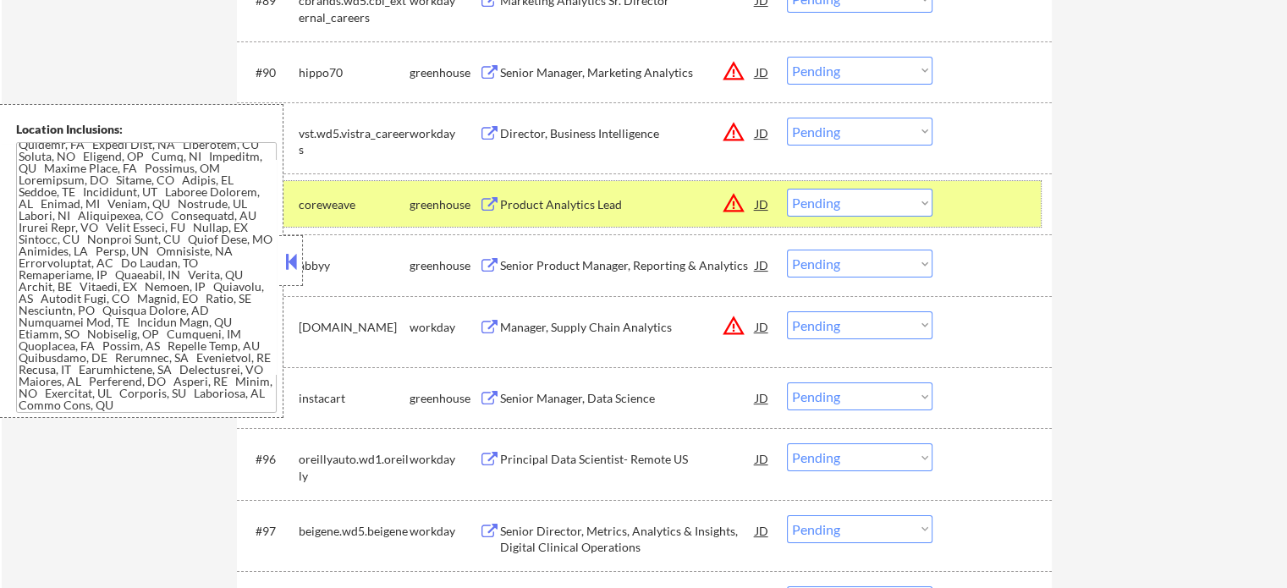
click at [970, 212] on div at bounding box center [994, 204] width 74 height 30
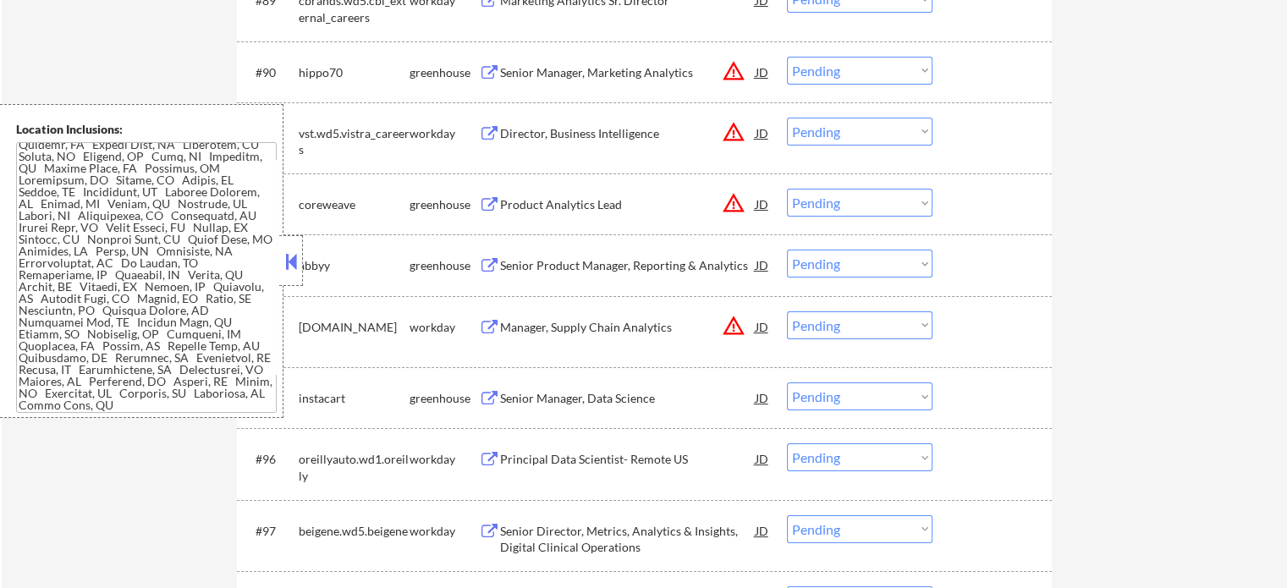
scroll to position [6440, 0]
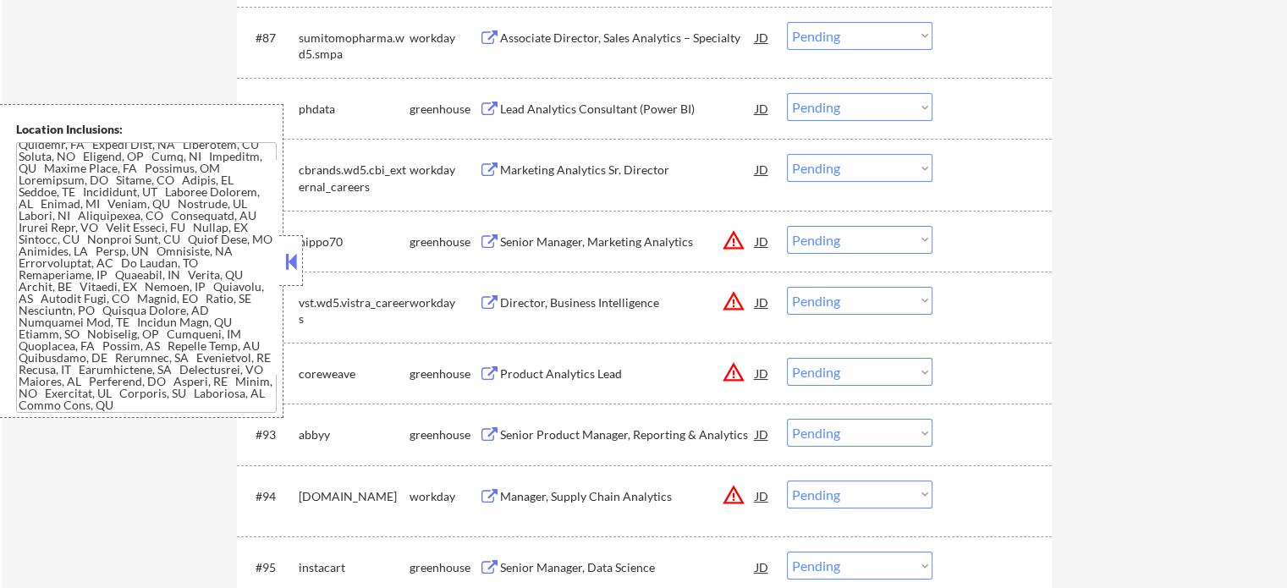
click at [522, 114] on div "Lead Analytics Consultant (Power BI)" at bounding box center [628, 109] width 256 height 17
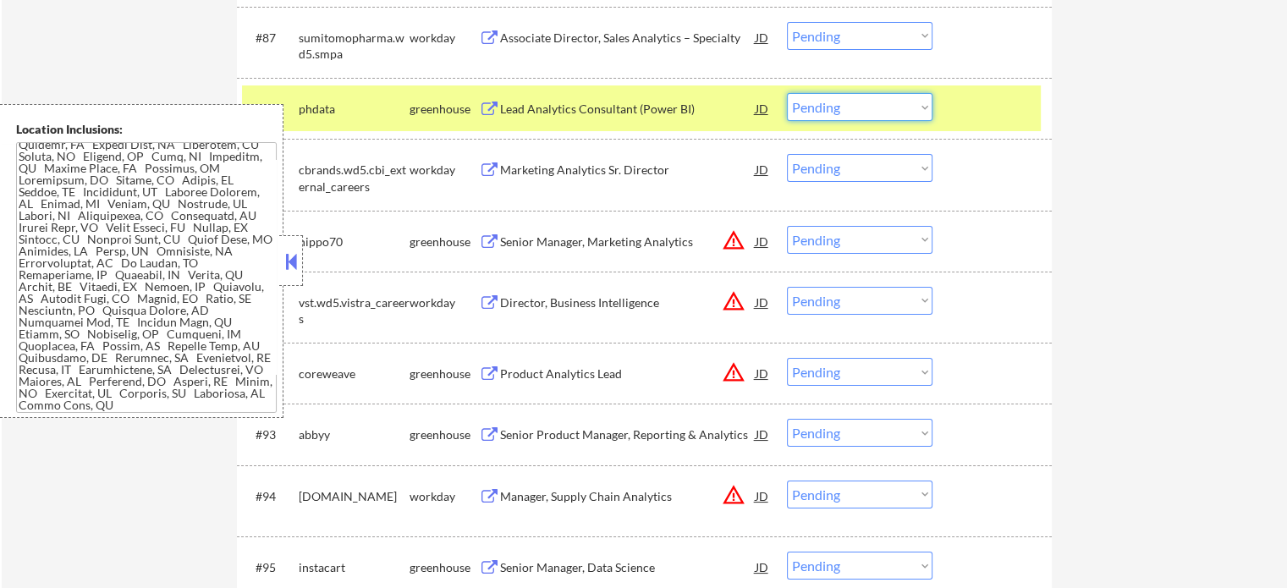
click at [842, 101] on select "Choose an option... Pending Applied Excluded (Questions) Excluded (Expired) Exc…" at bounding box center [860, 107] width 146 height 28
click at [787, 93] on select "Choose an option... Pending Applied Excluded (Questions) Excluded (Expired) Exc…" at bounding box center [860, 107] width 146 height 28
click at [988, 113] on div at bounding box center [994, 108] width 74 height 30
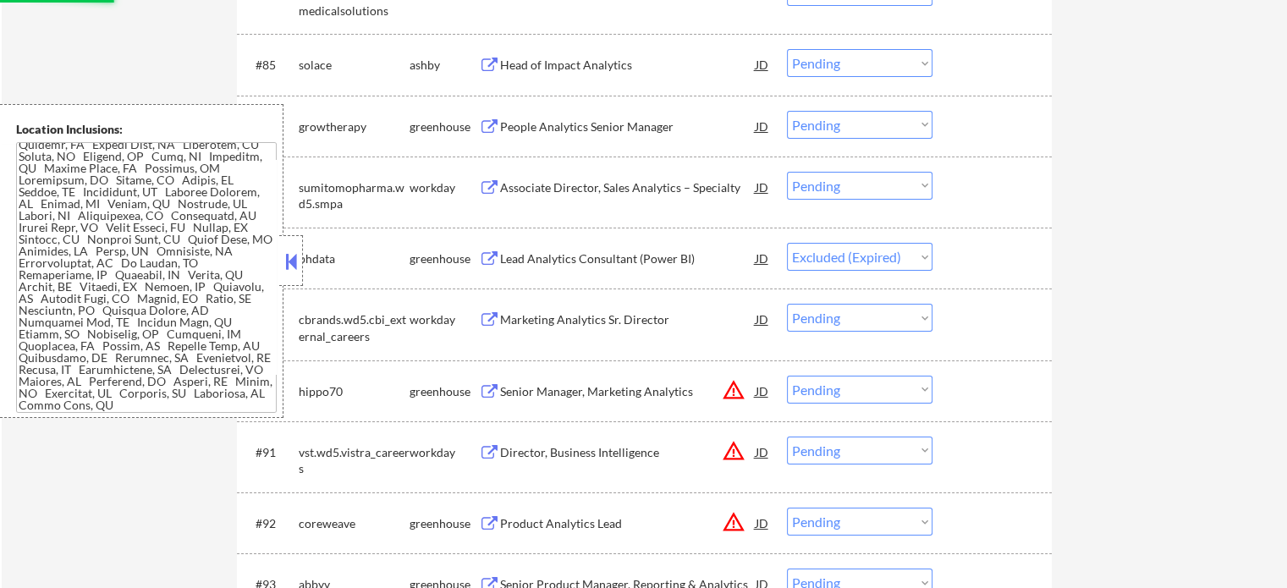
scroll to position [6271, 0]
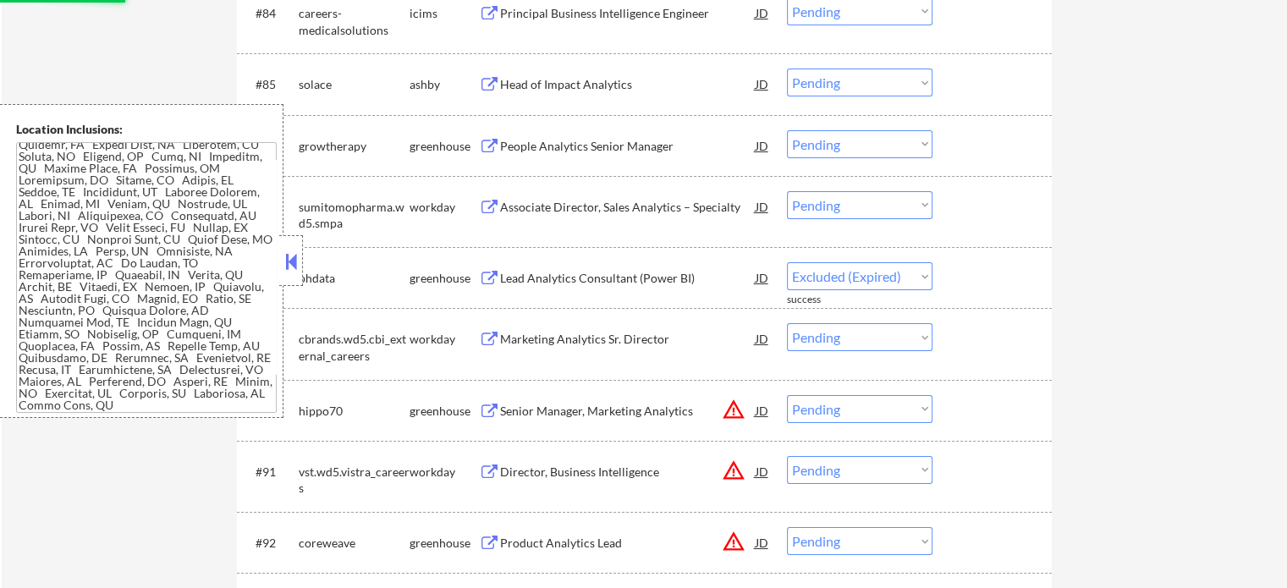
select select ""pending""
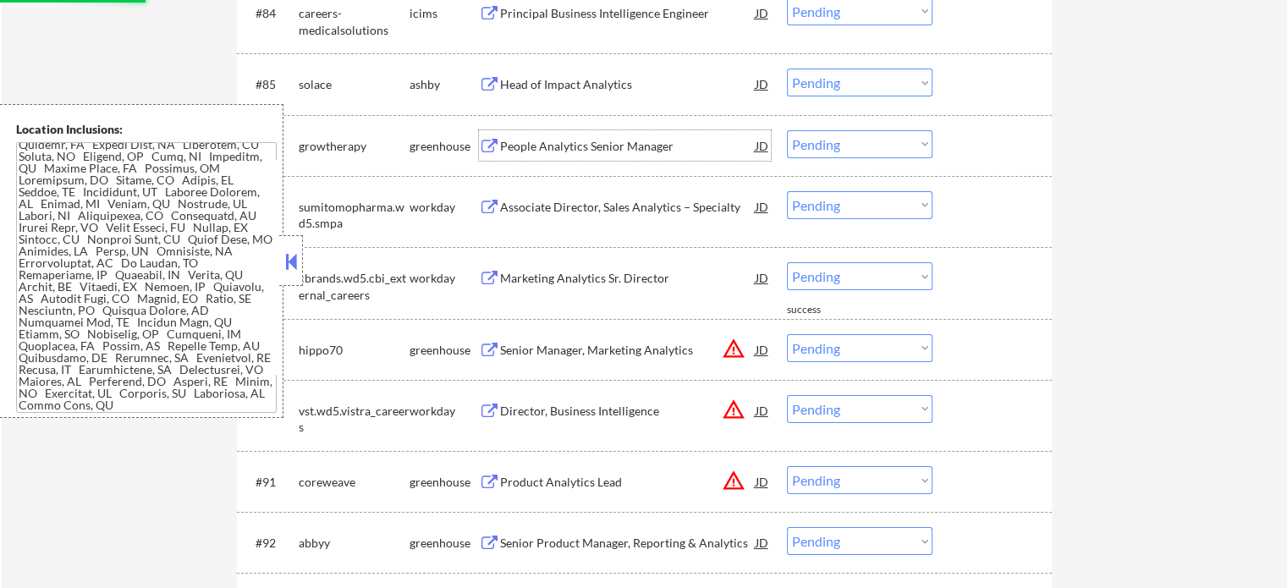
click at [574, 144] on div "People Analytics Senior Manager" at bounding box center [628, 146] width 256 height 17
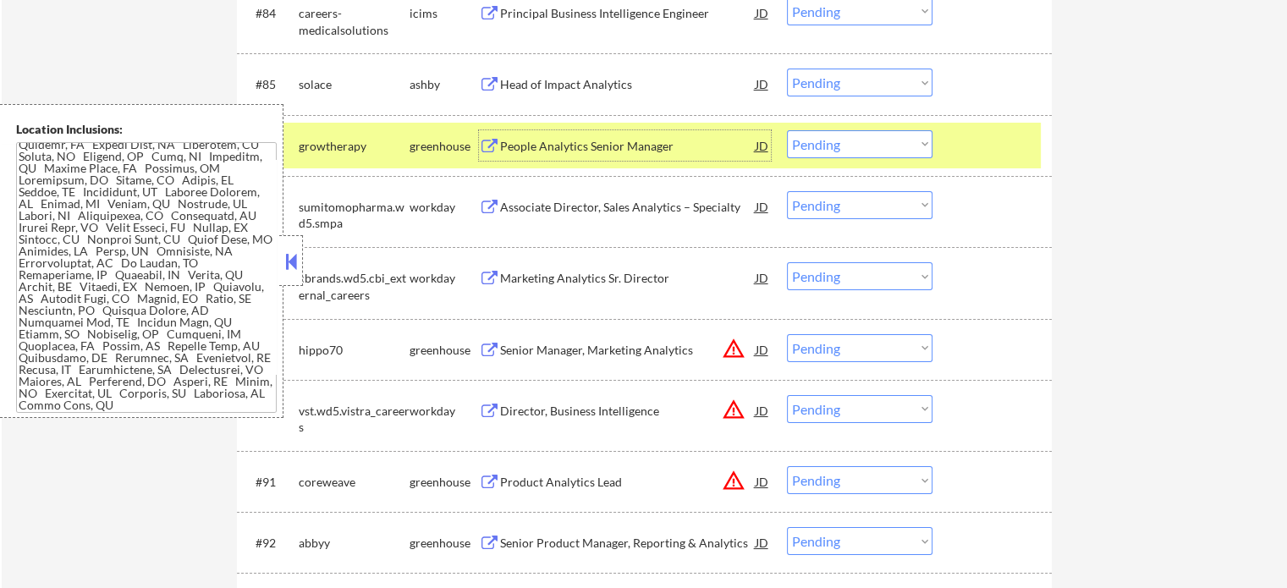
click at [838, 141] on select "Choose an option... Pending Applied Excluded (Questions) Excluded (Expired) Exc…" at bounding box center [860, 144] width 146 height 28
click at [787, 130] on select "Choose an option... Pending Applied Excluded (Questions) Excluded (Expired) Exc…" at bounding box center [860, 144] width 146 height 28
click at [981, 141] on div at bounding box center [994, 145] width 74 height 30
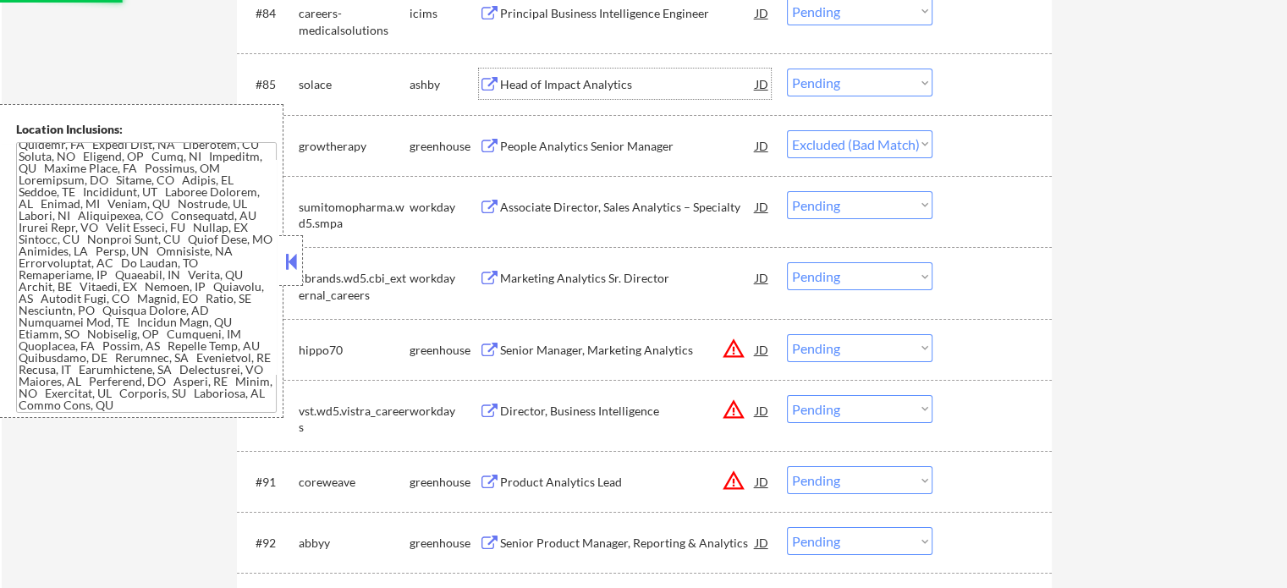
click at [518, 86] on div "Head of Impact Analytics" at bounding box center [628, 84] width 256 height 17
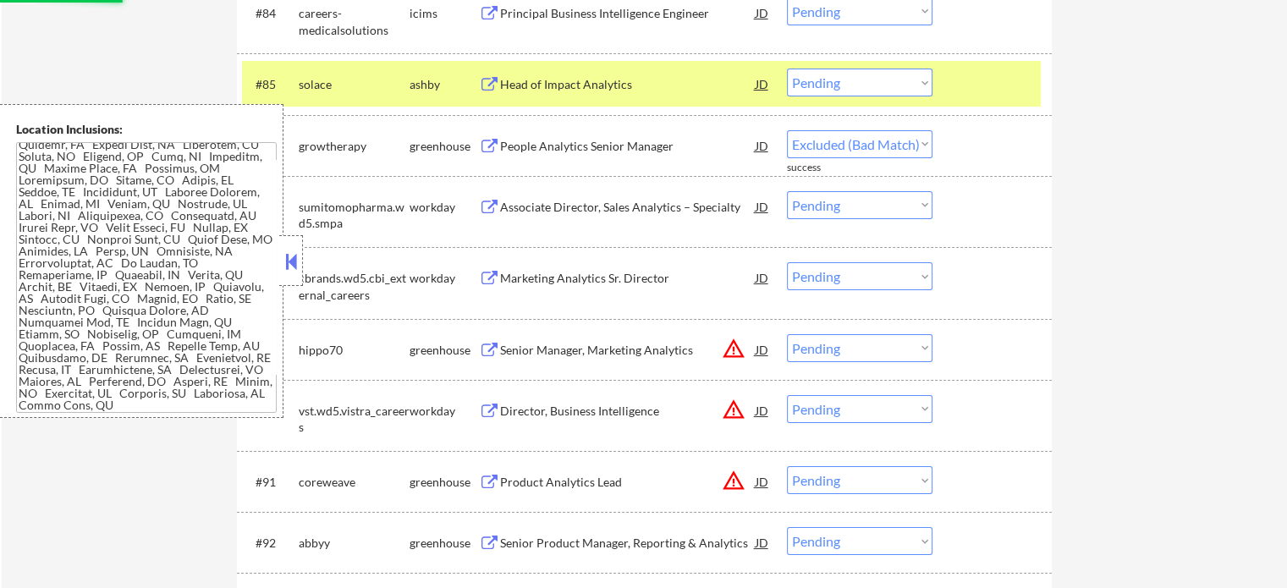
select select ""pending""
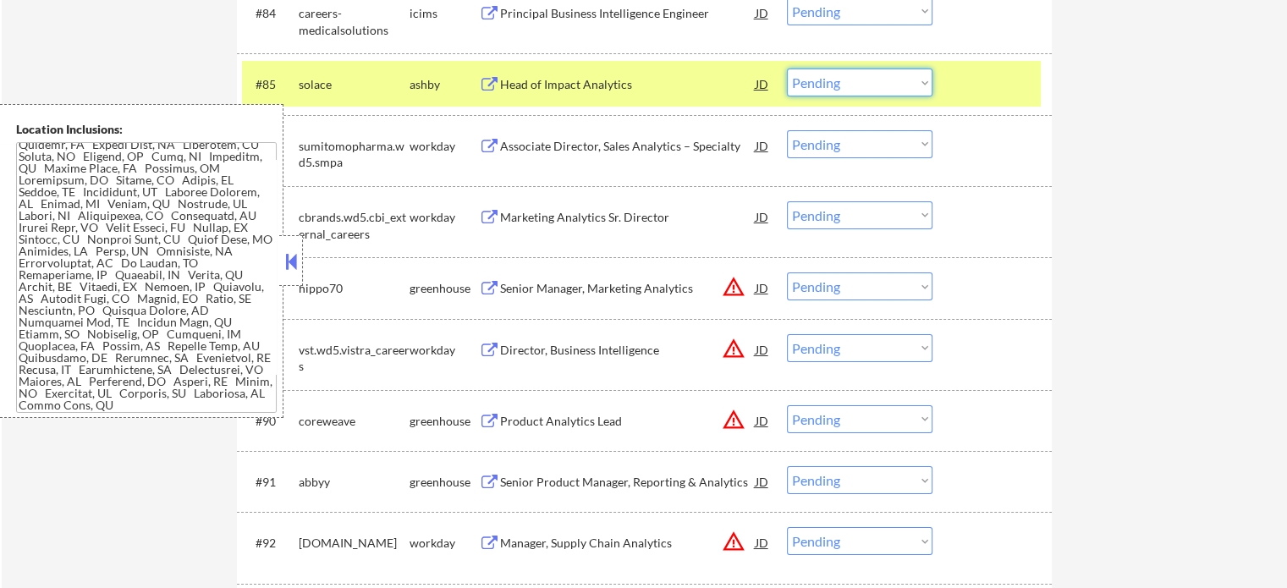
click at [823, 84] on select "Choose an option... Pending Applied Excluded (Questions) Excluded (Expired) Exc…" at bounding box center [860, 83] width 146 height 28
click at [787, 69] on select "Choose an option... Pending Applied Excluded (Questions) Excluded (Expired) Exc…" at bounding box center [860, 83] width 146 height 28
click at [970, 92] on div at bounding box center [994, 84] width 74 height 30
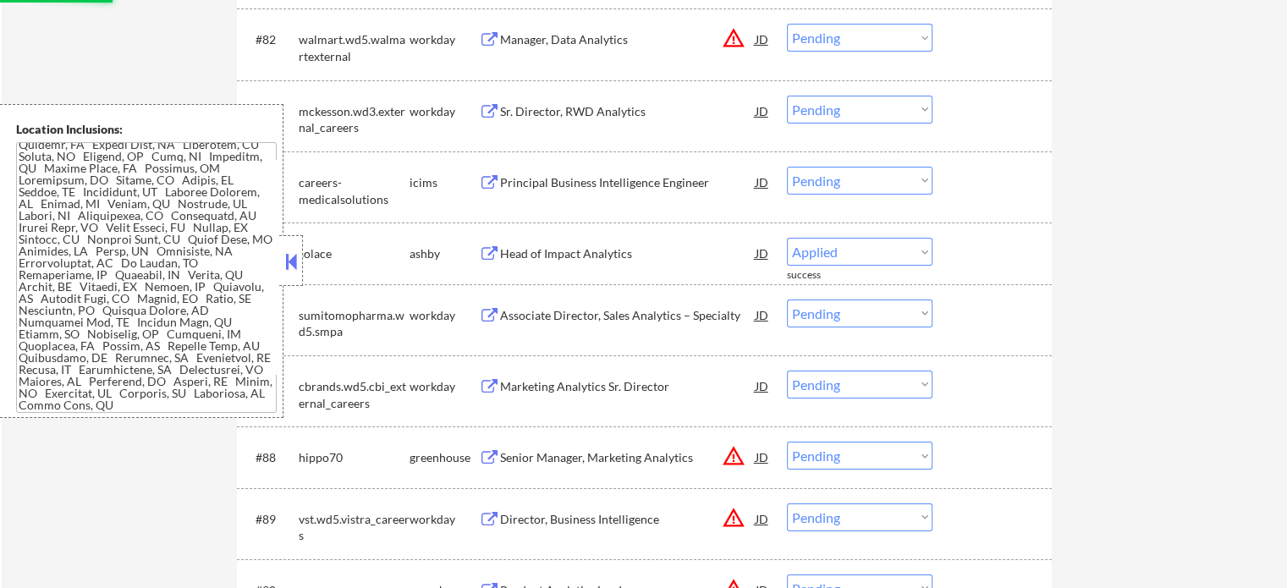
scroll to position [6102, 0]
select select ""pending""
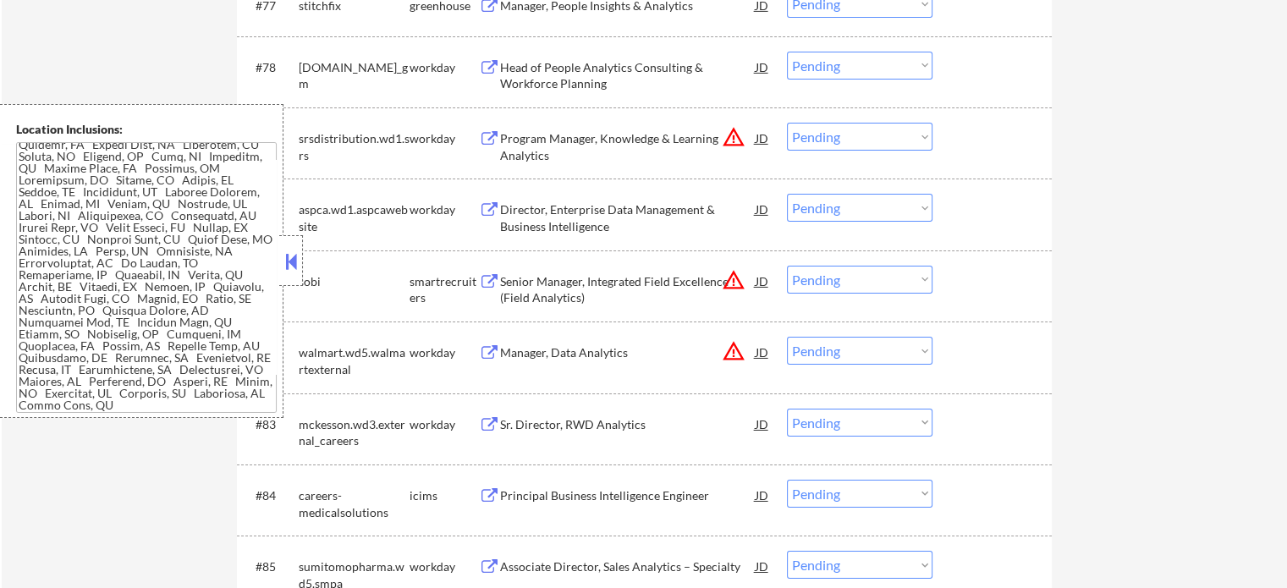
scroll to position [5679, 0]
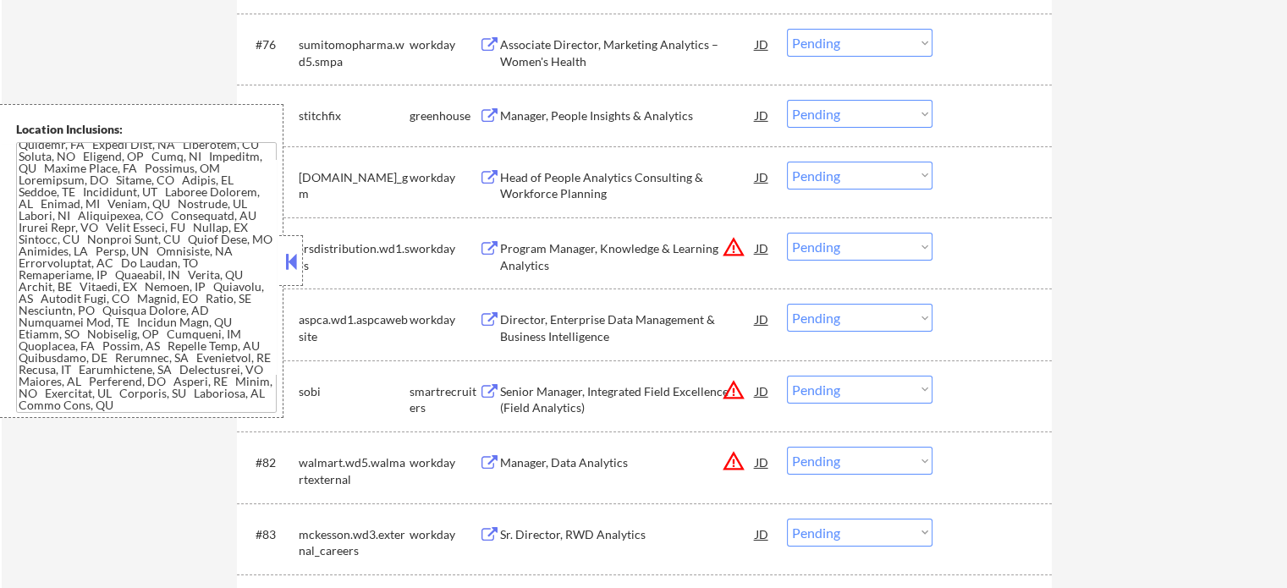
click at [558, 112] on div "Manager, People Insights & Analytics" at bounding box center [628, 115] width 256 height 17
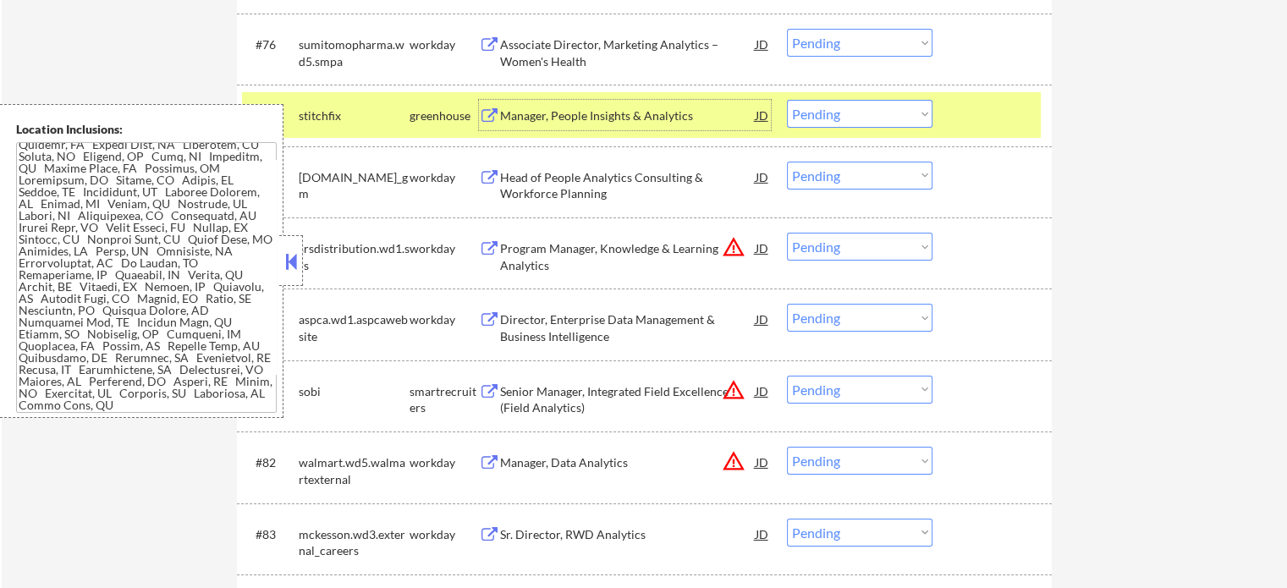
click at [837, 113] on select "Choose an option... Pending Applied Excluded (Questions) Excluded (Expired) Exc…" at bounding box center [860, 114] width 146 height 28
click at [787, 101] on select "Choose an option... Pending Applied Excluded (Questions) Excluded (Expired) Exc…" at bounding box center [860, 114] width 146 height 28
drag, startPoint x: 966, startPoint y: 94, endPoint x: 967, endPoint y: 102, distance: 8.5
click at [967, 98] on div "#77 stitchfix greenhouse Manager, People Insights & Analytics JD warning_amber …" at bounding box center [641, 115] width 799 height 46
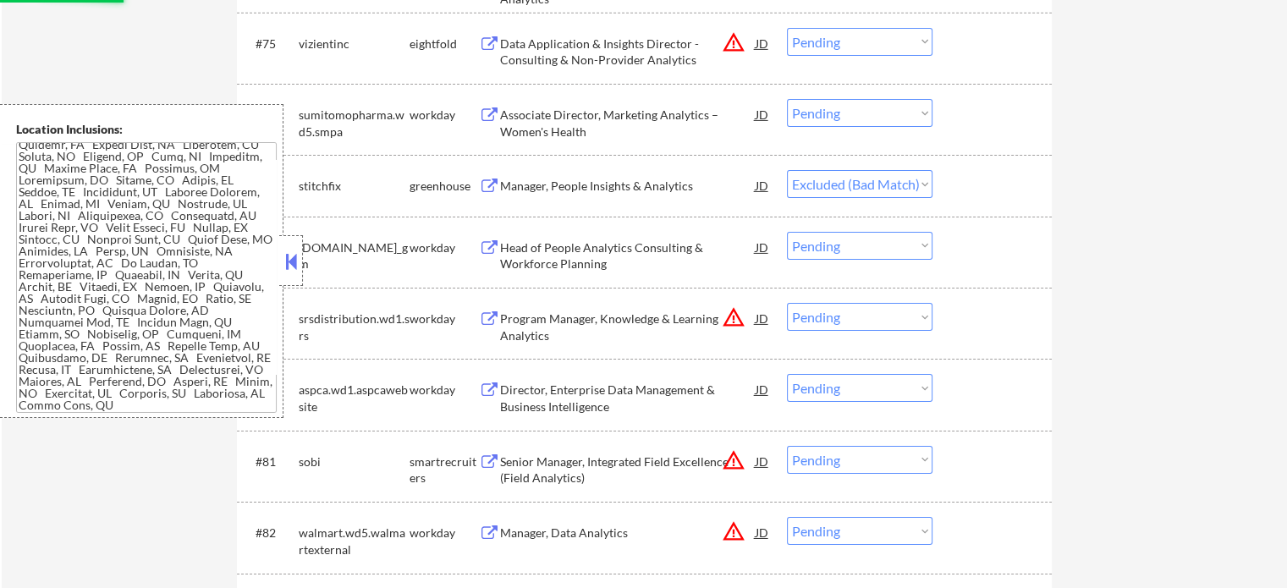
scroll to position [5510, 0]
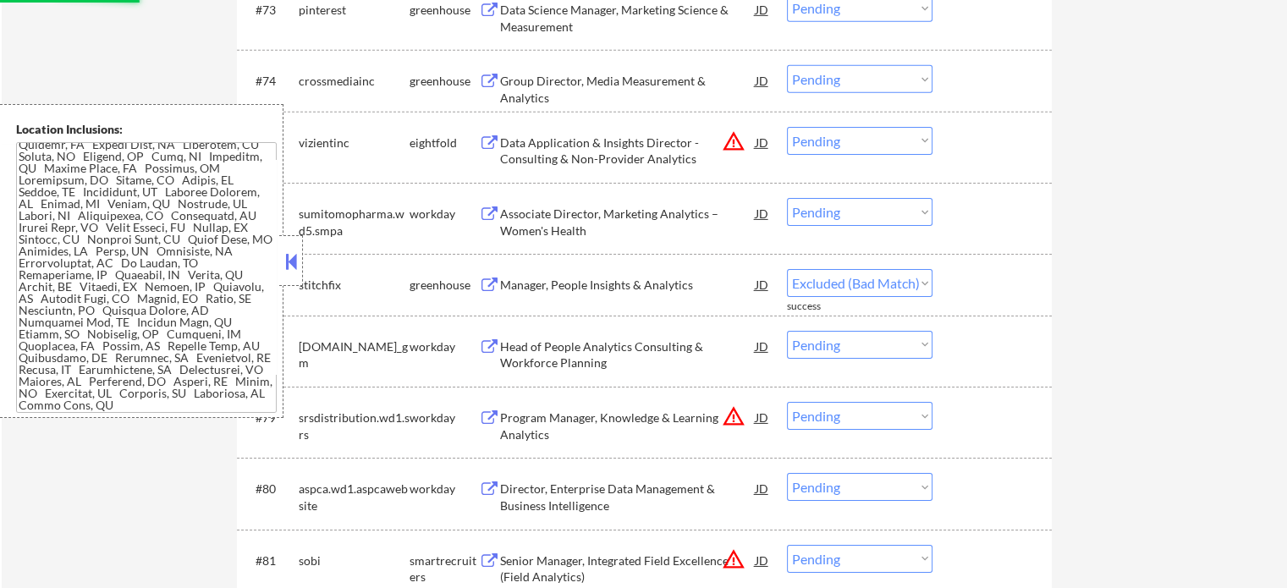
select select ""pending""
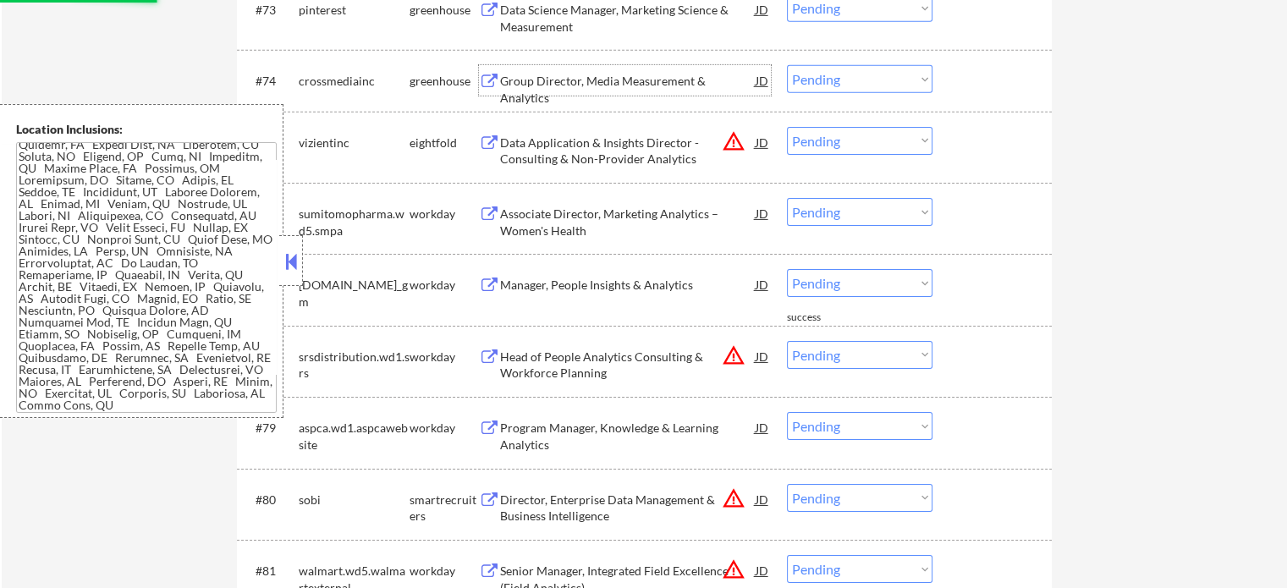
click at [531, 73] on div "Group Director, Media Measurement & Analytics" at bounding box center [628, 80] width 256 height 30
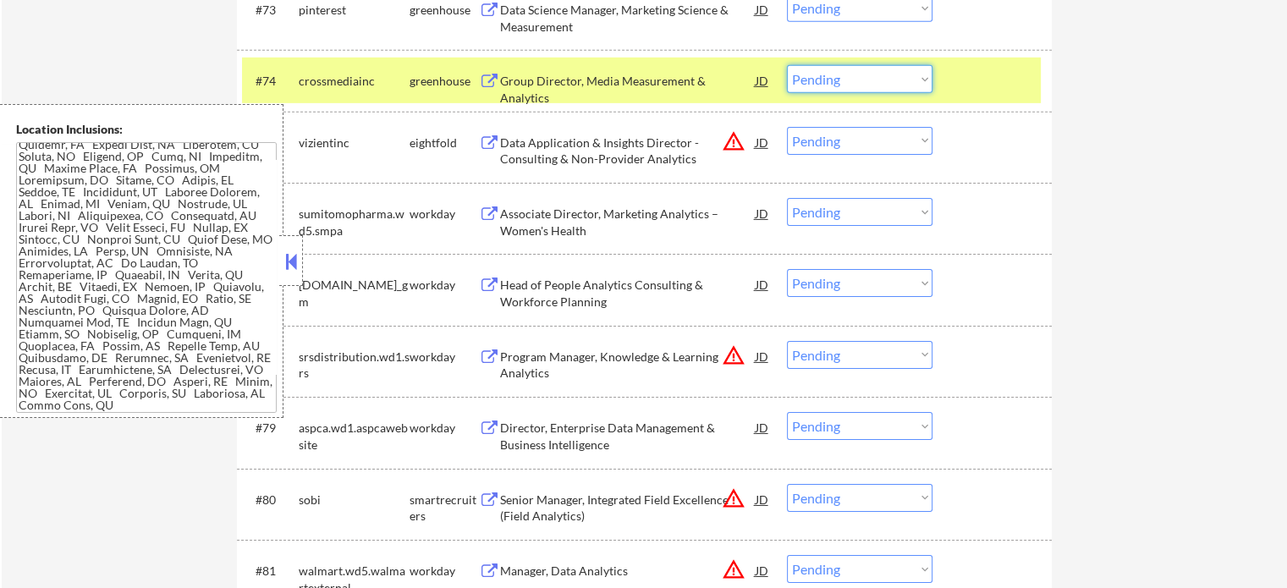
click at [894, 83] on select "Choose an option... Pending Applied Excluded (Questions) Excluded (Expired) Exc…" at bounding box center [860, 79] width 146 height 28
click at [787, 66] on select "Choose an option... Pending Applied Excluded (Questions) Excluded (Expired) Exc…" at bounding box center [860, 79] width 146 height 28
click at [991, 85] on div at bounding box center [994, 80] width 74 height 30
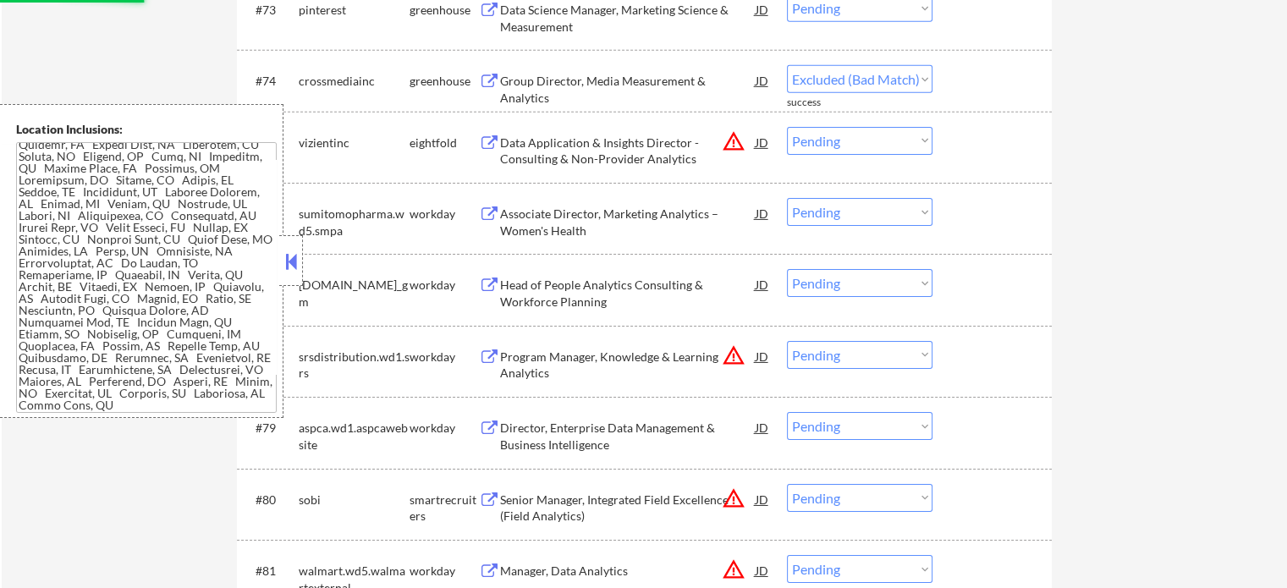
select select ""pending""
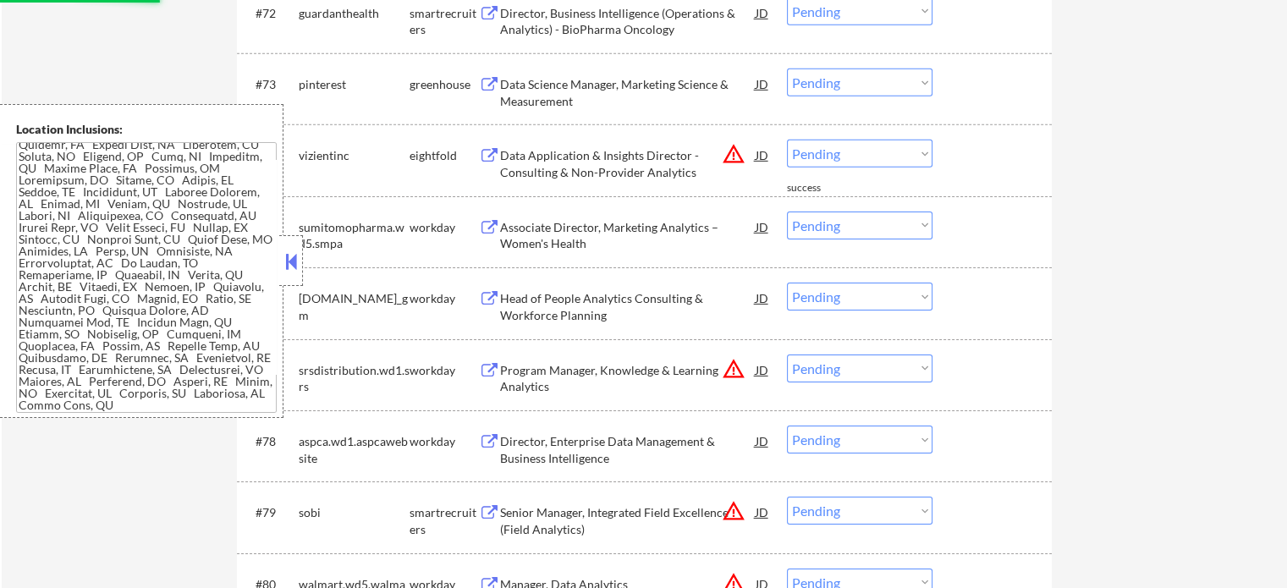
scroll to position [5425, 0]
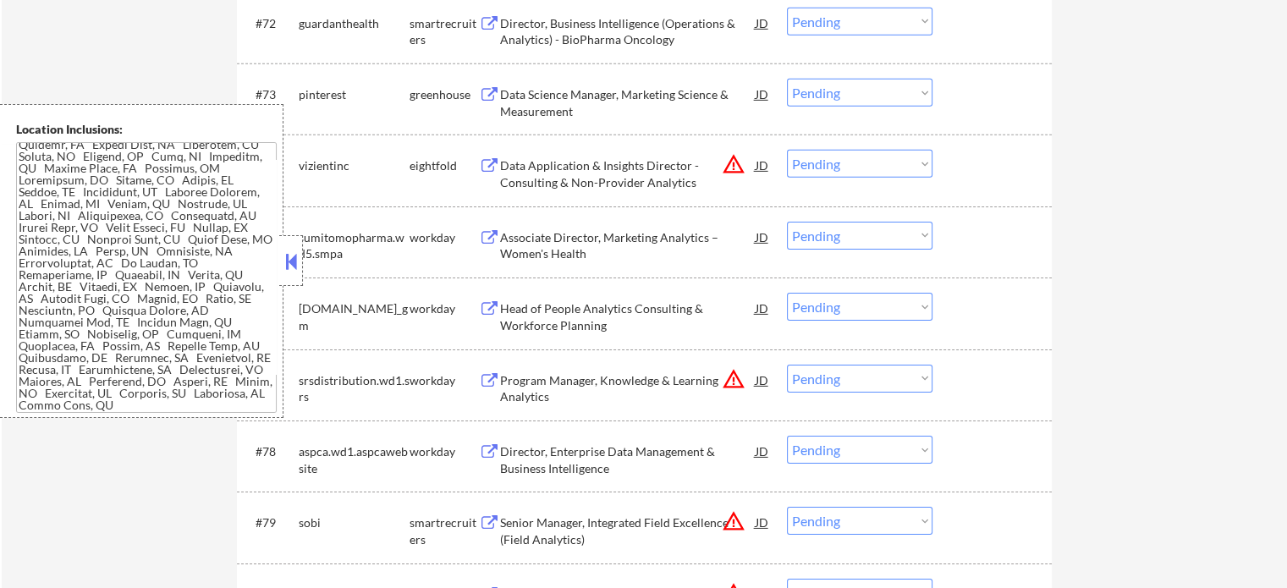
click at [606, 95] on div "Data Science Manager, Marketing Science & Measurement" at bounding box center [628, 102] width 256 height 33
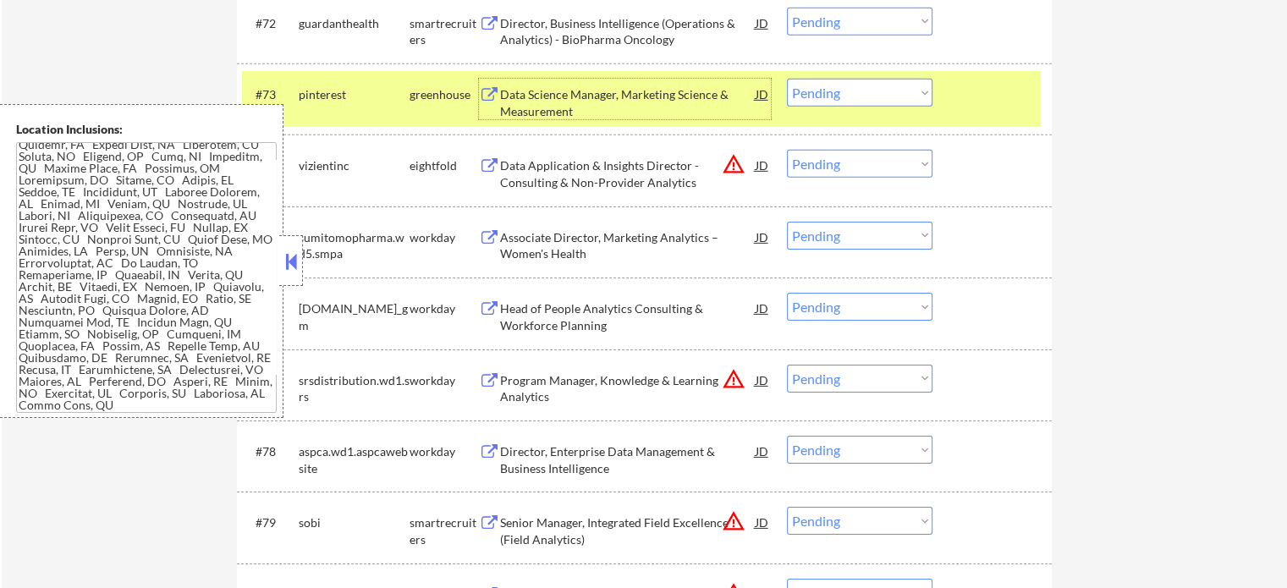
click at [809, 95] on select "Choose an option... Pending Applied Excluded (Questions) Excluded (Expired) Exc…" at bounding box center [860, 93] width 146 height 28
click at [787, 79] on select "Choose an option... Pending Applied Excluded (Questions) Excluded (Expired) Exc…" at bounding box center [860, 93] width 146 height 28
click at [992, 110] on div "#73 pinterest greenhouse Data Science Manager, Marketing Science & Measurement …" at bounding box center [641, 99] width 799 height 56
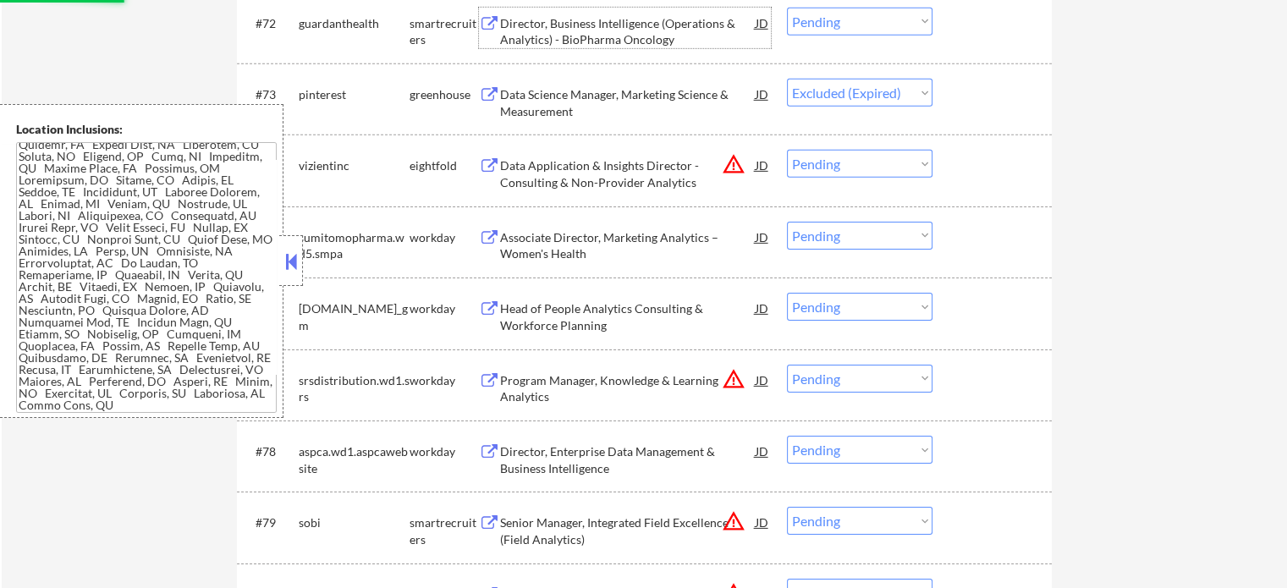
click at [547, 34] on div "Director, Business Intelligence (Operations & Analytics) - BioPharma Oncology" at bounding box center [628, 31] width 256 height 33
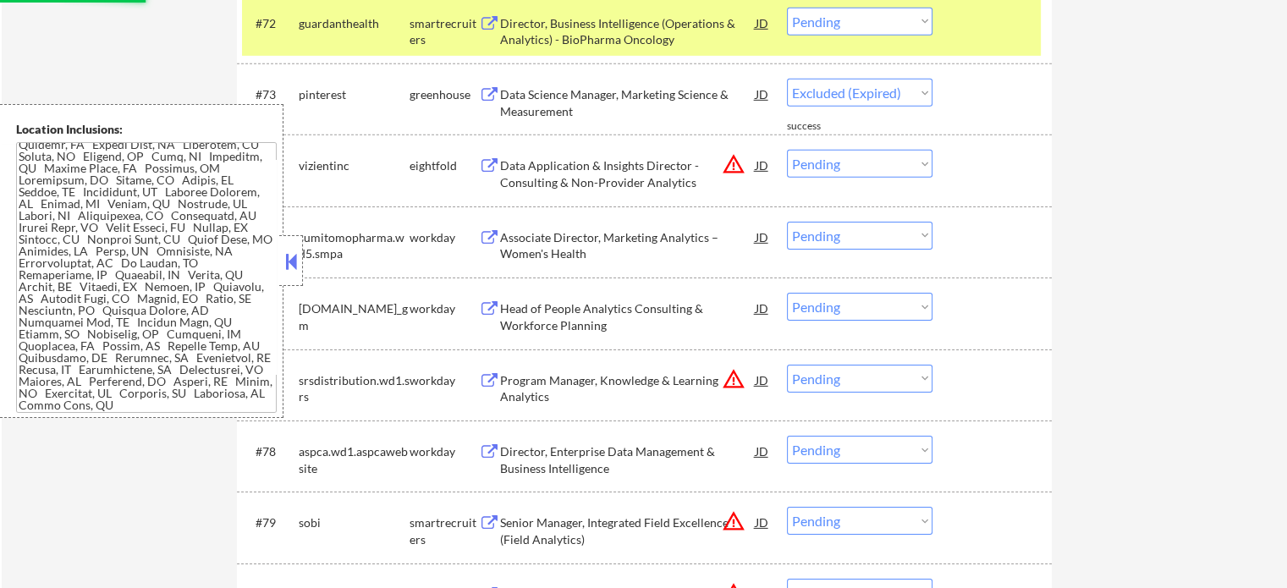
select select ""pending""
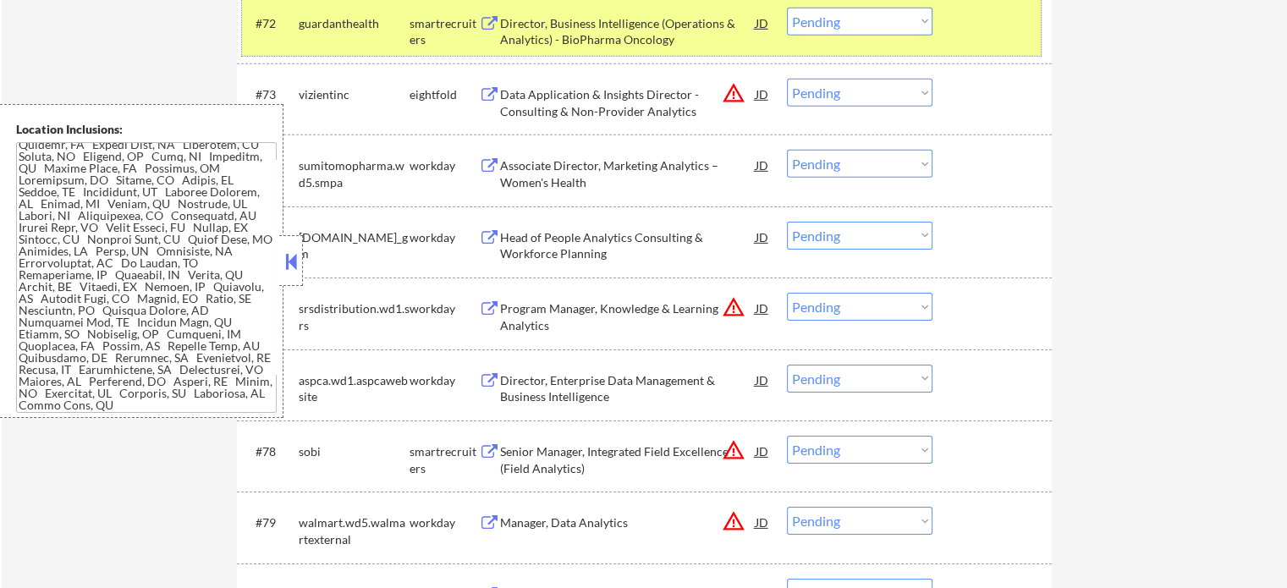
click at [975, 25] on div at bounding box center [994, 23] width 74 height 30
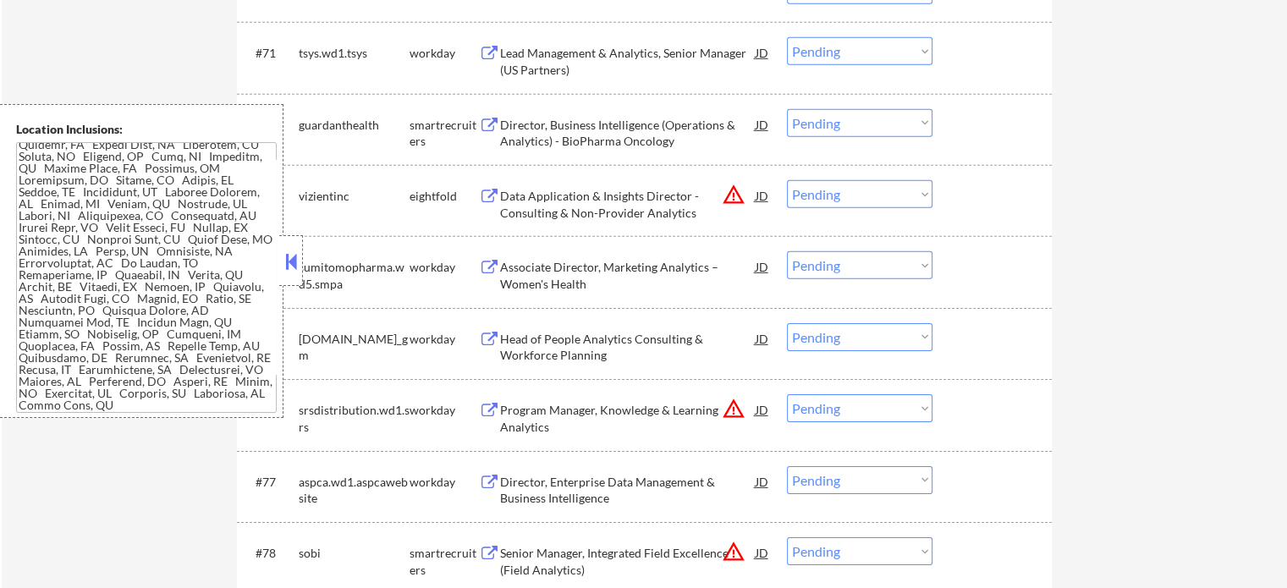
scroll to position [5256, 0]
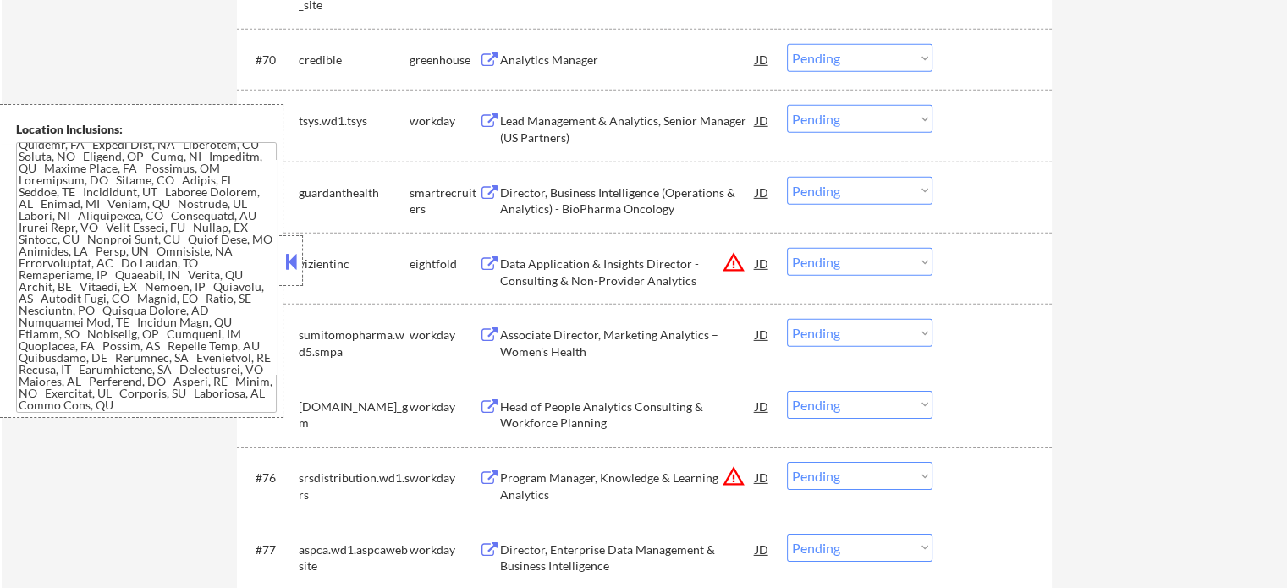
click at [548, 70] on div "Analytics Manager" at bounding box center [628, 59] width 256 height 30
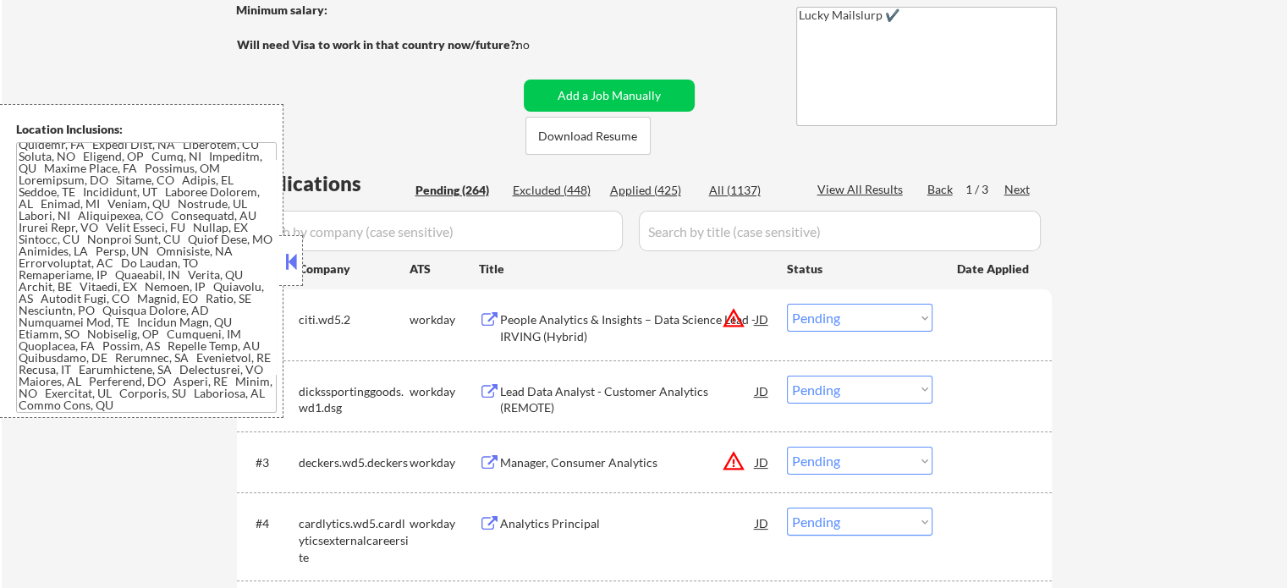
scroll to position [280, 0]
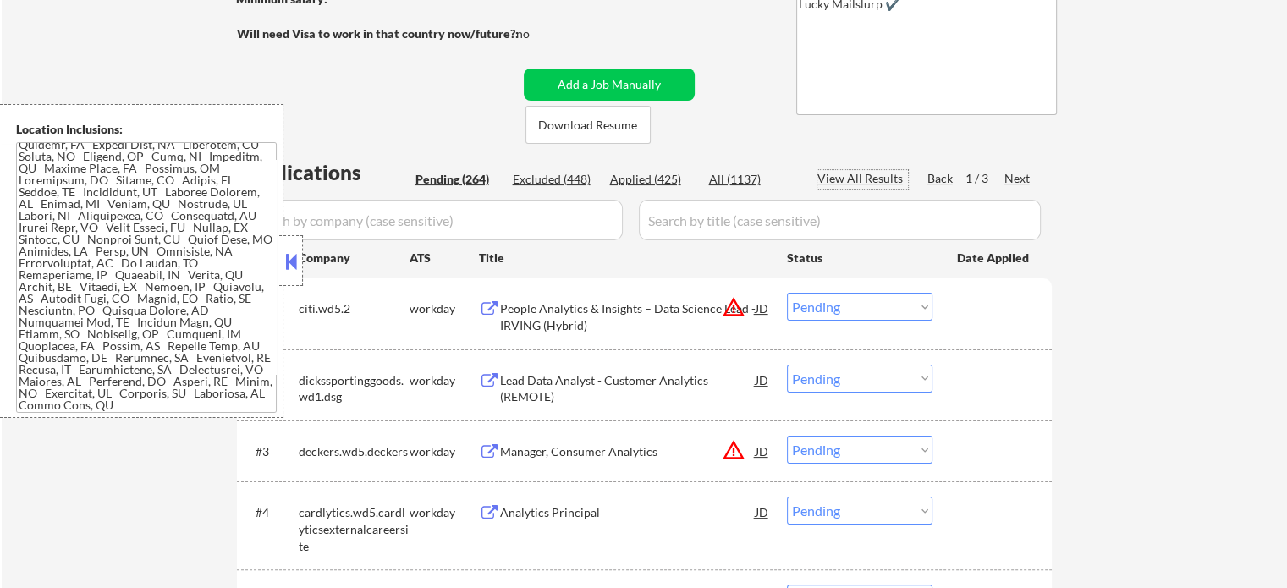
click at [859, 177] on div "View All Results" at bounding box center [862, 178] width 91 height 17
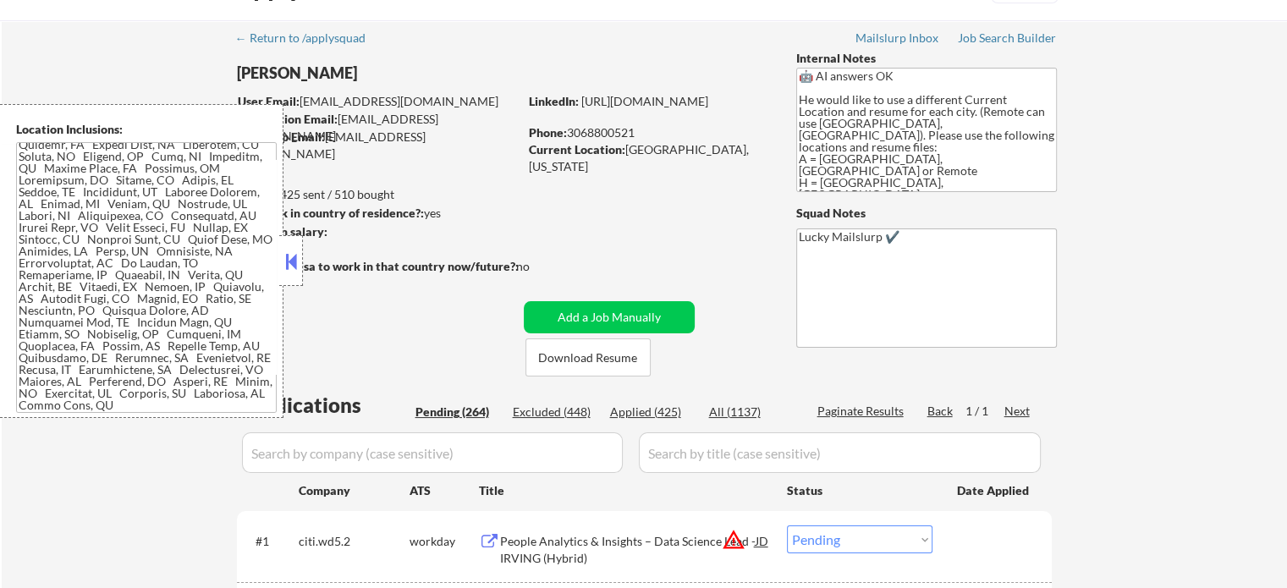
scroll to position [0, 0]
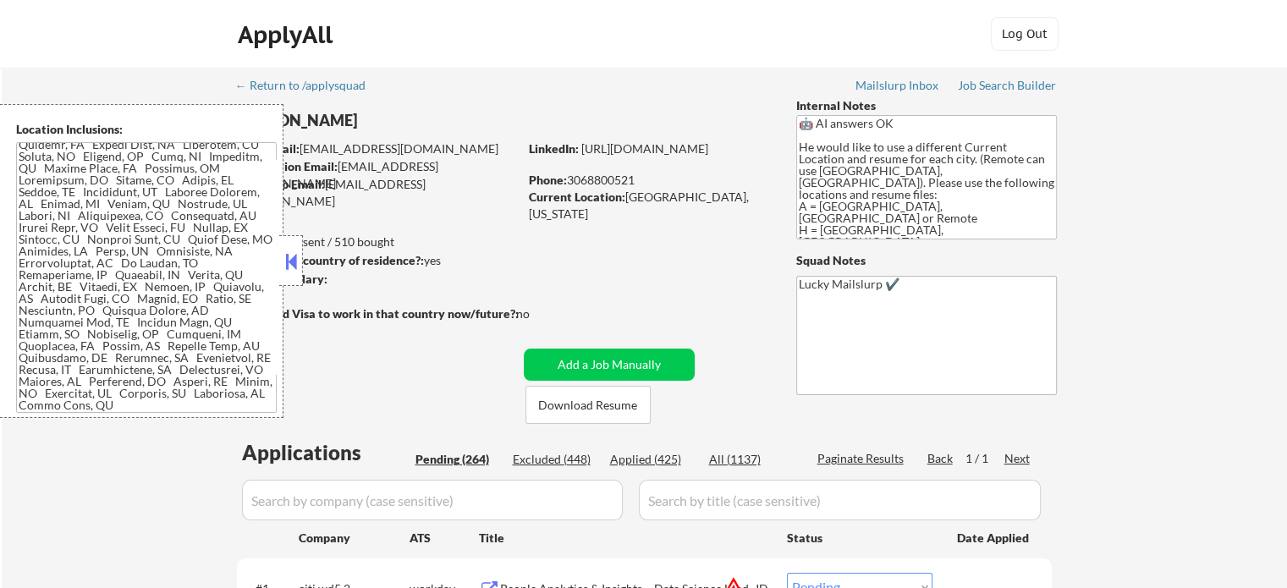
select select ""pending""
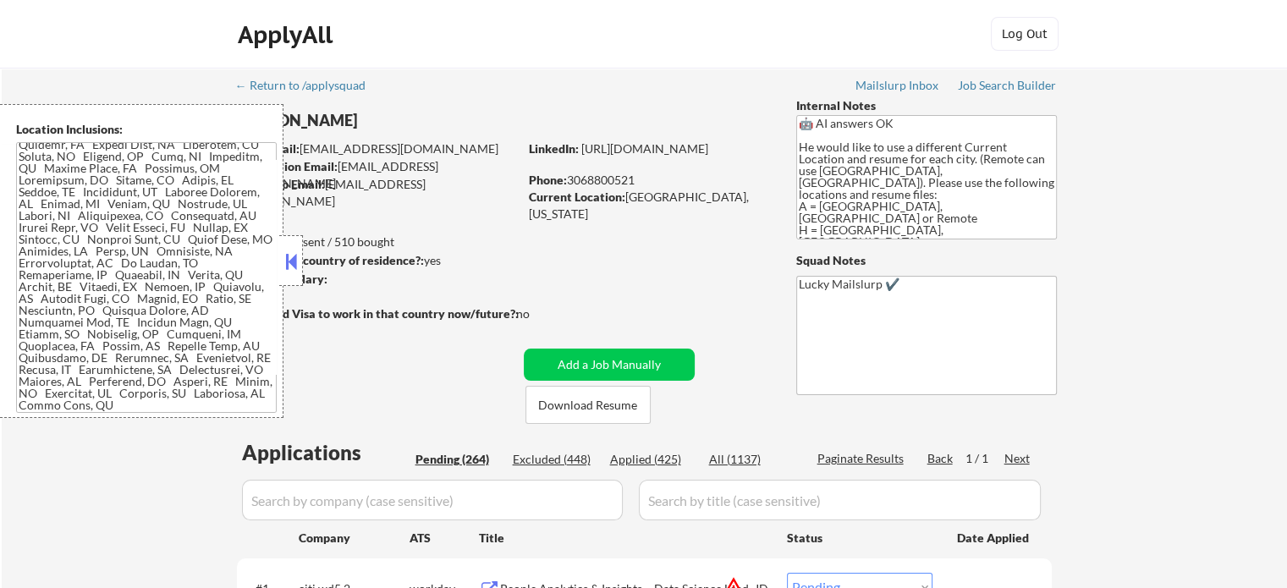
select select ""pending""
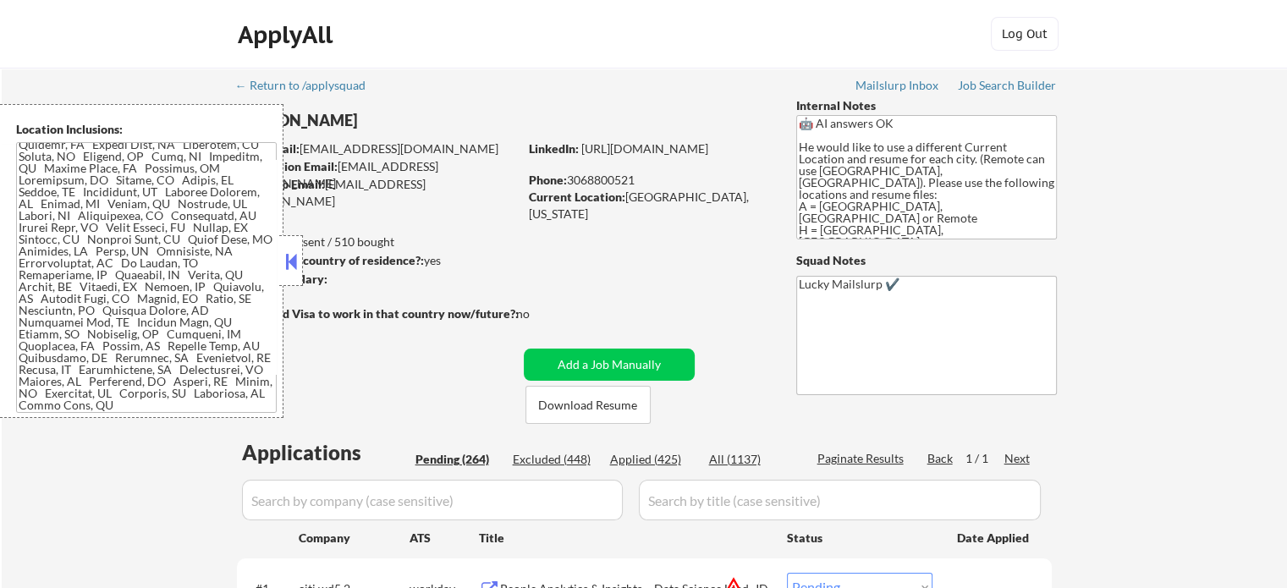
select select ""pending""
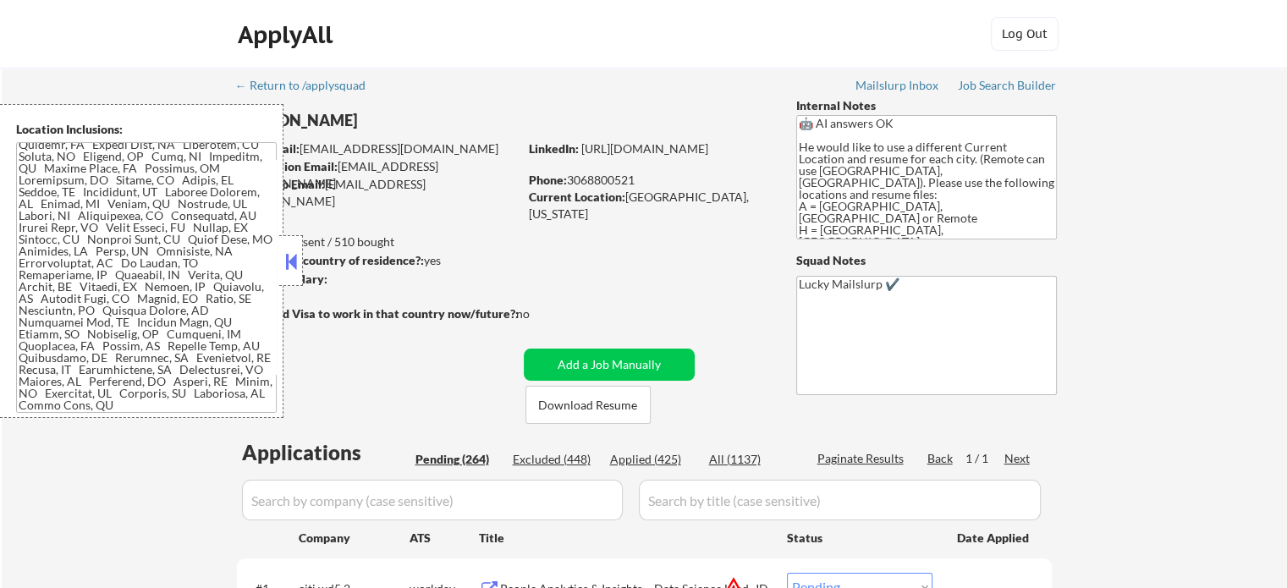
select select ""pending""
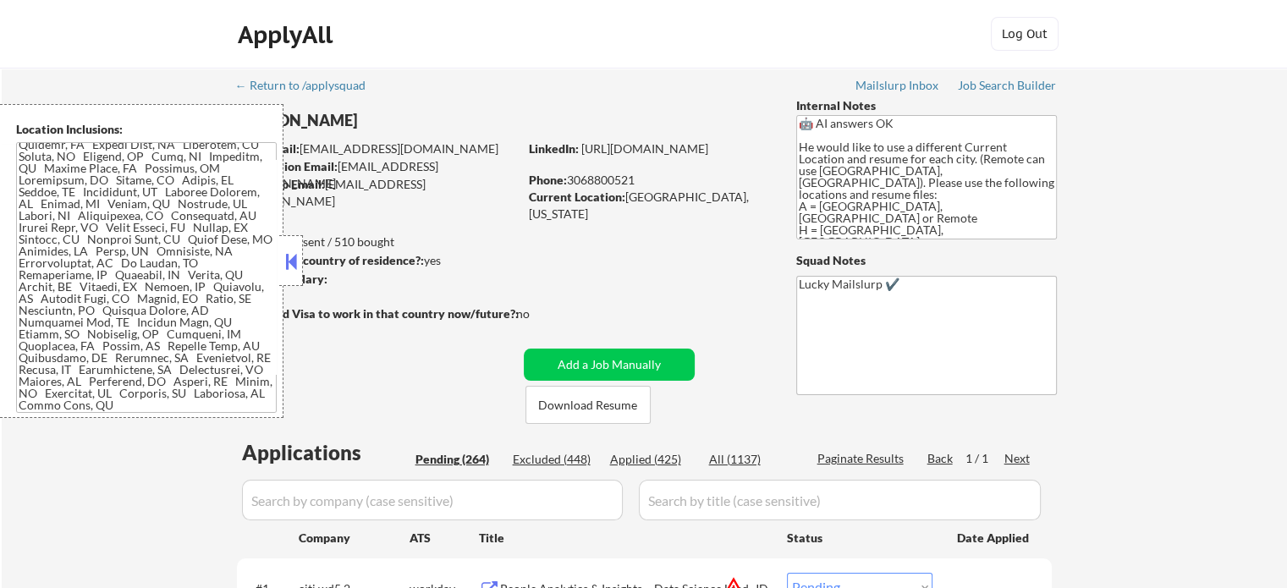
select select ""pending""
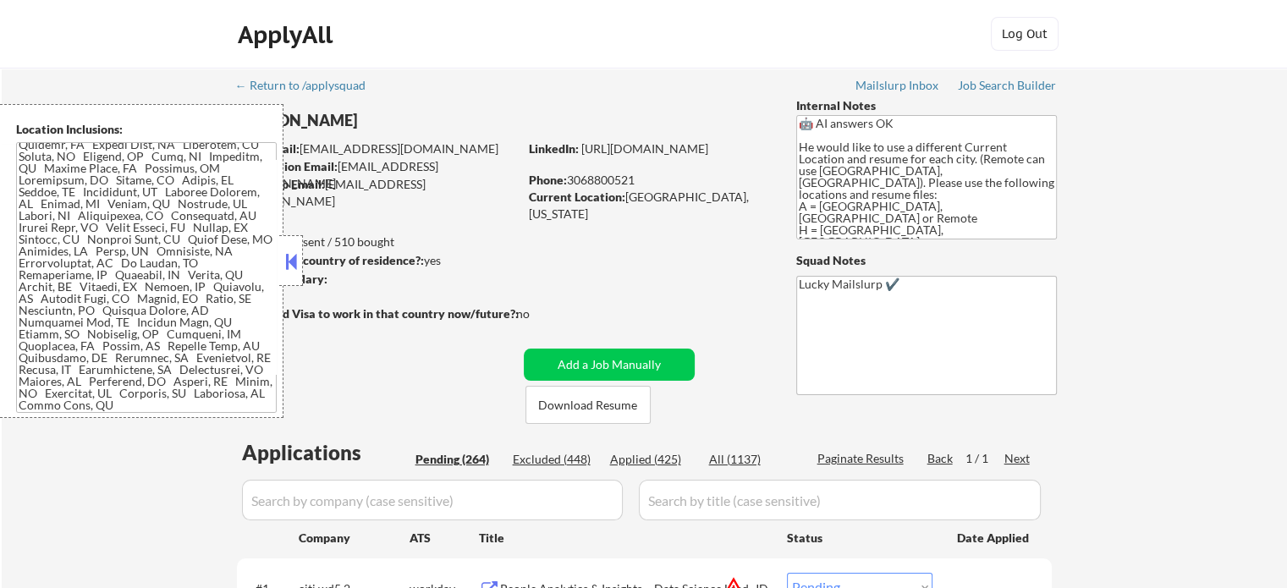
select select ""pending""
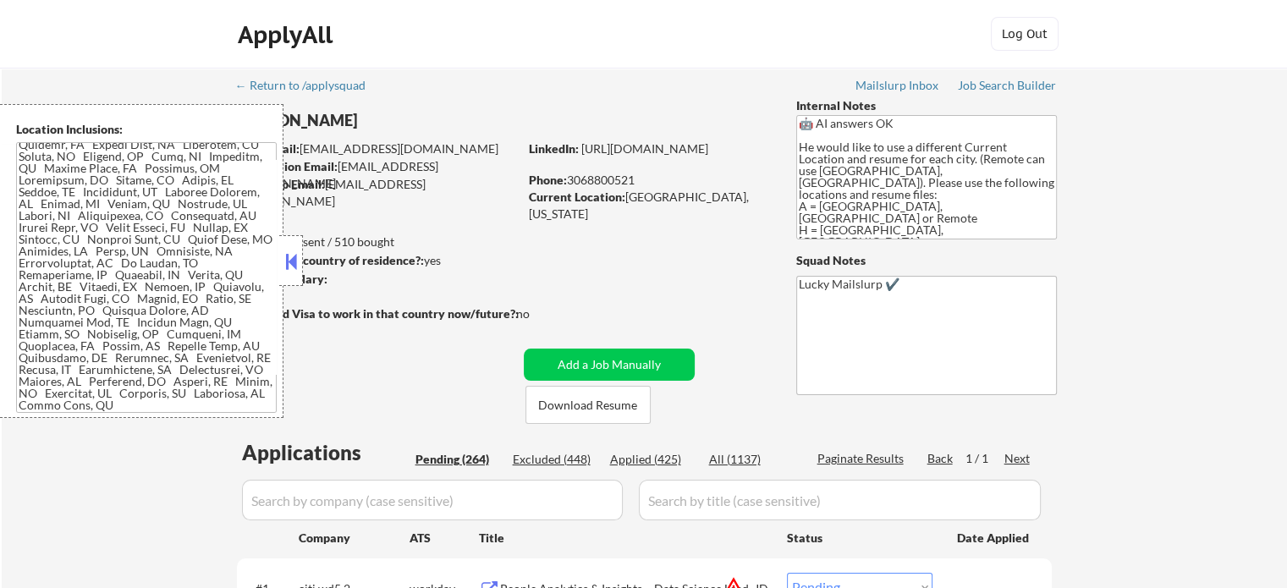
select select ""pending""
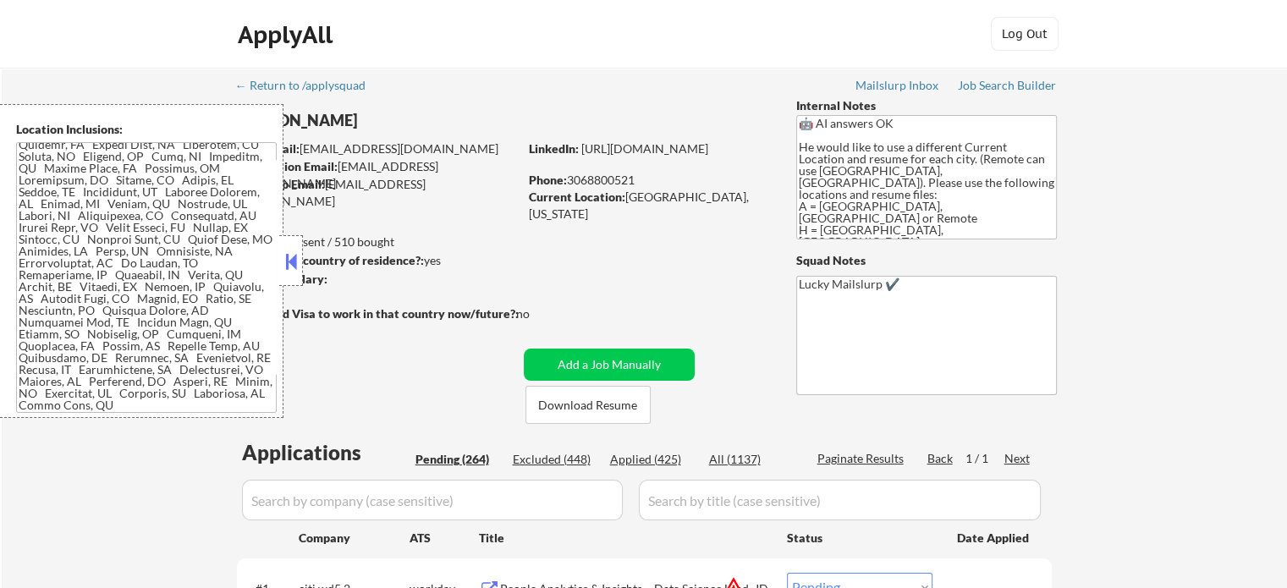
select select ""pending""
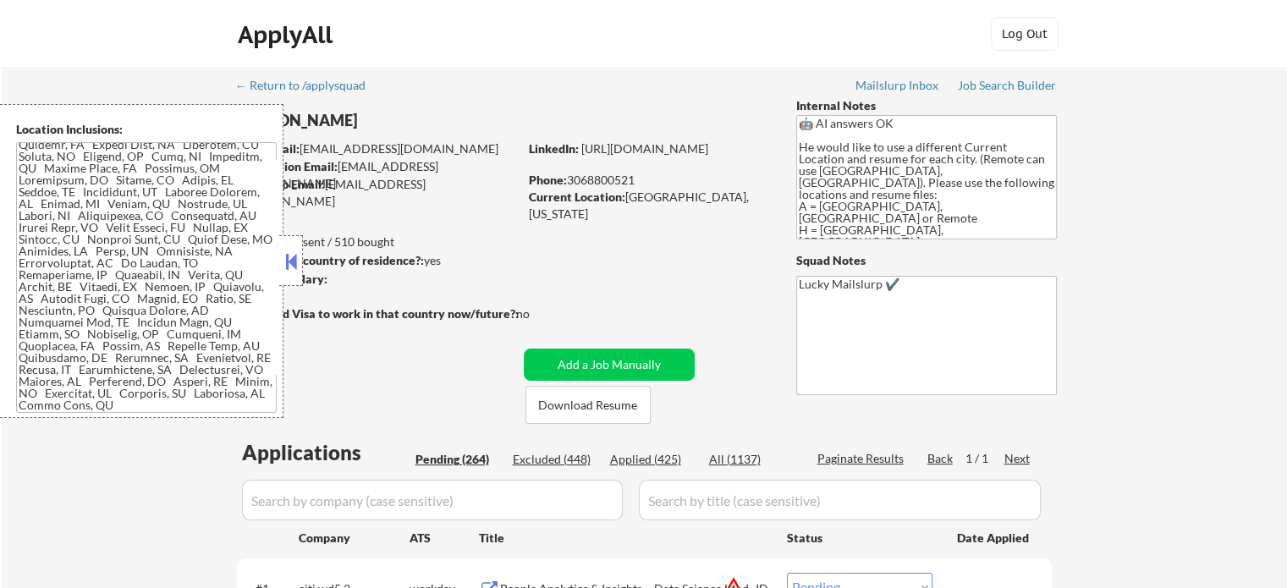
select select ""pending""
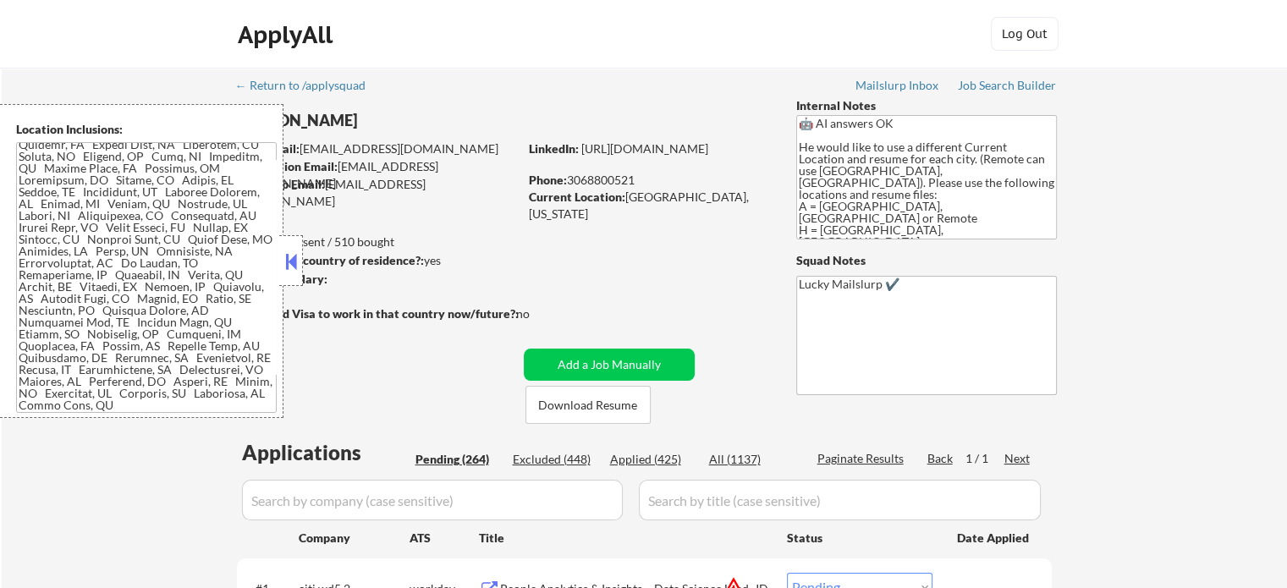
select select ""pending""
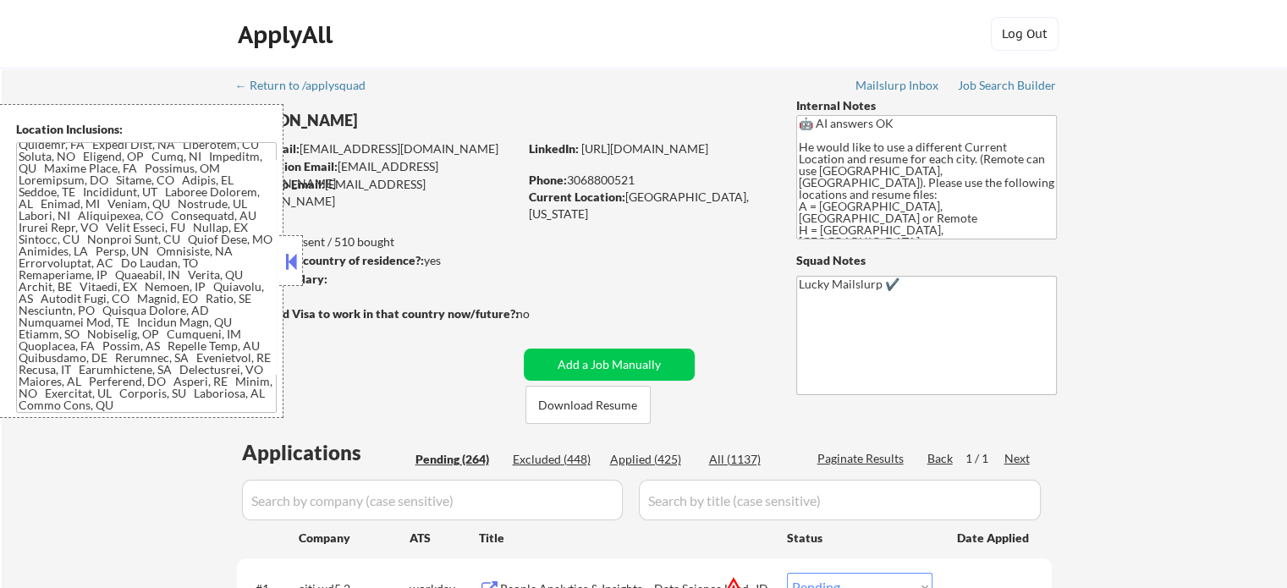
select select ""pending""
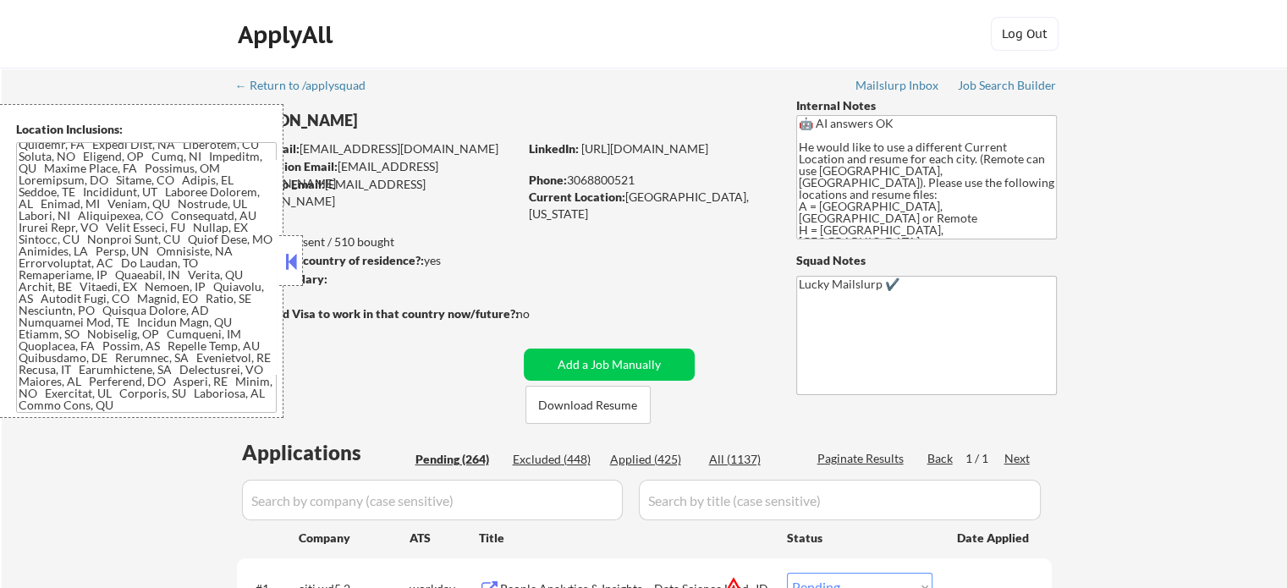
select select ""pending""
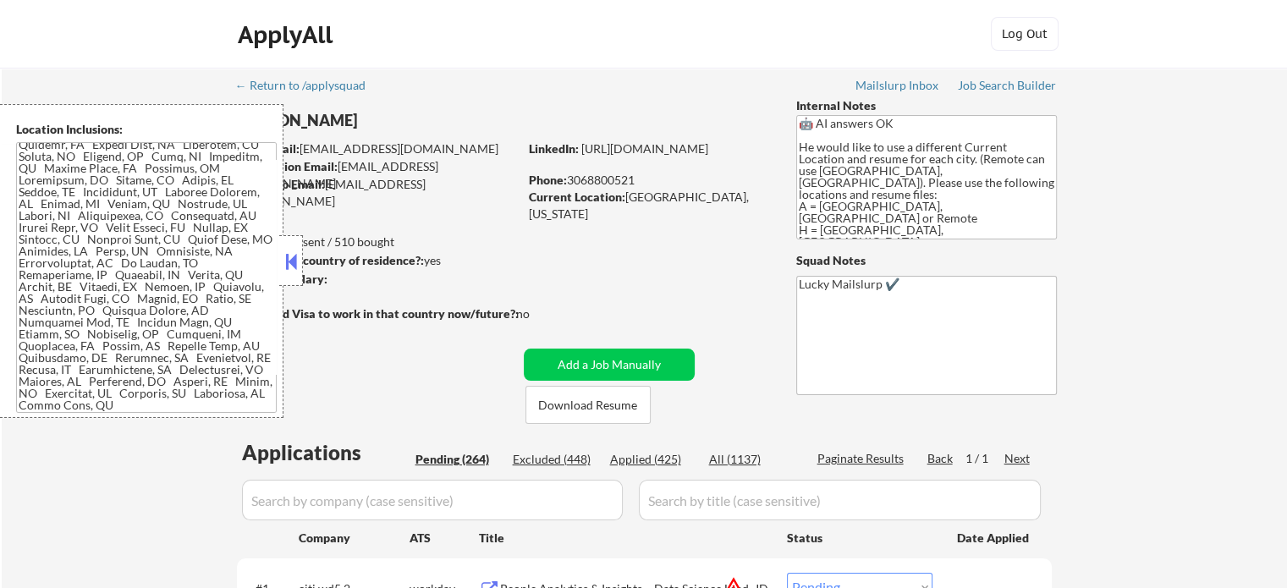
select select ""pending""
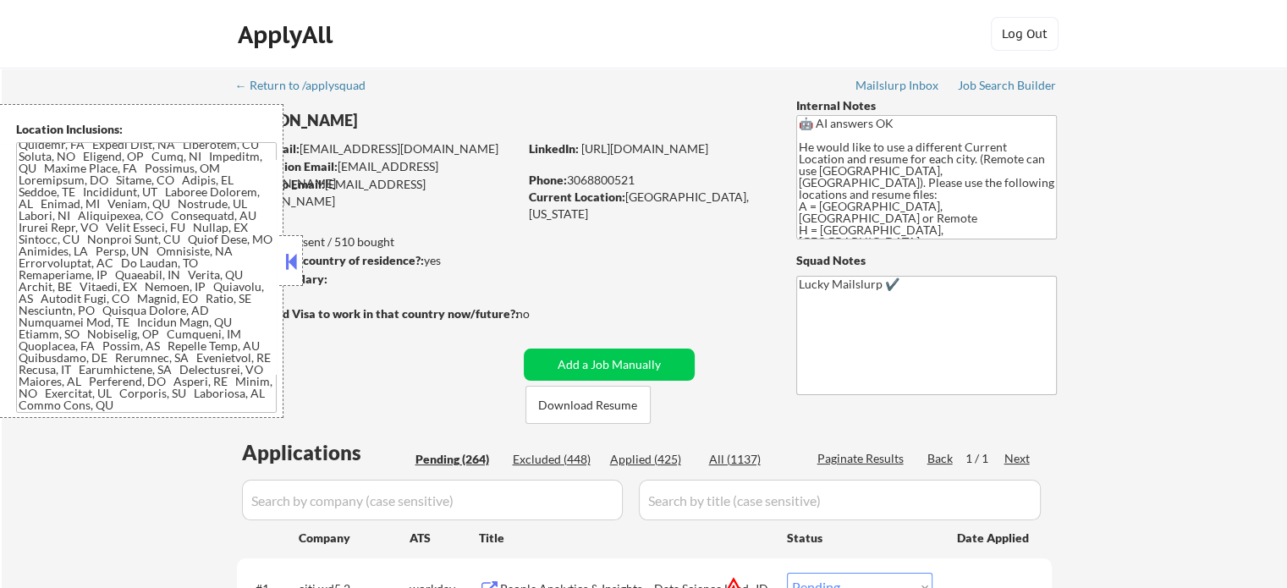
select select ""pending""
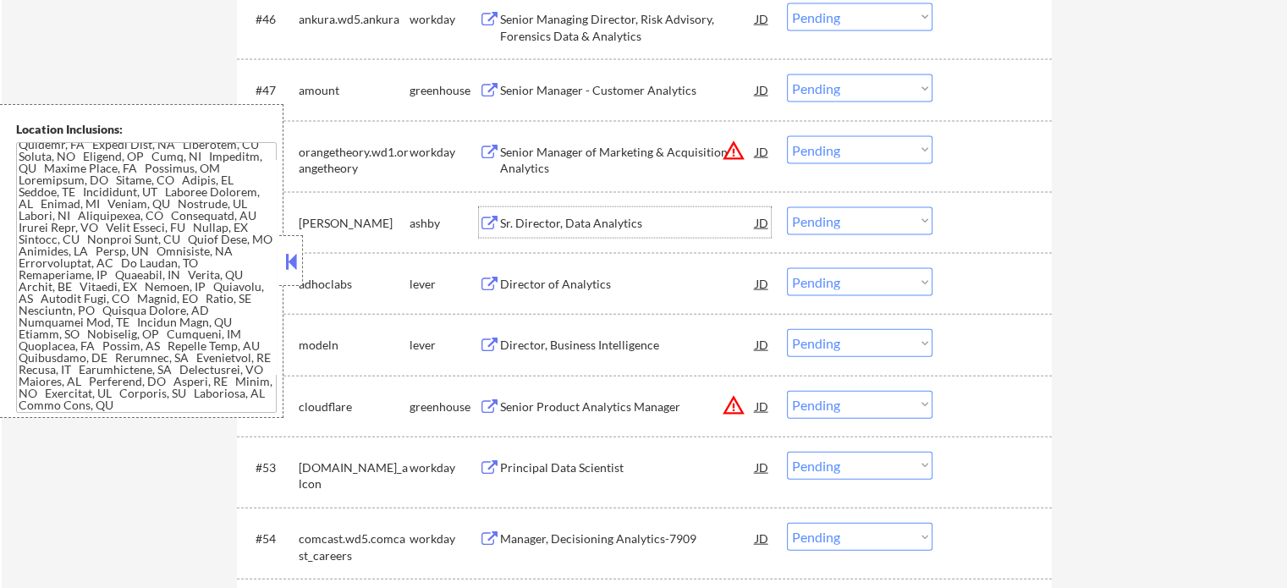
click at [563, 222] on div "Sr. Director, Data Analytics" at bounding box center [628, 223] width 256 height 17
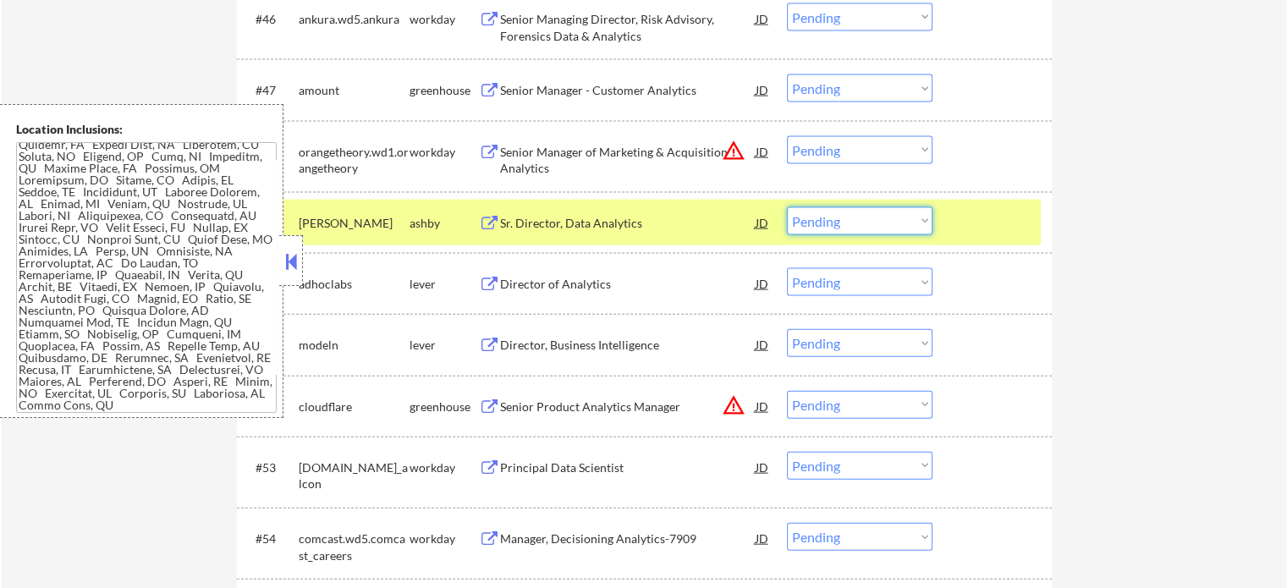
drag, startPoint x: 833, startPoint y: 221, endPoint x: 842, endPoint y: 221, distance: 9.3
click at [833, 221] on select "Choose an option... Pending Applied Excluded (Questions) Excluded (Expired) Exc…" at bounding box center [860, 221] width 146 height 28
click at [787, 207] on select "Choose an option... Pending Applied Excluded (Questions) Excluded (Expired) Exc…" at bounding box center [860, 221] width 146 height 28
click at [976, 229] on div at bounding box center [994, 222] width 74 height 30
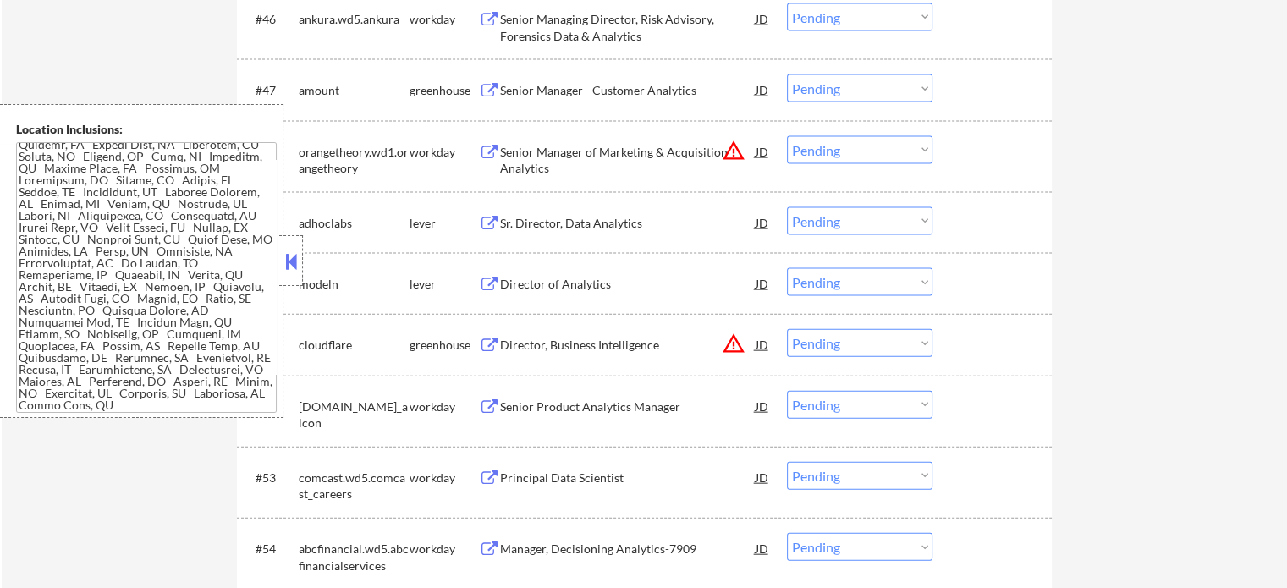
click at [553, 217] on div "Sr. Director, Data Analytics" at bounding box center [628, 223] width 256 height 17
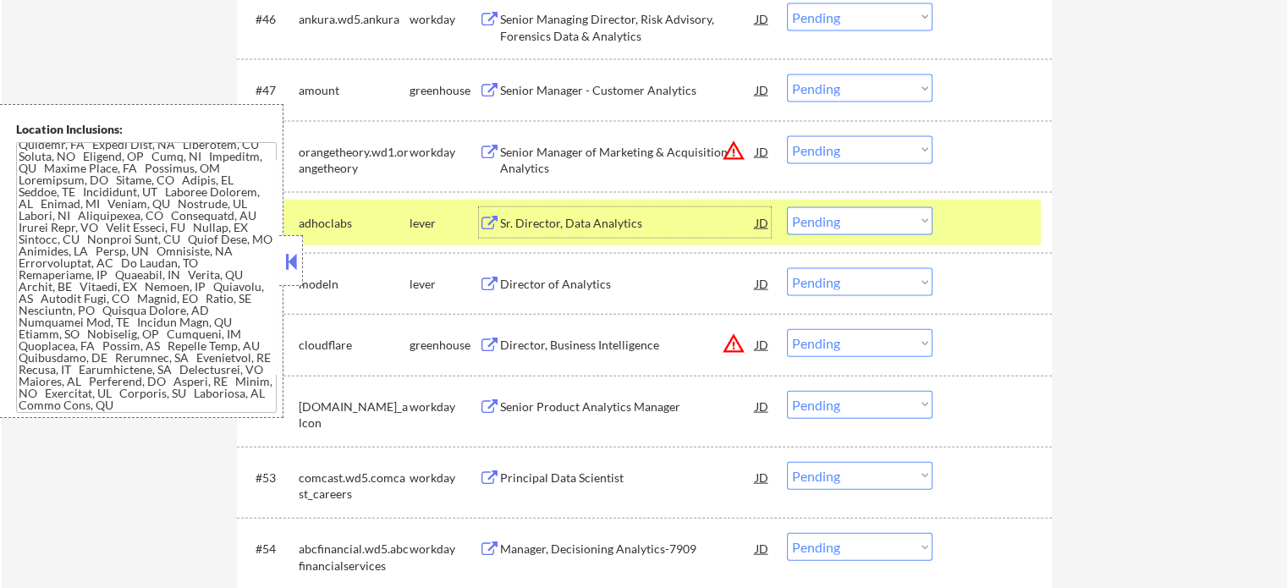
drag, startPoint x: 833, startPoint y: 219, endPoint x: 833, endPoint y: 231, distance: 11.8
click at [833, 219] on select "Choose an option... Pending Applied Excluded (Questions) Excluded (Expired) Exc…" at bounding box center [860, 221] width 146 height 28
click at [787, 207] on select "Choose an option... Pending Applied Excluded (Questions) Excluded (Expired) Exc…" at bounding box center [860, 221] width 146 height 28
click at [962, 225] on div at bounding box center [994, 222] width 74 height 30
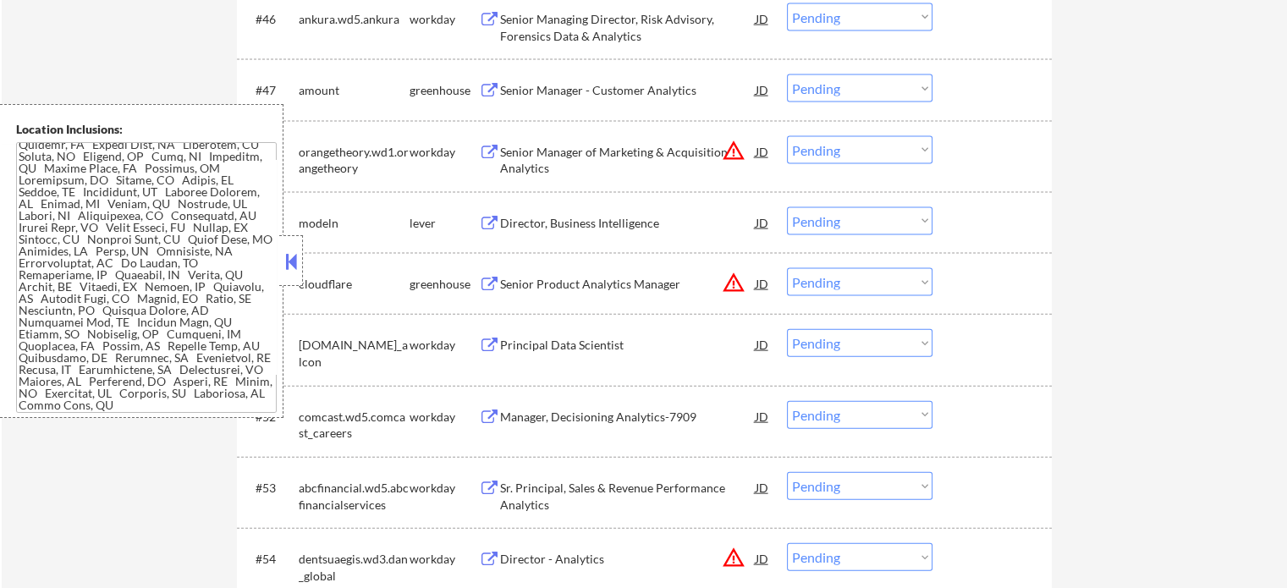
click at [559, 223] on div "Director, Business Intelligence" at bounding box center [628, 223] width 256 height 17
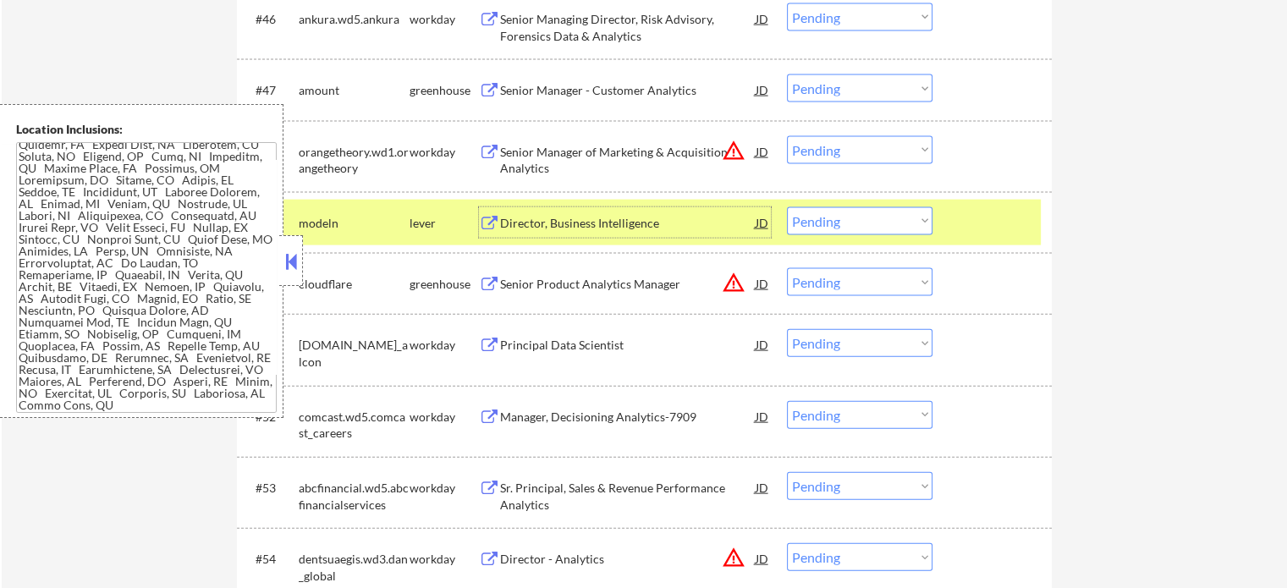
click at [812, 224] on select "Choose an option... Pending Applied Excluded (Questions) Excluded (Expired) Exc…" at bounding box center [860, 221] width 146 height 28
click at [787, 207] on select "Choose an option... Pending Applied Excluded (Questions) Excluded (Expired) Exc…" at bounding box center [860, 221] width 146 height 28
click at [1001, 225] on div at bounding box center [994, 222] width 74 height 30
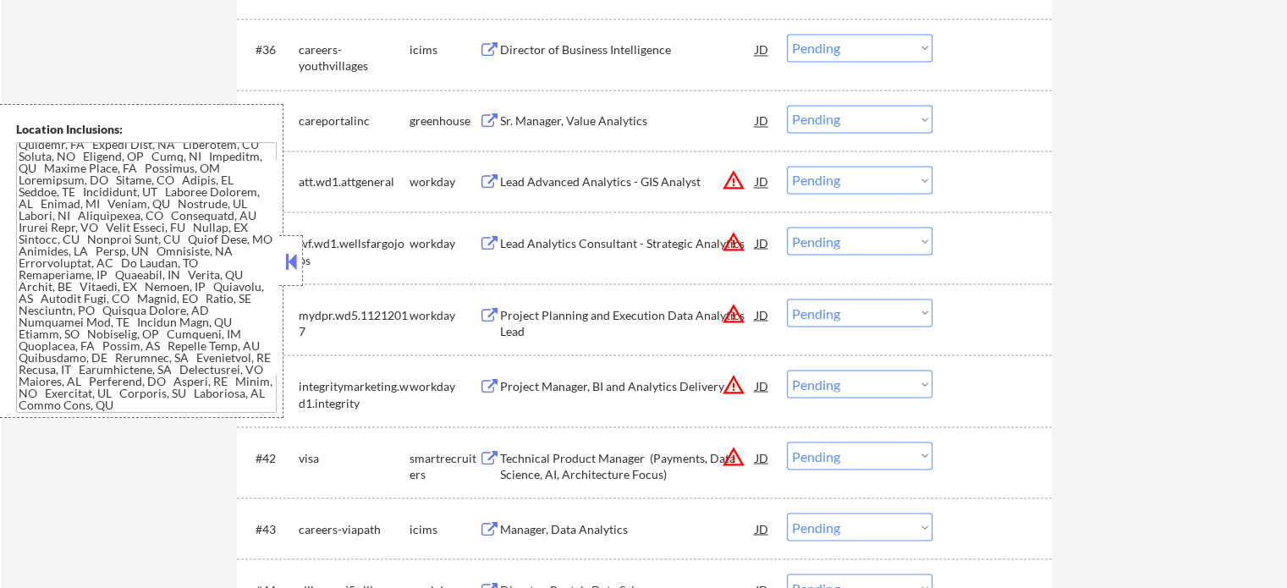
scroll to position [2949, 0]
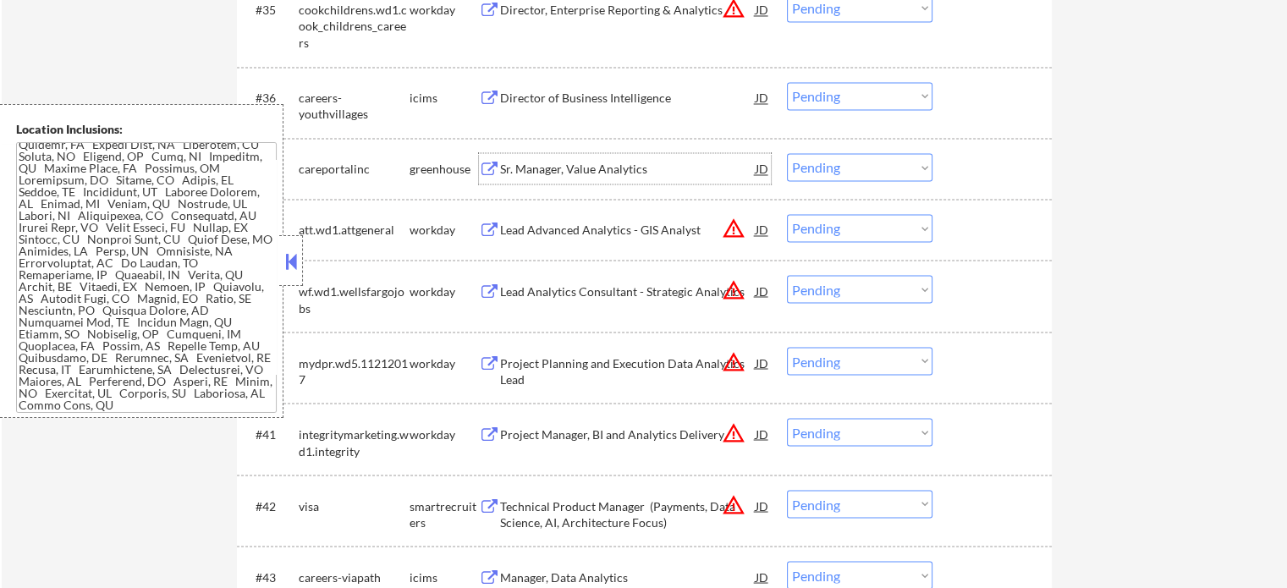
click at [520, 162] on div "Sr. Manager, Value Analytics" at bounding box center [628, 169] width 256 height 17
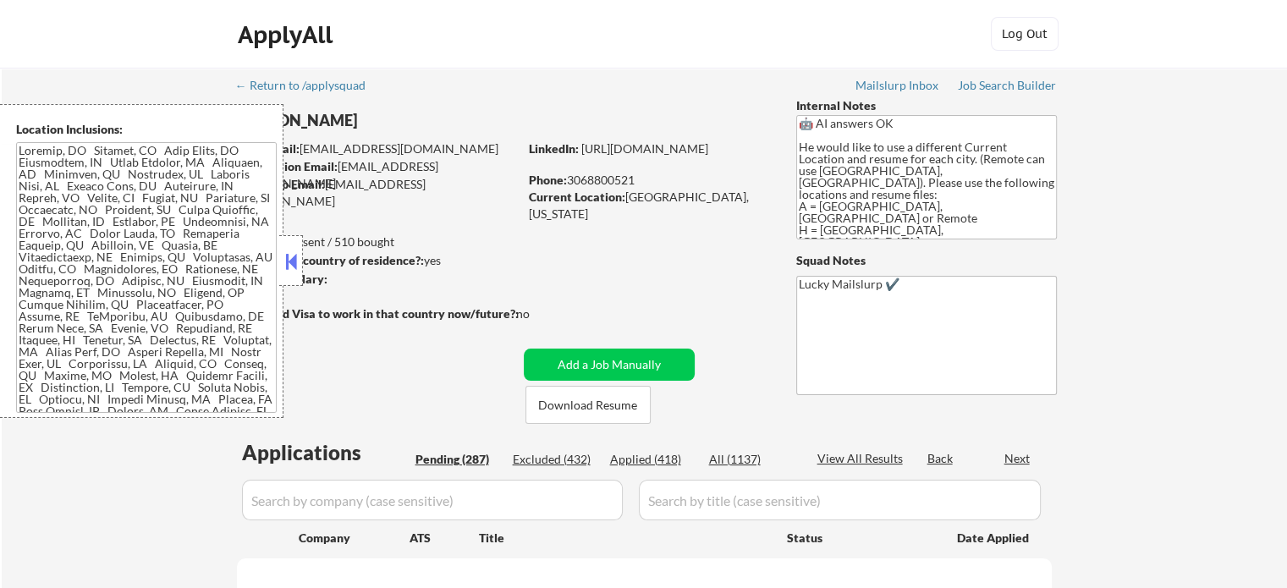
select select ""pending""
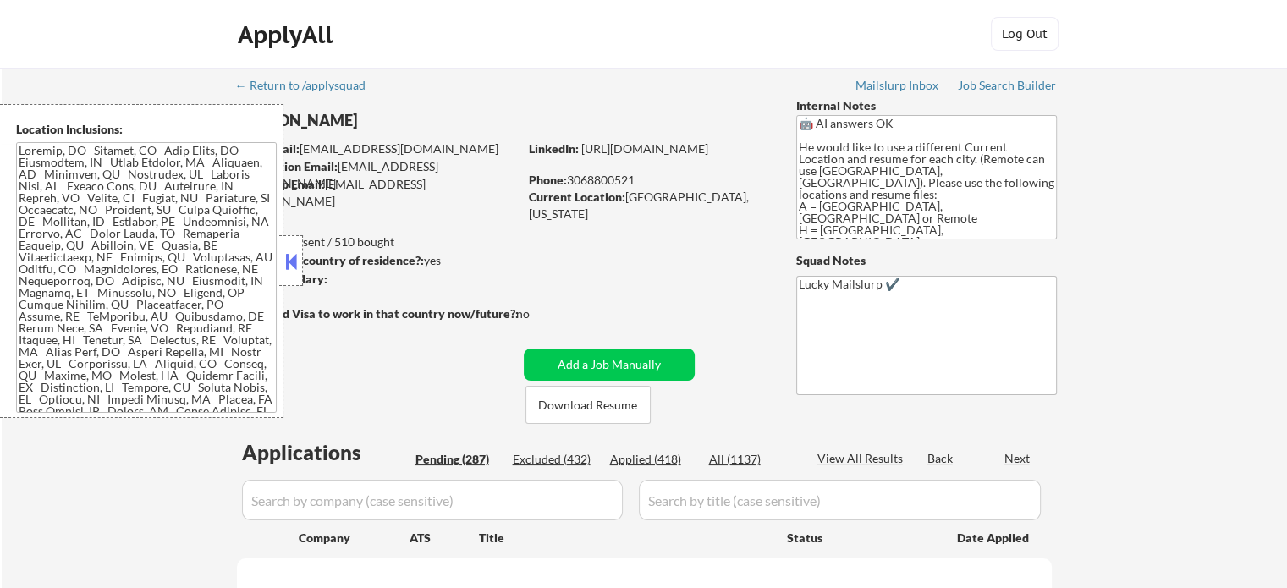
select select ""pending""
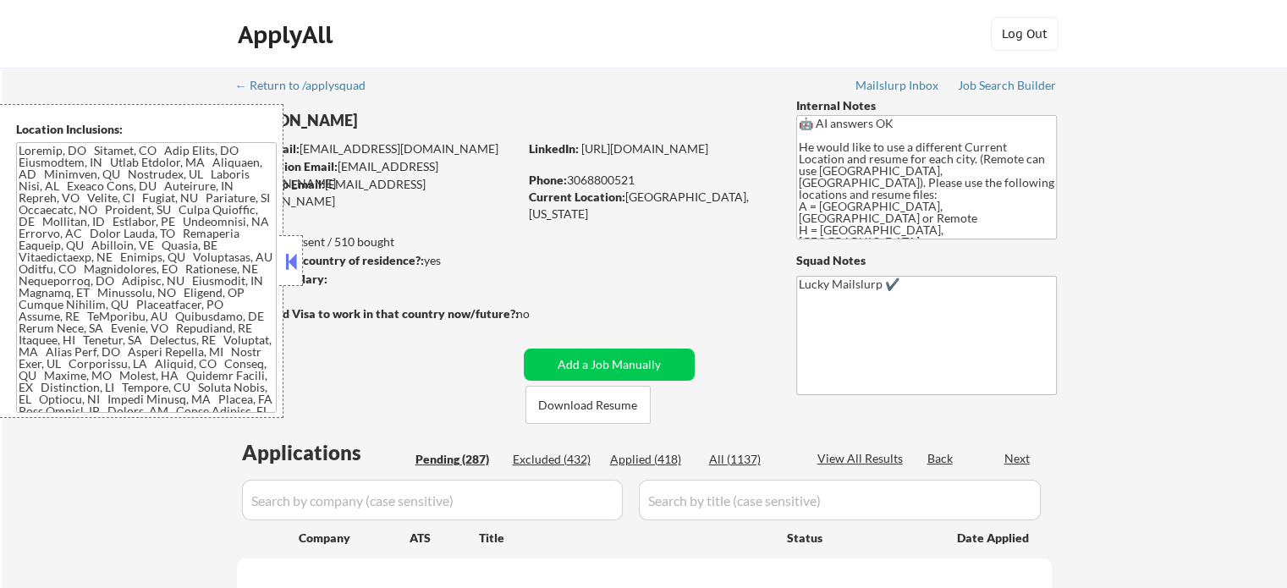
select select ""pending""
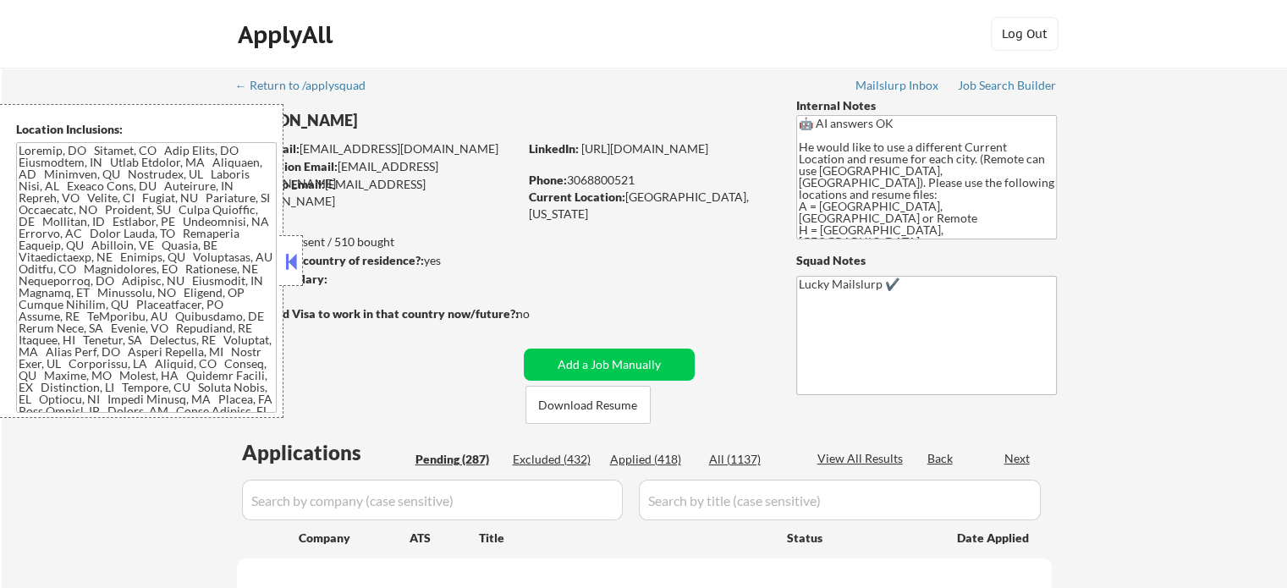
select select ""pending""
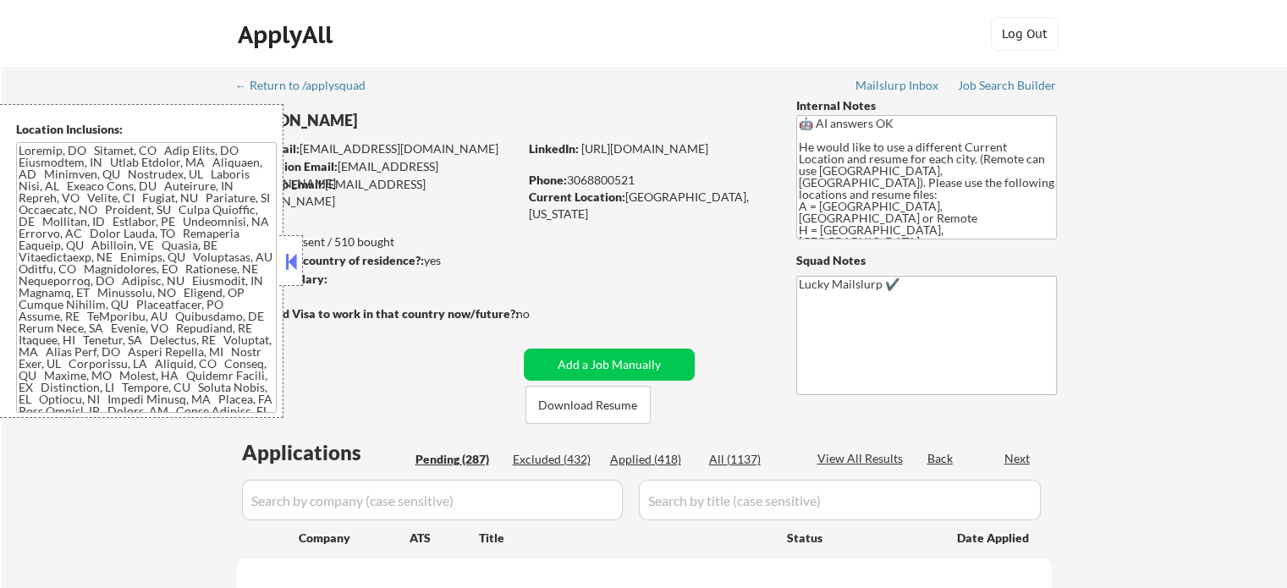
select select ""pending""
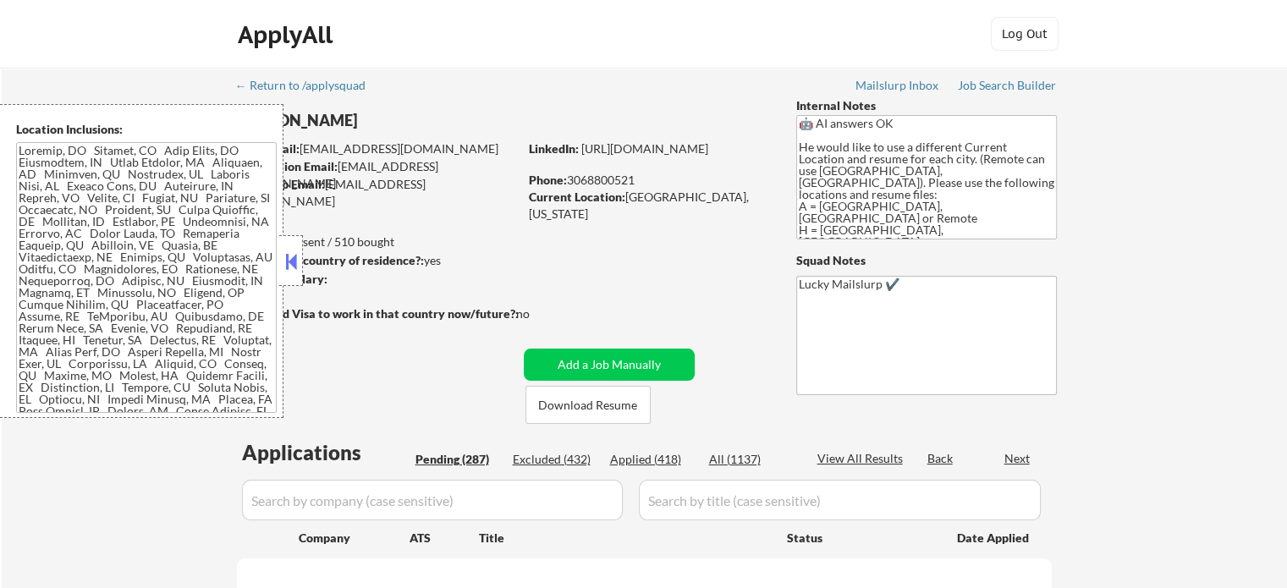
select select ""pending""
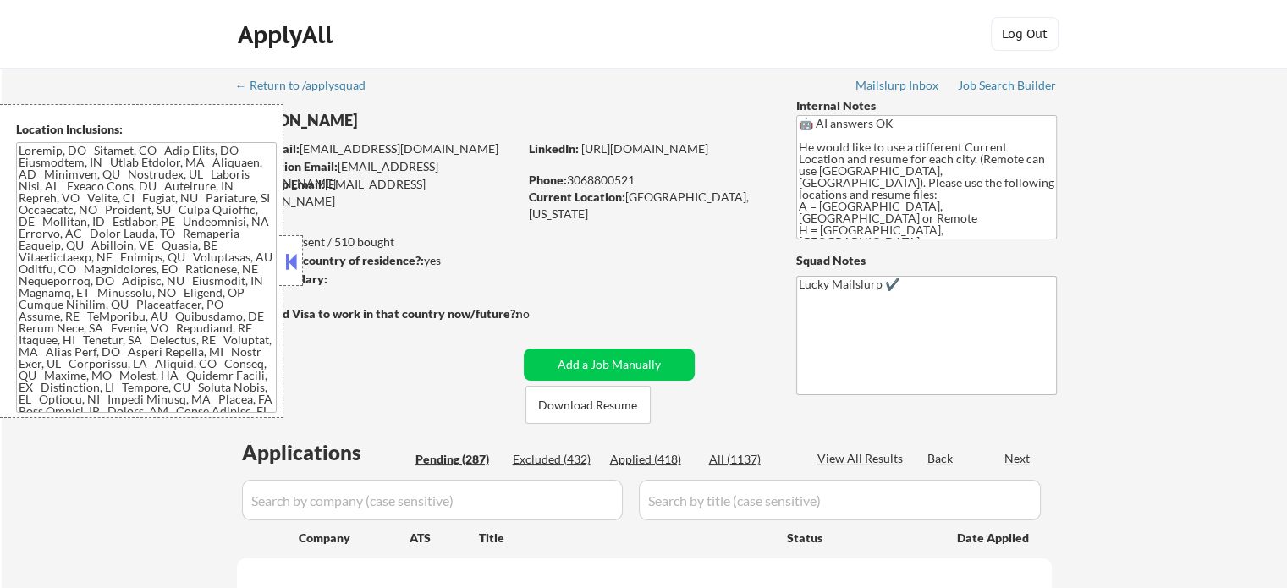
select select ""pending""
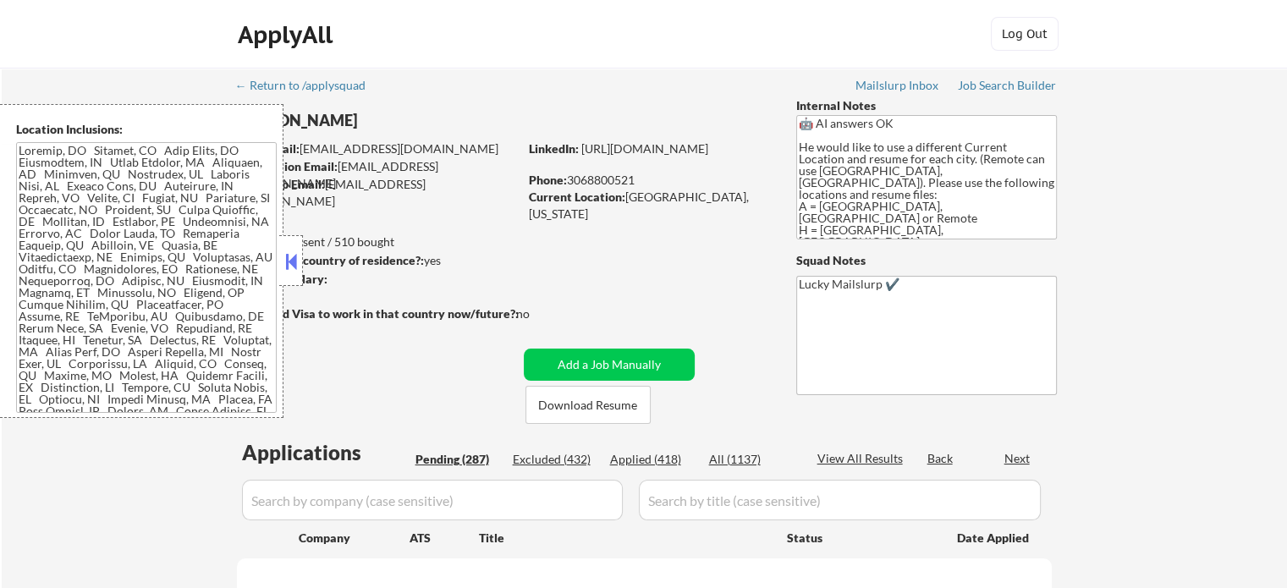
select select ""pending""
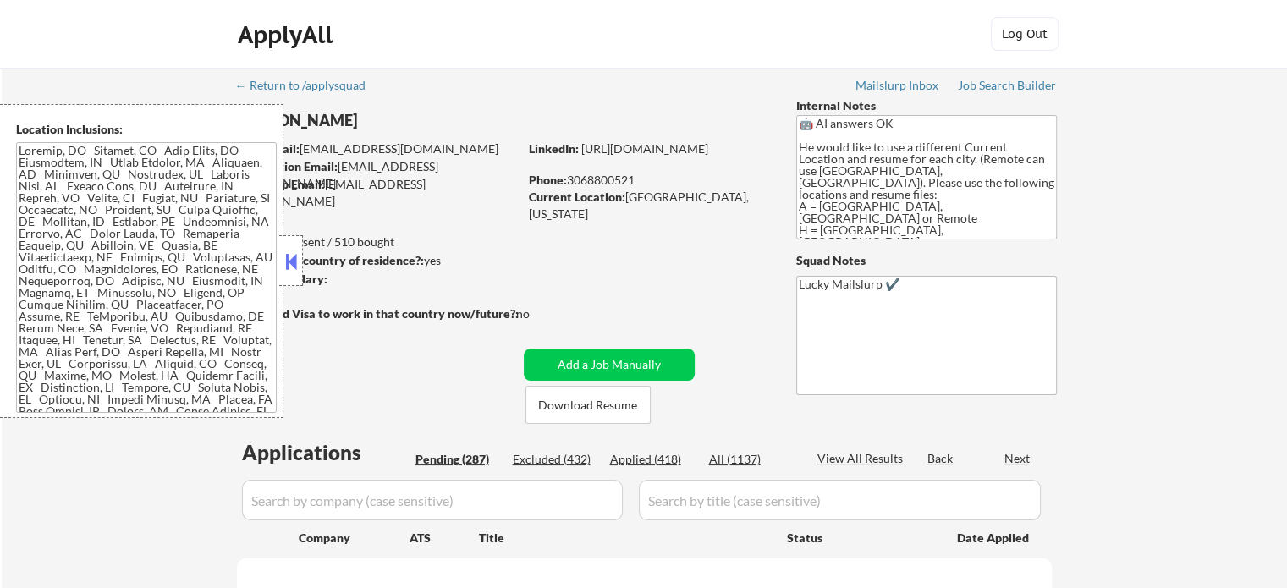
select select ""pending""
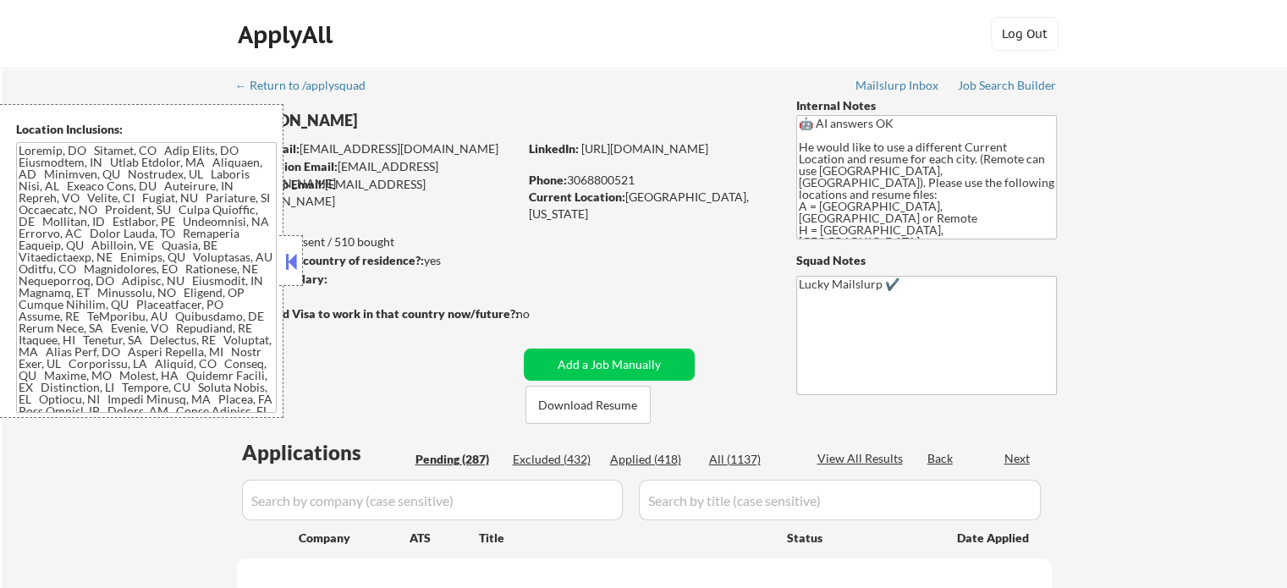
select select ""pending""
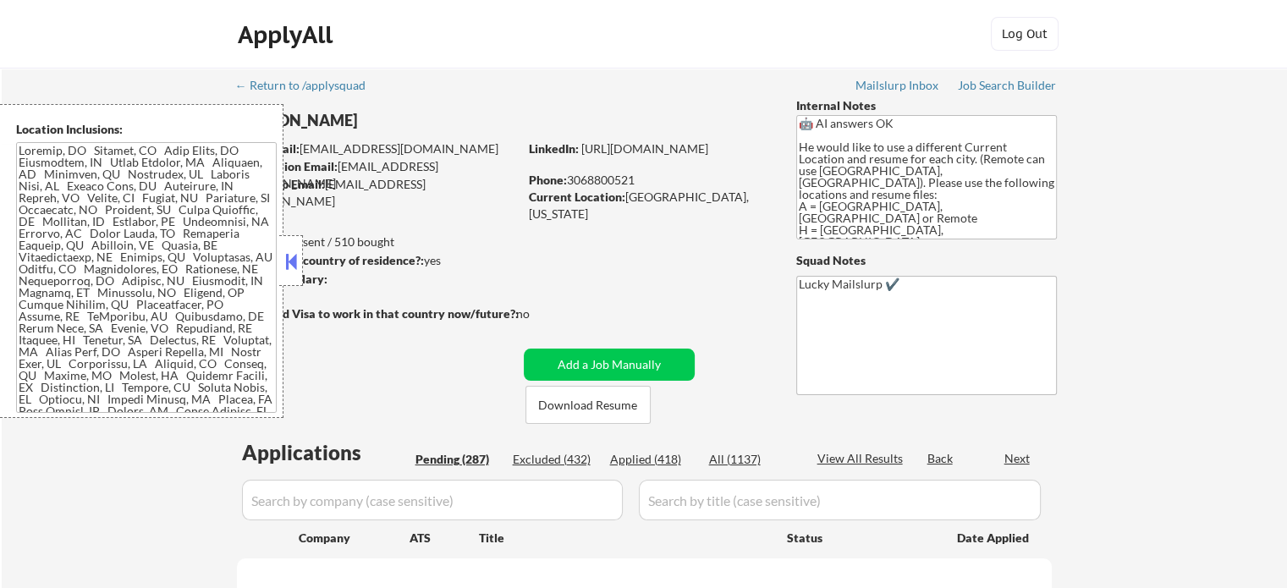
select select ""pending""
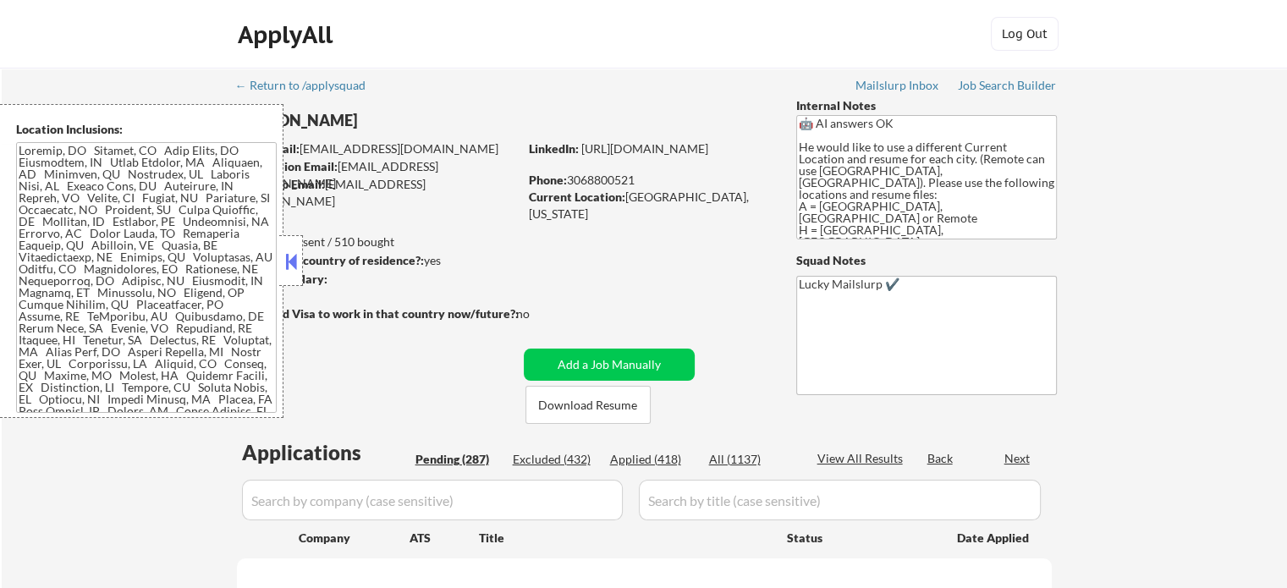
select select ""pending""
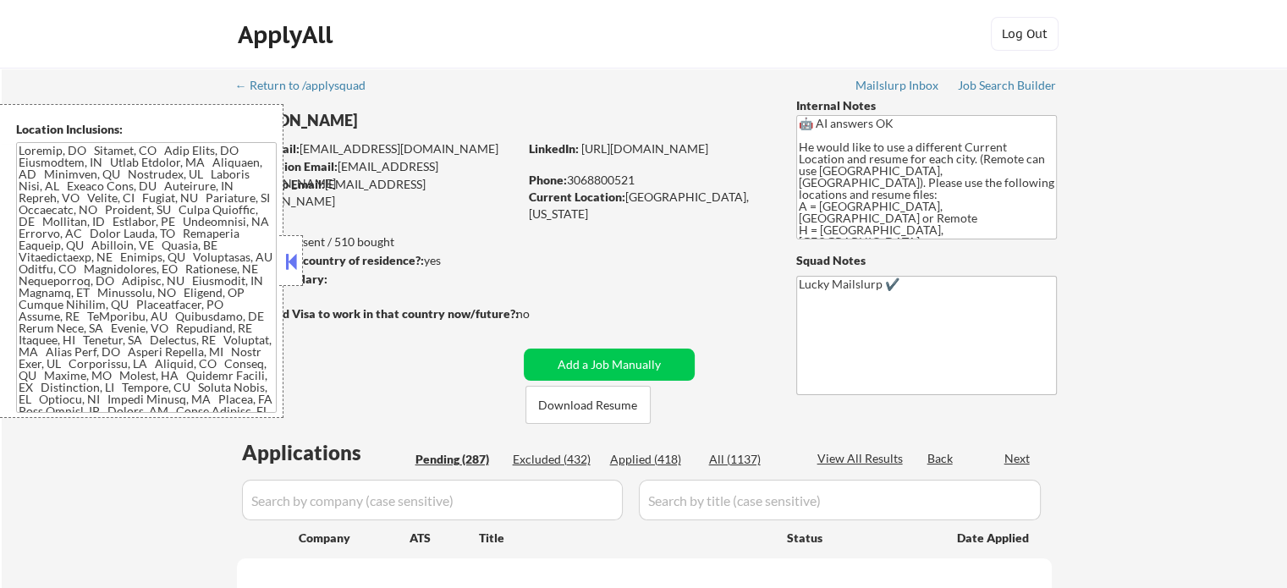
select select ""pending""
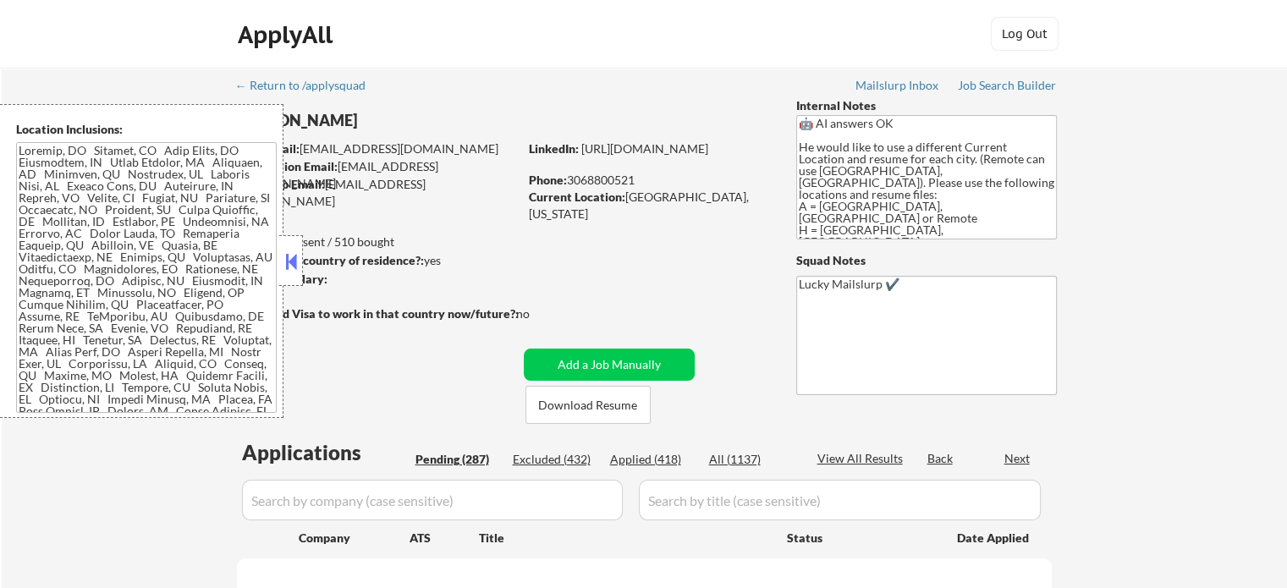
select select ""pending""
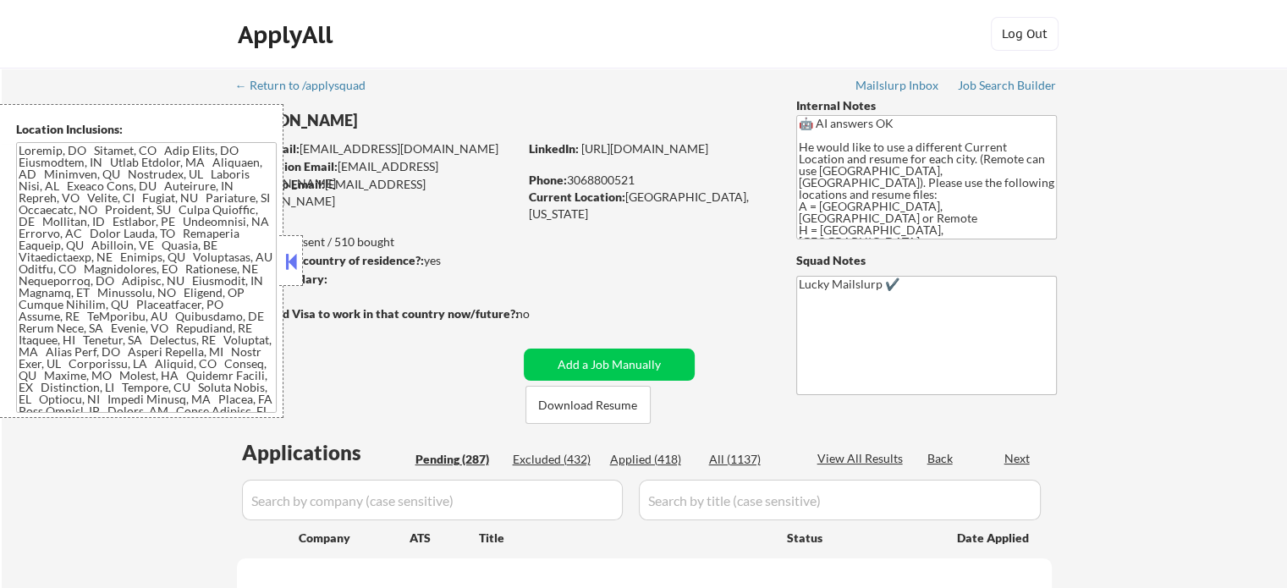
select select ""pending""
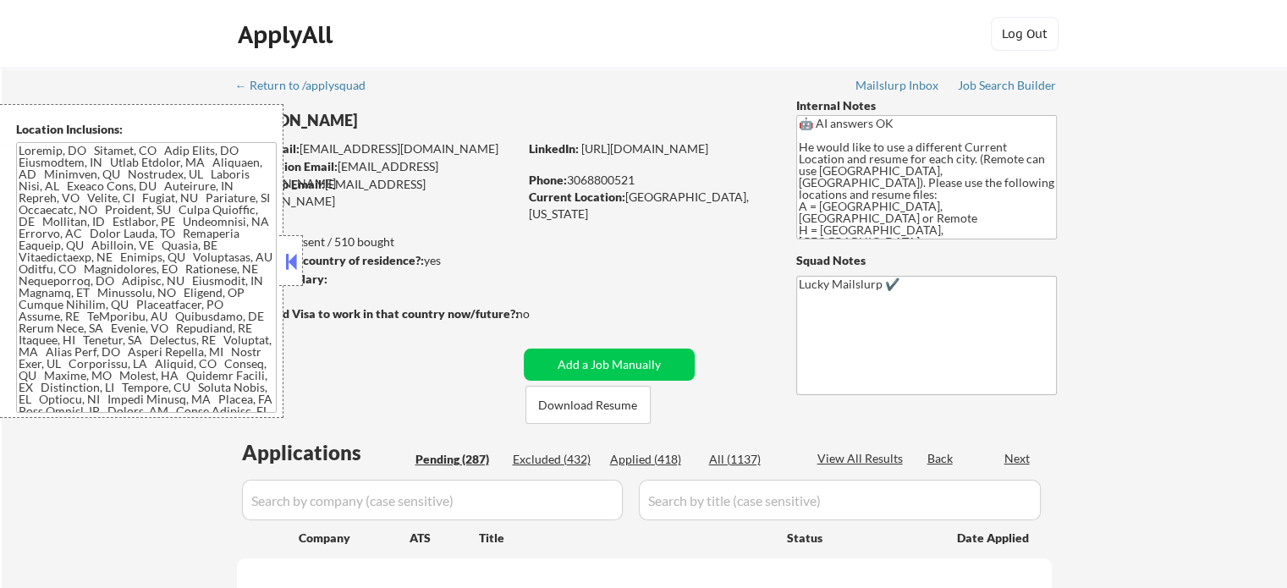
select select ""pending""
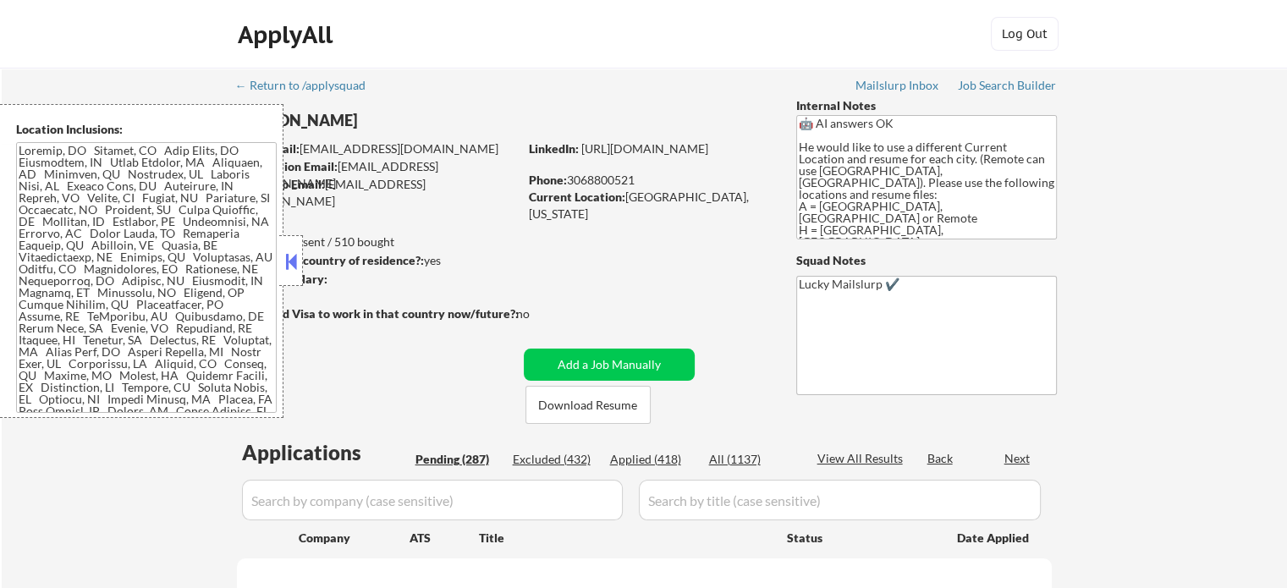
select select ""pending""
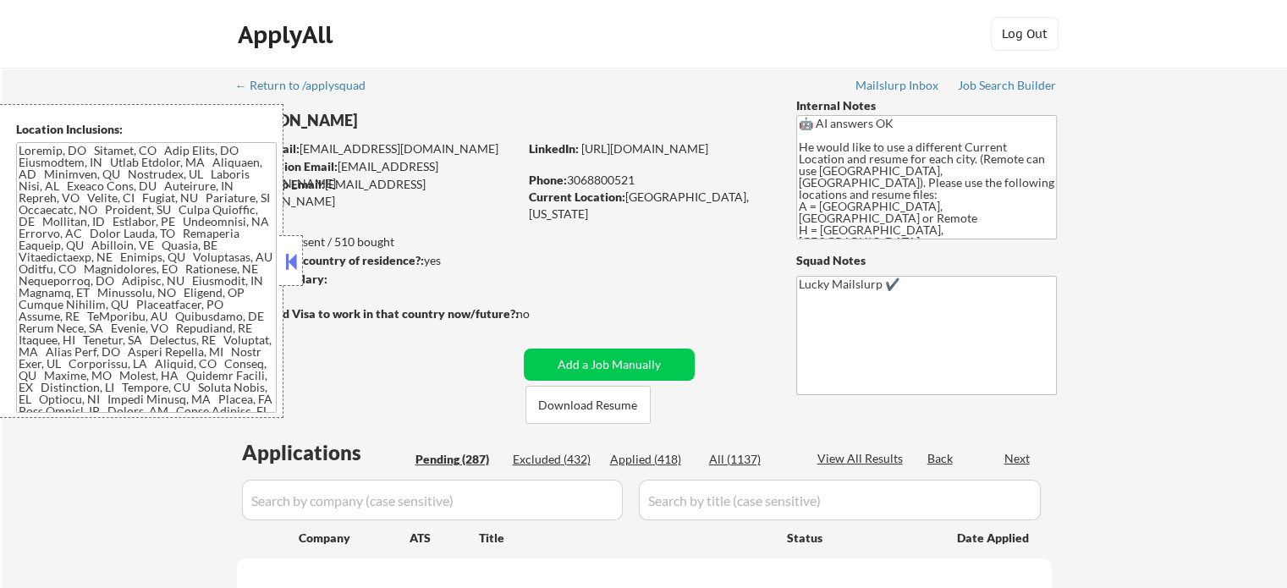
select select ""pending""
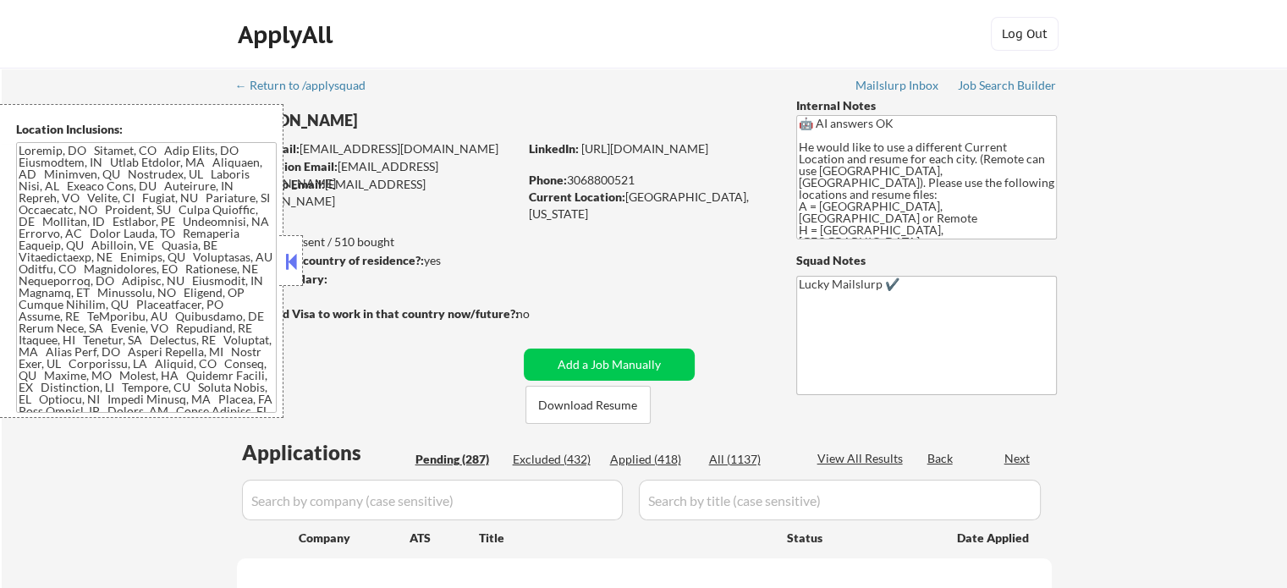
select select ""pending""
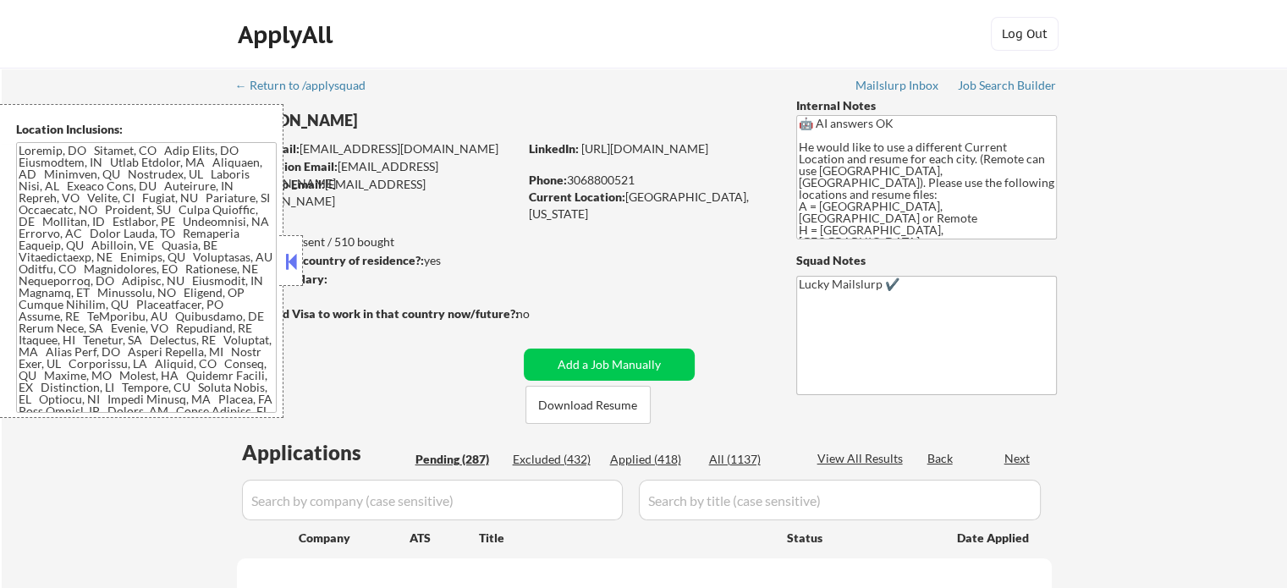
select select ""pending""
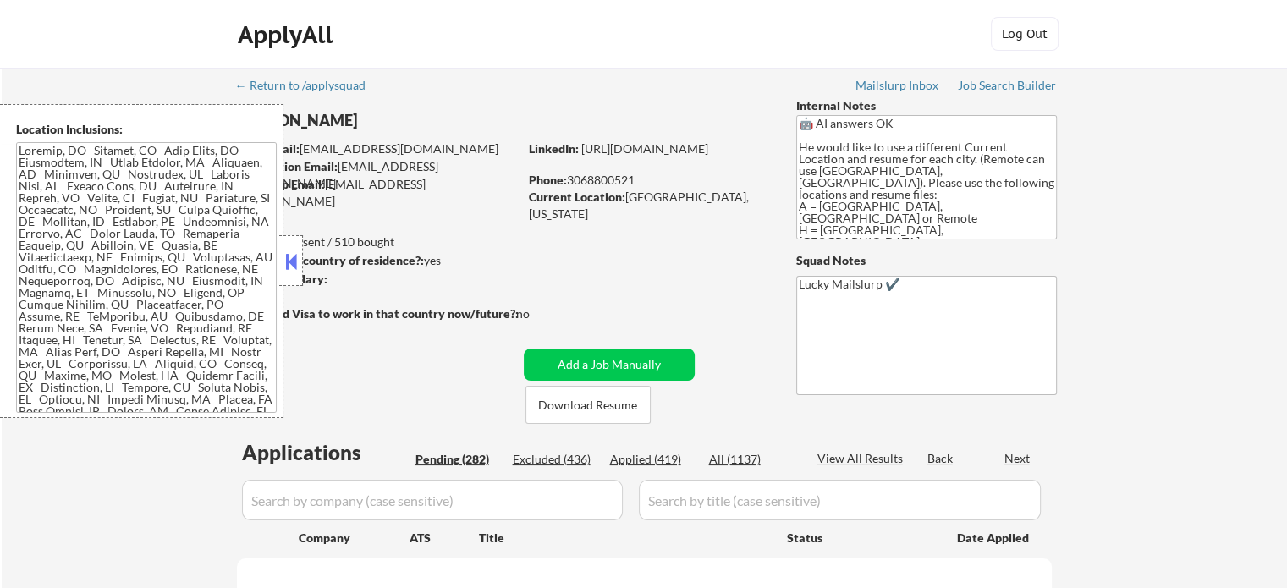
select select ""pending""
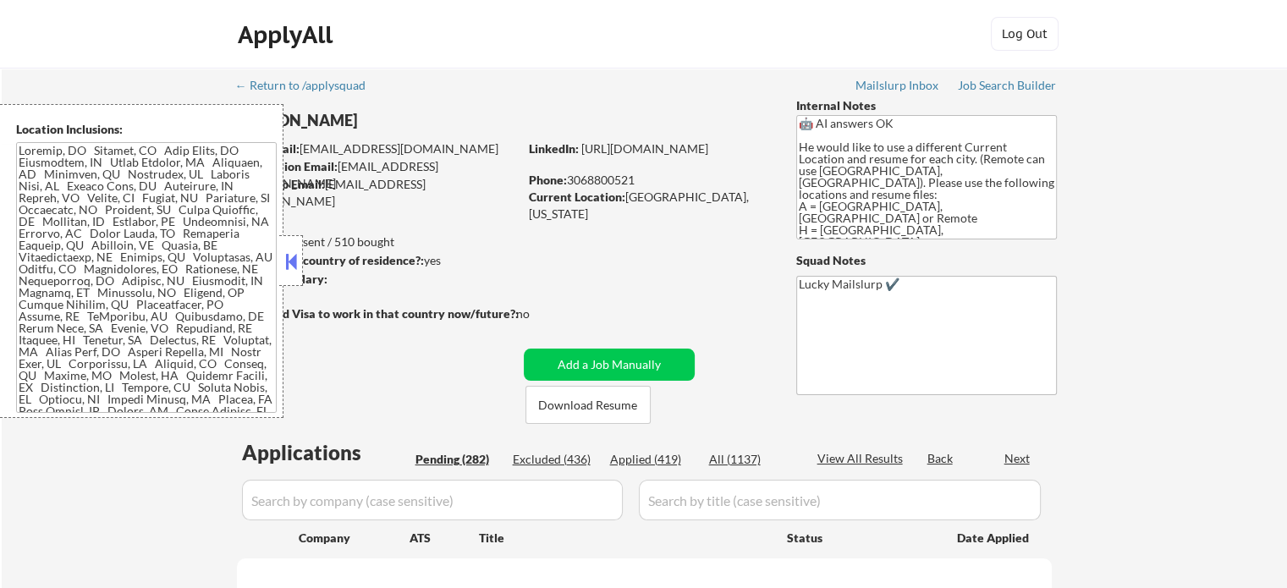
select select ""pending""
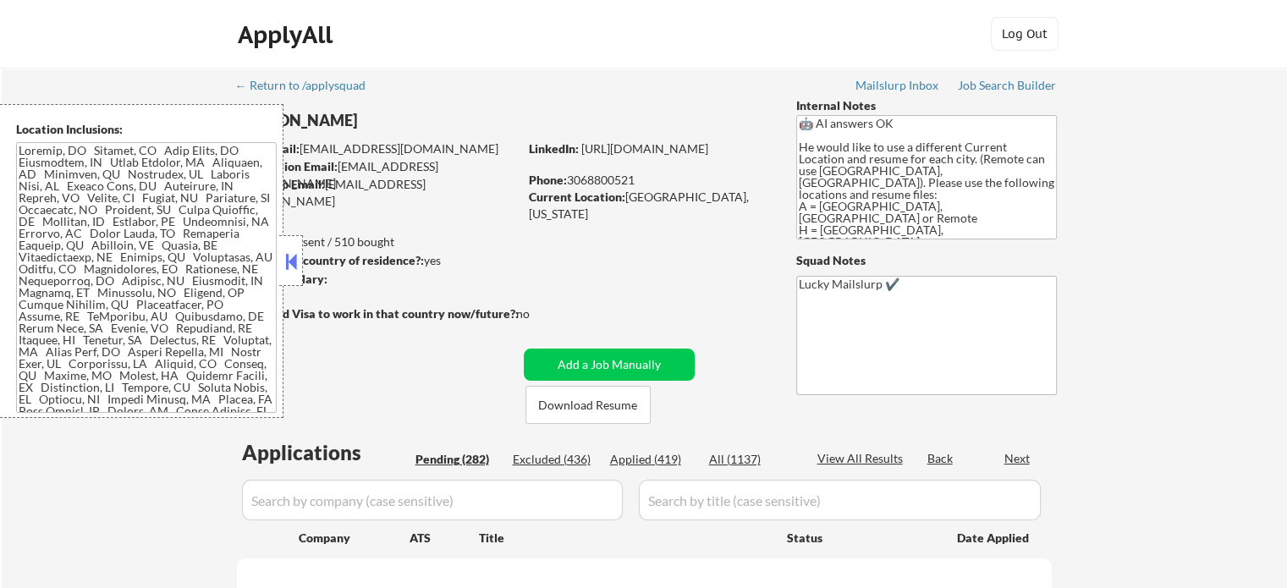
select select ""pending""
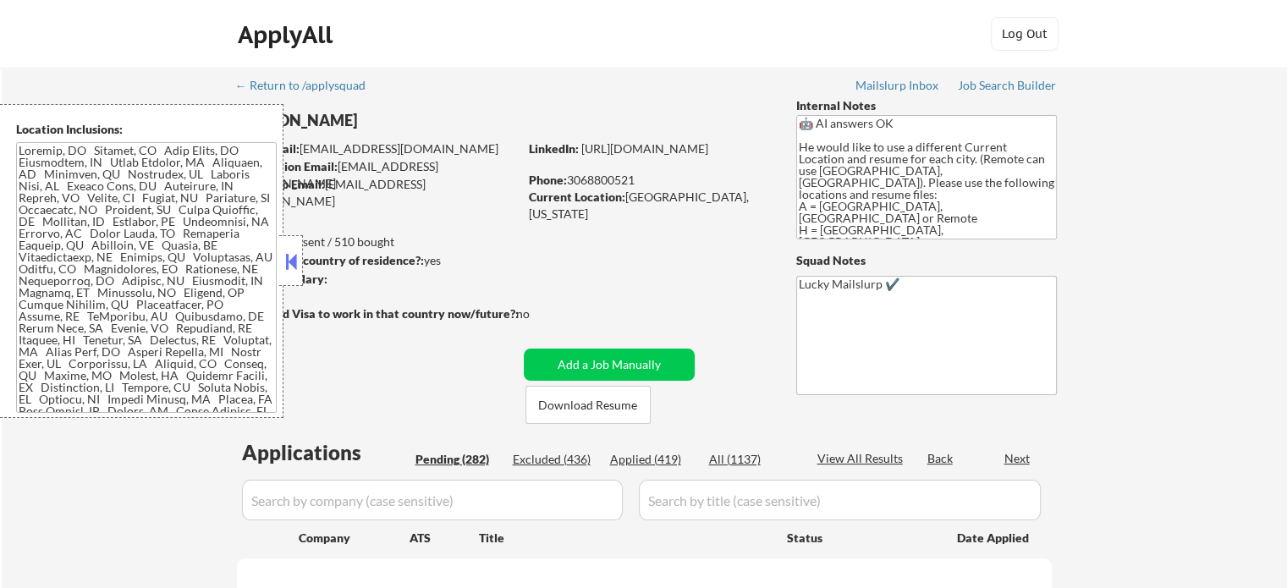
select select ""pending""
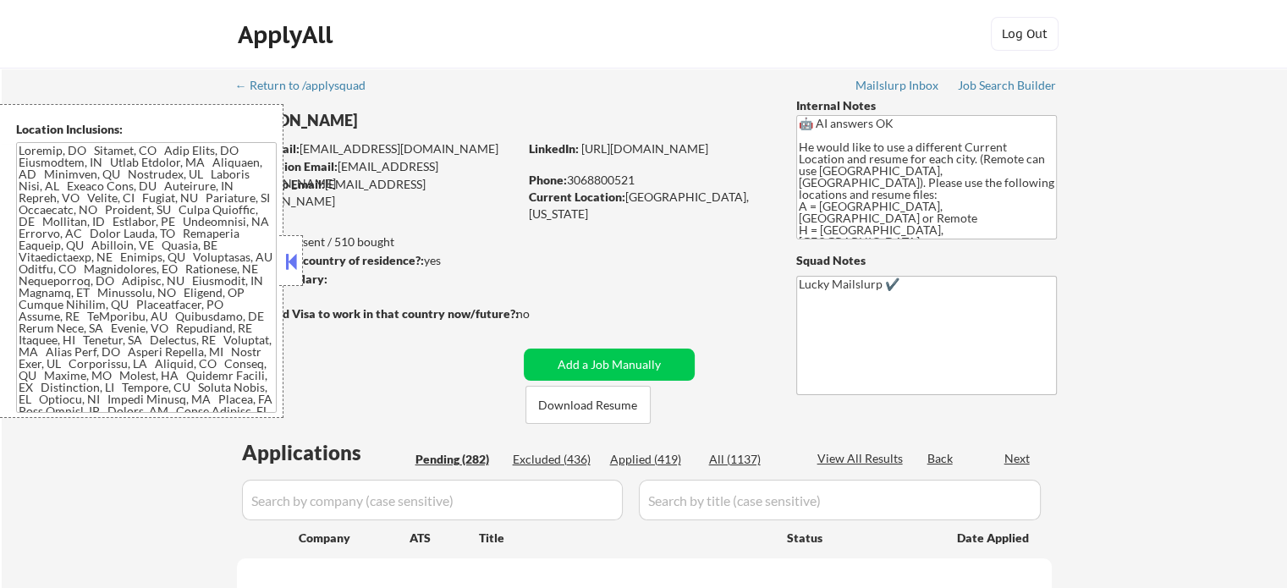
select select ""pending""
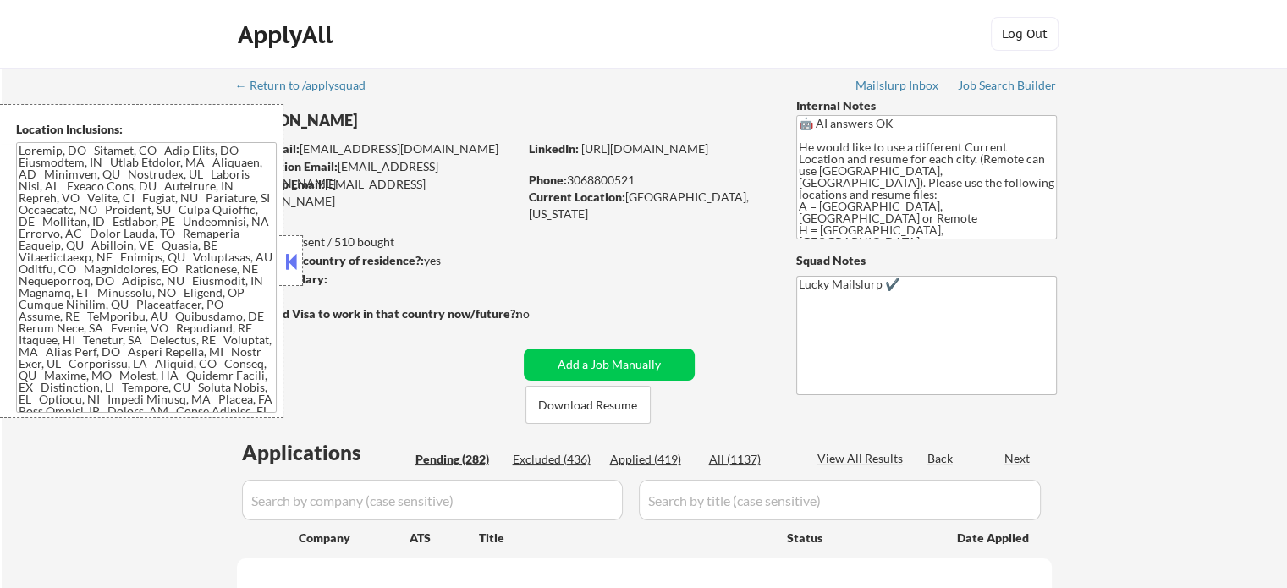
select select ""pending""
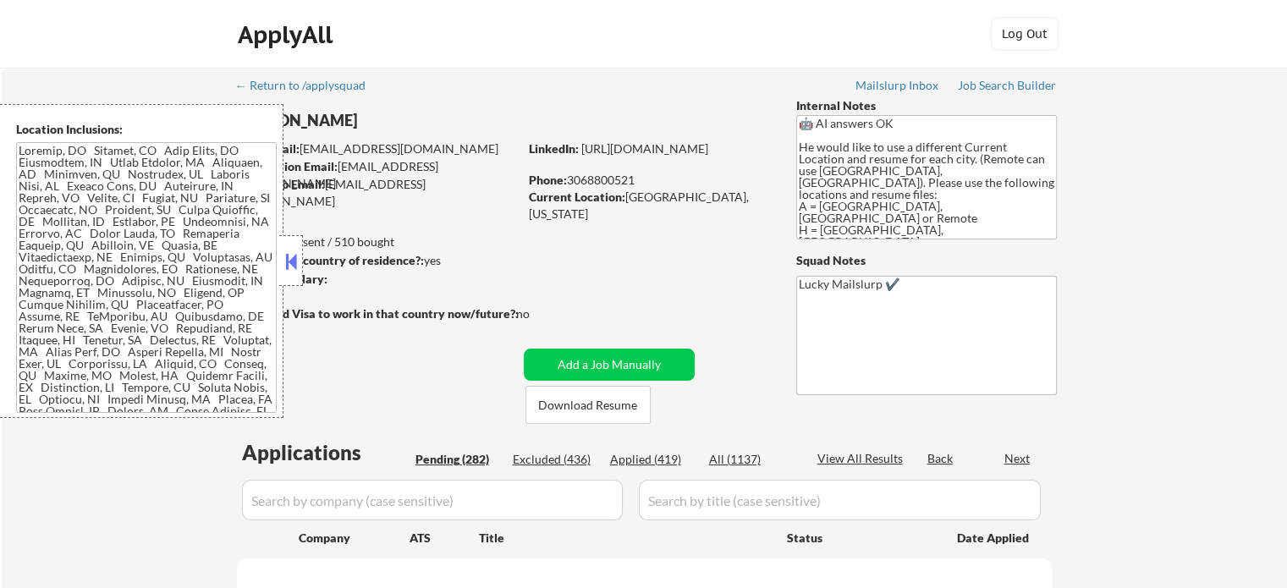
select select ""pending""
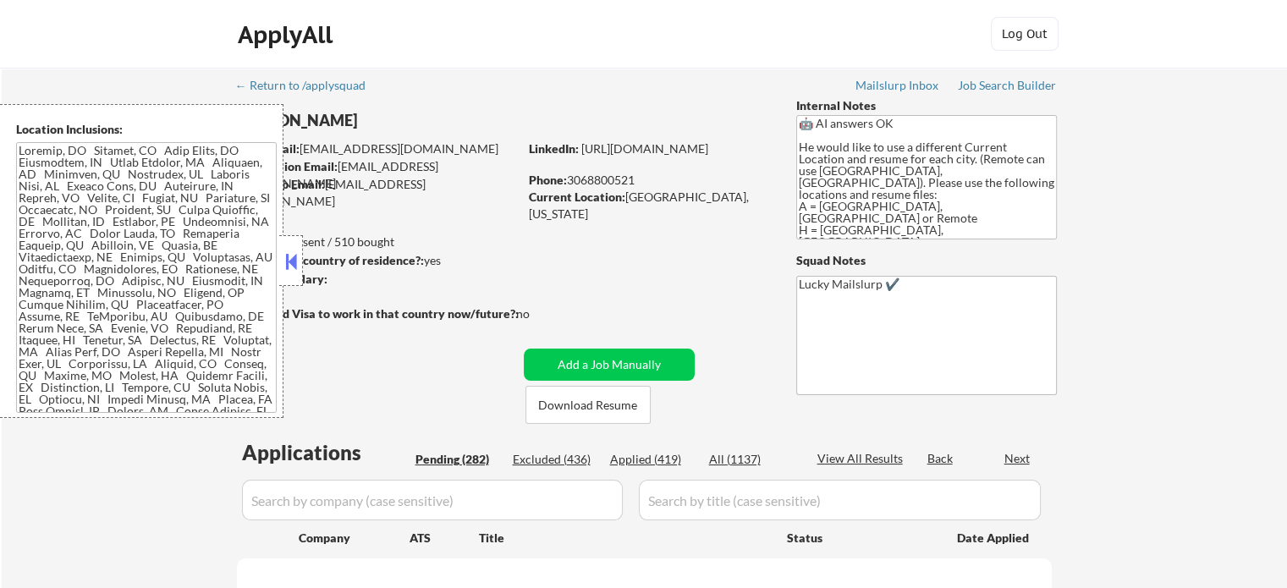
select select ""pending""
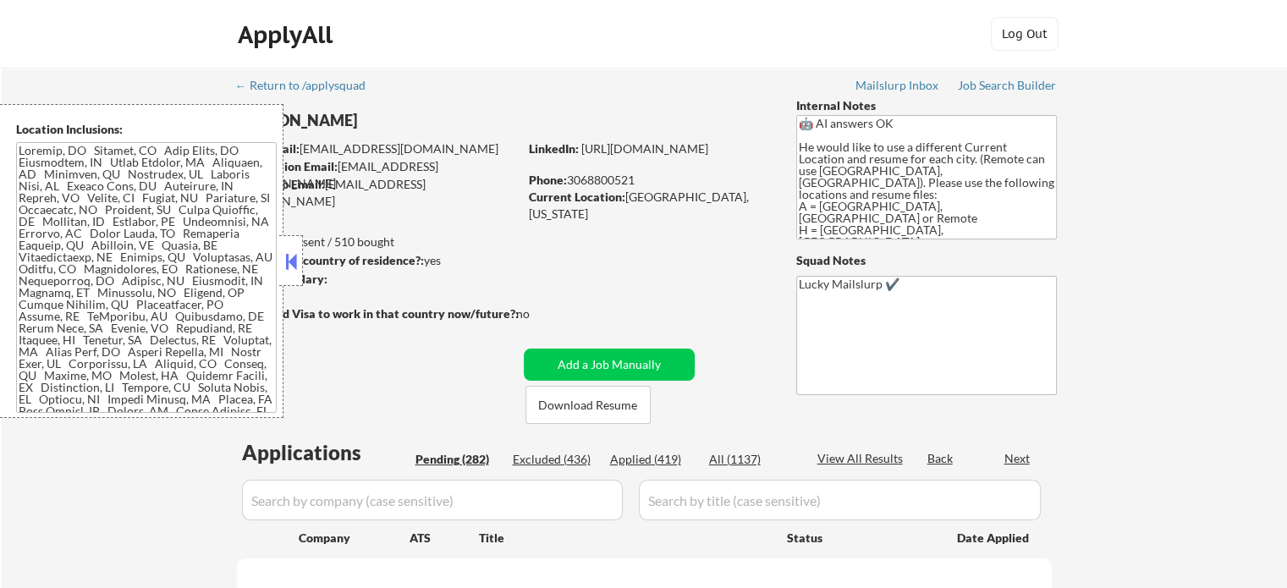
select select ""pending""
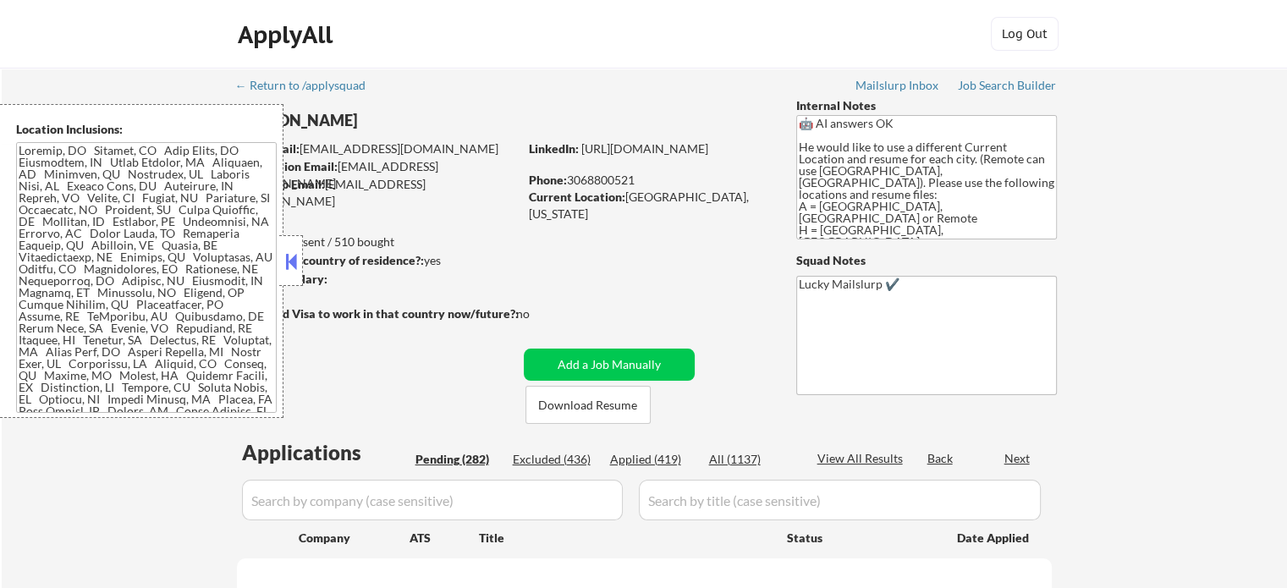
select select ""pending""
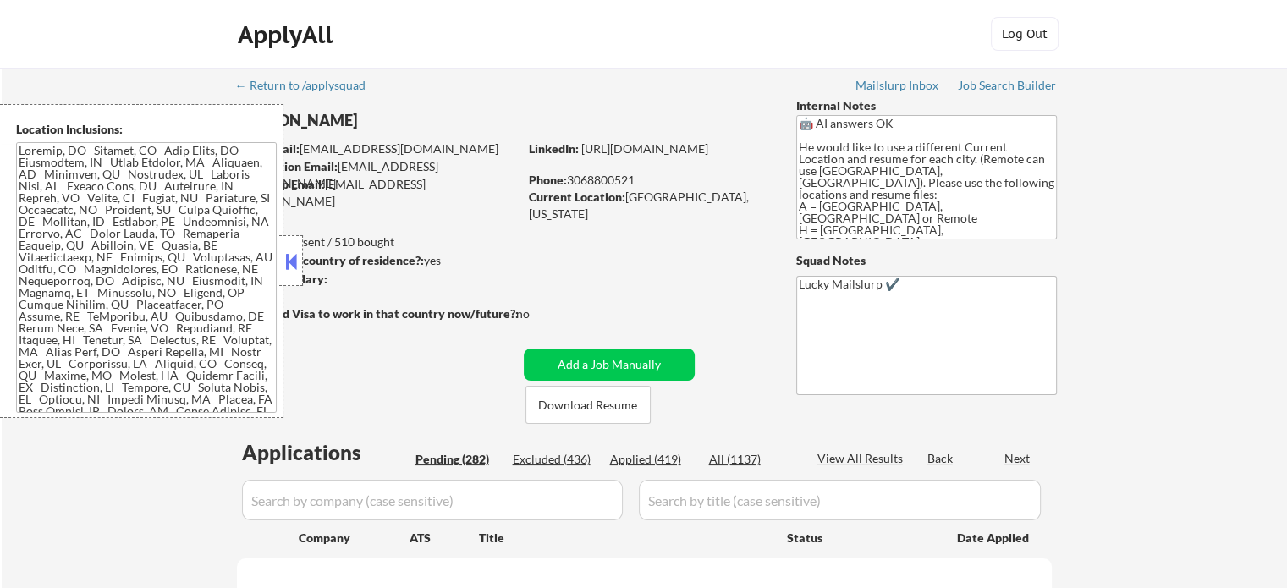
select select ""pending""
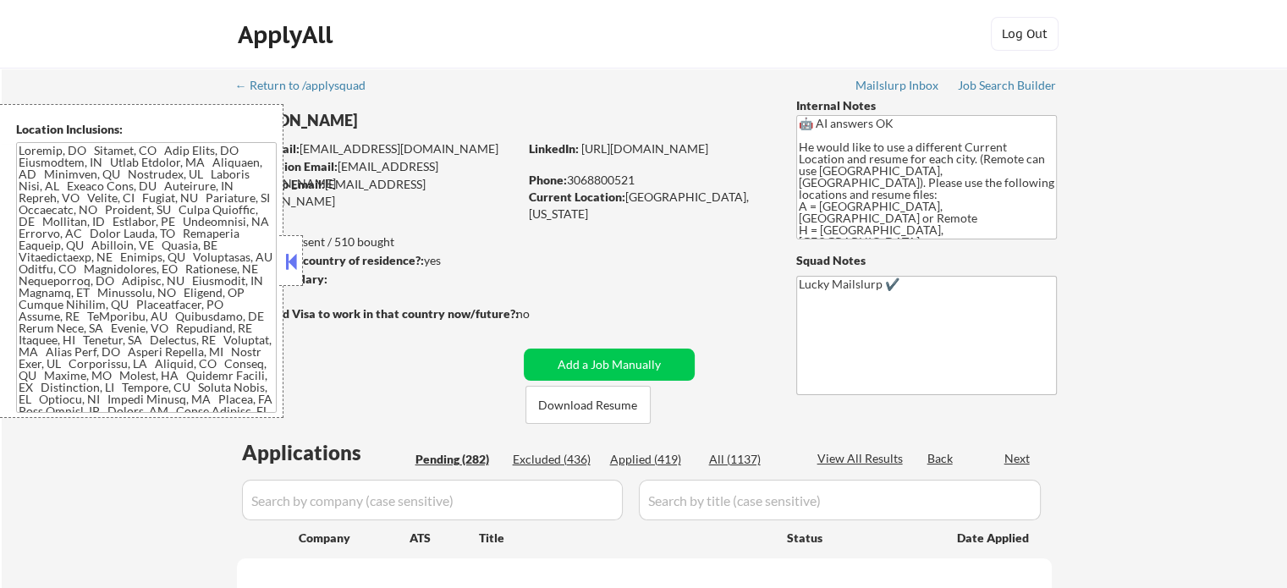
select select ""pending""
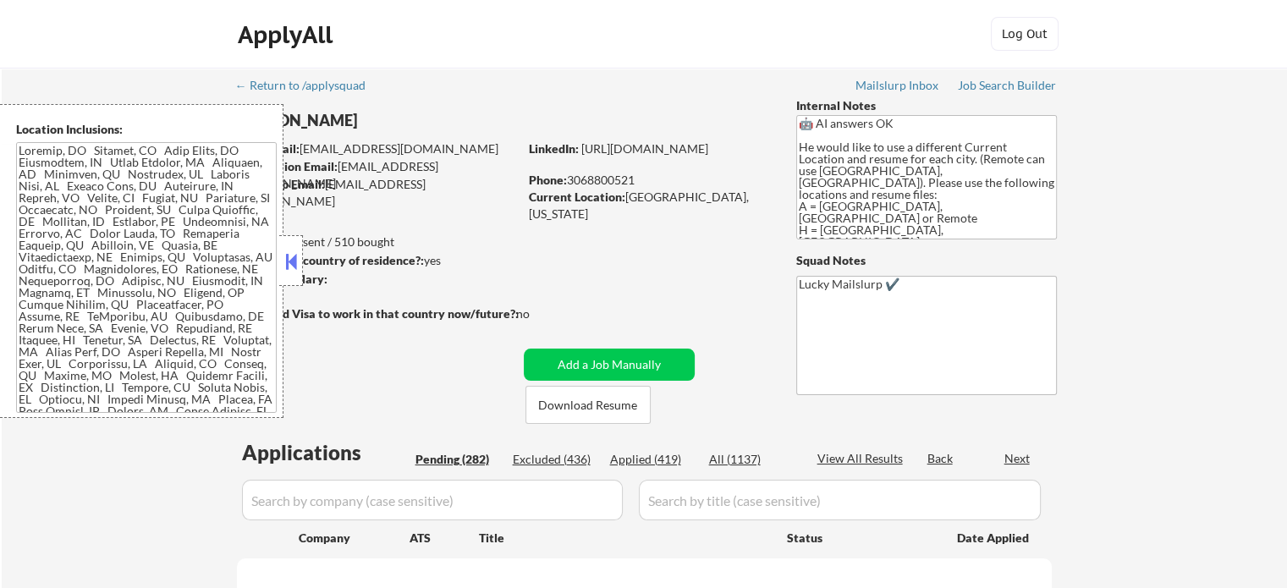
select select ""pending""
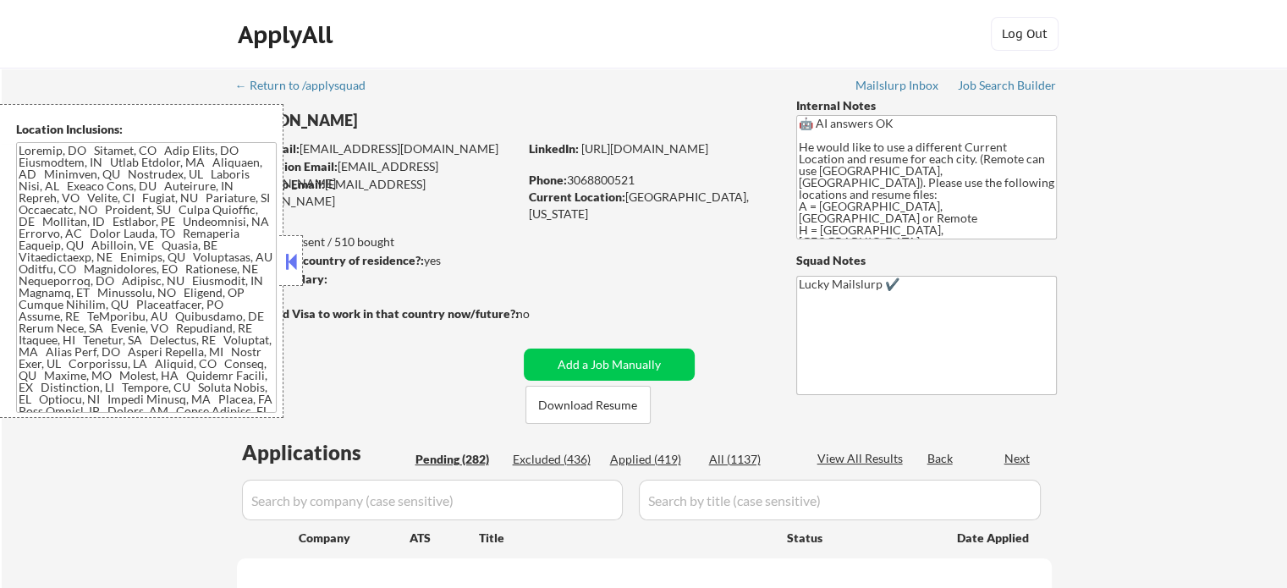
select select ""pending""
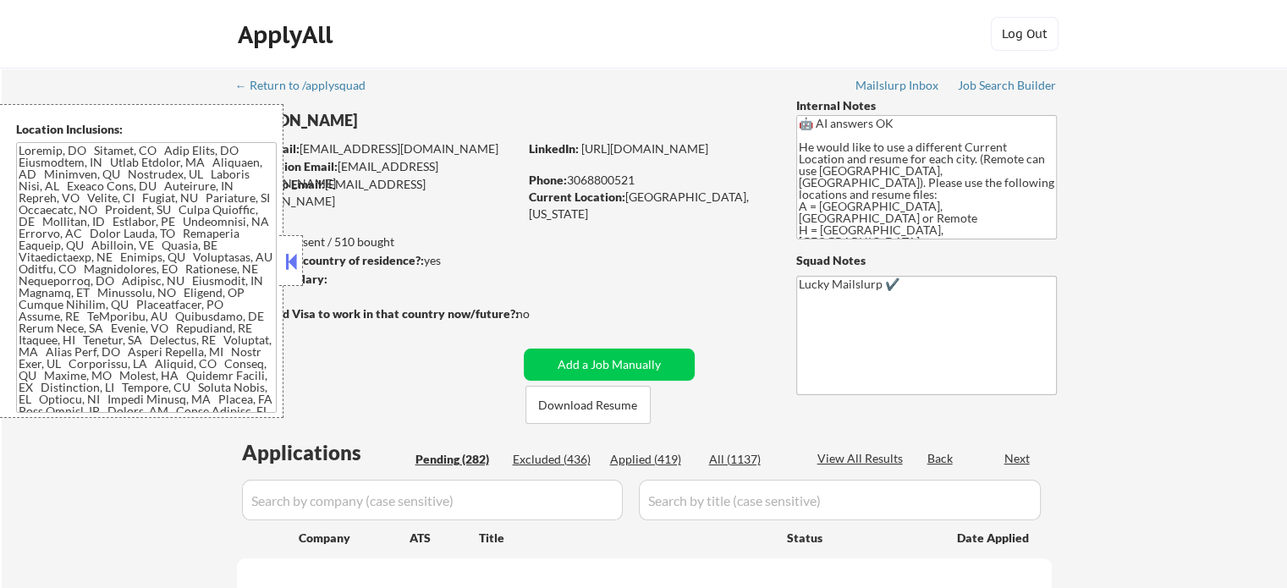
select select ""pending""
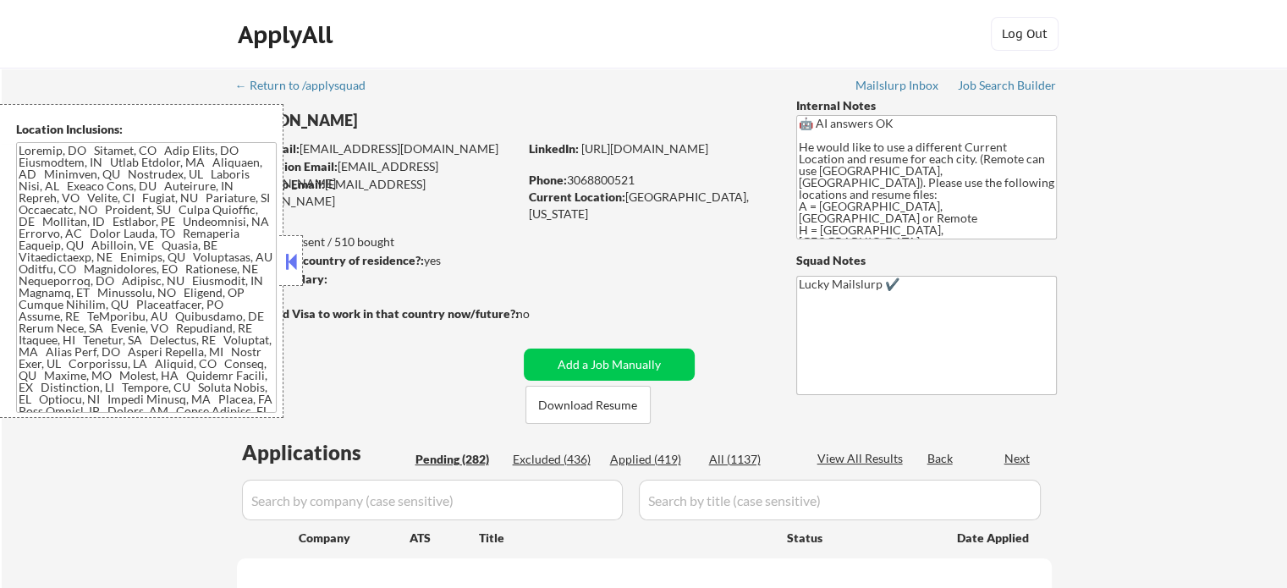
select select ""pending""
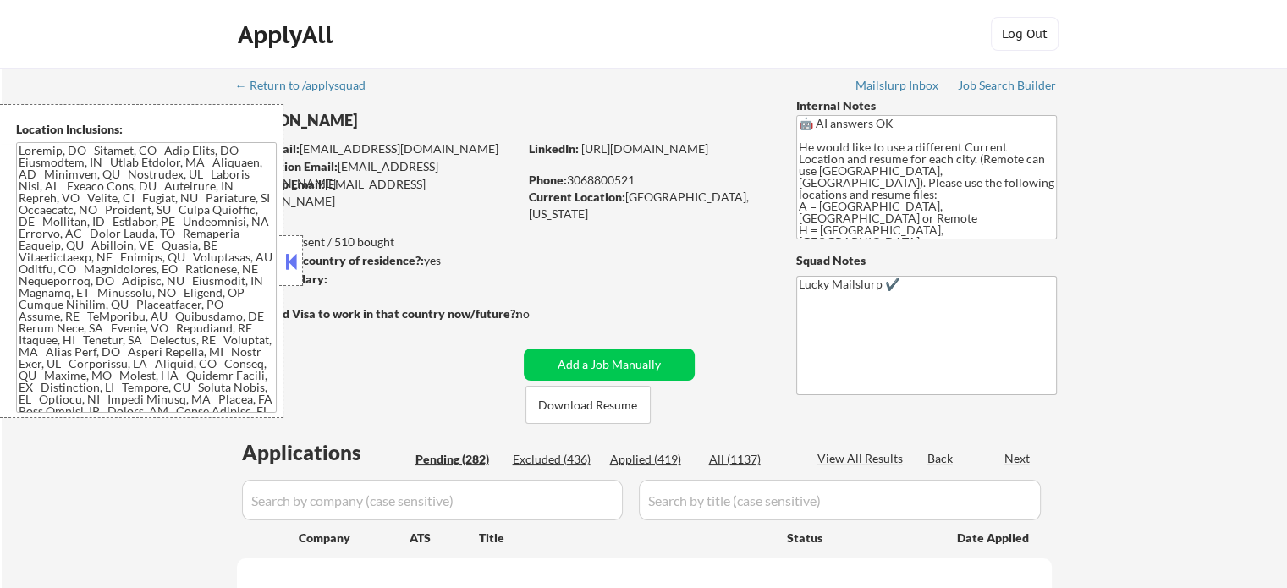
select select ""pending""
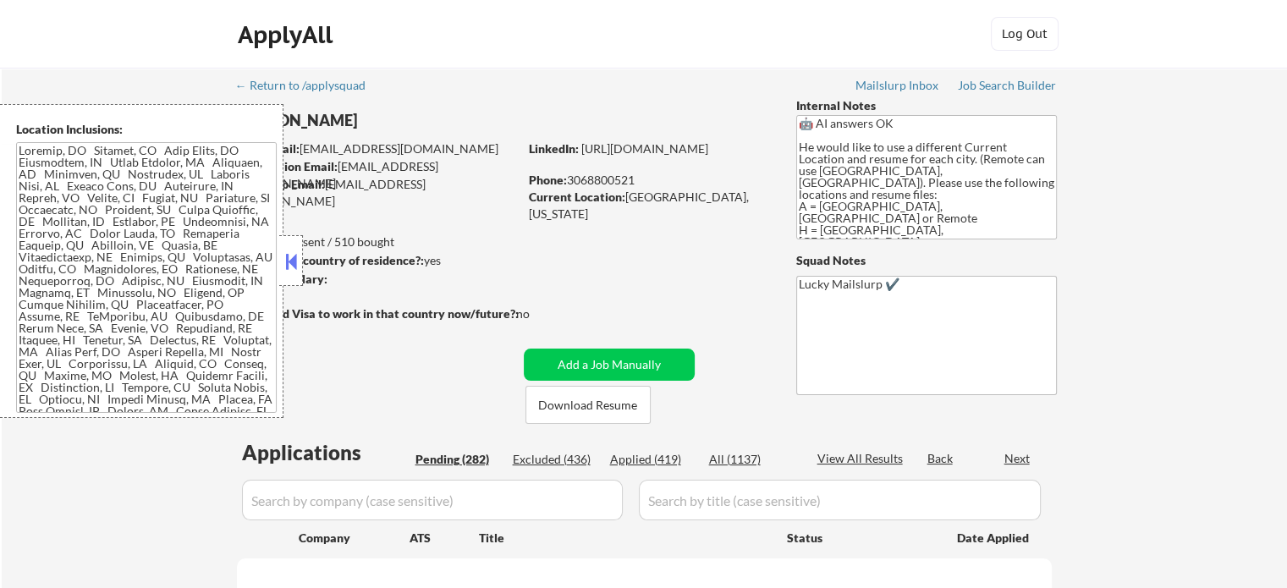
select select ""pending""
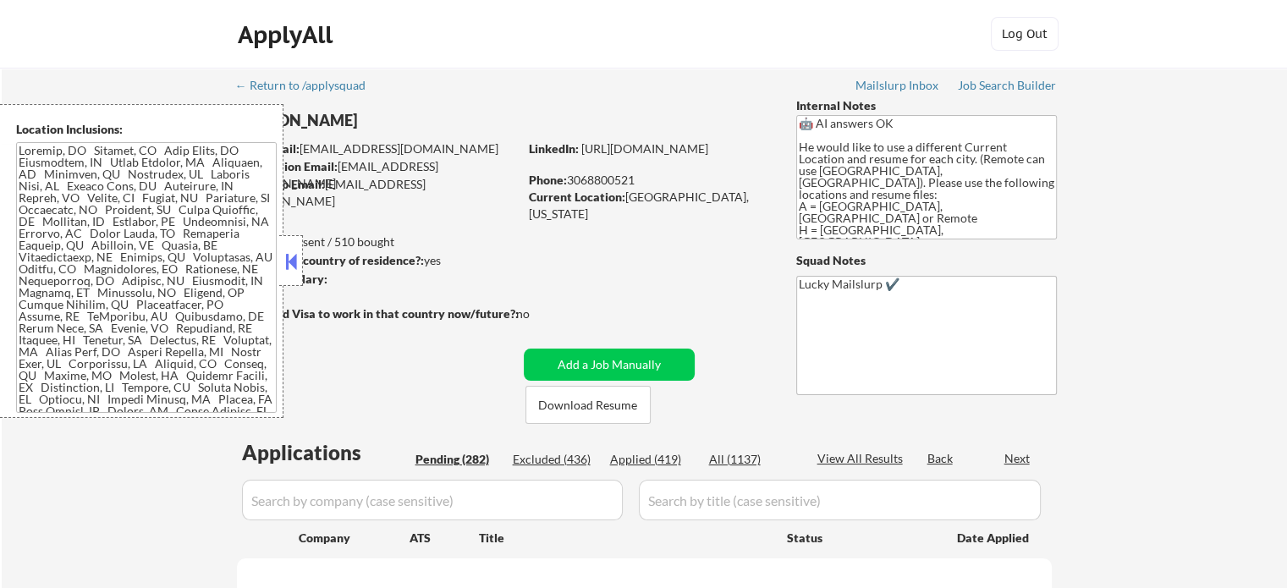
select select ""pending""
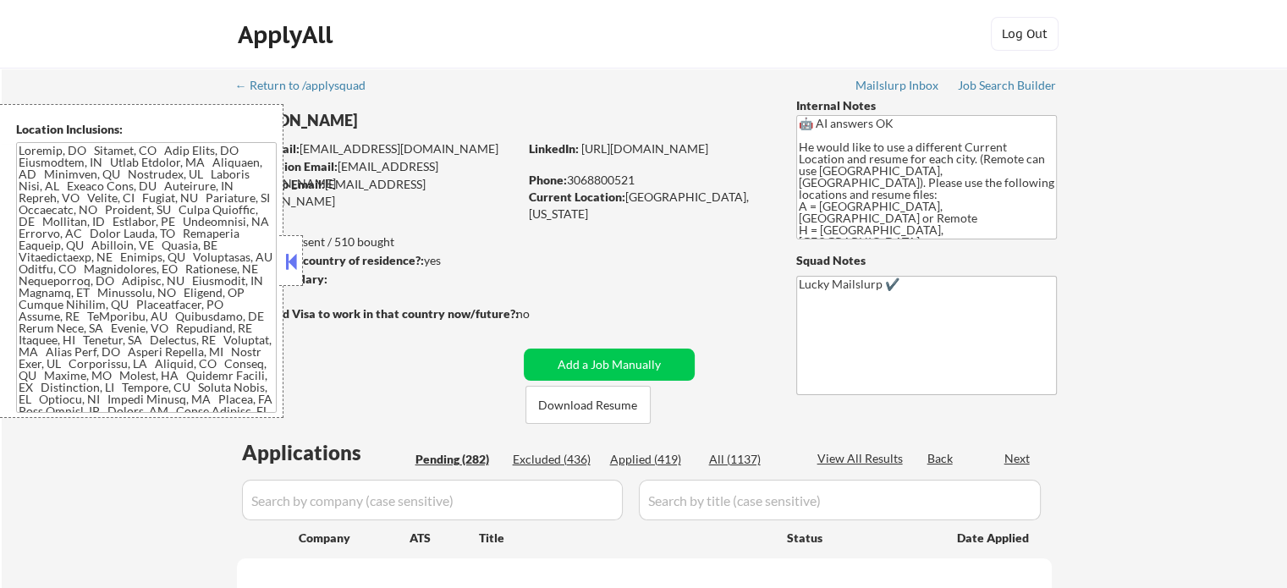
select select ""pending""
